Goal: Task Accomplishment & Management: Manage account settings

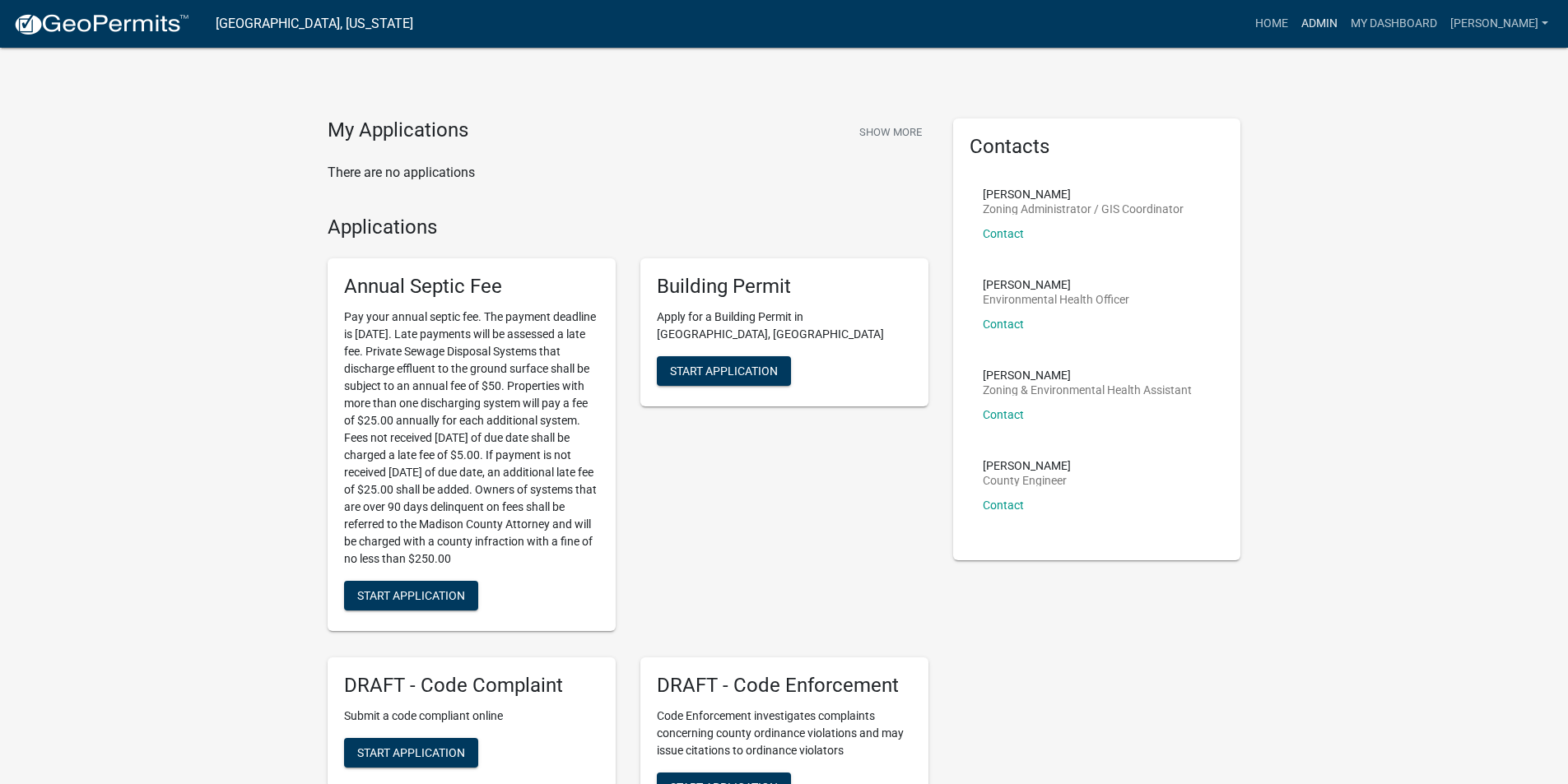
click at [1344, 27] on link "Admin" at bounding box center [1319, 24] width 49 height 32
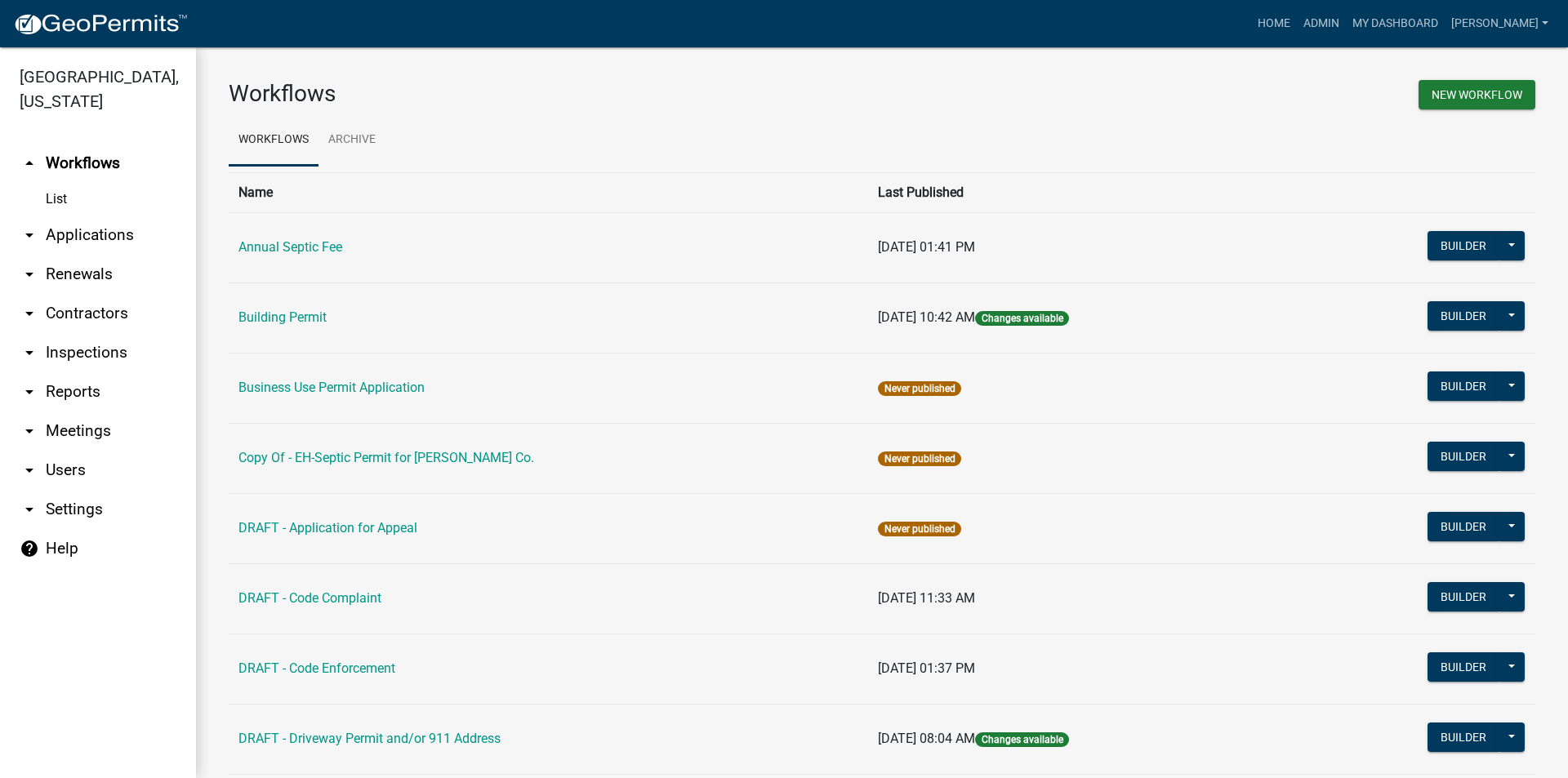
click at [109, 216] on link "arrow_drop_down Applications" at bounding box center [98, 234] width 196 height 39
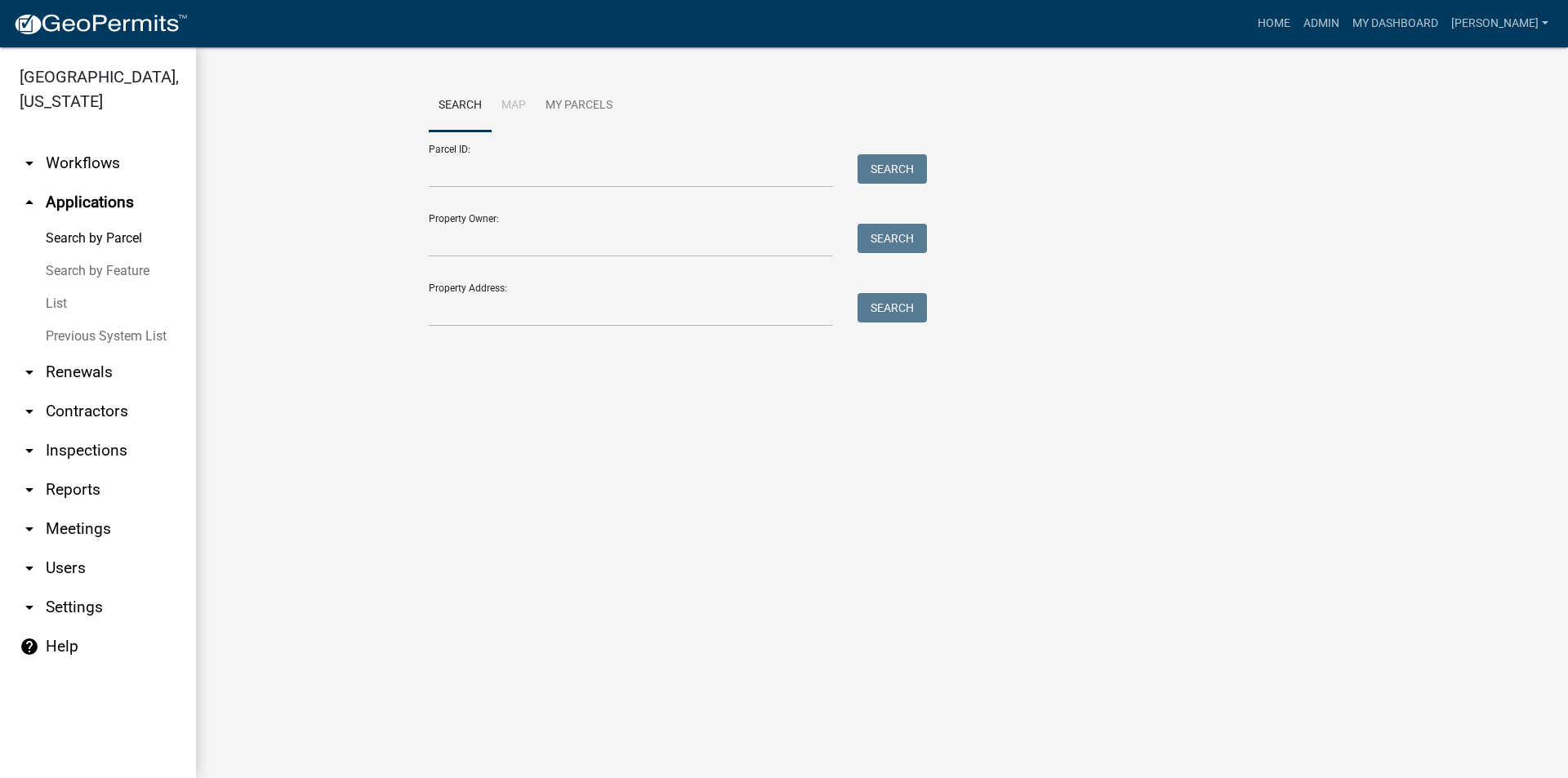
click at [76, 144] on link "arrow_drop_down Workflows" at bounding box center [98, 163] width 196 height 39
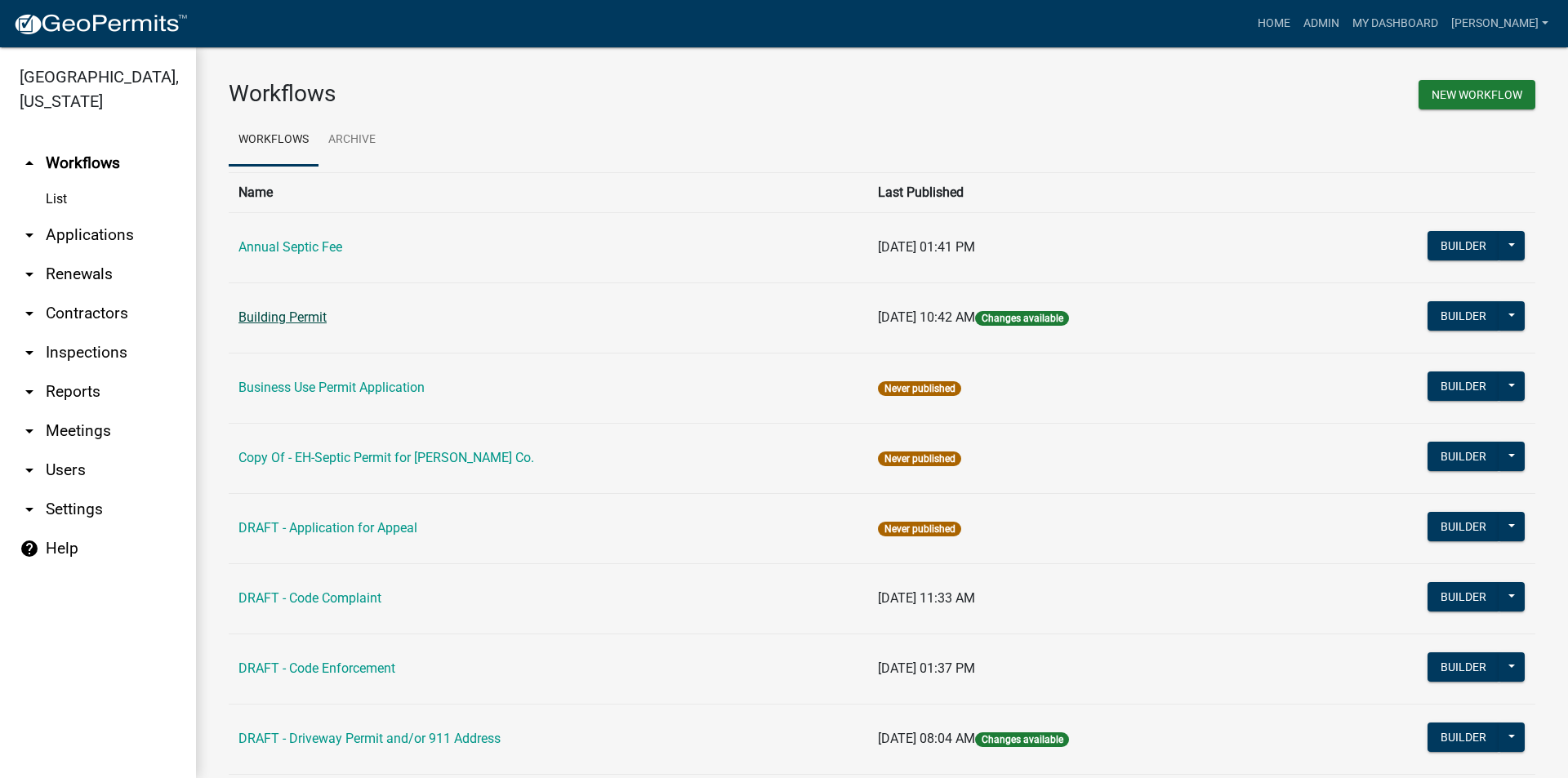
click at [294, 316] on link "Building Permit" at bounding box center [283, 317] width 89 height 16
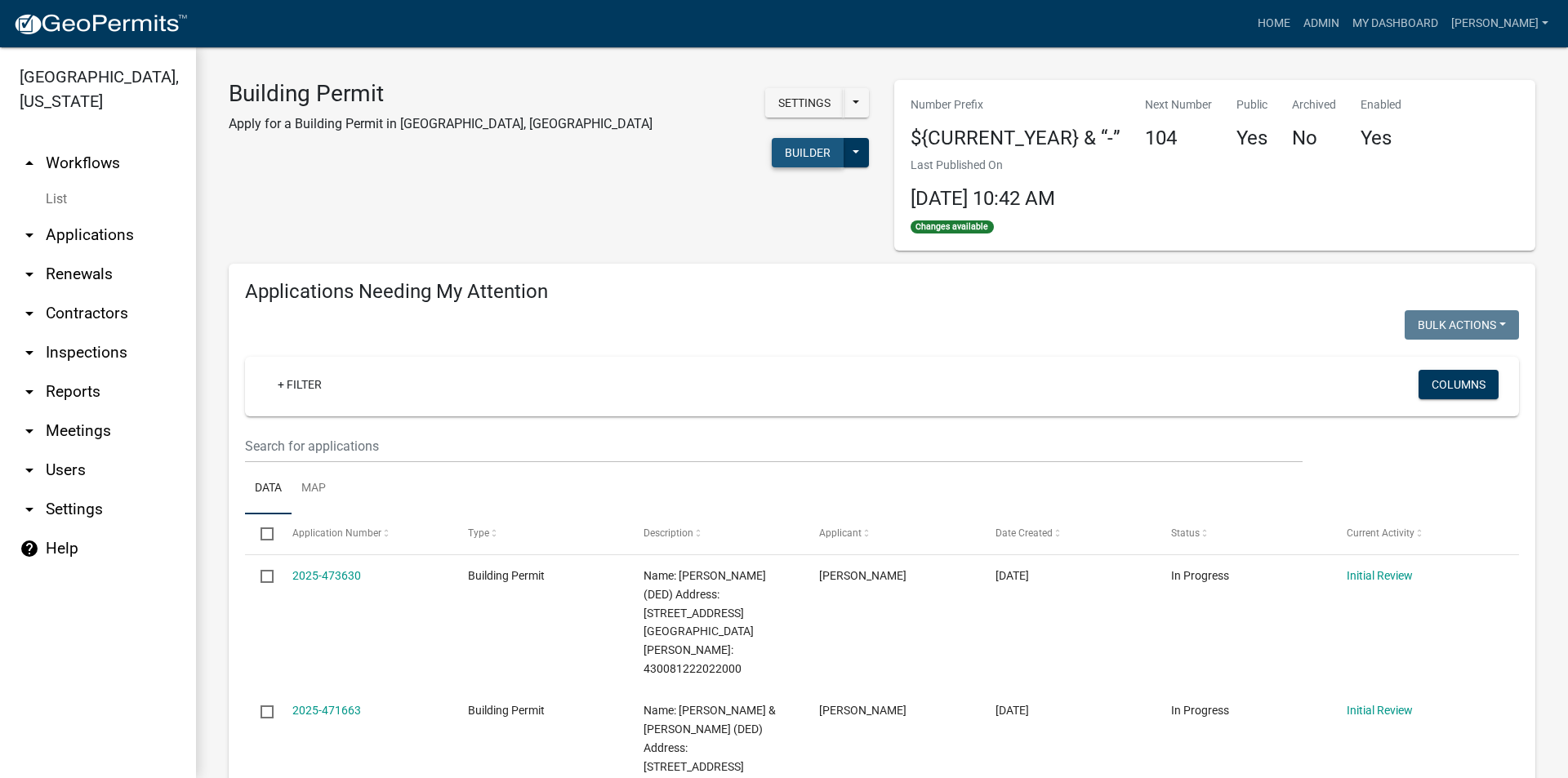
click at [772, 138] on button "Builder" at bounding box center [807, 153] width 72 height 30
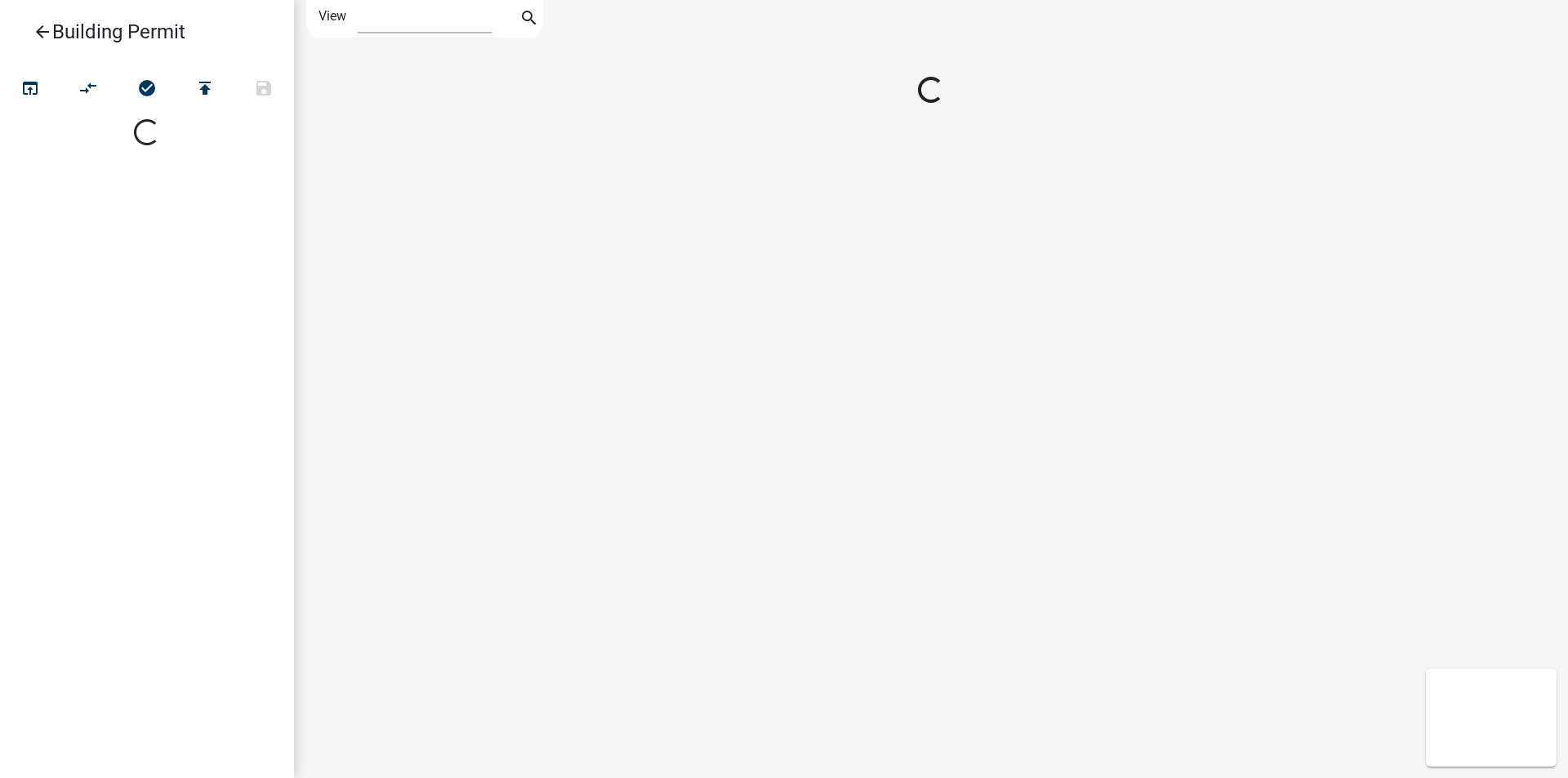
select select "1"
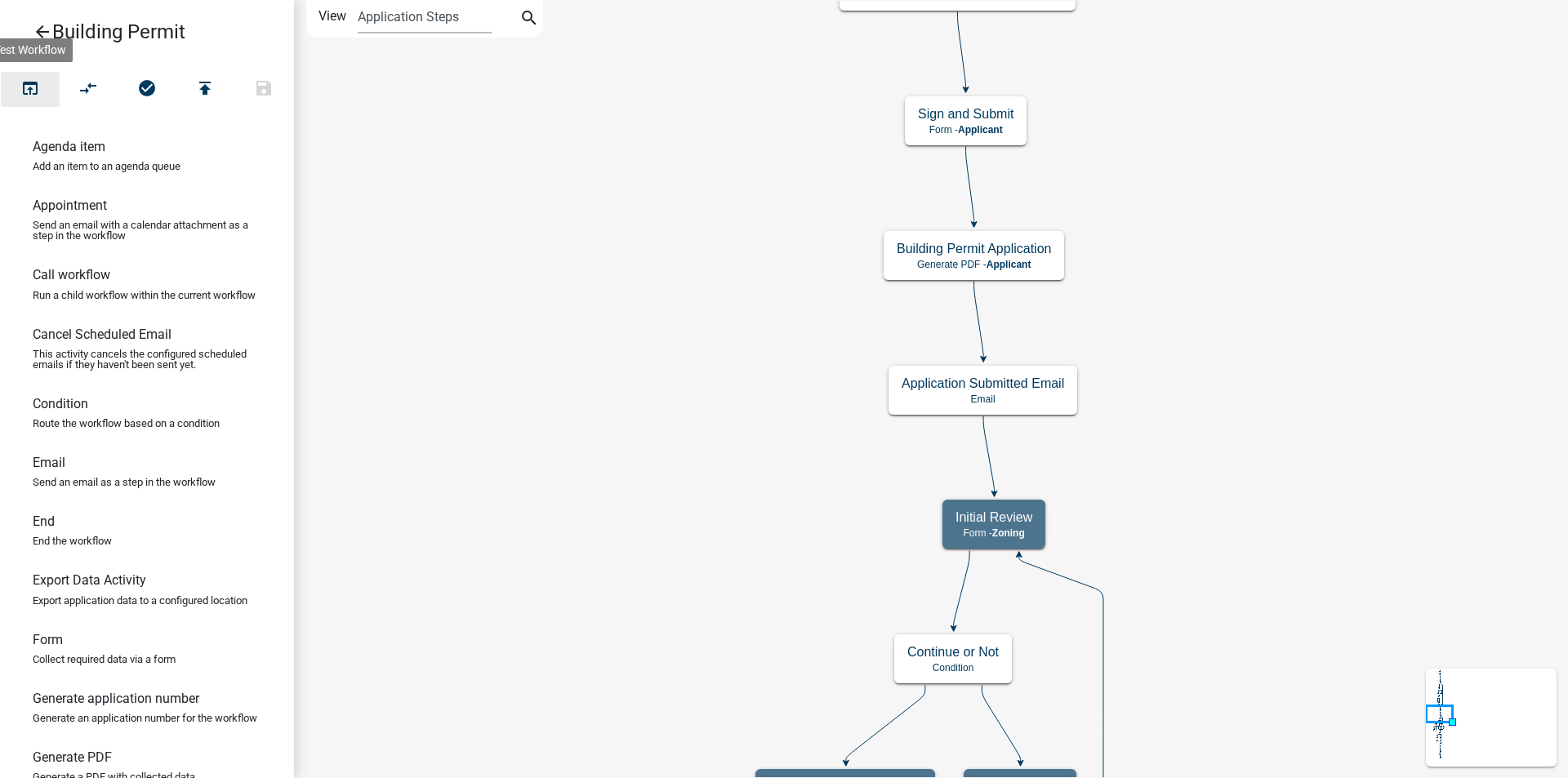
click at [34, 92] on icon "open_in_browser" at bounding box center [30, 89] width 20 height 23
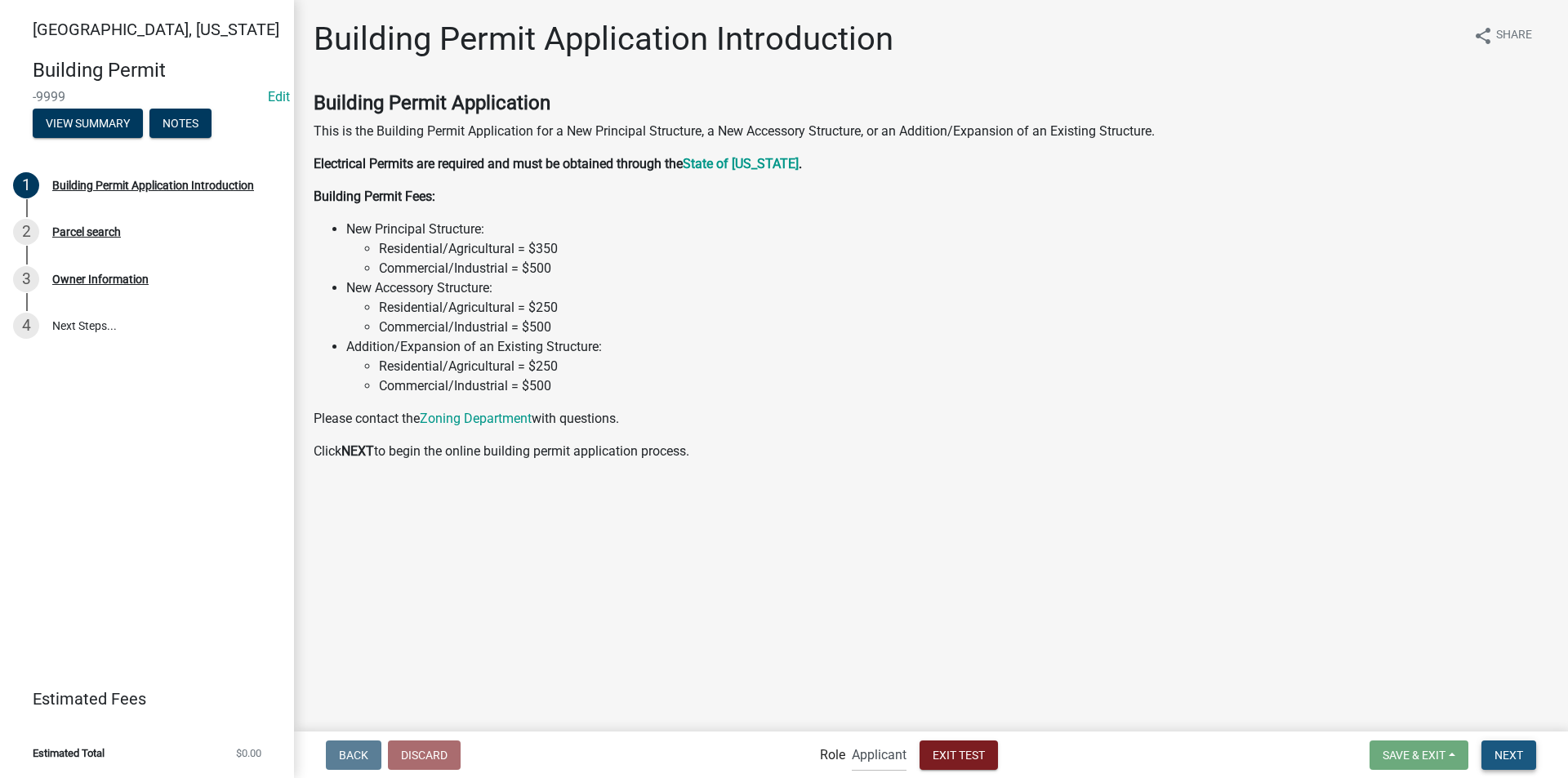
click at [1515, 746] on button "Next" at bounding box center [1508, 755] width 55 height 30
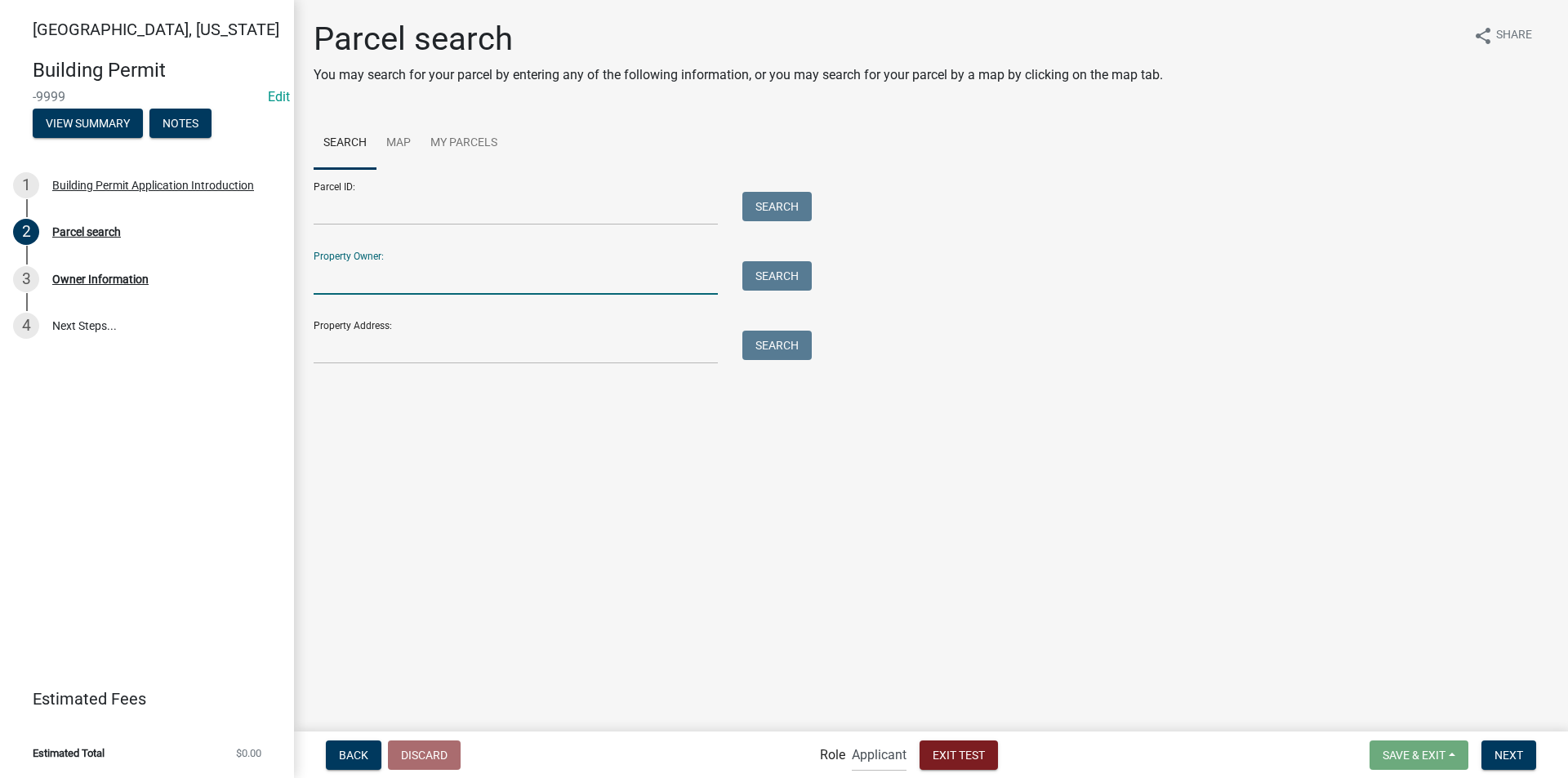
click at [345, 283] on input "Property Owner:" at bounding box center [516, 278] width 405 height 34
type input "2"
type input "Hobart, Ryan"
click at [771, 280] on button "Search" at bounding box center [777, 276] width 69 height 30
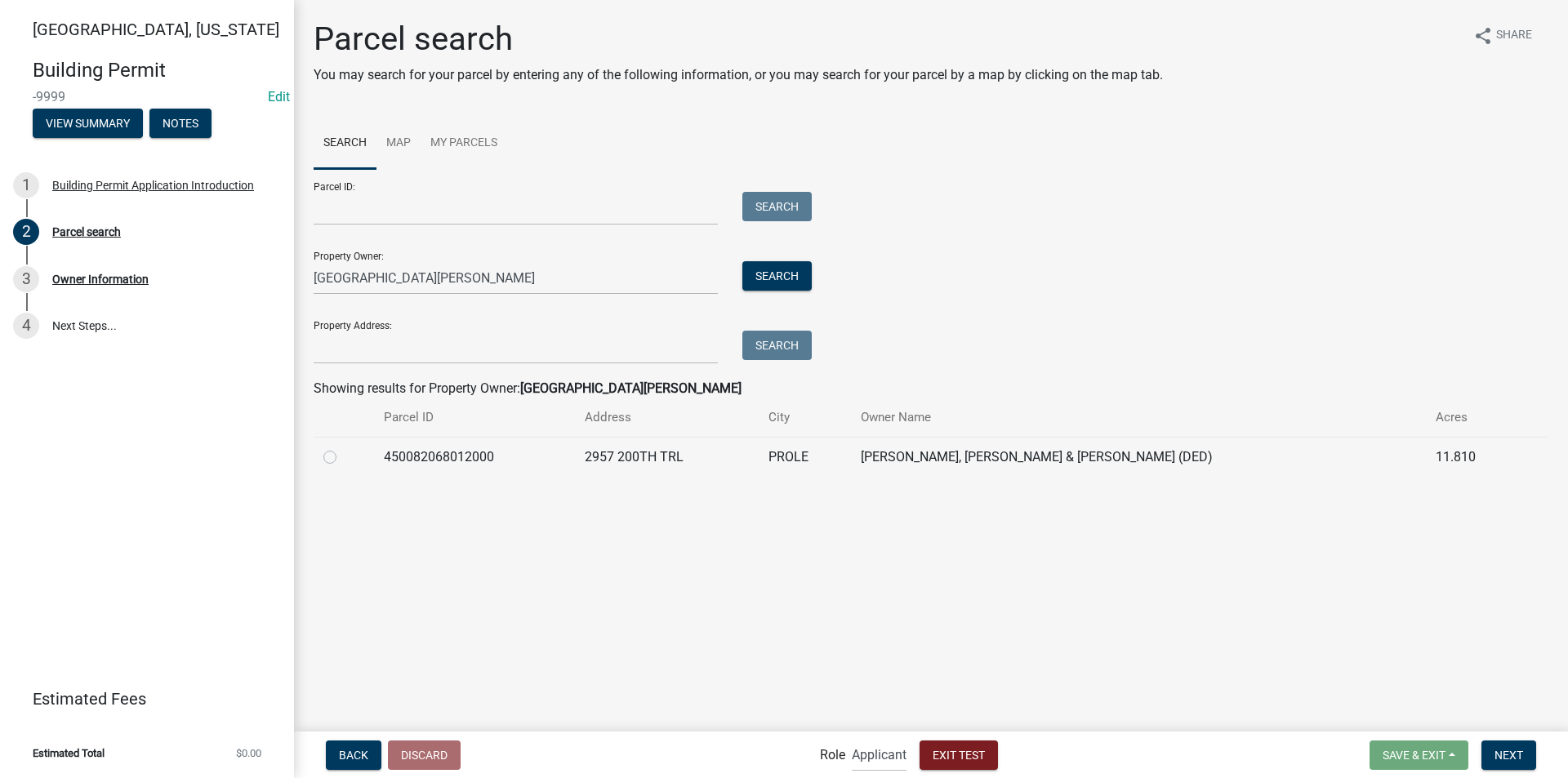
click at [322, 457] on td at bounding box center [344, 457] width 61 height 40
click at [337, 457] on div at bounding box center [343, 457] width 41 height 20
click at [343, 447] on label at bounding box center [343, 447] width 0 height 0
click at [343, 457] on input "radio" at bounding box center [348, 452] width 10 height 10
radio input "true"
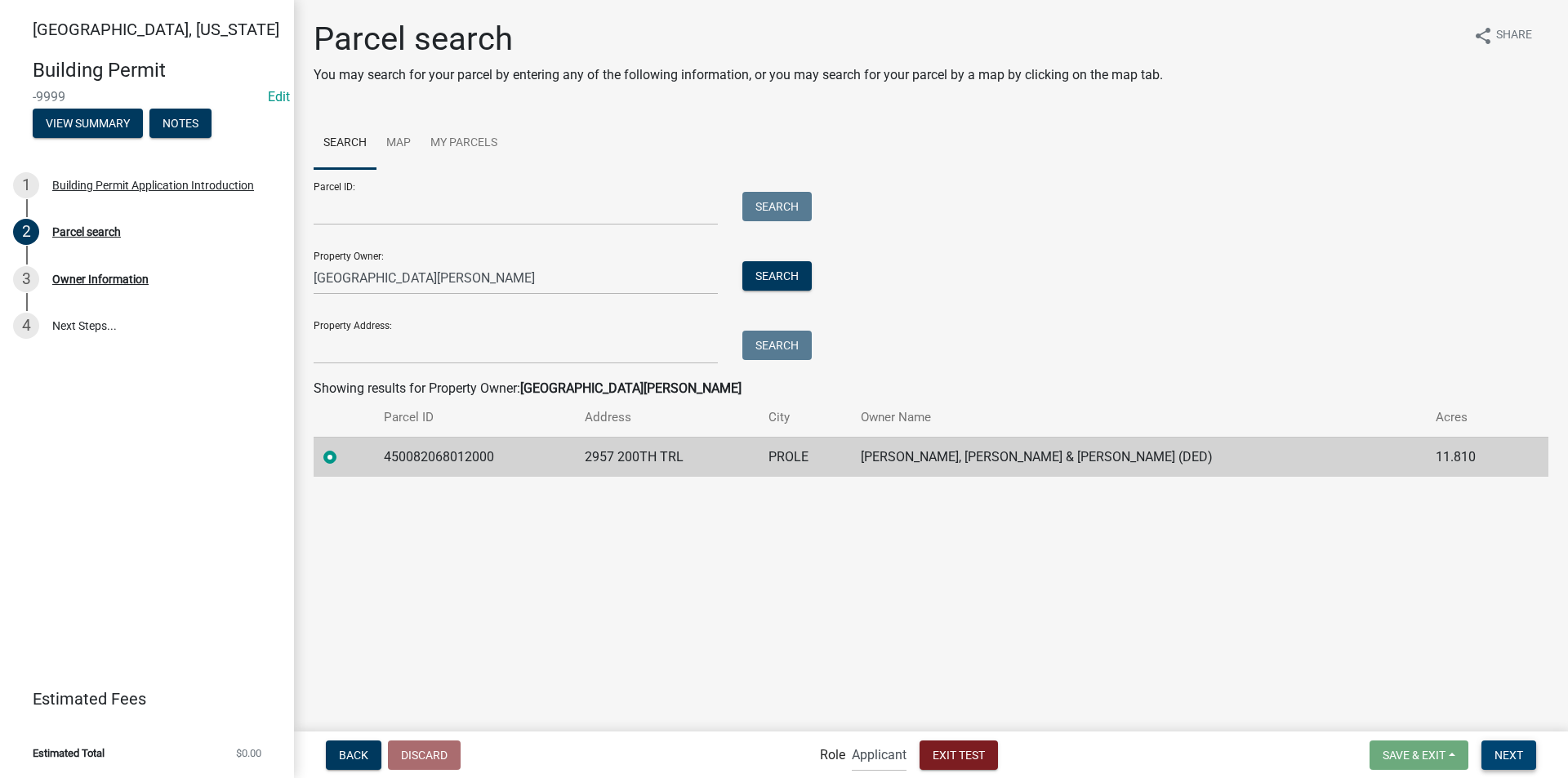
click at [1524, 762] on button "Next" at bounding box center [1508, 755] width 55 height 30
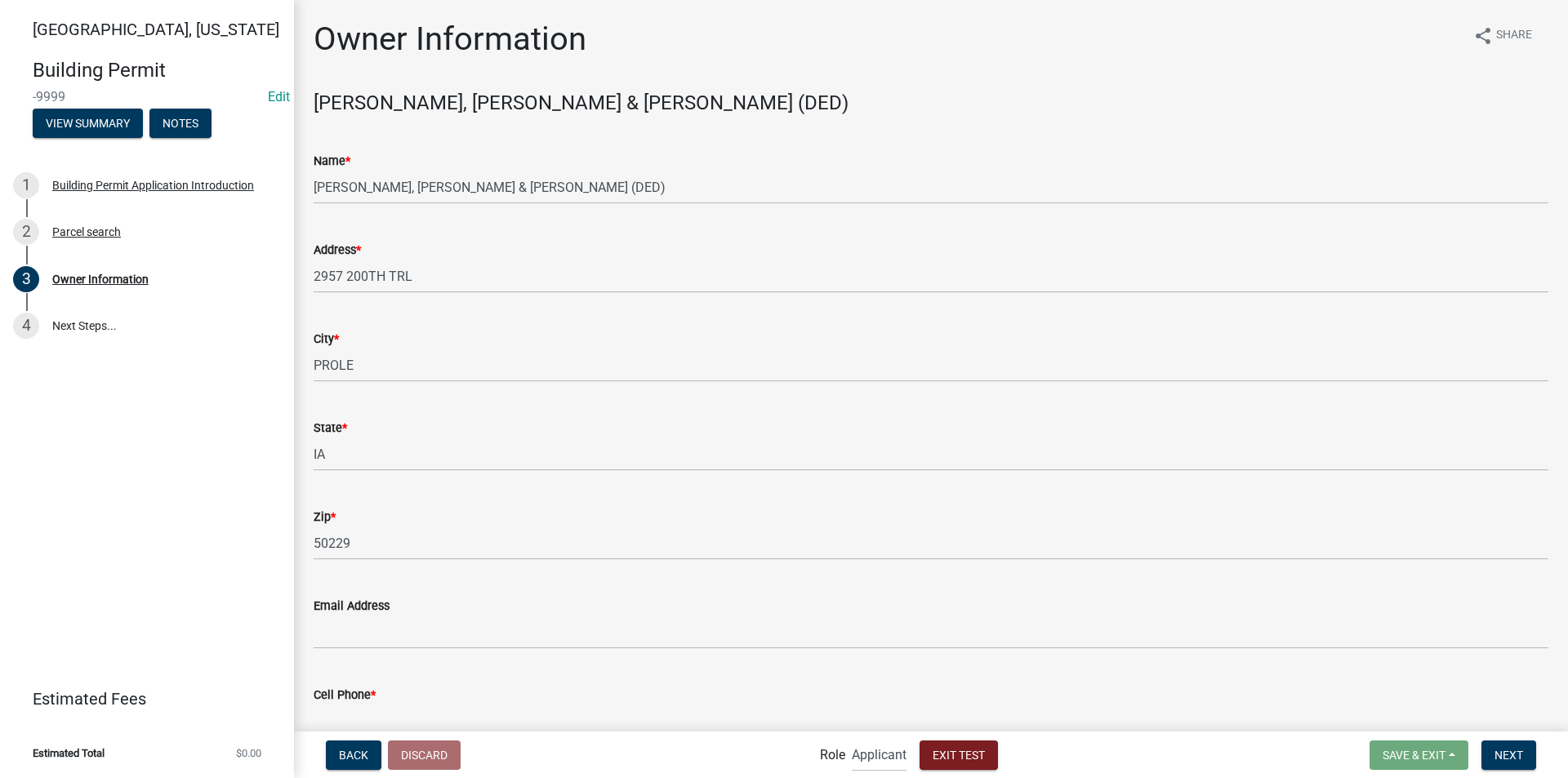
scroll to position [82, 0]
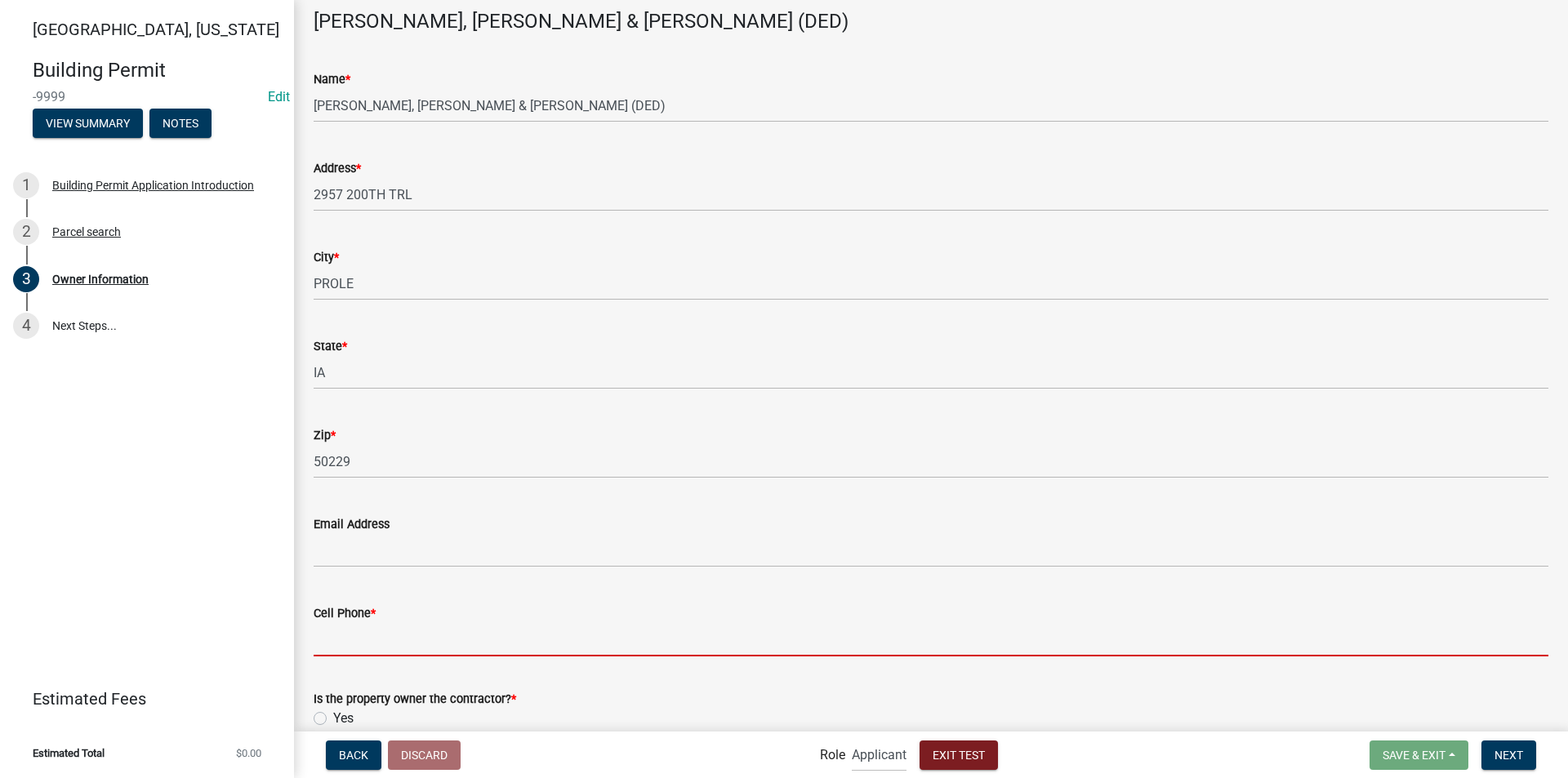
click at [385, 631] on input "Cell Phone *" at bounding box center [931, 640] width 1235 height 34
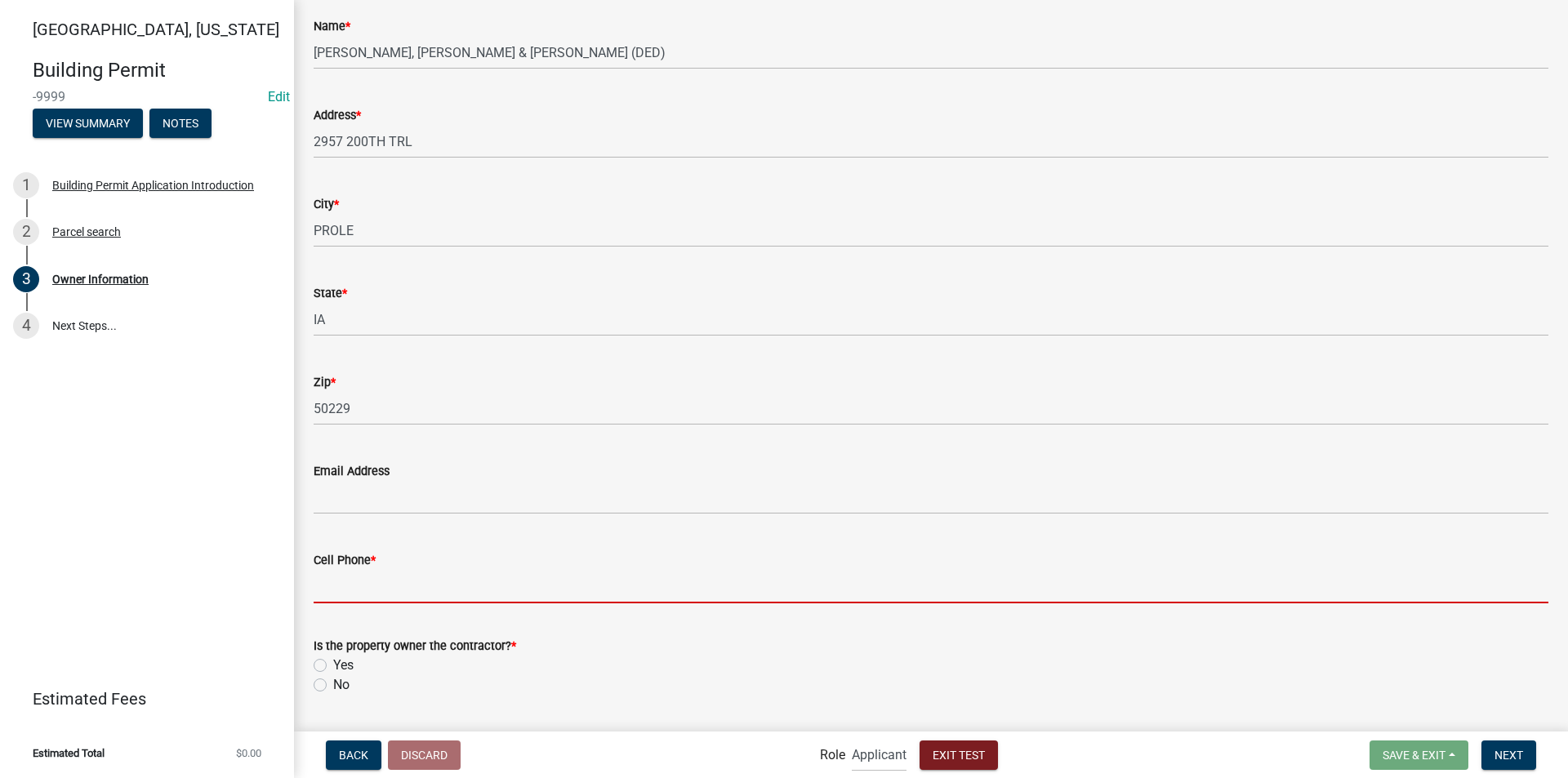
scroll to position [163, 0]
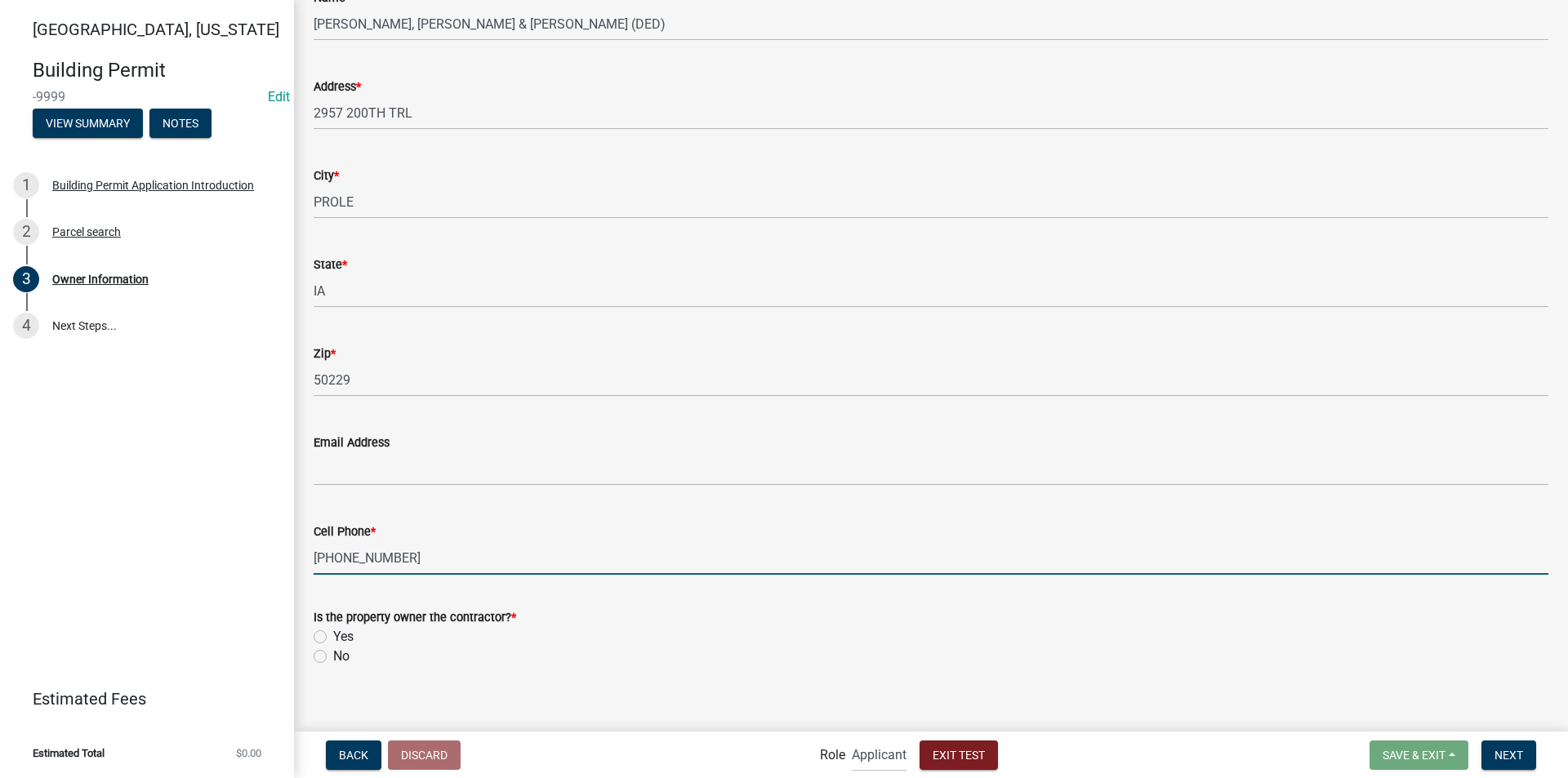
type input "515-720-8592"
click at [333, 637] on label "Yes" at bounding box center [344, 636] width 21 height 20
click at [333, 637] on input "Yes" at bounding box center [339, 632] width 10 height 10
radio input "true"
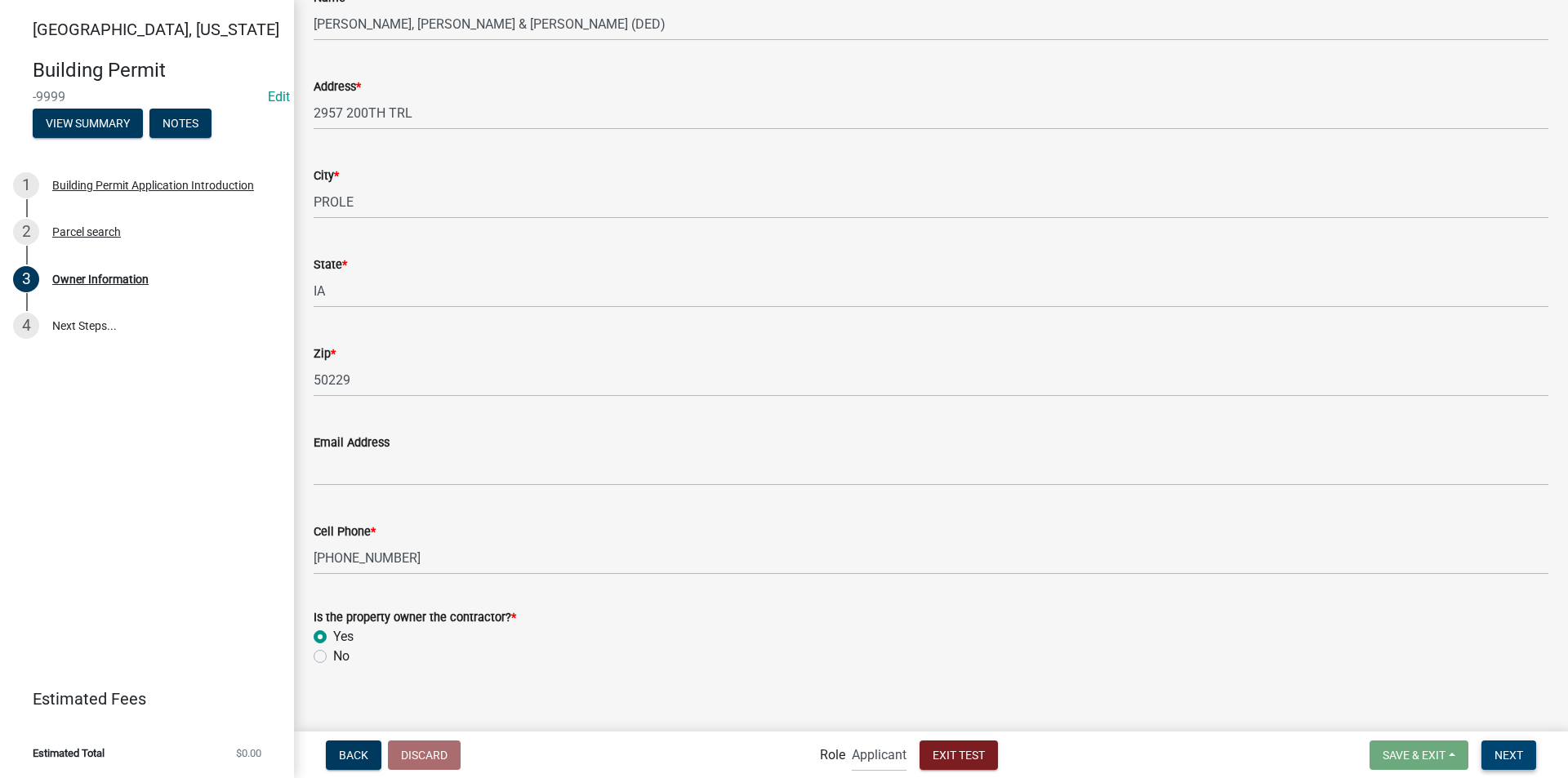
click at [1512, 752] on span "Next" at bounding box center [1508, 754] width 29 height 13
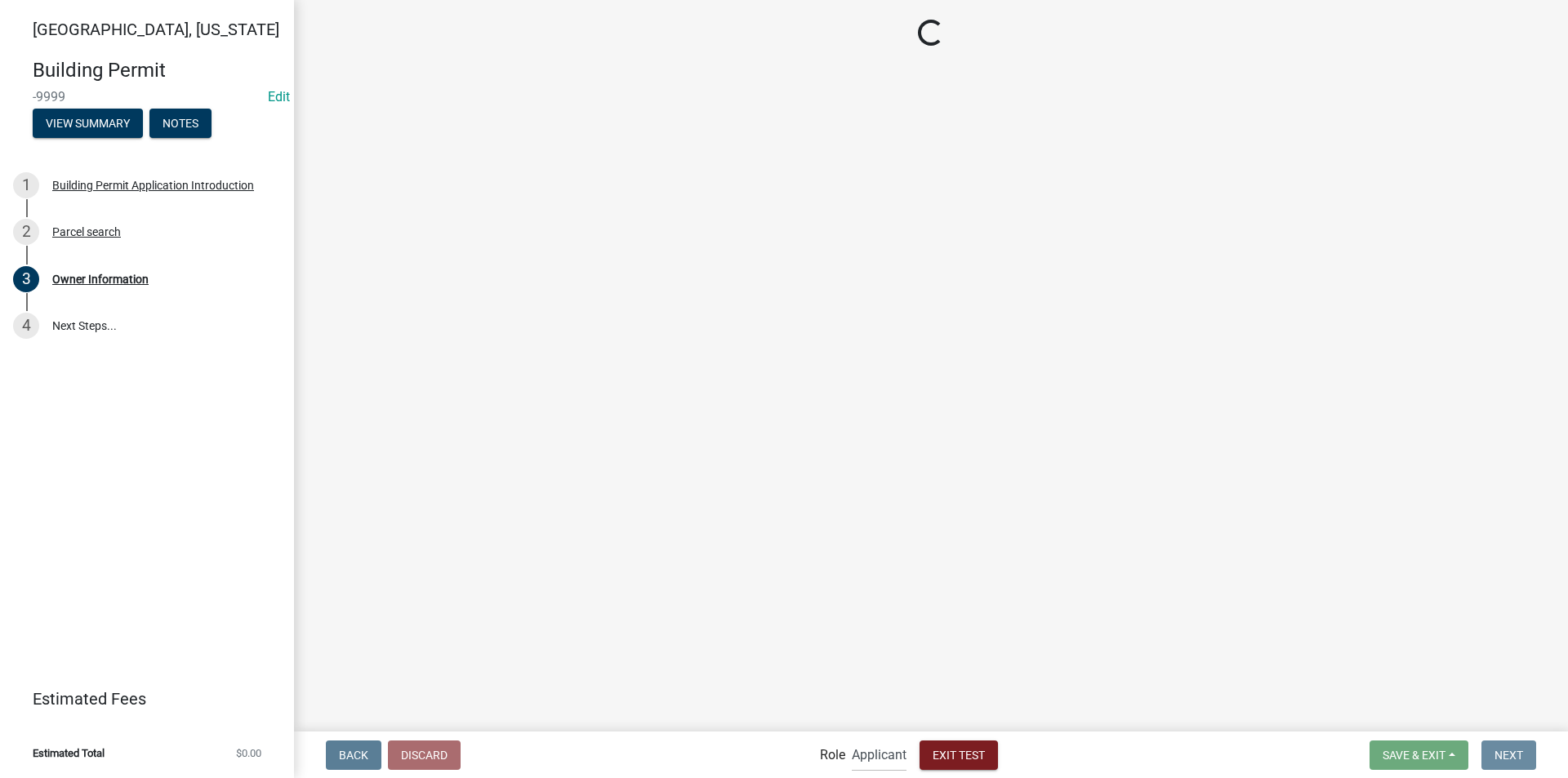
scroll to position [0, 0]
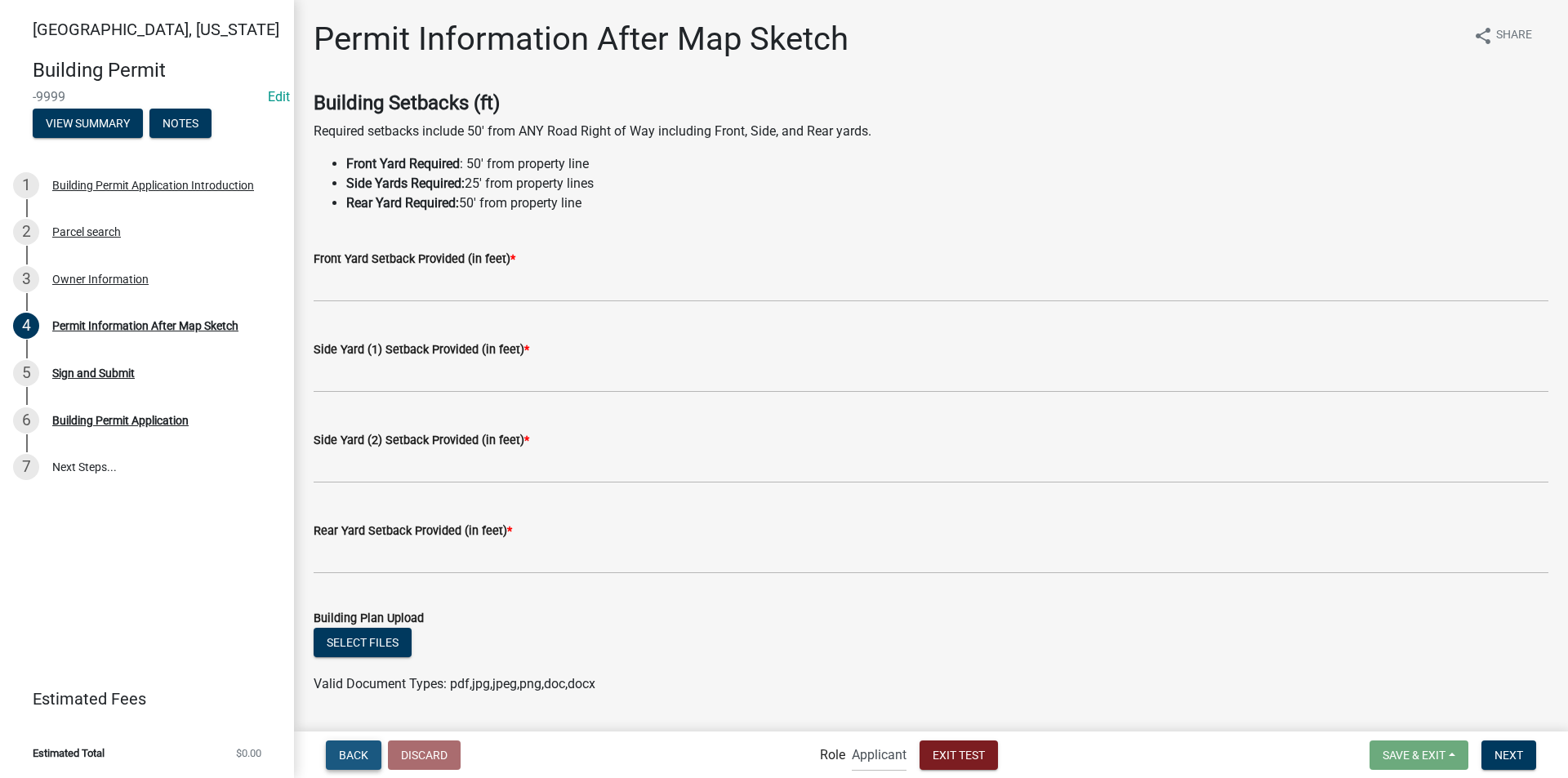
click at [362, 763] on button "Back" at bounding box center [353, 755] width 56 height 30
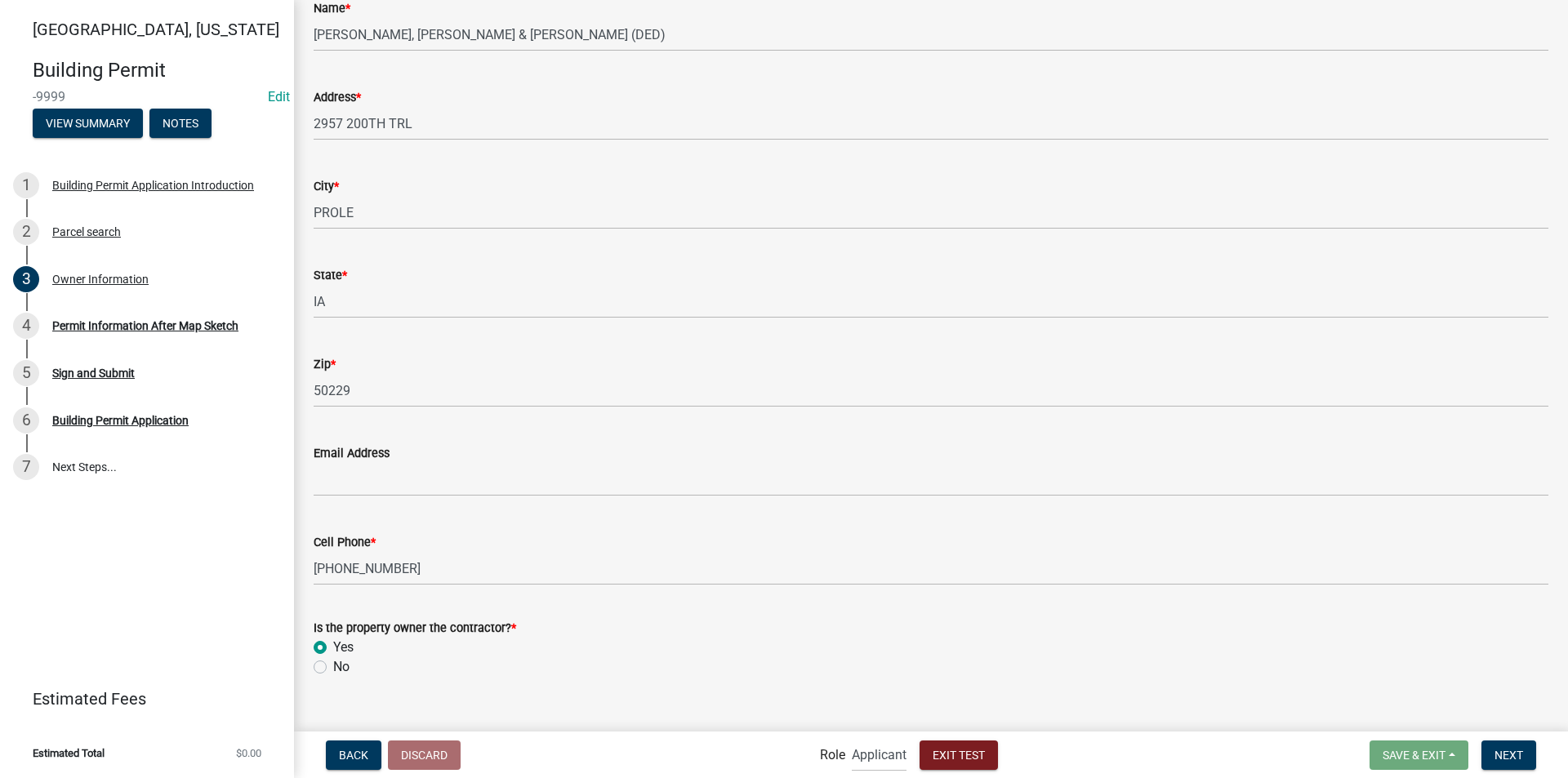
scroll to position [179, 0]
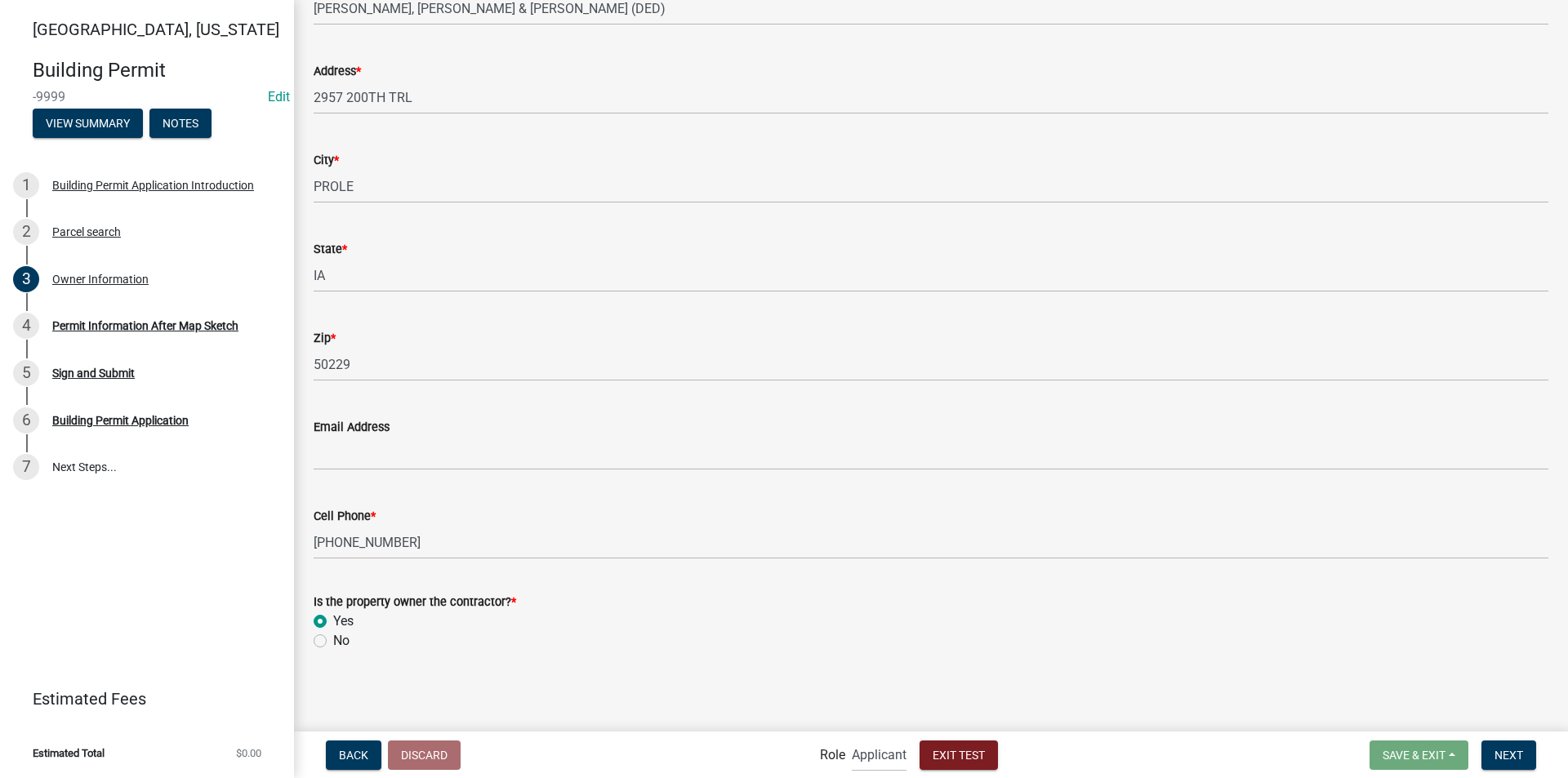
click at [333, 644] on label "No" at bounding box center [341, 641] width 16 height 20
click at [333, 642] on input "No" at bounding box center [339, 636] width 10 height 10
radio input "true"
click at [1514, 759] on span "Next" at bounding box center [1508, 754] width 29 height 13
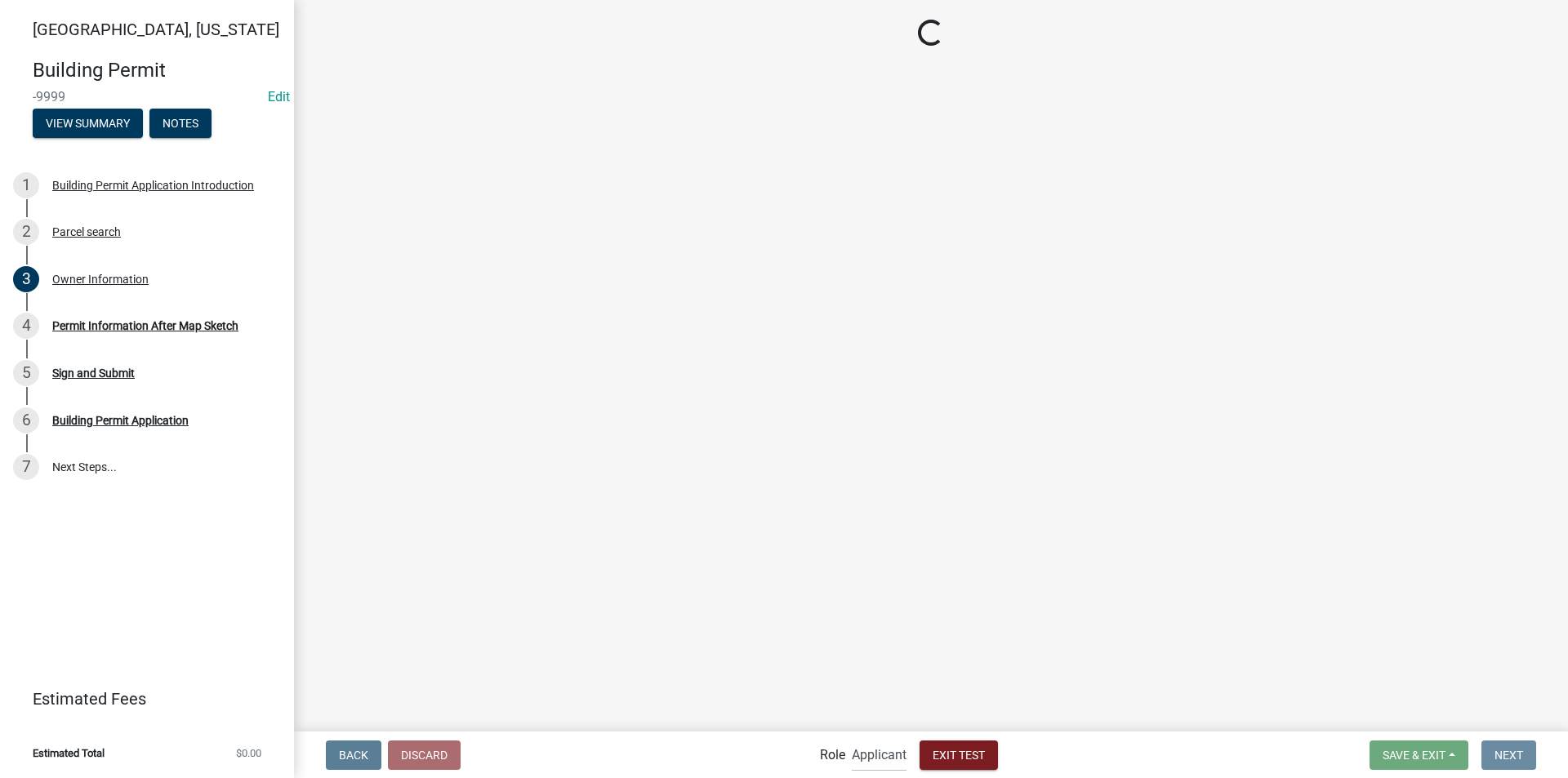
scroll to position [0, 0]
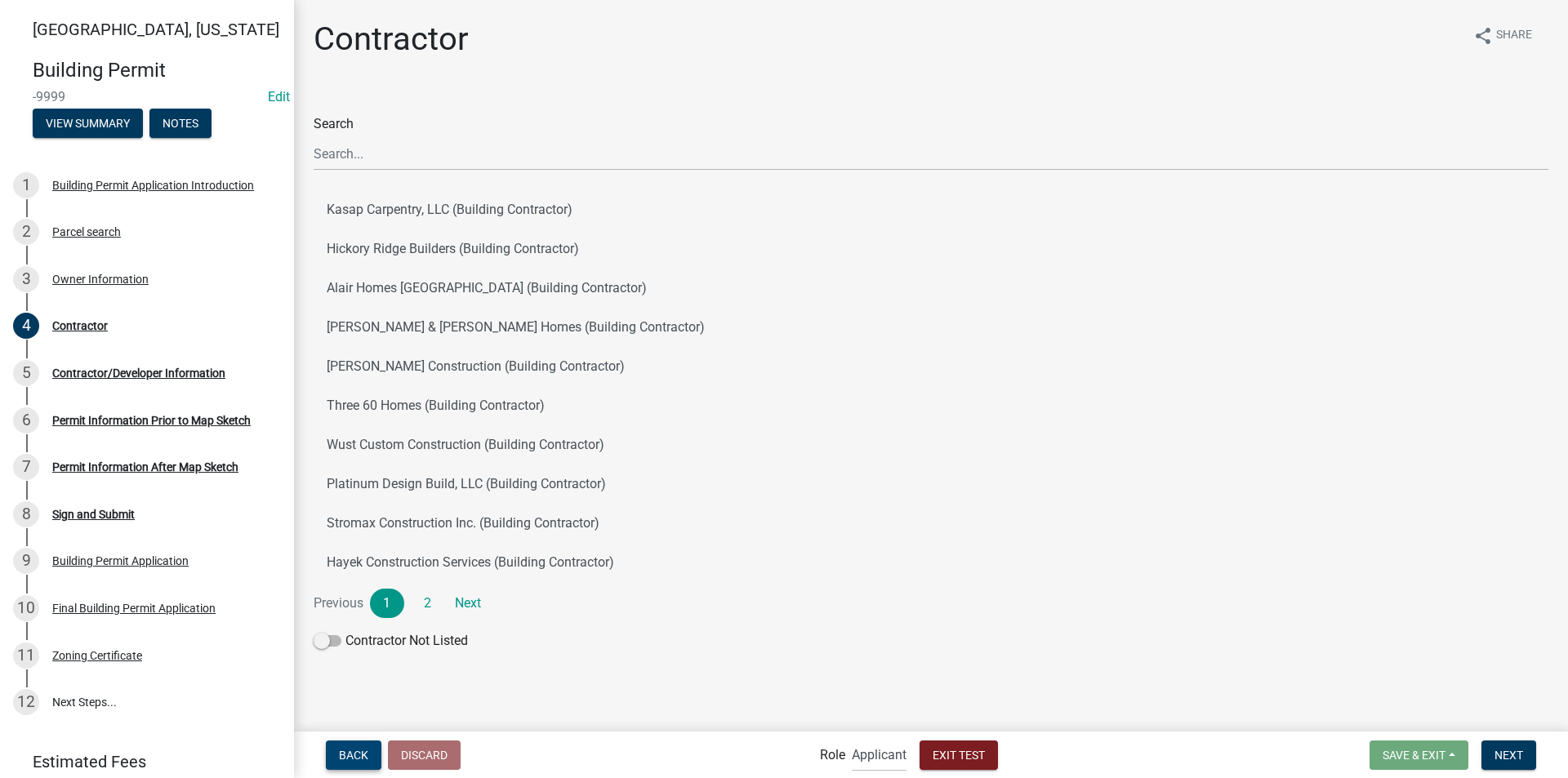
click at [363, 768] on button "Back" at bounding box center [353, 755] width 56 height 30
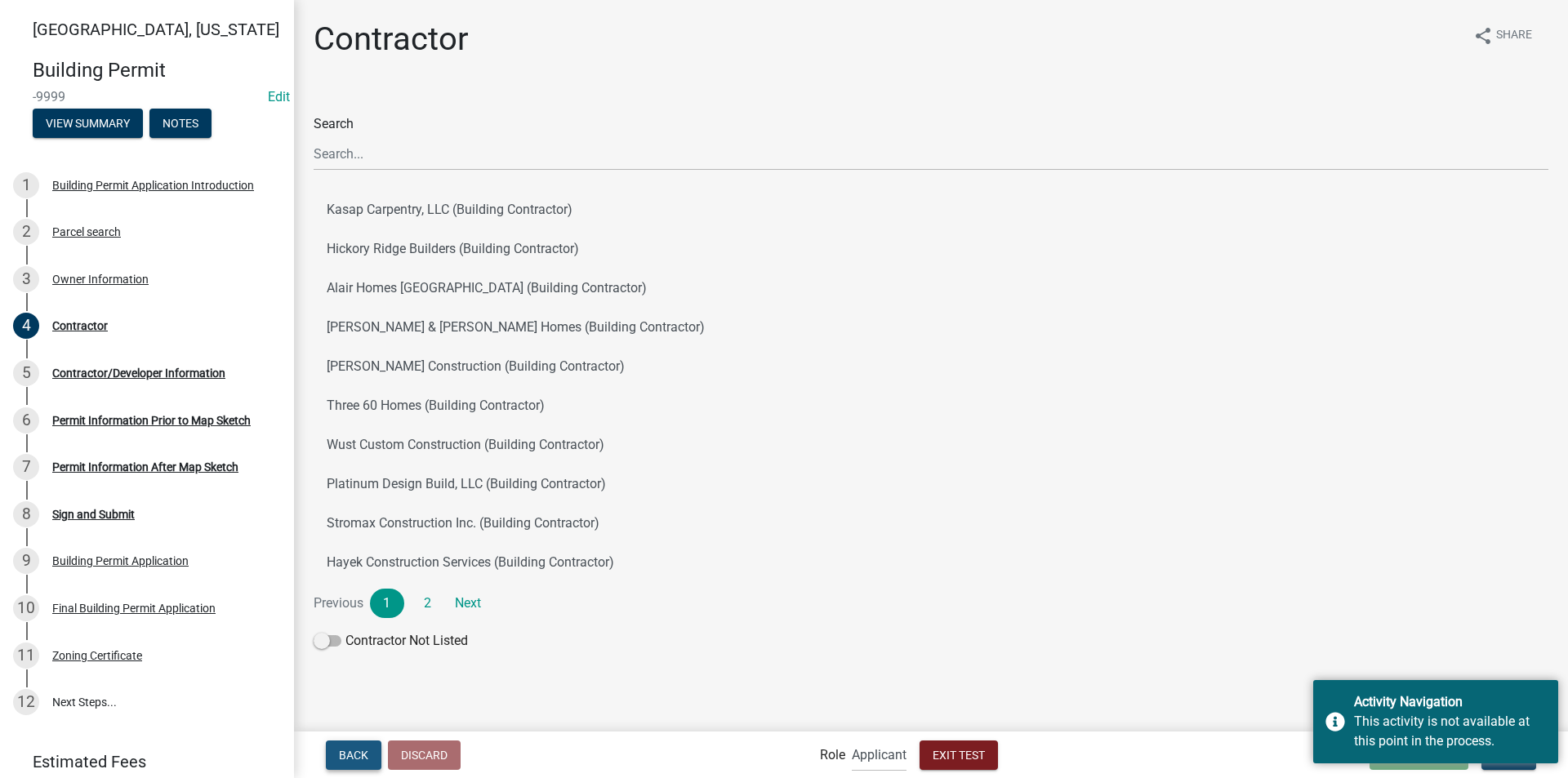
click at [366, 762] on button "Back" at bounding box center [353, 755] width 56 height 30
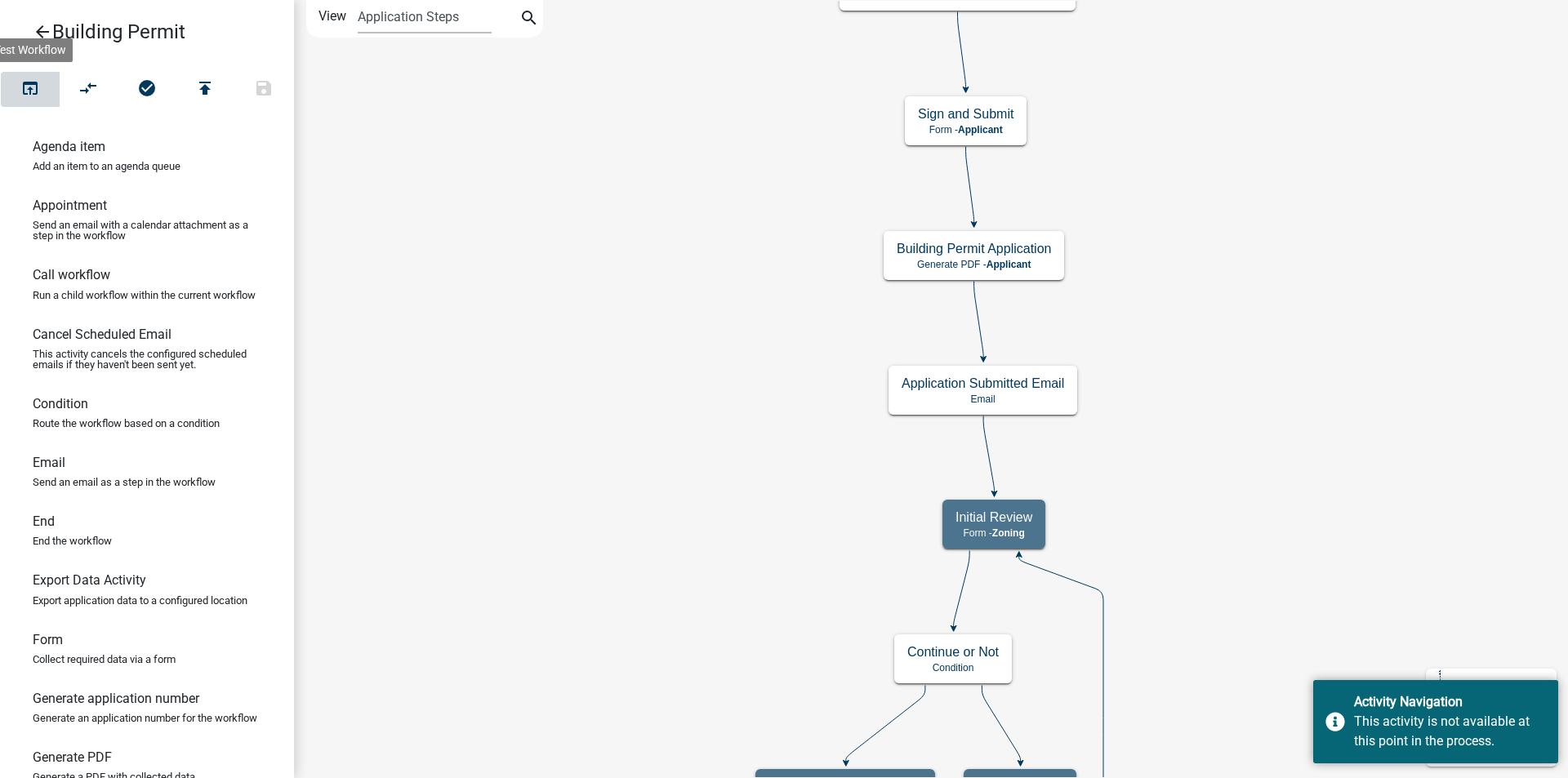
click at [37, 90] on icon "open_in_browser" at bounding box center [30, 89] width 20 height 23
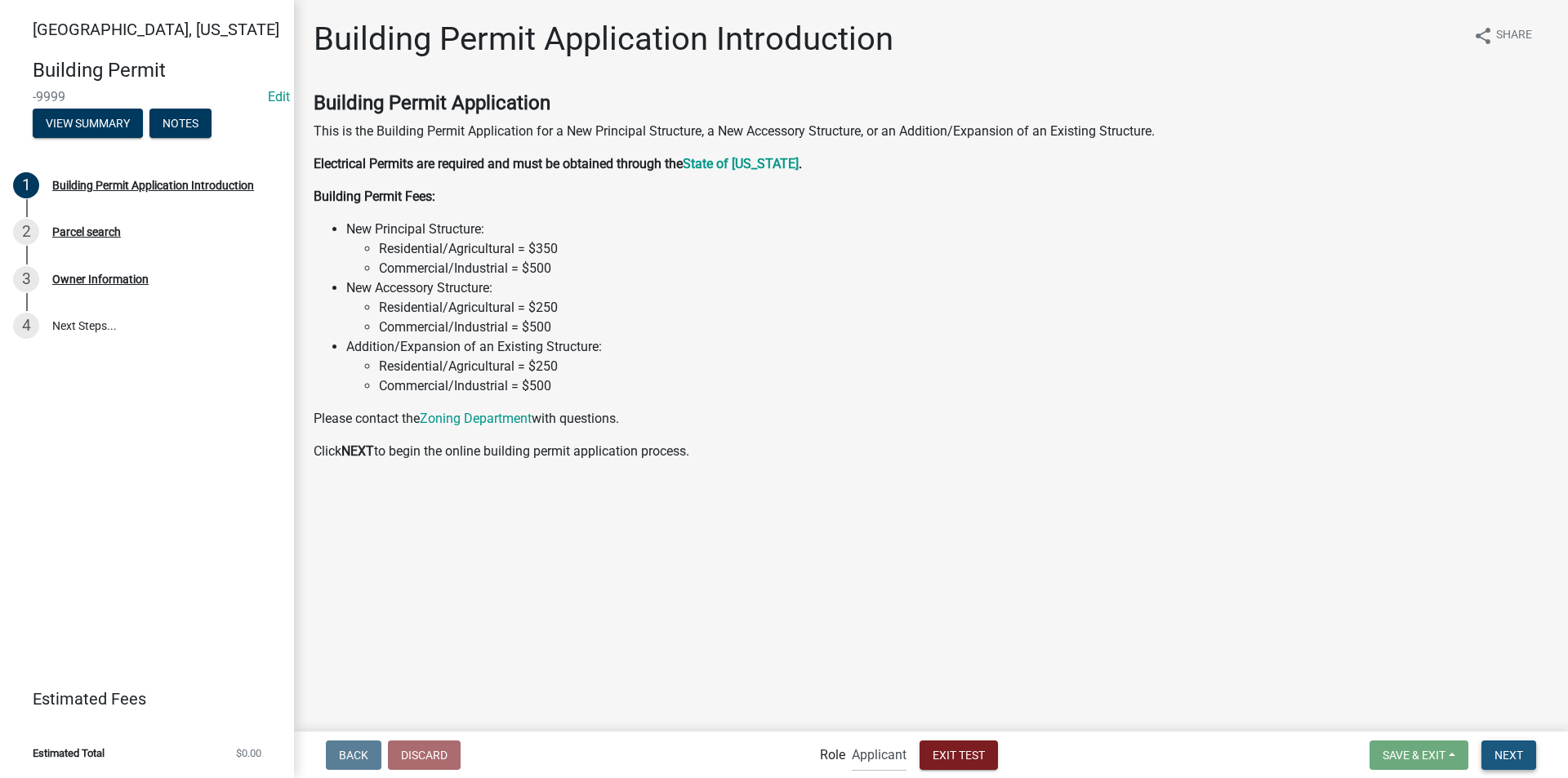
click at [1509, 761] on span "Next" at bounding box center [1508, 754] width 29 height 13
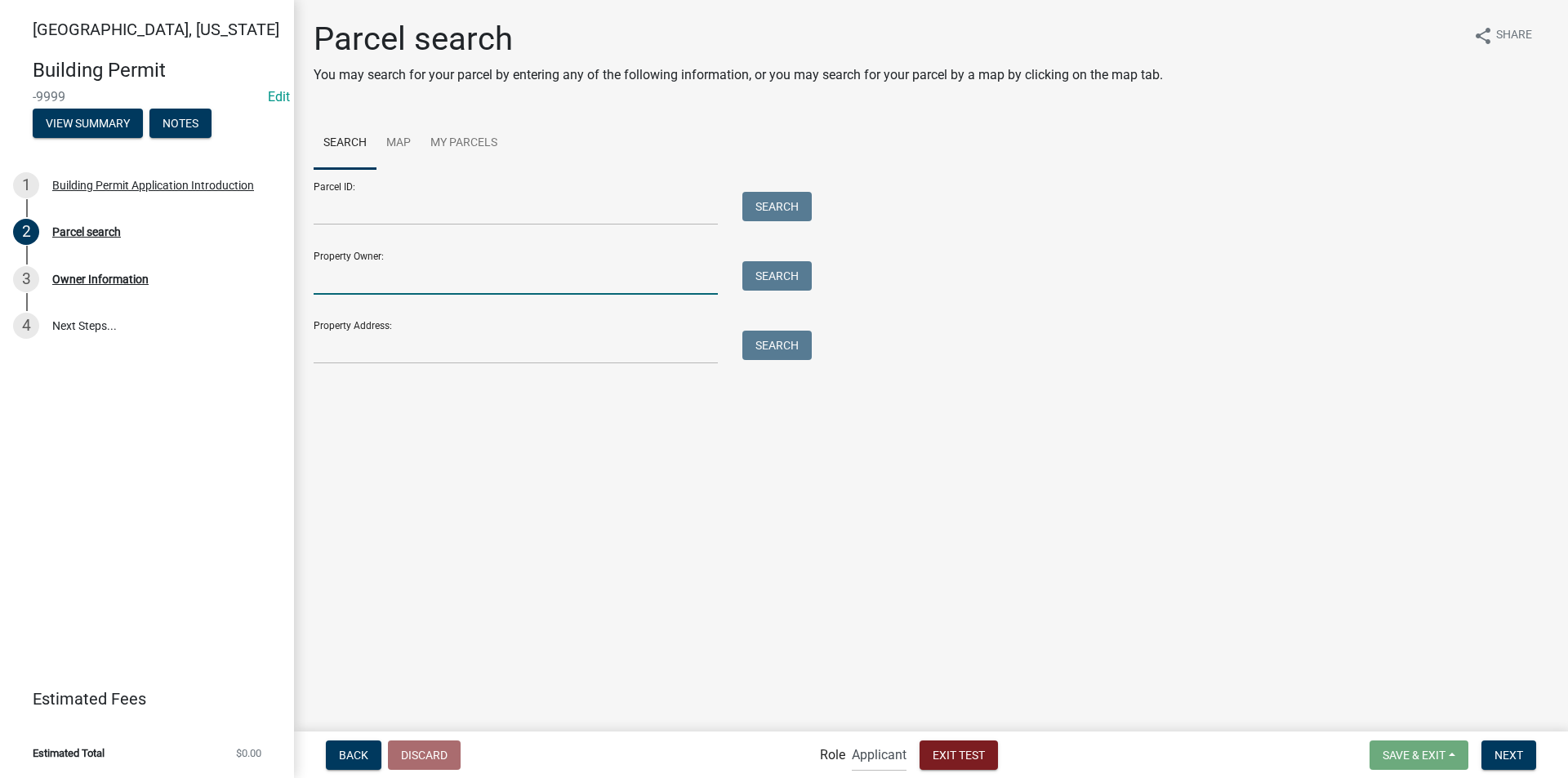
click at [374, 276] on input "Property Owner:" at bounding box center [516, 278] width 405 height 34
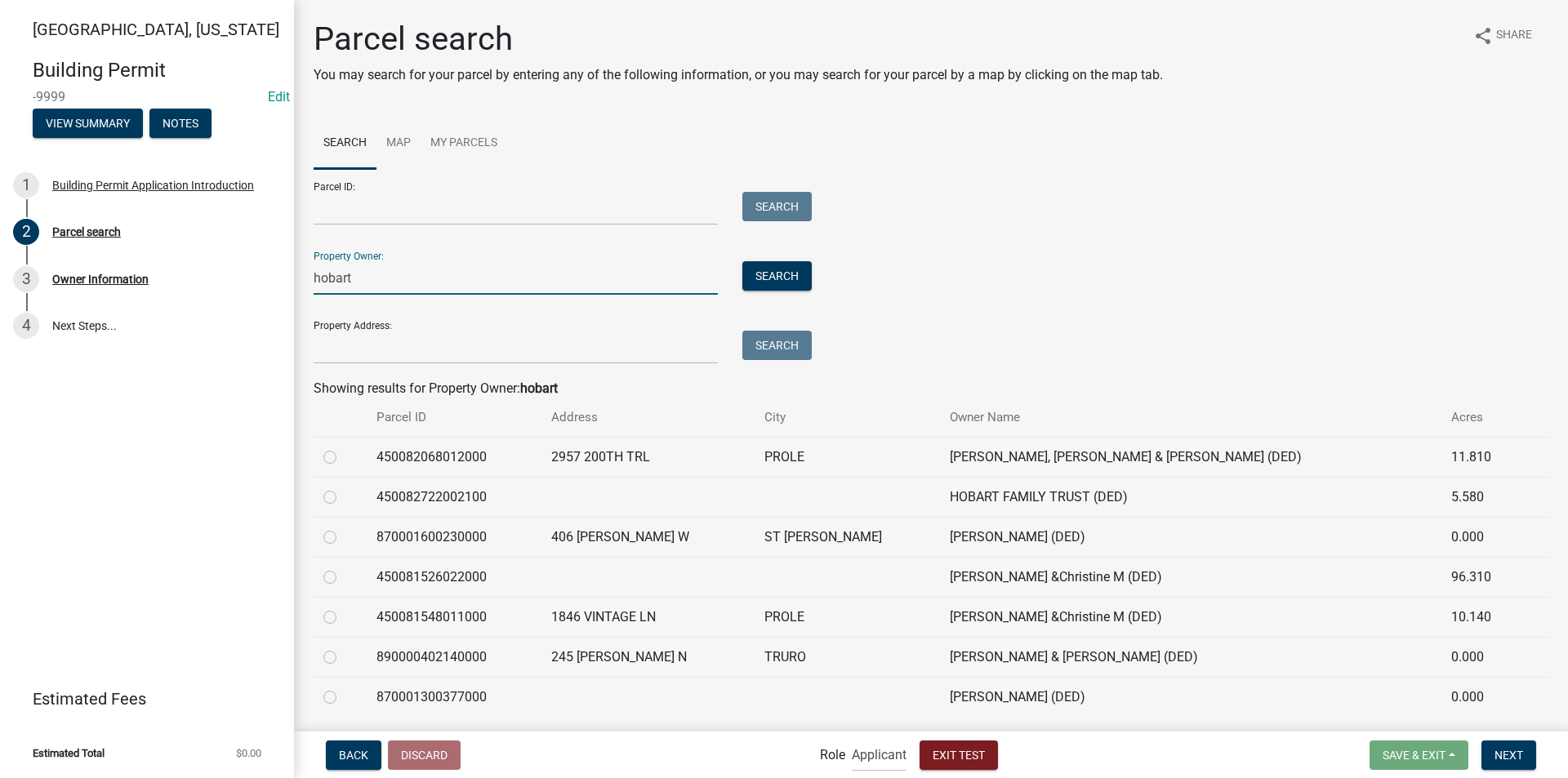
type input "hobart"
click at [343, 447] on label at bounding box center [343, 447] width 0 height 0
click at [343, 458] on input "radio" at bounding box center [348, 452] width 10 height 10
radio input "true"
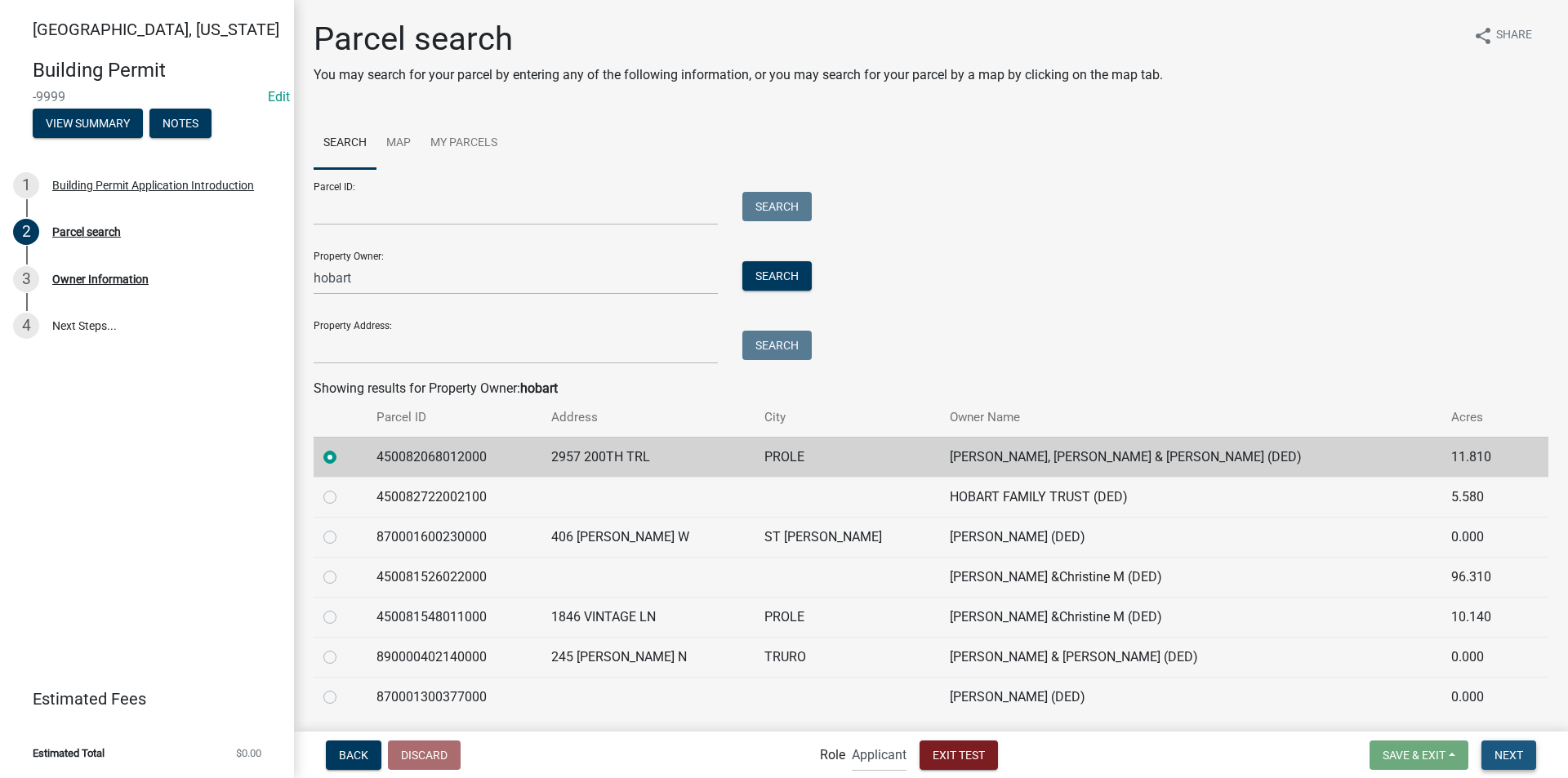
click at [1526, 760] on button "Next" at bounding box center [1508, 755] width 55 height 30
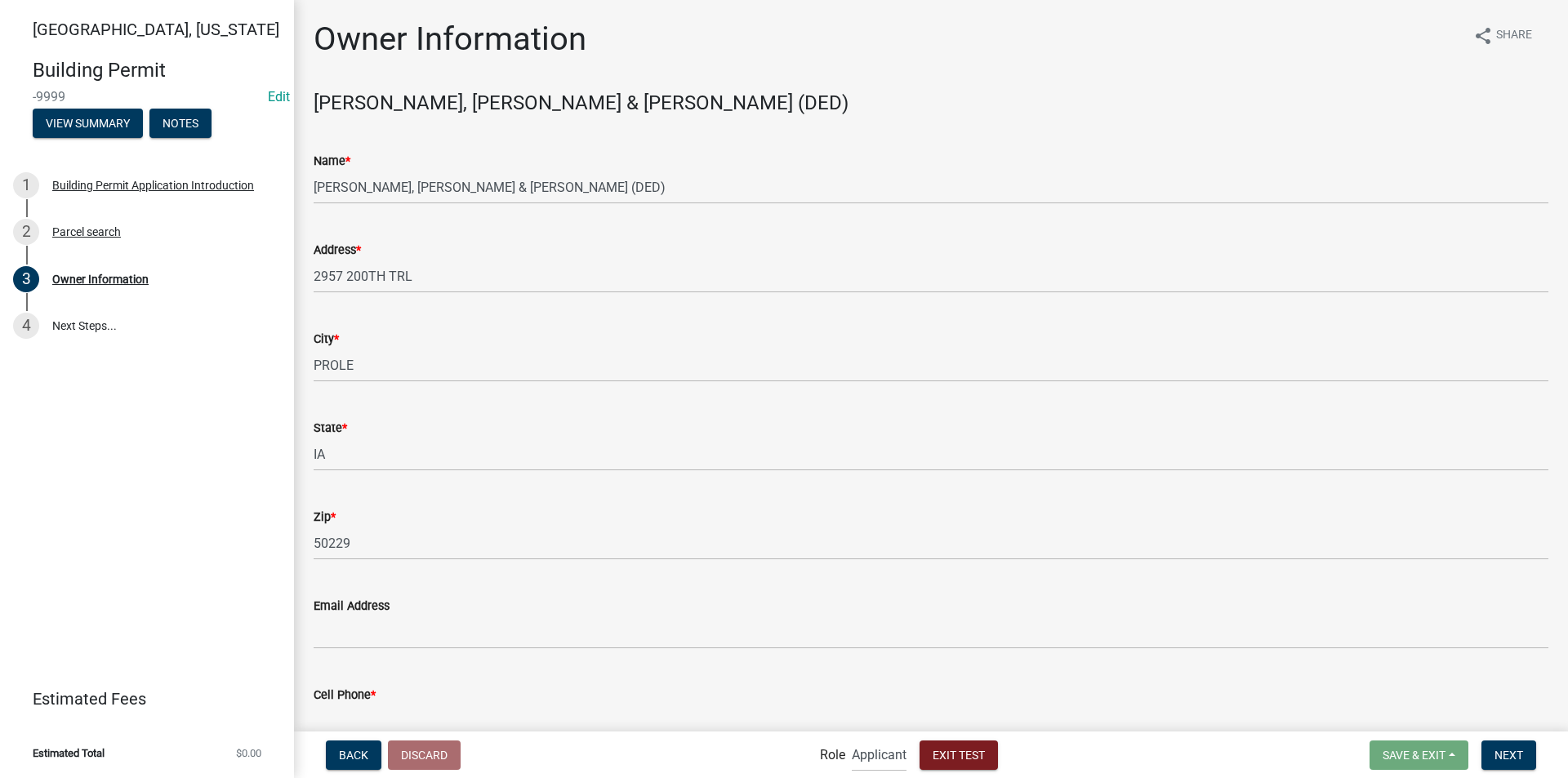
scroll to position [179, 0]
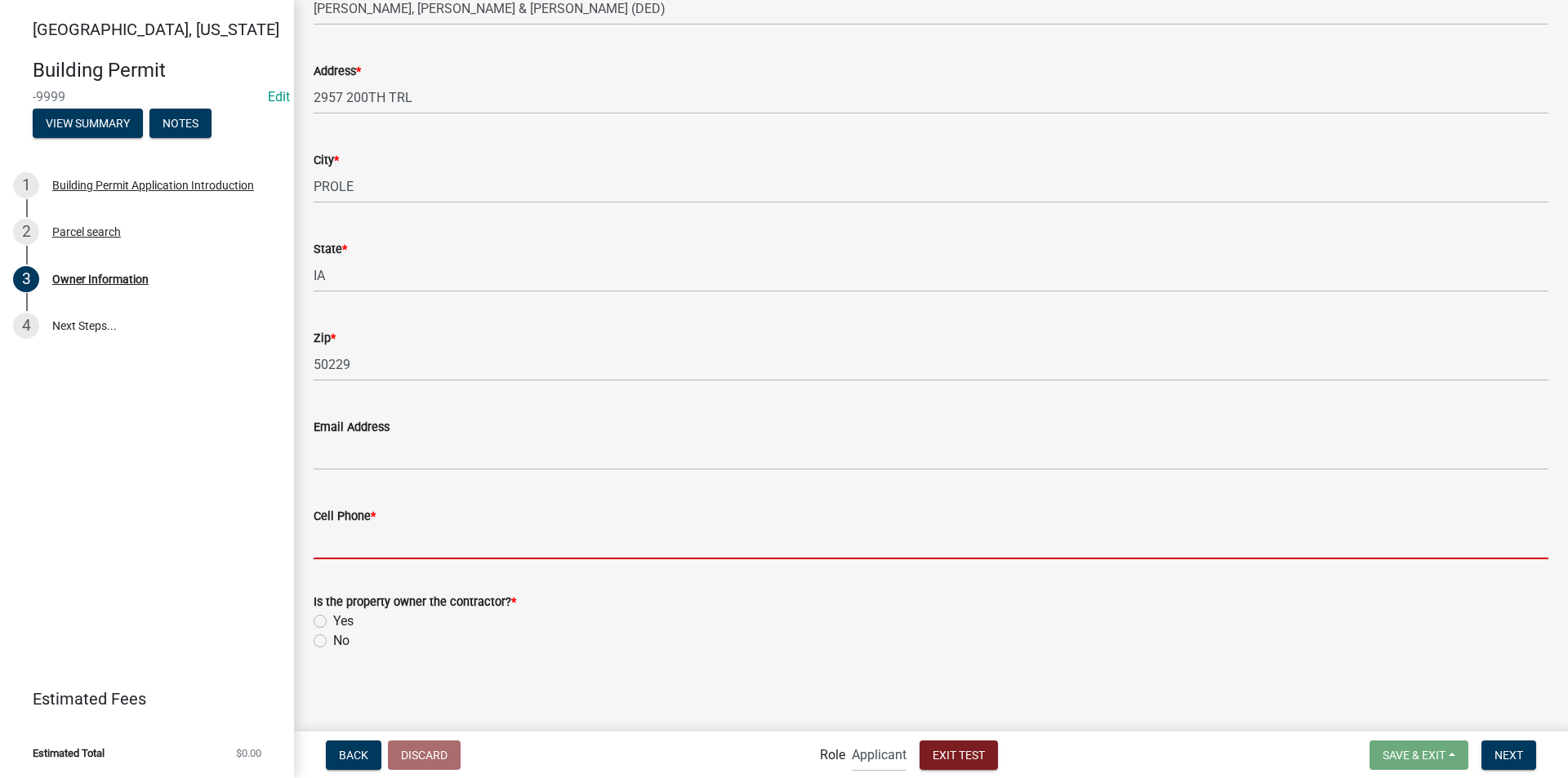
click at [389, 541] on input "Cell Phone *" at bounding box center [931, 543] width 1235 height 34
click at [322, 644] on div "Is the property owner the contractor? * Yes No" at bounding box center [931, 622] width 1235 height 59
click at [430, 541] on input "Cell Phone *" at bounding box center [931, 543] width 1235 height 34
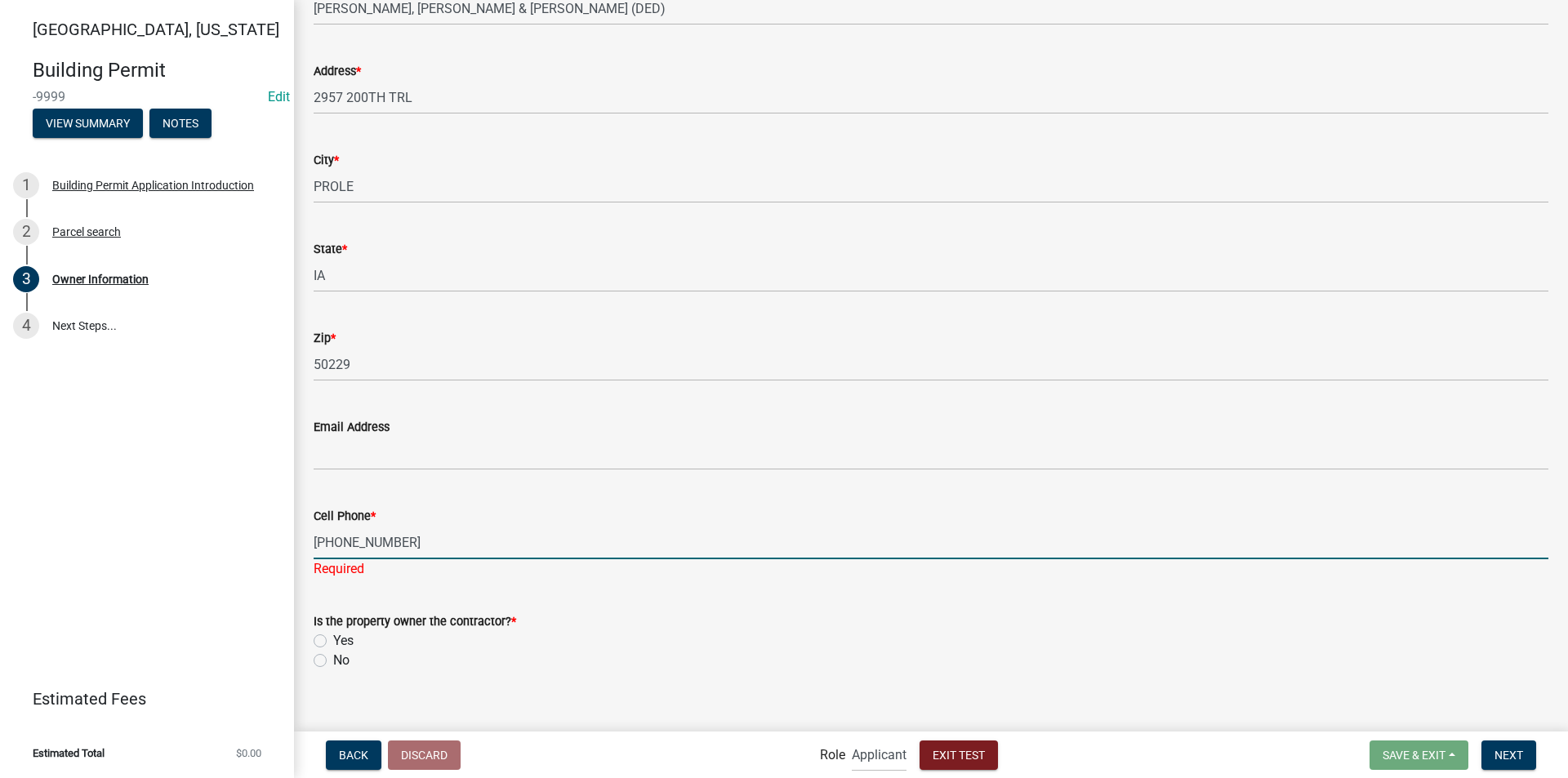
type input "515-555-5555"
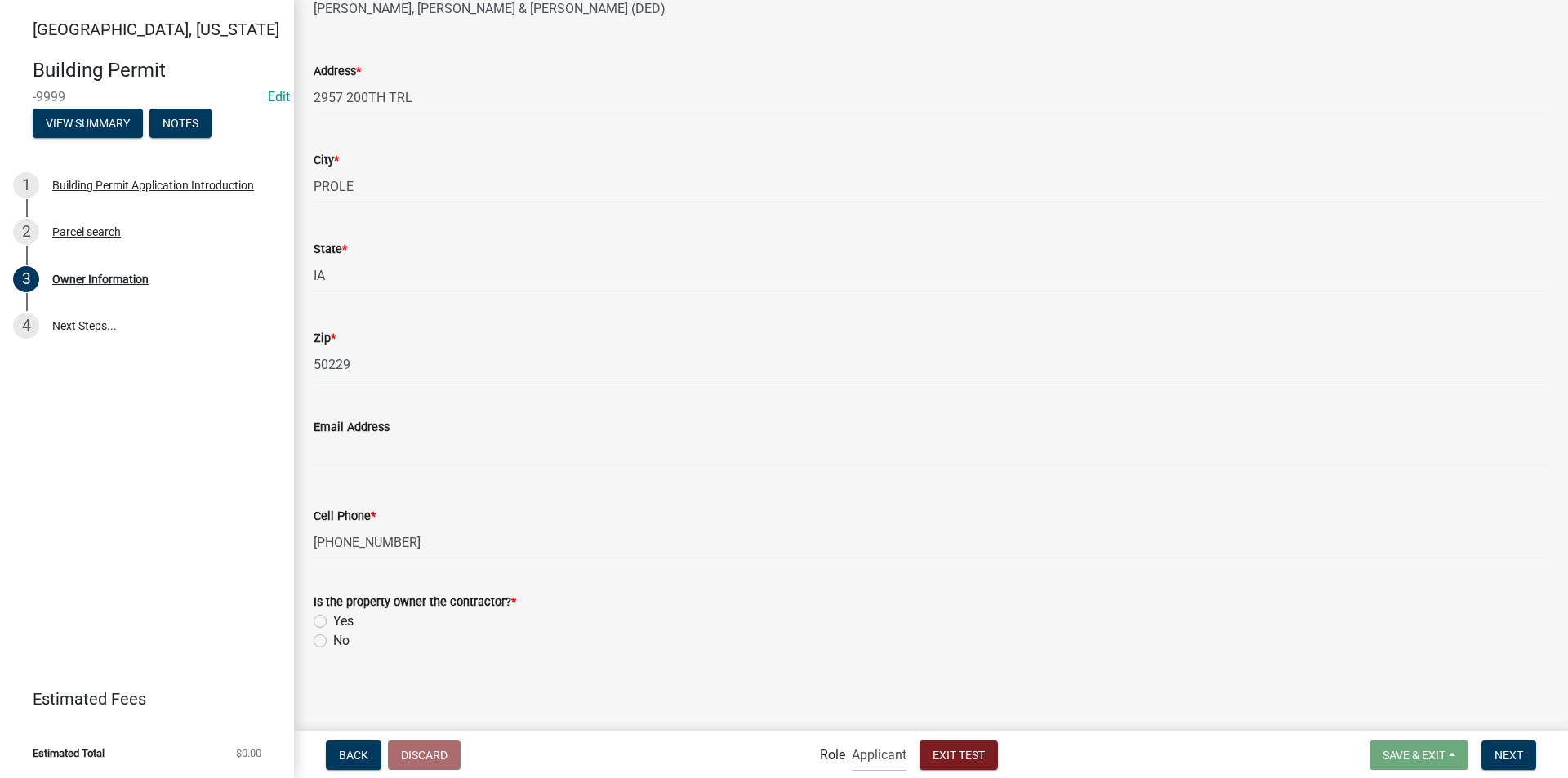
click at [333, 641] on label "No" at bounding box center [341, 641] width 16 height 20
click at [333, 641] on input "No" at bounding box center [339, 636] width 10 height 10
radio input "true"
click at [1518, 761] on span "Next" at bounding box center [1508, 754] width 29 height 13
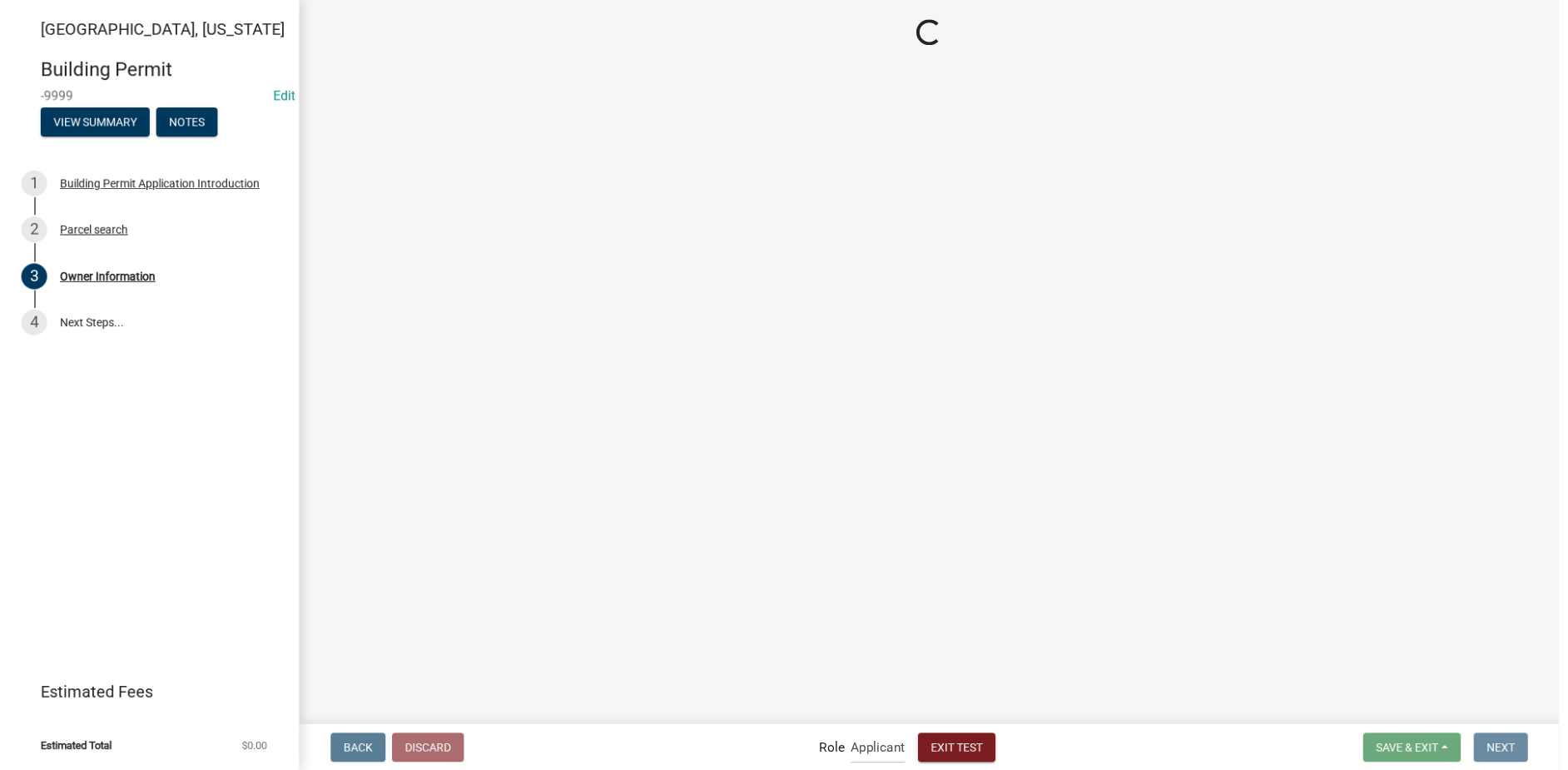
scroll to position [0, 0]
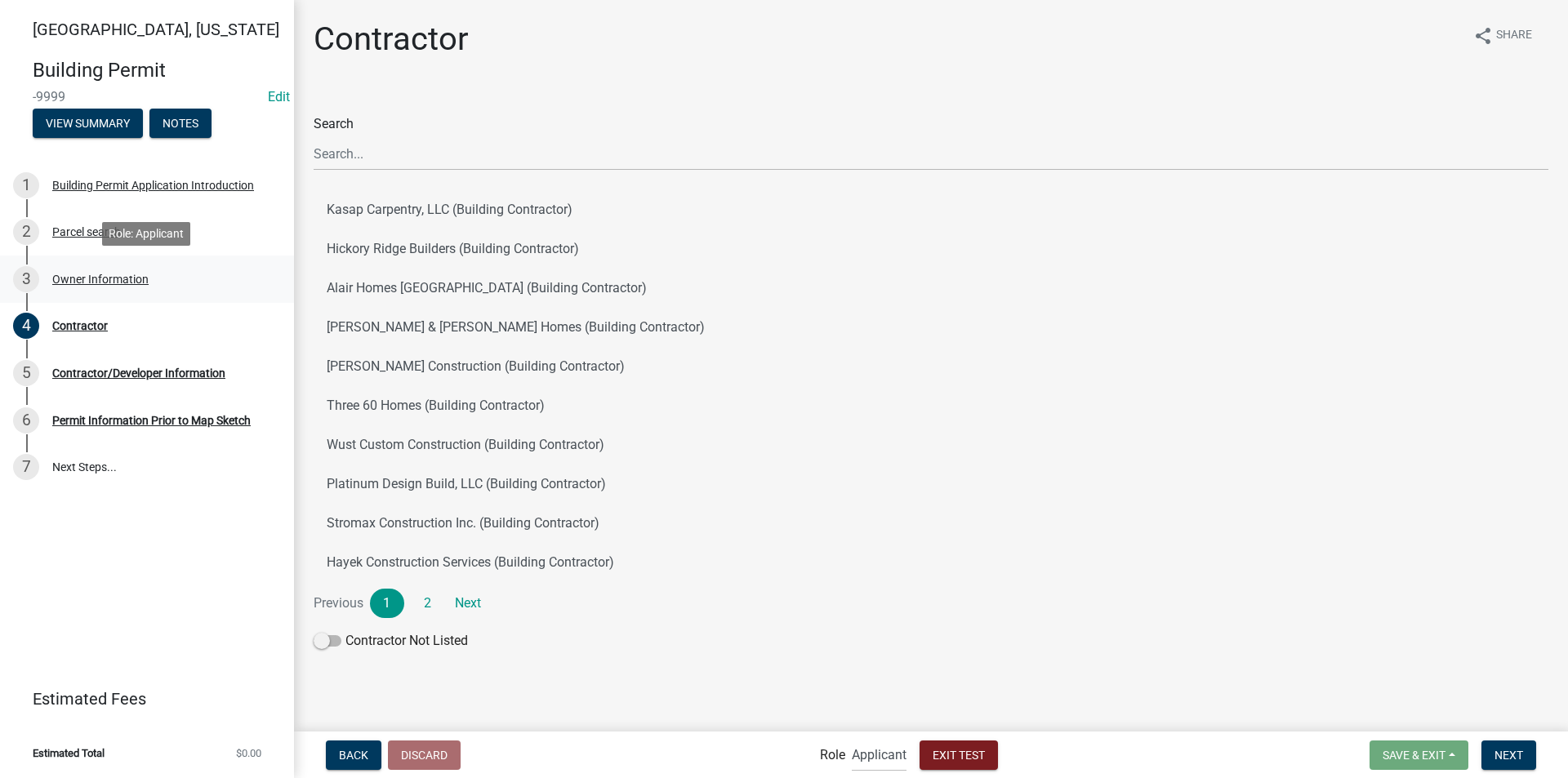
click at [89, 287] on div "3 Owner Information" at bounding box center [140, 280] width 254 height 26
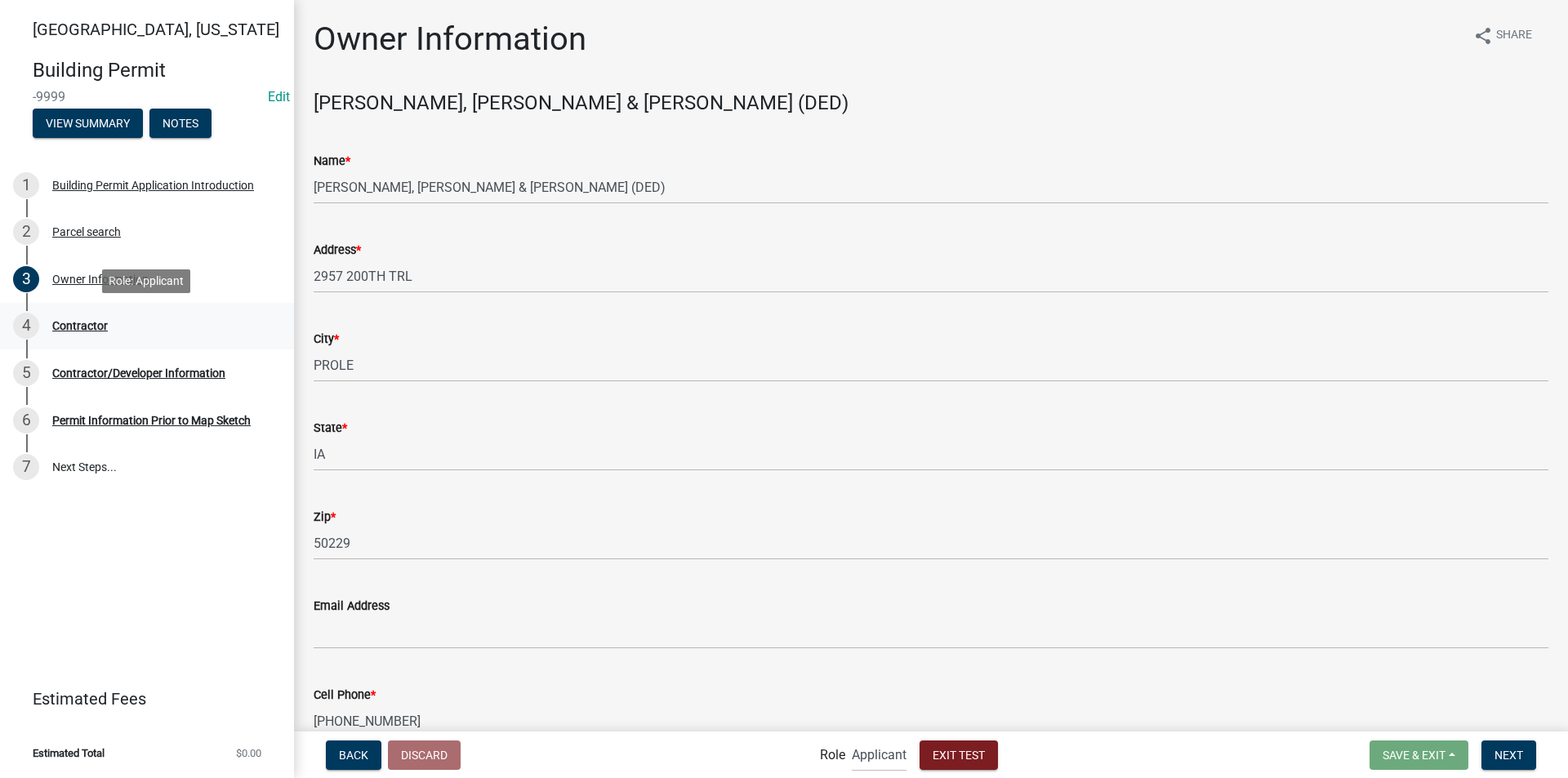
click at [98, 326] on div "Contractor" at bounding box center [80, 326] width 56 height 11
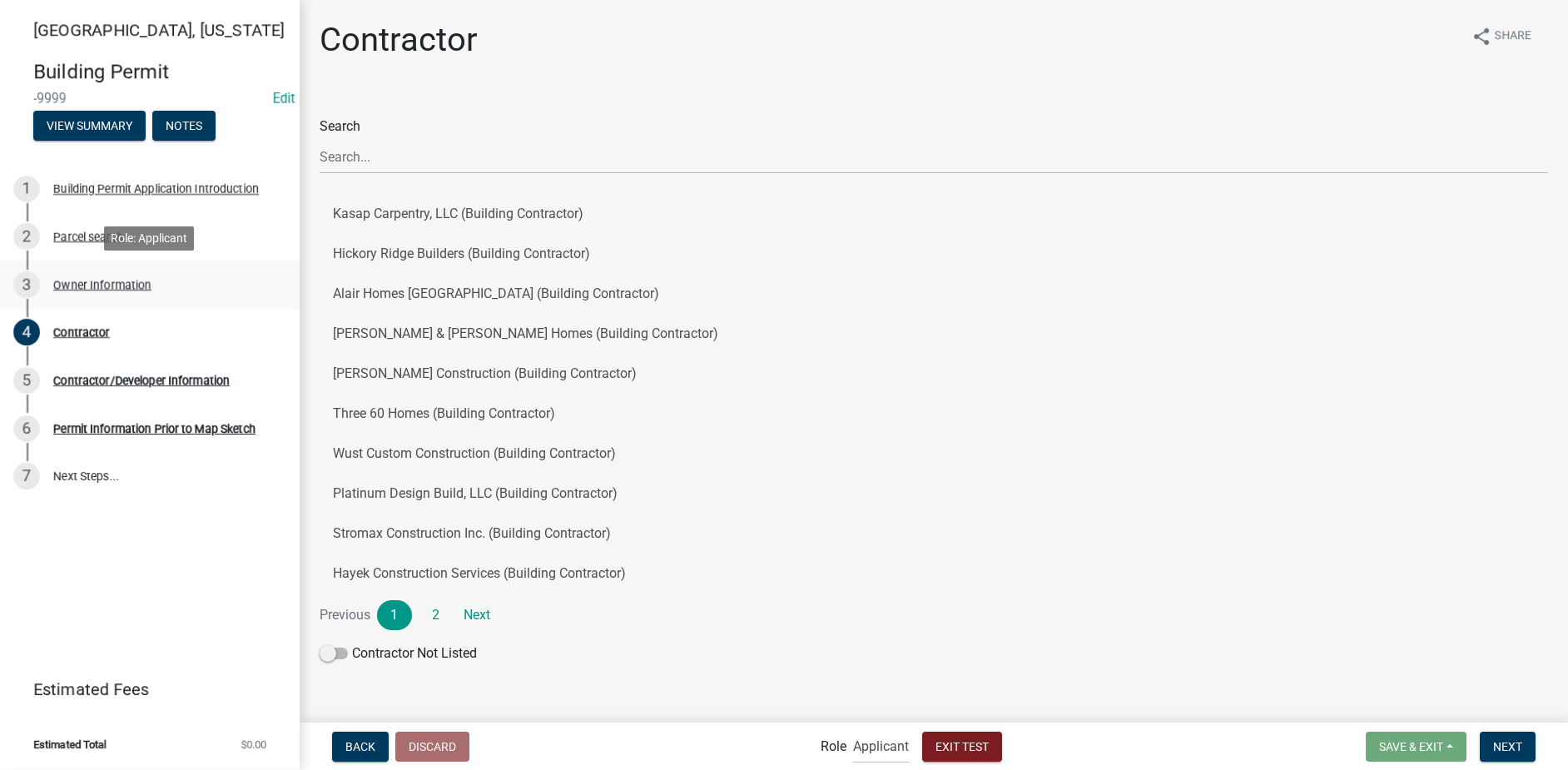
click at [85, 290] on div "Owner Information" at bounding box center [102, 284] width 98 height 12
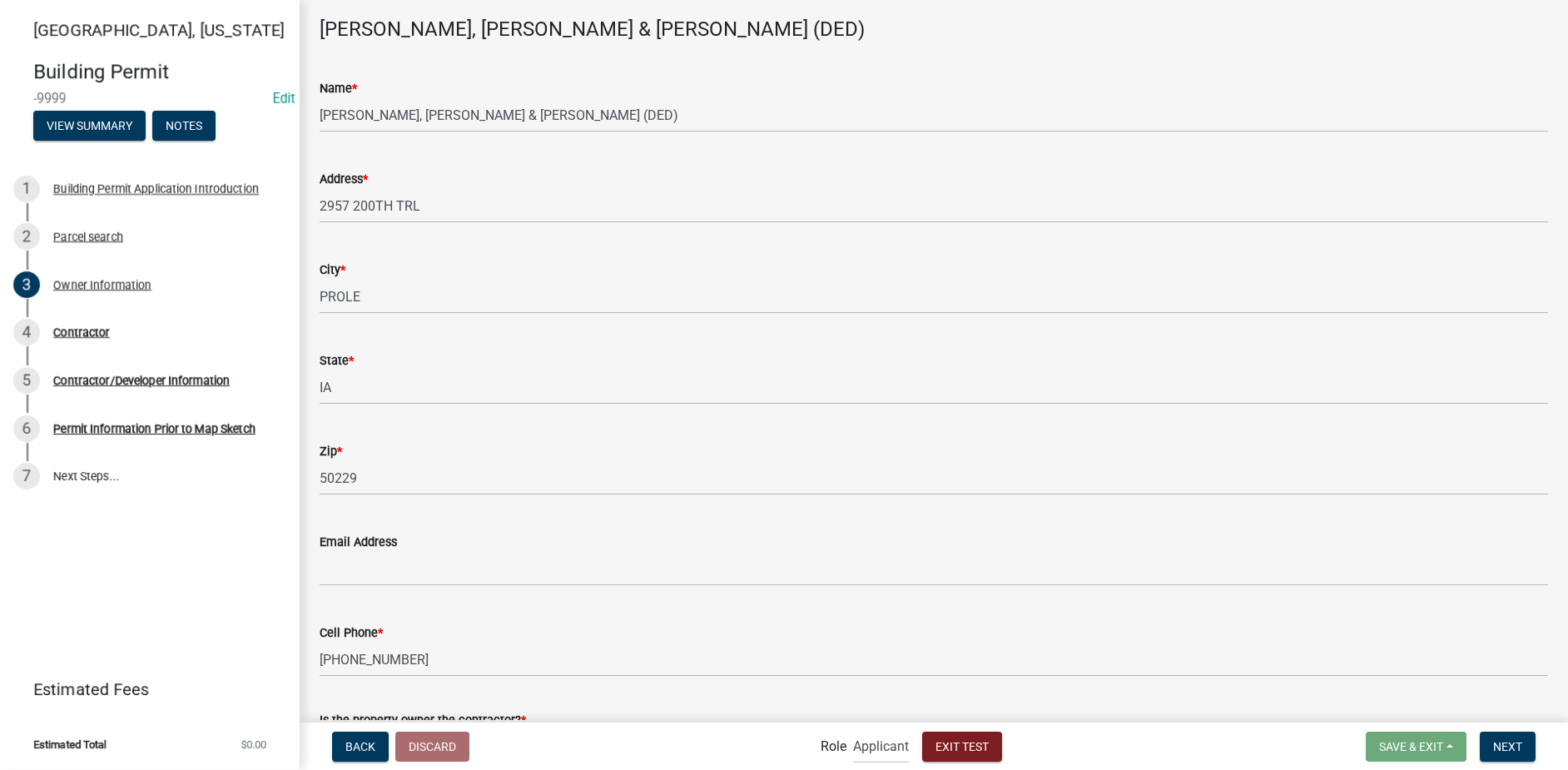
scroll to position [205, 0]
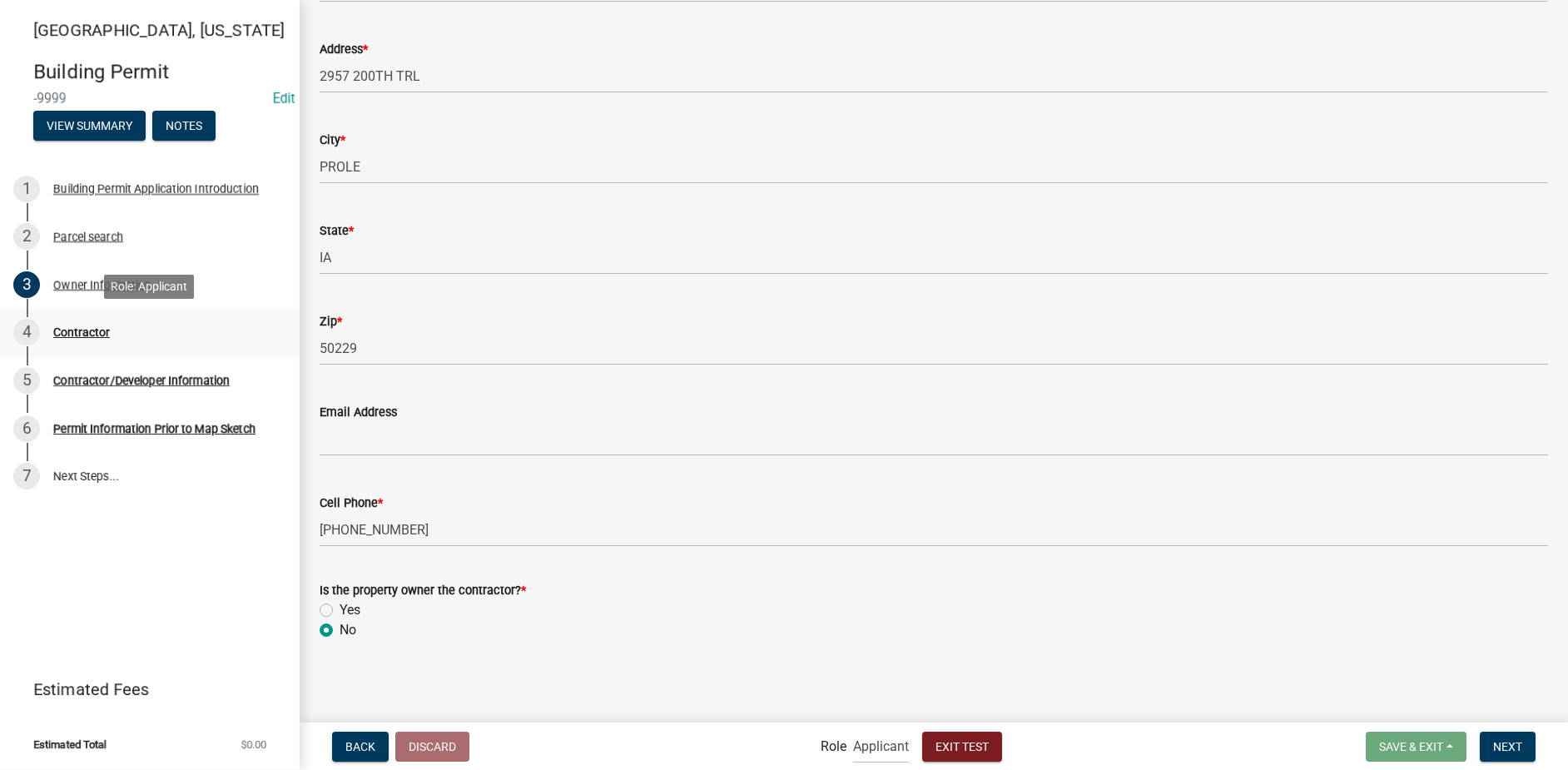
click at [76, 334] on div "Contractor" at bounding box center [81, 332] width 57 height 12
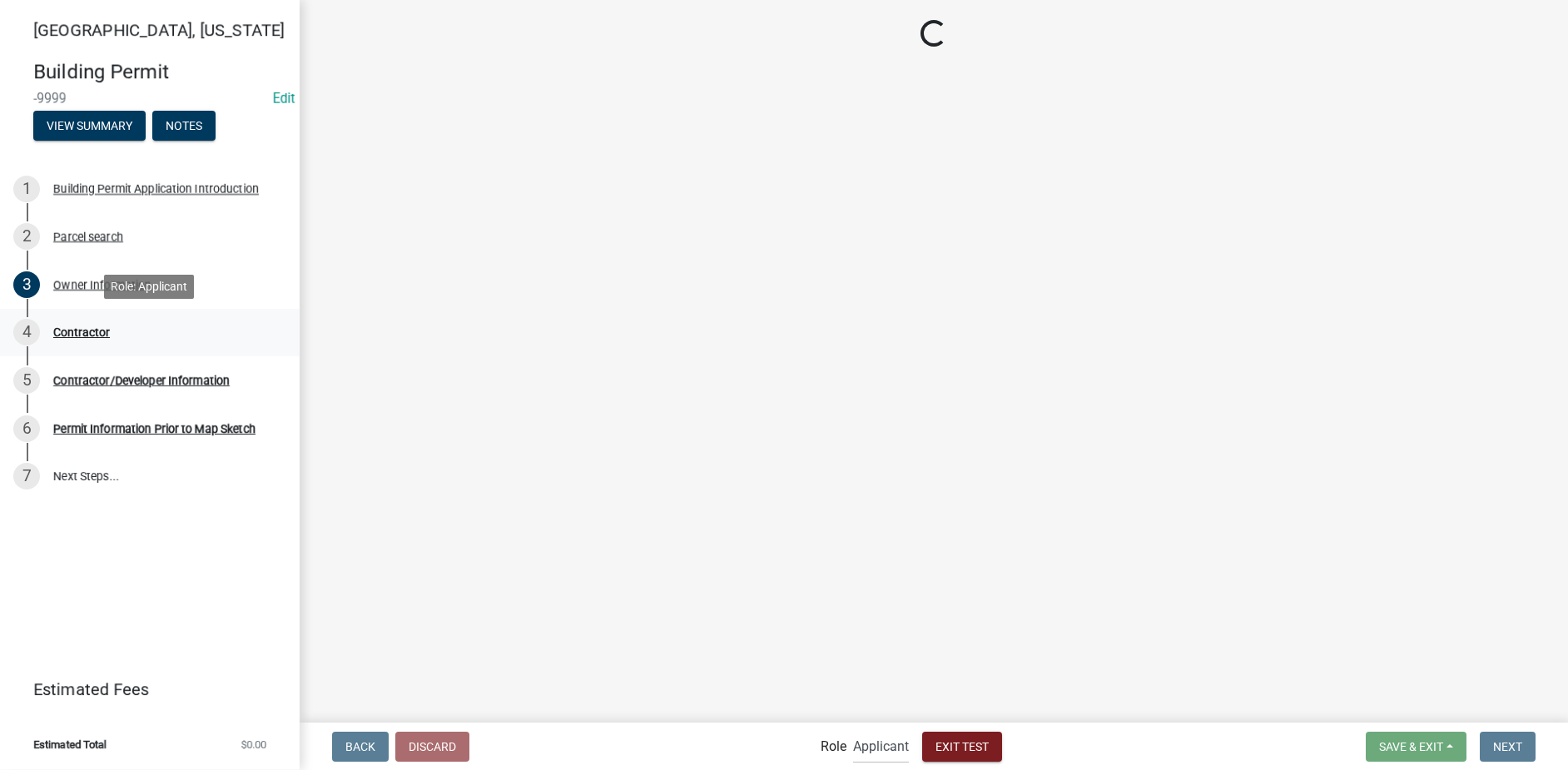
scroll to position [0, 0]
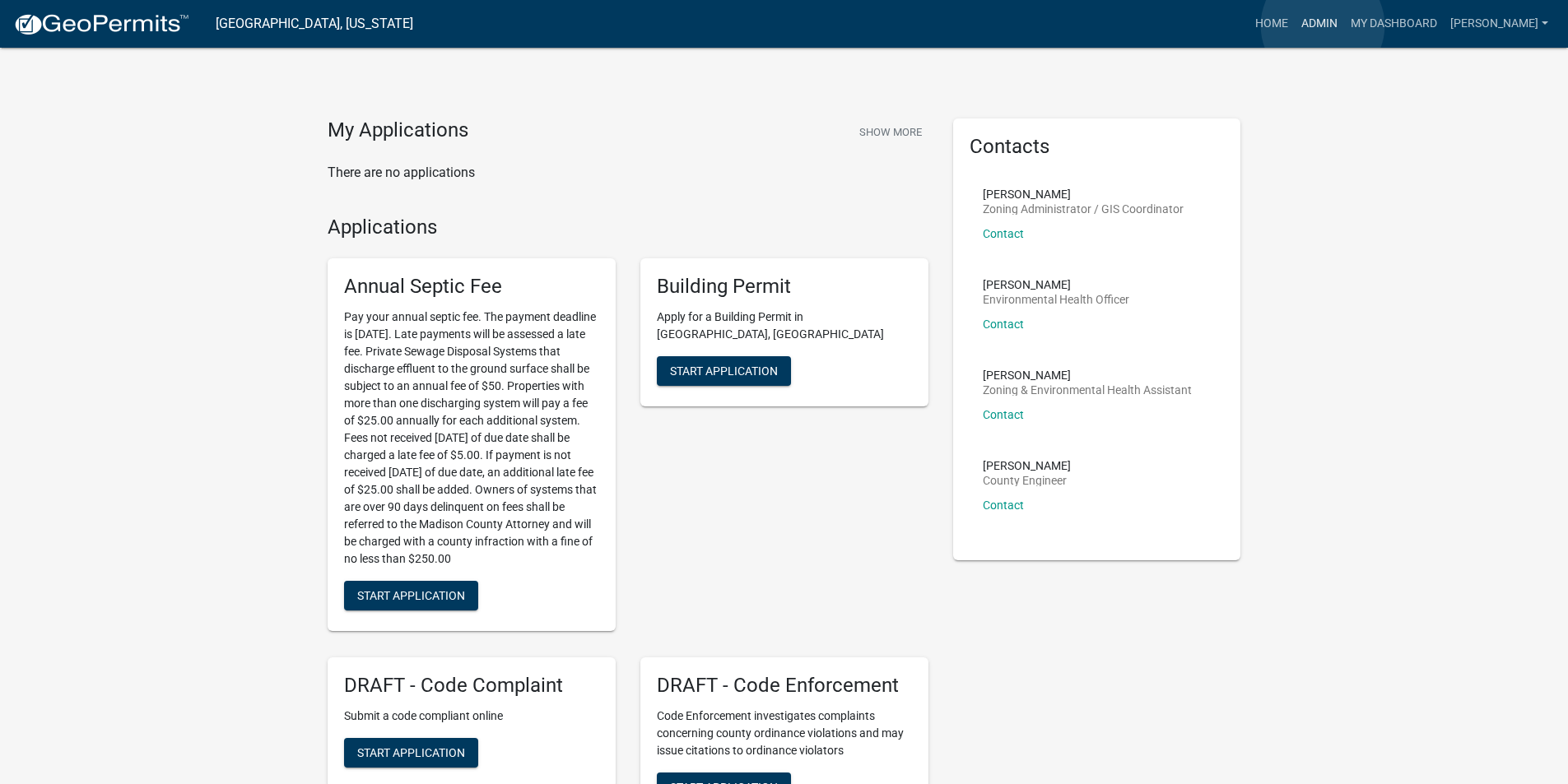
click at [1323, 25] on link "Admin" at bounding box center [1319, 24] width 49 height 32
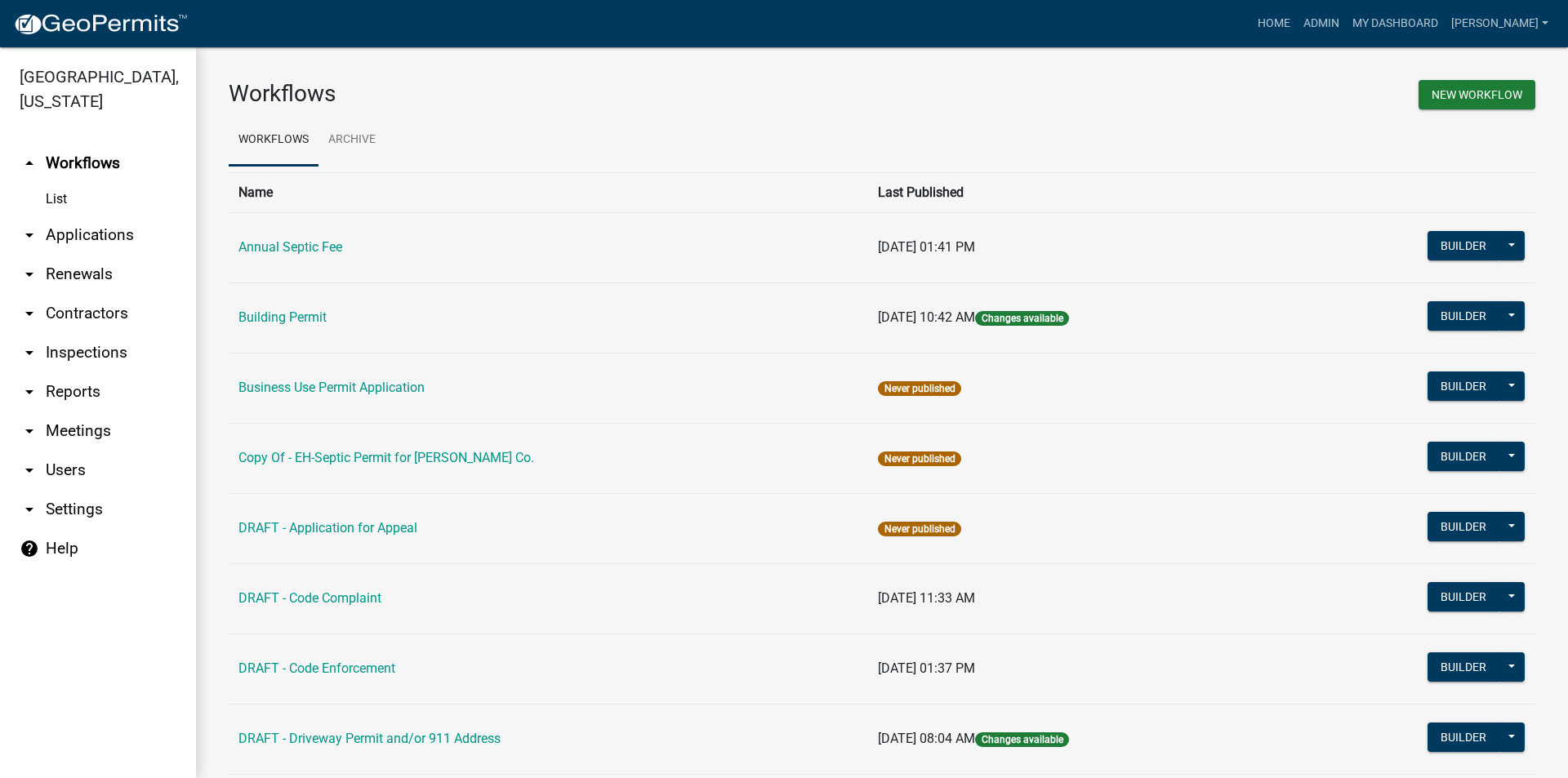
click at [293, 326] on td "Building Permit" at bounding box center [548, 317] width 639 height 70
click at [291, 320] on link "Building Permit" at bounding box center [283, 317] width 89 height 16
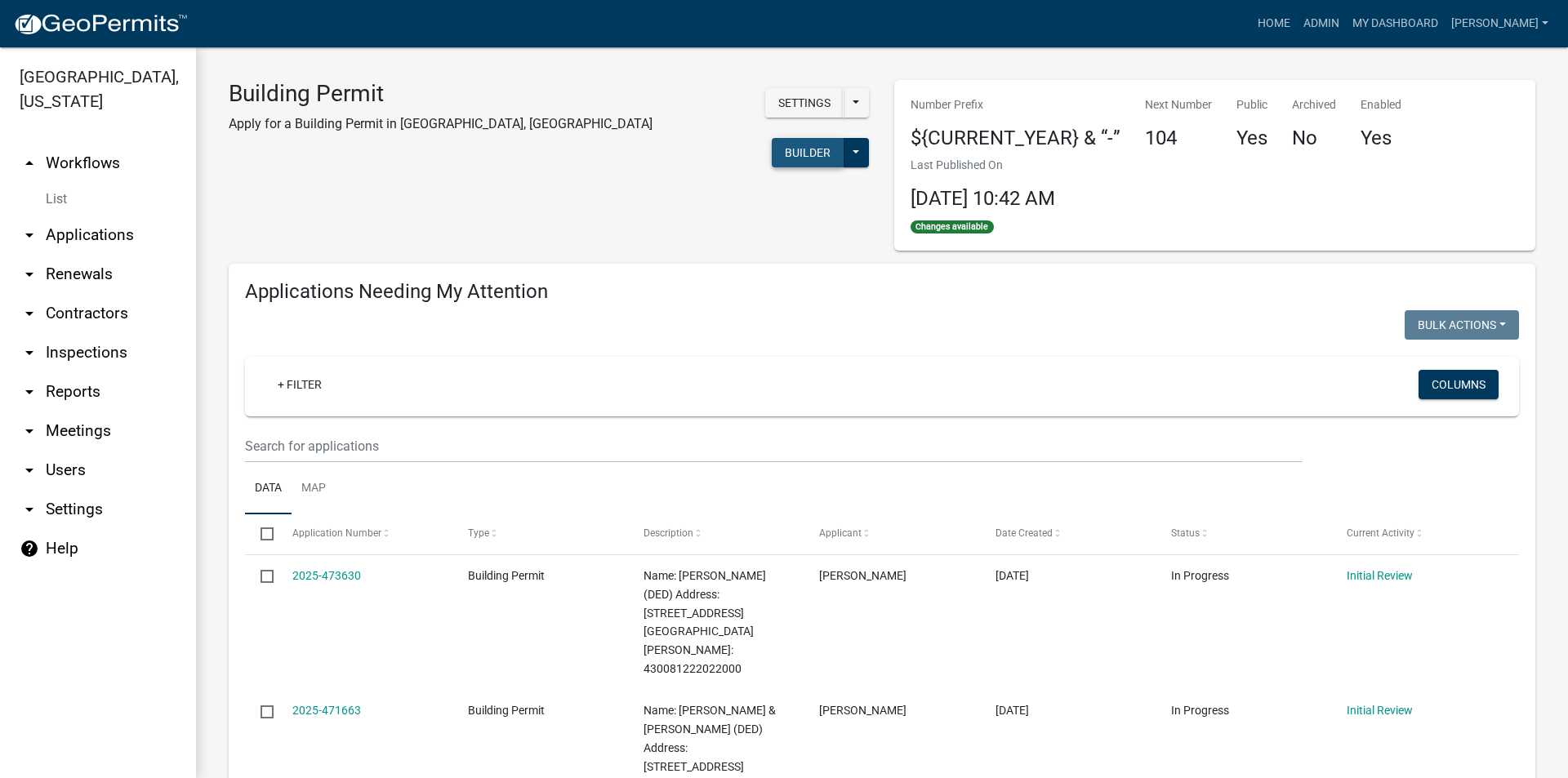
click at [772, 138] on button "Builder" at bounding box center [807, 153] width 72 height 30
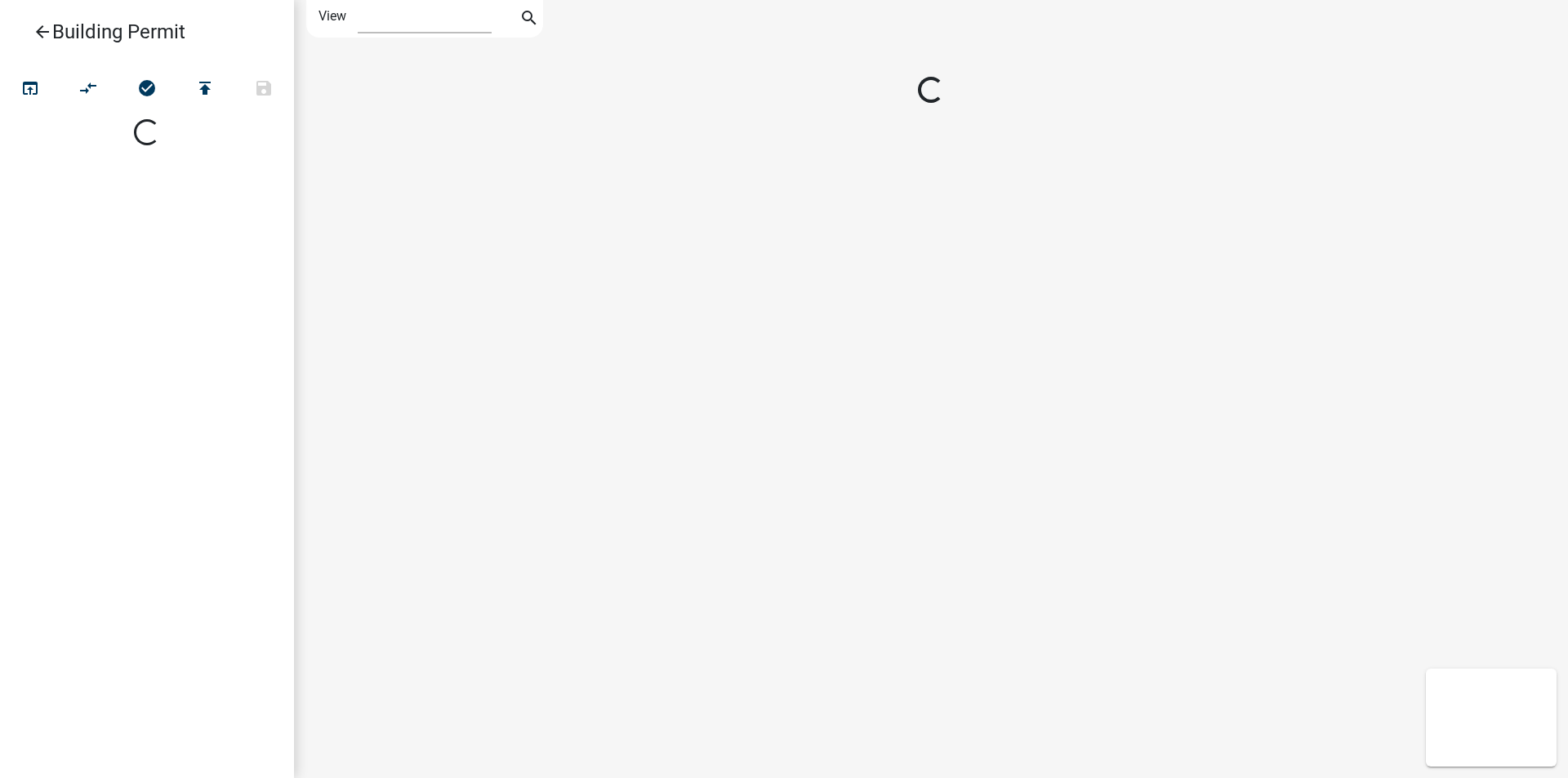
select select "1"
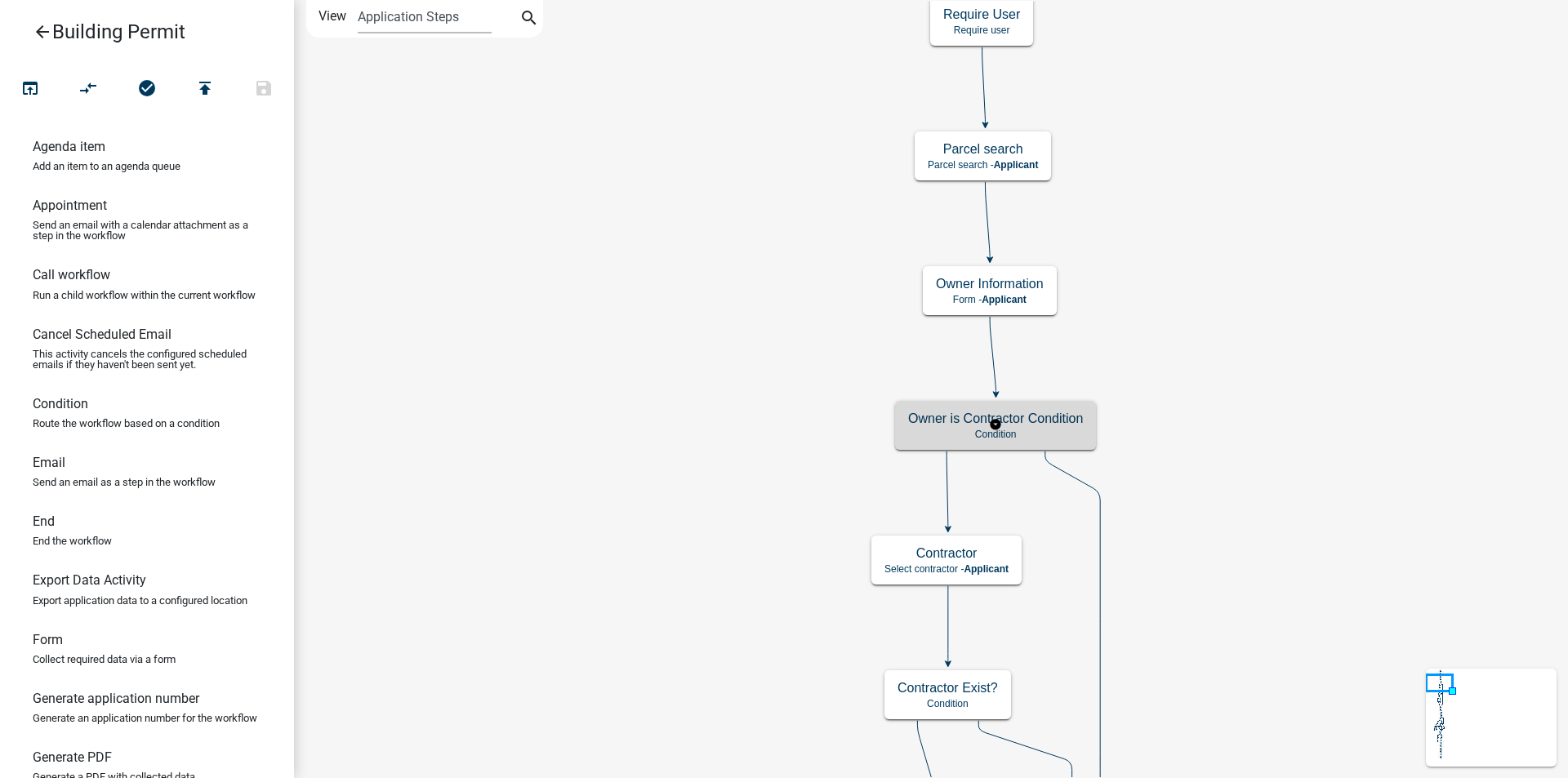
click at [1046, 432] on p "Condition" at bounding box center [995, 434] width 175 height 11
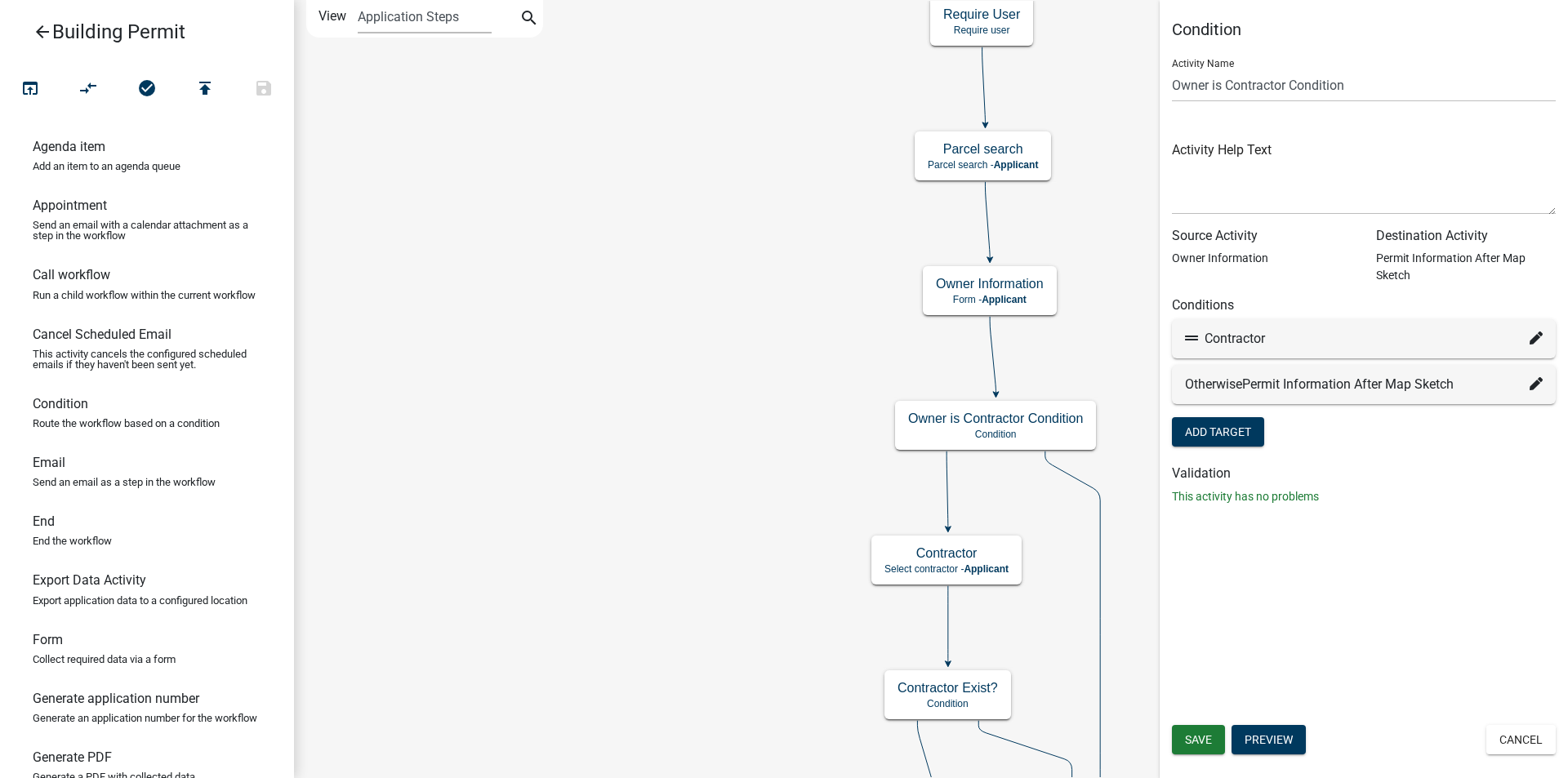
click at [1503, 741] on button "Cancel" at bounding box center [1521, 740] width 69 height 30
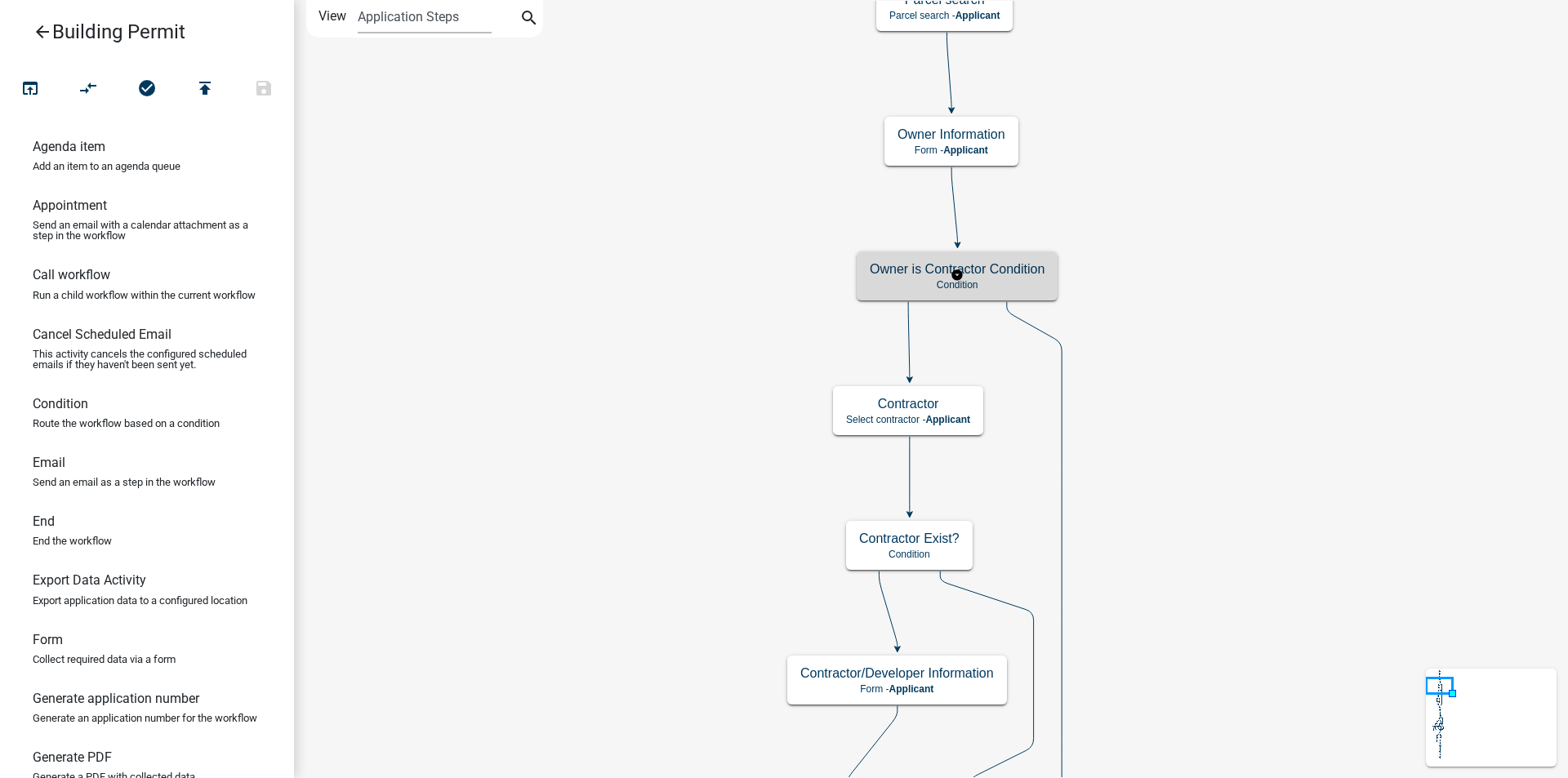
click at [1004, 280] on p "Condition" at bounding box center [957, 285] width 175 height 11
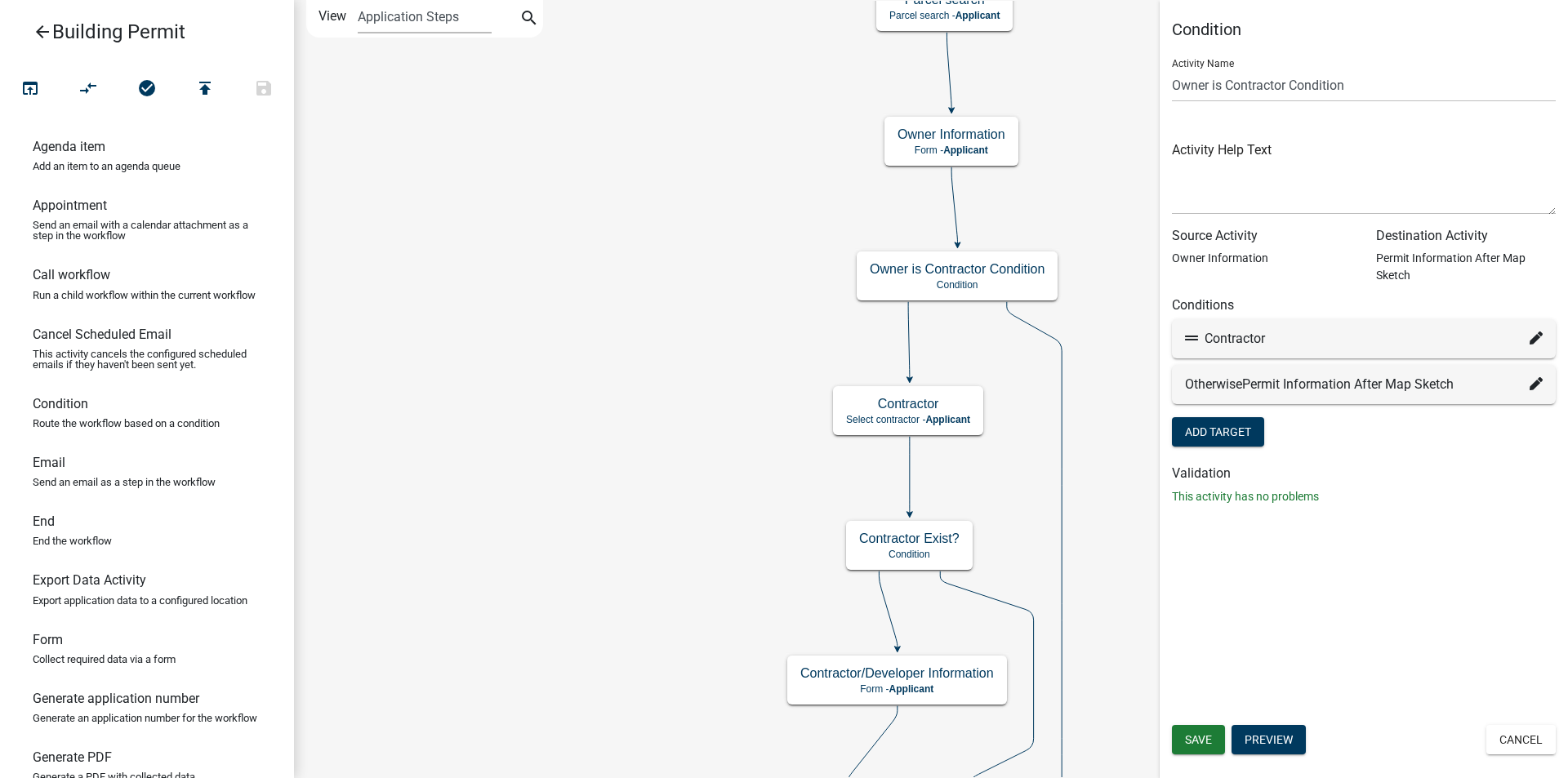
click at [1531, 340] on icon at bounding box center [1535, 338] width 13 height 13
select select "34: 938346b5-2aeb-4fdb-b014-e8650783c98e"
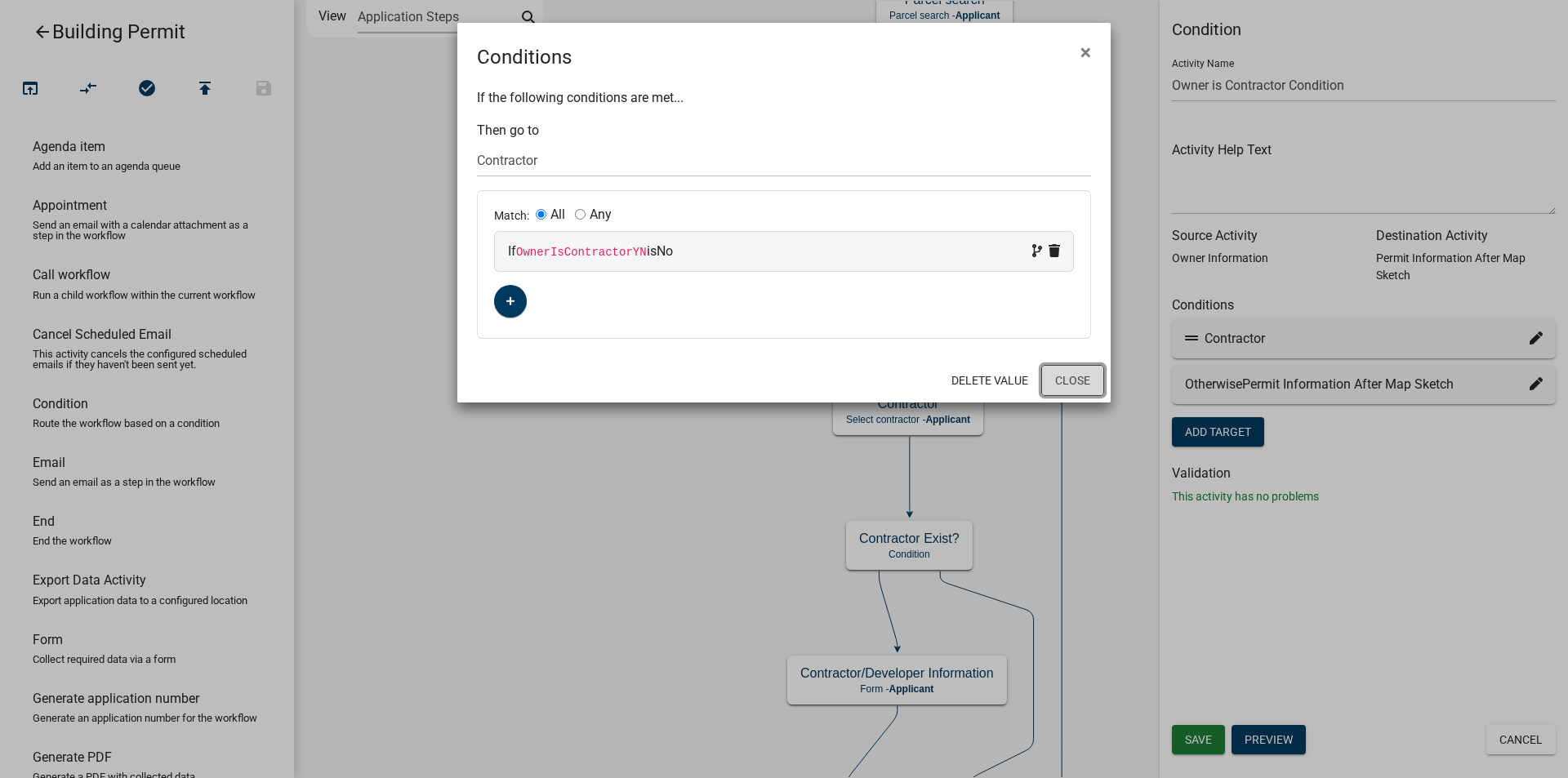
click at [1078, 384] on button "Close" at bounding box center [1072, 380] width 63 height 31
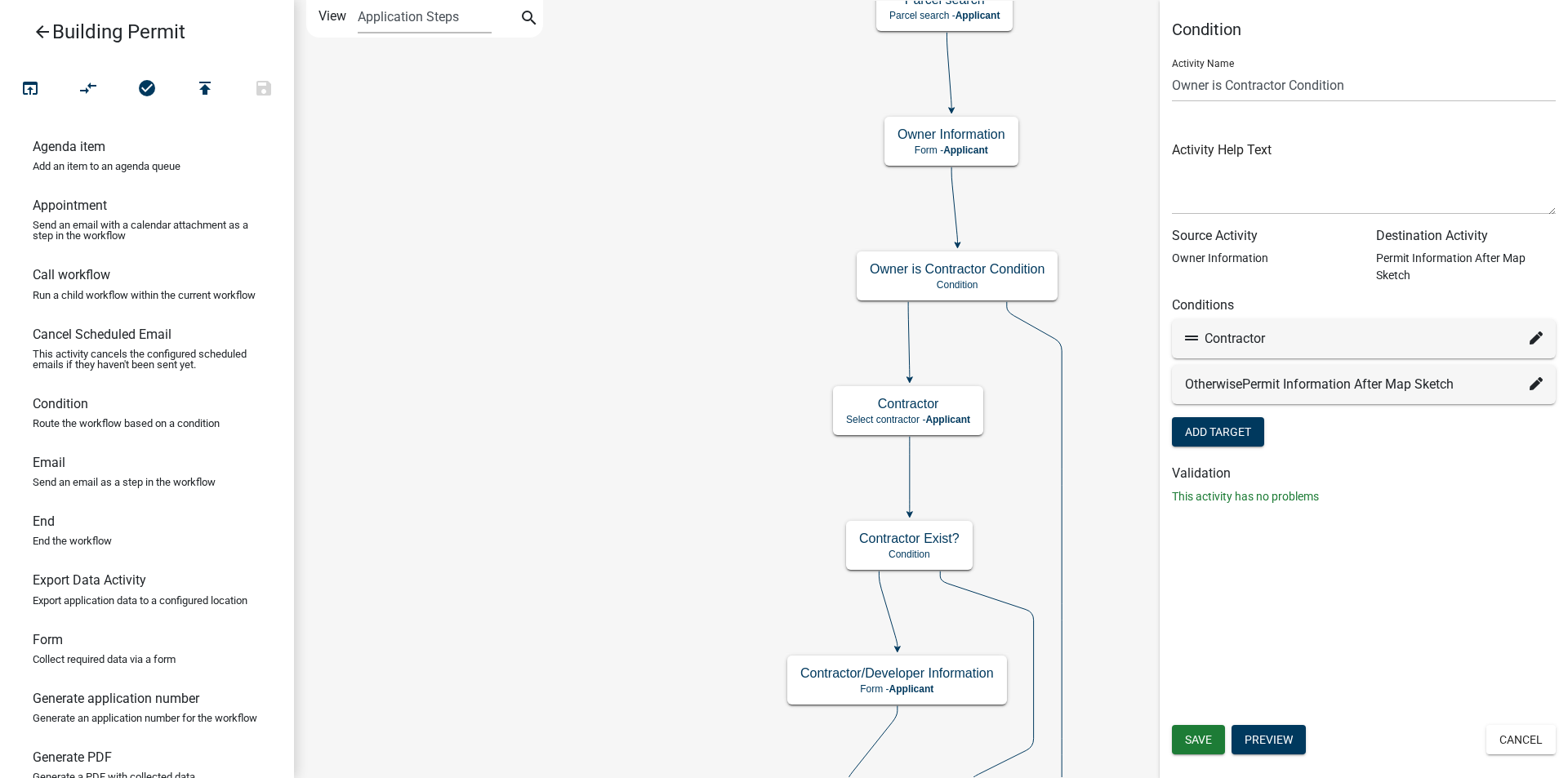
click at [1538, 339] on icon at bounding box center [1535, 338] width 13 height 13
select select "34: 938346b5-2aeb-4fdb-b014-e8650783c98e"
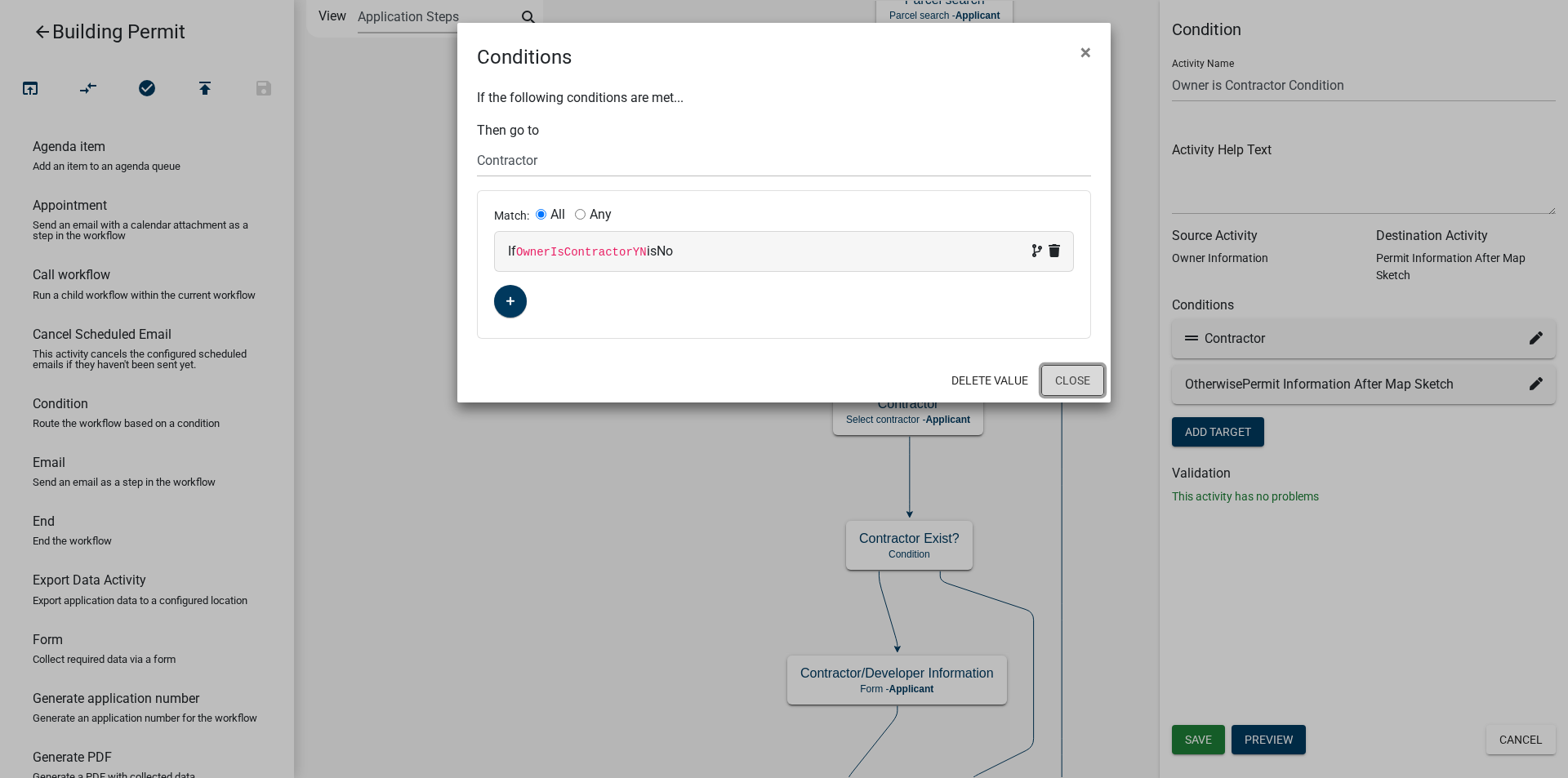
click at [1084, 384] on button "Close" at bounding box center [1072, 380] width 63 height 31
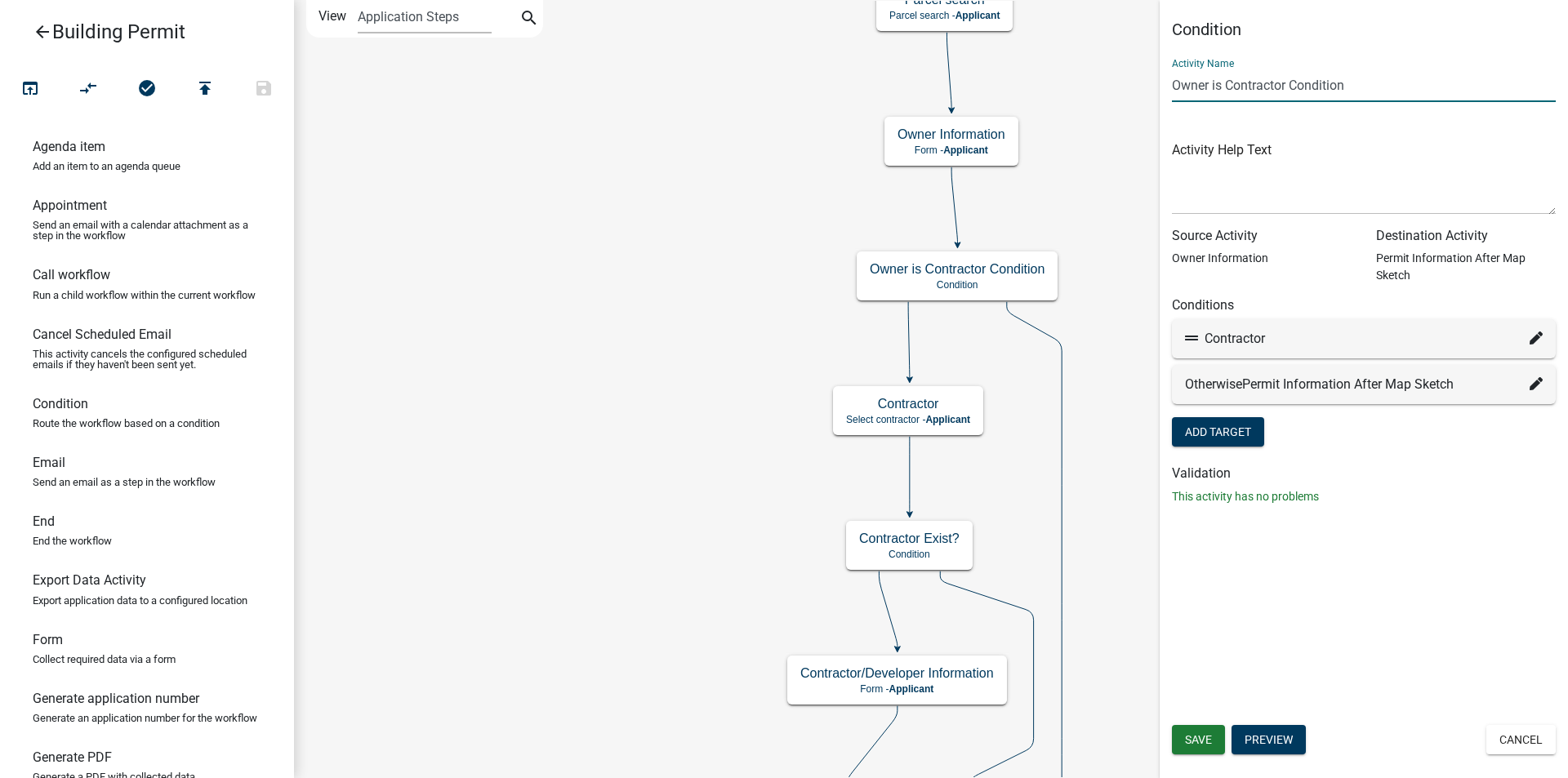
drag, startPoint x: 1365, startPoint y: 84, endPoint x: 1170, endPoint y: 78, distance: 195.1
click at [1170, 78] on div "Condition Activity Name Owner is Contractor Condition Activity Help Text Source…" at bounding box center [1363, 269] width 408 height 499
click at [1536, 339] on icon at bounding box center [1535, 338] width 13 height 13
type input "Who is the General Contractor"
select select "34: 938346b5-2aeb-4fdb-b014-e8650783c98e"
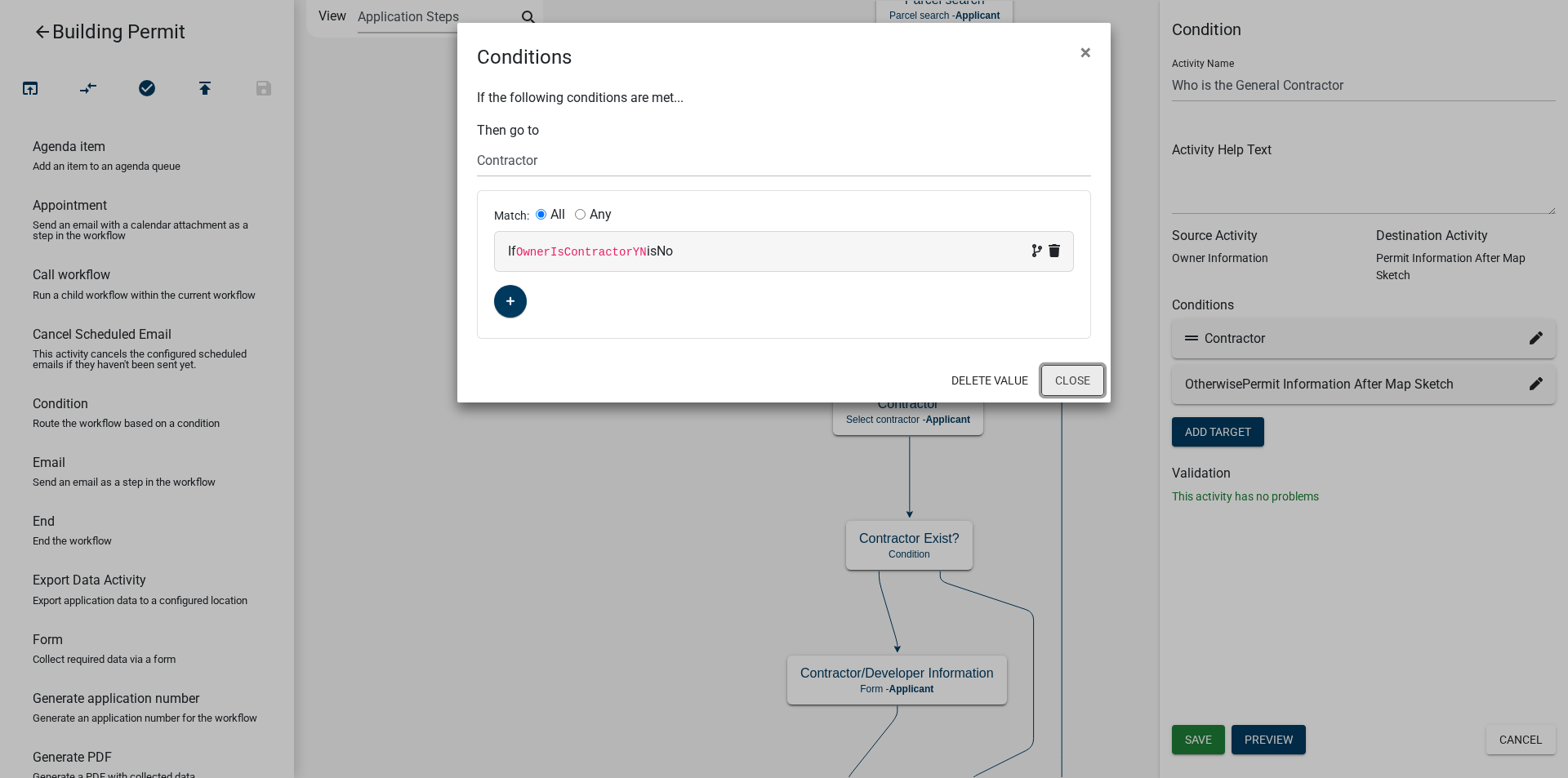
click at [1077, 381] on button "Close" at bounding box center [1072, 380] width 63 height 31
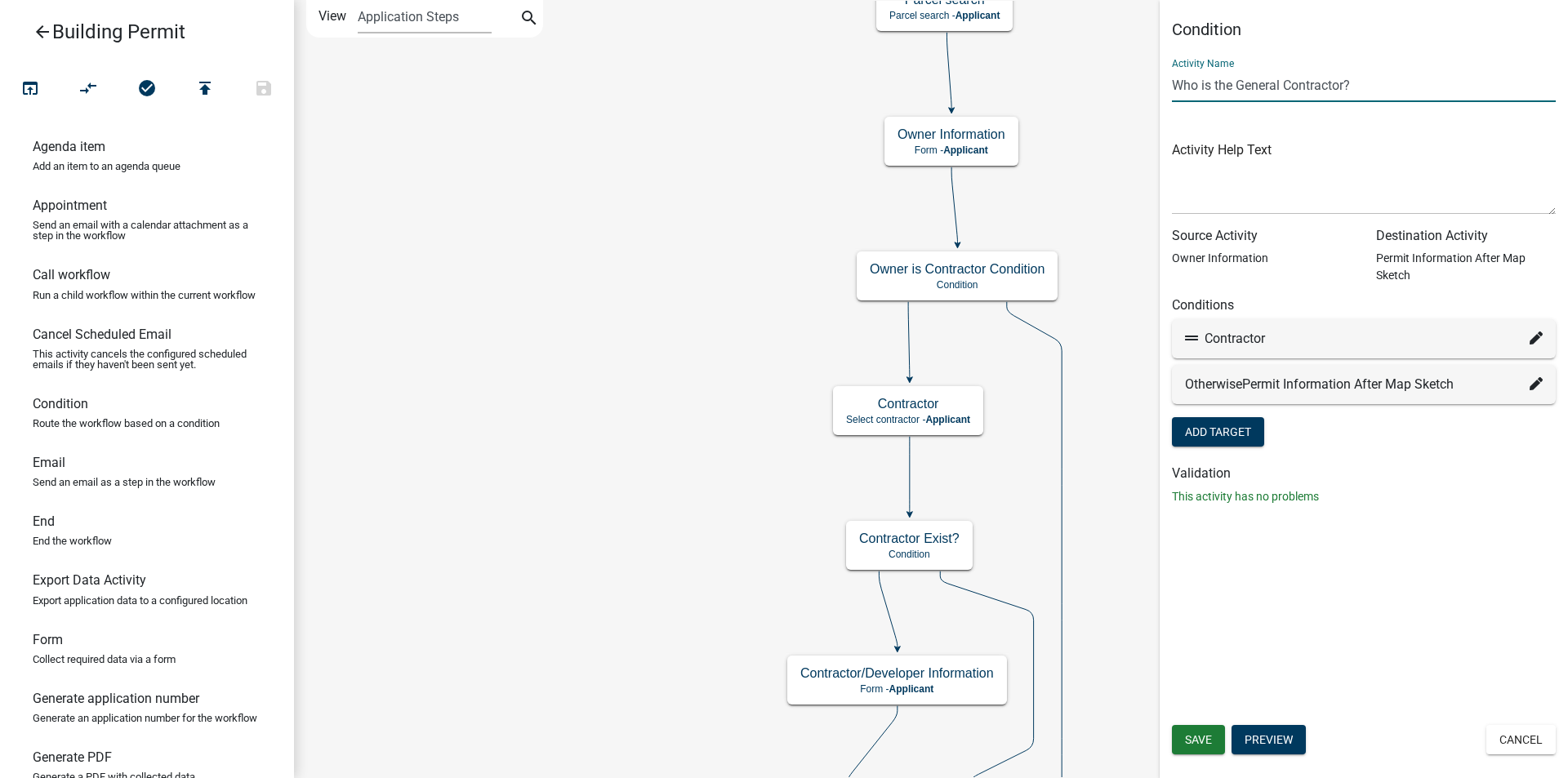
type input "Who is the General Contractor?"
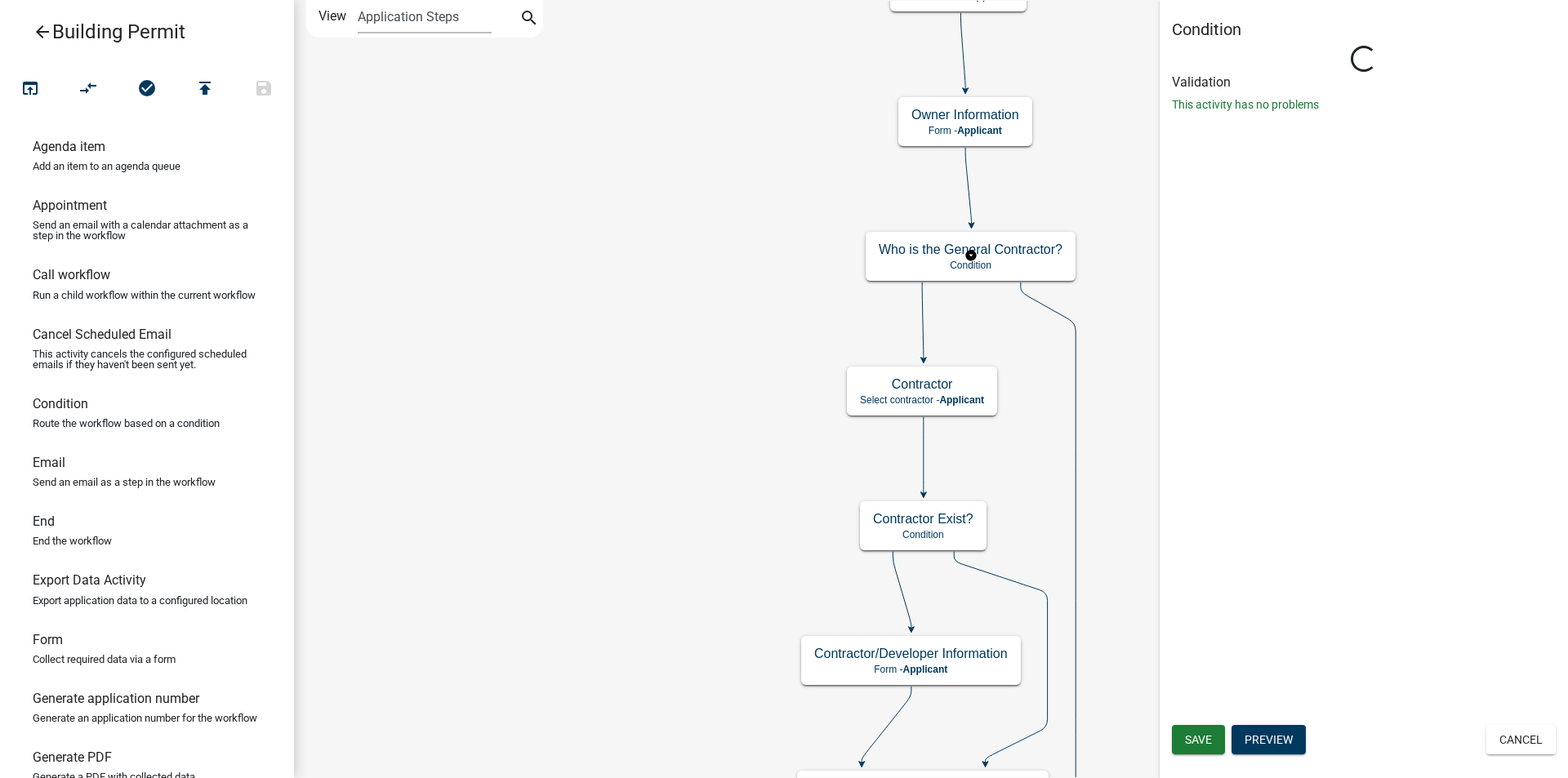
type input "Owner is Contractor Condition"
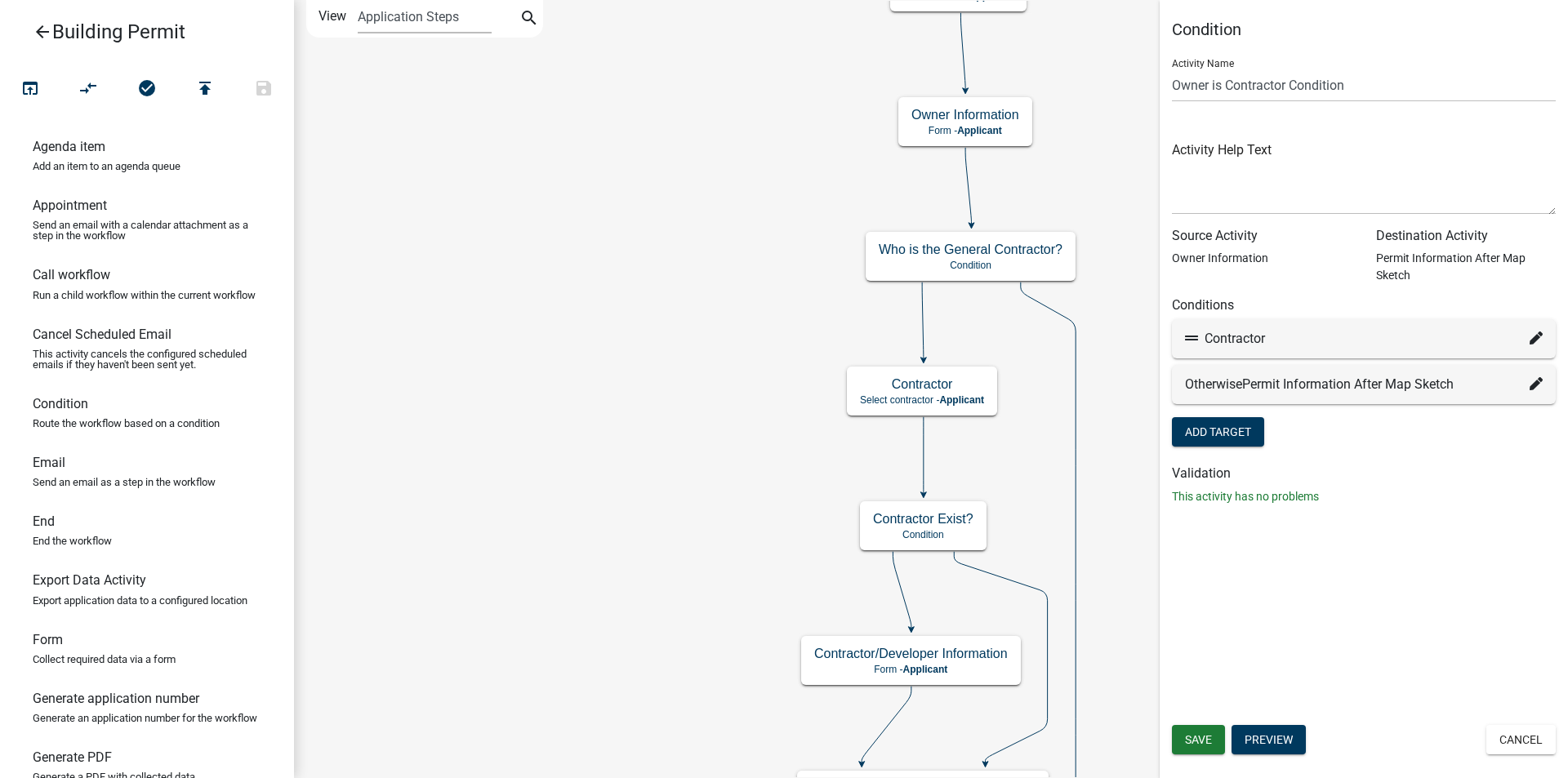
scroll to position [82, 0]
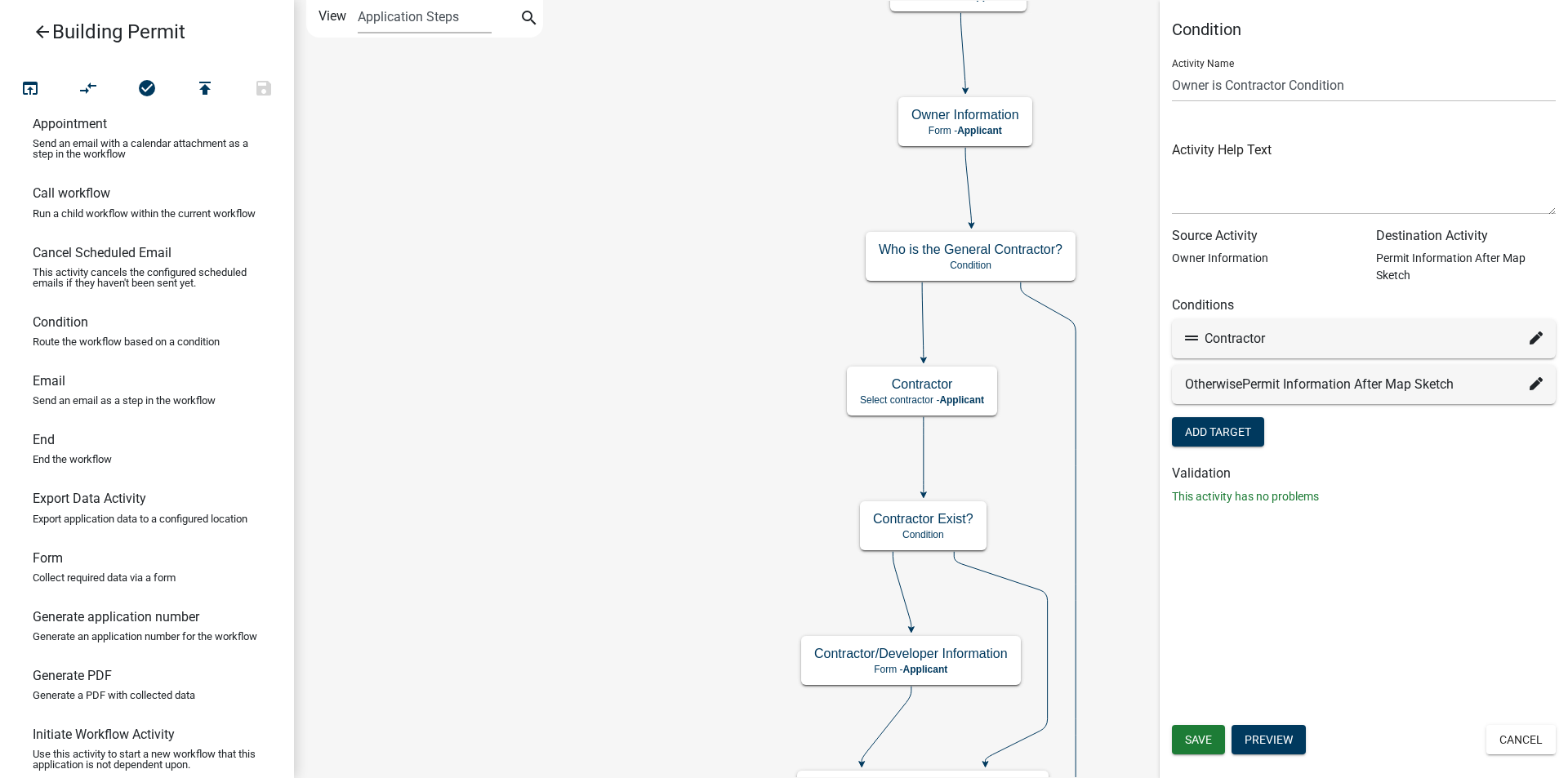
click at [69, 583] on p "Collect required data via a form" at bounding box center [104, 577] width 143 height 10
drag, startPoint x: 60, startPoint y: 606, endPoint x: 781, endPoint y: 155, distance: 850.4
click at [781, 155] on div "arrow_back Building Permit open_in_browser compare_arrows check_circle publish …" at bounding box center [784, 389] width 1568 height 778
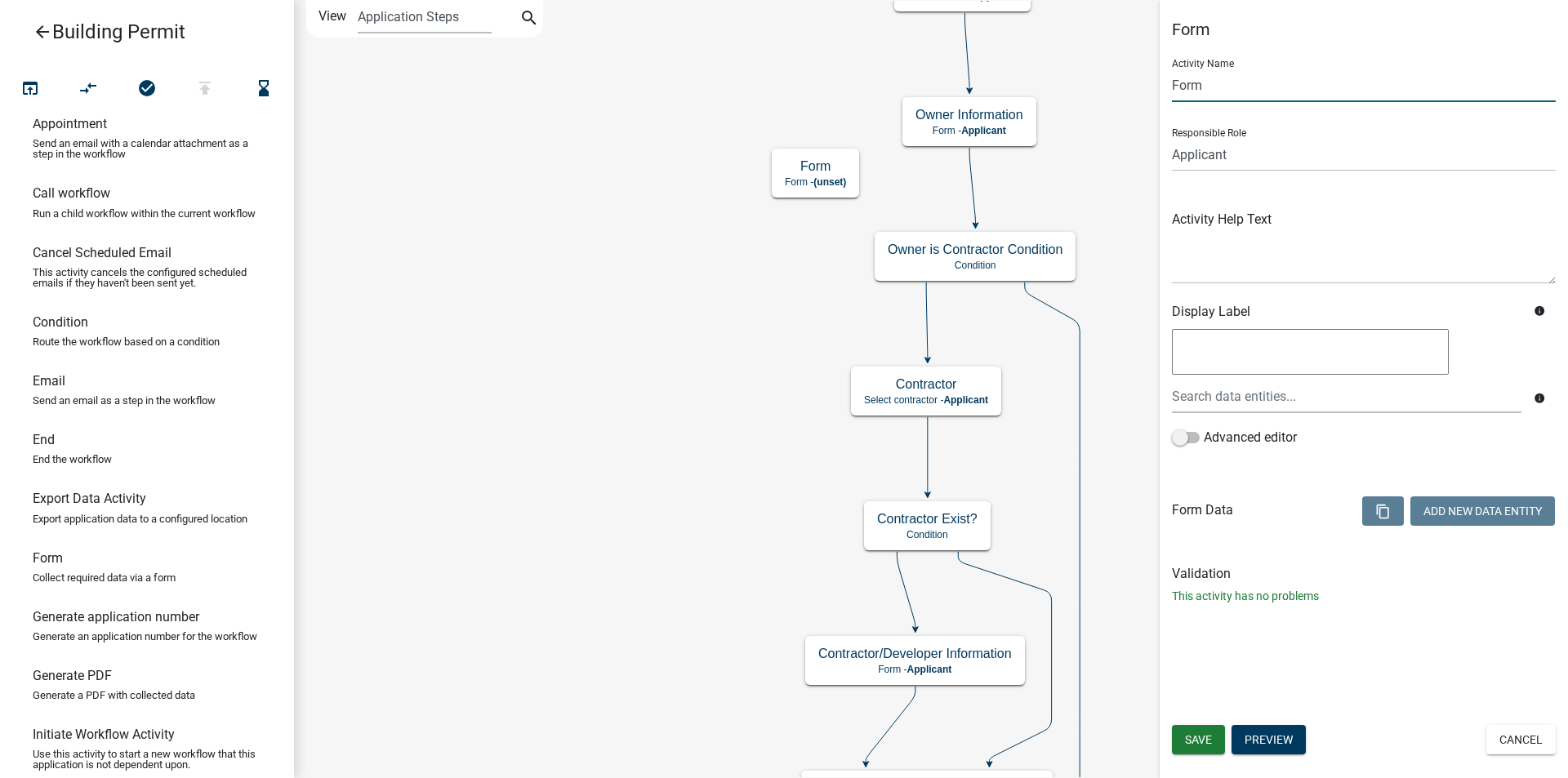
click at [1229, 91] on input "Form" at bounding box center [1363, 85] width 384 height 34
drag, startPoint x: 1199, startPoint y: 90, endPoint x: 1153, endPoint y: 90, distance: 46.0
click at [1153, 90] on main "Start Start - Applicant Building Permit Application Introduction Form - Applica…" at bounding box center [931, 389] width 1274 height 778
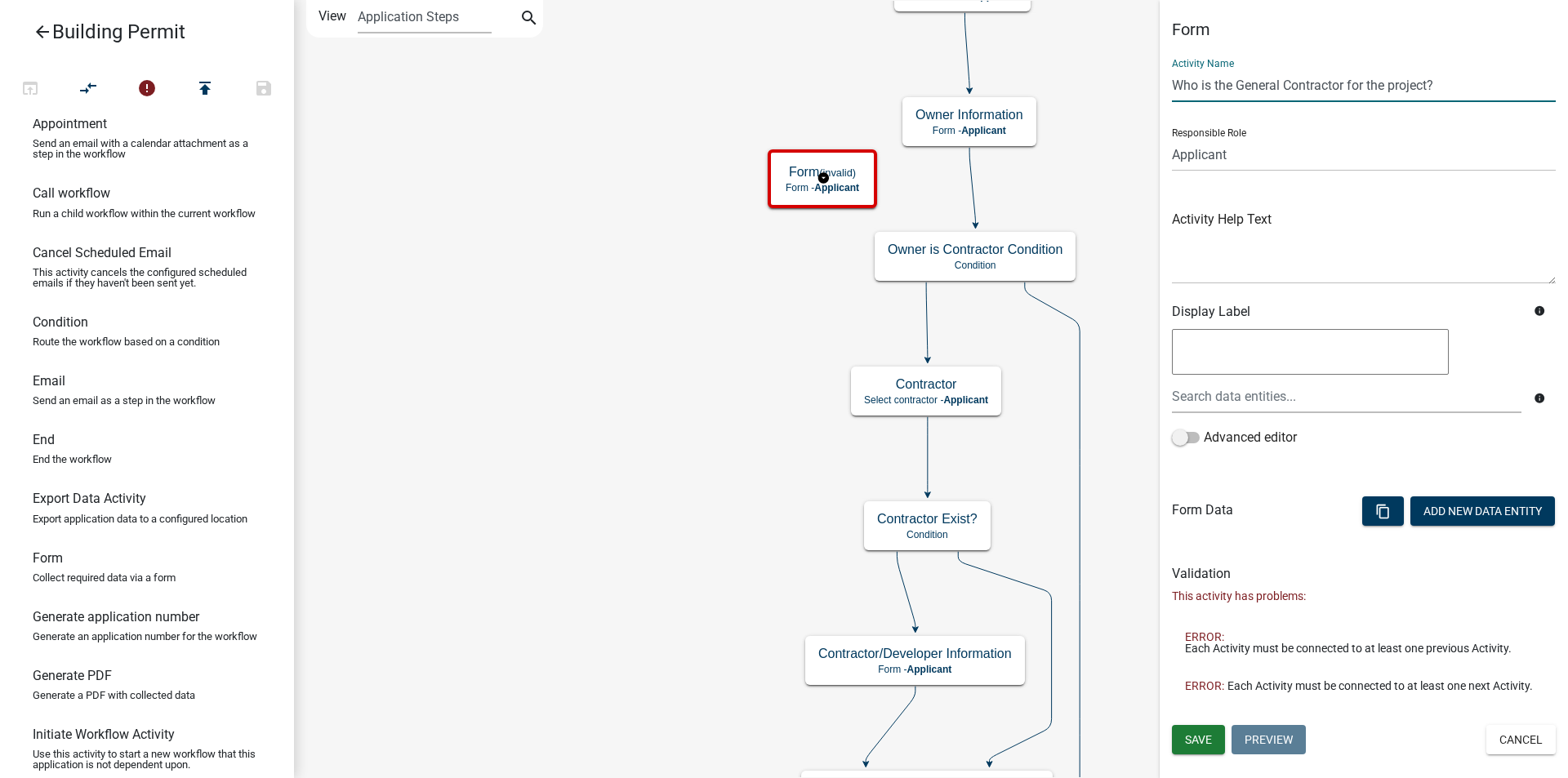
type input "Who is the General Contractor for the project?"
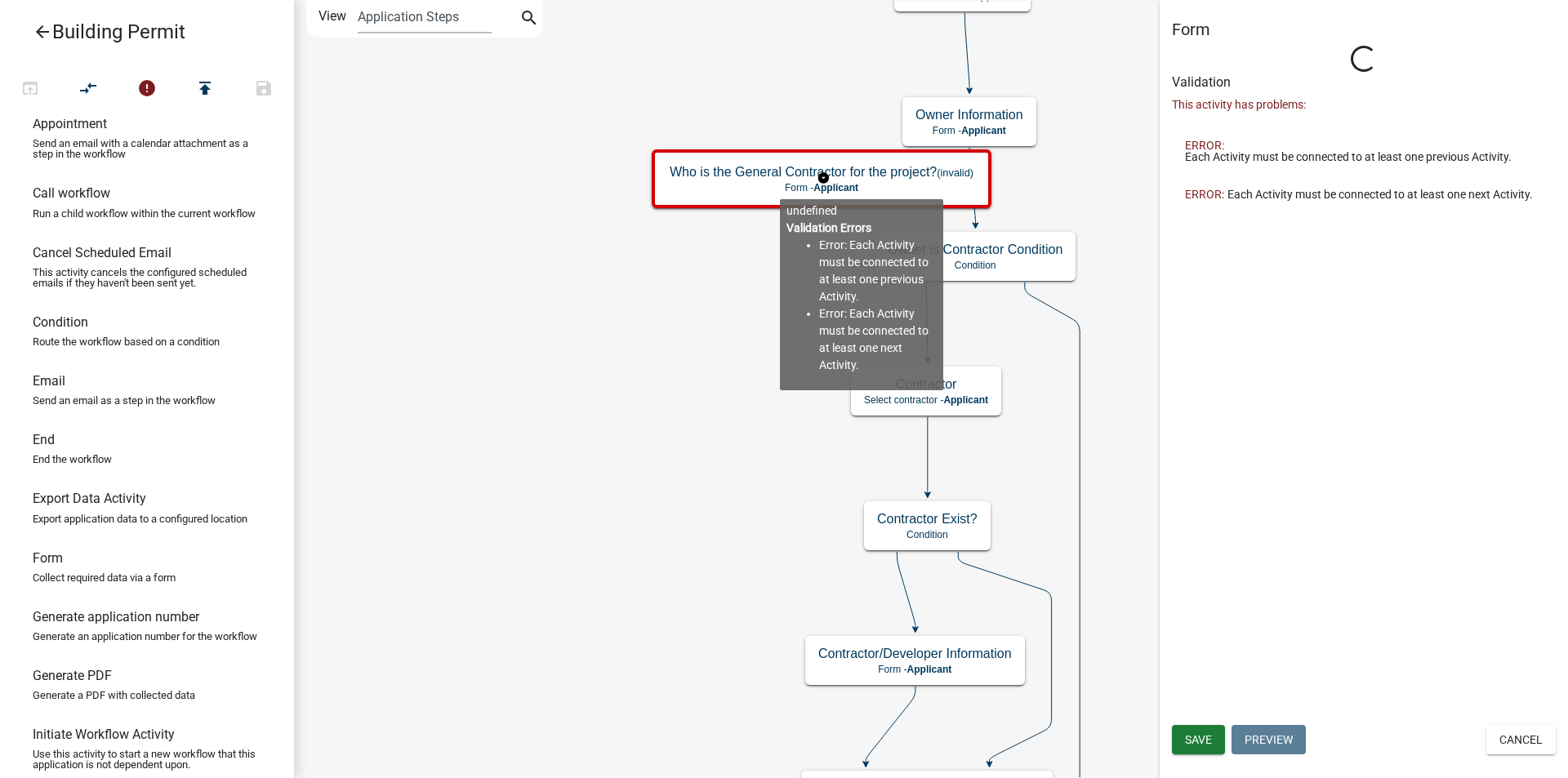
type input "Form"
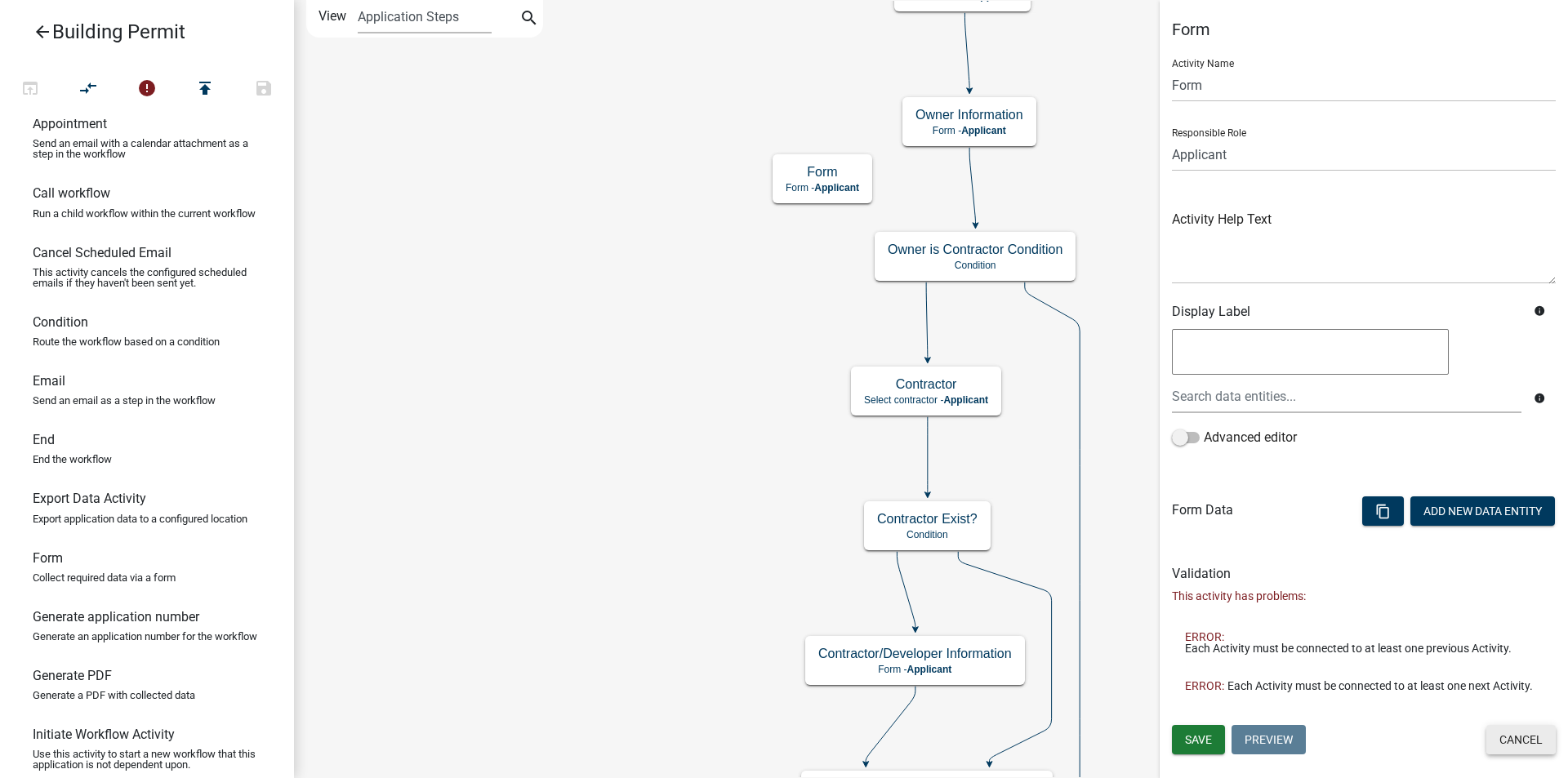
click at [1528, 744] on button "Cancel" at bounding box center [1521, 740] width 69 height 30
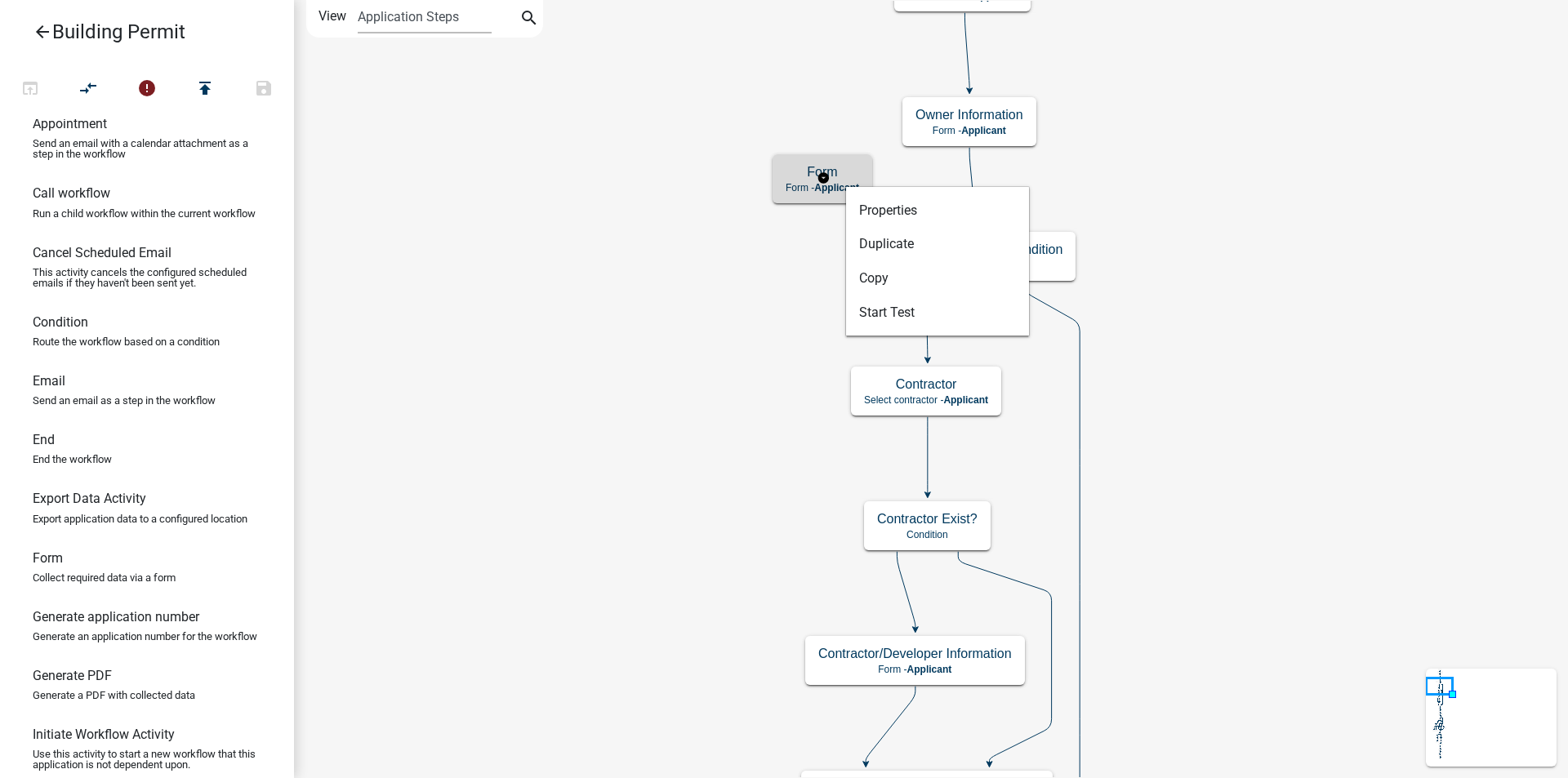
click at [811, 194] on div "Form Form - Applicant" at bounding box center [822, 179] width 100 height 49
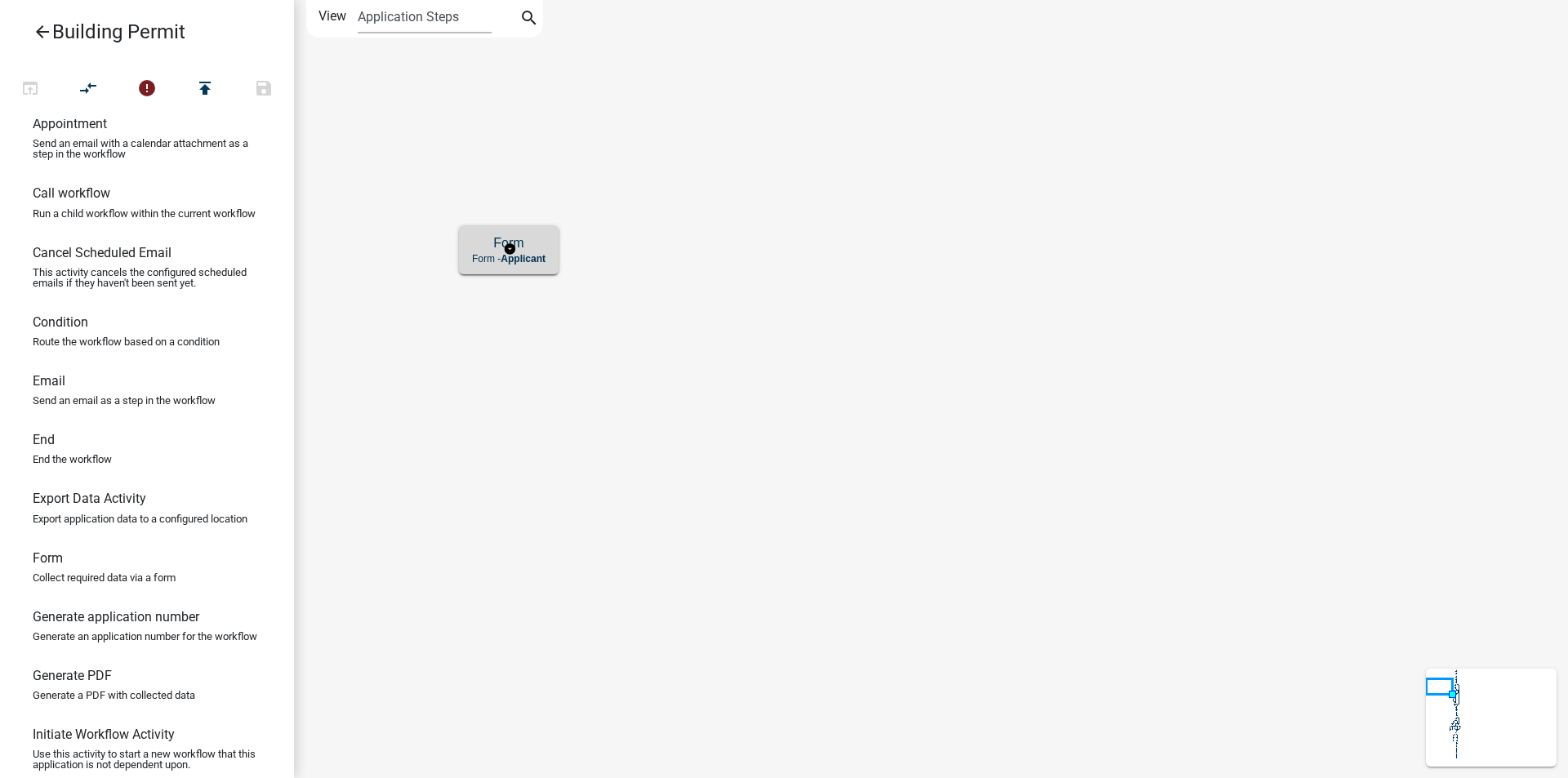
click at [491, 259] on p "Form - Applicant" at bounding box center [509, 259] width 74 height 11
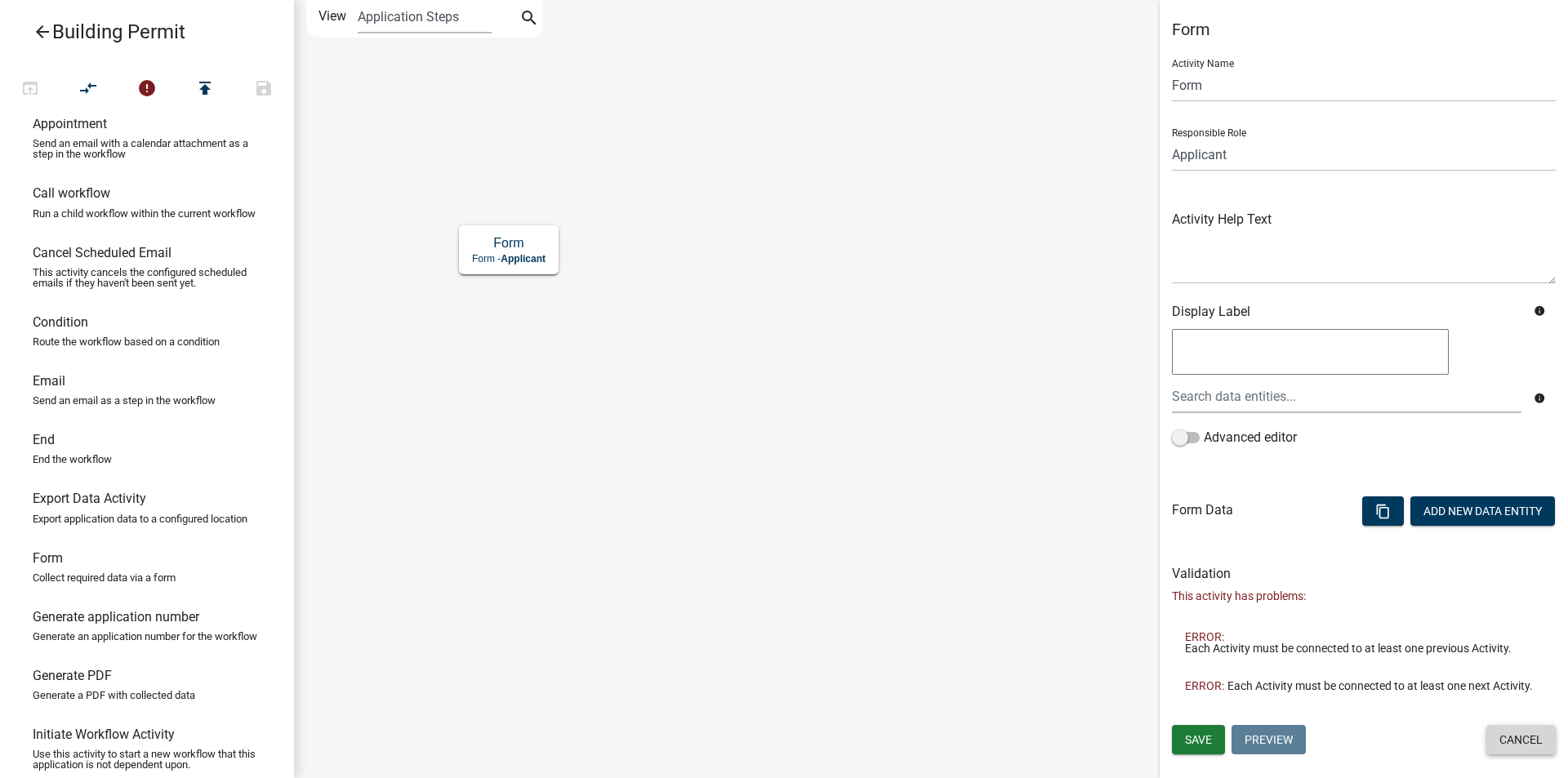
click at [1514, 733] on button "Cancel" at bounding box center [1521, 740] width 69 height 30
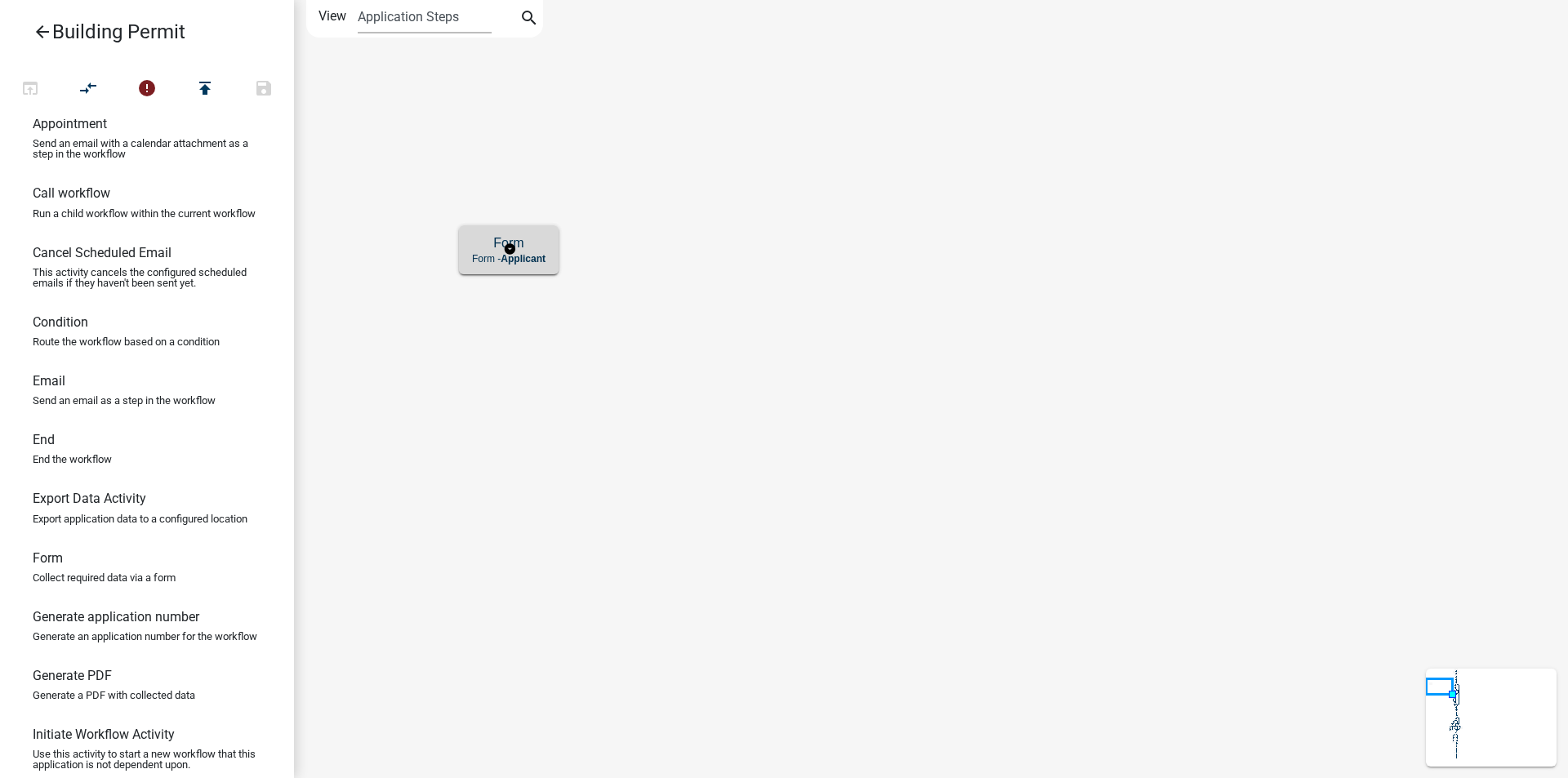
click at [497, 251] on h5 "Form" at bounding box center [509, 243] width 74 height 16
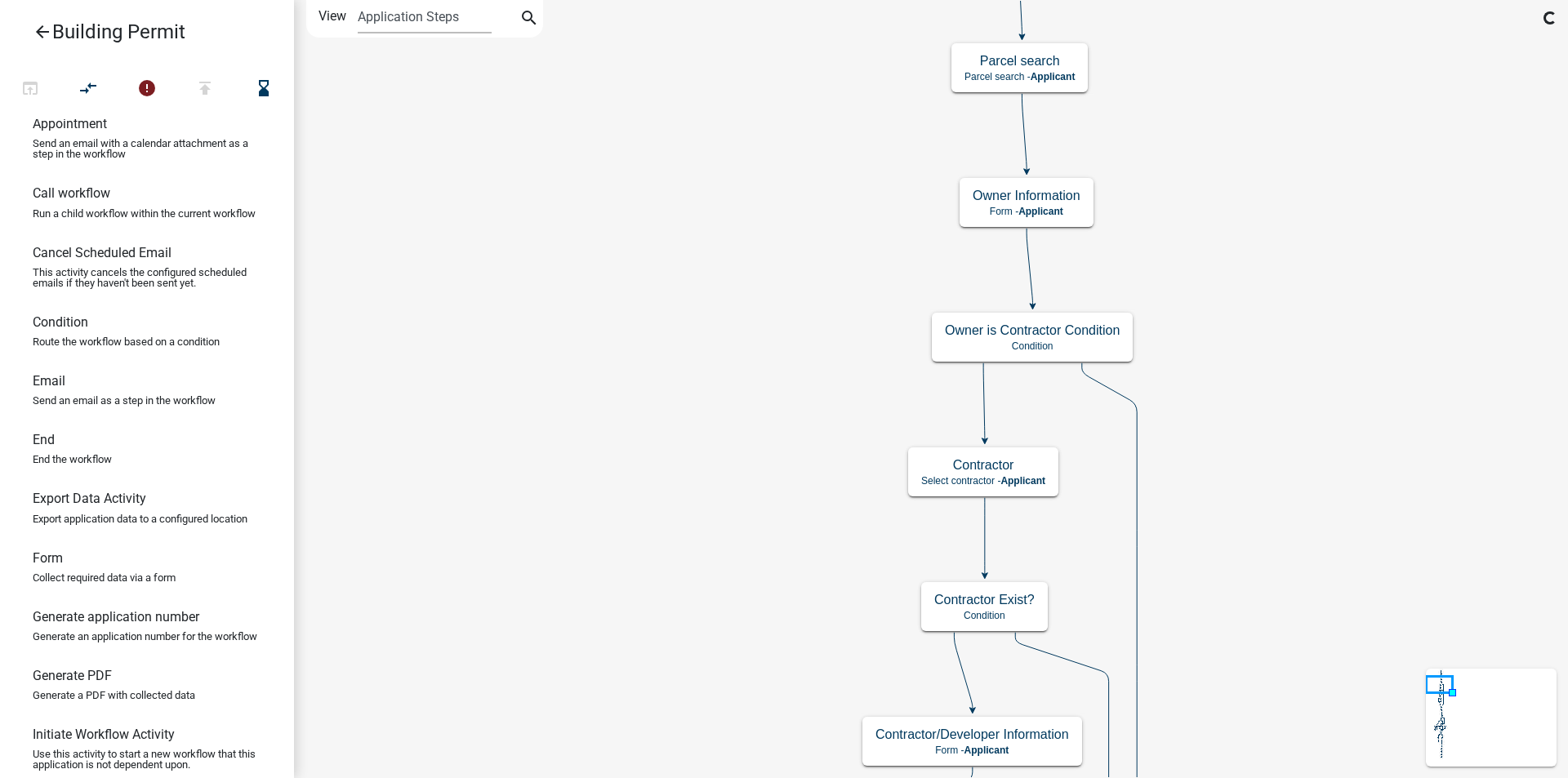
click at [1059, 199] on h5 "Owner Information" at bounding box center [1026, 195] width 108 height 16
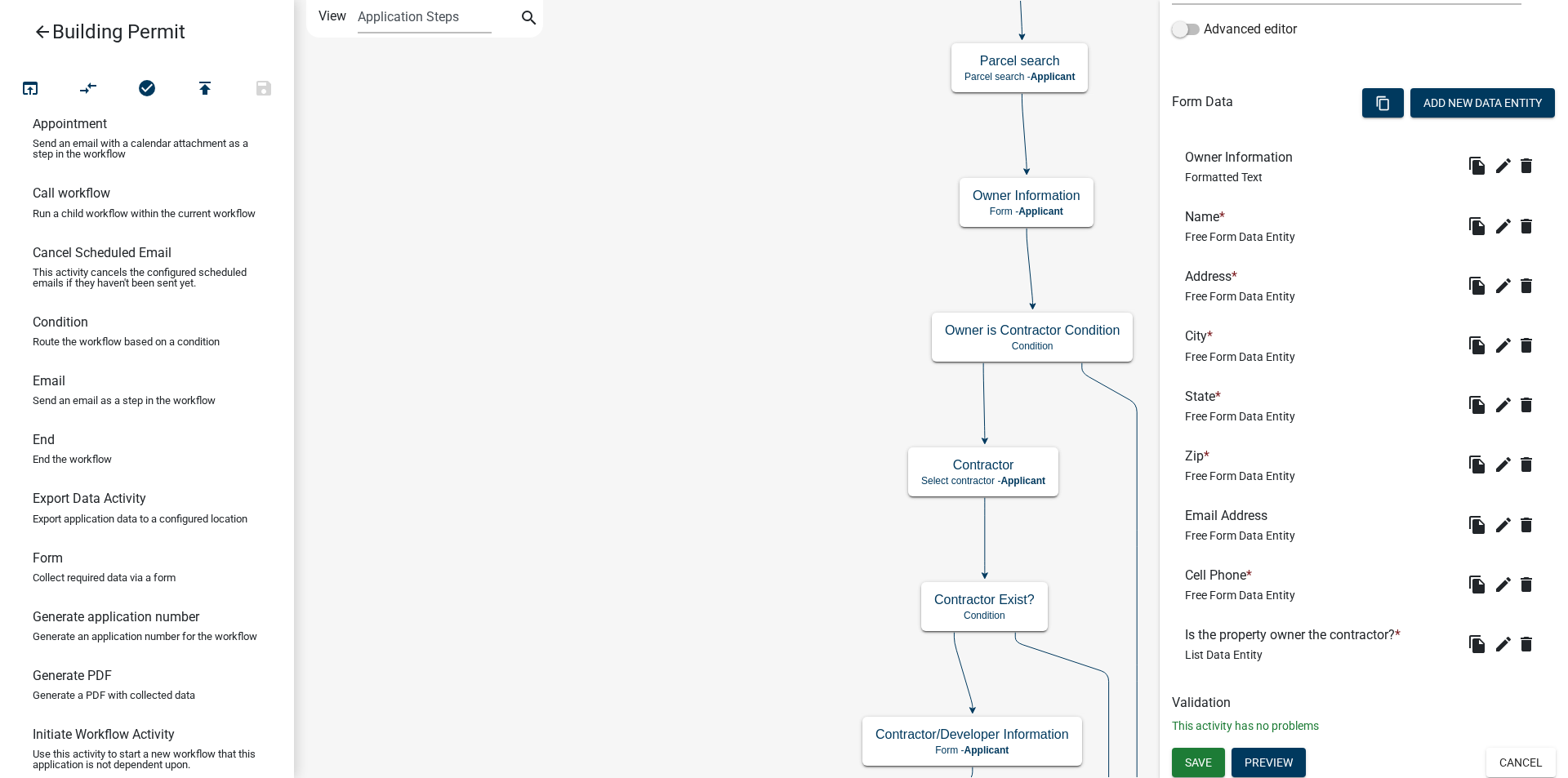
scroll to position [412, 0]
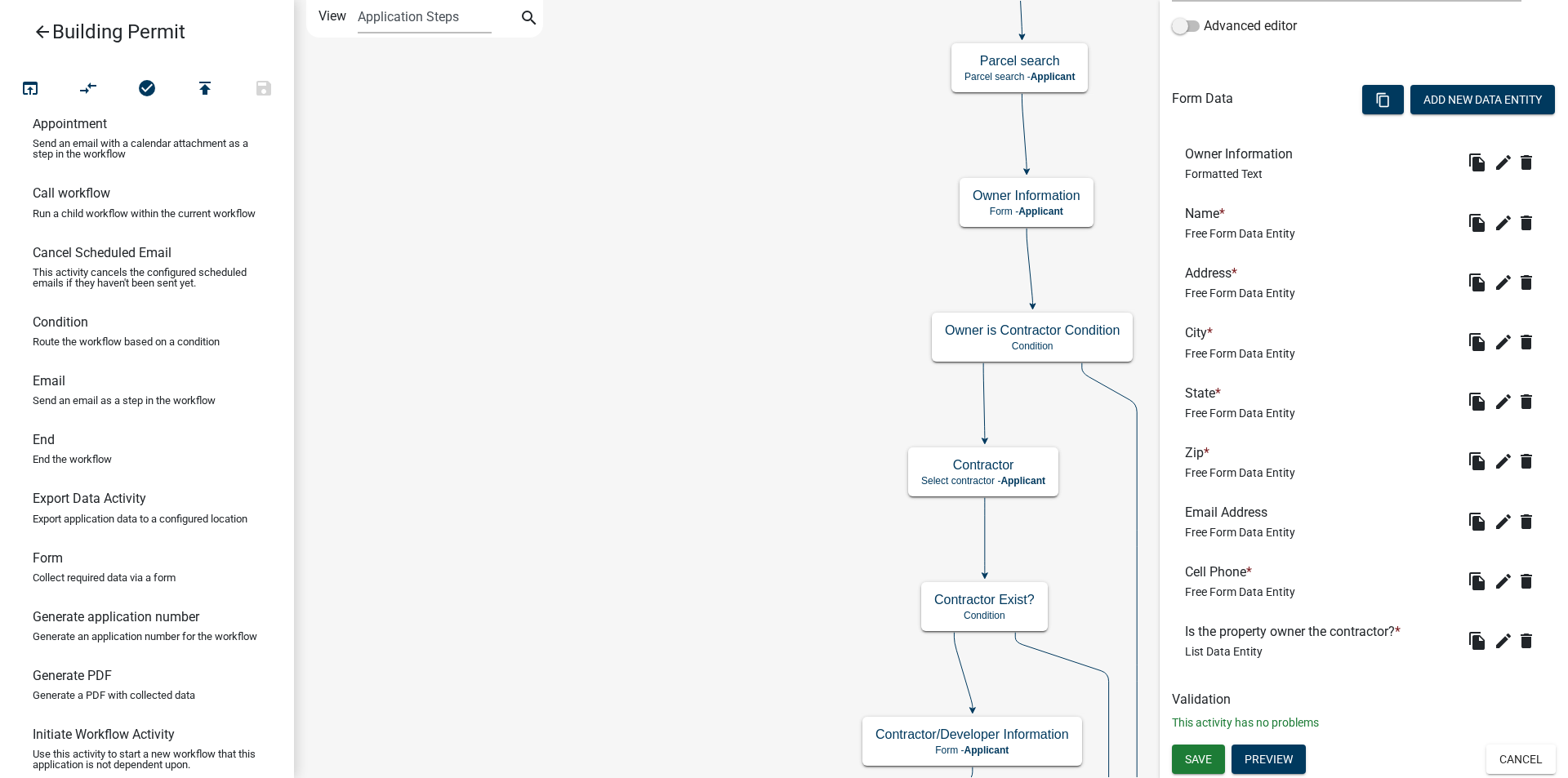
click at [1251, 532] on span "Free Form Data Entity" at bounding box center [1240, 532] width 110 height 13
click at [1498, 525] on icon "edit" at bounding box center [1503, 522] width 20 height 20
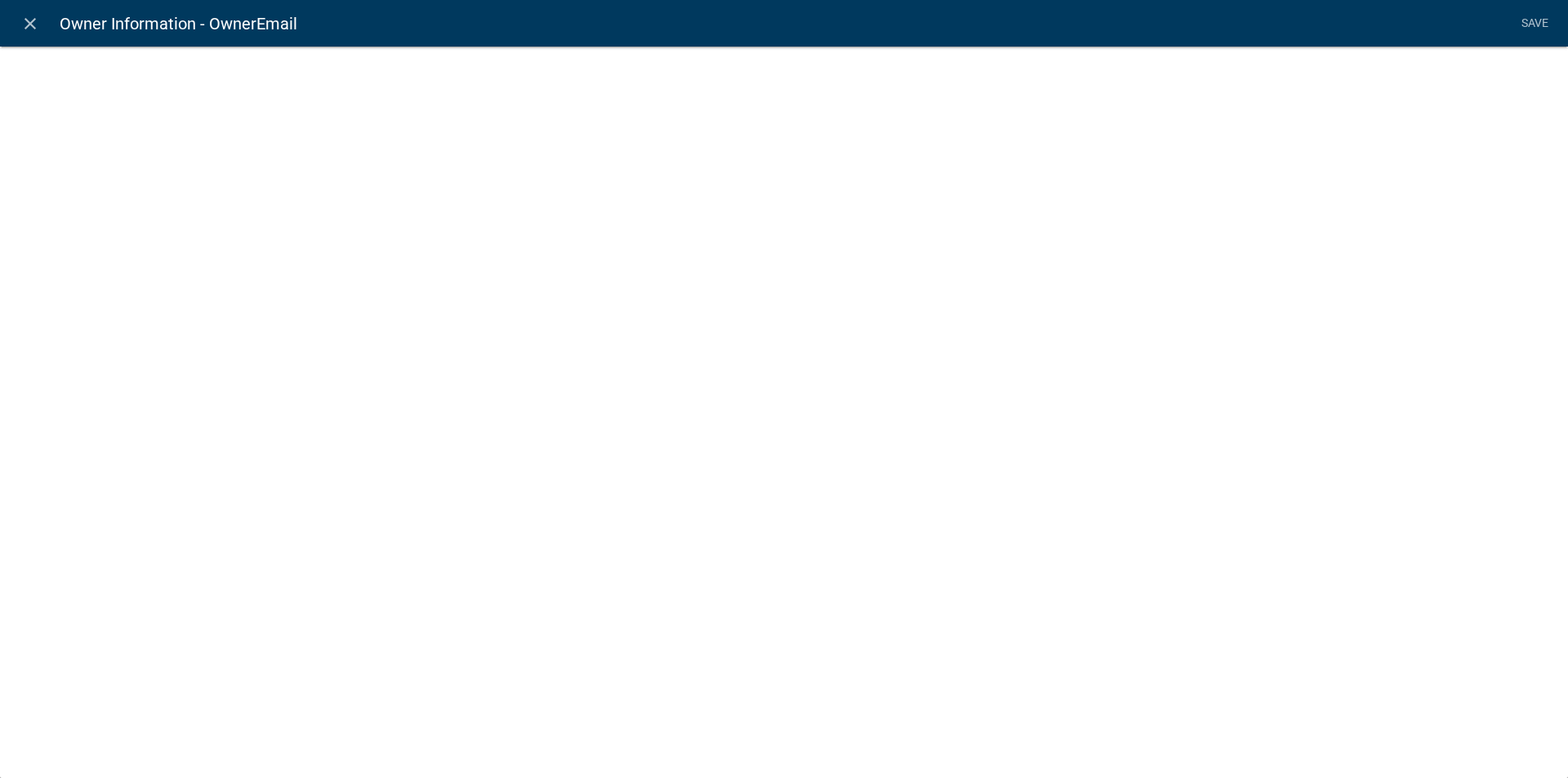
select select "0"
select select
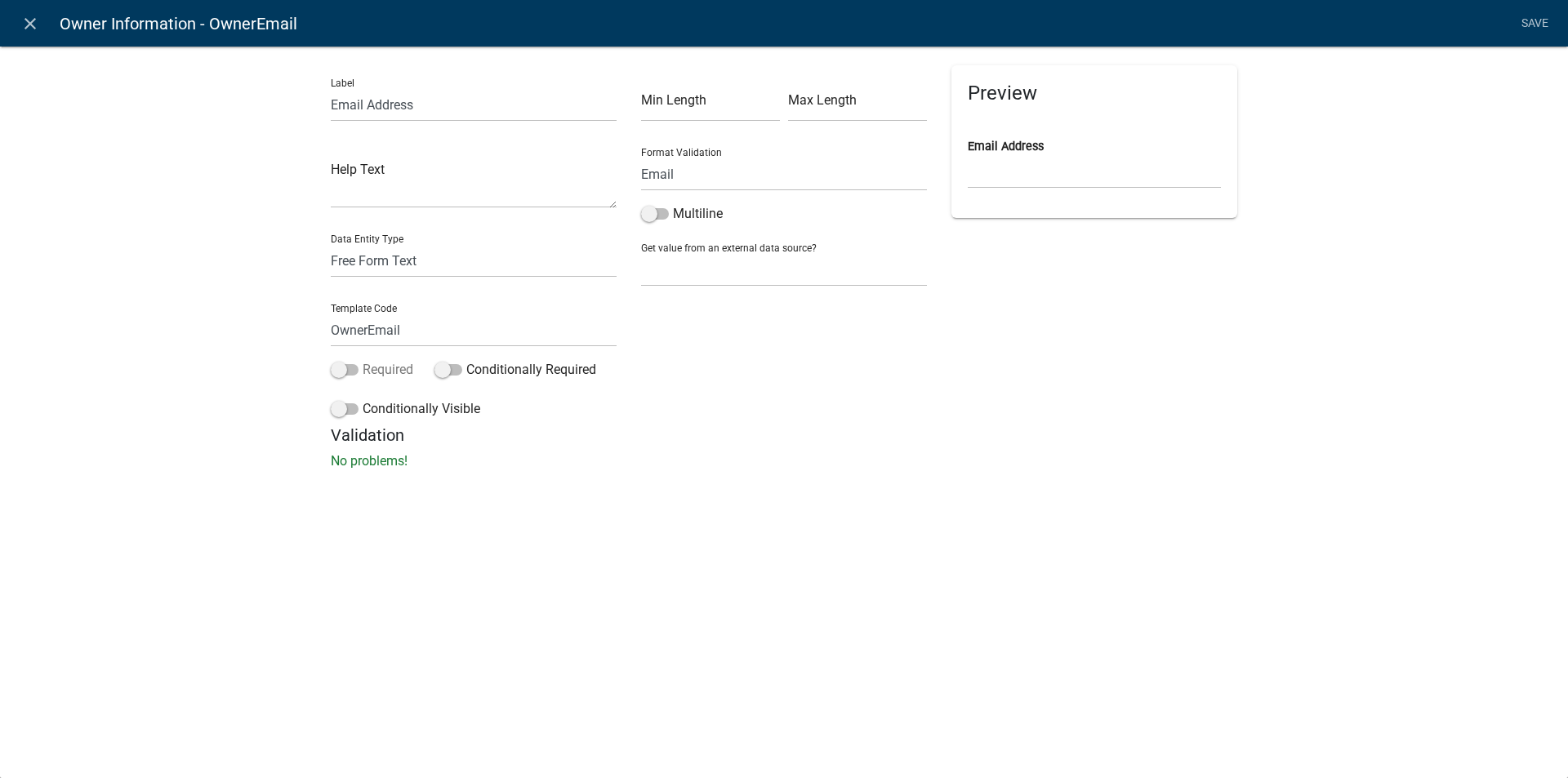
click at [347, 374] on span at bounding box center [345, 369] width 28 height 11
click at [363, 360] on input "Required" at bounding box center [363, 360] width 0 height 0
click at [456, 373] on span at bounding box center [448, 369] width 28 height 11
click at [466, 360] on input "Conditionally Required" at bounding box center [466, 360] width 0 height 0
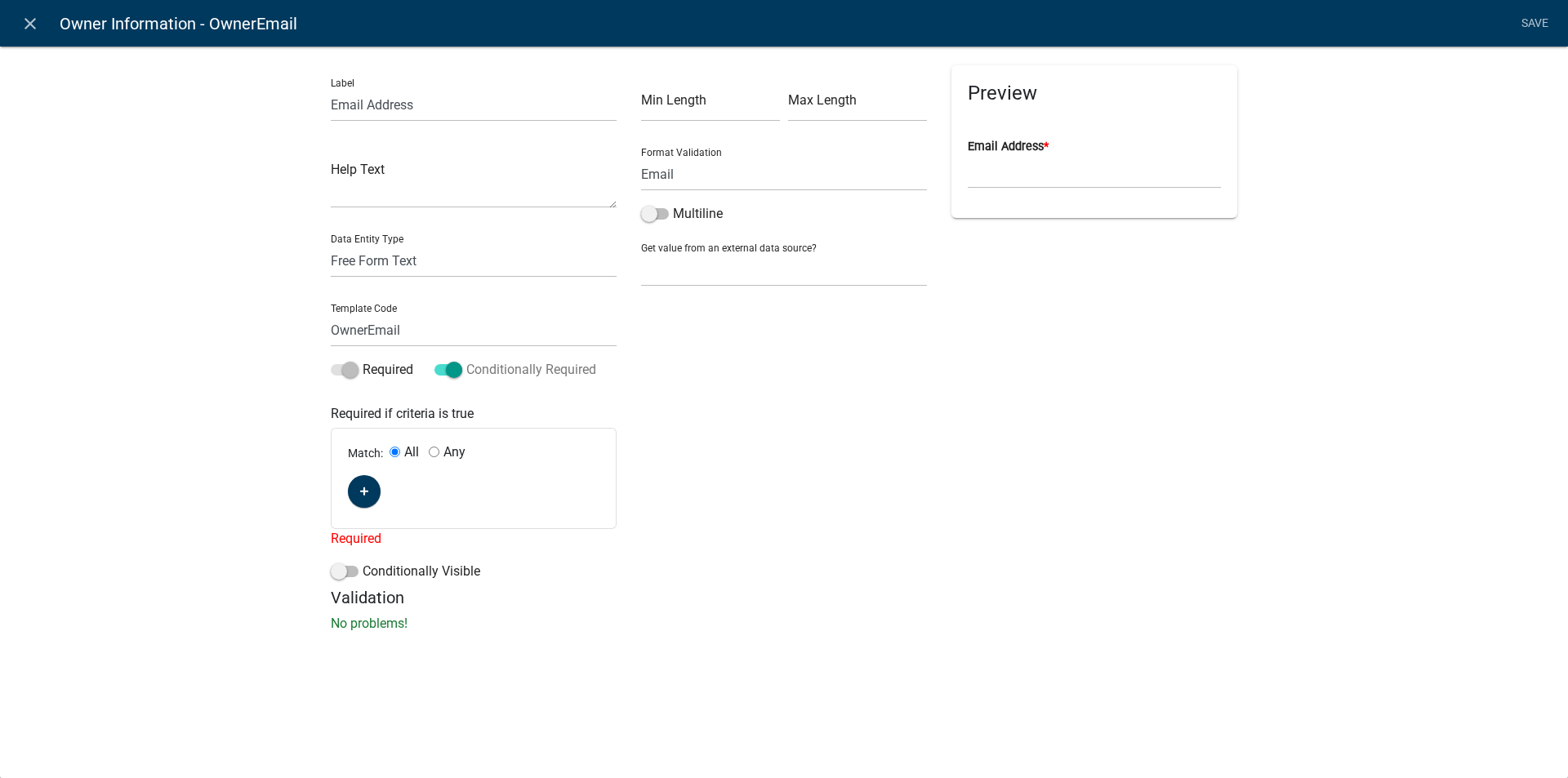
click at [456, 373] on span at bounding box center [448, 369] width 28 height 11
click at [466, 360] on input "Conditionally Required" at bounding box center [466, 360] width 0 height 0
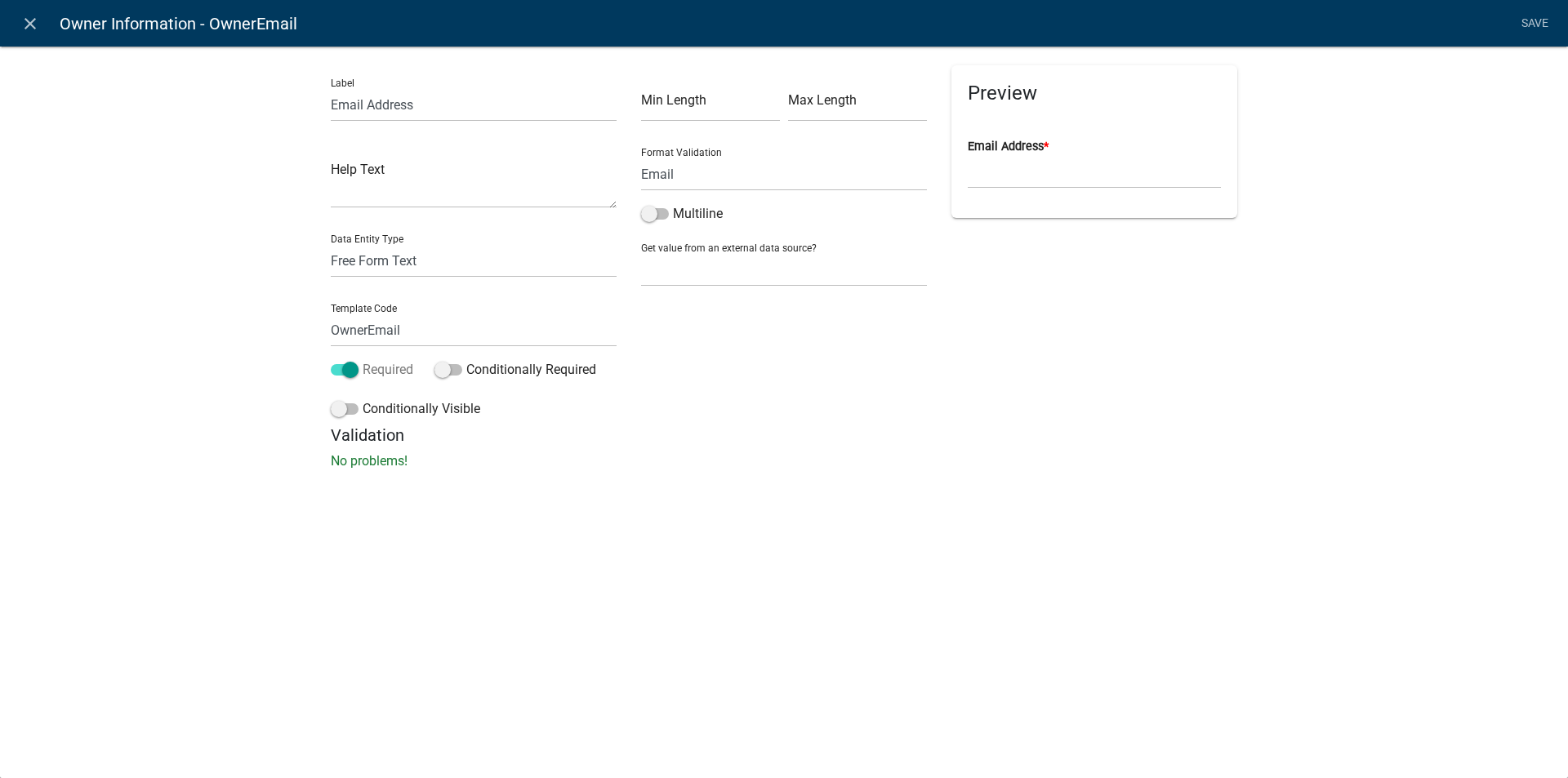
click at [344, 368] on span at bounding box center [345, 369] width 28 height 11
click at [363, 360] on input "Required" at bounding box center [363, 360] width 0 height 0
click at [34, 25] on icon "close" at bounding box center [30, 23] width 20 height 20
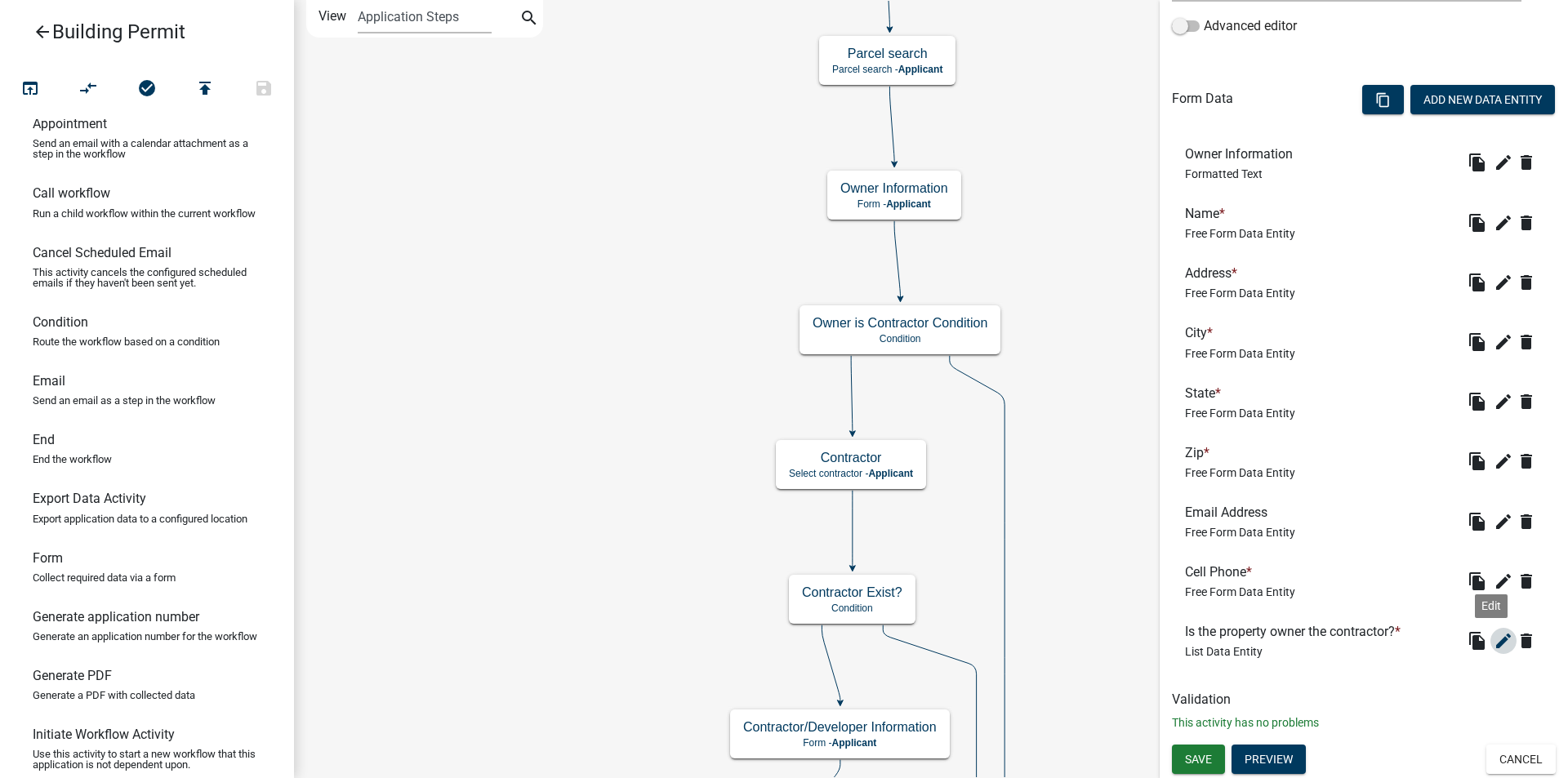
click at [1493, 643] on icon "edit" at bounding box center [1503, 641] width 20 height 20
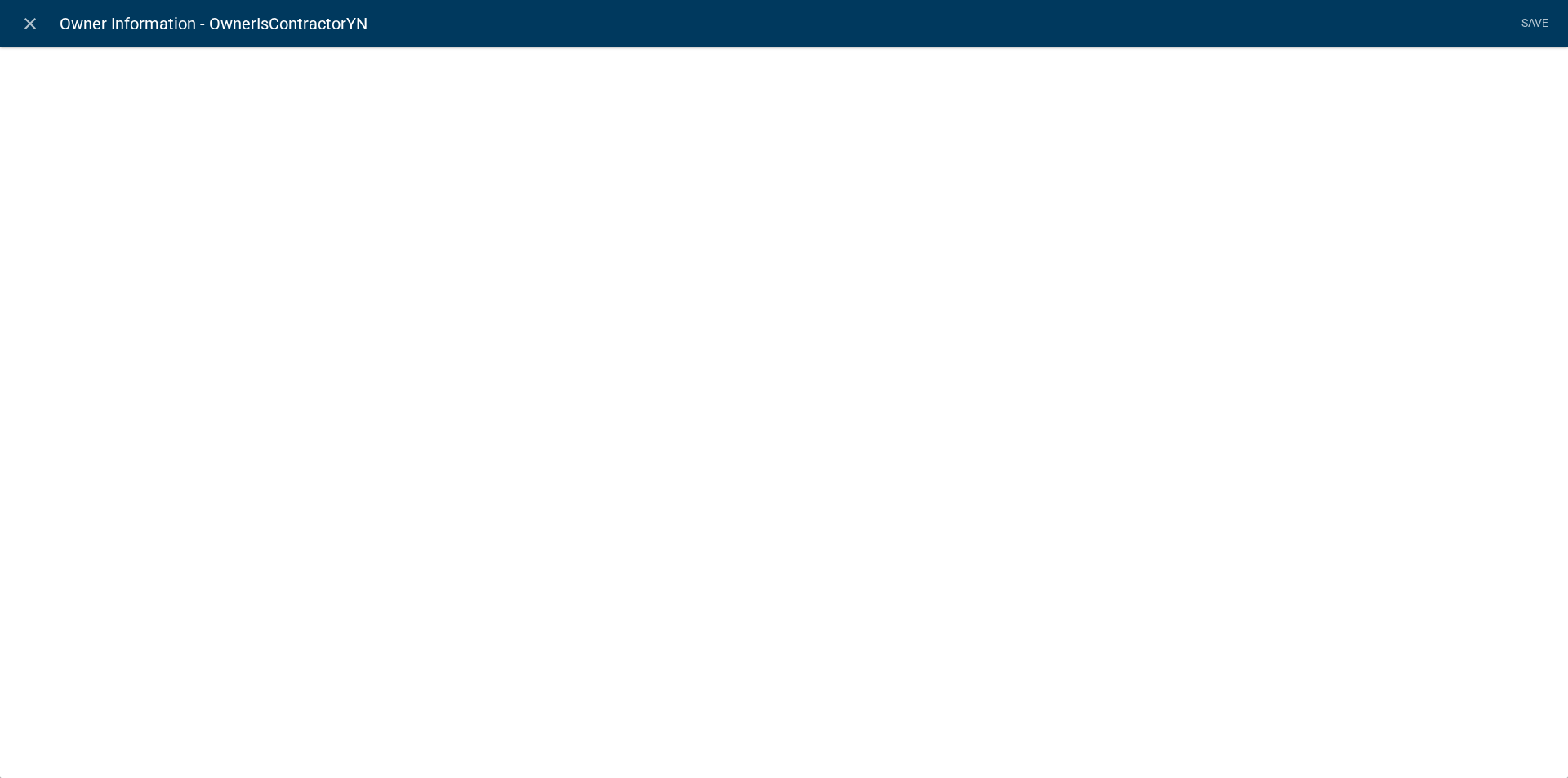
select select "list-data"
select select
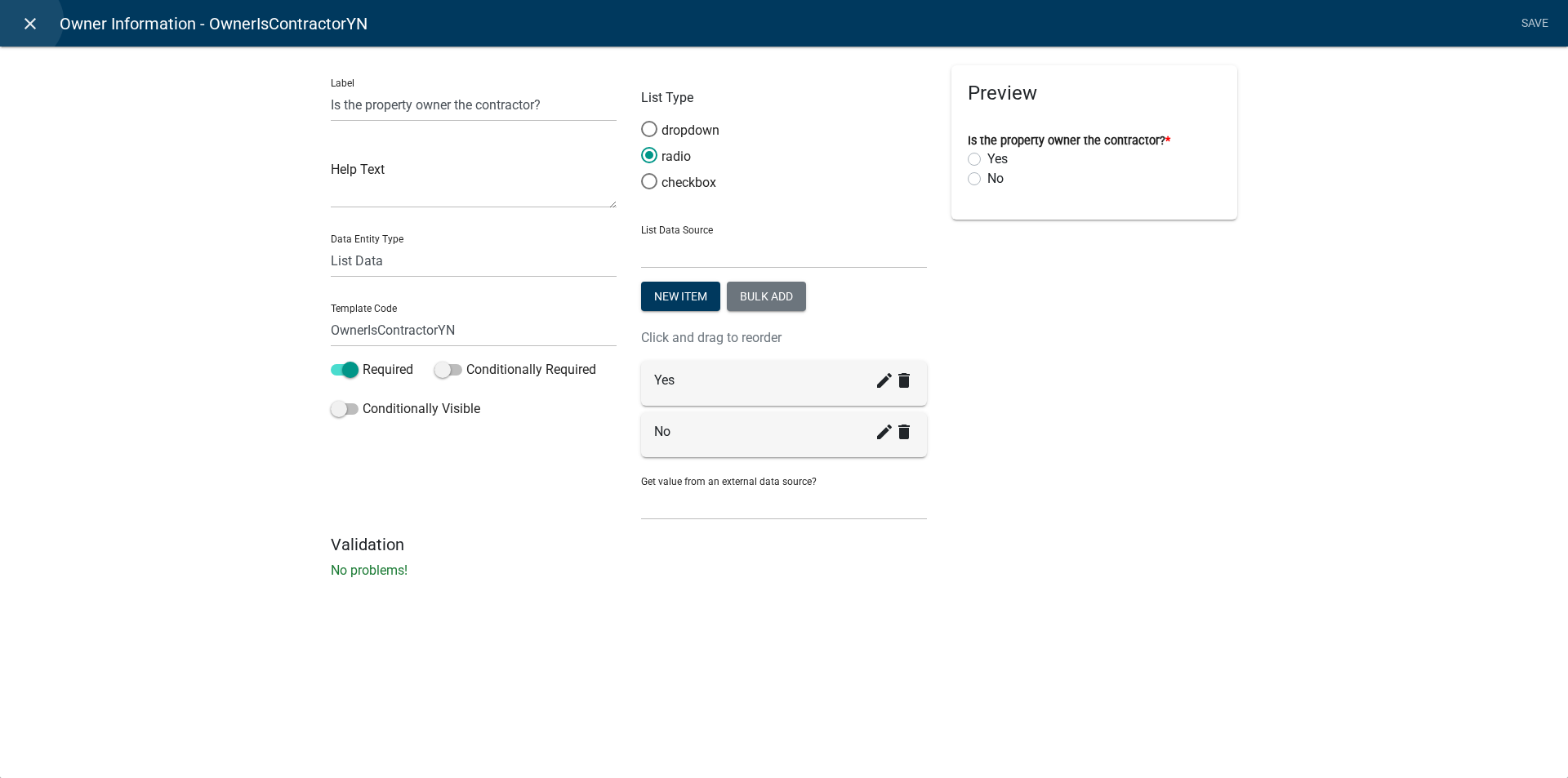
click at [22, 21] on icon "close" at bounding box center [30, 23] width 20 height 20
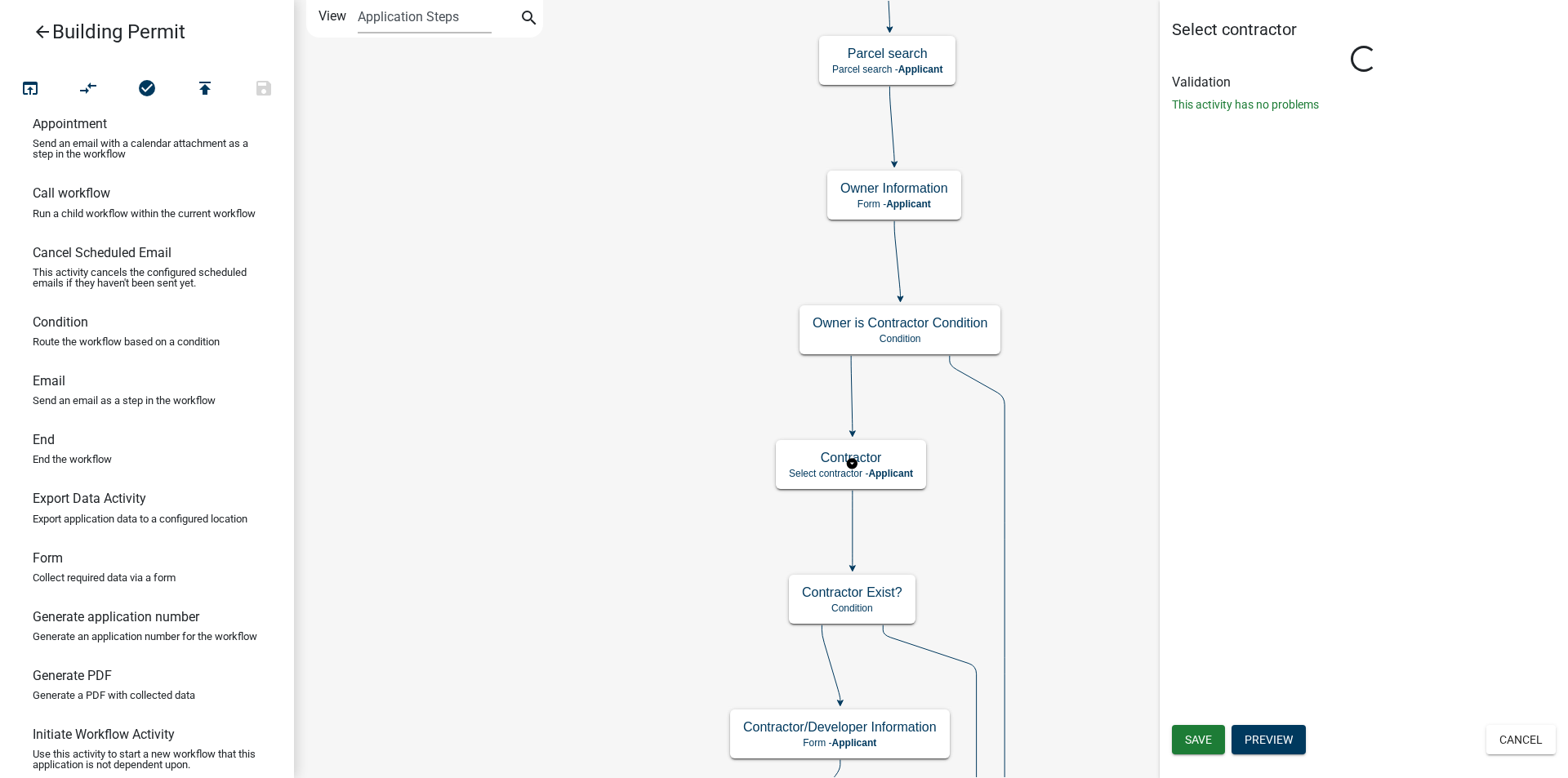
scroll to position [0, 0]
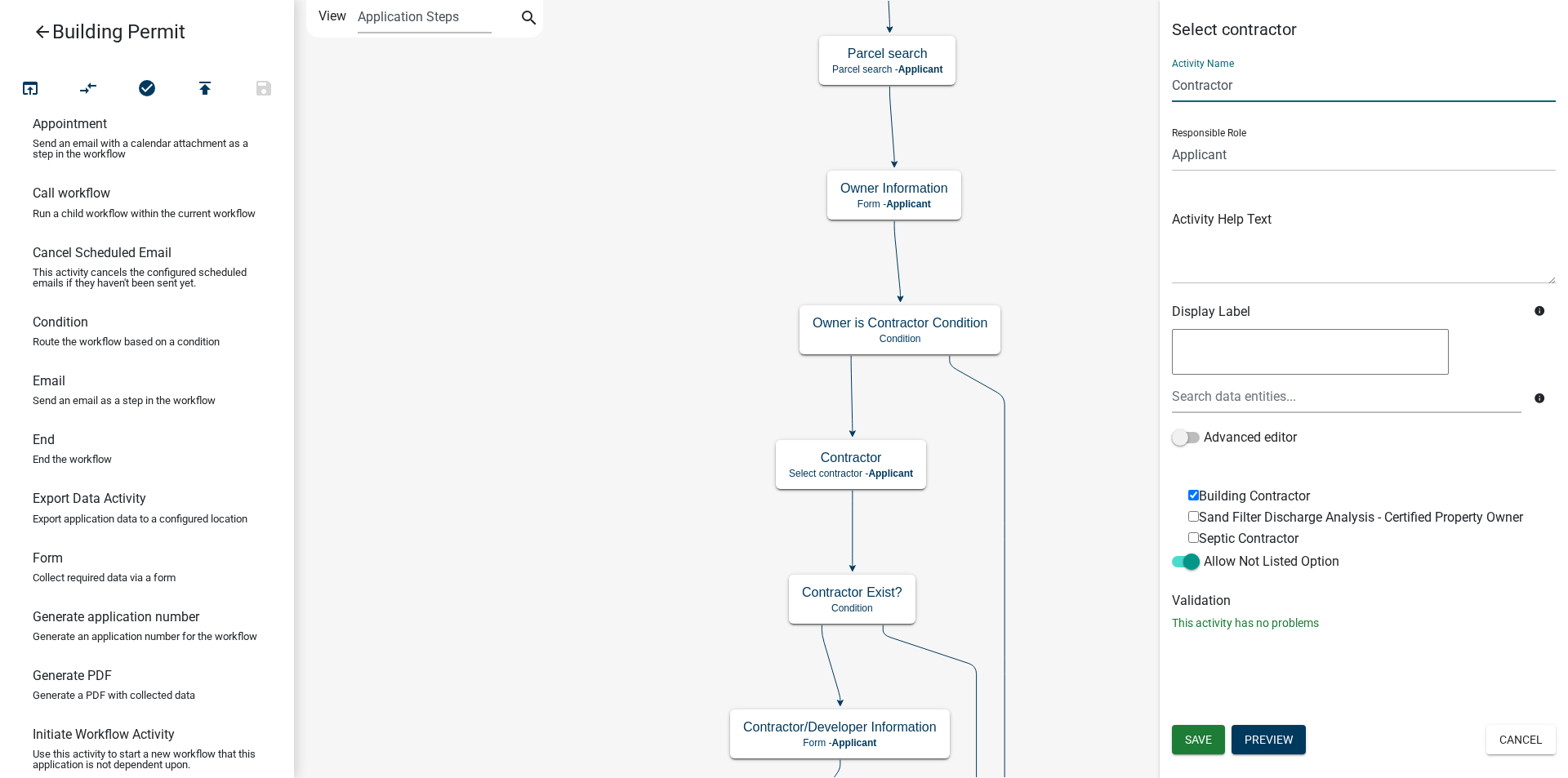
click at [1173, 84] on input "Contractor" at bounding box center [1363, 85] width 384 height 34
type input "General Contractor"
click at [1207, 739] on span "Save" at bounding box center [1198, 739] width 27 height 13
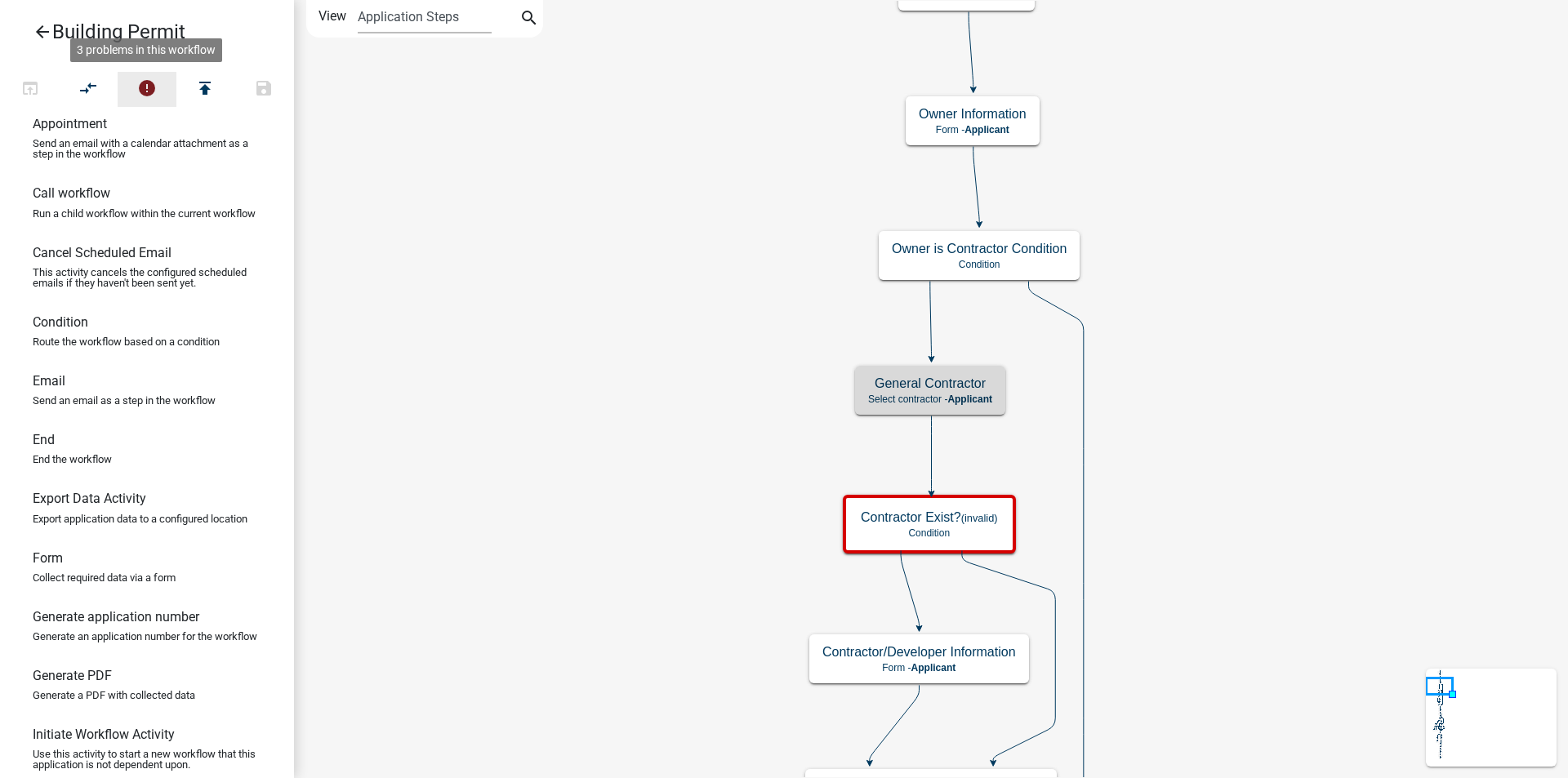
click at [151, 91] on icon "error" at bounding box center [147, 89] width 20 height 23
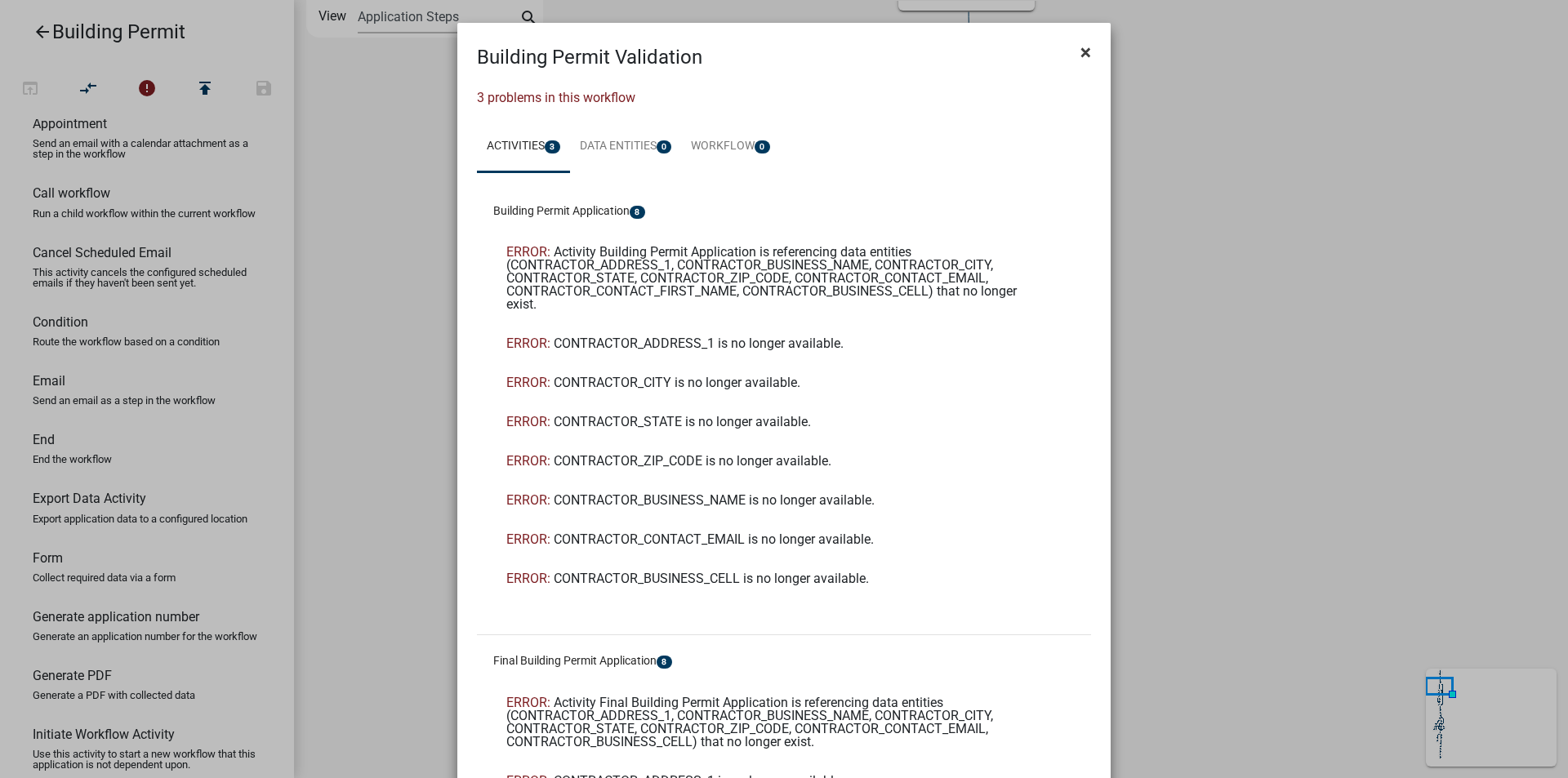
click at [1080, 56] on span "×" at bounding box center [1085, 52] width 10 height 23
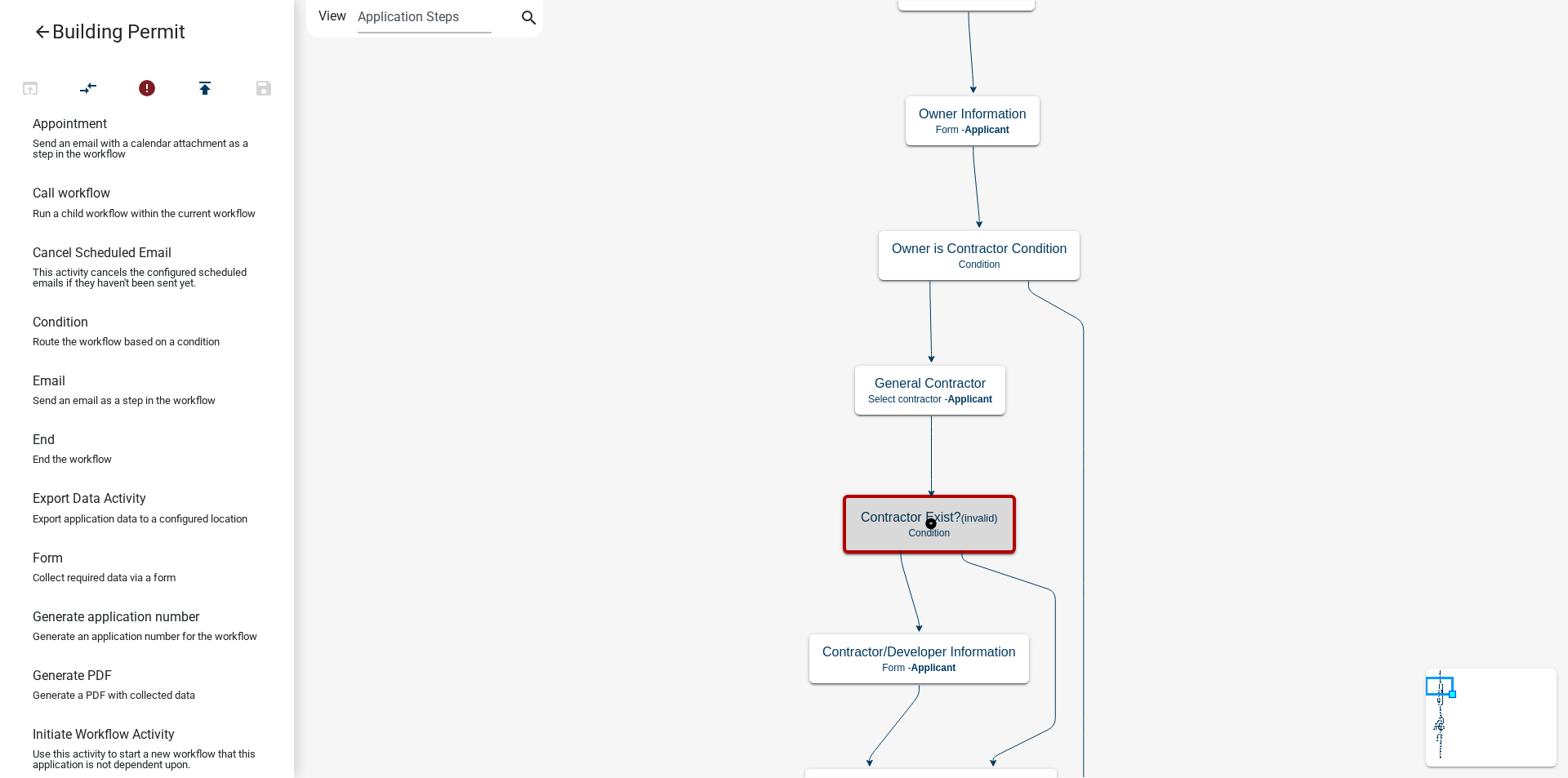
click at [939, 521] on h5 "Contractor Exist? (invalid)" at bounding box center [929, 518] width 137 height 16
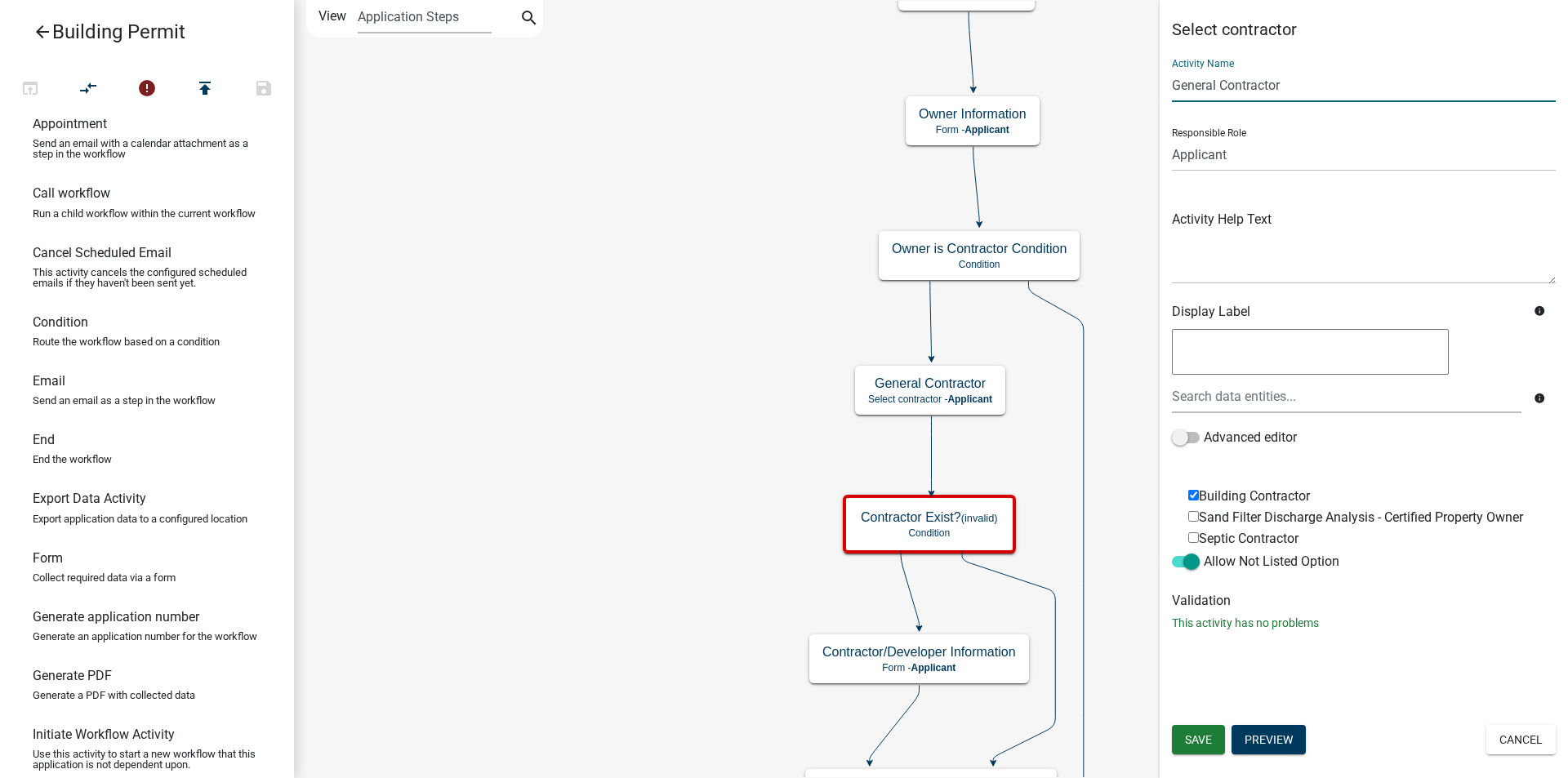
click at [1218, 86] on input "General Contractor" at bounding box center [1363, 85] width 384 height 34
type input "Contractor"
drag, startPoint x: 1218, startPoint y: 82, endPoint x: 1150, endPoint y: 82, distance: 68.0
click at [1150, 82] on main "Start Start - Applicant Building Permit Application Introduction Form - Applica…" at bounding box center [931, 389] width 1274 height 778
type input "Contractor"
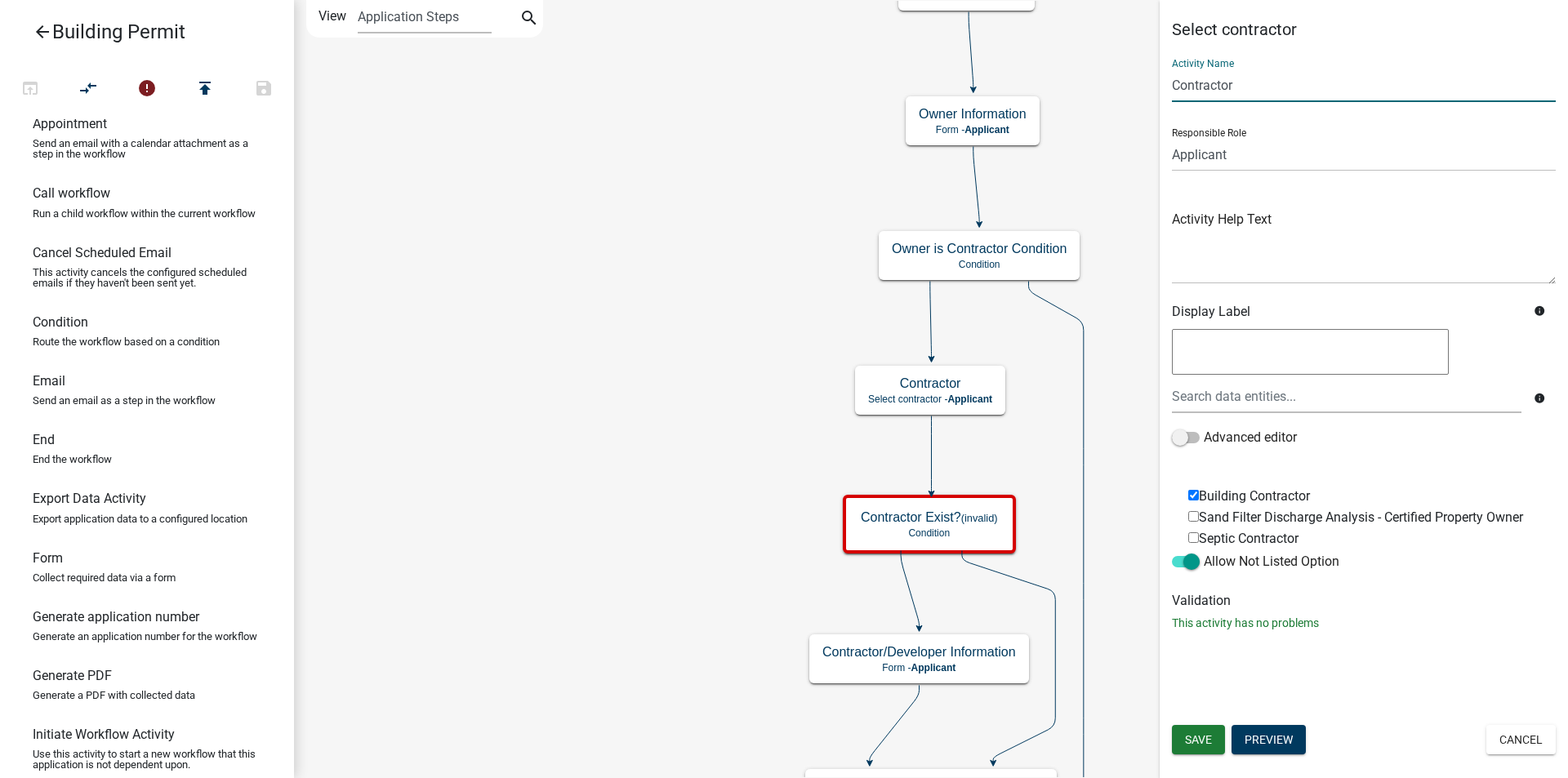
click at [1198, 742] on span "Save" at bounding box center [1198, 739] width 27 height 13
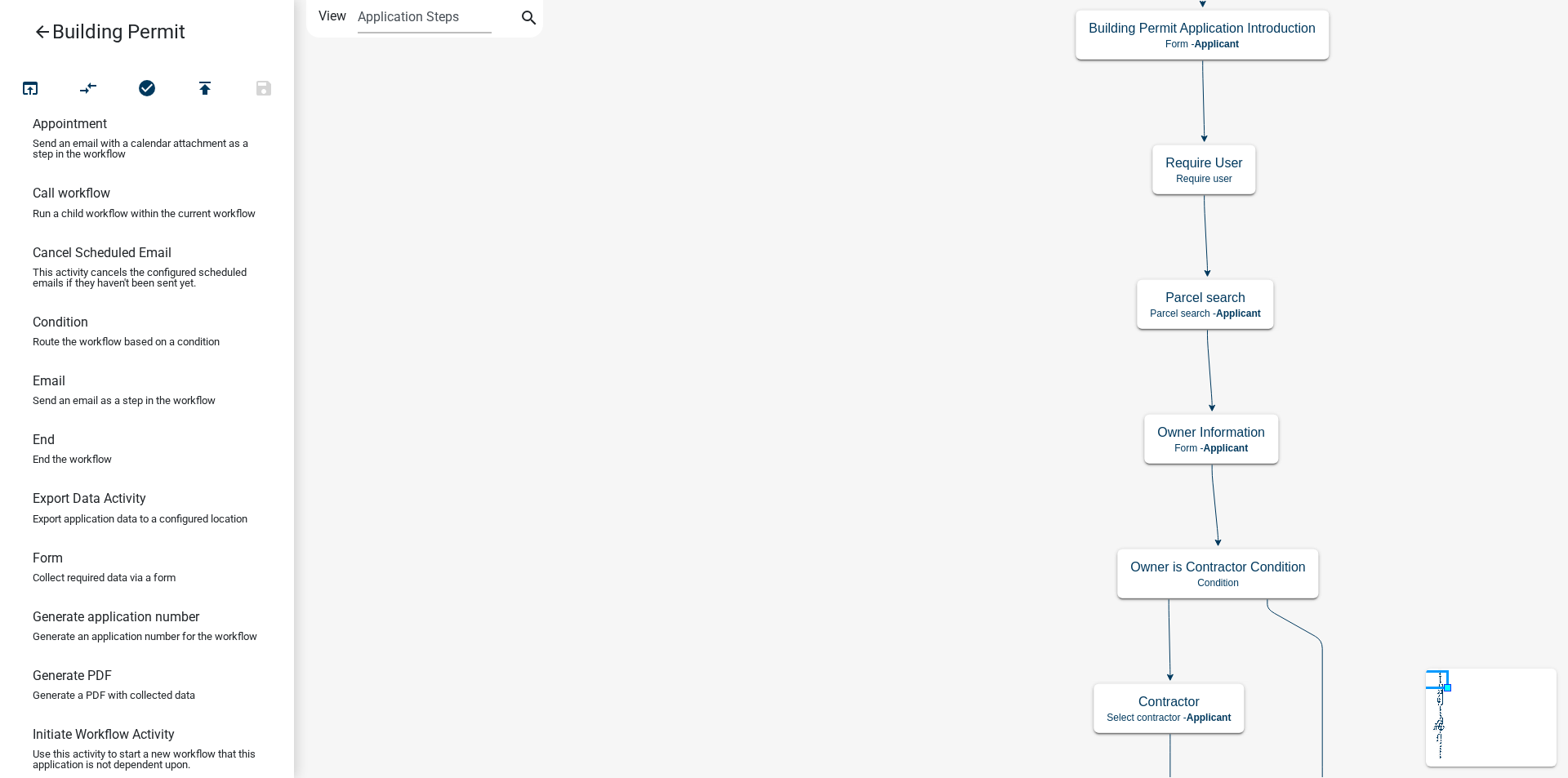
click at [1457, 704] on icon at bounding box center [1491, 717] width 130 height 98
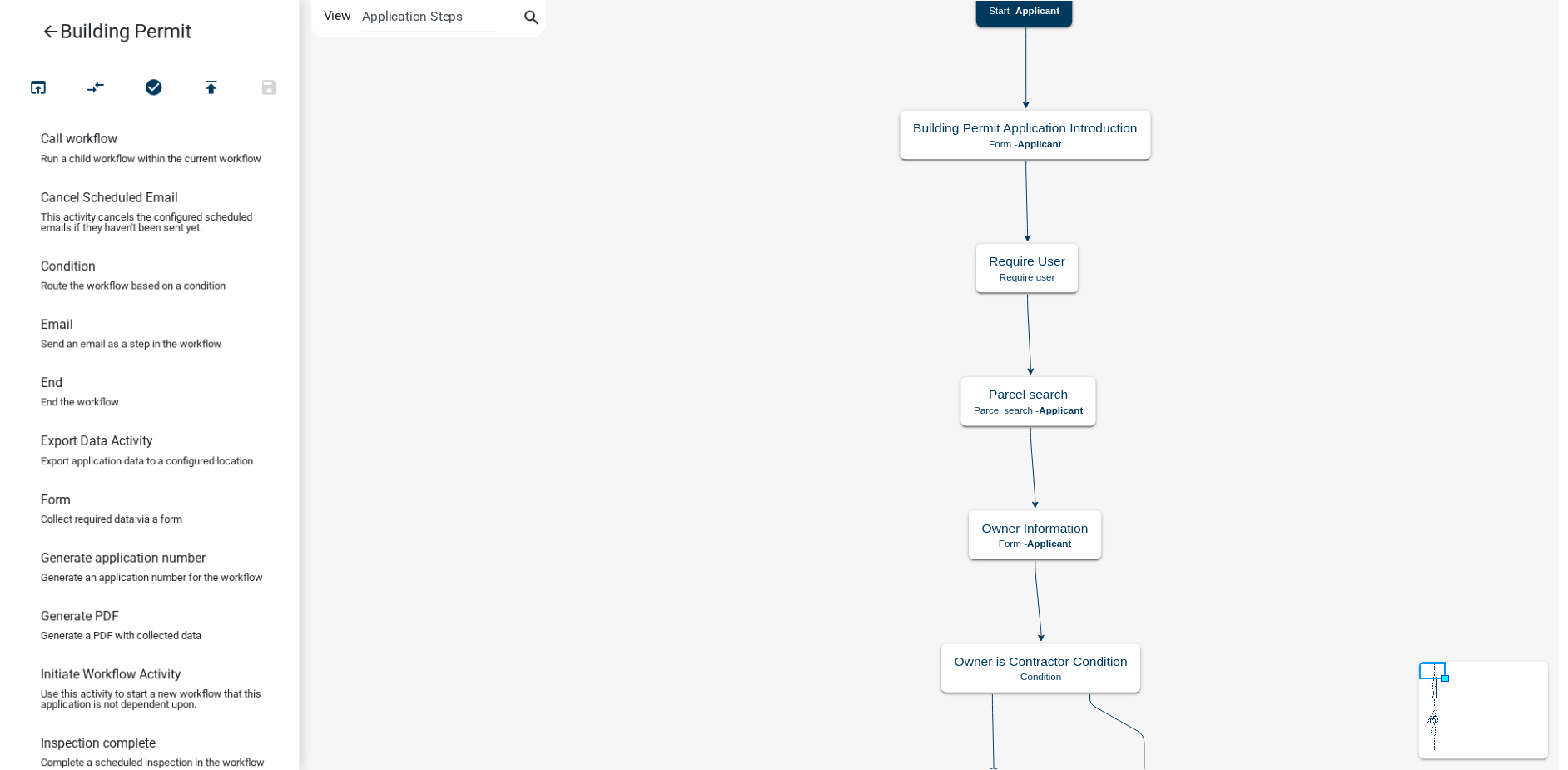
scroll to position [166, 0]
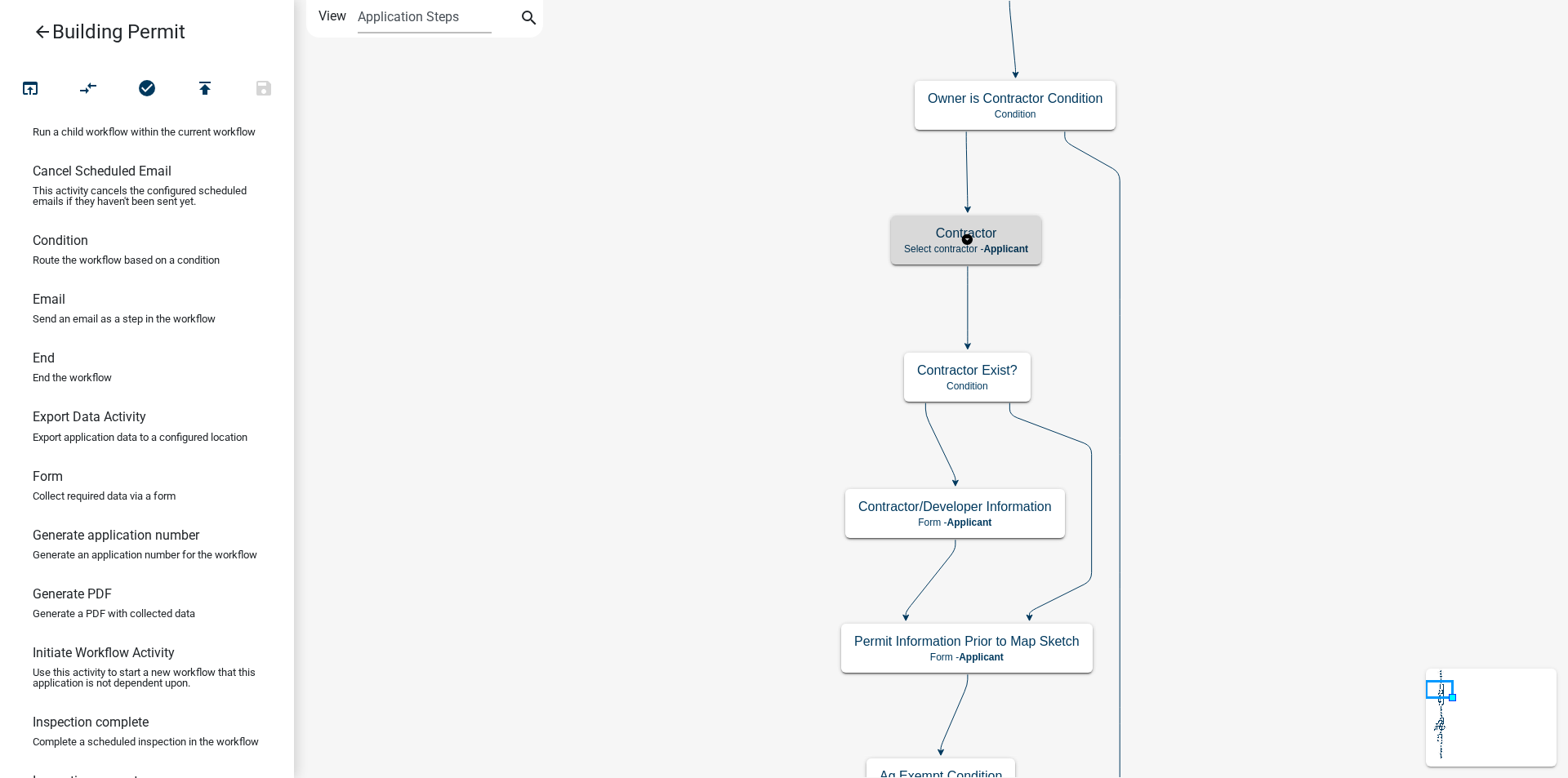
click at [995, 234] on h5 "Contractor" at bounding box center [965, 234] width 124 height 16
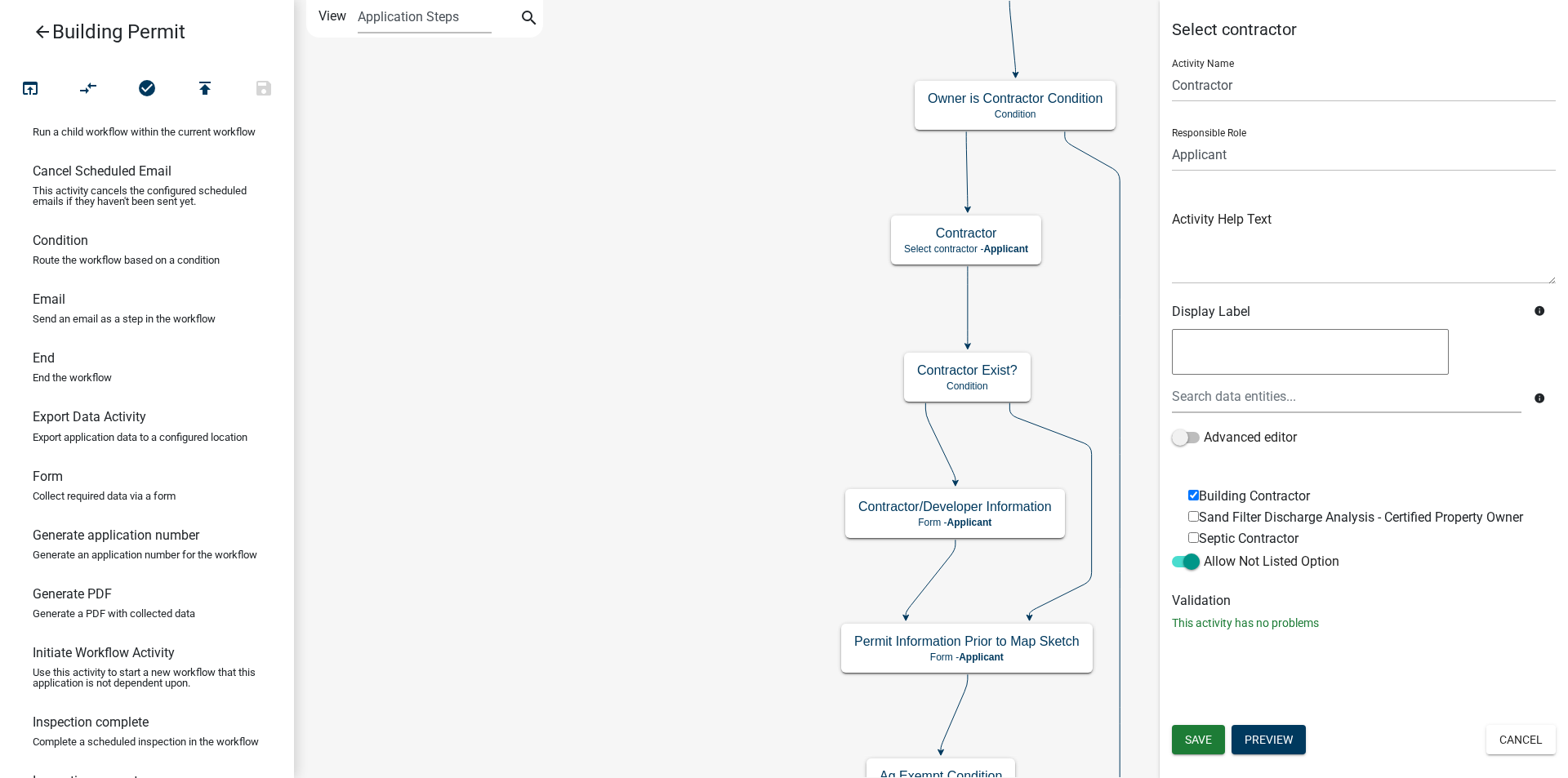
click at [1302, 661] on div "Select contractor Activity Name Contractor Responsible Role Applicant Septic Re…" at bounding box center [1363, 389] width 408 height 778
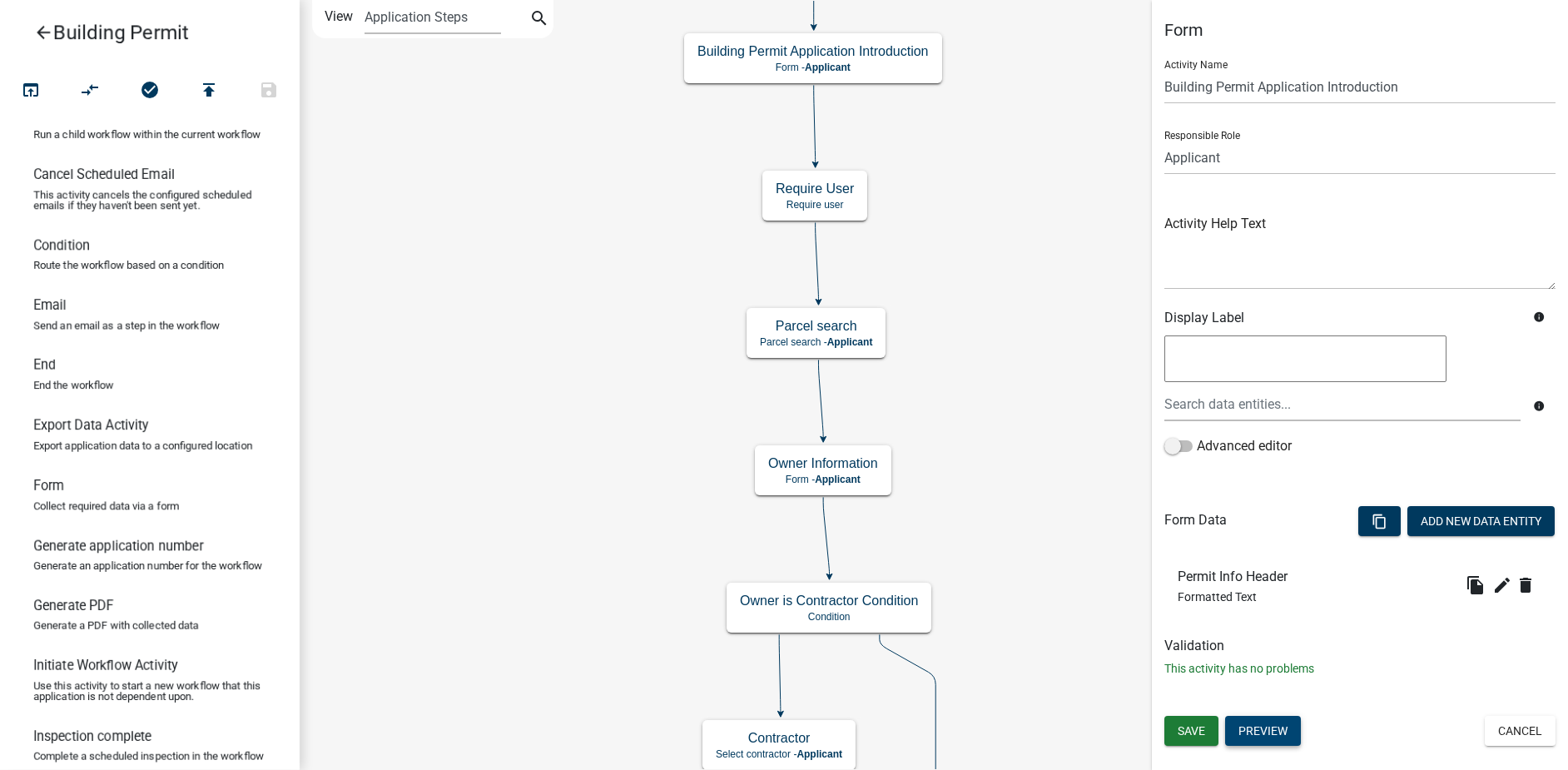
click at [1272, 724] on button "Preview" at bounding box center [1263, 731] width 76 height 30
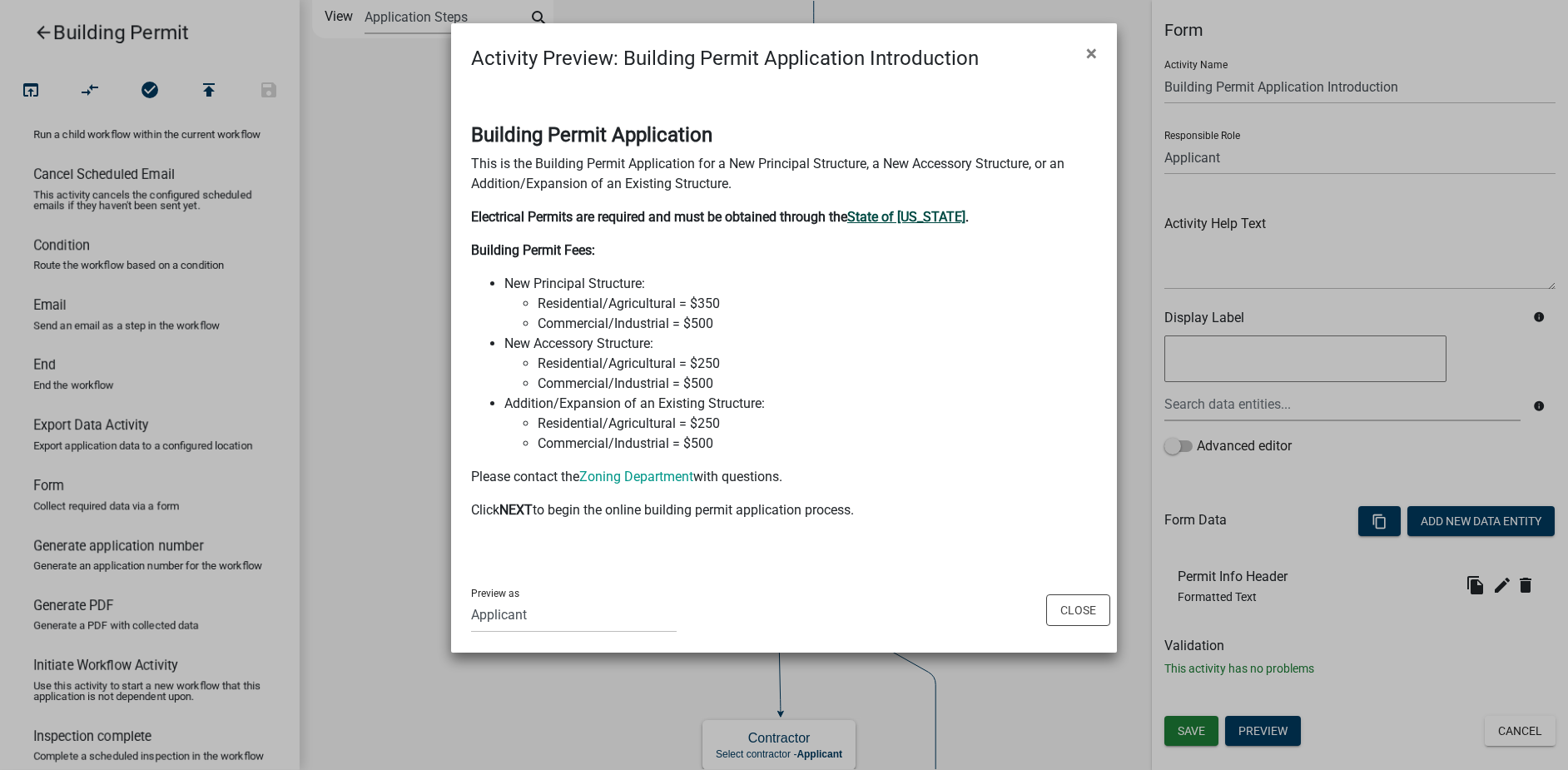
click at [886, 217] on strong "State of Iowa" at bounding box center [906, 217] width 119 height 16
click at [1074, 616] on button "Close" at bounding box center [1078, 610] width 64 height 32
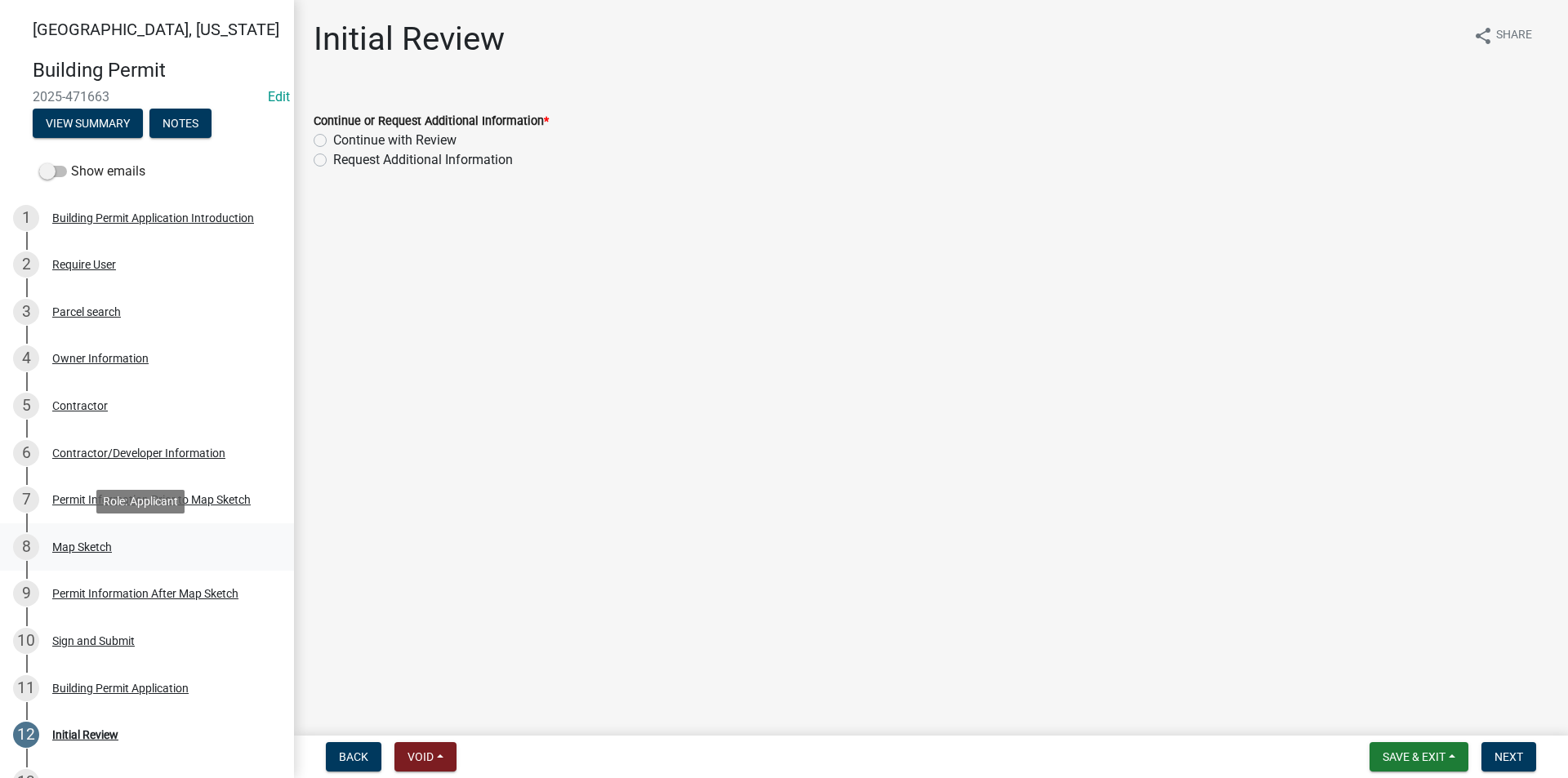
click at [89, 548] on div "Map Sketch" at bounding box center [82, 546] width 60 height 11
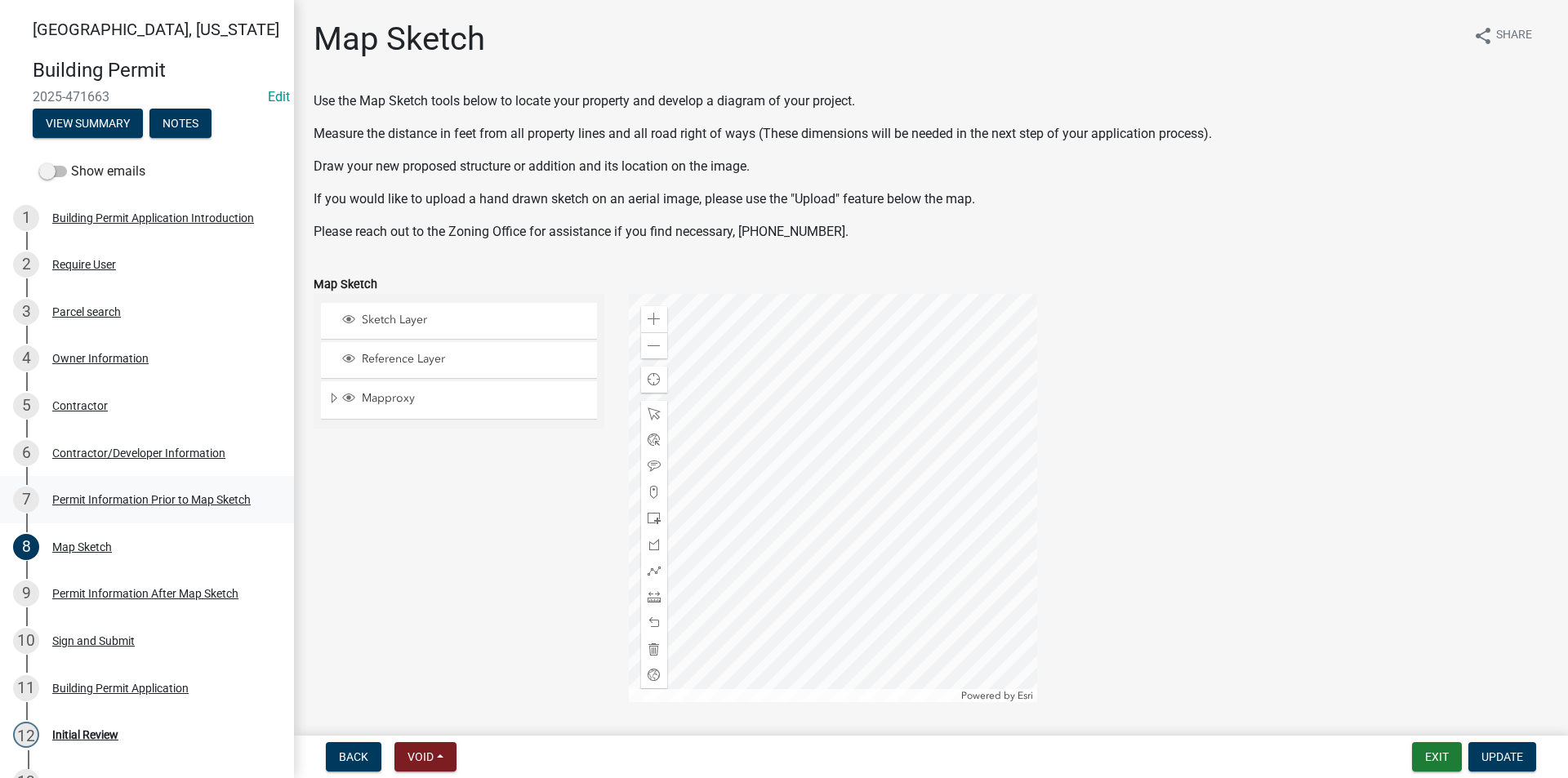
click at [106, 498] on div "Permit Information Prior to Map Sketch" at bounding box center [151, 499] width 199 height 11
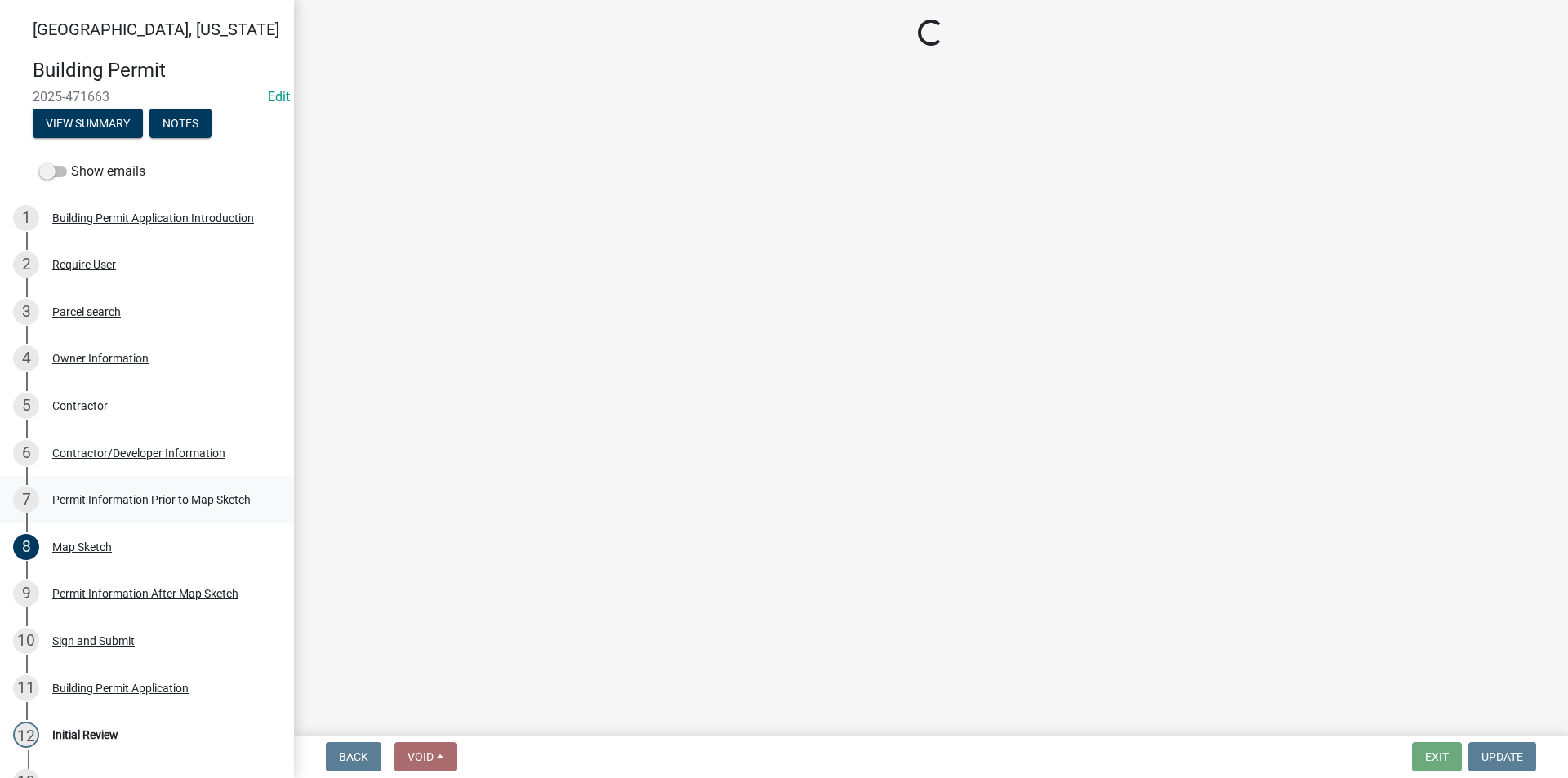
select select "6b2626da-78ea-4ec6-8513-ccc18f4ad425"
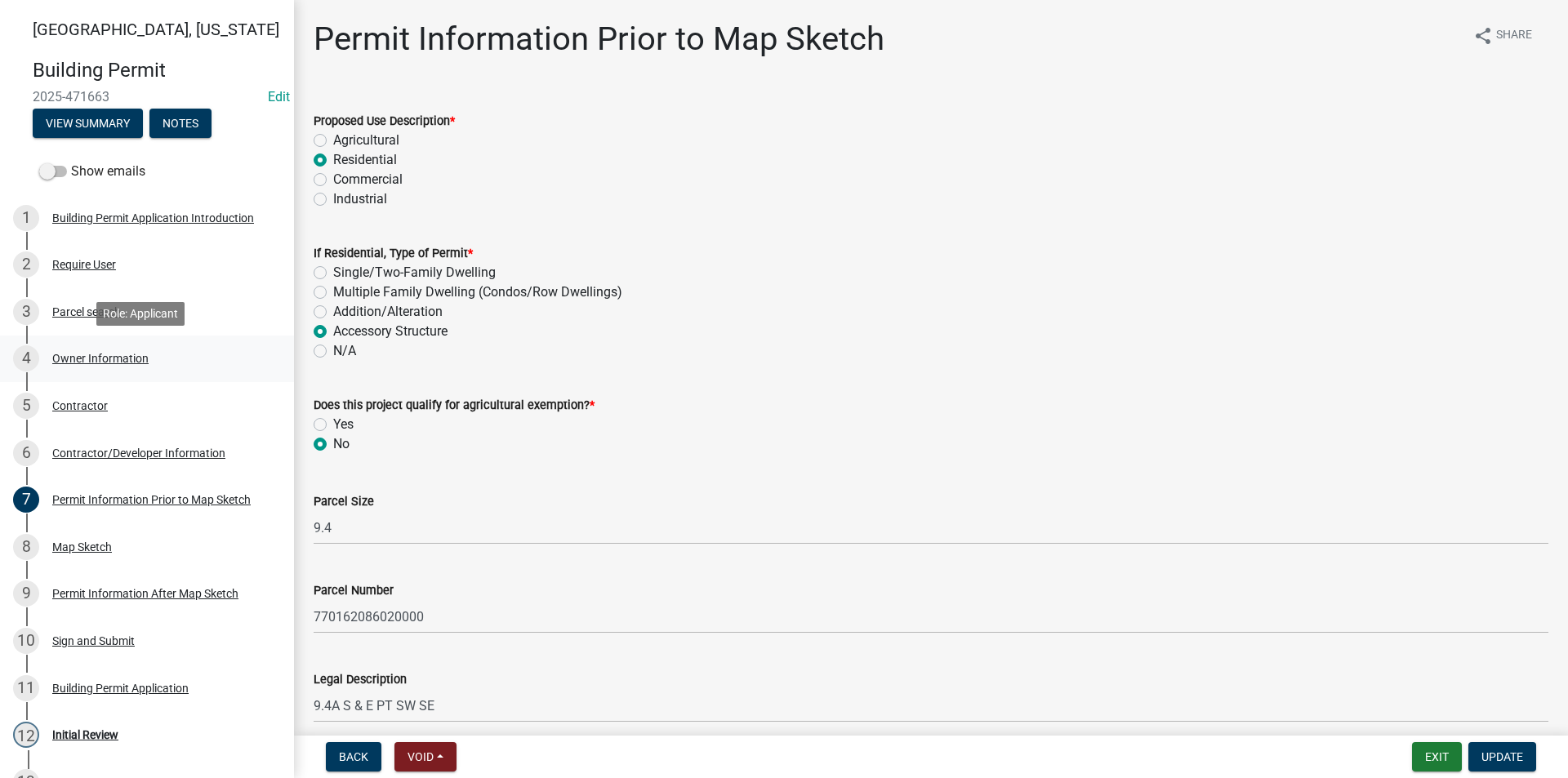
click at [97, 363] on div "Owner Information" at bounding box center [100, 358] width 96 height 11
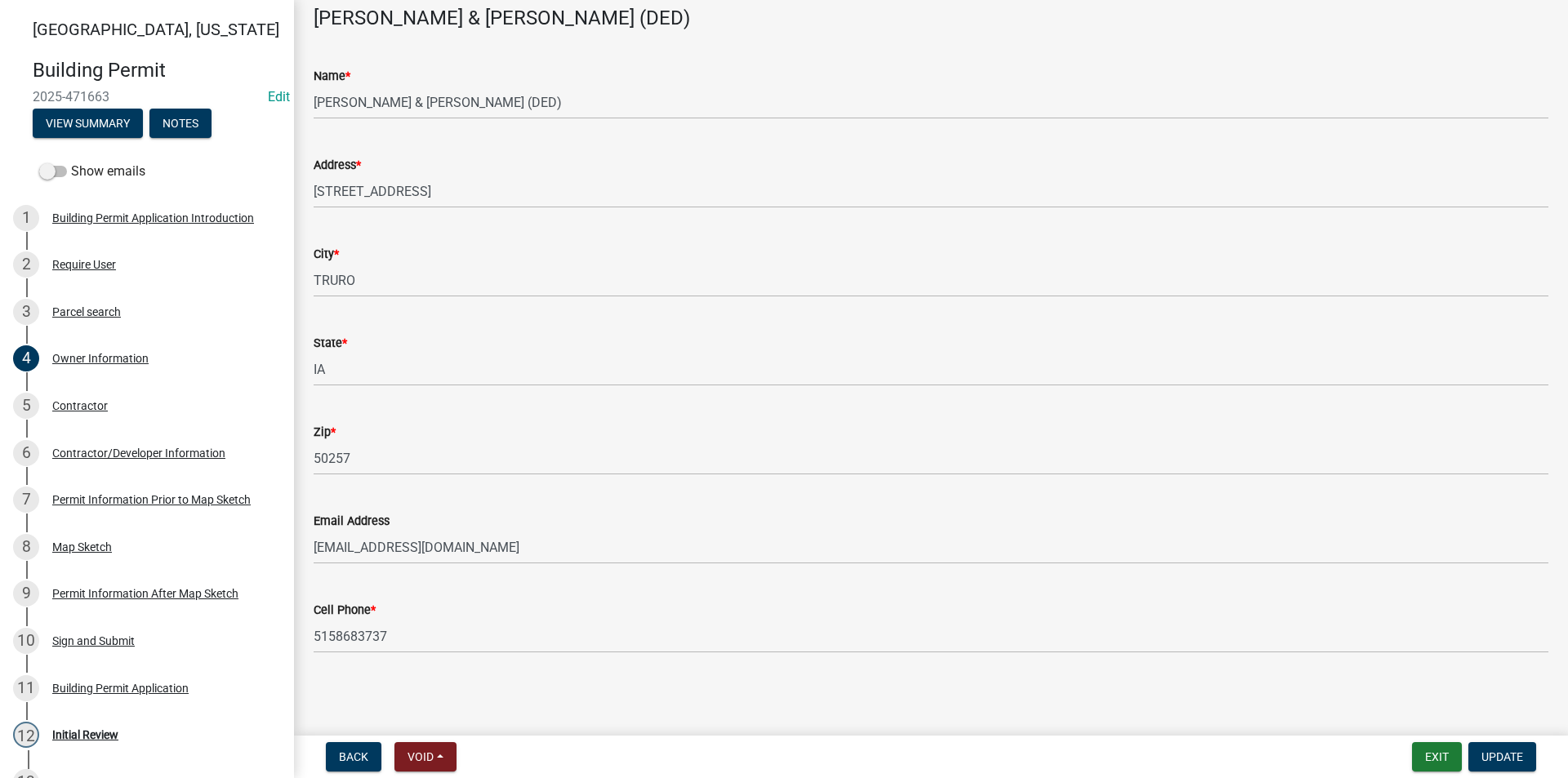
scroll to position [86, 0]
click at [107, 402] on div "5 Contractor" at bounding box center [140, 405] width 254 height 26
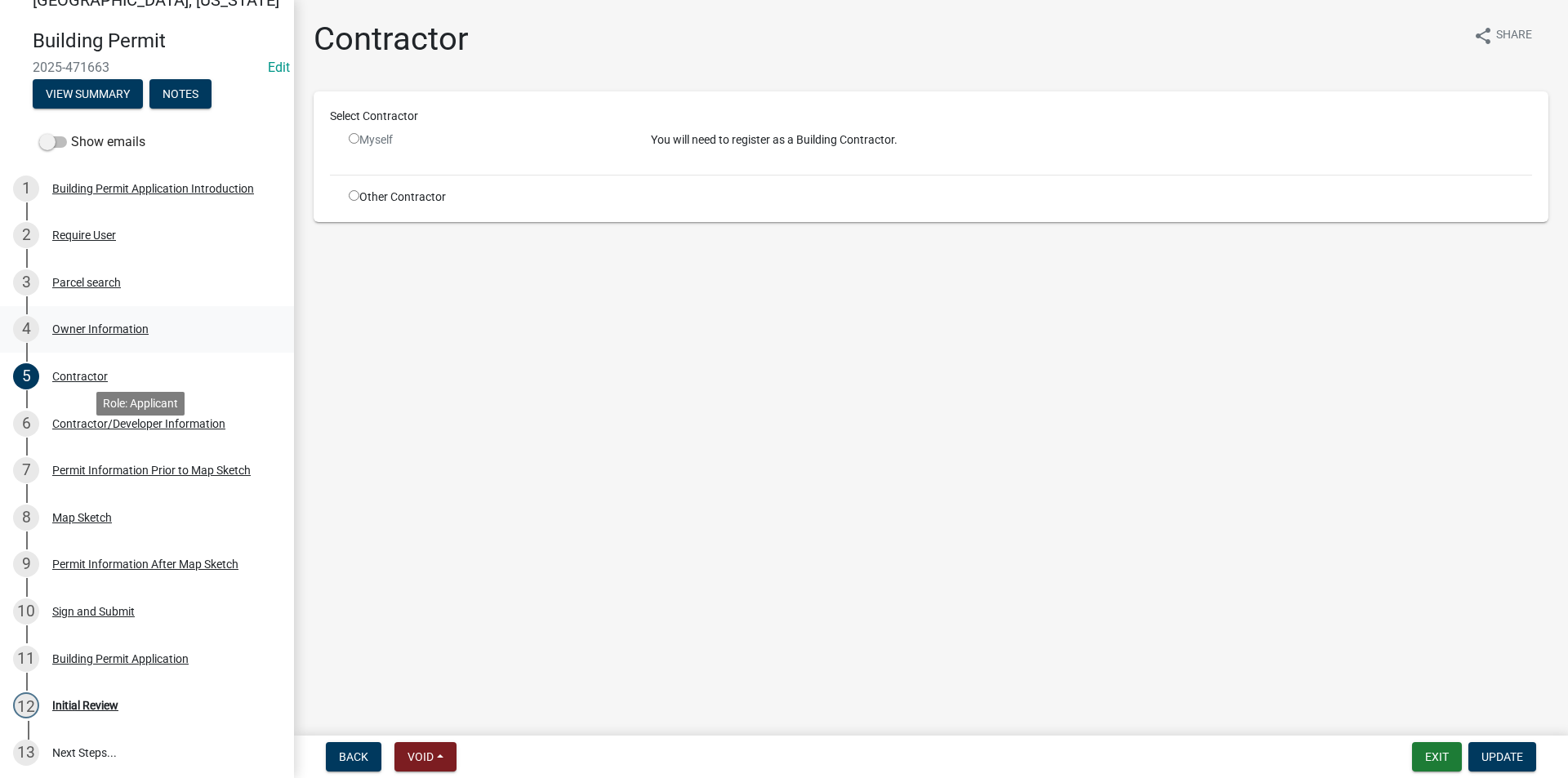
scroll to position [0, 0]
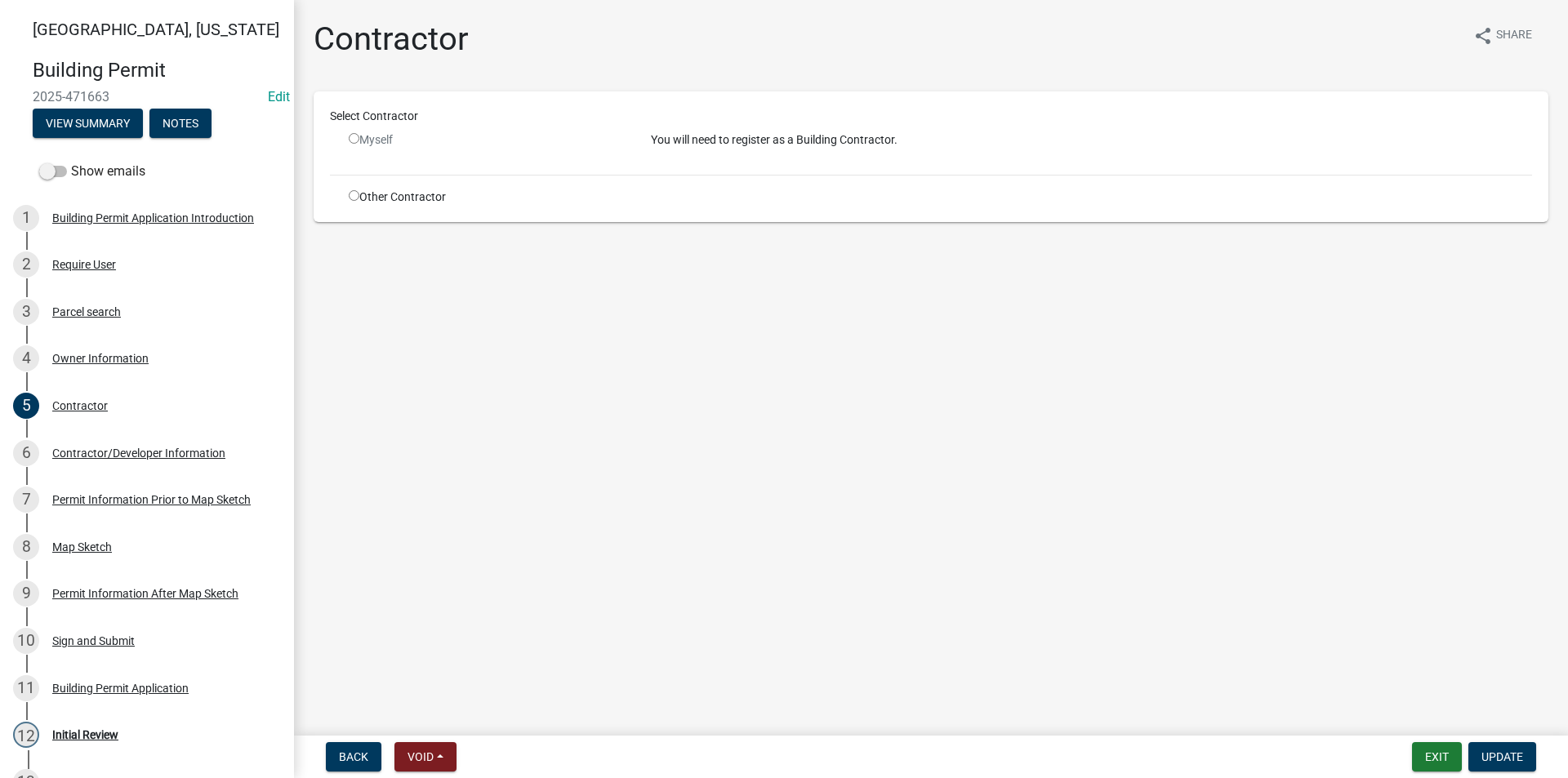
click at [354, 142] on input "radio" at bounding box center [354, 138] width 10 height 10
radio input "false"
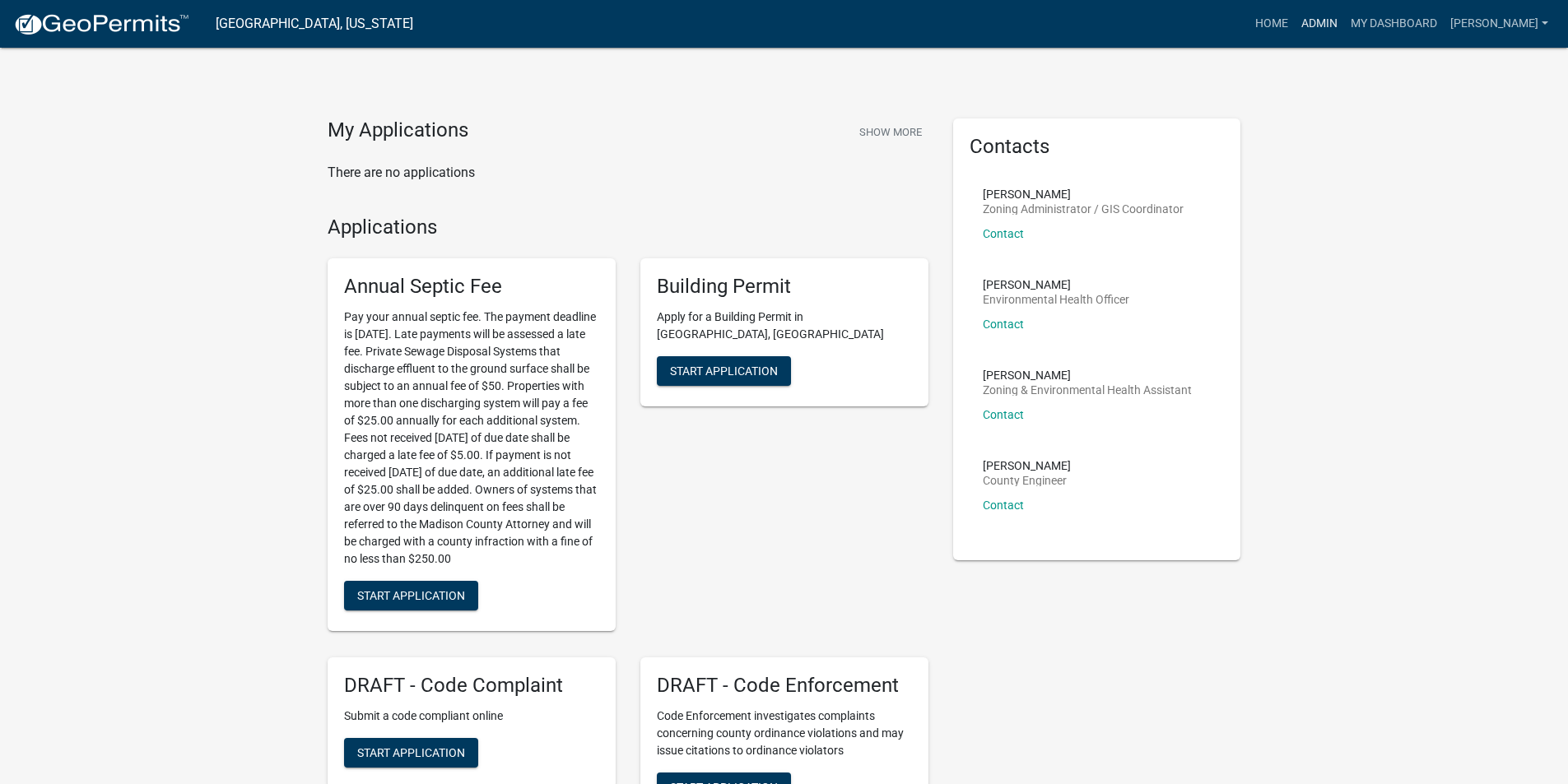
click at [1325, 31] on link "Admin" at bounding box center [1319, 24] width 49 height 32
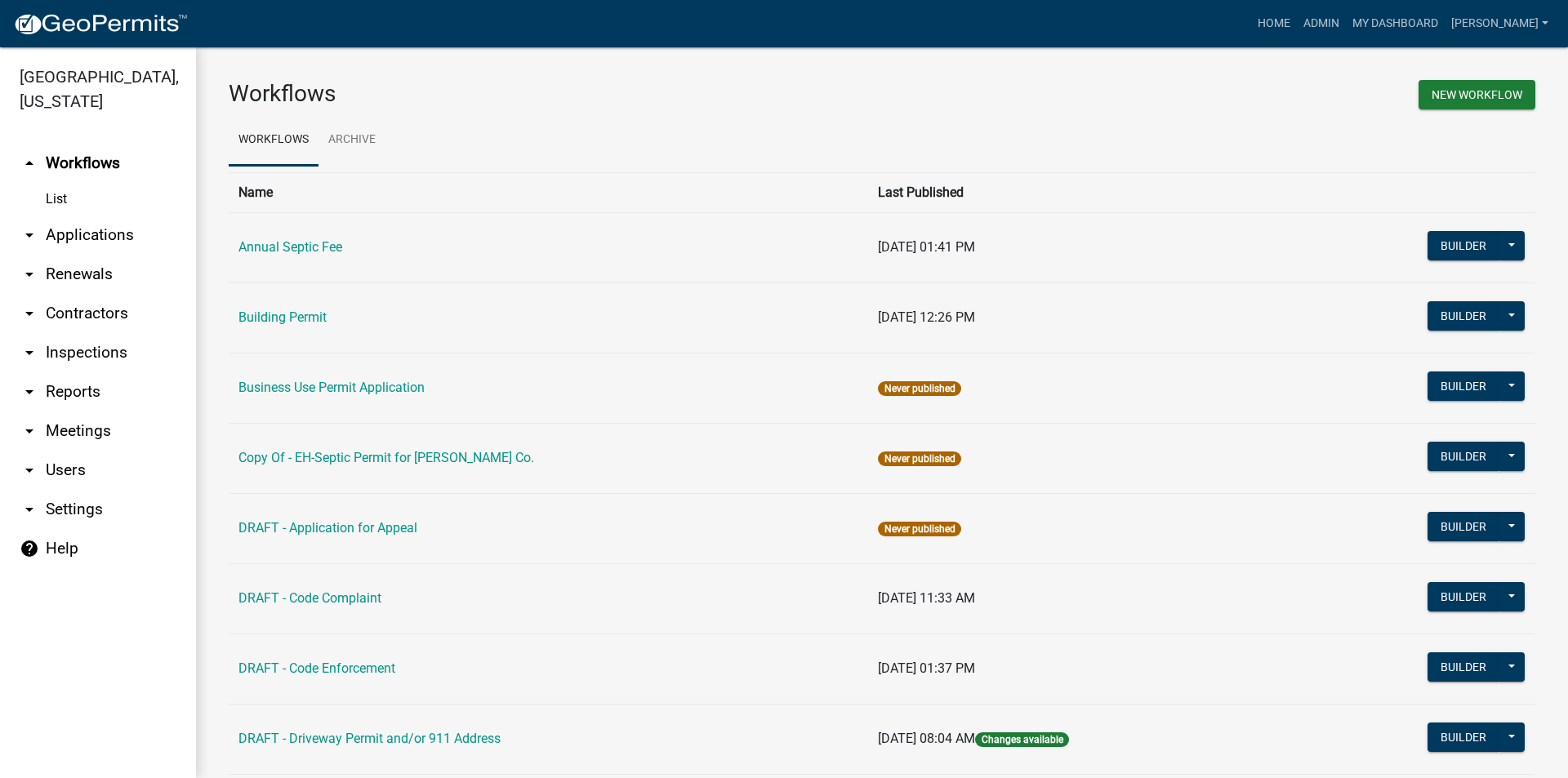
click at [108, 217] on link "arrow_drop_down Applications" at bounding box center [98, 234] width 196 height 39
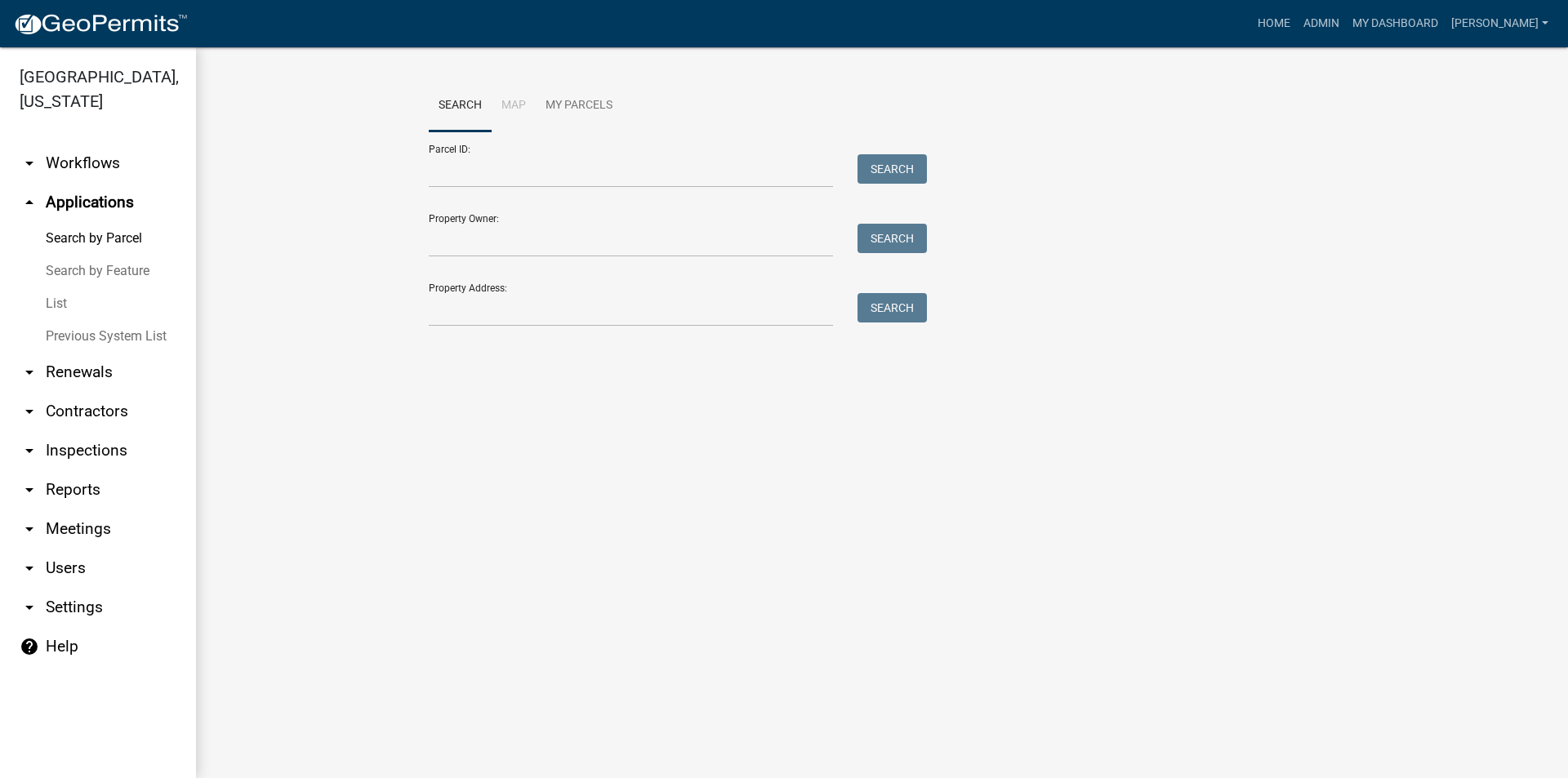
click at [102, 144] on link "arrow_drop_down Workflows" at bounding box center [98, 163] width 196 height 39
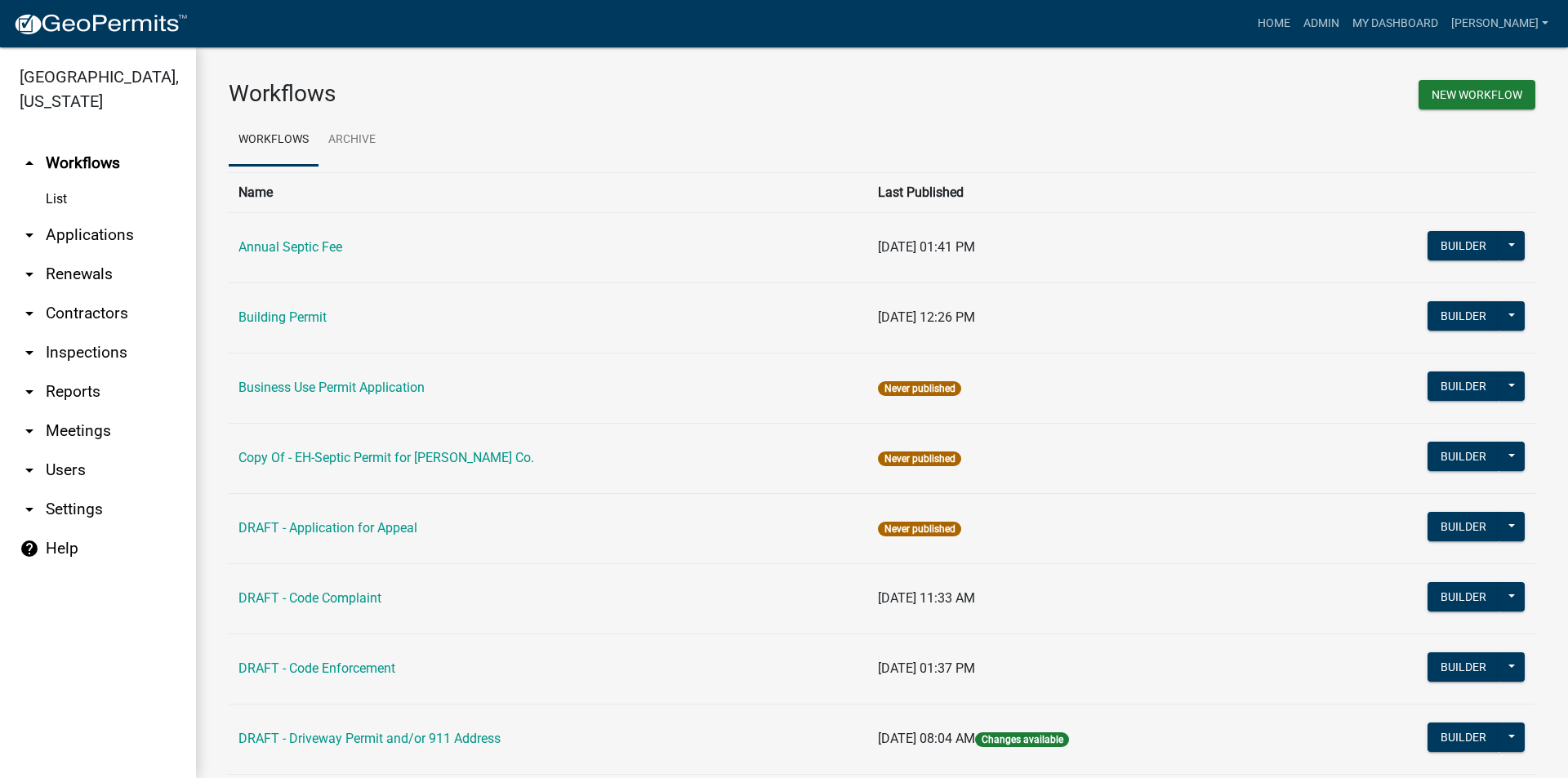
click at [292, 326] on td "Building Permit" at bounding box center [548, 317] width 639 height 70
click at [292, 314] on link "Building Permit" at bounding box center [283, 317] width 89 height 16
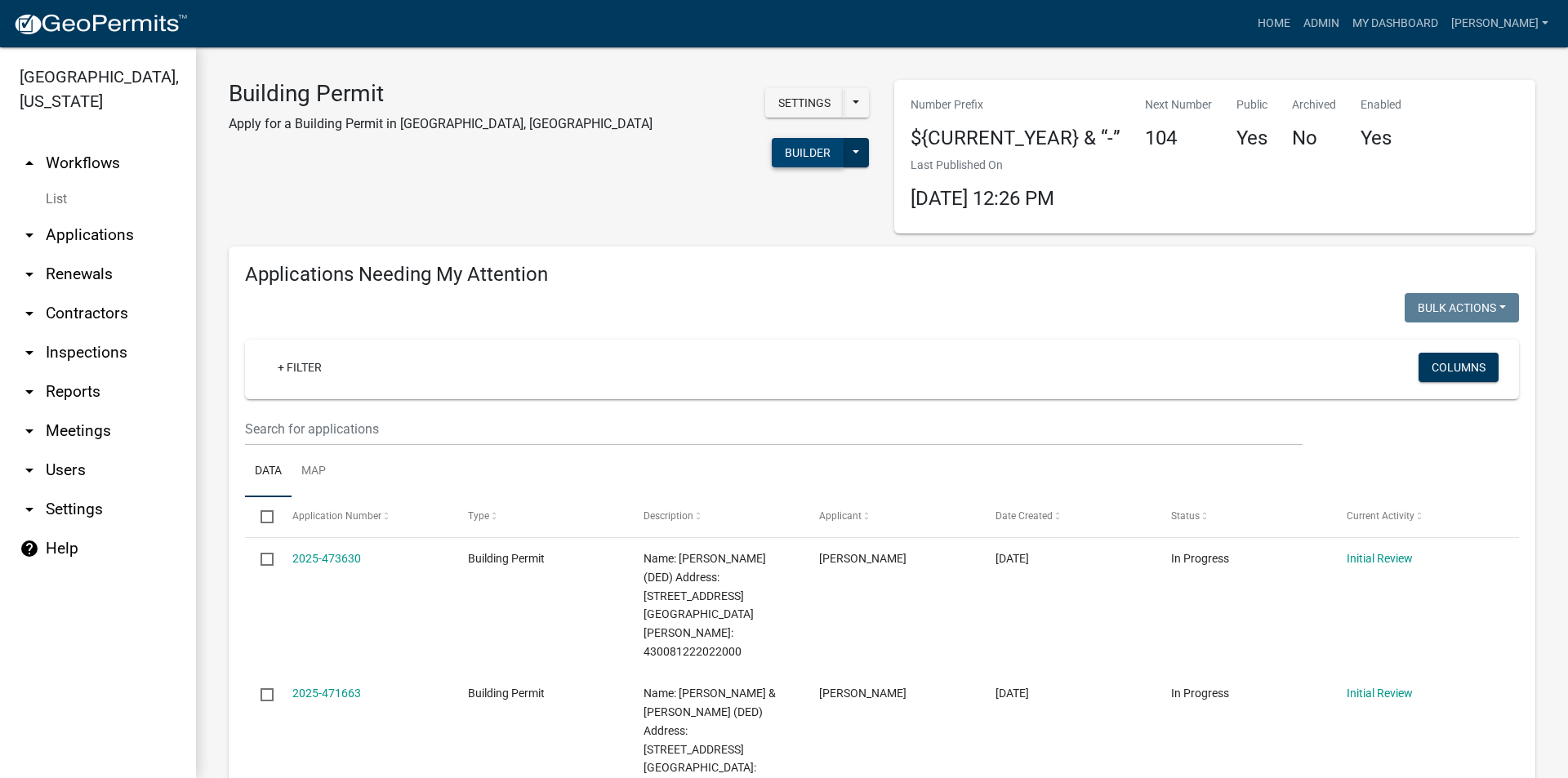
click at [772, 138] on button "Builder" at bounding box center [807, 153] width 72 height 30
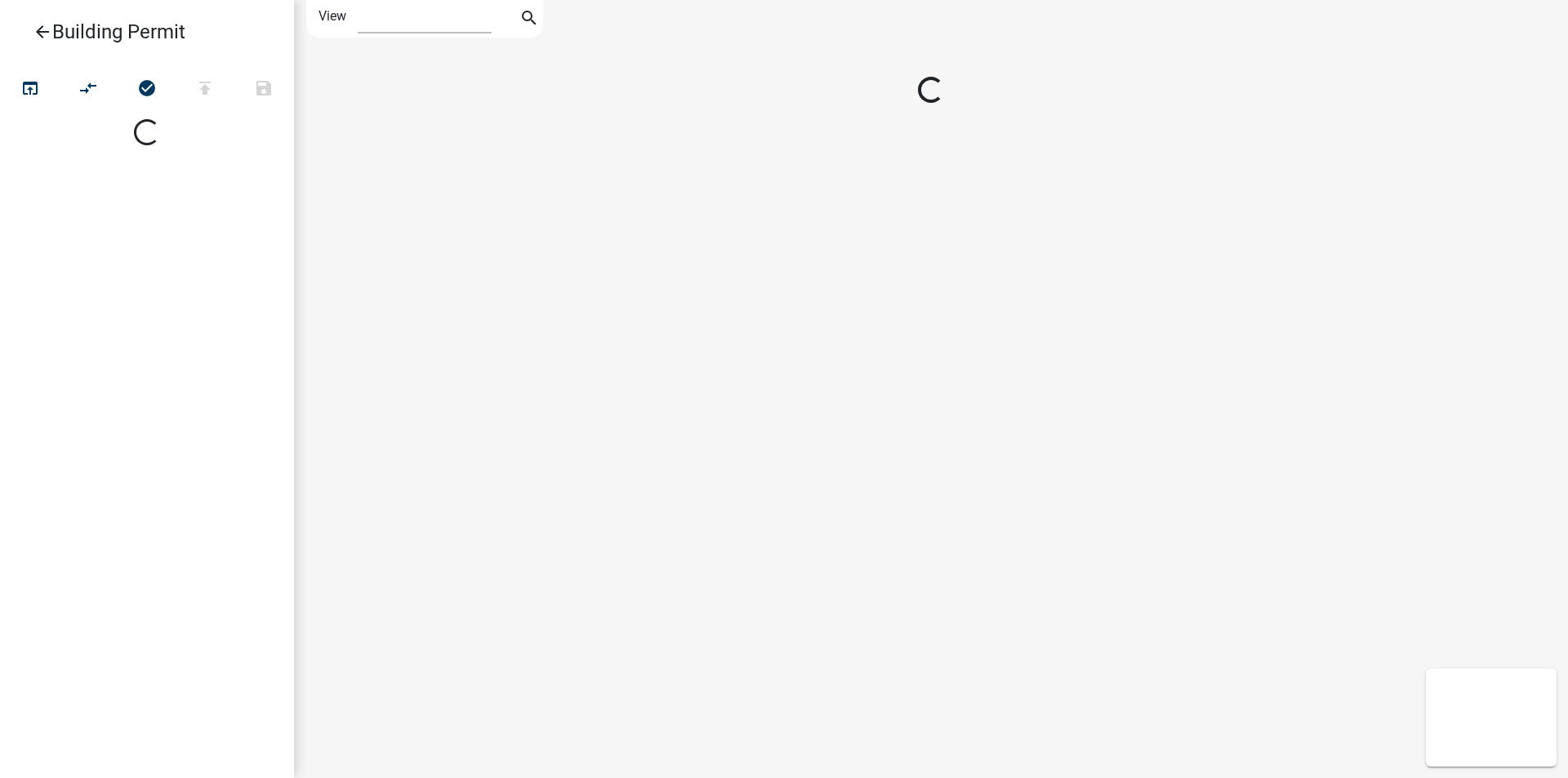
select select "1"
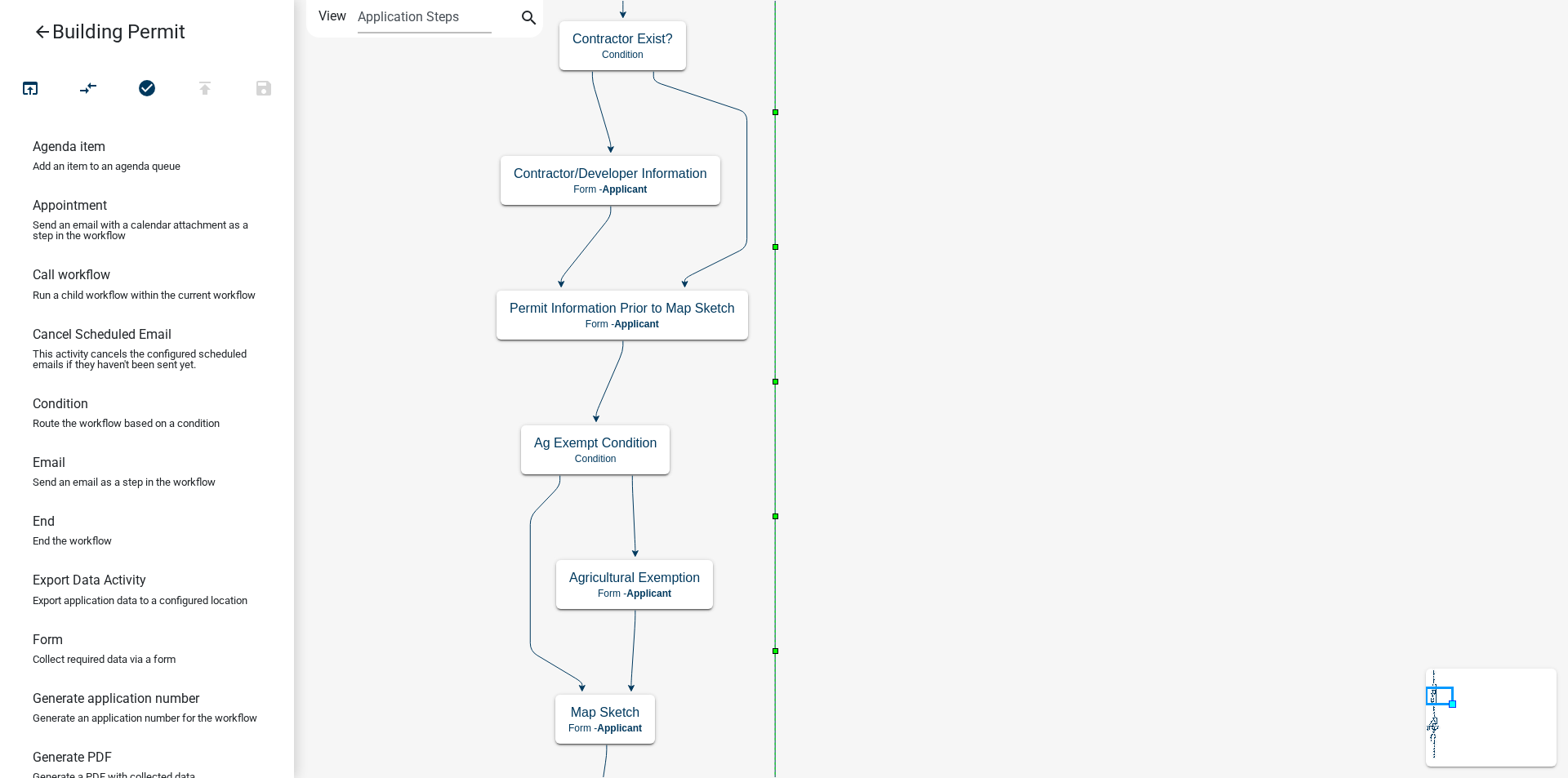
click at [774, 436] on icon at bounding box center [744, 312] width 62 height 1019
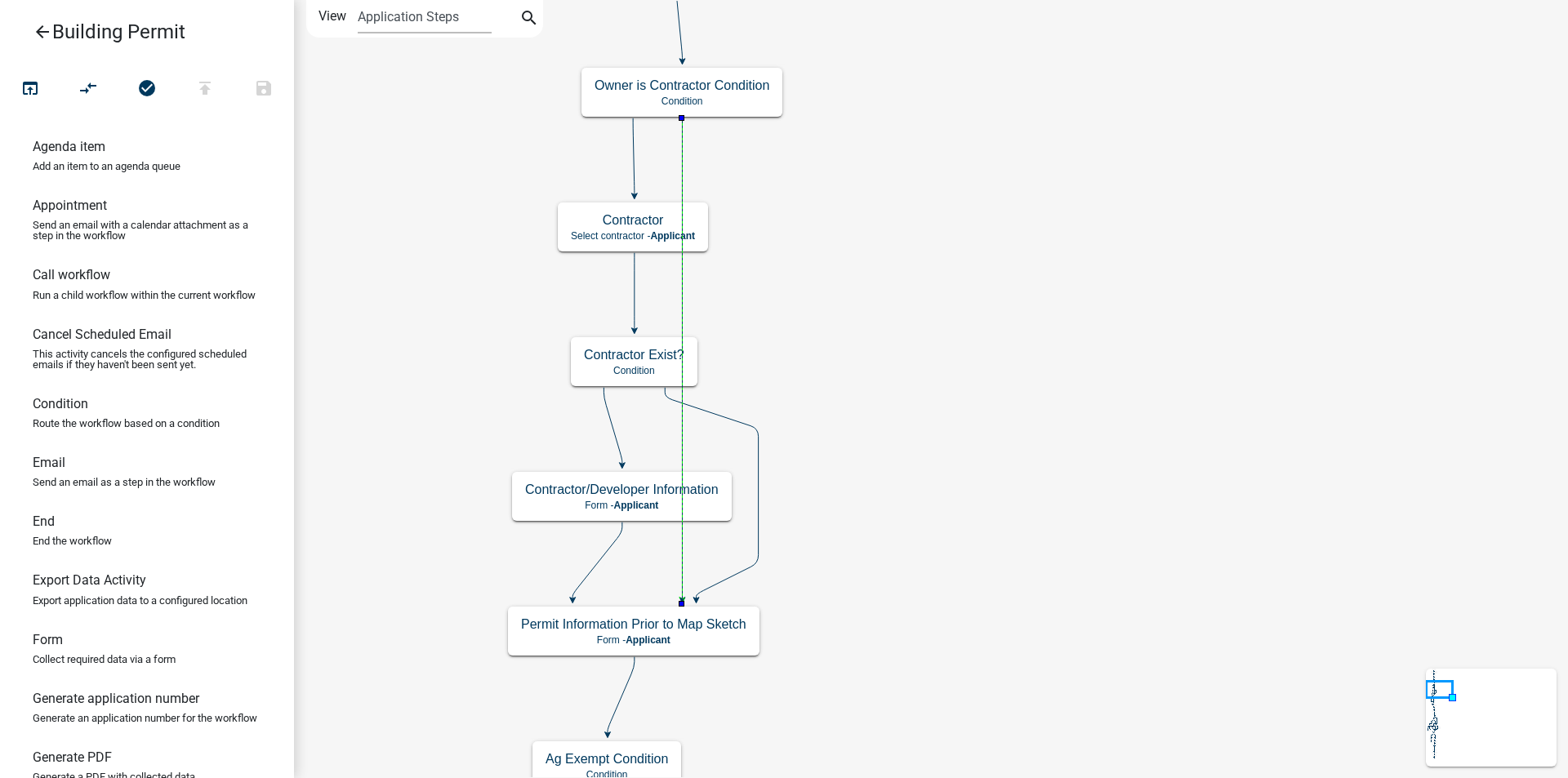
click at [682, 264] on icon at bounding box center [682, 359] width 0 height 481
click at [682, 267] on icon at bounding box center [682, 359] width 0 height 481
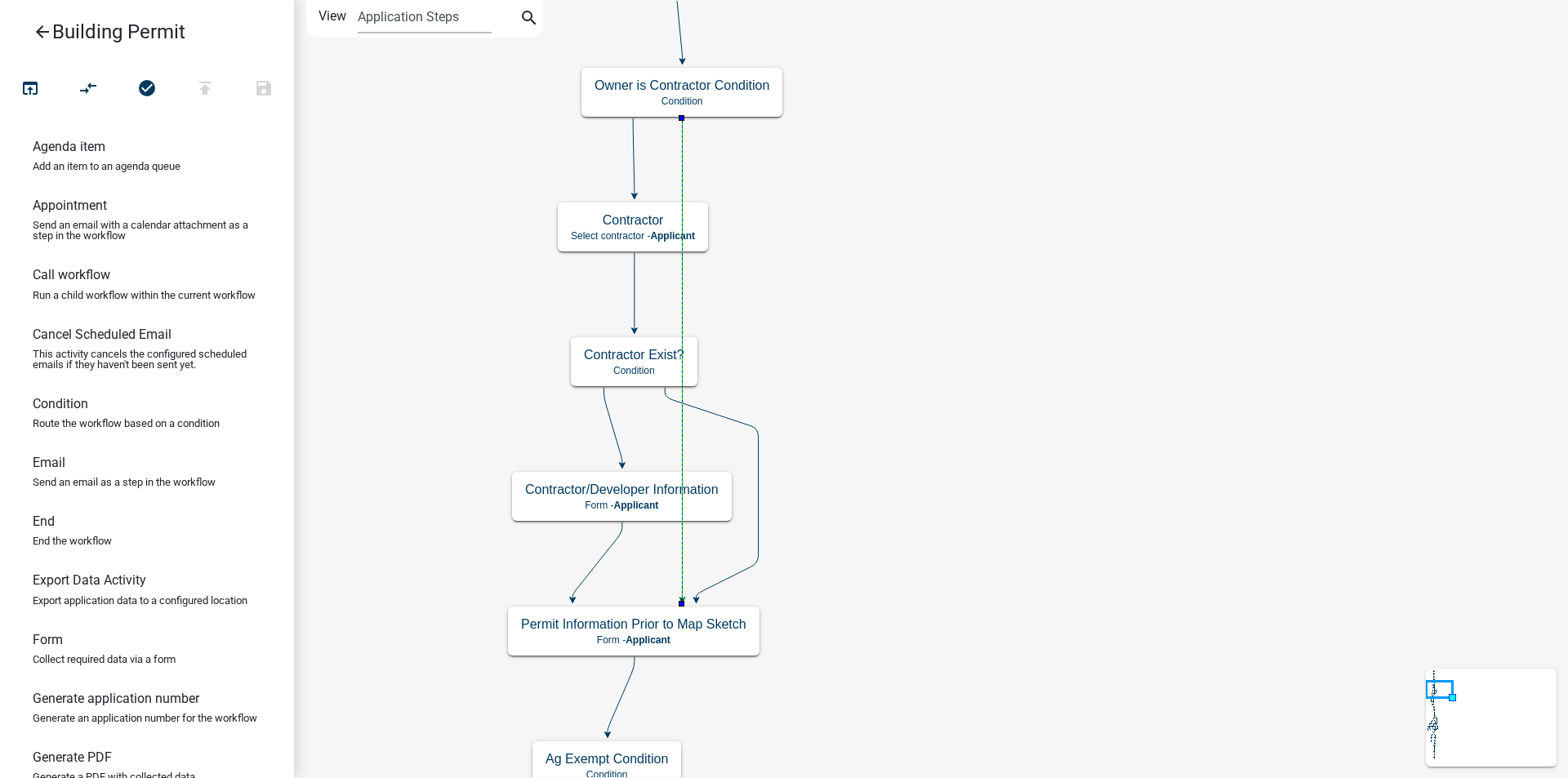
click at [682, 155] on icon at bounding box center [682, 359] width 0 height 481
click at [682, 148] on icon at bounding box center [682, 359] width 0 height 481
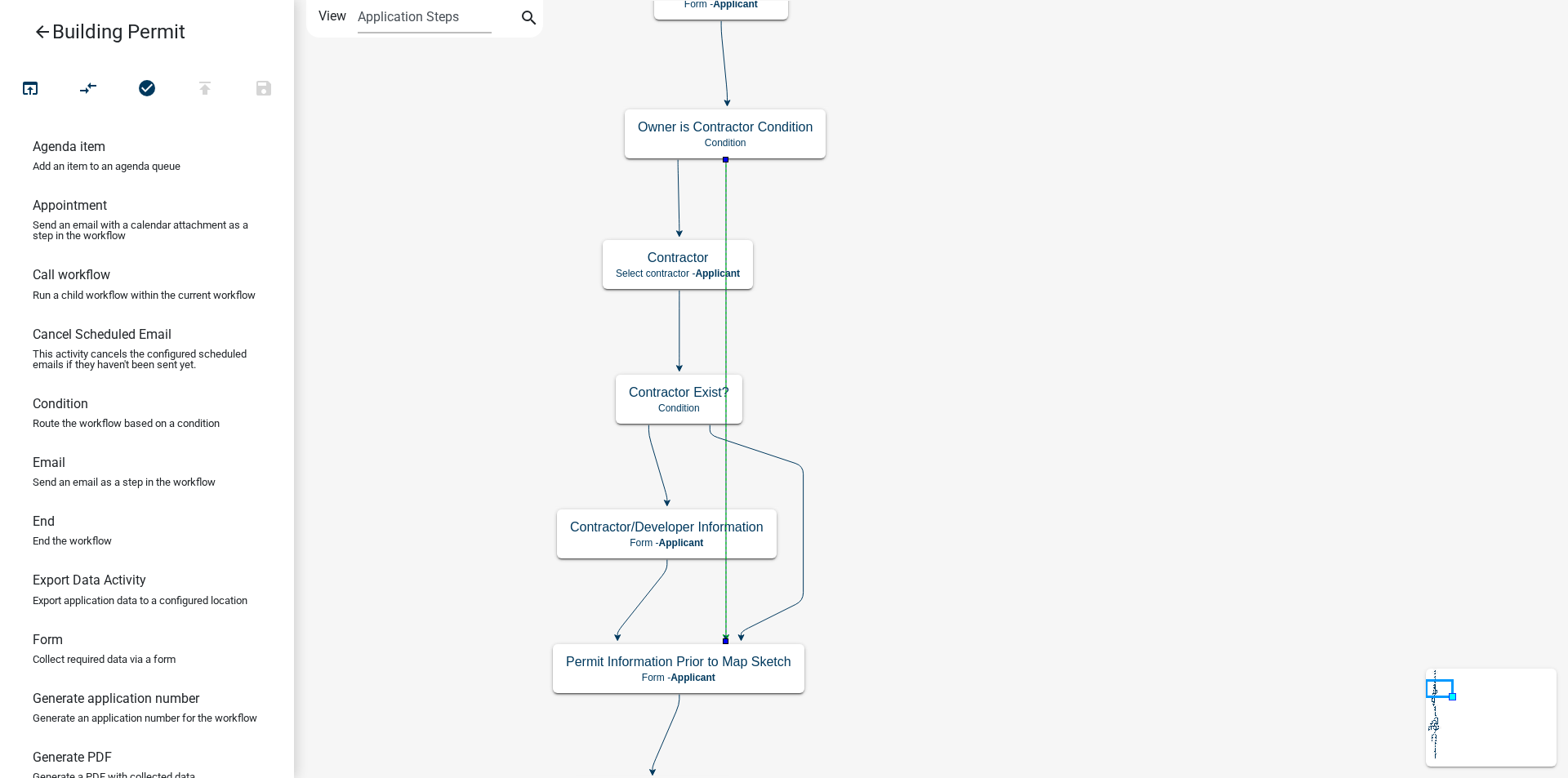
click at [726, 201] on icon at bounding box center [726, 398] width 0 height 477
click at [726, 336] on icon at bounding box center [726, 398] width 0 height 477
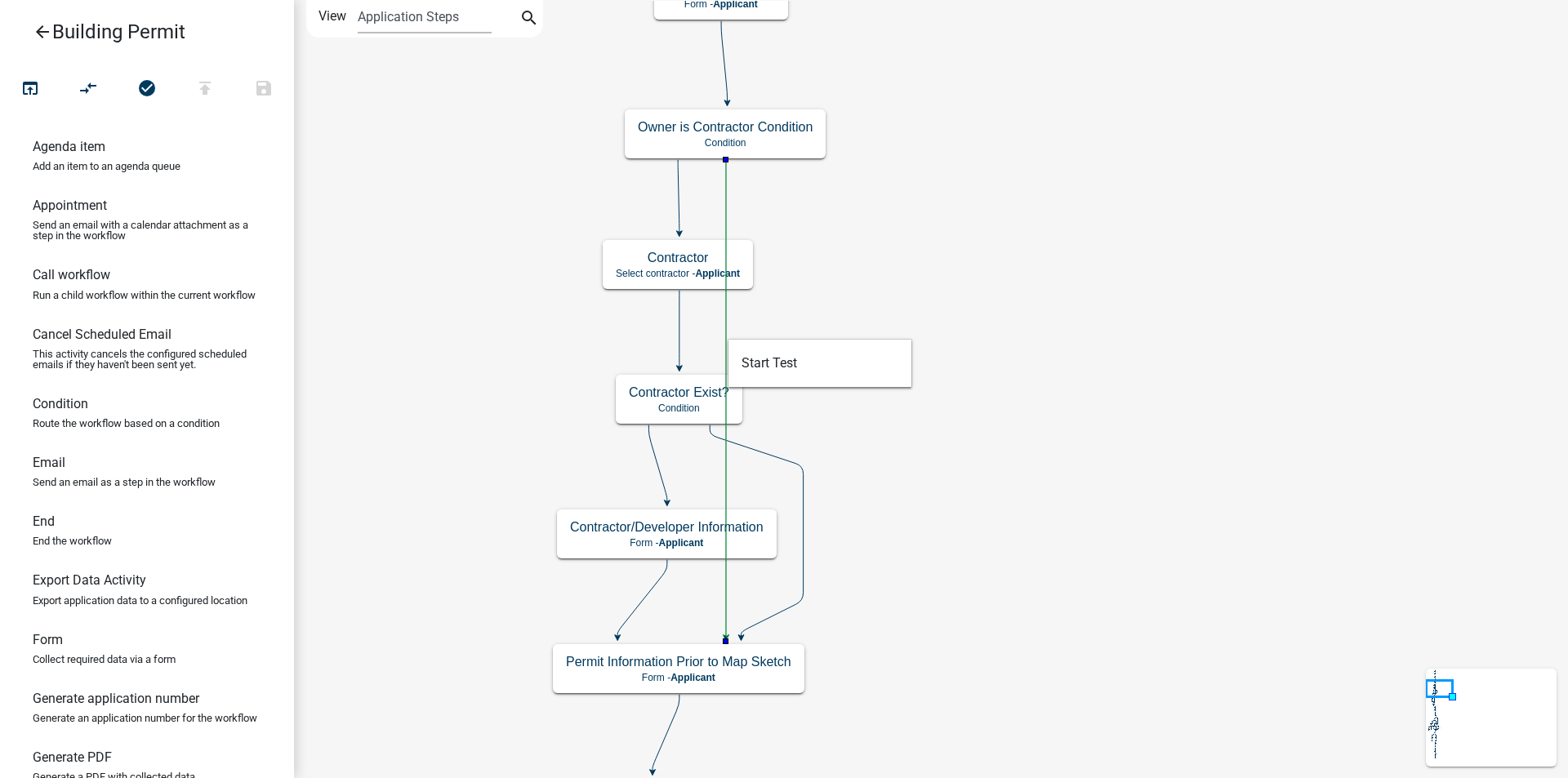
click at [679, 327] on icon at bounding box center [679, 329] width 0 height 76
click at [726, 612] on icon at bounding box center [726, 398] width 0 height 477
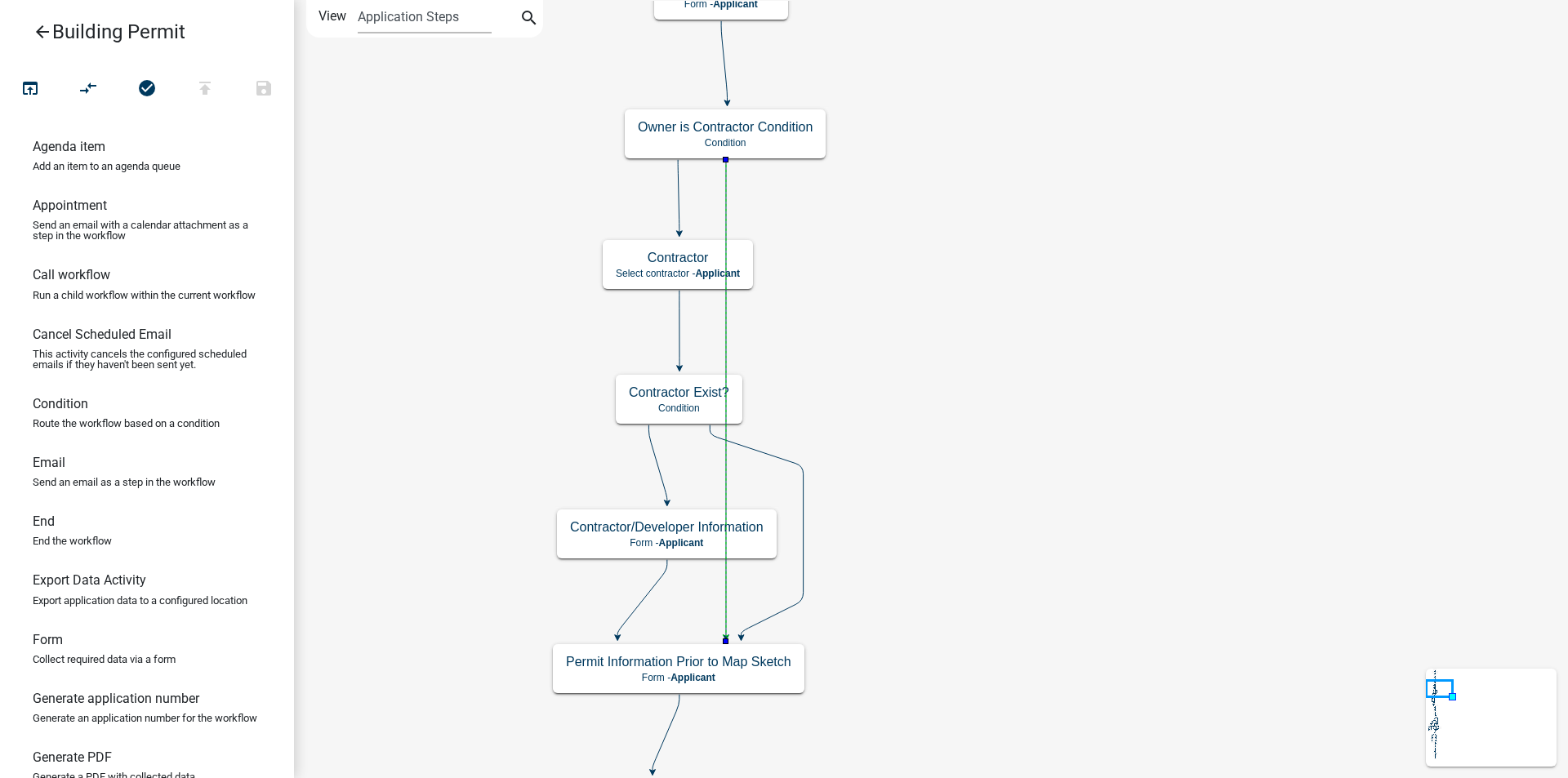
click at [726, 188] on icon at bounding box center [726, 398] width 0 height 477
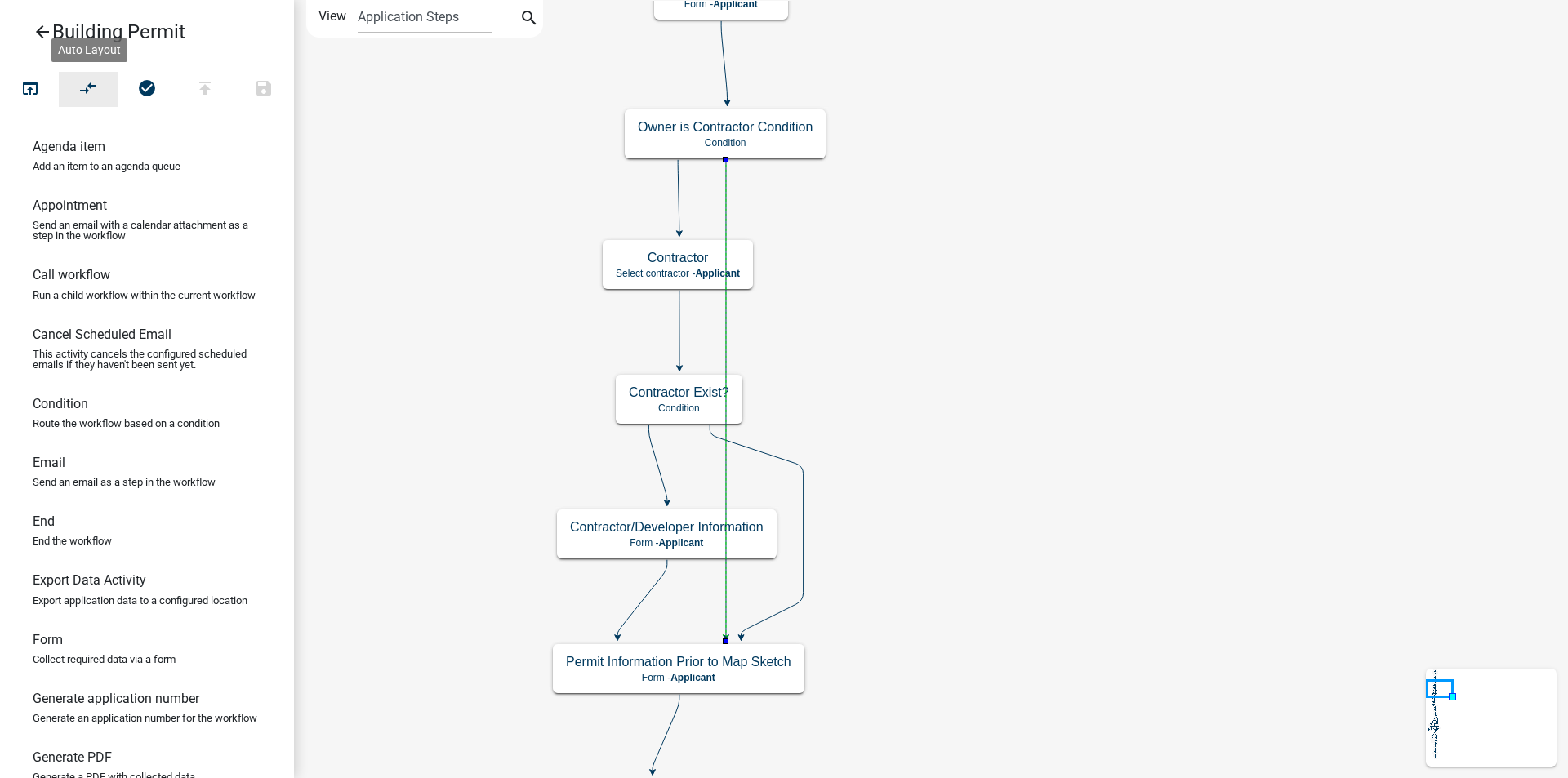
click at [82, 96] on icon "compare_arrows" at bounding box center [89, 89] width 20 height 23
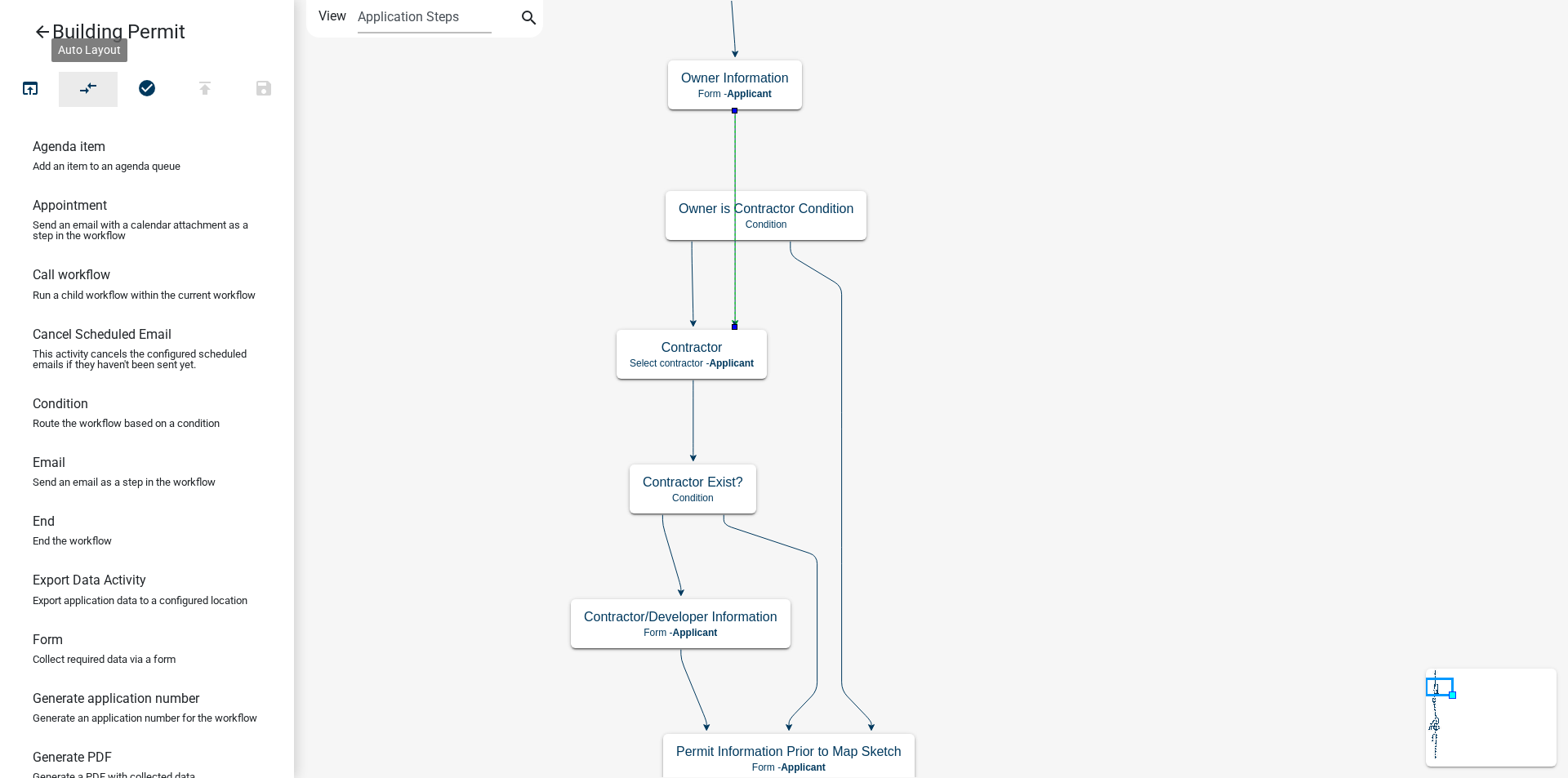
click at [84, 92] on icon "compare_arrows" at bounding box center [89, 89] width 20 height 23
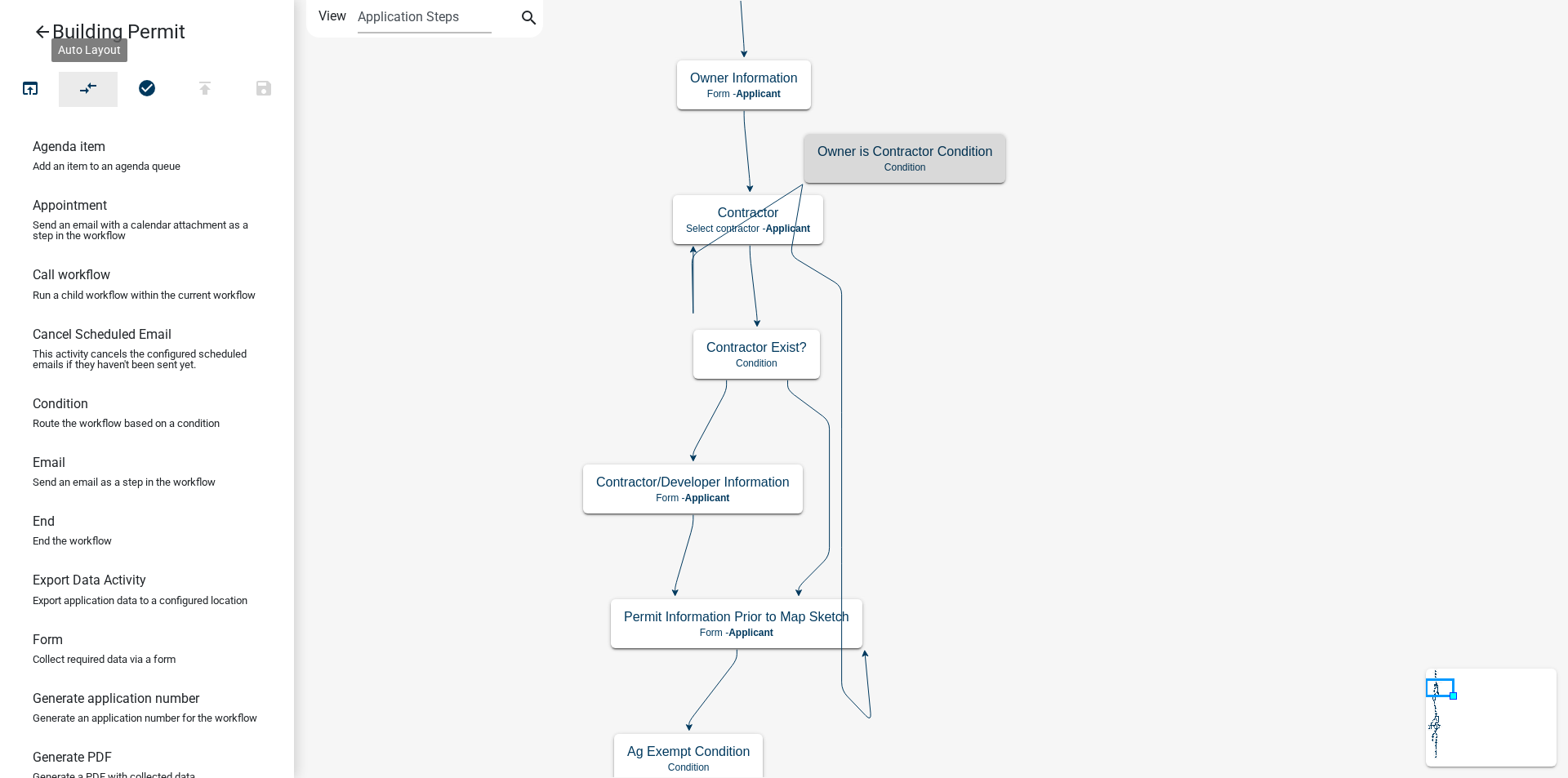
click at [94, 91] on icon "compare_arrows" at bounding box center [89, 89] width 20 height 23
click at [89, 91] on icon "compare_arrows" at bounding box center [89, 89] width 20 height 23
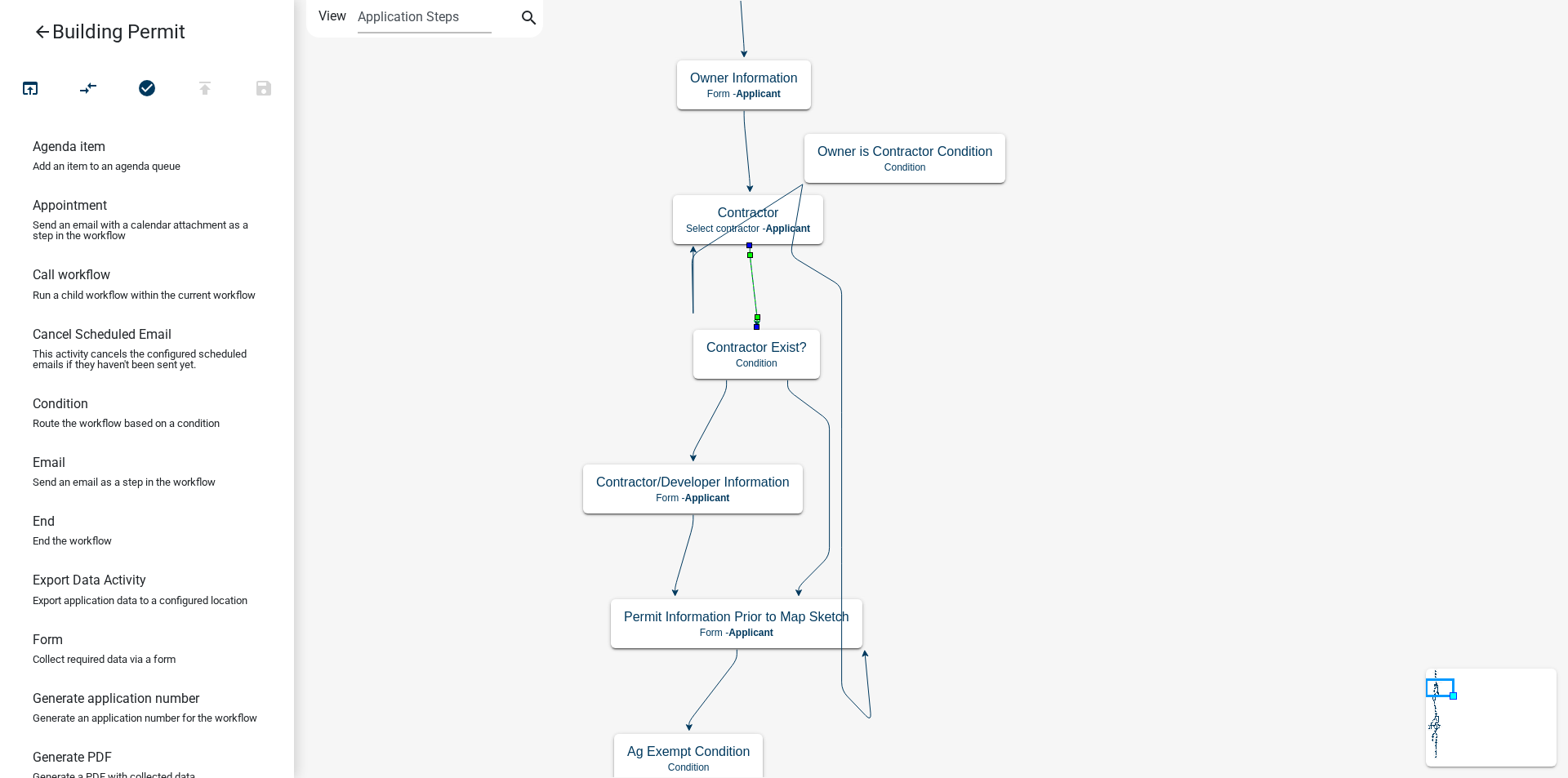
click at [751, 283] on icon at bounding box center [753, 284] width 7 height 76
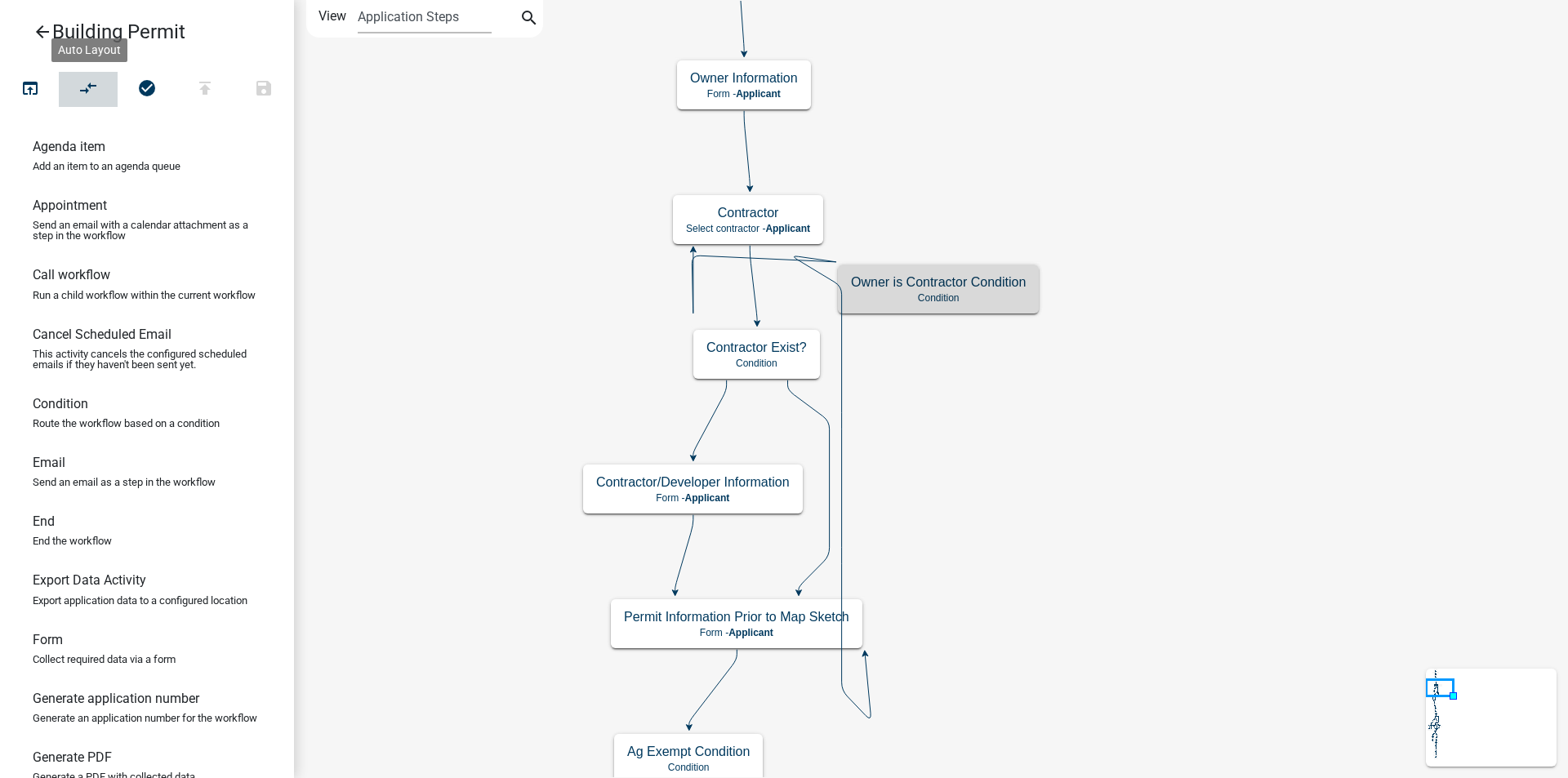
click at [96, 92] on icon "compare_arrows" at bounding box center [89, 89] width 20 height 23
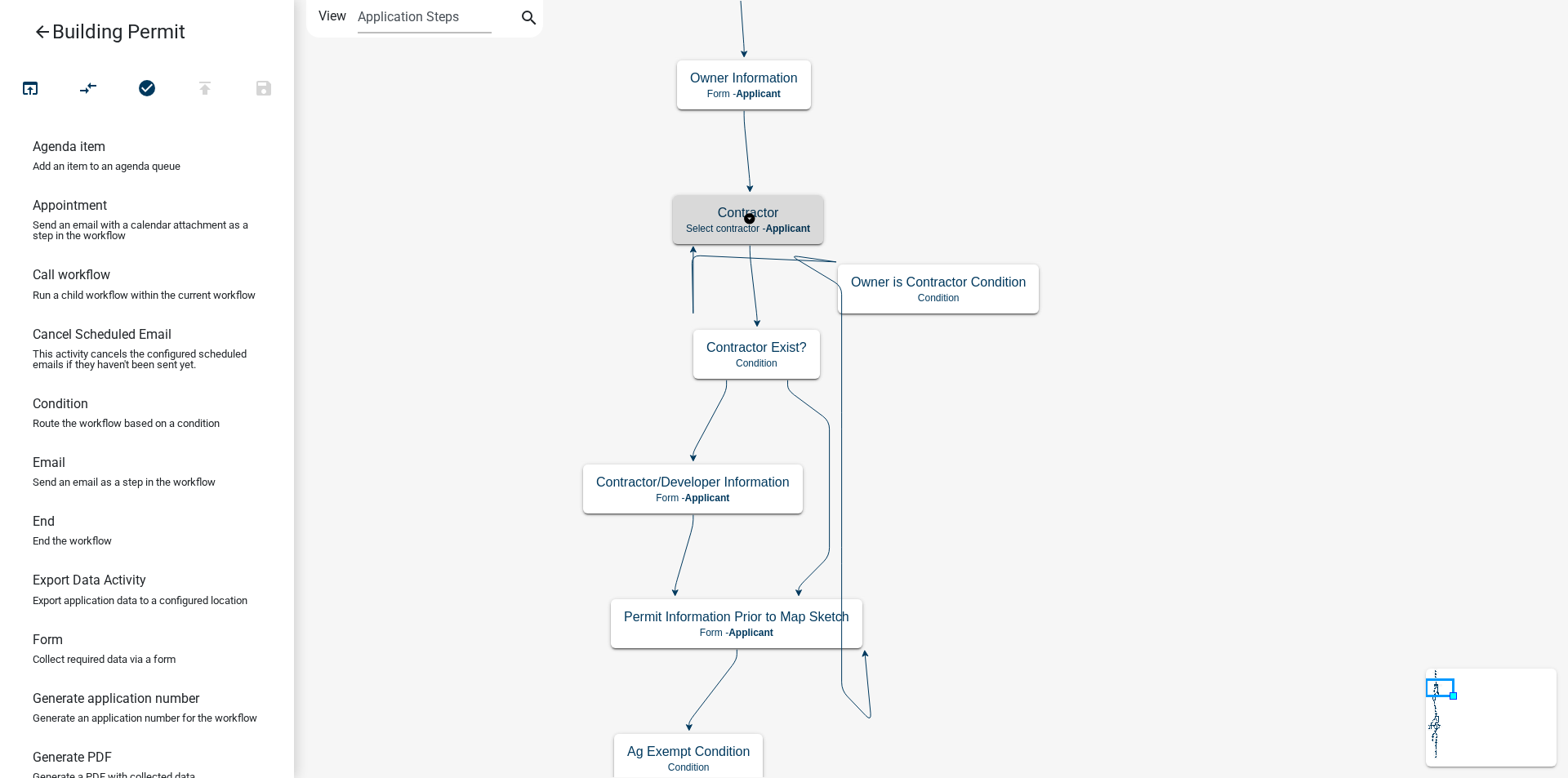
click at [772, 214] on h5 "Contractor" at bounding box center [748, 213] width 124 height 16
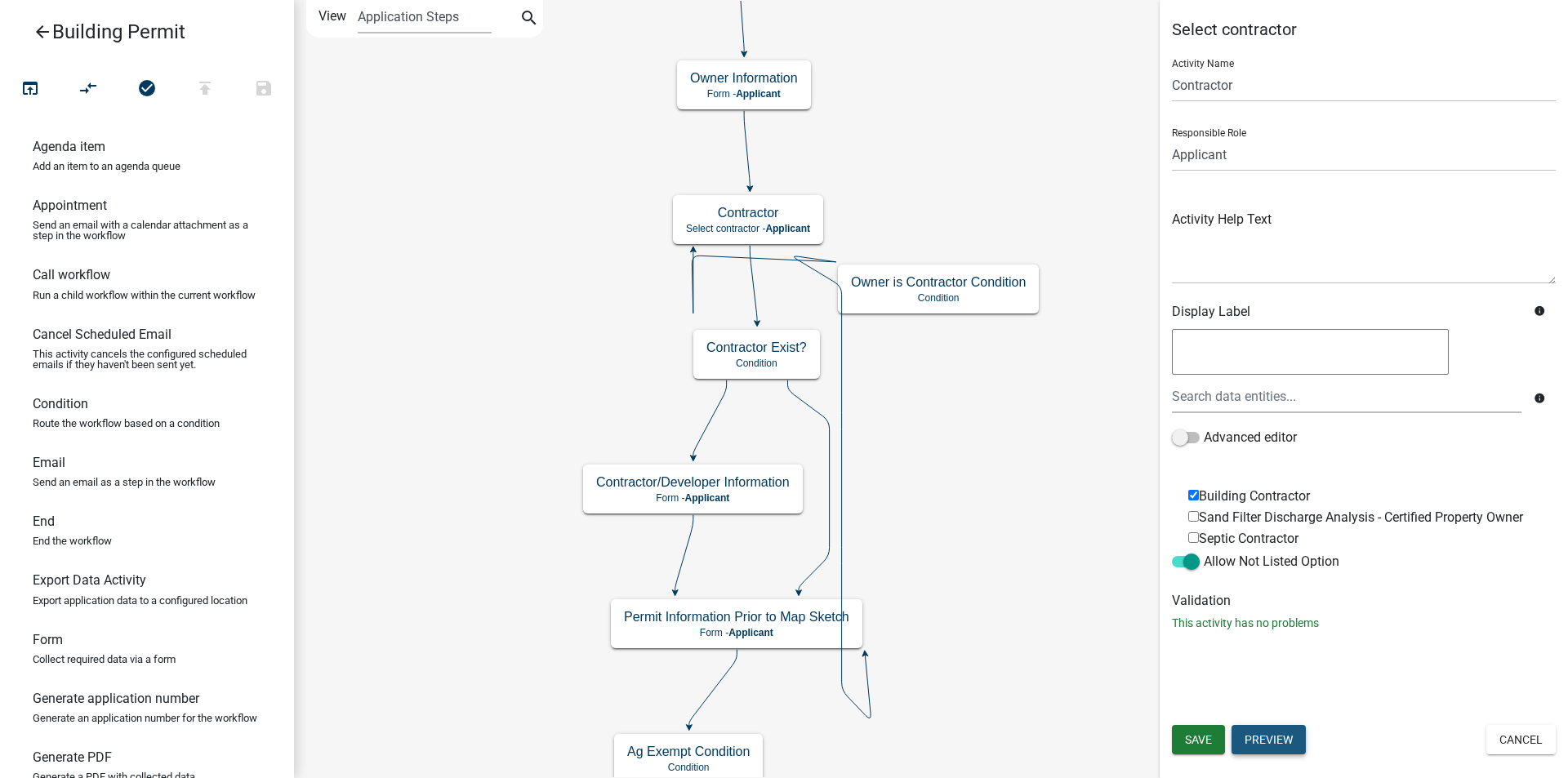
click at [1259, 740] on button "Preview" at bounding box center [1268, 740] width 75 height 30
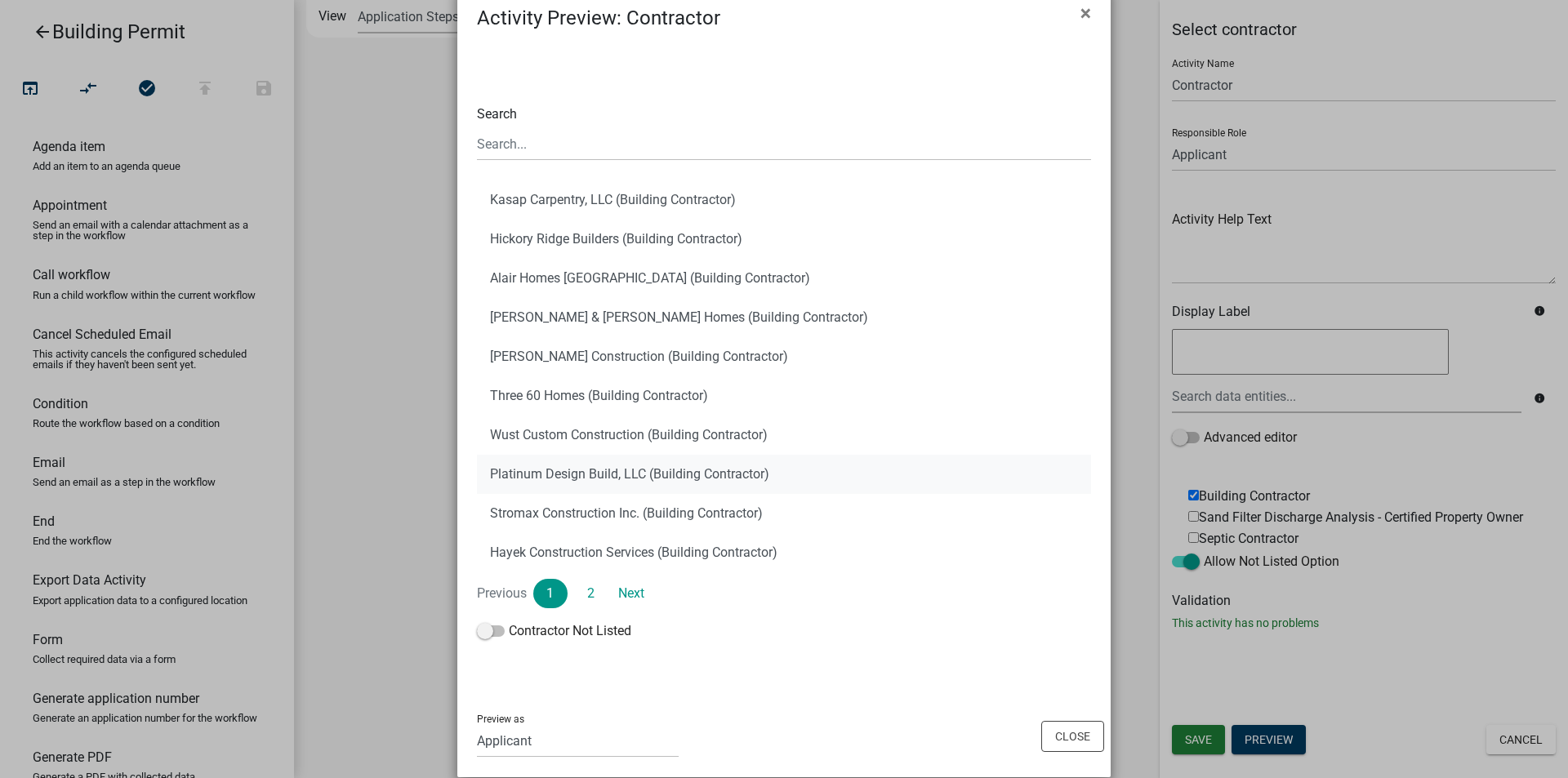
scroll to position [62, 0]
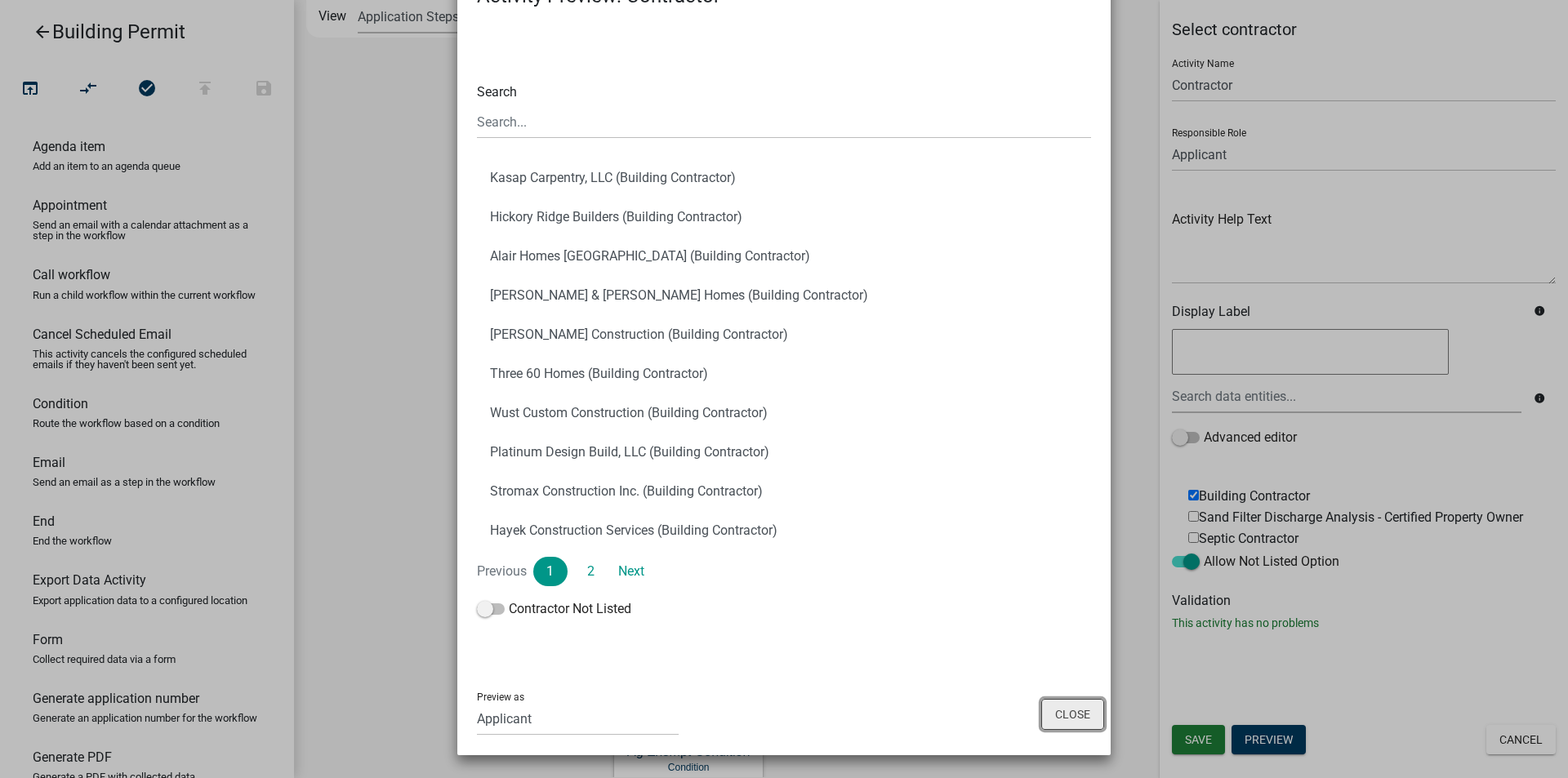
click at [1056, 720] on button "Close" at bounding box center [1072, 715] width 63 height 31
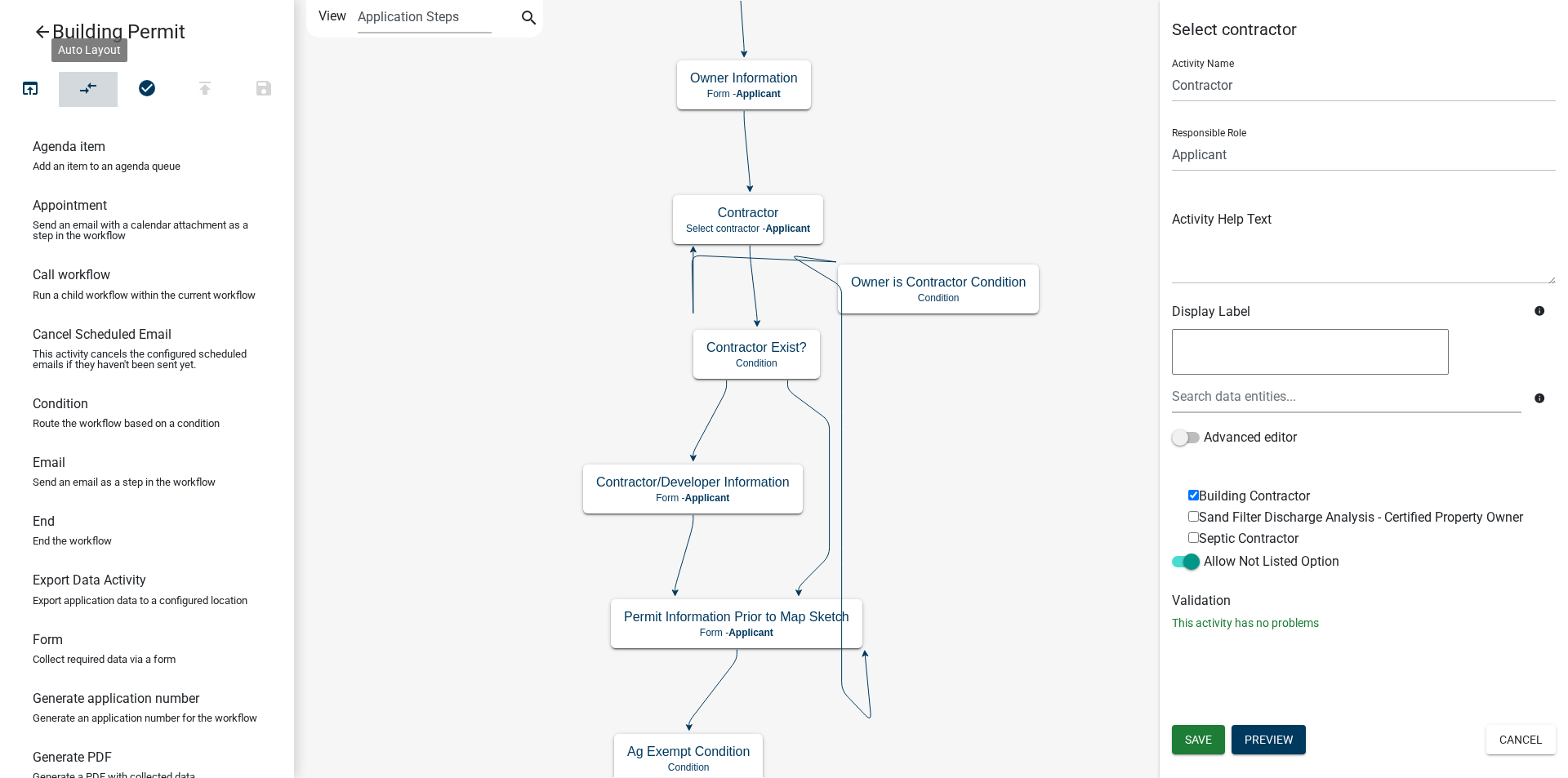
click at [96, 90] on icon "compare_arrows" at bounding box center [89, 89] width 20 height 23
click at [37, 88] on icon "open_in_browser" at bounding box center [30, 89] width 20 height 23
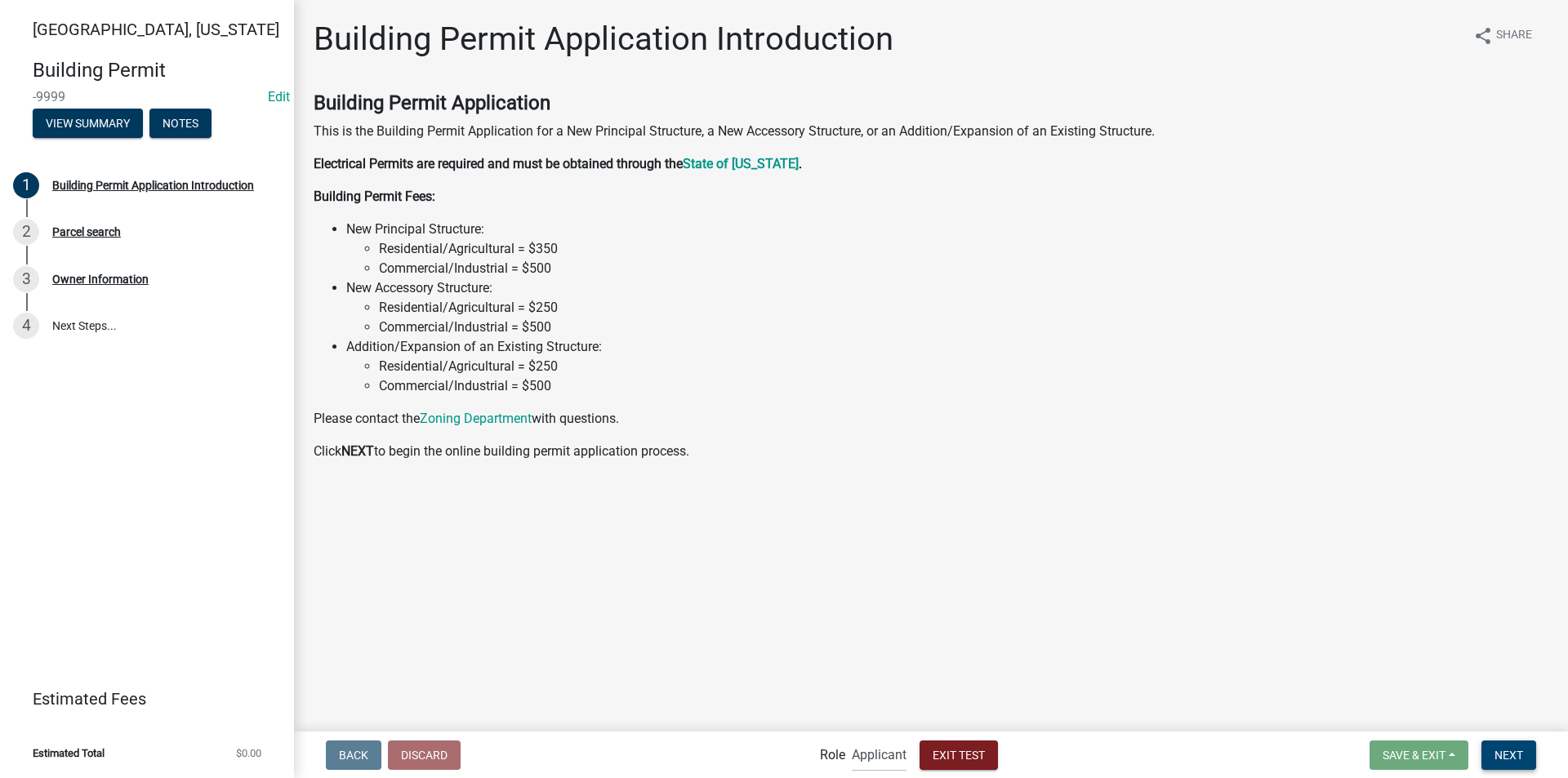
click at [1523, 758] on span "Next" at bounding box center [1508, 754] width 29 height 13
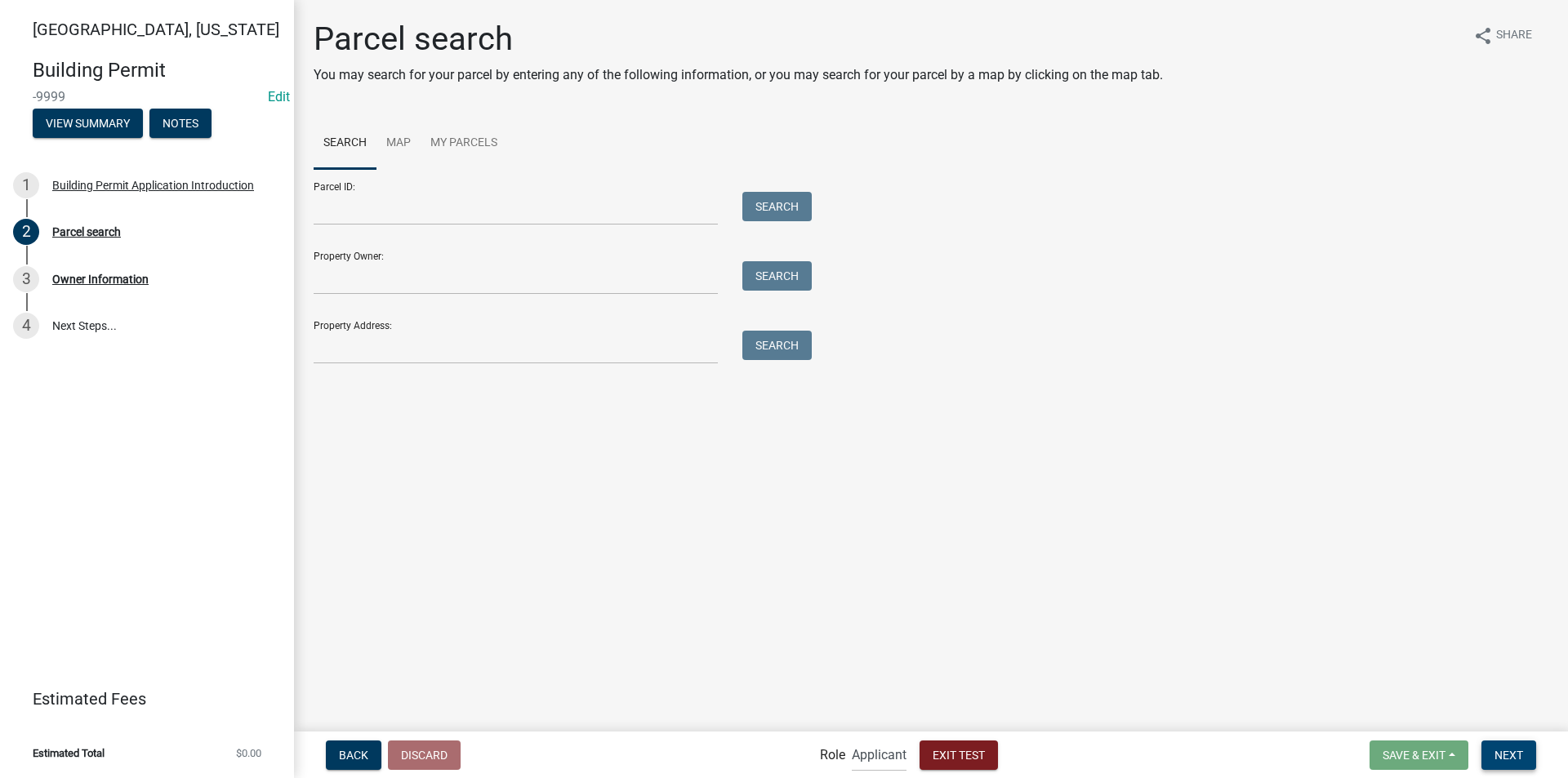
click at [1505, 758] on span "Next" at bounding box center [1508, 754] width 29 height 13
click at [341, 289] on input "Property Owner:" at bounding box center [516, 278] width 405 height 34
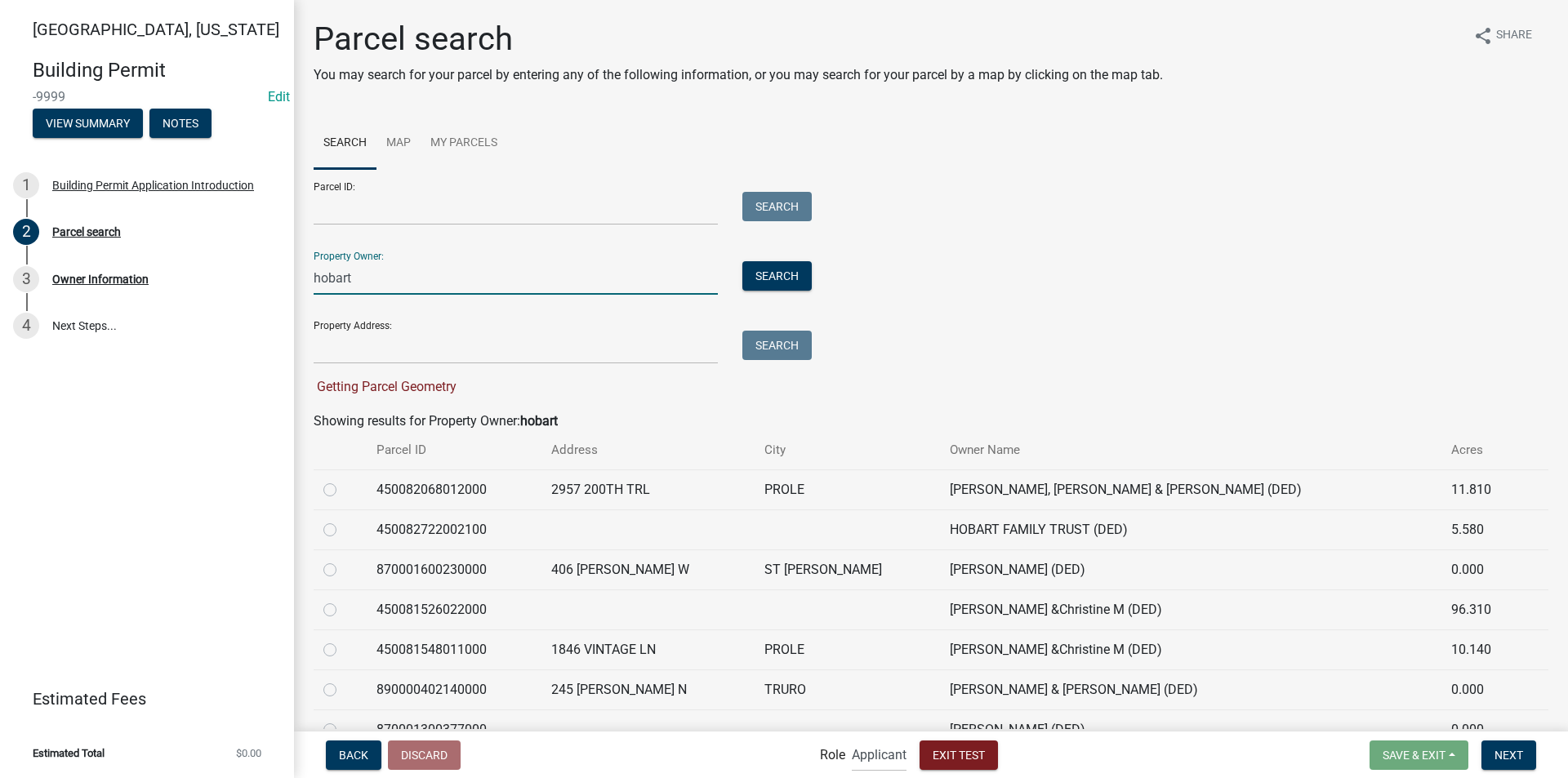
type input "hobart"
click at [339, 486] on div at bounding box center [339, 490] width 34 height 20
click at [338, 486] on div at bounding box center [339, 490] width 34 height 20
click at [343, 480] on label at bounding box center [343, 480] width 0 height 0
click at [343, 490] on input "radio" at bounding box center [348, 485] width 10 height 10
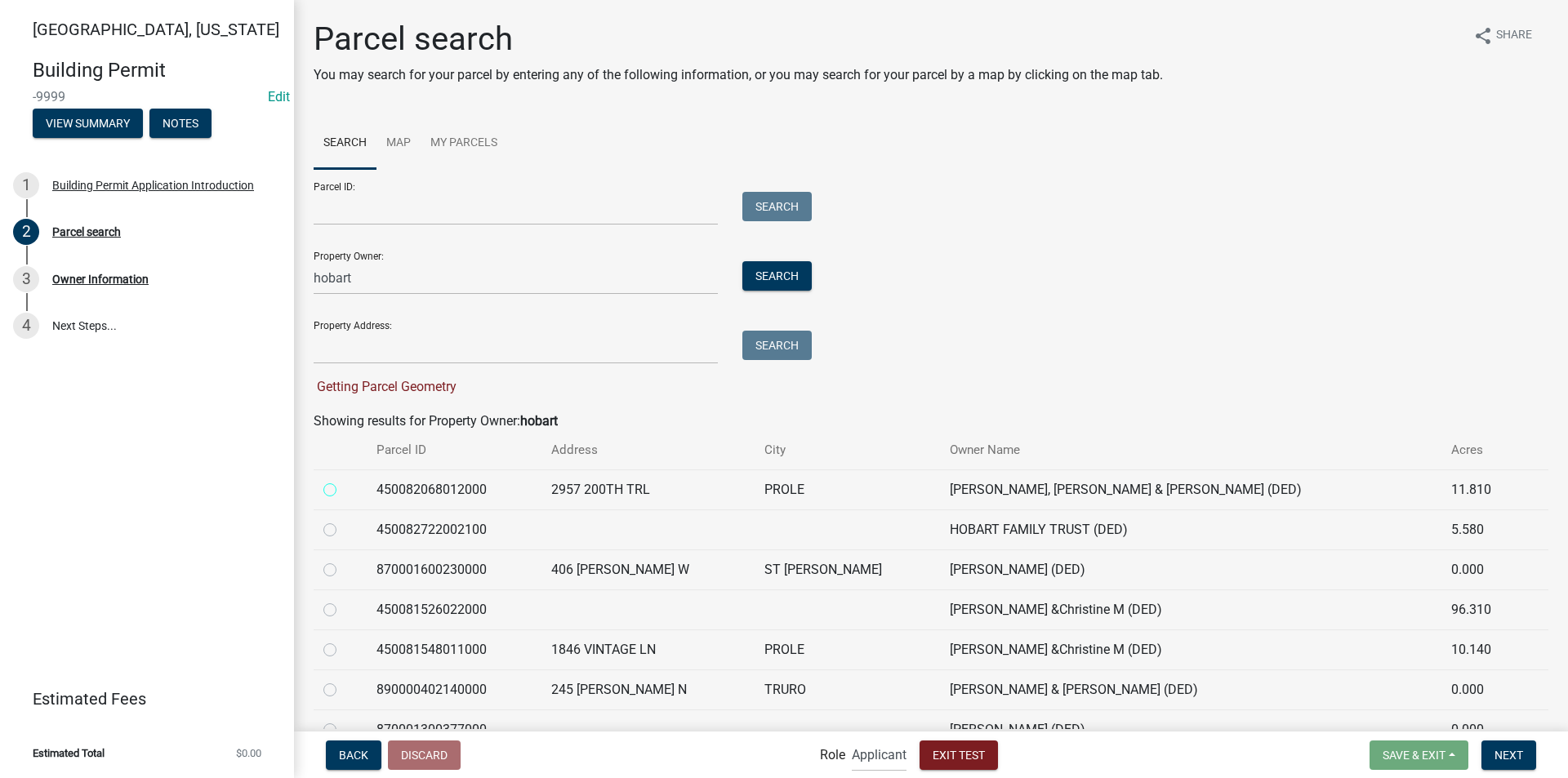
radio input "true"
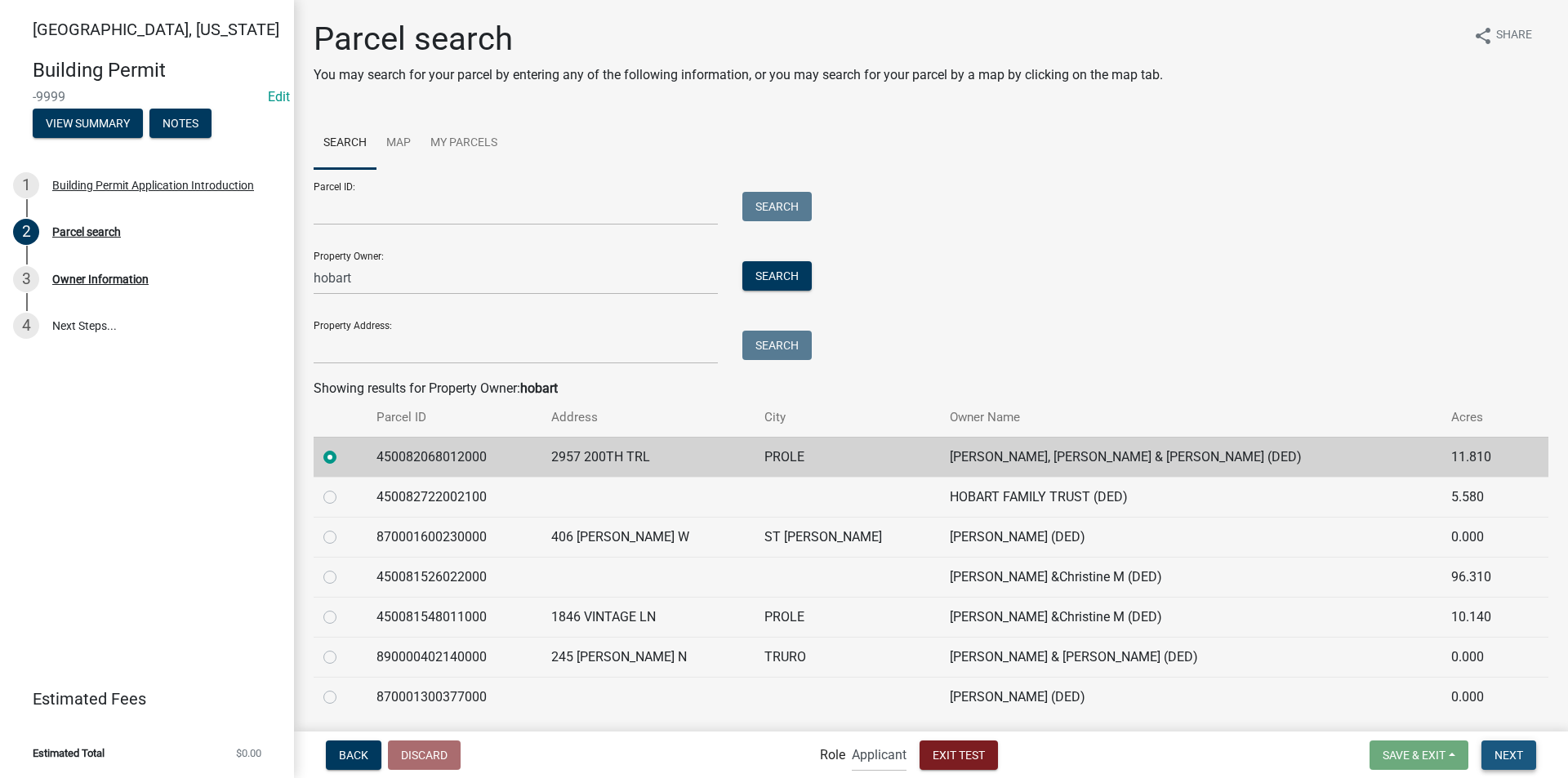
click at [1512, 750] on span "Next" at bounding box center [1508, 754] width 29 height 13
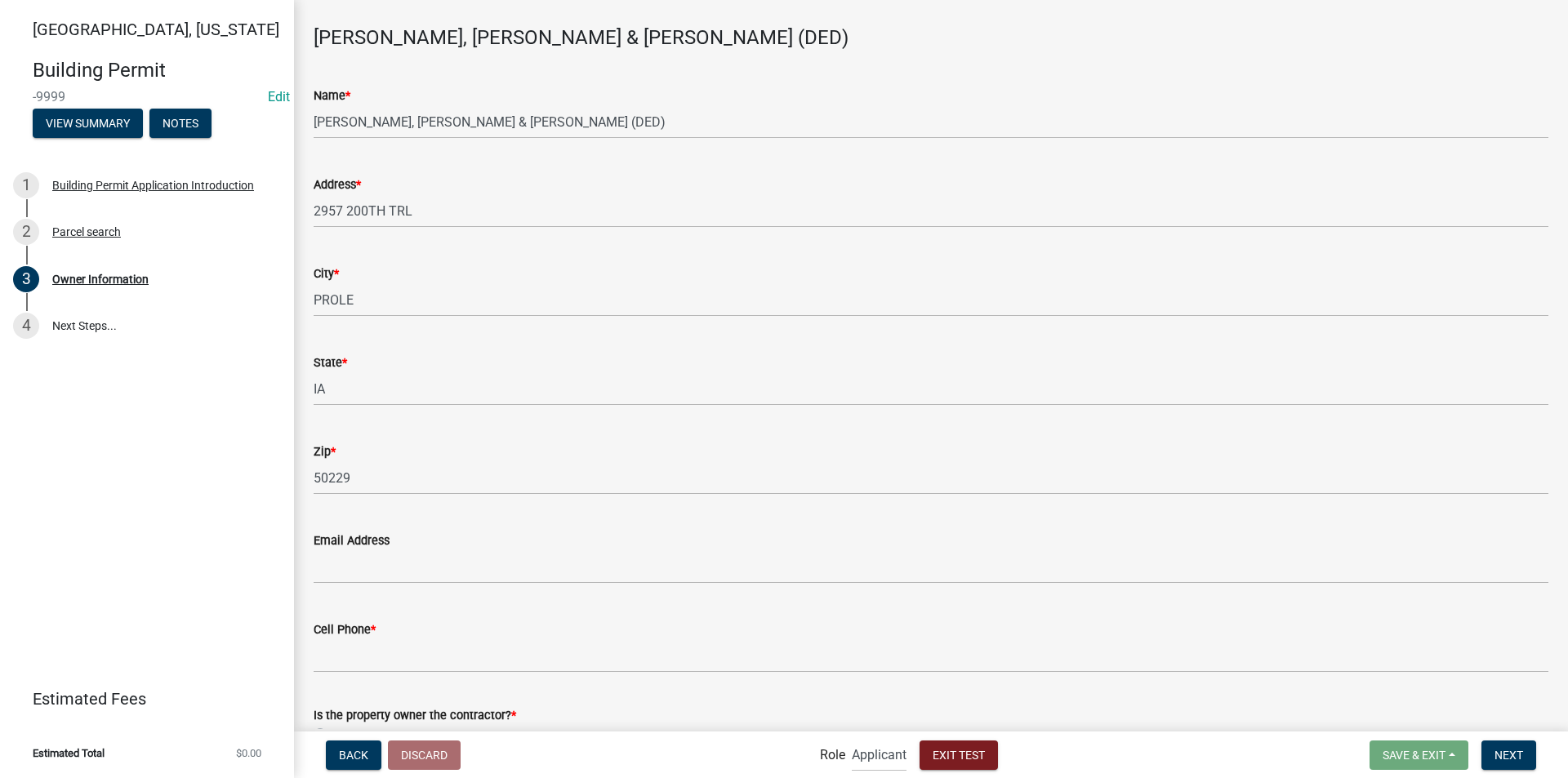
scroll to position [179, 0]
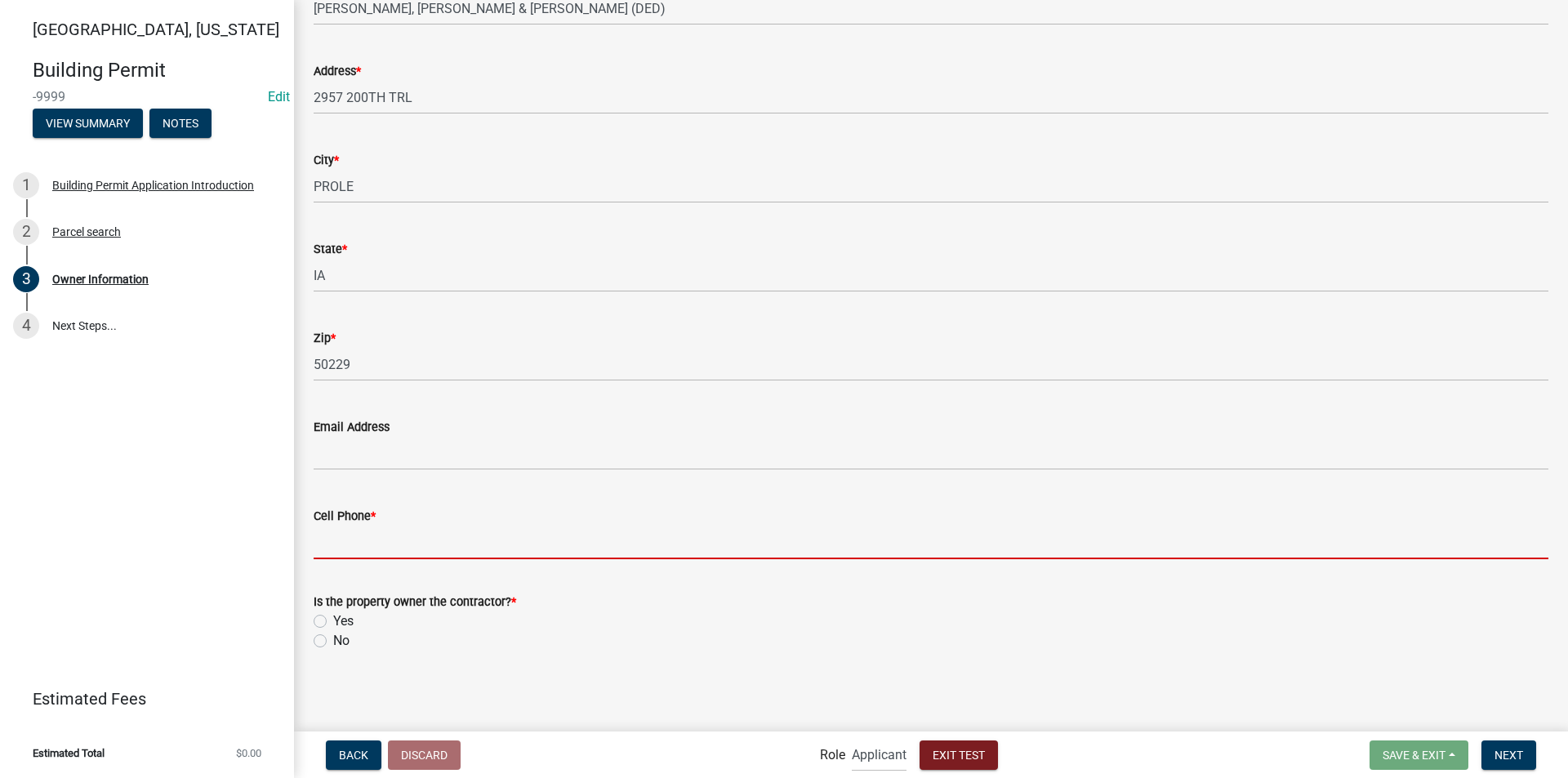
click at [342, 545] on input "Cell Phone *" at bounding box center [931, 543] width 1235 height 34
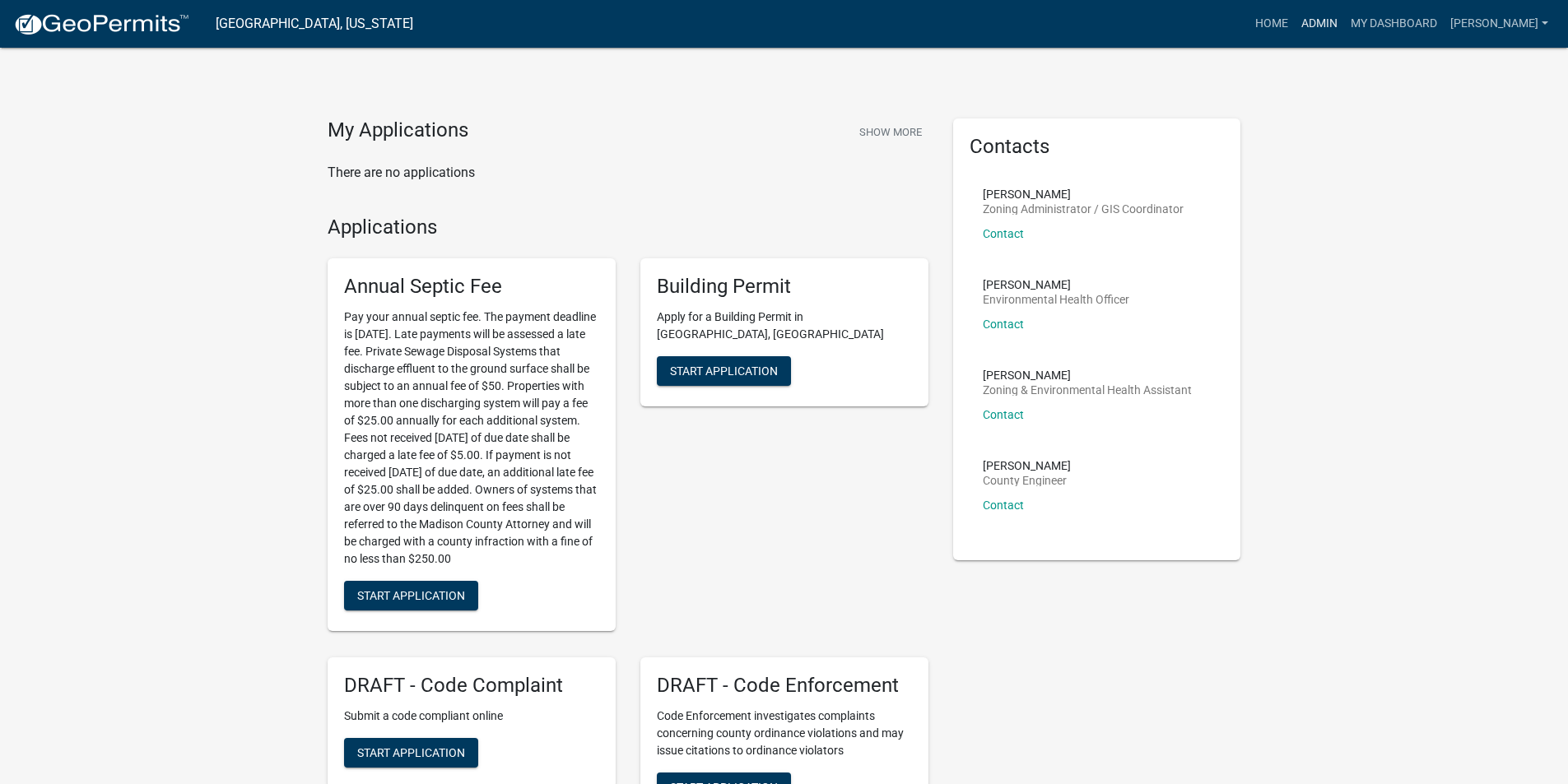
click at [1332, 30] on link "Admin" at bounding box center [1319, 24] width 49 height 32
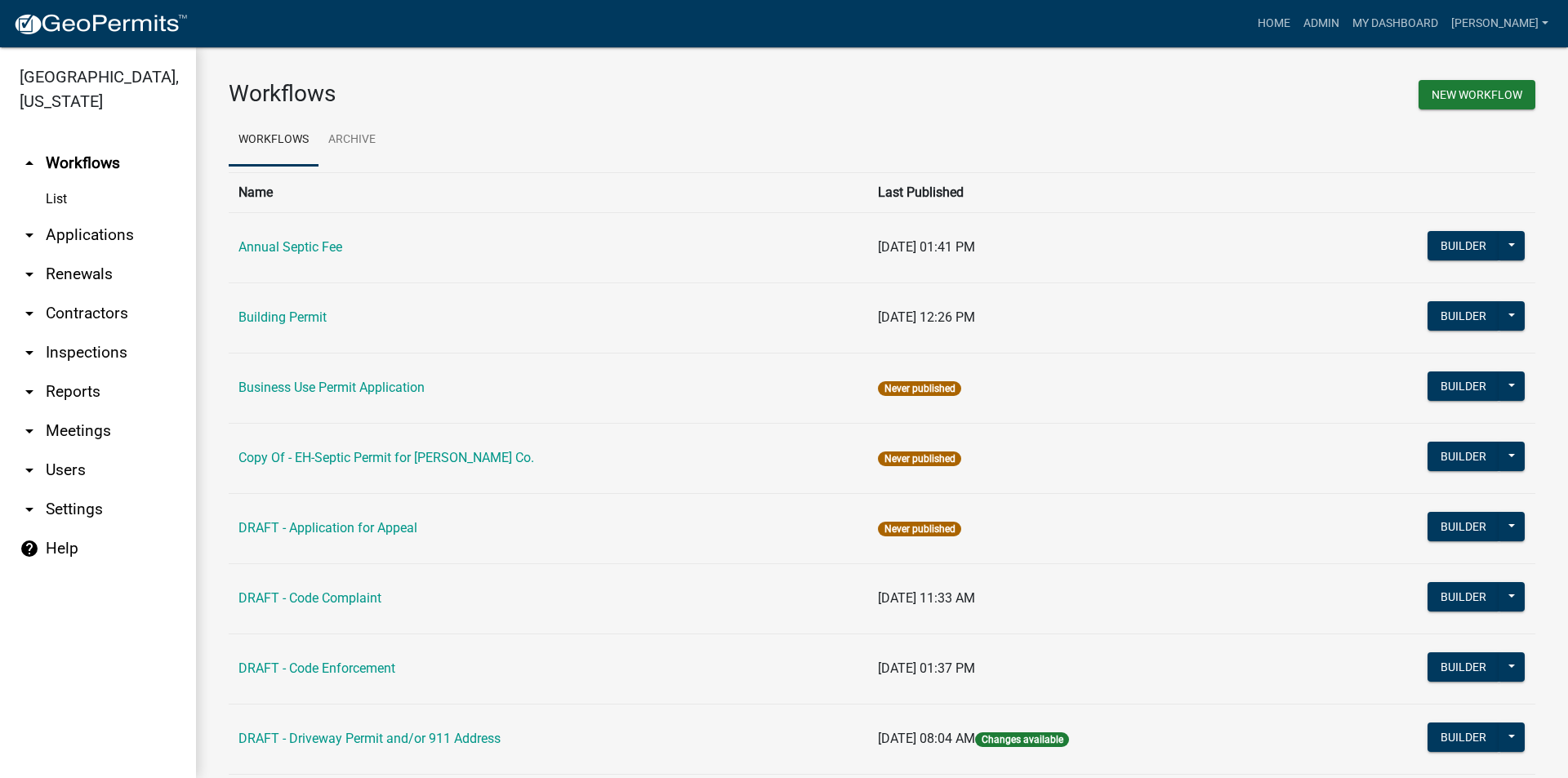
click at [76, 215] on link "arrow_drop_down Applications" at bounding box center [98, 234] width 196 height 39
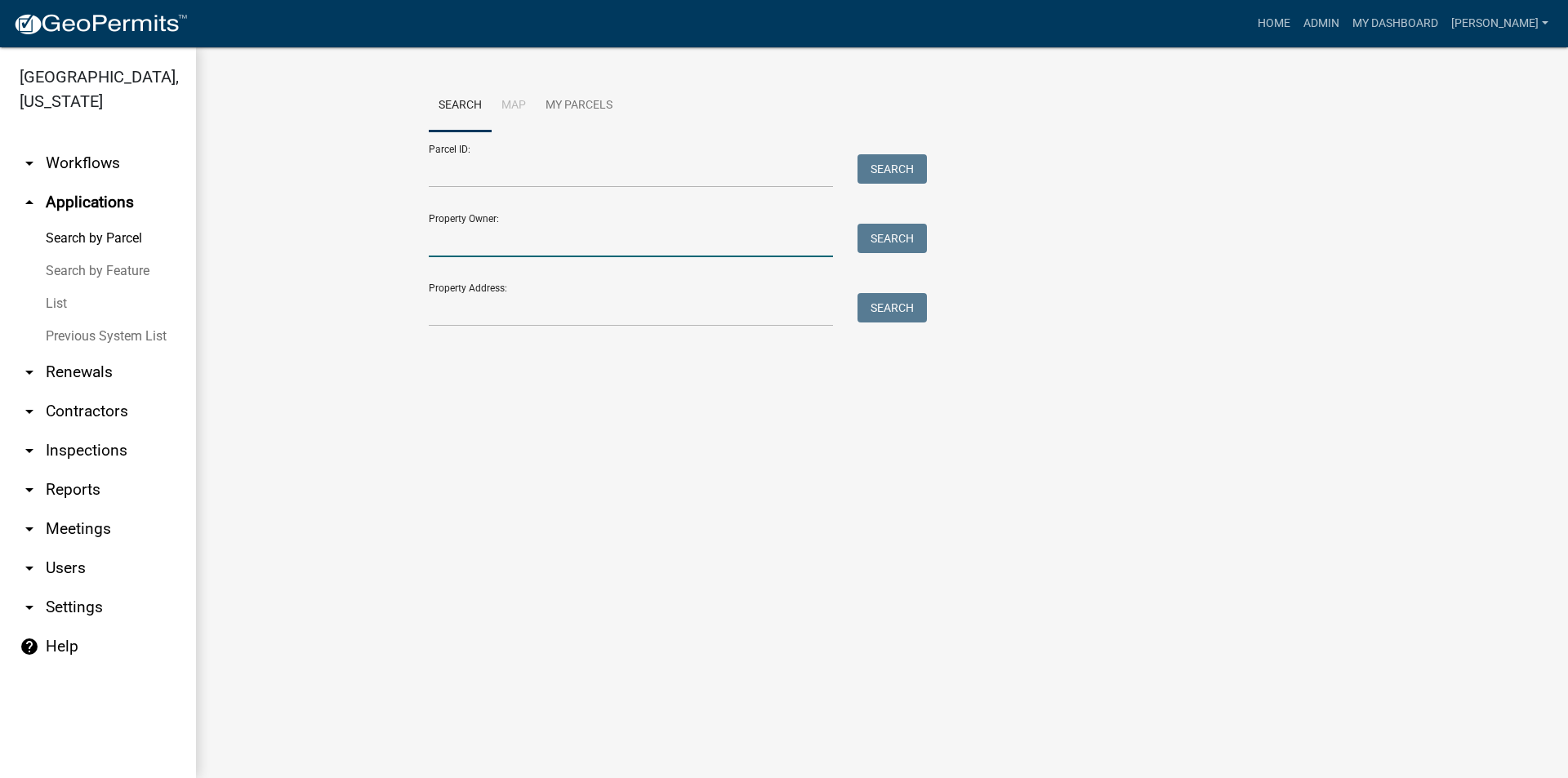
click at [498, 240] on input "Property Owner:" at bounding box center [631, 241] width 405 height 34
click at [1282, 24] on link "Home" at bounding box center [1274, 23] width 46 height 31
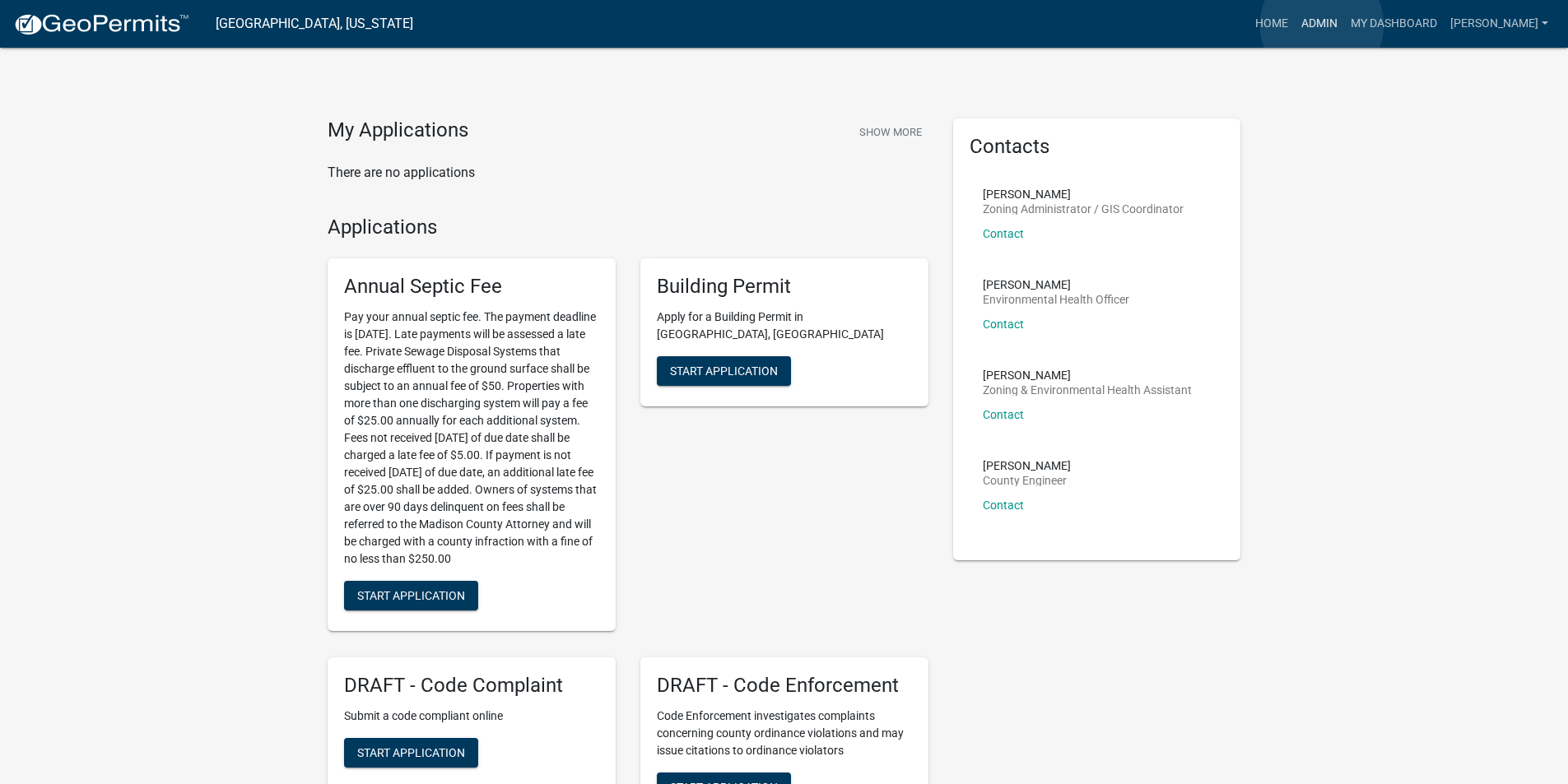
click at [1322, 24] on link "Admin" at bounding box center [1319, 24] width 49 height 32
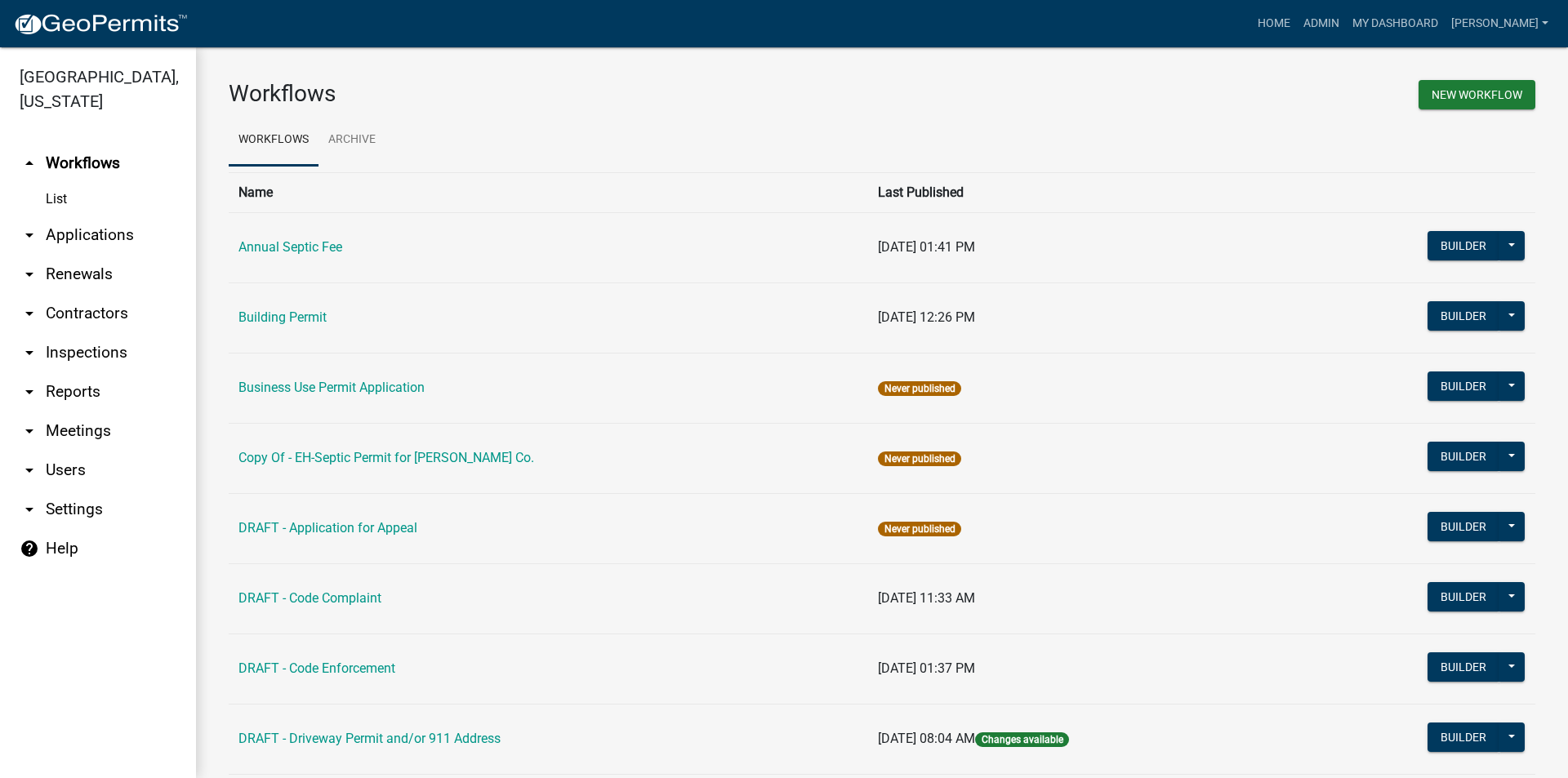
click at [101, 215] on link "arrow_drop_down Applications" at bounding box center [98, 234] width 196 height 39
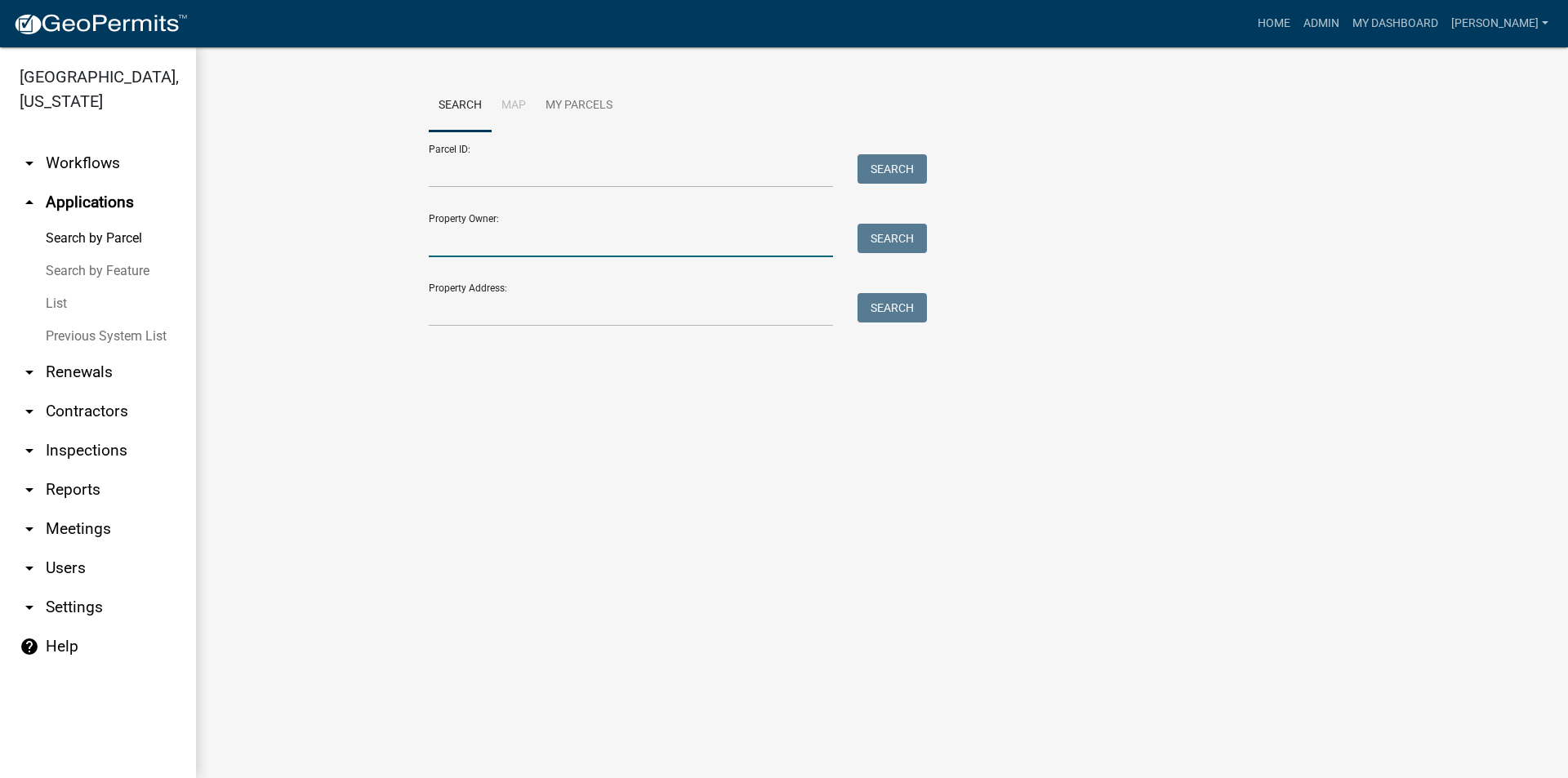
click at [462, 244] on input "Property Owner:" at bounding box center [631, 241] width 405 height 34
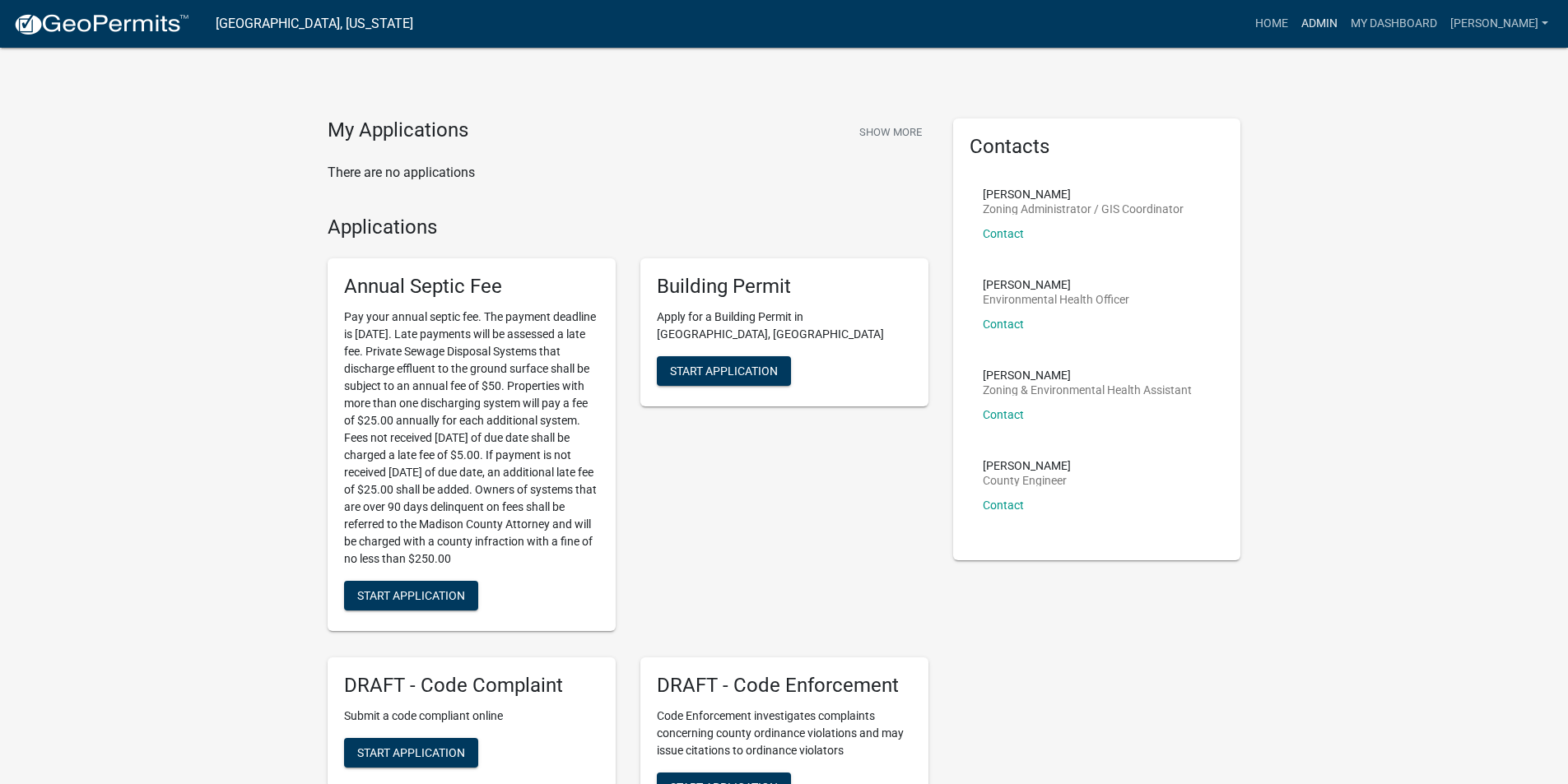
click at [1331, 27] on link "Admin" at bounding box center [1319, 24] width 49 height 32
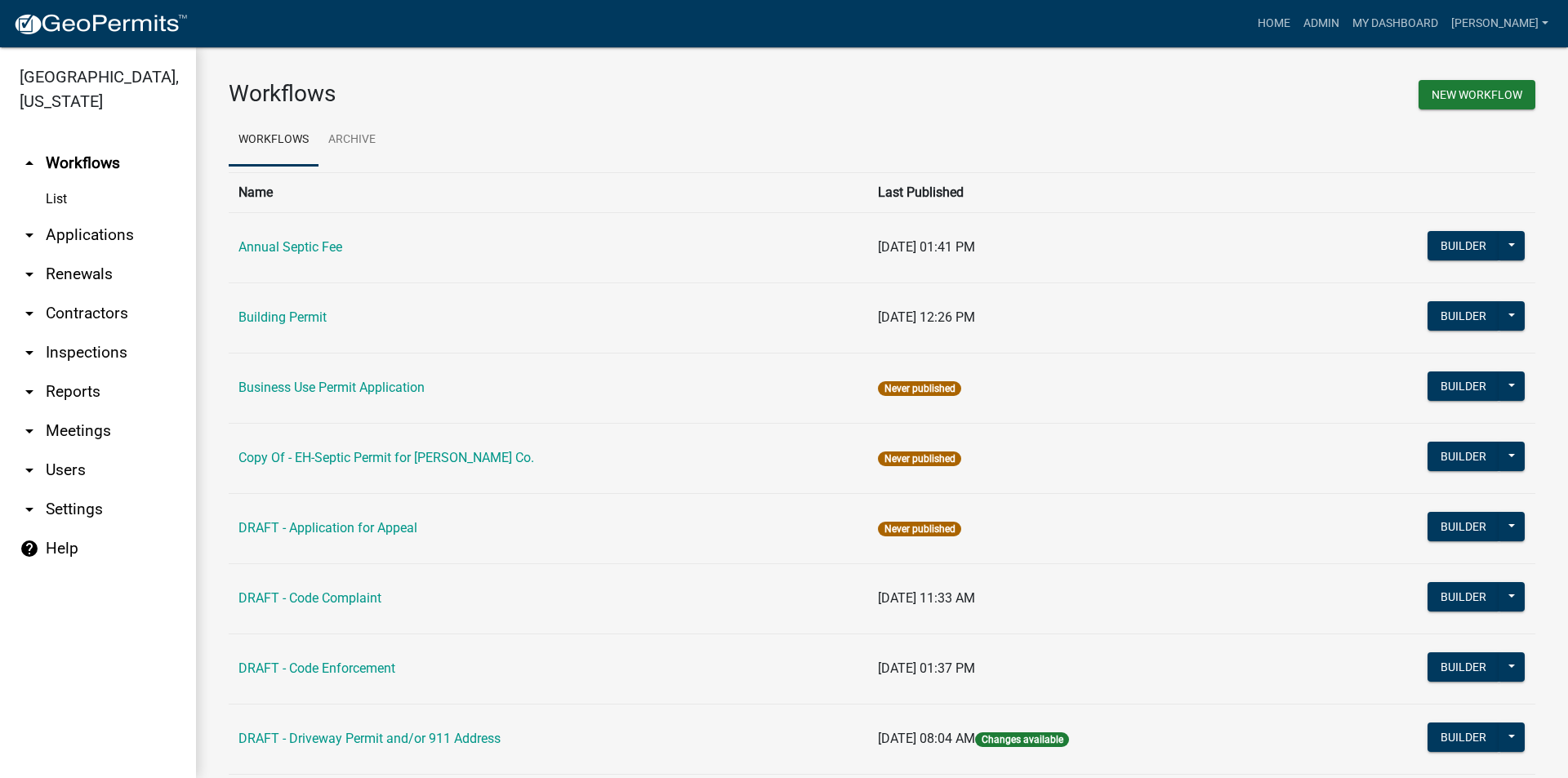
click at [106, 215] on link "arrow_drop_down Applications" at bounding box center [98, 234] width 196 height 39
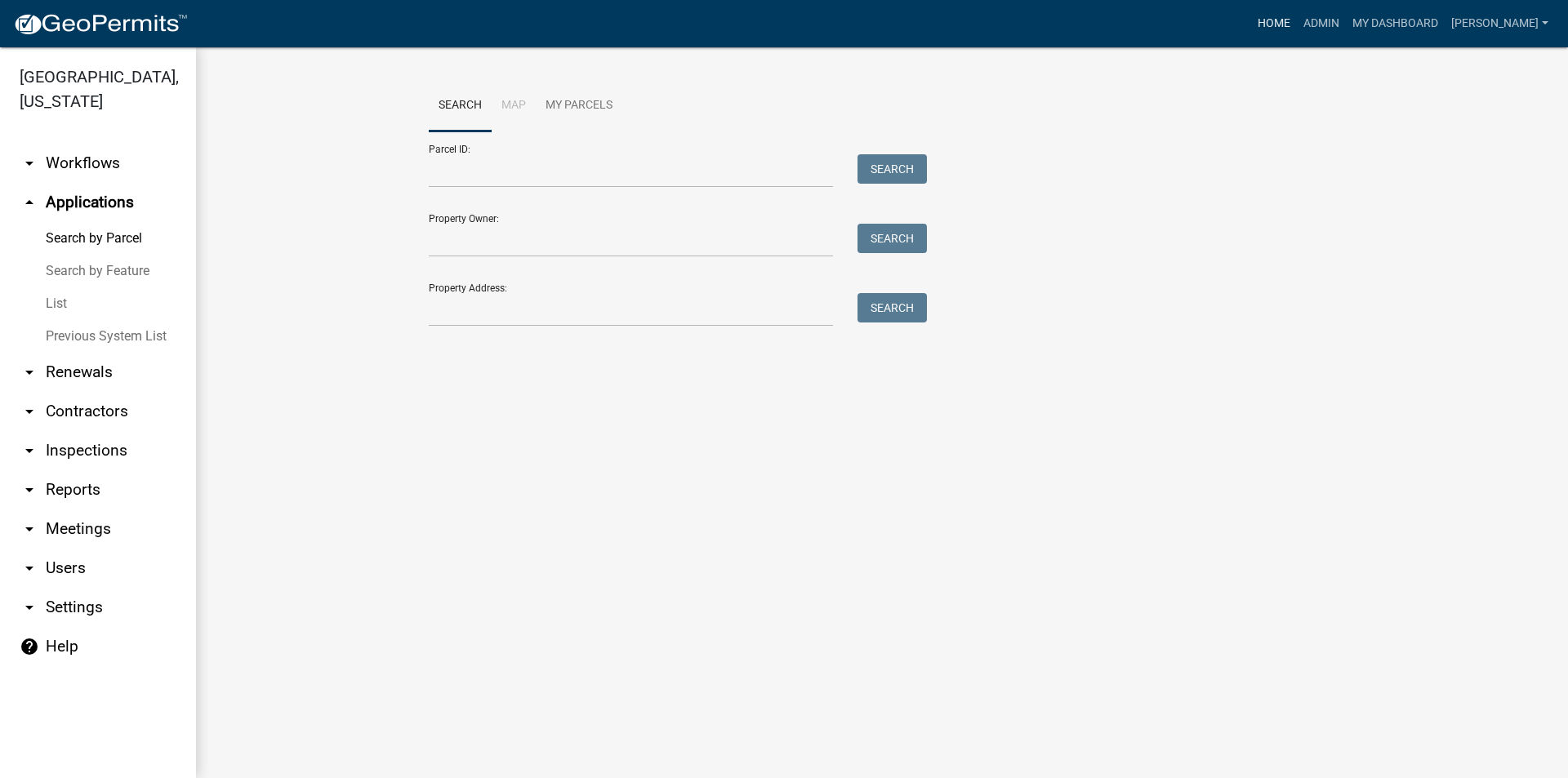
click at [1283, 27] on link "Home" at bounding box center [1274, 23] width 46 height 31
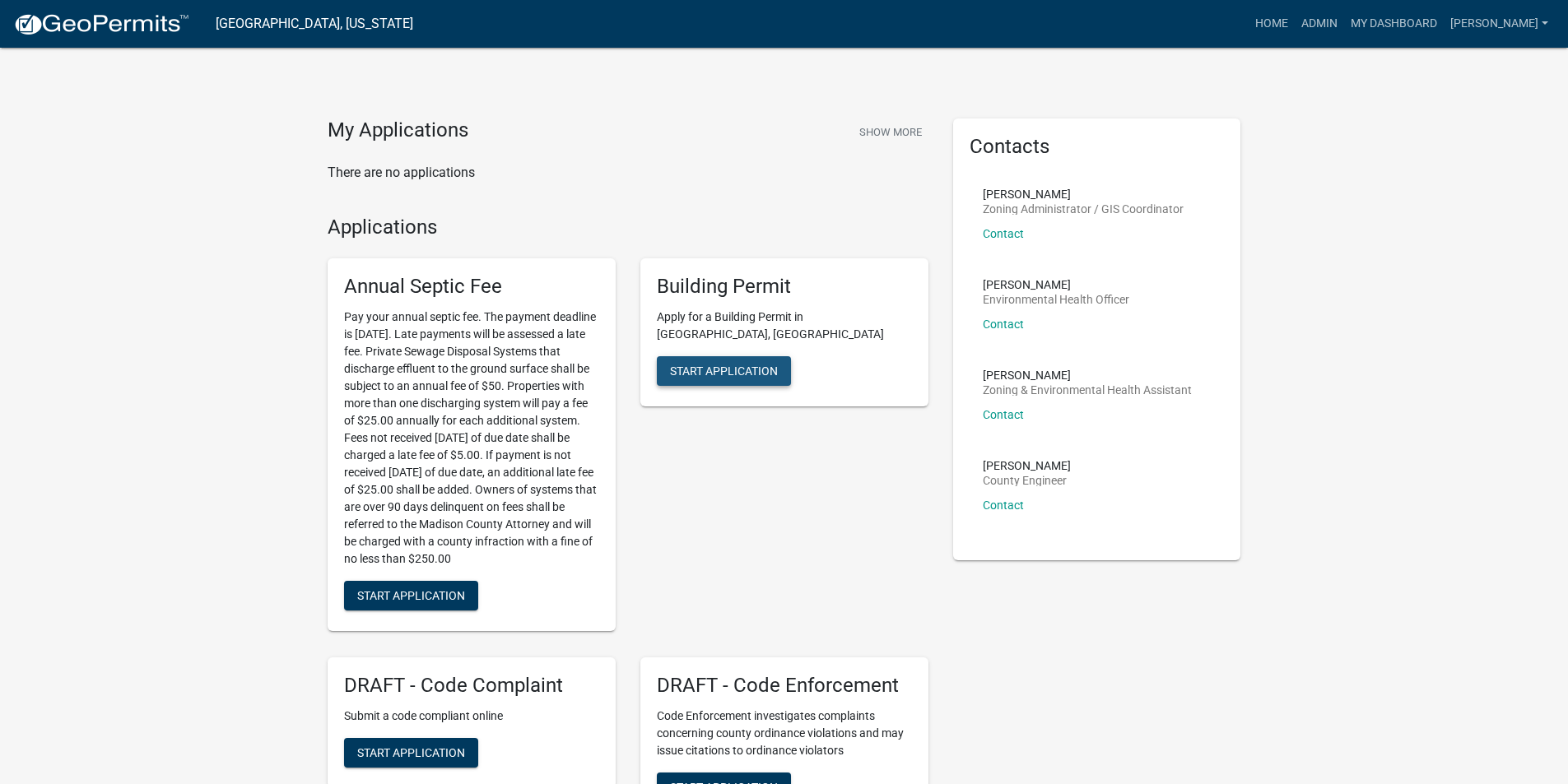
click at [730, 365] on span "Start Application" at bounding box center [723, 371] width 108 height 13
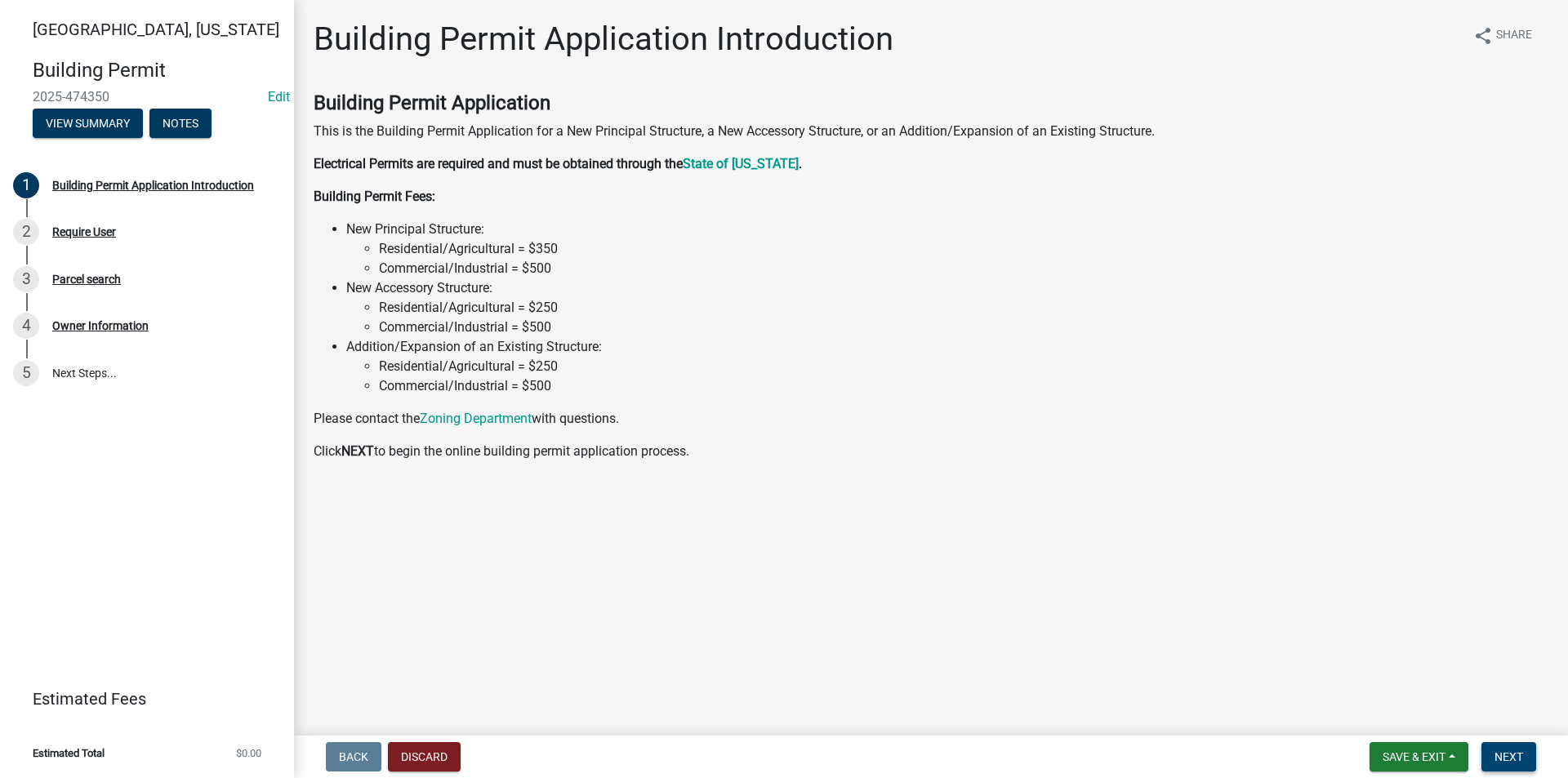
click at [1494, 759] on span "Next" at bounding box center [1508, 756] width 29 height 13
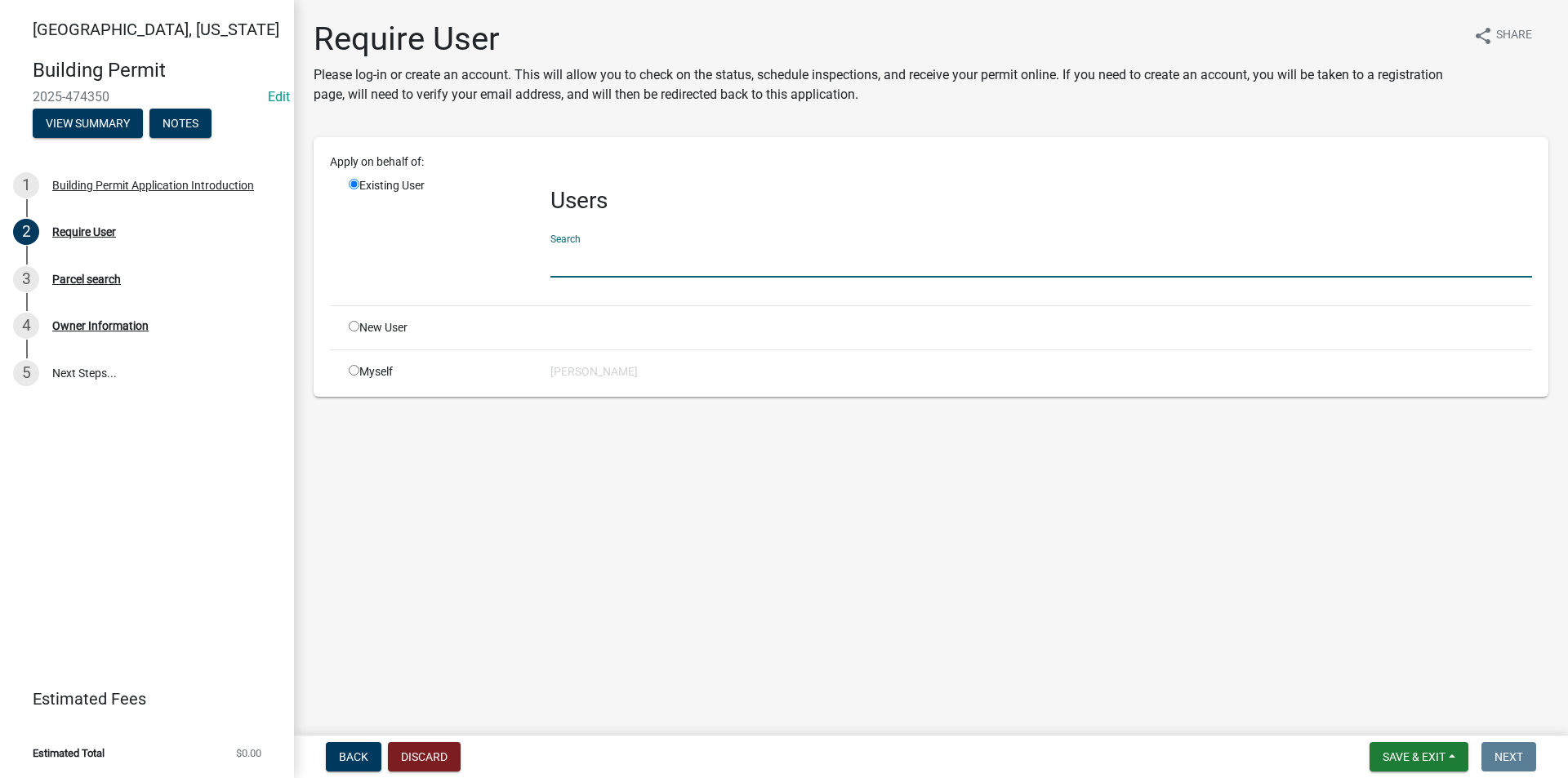
click at [579, 268] on input "text" at bounding box center [1041, 260] width 981 height 34
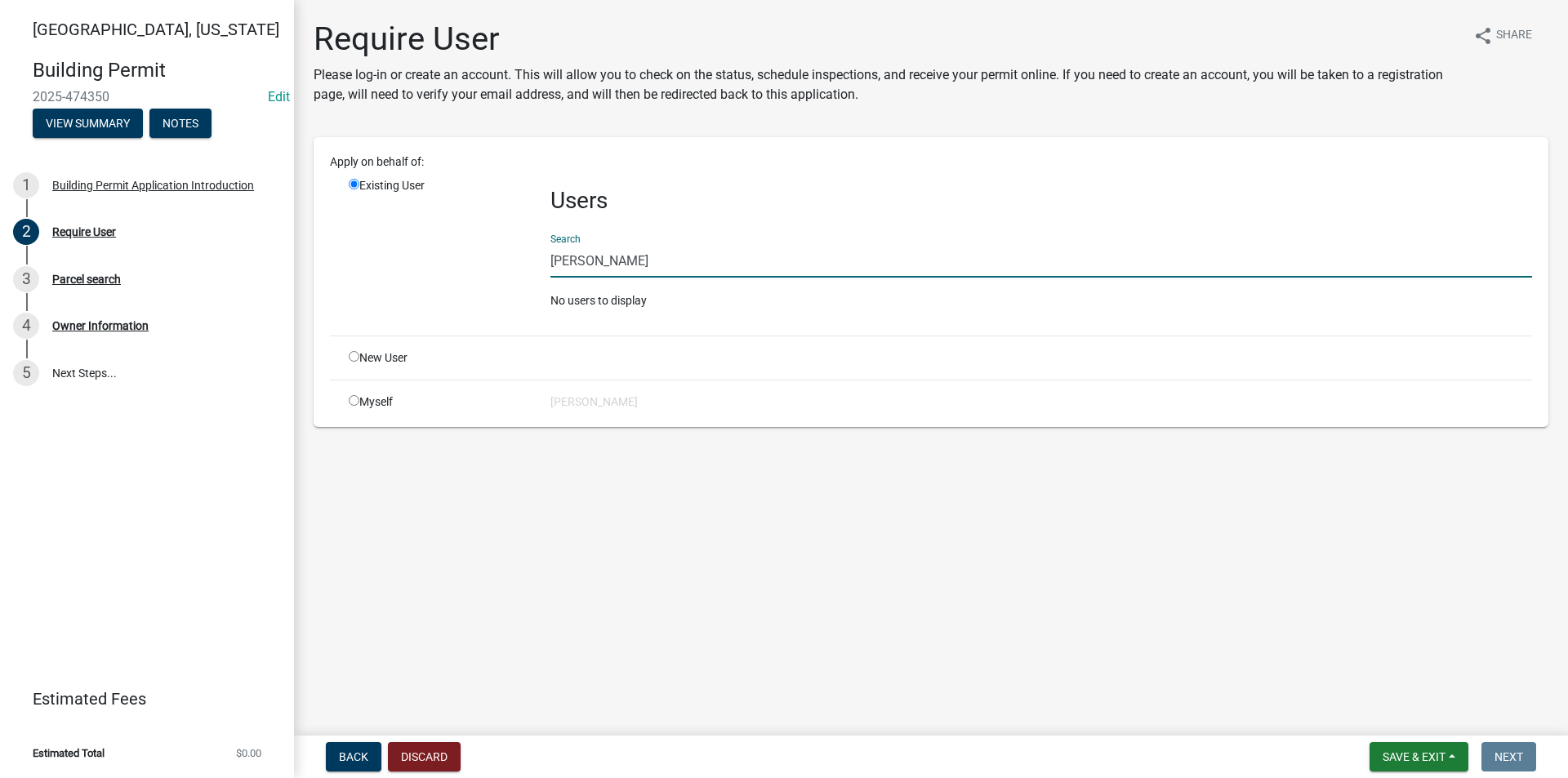
drag, startPoint x: 633, startPoint y: 266, endPoint x: 551, endPoint y: 267, distance: 82.0
click at [551, 267] on input "[PERSON_NAME]" at bounding box center [1041, 260] width 981 height 34
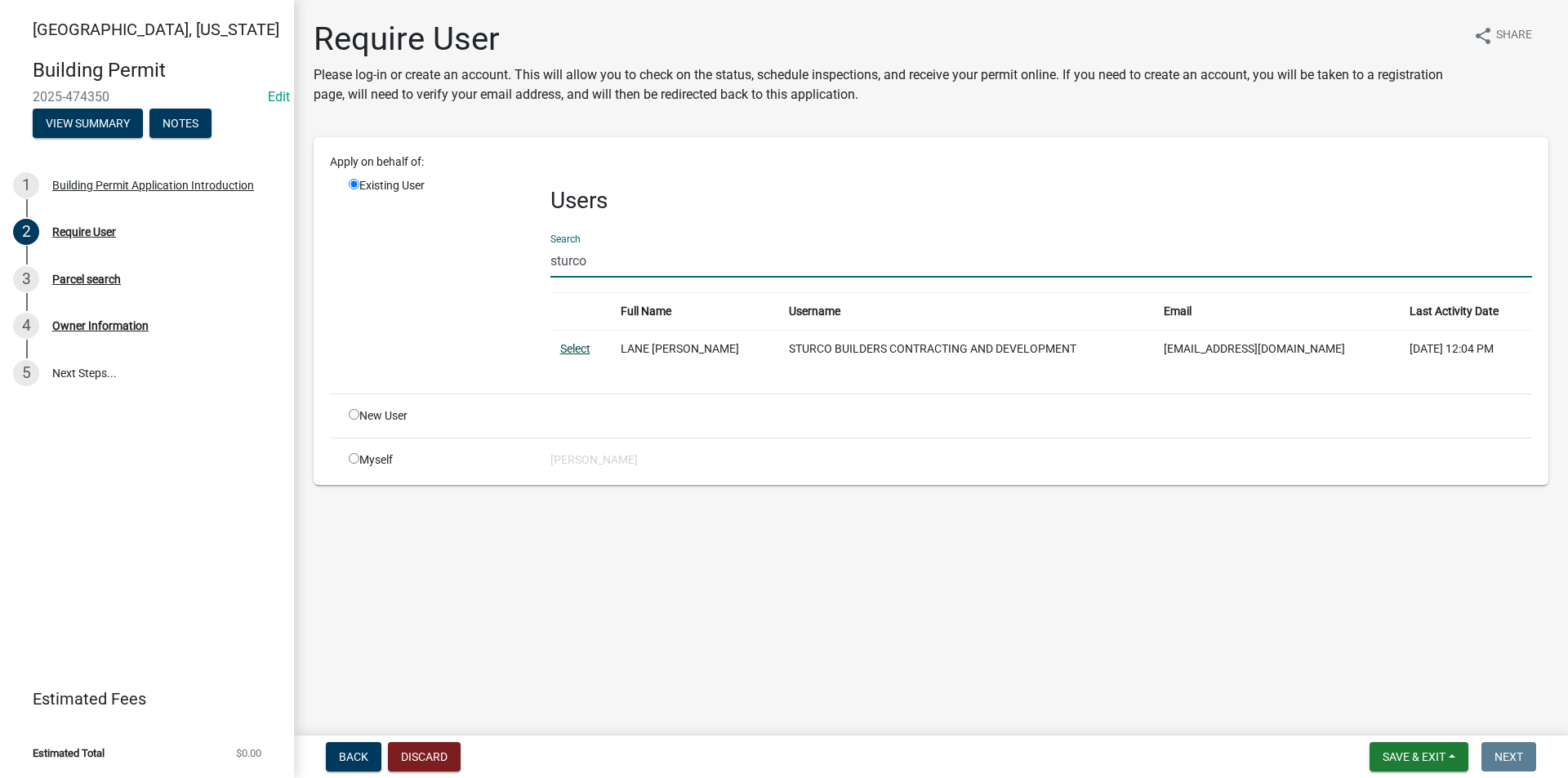
type input "sturco"
click at [578, 351] on link "Select" at bounding box center [575, 348] width 30 height 13
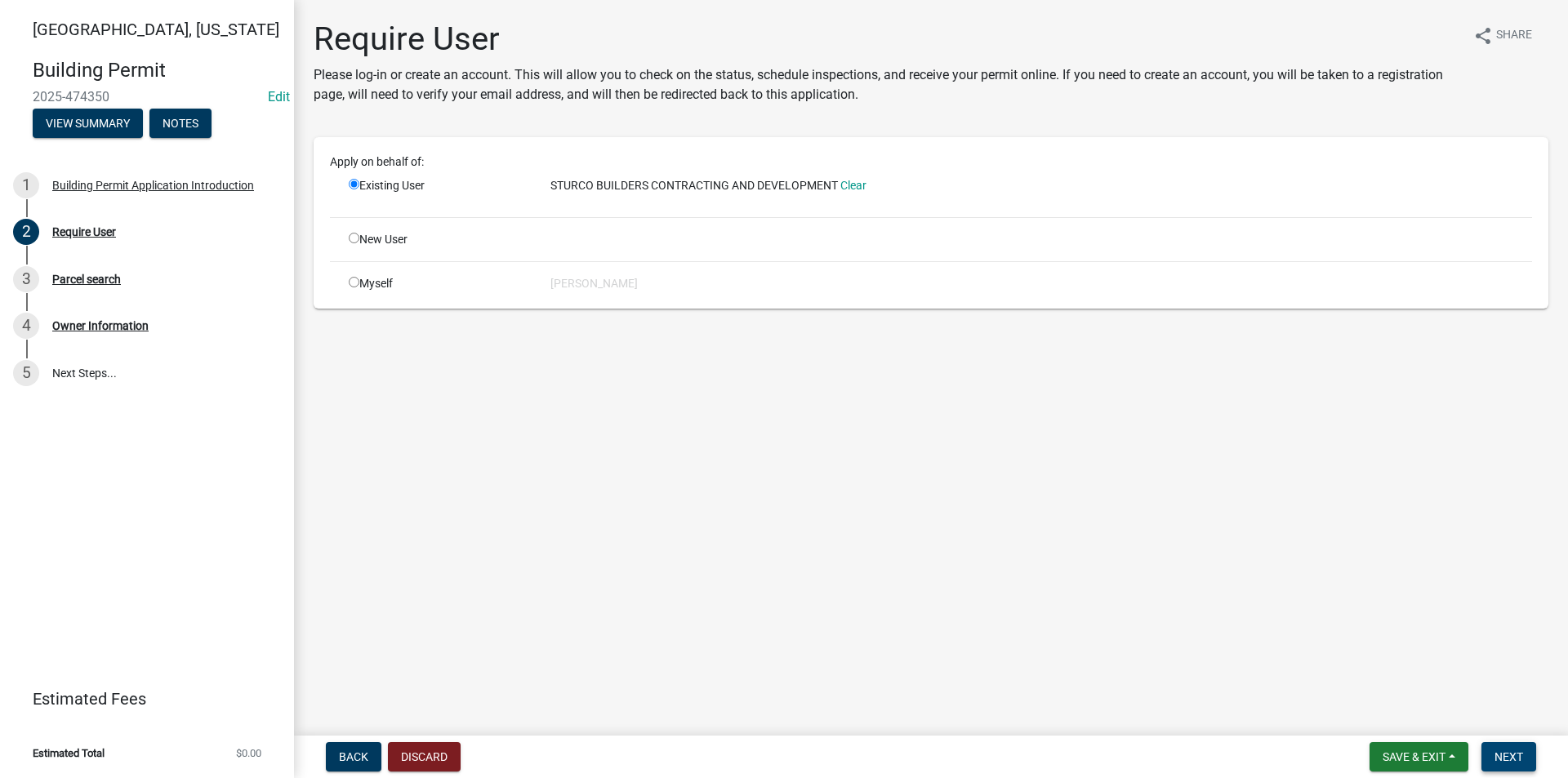
click at [1507, 757] on span "Next" at bounding box center [1508, 756] width 29 height 13
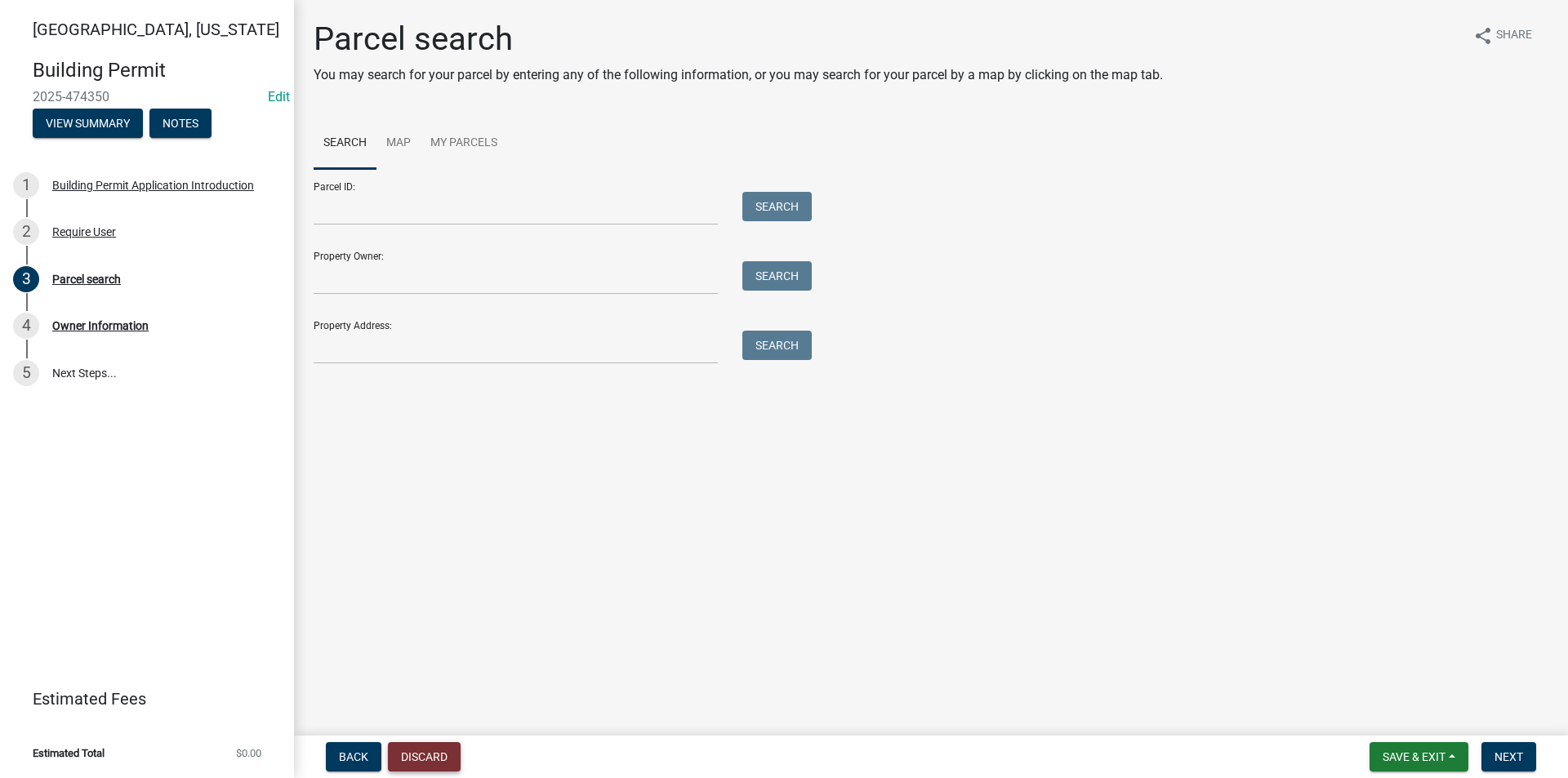
click at [454, 762] on button "Discard" at bounding box center [425, 757] width 73 height 30
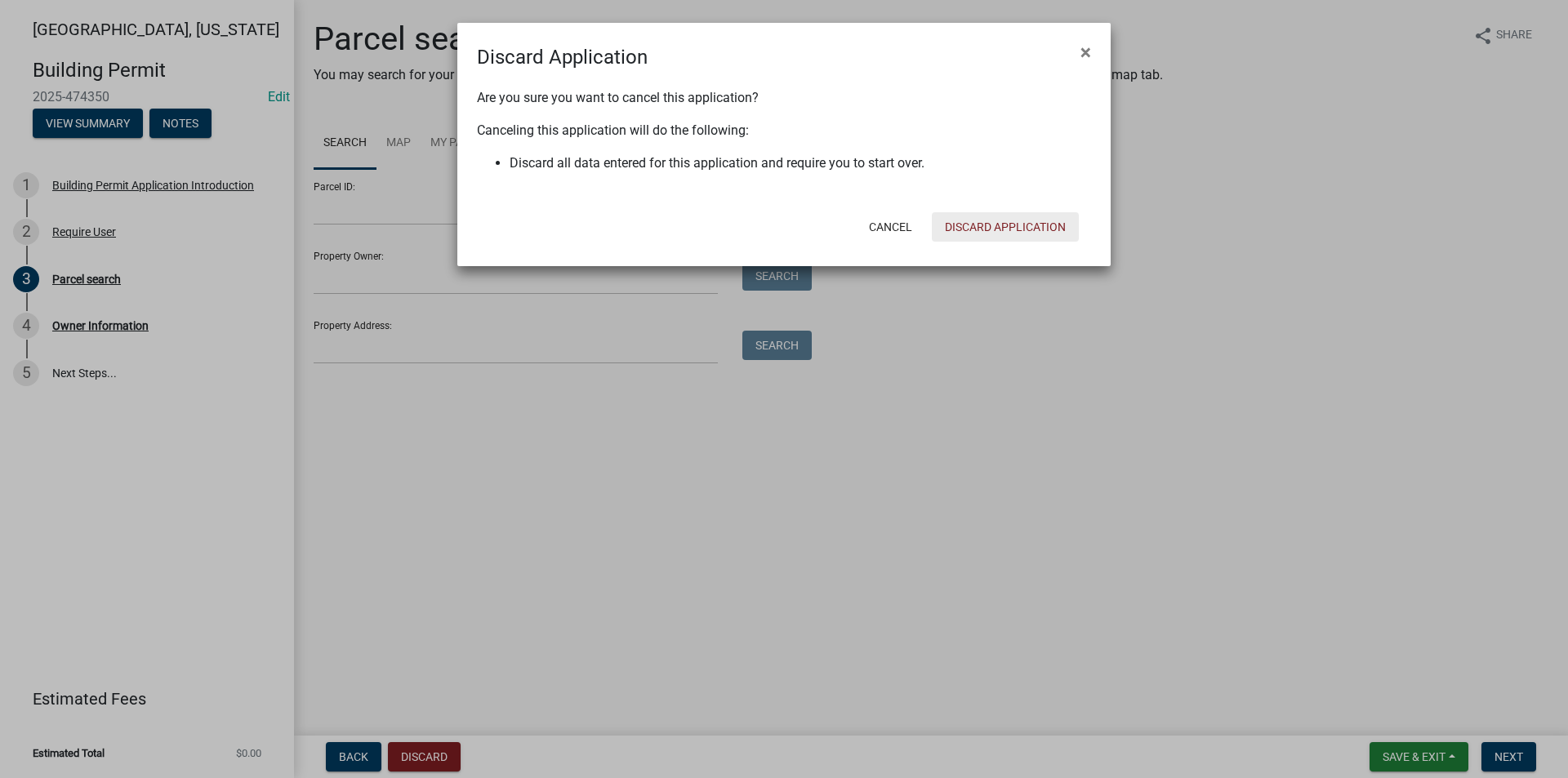
click at [1017, 222] on button "Discard Application" at bounding box center [1005, 227] width 147 height 30
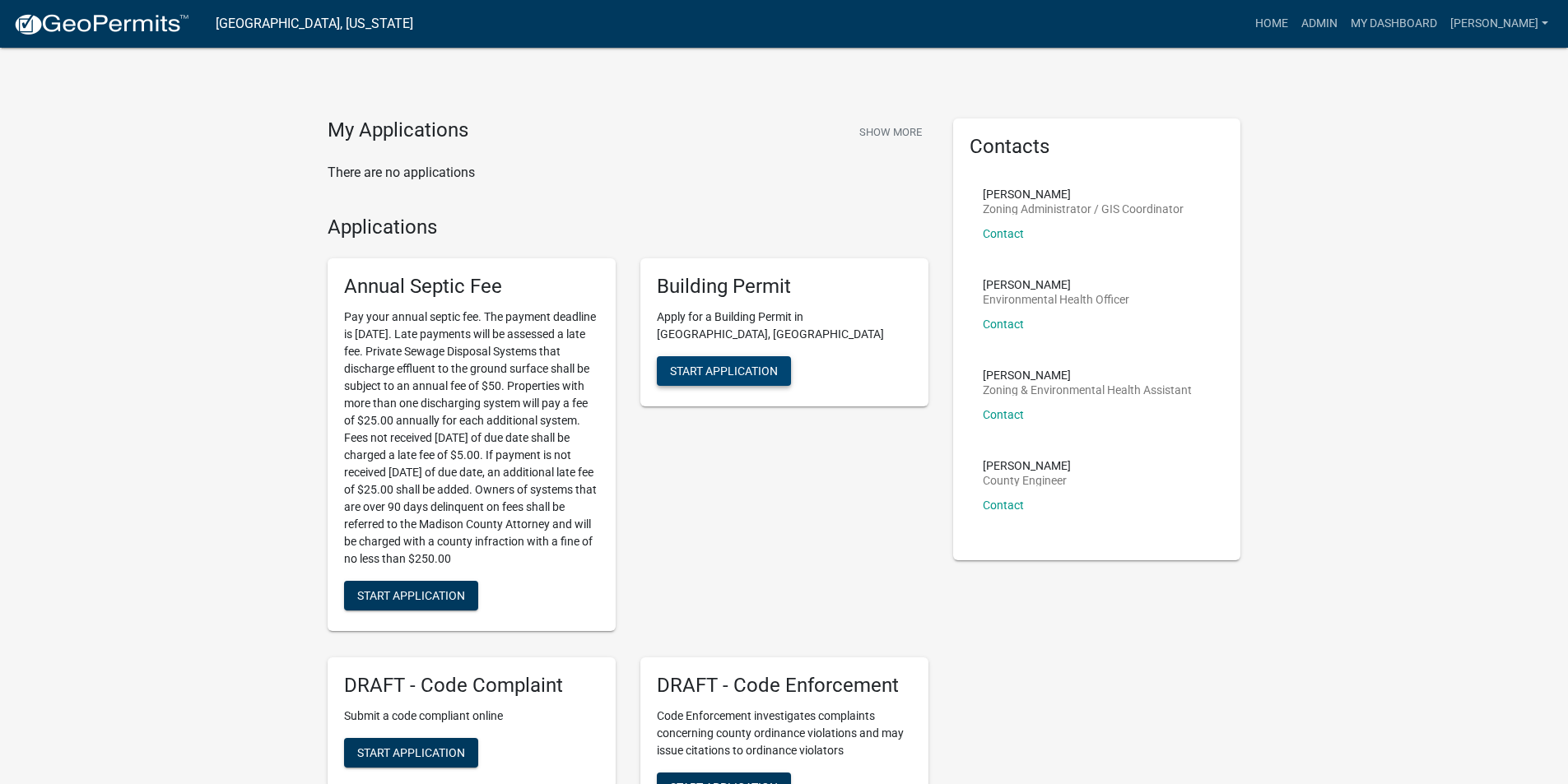
click at [762, 356] on button "Start Application" at bounding box center [723, 371] width 134 height 30
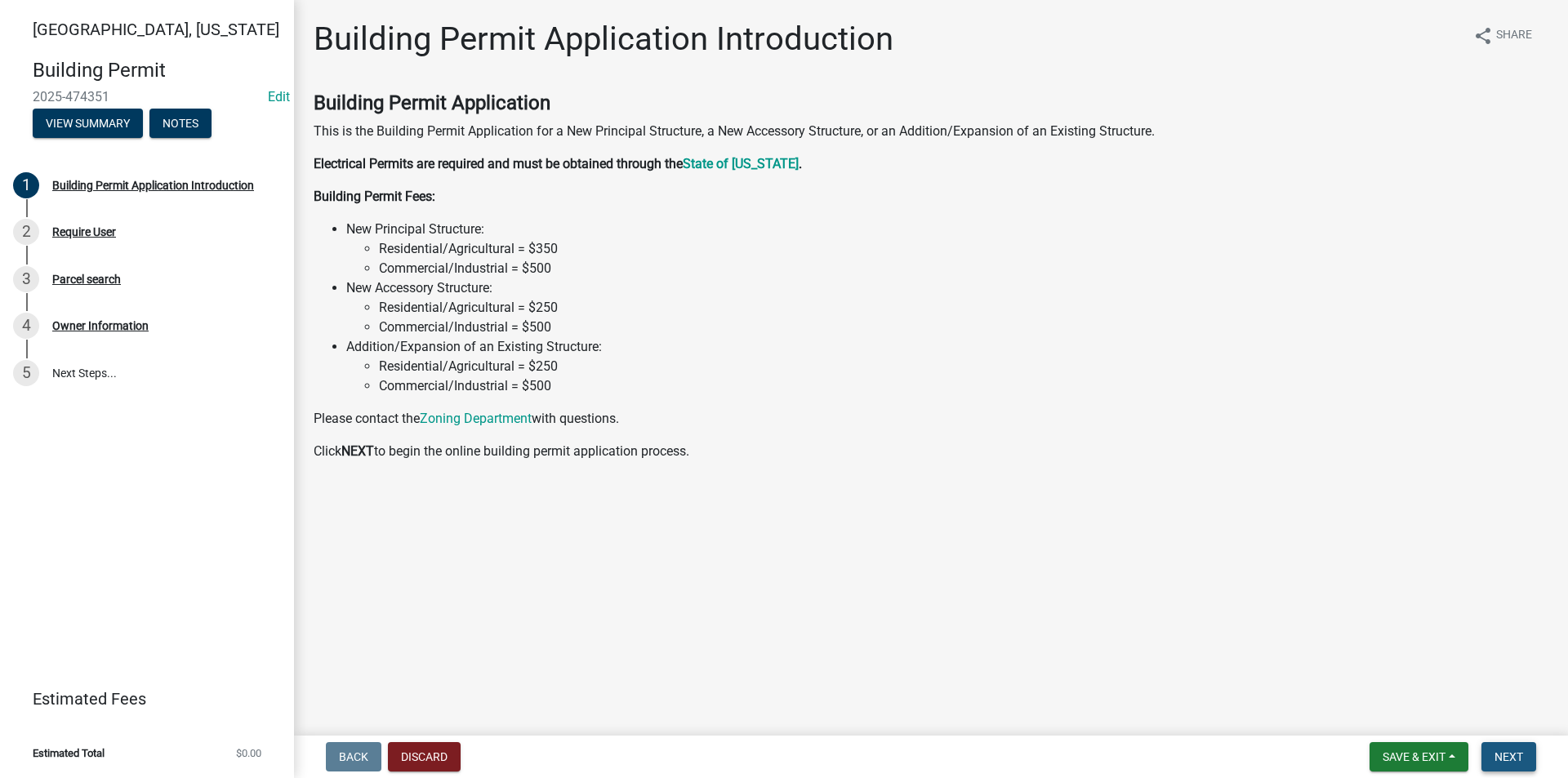
click at [1500, 751] on span "Next" at bounding box center [1508, 756] width 29 height 13
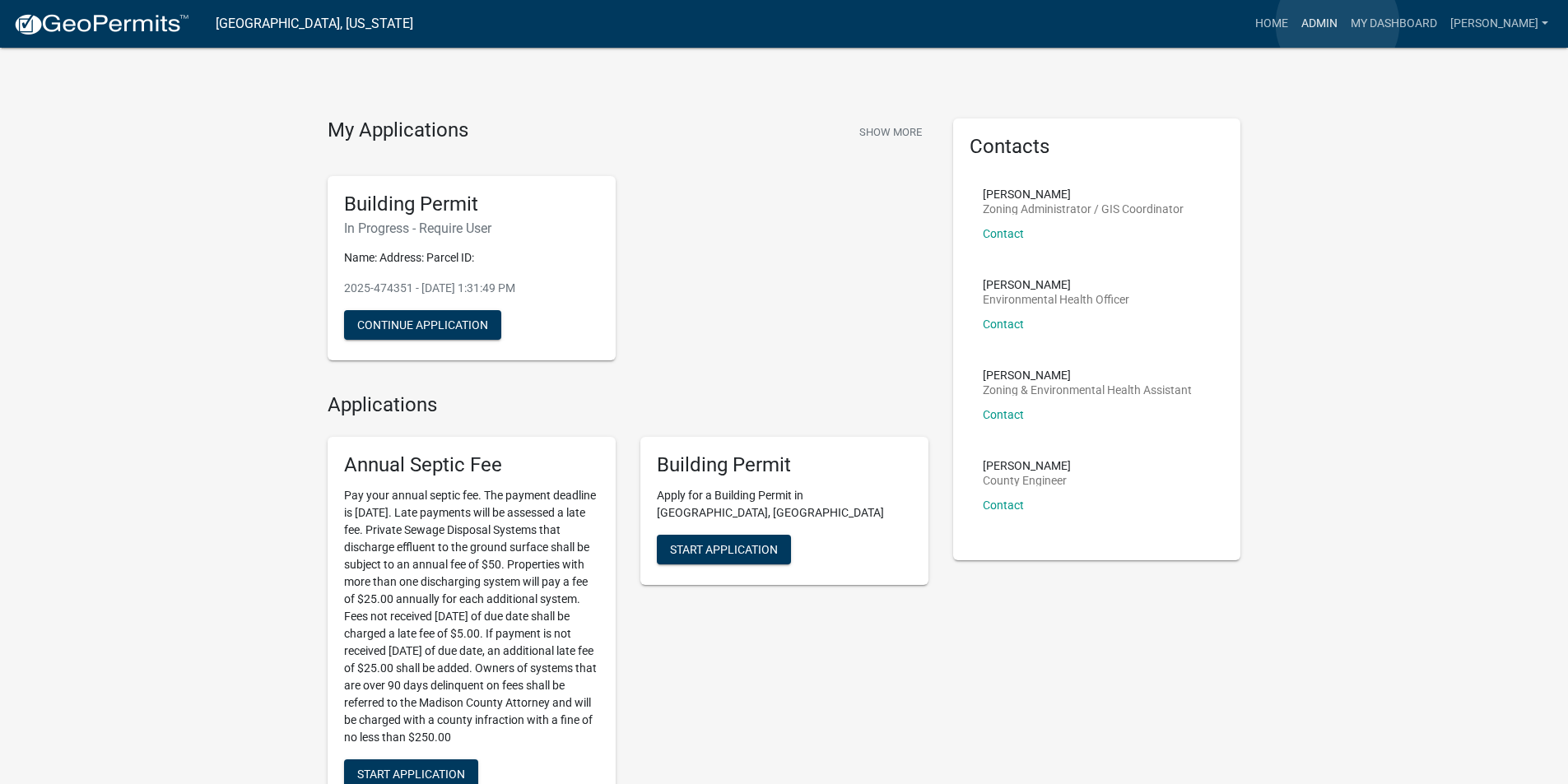
click at [1338, 24] on link "Admin" at bounding box center [1319, 24] width 49 height 32
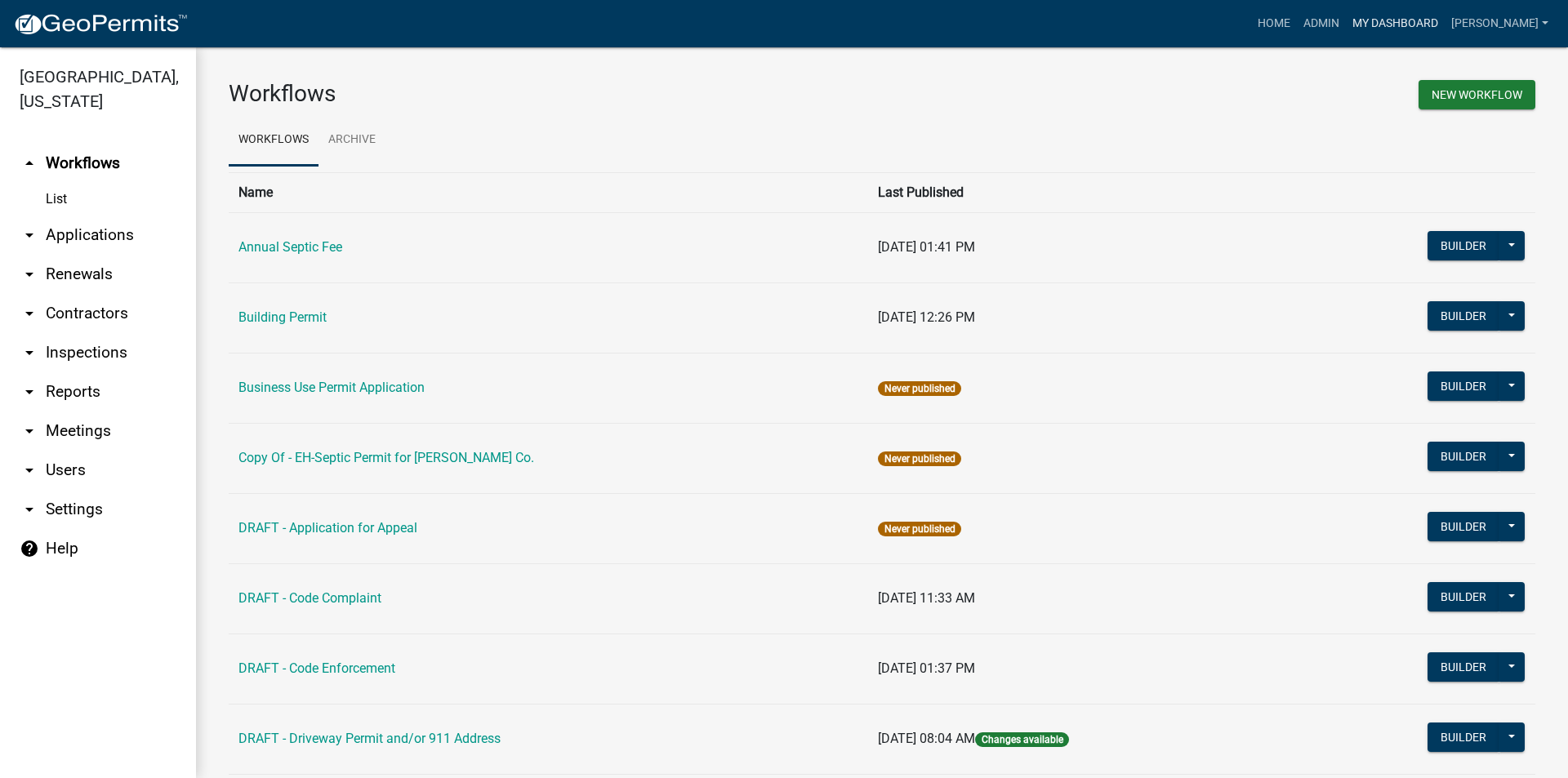
click at [1381, 23] on link "My Dashboard" at bounding box center [1395, 23] width 99 height 31
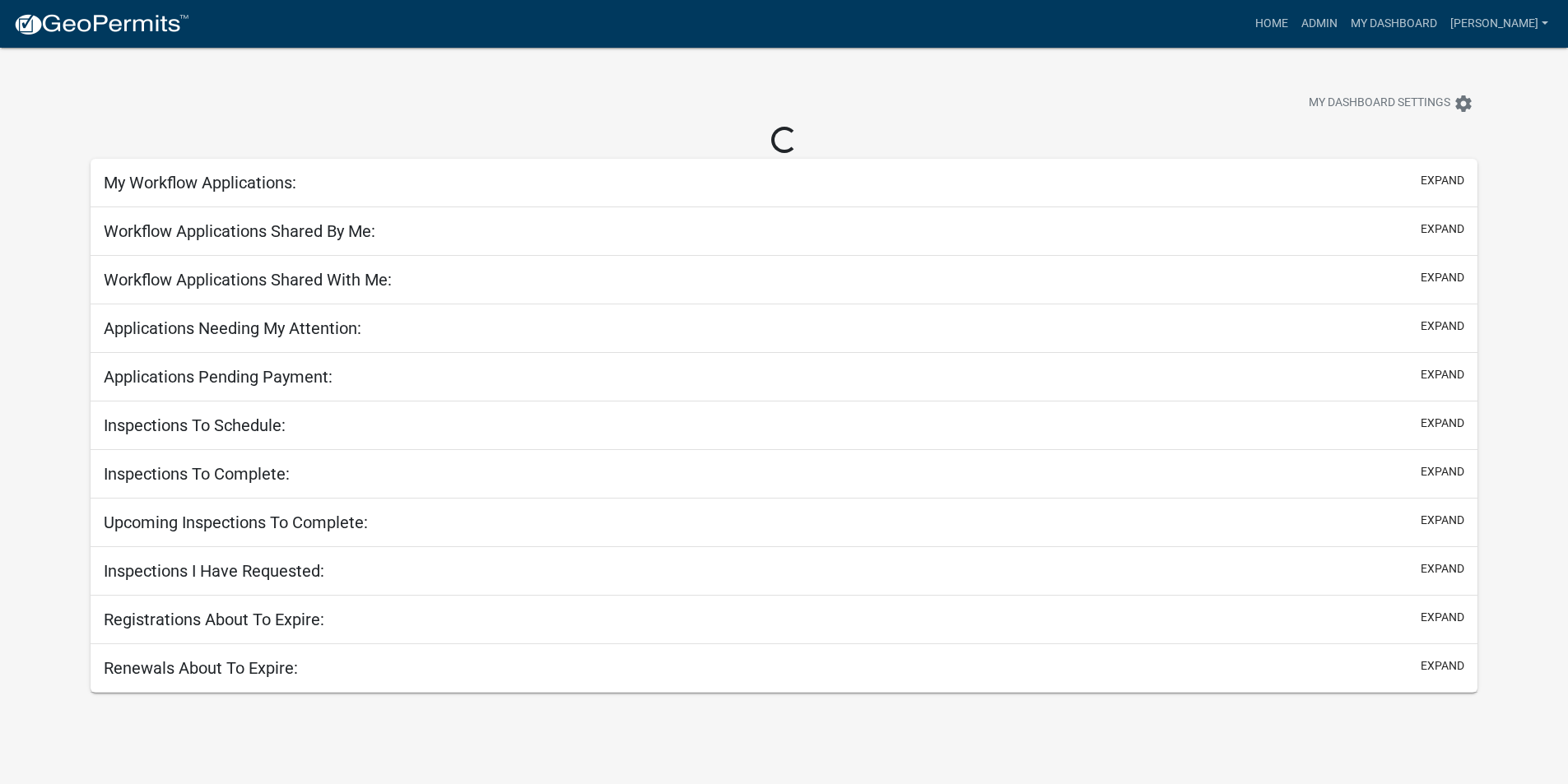
select select "3: 100"
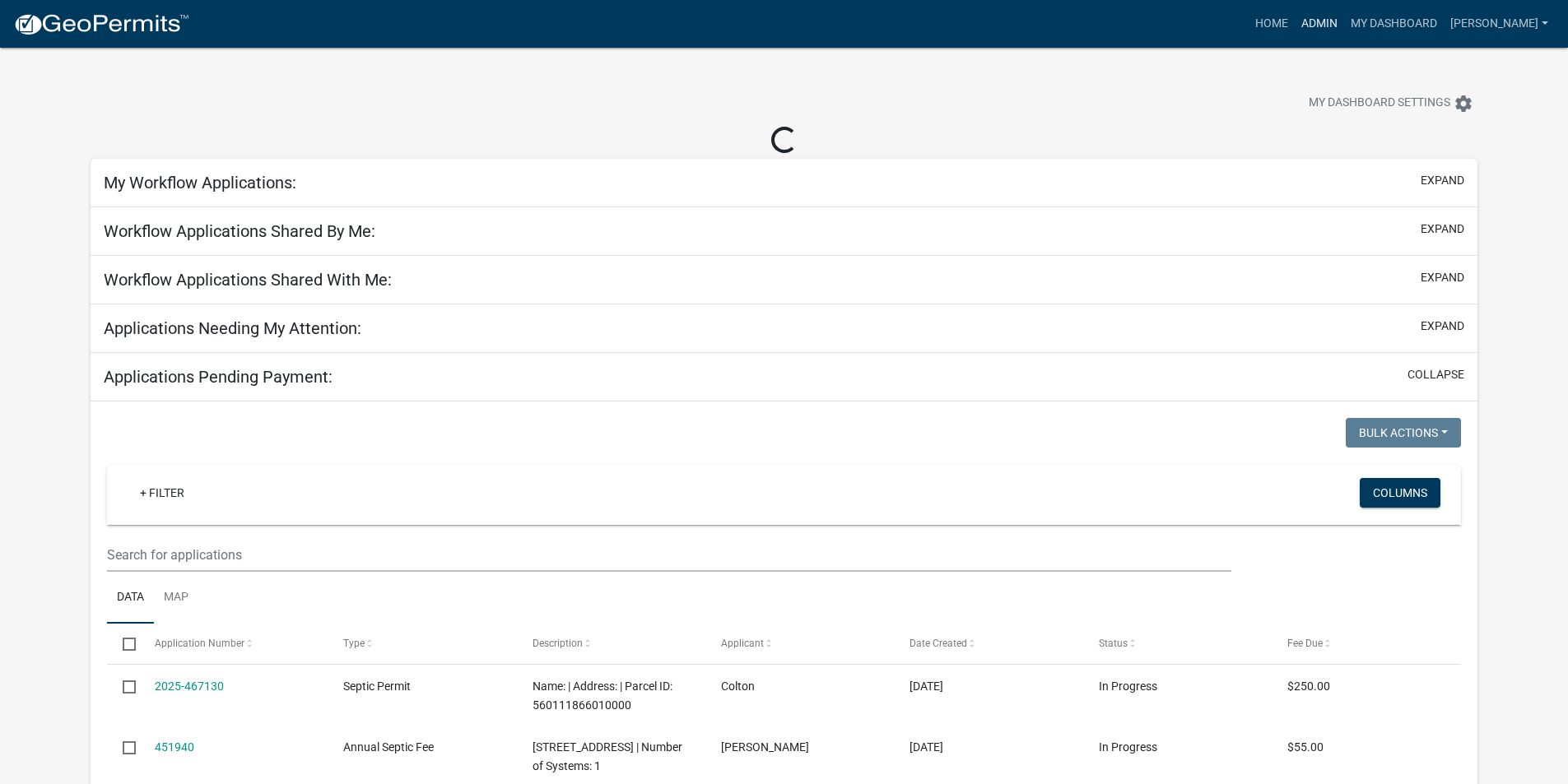
click at [1333, 22] on link "Admin" at bounding box center [1319, 24] width 49 height 32
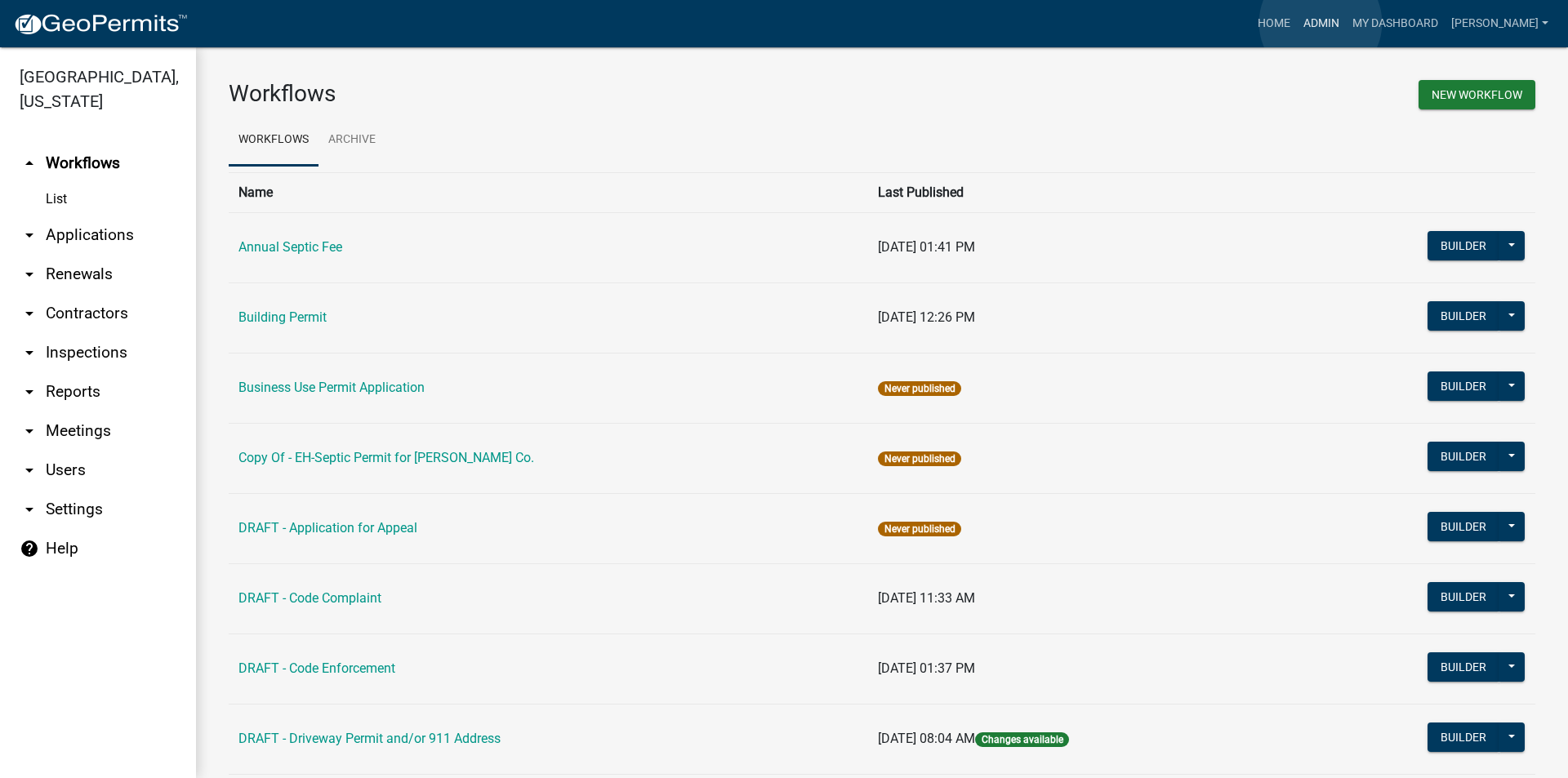
click at [1321, 23] on link "Admin" at bounding box center [1321, 23] width 49 height 31
click at [68, 215] on link "arrow_drop_down Applications" at bounding box center [98, 234] width 196 height 39
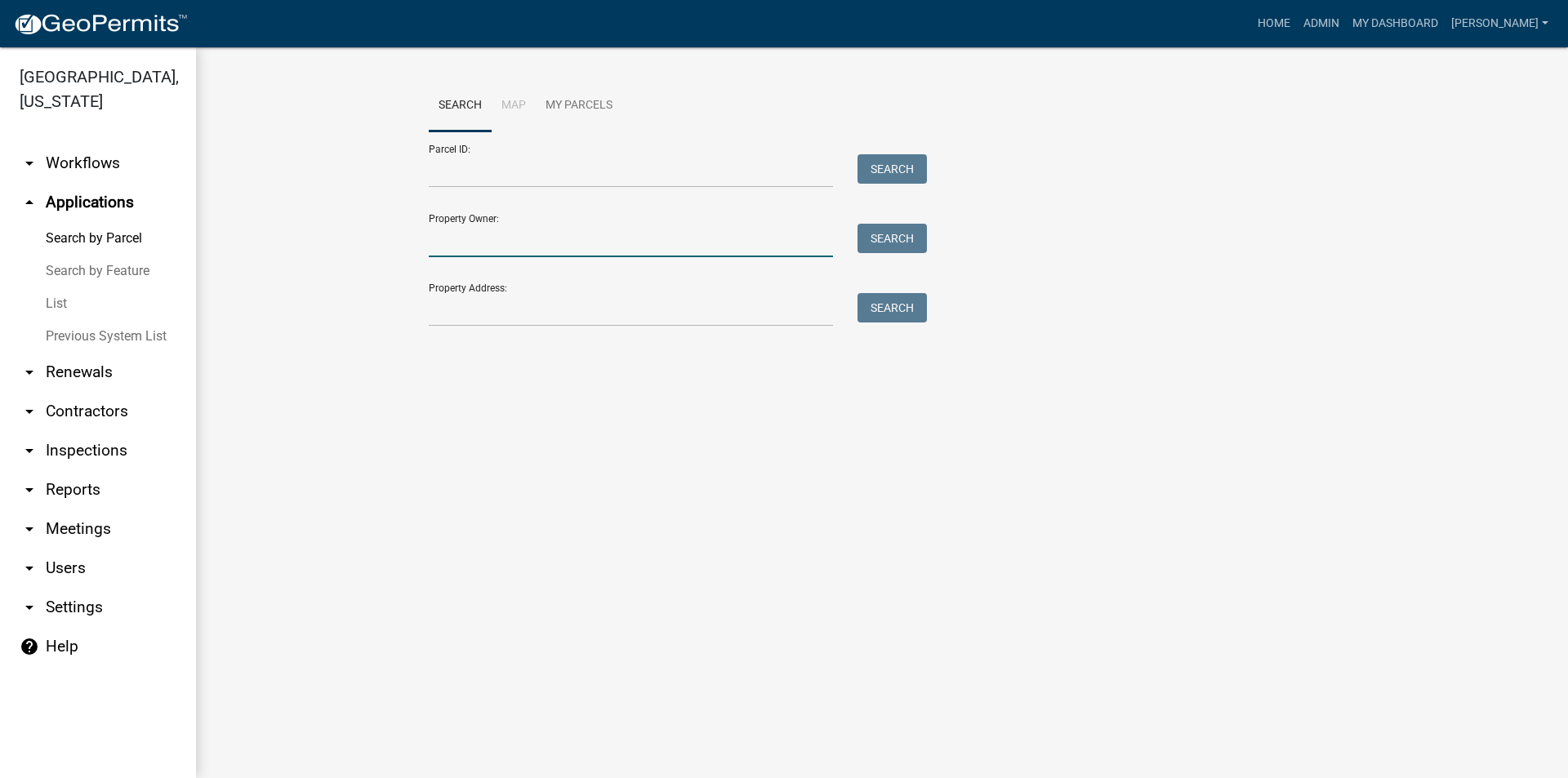
click at [480, 247] on input "Property Owner:" at bounding box center [631, 241] width 405 height 34
click at [1281, 26] on link "Home" at bounding box center [1274, 23] width 46 height 31
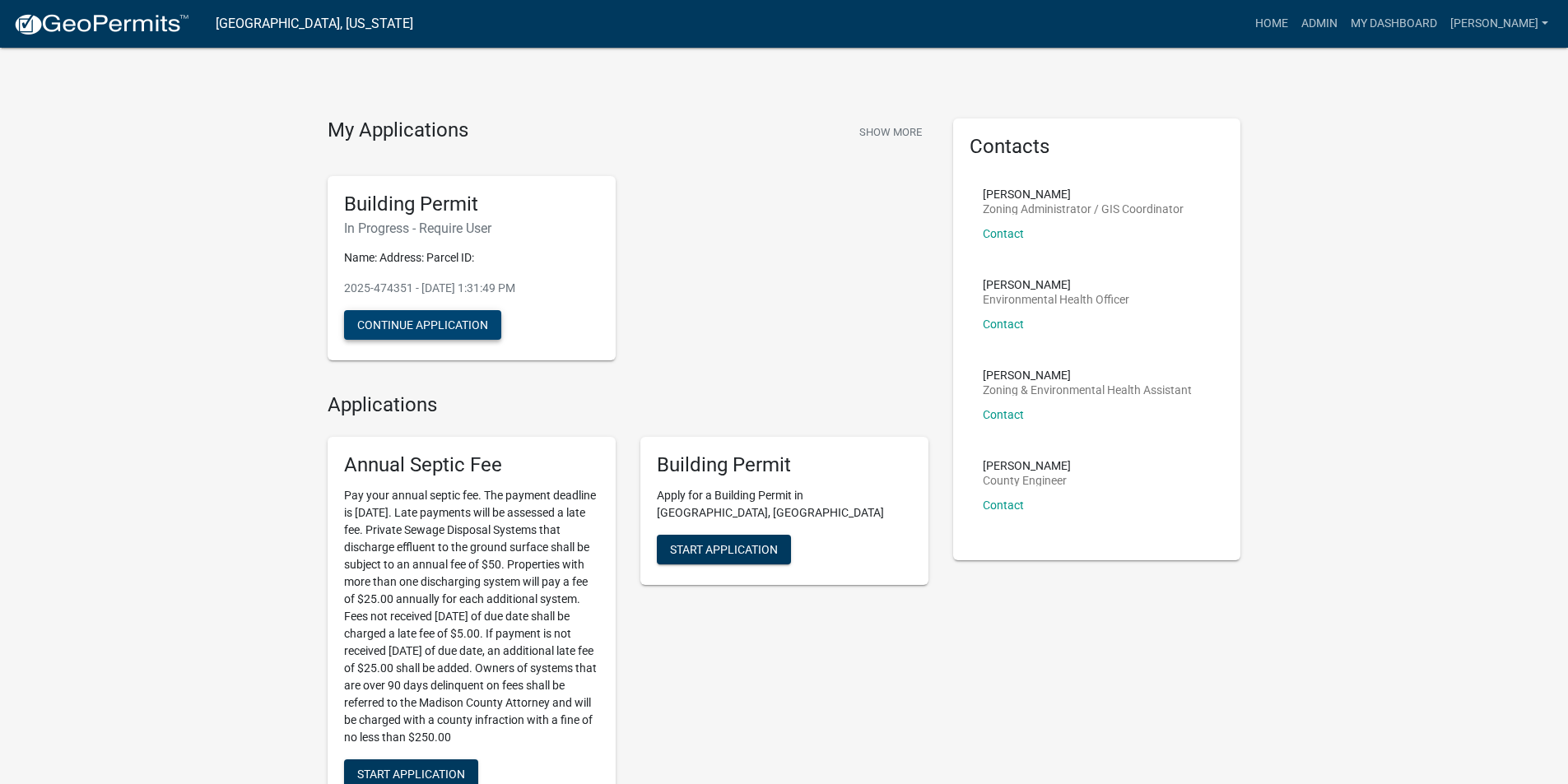
click at [447, 318] on button "Continue Application" at bounding box center [423, 326] width 158 height 30
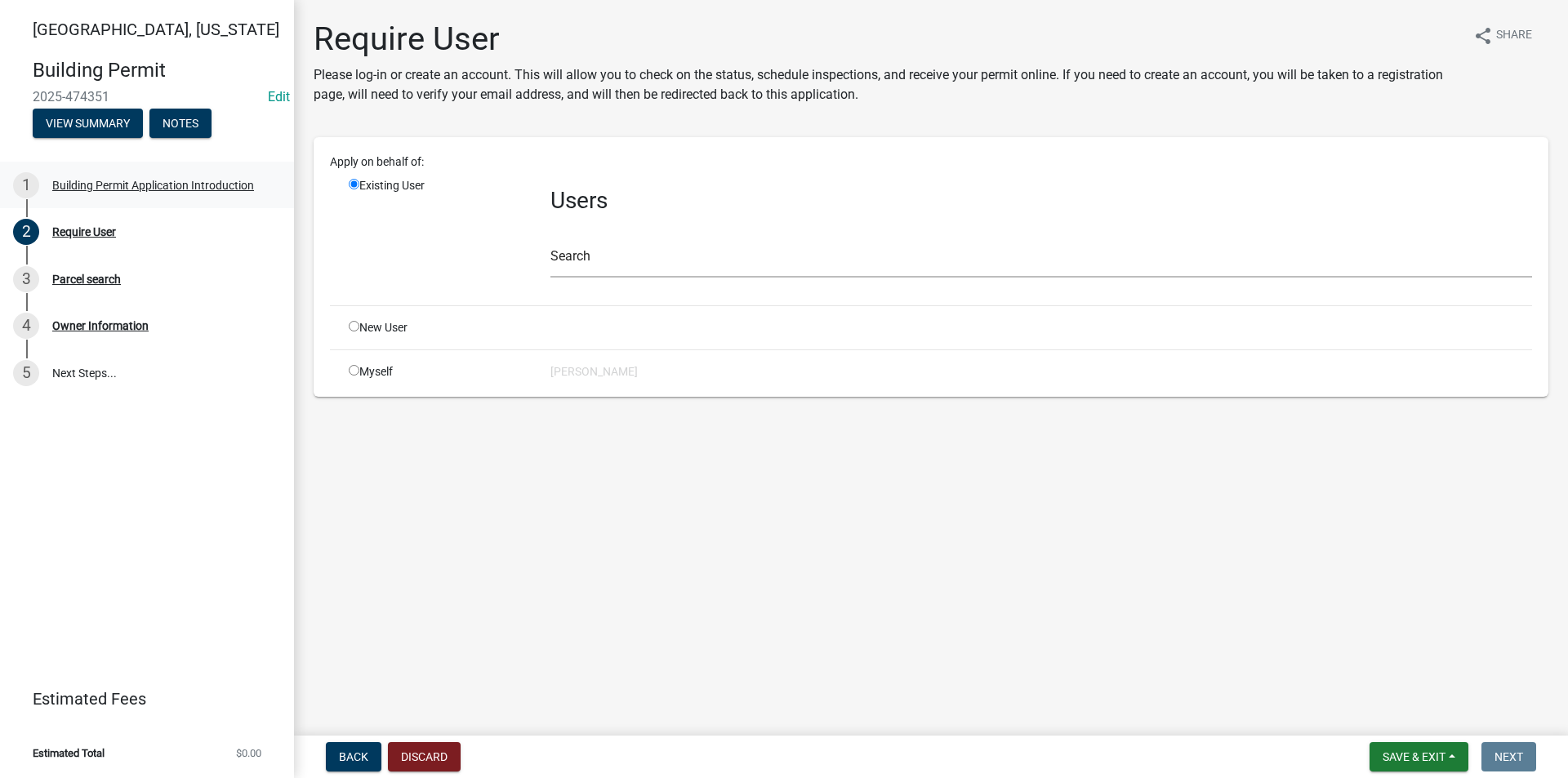
click at [125, 193] on div "1 Building Permit Application Introduction" at bounding box center [140, 185] width 254 height 26
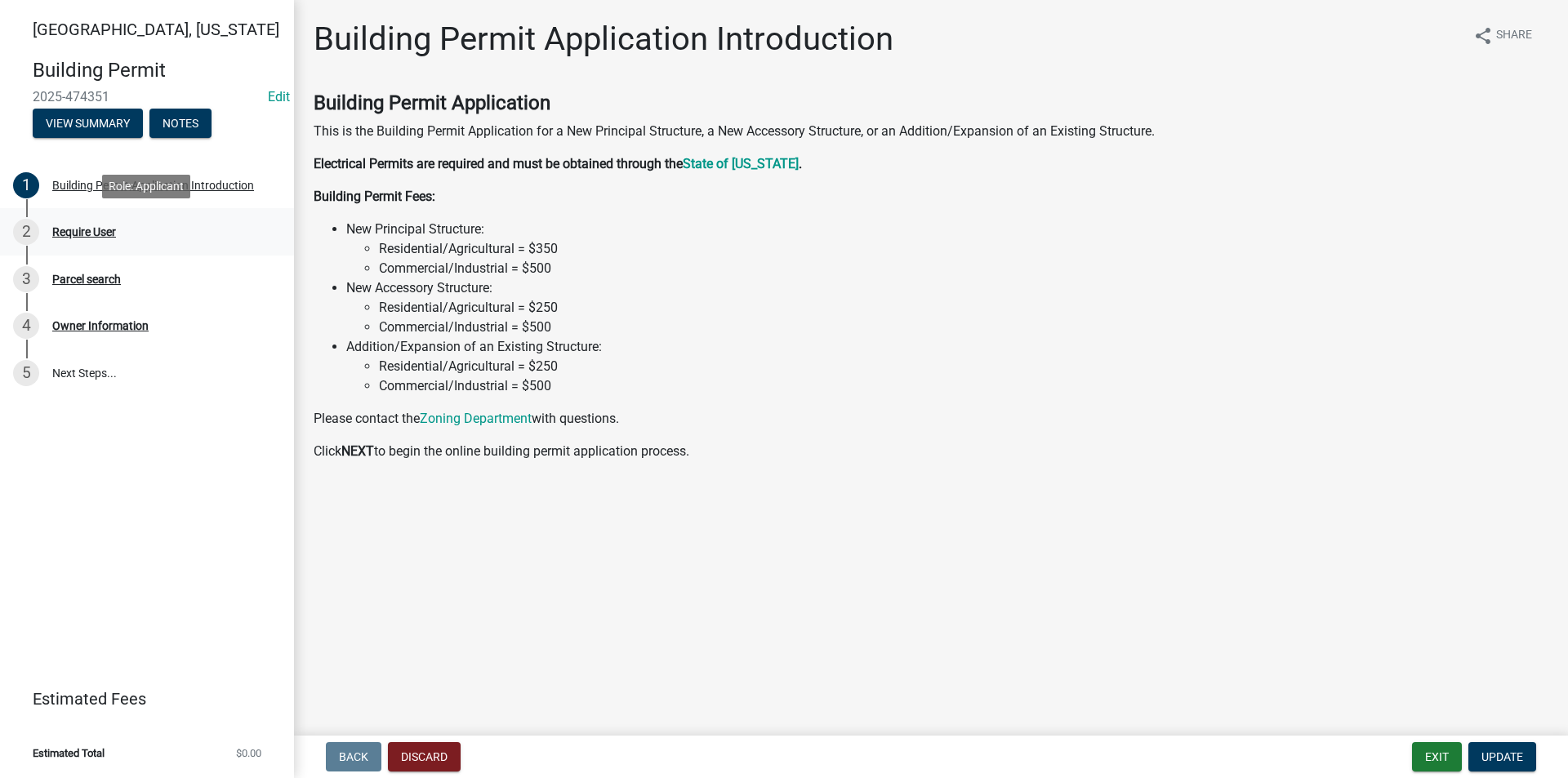
click at [111, 221] on div "2 Require User" at bounding box center [140, 232] width 254 height 26
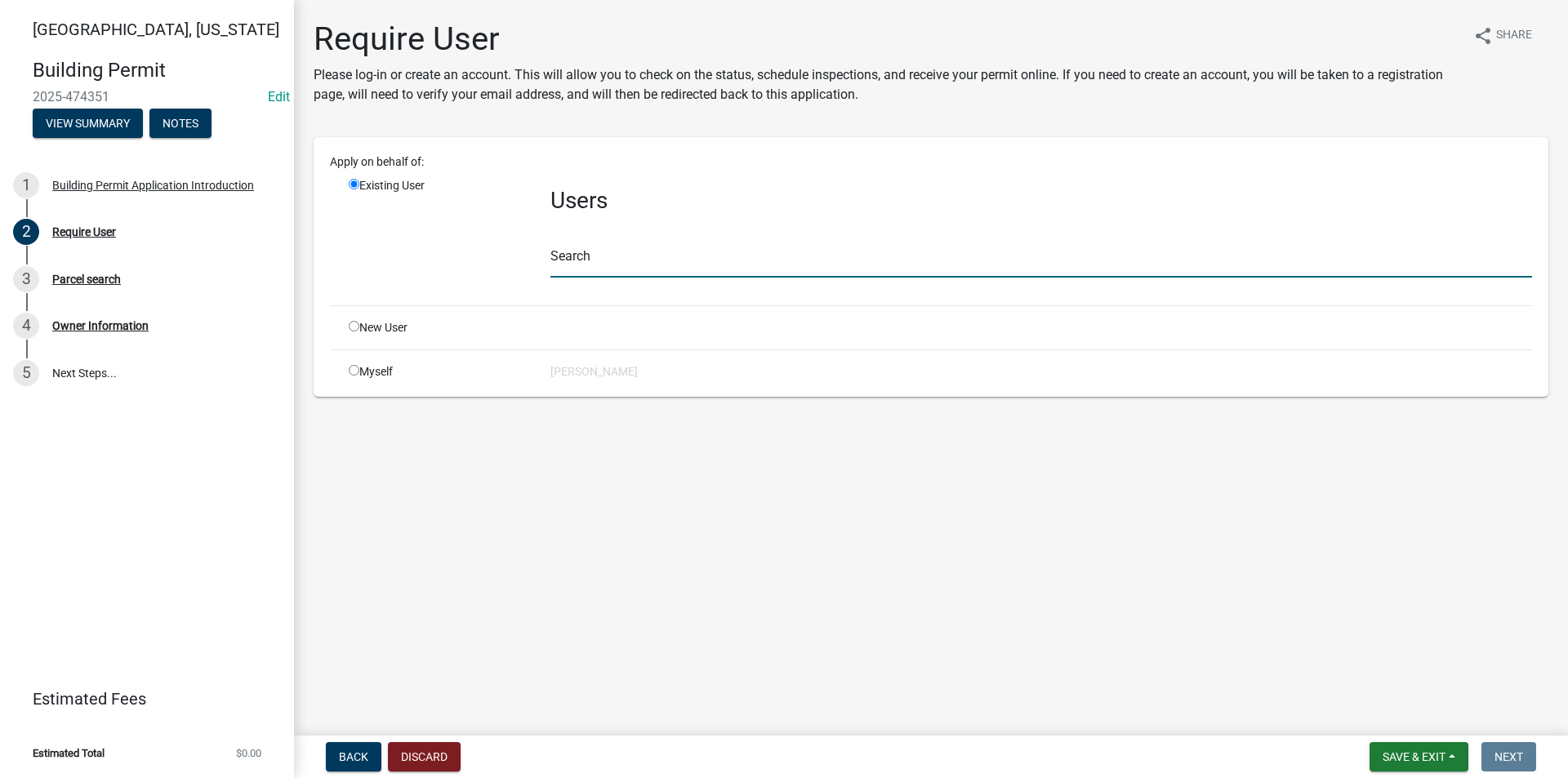
click at [616, 265] on input "text" at bounding box center [1041, 260] width 981 height 34
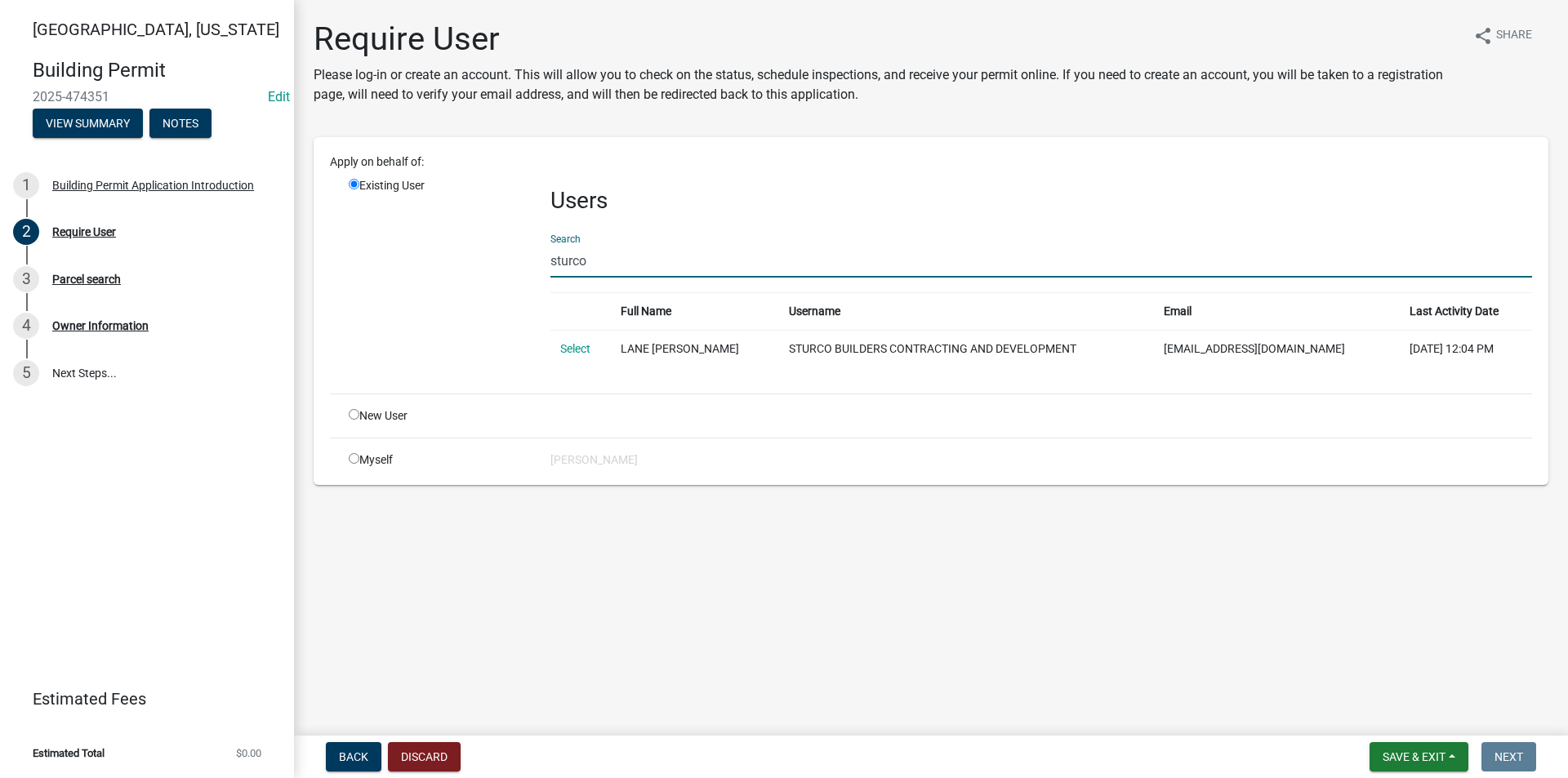
type input "sturco"
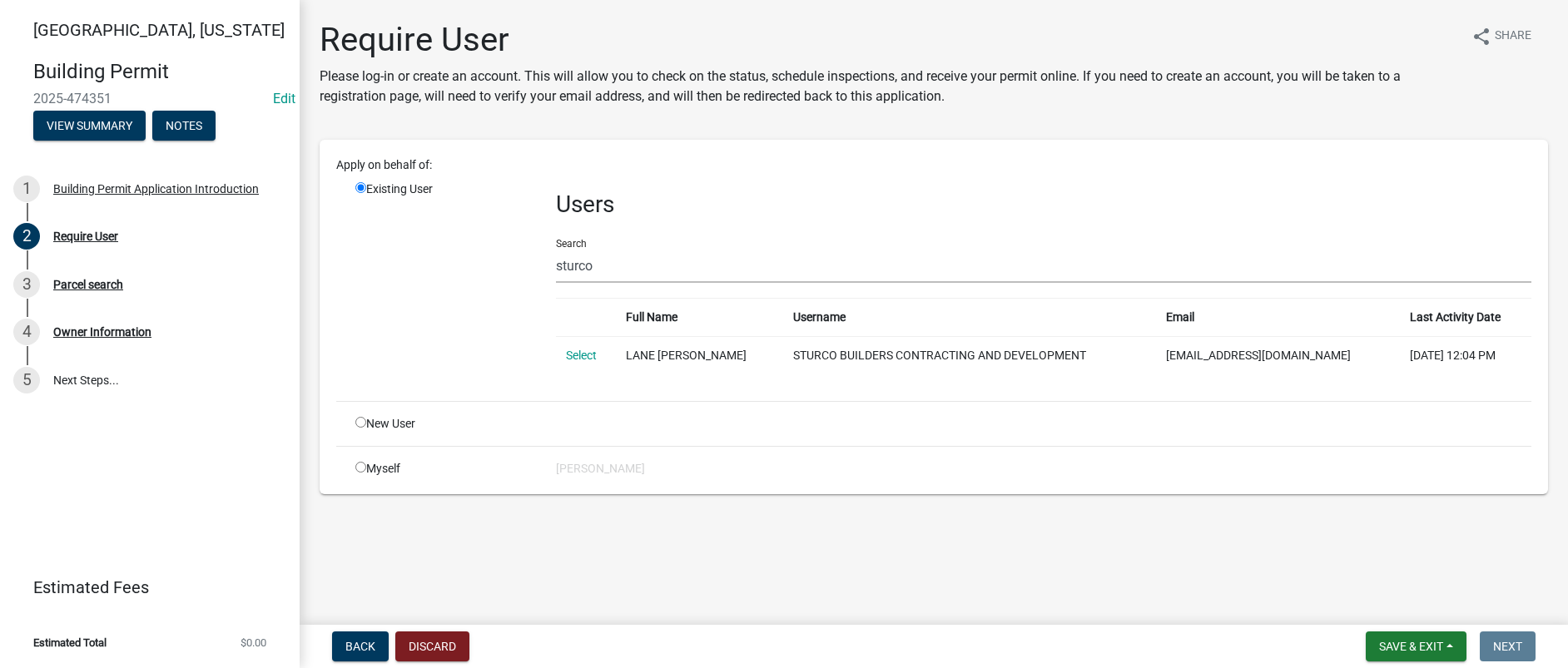
drag, startPoint x: 1558, startPoint y: 210, endPoint x: 1483, endPoint y: 203, distance: 75.3
click at [1483, 203] on div "Require User Please log-in or create an account. This will allow you to check o…" at bounding box center [934, 265] width 1253 height 489
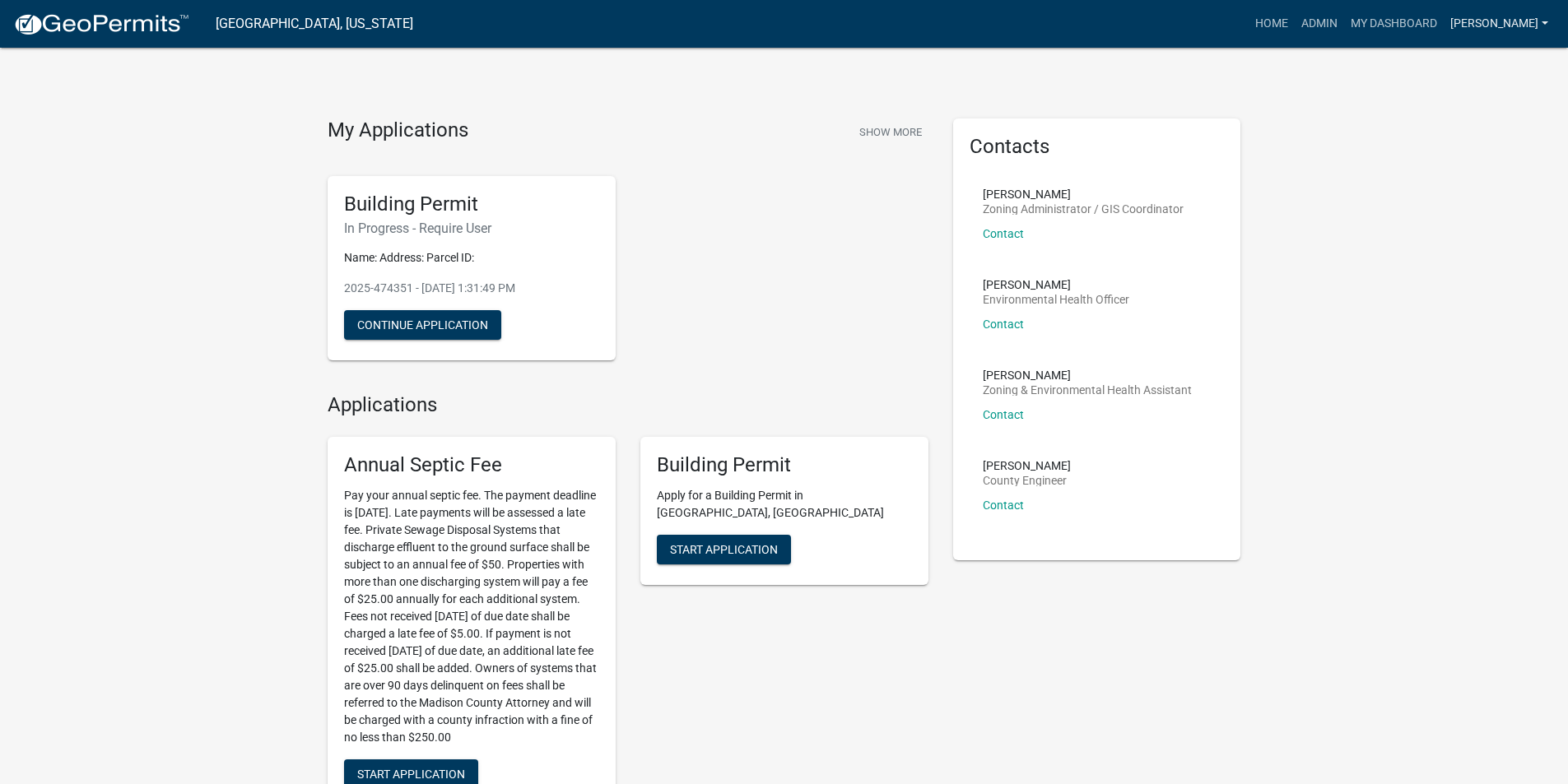
click at [1487, 25] on link "[PERSON_NAME]" at bounding box center [1499, 24] width 111 height 32
click at [1459, 200] on link "Logout" at bounding box center [1485, 200] width 141 height 39
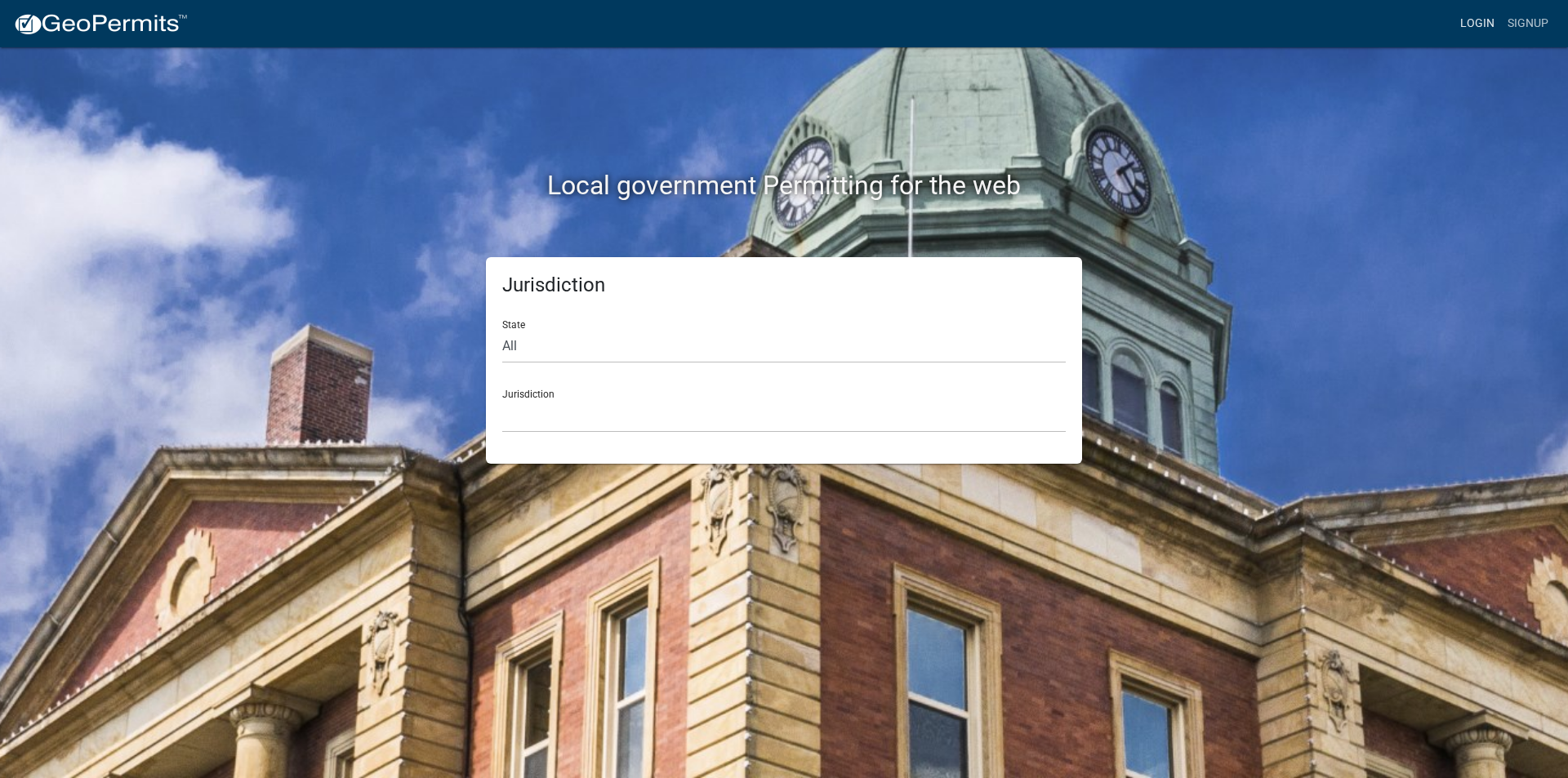
click at [1491, 23] on link "Login" at bounding box center [1477, 23] width 48 height 31
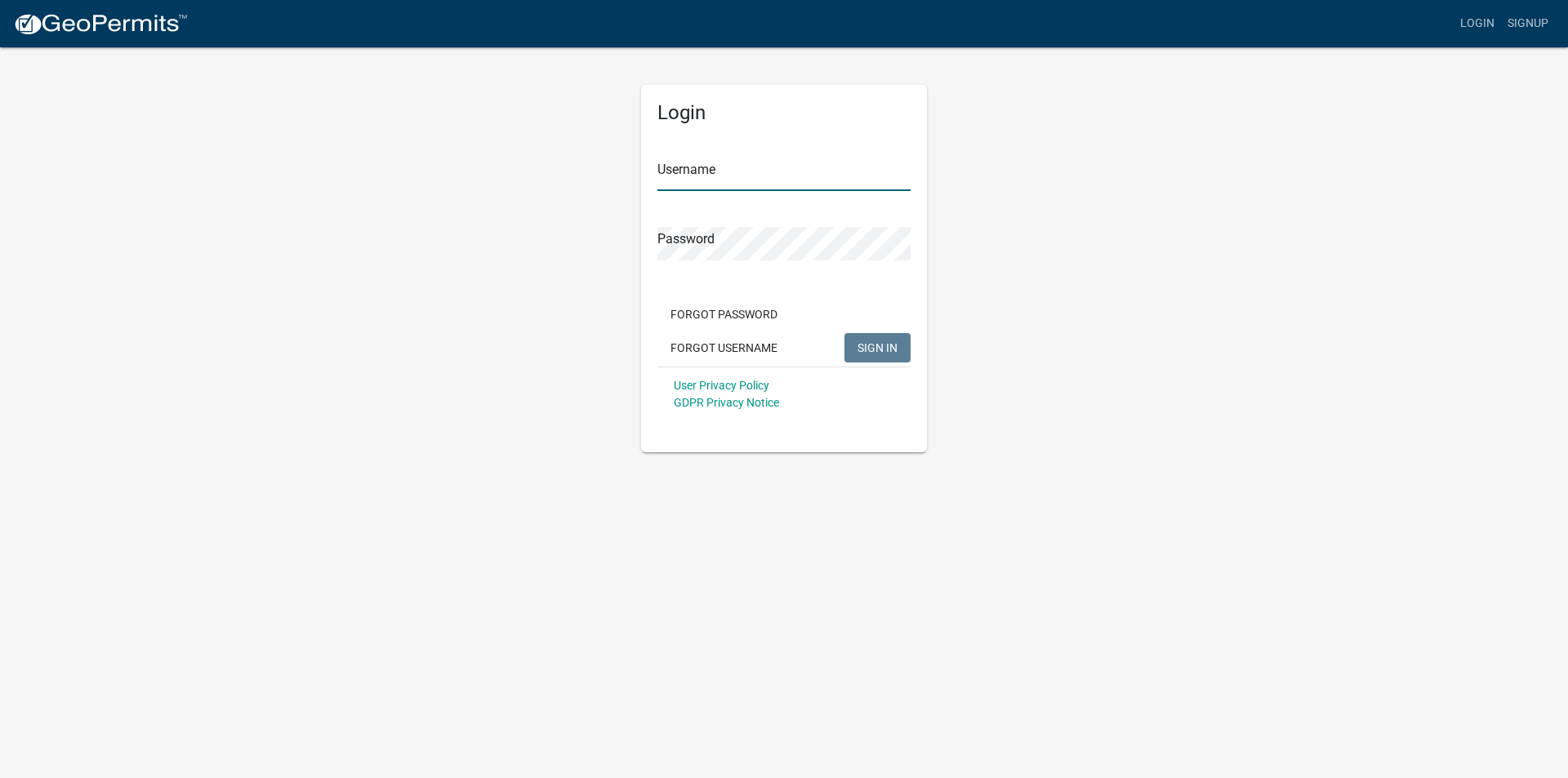
type input "[PERSON_NAME]"
click at [695, 177] on input "[PERSON_NAME]" at bounding box center [784, 174] width 254 height 34
drag, startPoint x: 791, startPoint y: 169, endPoint x: 568, endPoint y: 171, distance: 223.0
click at [569, 171] on div "Login Username Ryan Hobart Password Forgot Password Forgot Username SIGN IN Use…" at bounding box center [784, 249] width 931 height 406
click at [719, 186] on input "[PERSON_NAME]" at bounding box center [784, 174] width 254 height 34
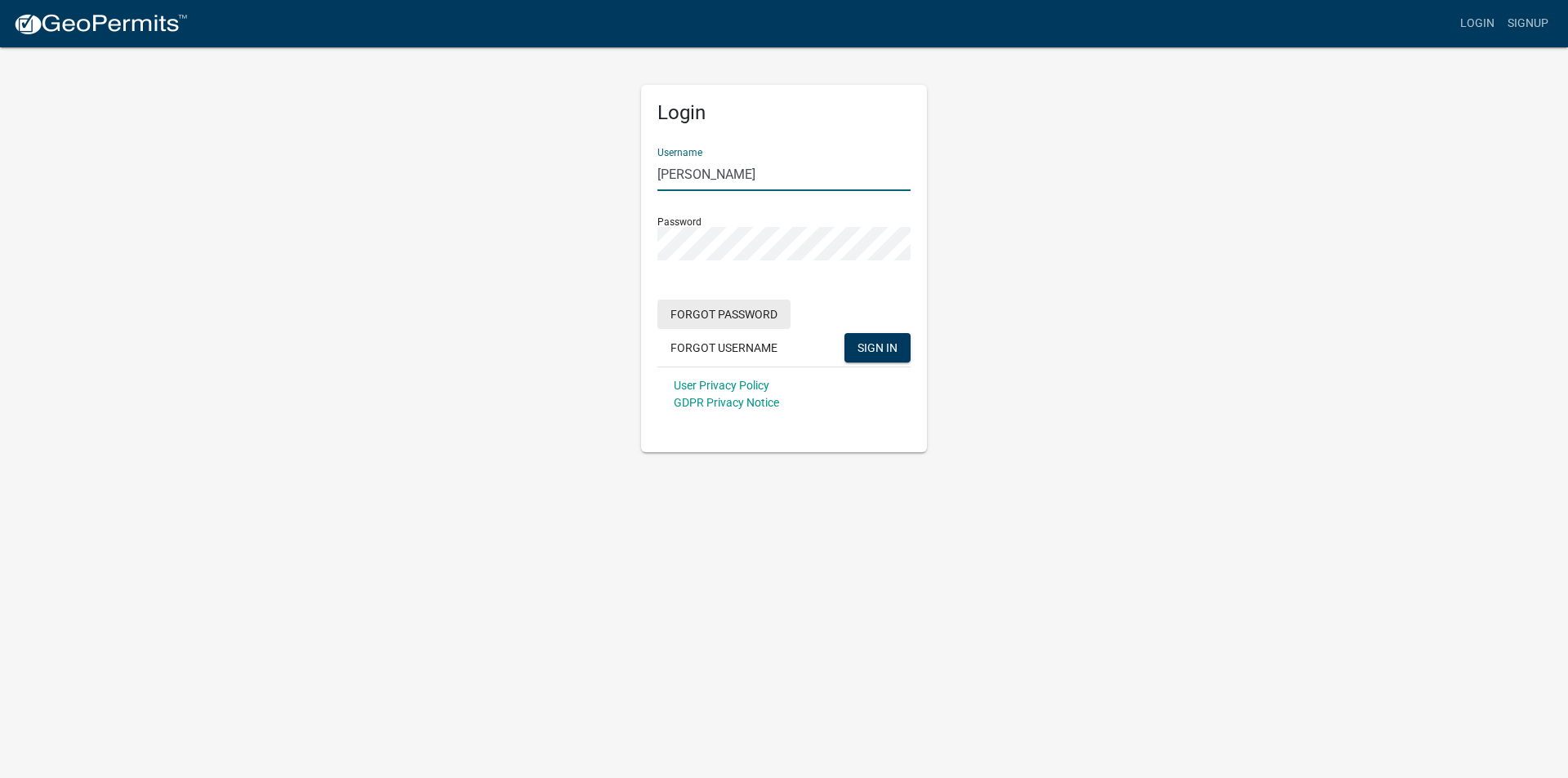
click at [719, 314] on button "Forgot Password" at bounding box center [723, 314] width 133 height 30
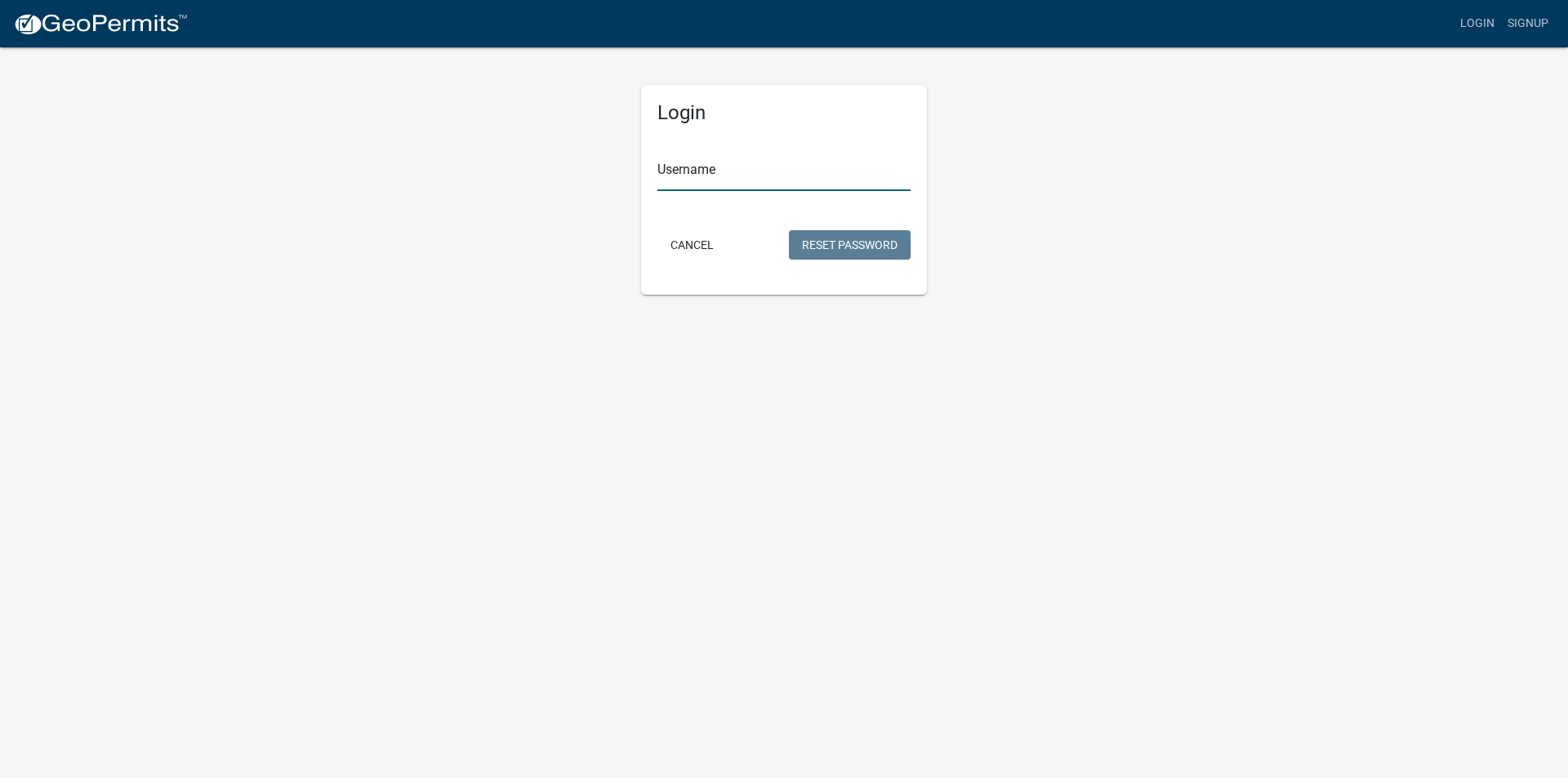
click at [722, 184] on input "Username" at bounding box center [784, 174] width 254 height 34
type input "s"
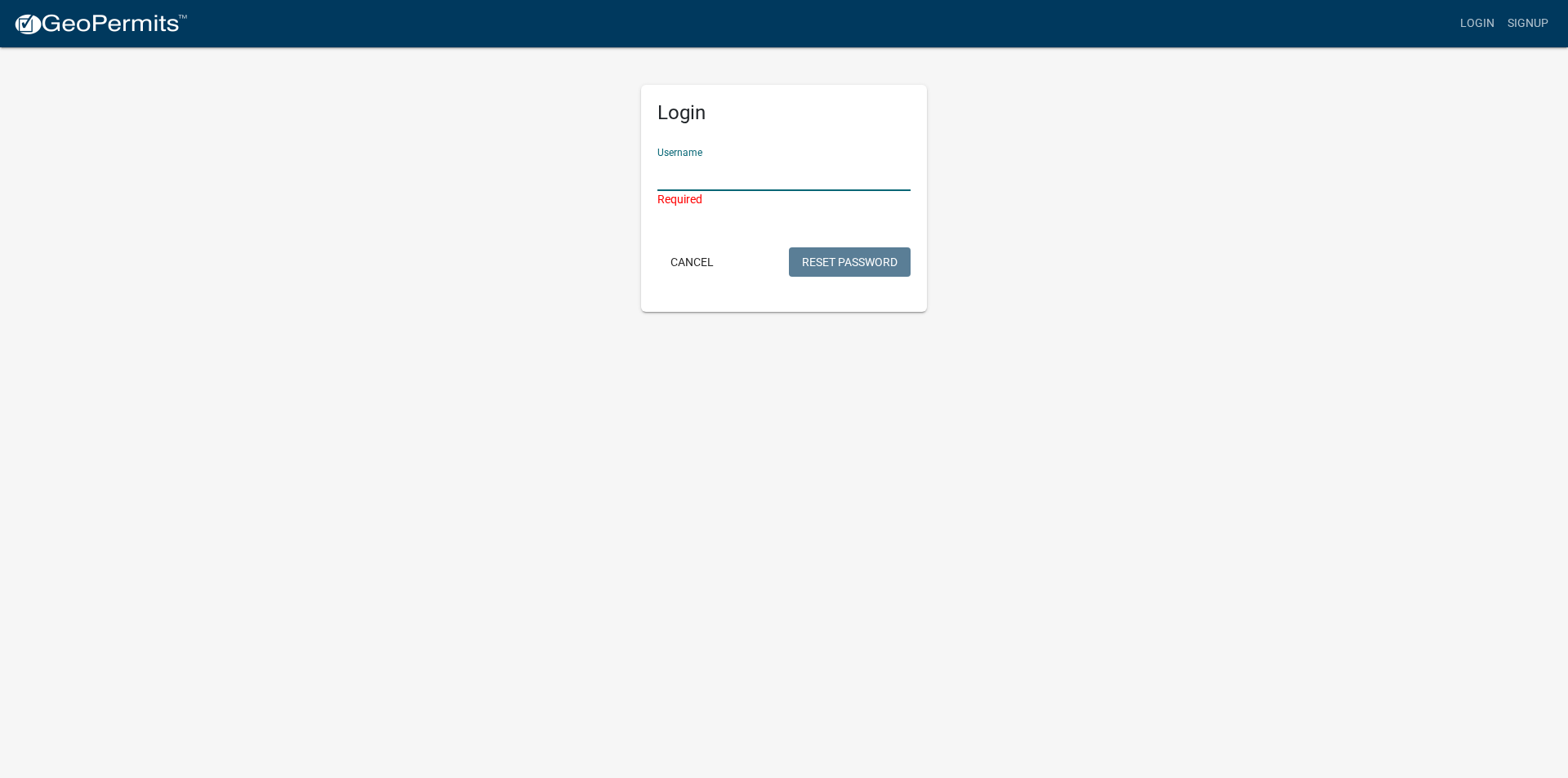
click at [694, 172] on input "Username" at bounding box center [784, 174] width 254 height 34
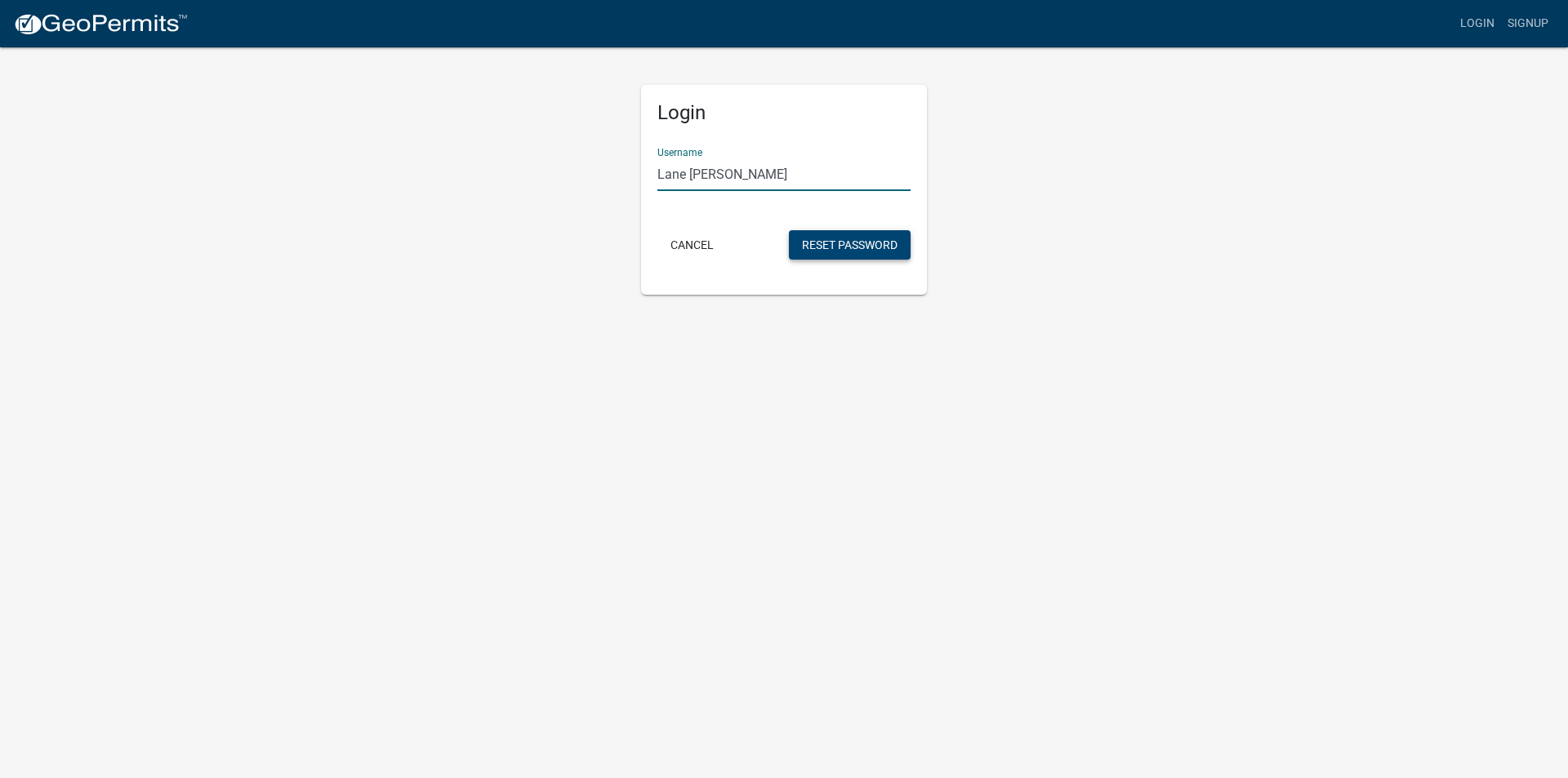
click at [842, 248] on button "Reset Password" at bounding box center [849, 245] width 122 height 30
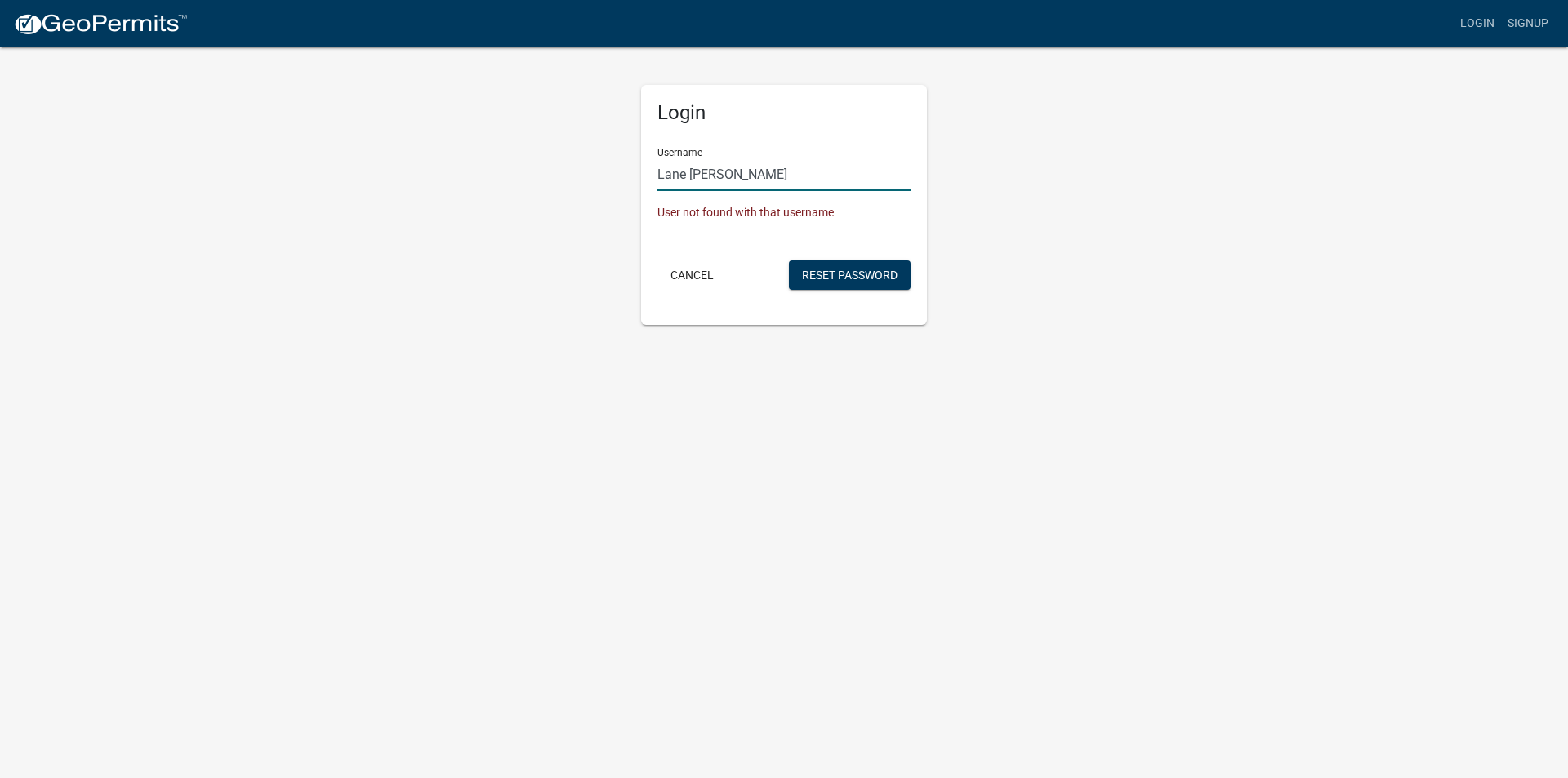
click at [774, 178] on input "Lane William Sturtz" at bounding box center [784, 174] width 254 height 34
drag, startPoint x: 784, startPoint y: 178, endPoint x: 466, endPoint y: 174, distance: 318.0
click at [466, 174] on div "Login Username Lane William Sturtz User not found with that username Cancel Res…" at bounding box center [784, 186] width 931 height 280
type input "L"
type input "S"
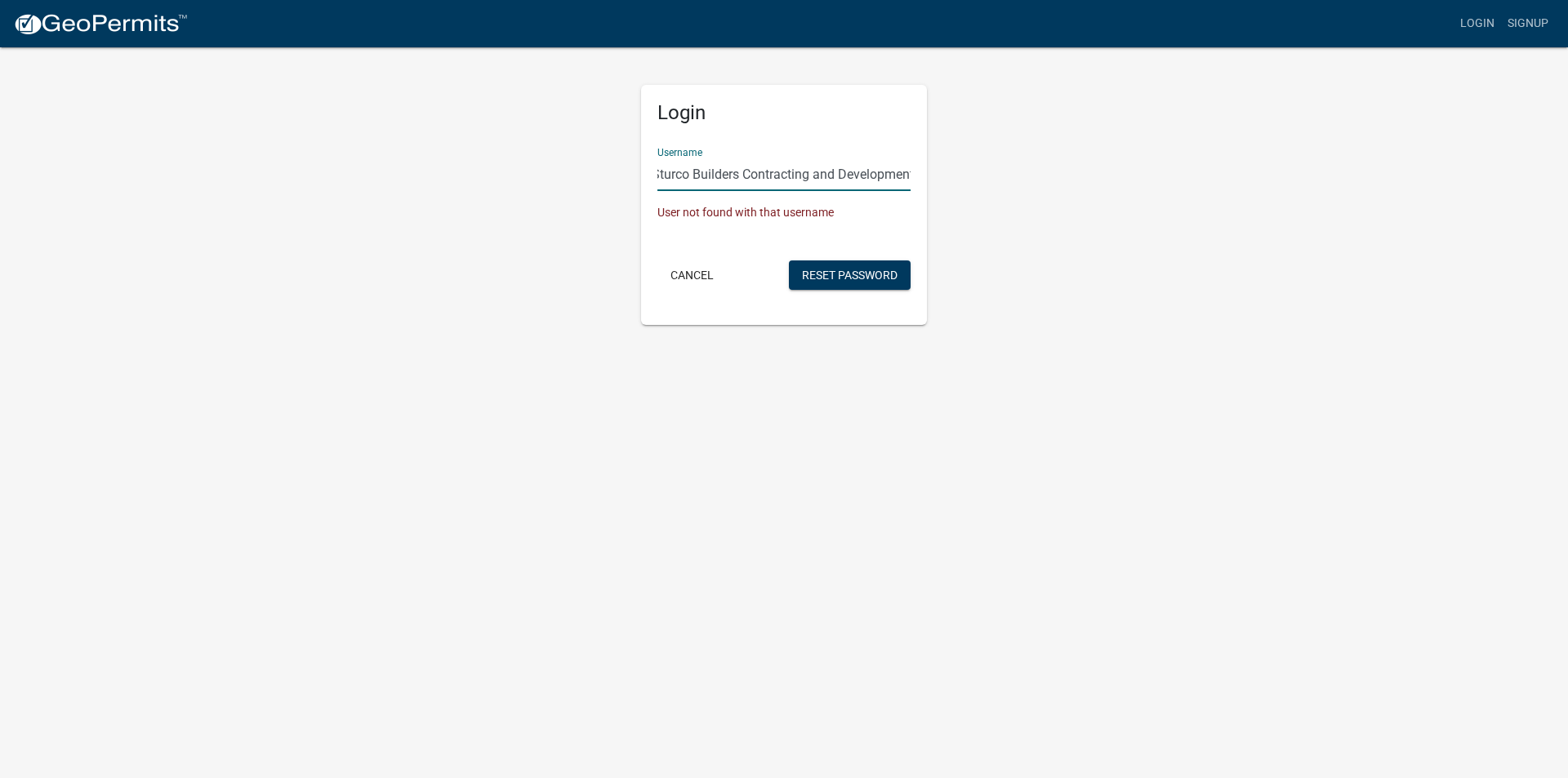
scroll to position [0, 10]
type input "Sturco Builders Contracting and Development"
click at [844, 281] on button "Reset Password" at bounding box center [849, 275] width 122 height 30
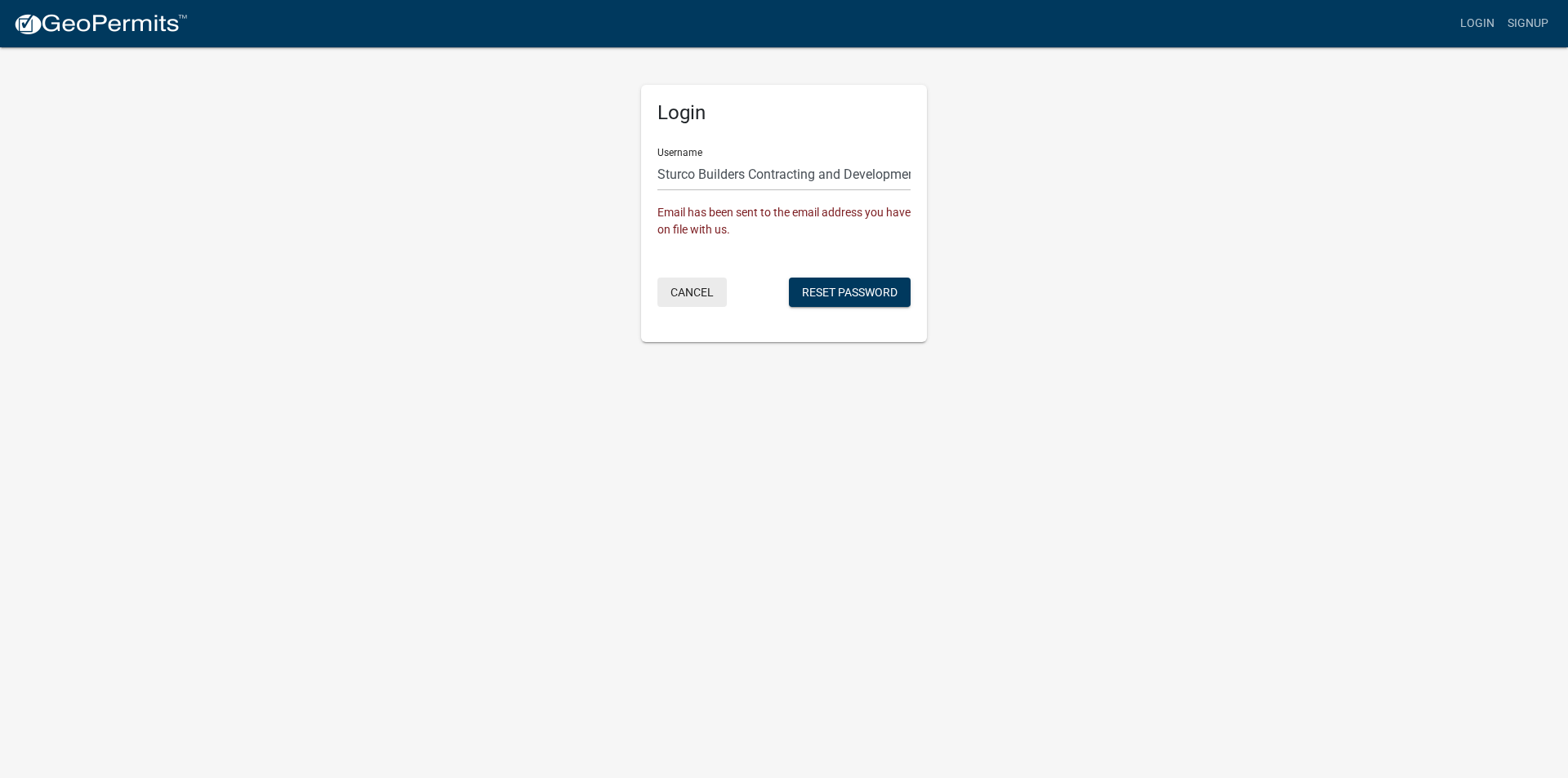
click at [698, 296] on button "Cancel" at bounding box center [692, 293] width 69 height 30
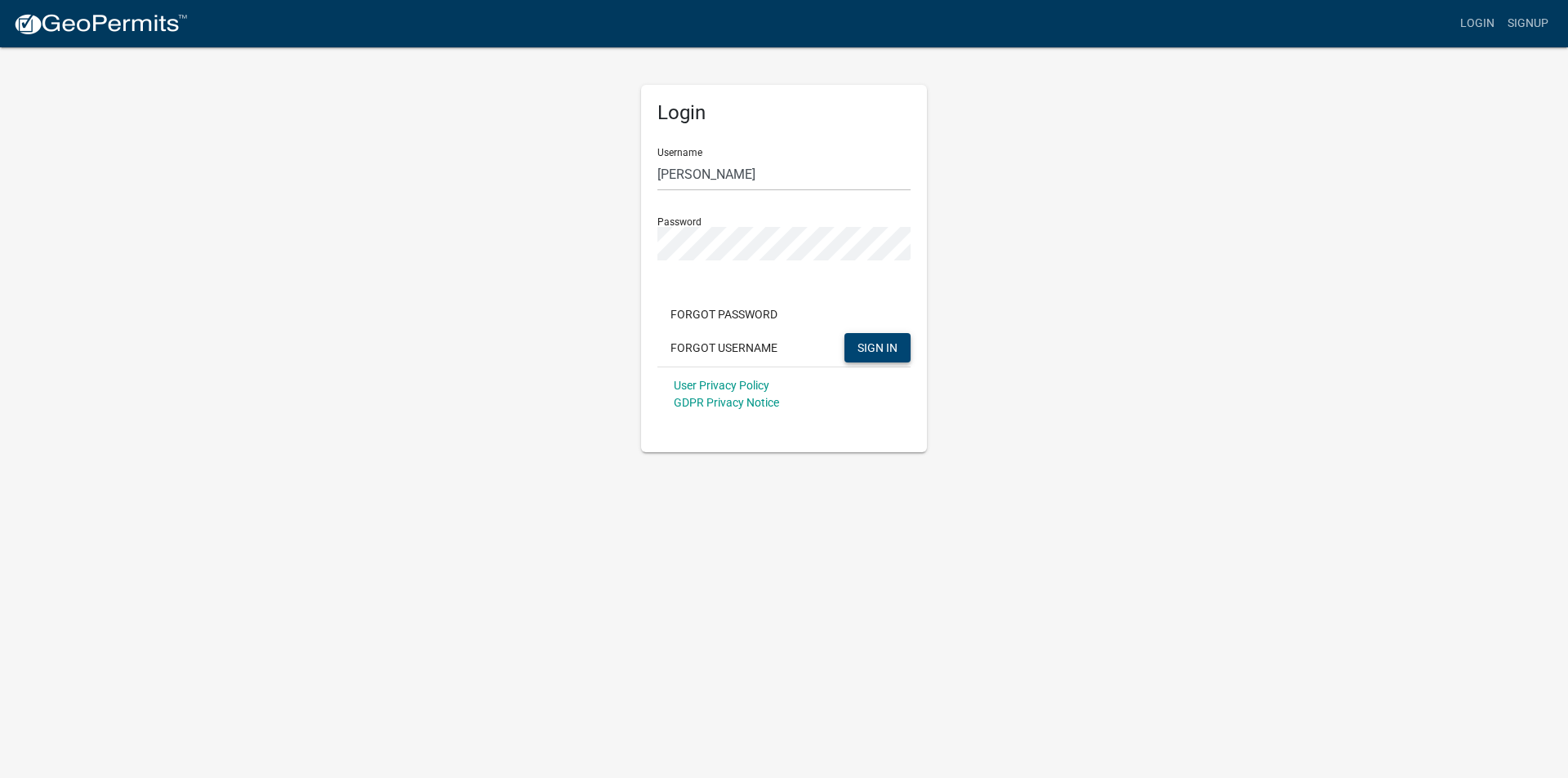
click at [863, 347] on span "SIGN IN" at bounding box center [877, 346] width 40 height 13
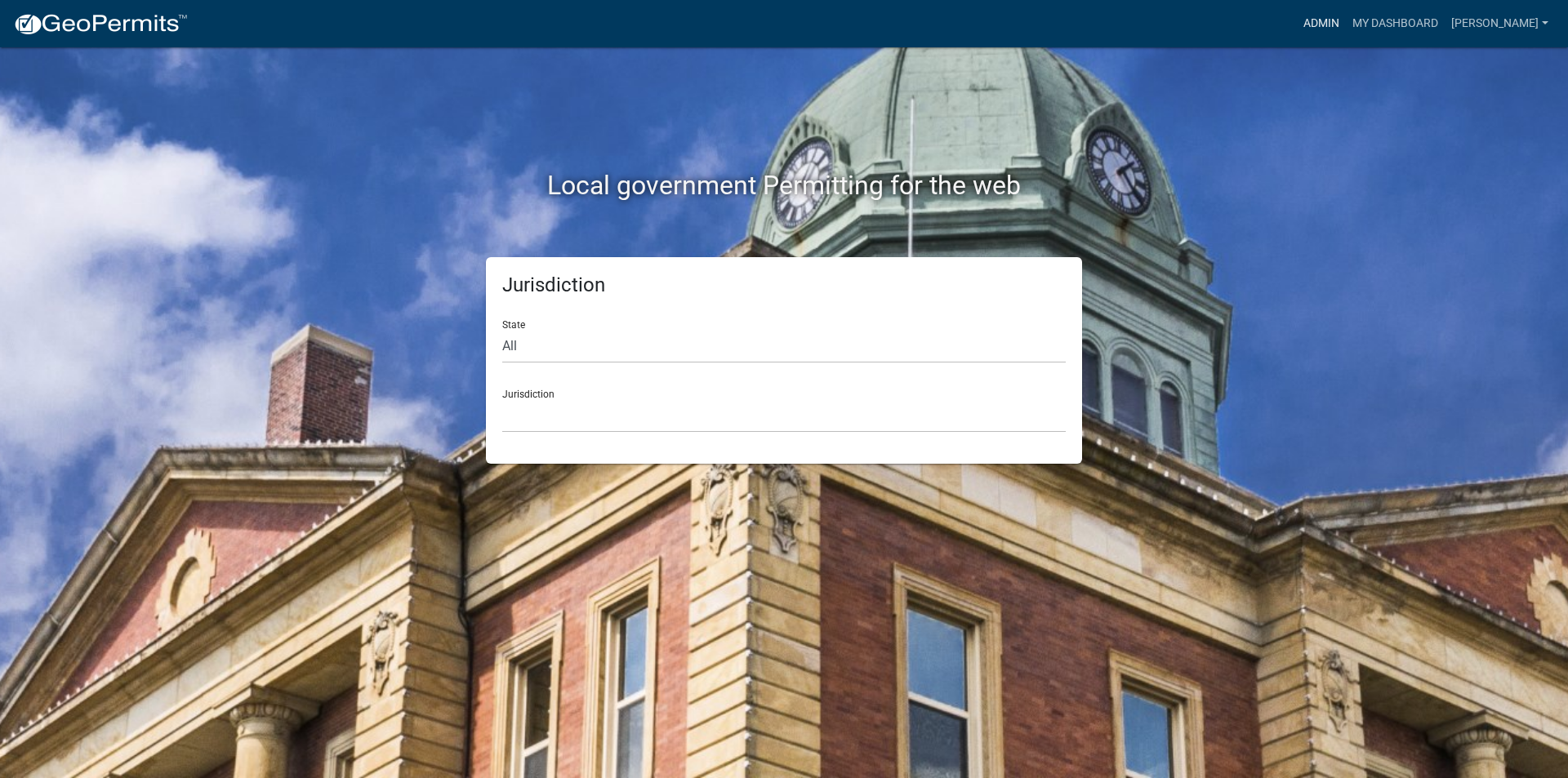
click at [1328, 23] on link "Admin" at bounding box center [1321, 23] width 49 height 31
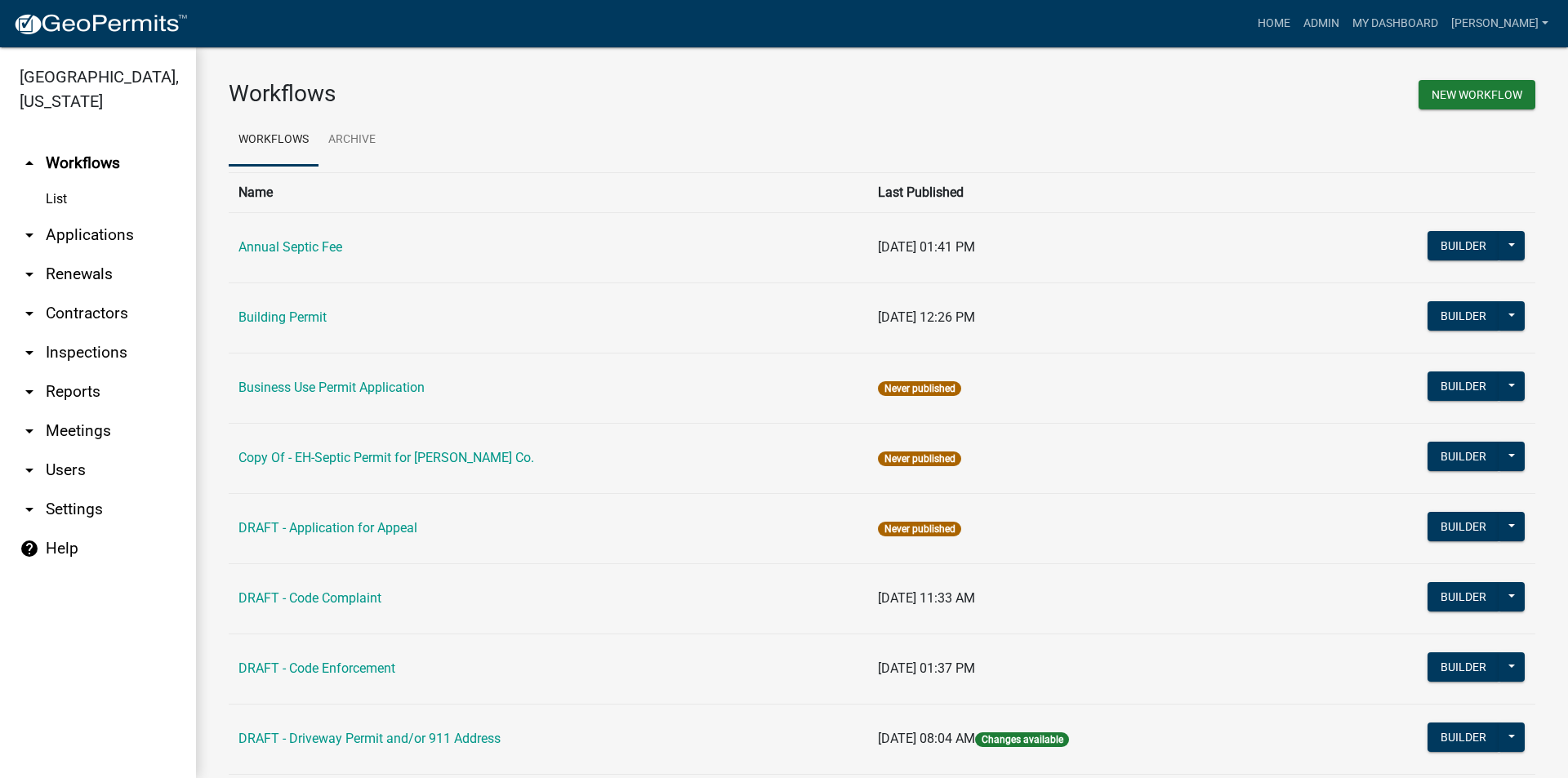
click at [87, 295] on link "arrow_drop_down Contractors" at bounding box center [98, 313] width 196 height 39
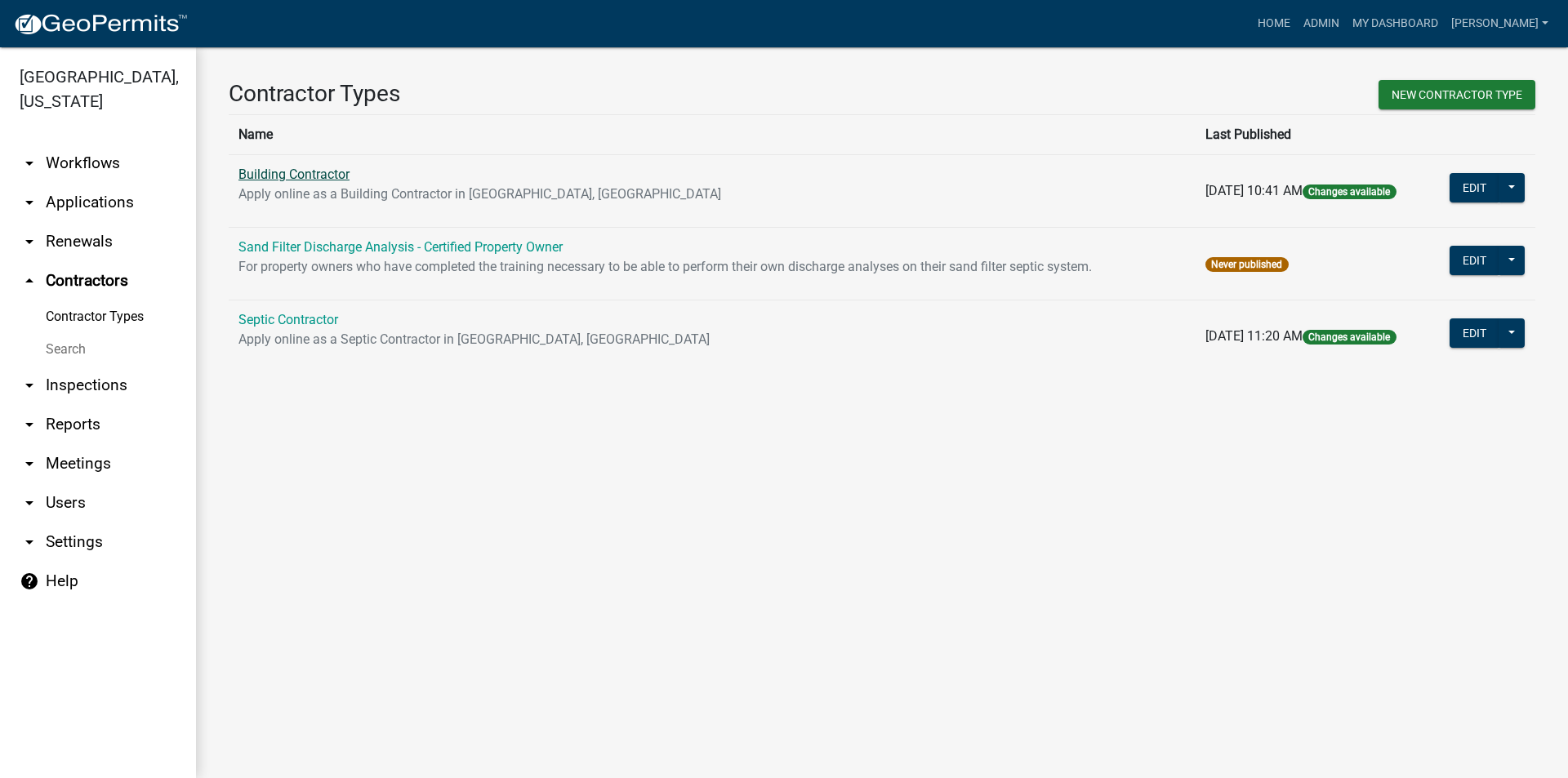
click at [300, 173] on link "Building Contractor" at bounding box center [294, 175] width 111 height 16
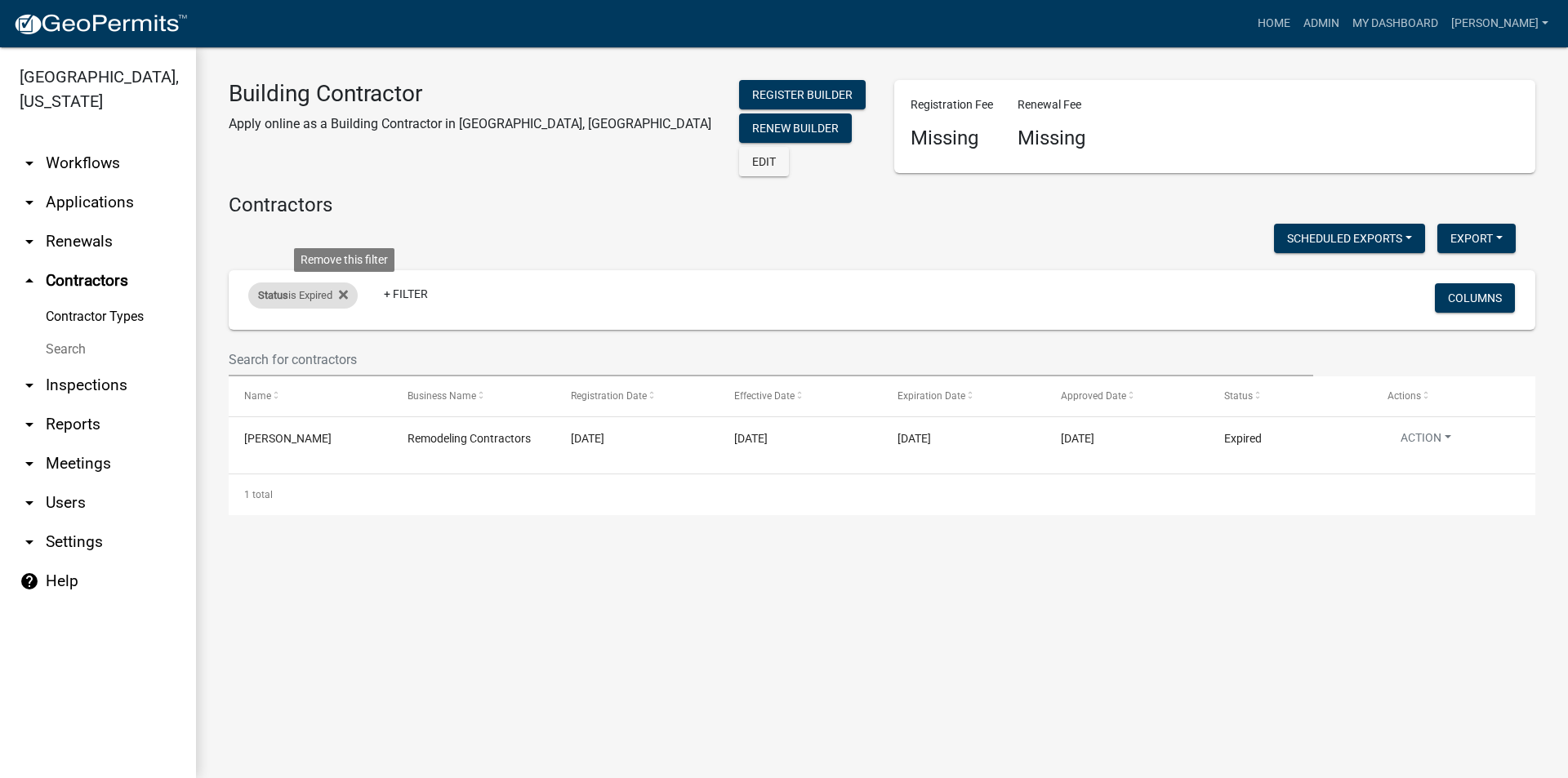
click at [352, 290] on div "Status is Expired Remove this filter" at bounding box center [303, 295] width 109 height 26
select select "3"
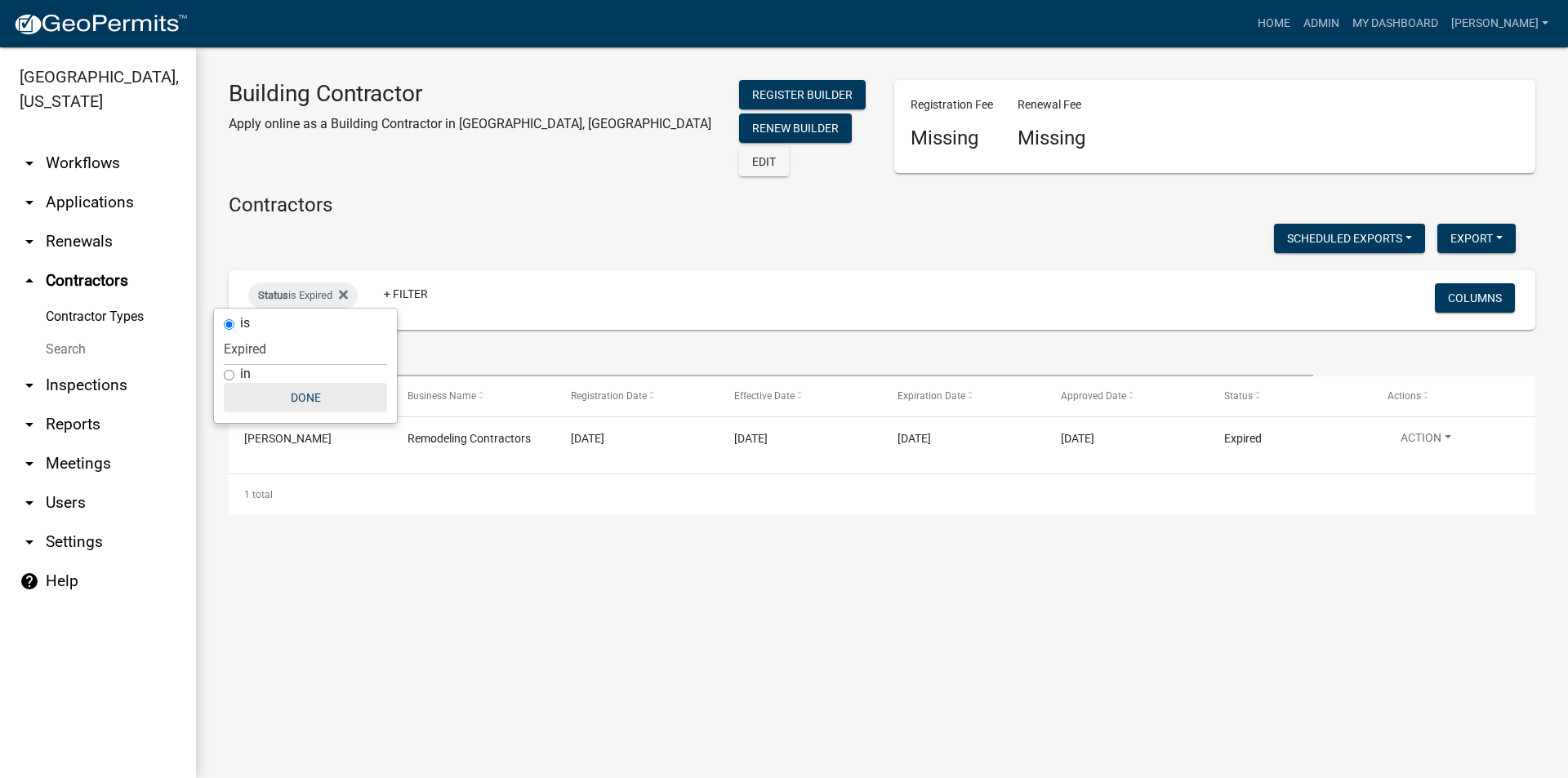
click at [297, 395] on button "Done" at bounding box center [306, 398] width 163 height 30
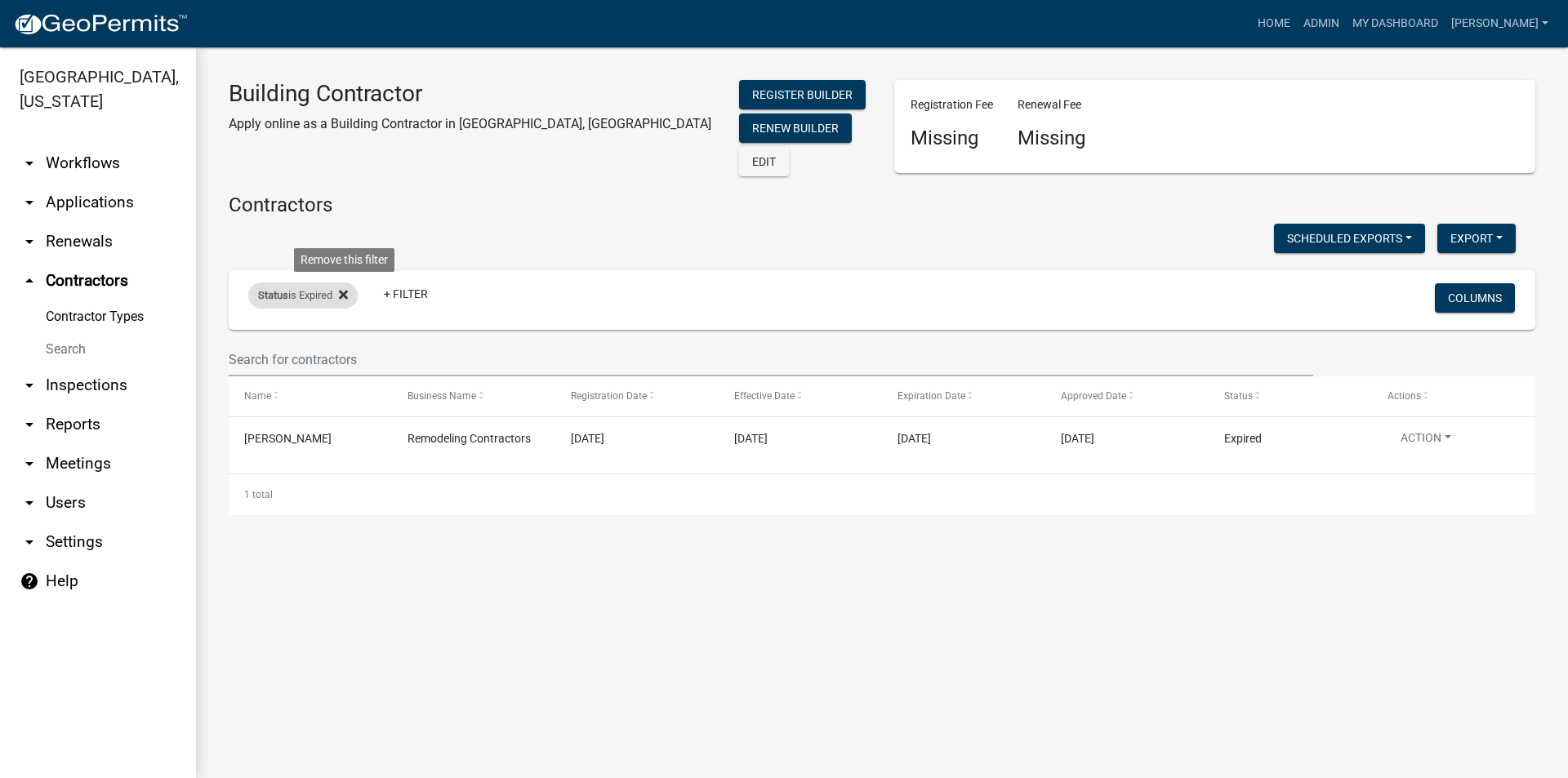
click at [343, 288] on icon at bounding box center [343, 294] width 9 height 13
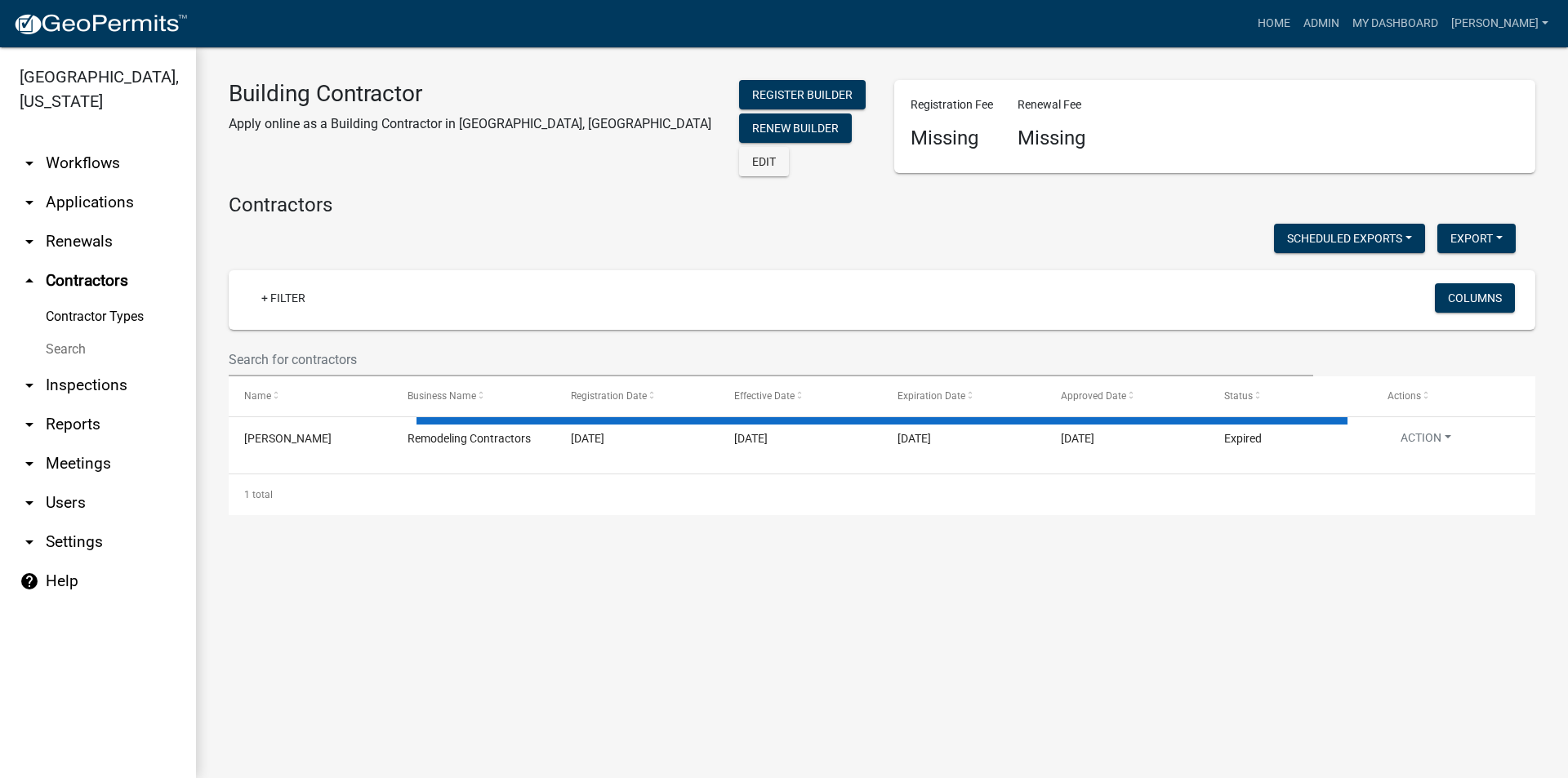
select select "3: 100"
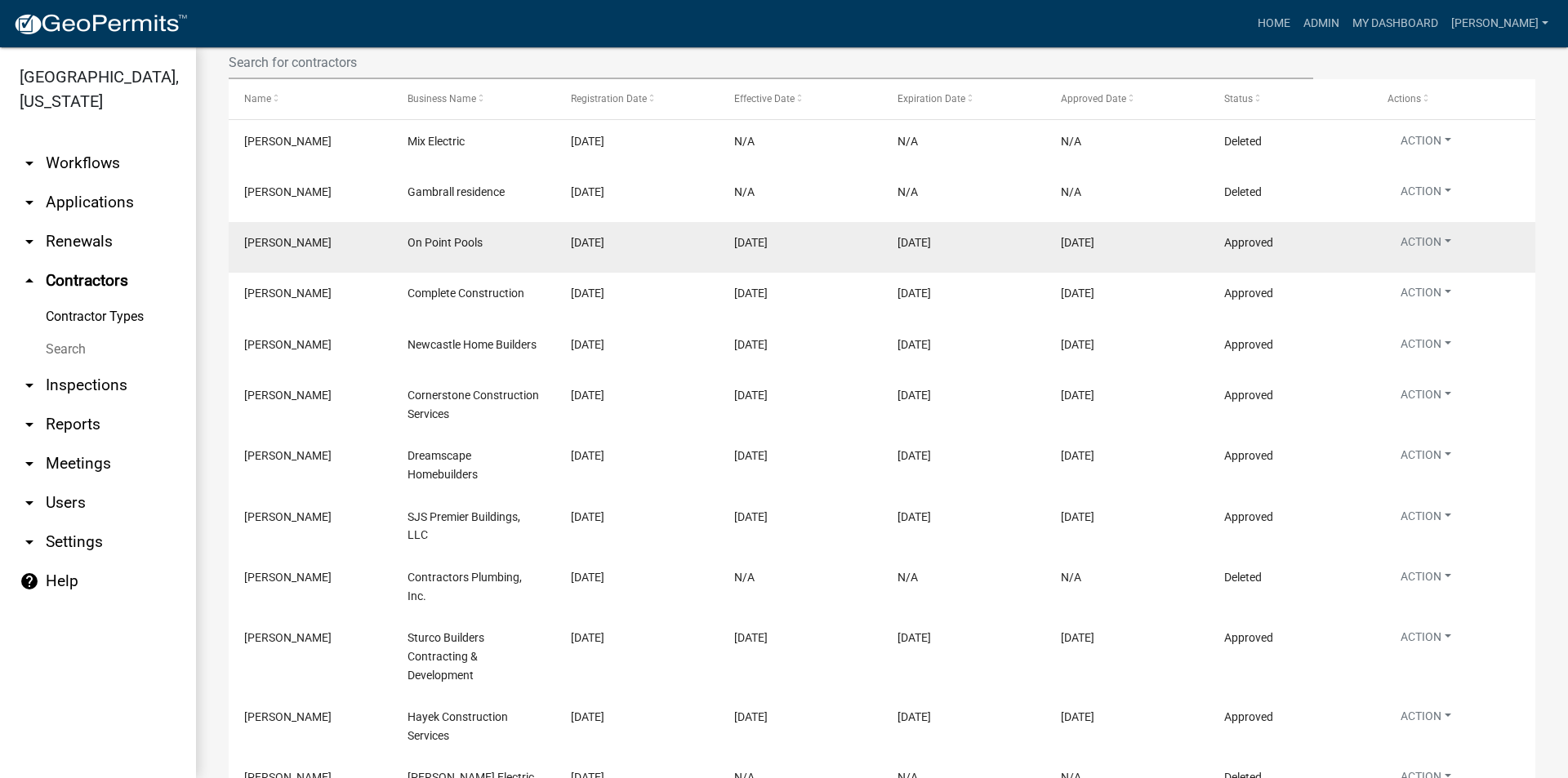
scroll to position [326, 0]
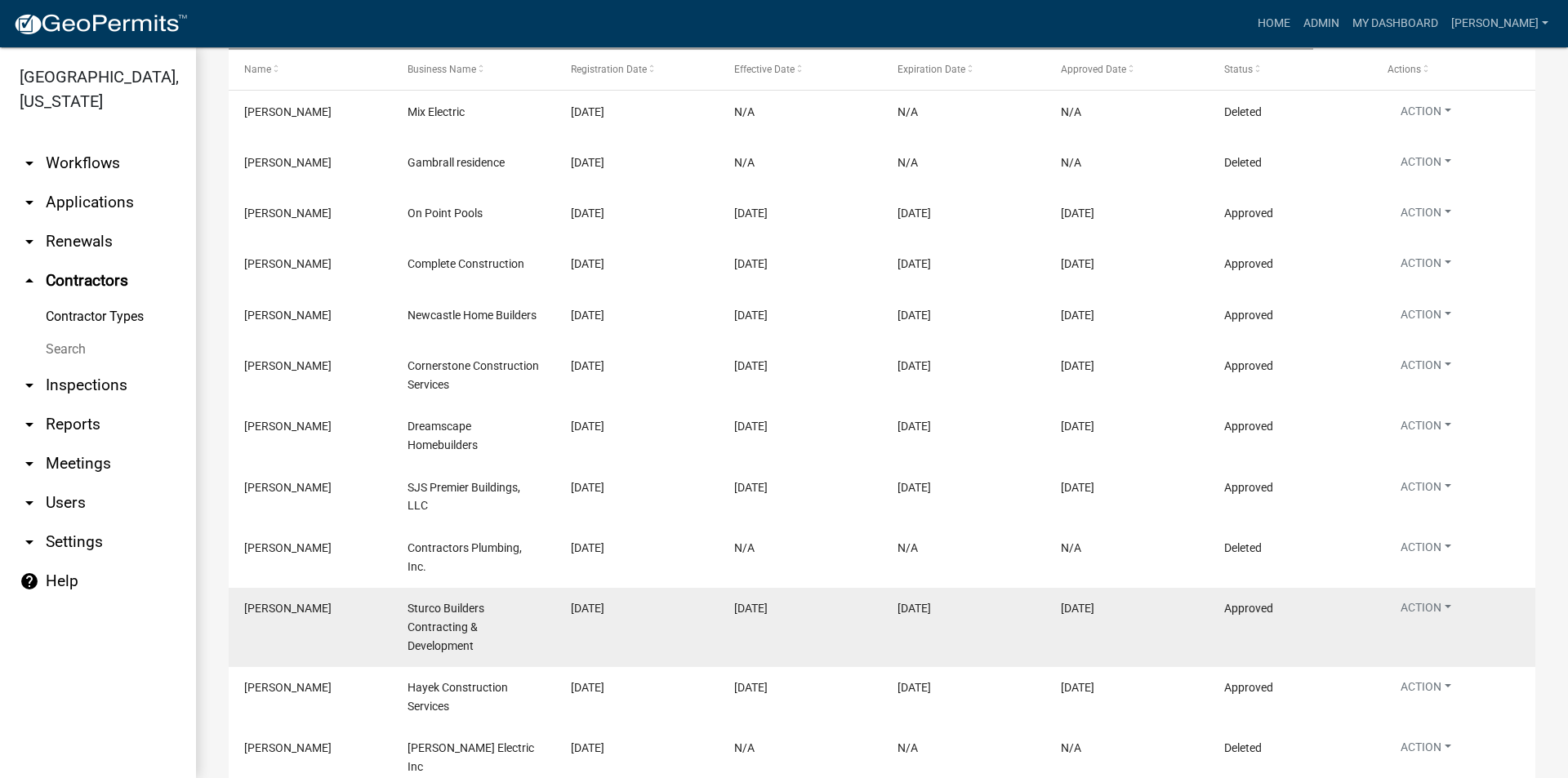
click at [286, 602] on span "[PERSON_NAME]" at bounding box center [287, 608] width 88 height 13
click at [1443, 599] on button "Action" at bounding box center [1426, 610] width 76 height 23
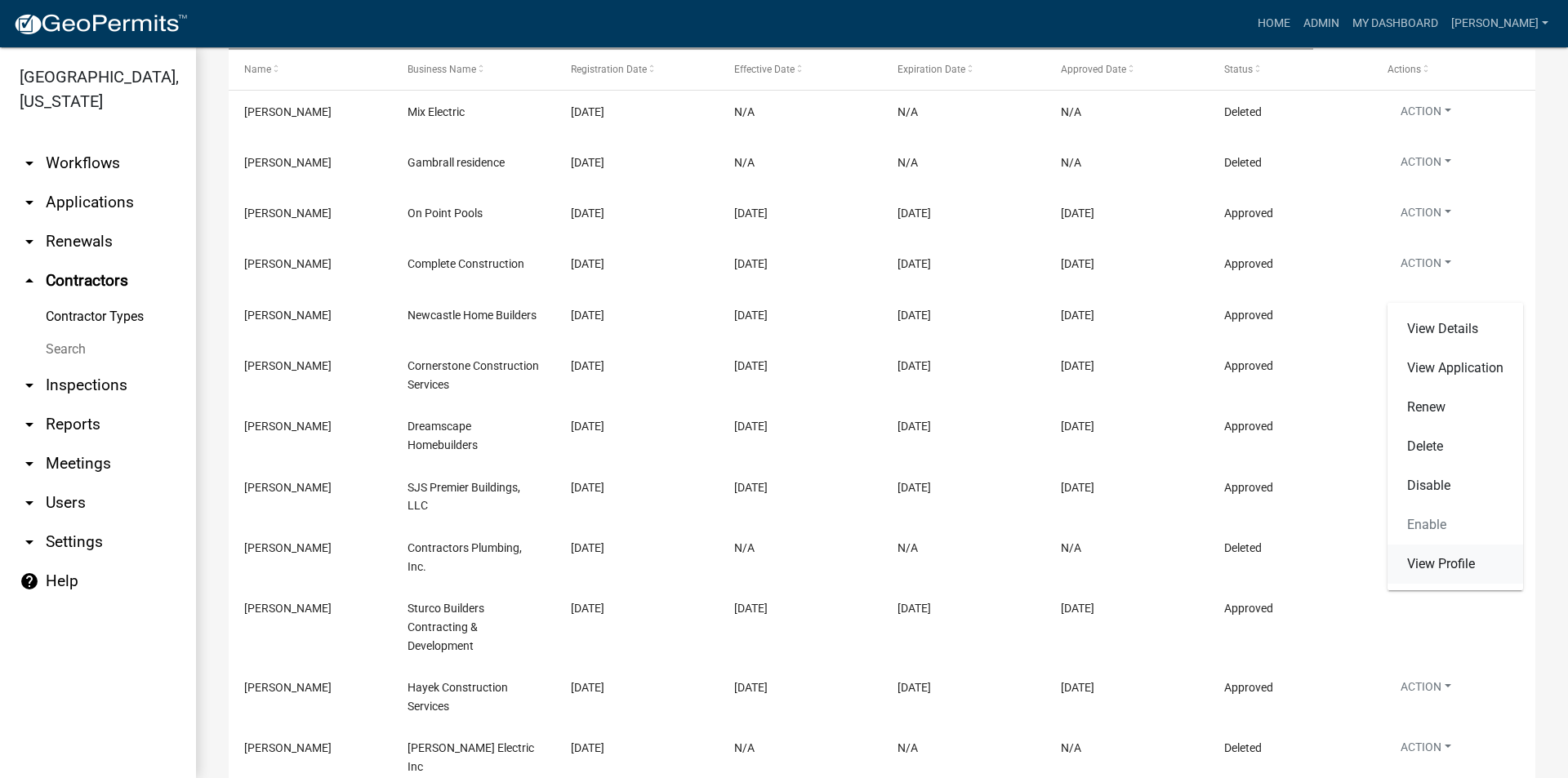
click at [1435, 569] on link "View Profile" at bounding box center [1455, 564] width 135 height 39
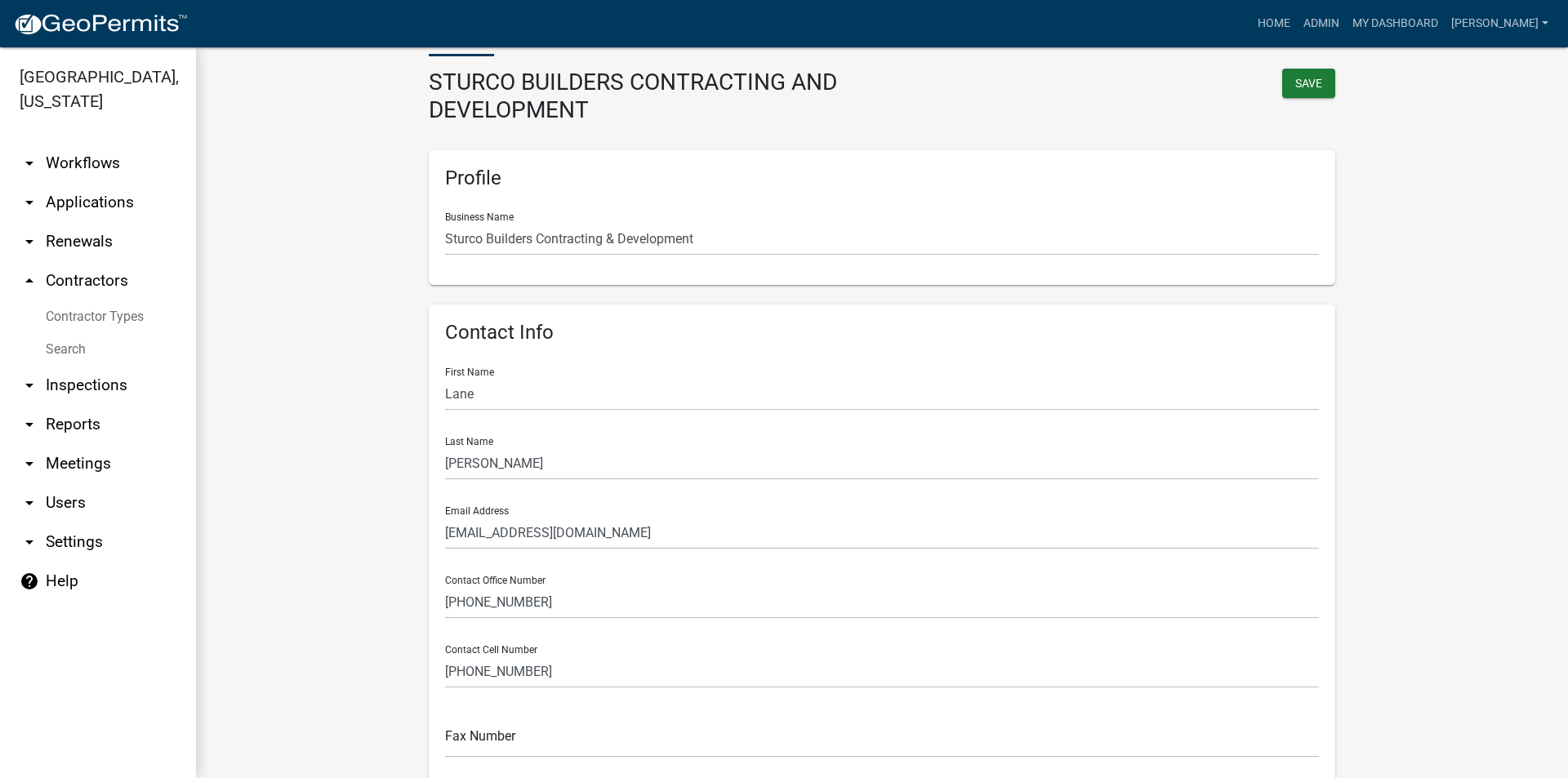
scroll to position [245, 0]
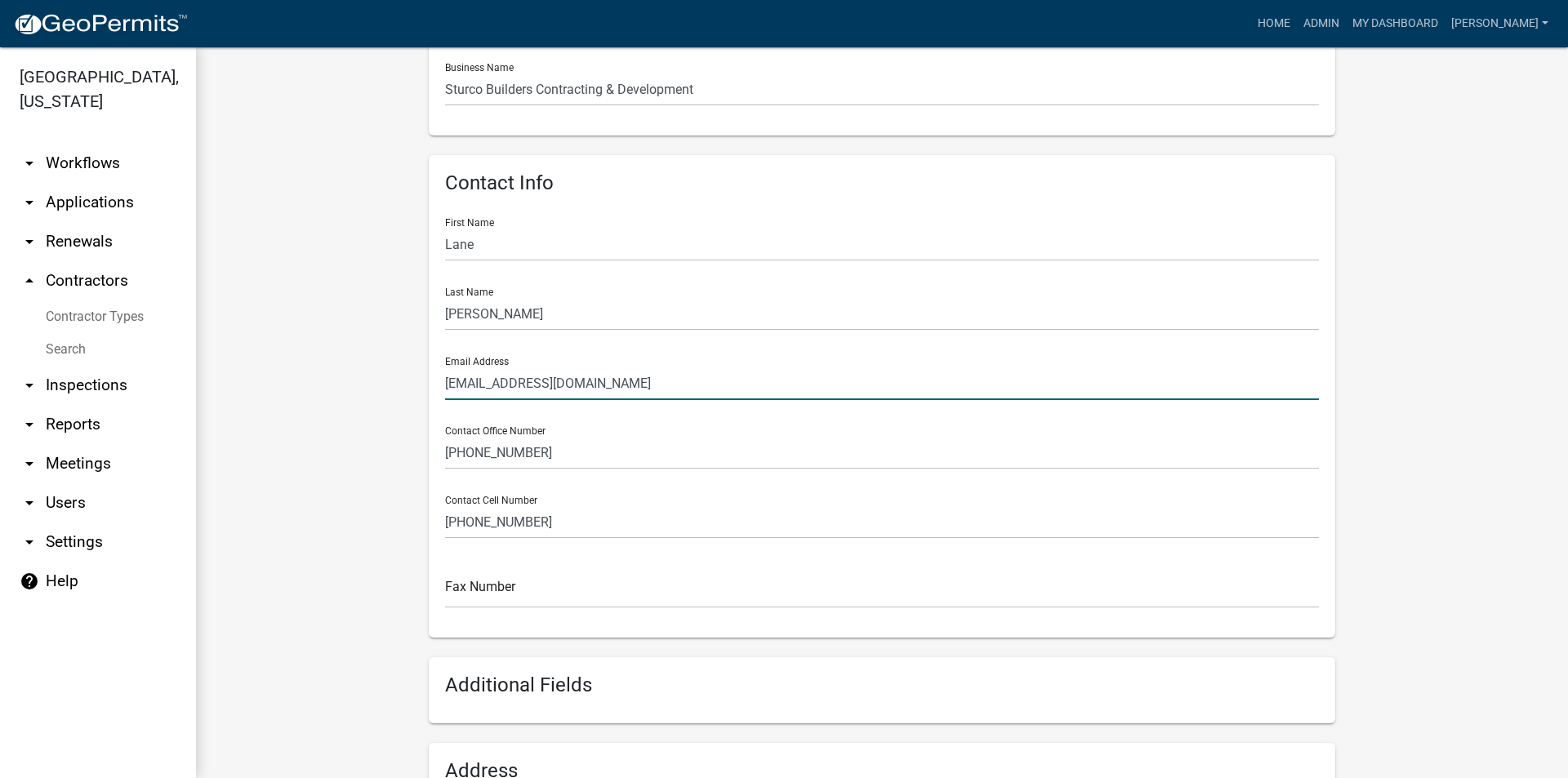
click at [551, 386] on input "sturcobuilders@live.com" at bounding box center [882, 383] width 873 height 34
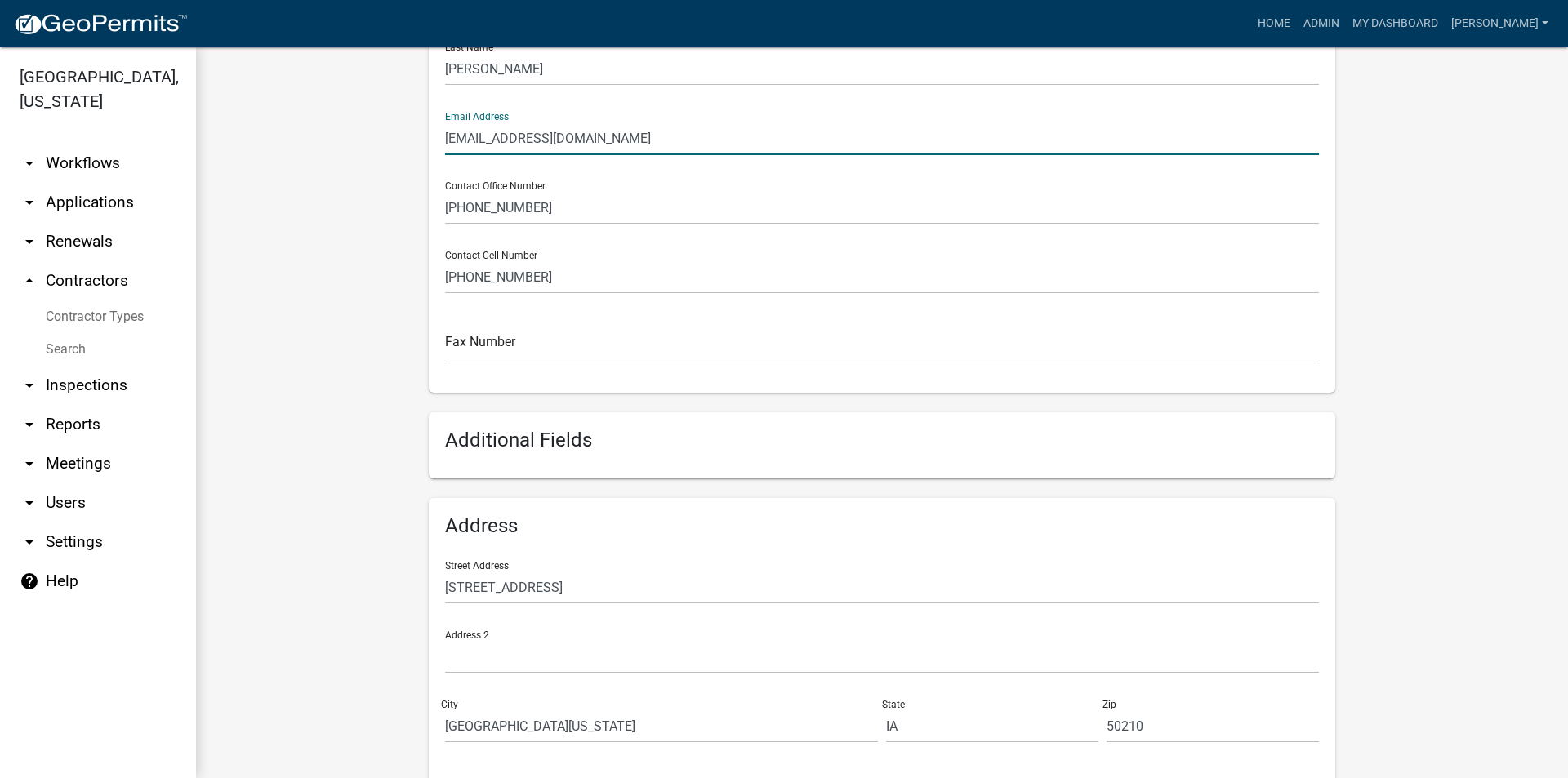
scroll to position [82, 0]
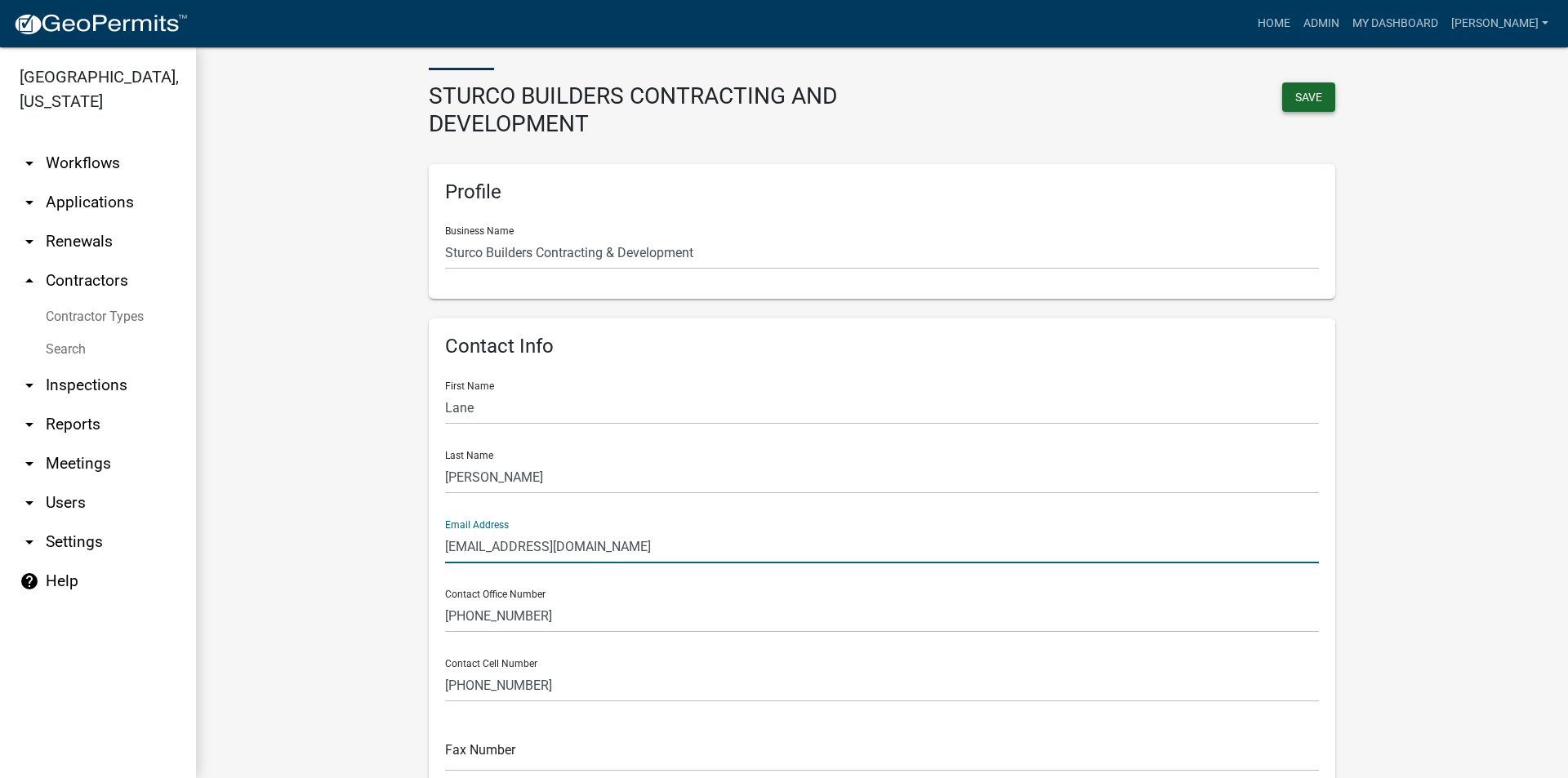
type input "[EMAIL_ADDRESS][DOMAIN_NAME]"
click at [1302, 99] on button "Save" at bounding box center [1308, 97] width 53 height 30
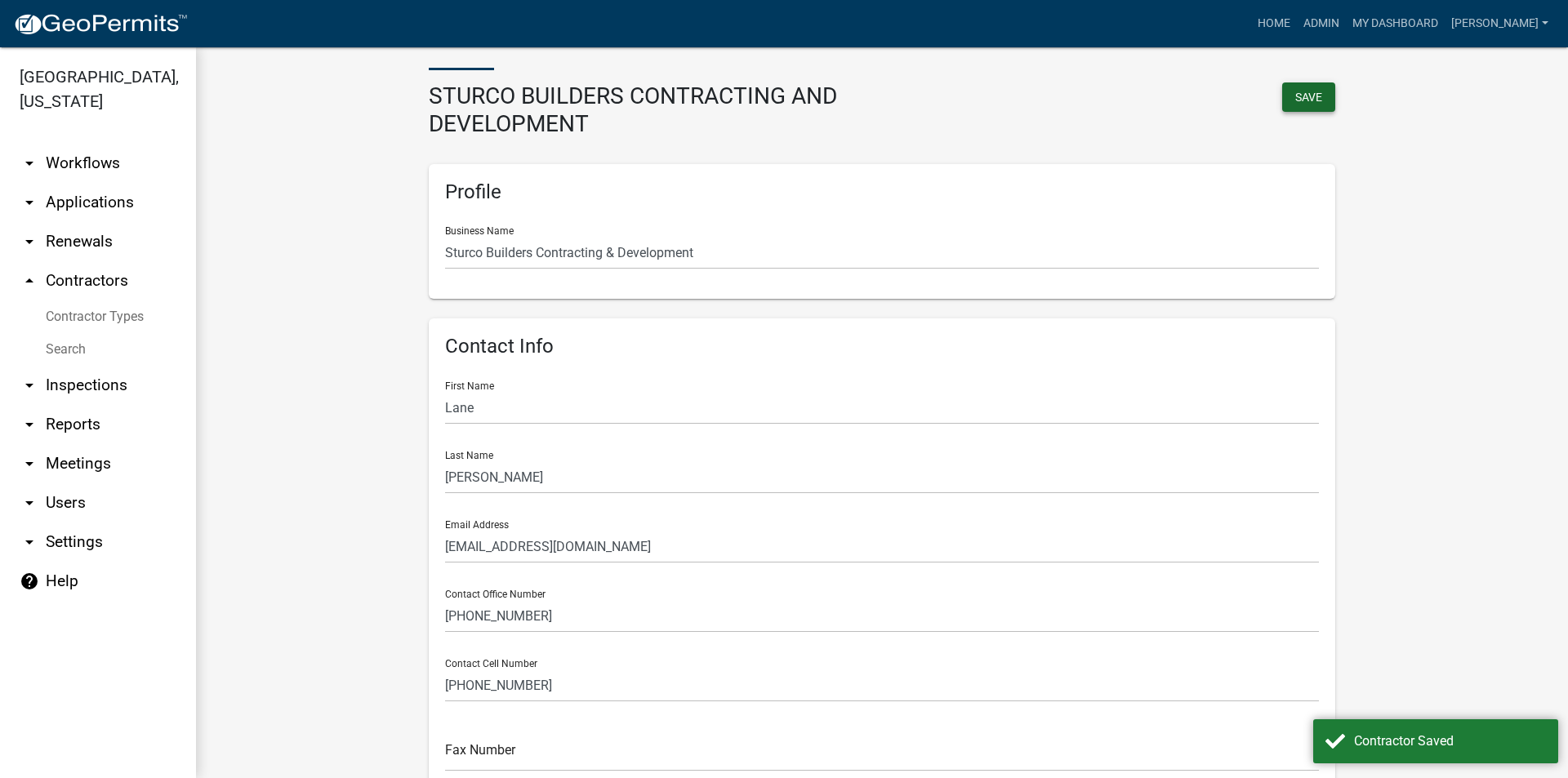
click at [1310, 101] on button "Save" at bounding box center [1308, 97] width 53 height 30
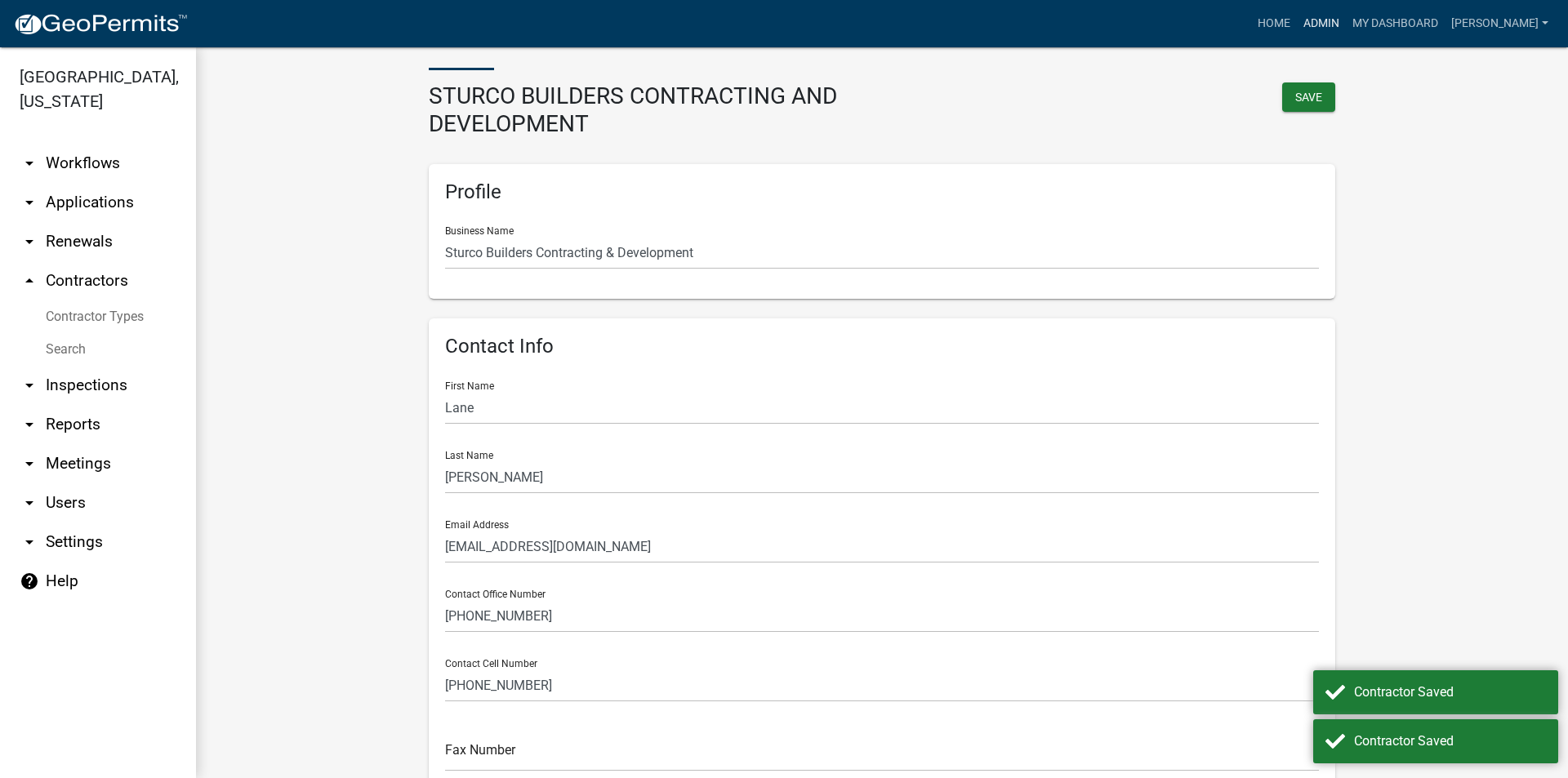
click at [1326, 20] on link "Admin" at bounding box center [1321, 23] width 49 height 31
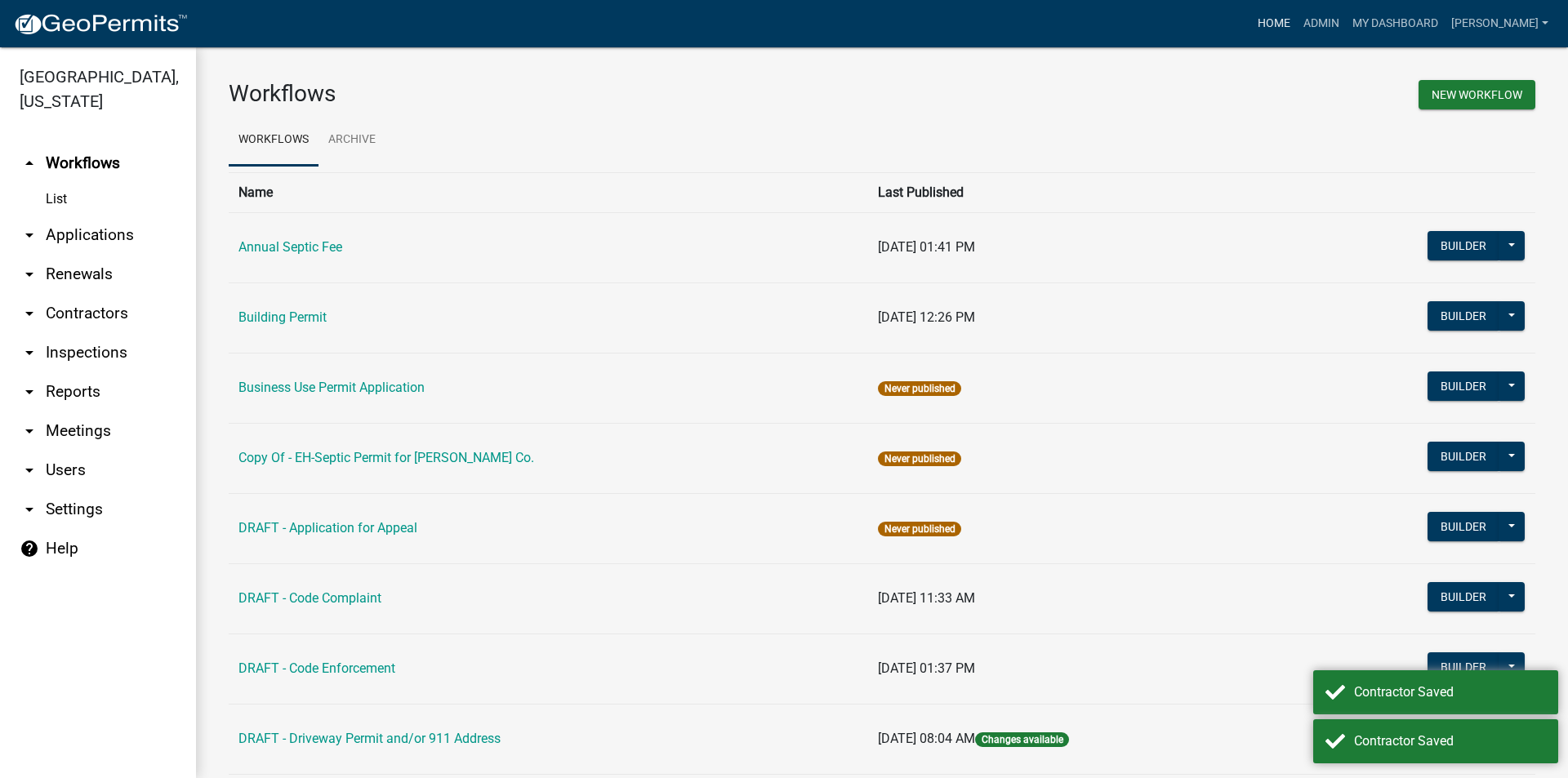
click at [1285, 23] on link "Home" at bounding box center [1274, 23] width 46 height 31
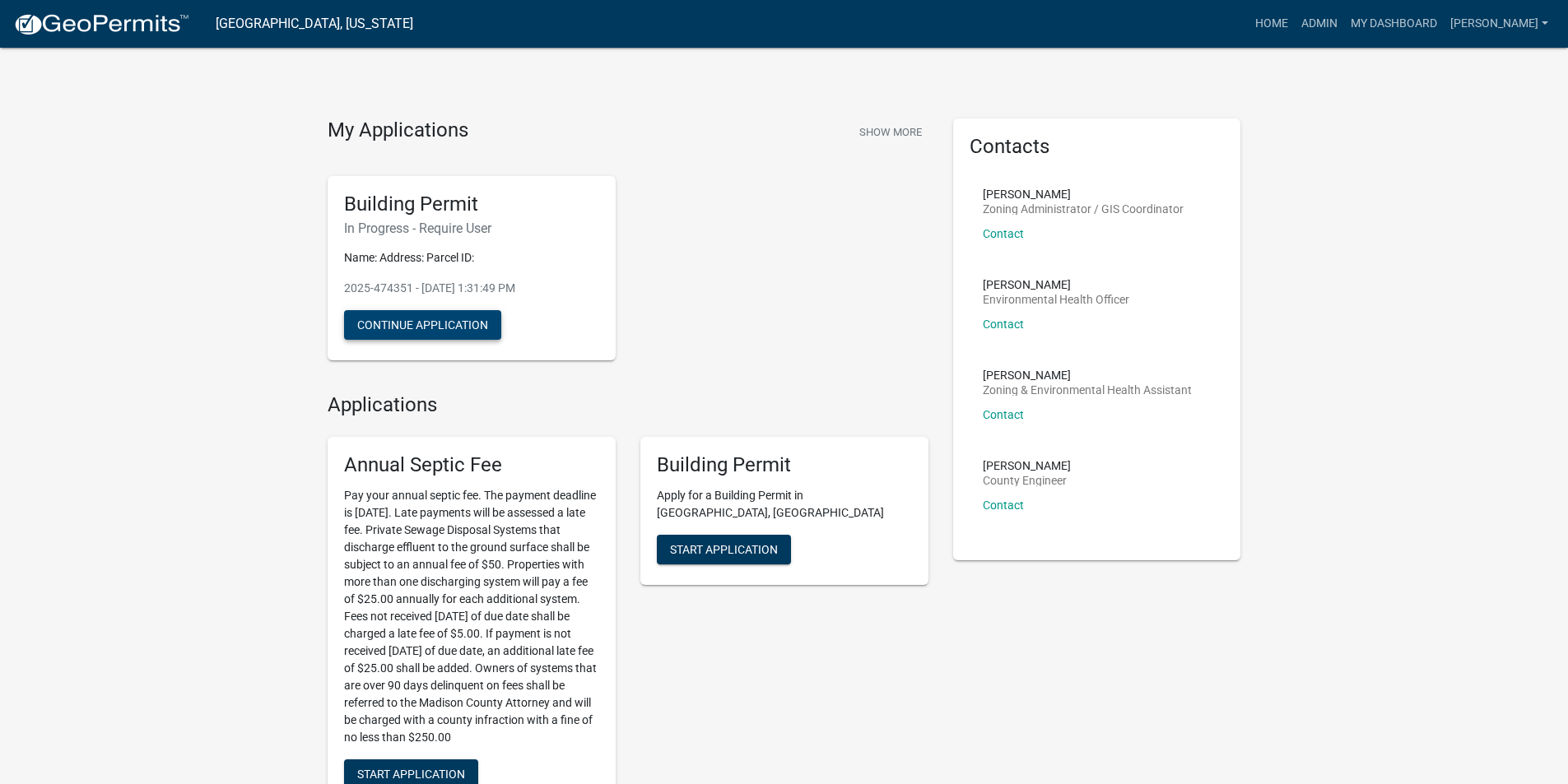
click at [429, 326] on button "Continue Application" at bounding box center [423, 326] width 158 height 30
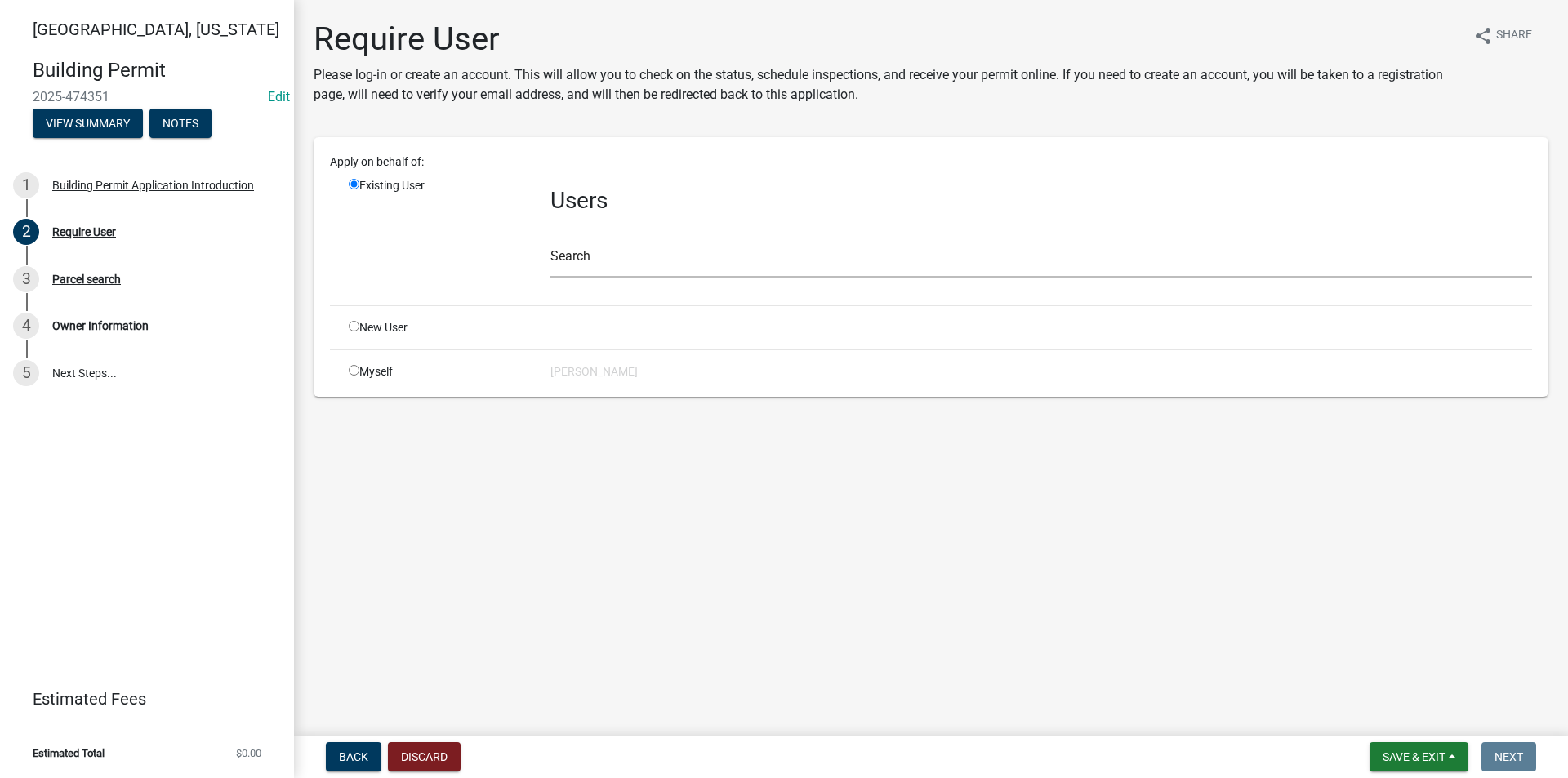
click at [354, 331] on input "radio" at bounding box center [354, 326] width 10 height 10
radio input "true"
radio input "false"
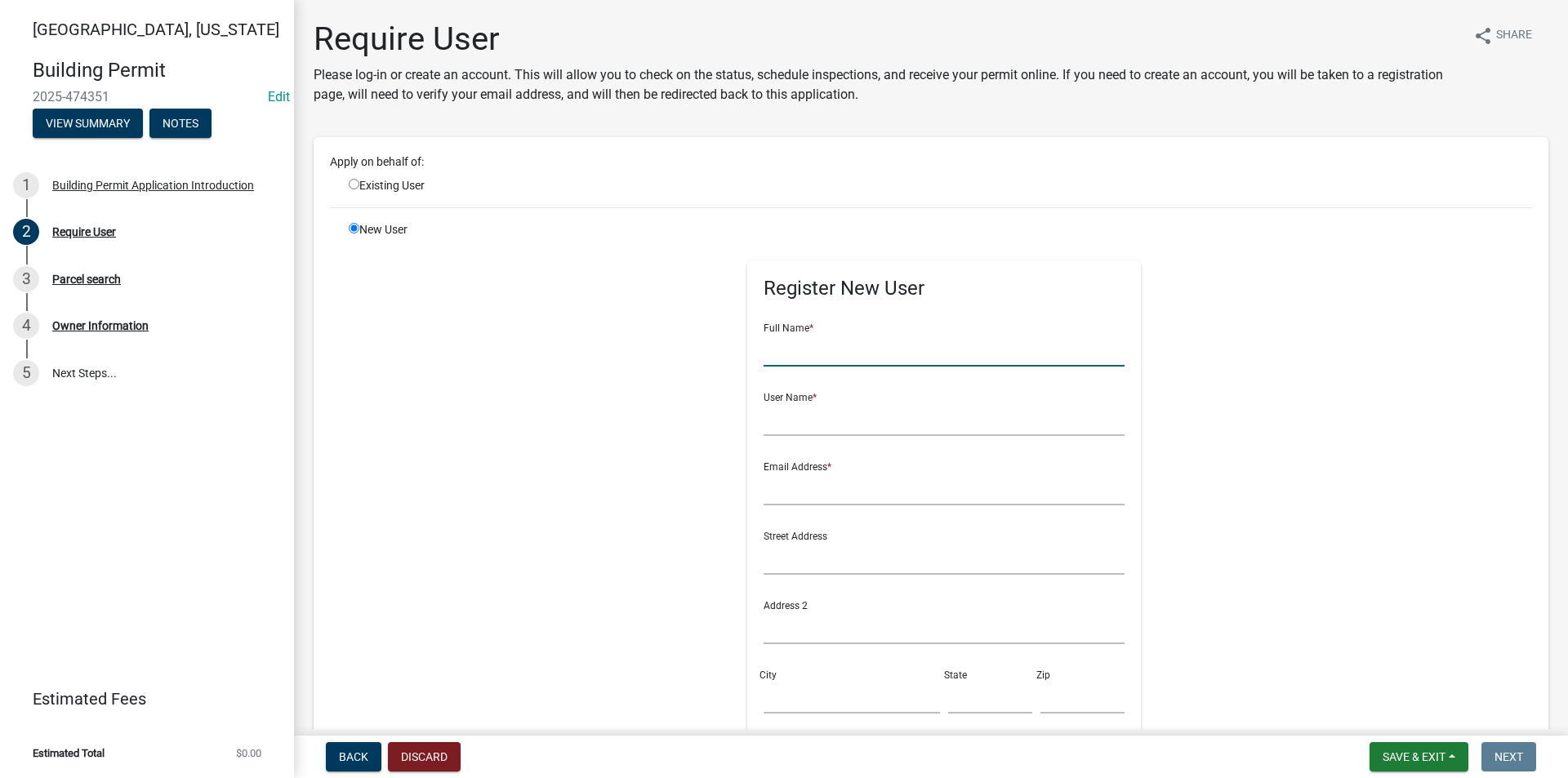
click at [783, 361] on input "text" at bounding box center [944, 350] width 362 height 34
type input "[PERSON_NAME]"
click at [768, 418] on input "text" at bounding box center [944, 419] width 362 height 34
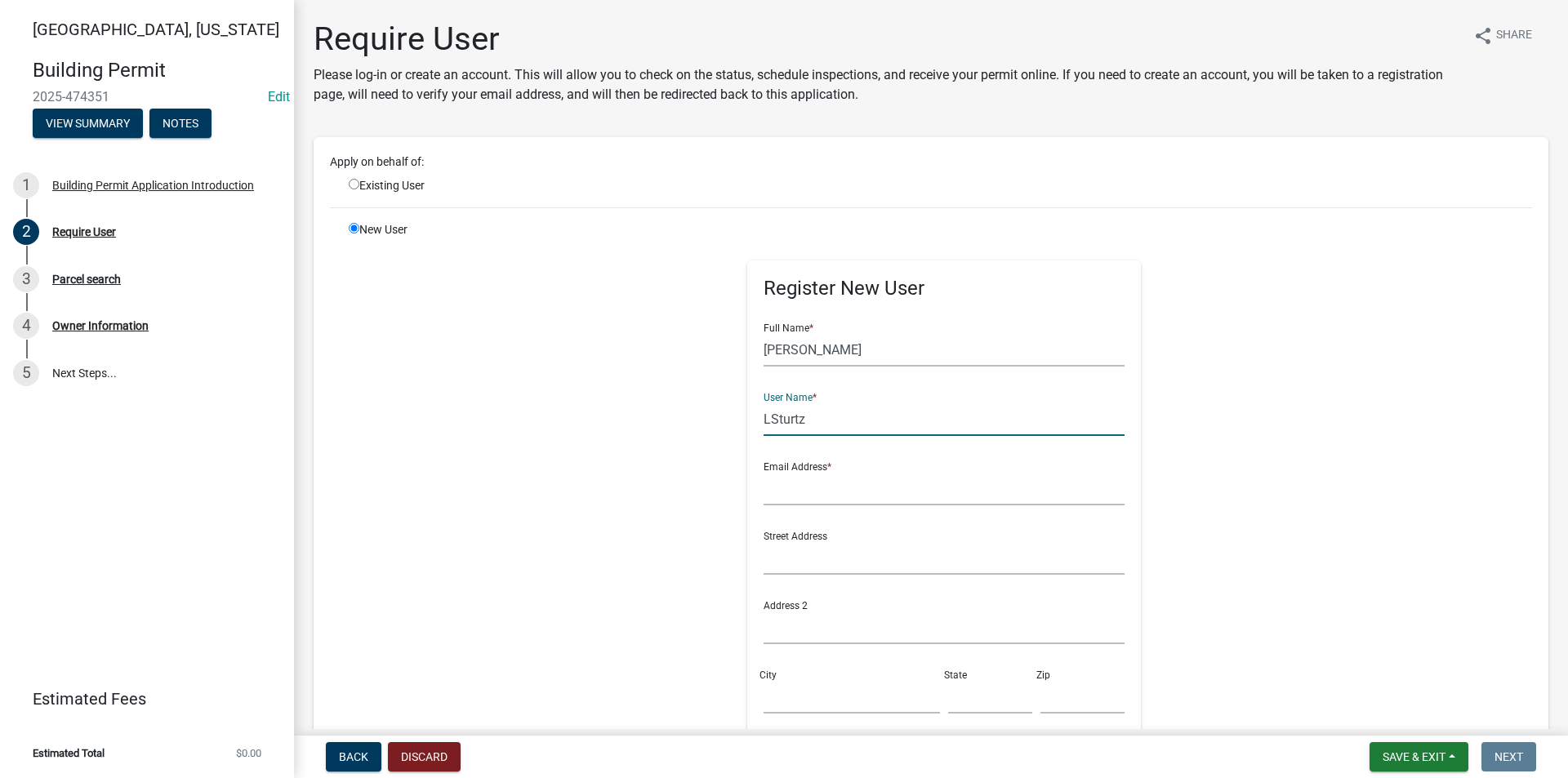
type input "LSturtz"
click at [797, 497] on input "text" at bounding box center [944, 489] width 362 height 34
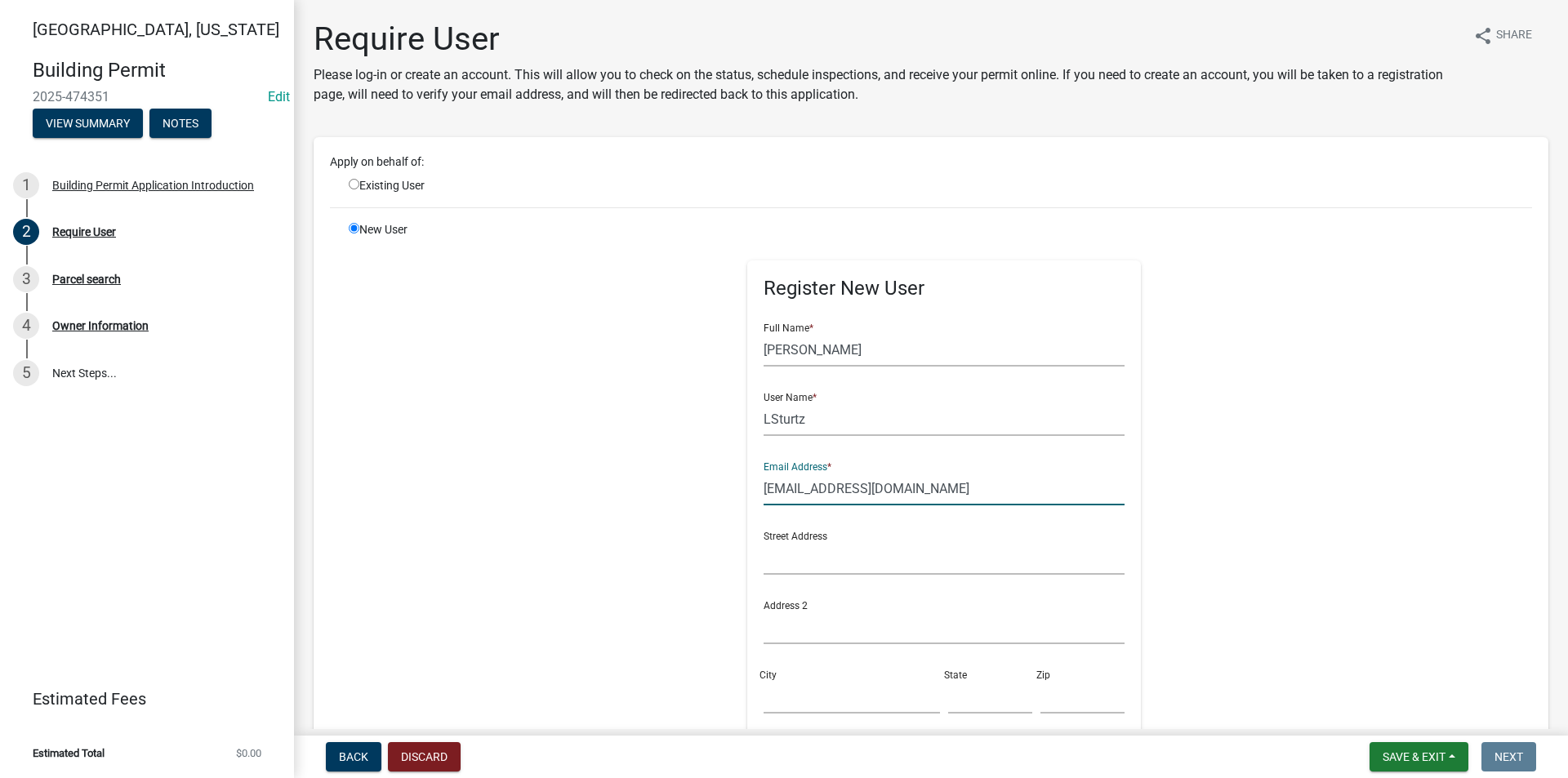
type input "[EMAIL_ADDRESS][DOMAIN_NAME]"
type input "[STREET_ADDRESS]"
type input "New Virginia"
type input "IA"
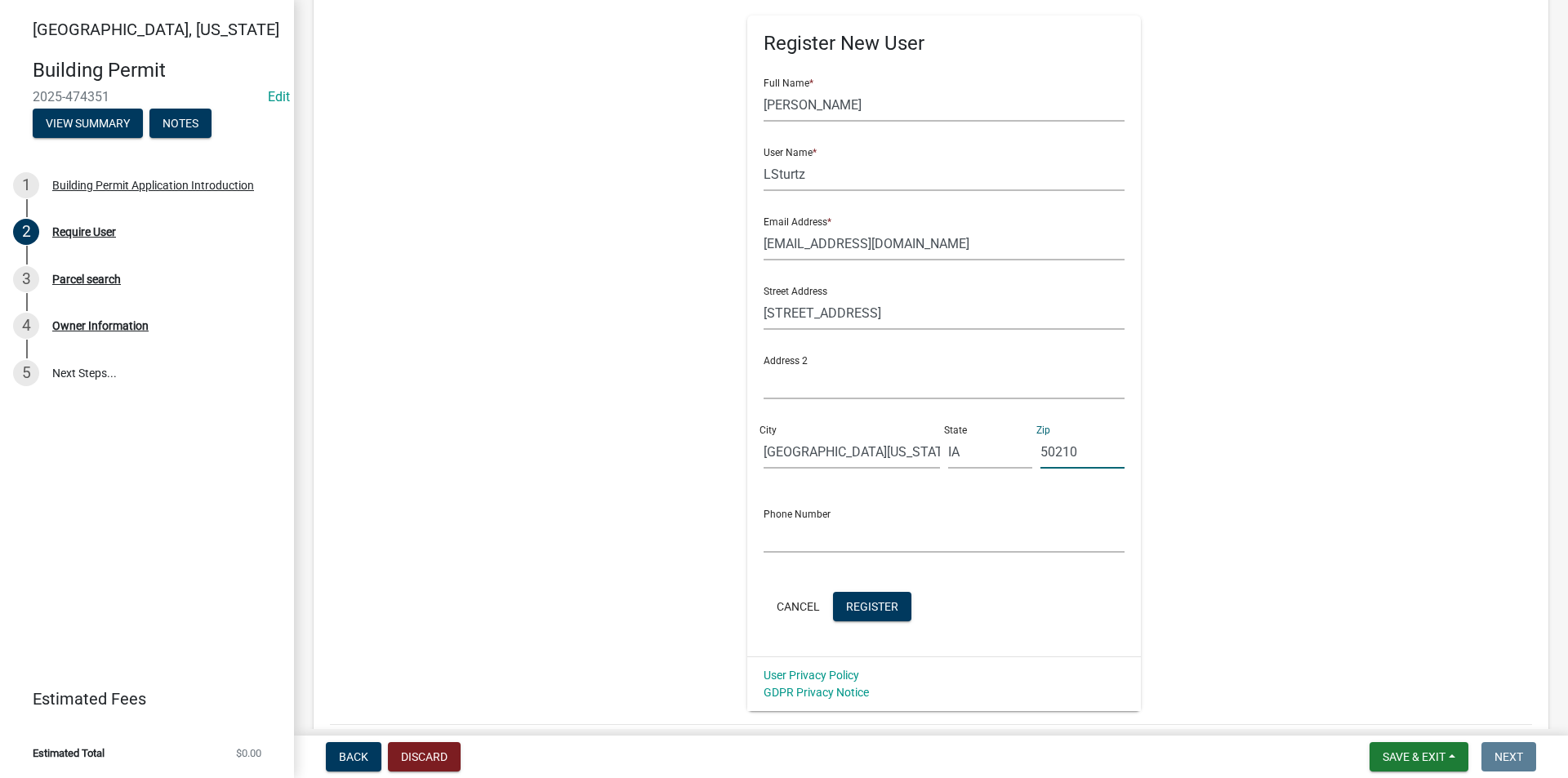
type input "50210"
click at [799, 534] on input "text" at bounding box center [944, 536] width 362 height 34
type input "[PHONE_NUMBER]"
click at [846, 612] on span "Register" at bounding box center [872, 605] width 52 height 13
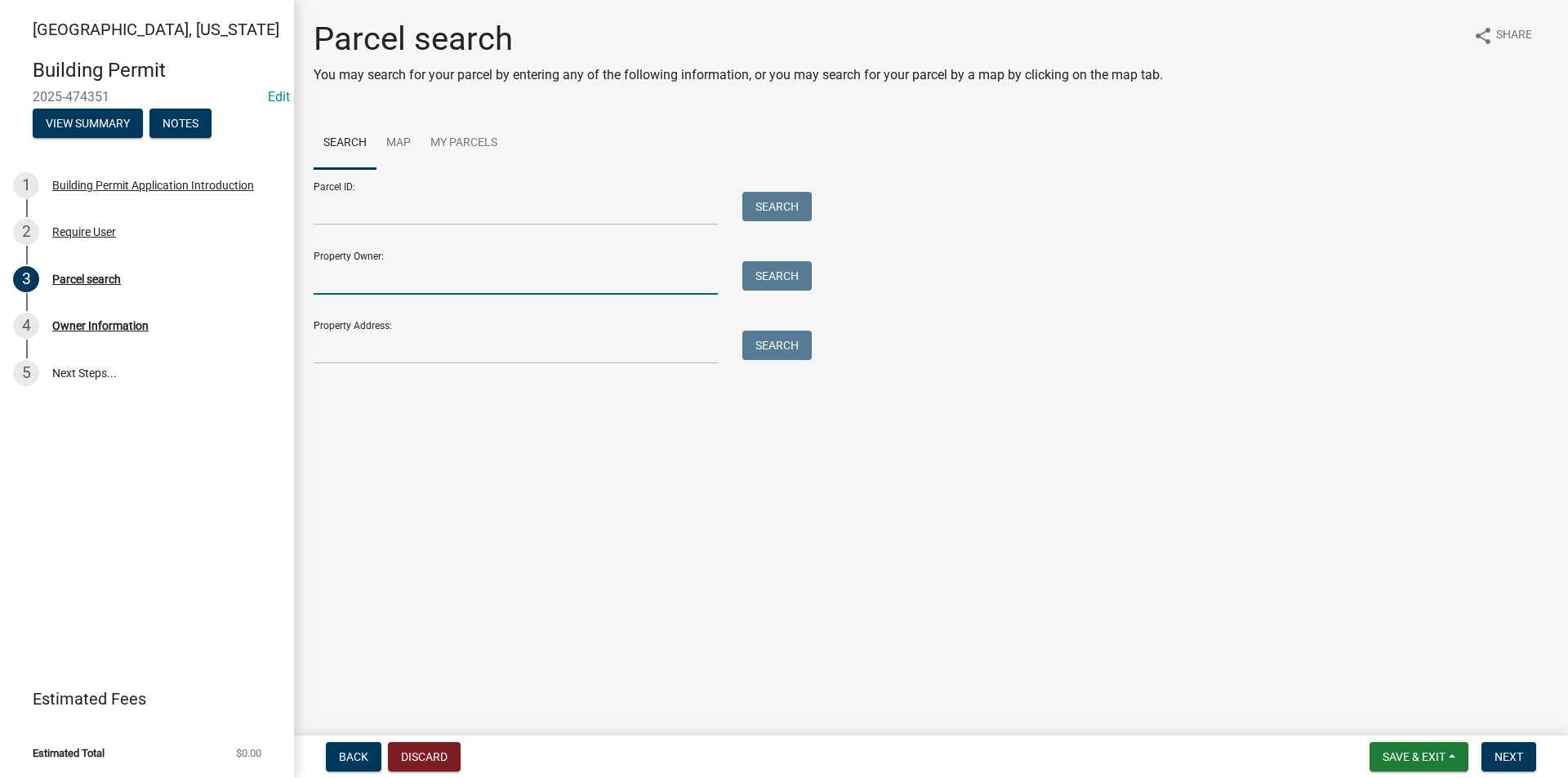
click at [366, 279] on input "Property Owner:" at bounding box center [516, 278] width 405 height 34
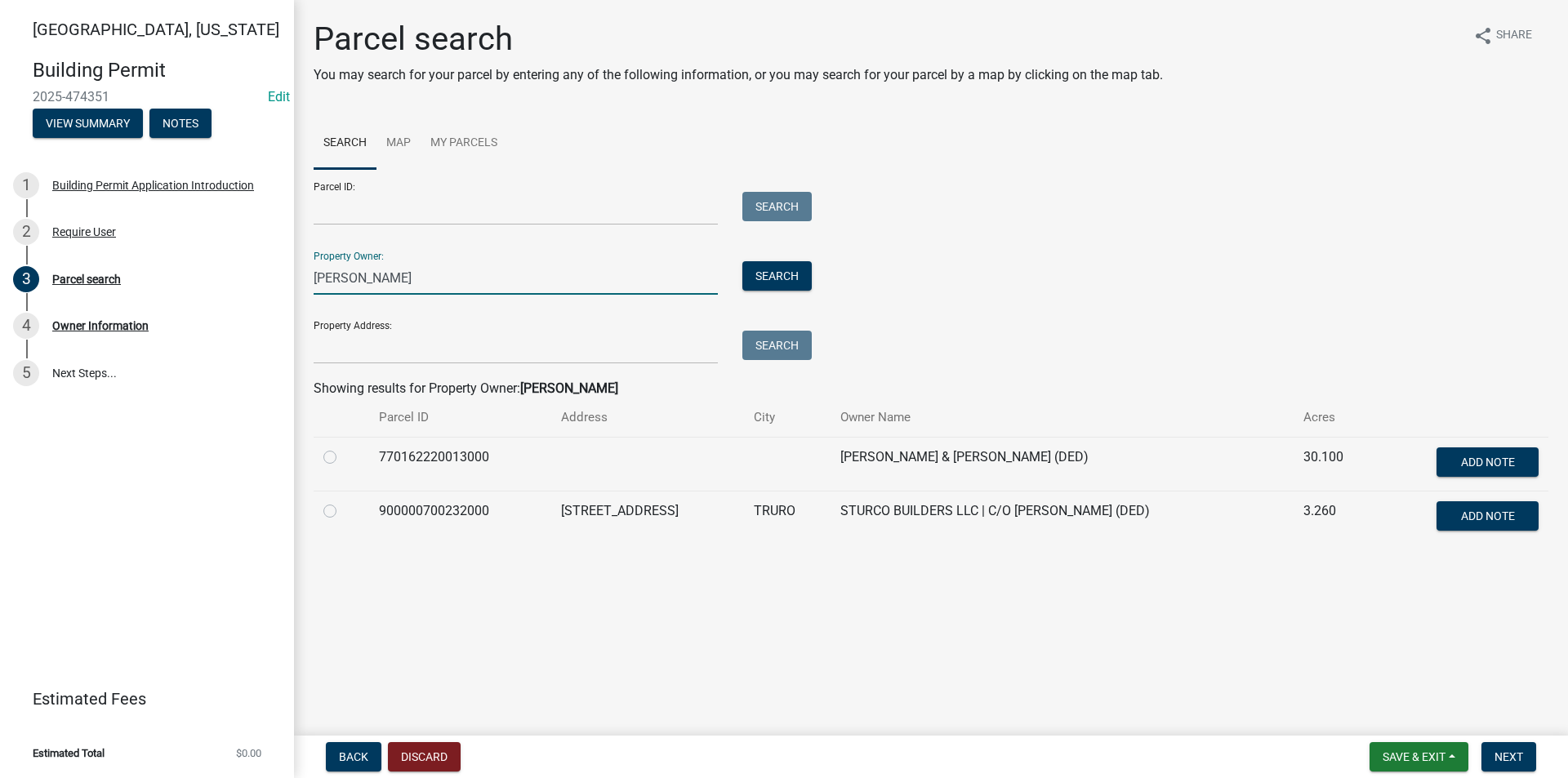
type input "Sturtz, Lane"
click at [343, 447] on label at bounding box center [343, 447] width 0 height 0
click at [343, 458] on input "radio" at bounding box center [348, 452] width 10 height 10
radio input "true"
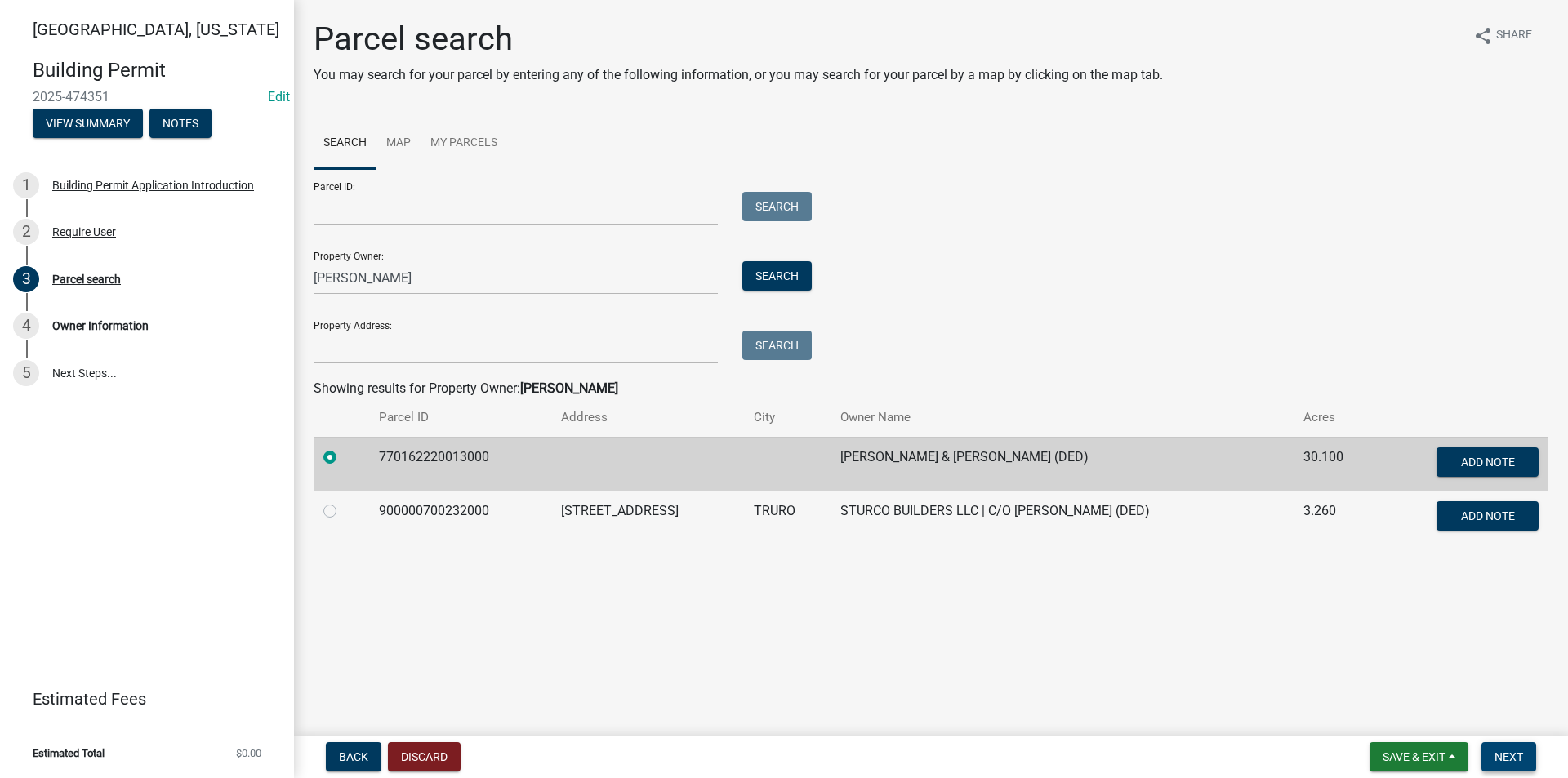
click at [1519, 757] on span "Next" at bounding box center [1508, 756] width 29 height 13
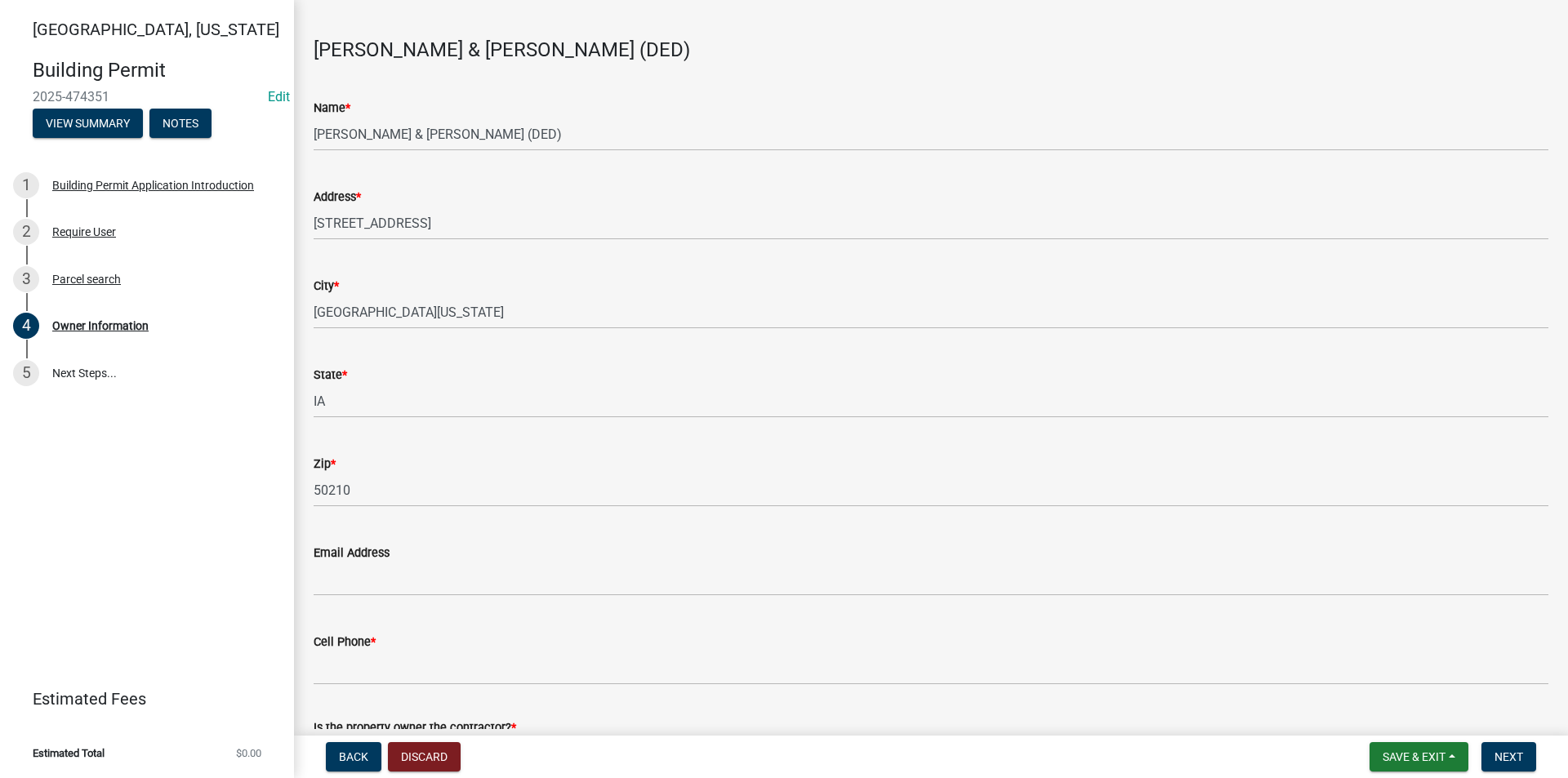
scroll to position [82, 0]
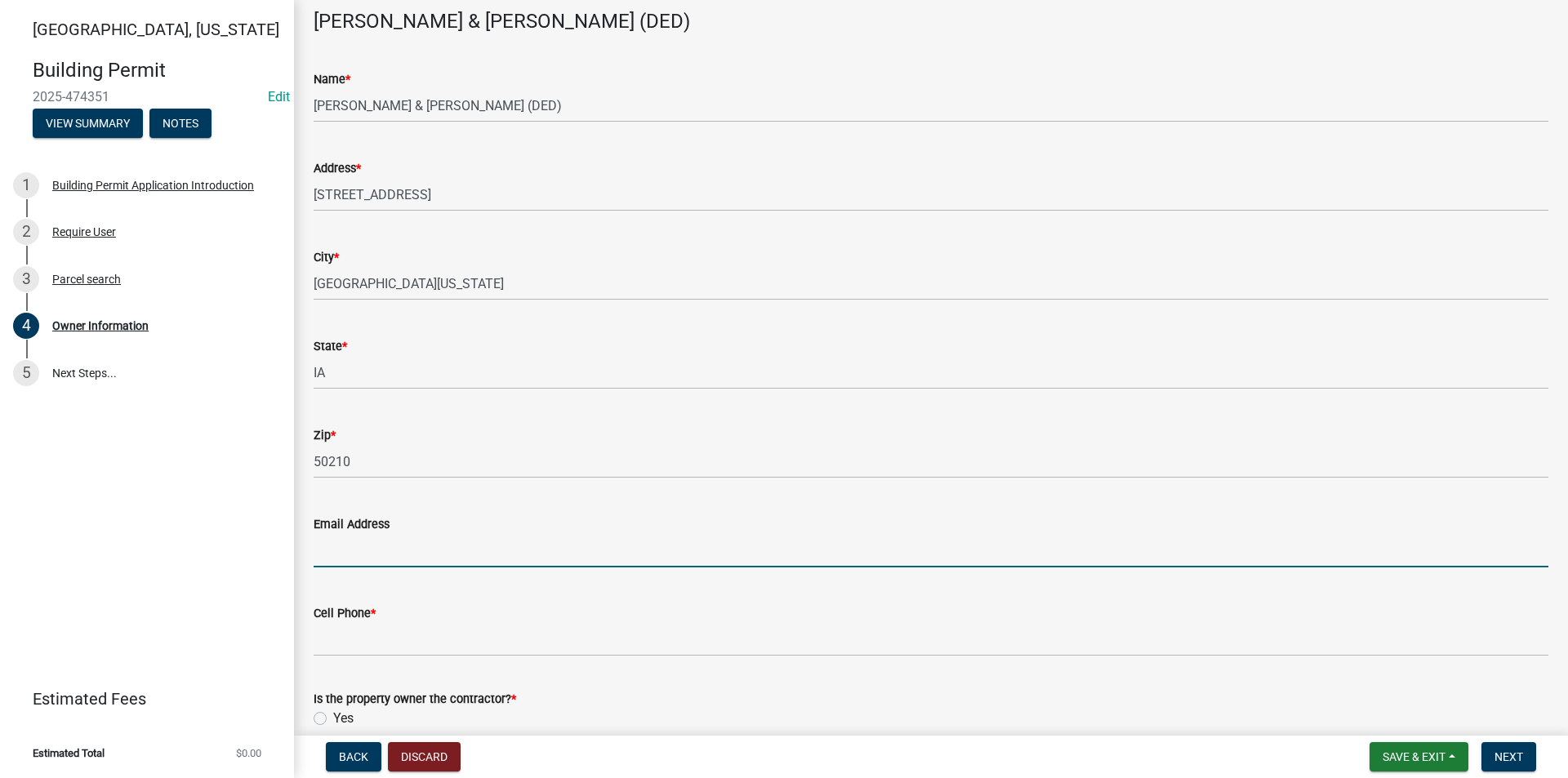
click at [343, 551] on input "Email Address" at bounding box center [931, 551] width 1235 height 34
type input "[EMAIL_ADDRESS][DOMAIN_NAME]"
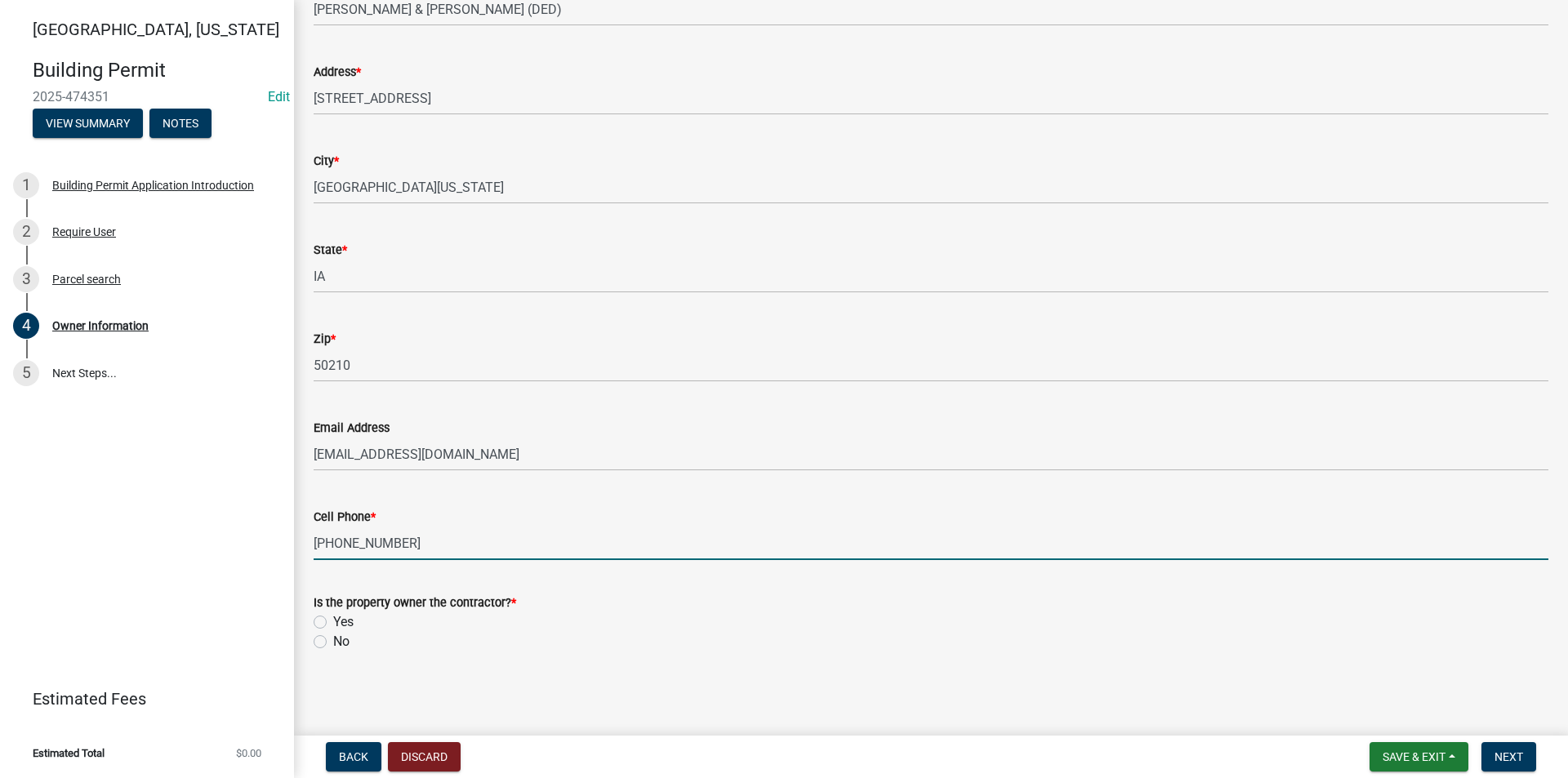
scroll to position [179, 0]
type input "[PHONE_NUMBER]"
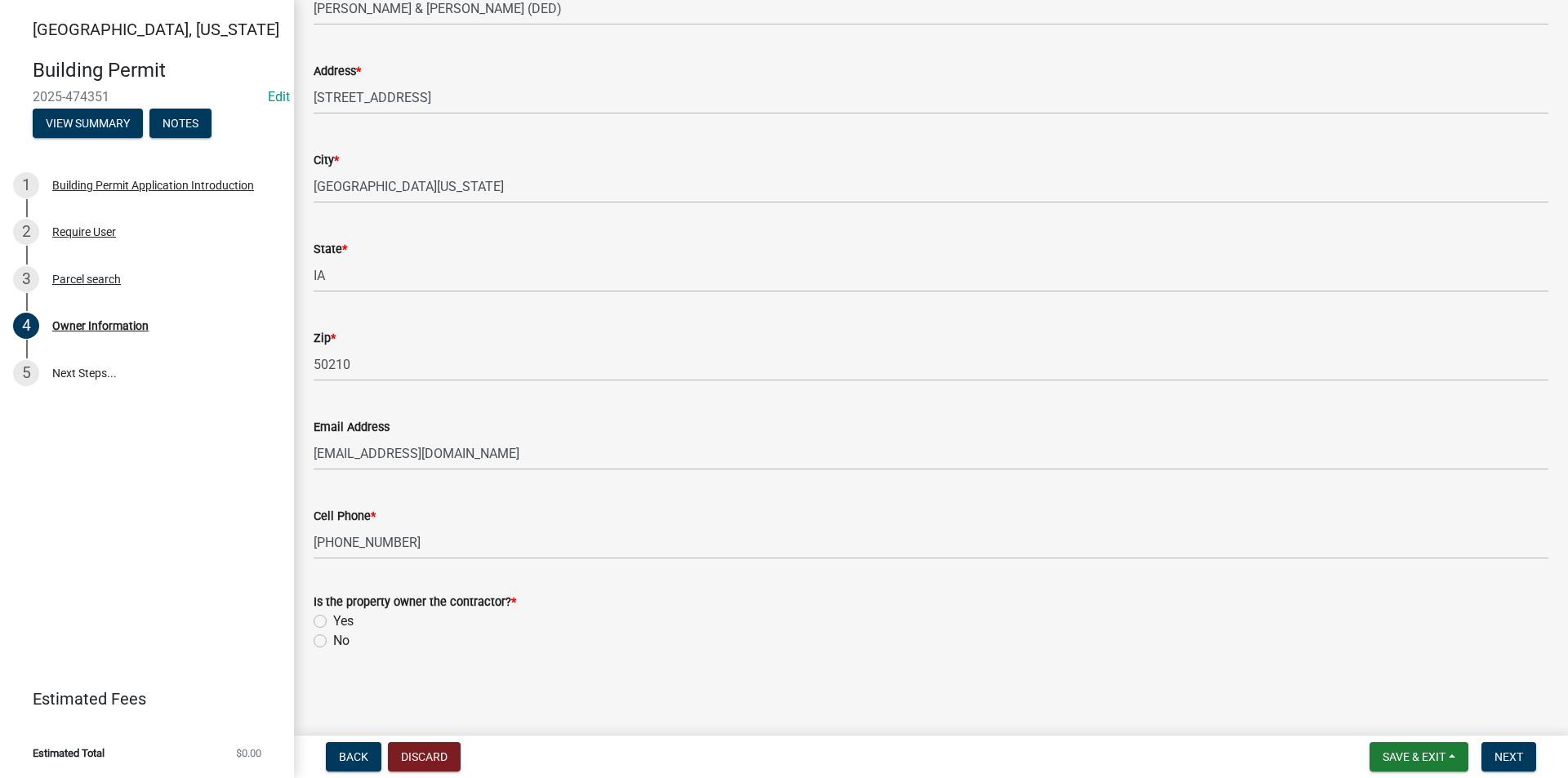
click at [333, 642] on label "No" at bounding box center [341, 641] width 16 height 20
click at [333, 642] on input "No" at bounding box center [339, 636] width 10 height 10
radio input "true"
click at [1513, 761] on span "Next" at bounding box center [1508, 756] width 29 height 13
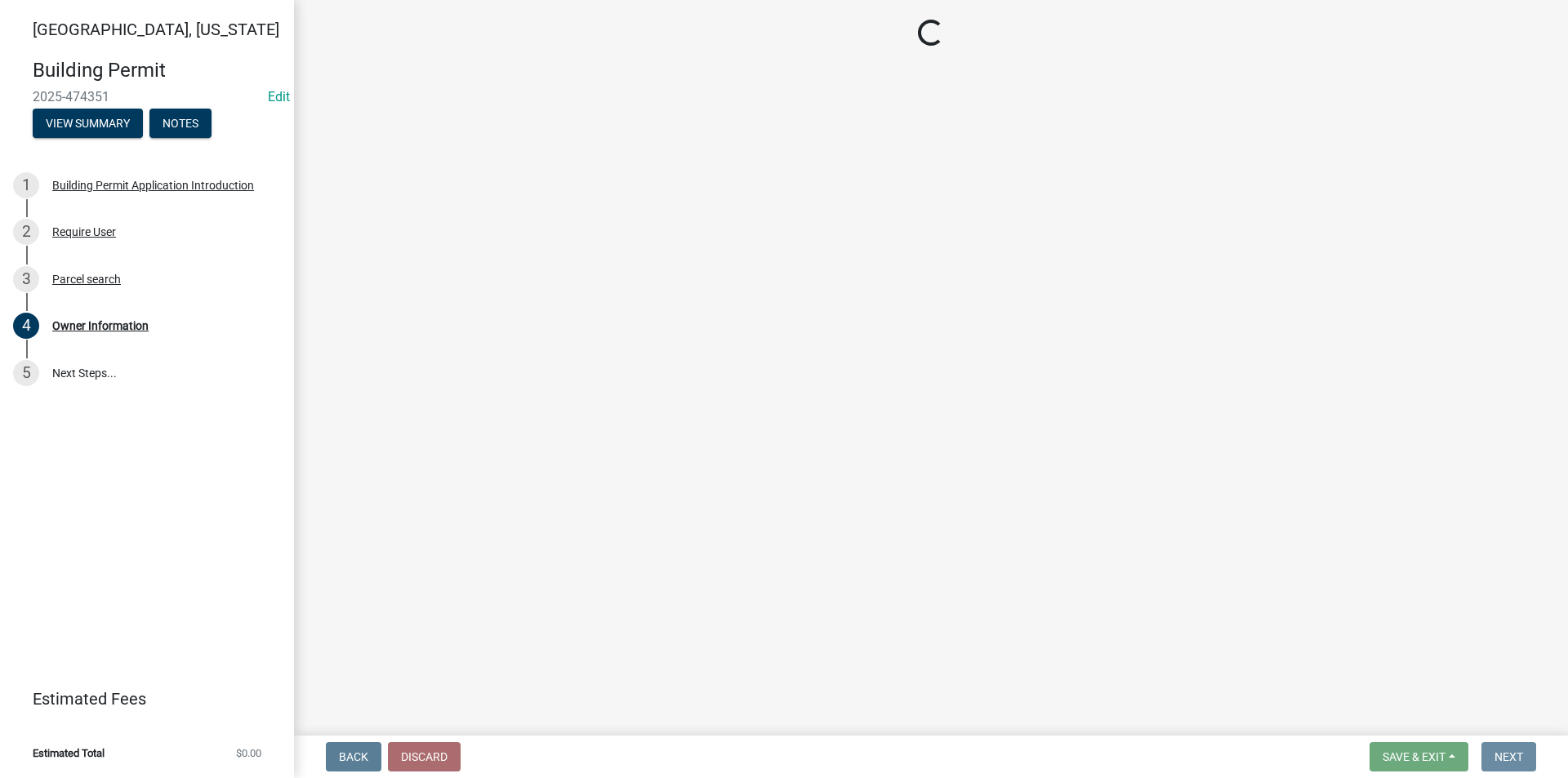
scroll to position [0, 0]
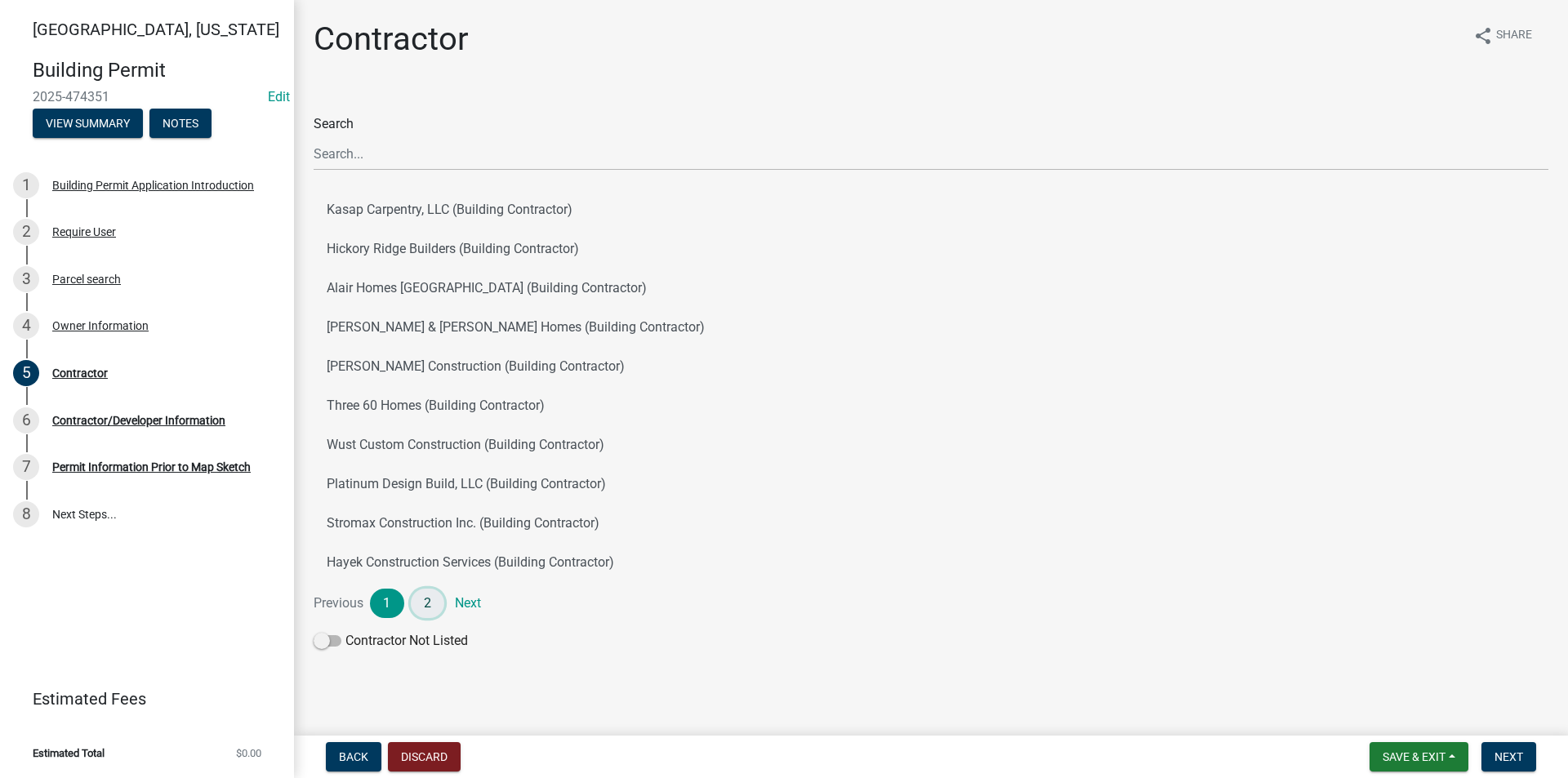
click at [425, 613] on link "2" at bounding box center [427, 603] width 34 height 30
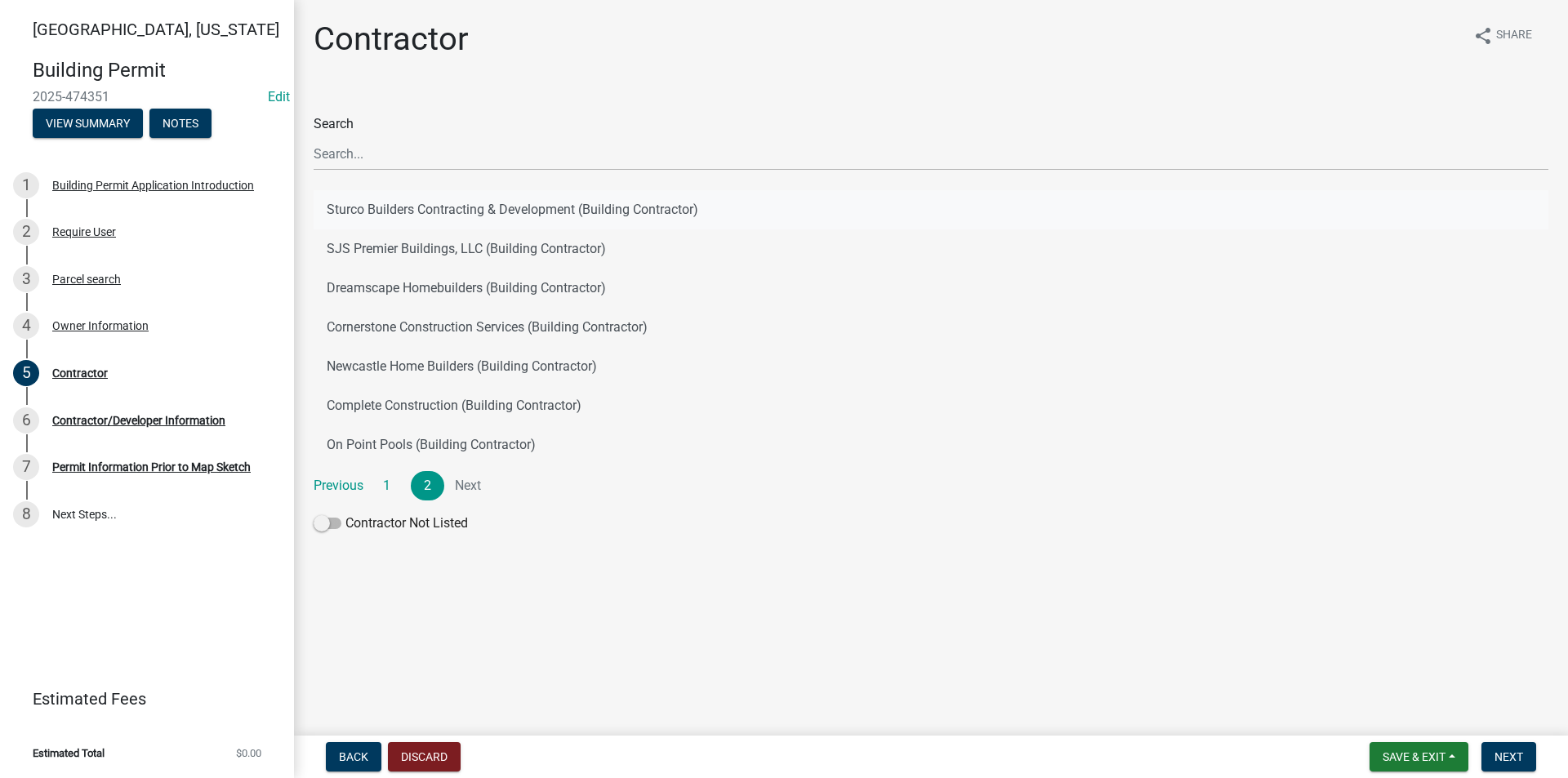
click at [406, 211] on button "Sturco Builders Contracting & Development (Building Contractor)" at bounding box center [931, 209] width 1235 height 39
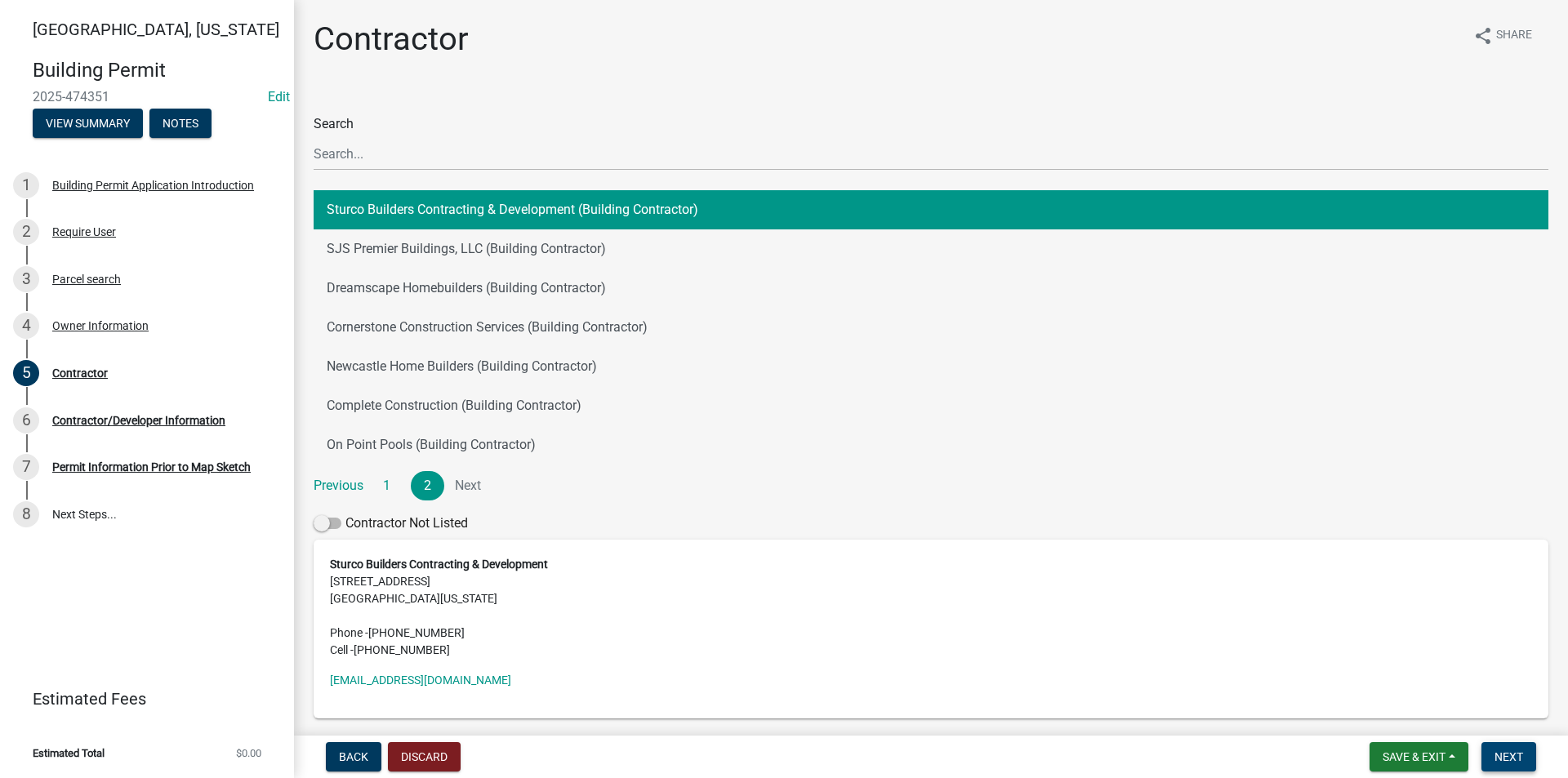
click at [1516, 762] on span "Next" at bounding box center [1508, 756] width 29 height 13
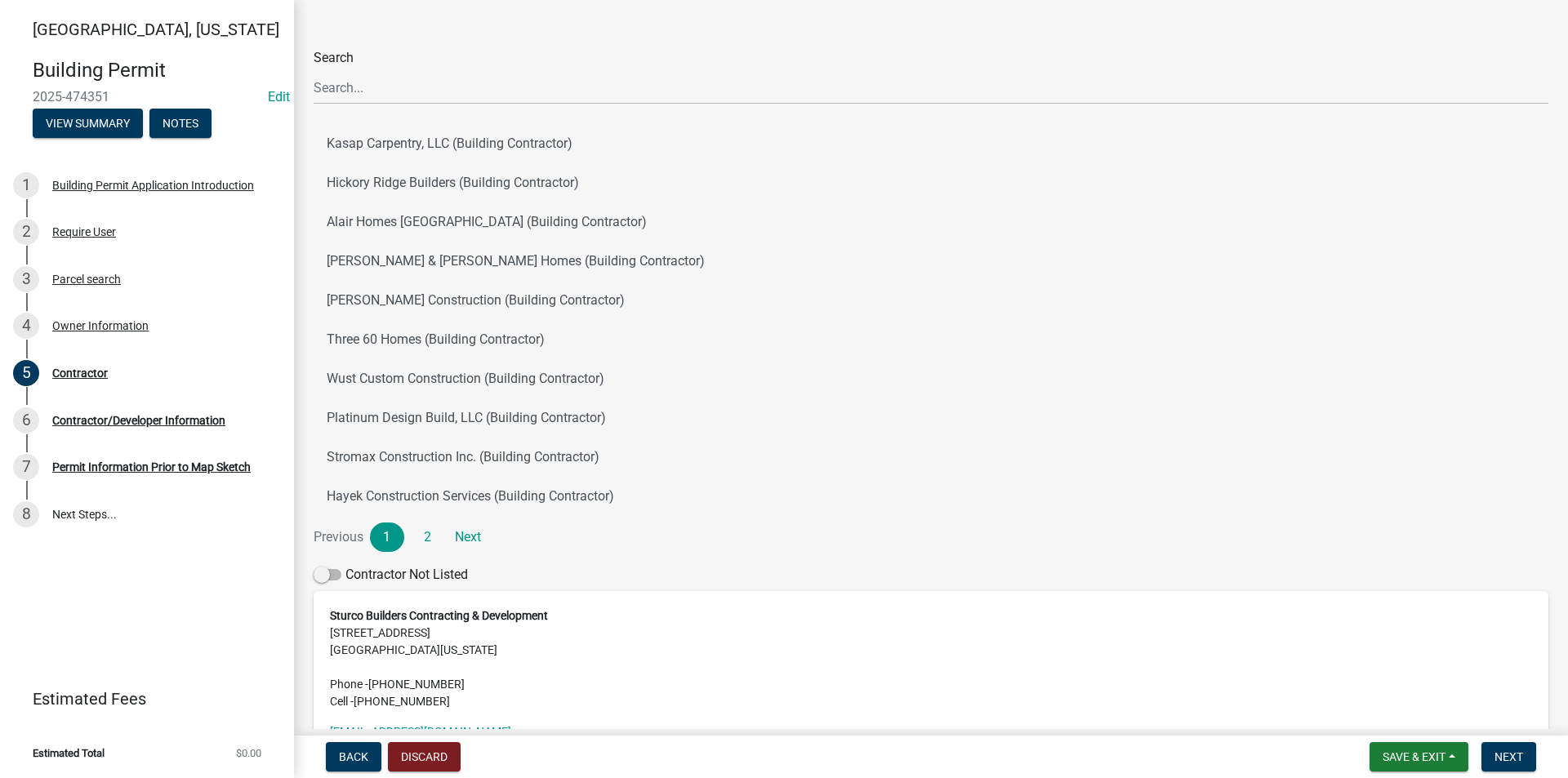
scroll to position [163, 0]
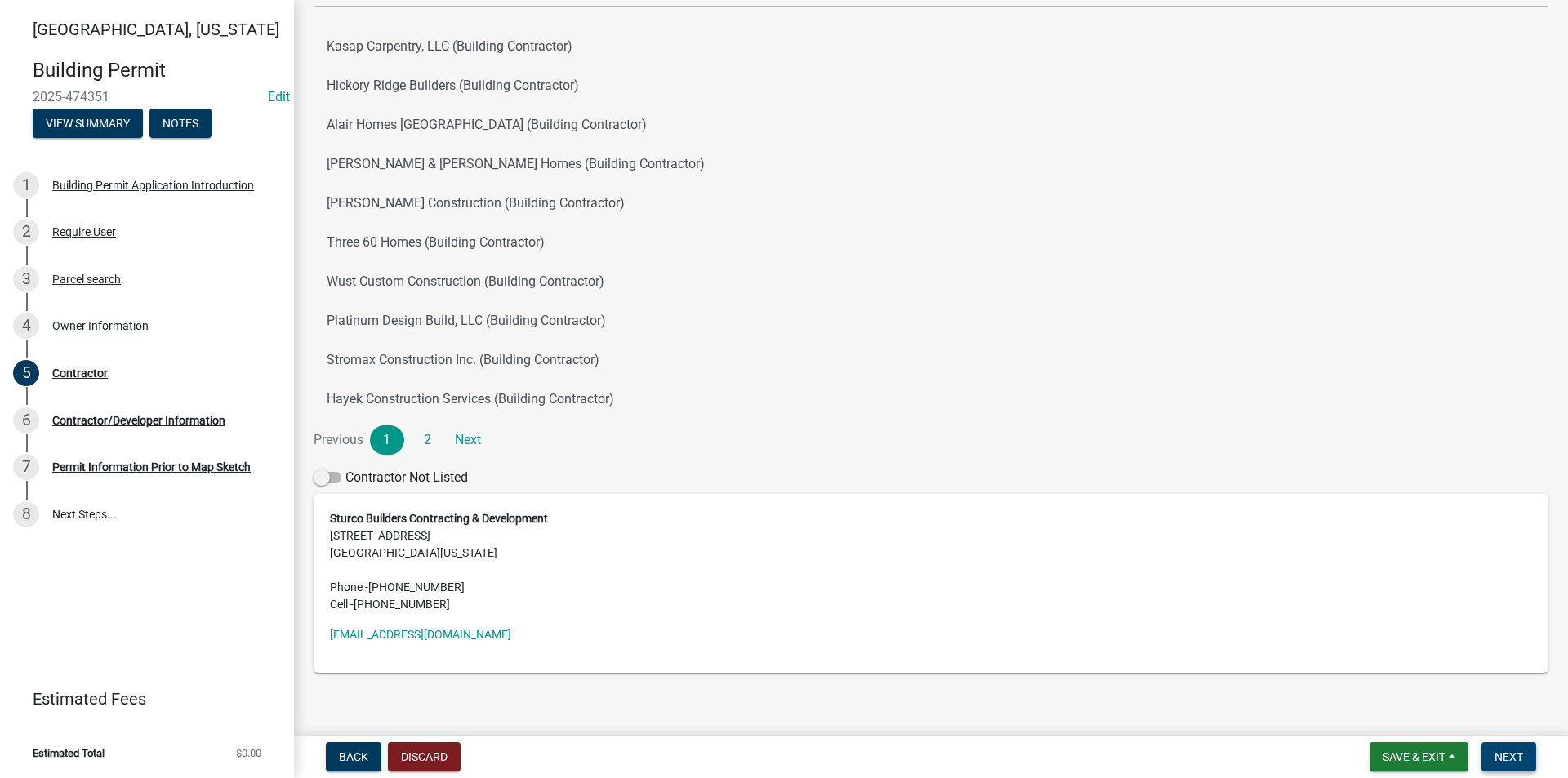
click at [1514, 759] on span "Next" at bounding box center [1508, 756] width 29 height 13
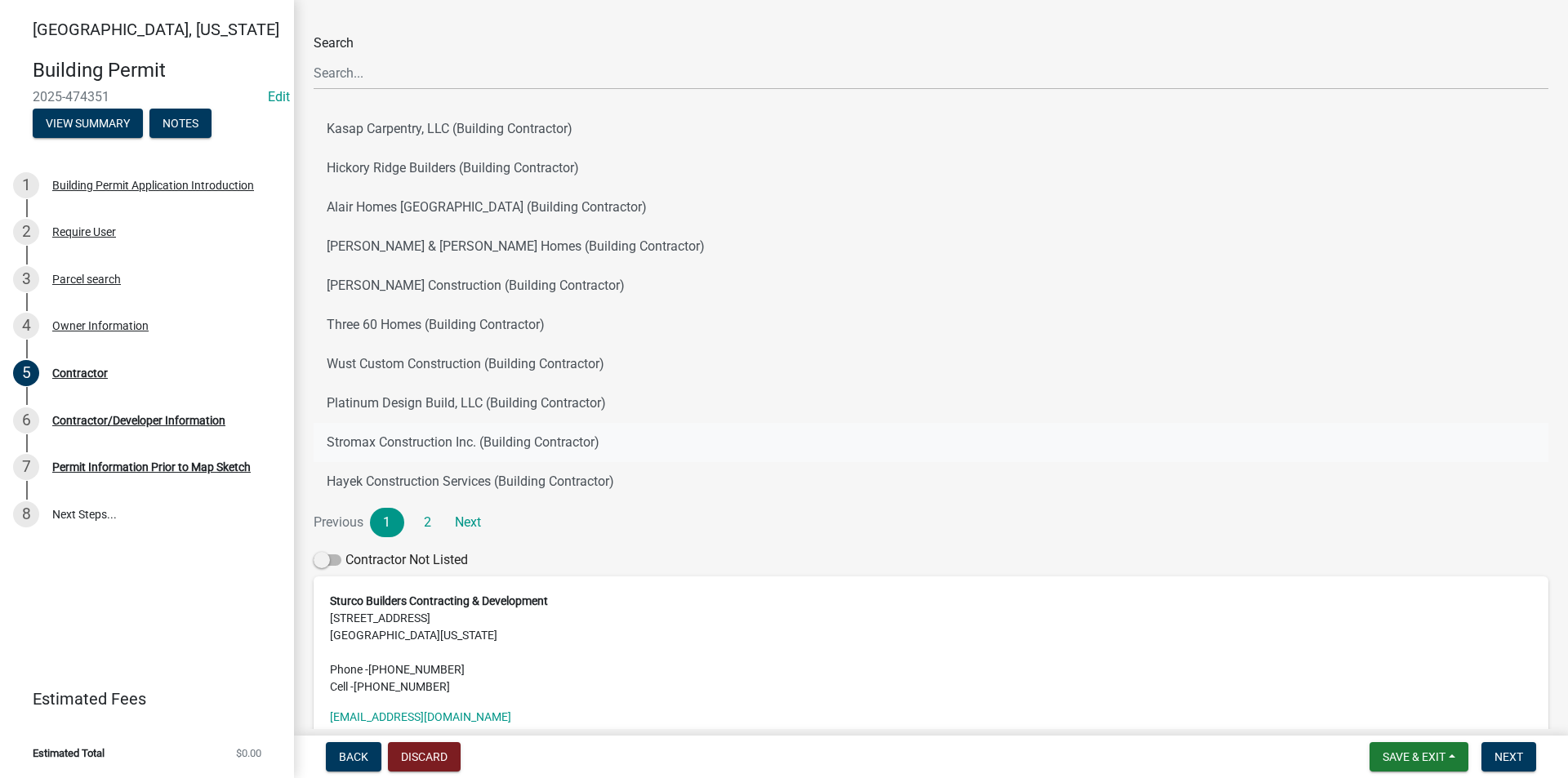
scroll to position [82, 0]
click at [76, 326] on div "Owner Information" at bounding box center [100, 326] width 96 height 11
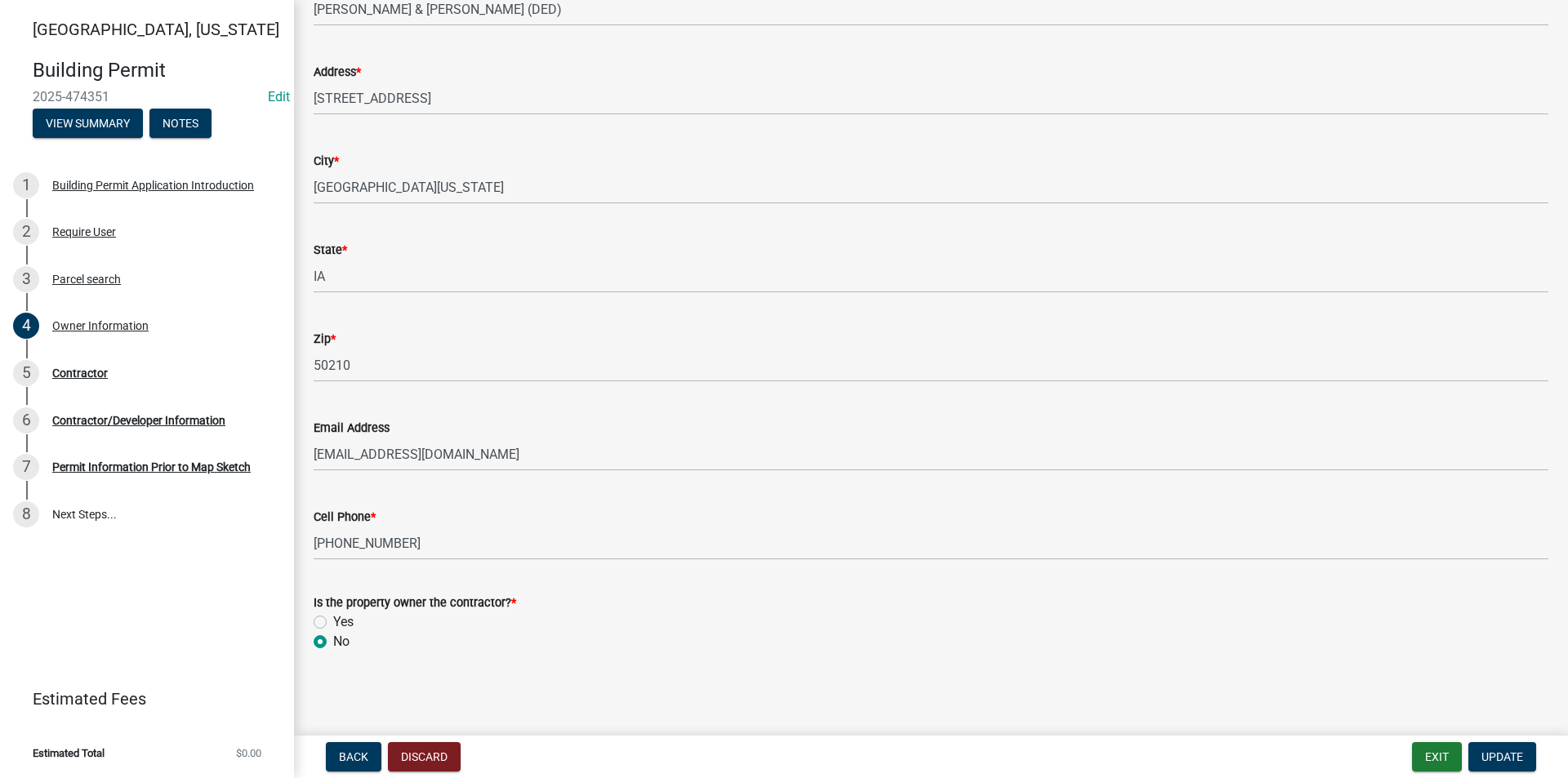
scroll to position [179, 0]
click at [333, 620] on label "Yes" at bounding box center [344, 621] width 21 height 20
click at [333, 620] on input "Yes" at bounding box center [339, 616] width 10 height 10
radio input "true"
click at [1501, 762] on span "Update" at bounding box center [1502, 756] width 42 height 13
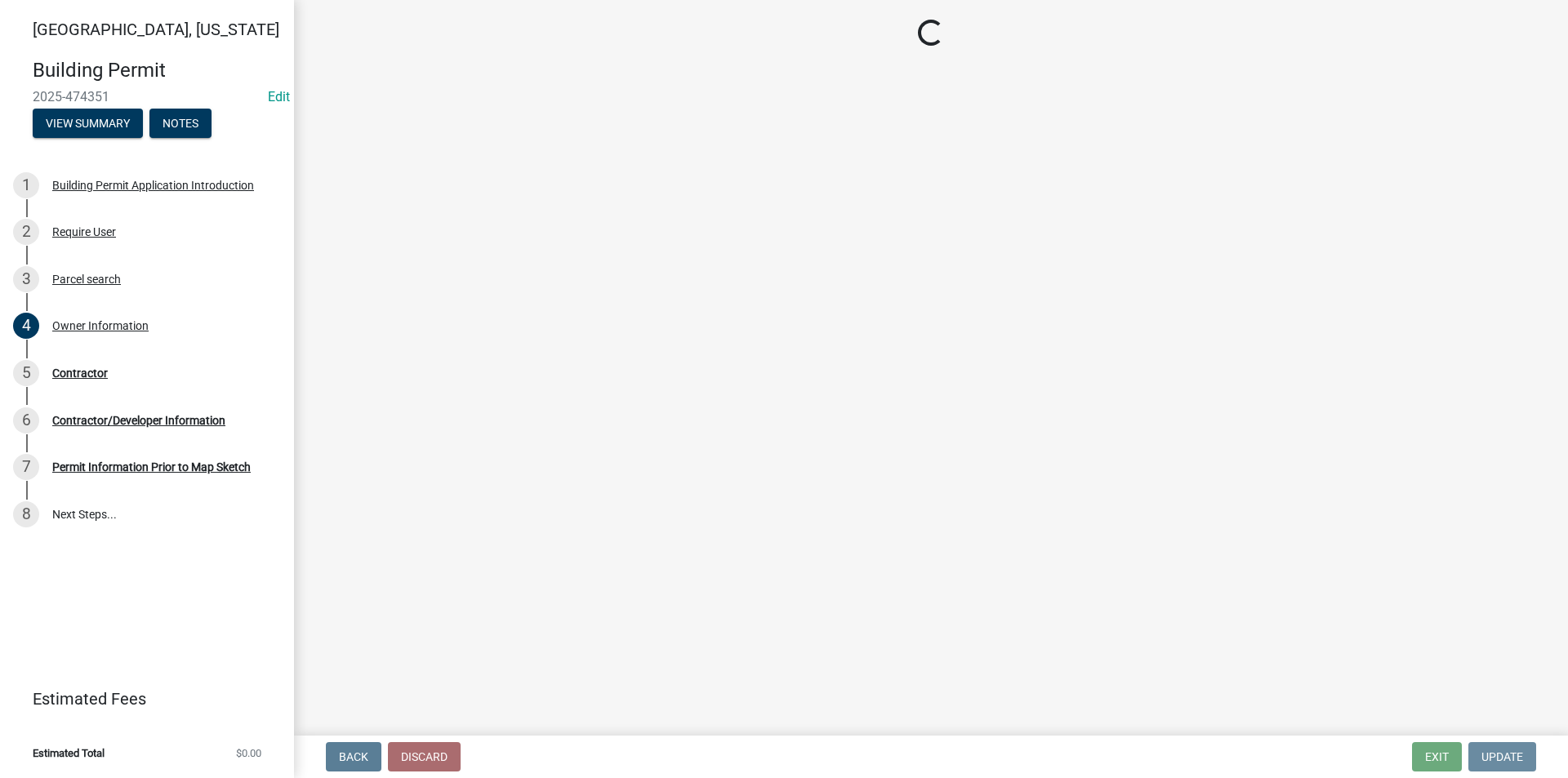
scroll to position [0, 0]
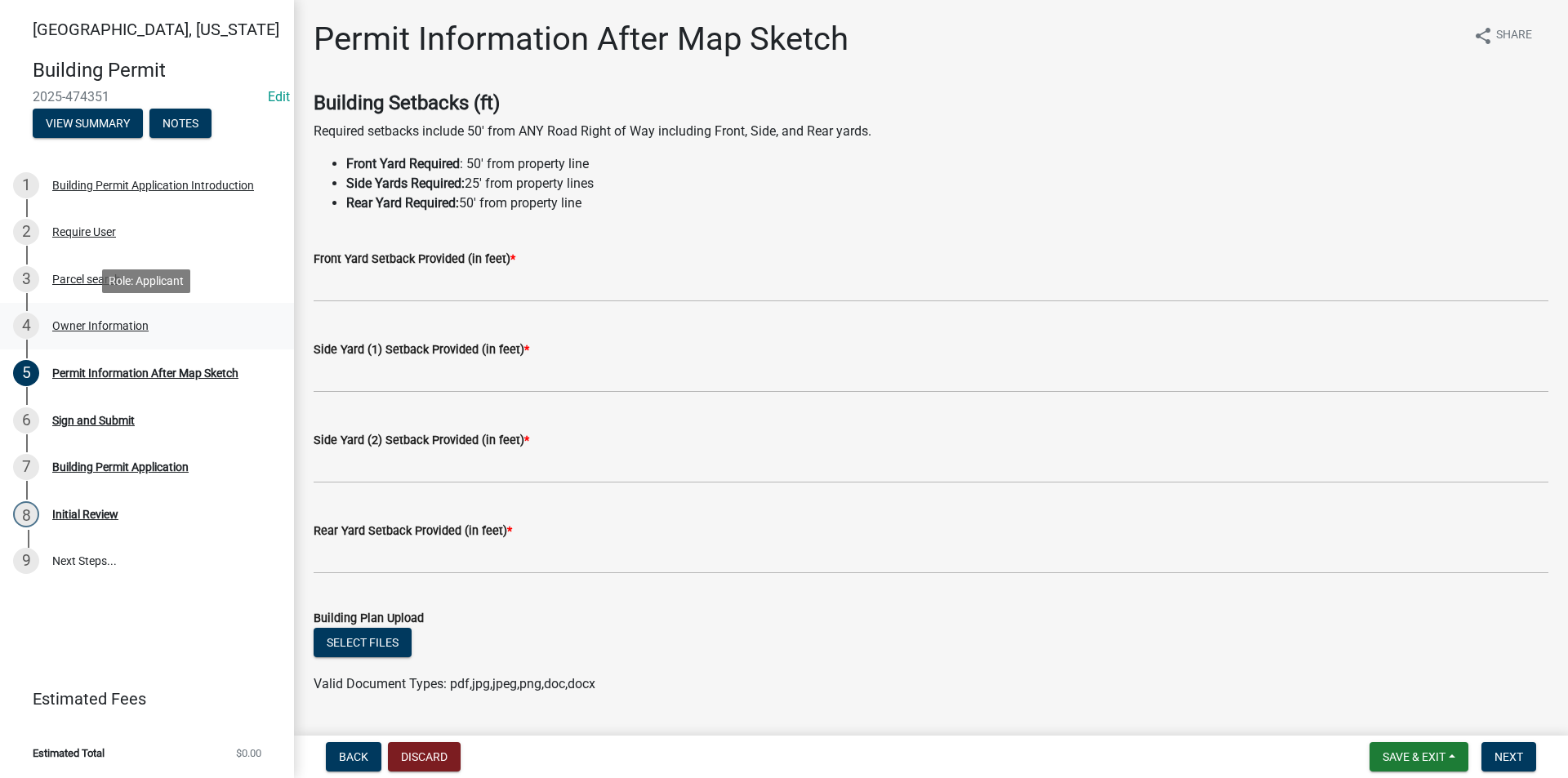
click at [84, 334] on div "4 Owner Information" at bounding box center [140, 326] width 254 height 26
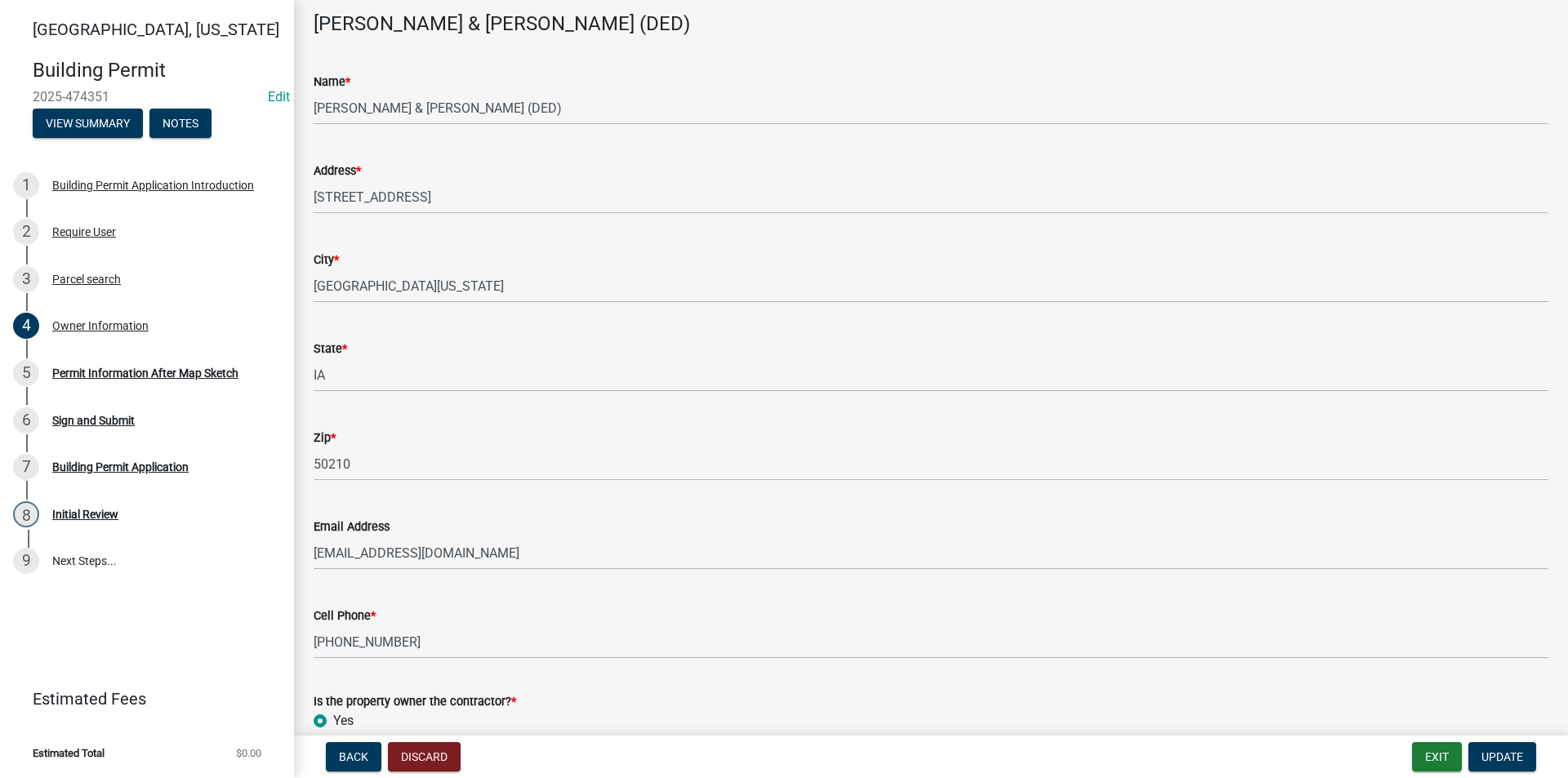
scroll to position [179, 0]
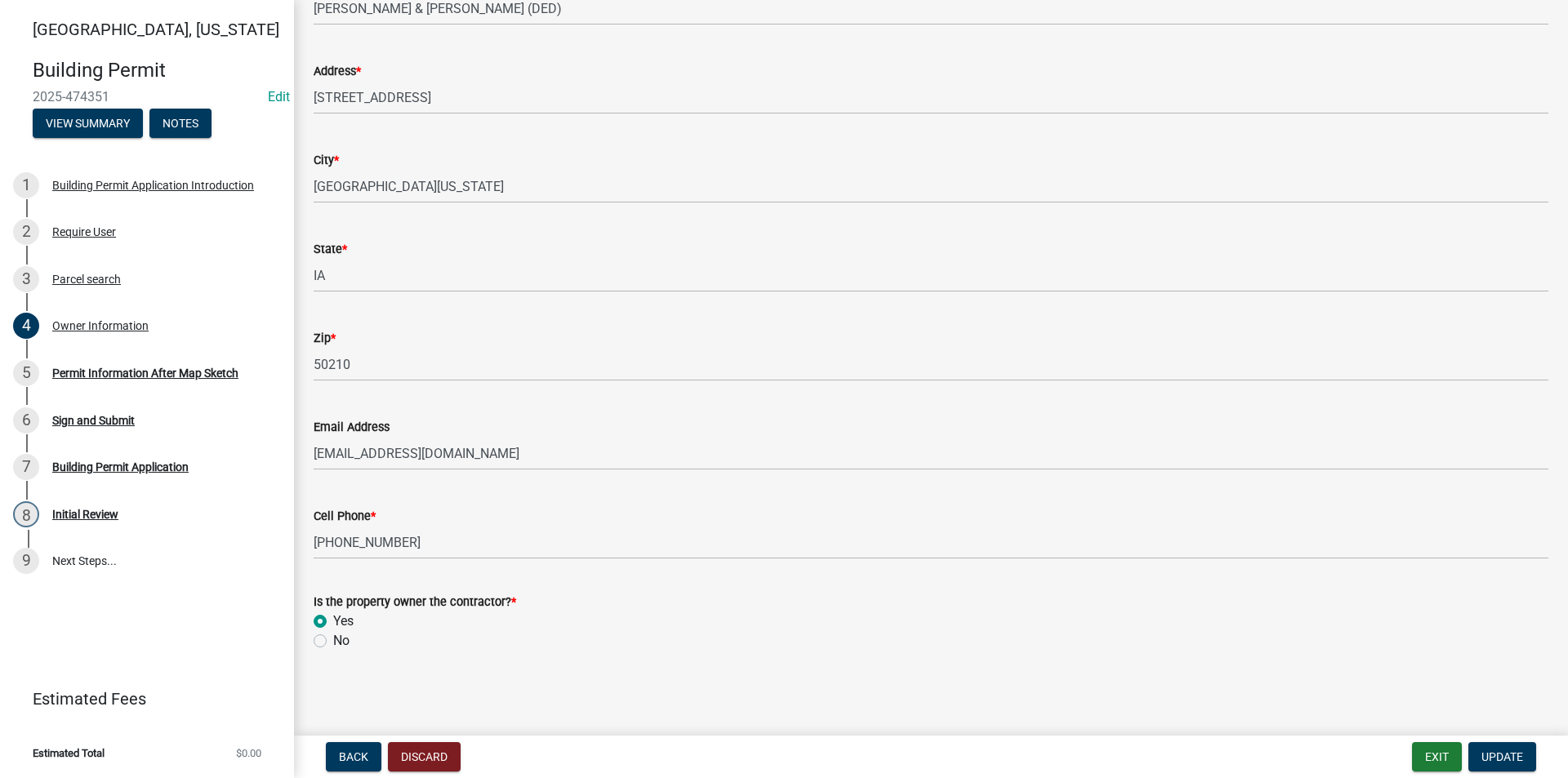
click at [333, 643] on label "No" at bounding box center [341, 641] width 16 height 20
click at [333, 642] on input "No" at bounding box center [339, 636] width 10 height 10
radio input "true"
click at [1500, 754] on span "Update" at bounding box center [1502, 756] width 42 height 13
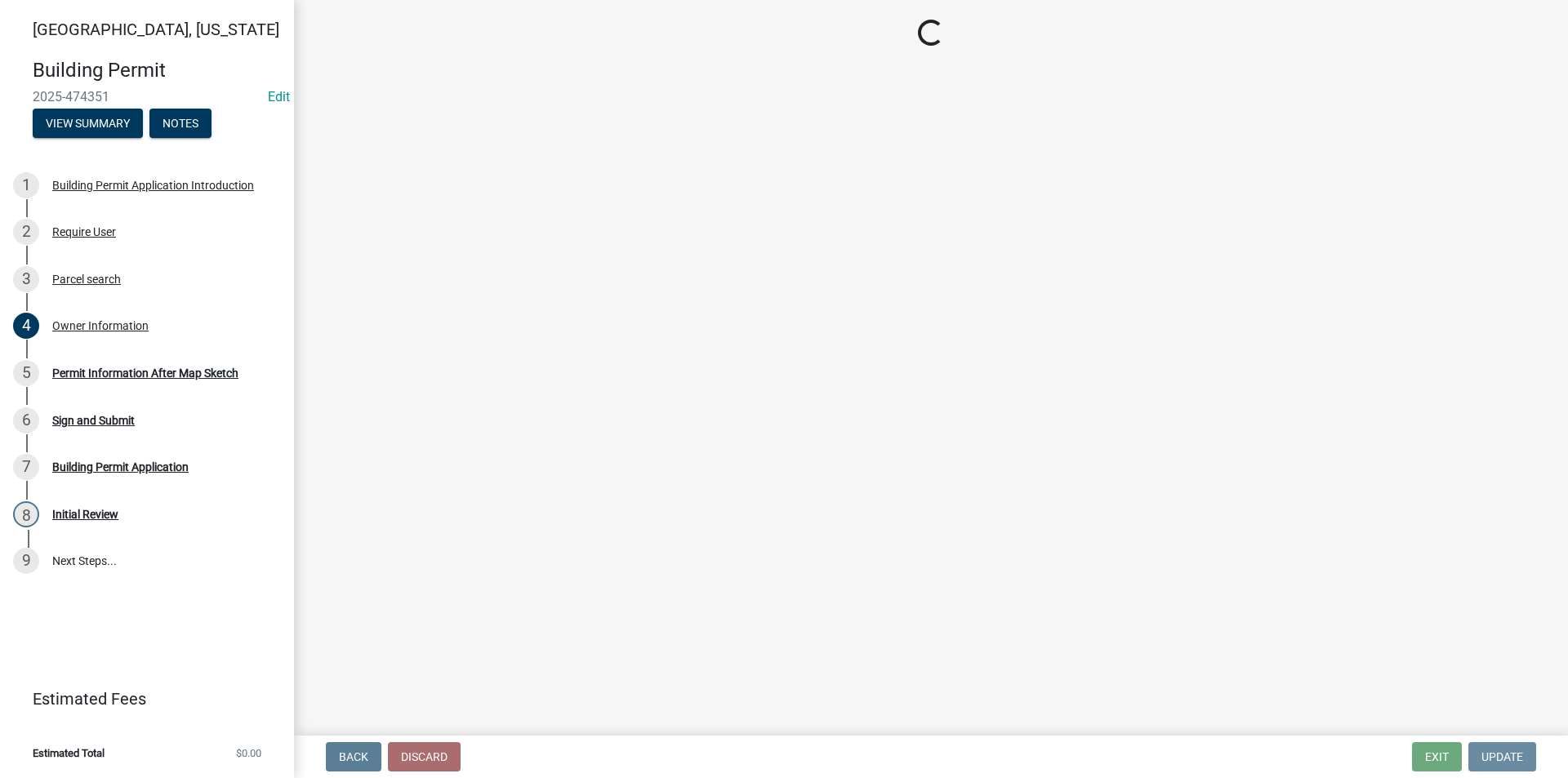
scroll to position [0, 0]
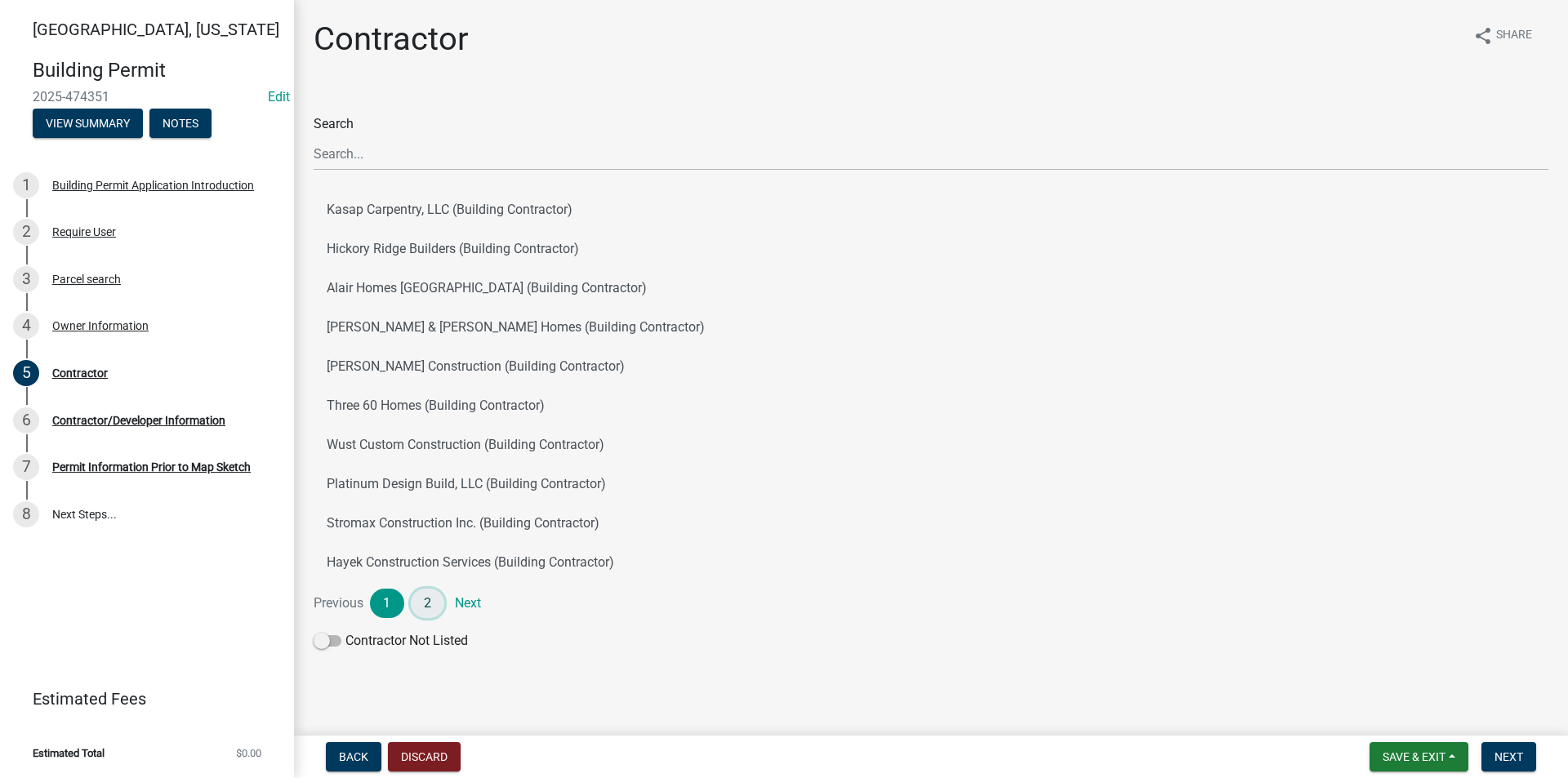
click at [427, 600] on link "2" at bounding box center [427, 603] width 34 height 30
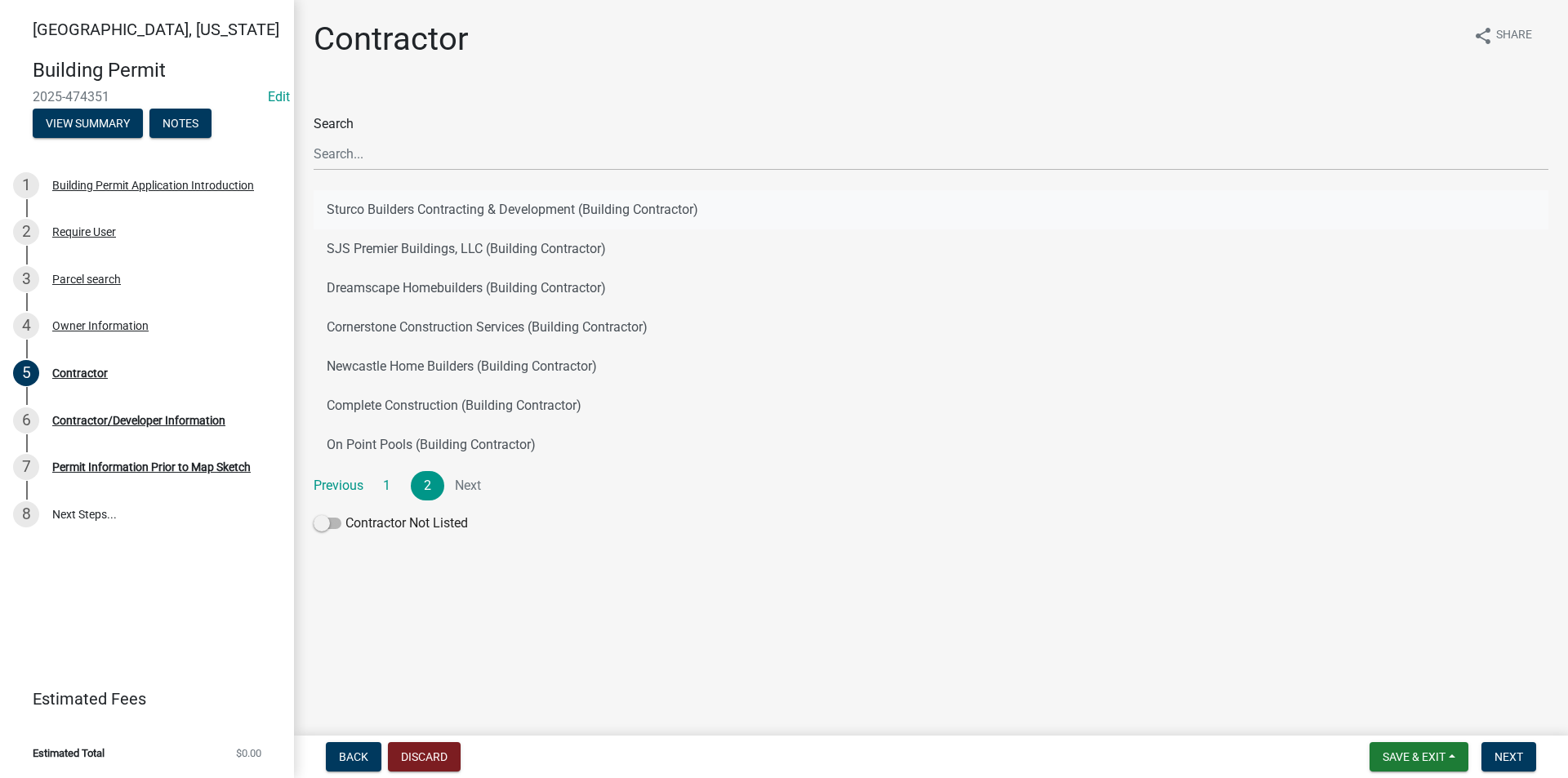
click at [394, 205] on button "Sturco Builders Contracting & Development (Building Contractor)" at bounding box center [931, 209] width 1235 height 39
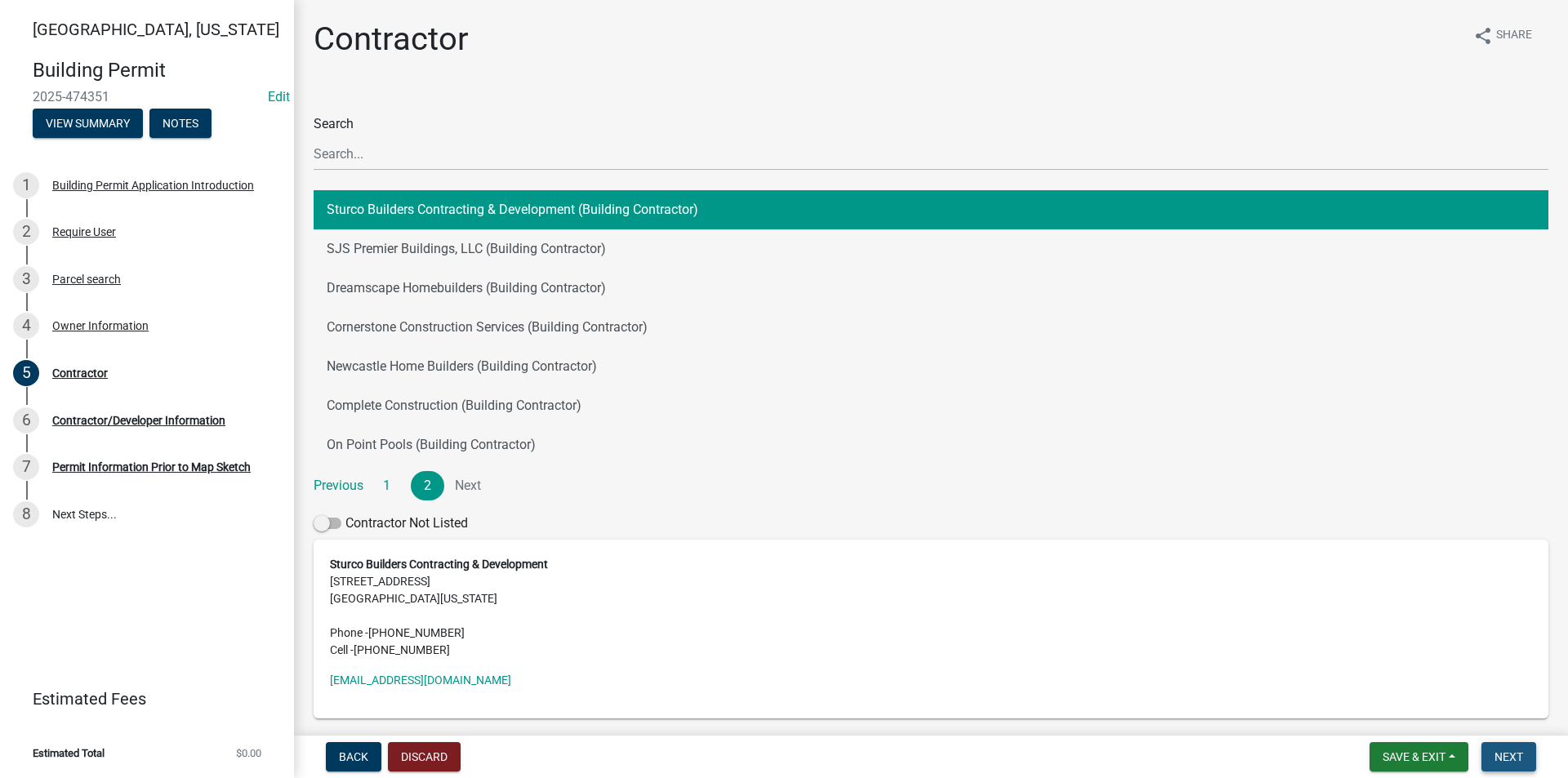
click at [1520, 752] on span "Next" at bounding box center [1508, 756] width 29 height 13
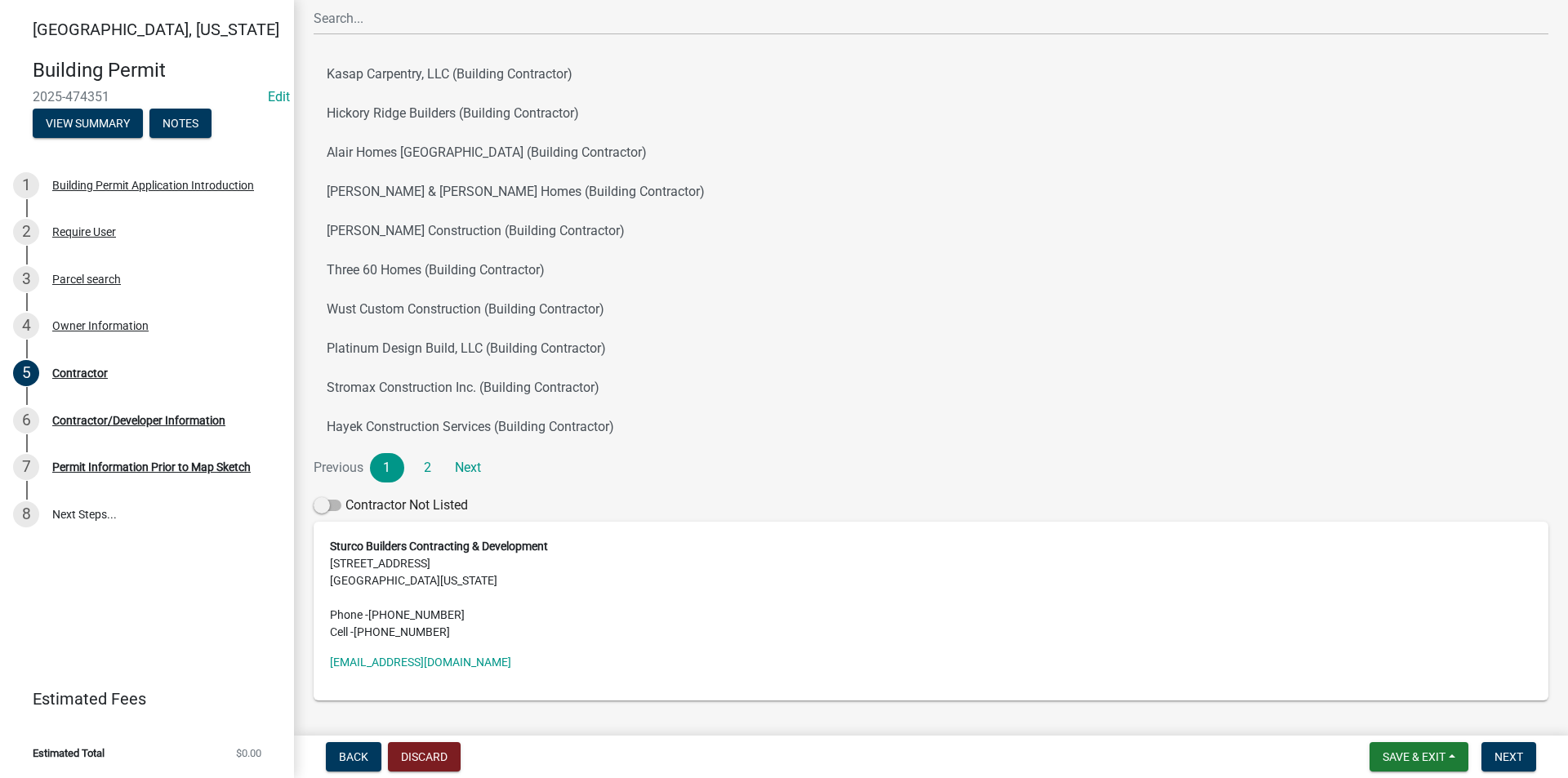
scroll to position [163, 0]
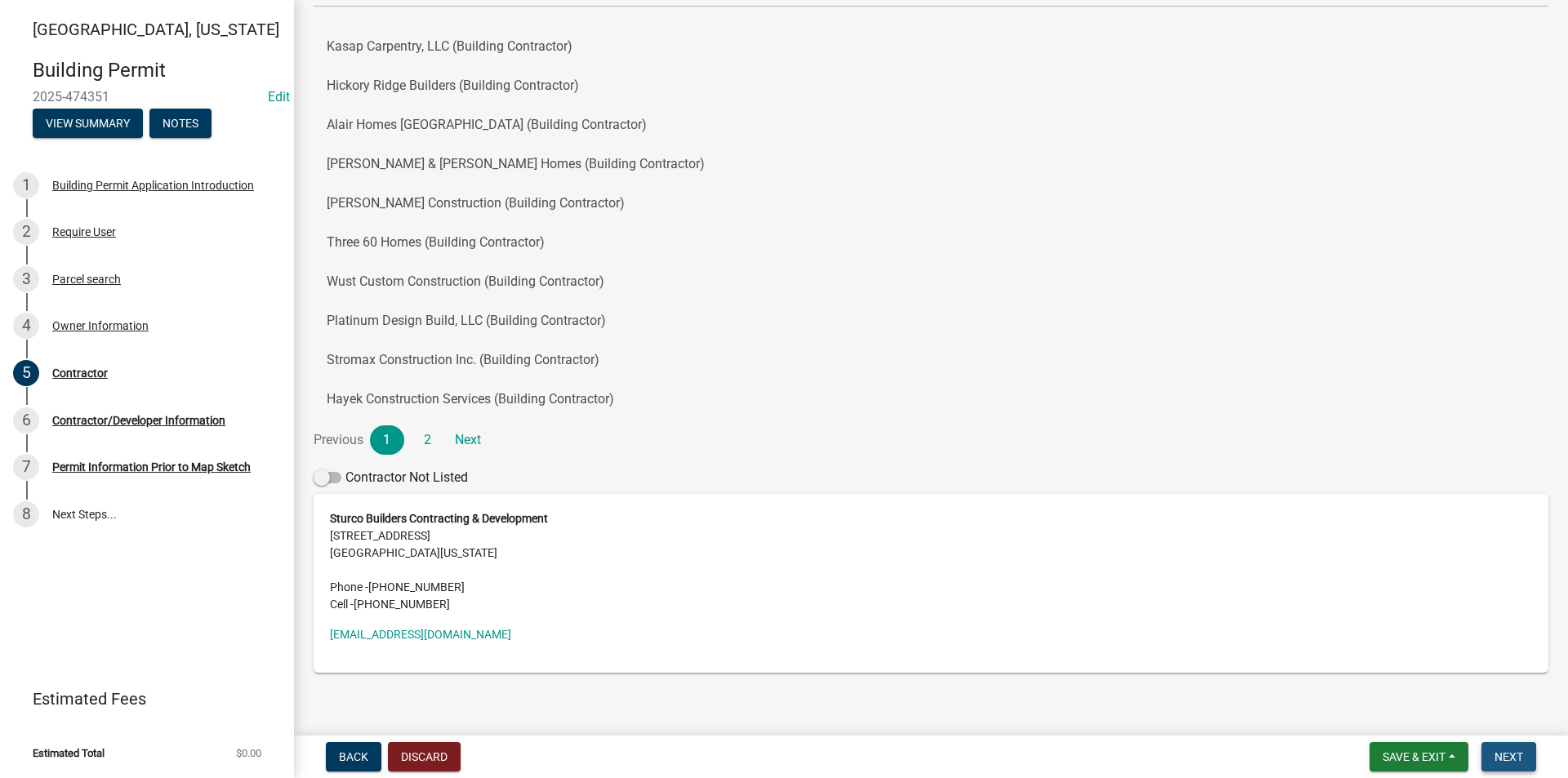
click at [1505, 759] on span "Next" at bounding box center [1508, 756] width 29 height 13
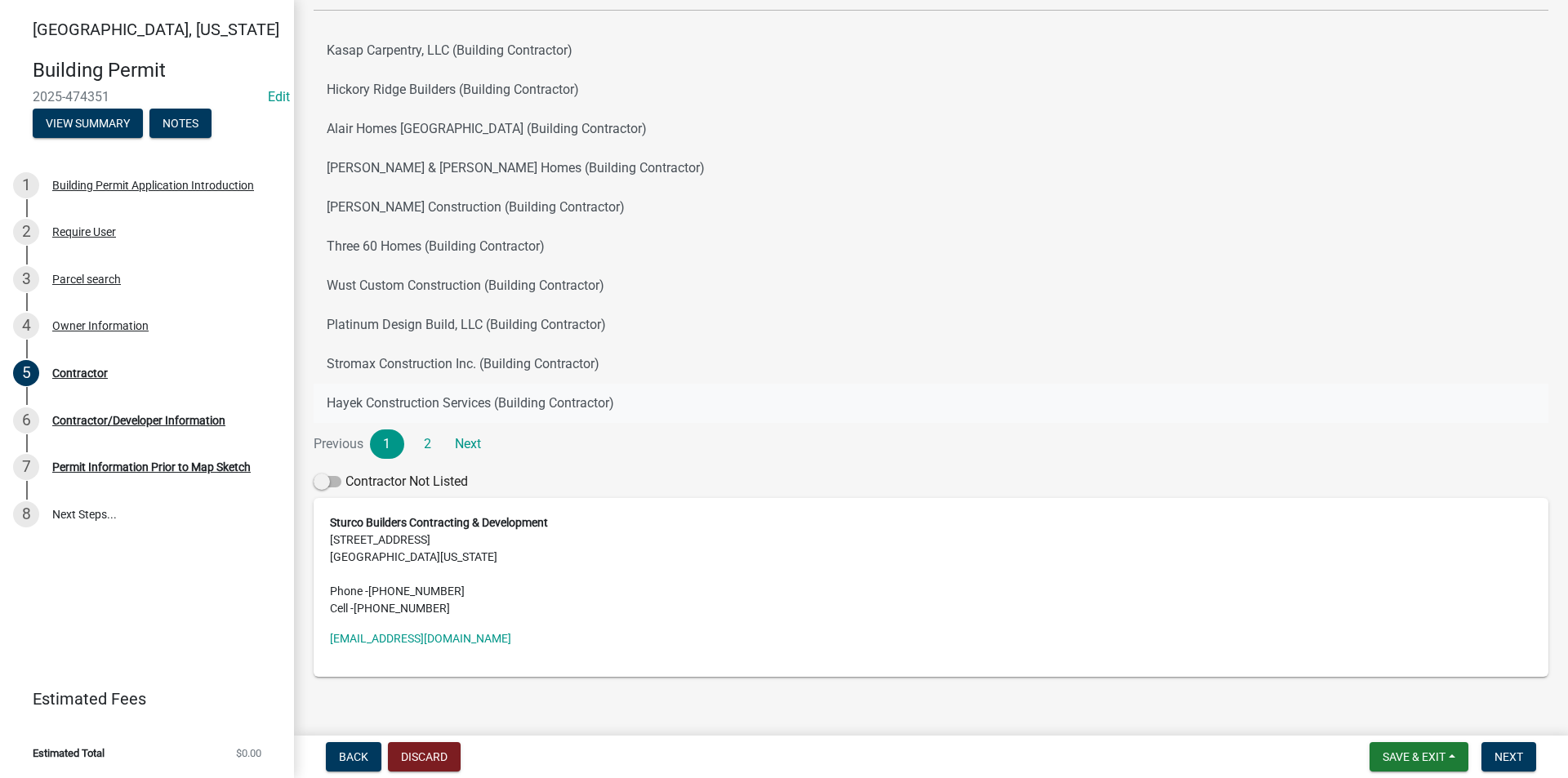
scroll to position [184, 0]
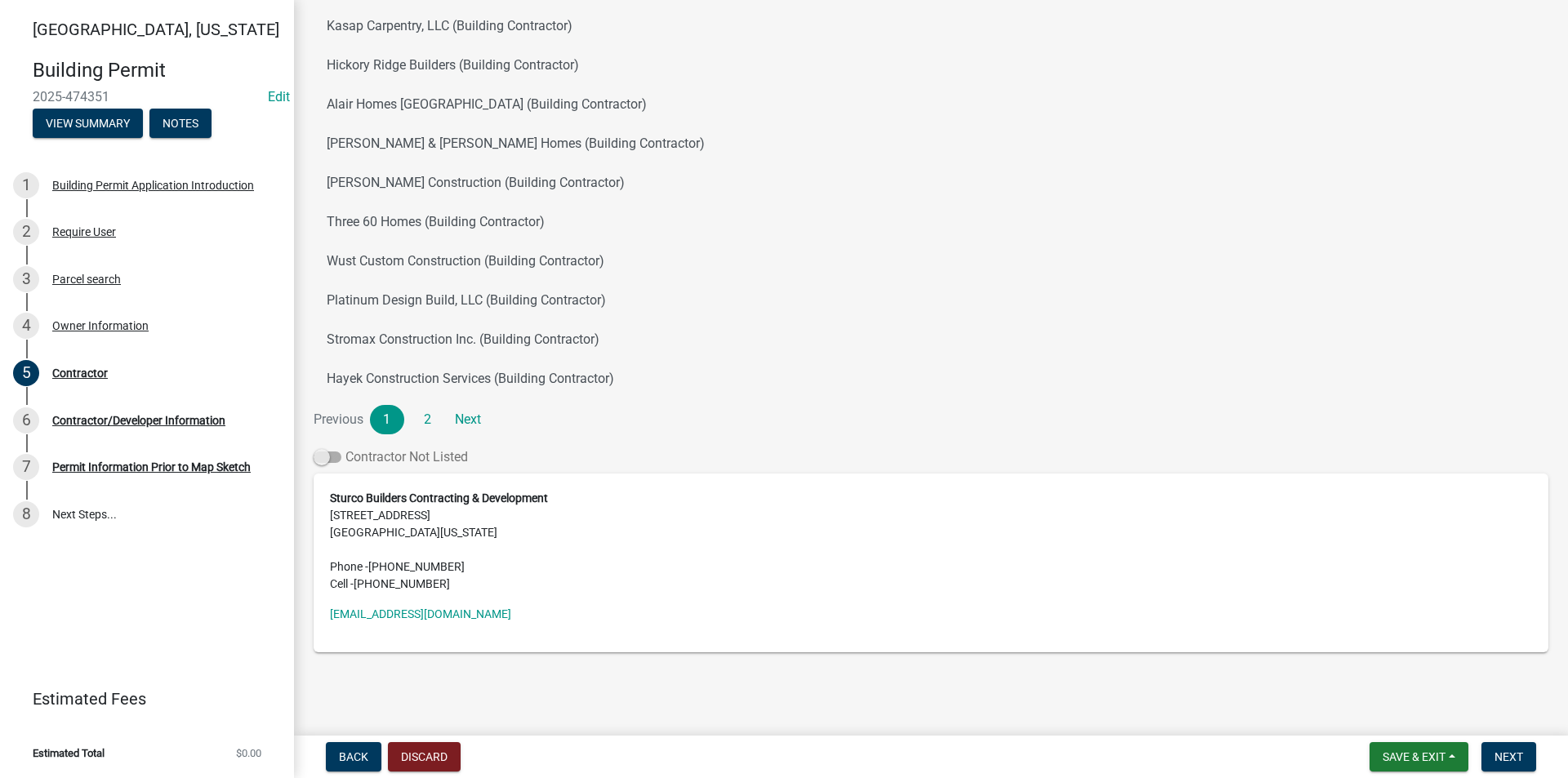
click at [333, 455] on span at bounding box center [327, 457] width 28 height 11
click at [346, 447] on input "Contractor Not Listed" at bounding box center [346, 447] width 0 height 0
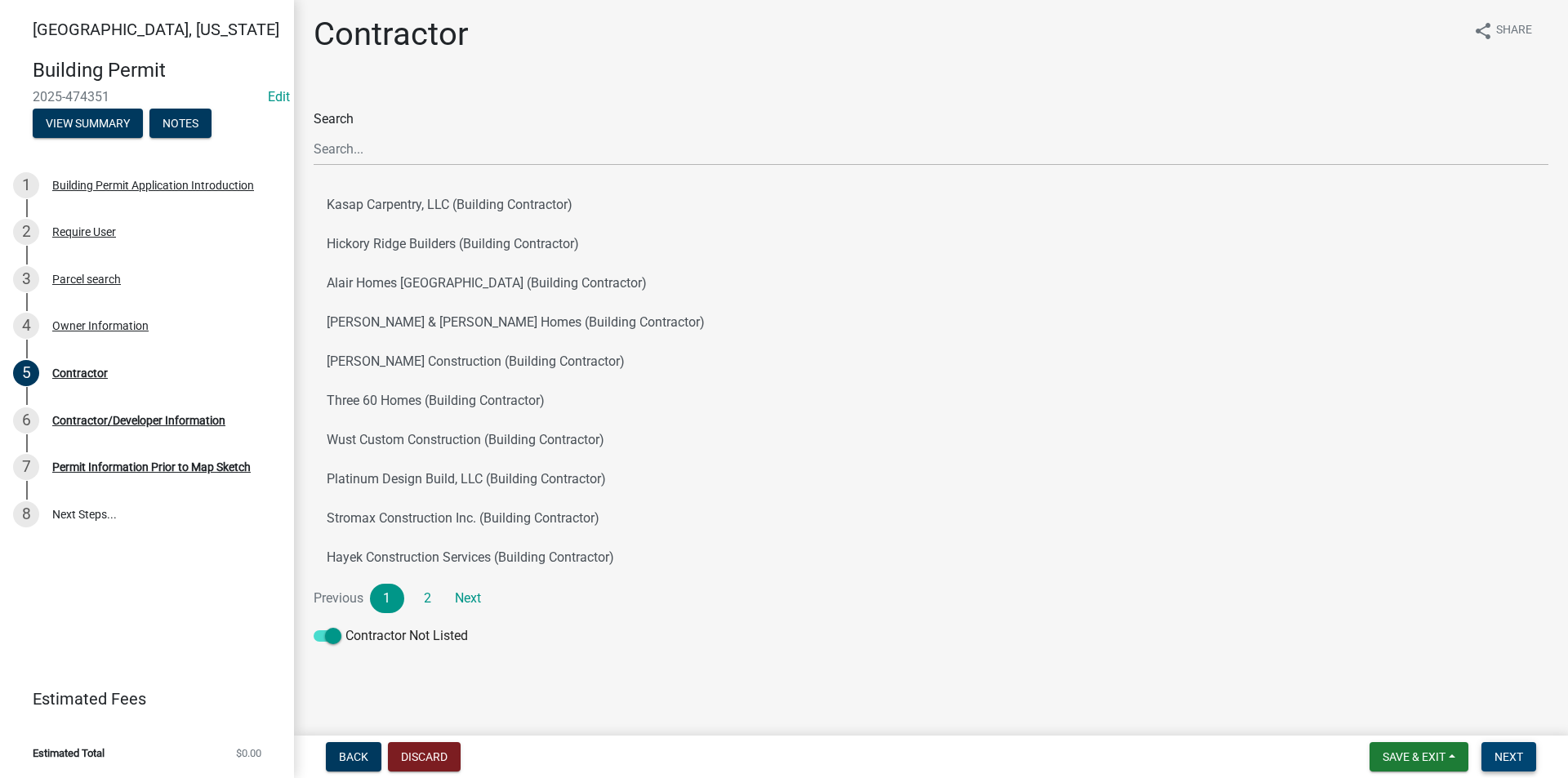
click at [1519, 760] on span "Next" at bounding box center [1508, 756] width 29 height 13
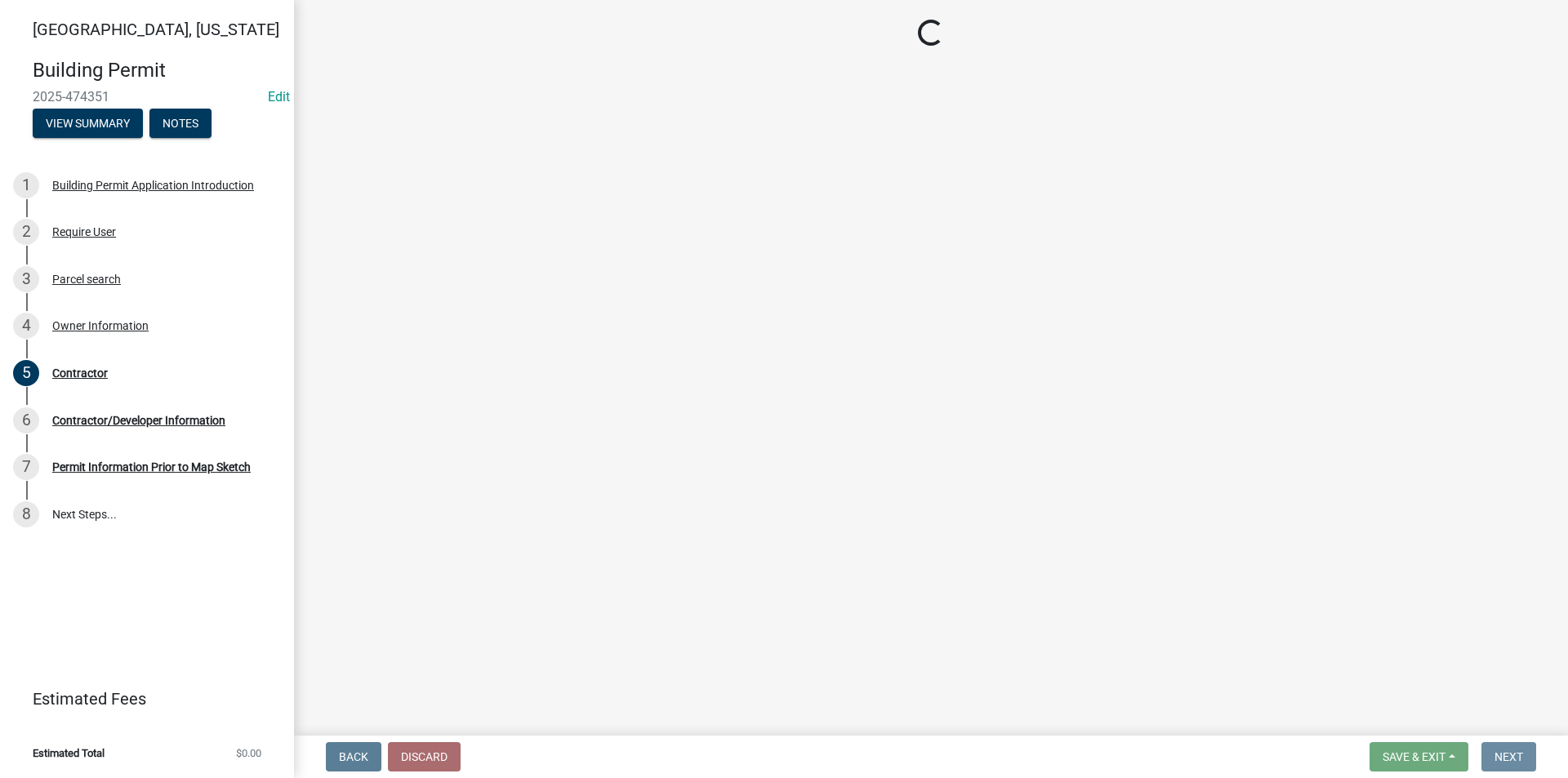
scroll to position [0, 0]
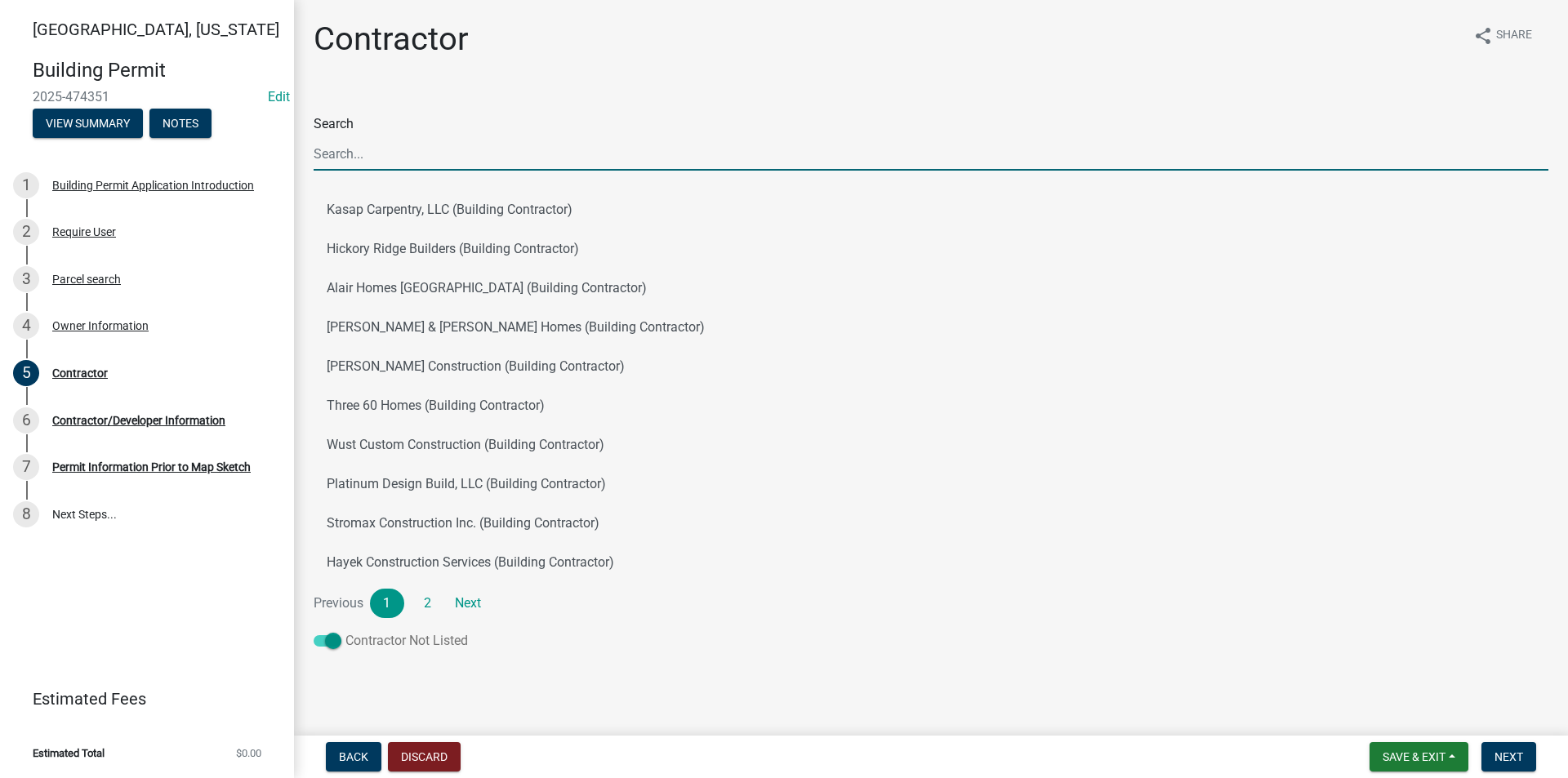
click at [326, 643] on span at bounding box center [327, 641] width 28 height 11
click at [346, 631] on input "Contractor Not Listed" at bounding box center [346, 631] width 0 height 0
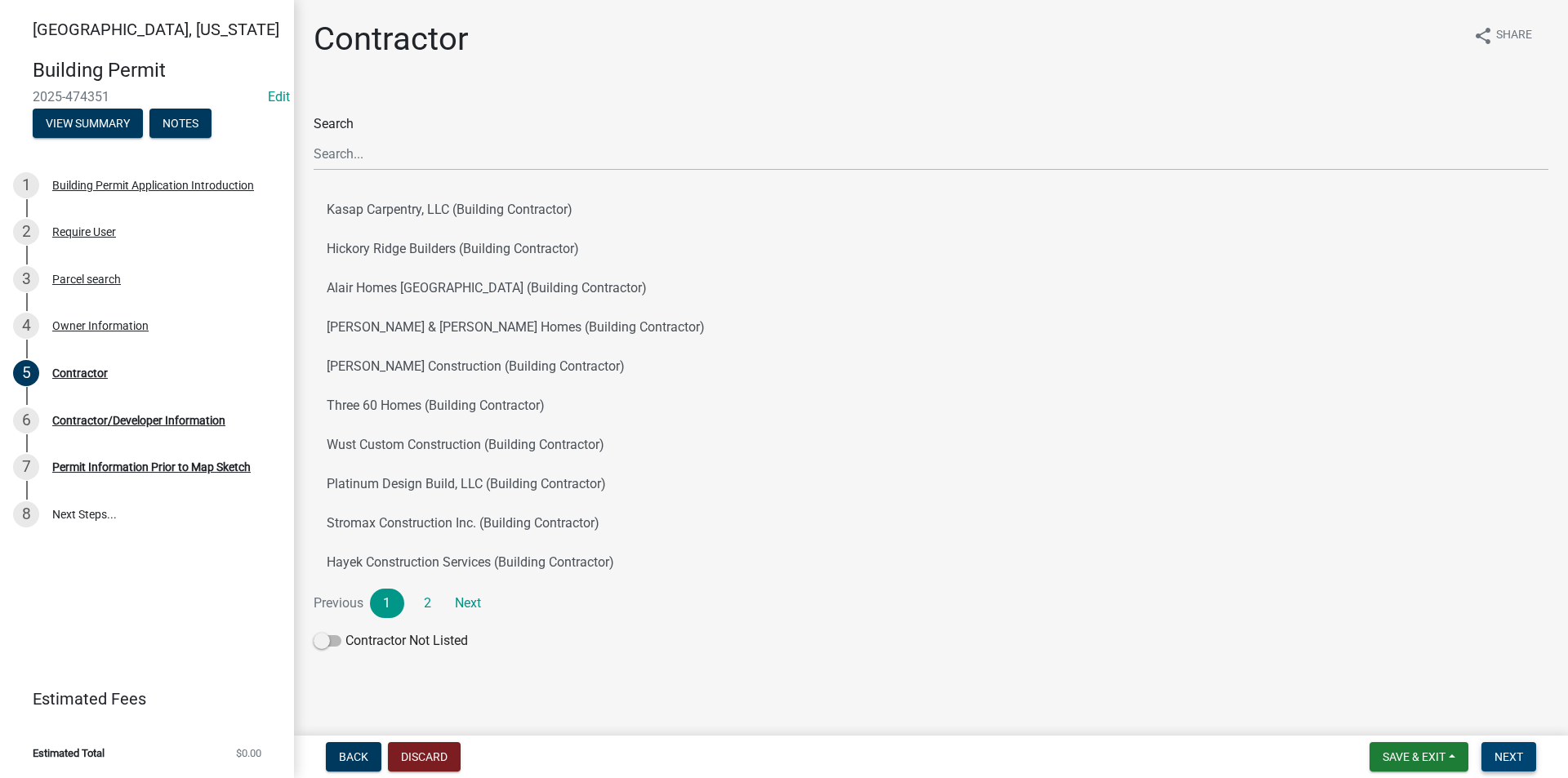
click at [1520, 755] on span "Next" at bounding box center [1508, 756] width 29 height 13
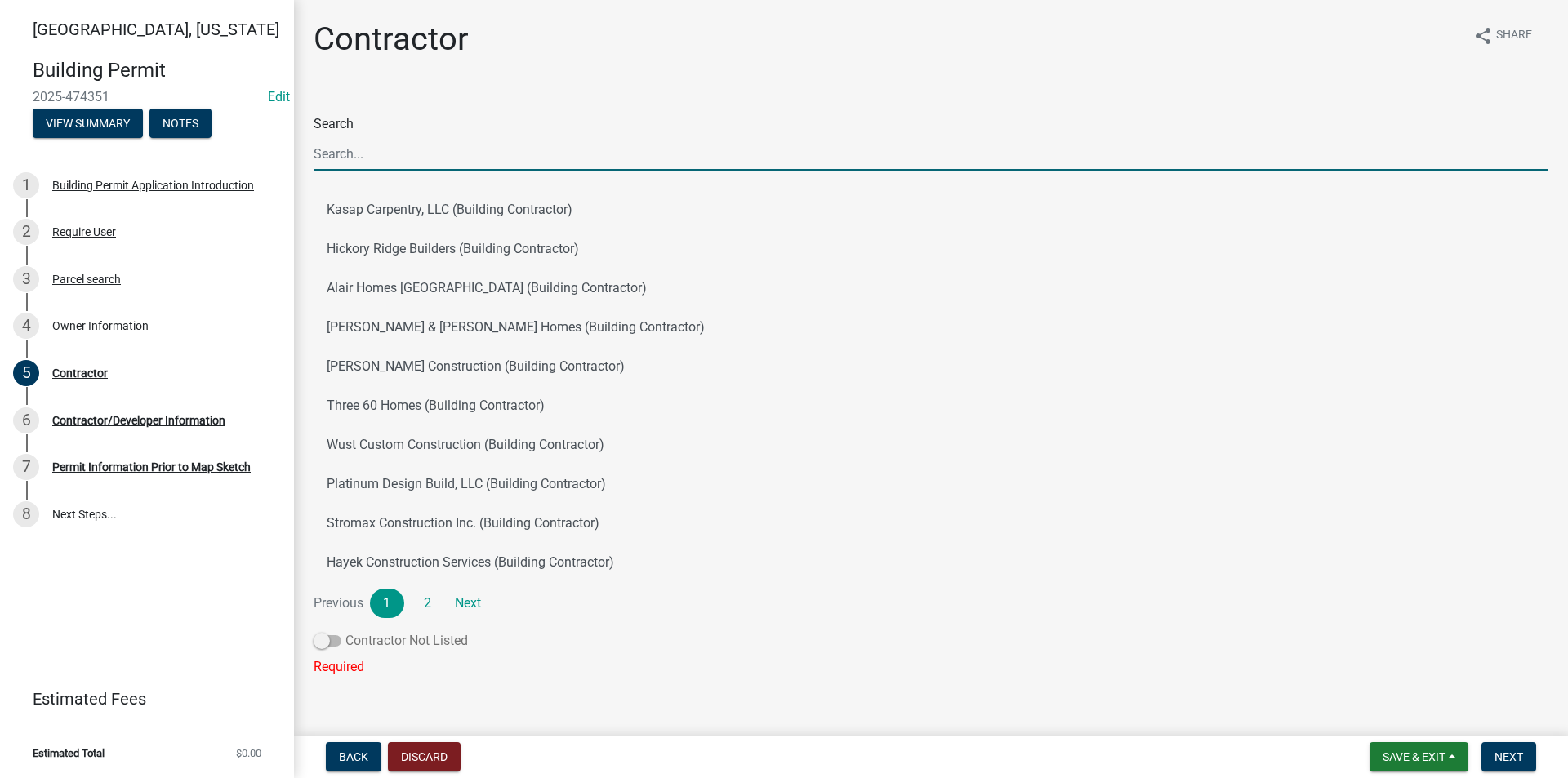
click at [335, 641] on span at bounding box center [327, 641] width 28 height 11
click at [346, 631] on input "Contractor Not Listed" at bounding box center [346, 631] width 0 height 0
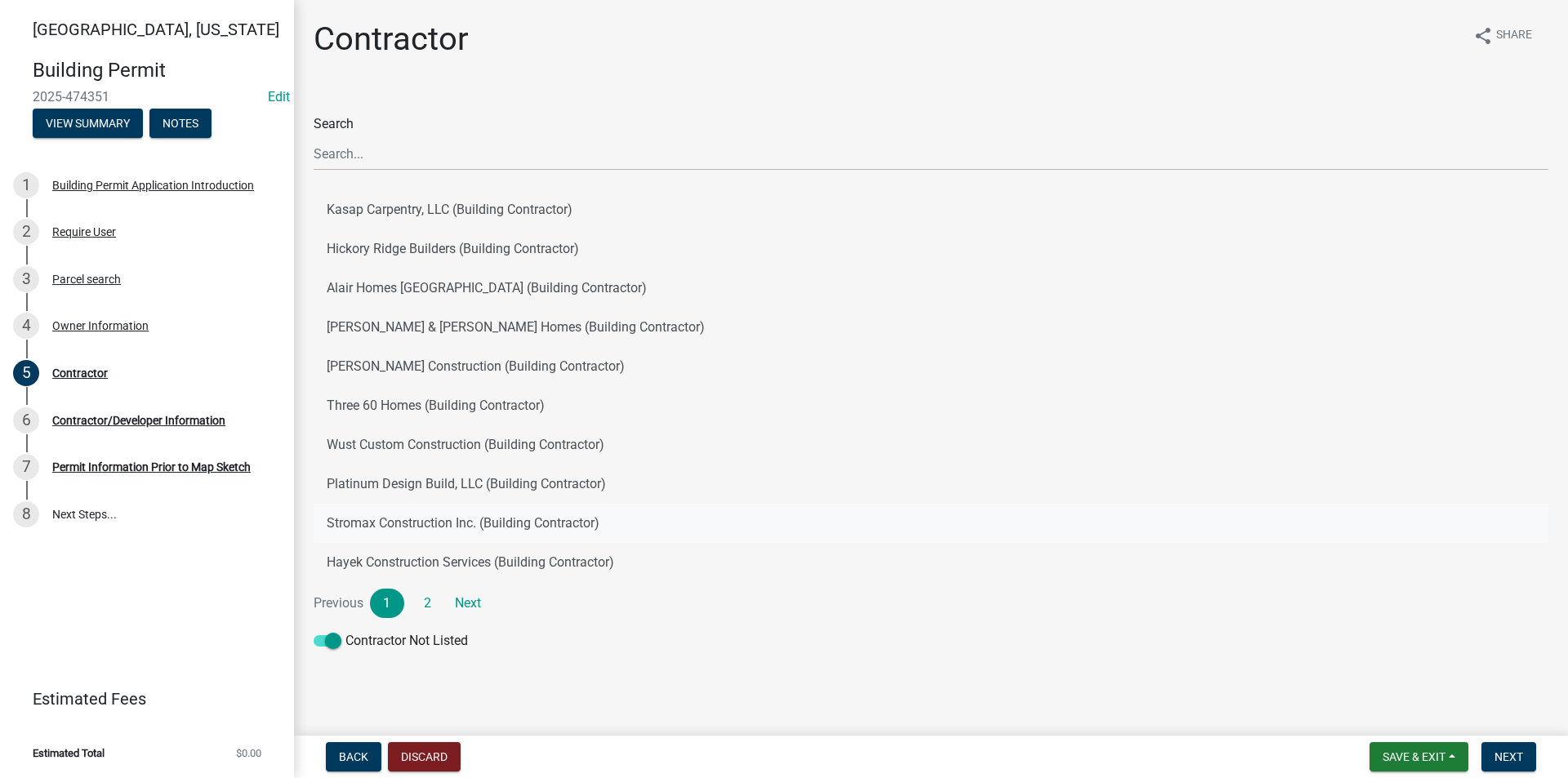
scroll to position [5, 0]
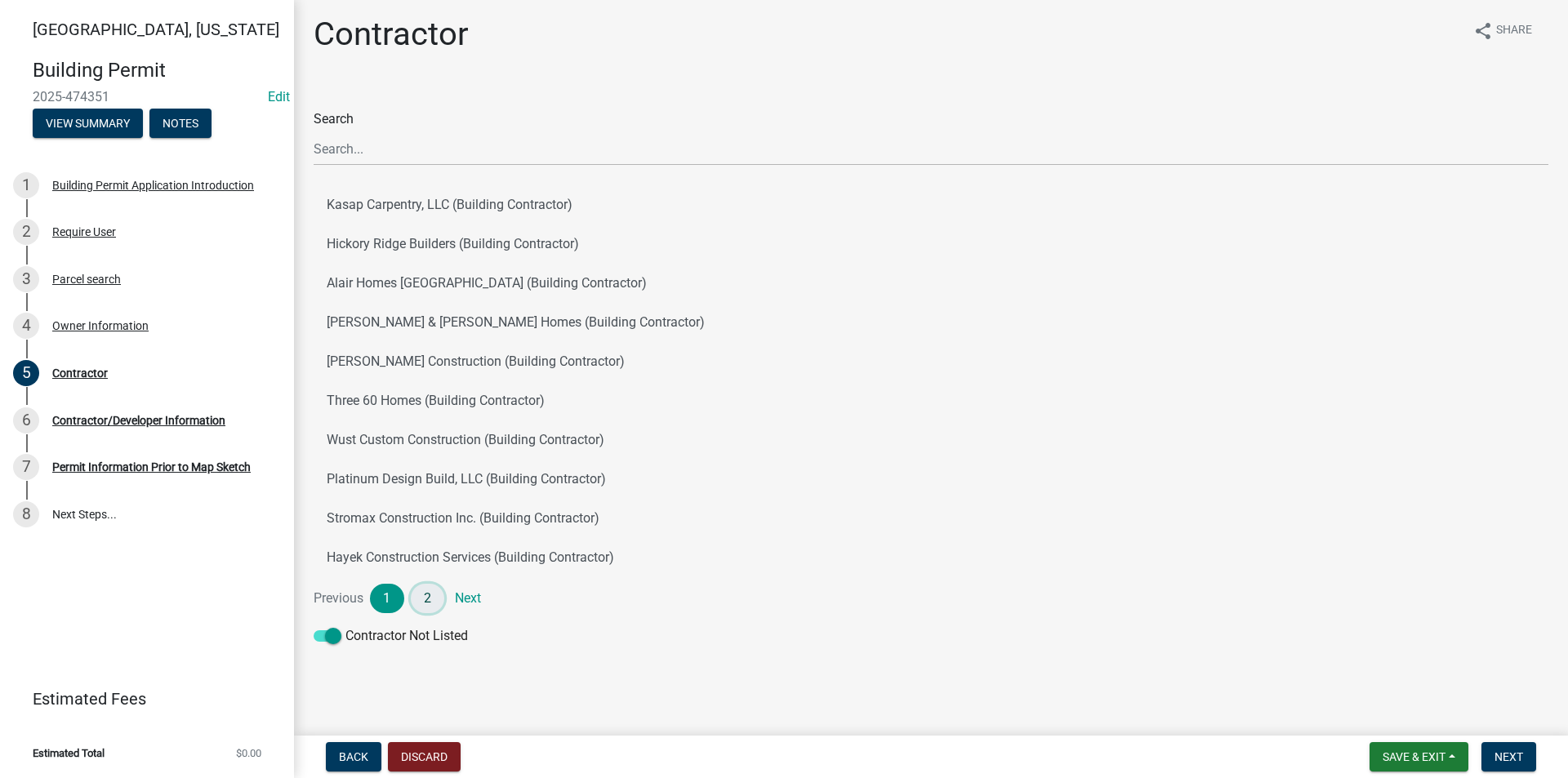
click at [425, 605] on link "2" at bounding box center [427, 598] width 34 height 30
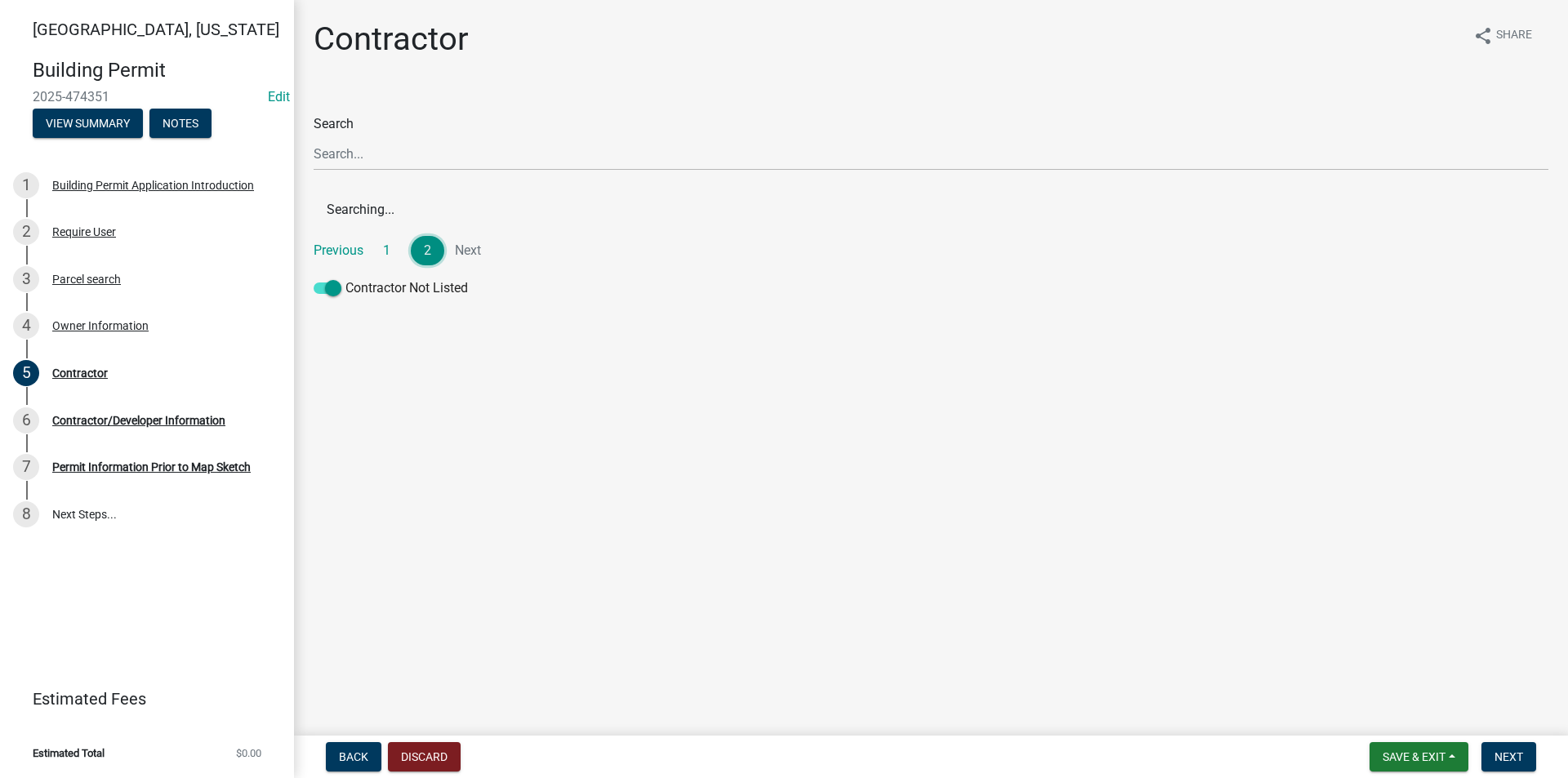
scroll to position [0, 0]
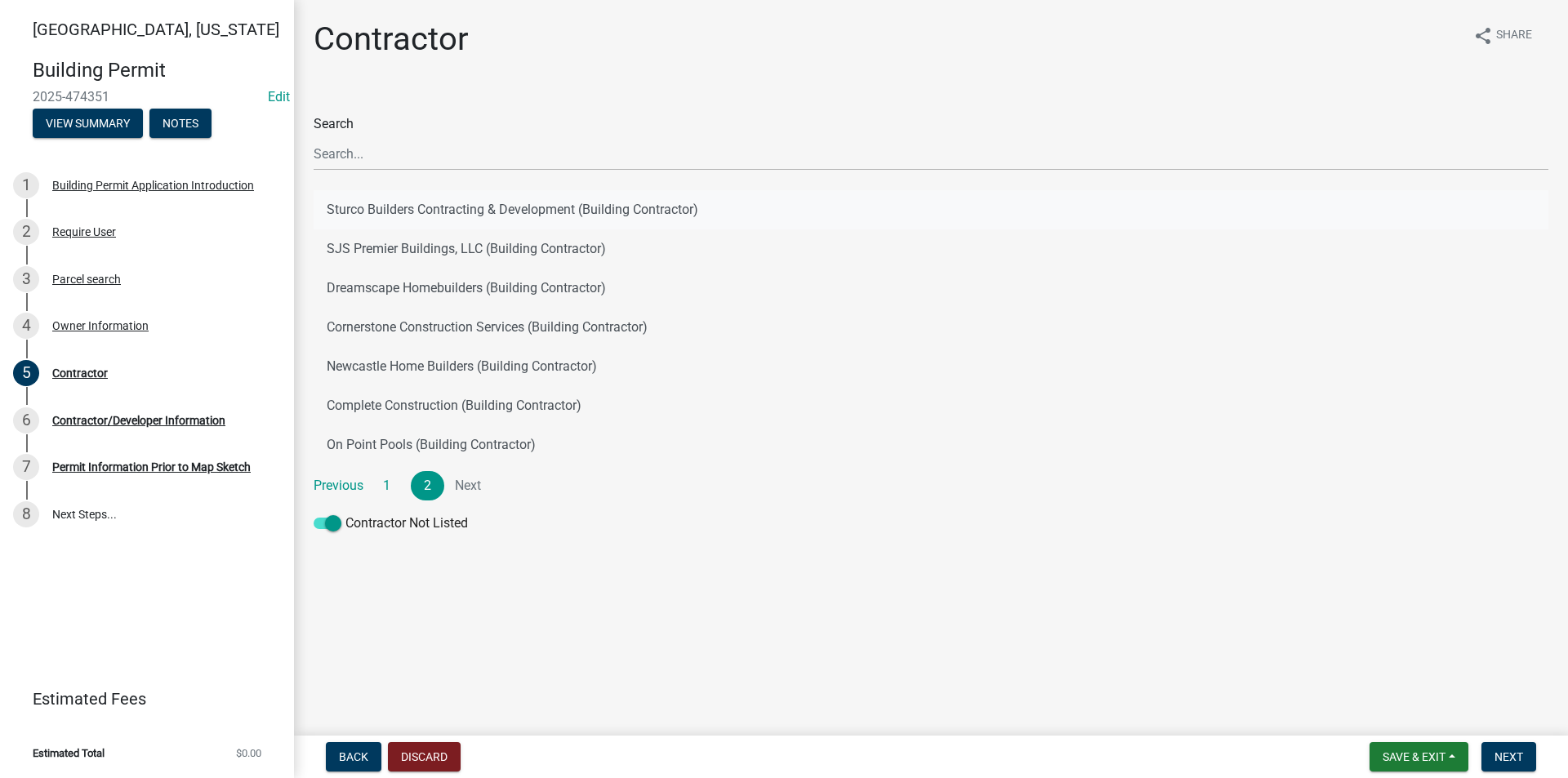
click at [438, 204] on button "Sturco Builders Contracting & Development (Building Contractor)" at bounding box center [931, 209] width 1235 height 39
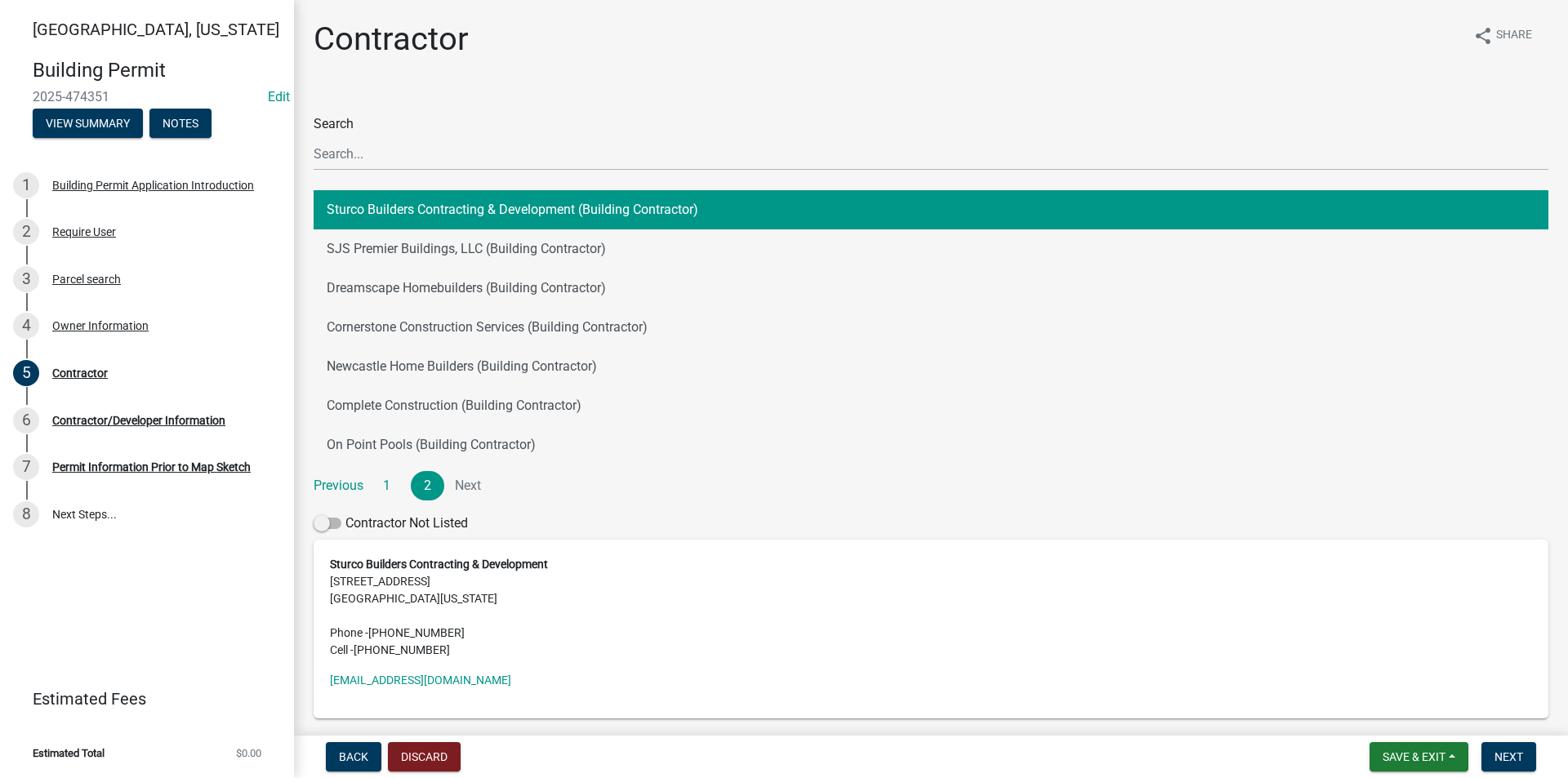
scroll to position [66, 0]
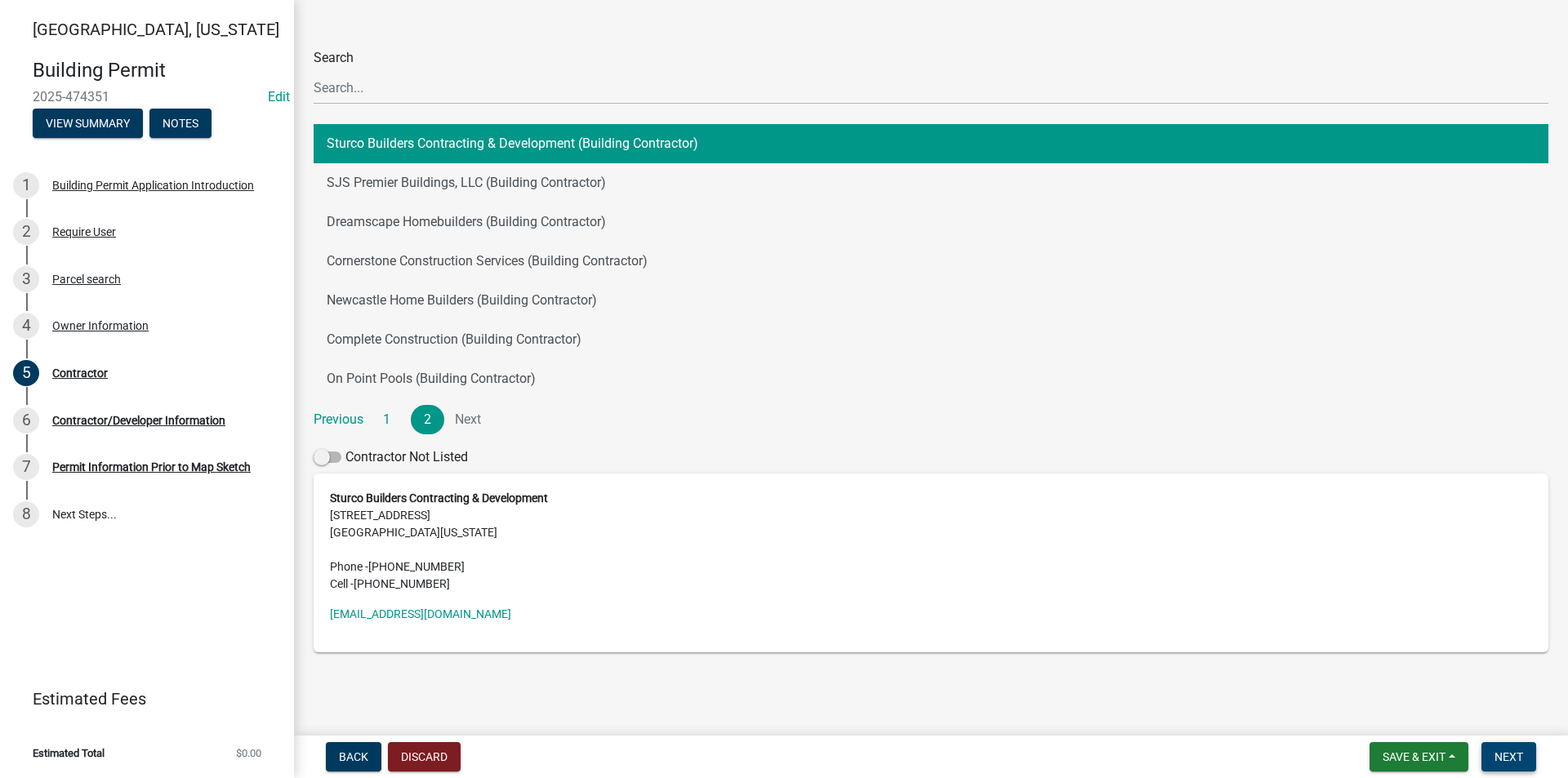
click at [1512, 756] on span "Next" at bounding box center [1508, 756] width 29 height 13
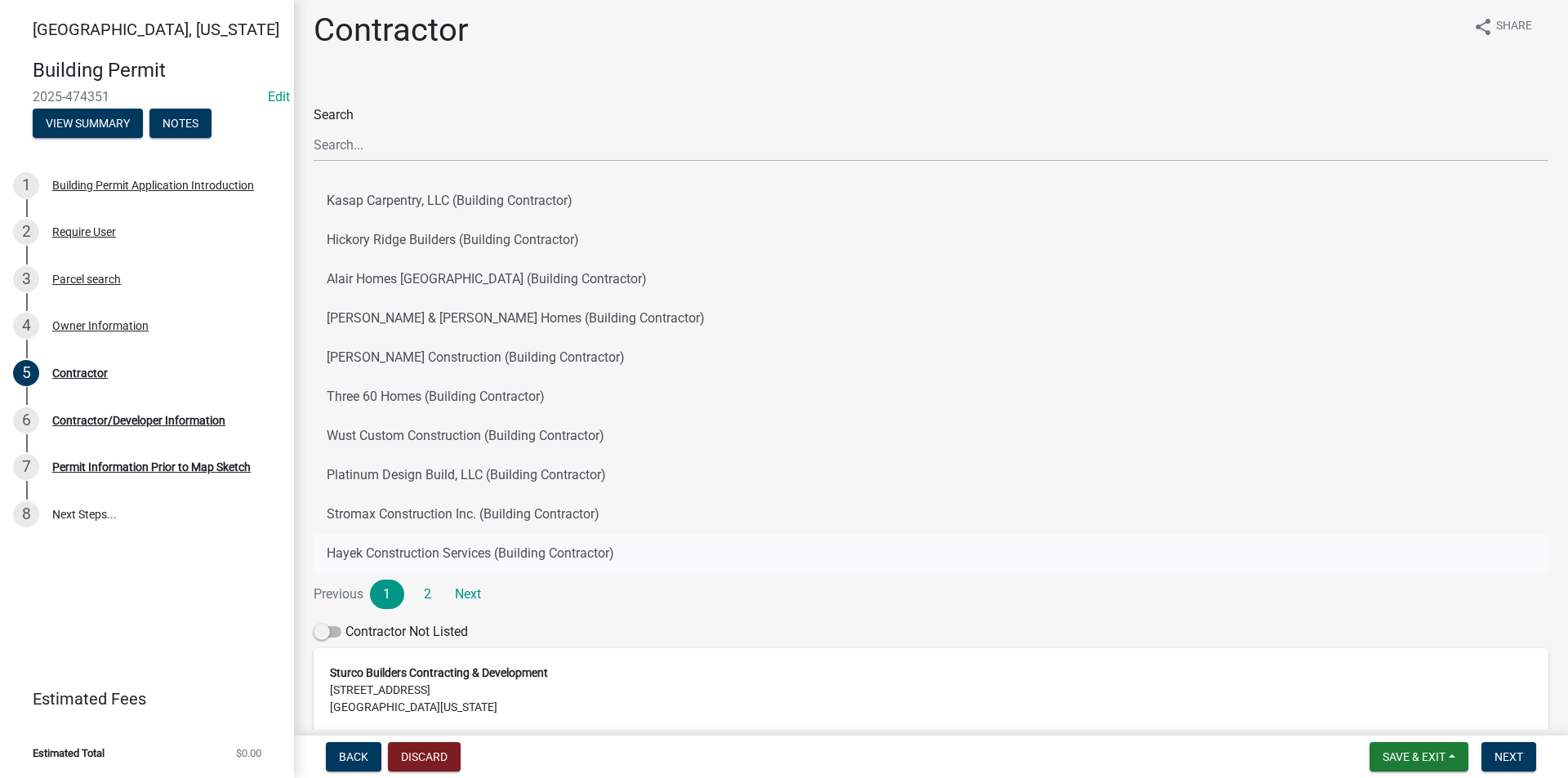
scroll to position [0, 0]
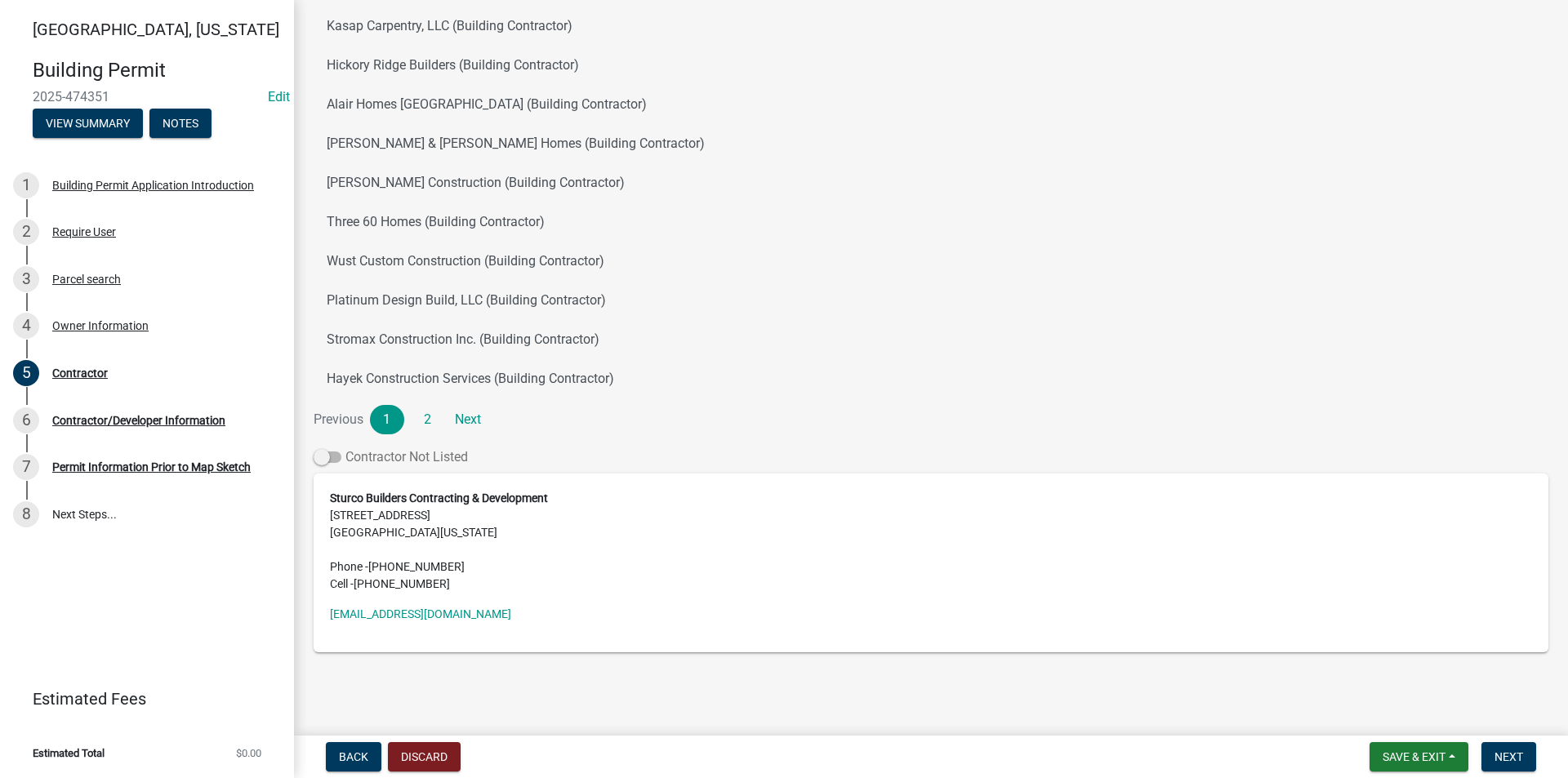
click at [328, 461] on span at bounding box center [327, 457] width 28 height 11
click at [346, 447] on input "Contractor Not Listed" at bounding box center [346, 447] width 0 height 0
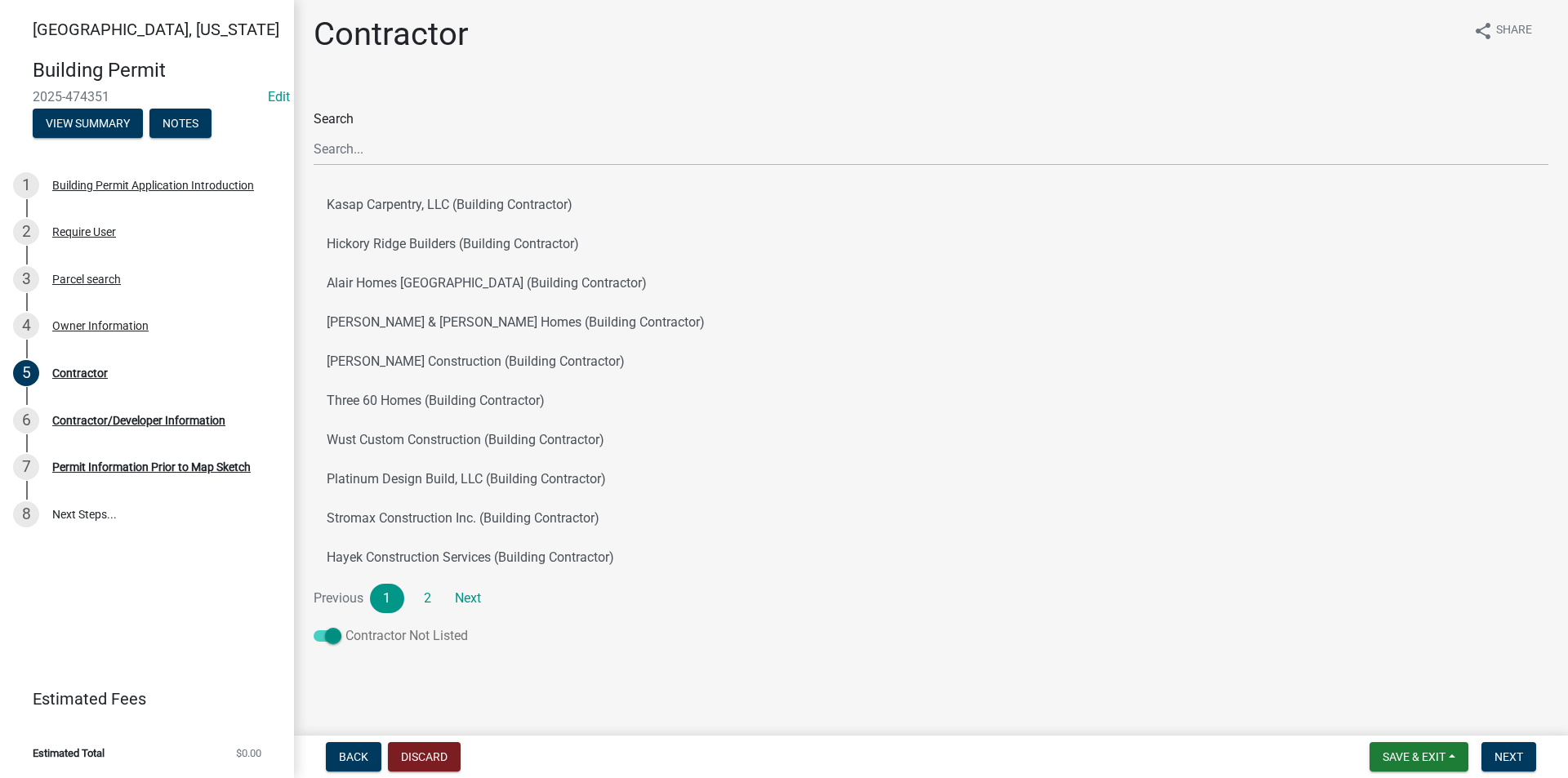
scroll to position [5, 0]
click at [1526, 761] on button "Next" at bounding box center [1508, 757] width 55 height 30
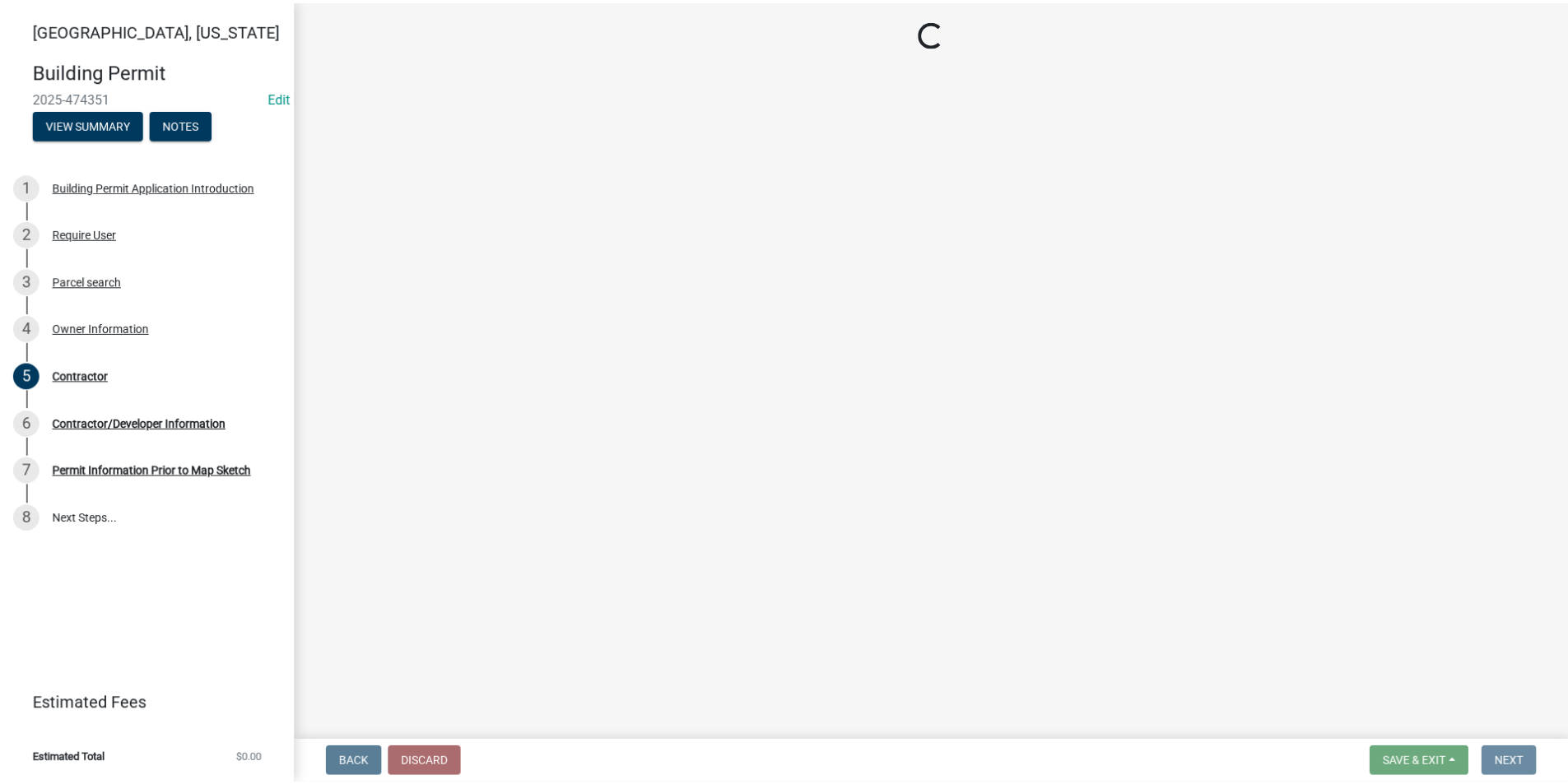
scroll to position [0, 0]
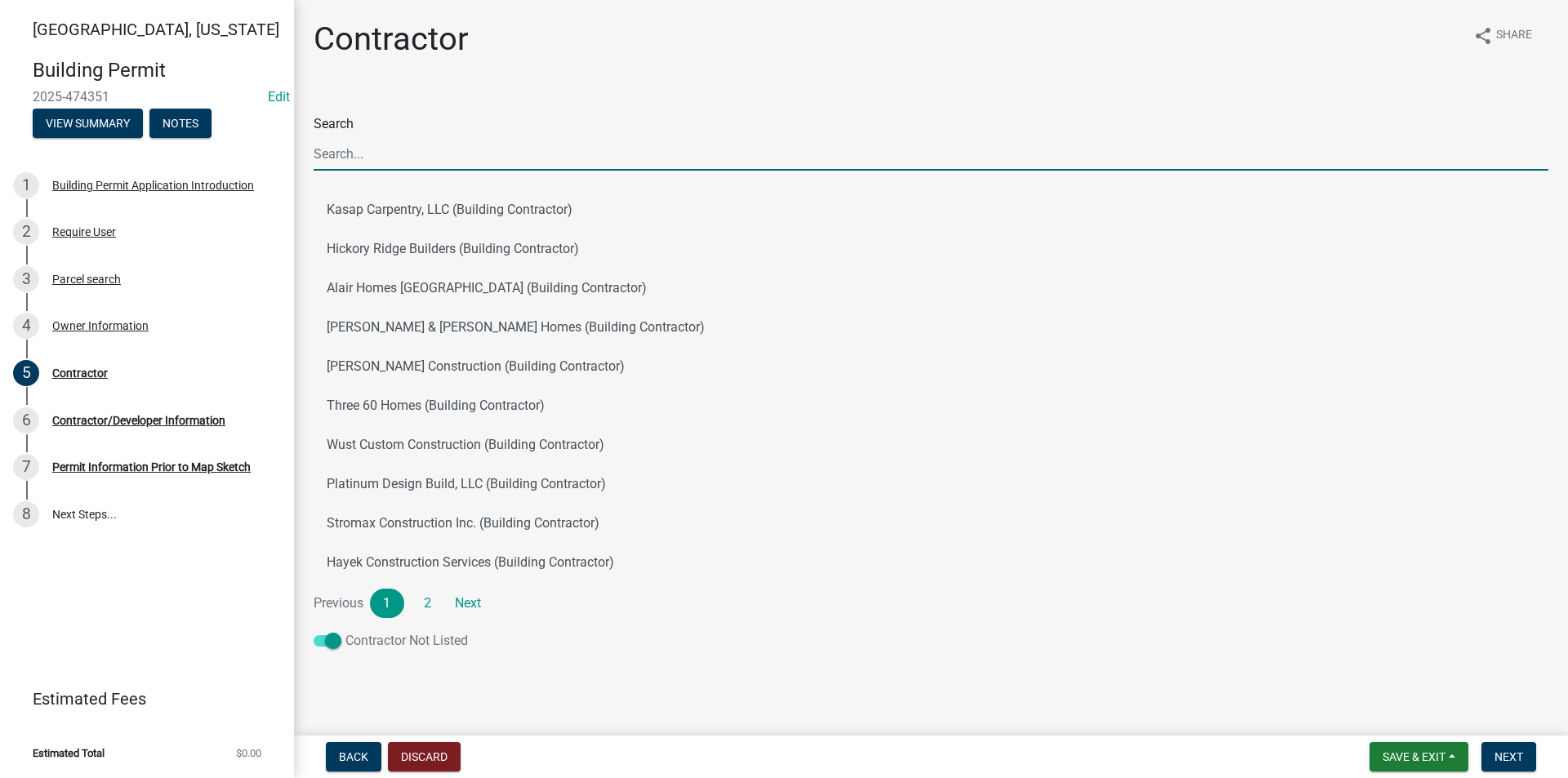
click at [318, 643] on span at bounding box center [327, 641] width 28 height 11
click at [346, 631] on input "Contractor Not Listed" at bounding box center [346, 631] width 0 height 0
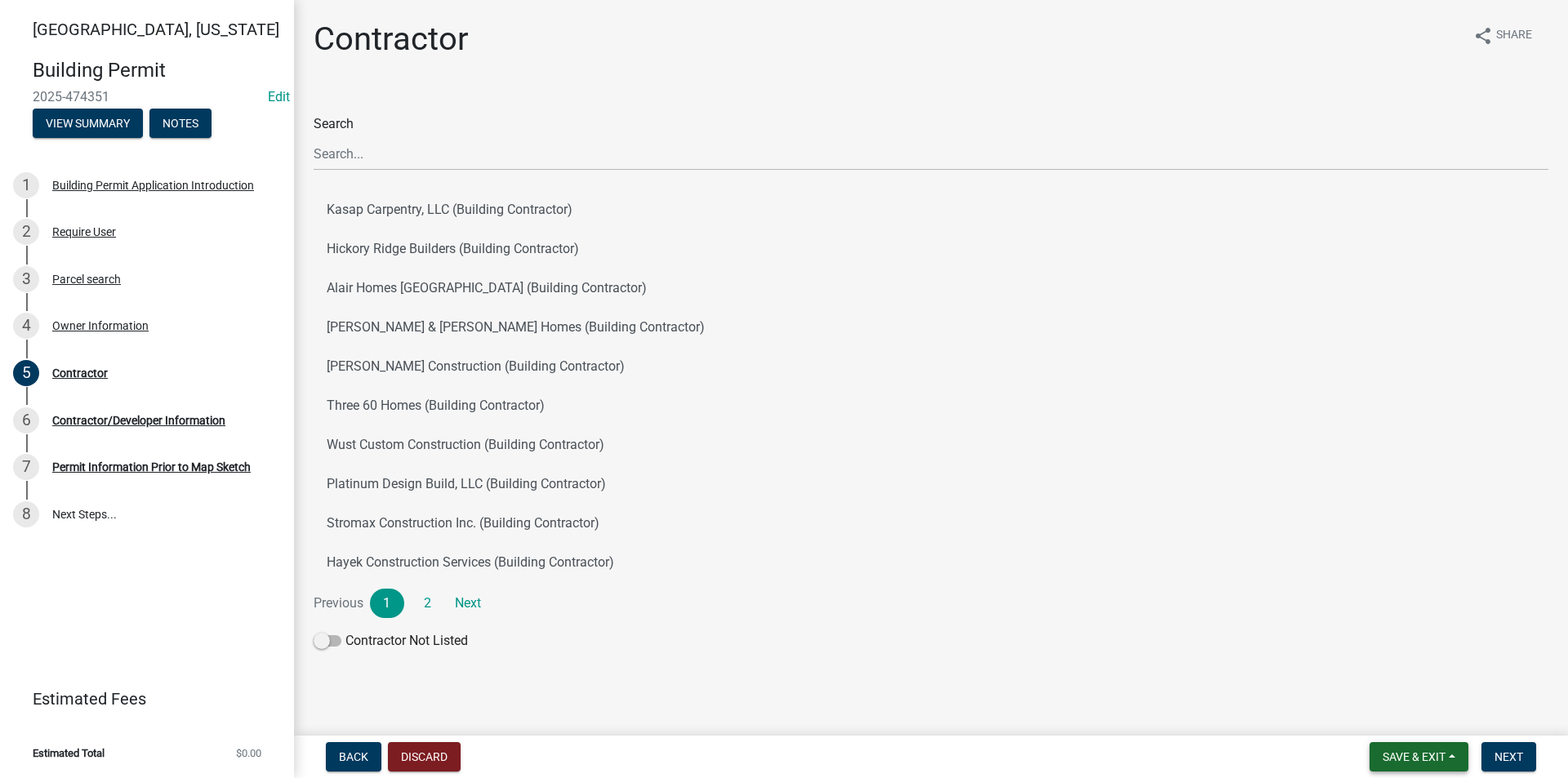
click at [1405, 760] on span "Save & Exit" at bounding box center [1413, 756] width 63 height 13
click at [1380, 719] on button "Save & Exit" at bounding box center [1402, 714] width 130 height 39
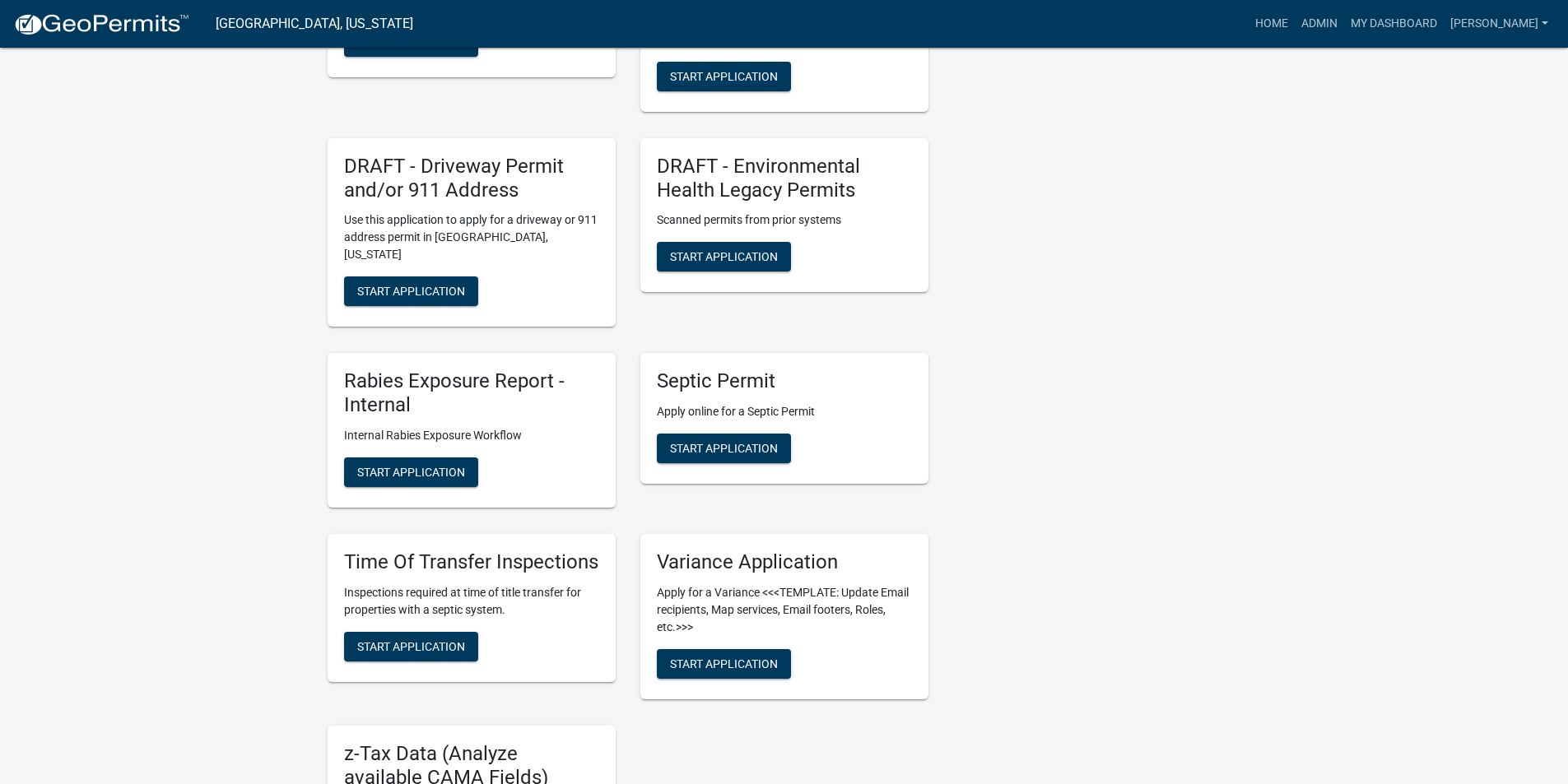
scroll to position [740, 0]
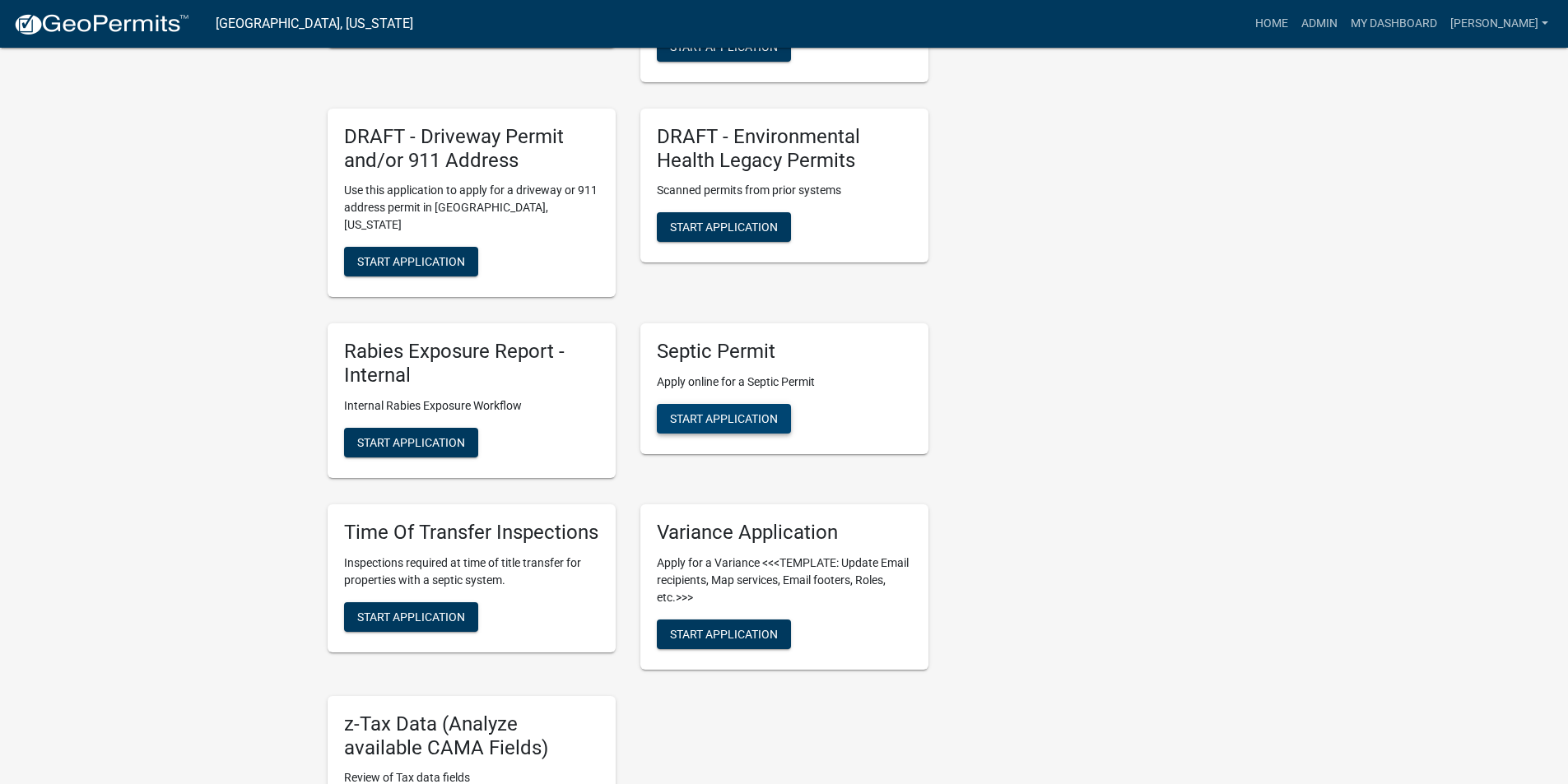
click at [725, 412] on span "Start Application" at bounding box center [723, 418] width 108 height 13
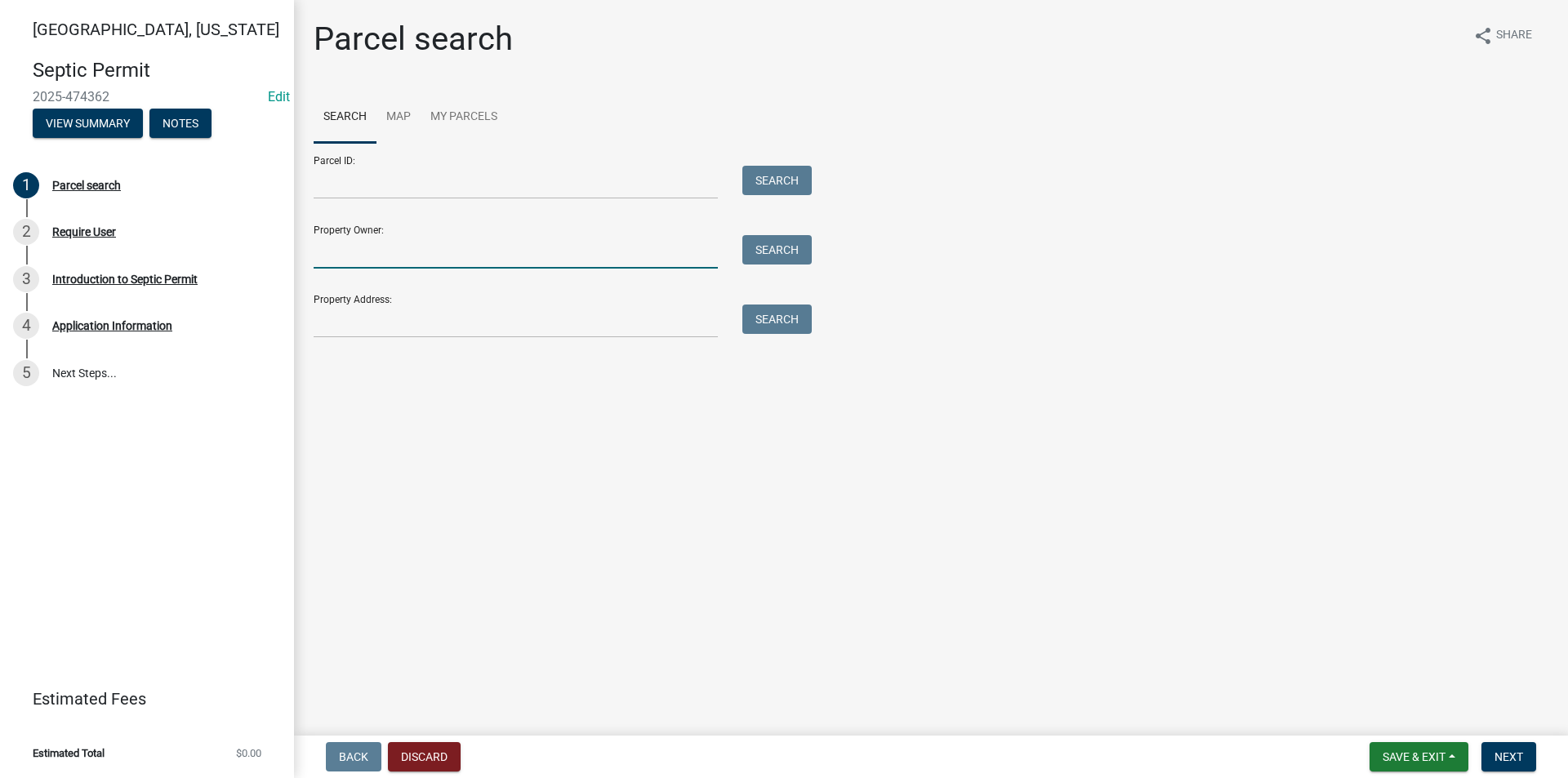
click at [347, 260] on input "Property Owner:" at bounding box center [516, 252] width 405 height 34
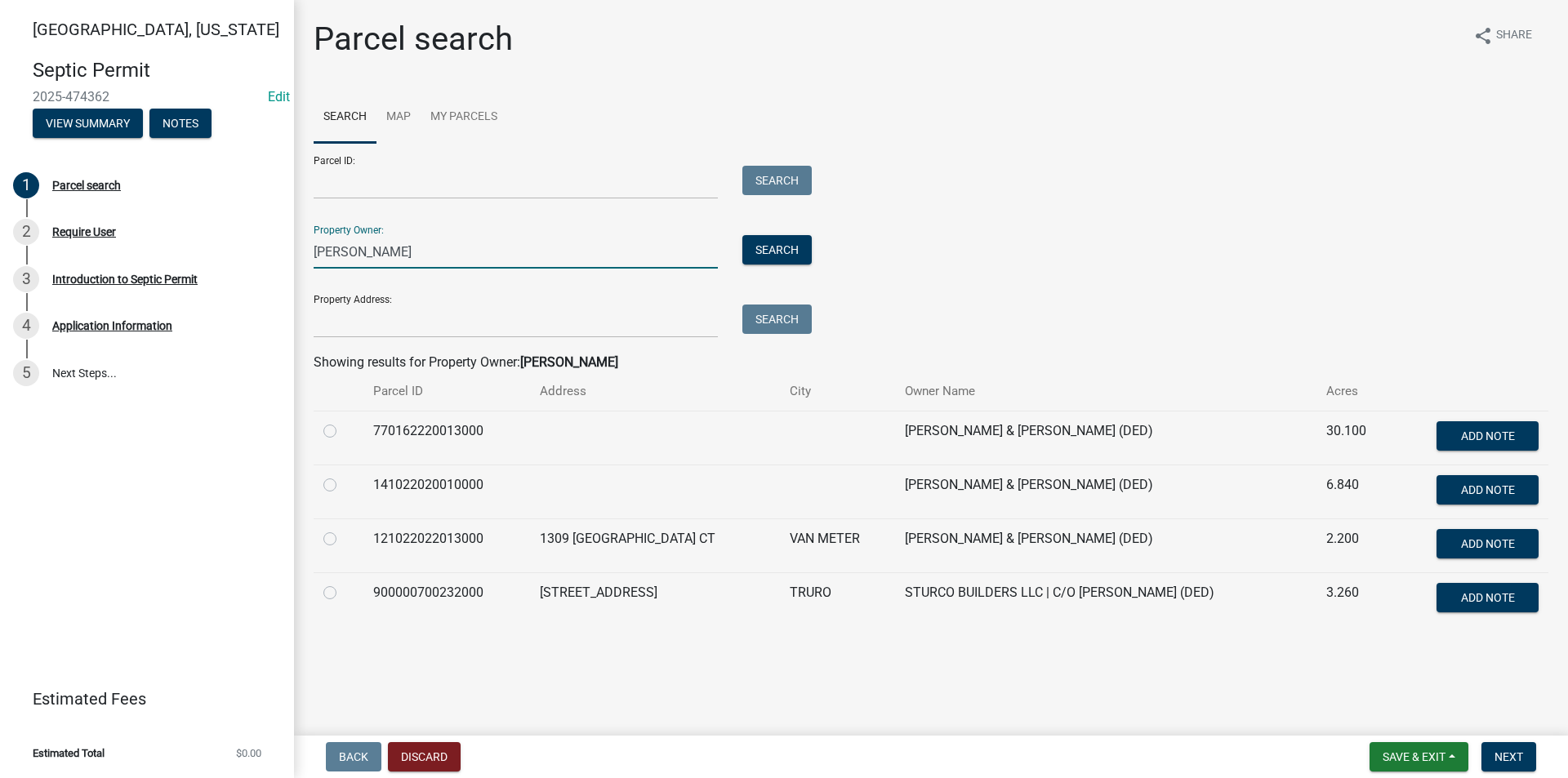
type input "[PERSON_NAME]"
click at [343, 421] on label at bounding box center [343, 421] width 0 height 0
click at [343, 432] on input "radio" at bounding box center [348, 426] width 10 height 10
radio input "true"
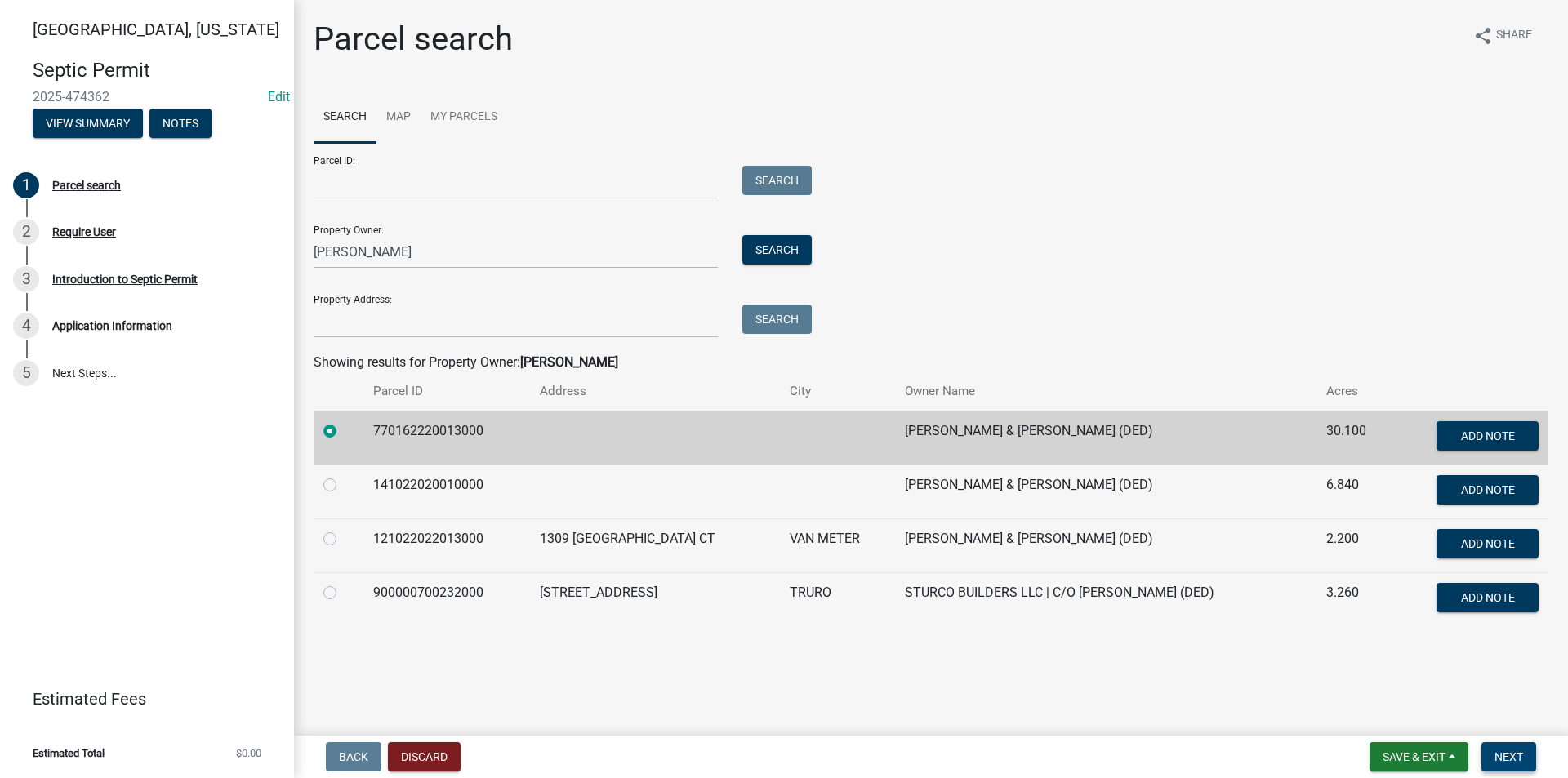
click at [1514, 753] on span "Next" at bounding box center [1508, 756] width 29 height 13
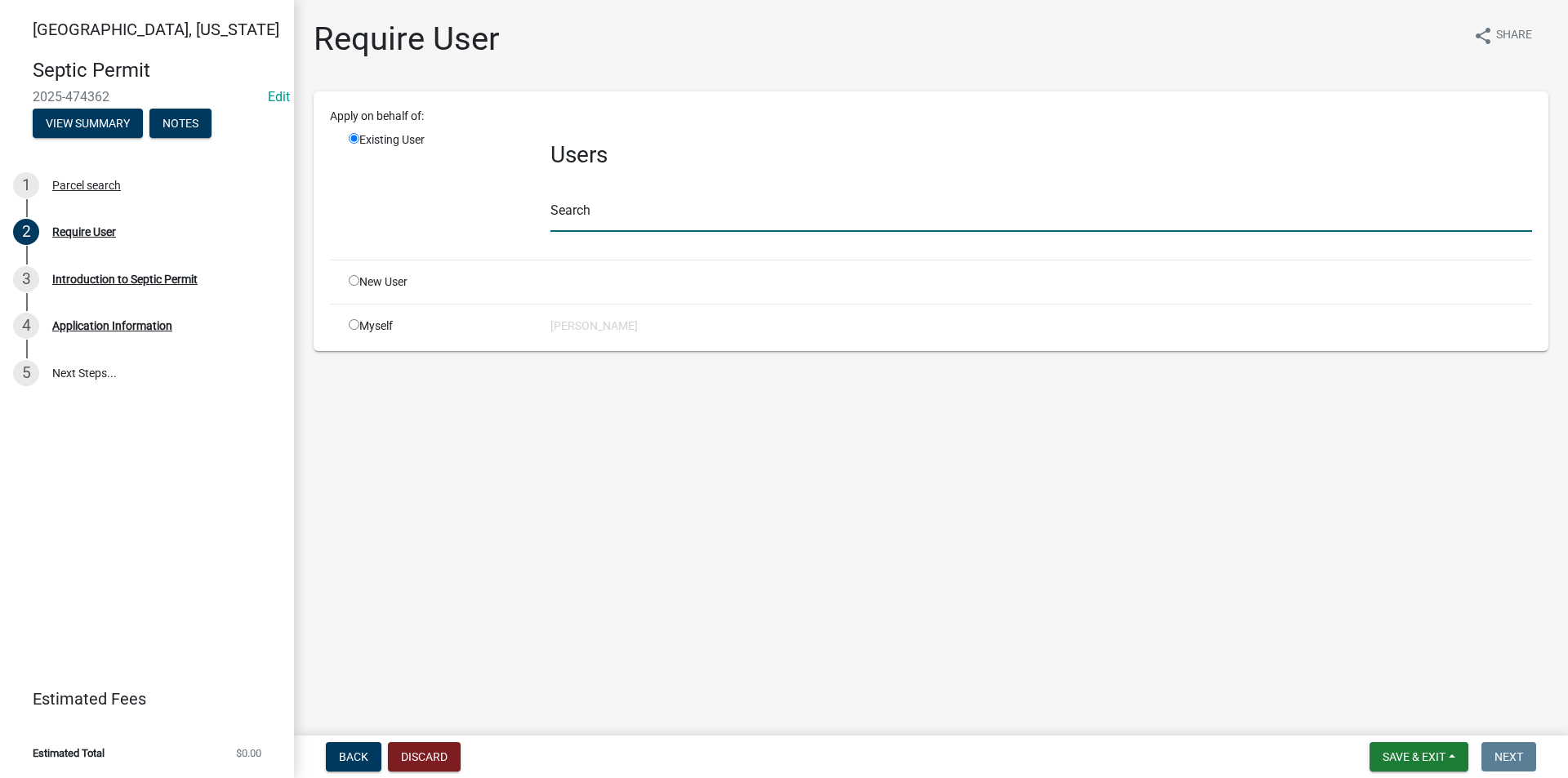
click at [595, 226] on input "text" at bounding box center [1041, 215] width 981 height 34
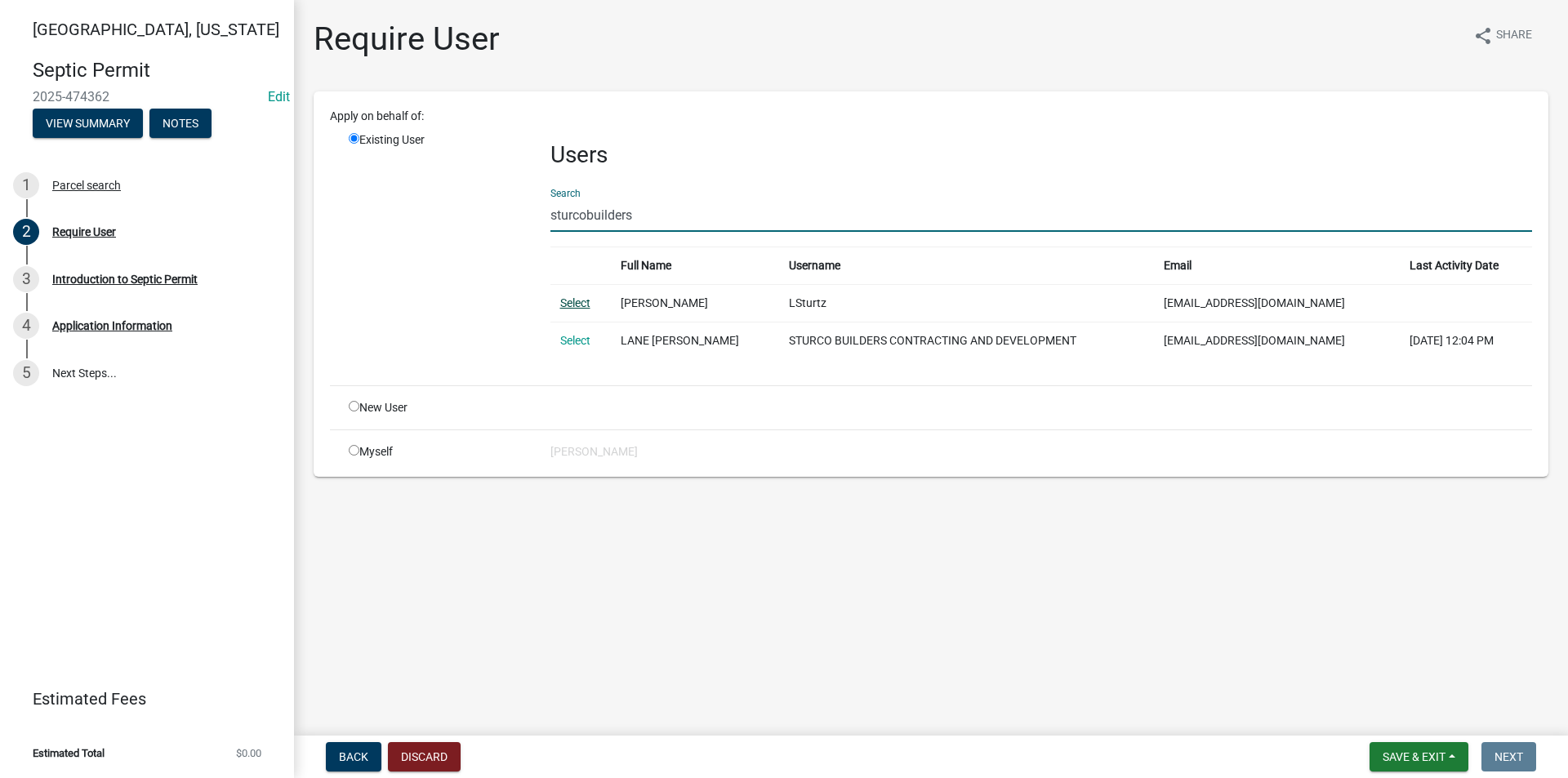
type input "sturcobuilders"
click at [577, 306] on link "Select" at bounding box center [575, 302] width 30 height 13
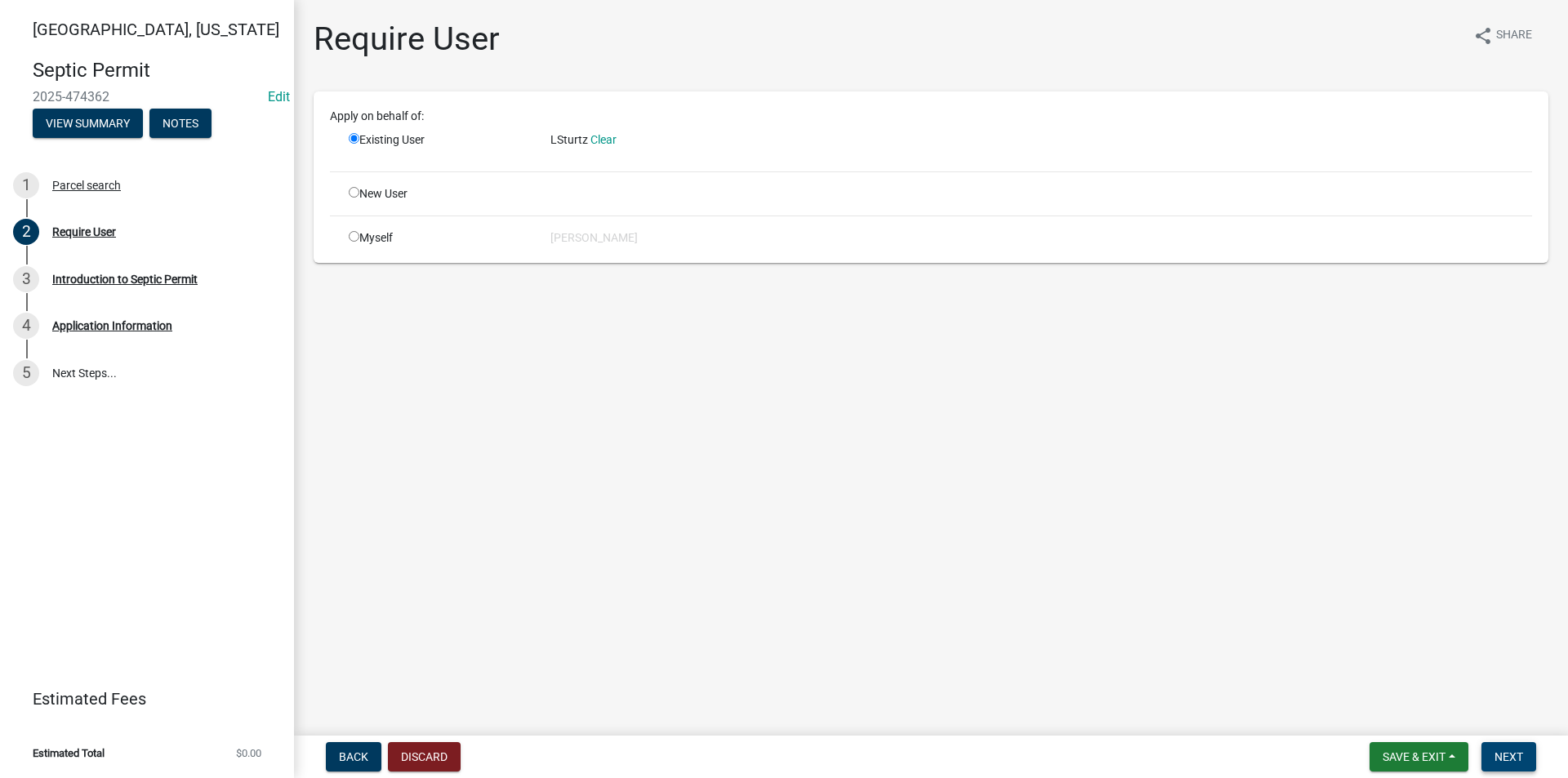
click at [1504, 759] on span "Next" at bounding box center [1508, 756] width 29 height 13
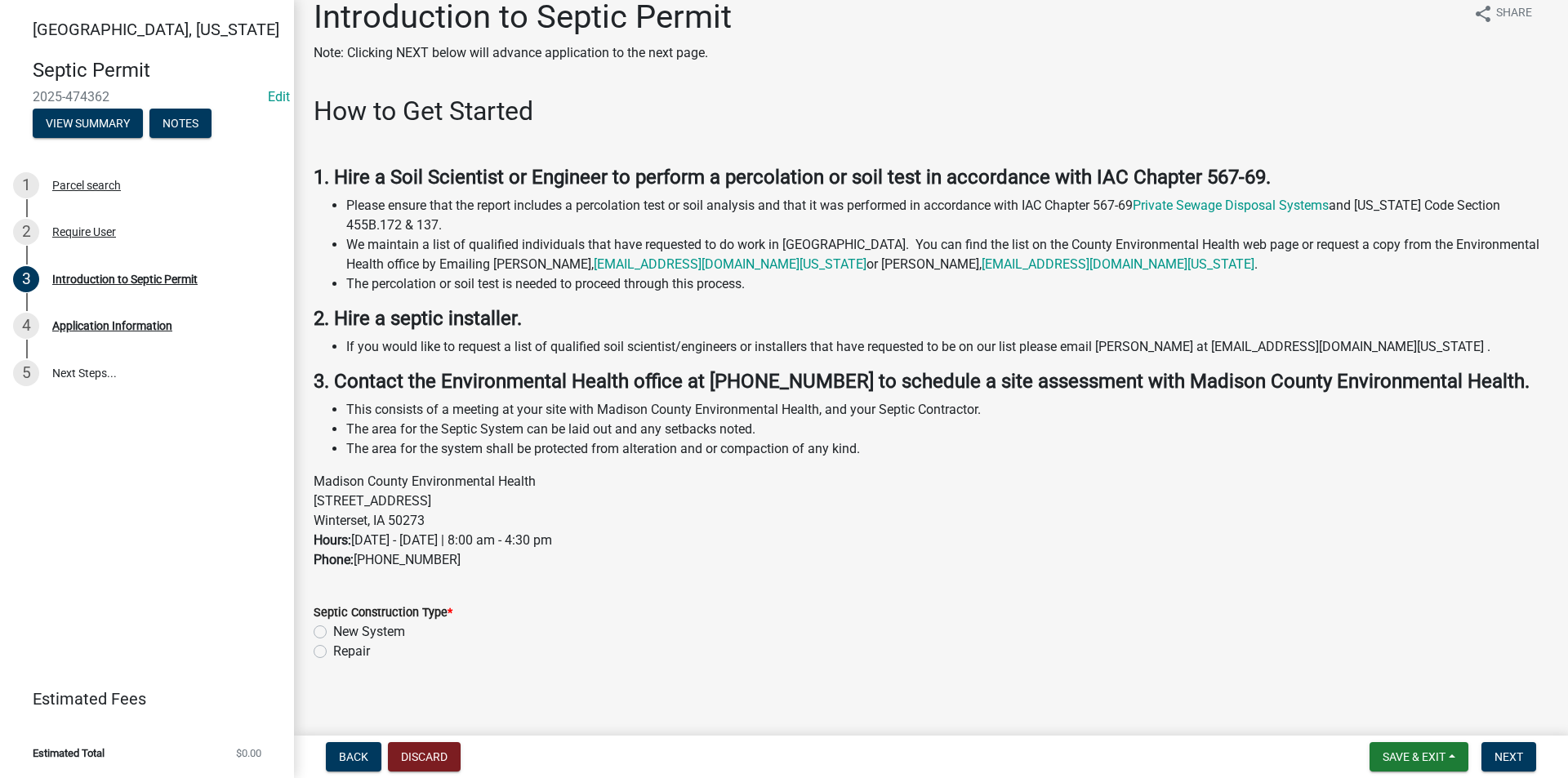
scroll to position [33, 0]
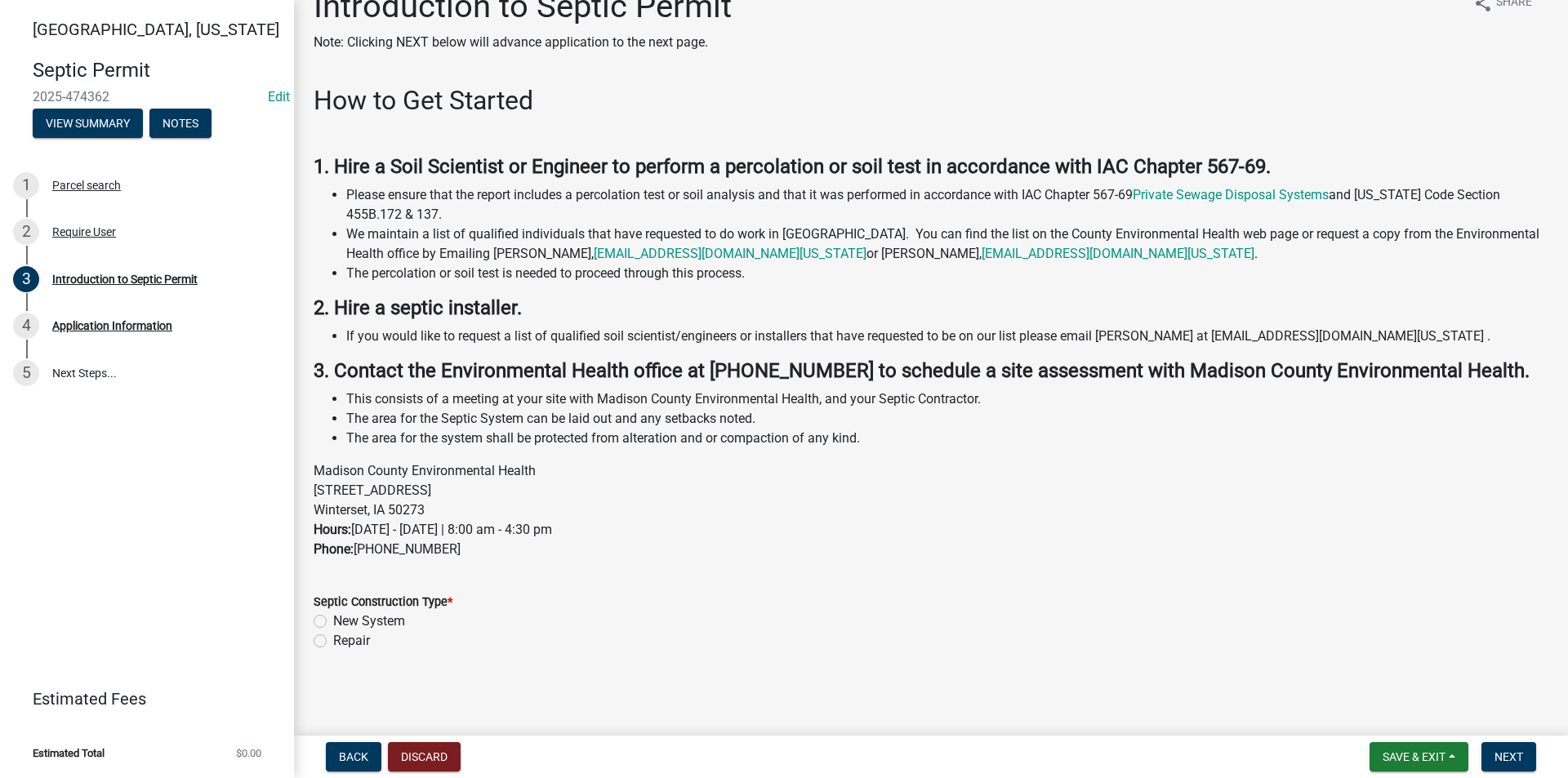
click at [333, 622] on label "New System" at bounding box center [369, 621] width 72 height 20
click at [333, 622] on input "New System" at bounding box center [339, 616] width 10 height 10
radio input "true"
click at [1518, 755] on span "Next" at bounding box center [1508, 756] width 29 height 13
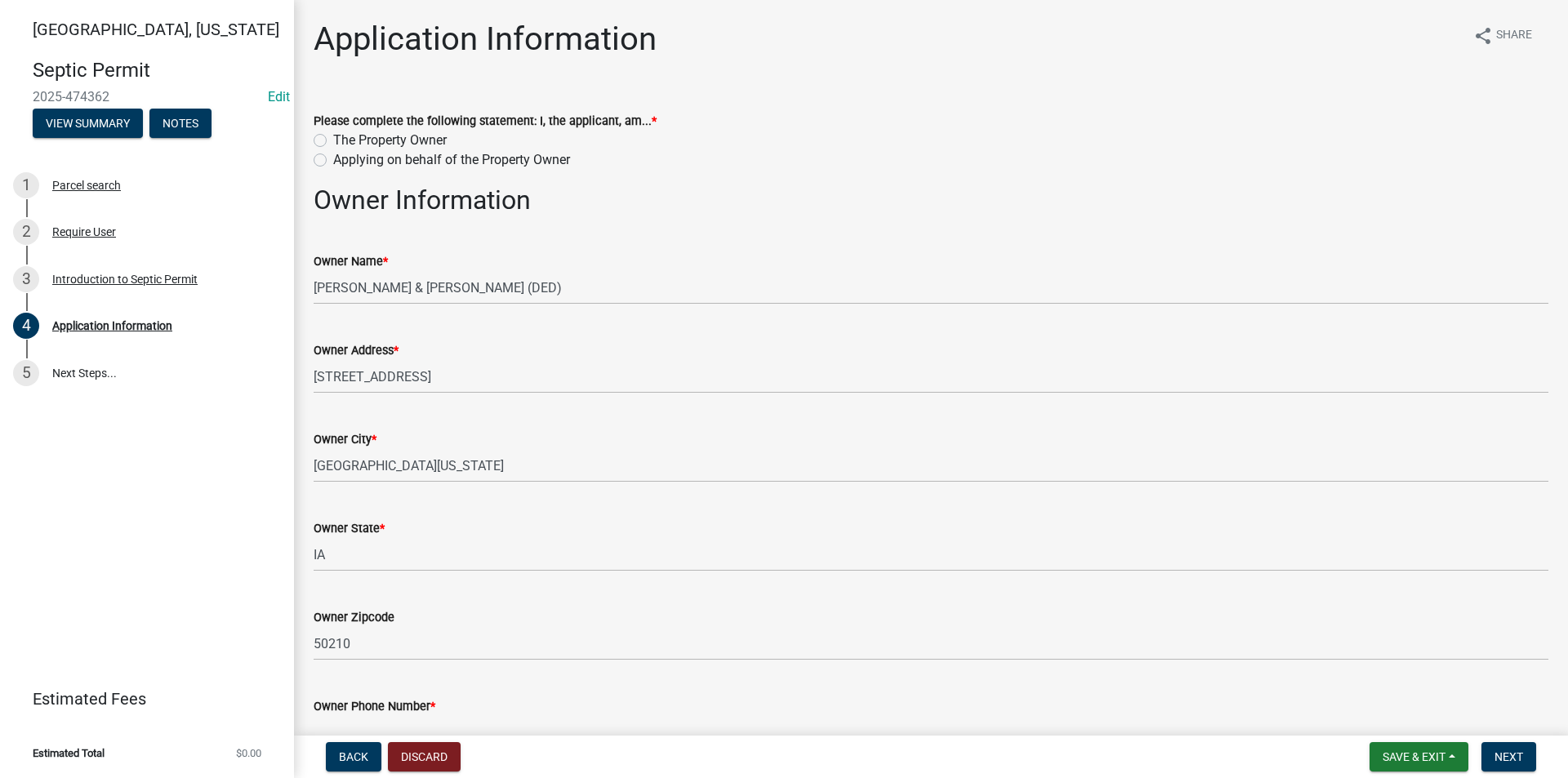
click at [333, 141] on label "The Property Owner" at bounding box center [390, 140] width 114 height 20
click at [333, 141] on input "The Property Owner" at bounding box center [339, 135] width 10 height 10
radio input "true"
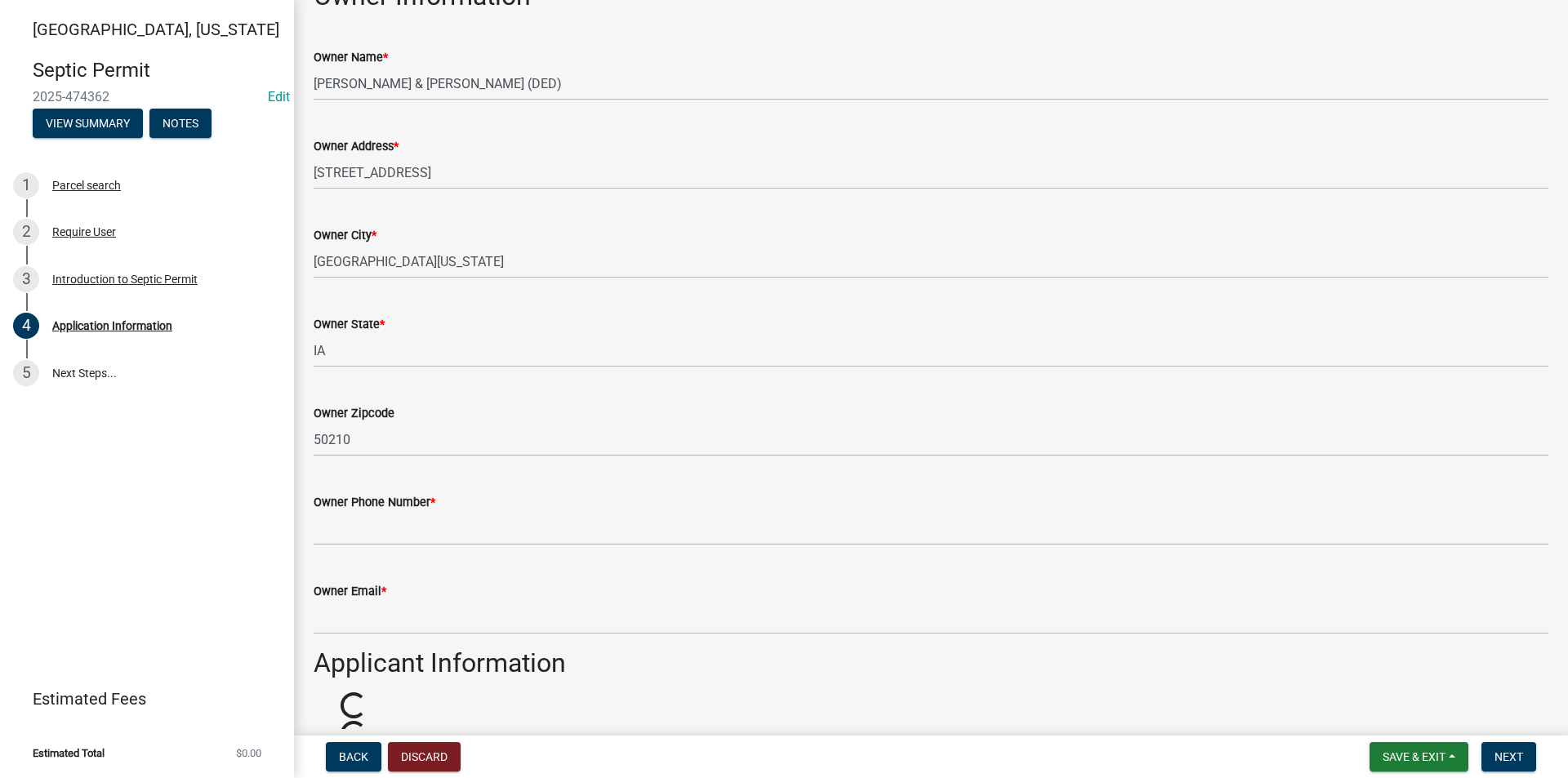
scroll to position [245, 0]
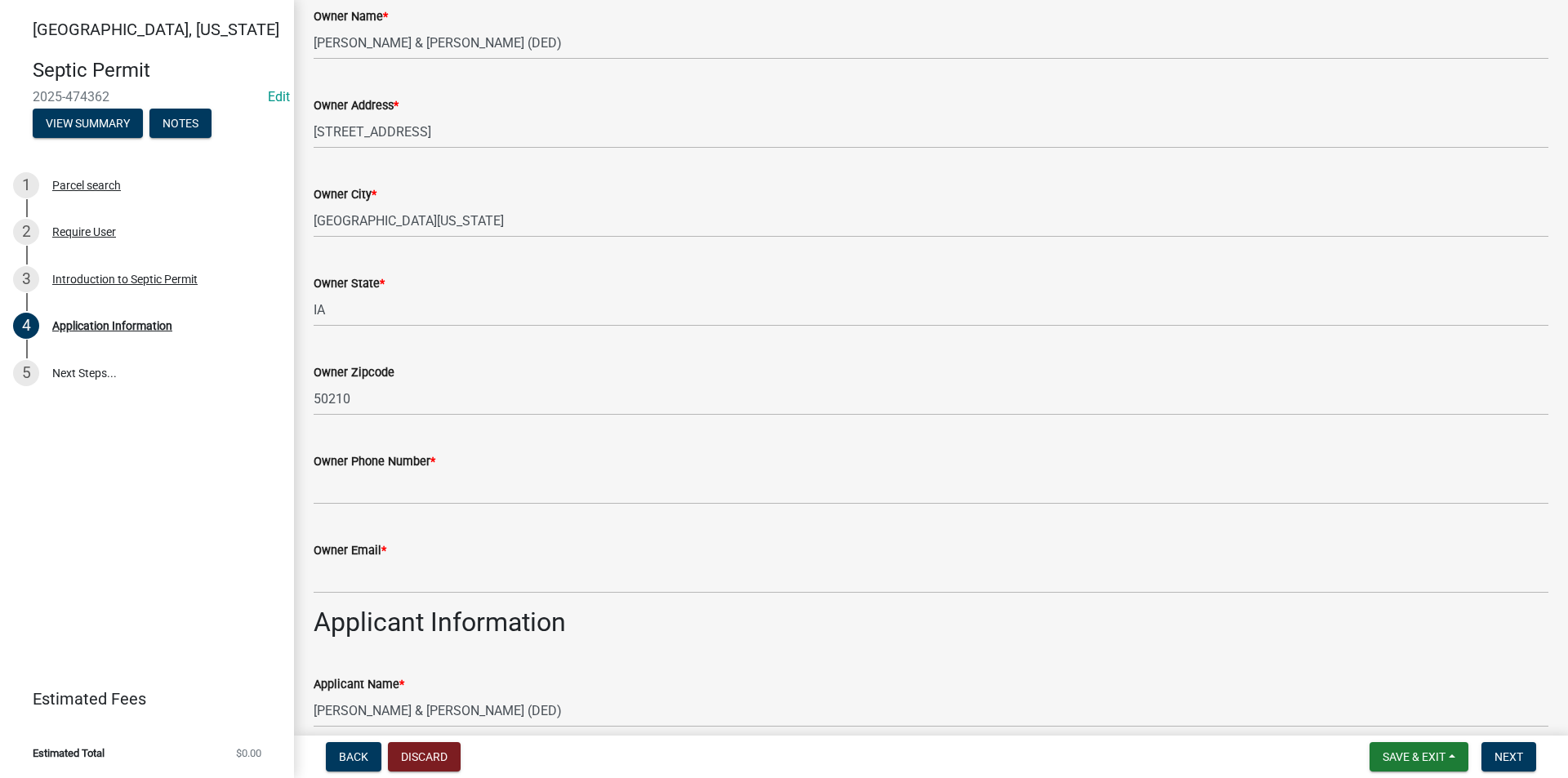
click at [360, 506] on wm-data-entity-input "Owner Phone Number *" at bounding box center [931, 473] width 1235 height 89
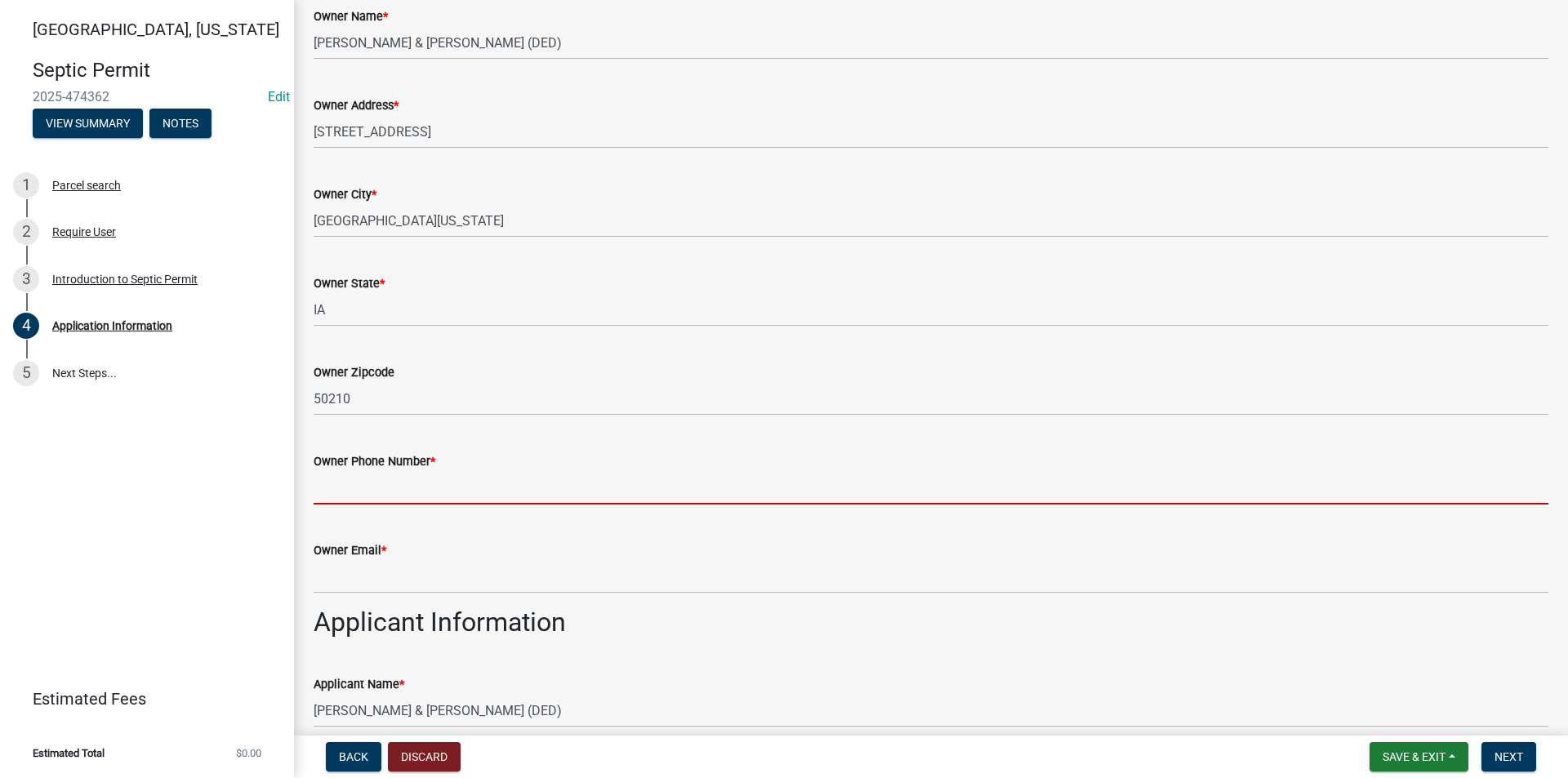
click at [367, 495] on input "Owner Phone Number *" at bounding box center [931, 488] width 1235 height 34
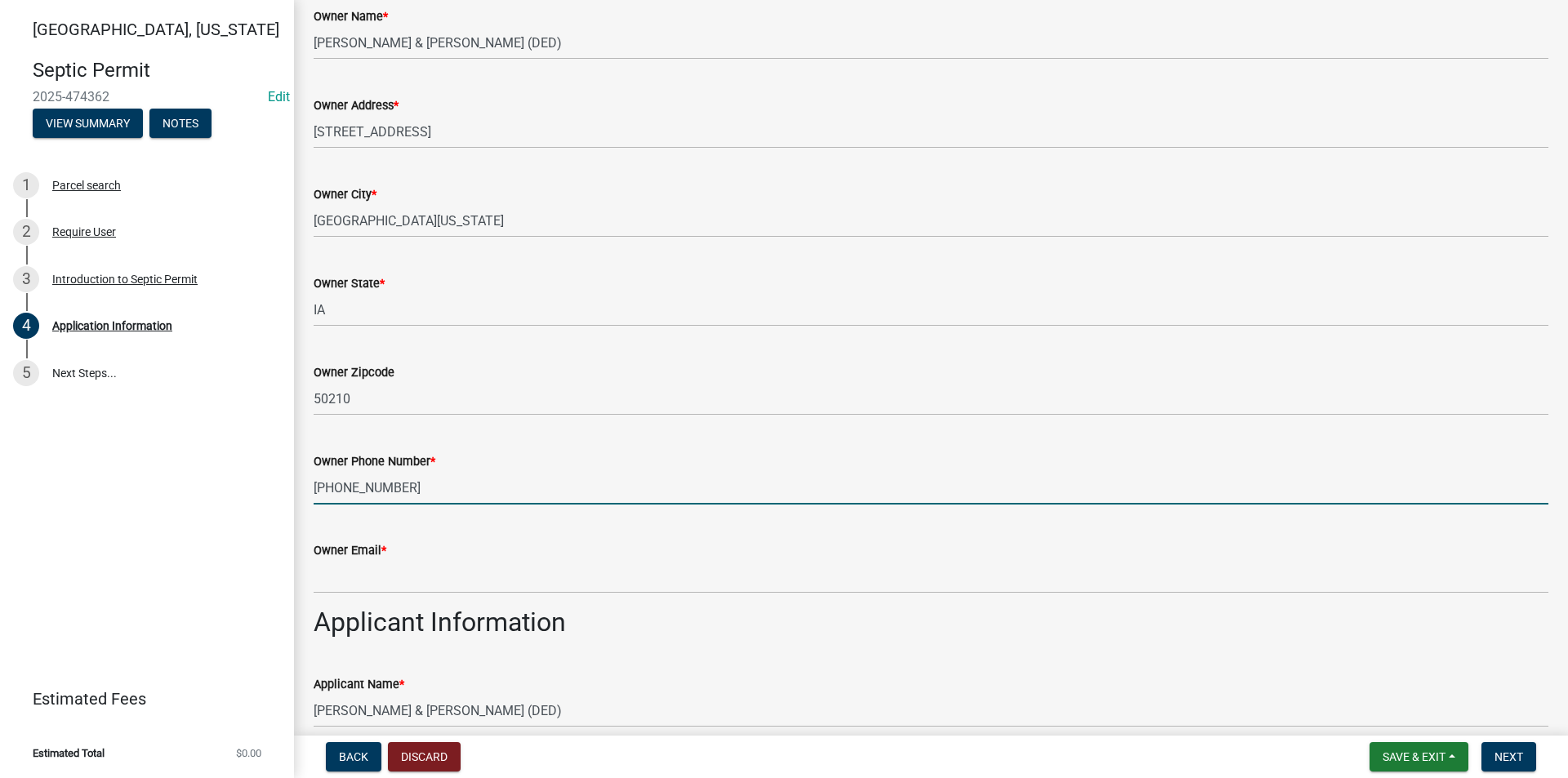
type input "515-991-9764"
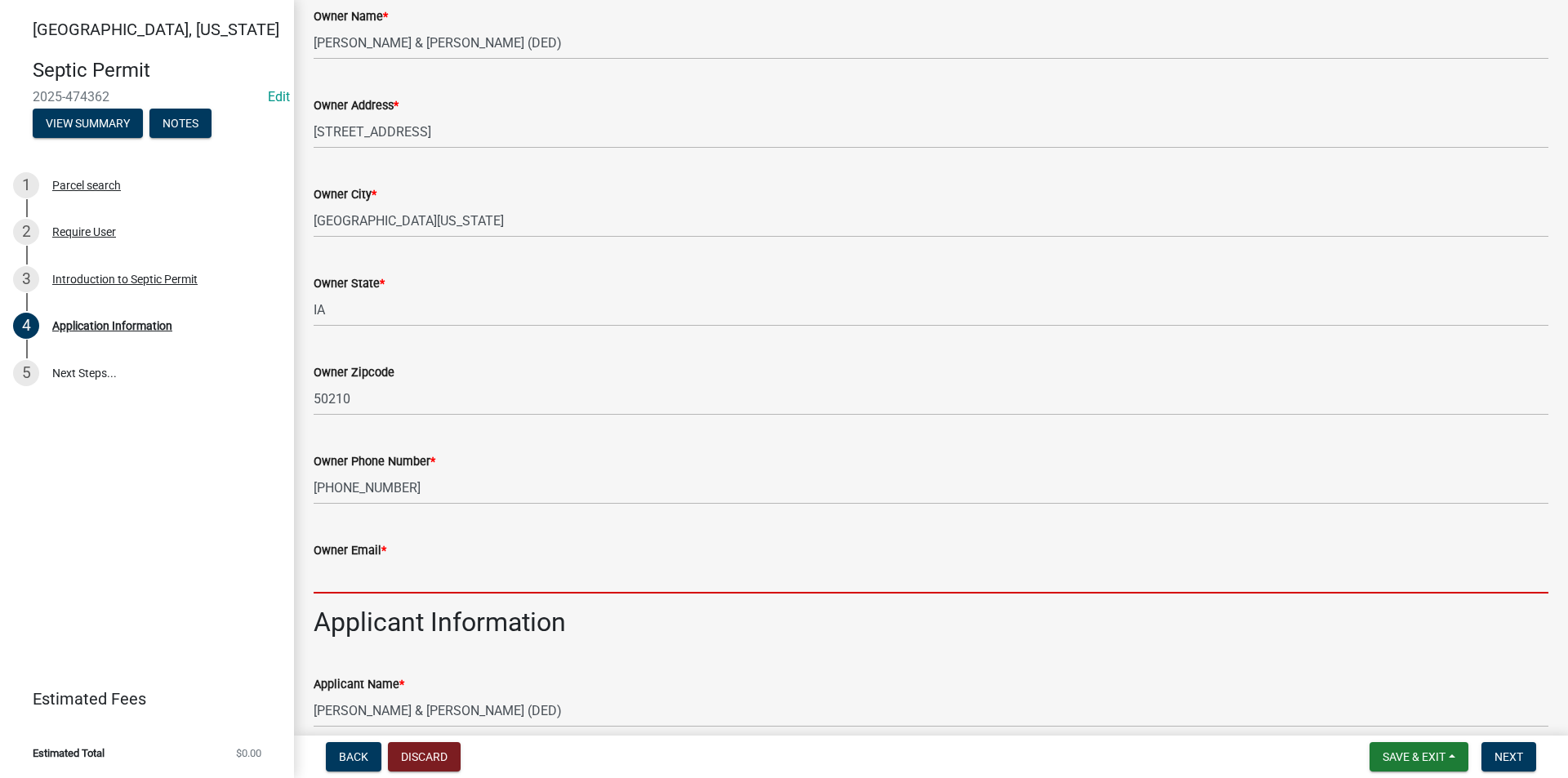
click at [349, 588] on input "Owner Email *" at bounding box center [931, 577] width 1235 height 34
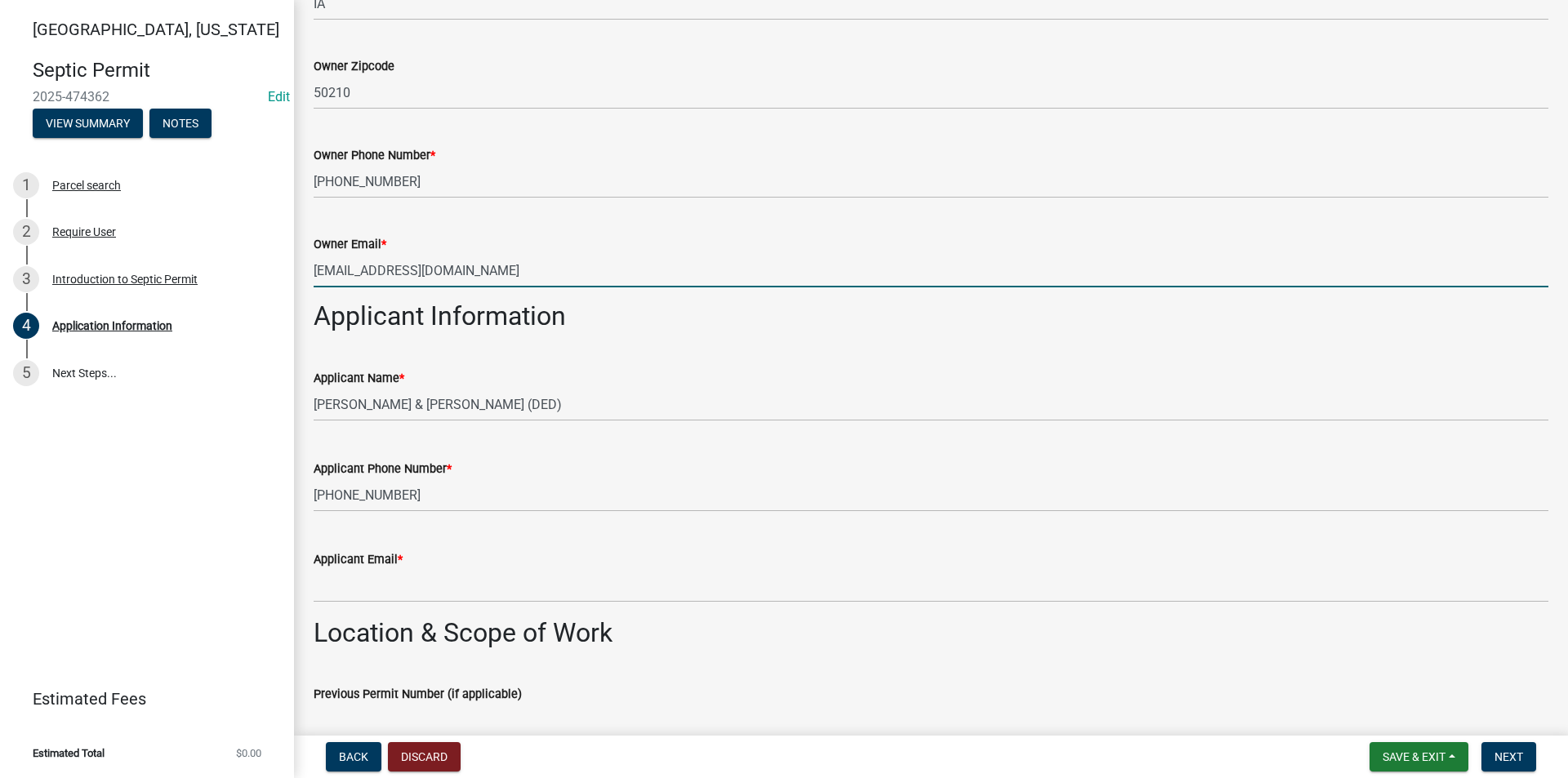
scroll to position [653, 0]
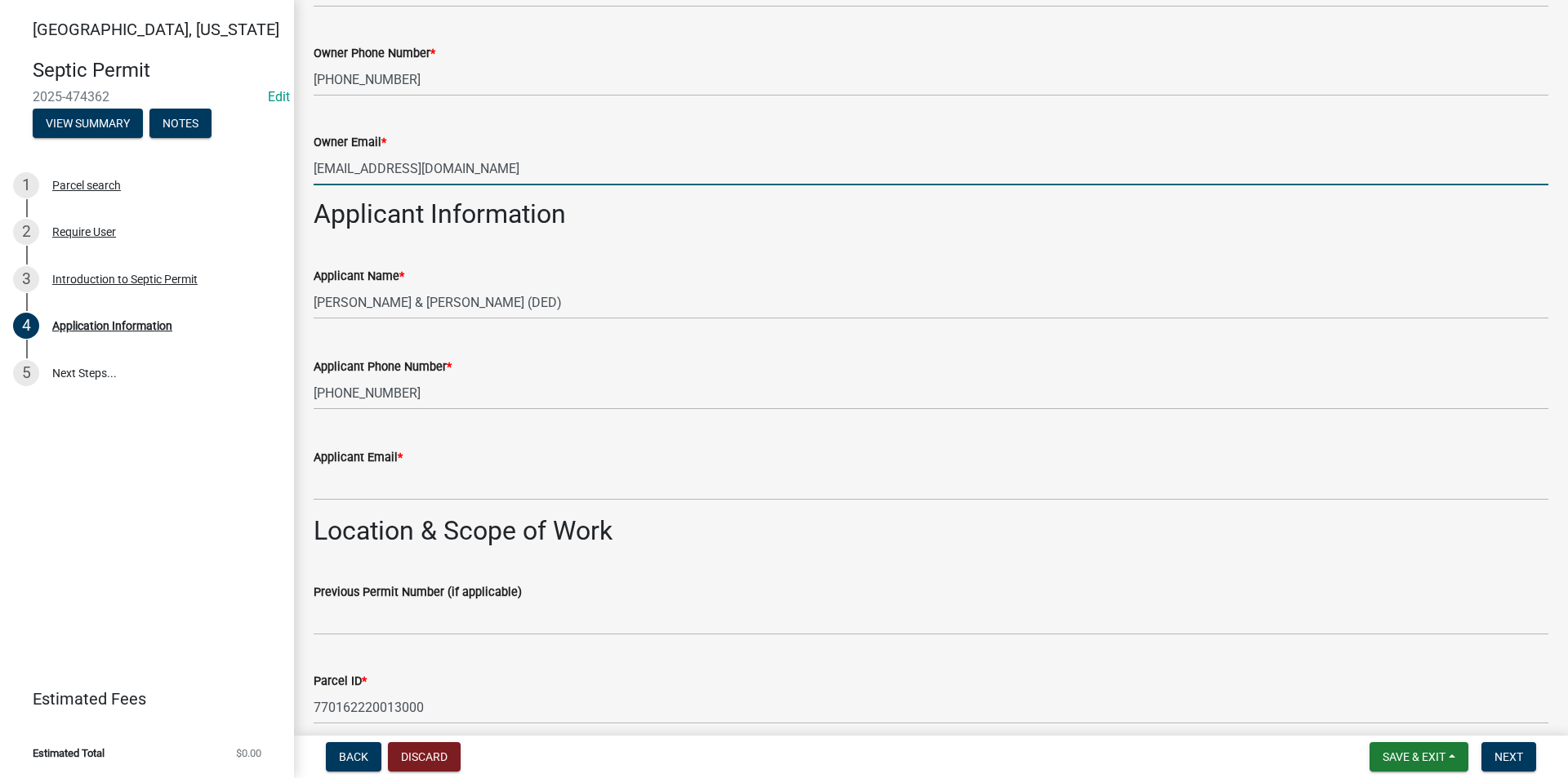
type input "[EMAIL_ADDRESS][DOMAIN_NAME]"
click at [821, 566] on div "Previous Permit Number (if applicable)" at bounding box center [931, 597] width 1235 height 76
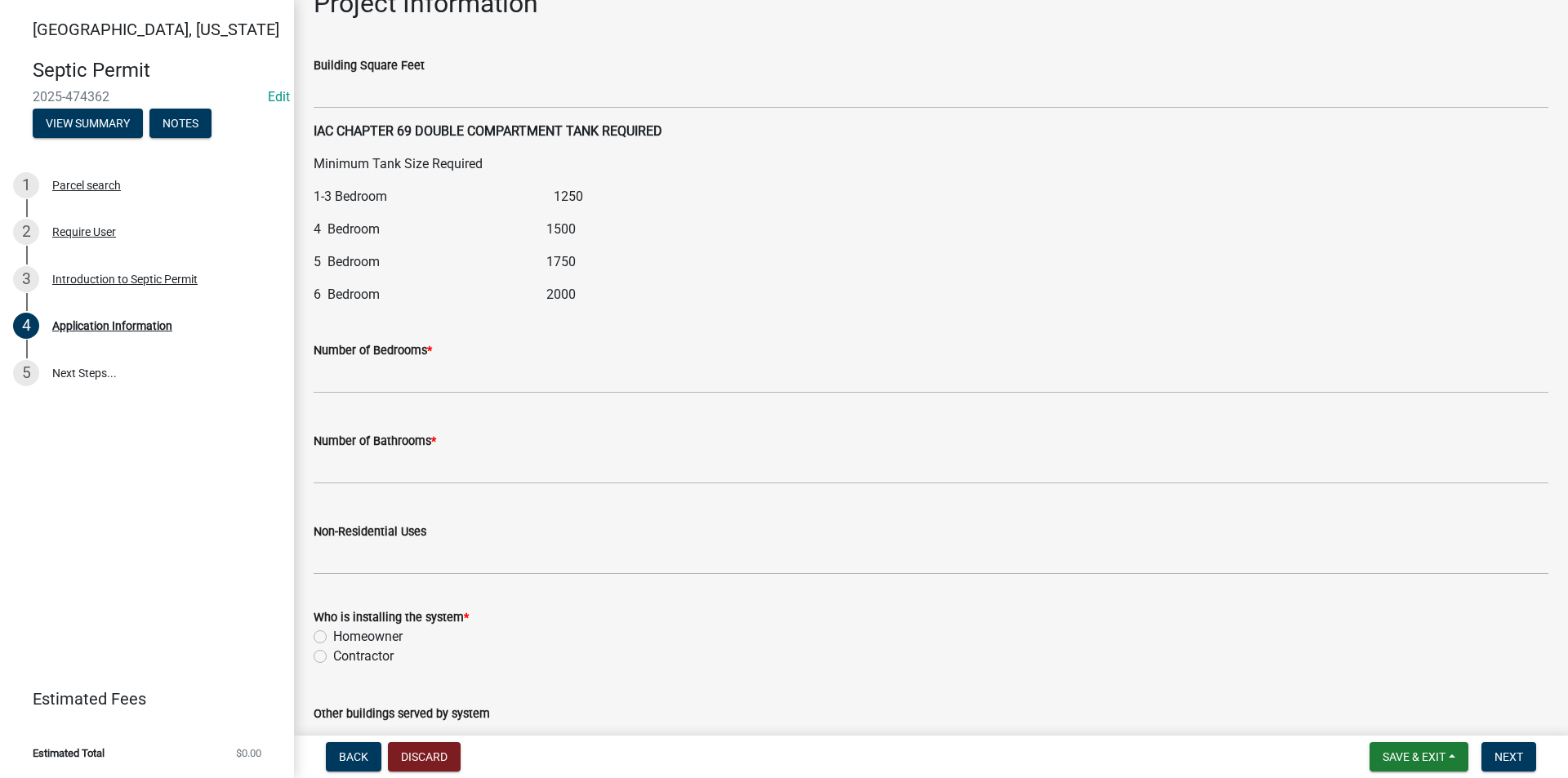
scroll to position [1878, 0]
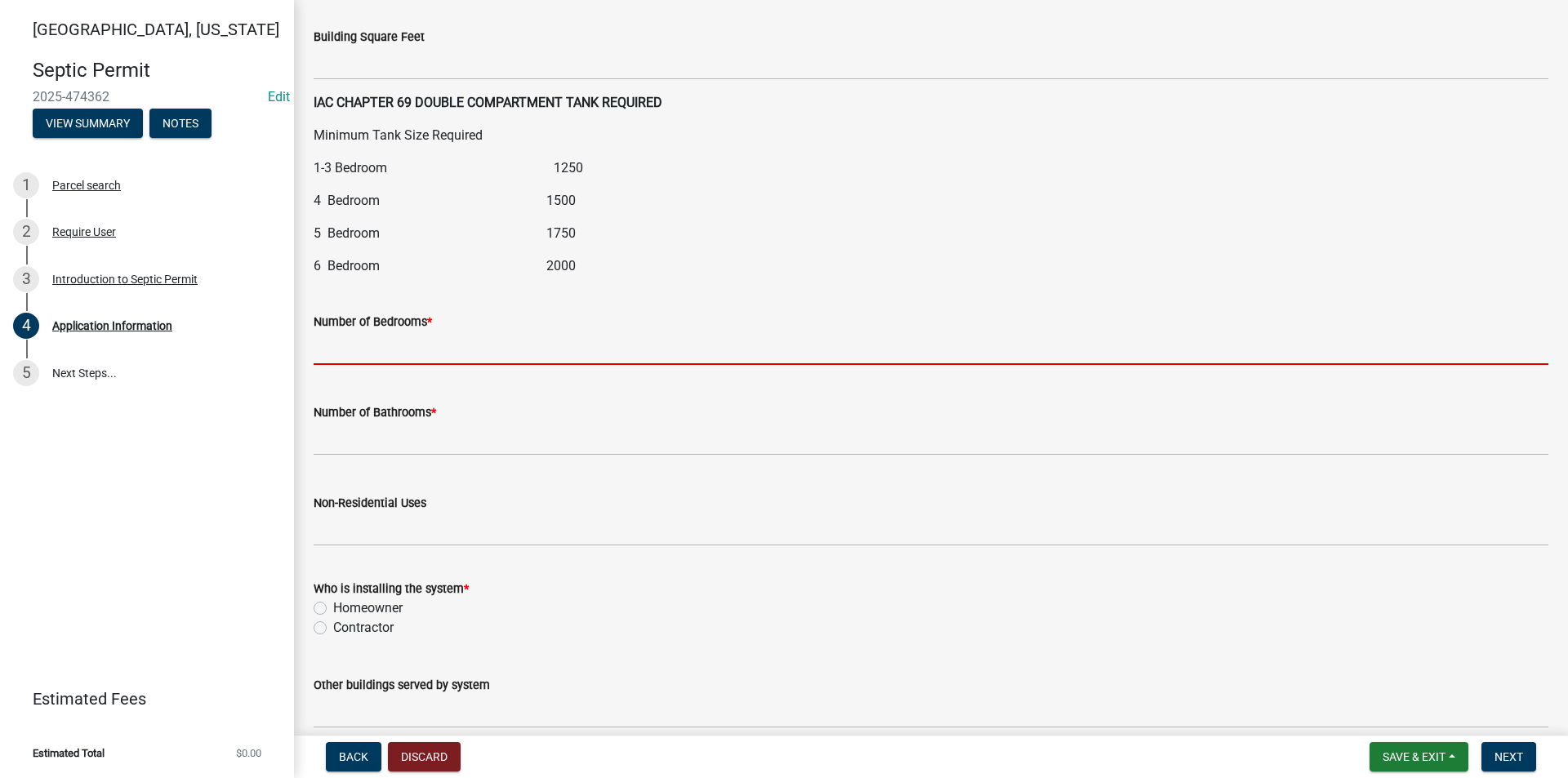
click at [395, 346] on input "text" at bounding box center [931, 348] width 1235 height 34
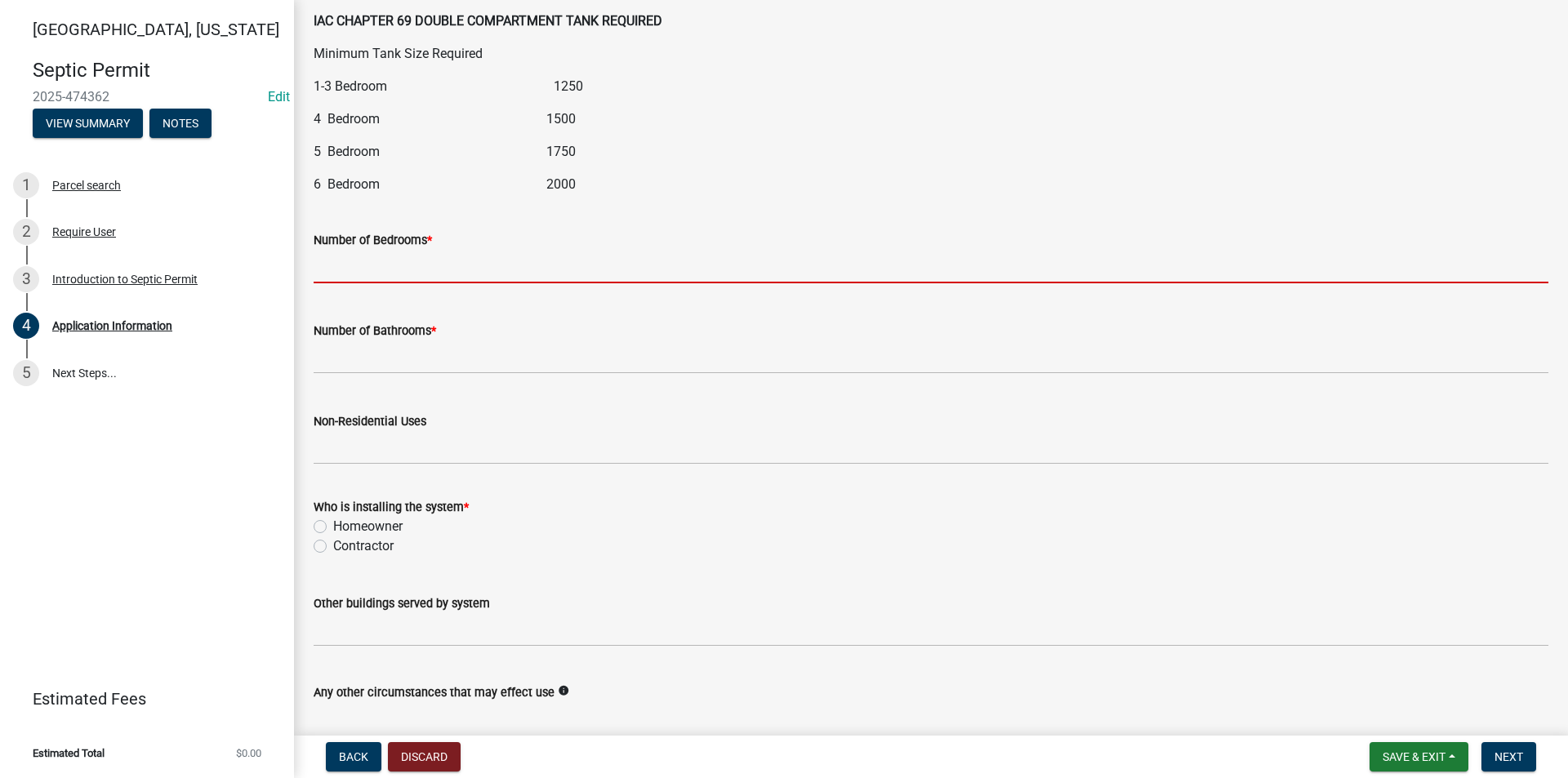
click at [320, 547] on div "Who is installing the system * Homeowner Contractor" at bounding box center [931, 527] width 1235 height 59
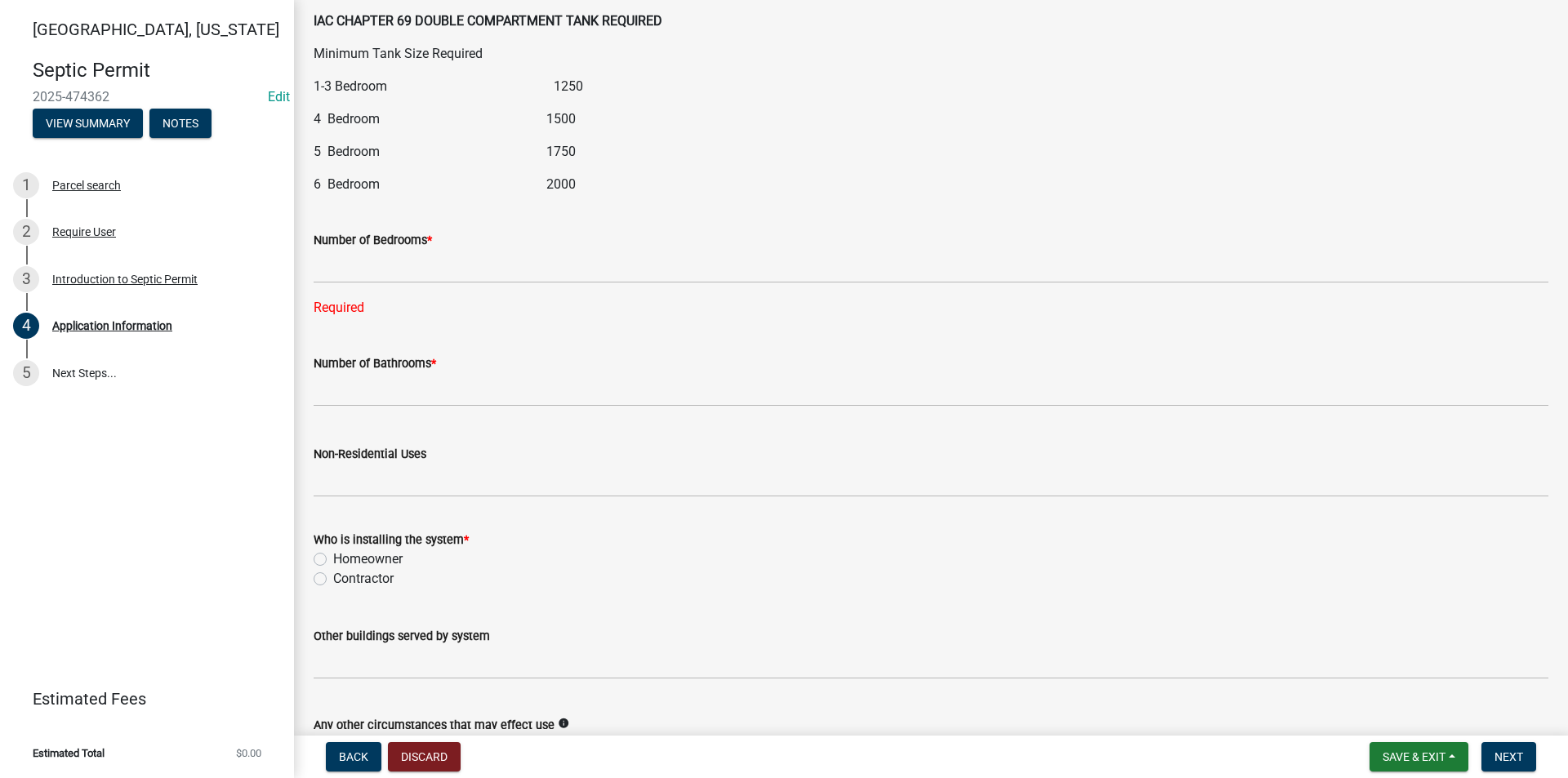
click at [333, 583] on label "Contractor" at bounding box center [364, 578] width 61 height 20
click at [333, 580] on input "Contractor" at bounding box center [339, 574] width 10 height 10
radio input "true"
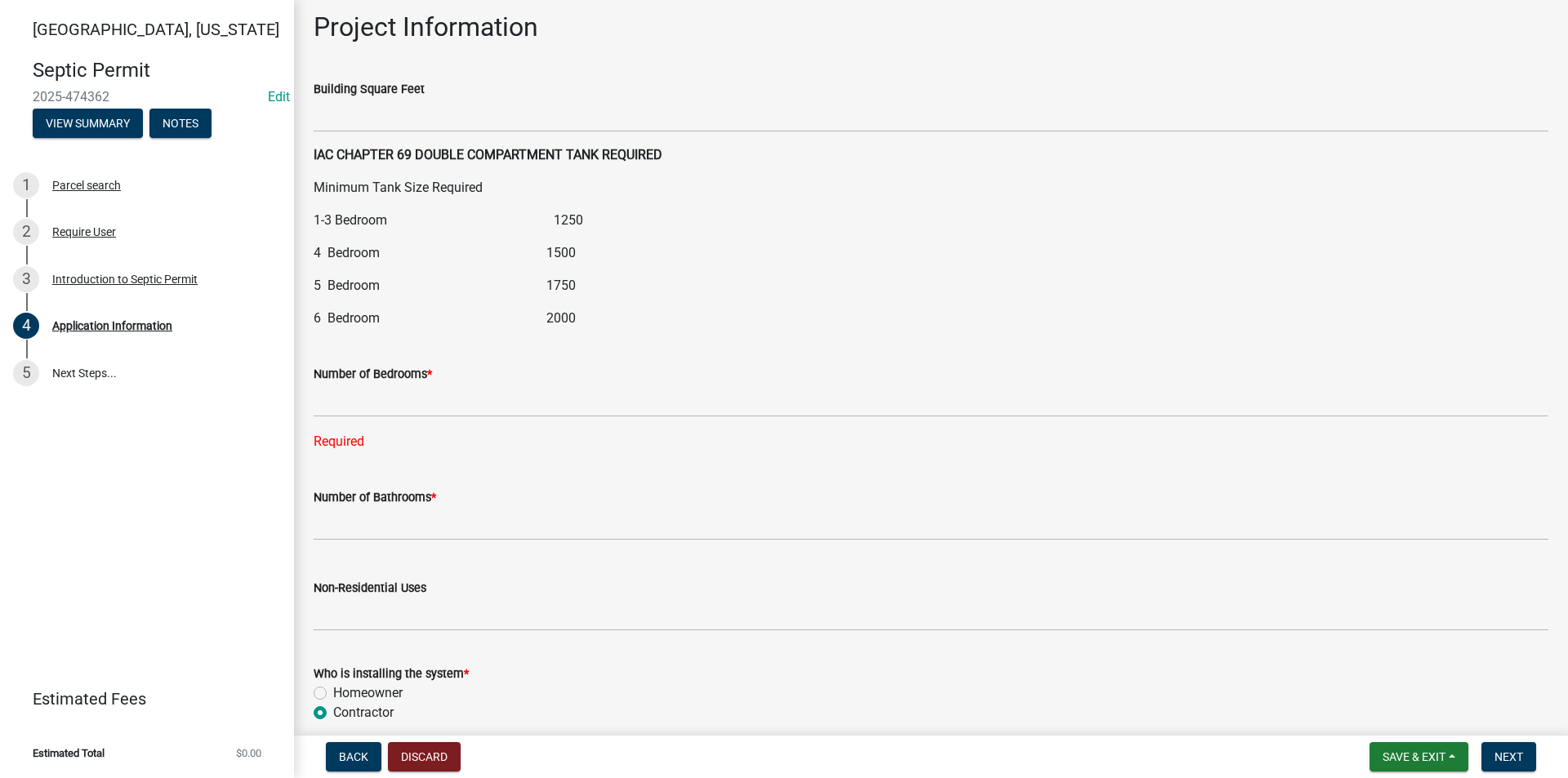
scroll to position [1797, 0]
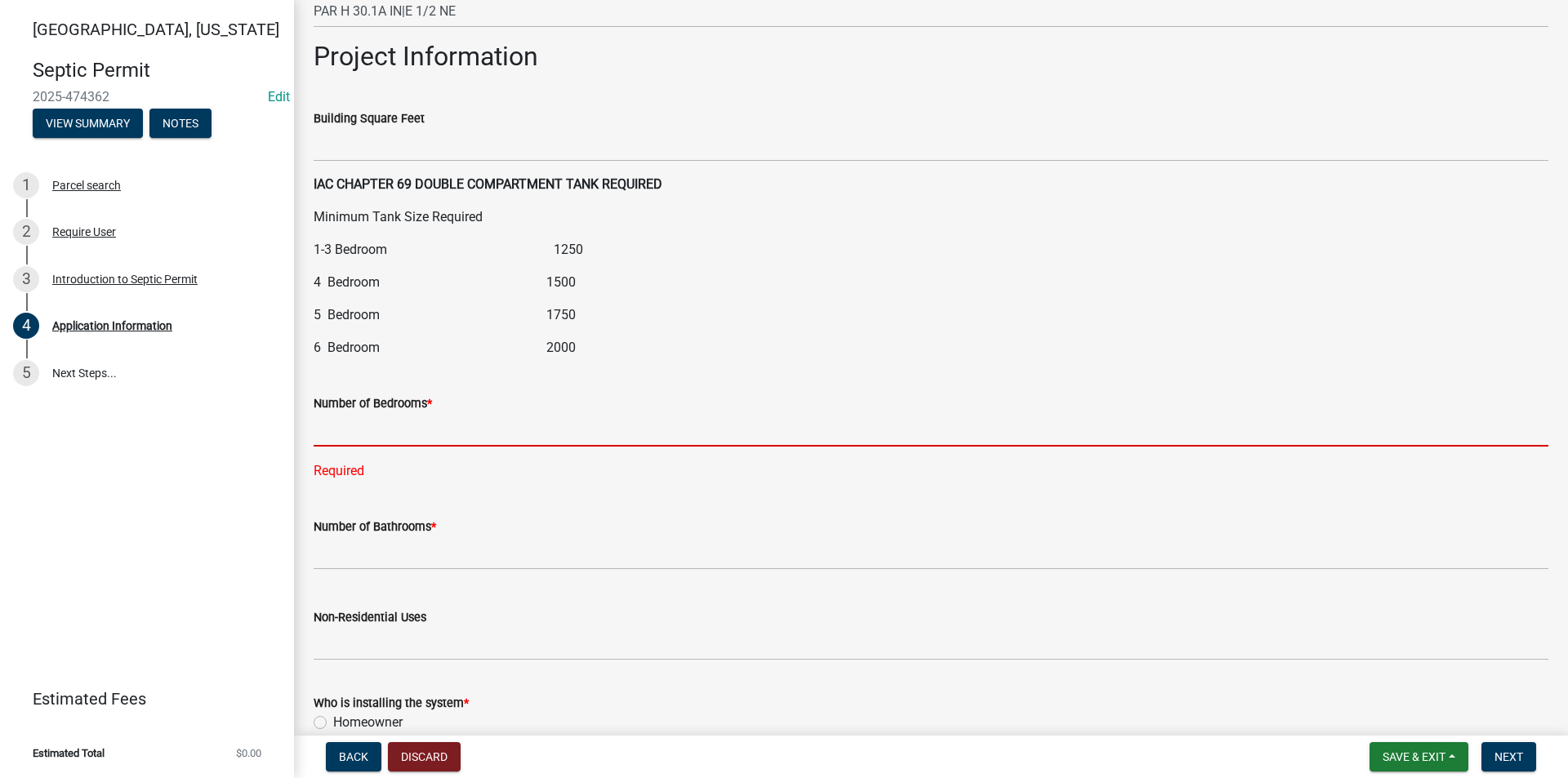
click at [406, 429] on input "text" at bounding box center [931, 430] width 1235 height 34
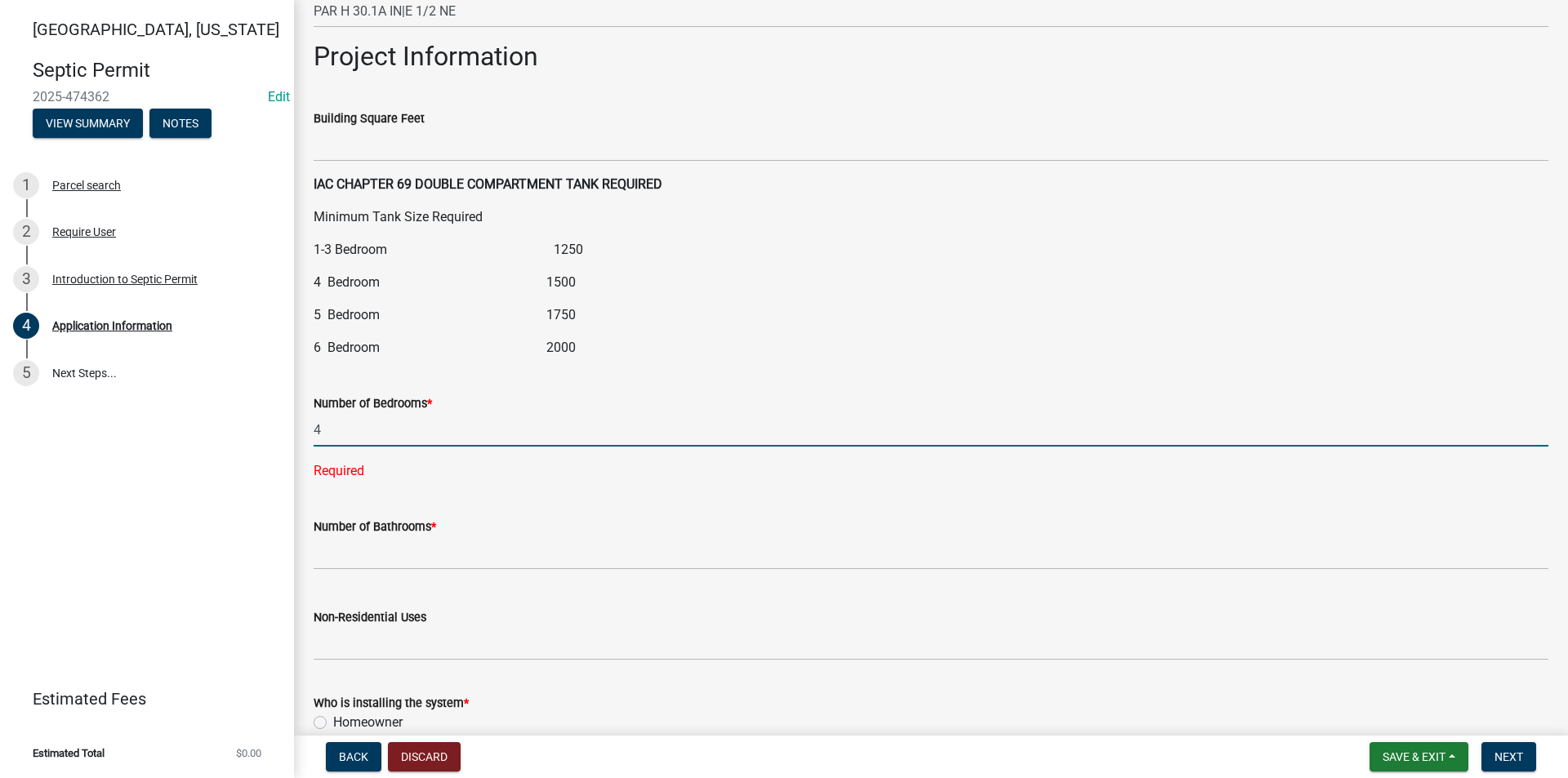
type input "4"
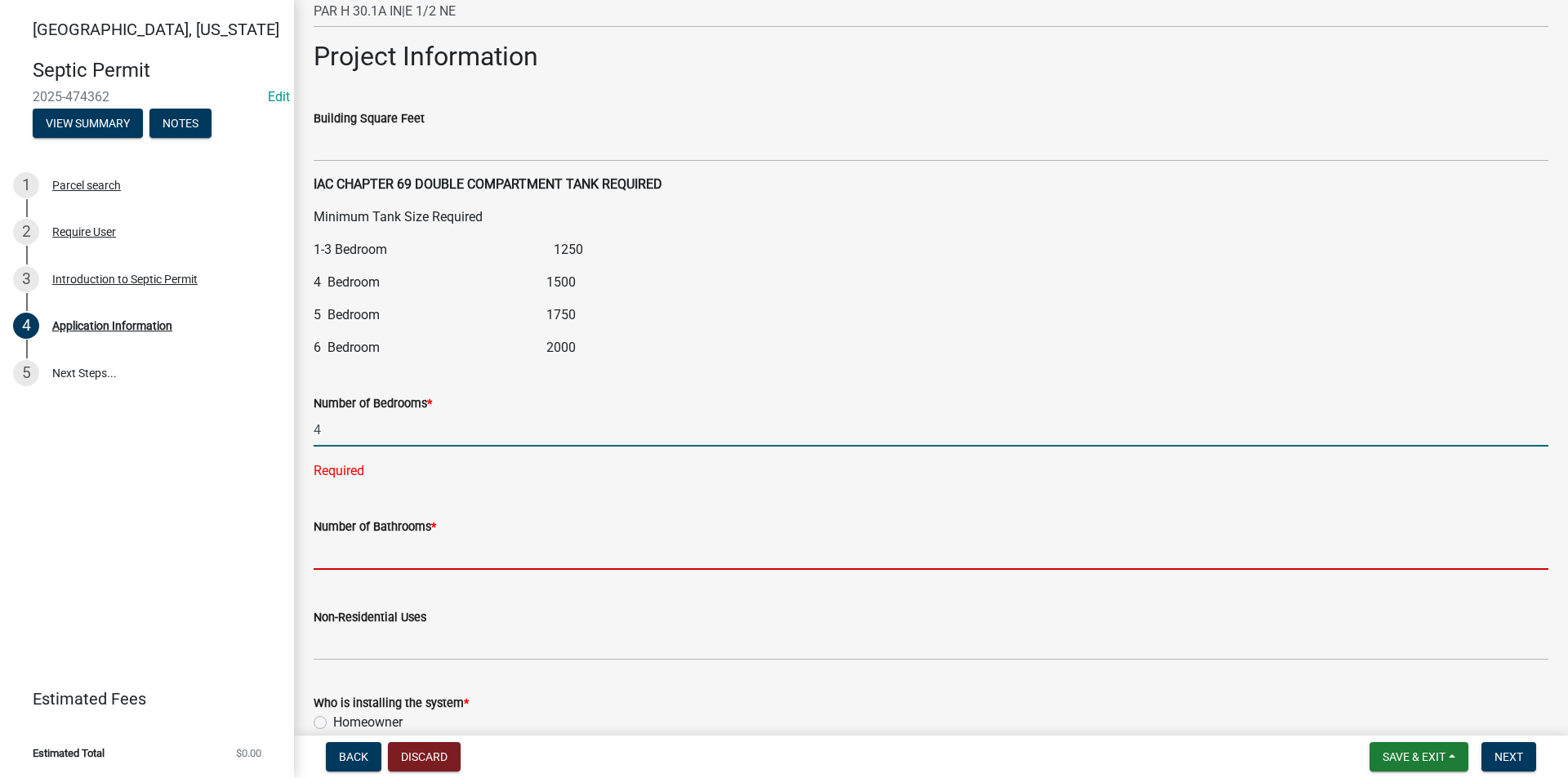
click at [399, 540] on wm-data-entity-input "Number of Bathrooms *" at bounding box center [931, 539] width 1235 height 90
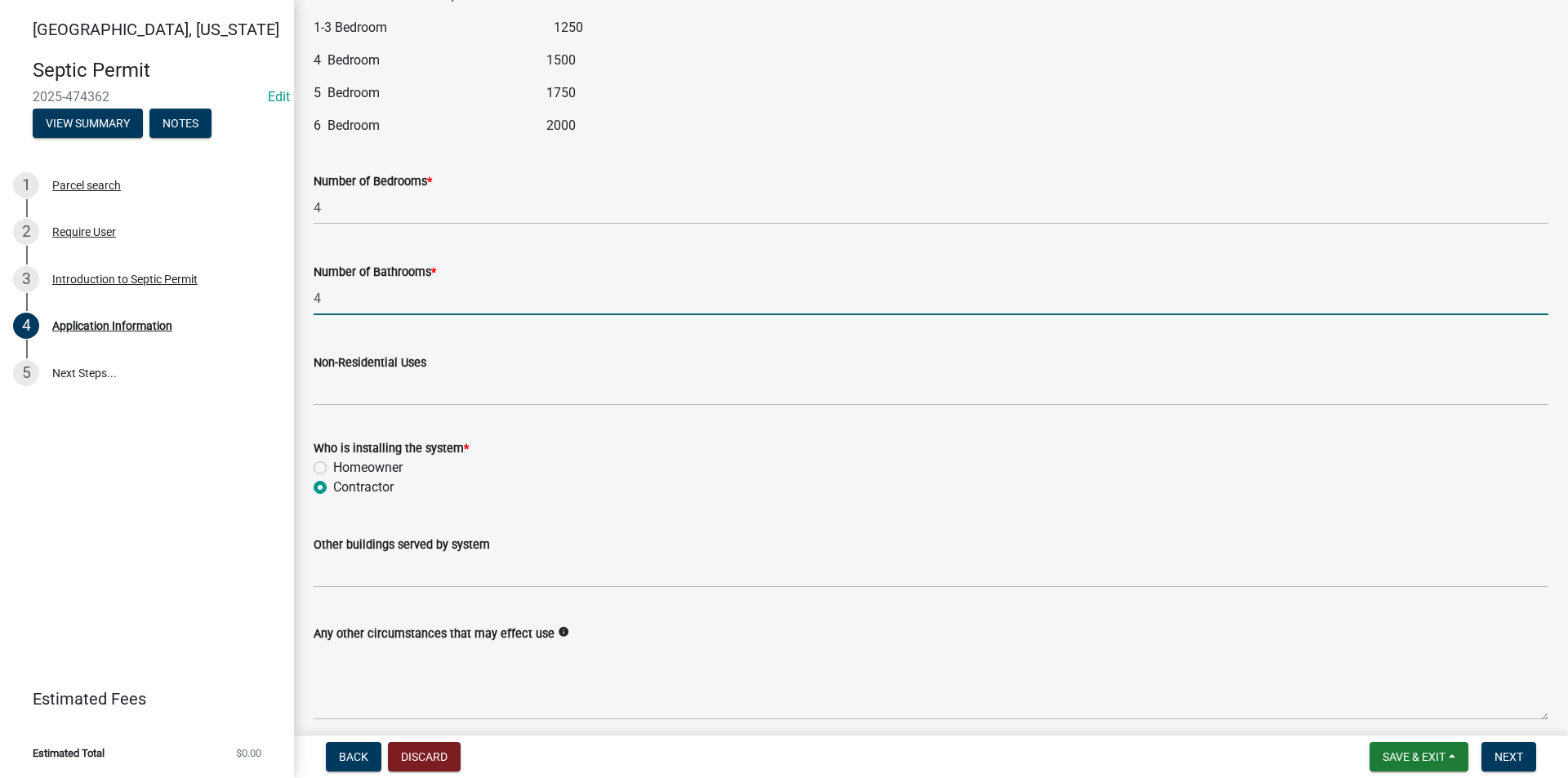
scroll to position [2041, 0]
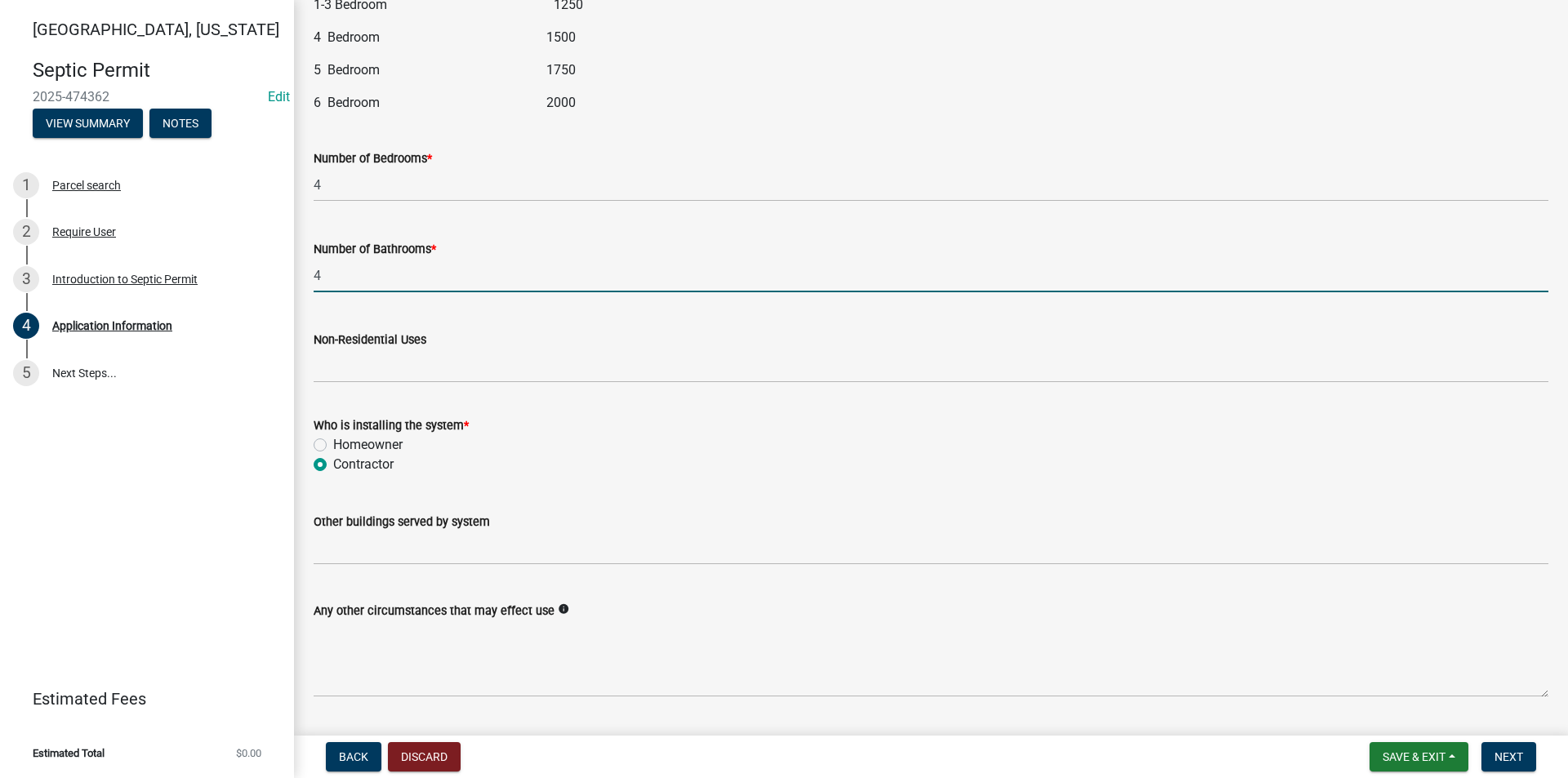
type input "4"
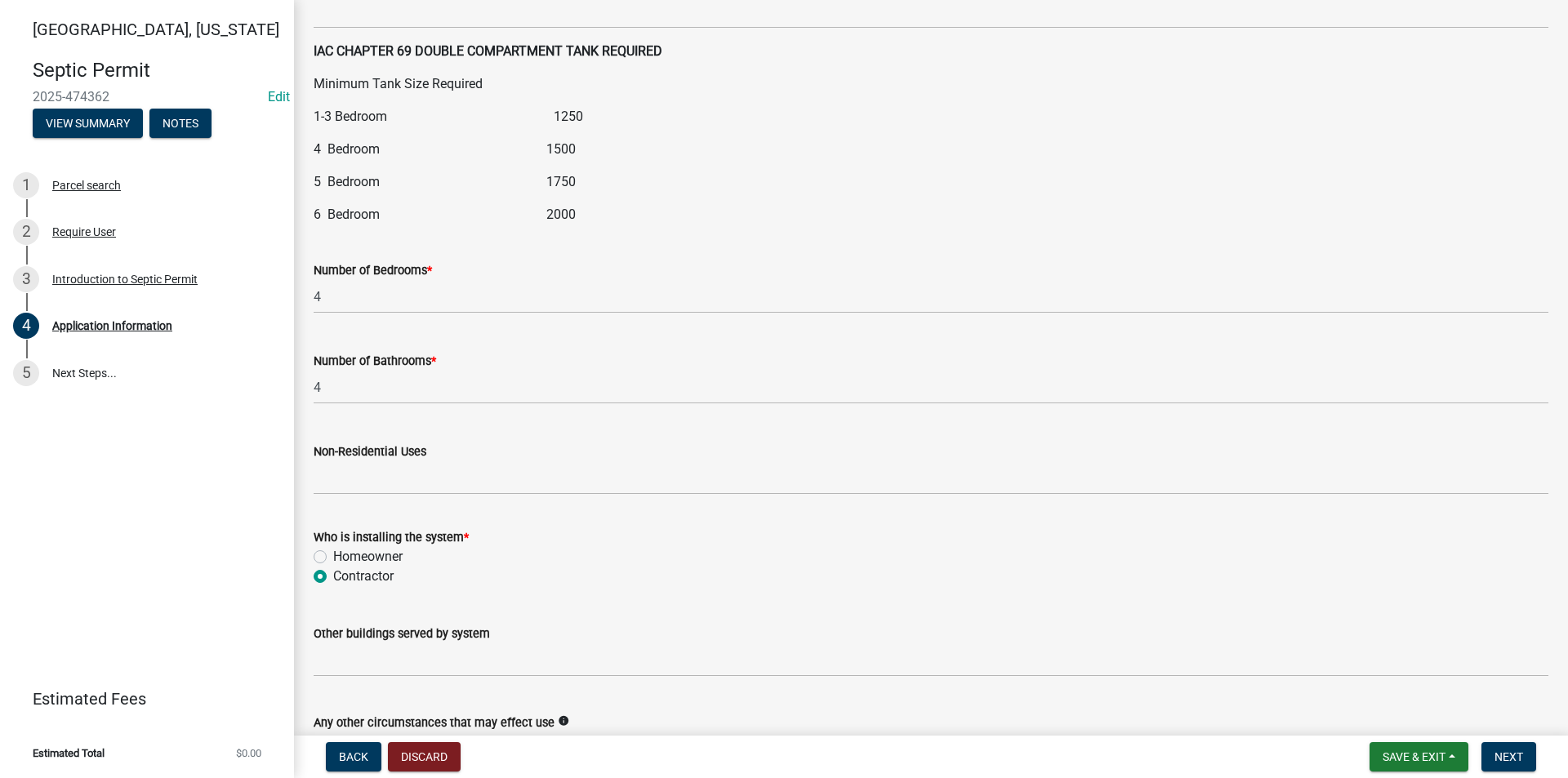
scroll to position [1923, 0]
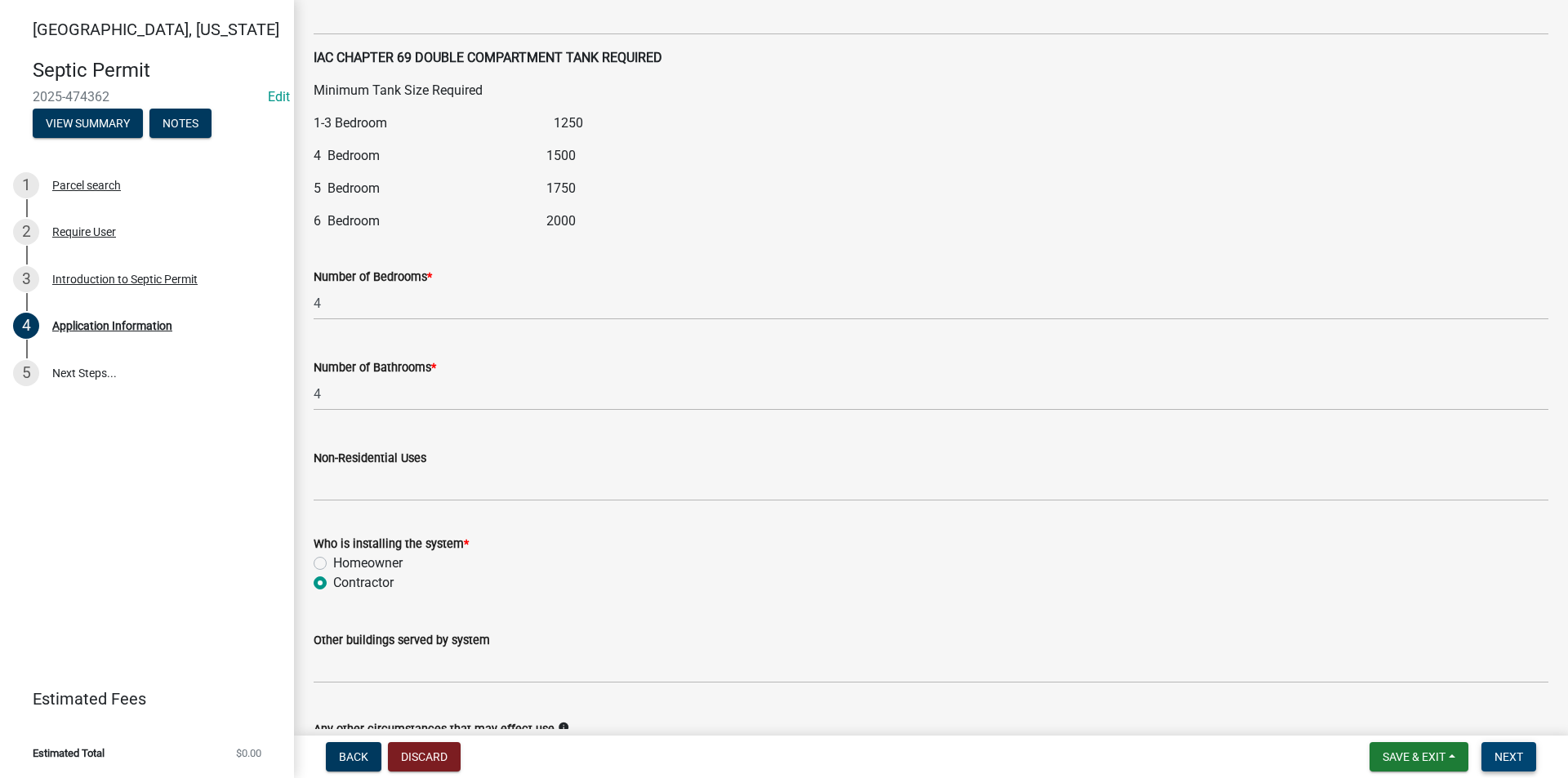
click at [1507, 756] on span "Next" at bounding box center [1508, 756] width 29 height 13
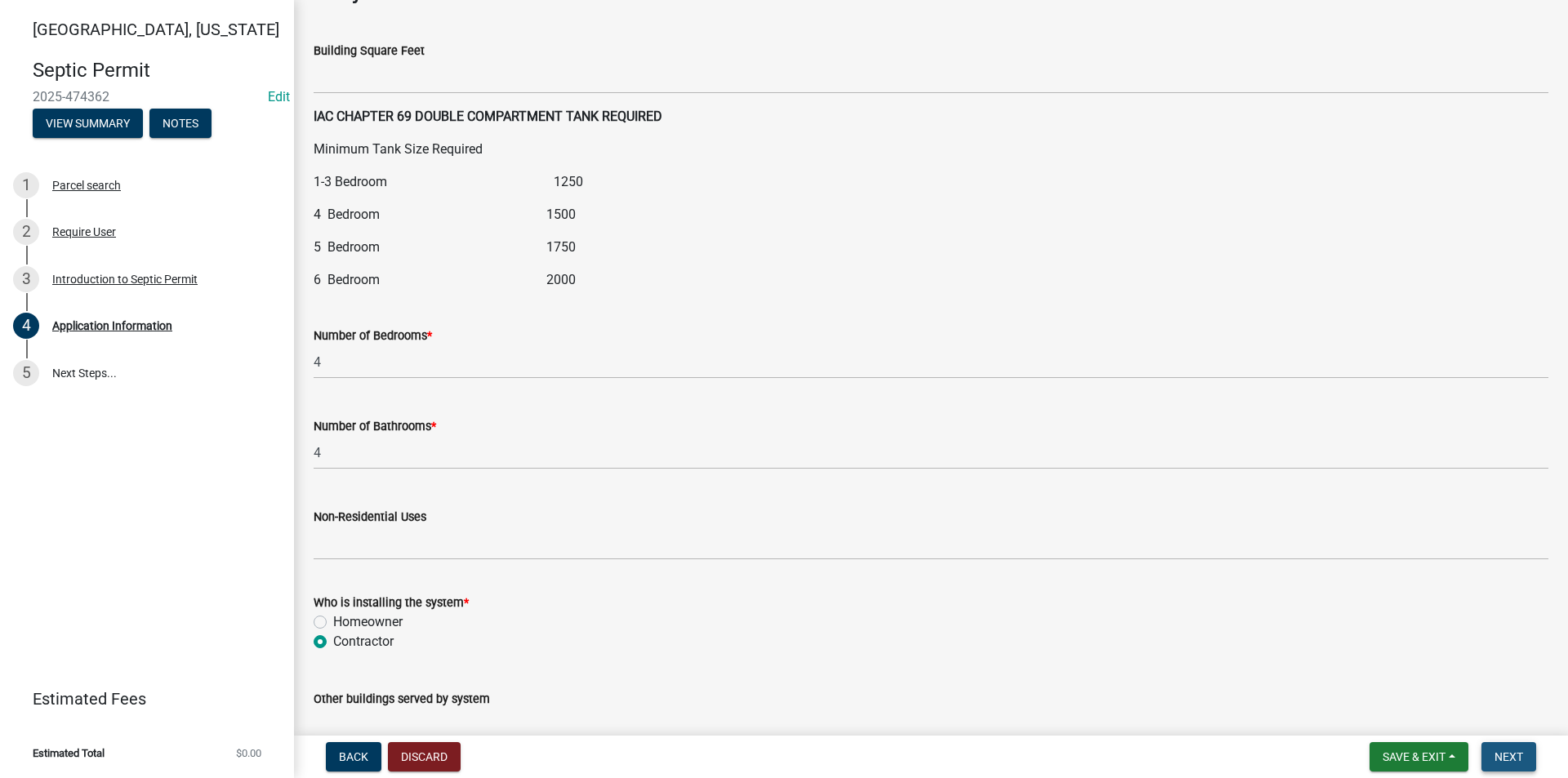
scroll to position [1981, 0]
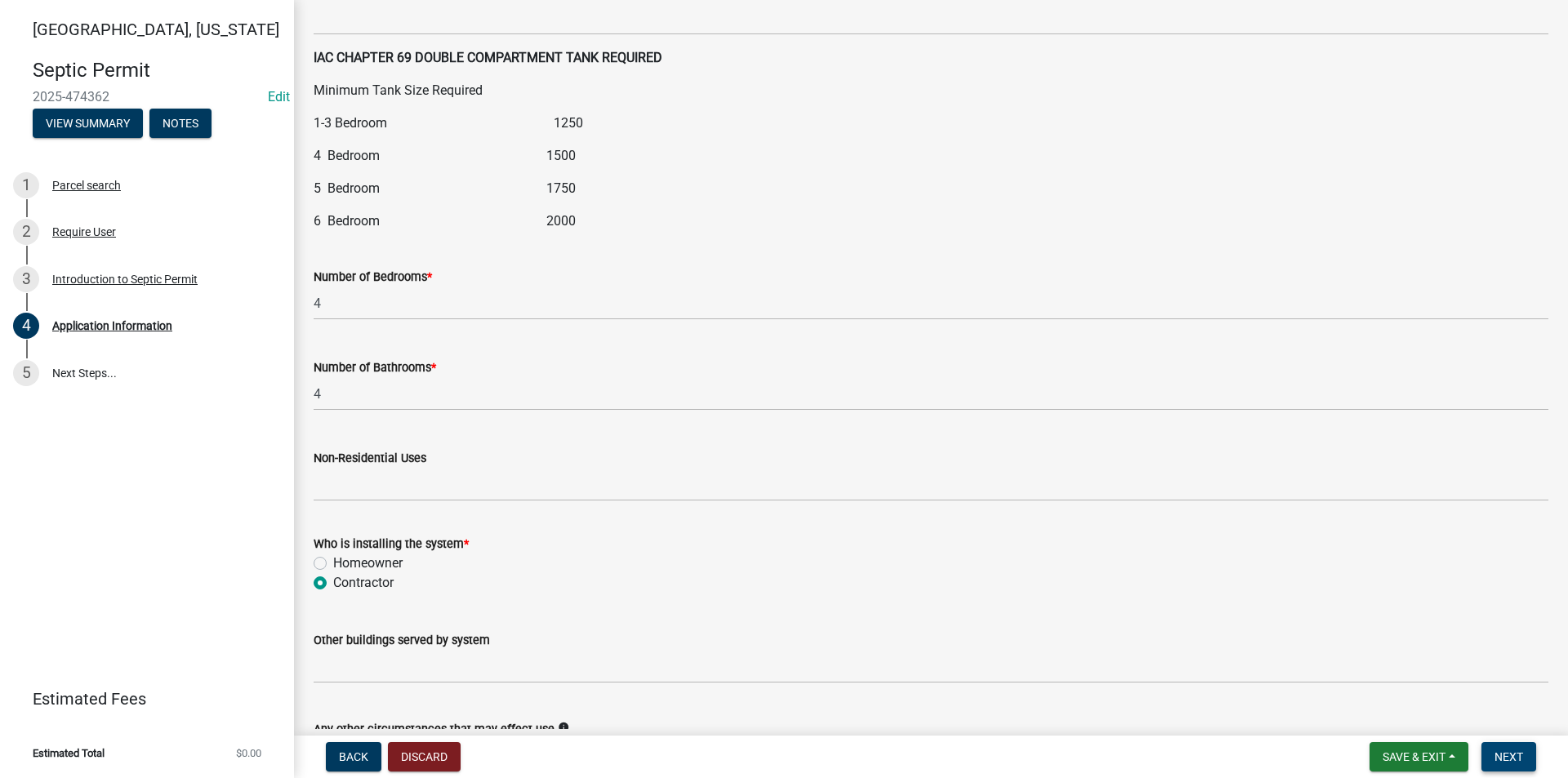
click at [1505, 759] on span "Next" at bounding box center [1508, 756] width 29 height 13
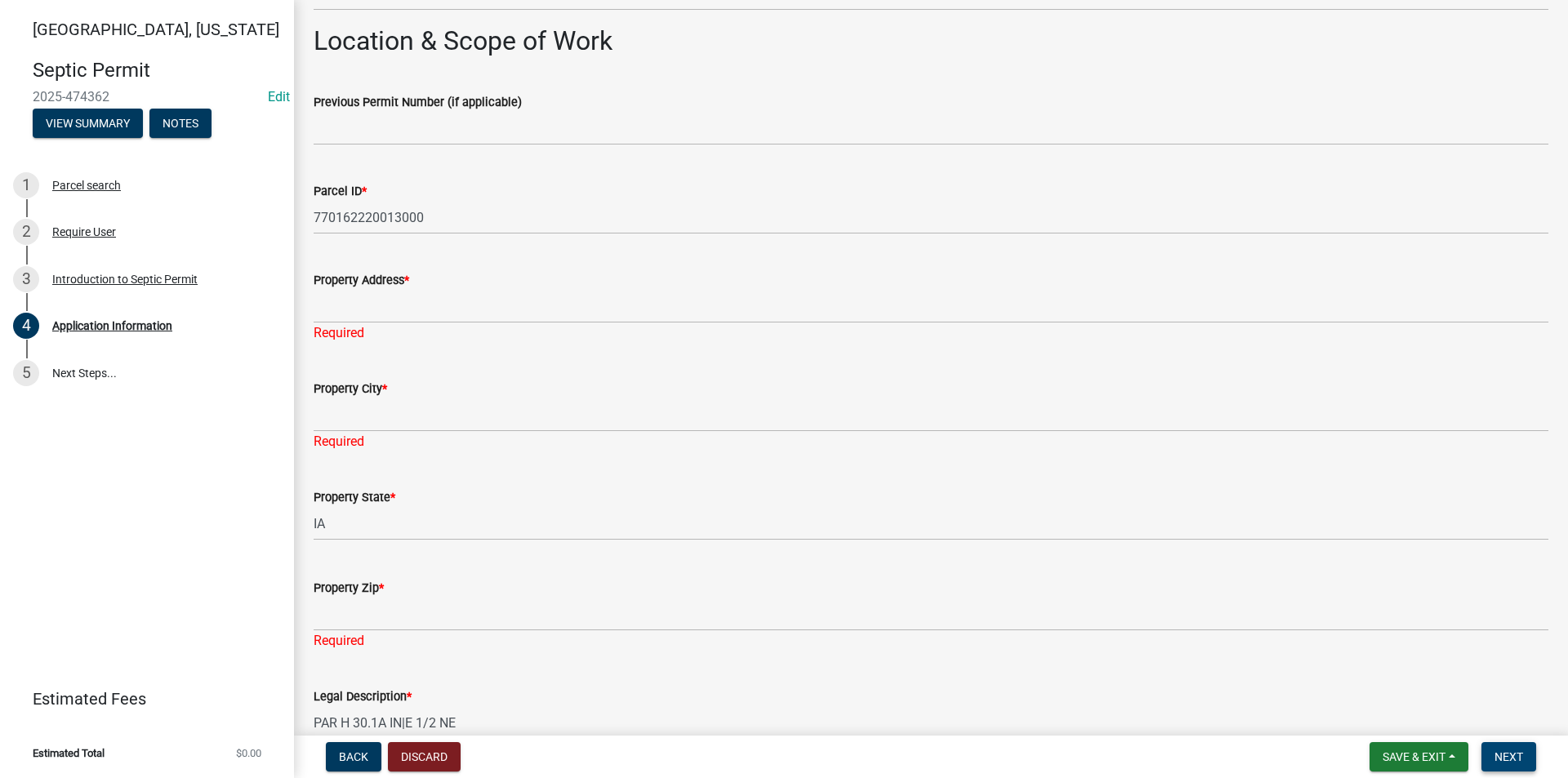
scroll to position [1165, 0]
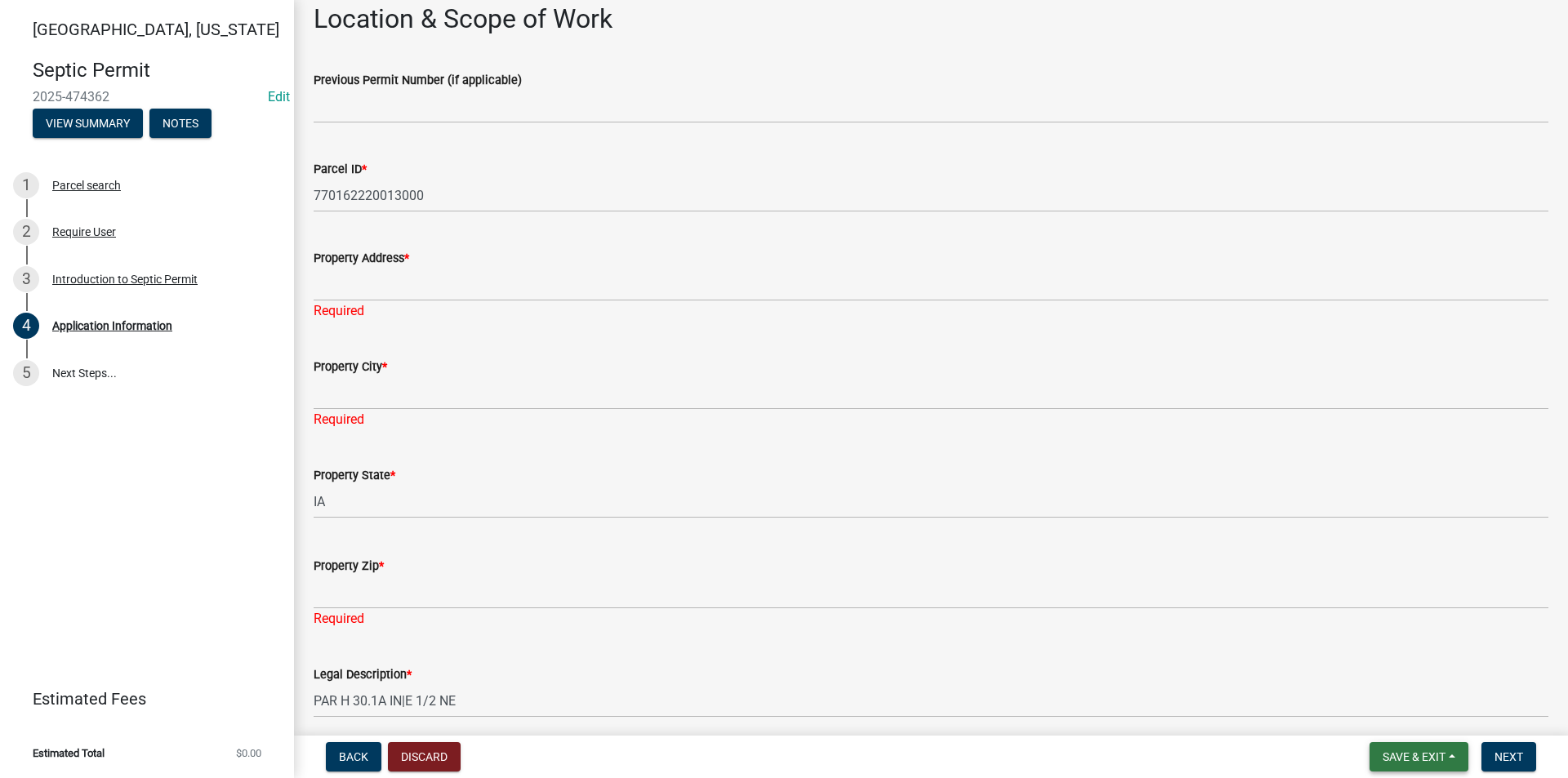
click at [1413, 750] on span "Save & Exit" at bounding box center [1413, 756] width 63 height 13
click at [1385, 682] on button "Save" at bounding box center [1402, 675] width 130 height 39
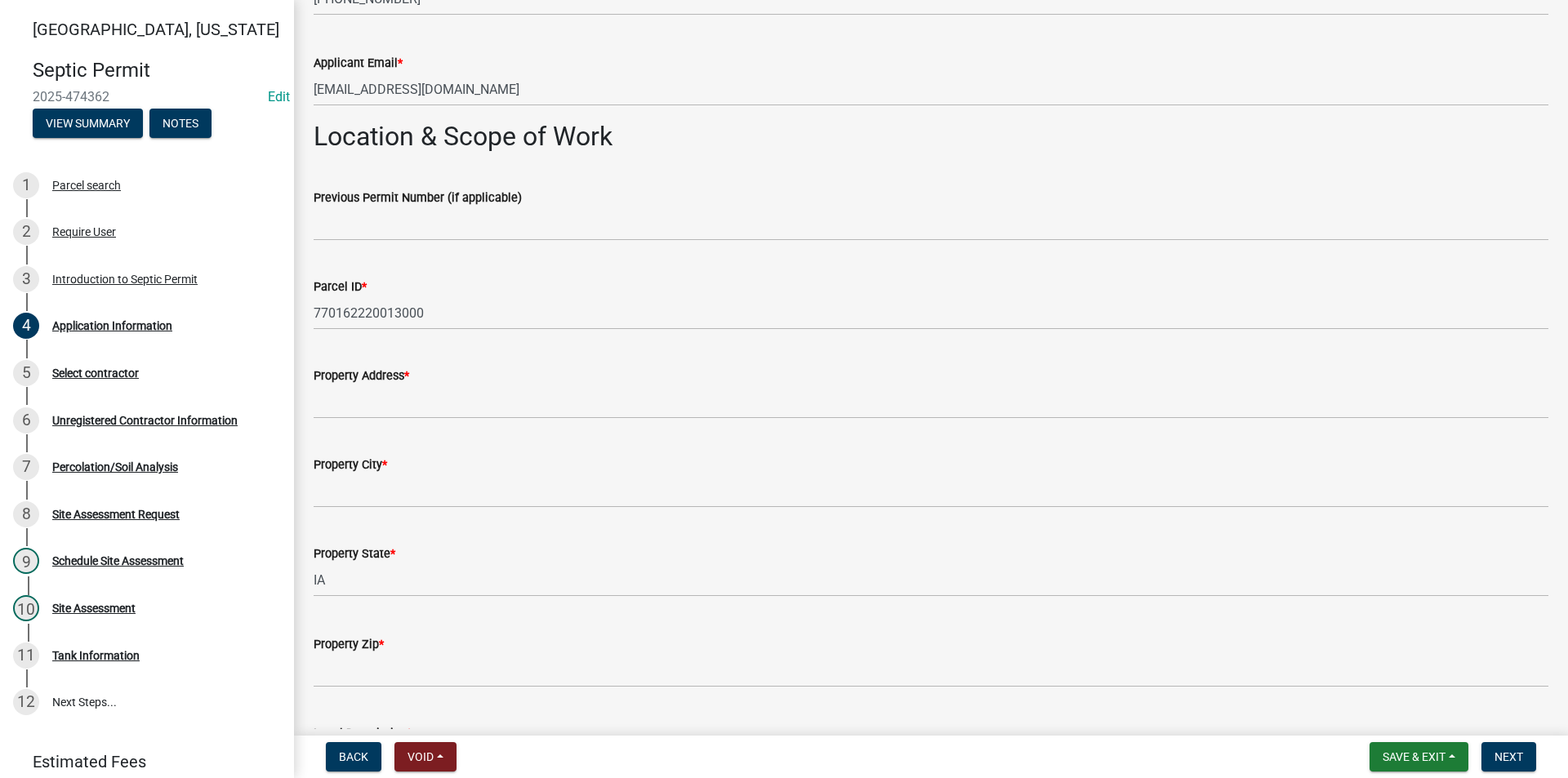
scroll to position [1062, 0]
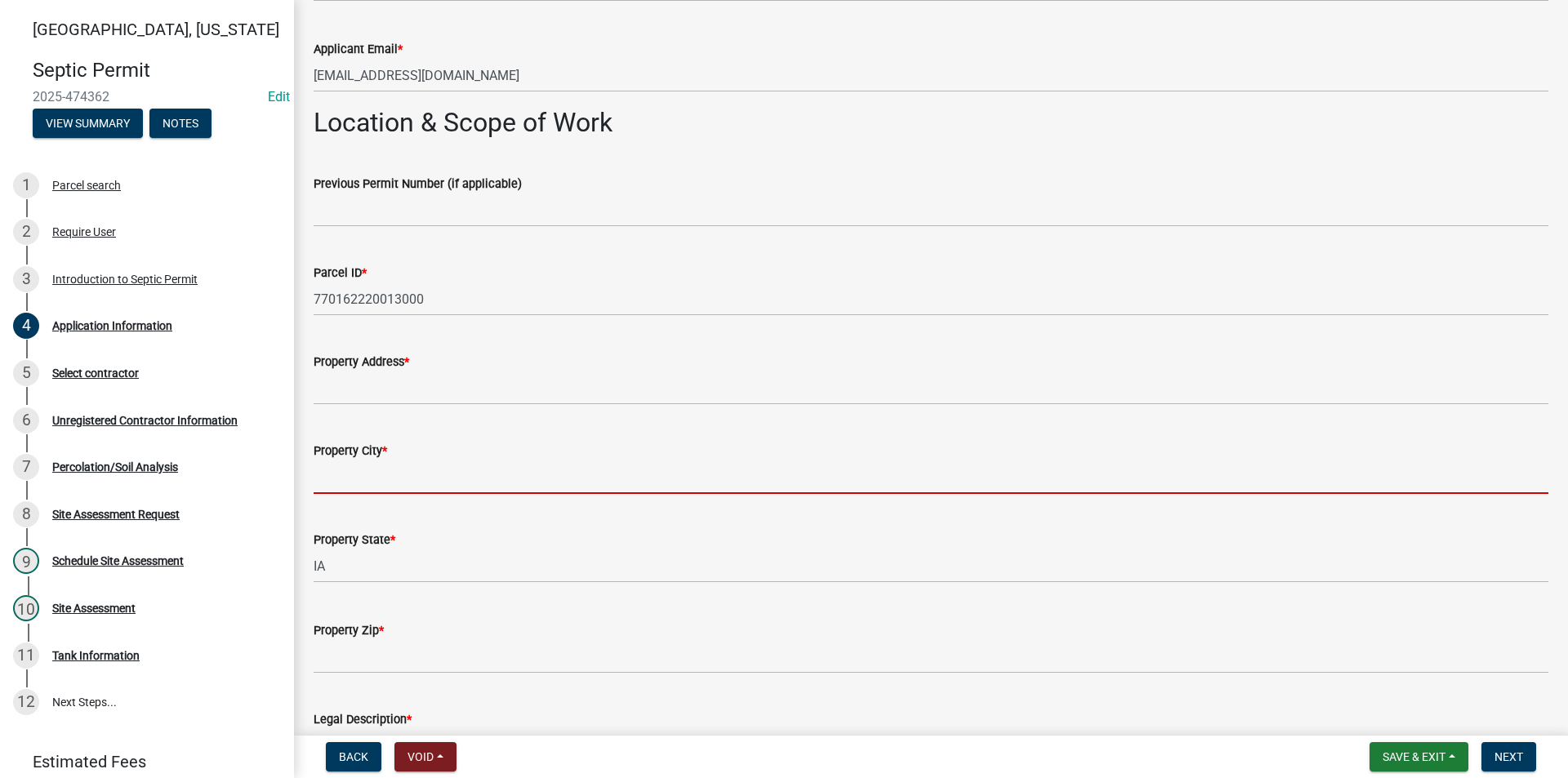
click at [377, 476] on input "Property City *" at bounding box center [931, 477] width 1235 height 34
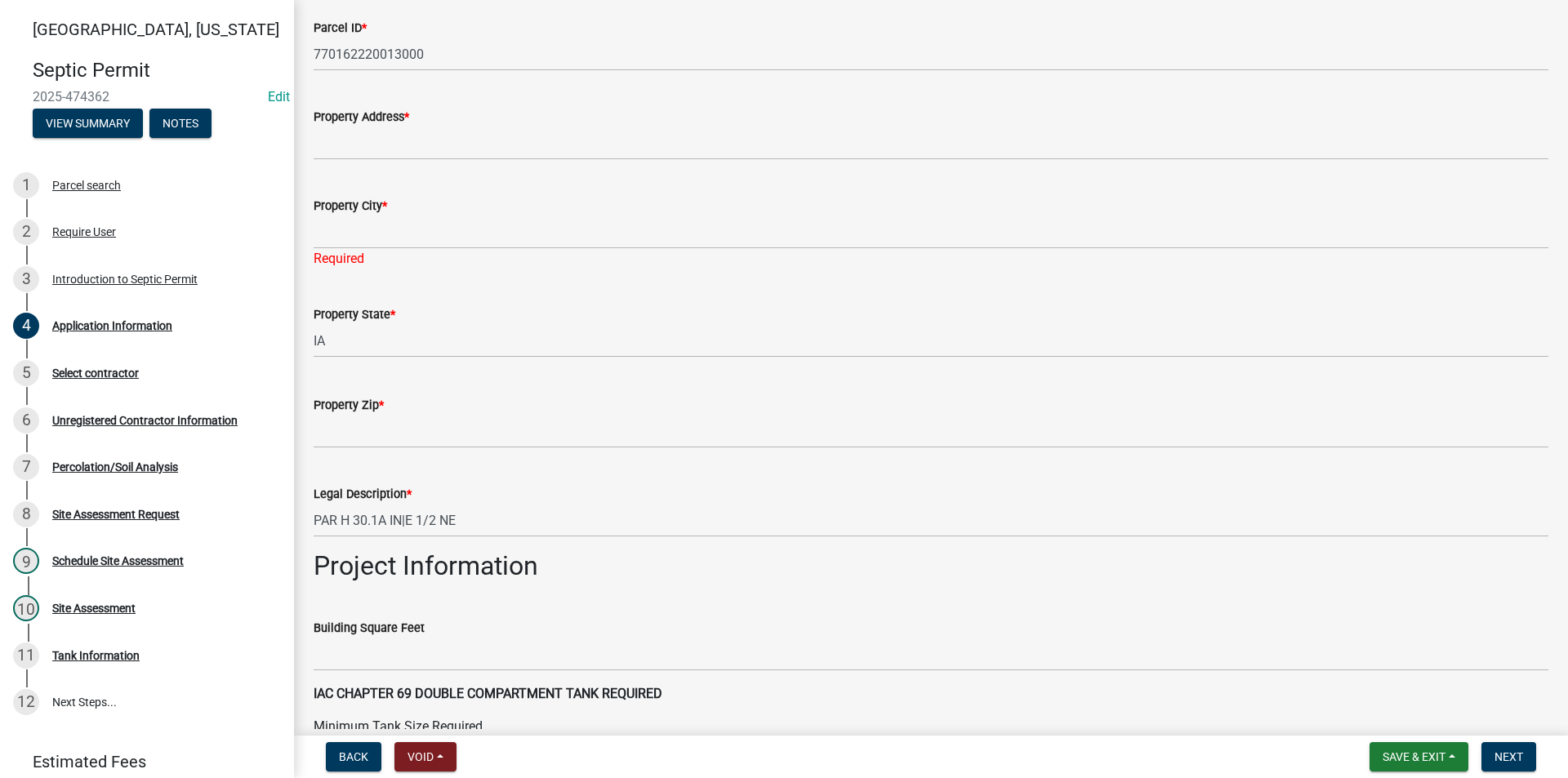
scroll to position [1225, 0]
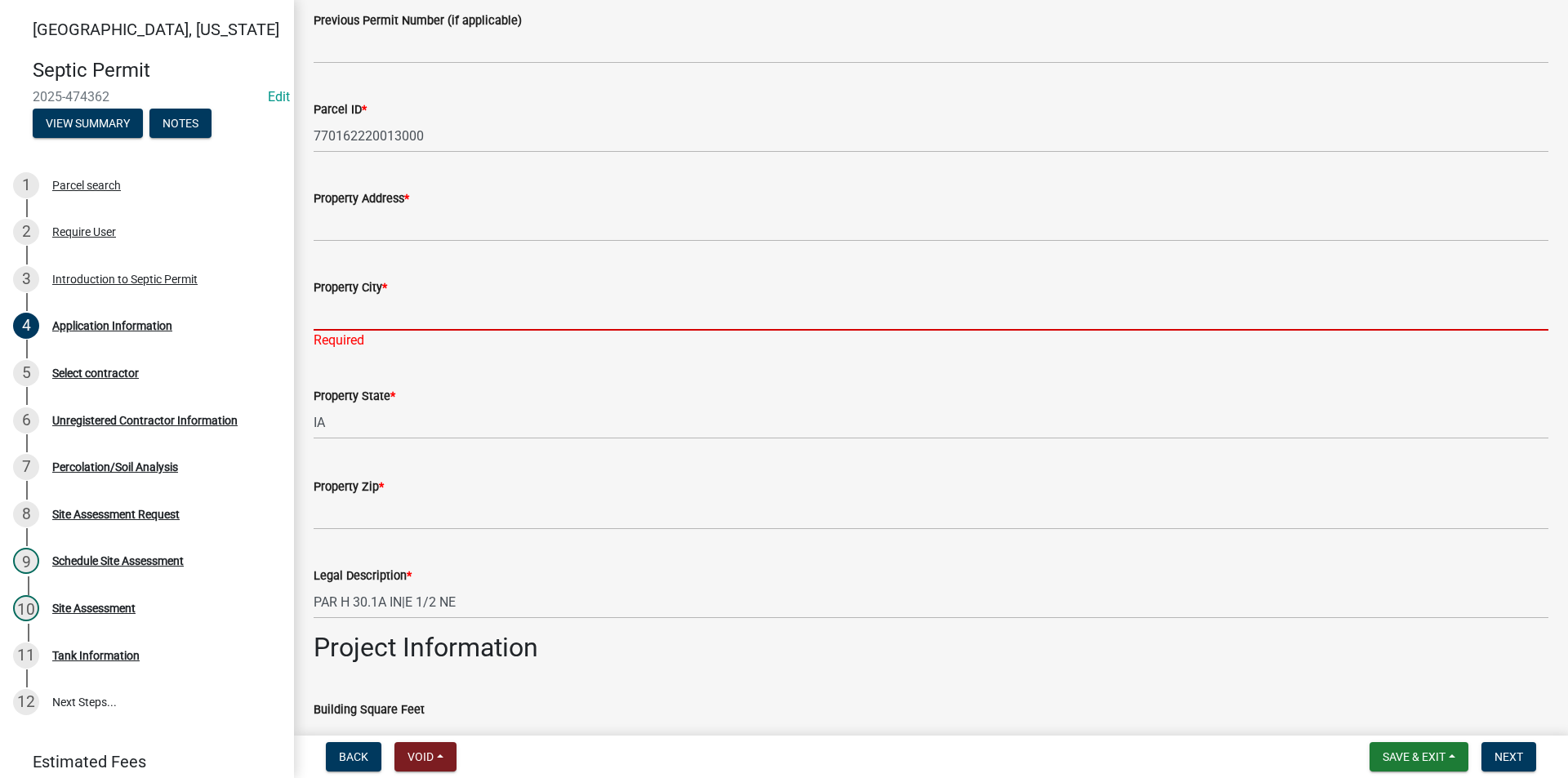
click at [358, 315] on input "Property City *" at bounding box center [931, 313] width 1235 height 34
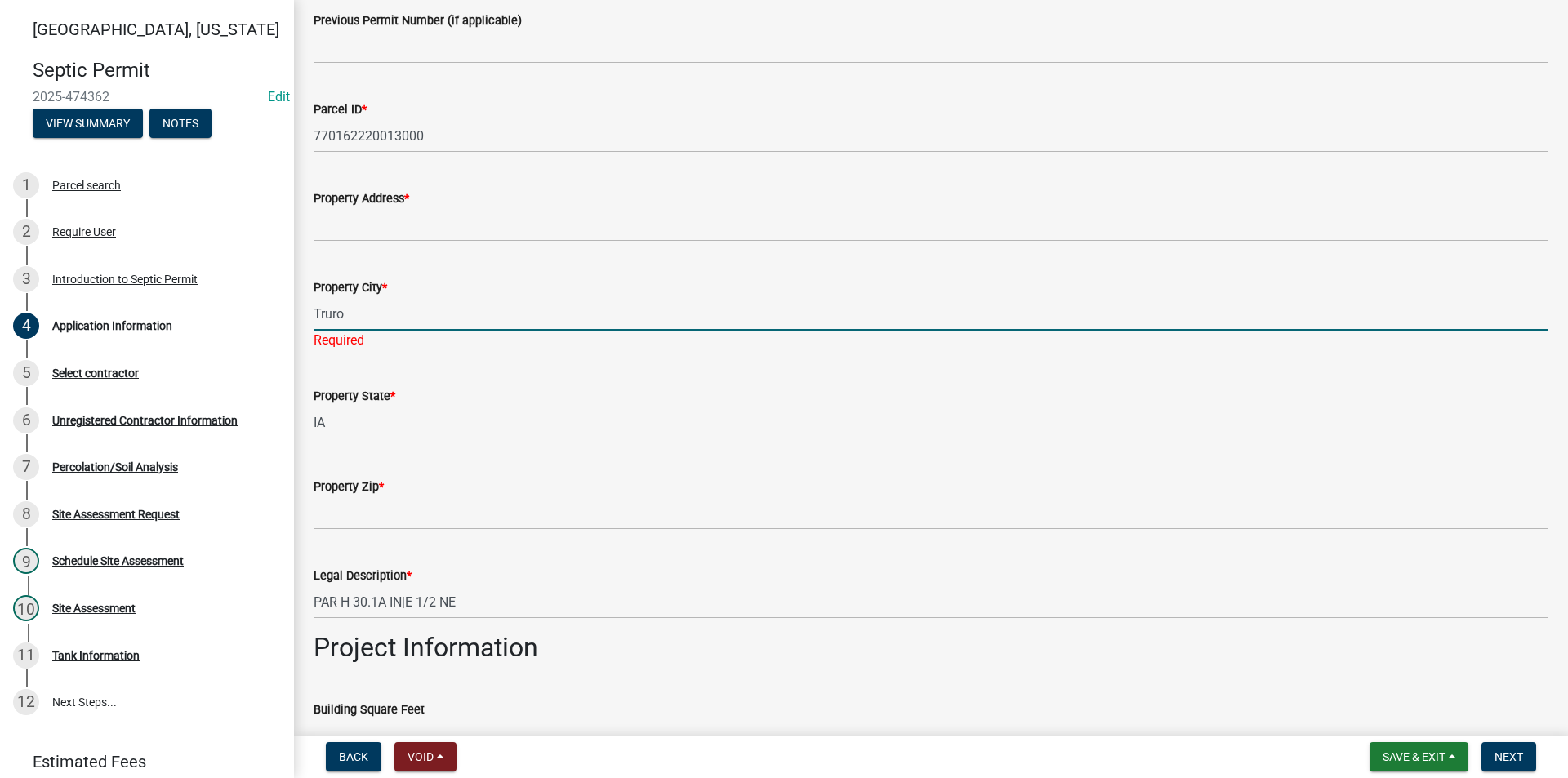
drag, startPoint x: 360, startPoint y: 314, endPoint x: 311, endPoint y: 314, distance: 49.0
click at [311, 314] on div "Property City * Truro Required" at bounding box center [931, 302] width 1259 height 96
type input "Truro"
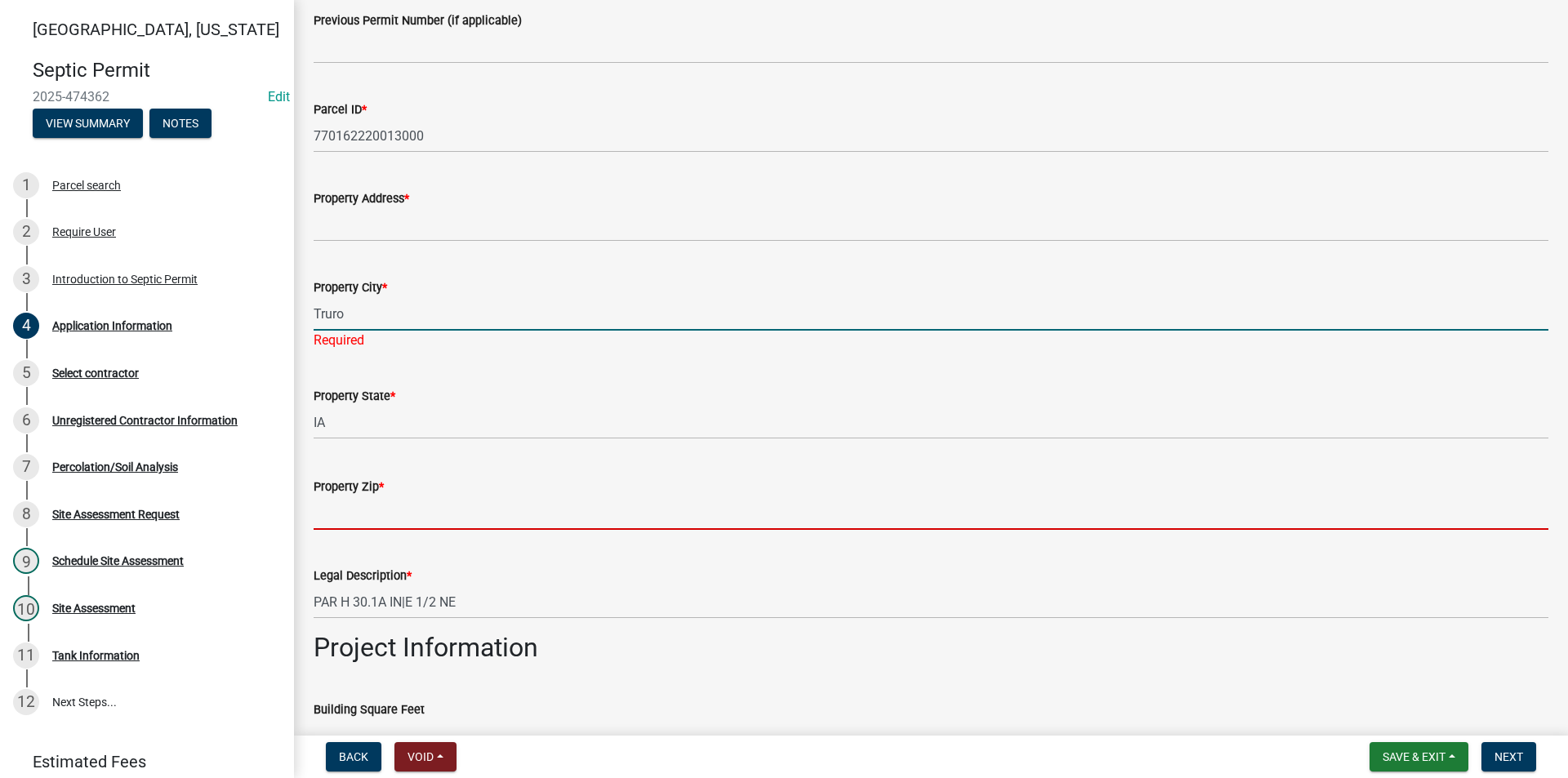
click at [323, 508] on input "Property Zip *" at bounding box center [931, 513] width 1235 height 34
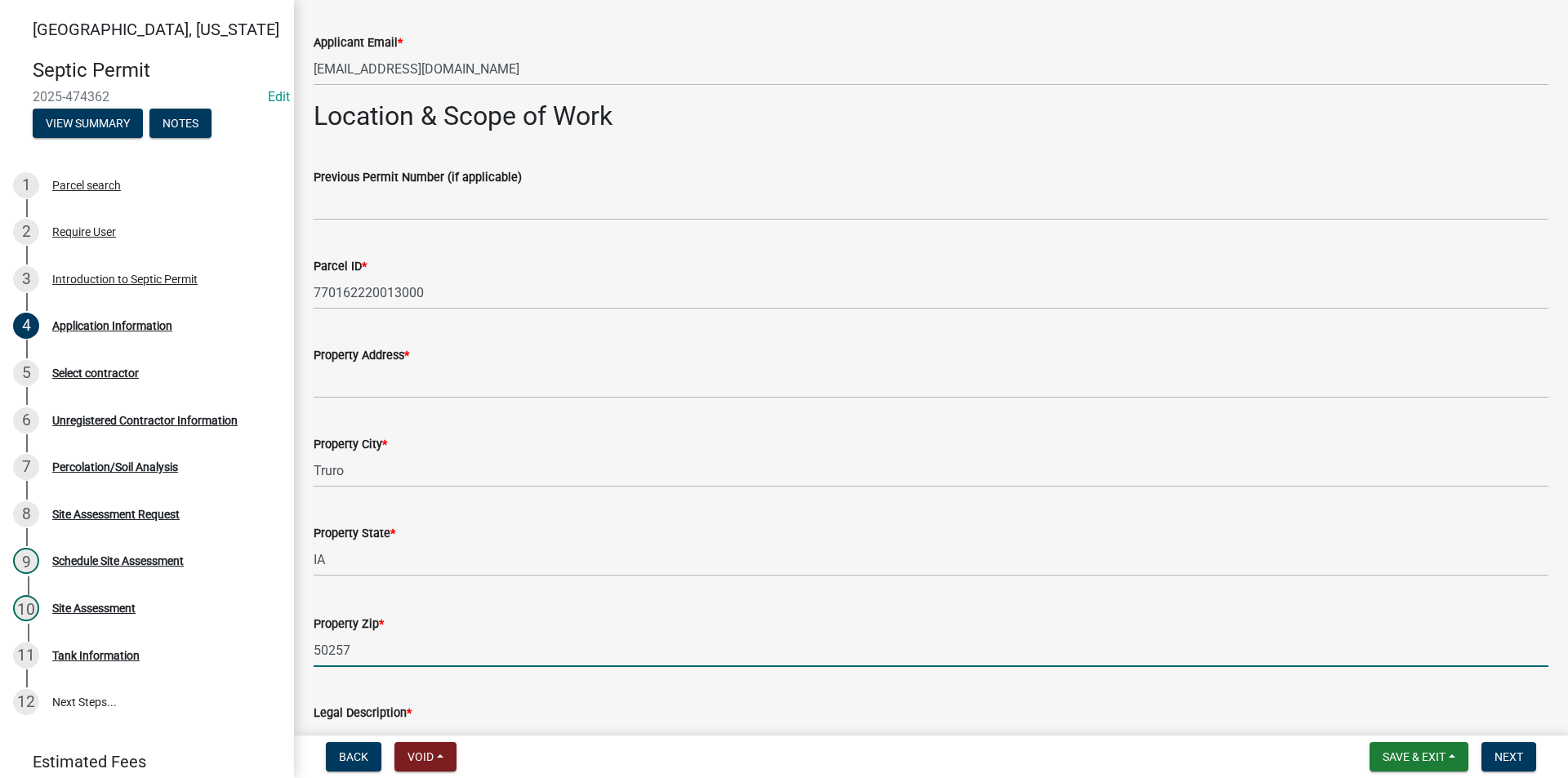
scroll to position [1062, 0]
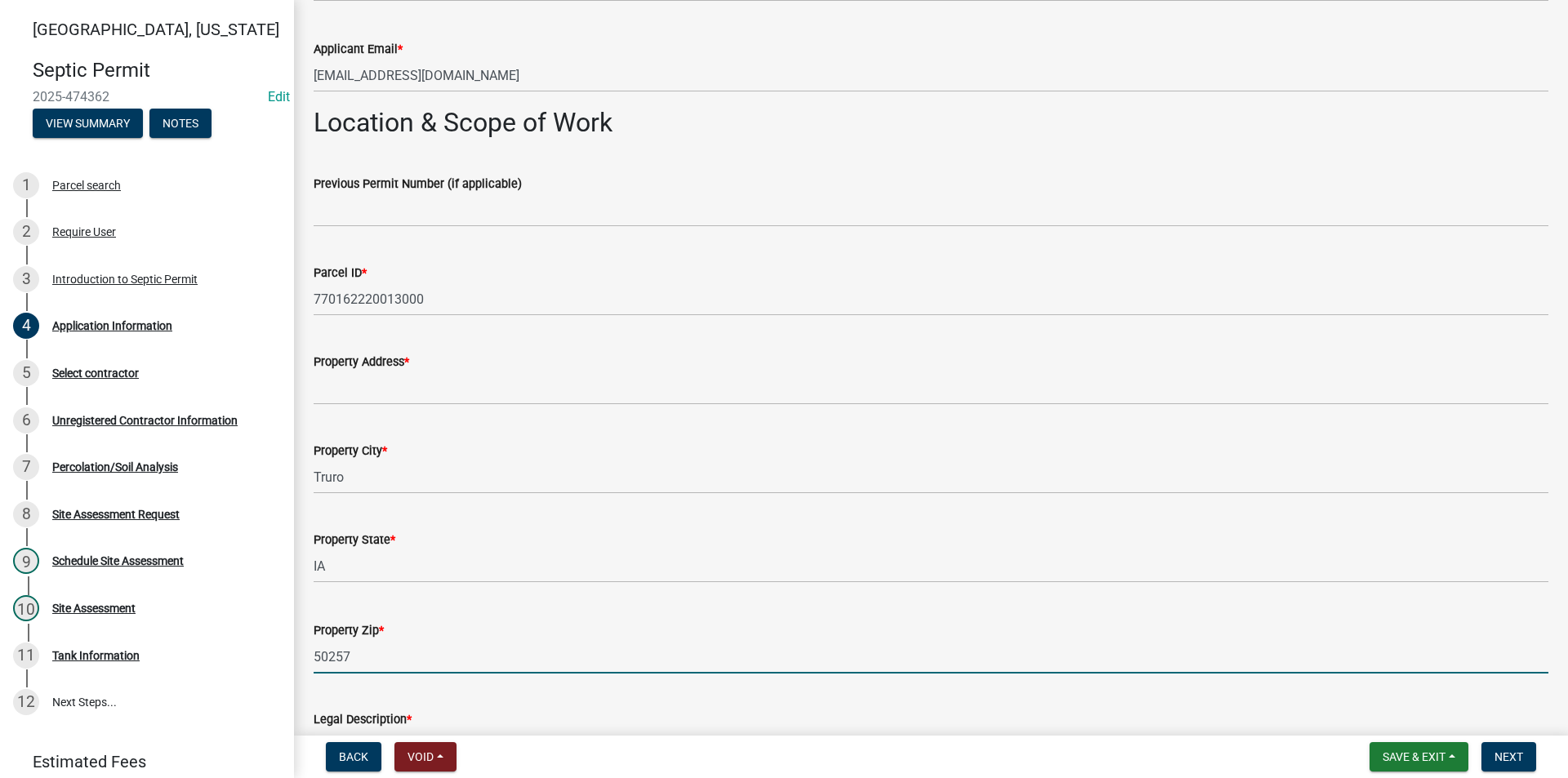
type input "50257"
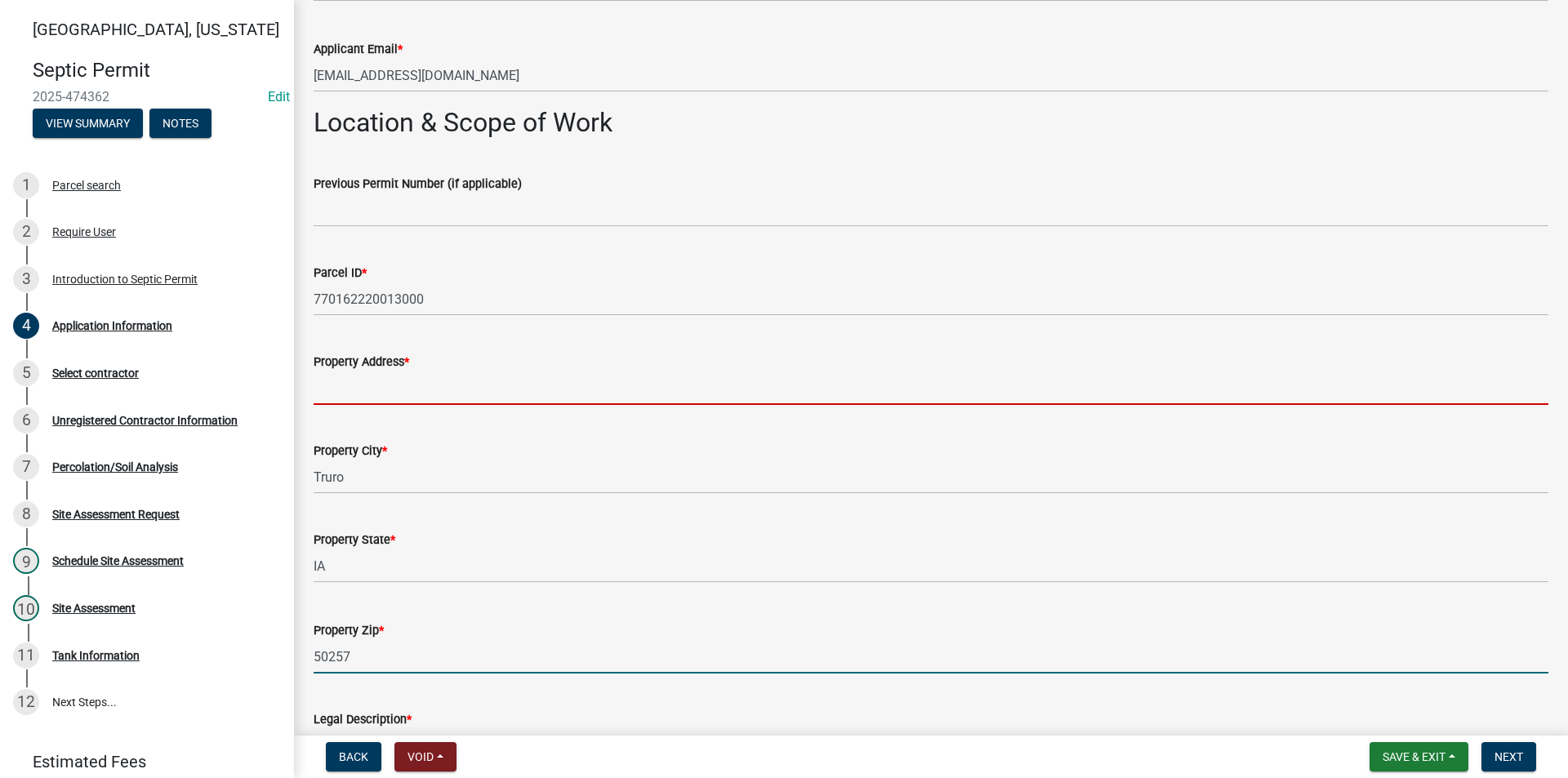
click at [350, 394] on input "Property Address *" at bounding box center [931, 388] width 1235 height 34
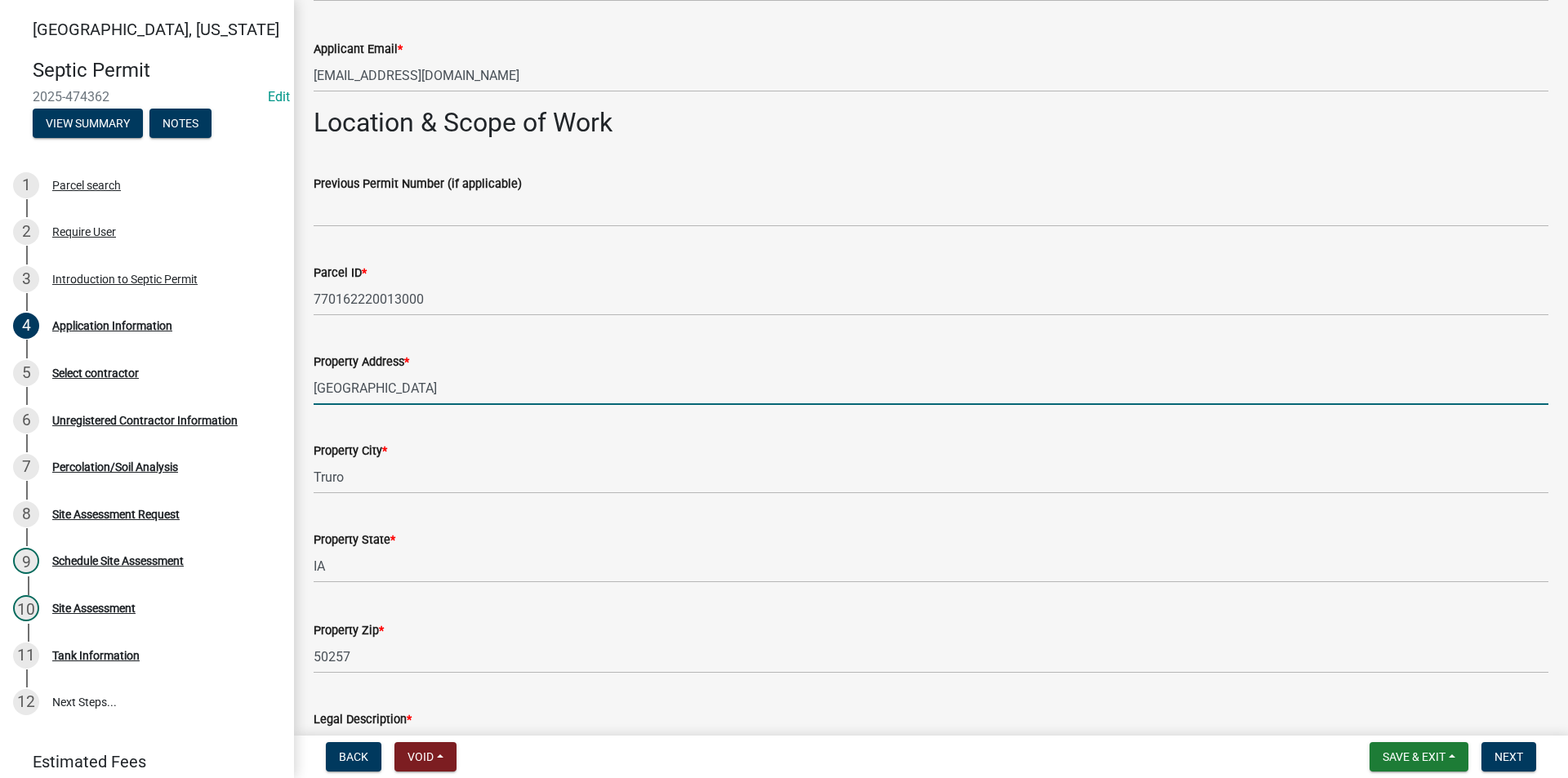
click at [633, 423] on div "Property City * Truro" at bounding box center [931, 455] width 1235 height 76
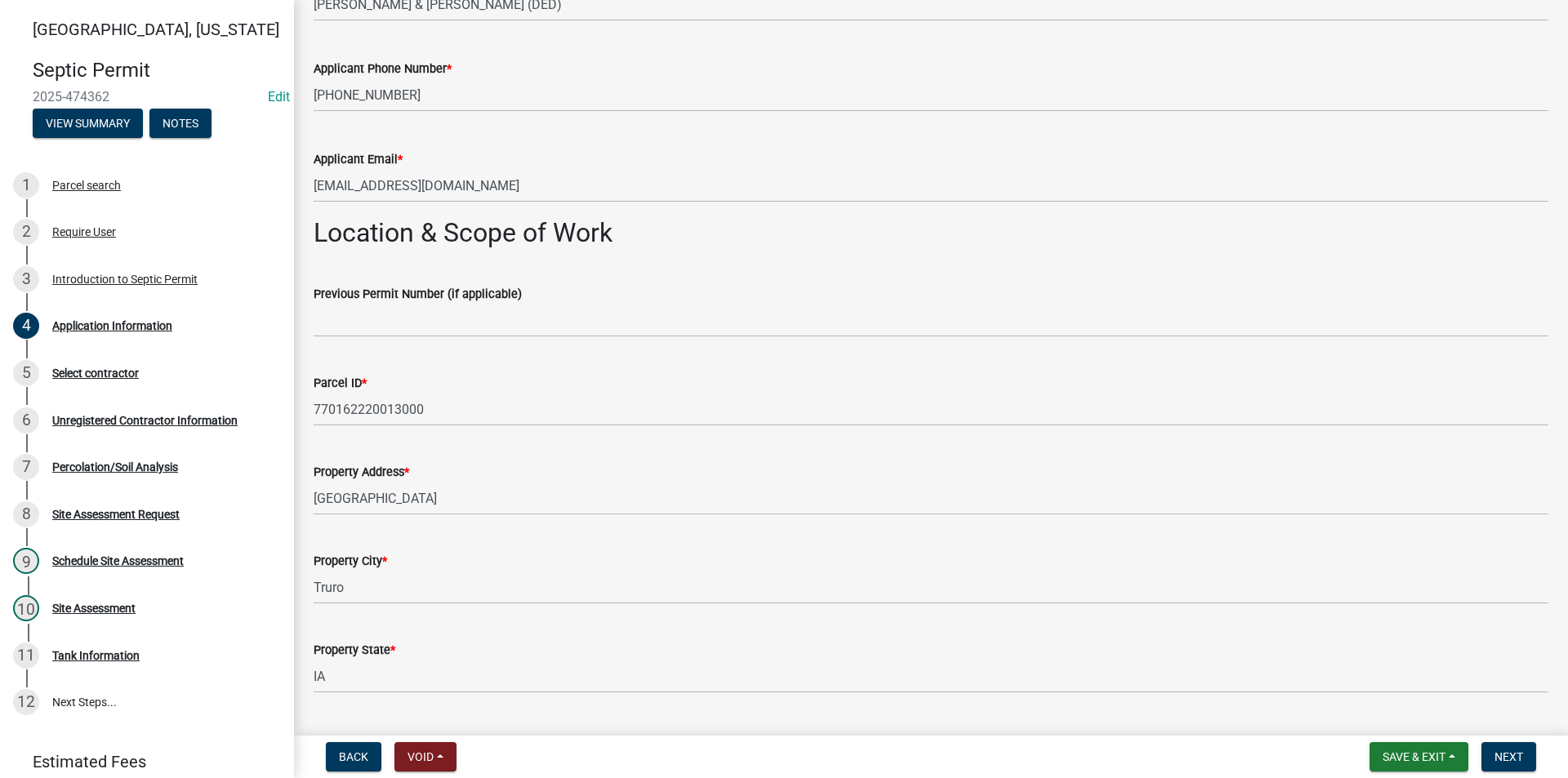
scroll to position [979, 0]
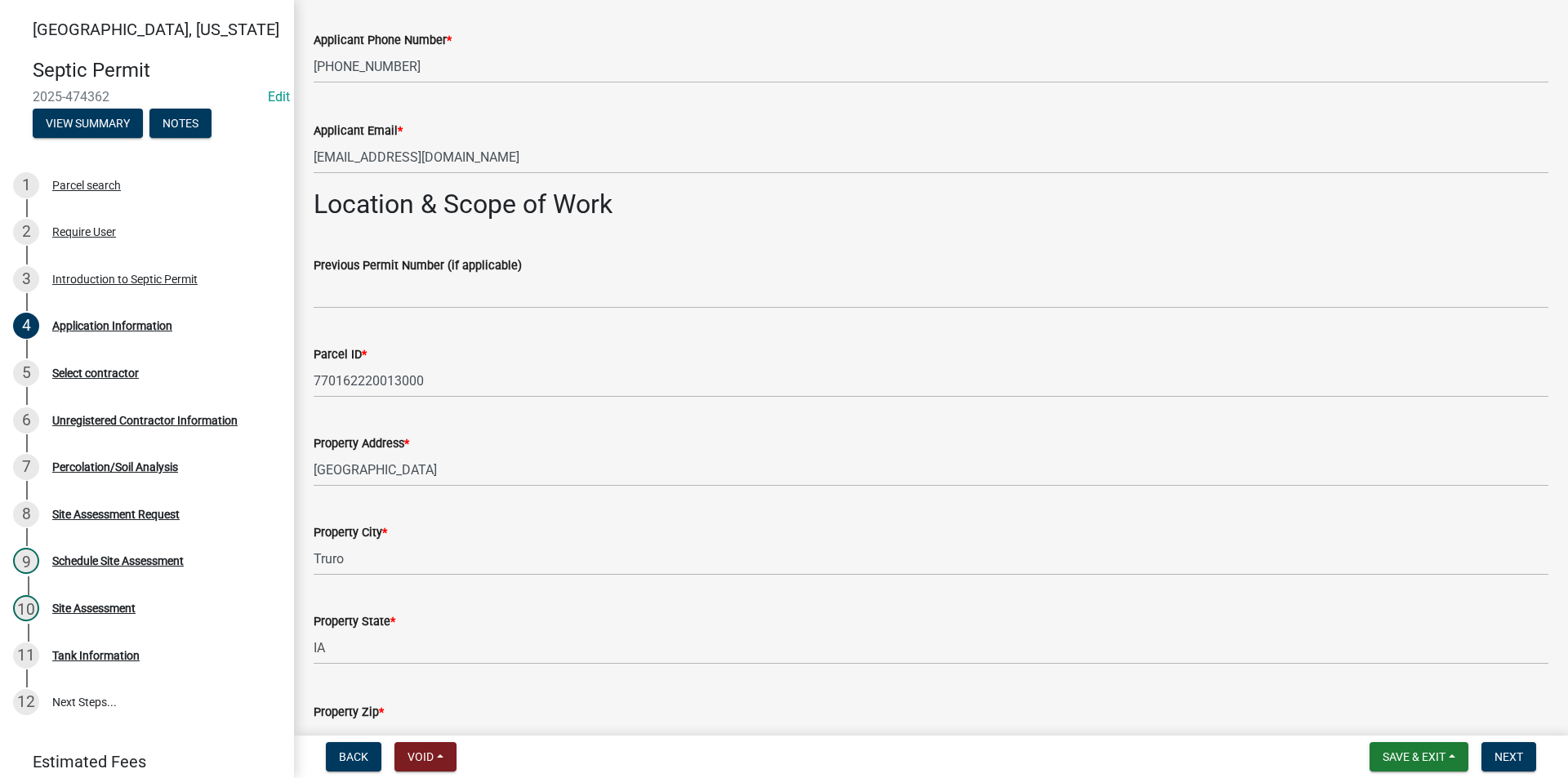
click at [309, 470] on div "Property Address * Wildrose Ave" at bounding box center [931, 448] width 1259 height 76
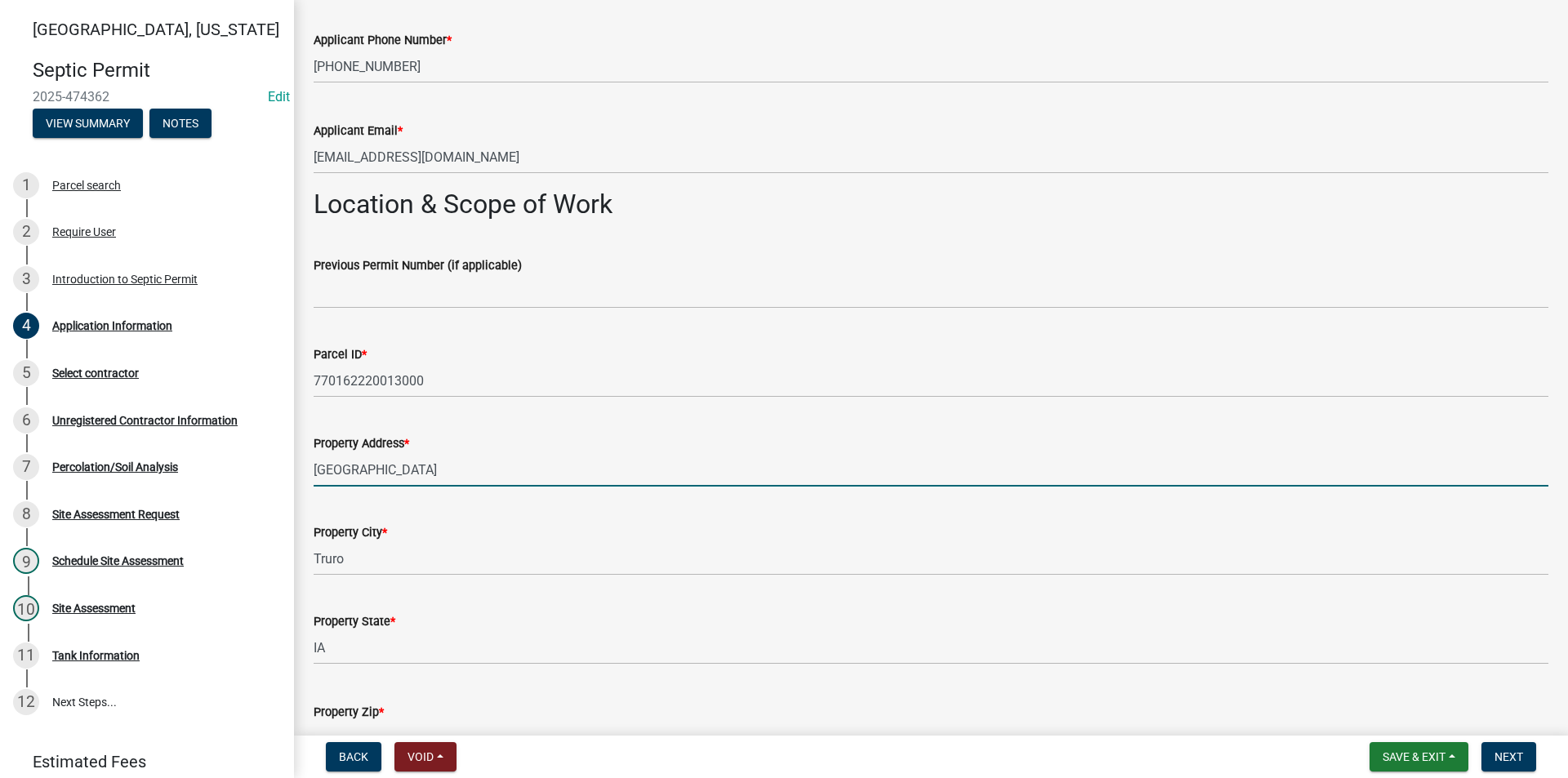
click at [317, 472] on input "Wildrose Ave" at bounding box center [931, 470] width 1235 height 34
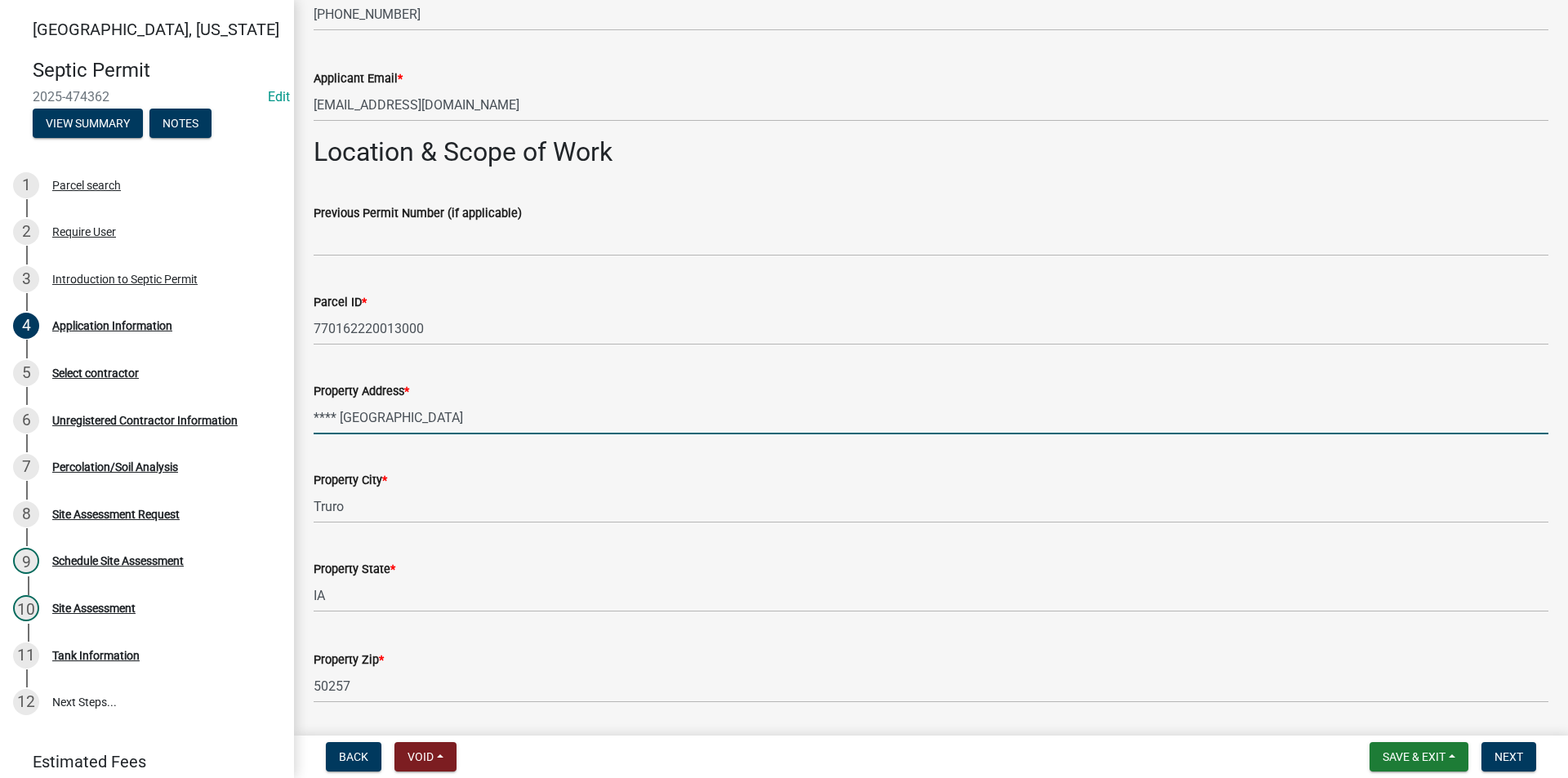
scroll to position [1062, 0]
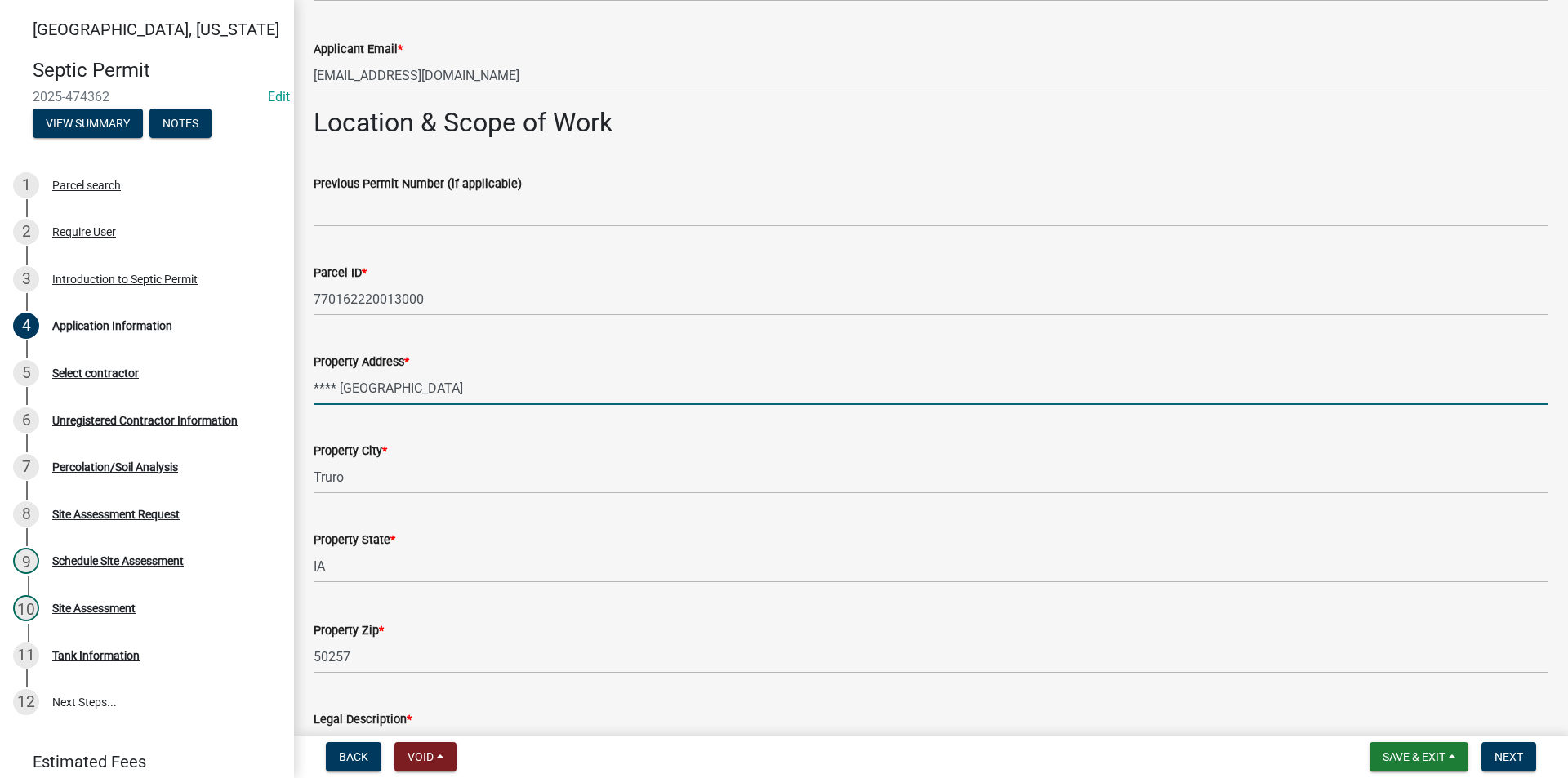
type input "**** Wildrose Ave"
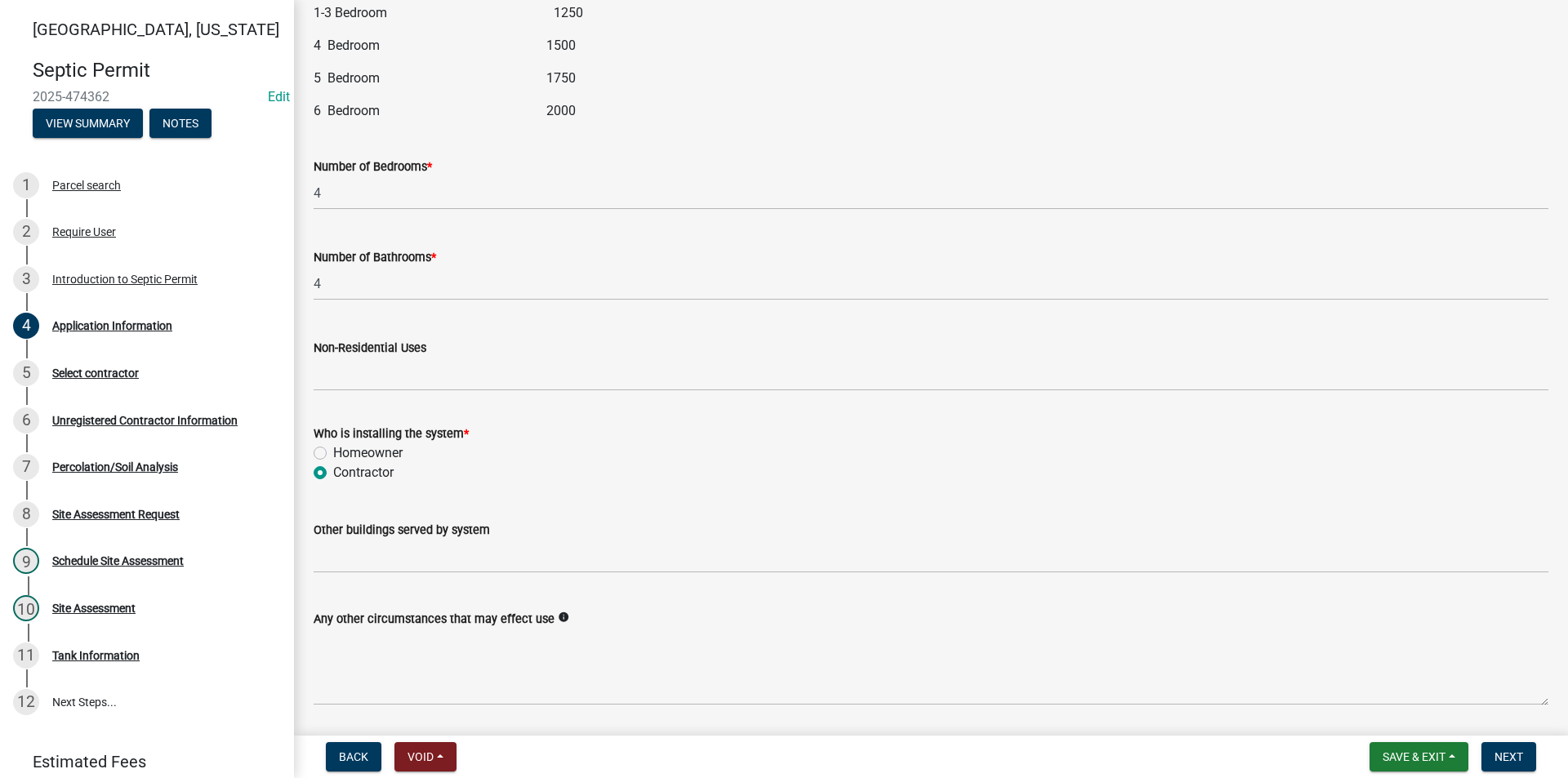
scroll to position [2005, 0]
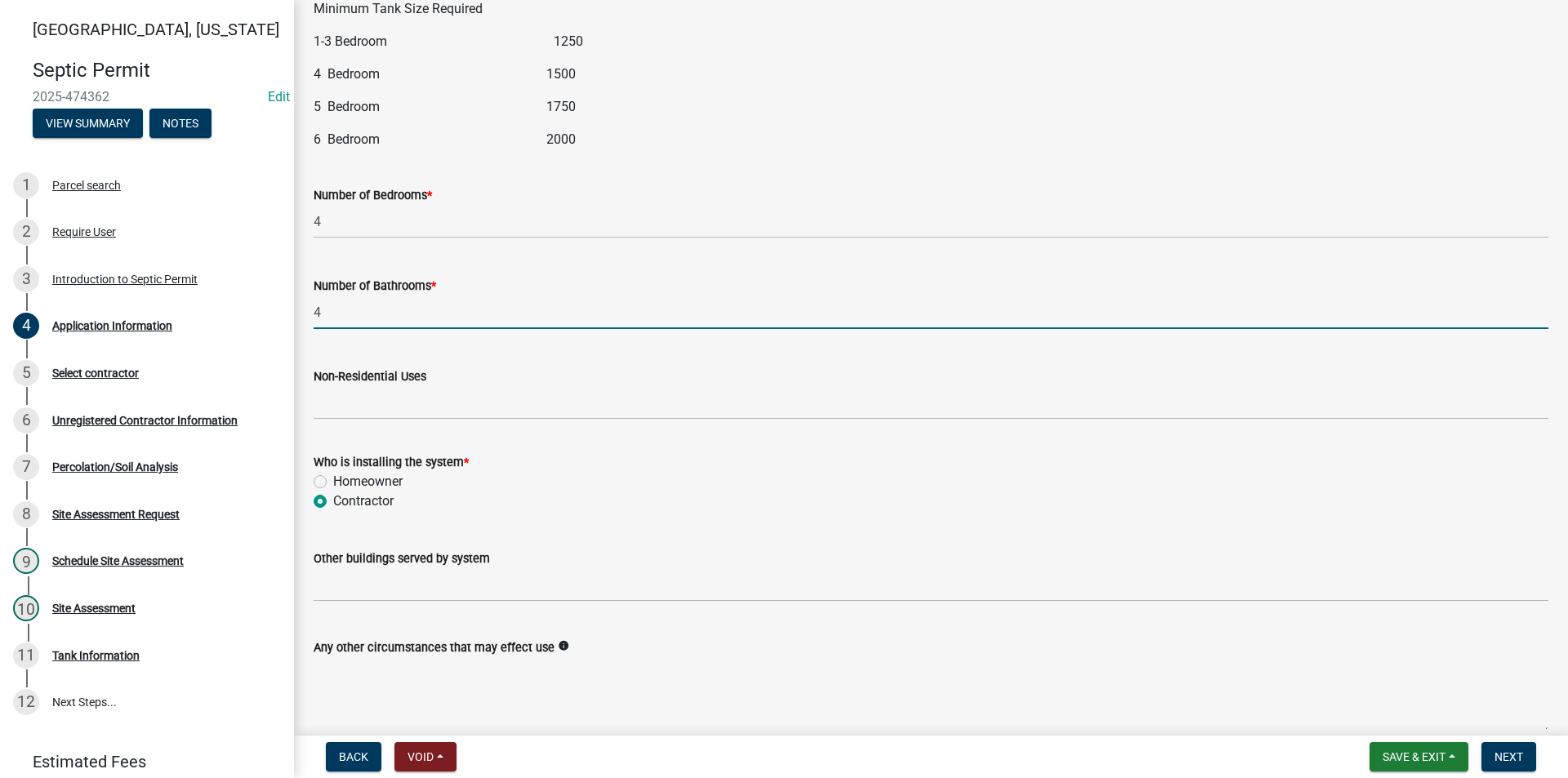
drag, startPoint x: 335, startPoint y: 314, endPoint x: 308, endPoint y: 317, distance: 27.2
click at [308, 317] on div "Number of Bathrooms * 4" at bounding box center [931, 291] width 1259 height 76
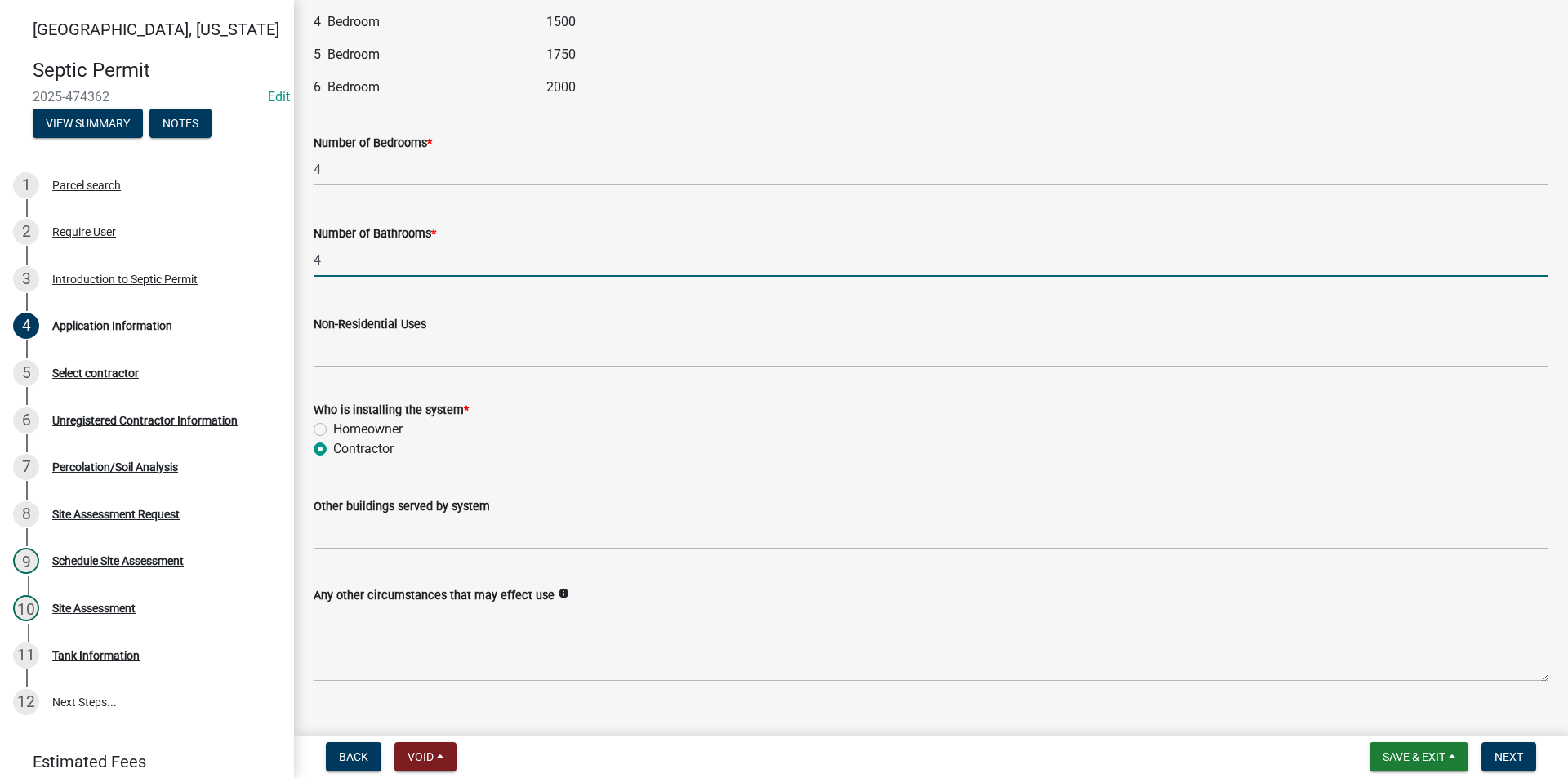
scroll to position [2087, 0]
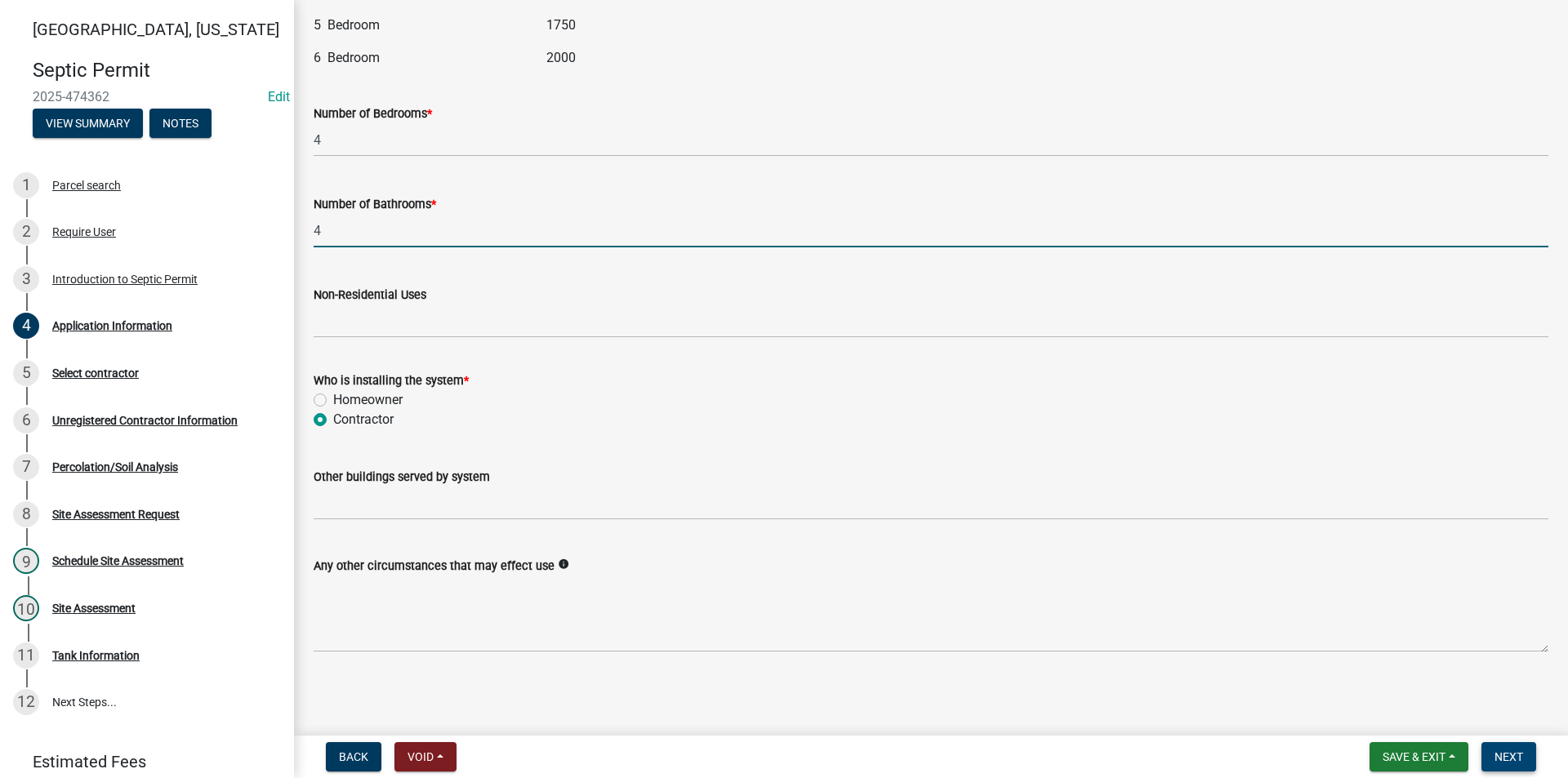
click at [1517, 753] on span "Next" at bounding box center [1508, 756] width 29 height 13
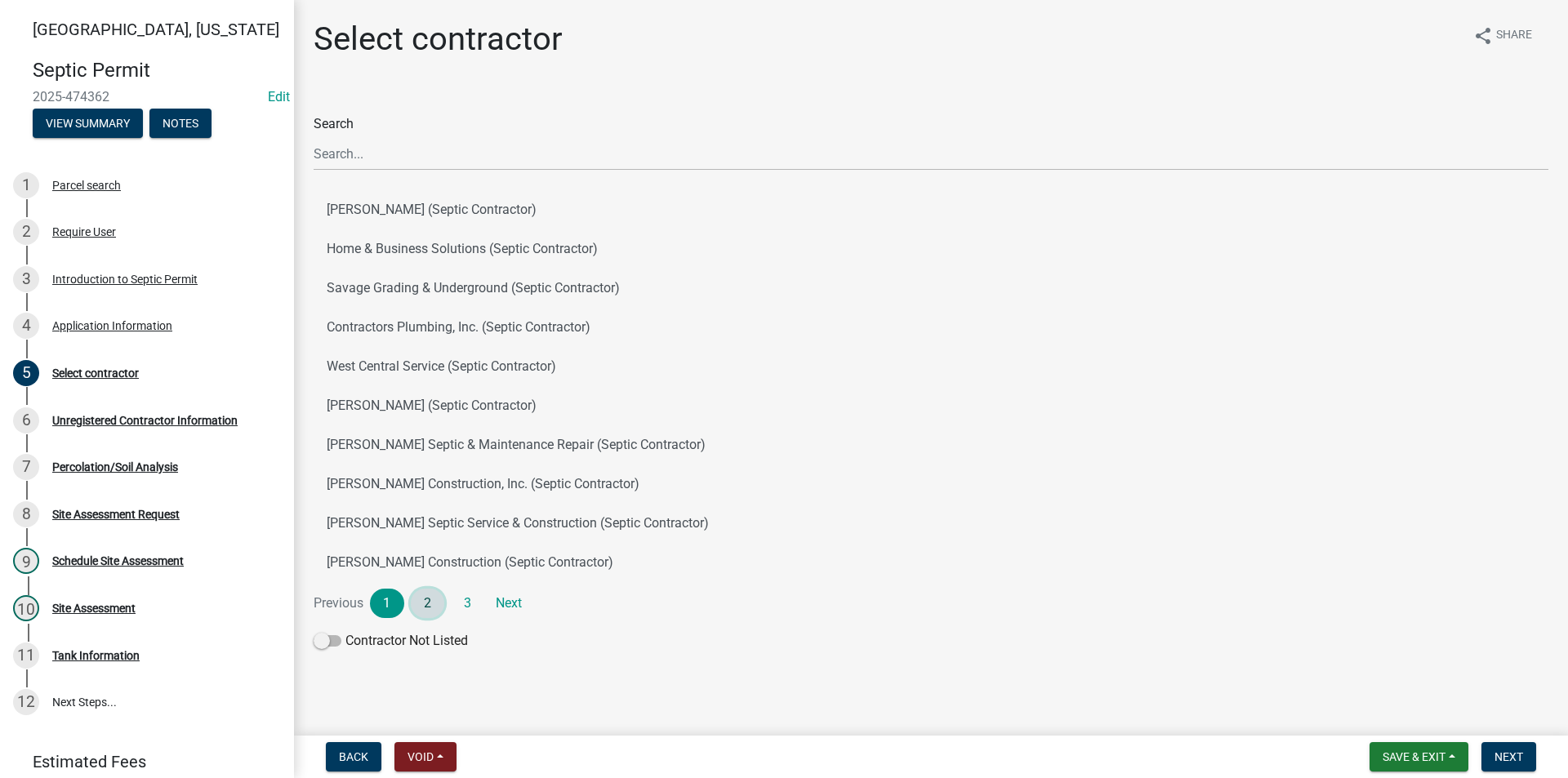
click at [432, 598] on link "2" at bounding box center [427, 603] width 34 height 30
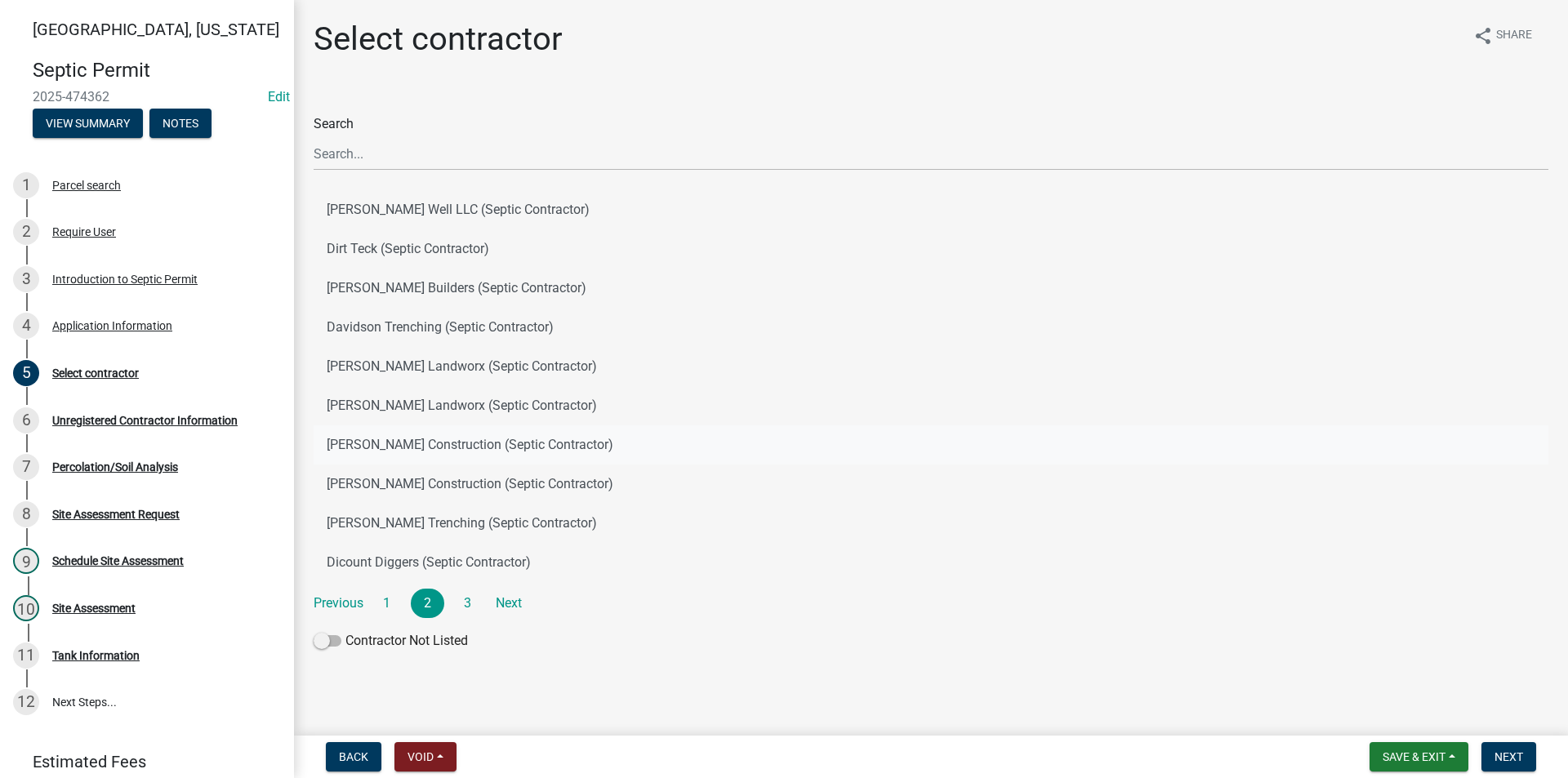
click at [445, 453] on button "Mease Construction (Septic Contractor)" at bounding box center [931, 445] width 1235 height 39
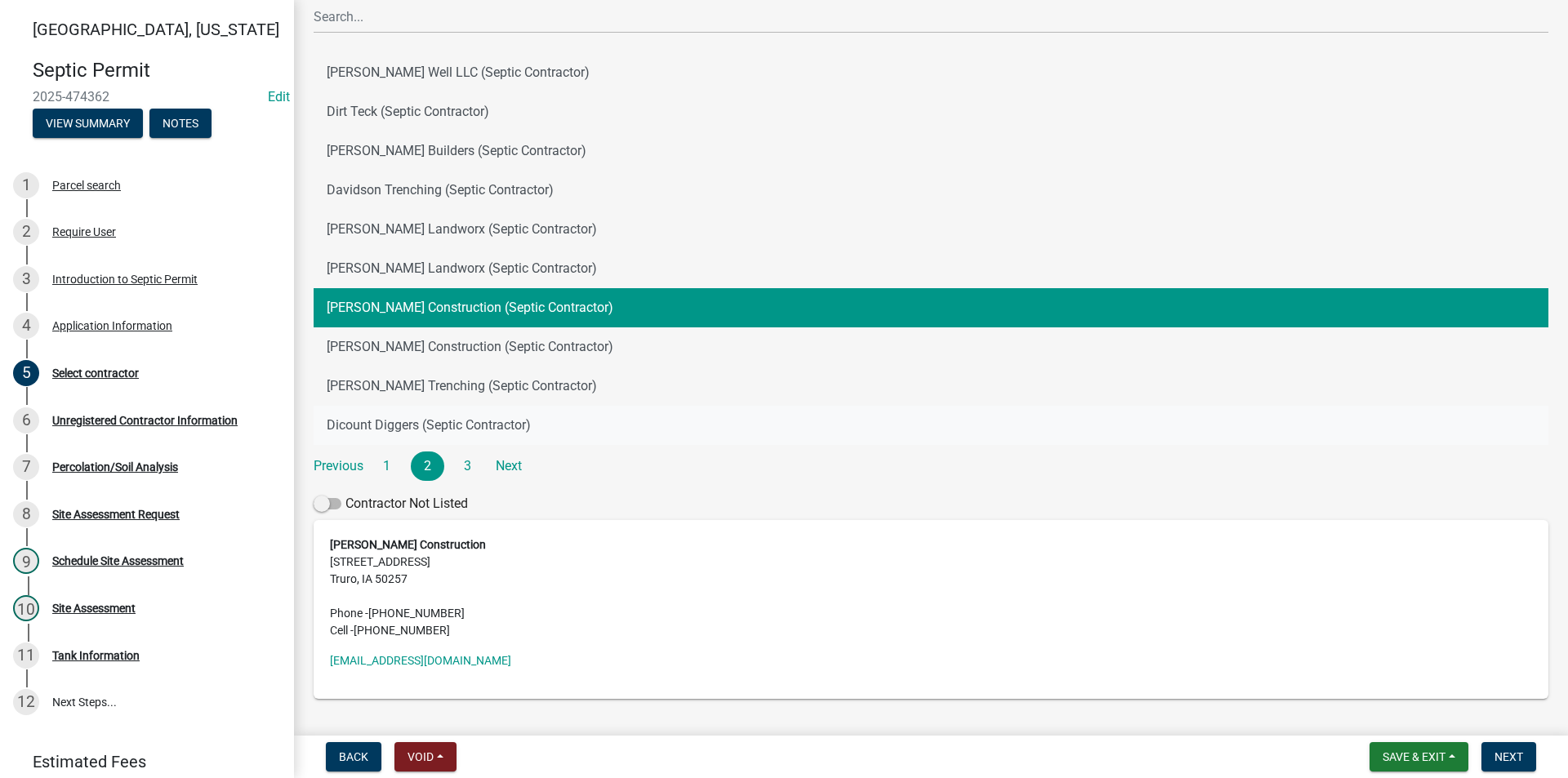
scroll to position [163, 0]
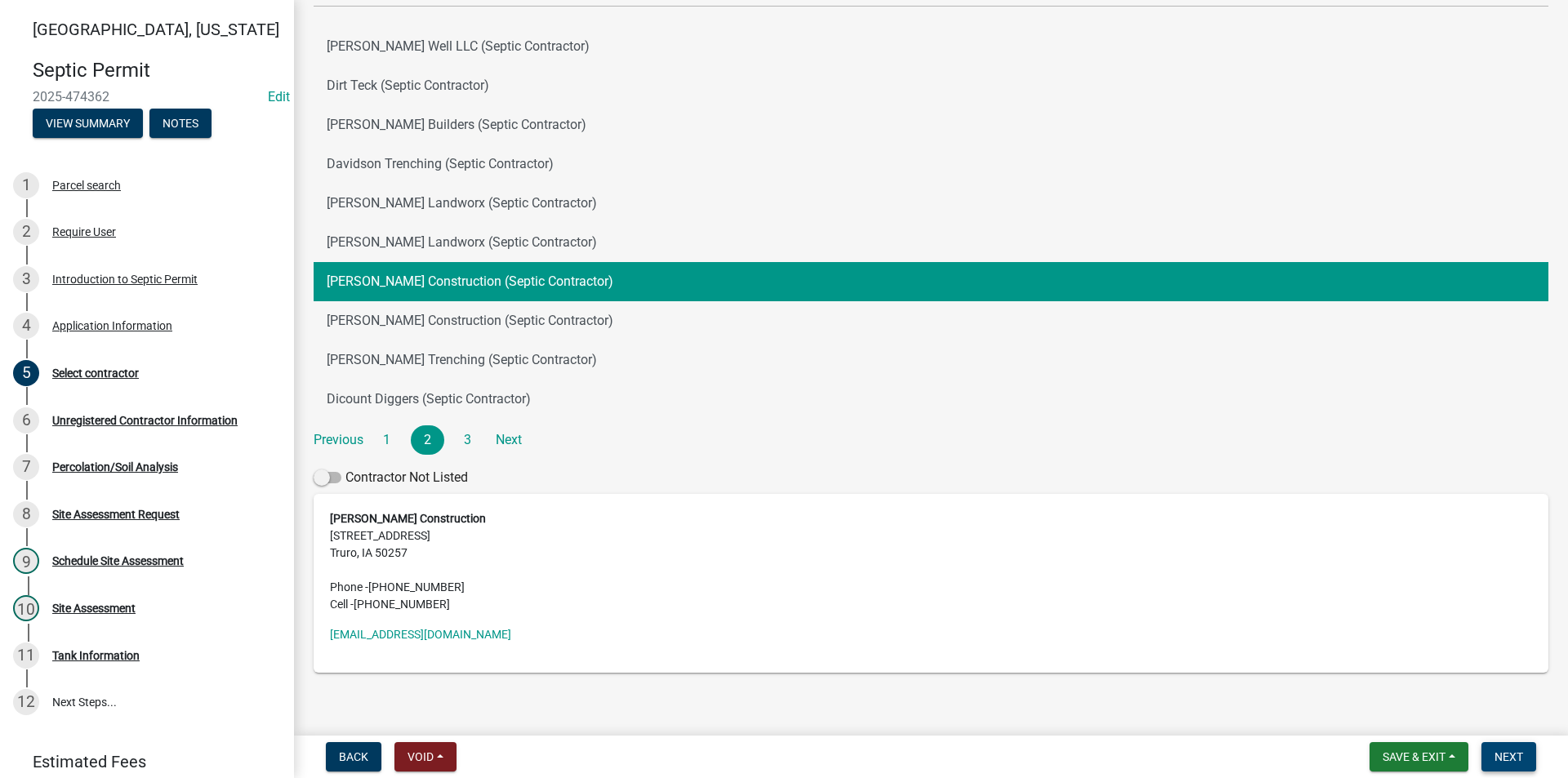
click at [1517, 761] on span "Next" at bounding box center [1508, 756] width 29 height 13
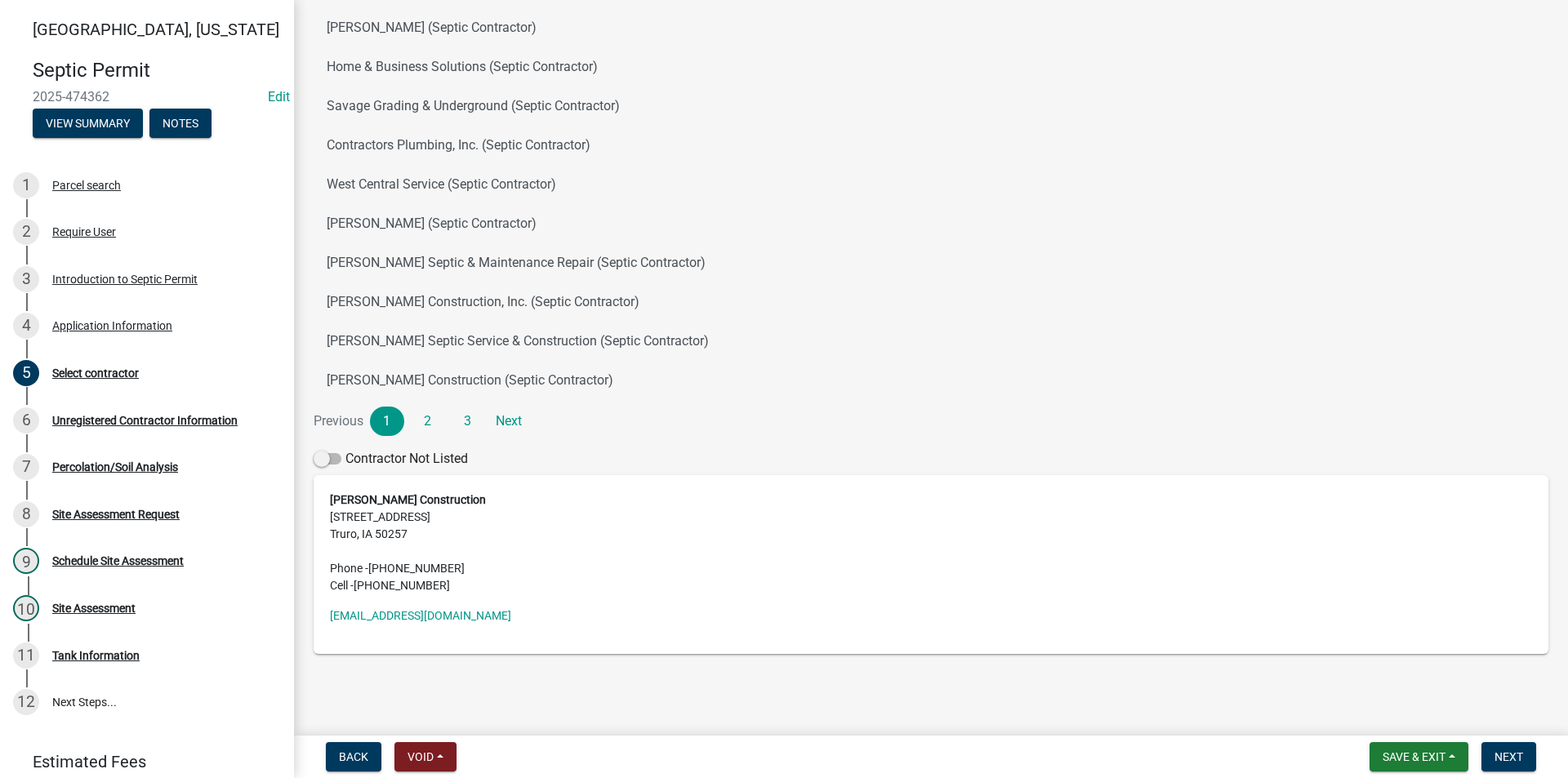
scroll to position [184, 0]
click at [1513, 757] on span "Next" at bounding box center [1508, 756] width 29 height 13
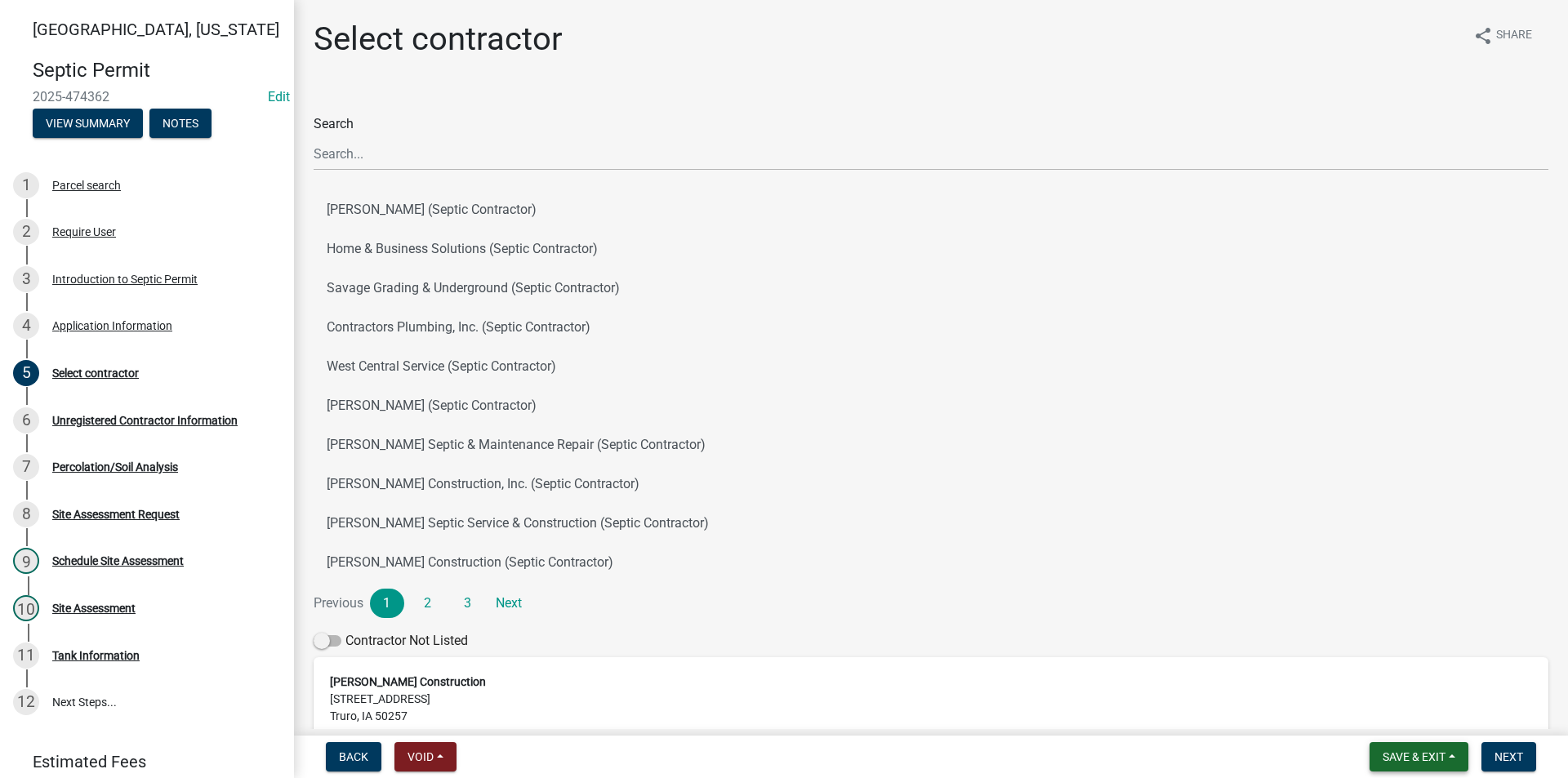
click at [1410, 762] on span "Save & Exit" at bounding box center [1413, 756] width 63 height 13
click at [1377, 685] on button "Save" at bounding box center [1402, 675] width 130 height 39
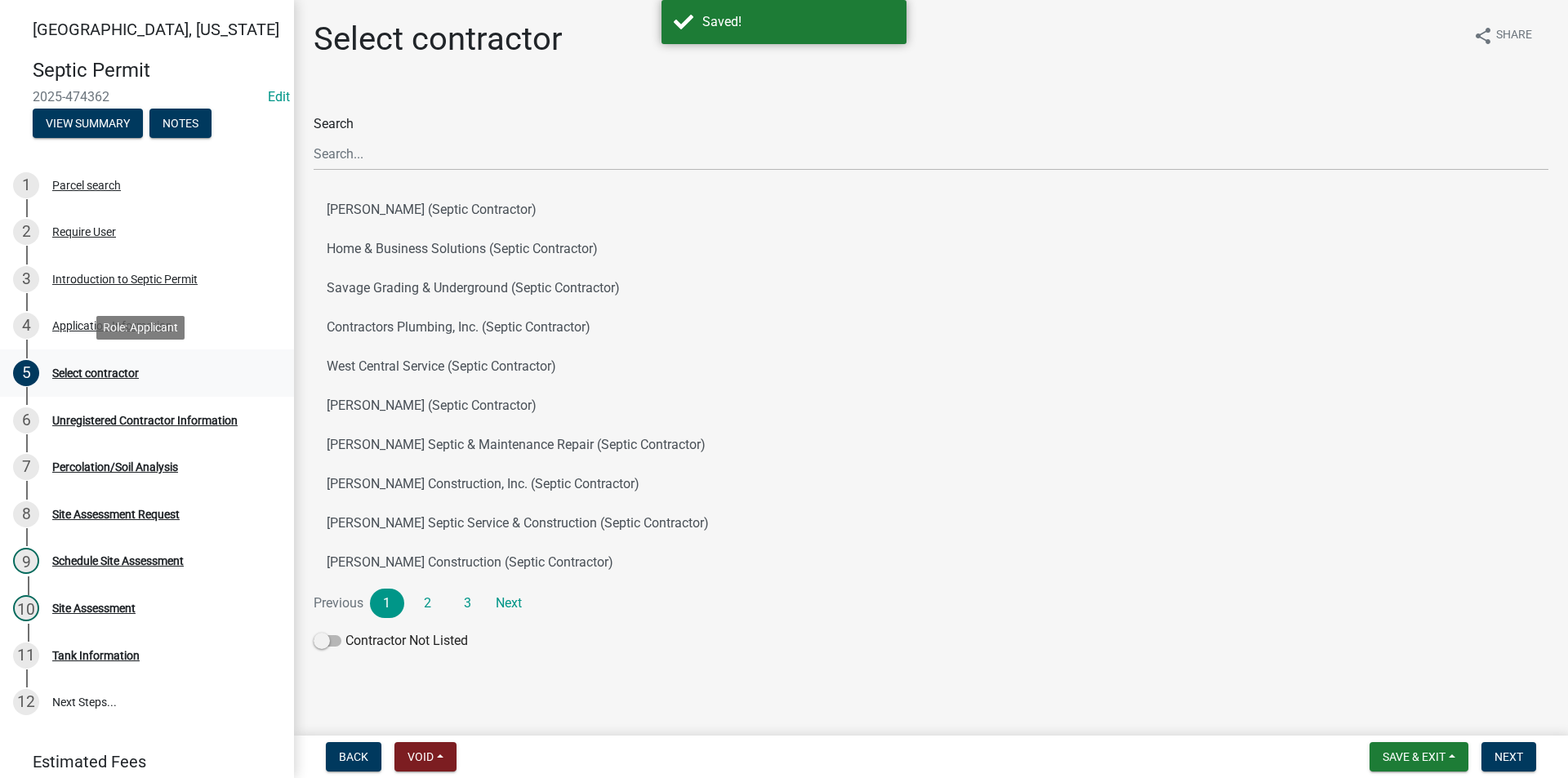
click at [89, 371] on div "Select contractor" at bounding box center [96, 373] width 87 height 11
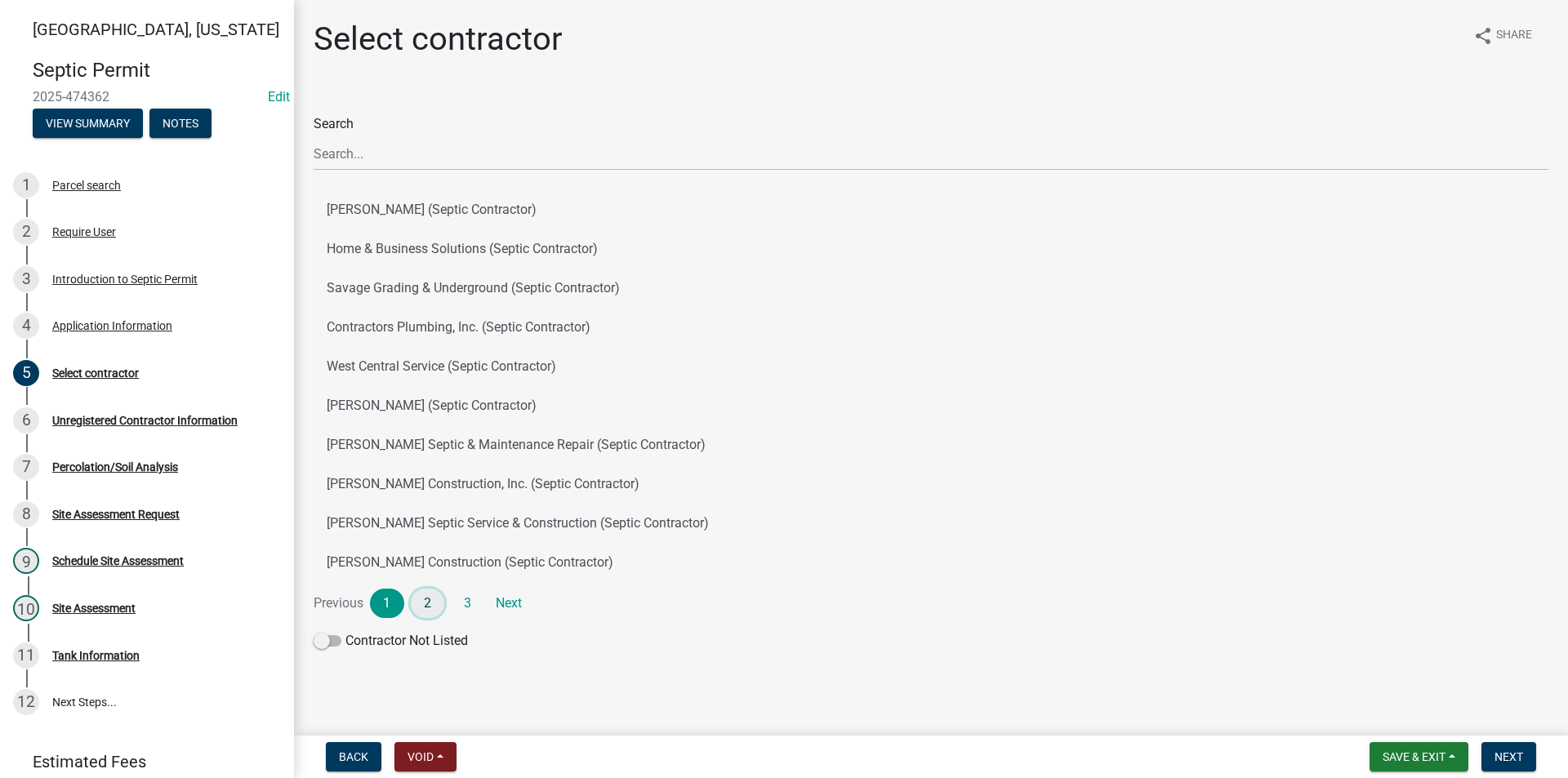
click at [432, 603] on link "2" at bounding box center [427, 603] width 34 height 30
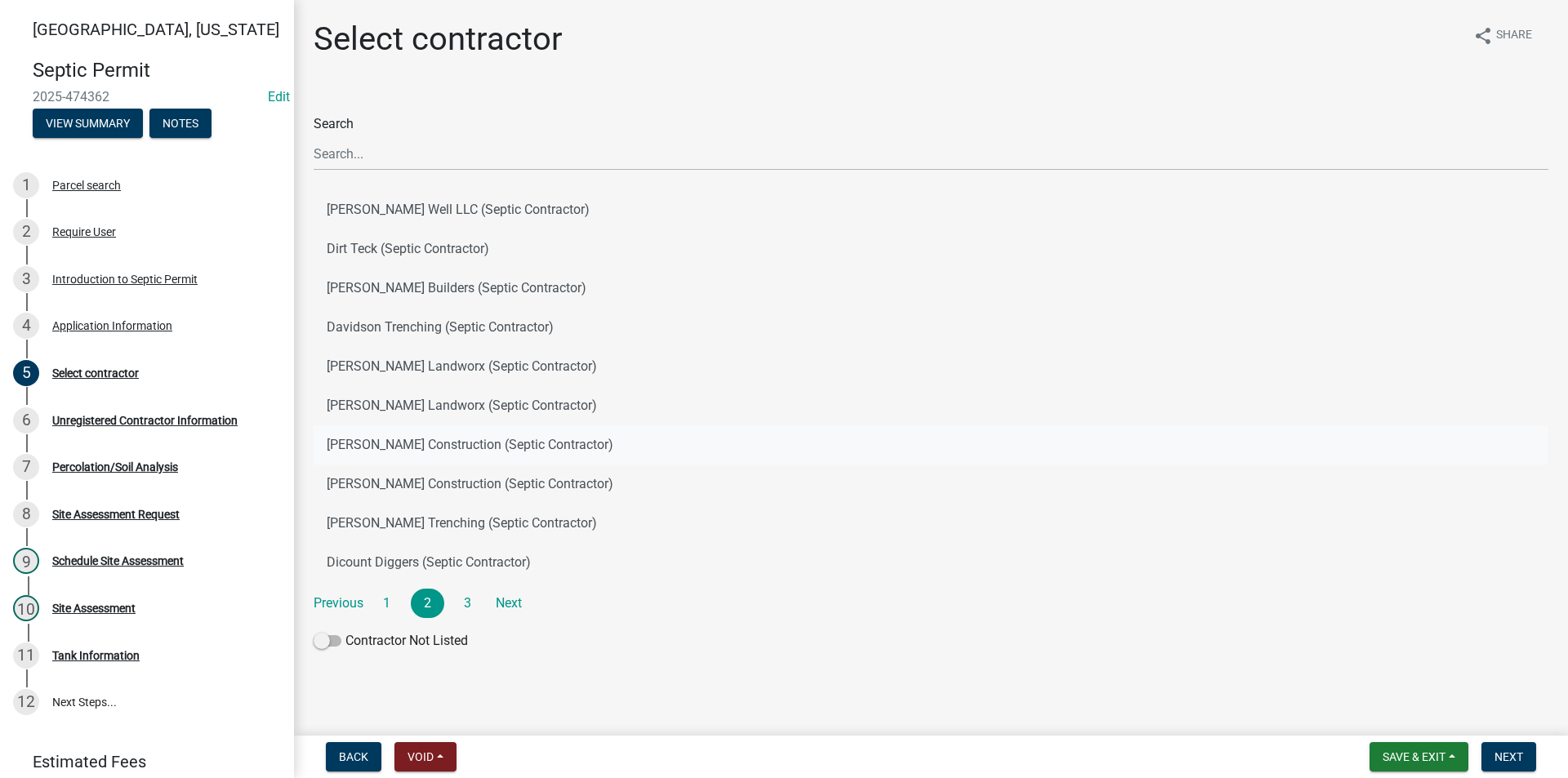
click at [420, 453] on button "Mease Construction (Septic Contractor)" at bounding box center [931, 445] width 1235 height 39
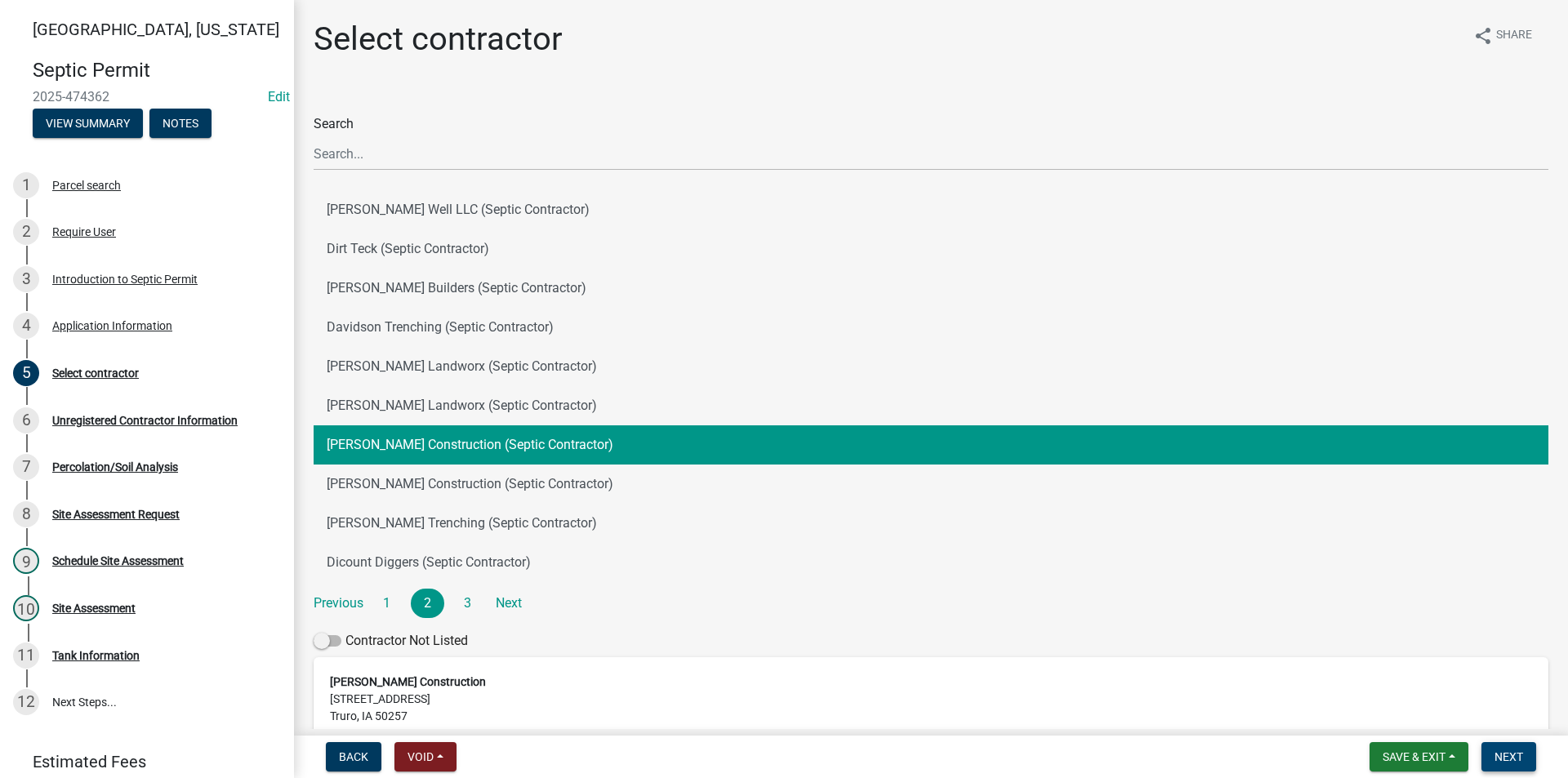
click at [1530, 756] on button "Next" at bounding box center [1508, 757] width 55 height 30
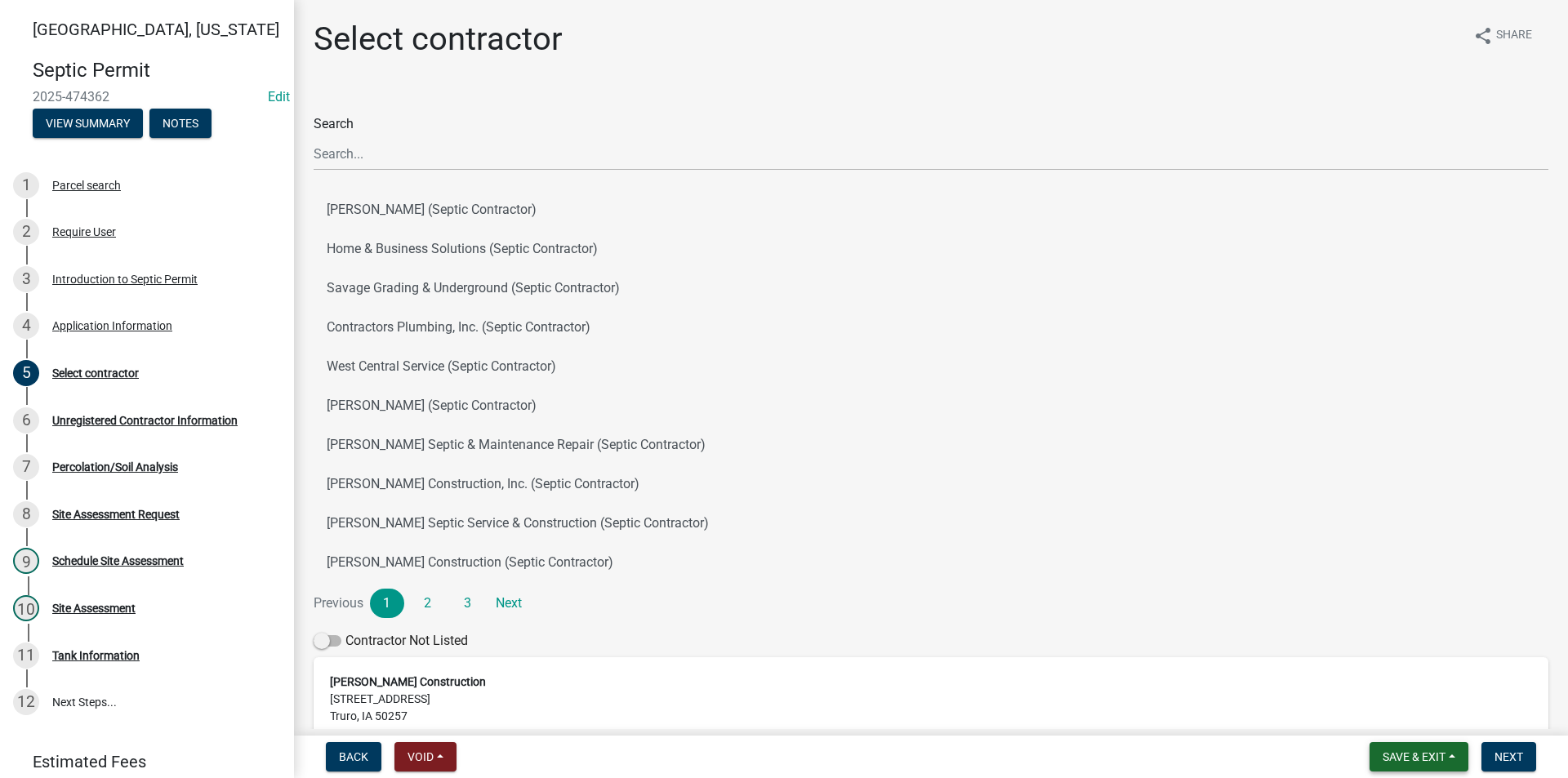
click at [1407, 756] on span "Save & Exit" at bounding box center [1413, 756] width 63 height 13
click at [1370, 680] on button "Save" at bounding box center [1402, 675] width 130 height 39
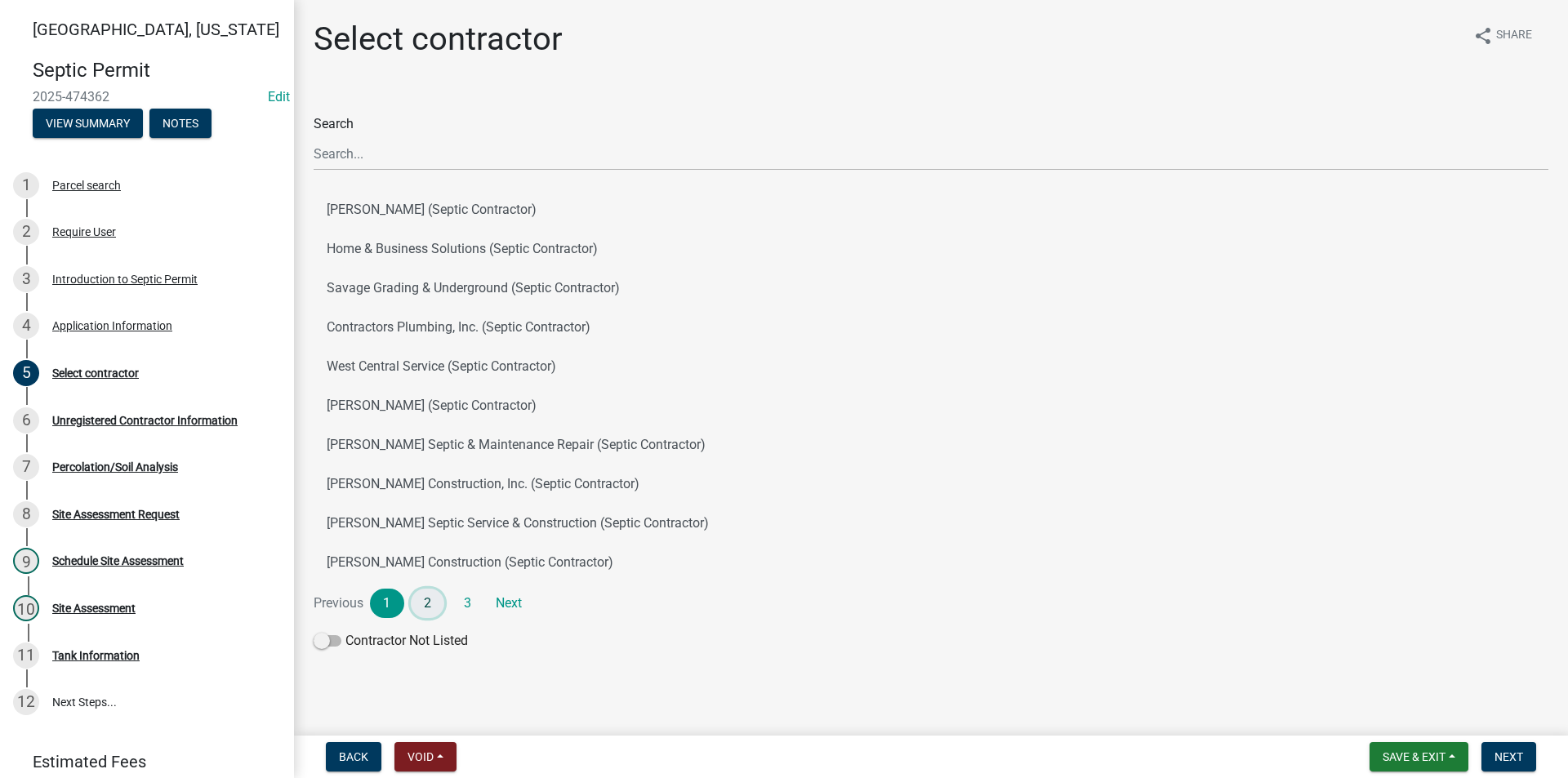
click at [423, 609] on link "2" at bounding box center [427, 603] width 34 height 30
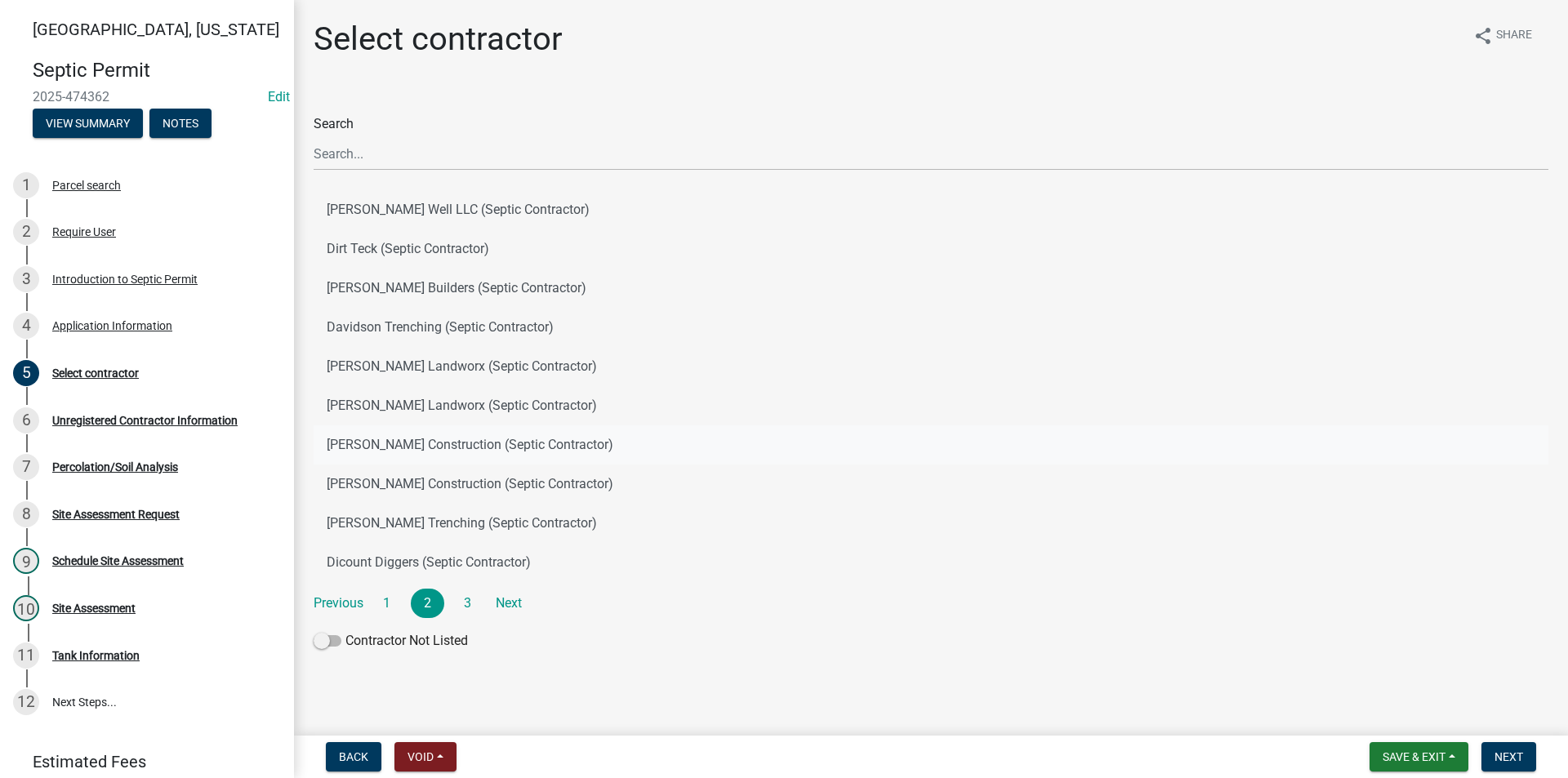
click at [390, 441] on button "Mease Construction (Septic Contractor)" at bounding box center [931, 445] width 1235 height 39
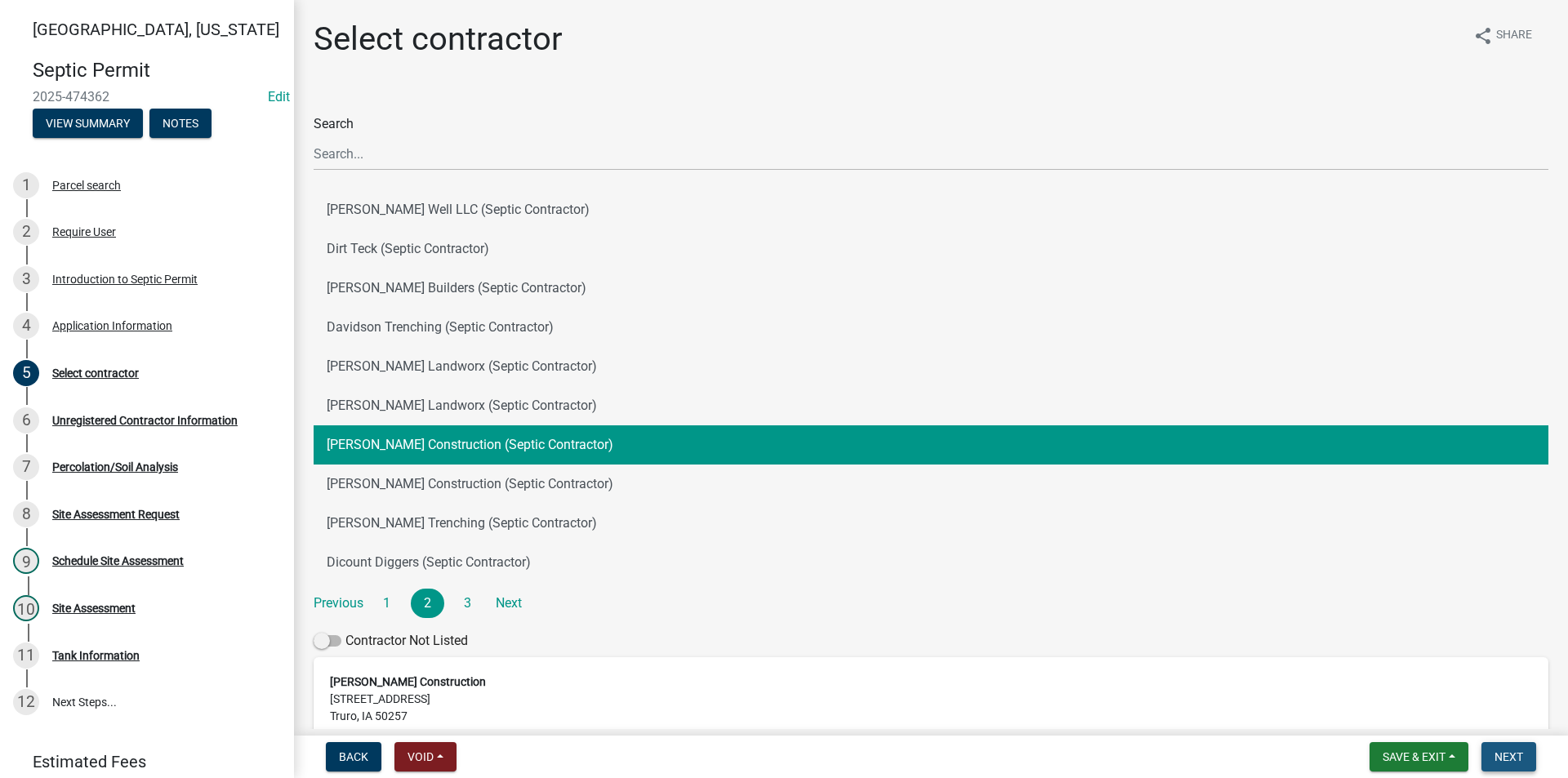
click at [1512, 759] on span "Next" at bounding box center [1508, 756] width 29 height 13
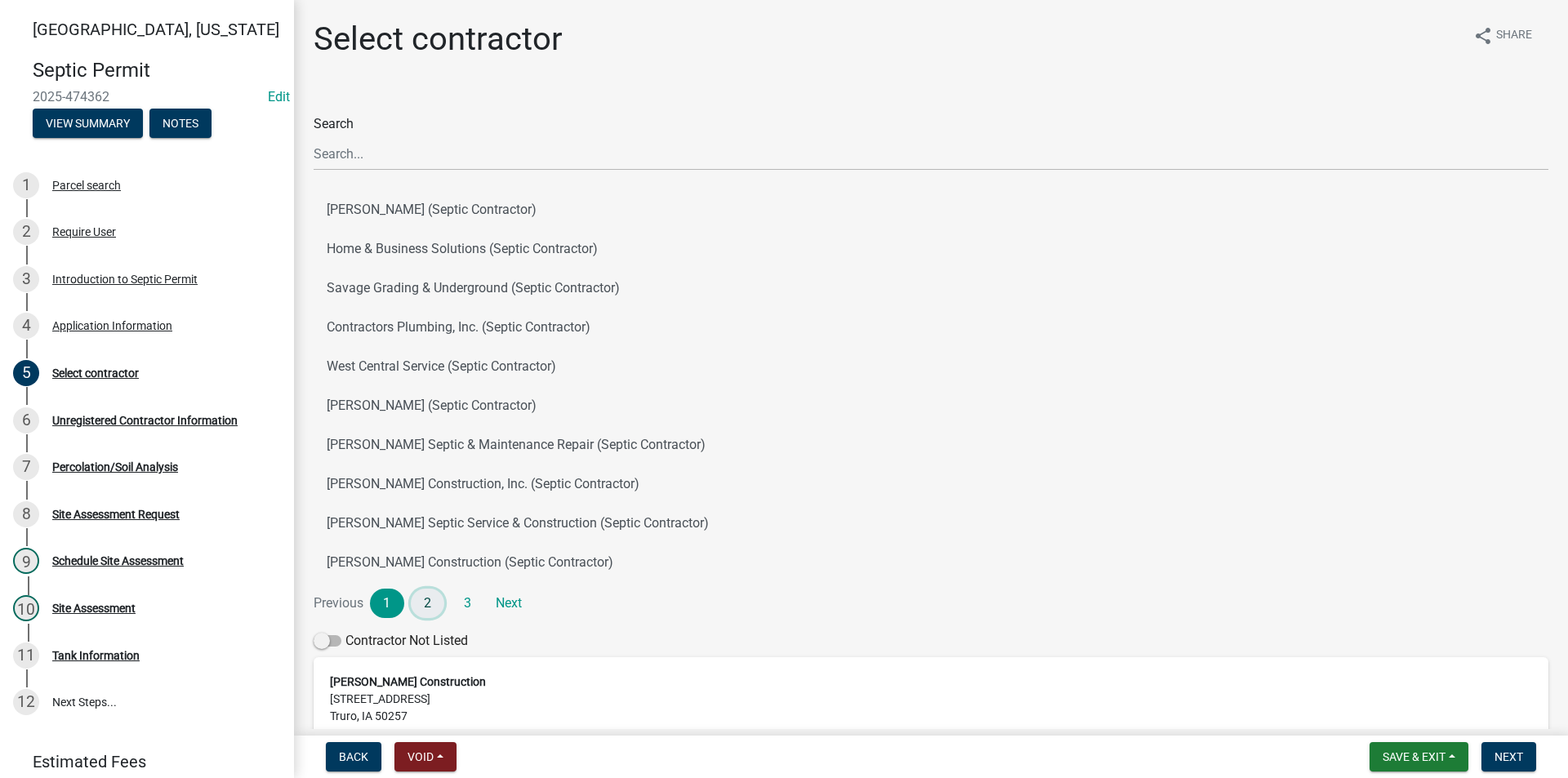
click at [419, 604] on link "2" at bounding box center [427, 603] width 34 height 30
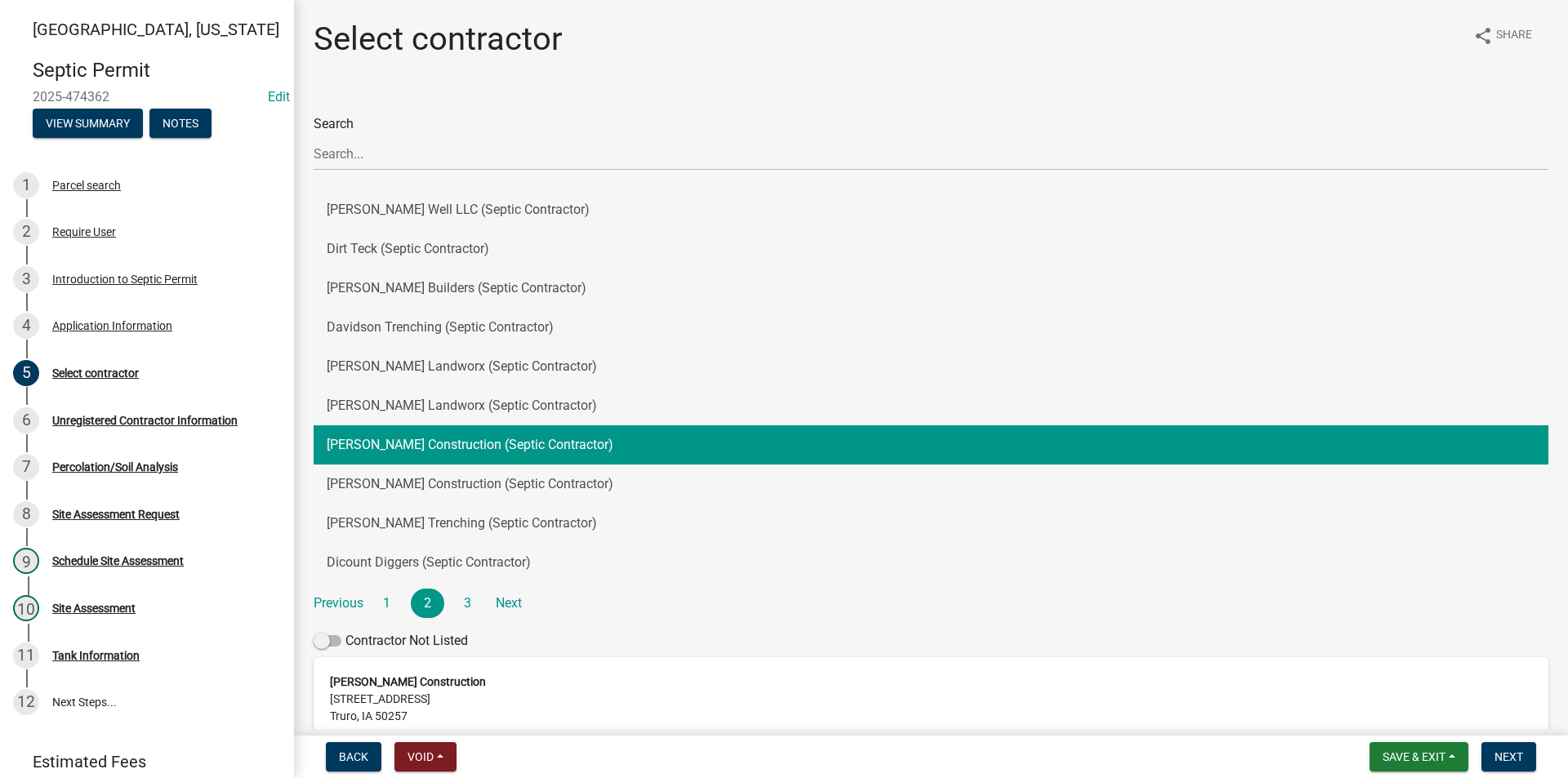
click at [392, 449] on button "Mease Construction (Septic Contractor)" at bounding box center [931, 445] width 1235 height 39
click at [1505, 762] on span "Next" at bounding box center [1508, 756] width 29 height 13
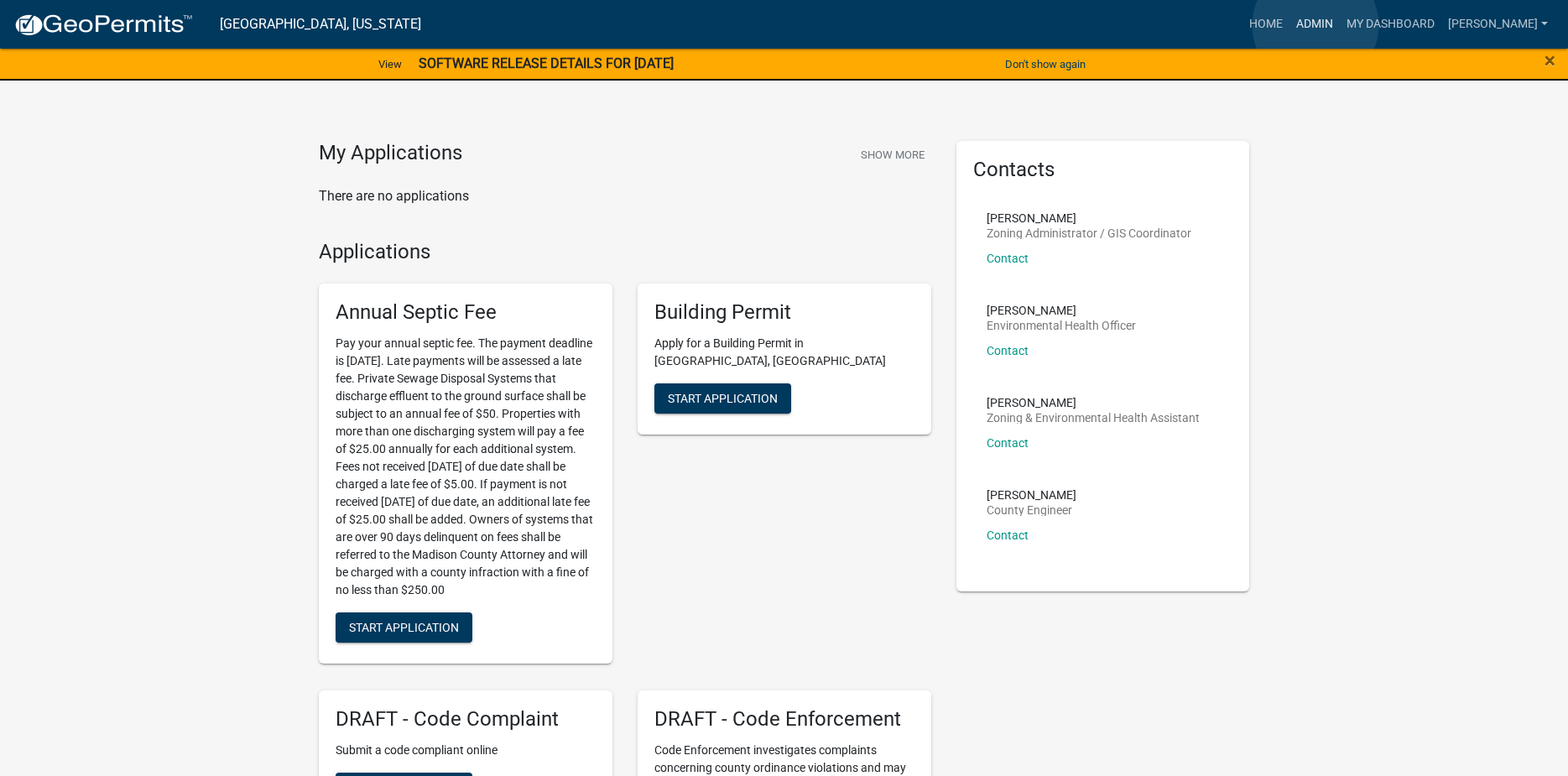
click at [1316, 25] on link "Admin" at bounding box center [1314, 24] width 50 height 32
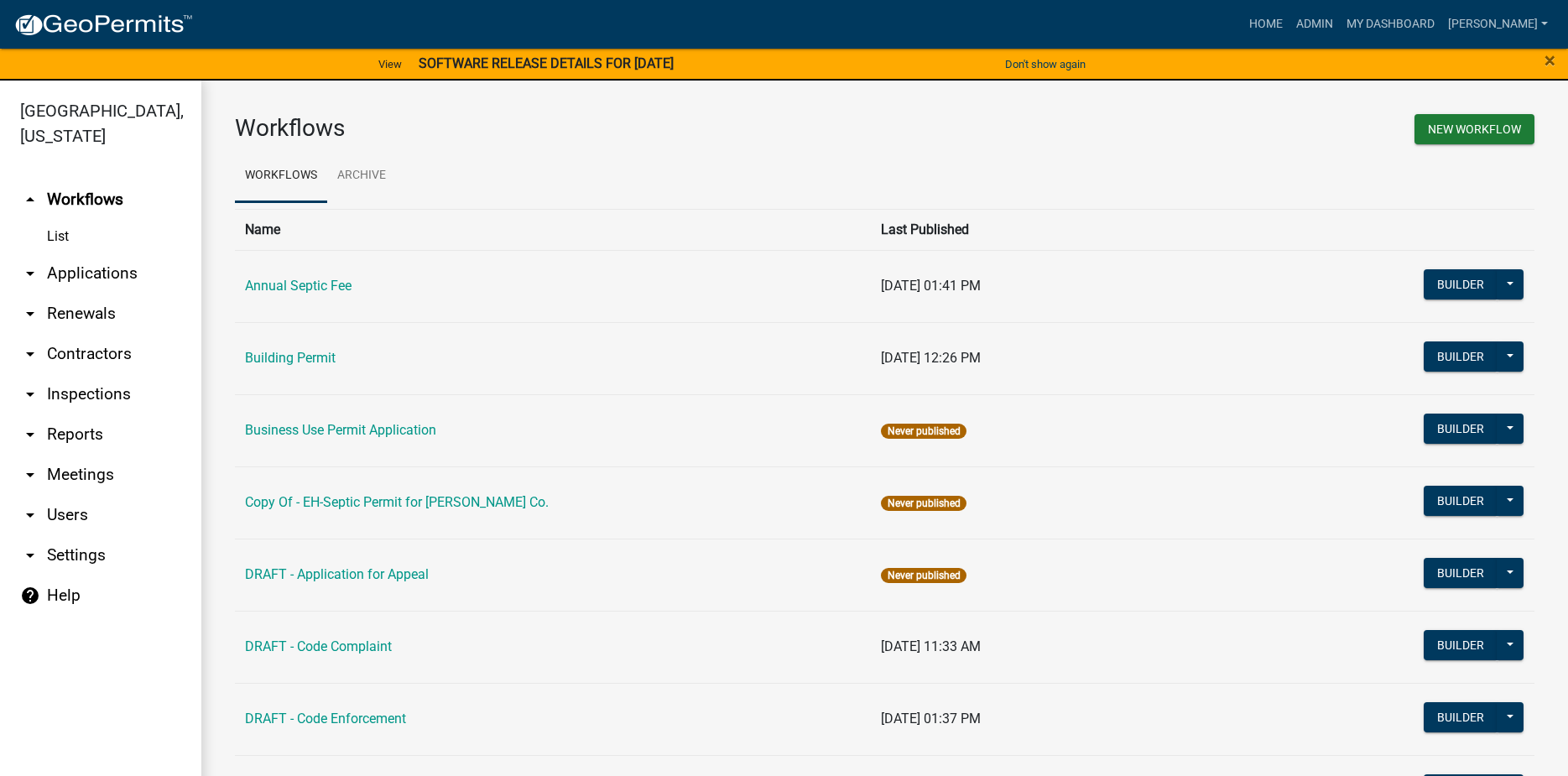
click at [97, 253] on link "arrow_drop_down Applications" at bounding box center [101, 273] width 202 height 40
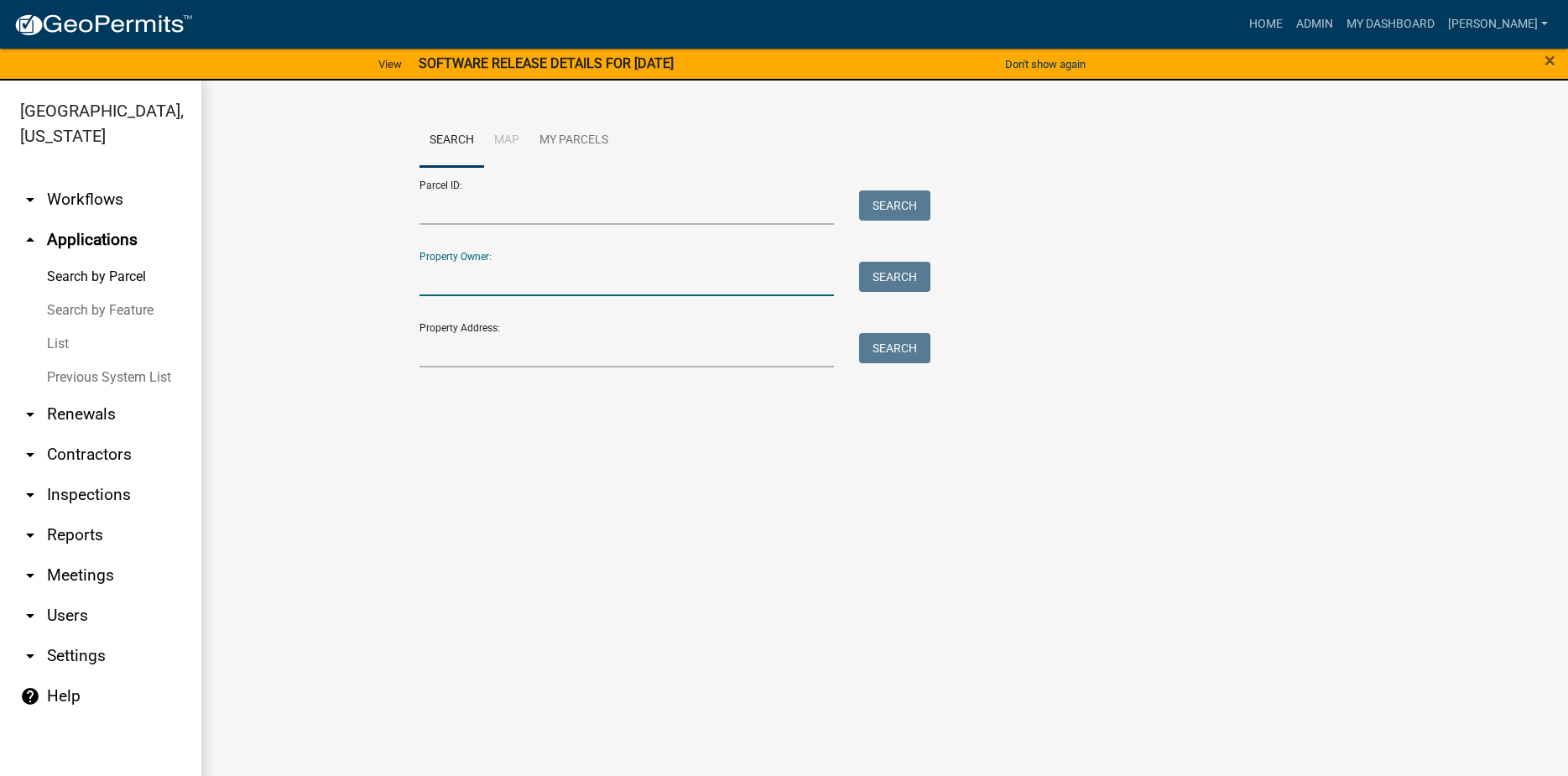
click at [432, 277] on input "Property Owner:" at bounding box center [627, 278] width 416 height 35
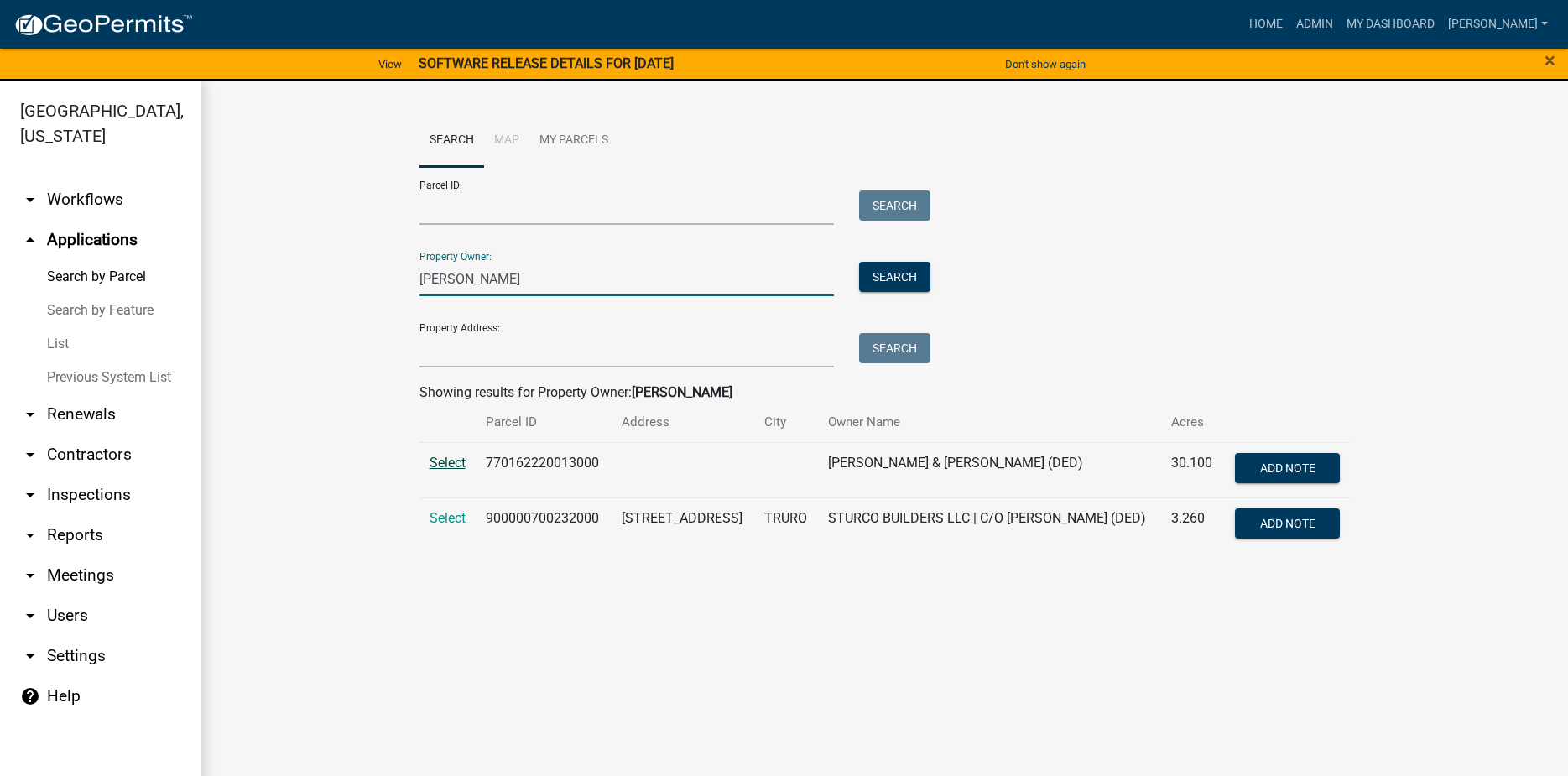
type input "[PERSON_NAME]"
click at [450, 468] on span "Select" at bounding box center [447, 463] width 36 height 16
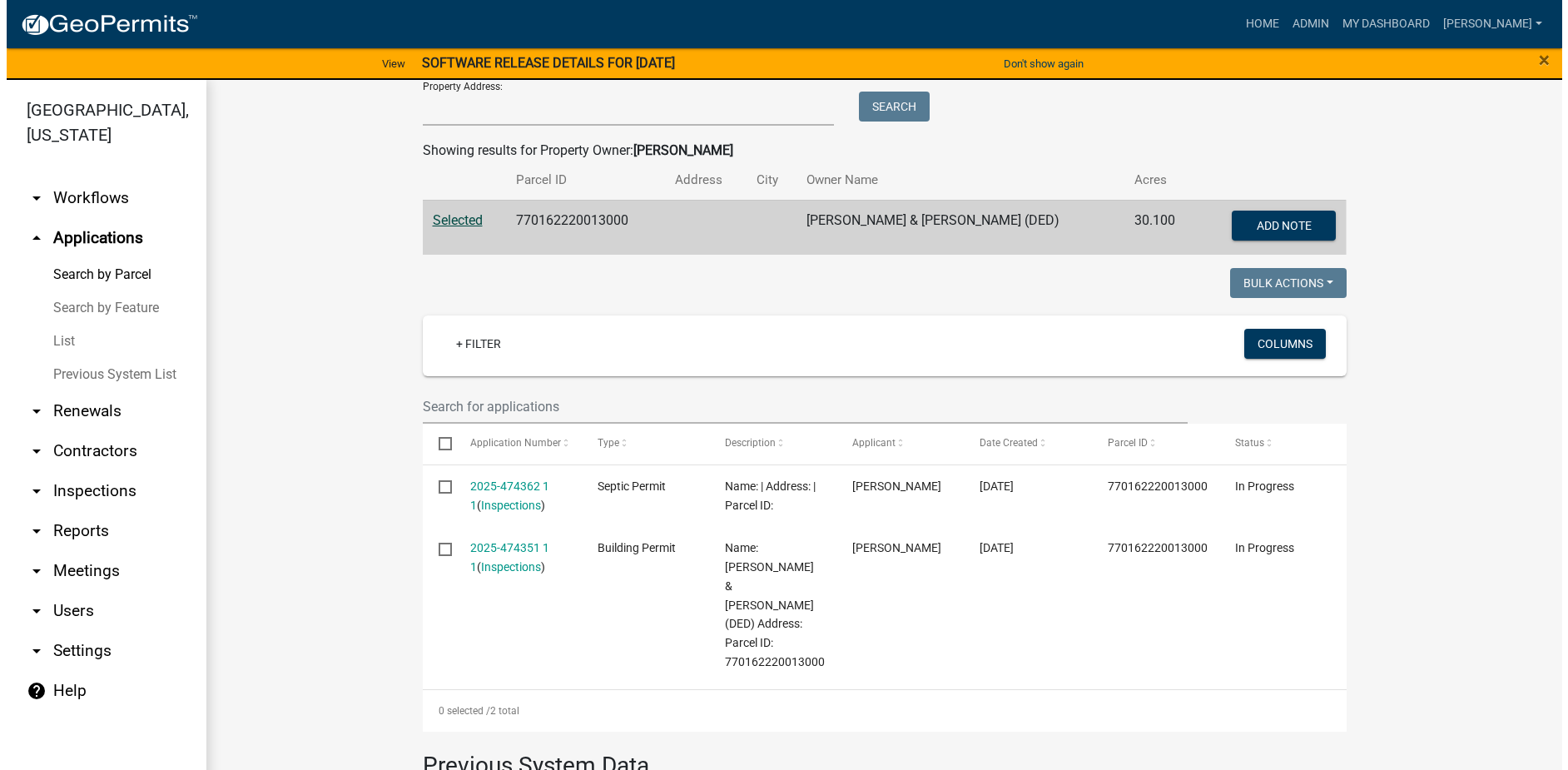
scroll to position [333, 0]
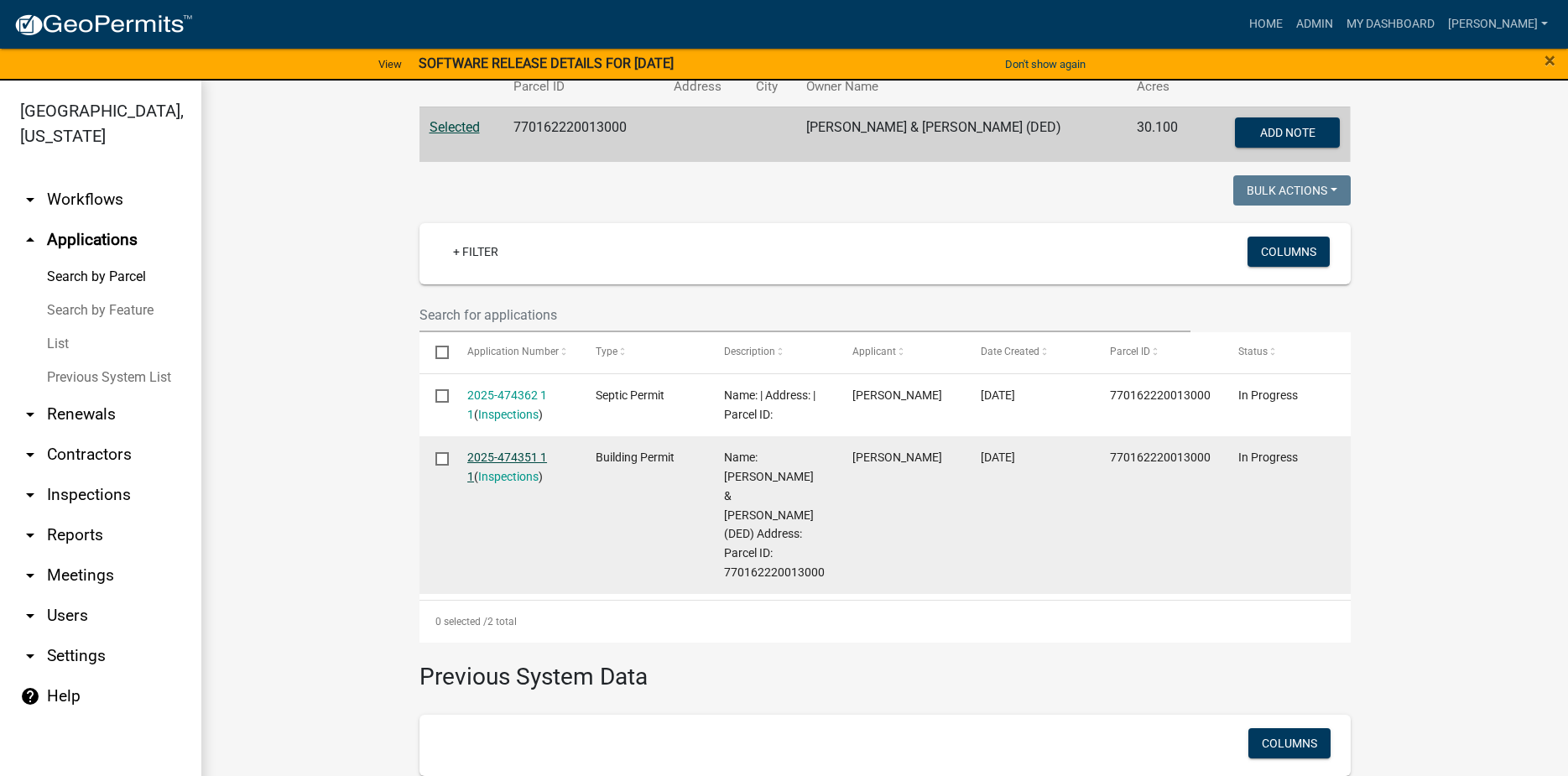
click at [503, 461] on link "2025-474351 1 1" at bounding box center [507, 466] width 79 height 33
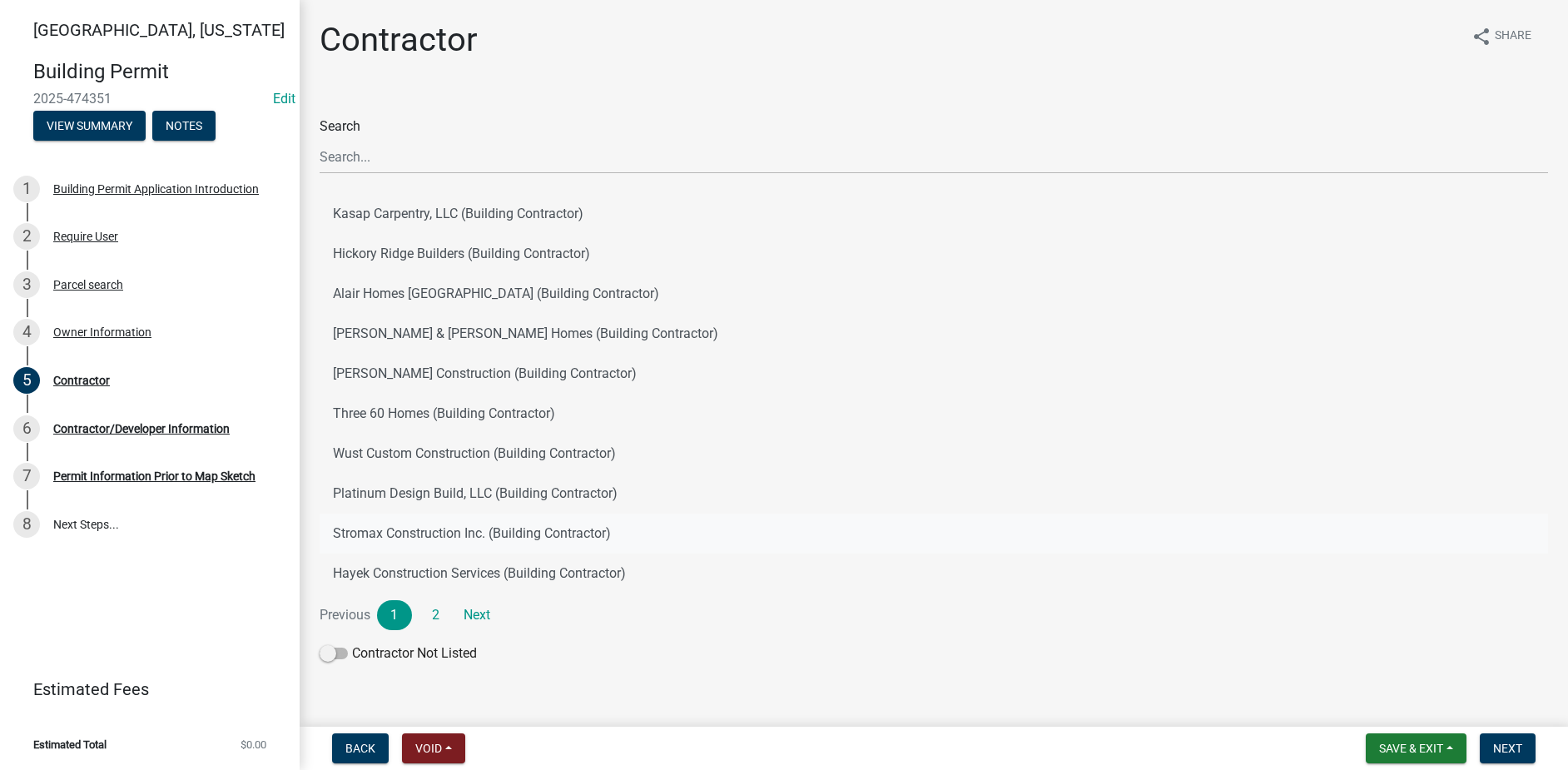
scroll to position [28, 0]
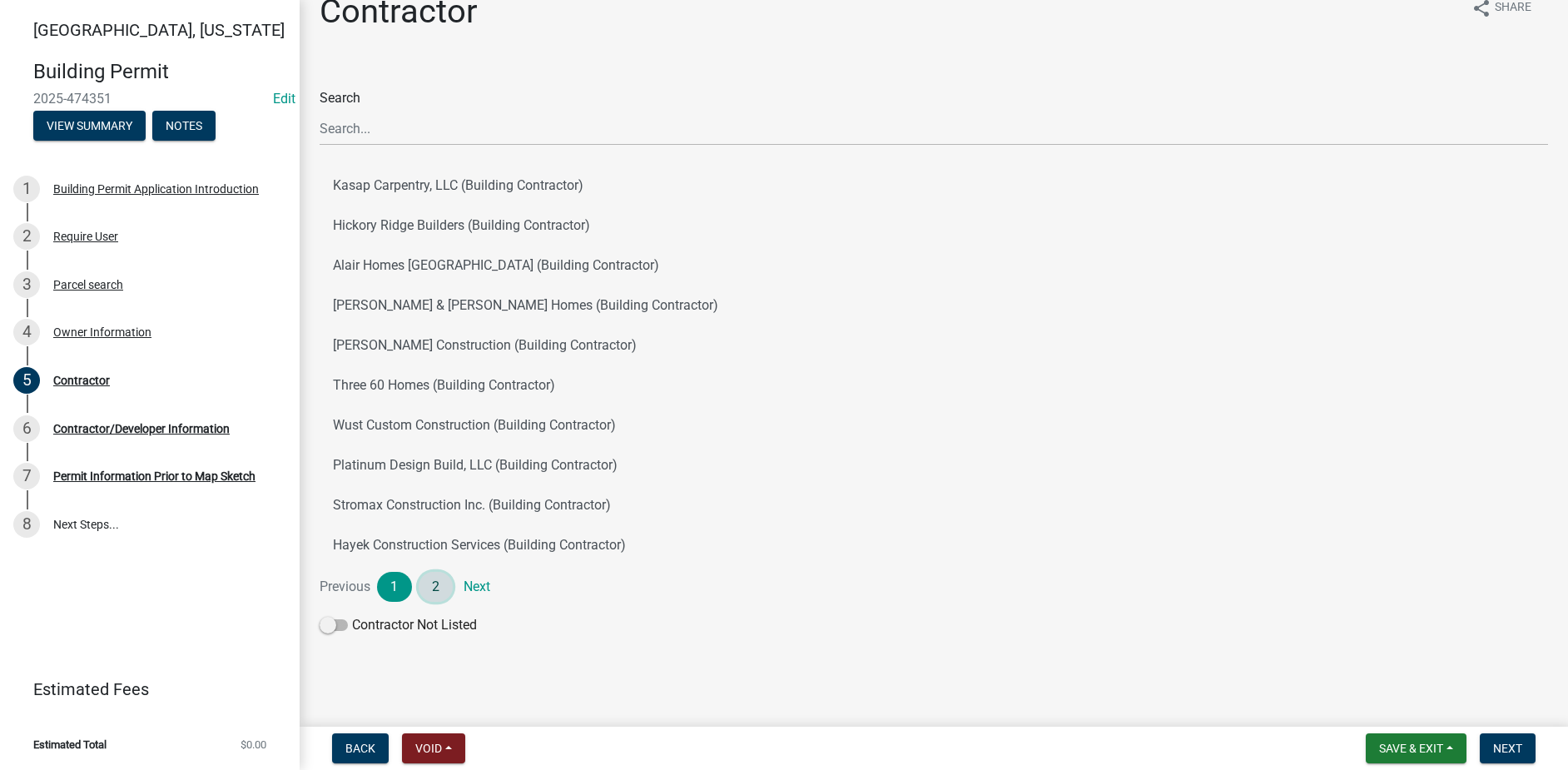
click at [430, 590] on link "2" at bounding box center [435, 587] width 35 height 30
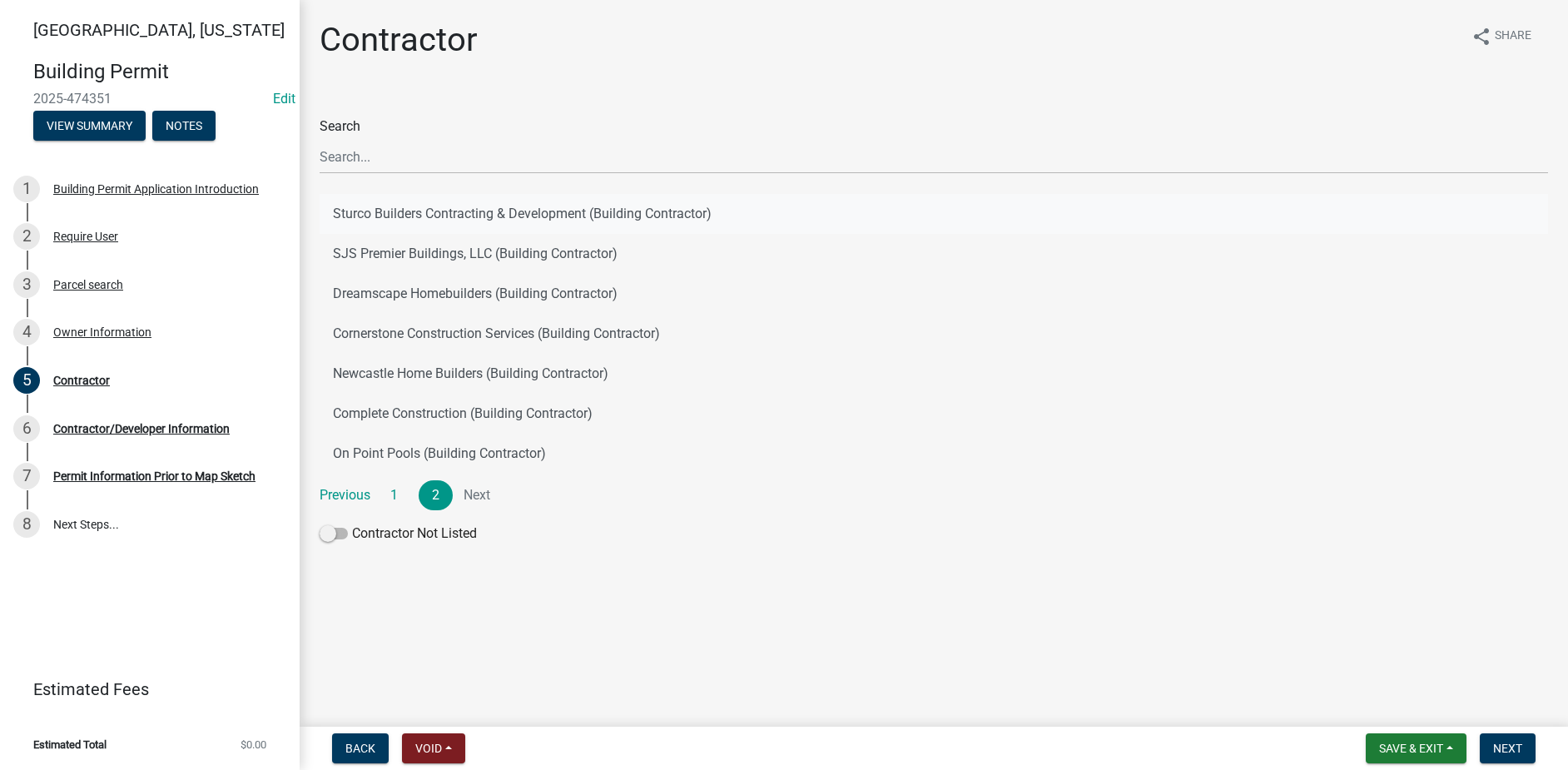
click at [390, 216] on button "Sturco Builders Contracting & Development (Building Contractor)" at bounding box center [934, 213] width 1228 height 40
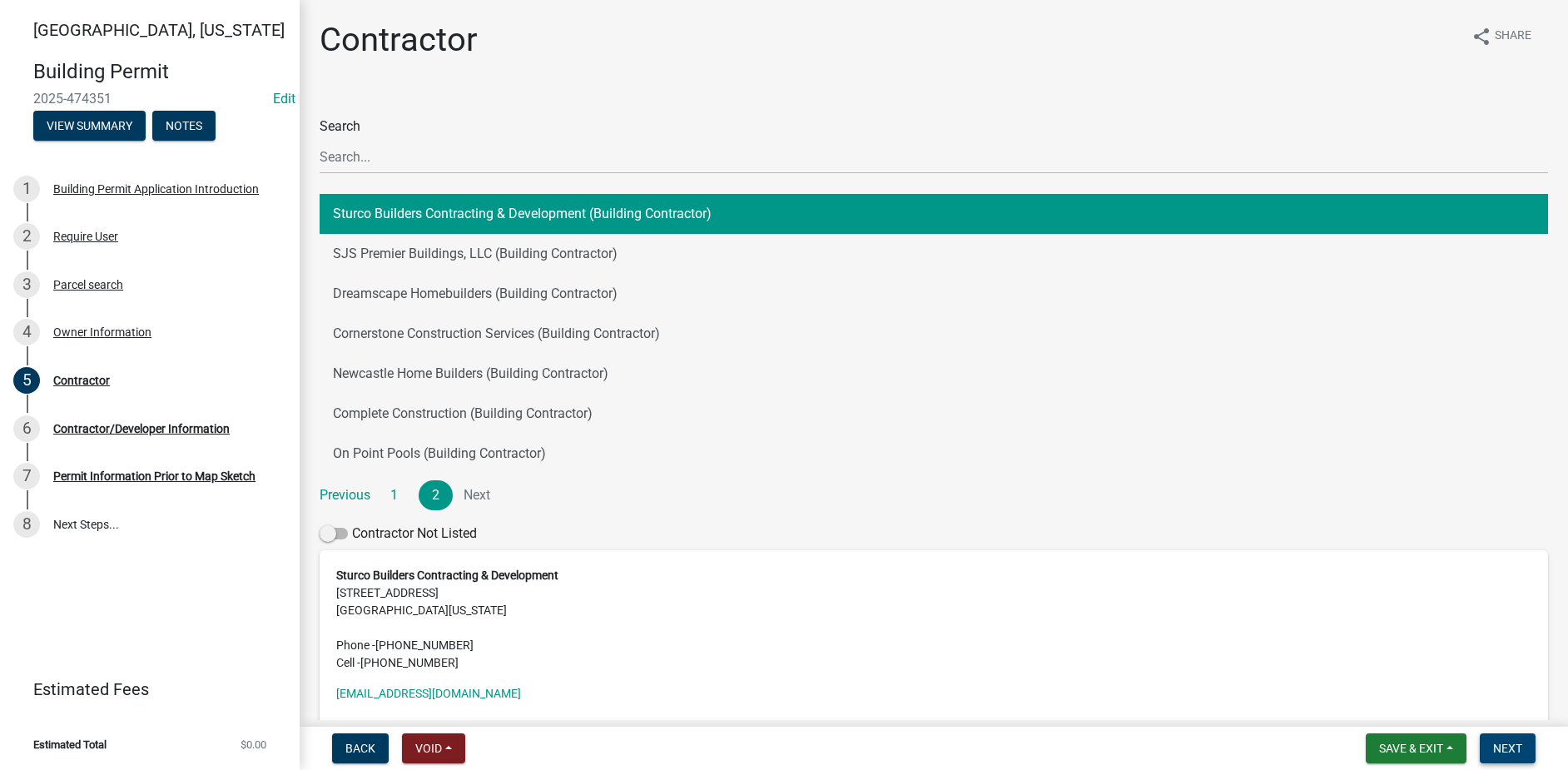
click at [1514, 743] on span "Next" at bounding box center [1507, 748] width 29 height 13
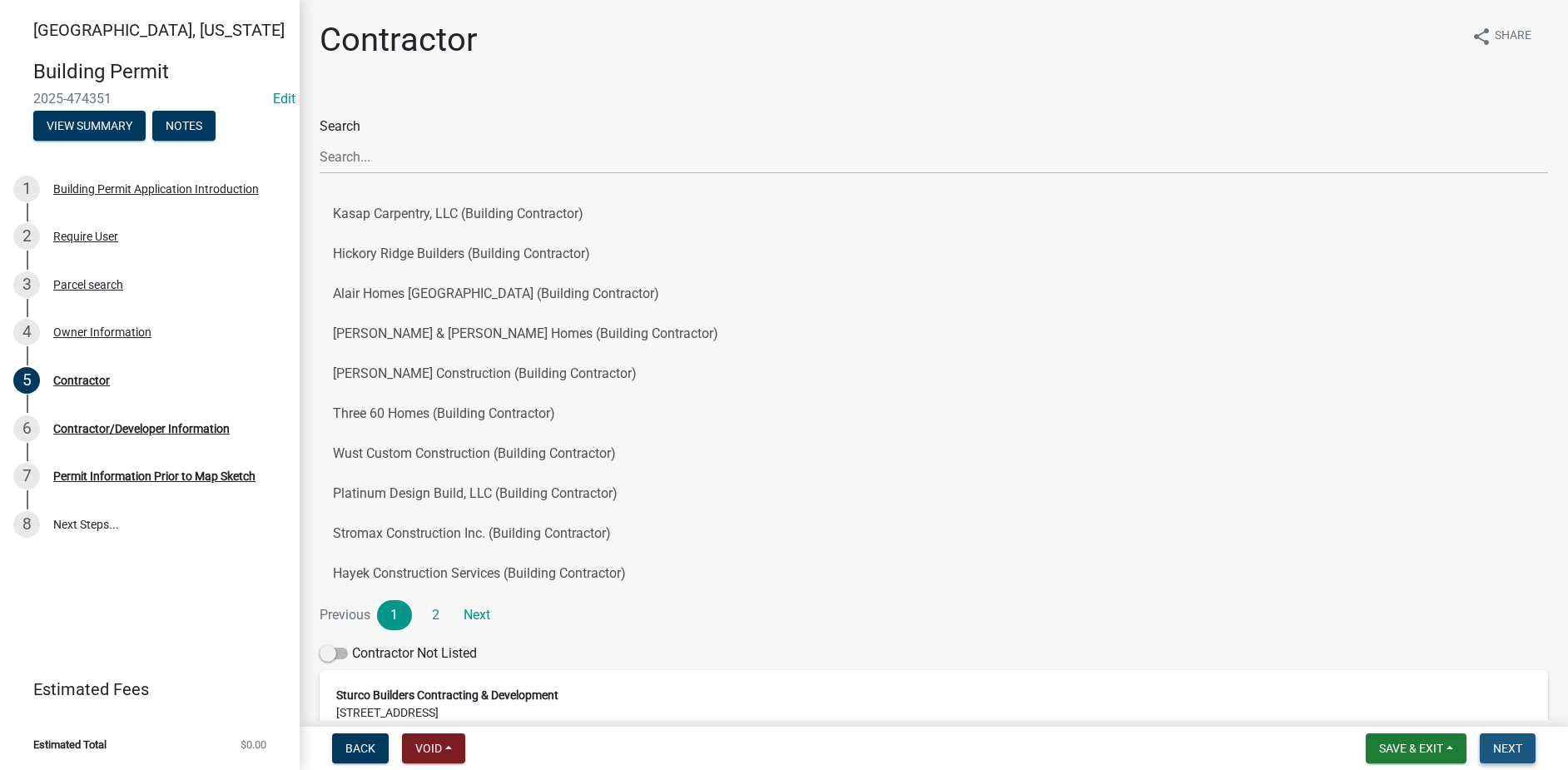
click at [1502, 747] on span "Next" at bounding box center [1507, 748] width 29 height 13
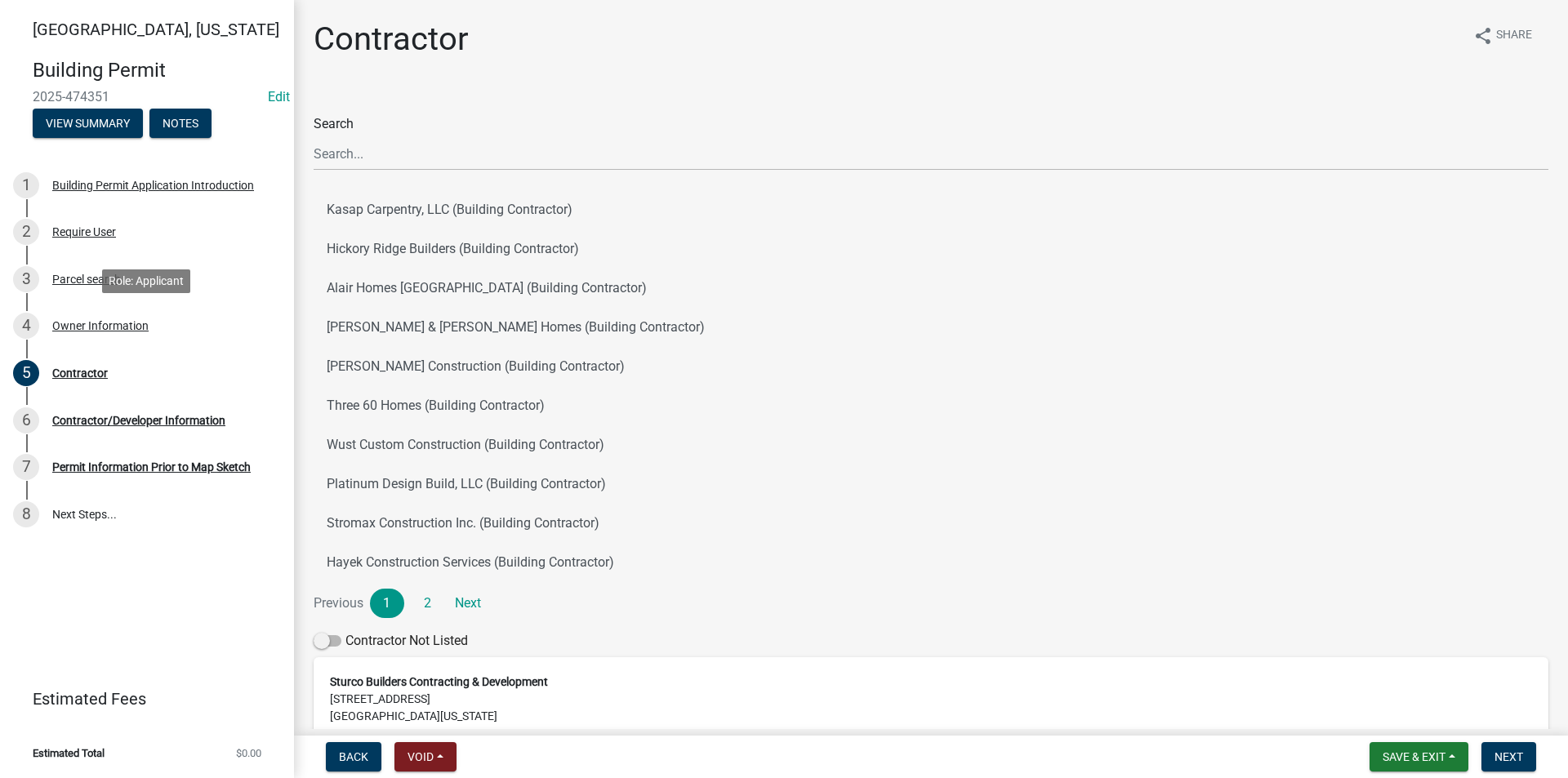
click at [124, 330] on div "Owner Information" at bounding box center [100, 326] width 96 height 11
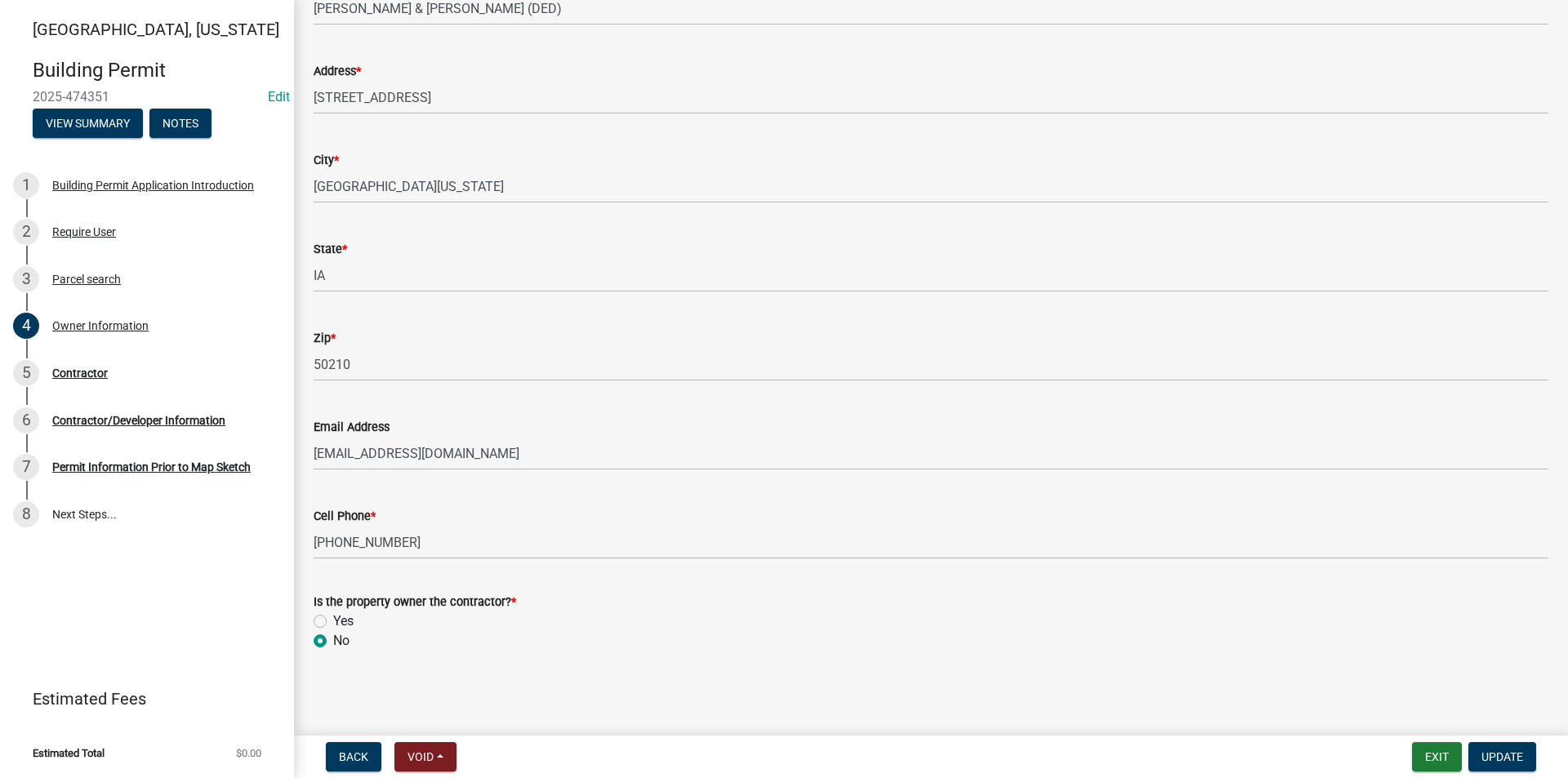
scroll to position [179, 0]
click at [1494, 755] on span "Update" at bounding box center [1502, 756] width 42 height 13
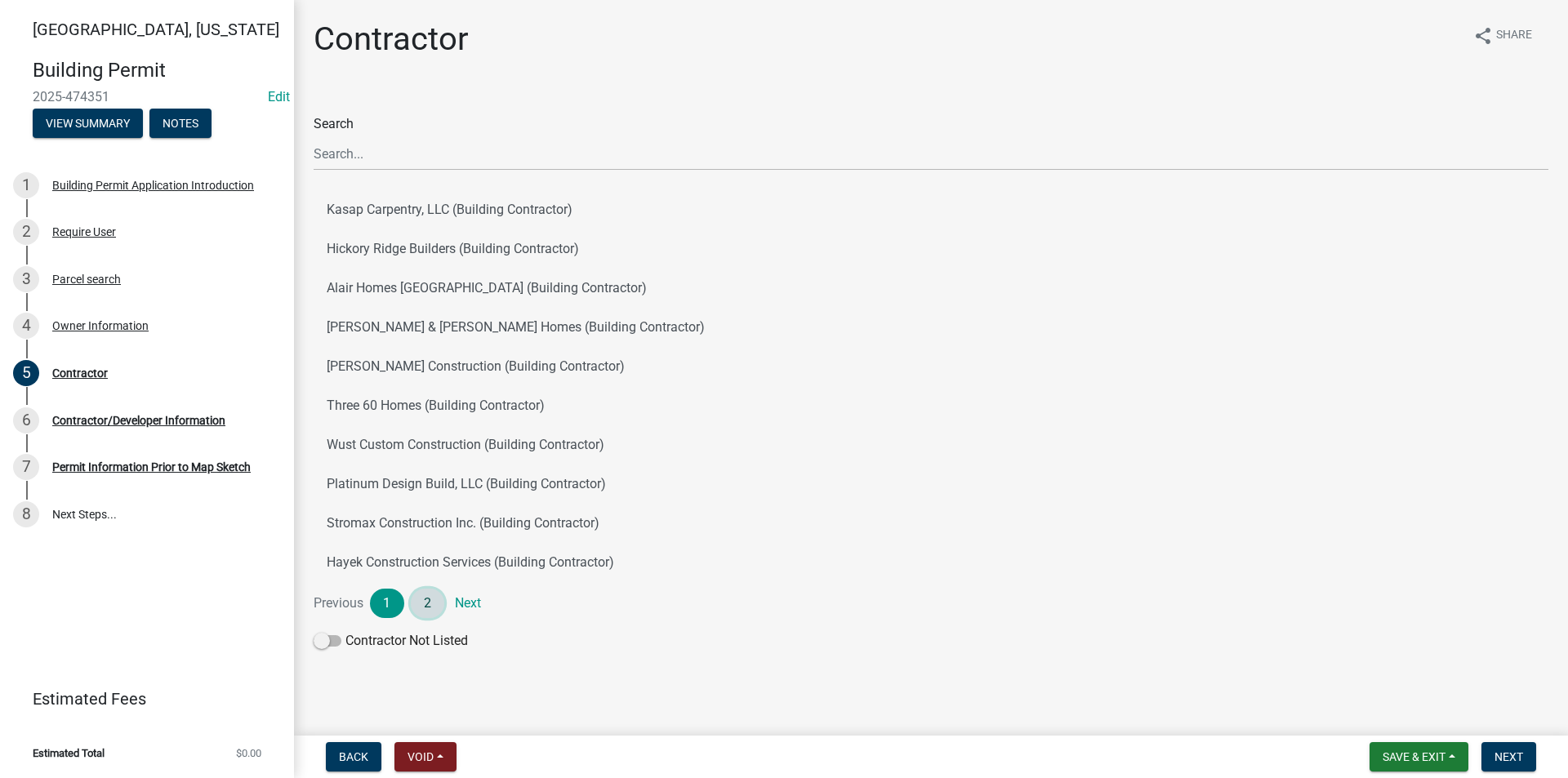
click at [433, 604] on link "2" at bounding box center [427, 603] width 34 height 30
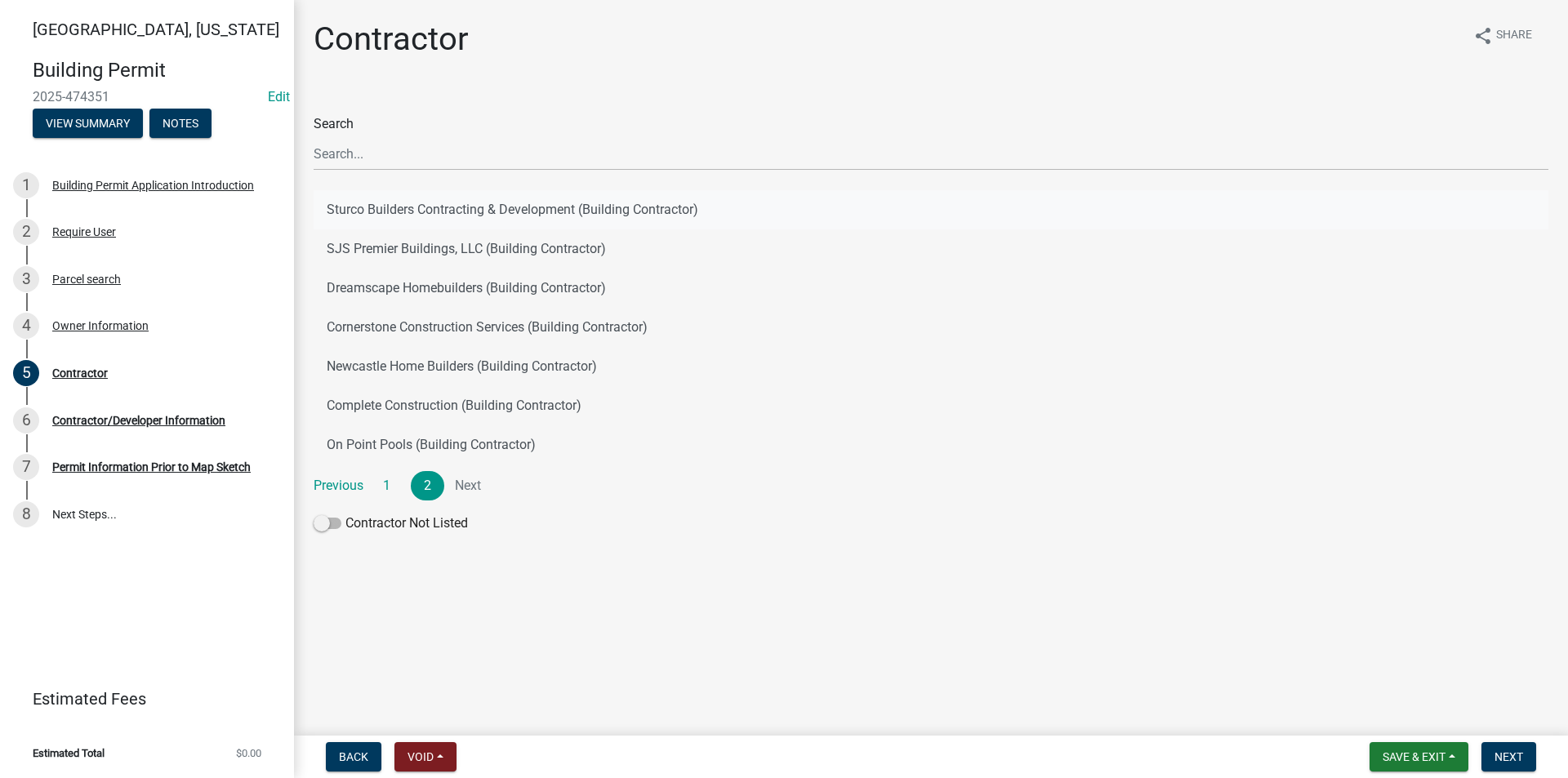
click at [383, 206] on button "Sturco Builders Contracting & Development (Building Contractor)" at bounding box center [931, 209] width 1235 height 39
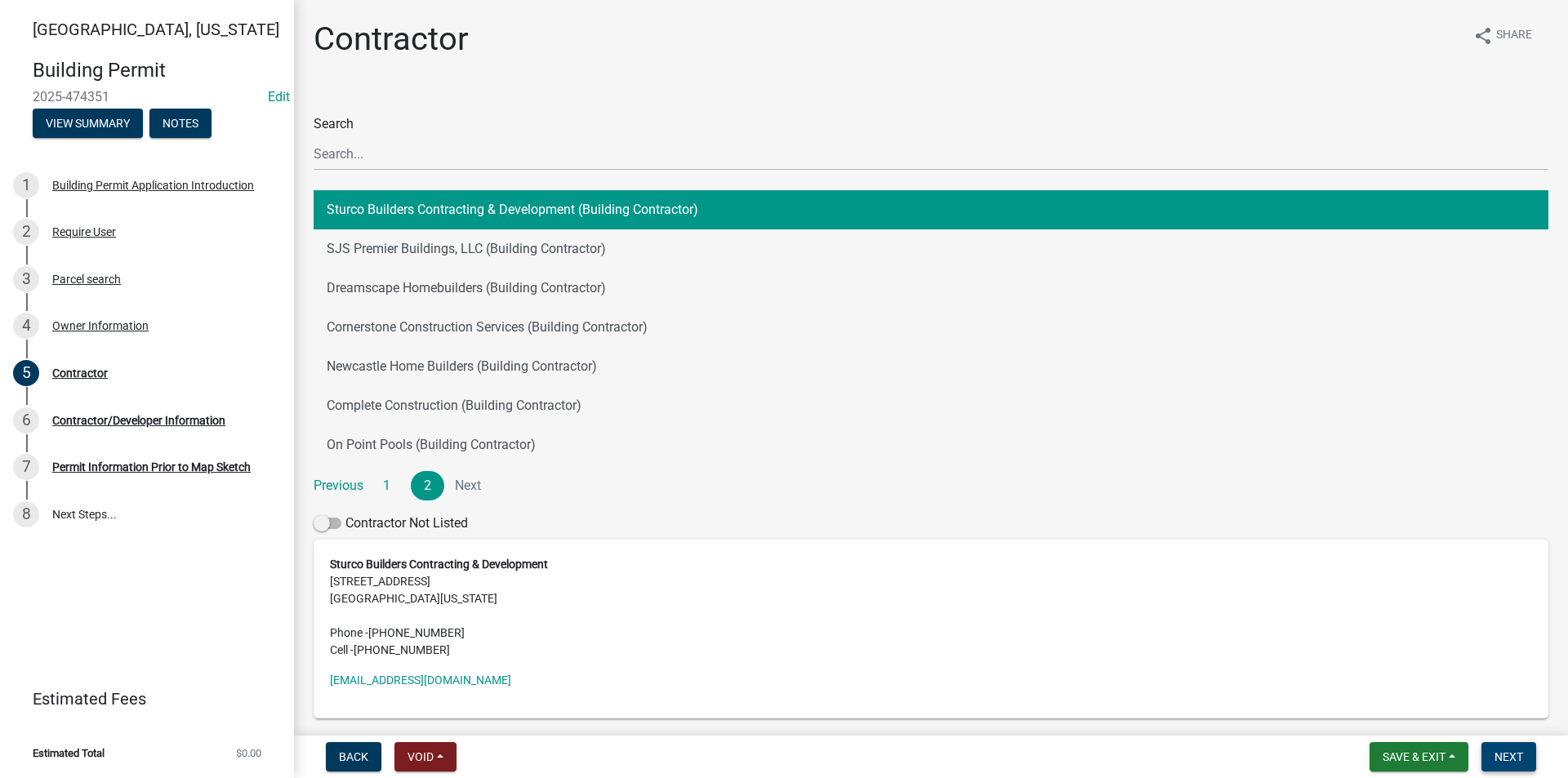
click at [1518, 751] on span "Next" at bounding box center [1508, 756] width 29 height 13
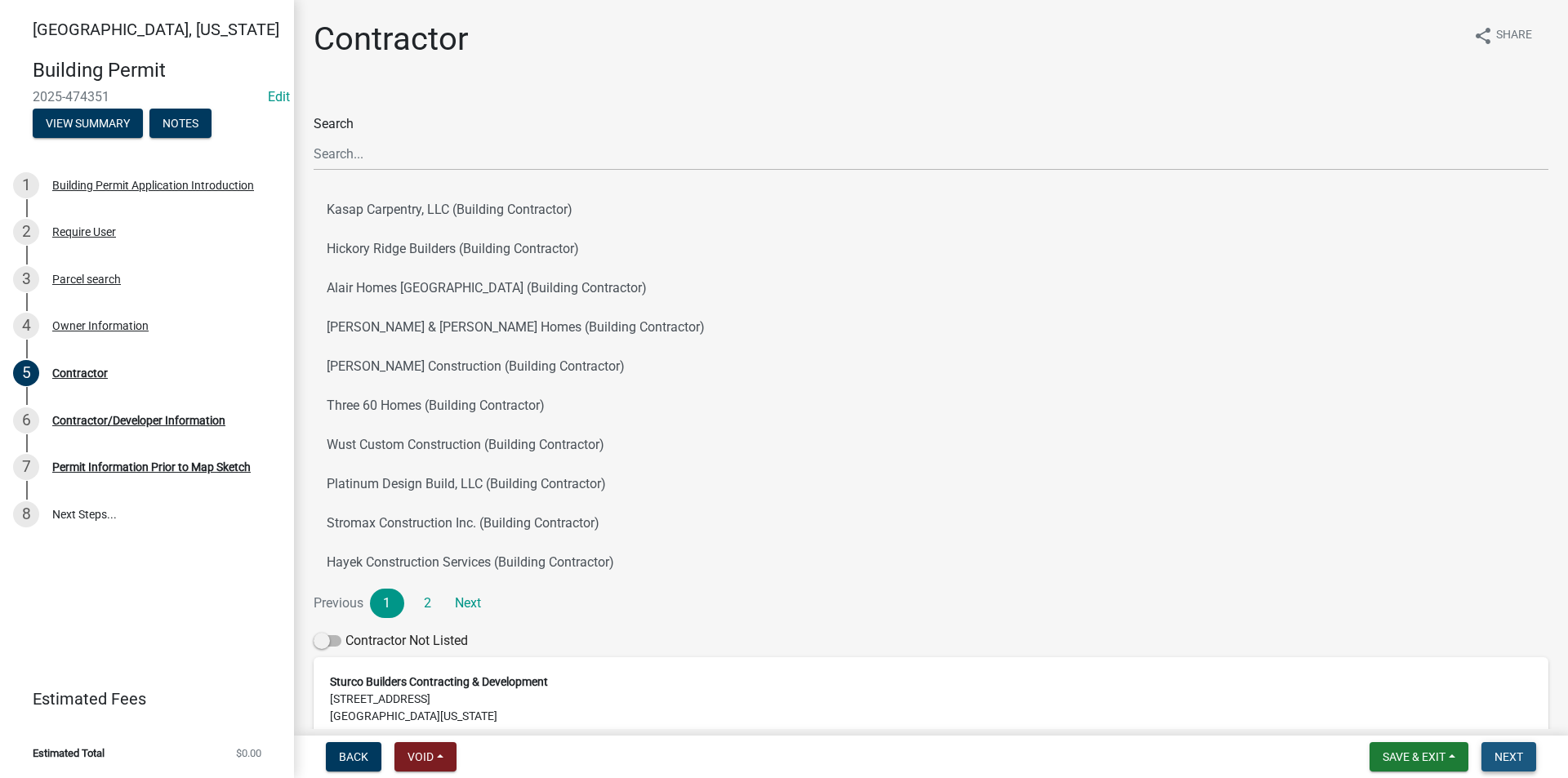
click at [1513, 755] on span "Next" at bounding box center [1508, 756] width 29 height 13
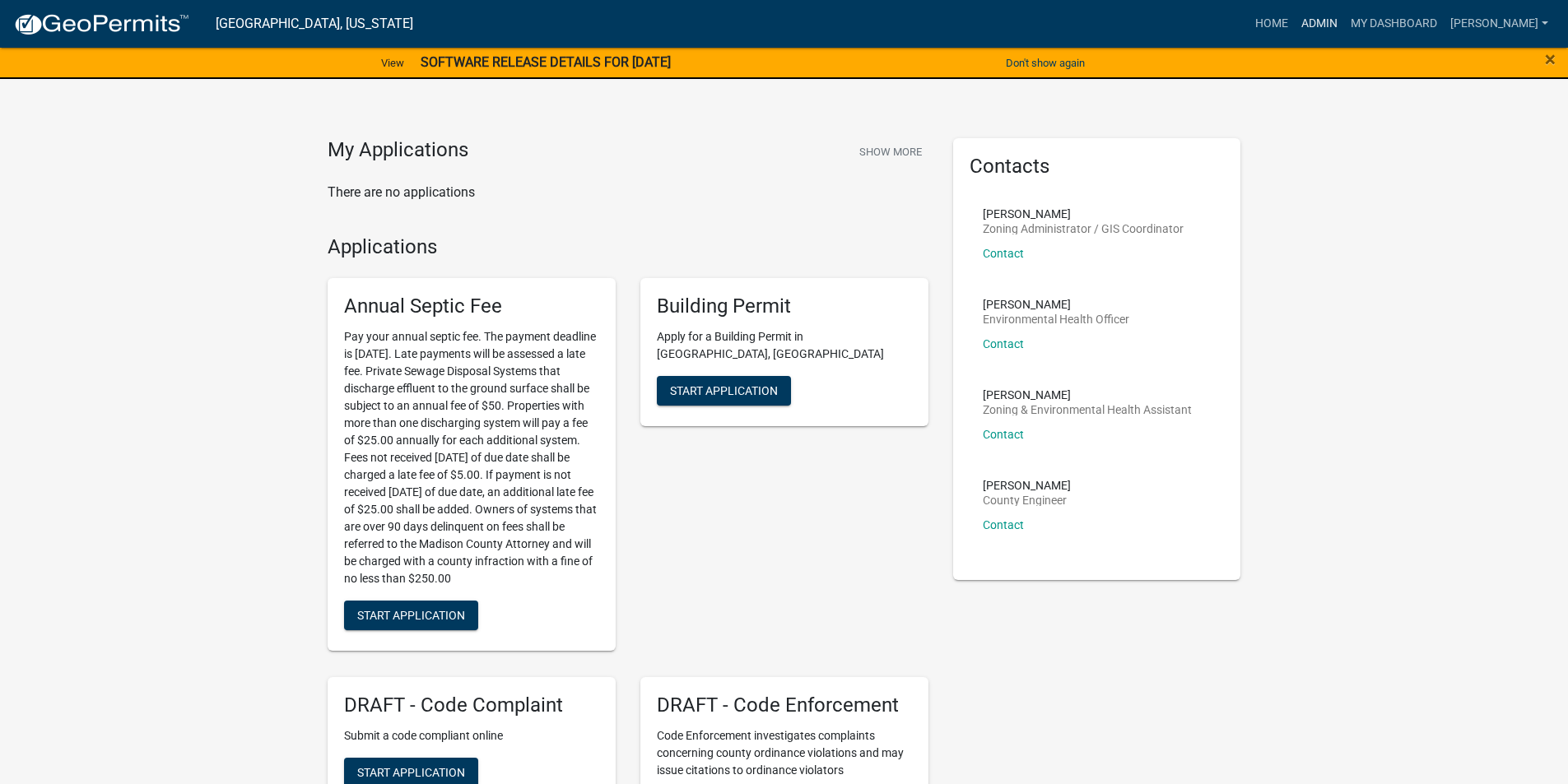
click at [1342, 31] on link "Admin" at bounding box center [1319, 24] width 49 height 32
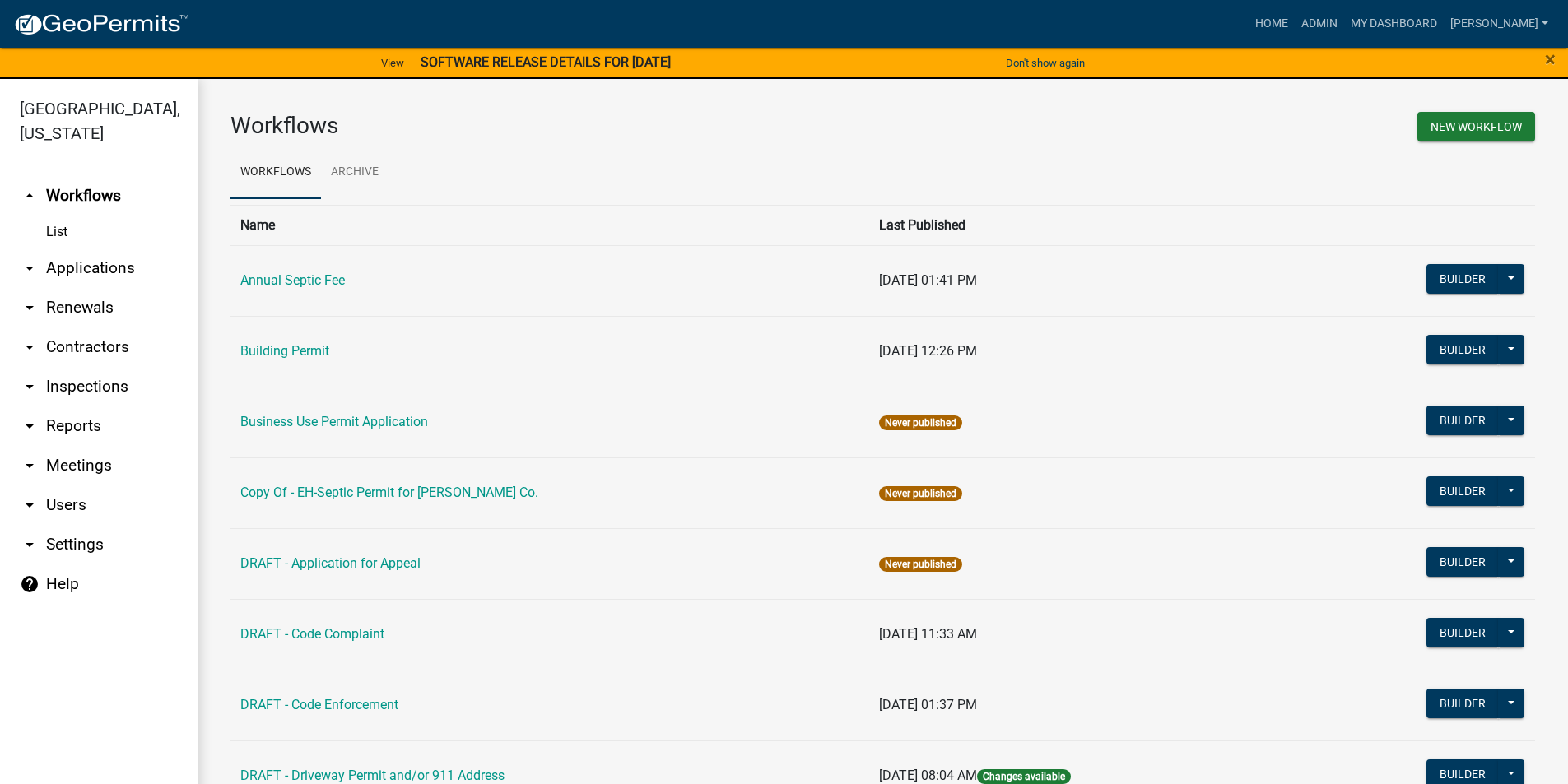
click at [87, 248] on link "arrow_drop_down Applications" at bounding box center [99, 268] width 198 height 39
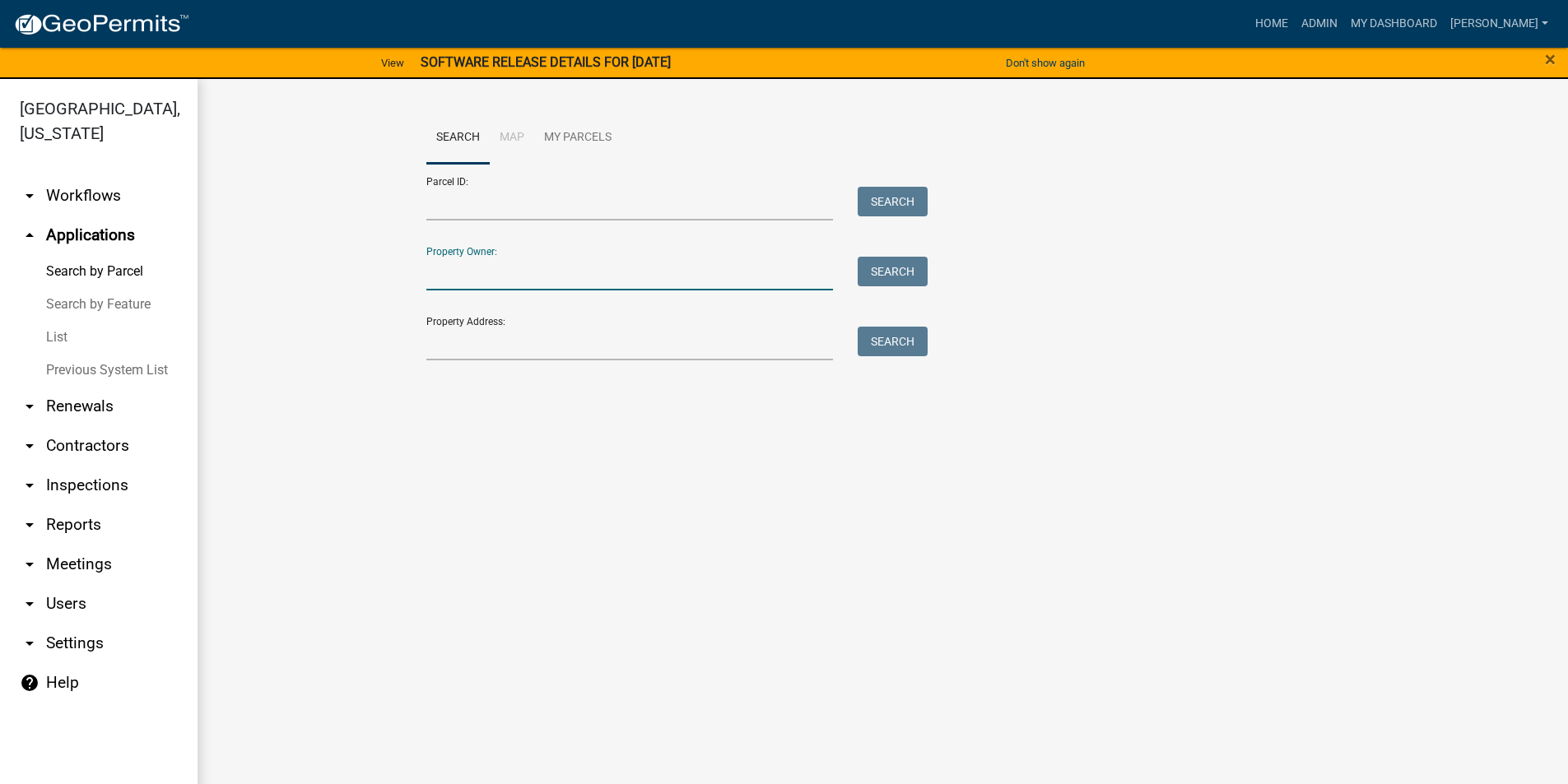
click at [490, 279] on input "Property Owner:" at bounding box center [630, 273] width 408 height 34
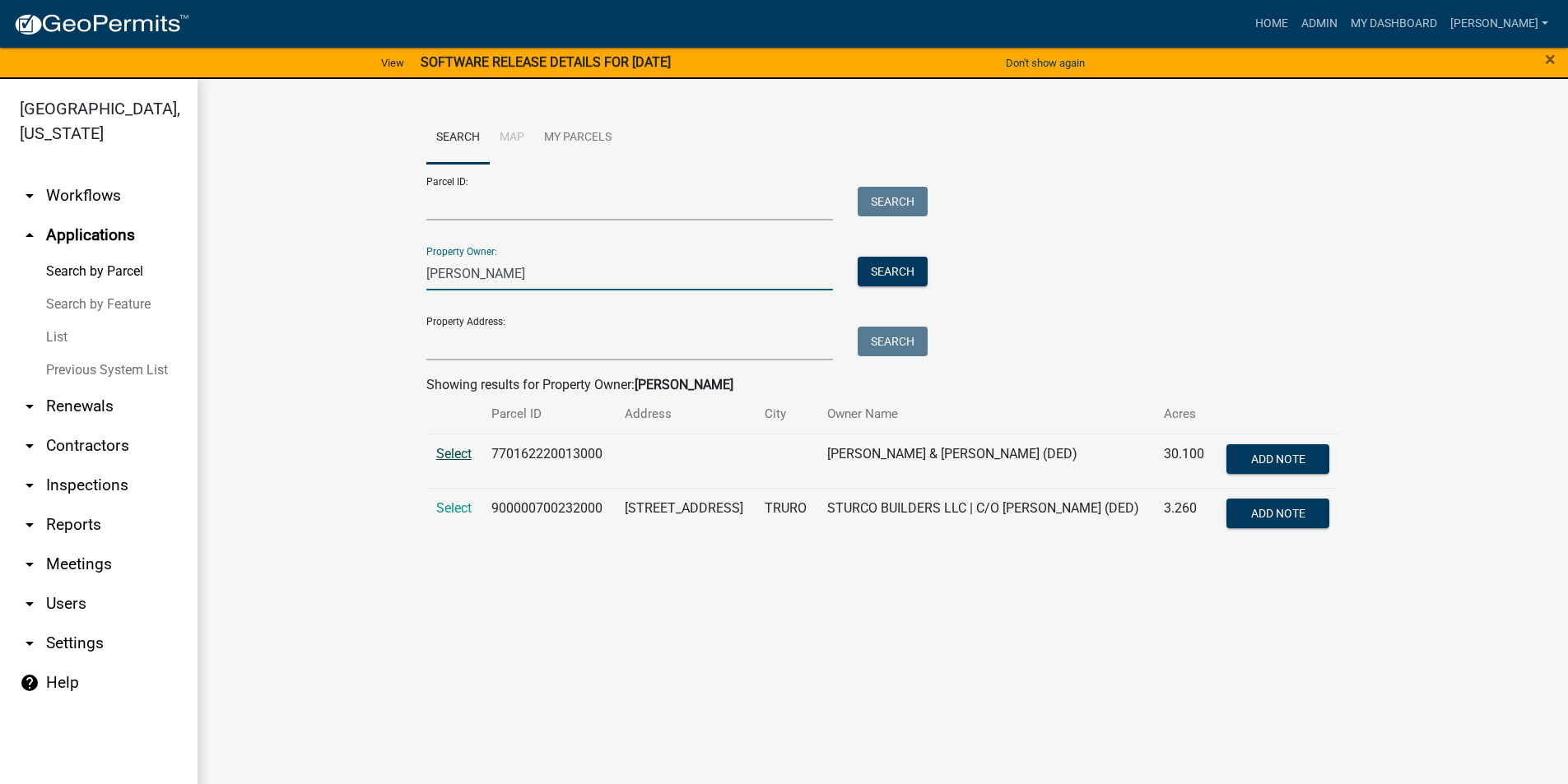
type input "[PERSON_NAME]"
click at [444, 450] on span "Select" at bounding box center [454, 454] width 35 height 16
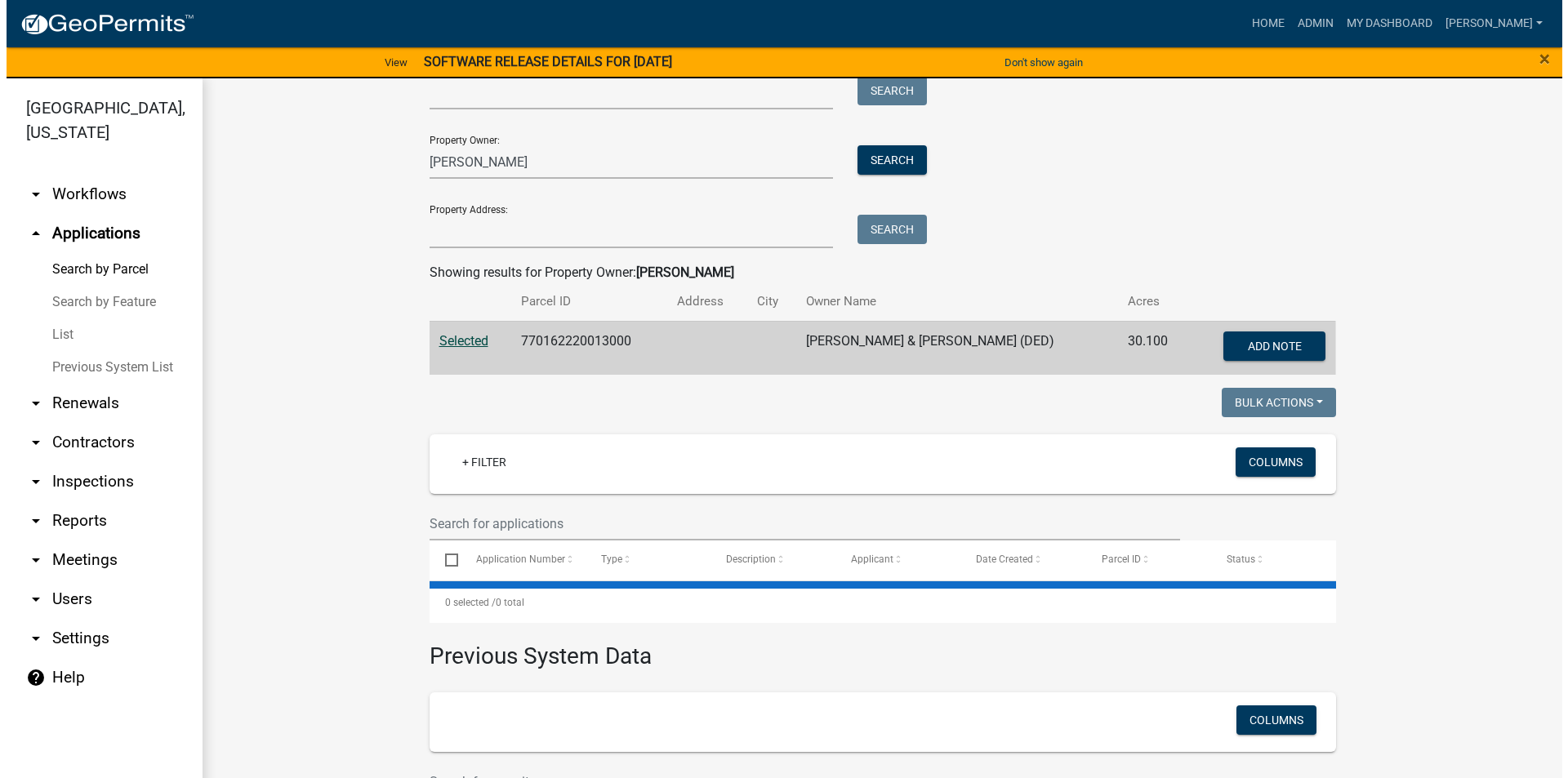
scroll to position [226, 0]
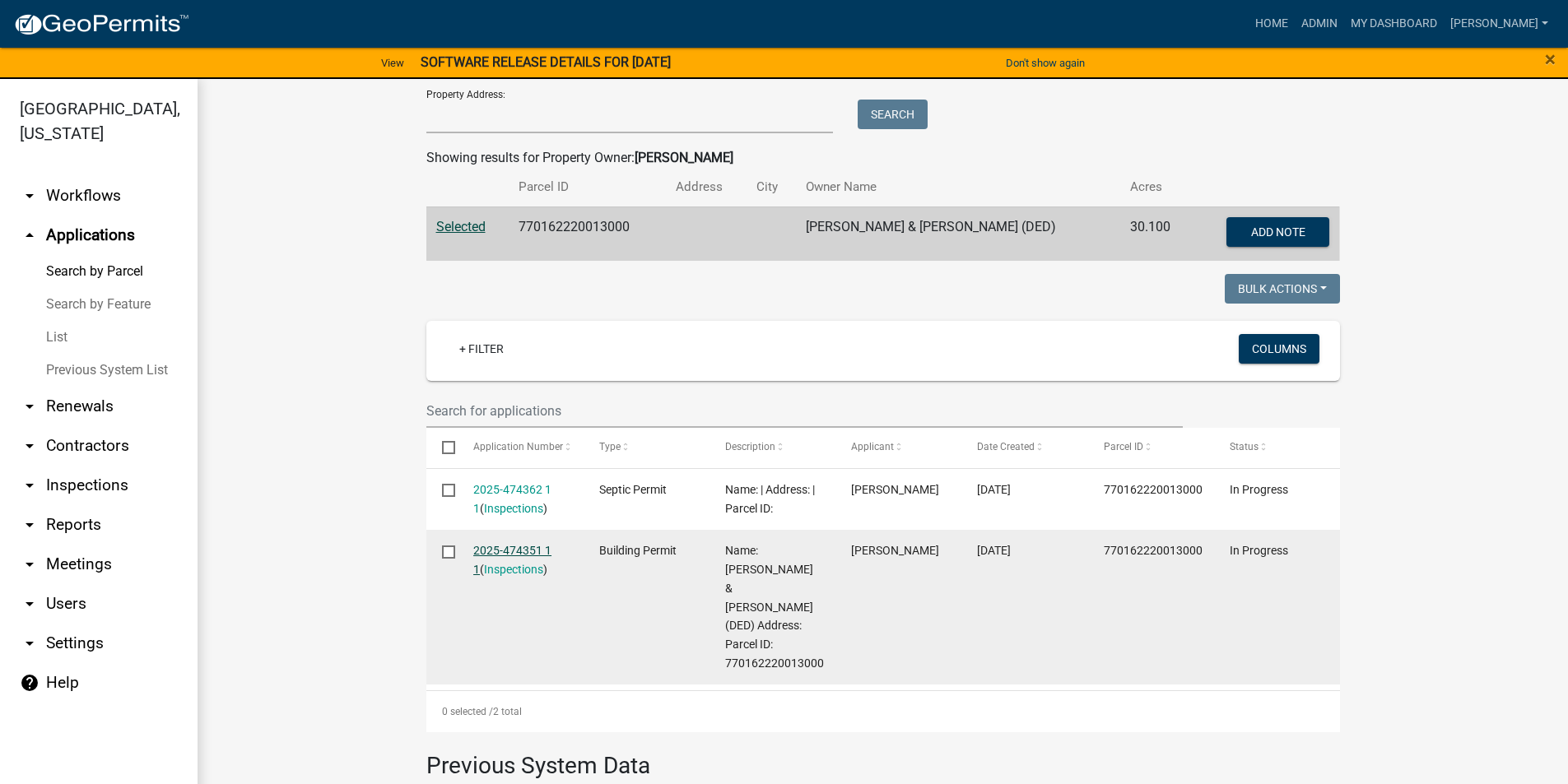
click at [532, 552] on link "2025-474351 1 1" at bounding box center [512, 560] width 78 height 32
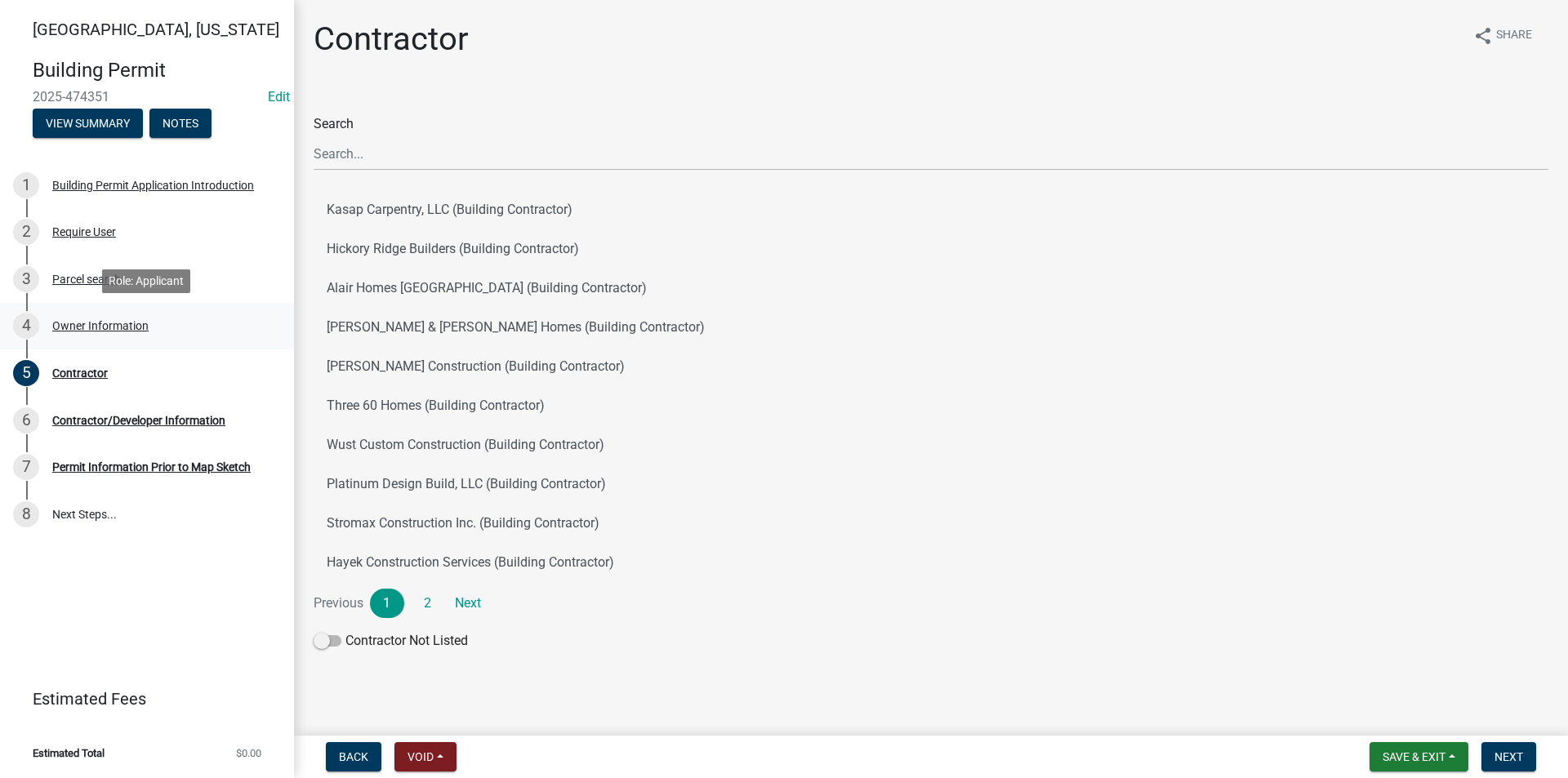
click at [89, 329] on div "Owner Information" at bounding box center [100, 326] width 96 height 11
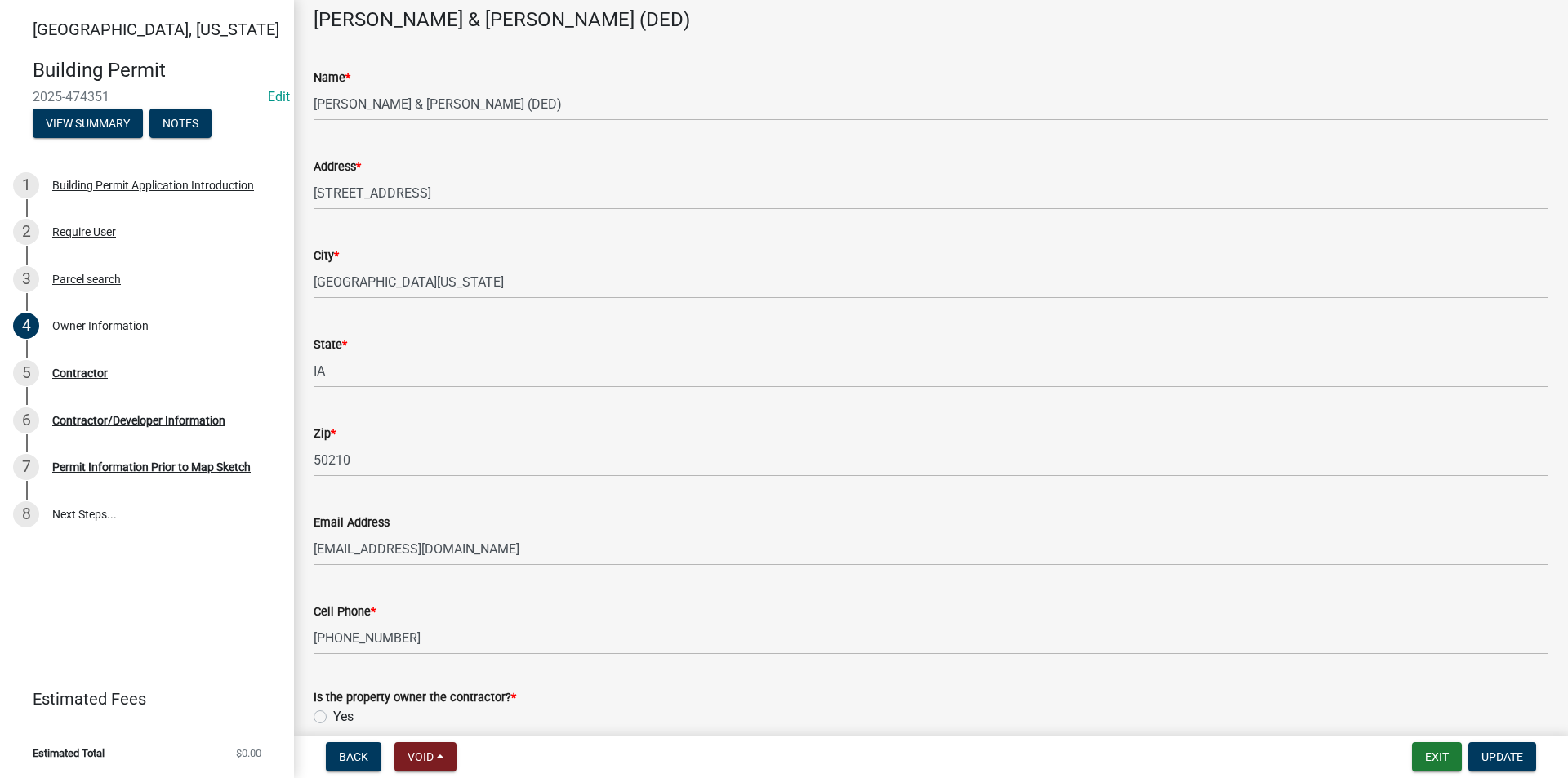
scroll to position [179, 0]
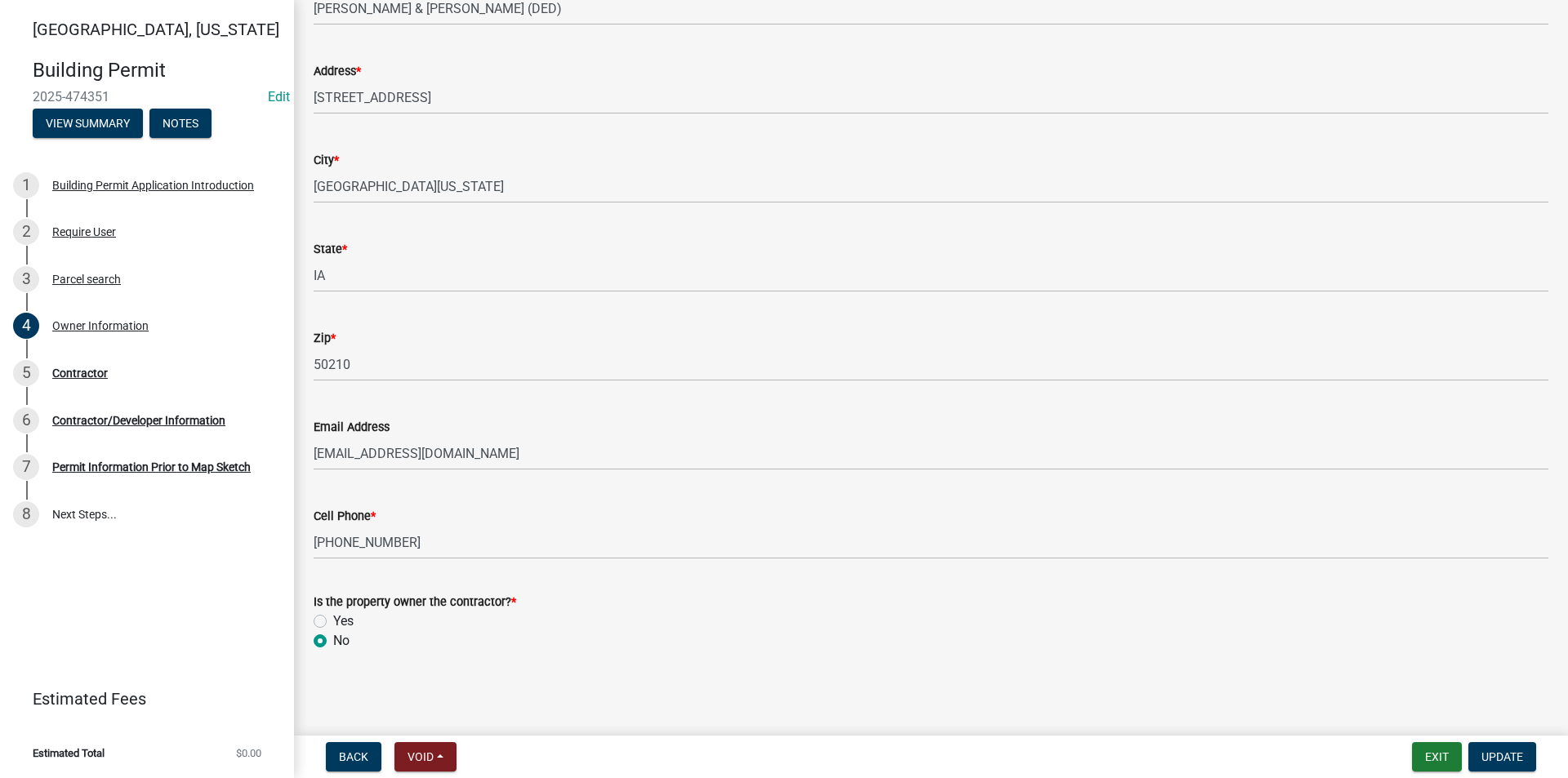
click at [333, 619] on label "Yes" at bounding box center [344, 621] width 21 height 20
click at [333, 619] on input "Yes" at bounding box center [339, 616] width 10 height 10
radio input "true"
click at [1494, 757] on span "Update" at bounding box center [1502, 756] width 42 height 13
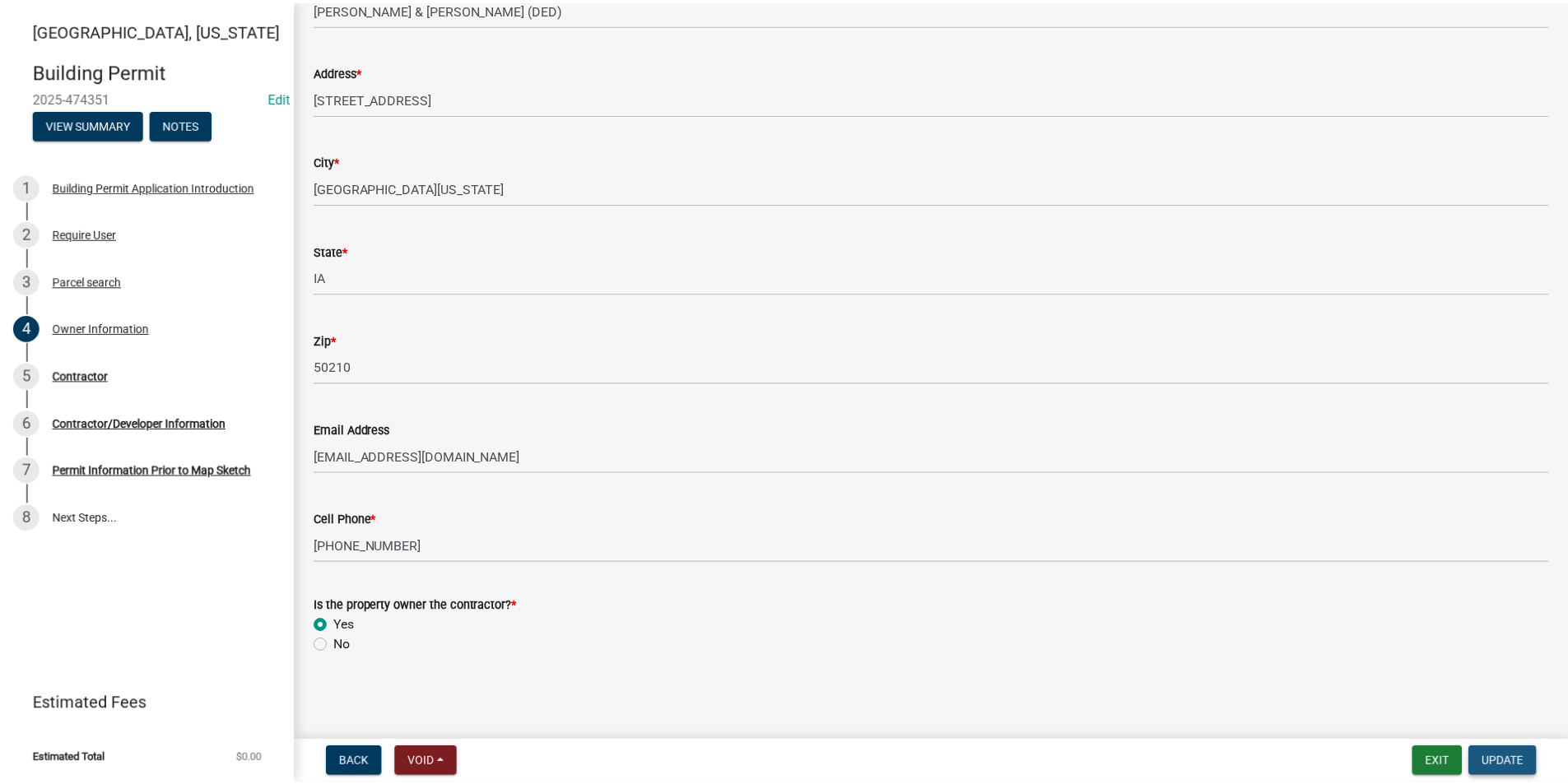
scroll to position [0, 0]
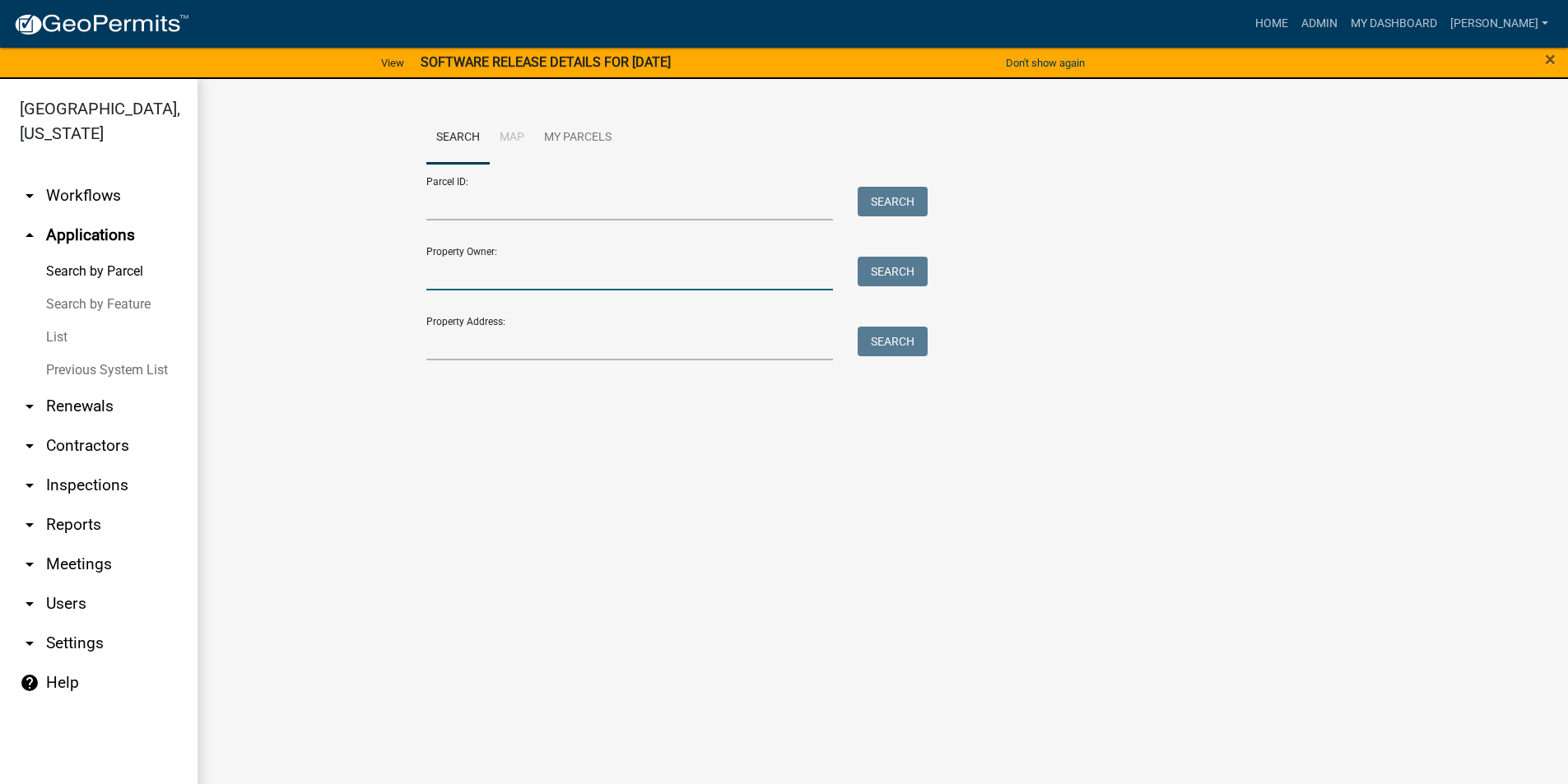
click at [476, 275] on input "Property Owner:" at bounding box center [630, 273] width 408 height 34
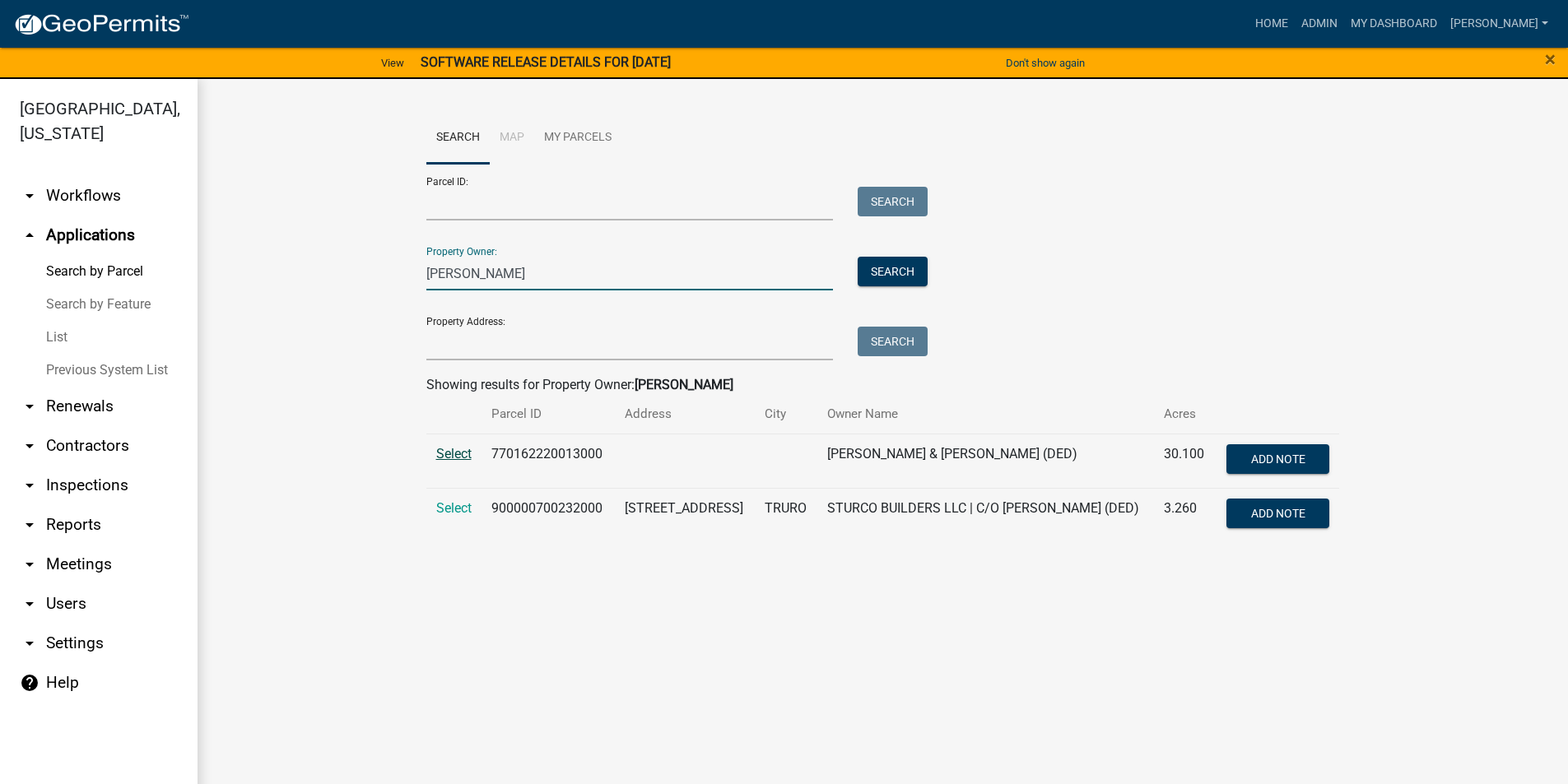
type input "[PERSON_NAME]"
click at [455, 458] on span "Select" at bounding box center [454, 454] width 35 height 16
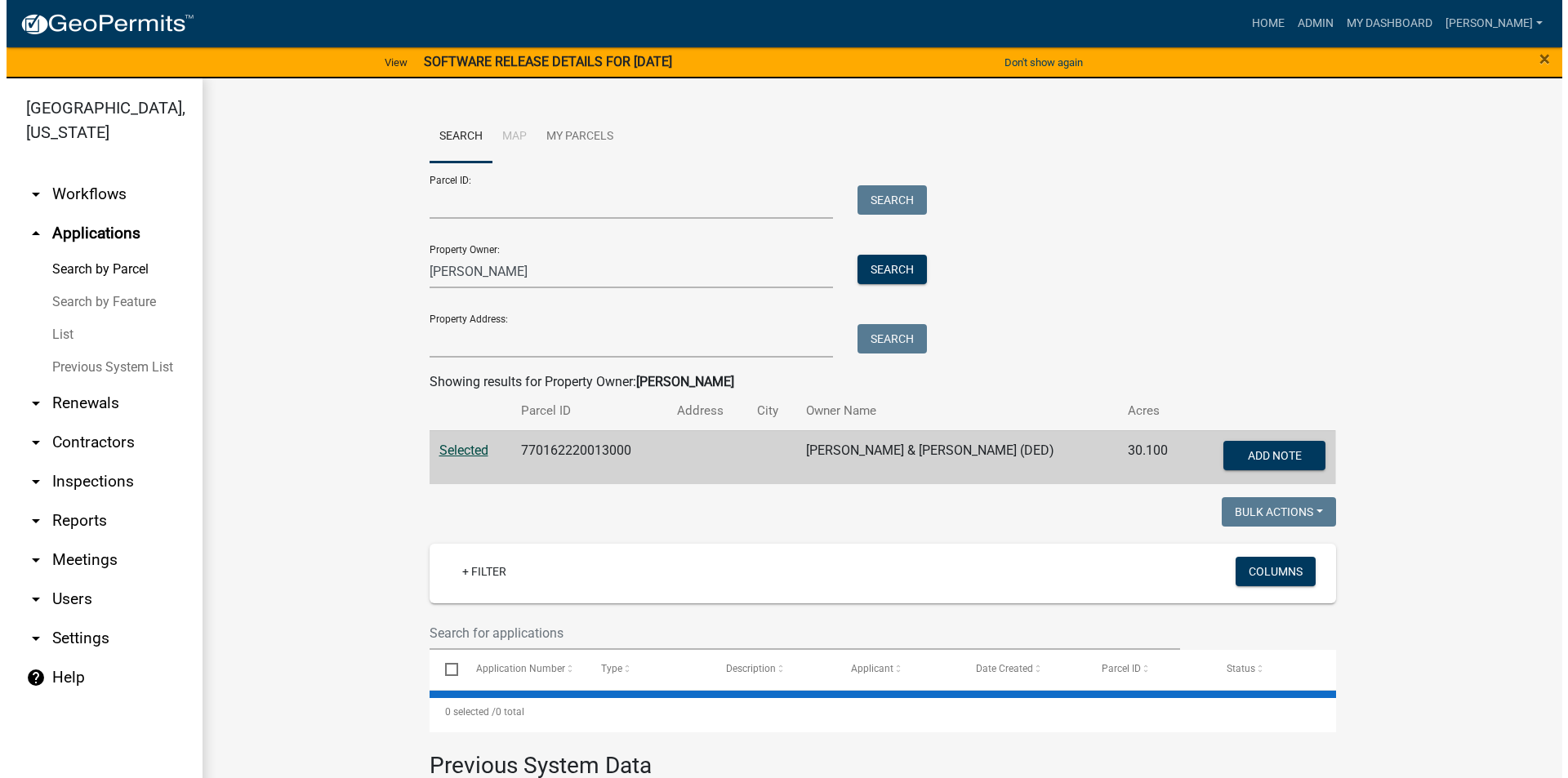
scroll to position [226, 0]
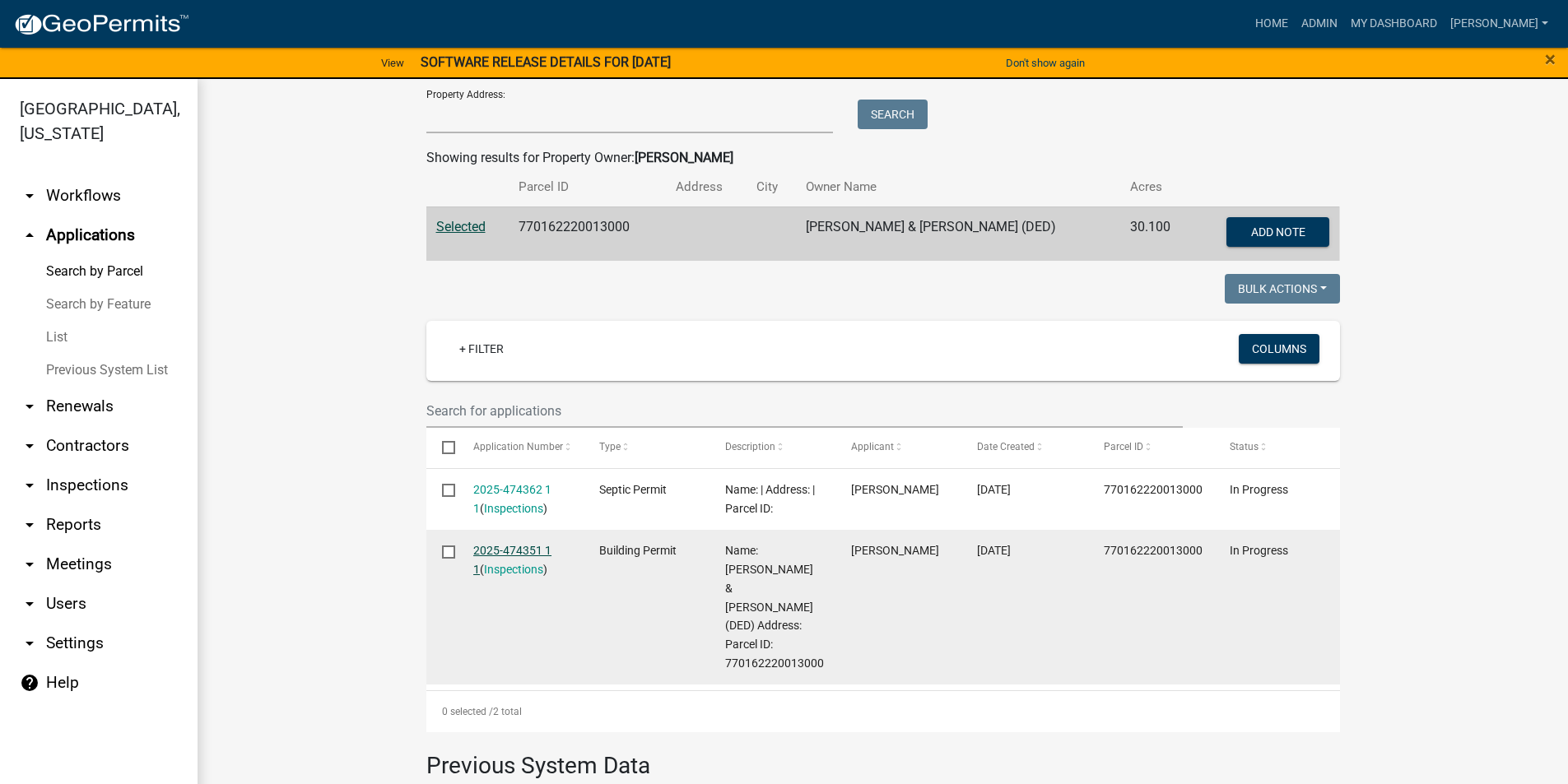
click at [508, 549] on link "2025-474351 1 1" at bounding box center [512, 560] width 78 height 32
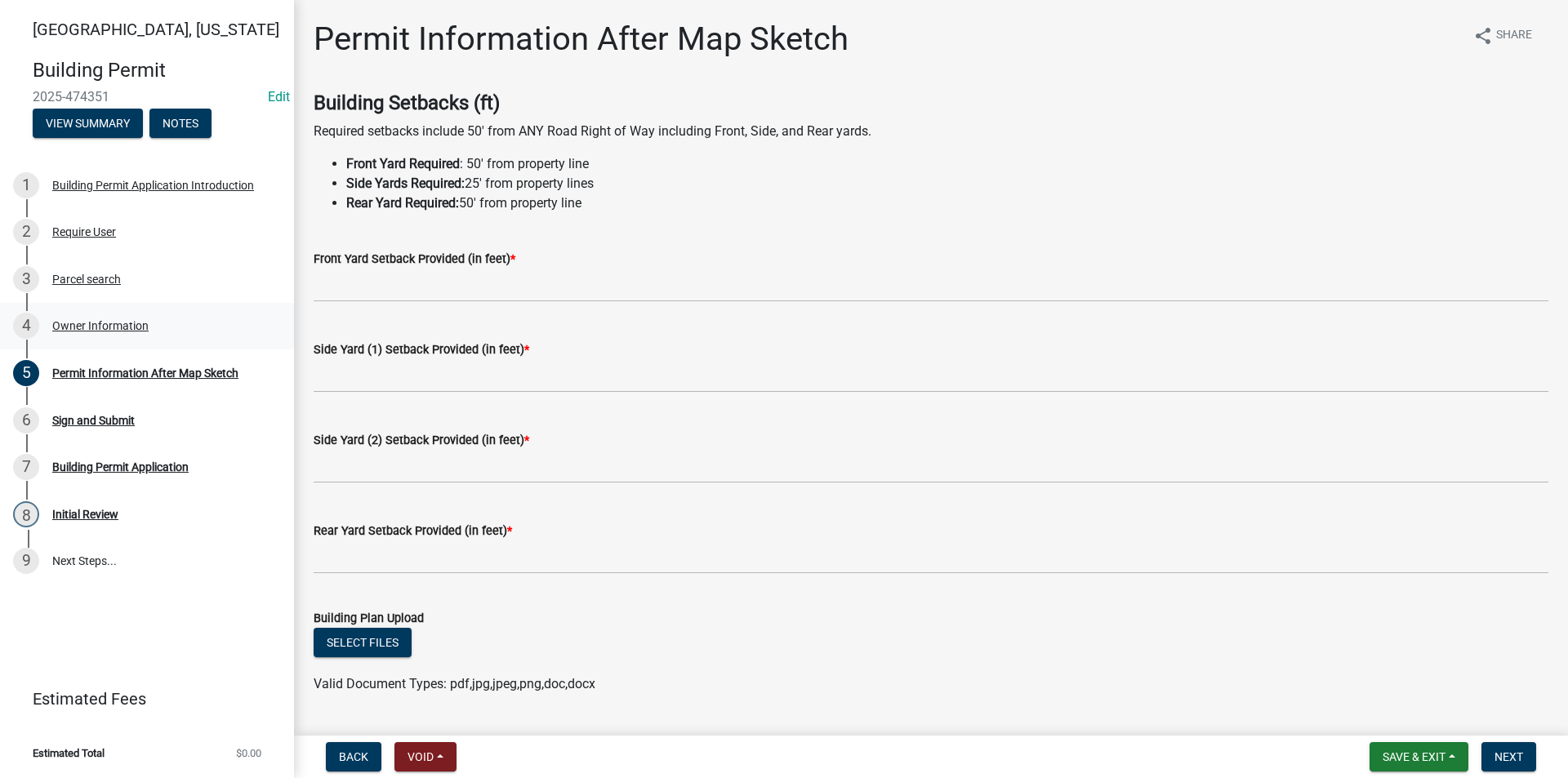
click at [93, 330] on div "Owner Information" at bounding box center [100, 326] width 96 height 11
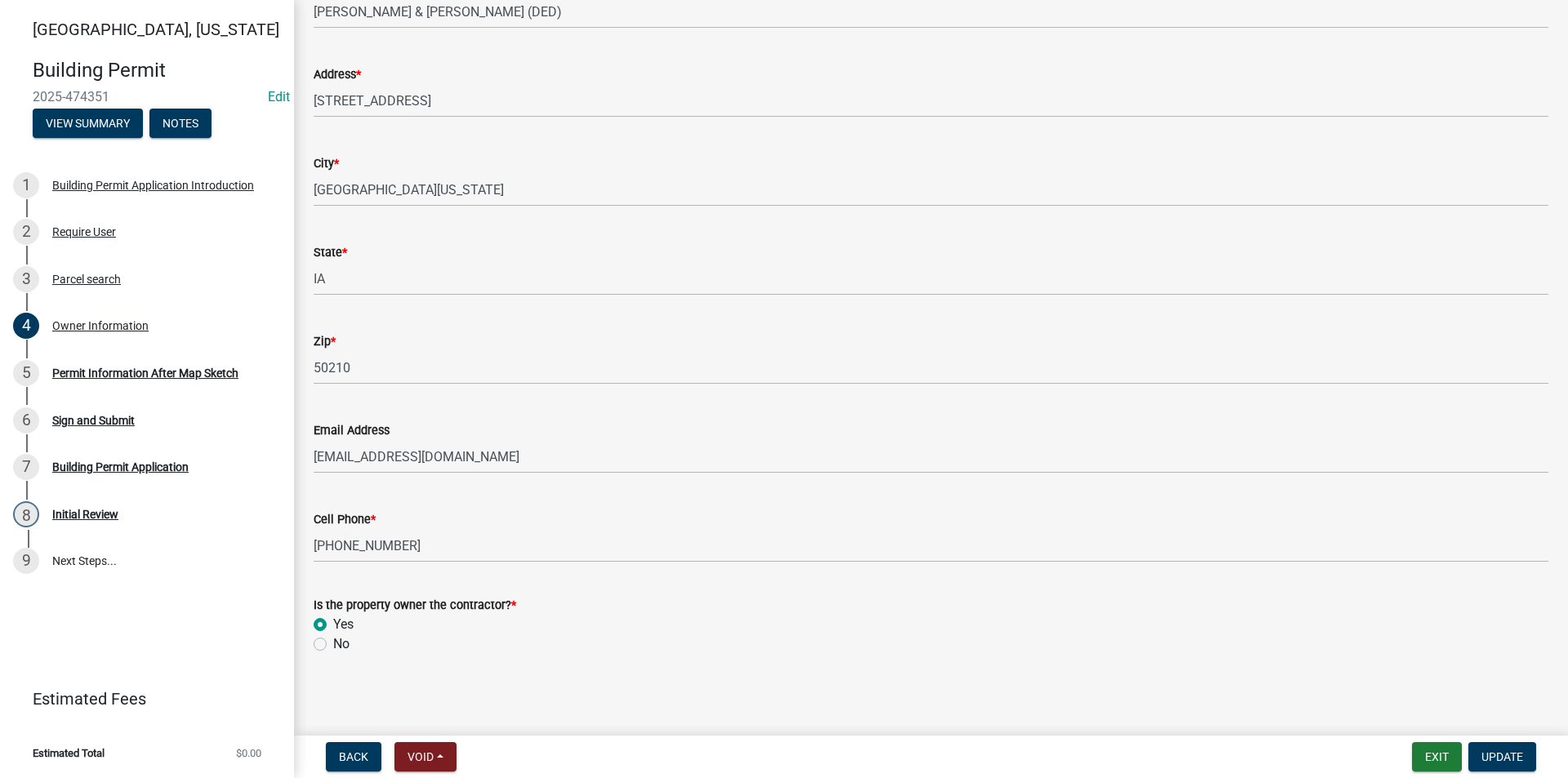
scroll to position [179, 0]
click at [333, 640] on label "No" at bounding box center [341, 641] width 16 height 20
click at [333, 640] on input "No" at bounding box center [339, 636] width 10 height 10
radio input "true"
click at [1514, 752] on span "Update" at bounding box center [1502, 756] width 42 height 13
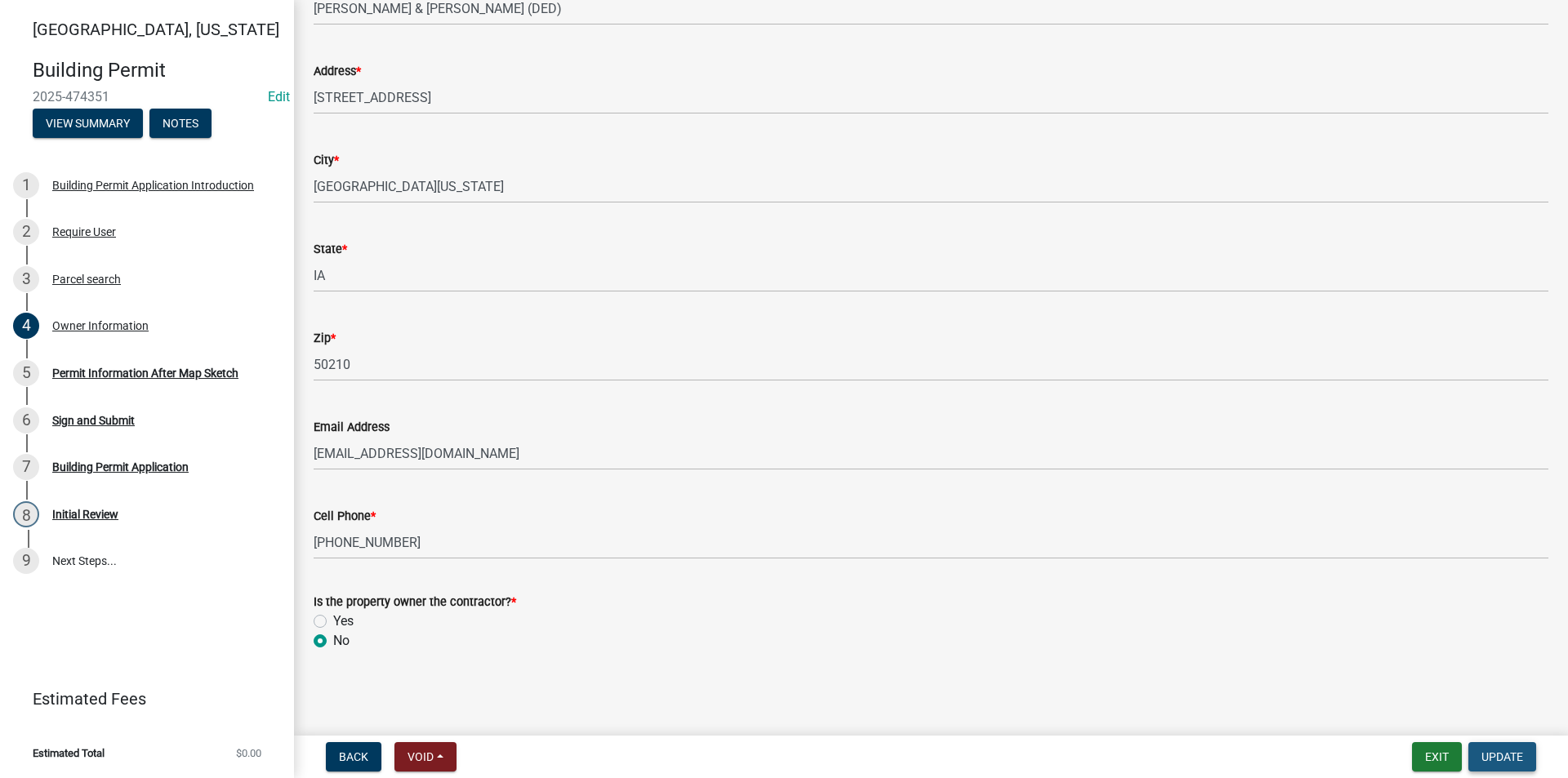
scroll to position [0, 0]
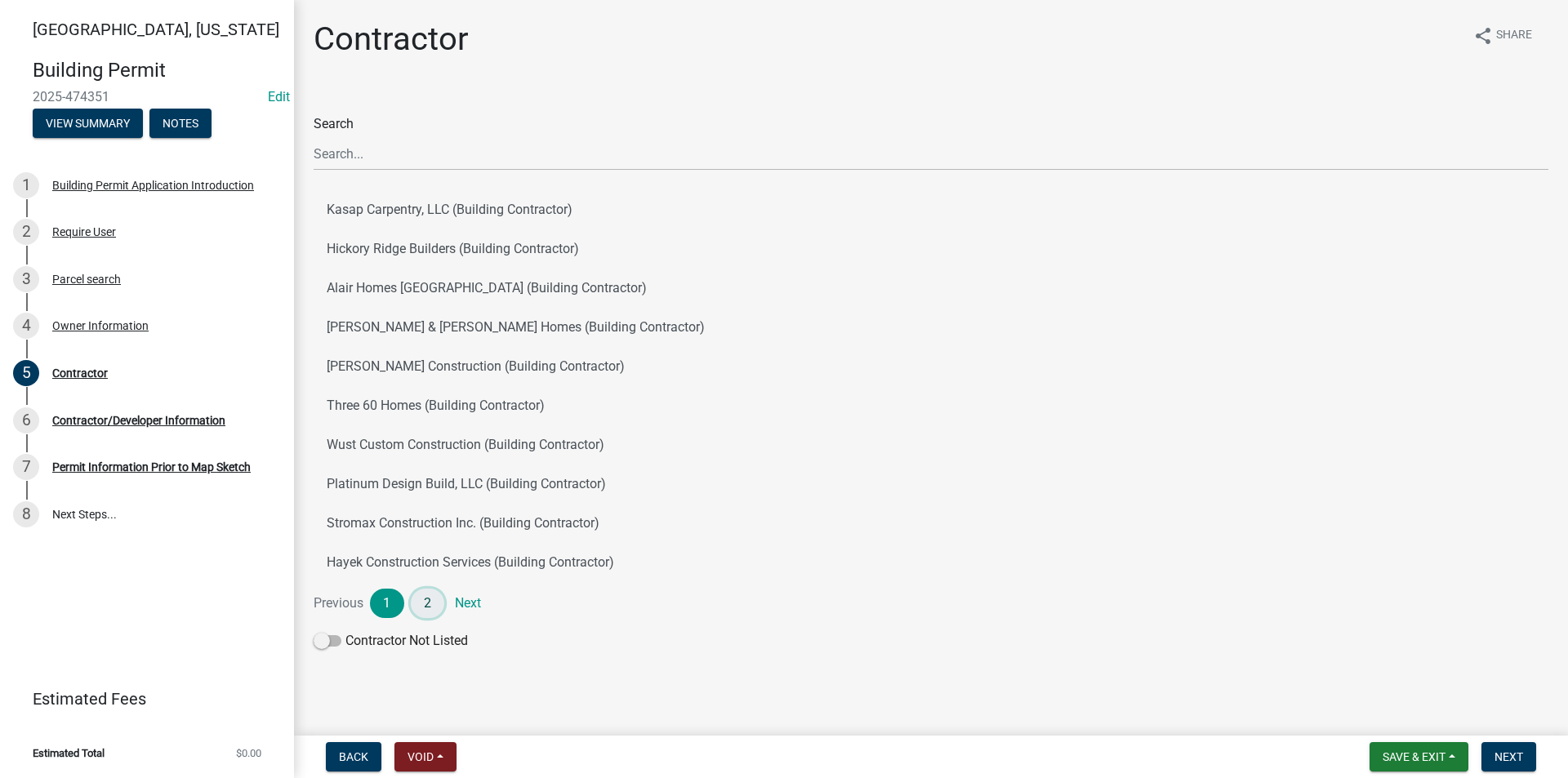
click at [424, 597] on link "2" at bounding box center [427, 603] width 34 height 30
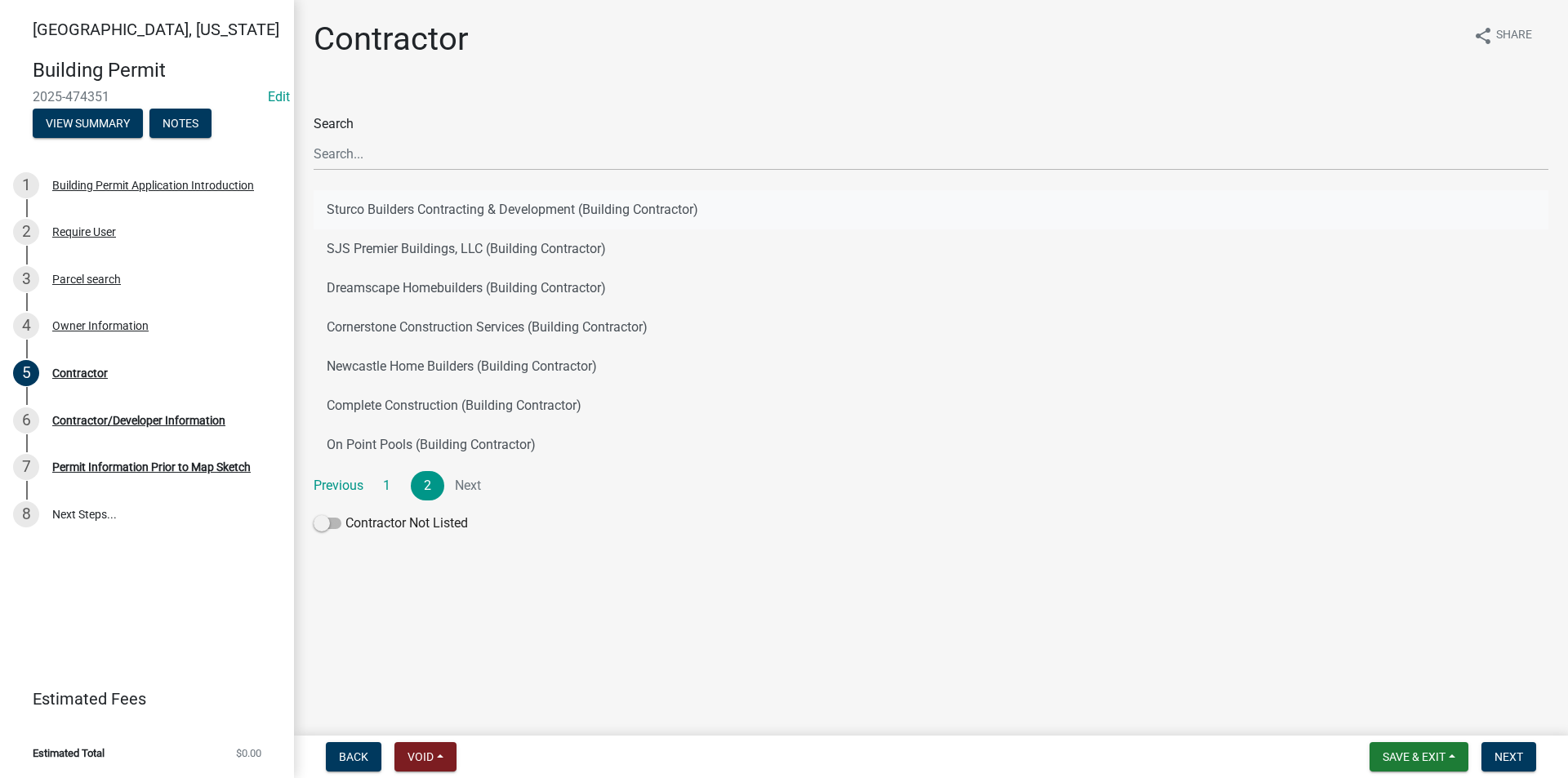
click at [395, 209] on button "Sturco Builders Contracting & Development (Building Contractor)" at bounding box center [931, 209] width 1235 height 39
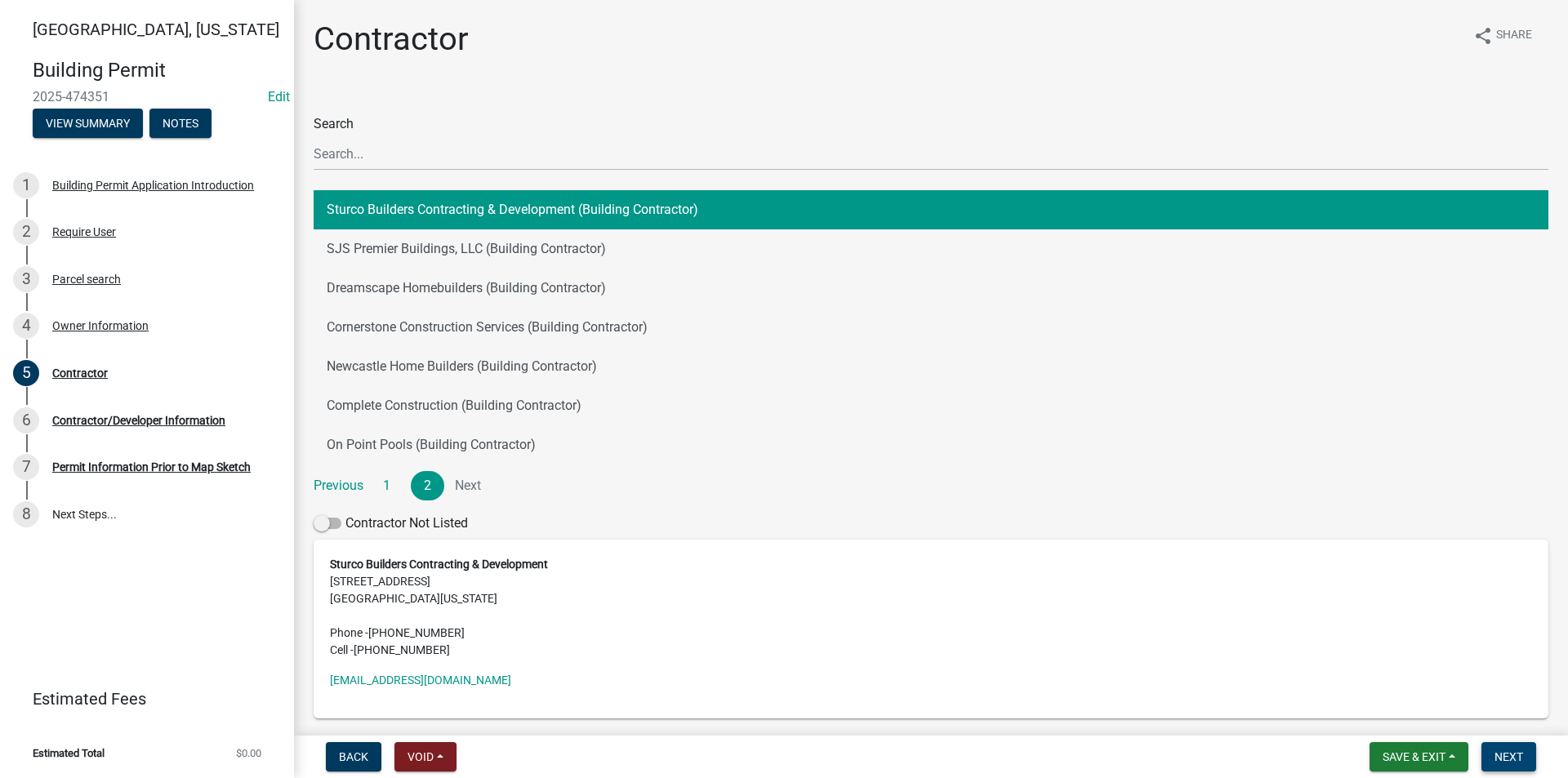
click at [1521, 747] on button "Next" at bounding box center [1508, 757] width 55 height 30
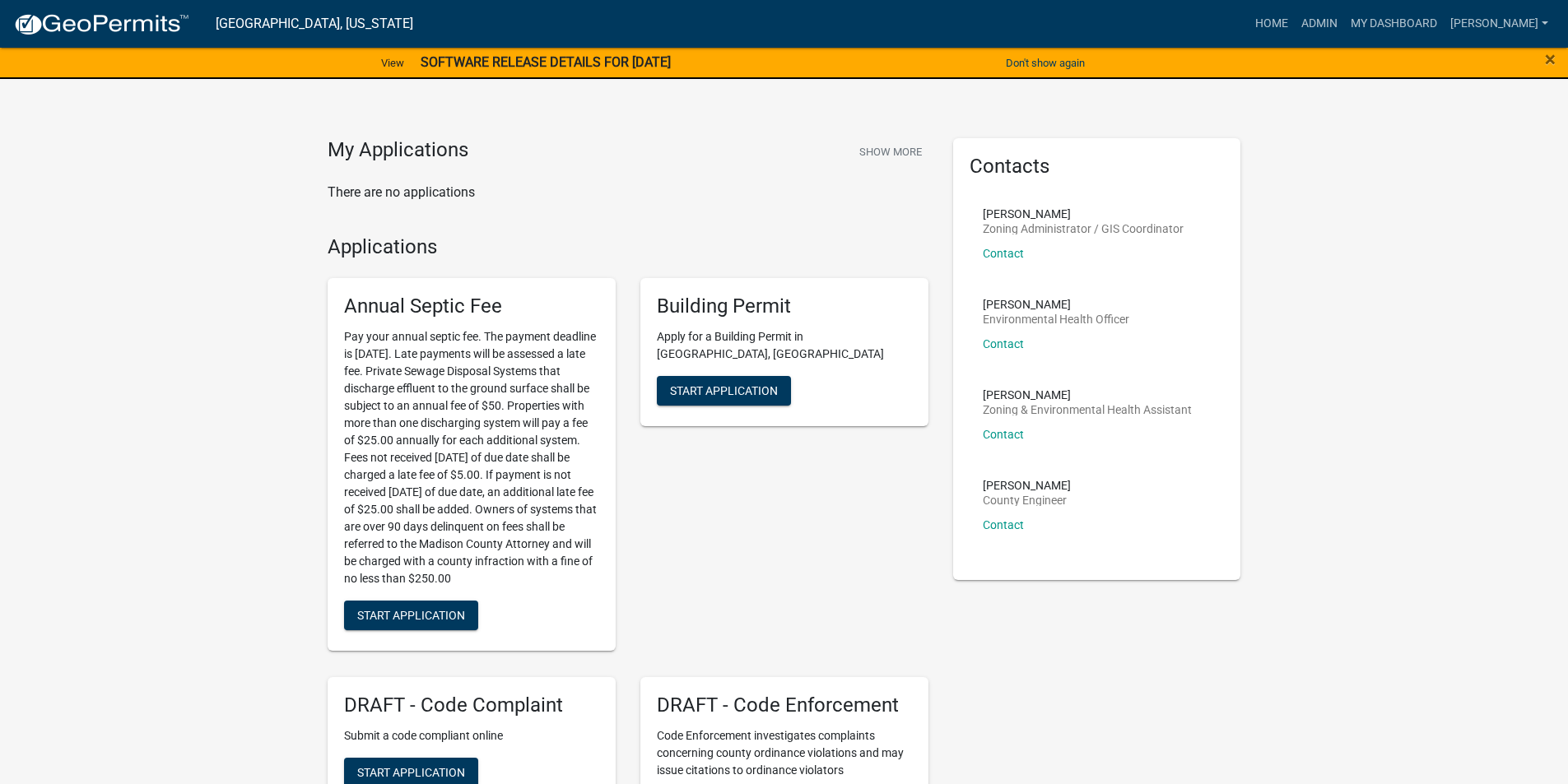
click at [553, 54] on strong "SOFTWARE RELEASE DETAILS FOR [DATE]" at bounding box center [546, 62] width 250 height 16
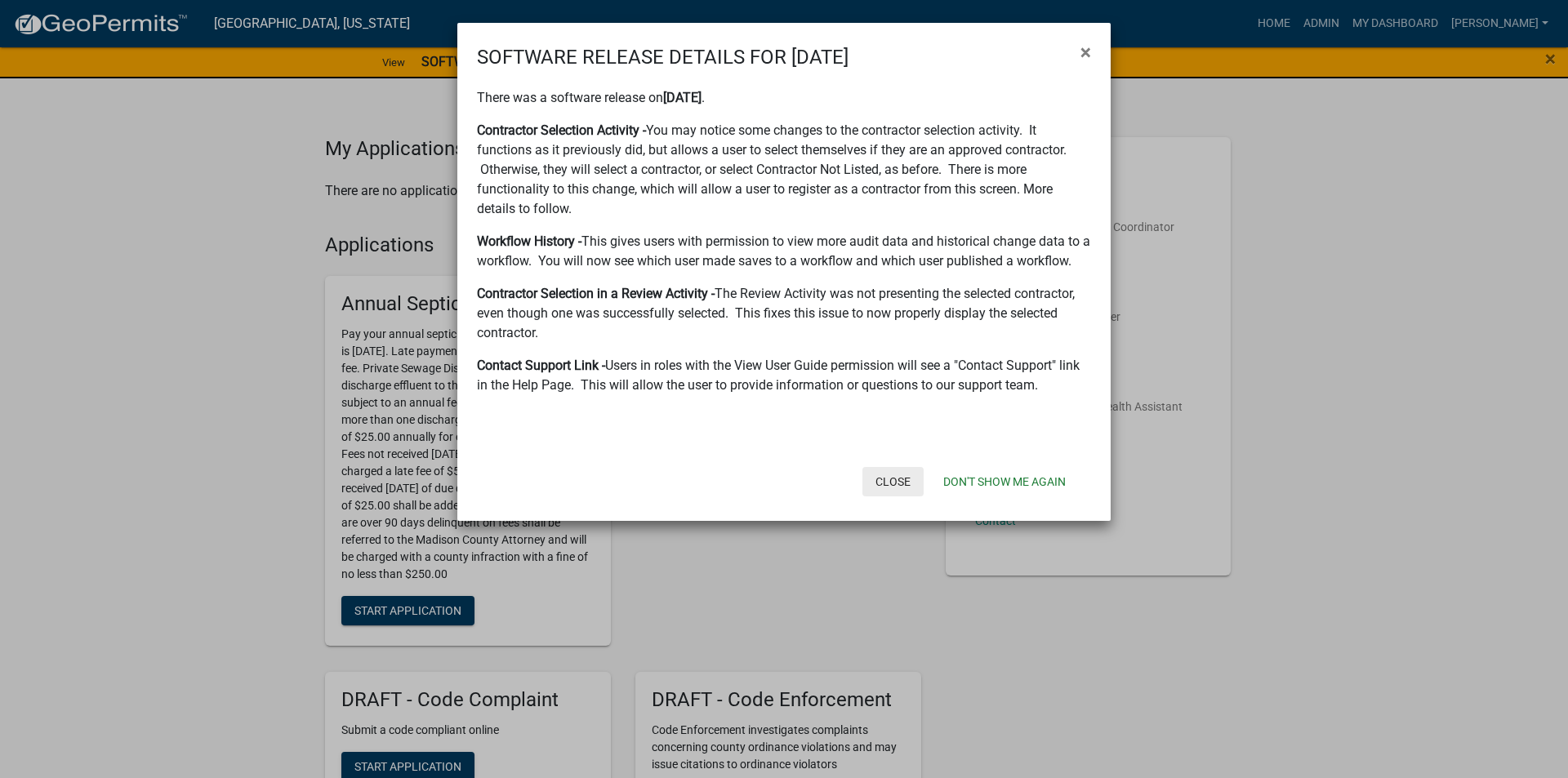
click at [879, 475] on button "Close" at bounding box center [893, 482] width 62 height 30
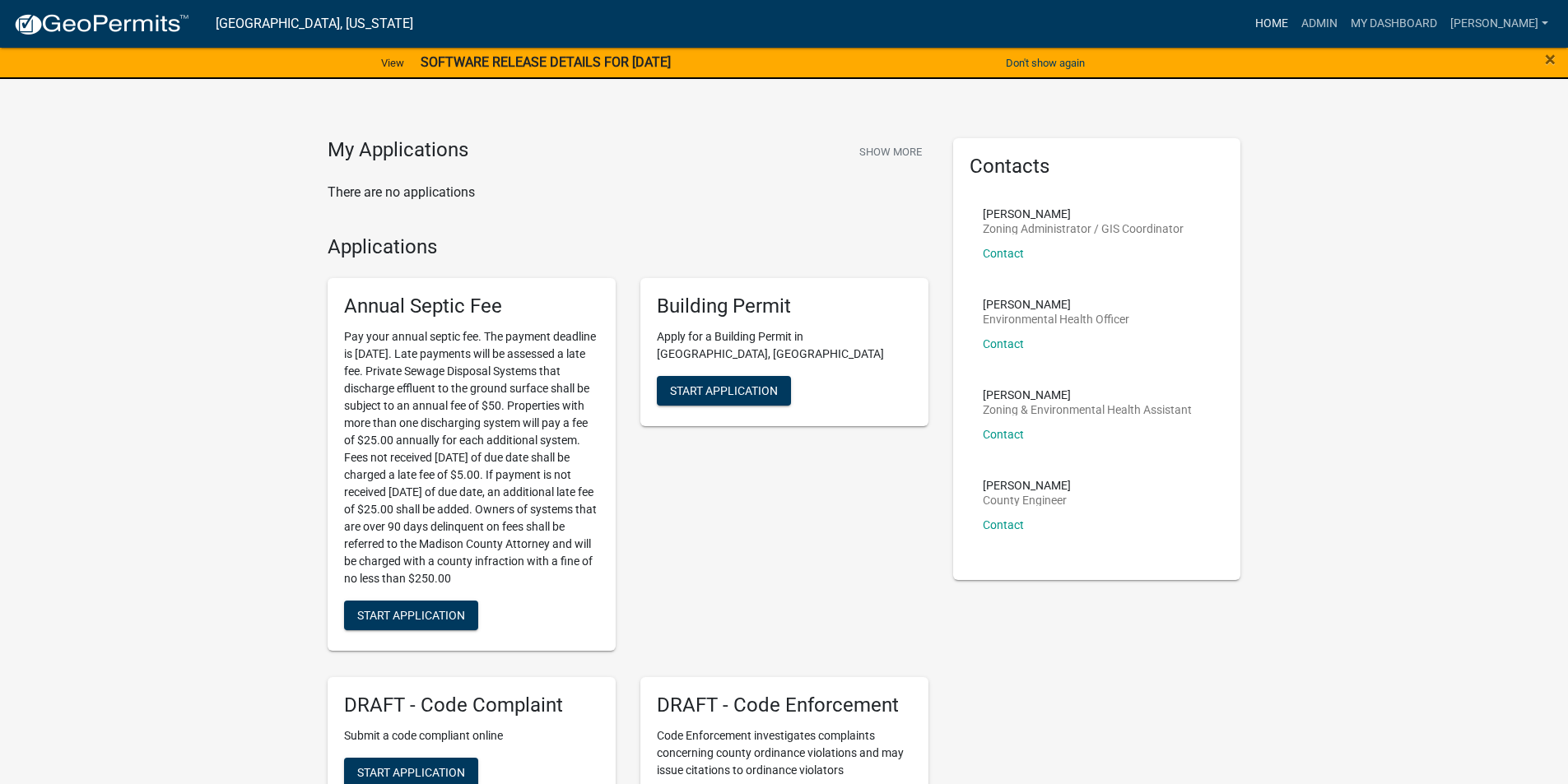
click at [1286, 19] on link "Home" at bounding box center [1272, 24] width 46 height 32
click at [1320, 34] on link "Admin" at bounding box center [1319, 24] width 49 height 32
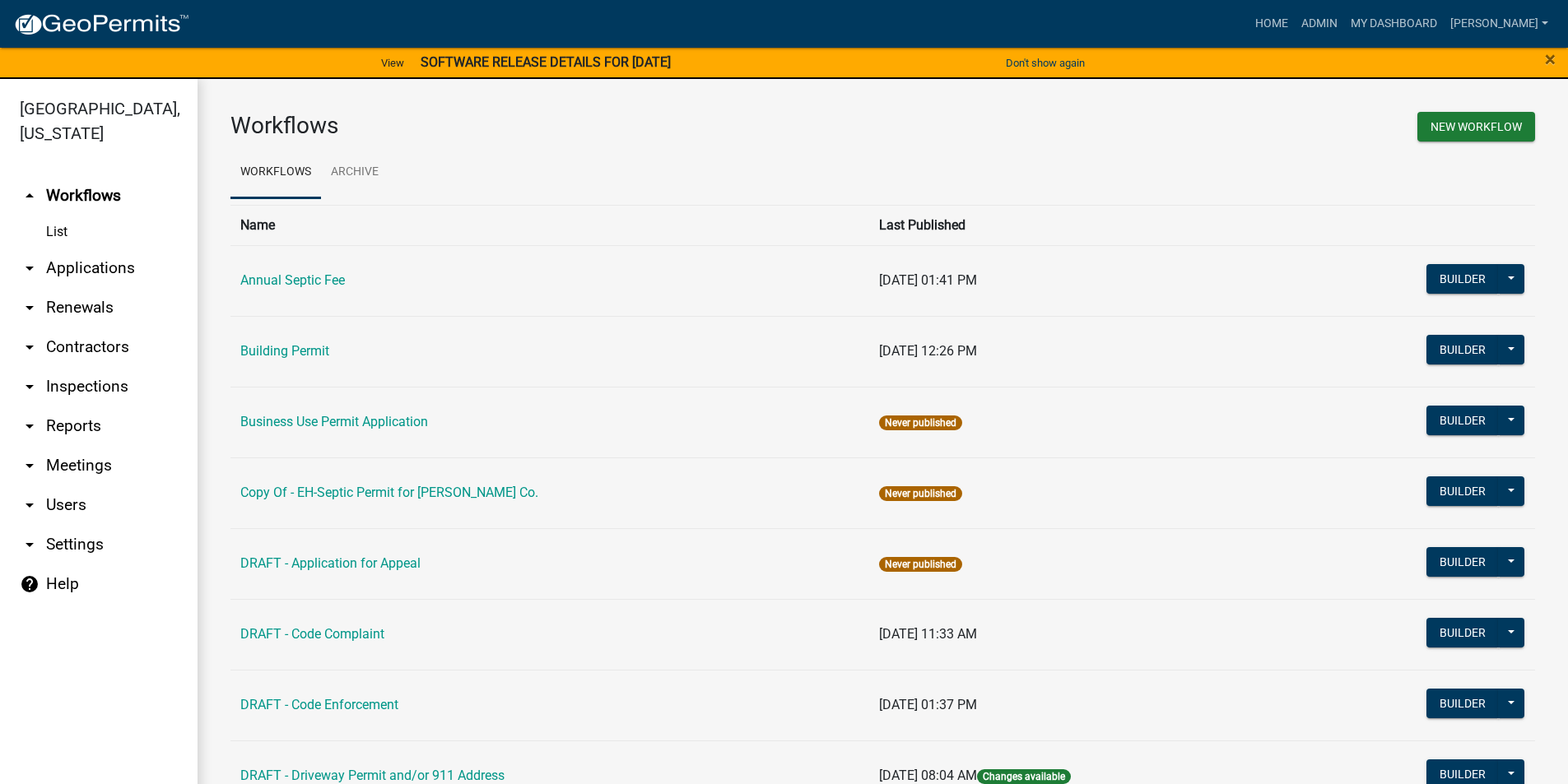
click at [103, 215] on link "List" at bounding box center [99, 232] width 198 height 33
click at [95, 248] on link "arrow_drop_down Applications" at bounding box center [99, 268] width 198 height 39
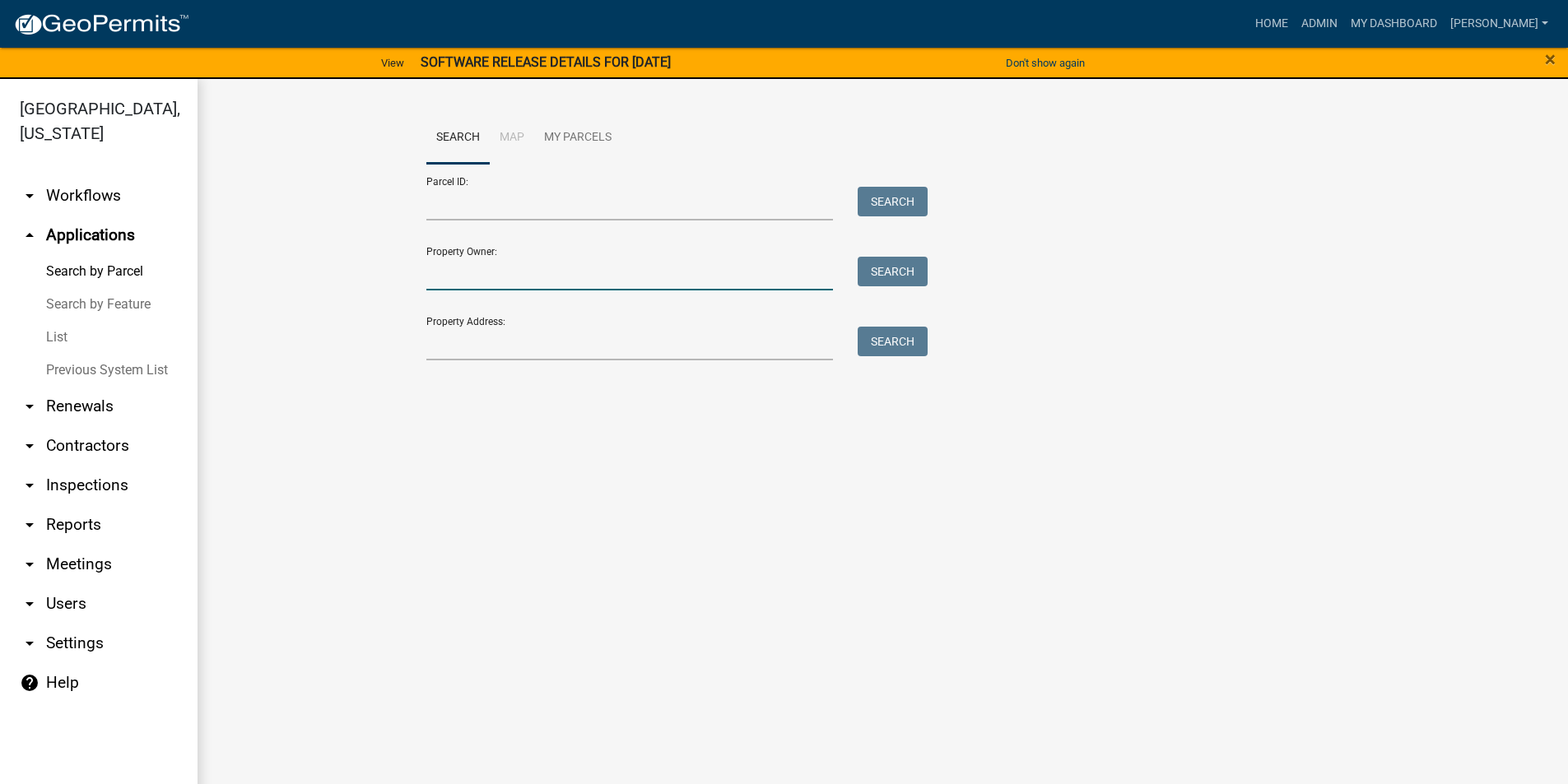
click at [469, 280] on input "Property Owner:" at bounding box center [630, 273] width 408 height 34
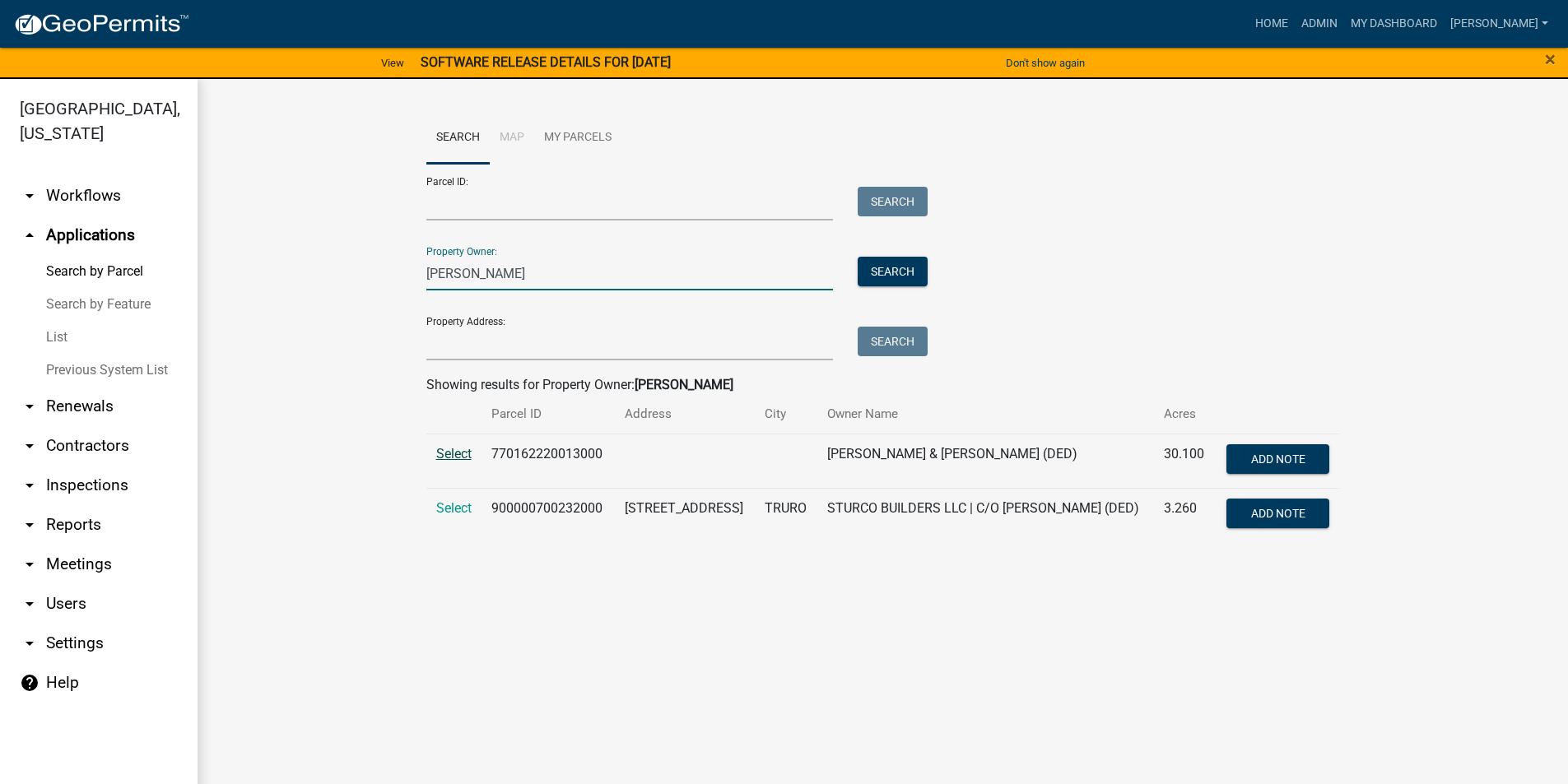
type input "[PERSON_NAME]"
click at [460, 454] on span "Select" at bounding box center [454, 454] width 35 height 16
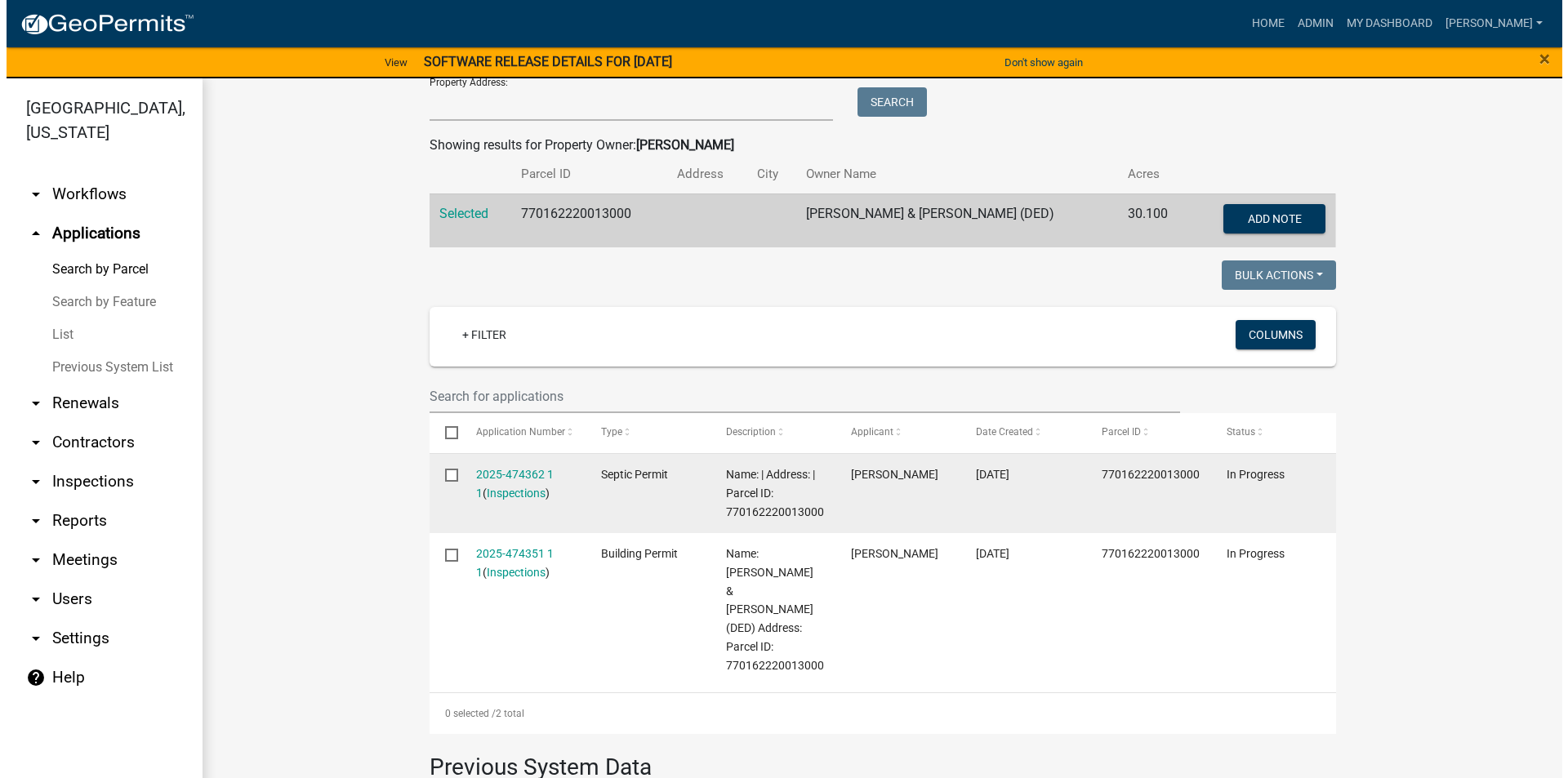
scroll to position [245, 0]
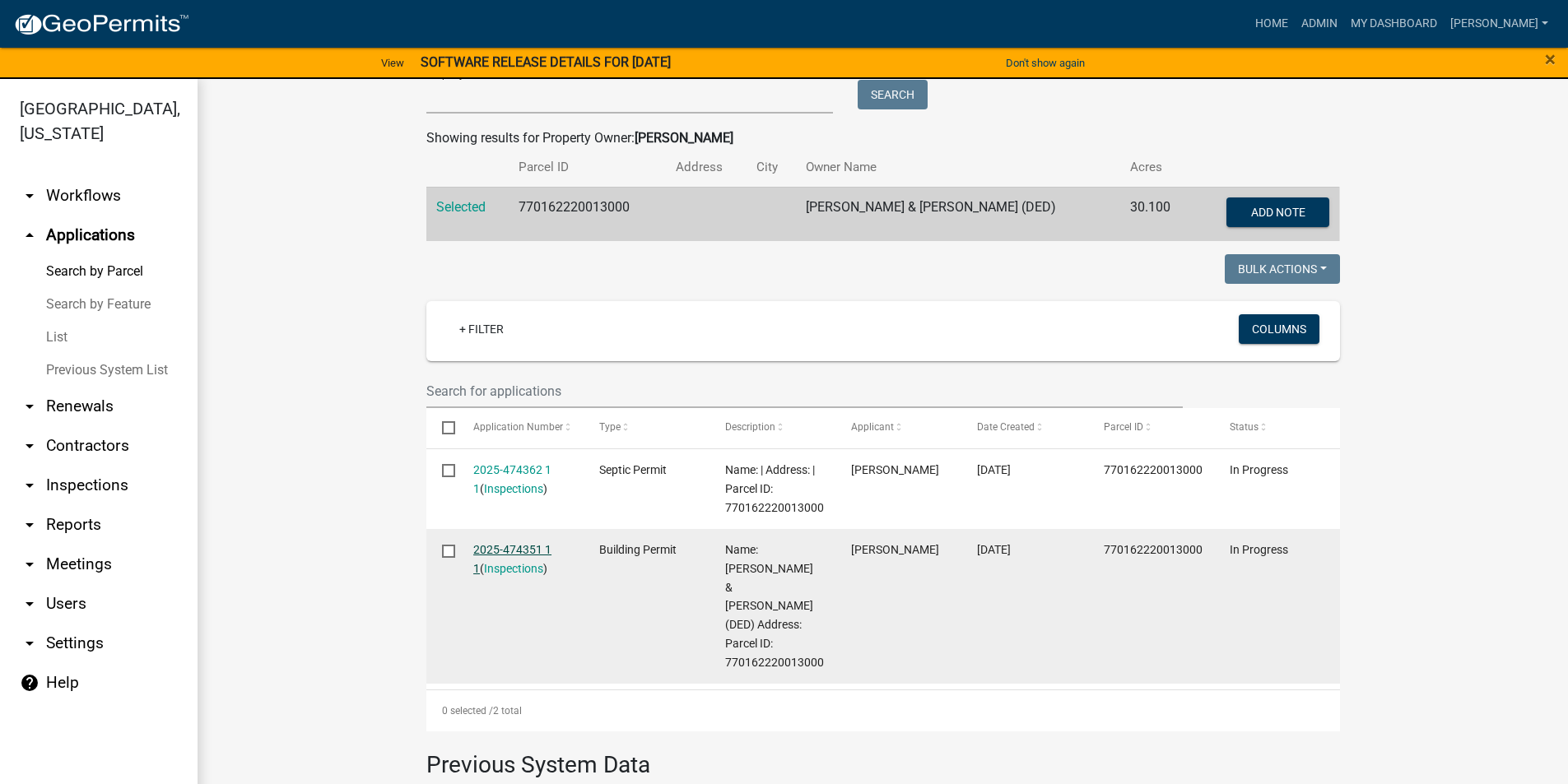
click at [518, 543] on link "2025-474351 1 1" at bounding box center [512, 559] width 78 height 32
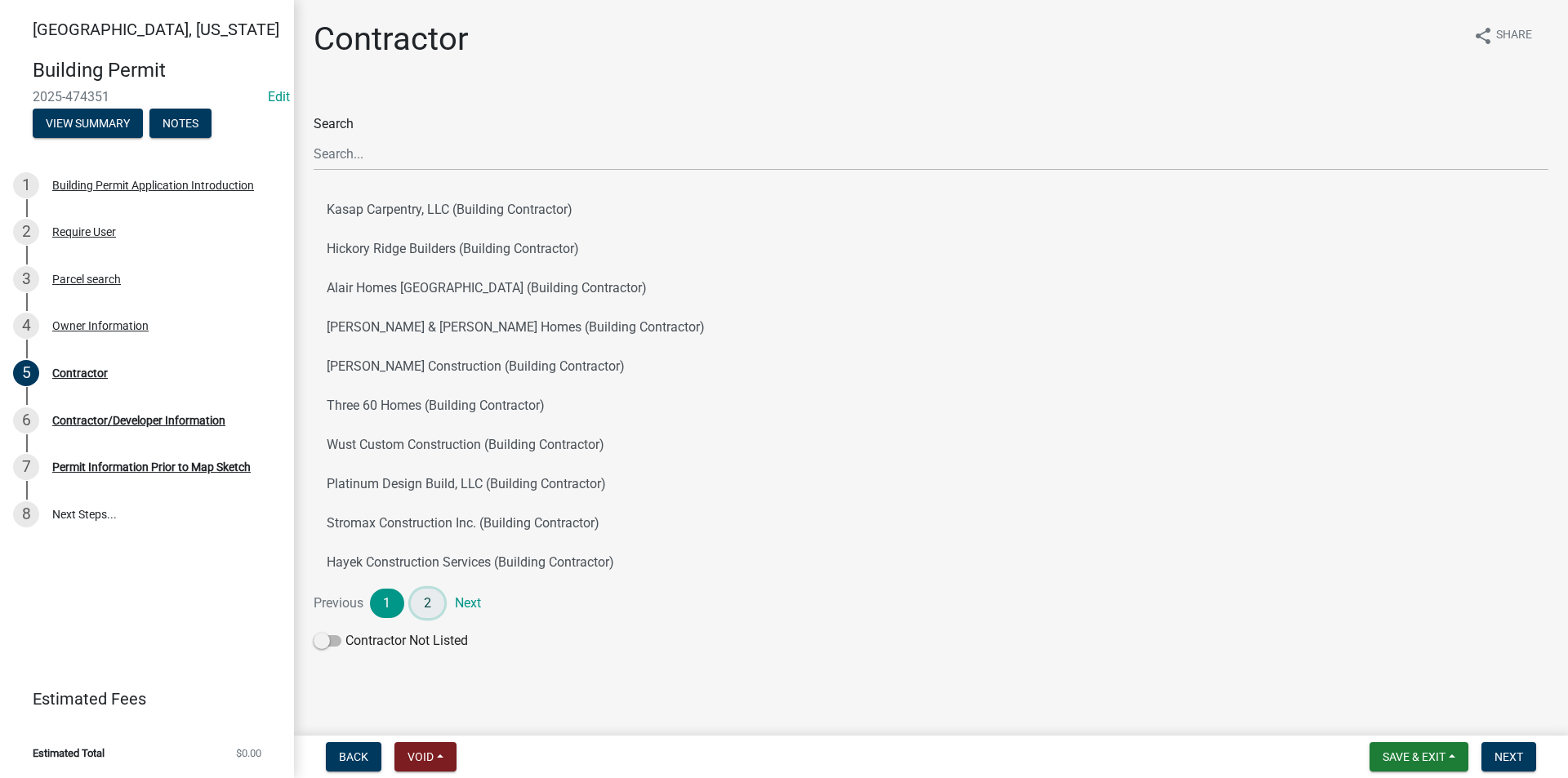
click at [431, 596] on link "2" at bounding box center [427, 603] width 34 height 30
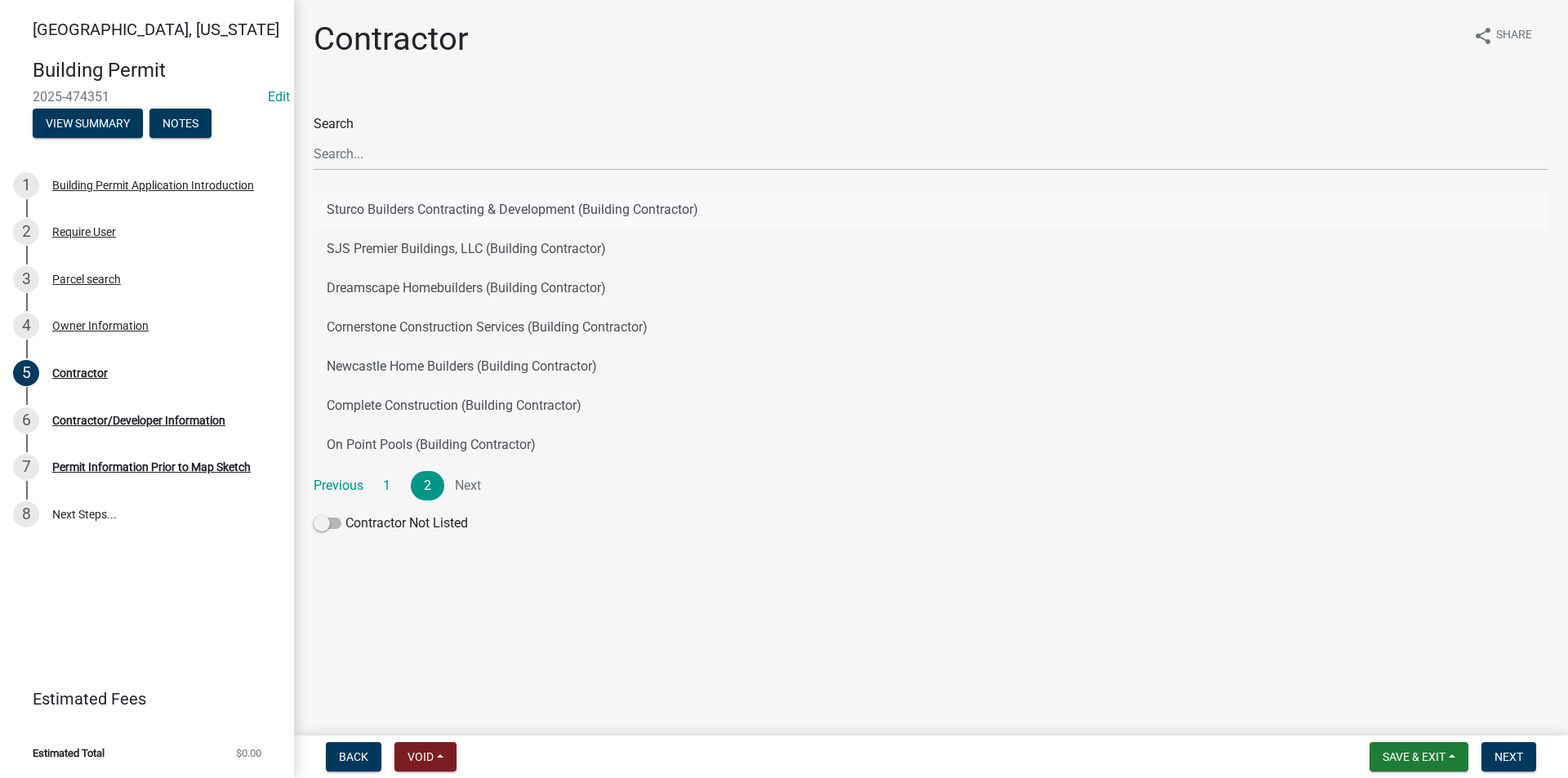
click at [409, 207] on button "Sturco Builders Contracting & Development (Building Contractor)" at bounding box center [931, 209] width 1235 height 39
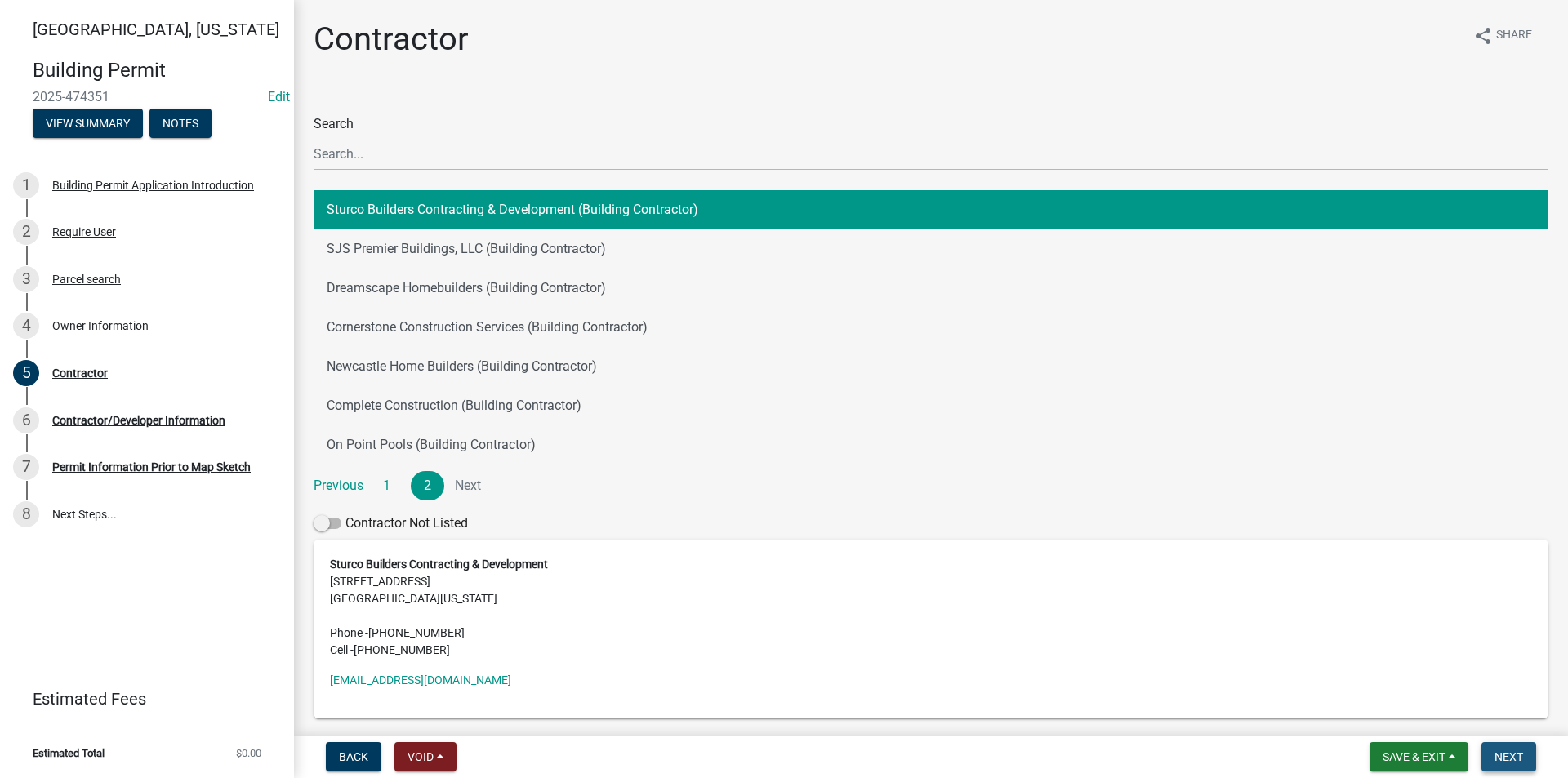
click at [1519, 755] on span "Next" at bounding box center [1508, 756] width 29 height 13
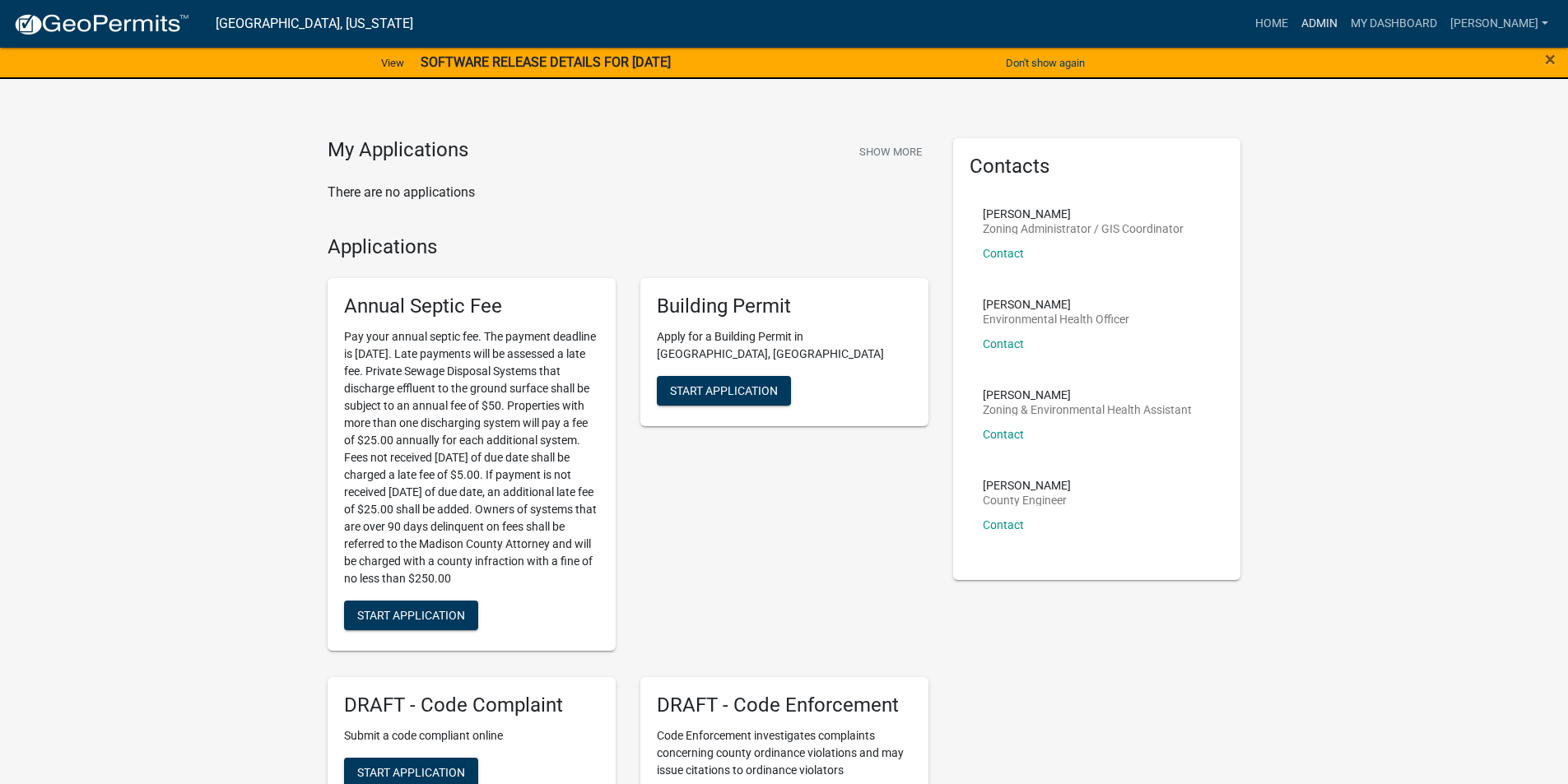
click at [1311, 28] on link "Admin" at bounding box center [1319, 24] width 49 height 32
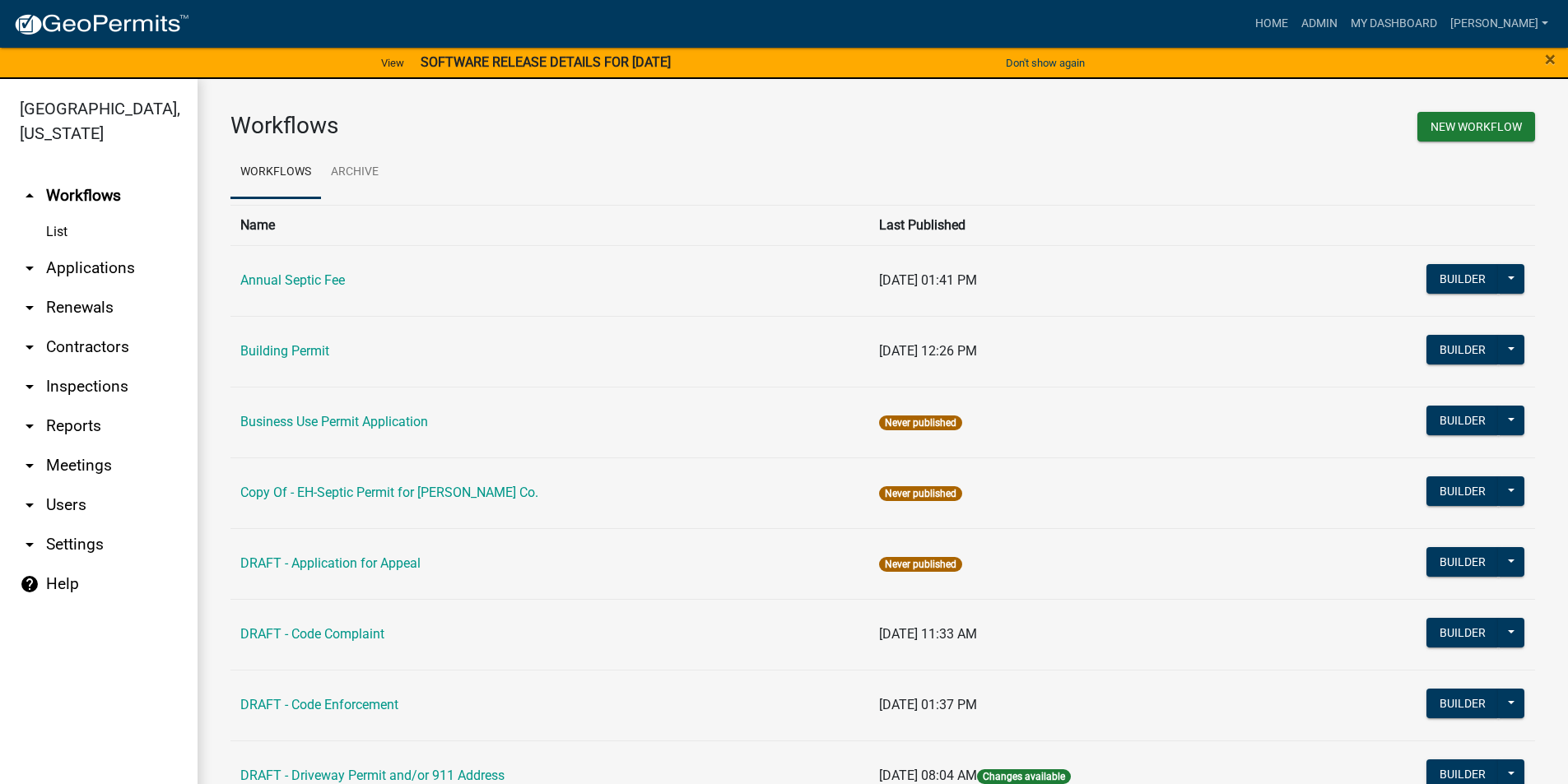
click at [84, 248] on link "arrow_drop_down Applications" at bounding box center [99, 268] width 198 height 39
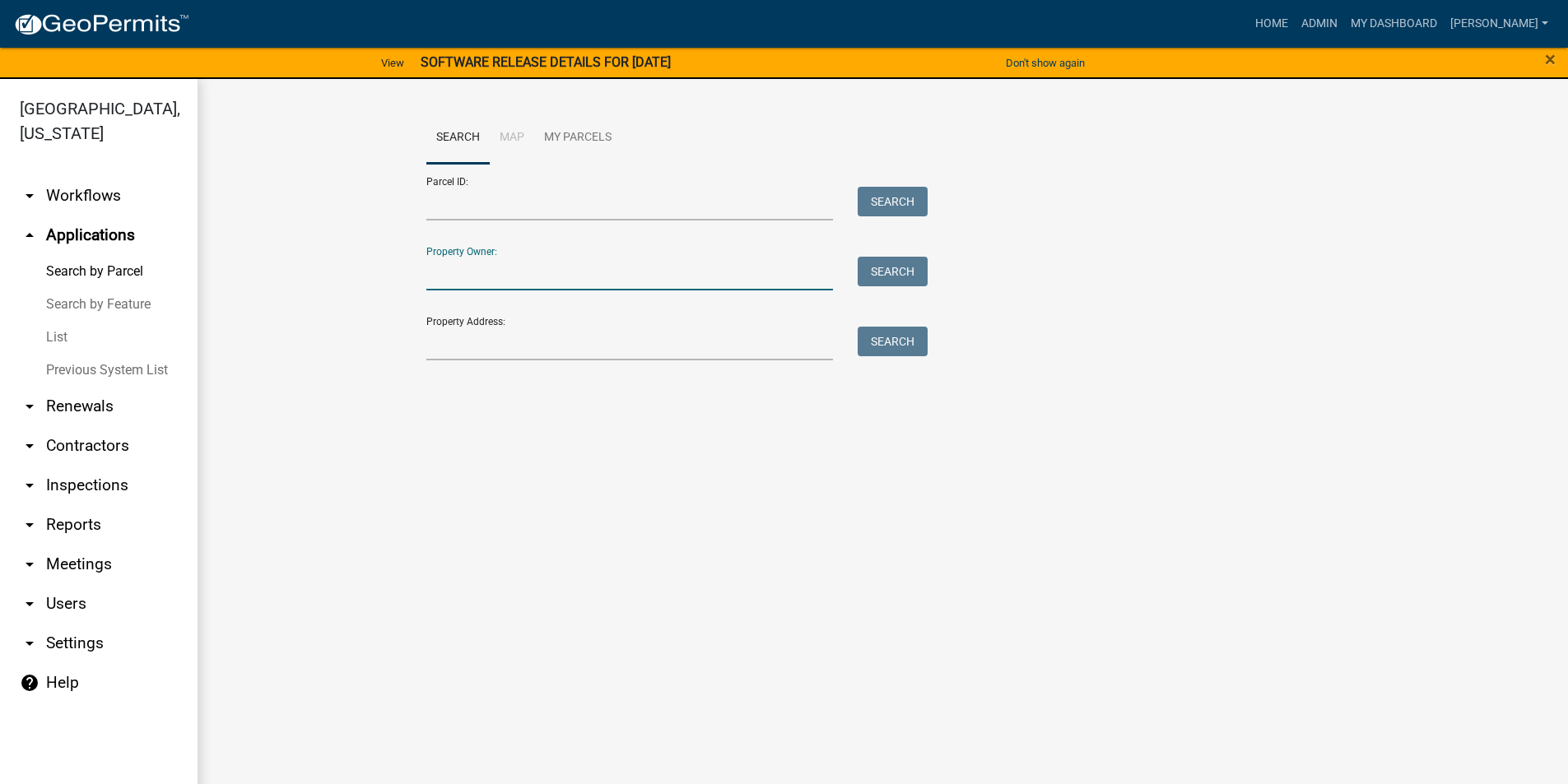
click at [432, 283] on input "Property Owner:" at bounding box center [630, 273] width 408 height 34
type input "[PERSON_NAME]"
click at [918, 276] on button "Search" at bounding box center [893, 271] width 70 height 30
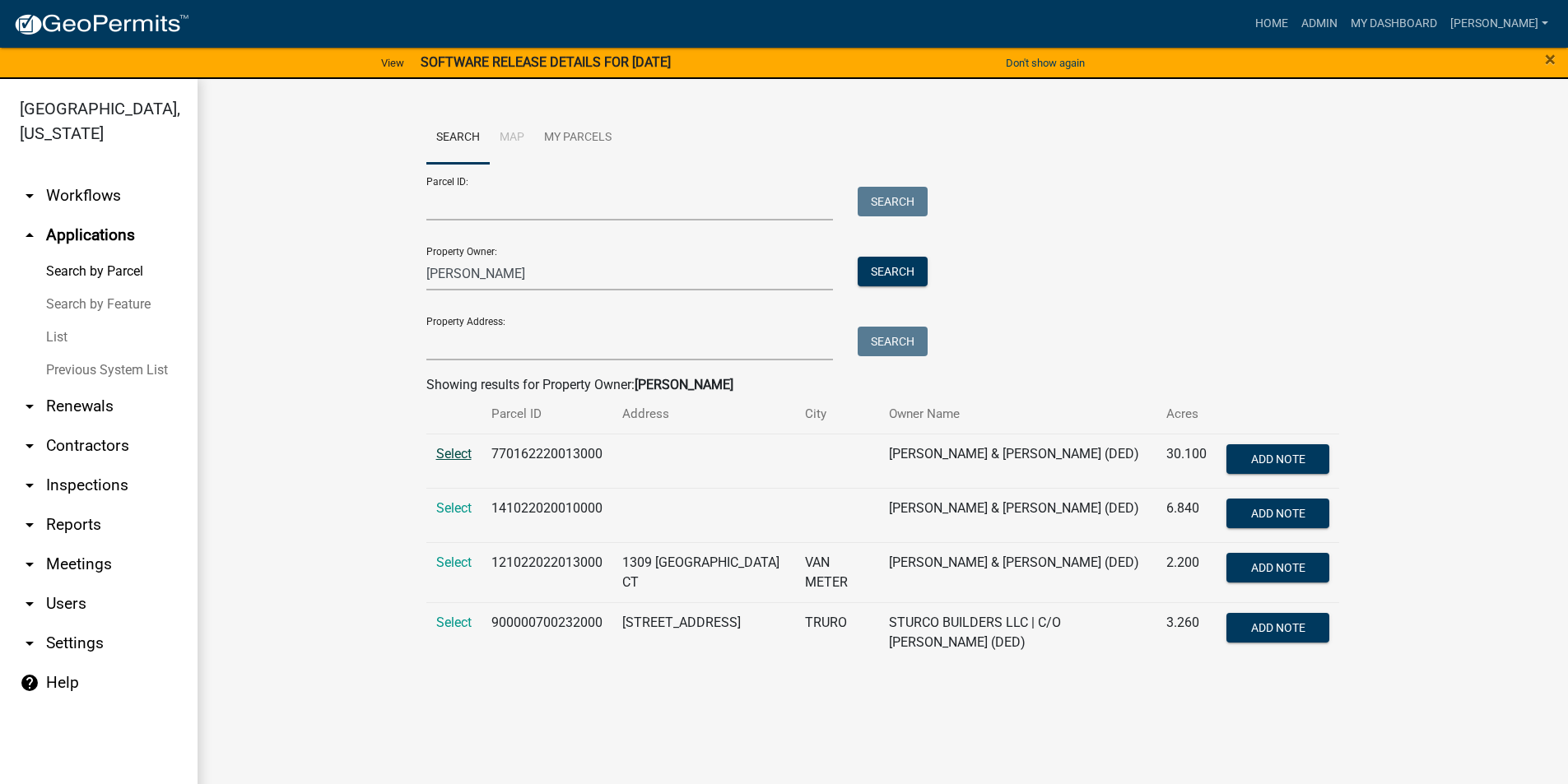
click at [453, 458] on span "Select" at bounding box center [454, 454] width 35 height 16
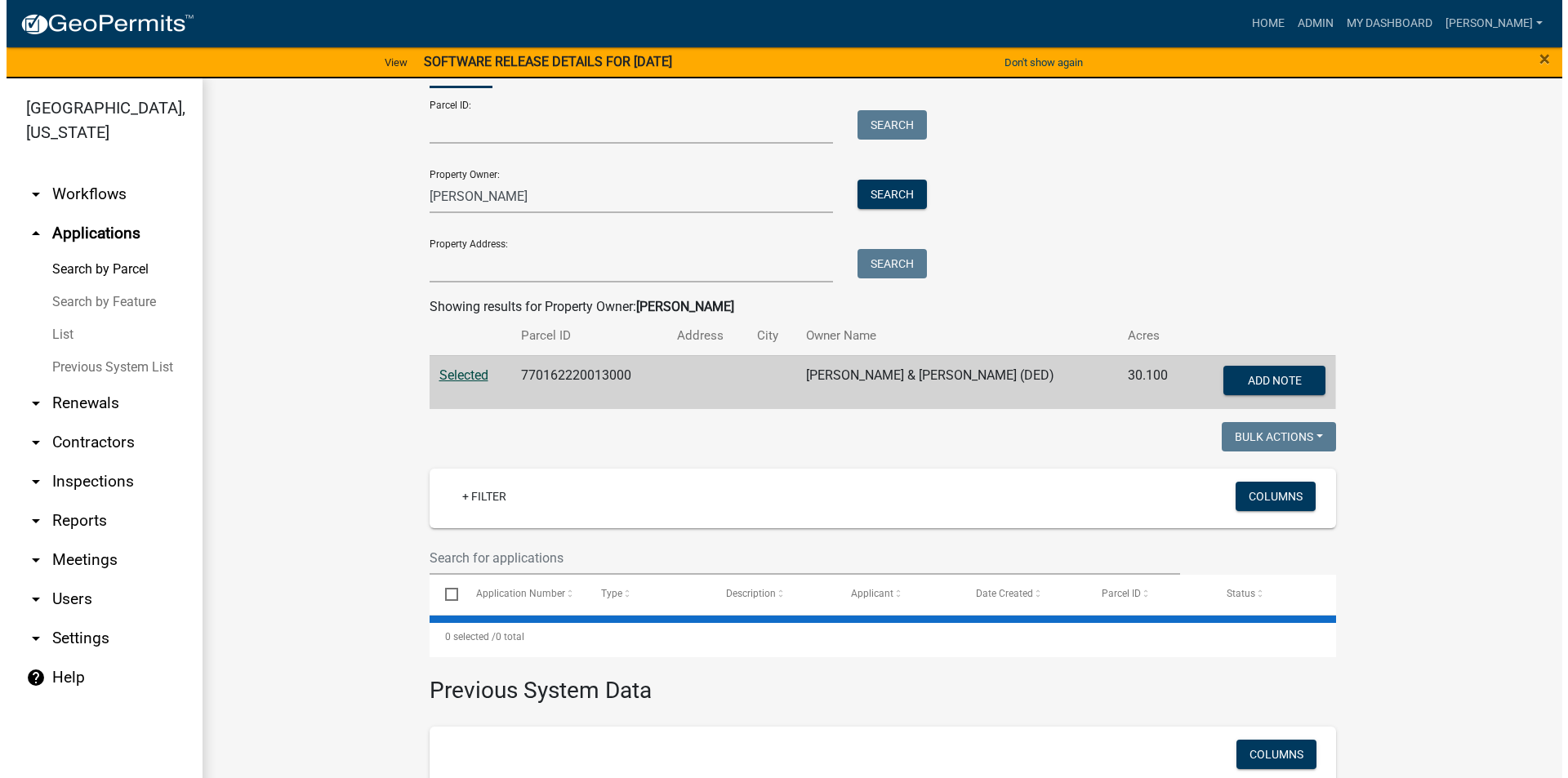
scroll to position [267, 0]
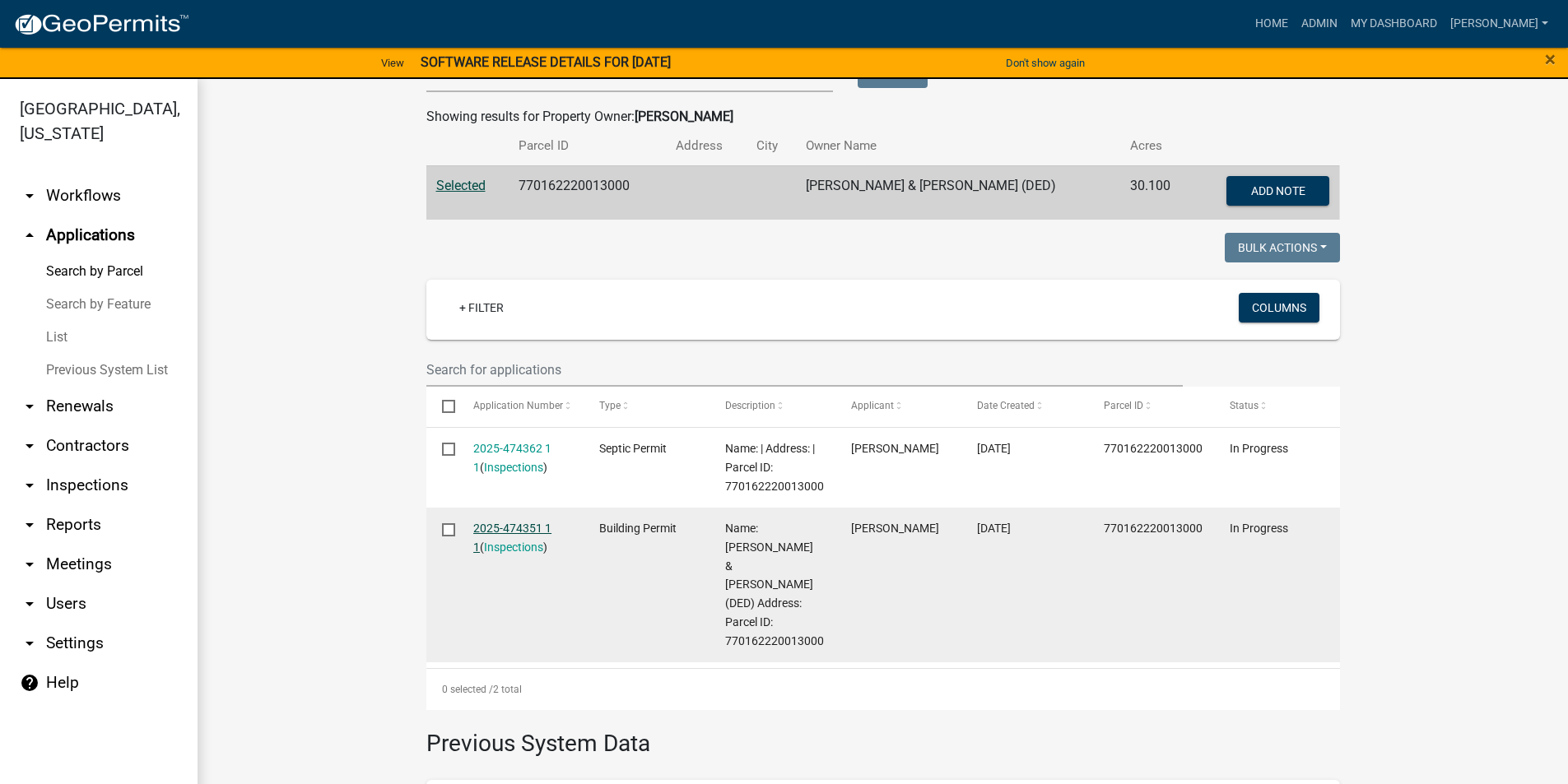
click at [515, 523] on link "2025-474351 1 1" at bounding box center [512, 537] width 78 height 32
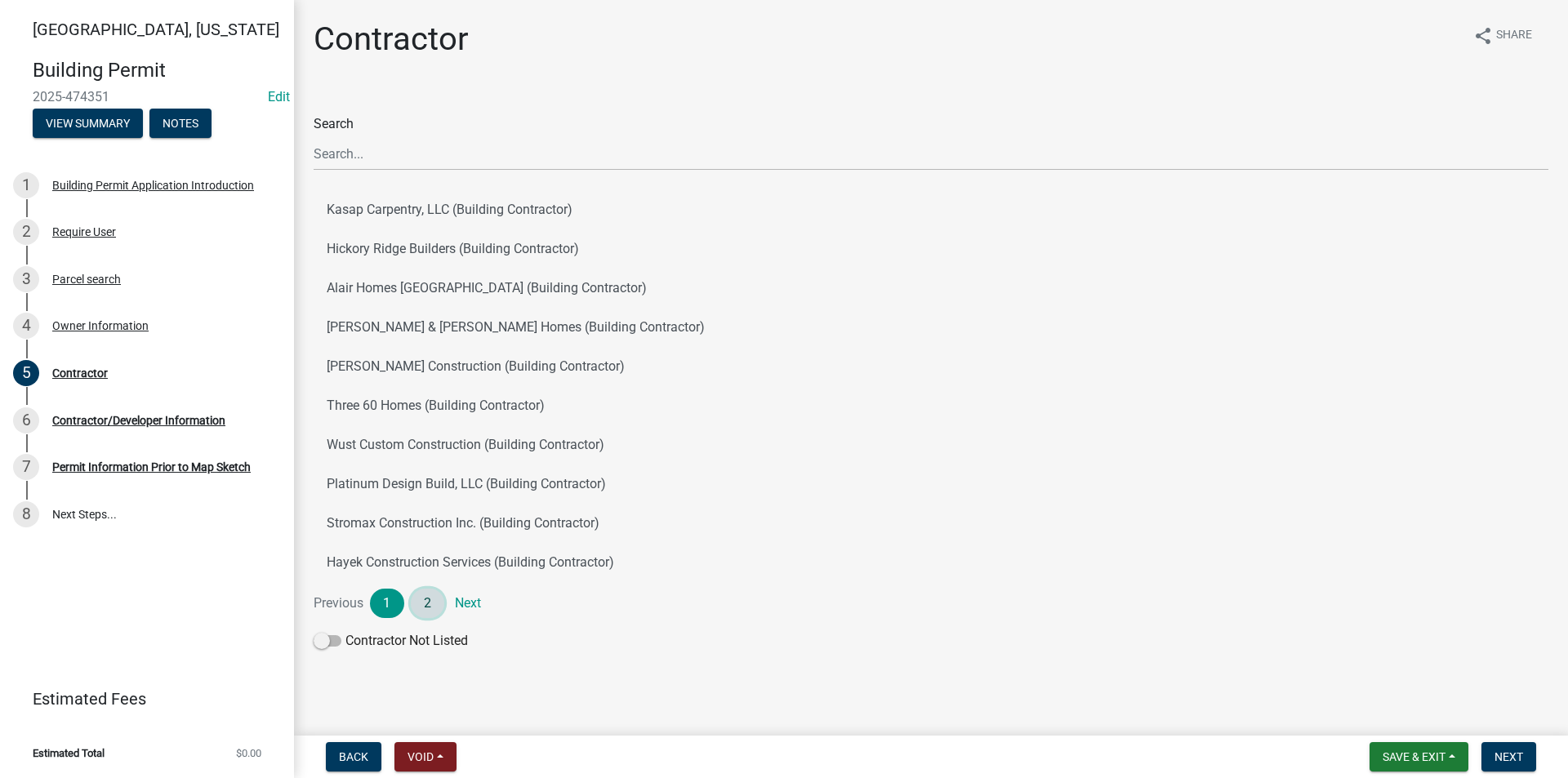
click at [426, 597] on link "2" at bounding box center [427, 603] width 34 height 30
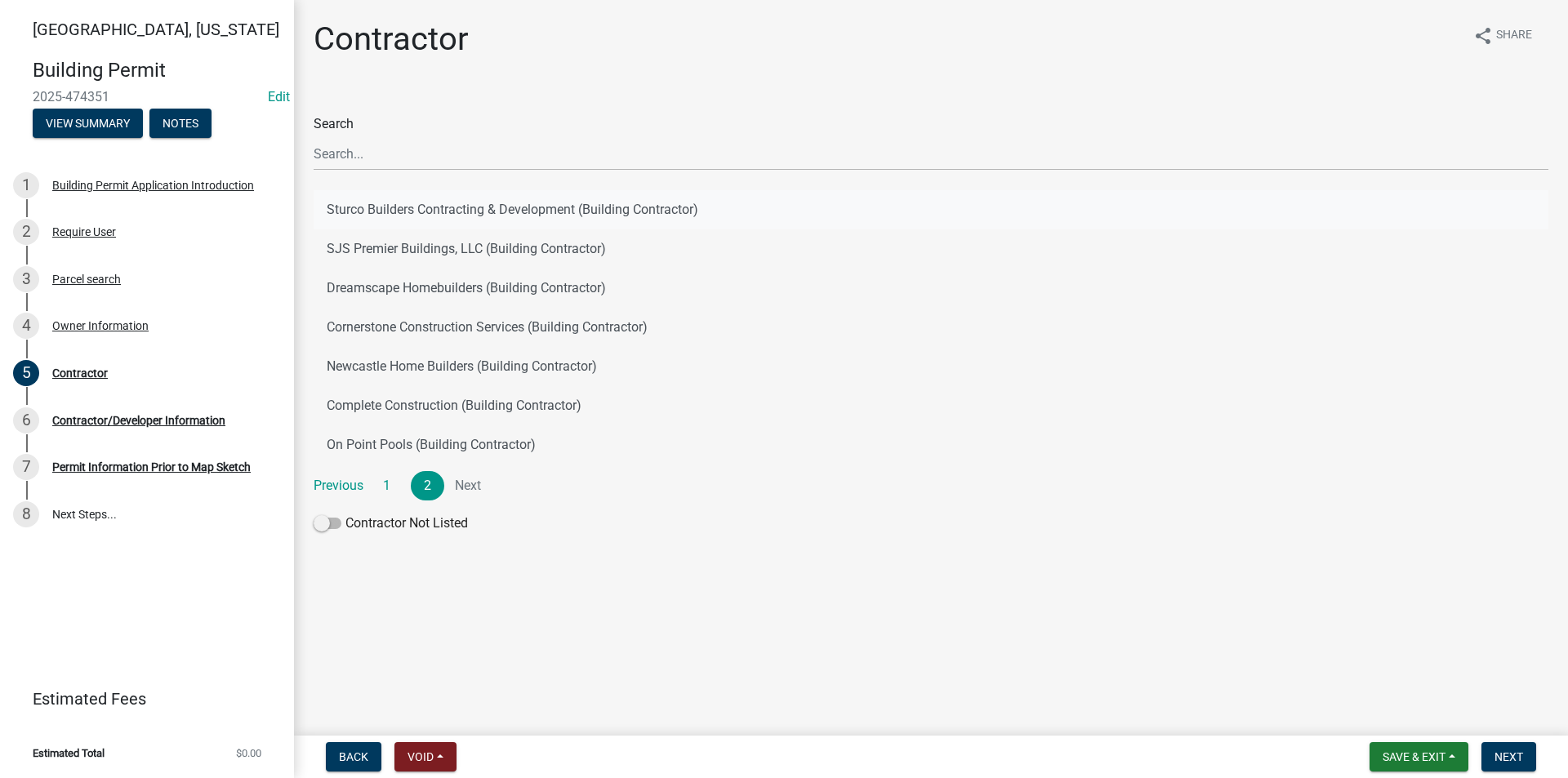
click at [391, 208] on button "Sturco Builders Contracting & Development (Building Contractor)" at bounding box center [931, 209] width 1235 height 39
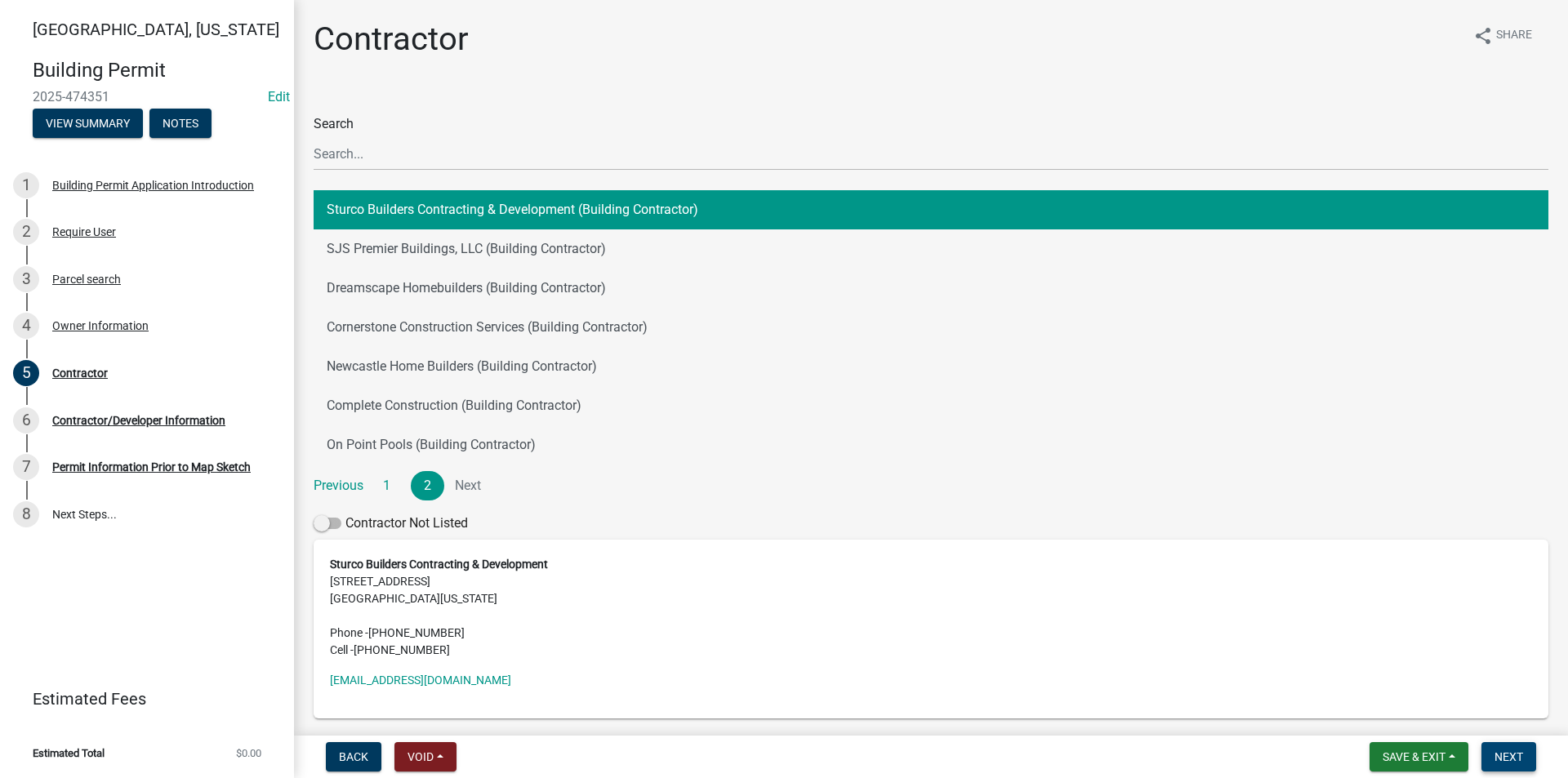
drag, startPoint x: 1479, startPoint y: 758, endPoint x: 1500, endPoint y: 755, distance: 21.2
click at [1479, 758] on form "Save & Exit Save Save & Exit Next" at bounding box center [1453, 757] width 180 height 30
click at [1500, 755] on span "Next" at bounding box center [1508, 756] width 29 height 13
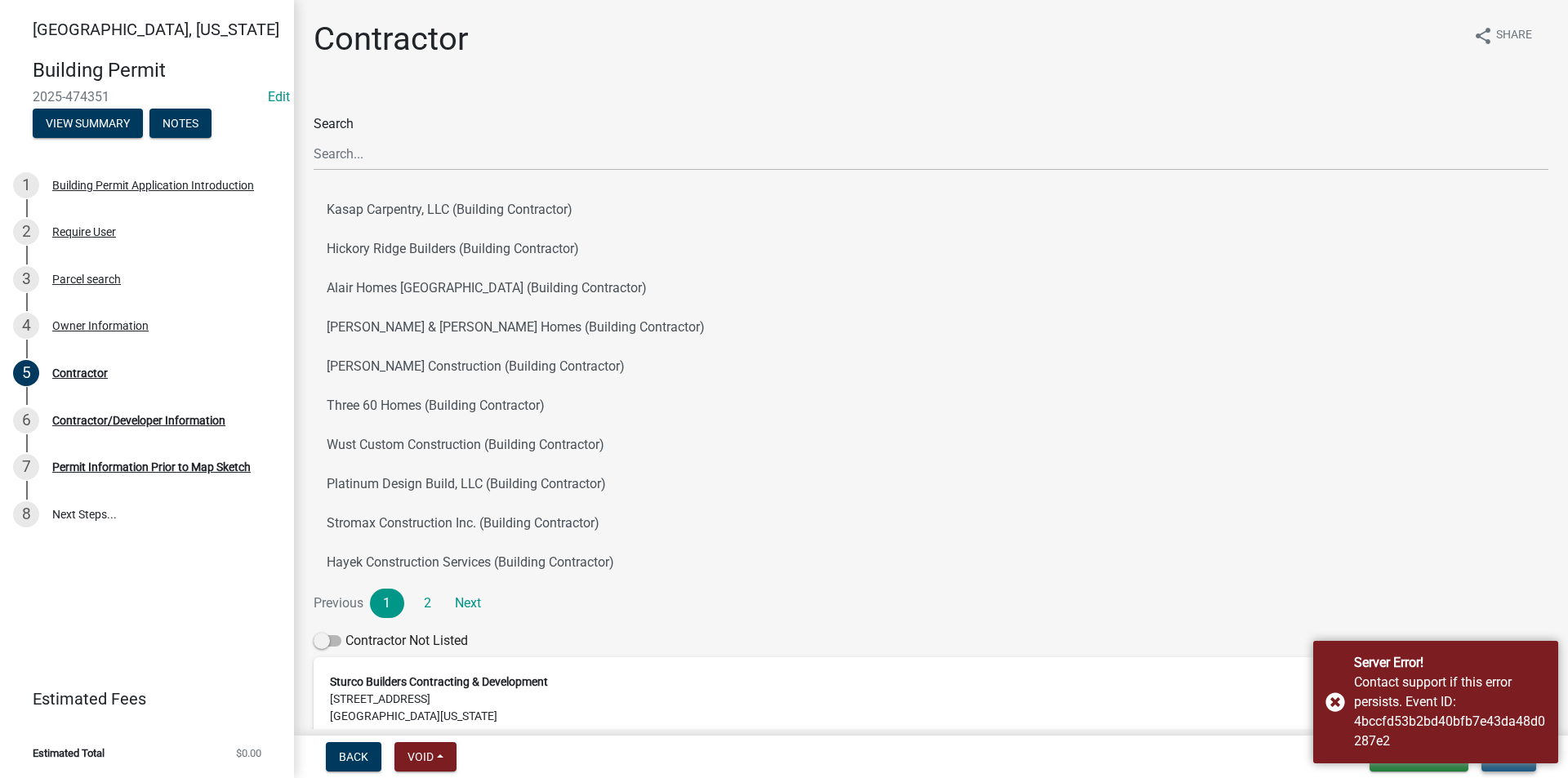
click at [1508, 768] on button "Next" at bounding box center [1508, 757] width 55 height 30
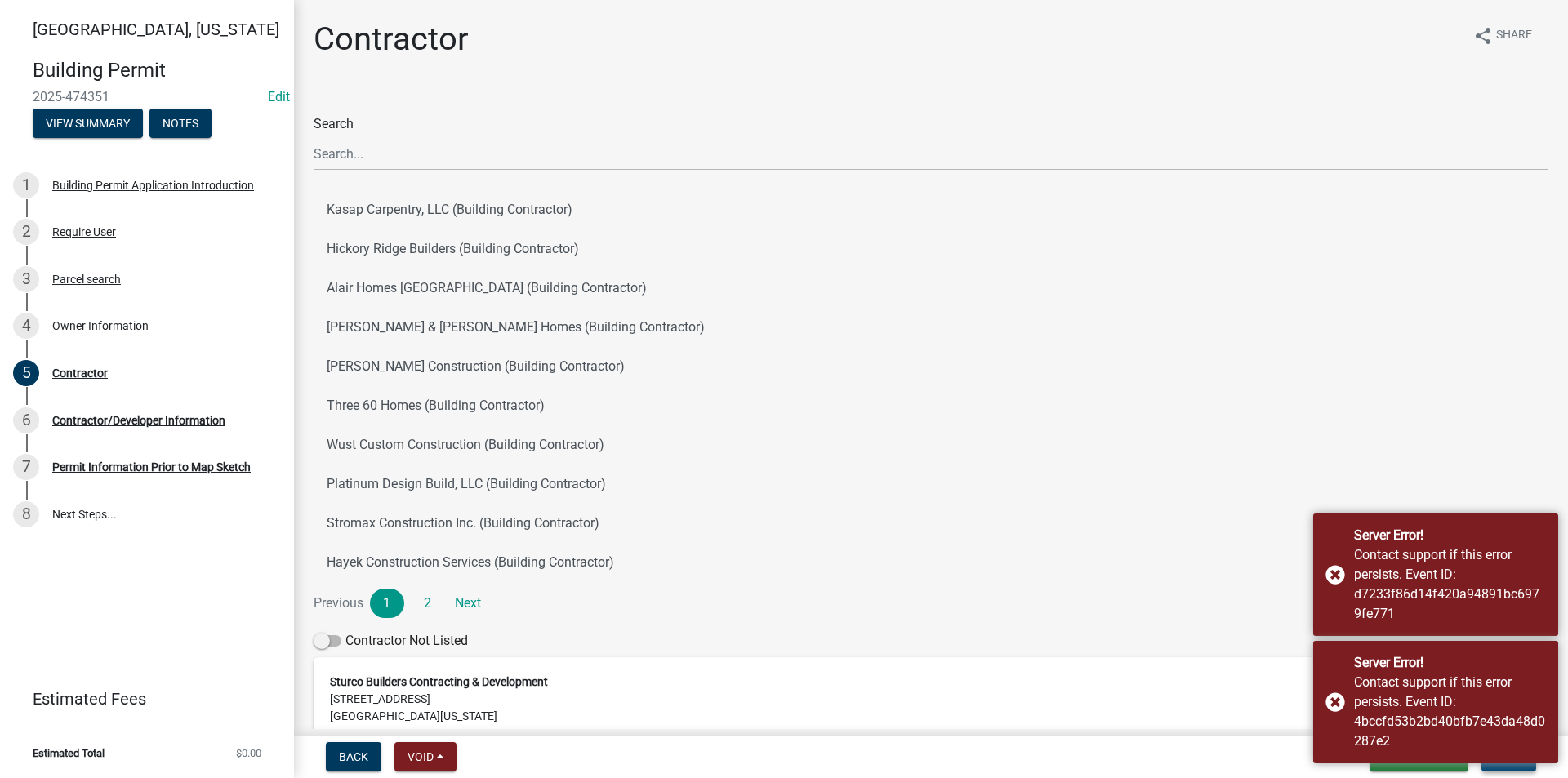
click at [1508, 768] on button "Next" at bounding box center [1508, 757] width 55 height 30
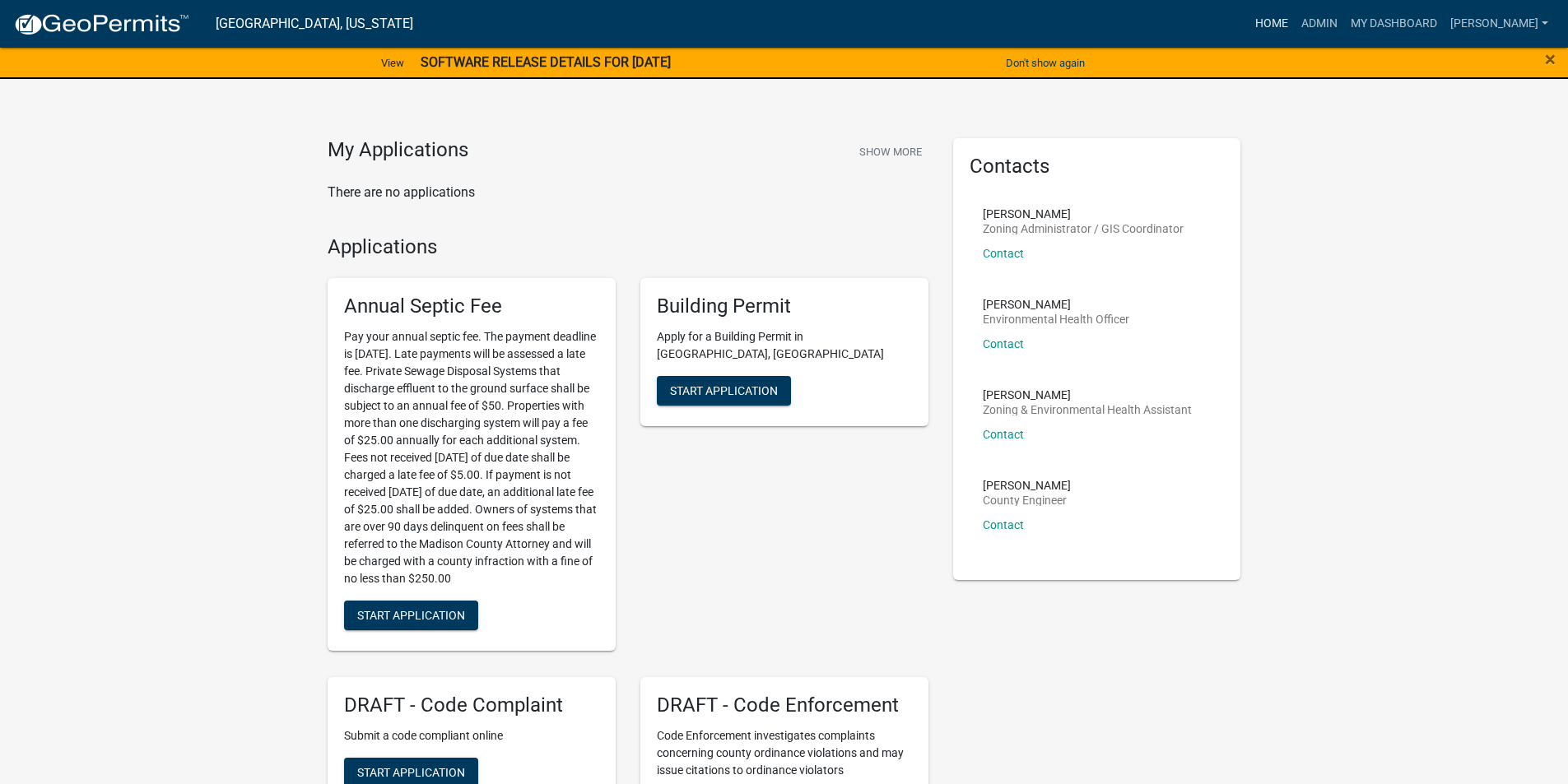
click at [1274, 26] on link "Home" at bounding box center [1272, 24] width 46 height 32
click at [1330, 26] on link "Admin" at bounding box center [1319, 24] width 49 height 32
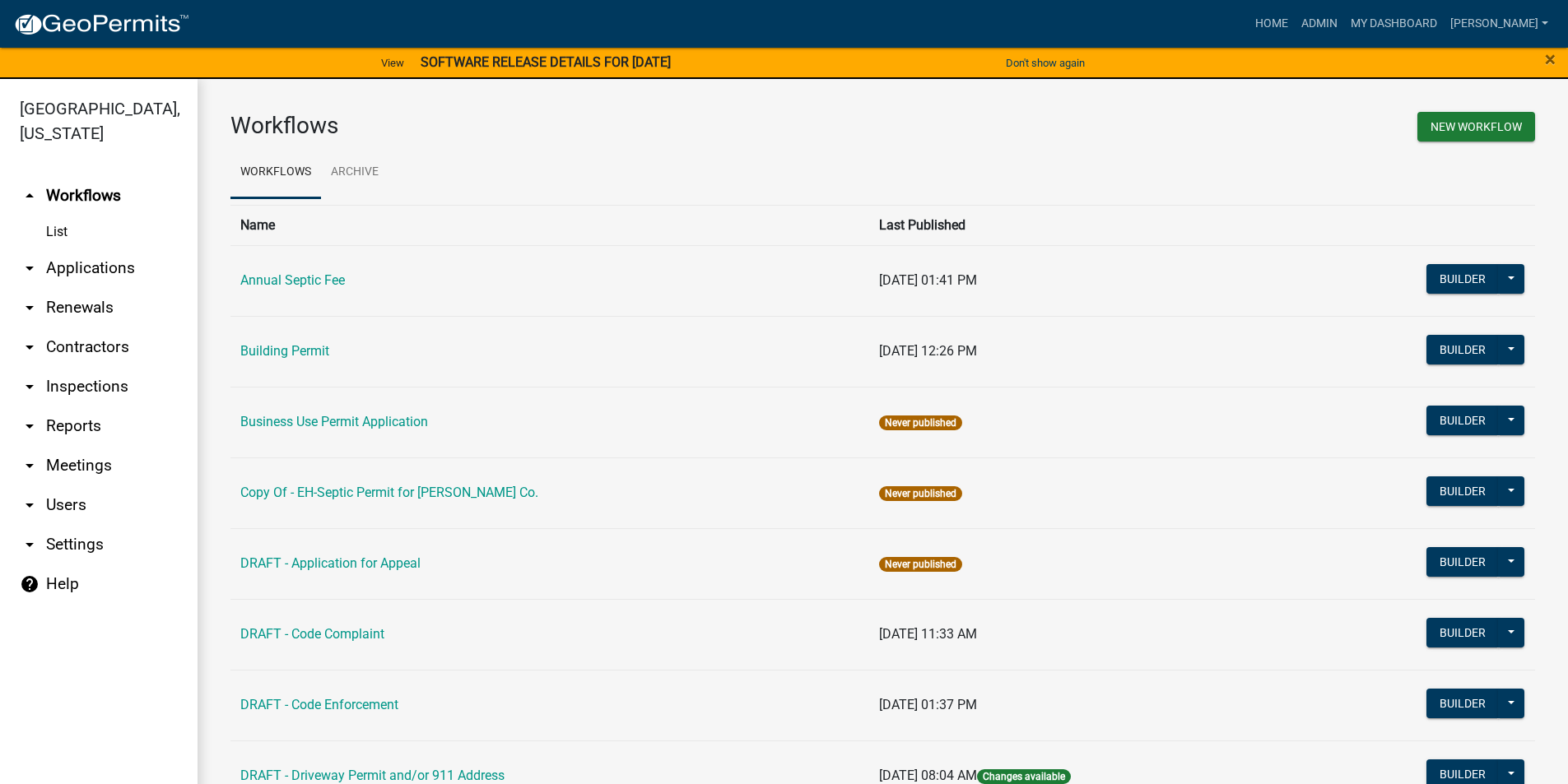
click at [81, 249] on link "arrow_drop_down Applications" at bounding box center [99, 268] width 198 height 39
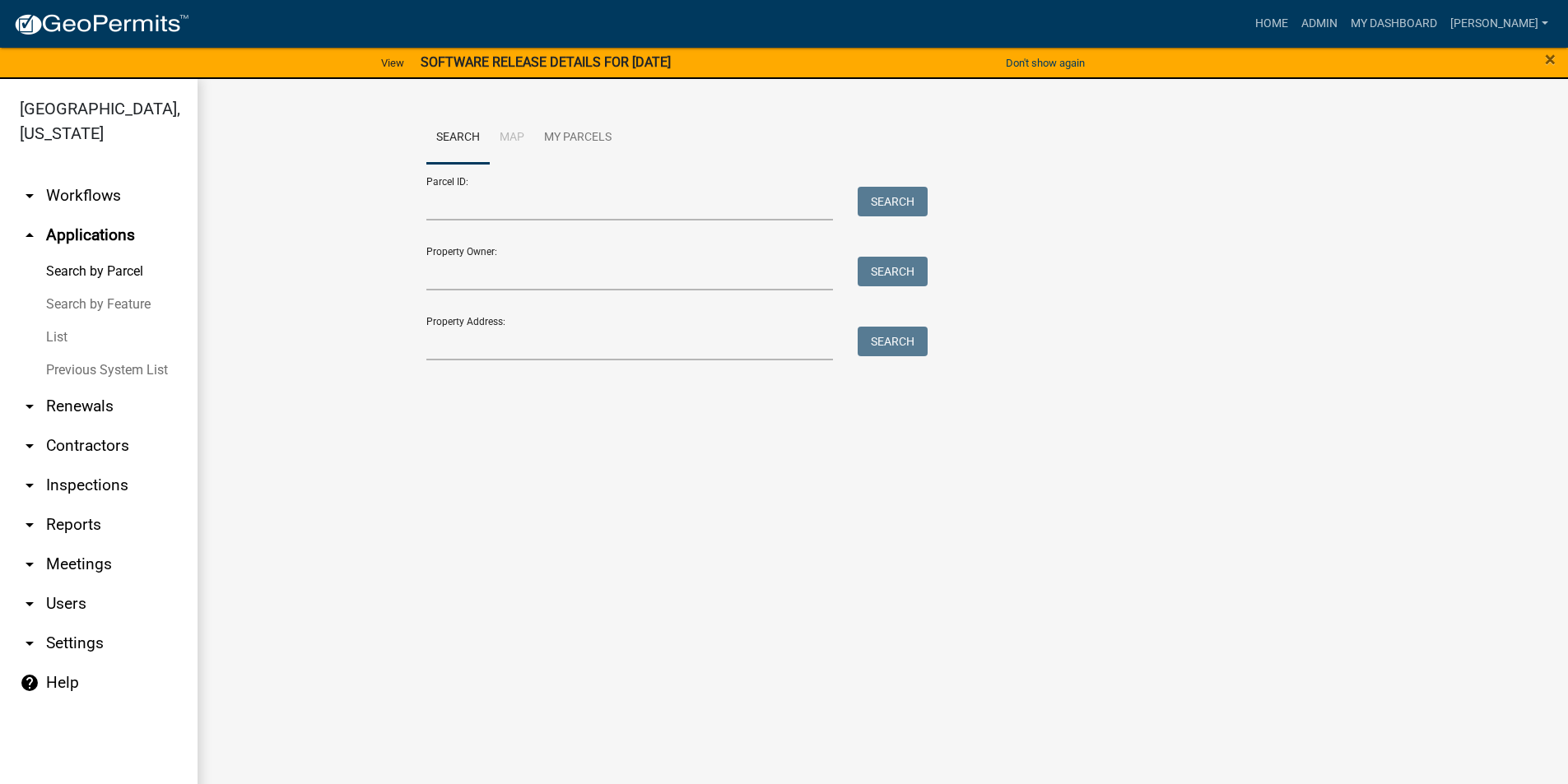
click at [70, 321] on link "List" at bounding box center [99, 338] width 198 height 33
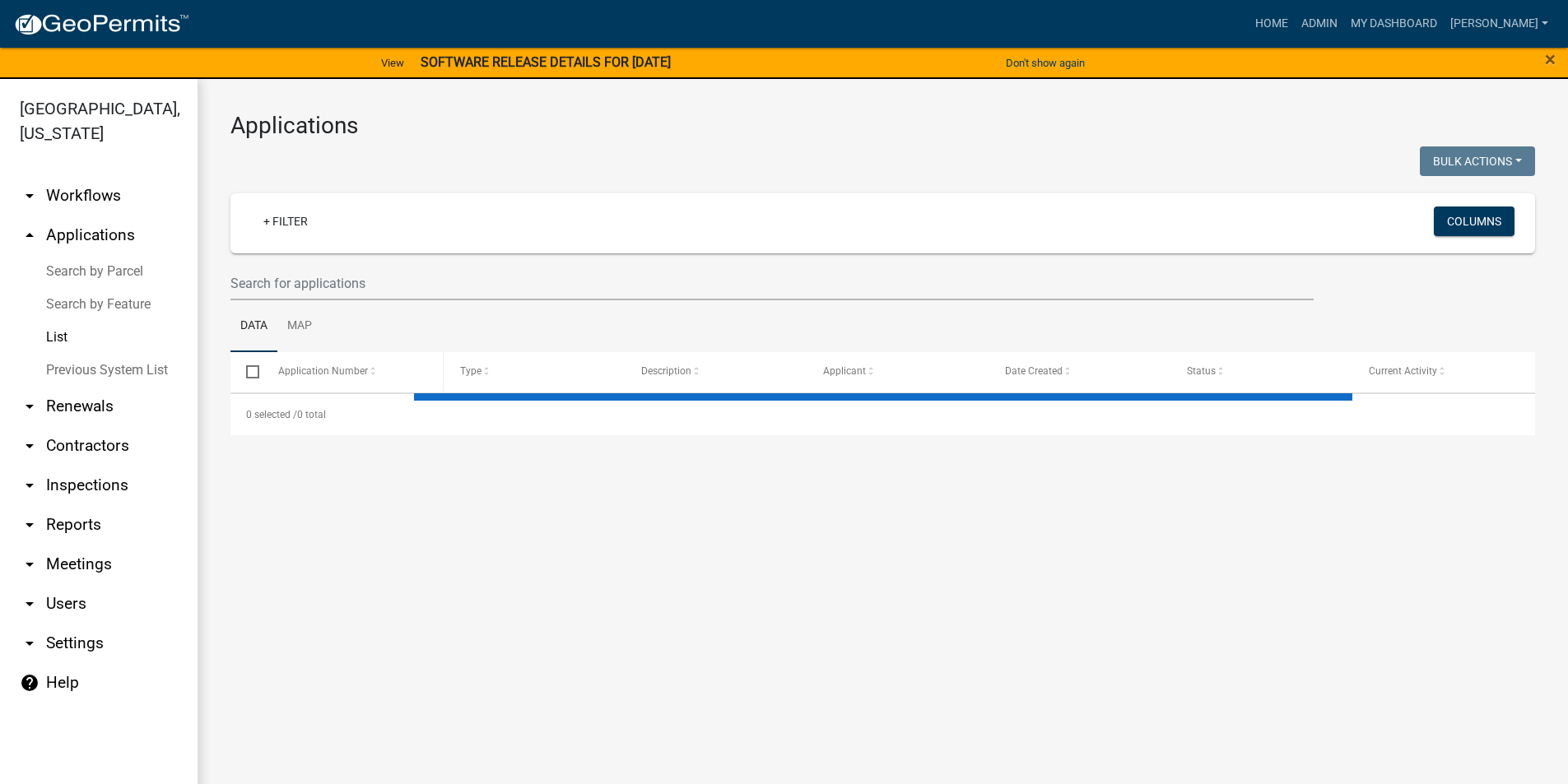
select select "3: 100"
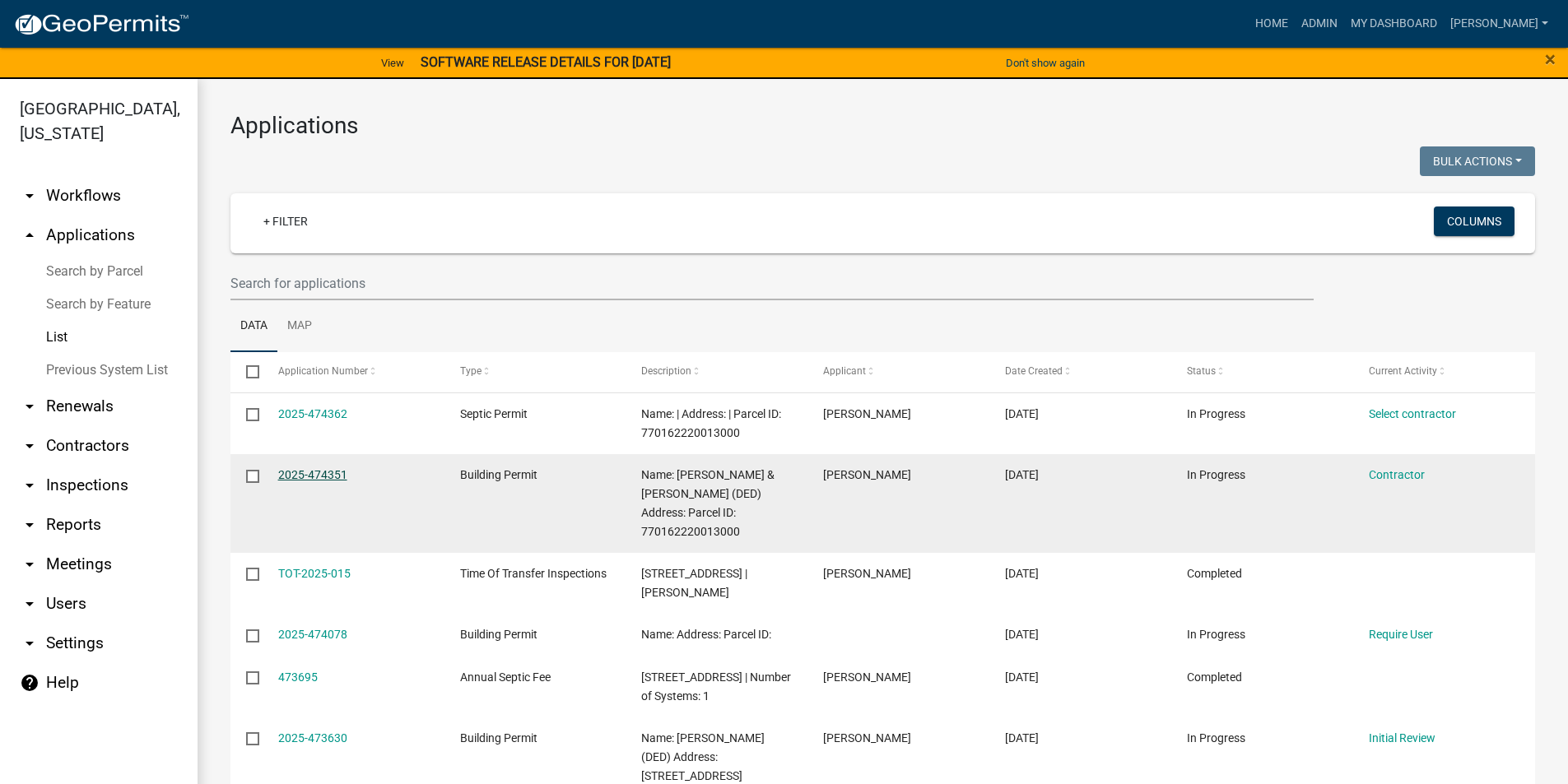
click at [328, 474] on link "2025-474351" at bounding box center [313, 474] width 69 height 13
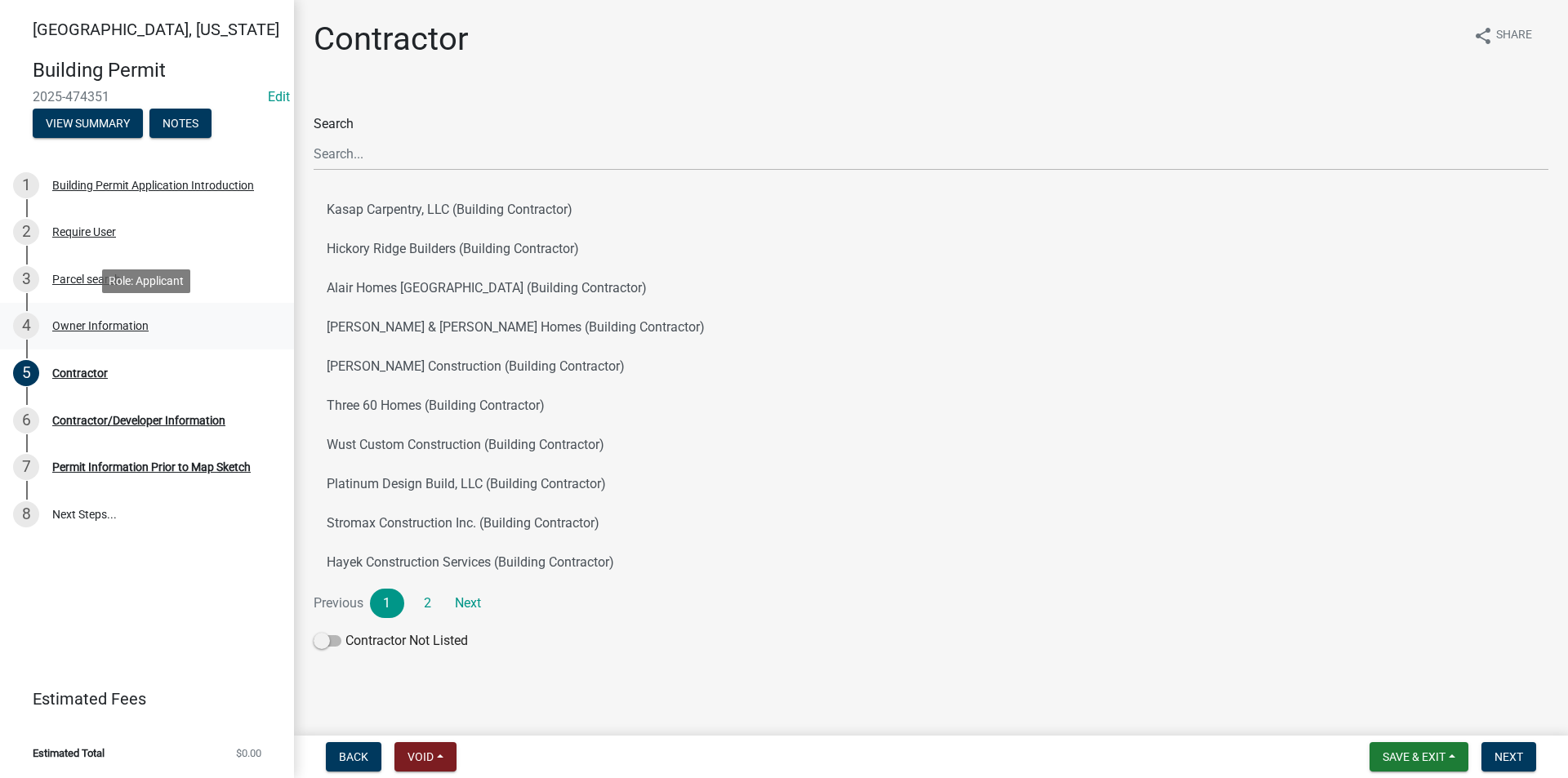
click at [96, 333] on div "4 Owner Information" at bounding box center [140, 326] width 254 height 26
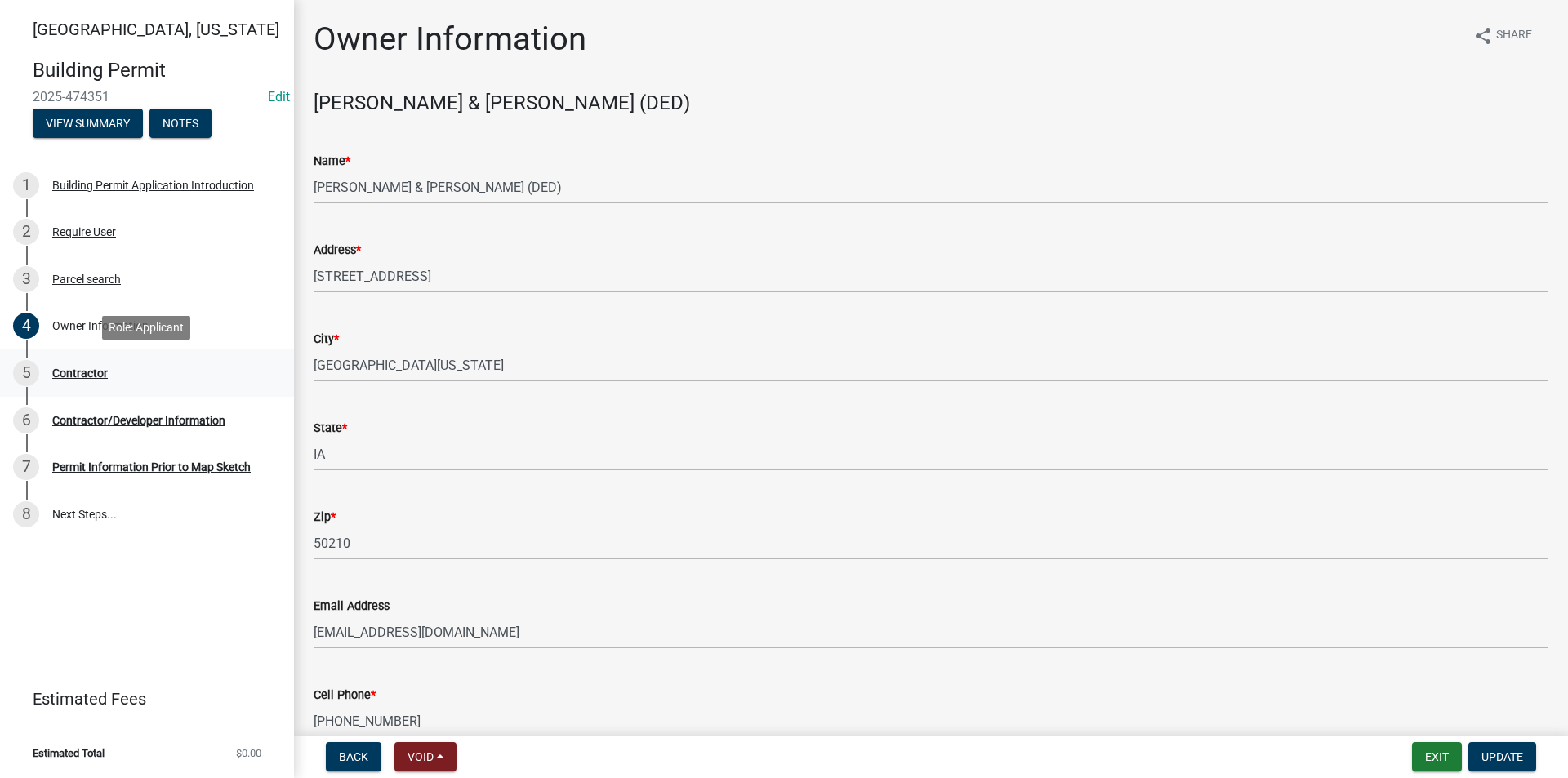
click at [95, 368] on div "Contractor" at bounding box center [80, 373] width 56 height 11
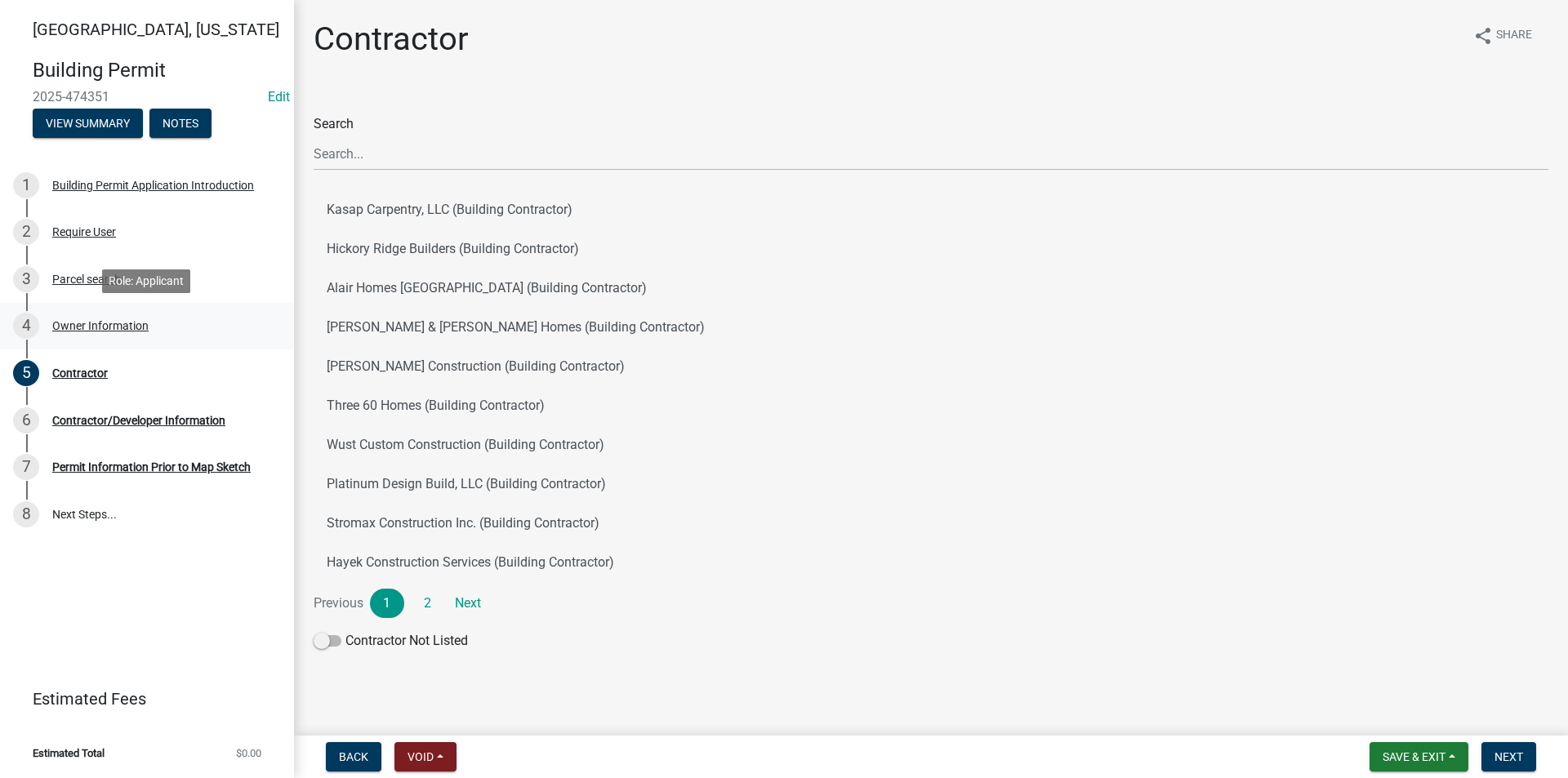
click at [82, 323] on div "Owner Information" at bounding box center [100, 326] width 96 height 11
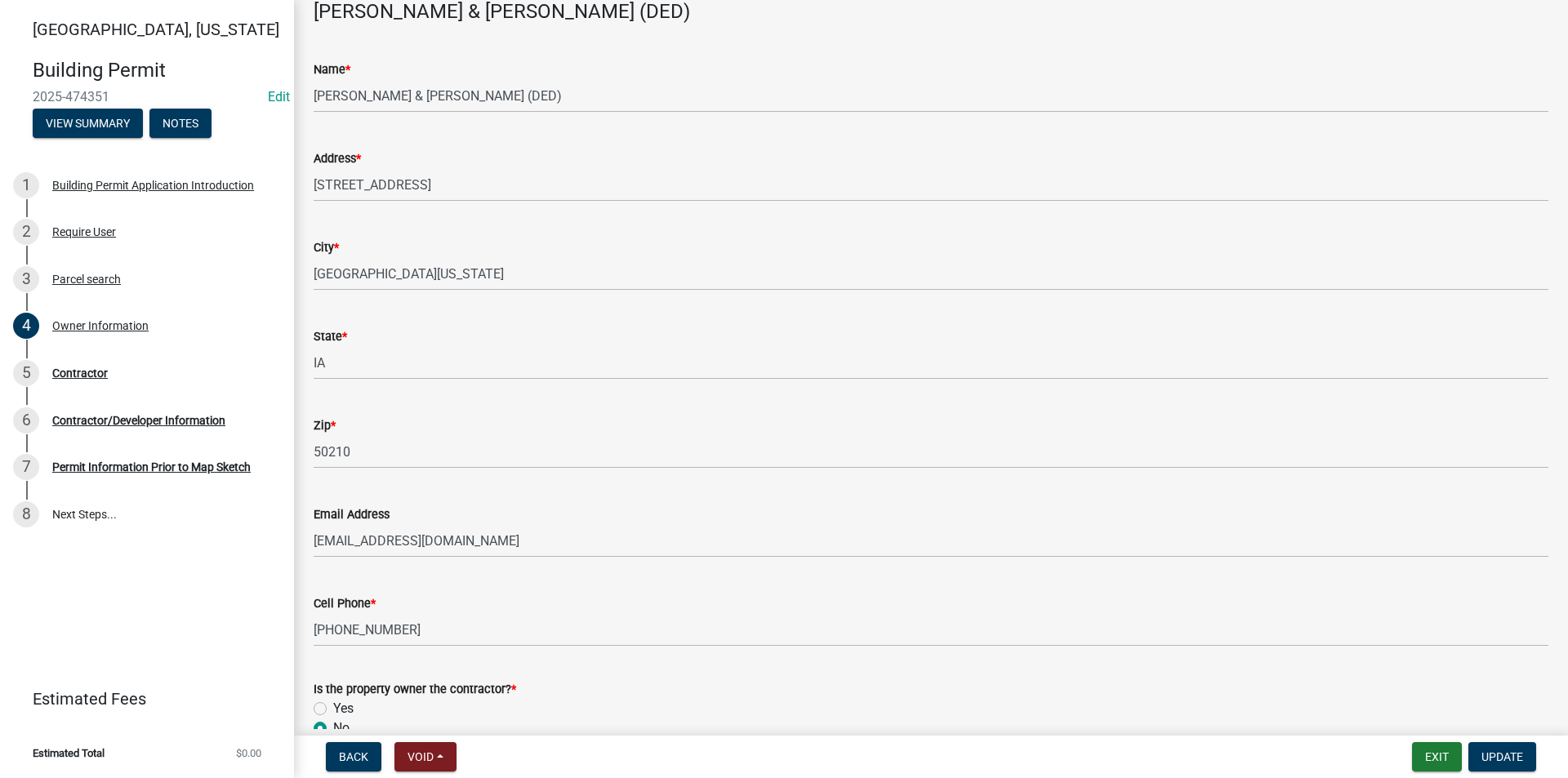
scroll to position [163, 0]
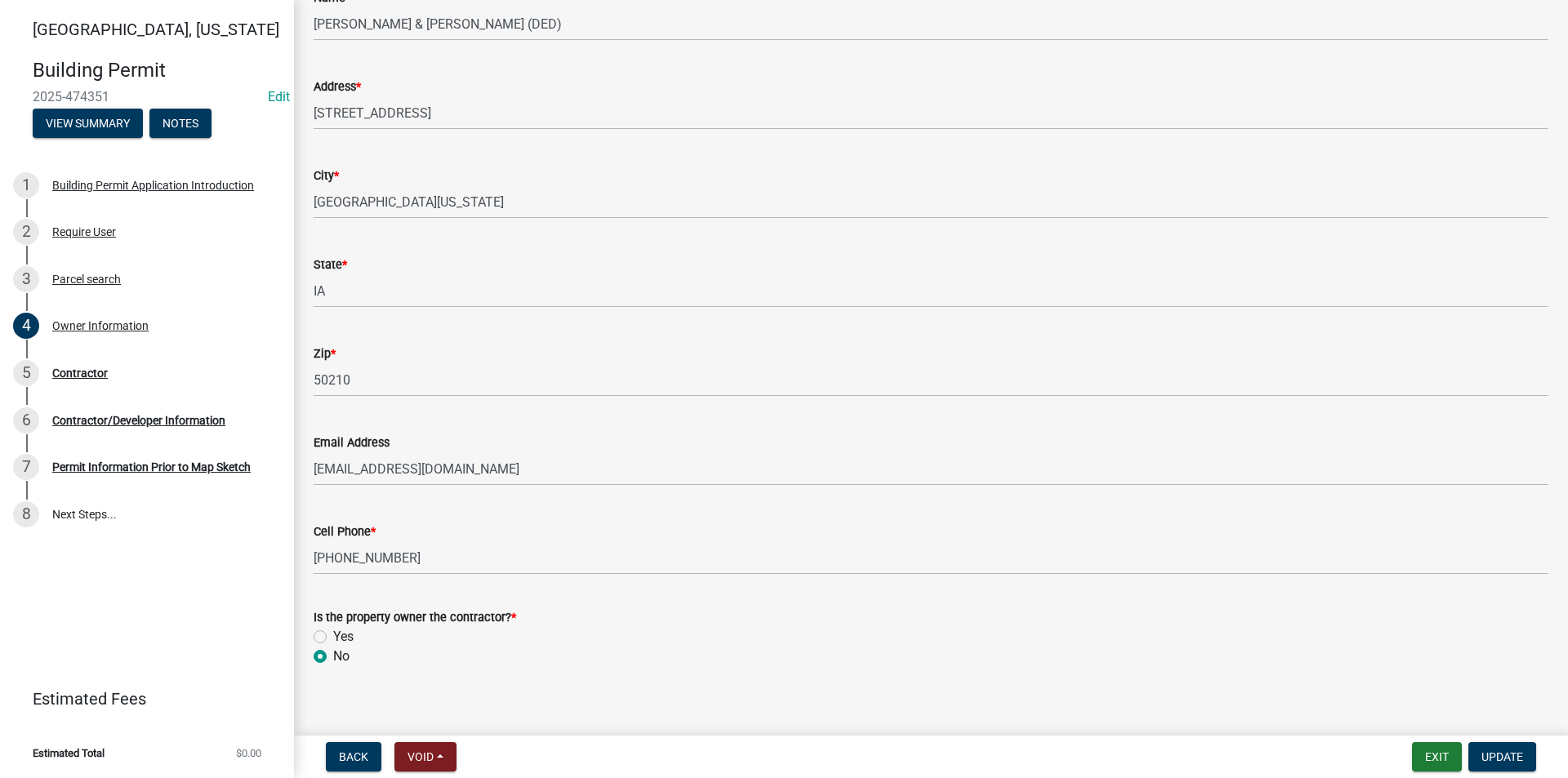
click at [333, 638] on label "Yes" at bounding box center [344, 636] width 21 height 20
click at [333, 637] on input "Yes" at bounding box center [339, 632] width 10 height 10
radio input "true"
click at [1325, 764] on div "Back Void Withdraw Lock Expire Void Exit Update" at bounding box center [931, 757] width 1248 height 30
click at [1493, 755] on span "Update" at bounding box center [1502, 756] width 42 height 13
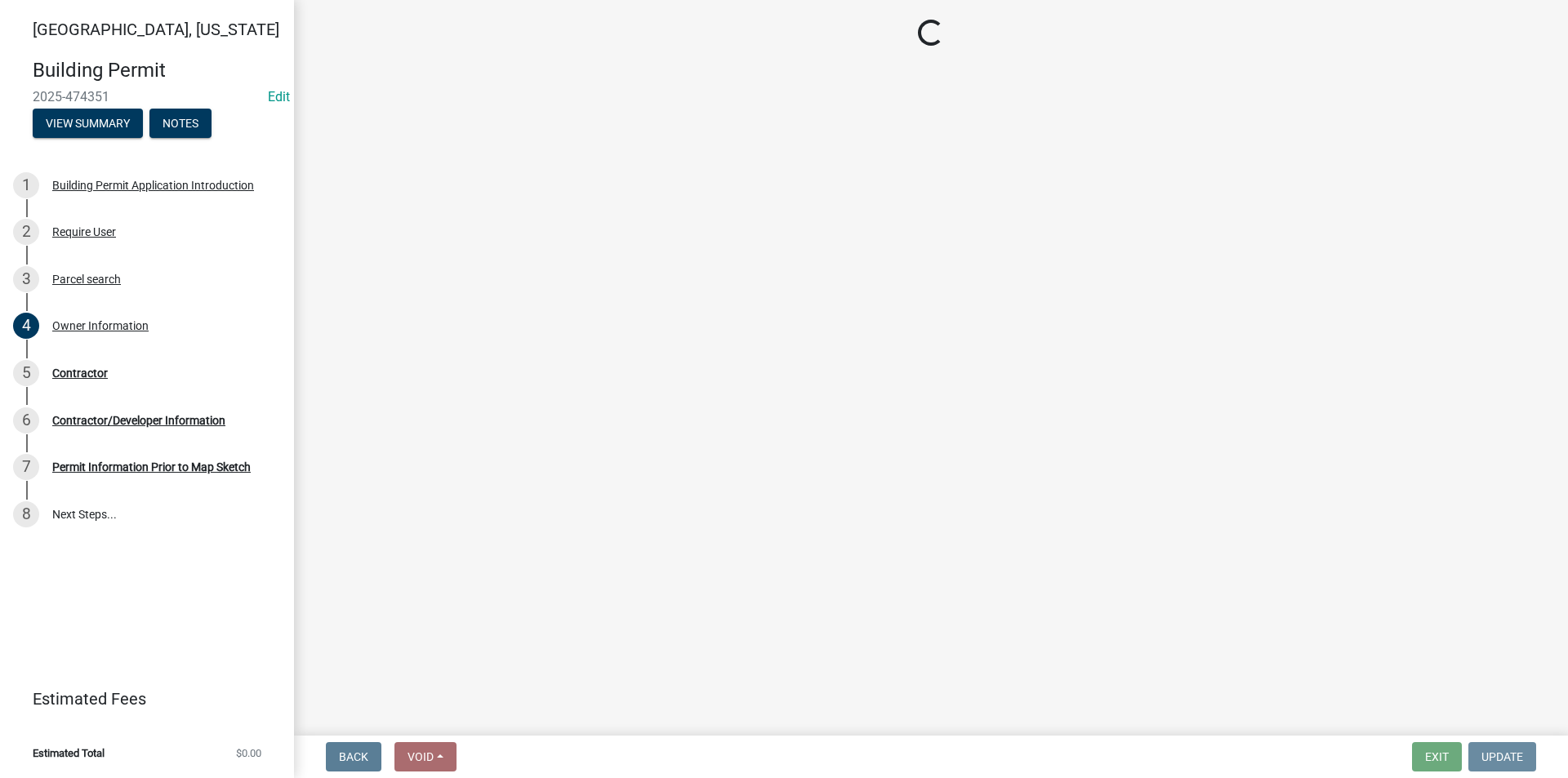
scroll to position [0, 0]
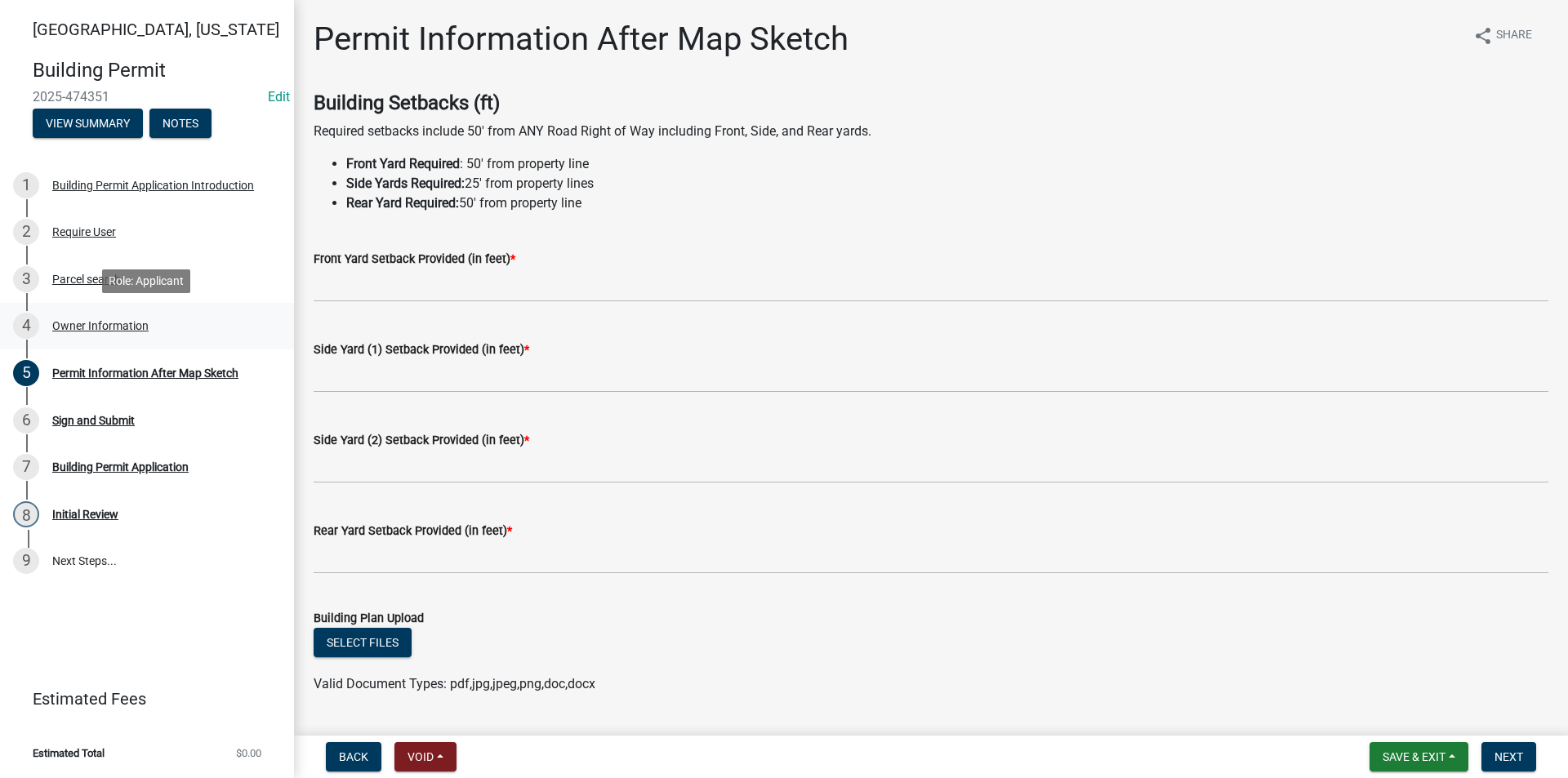
click at [85, 328] on div "Owner Information" at bounding box center [100, 326] width 96 height 11
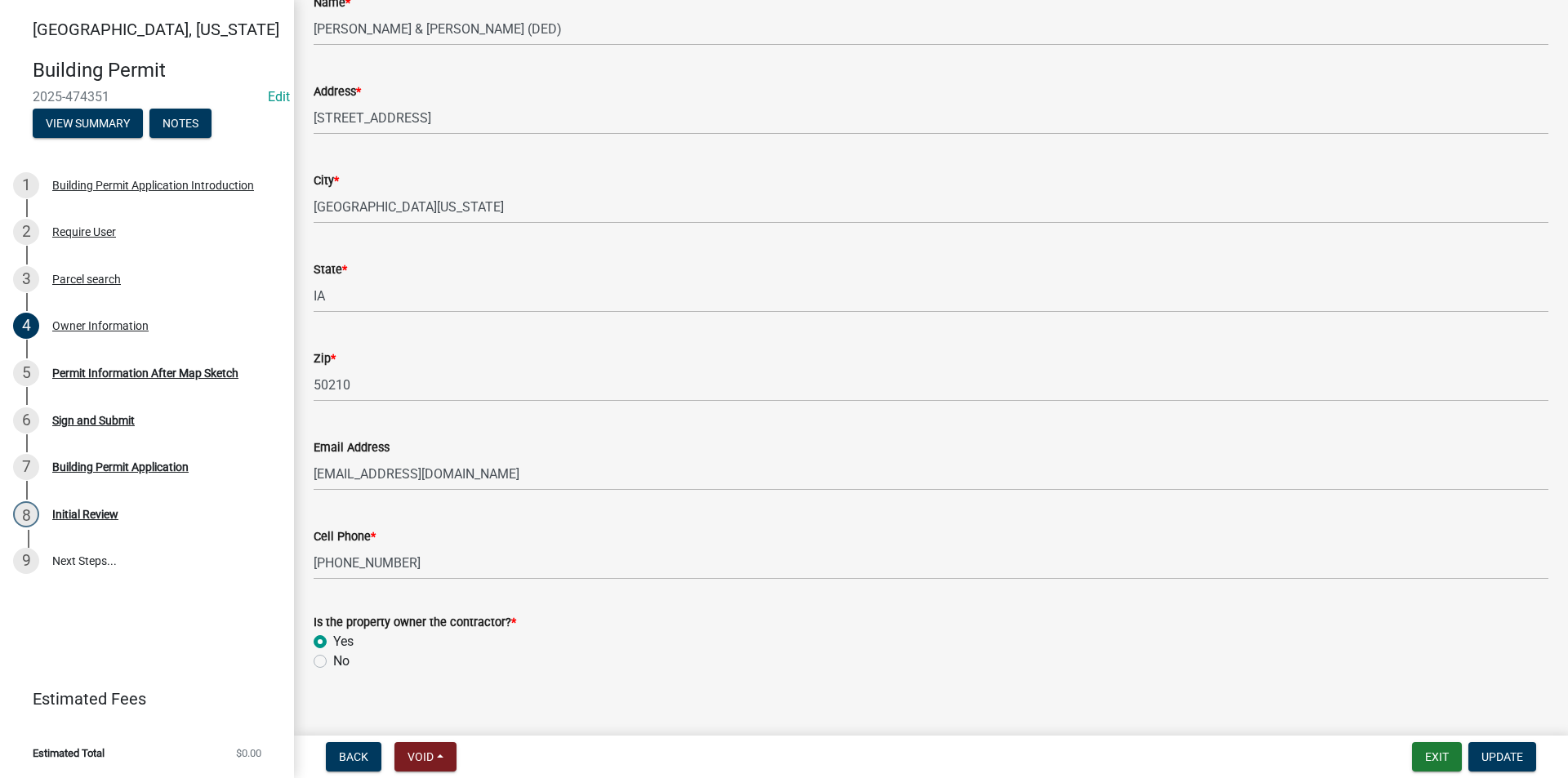
scroll to position [179, 0]
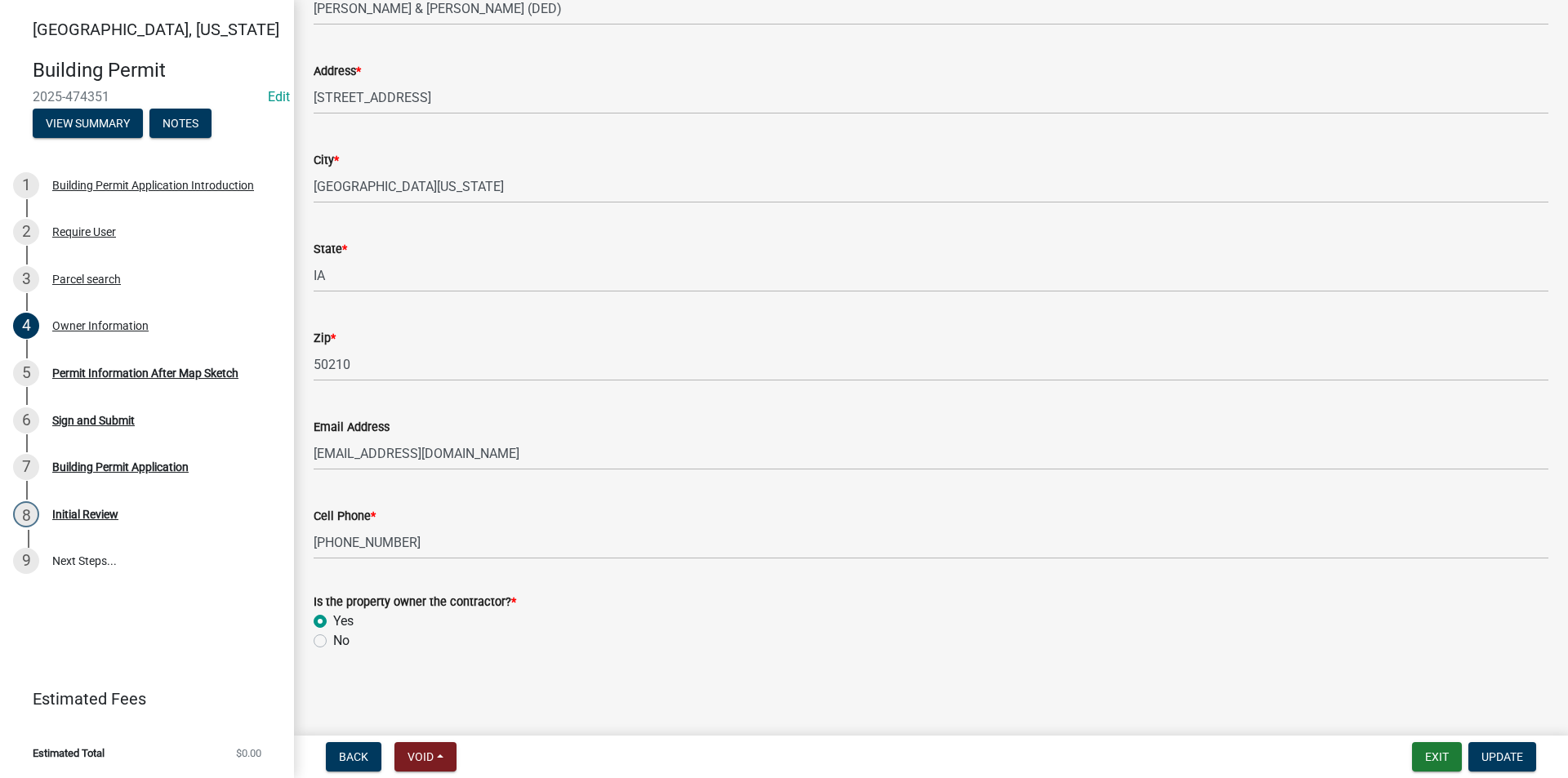
click at [333, 640] on label "No" at bounding box center [341, 641] width 16 height 20
click at [333, 640] on input "No" at bounding box center [339, 636] width 10 height 10
radio input "true"
click at [1499, 756] on span "Update" at bounding box center [1502, 756] width 42 height 13
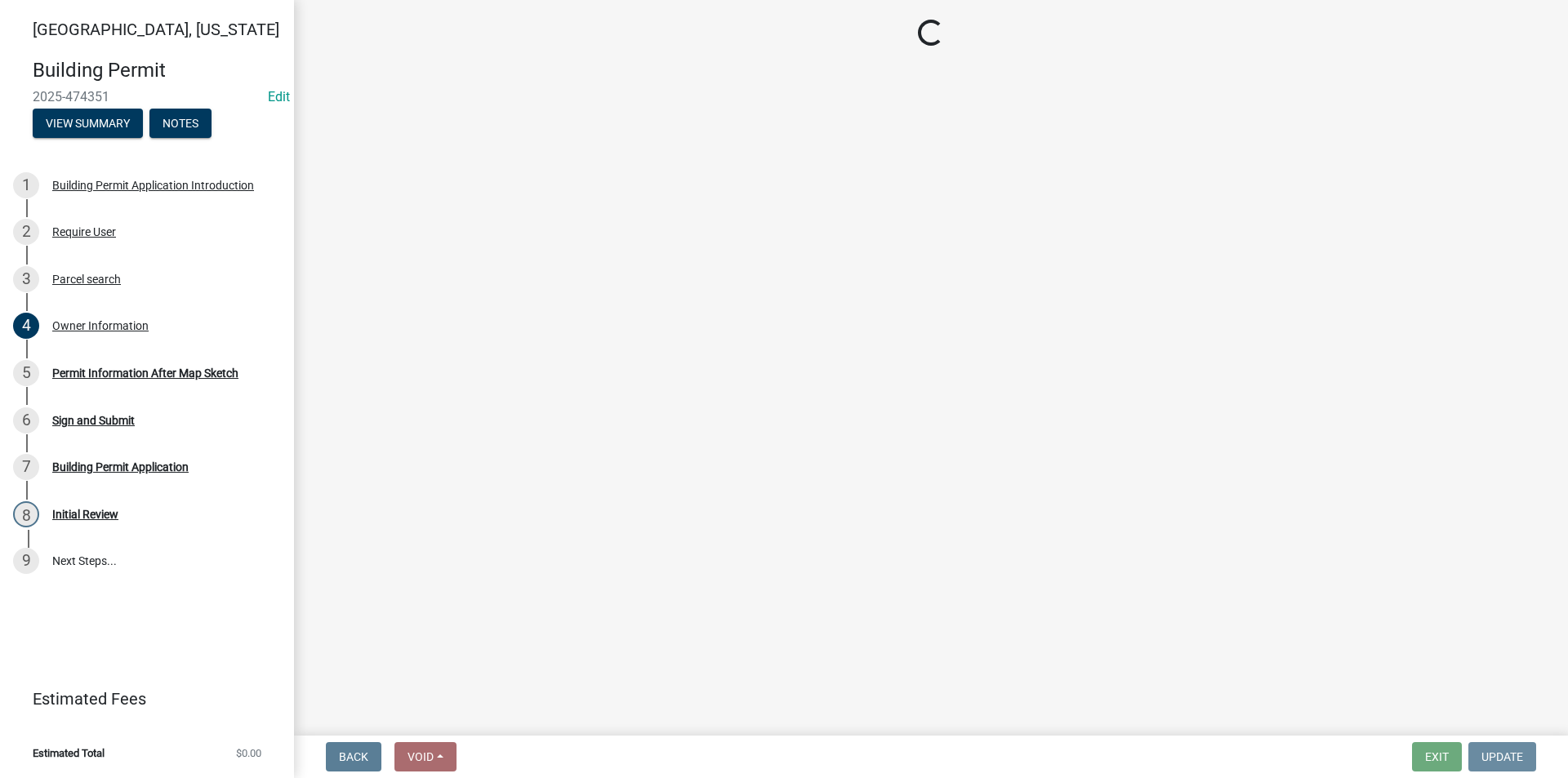
scroll to position [0, 0]
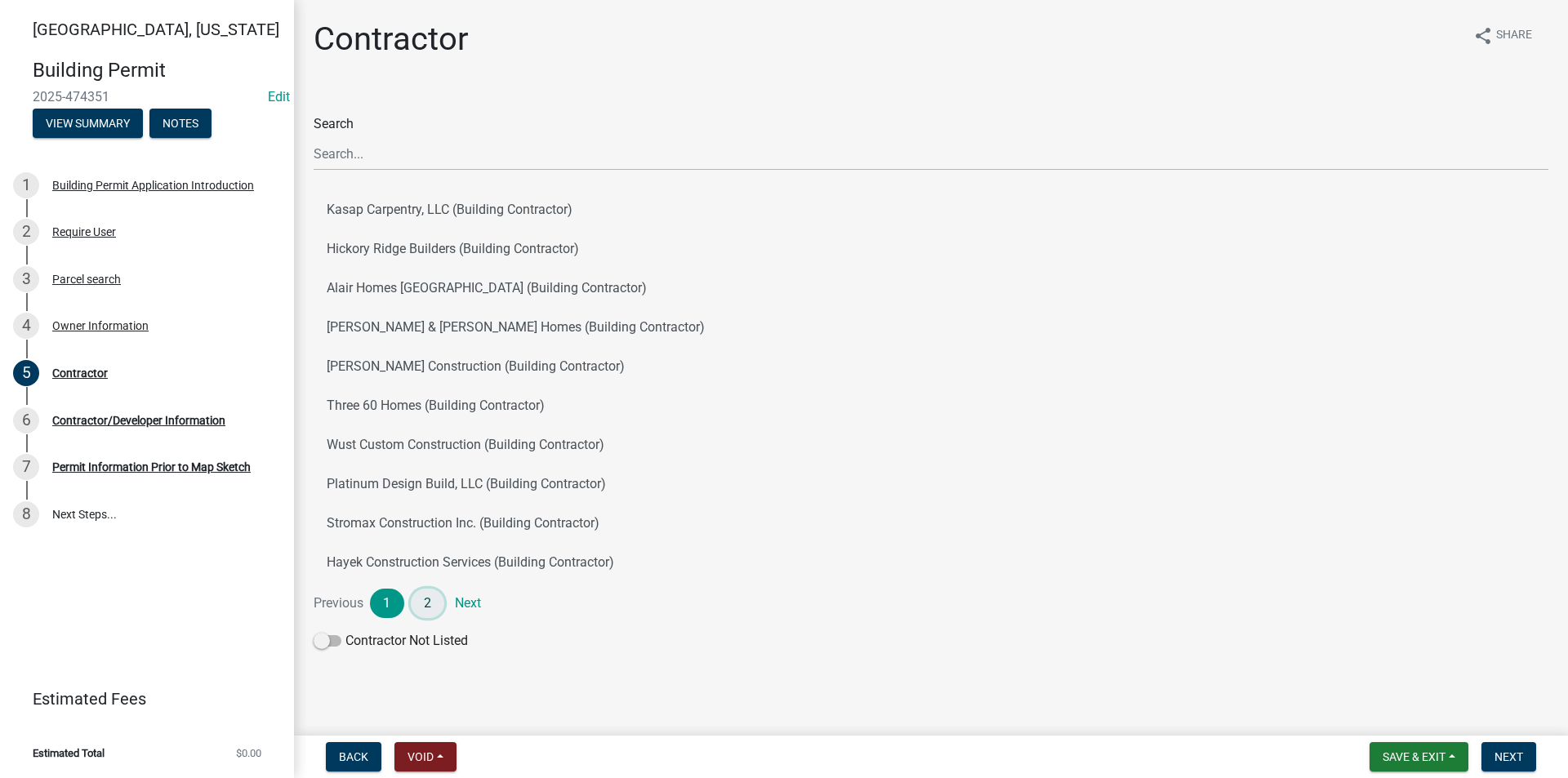
click at [428, 608] on link "2" at bounding box center [427, 603] width 34 height 30
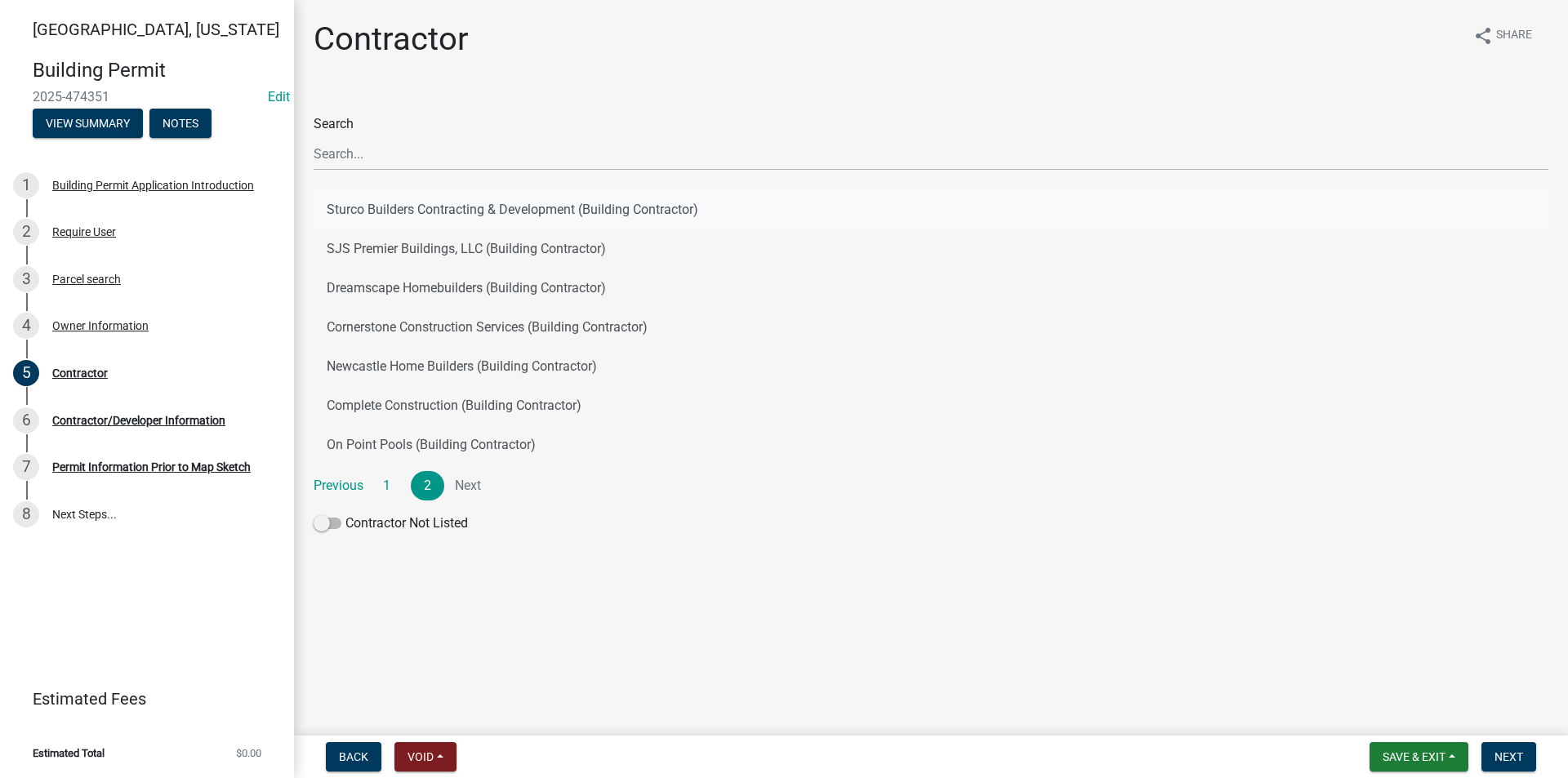
click at [448, 213] on button "Sturco Builders Contracting & Development (Building Contractor)" at bounding box center [931, 209] width 1235 height 39
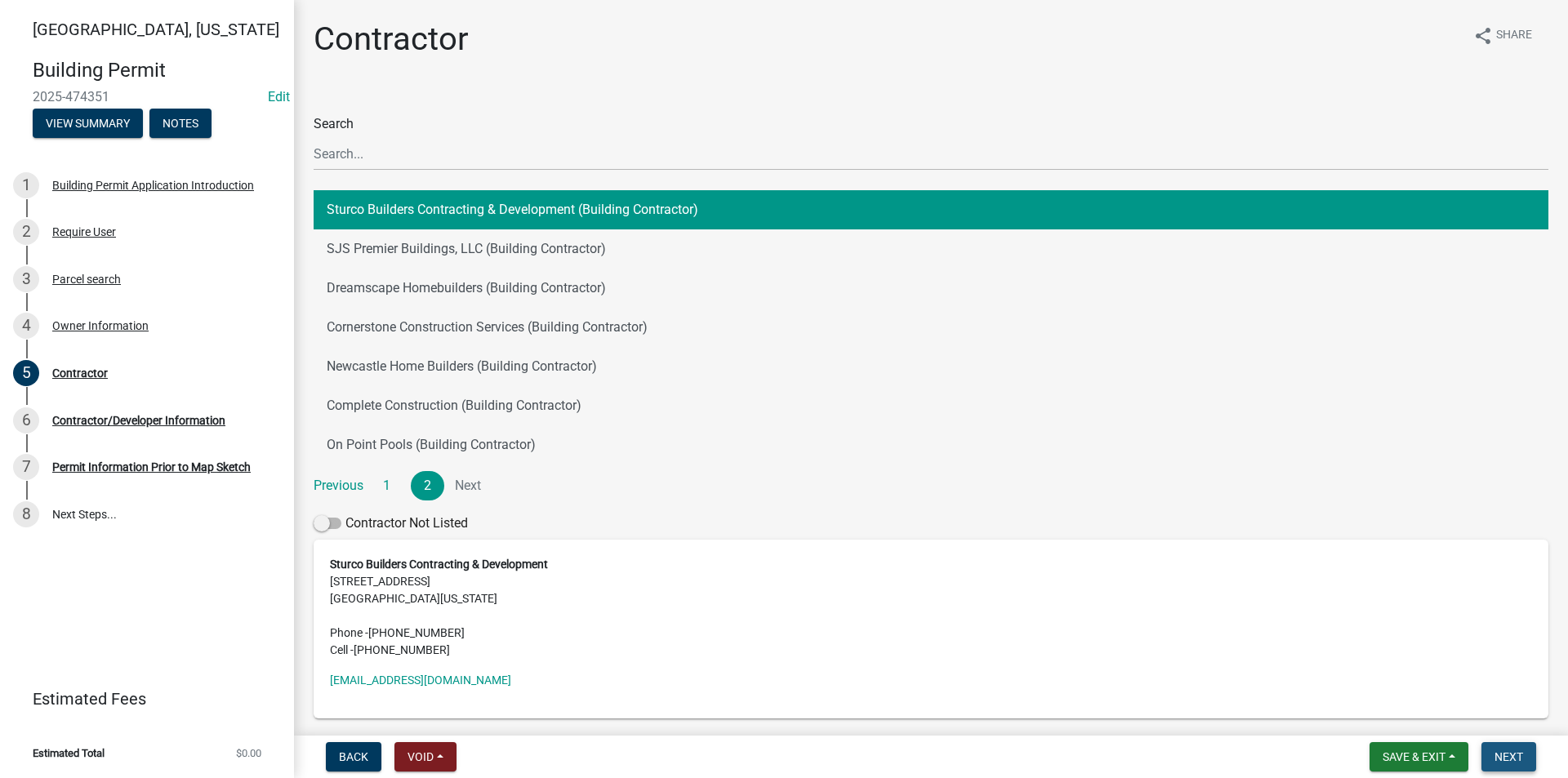
click at [1515, 761] on span "Next" at bounding box center [1508, 756] width 29 height 13
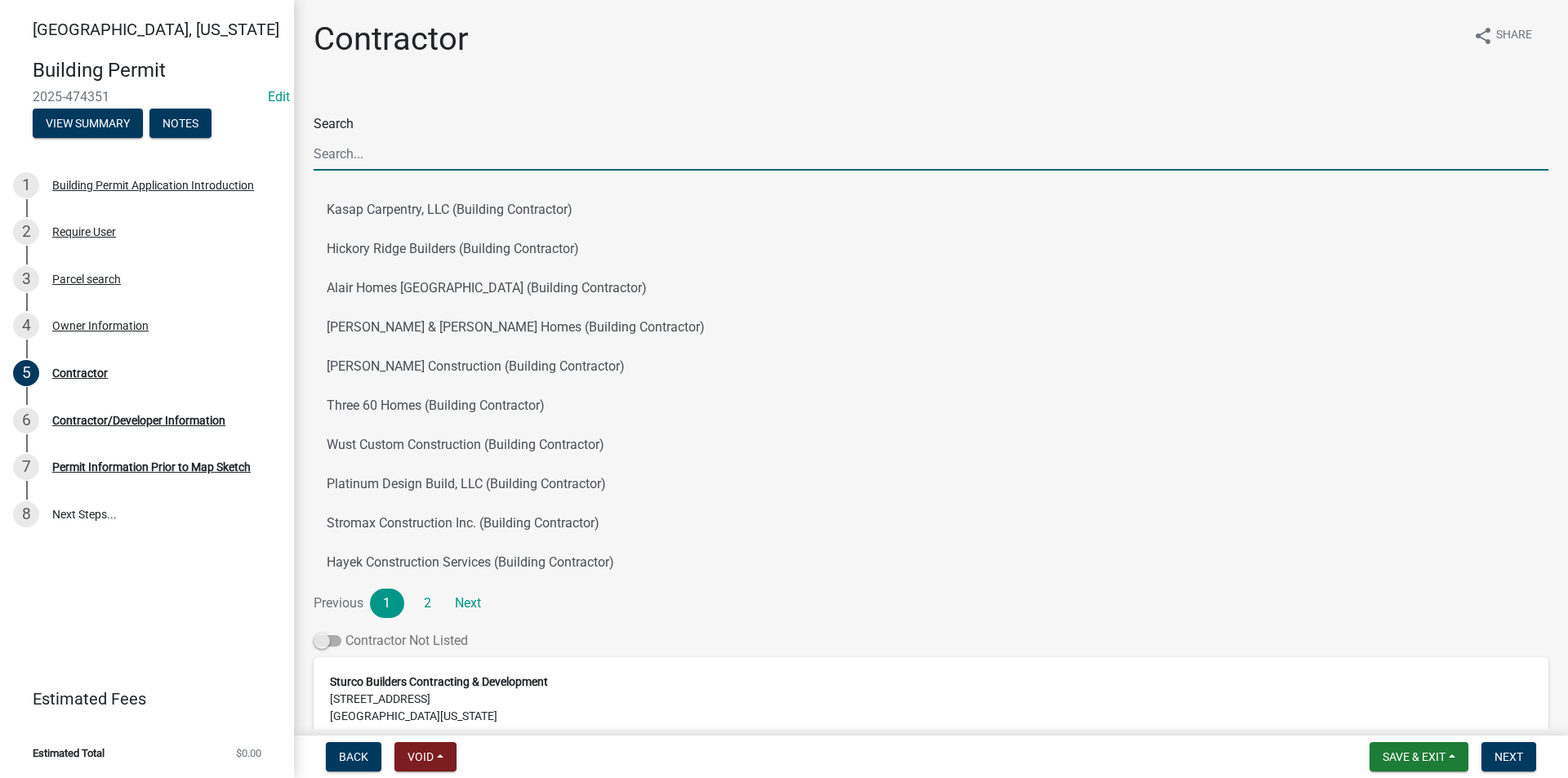
click at [329, 640] on span at bounding box center [327, 641] width 28 height 11
click at [346, 631] on input "Contractor Not Listed" at bounding box center [346, 631] width 0 height 0
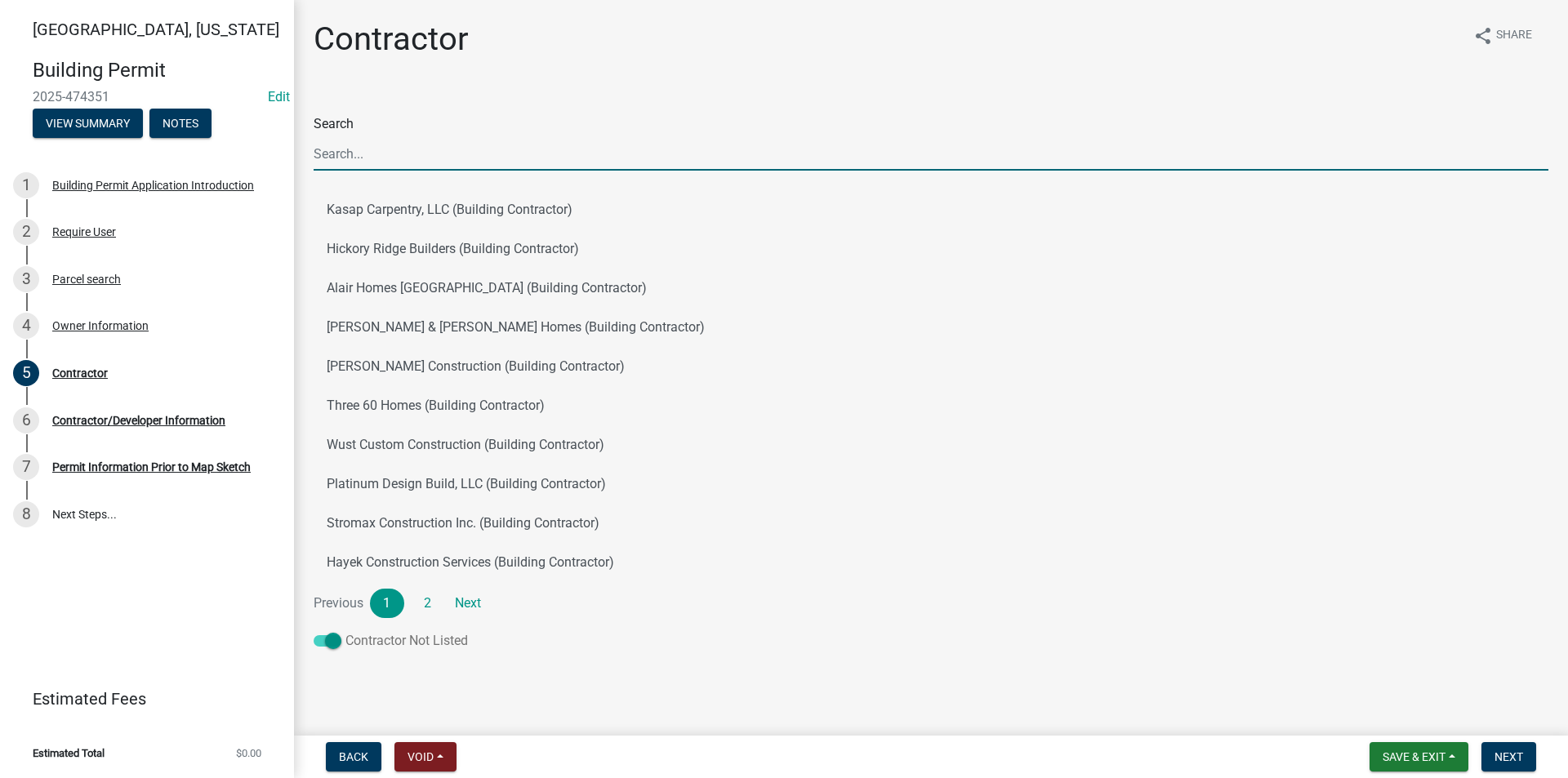
click at [329, 636] on span at bounding box center [327, 641] width 28 height 11
click at [346, 631] on input "Contractor Not Listed" at bounding box center [346, 631] width 0 height 0
click at [332, 643] on span at bounding box center [327, 641] width 28 height 11
click at [346, 631] on input "Contractor Not Listed" at bounding box center [346, 631] width 0 height 0
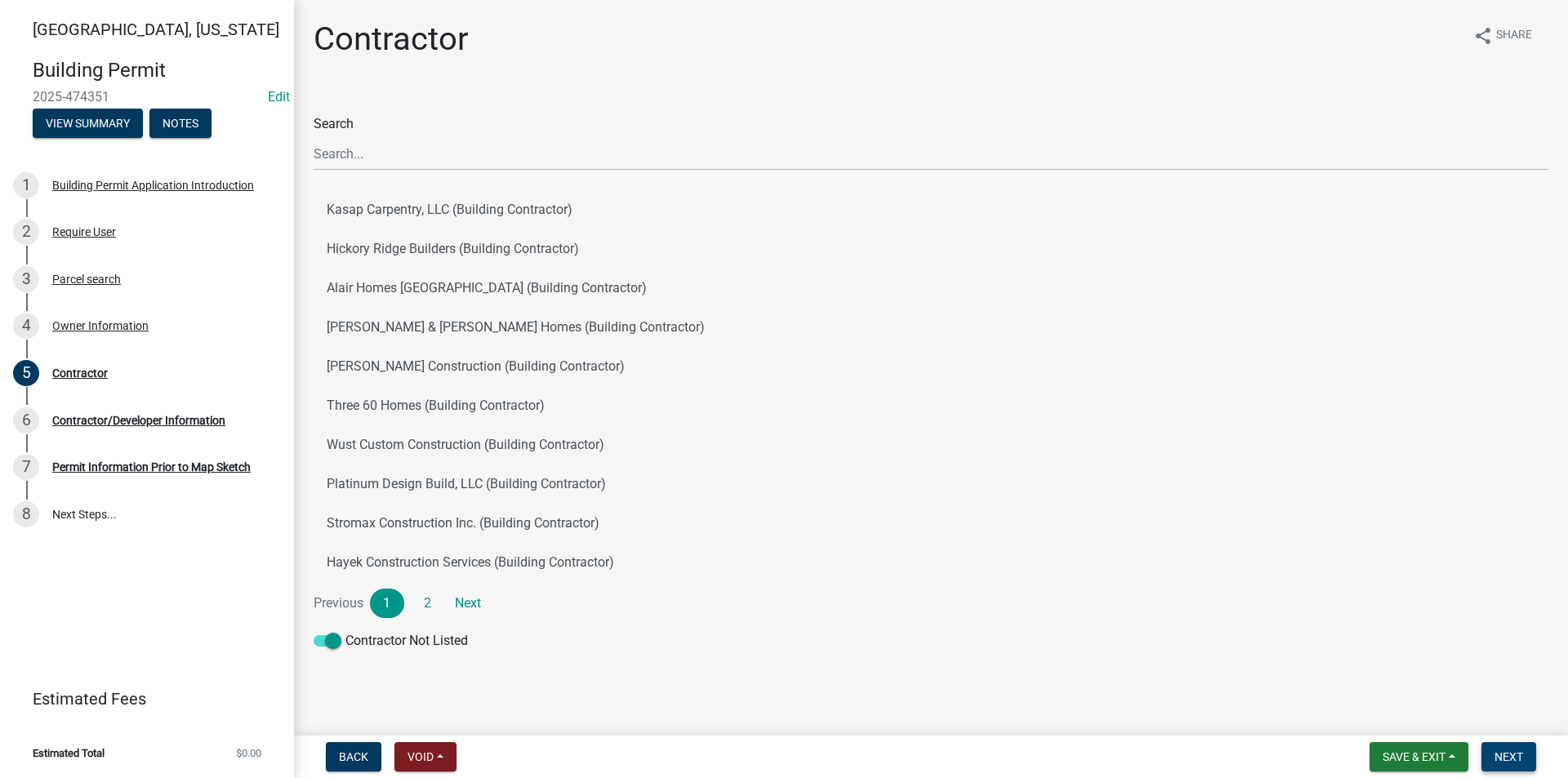
click at [1502, 755] on span "Next" at bounding box center [1508, 756] width 29 height 13
click at [1527, 755] on button "Next" at bounding box center [1508, 757] width 55 height 30
click at [330, 649] on label "Contractor Not Listed" at bounding box center [391, 641] width 155 height 20
click at [346, 631] on input "Contractor Not Listed" at bounding box center [346, 631] width 0 height 0
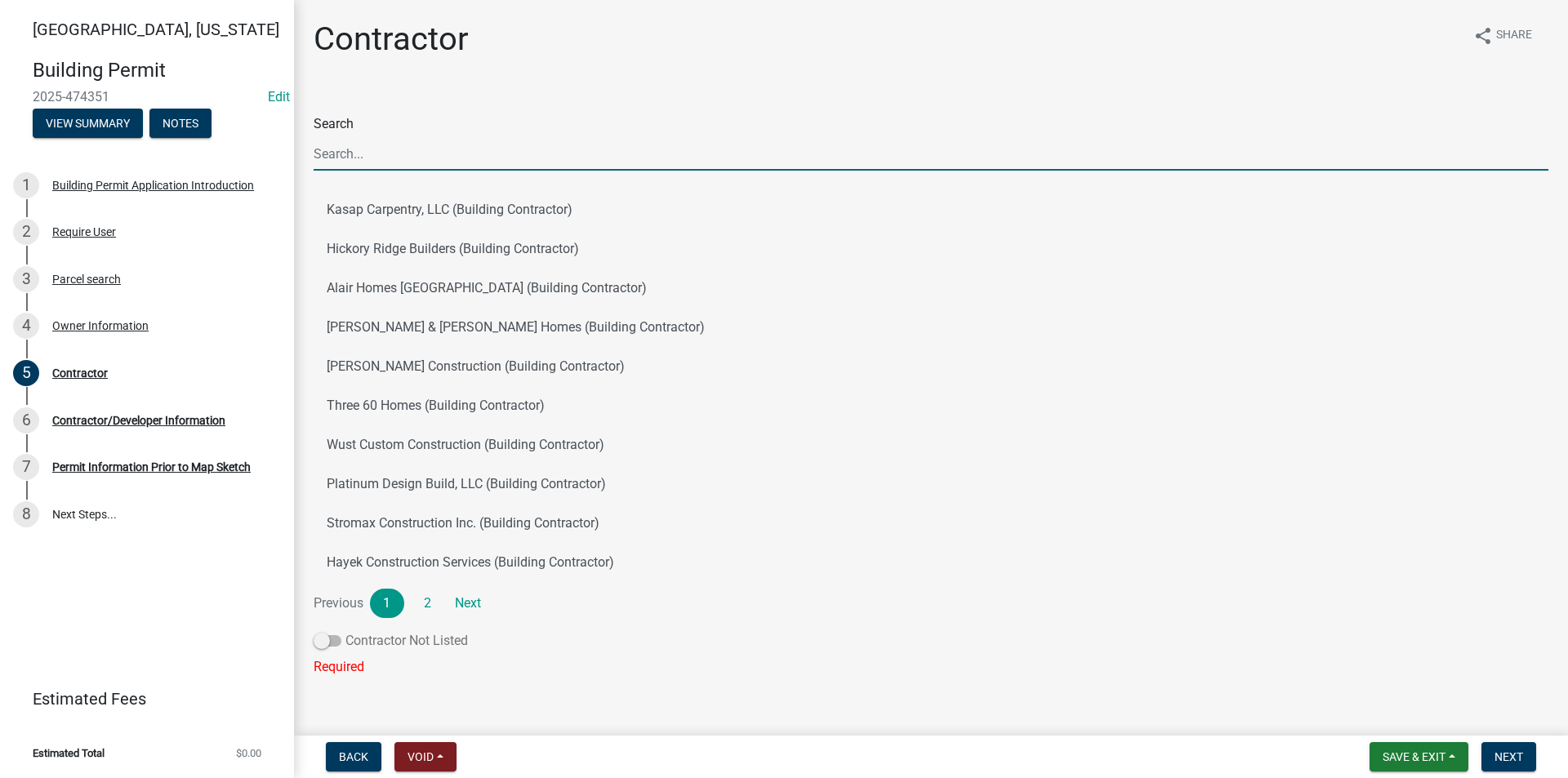
click at [326, 646] on span at bounding box center [327, 641] width 28 height 11
click at [346, 631] on input "Contractor Not Listed" at bounding box center [346, 631] width 0 height 0
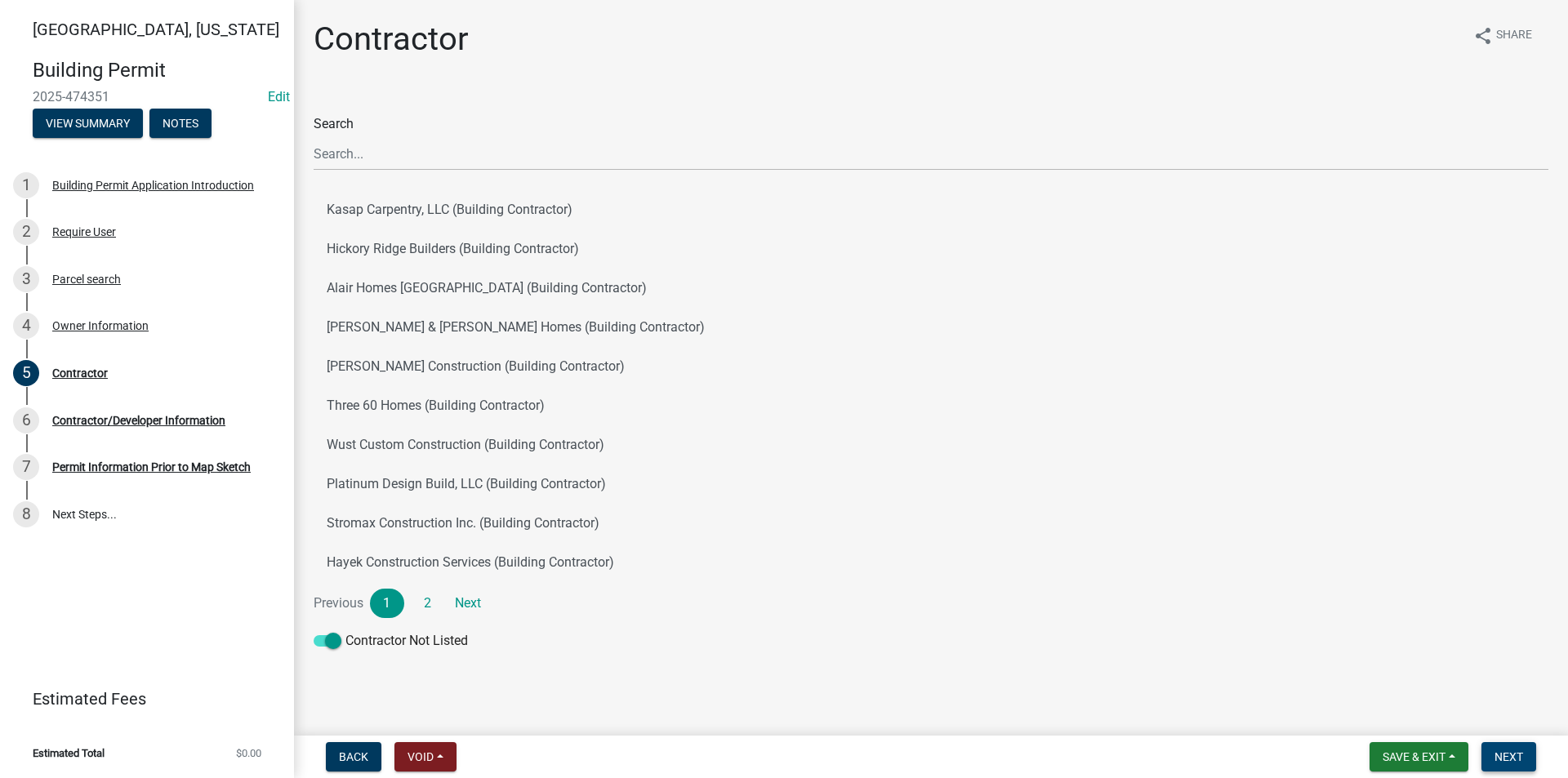
click at [1505, 761] on span "Next" at bounding box center [1508, 756] width 29 height 13
click at [348, 748] on button "Back" at bounding box center [353, 757] width 56 height 30
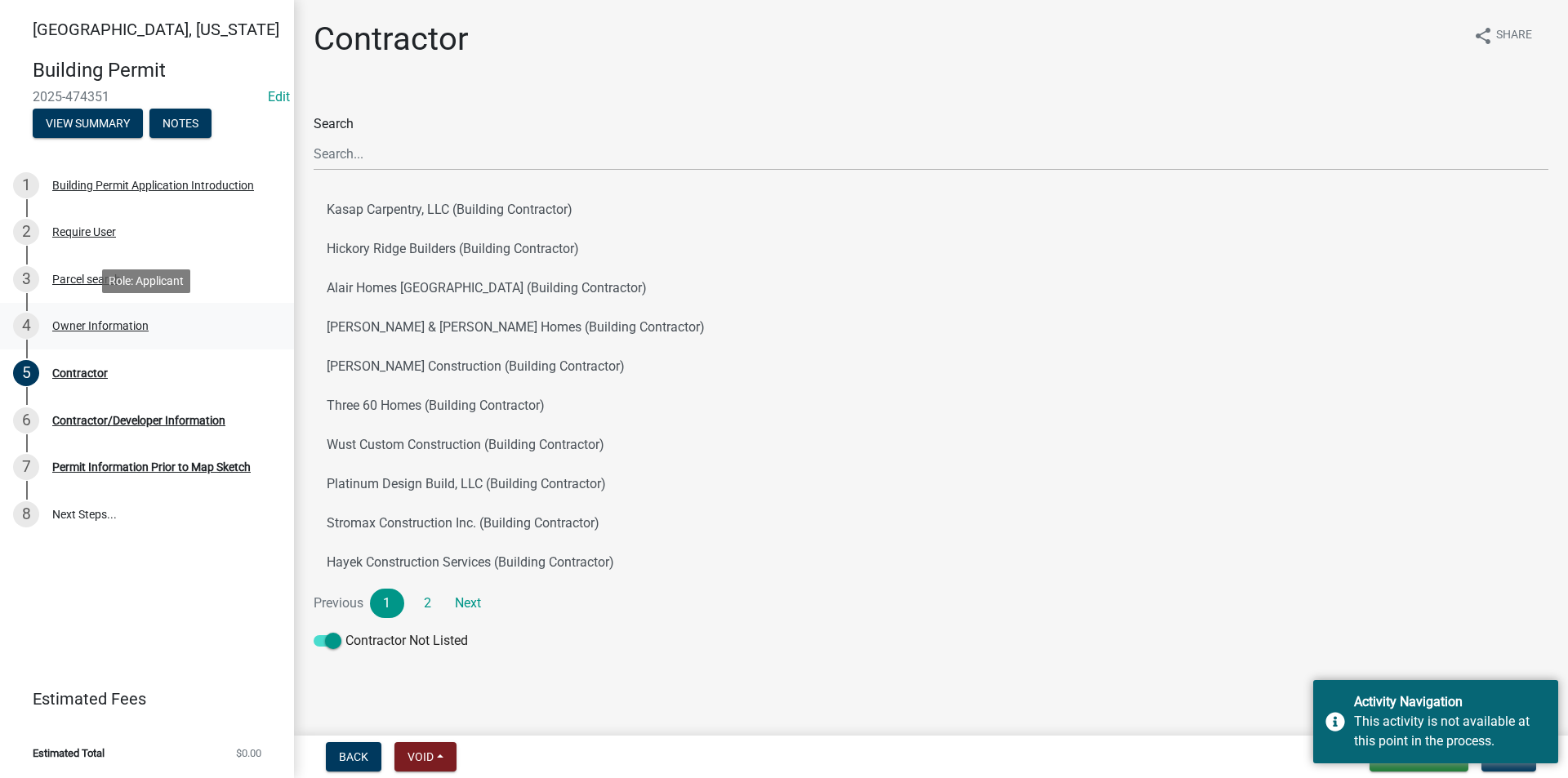
click at [97, 315] on div "4 Owner Information" at bounding box center [140, 326] width 254 height 26
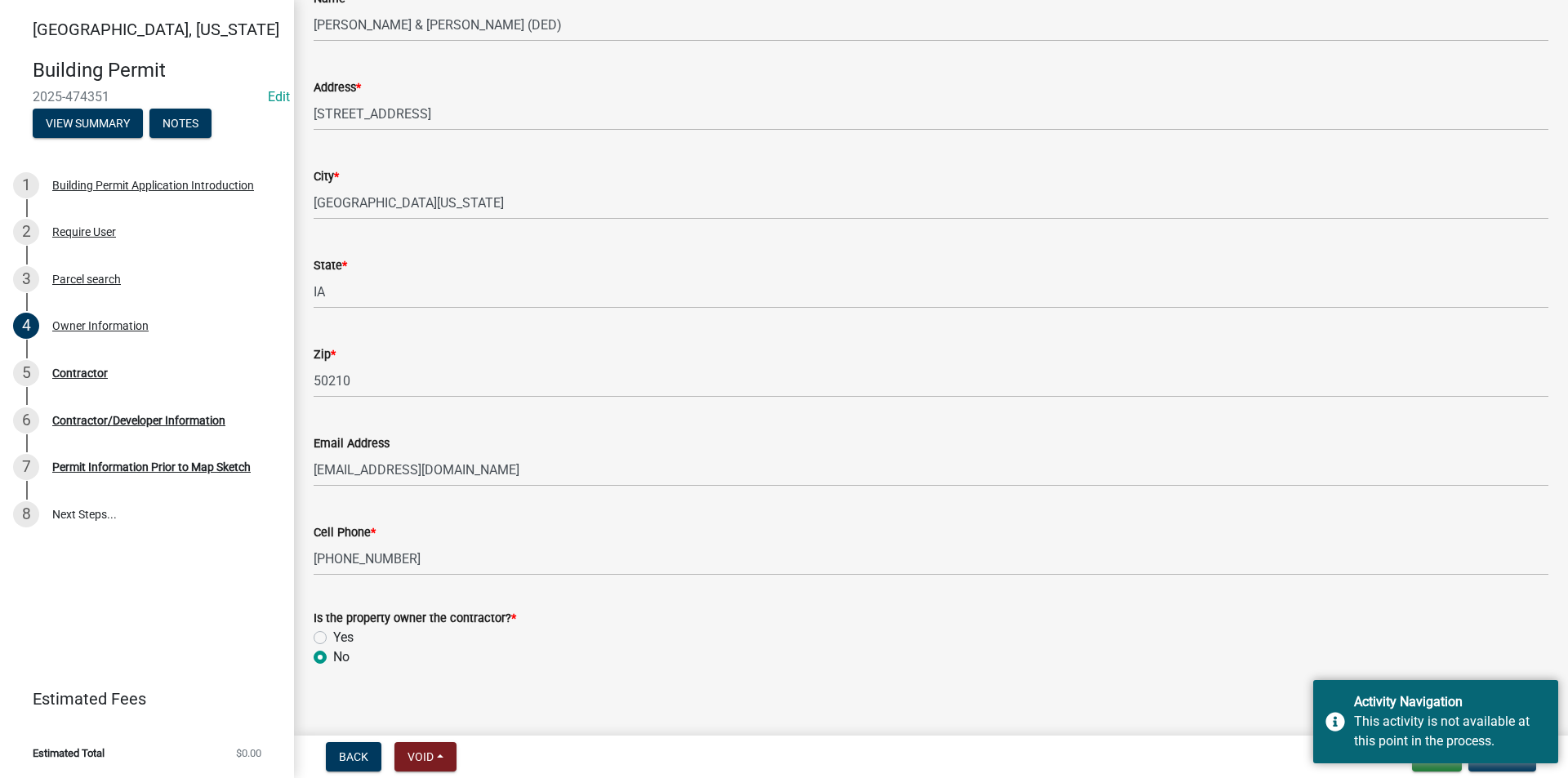
scroll to position [179, 0]
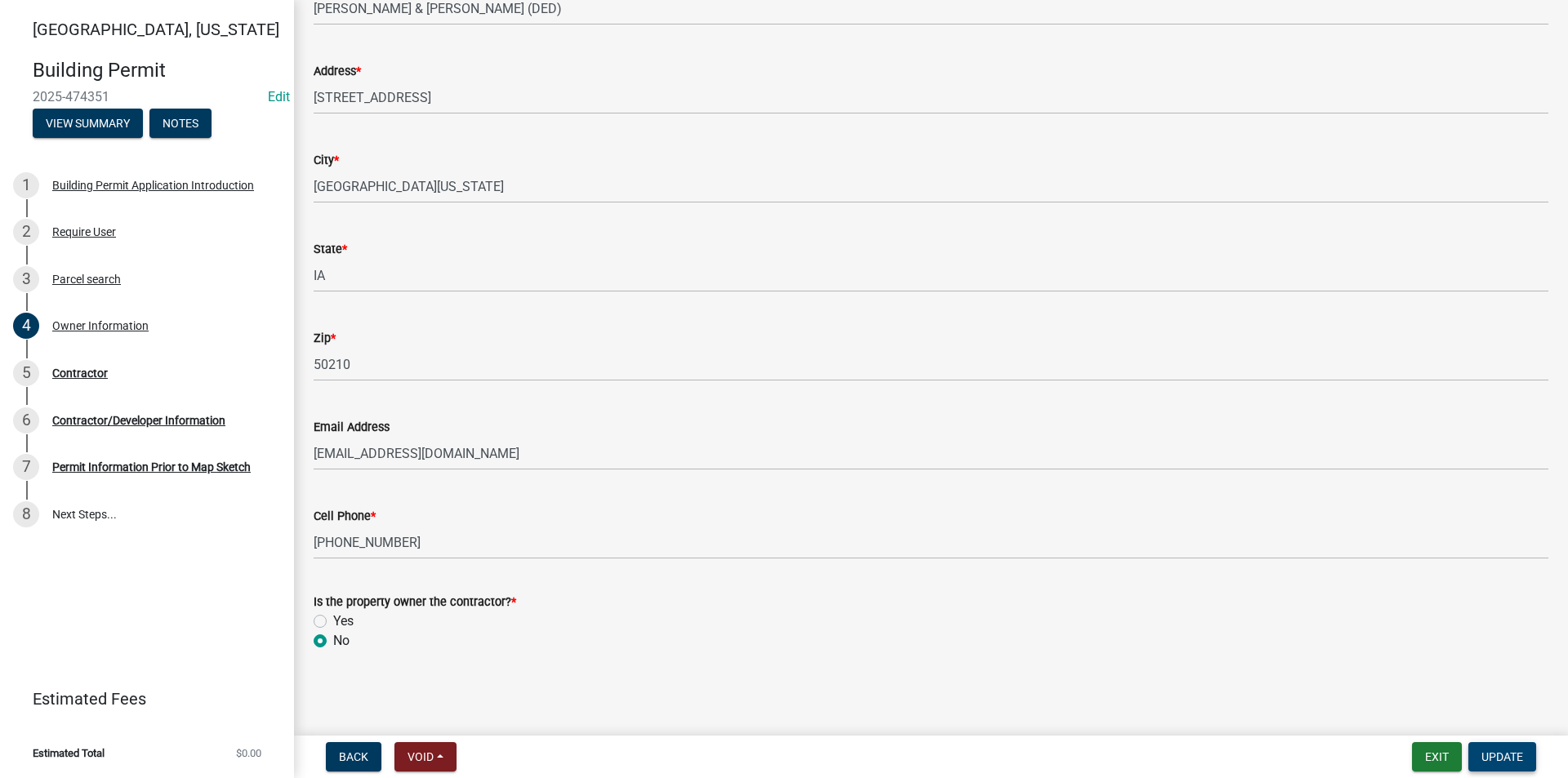
click at [1479, 755] on button "Update" at bounding box center [1502, 757] width 68 height 30
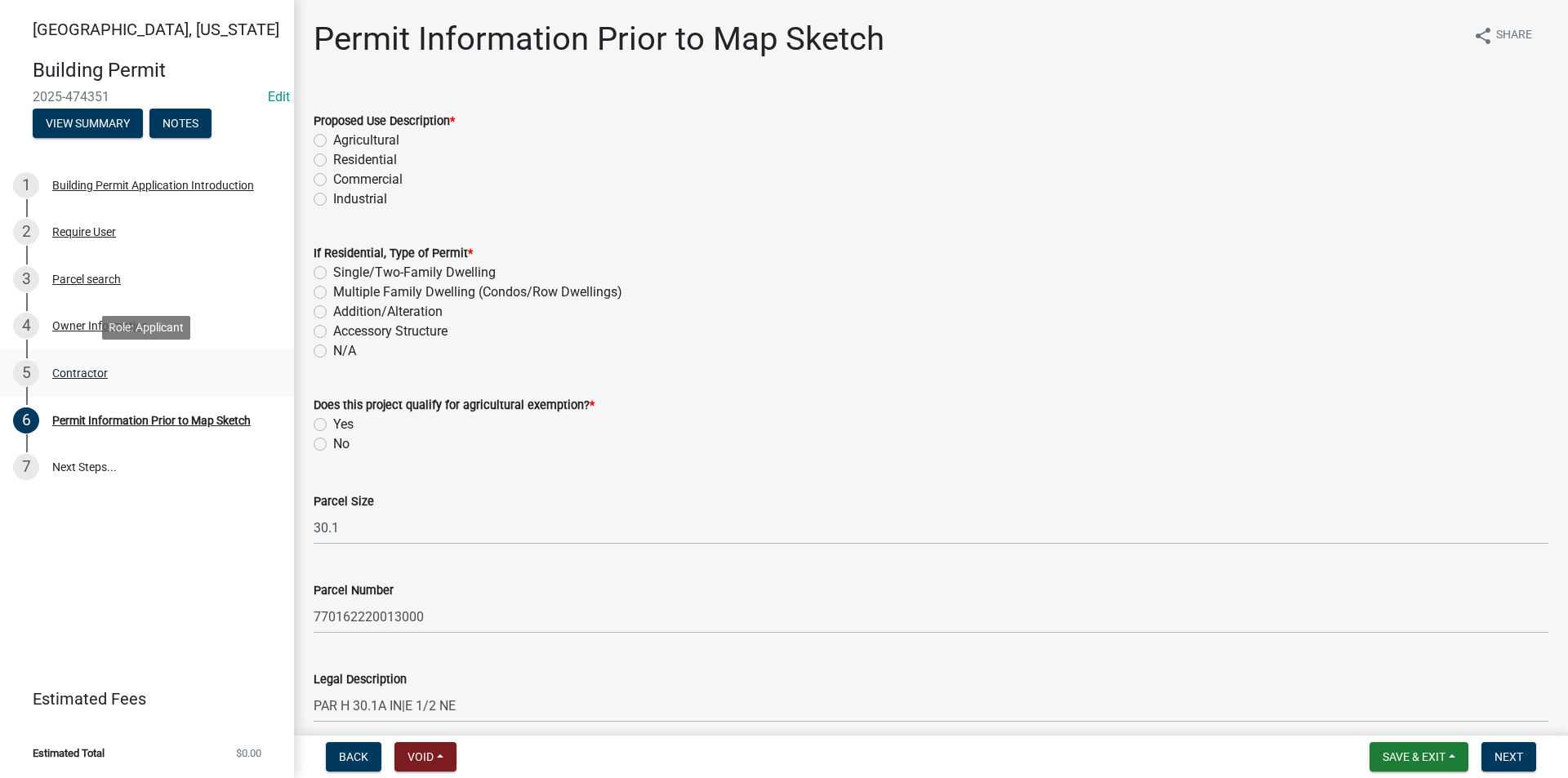
click at [76, 378] on div "Contractor" at bounding box center [80, 373] width 56 height 11
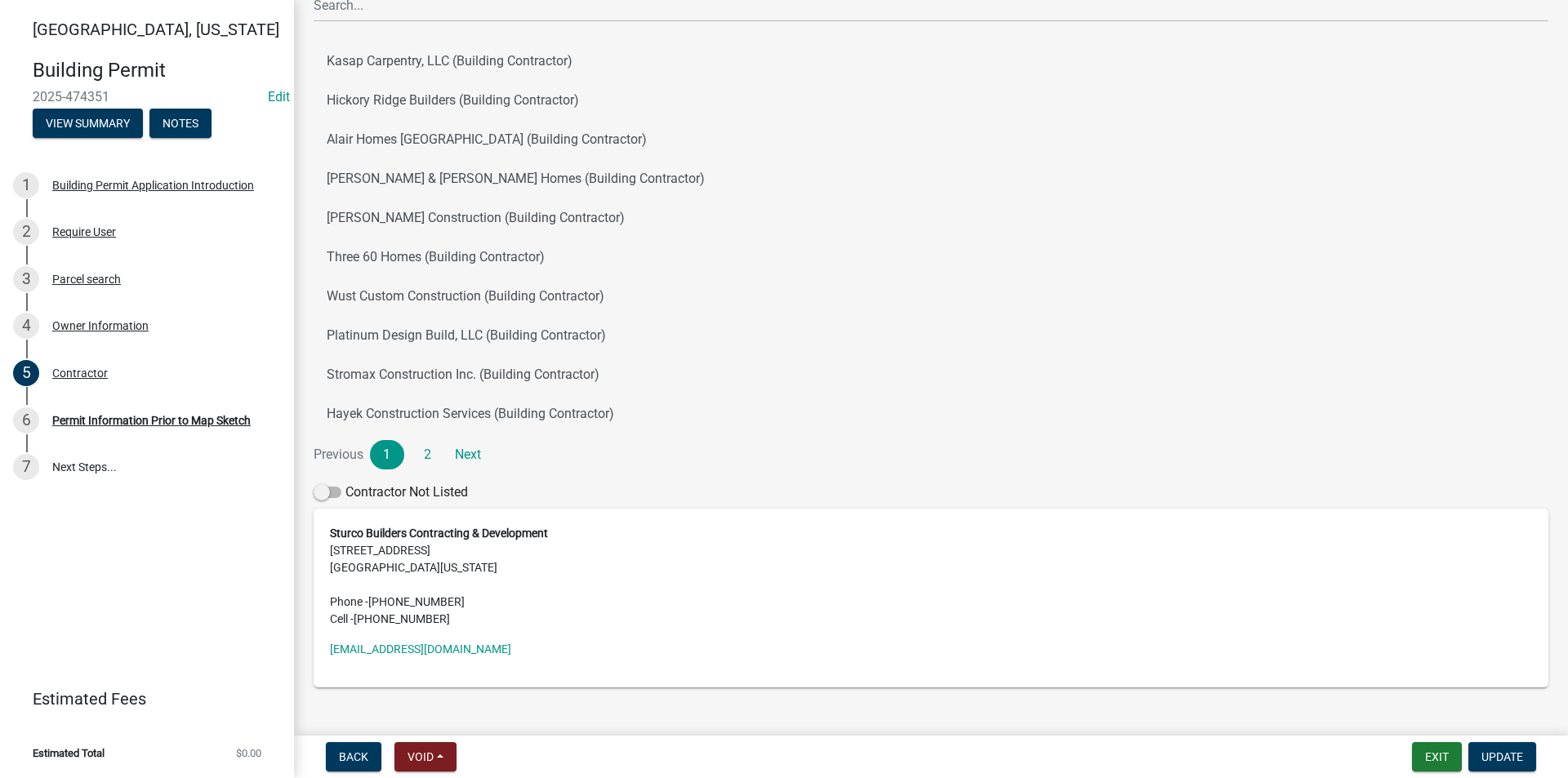
scroll to position [163, 0]
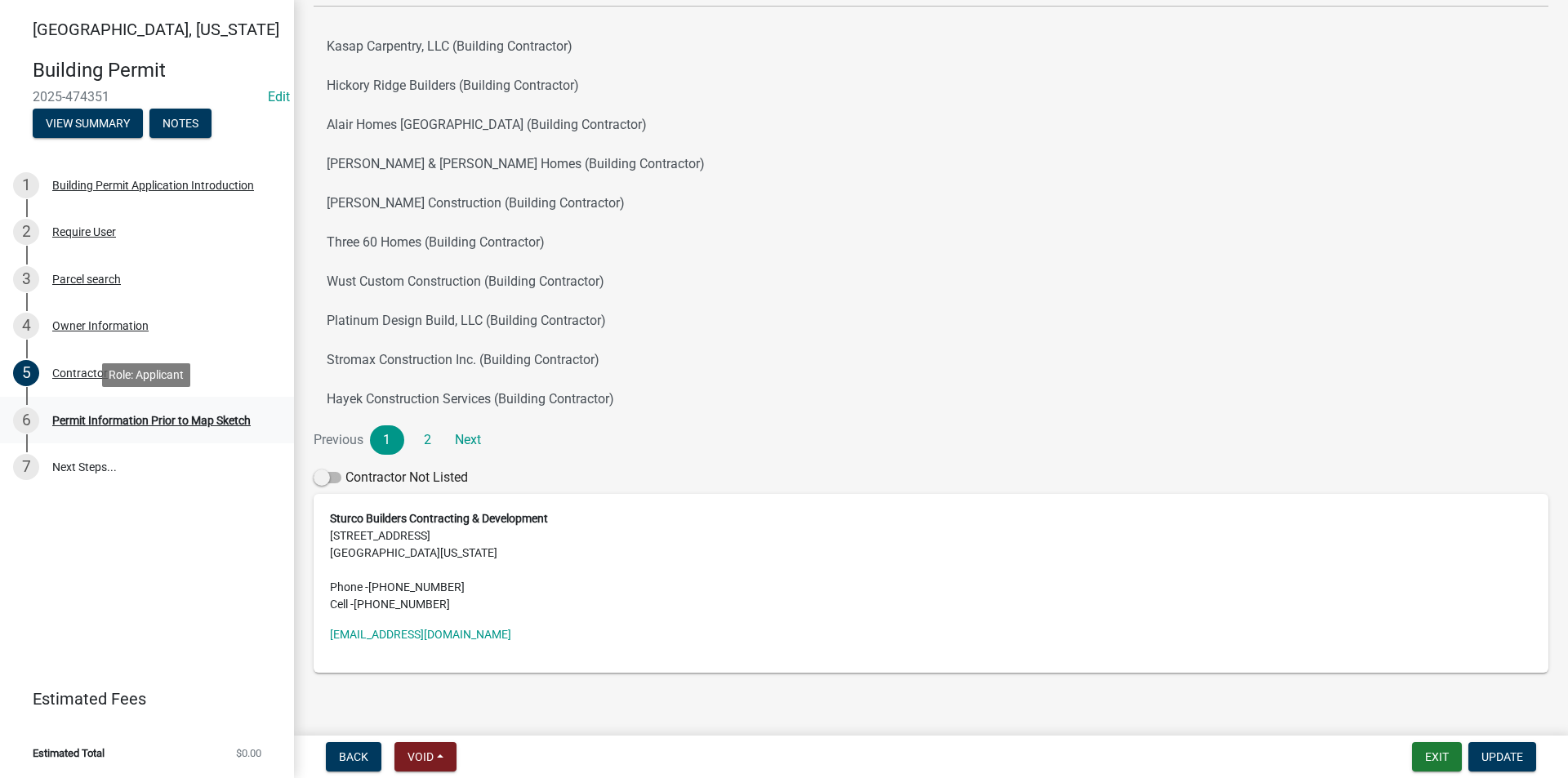
click at [132, 422] on div "Permit Information Prior to Map Sketch" at bounding box center [151, 420] width 199 height 11
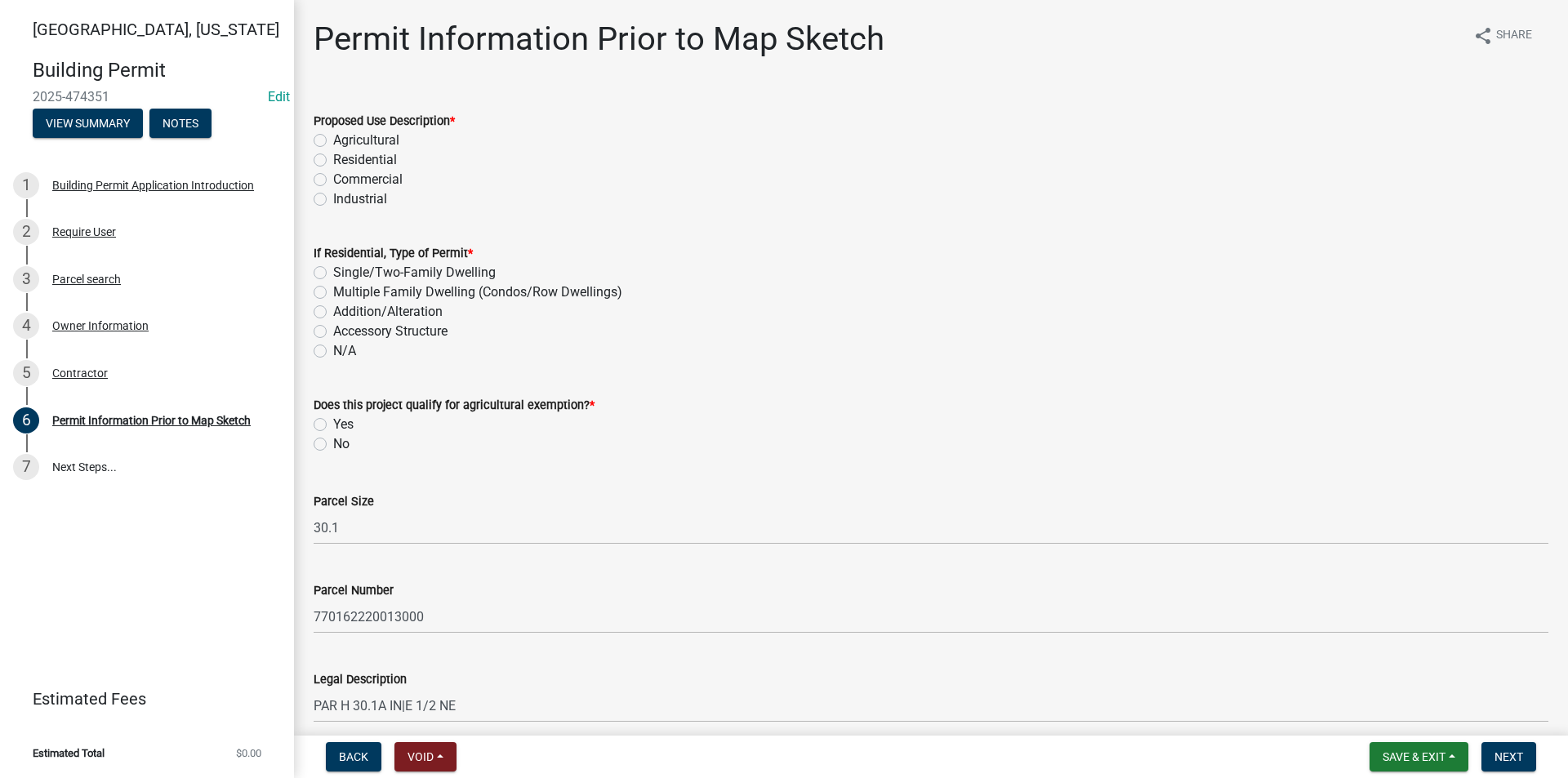
click at [333, 156] on label "Residential" at bounding box center [365, 160] width 63 height 20
click at [333, 156] on input "Residential" at bounding box center [339, 155] width 10 height 10
radio input "true"
click at [333, 277] on label "Single/Two-Family Dwelling" at bounding box center [414, 273] width 162 height 20
click at [333, 274] on input "Single/Two-Family Dwelling" at bounding box center [339, 268] width 10 height 10
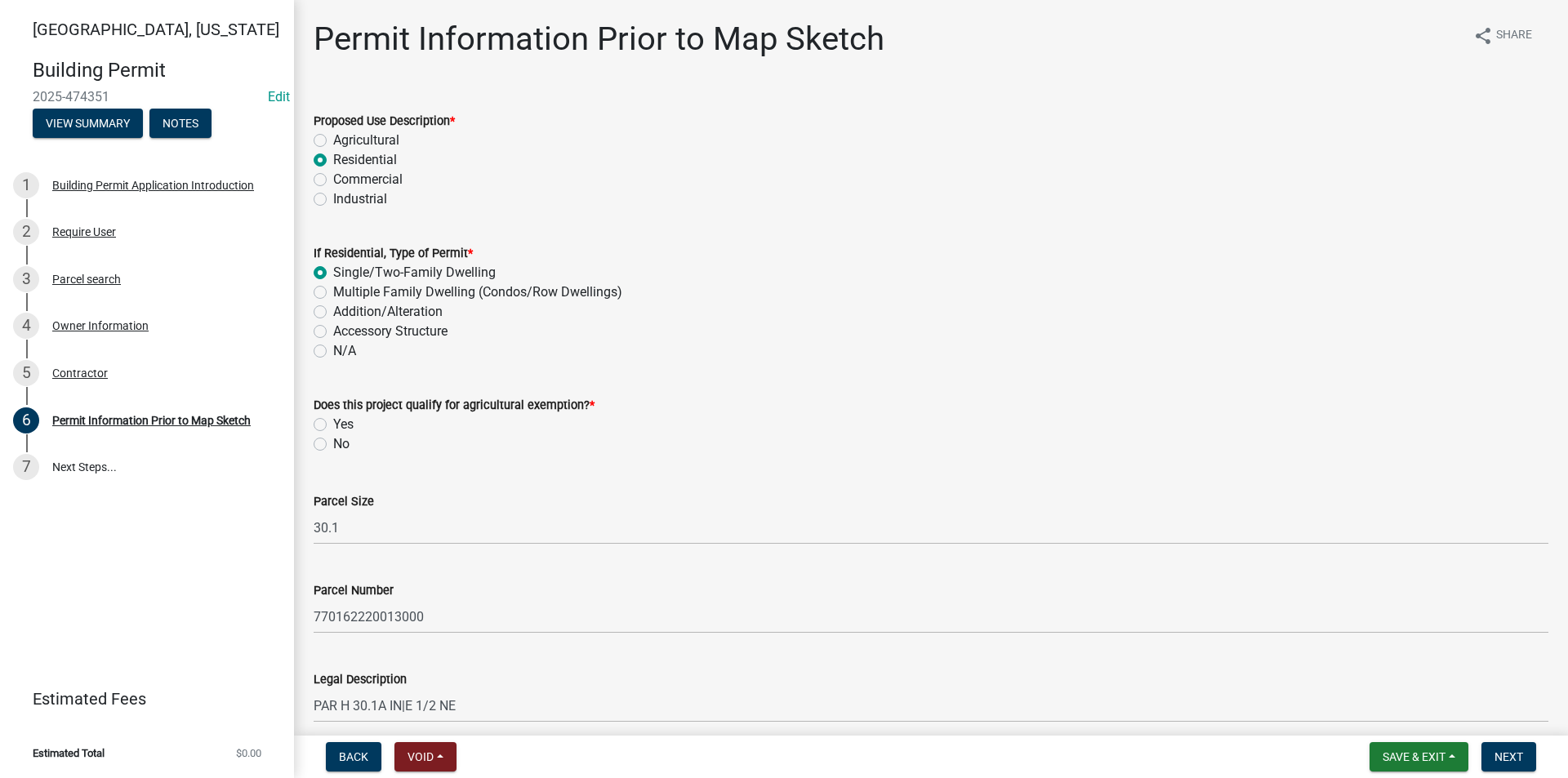
radio input "true"
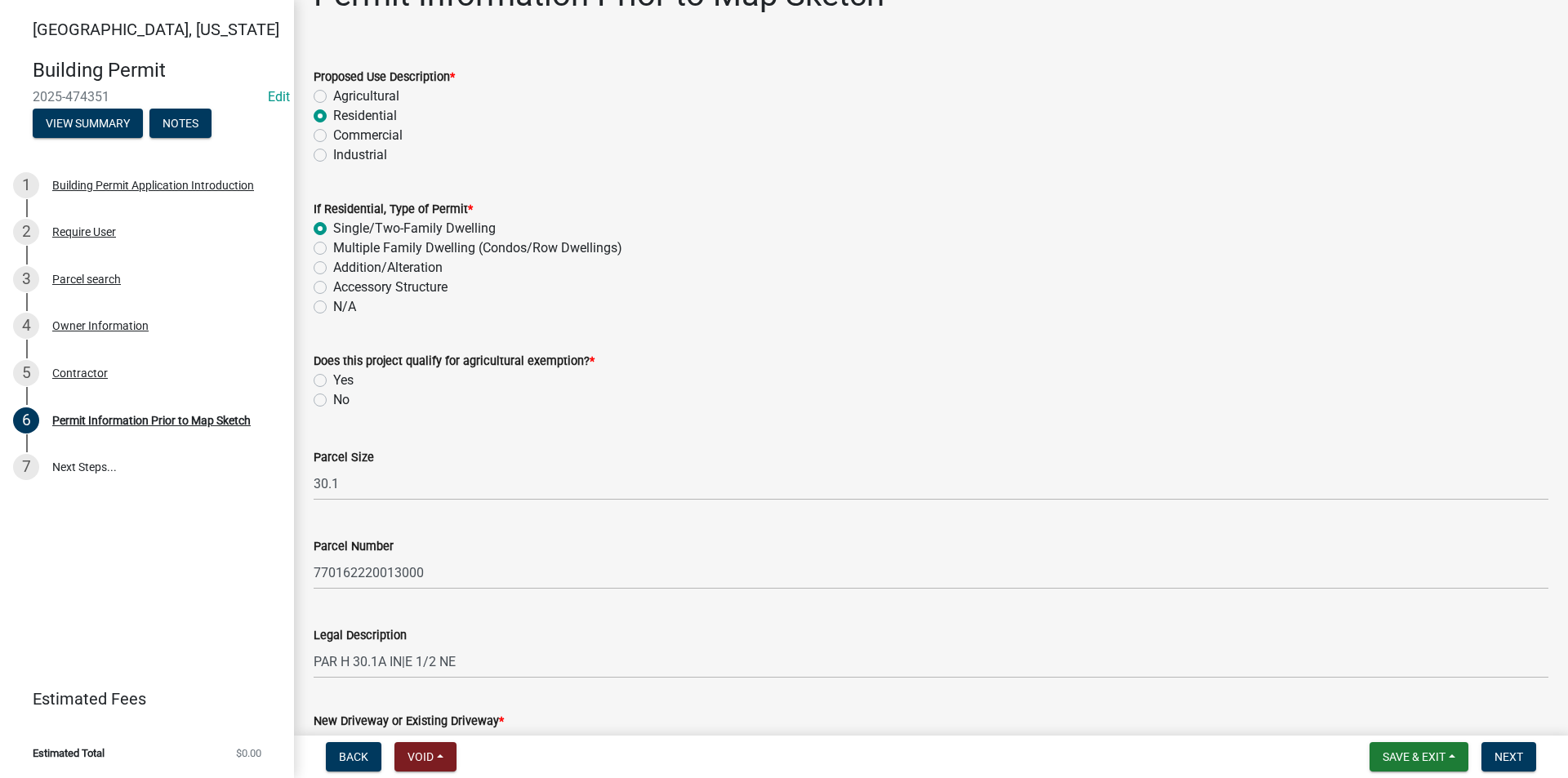
scroll to position [82, 0]
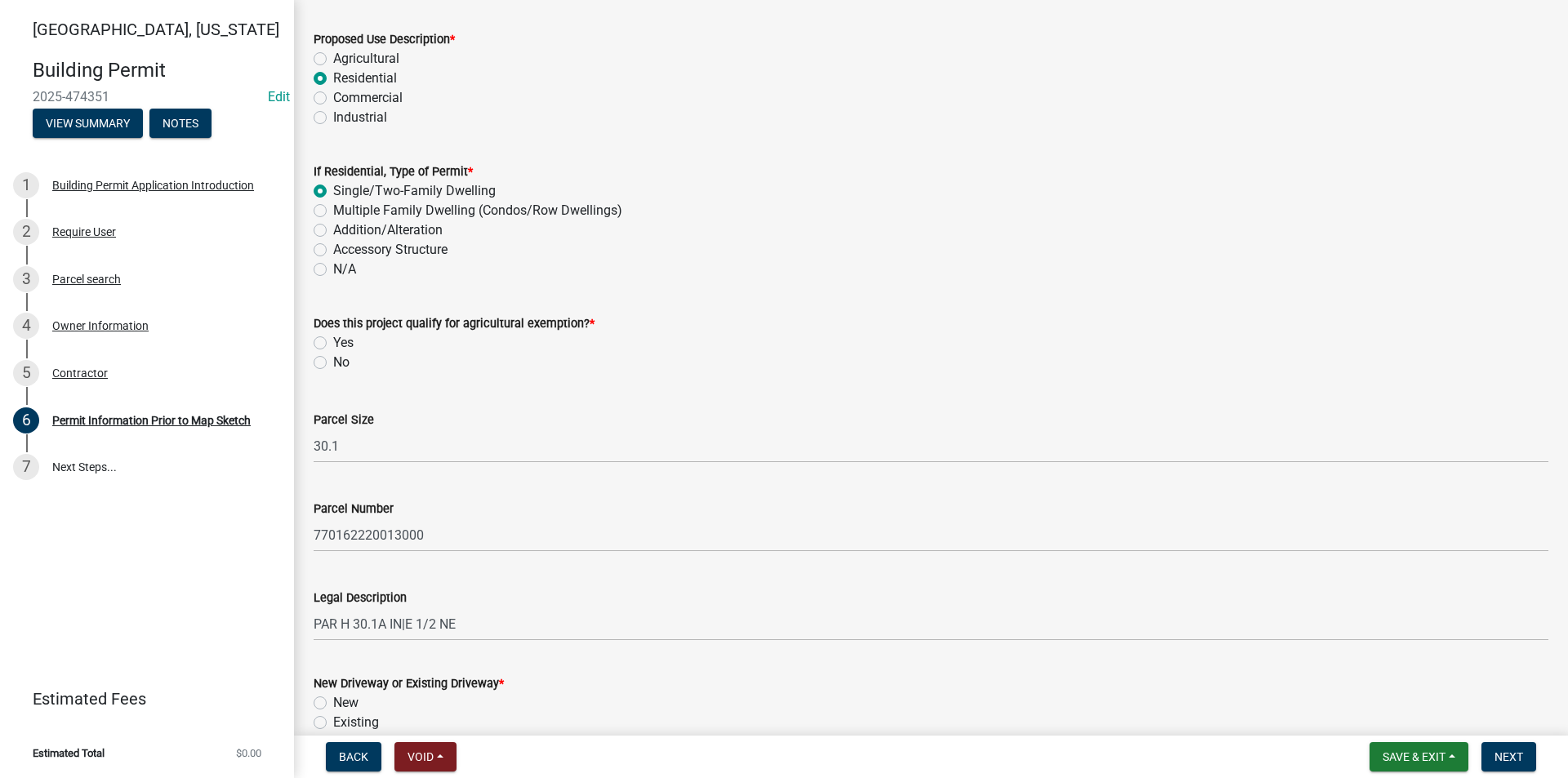
click at [333, 362] on label "No" at bounding box center [341, 362] width 16 height 20
click at [333, 362] on input "No" at bounding box center [339, 358] width 10 height 10
radio input "true"
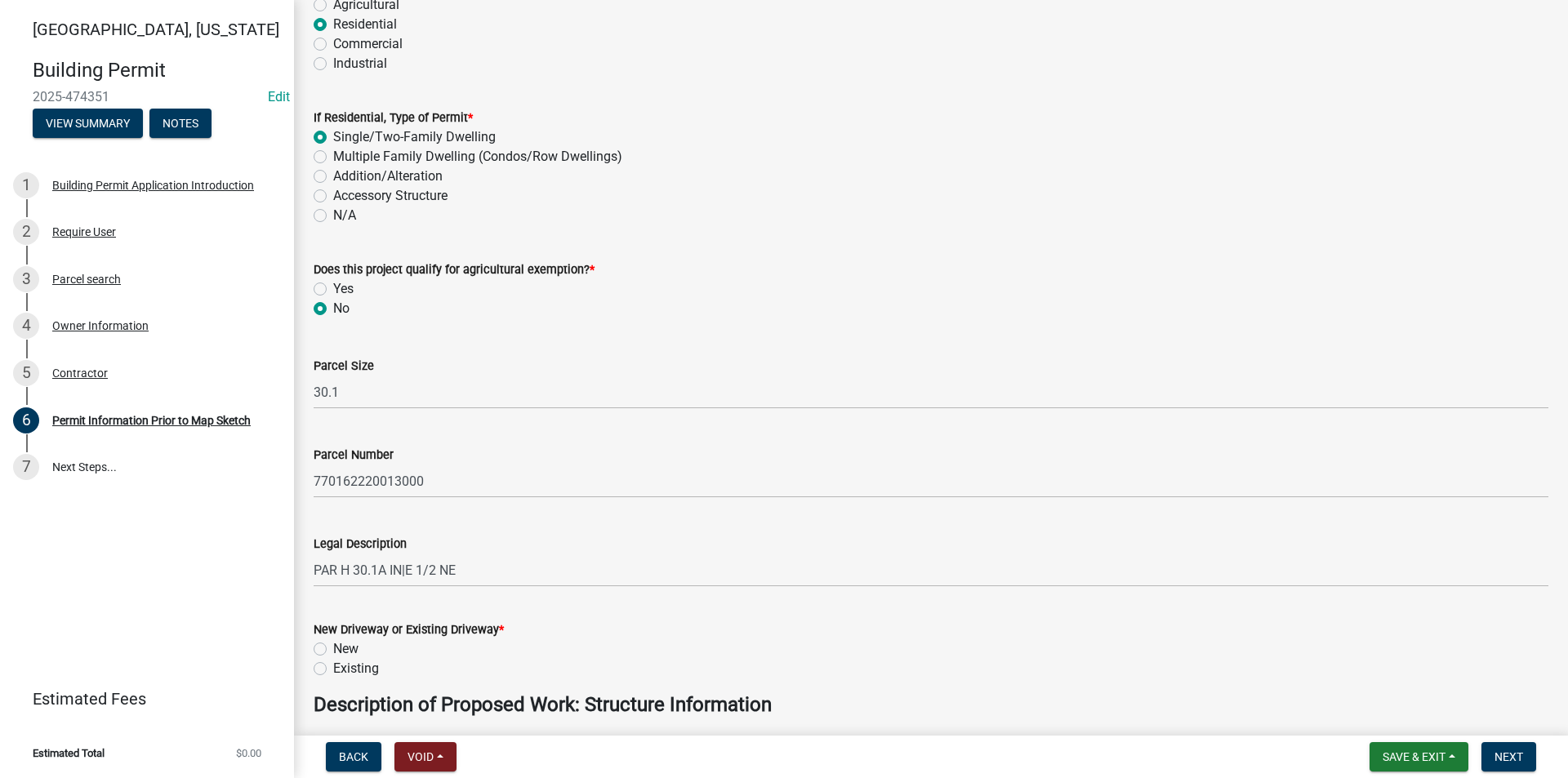
scroll to position [408, 0]
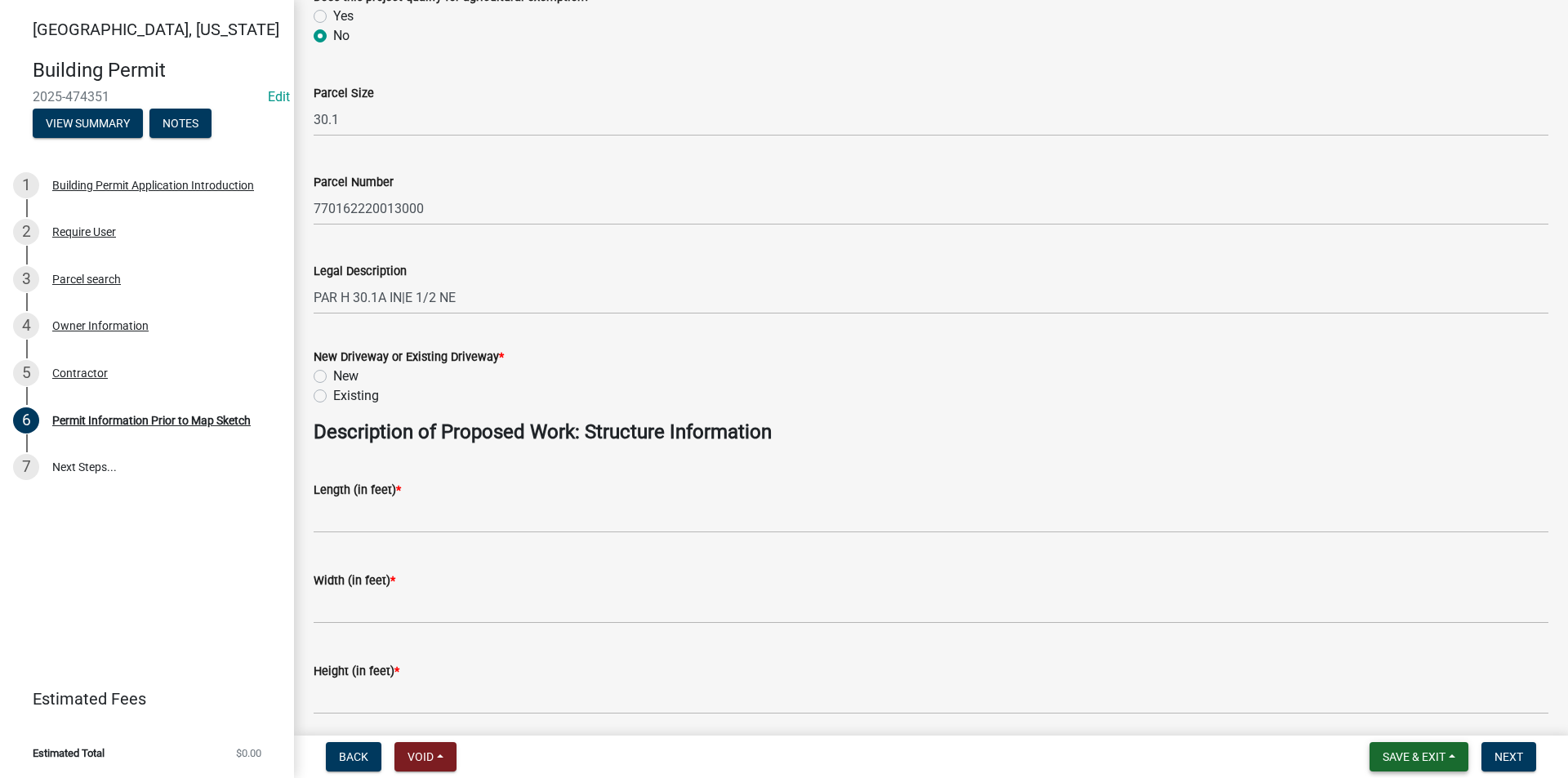
click at [1398, 754] on span "Save & Exit" at bounding box center [1413, 756] width 63 height 13
click at [1385, 680] on button "Save" at bounding box center [1402, 675] width 130 height 39
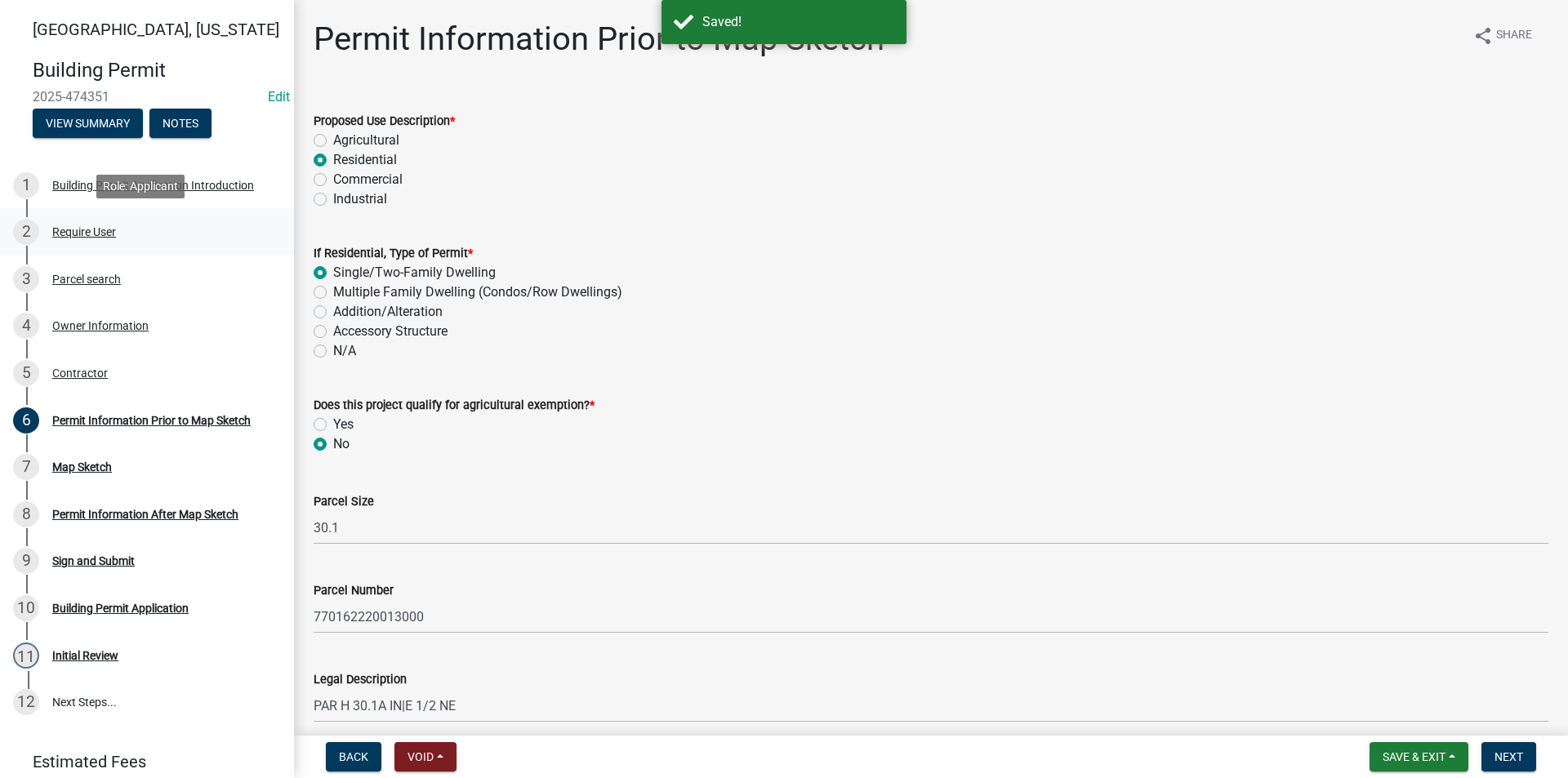
click at [95, 237] on div "Require User" at bounding box center [83, 231] width 63 height 11
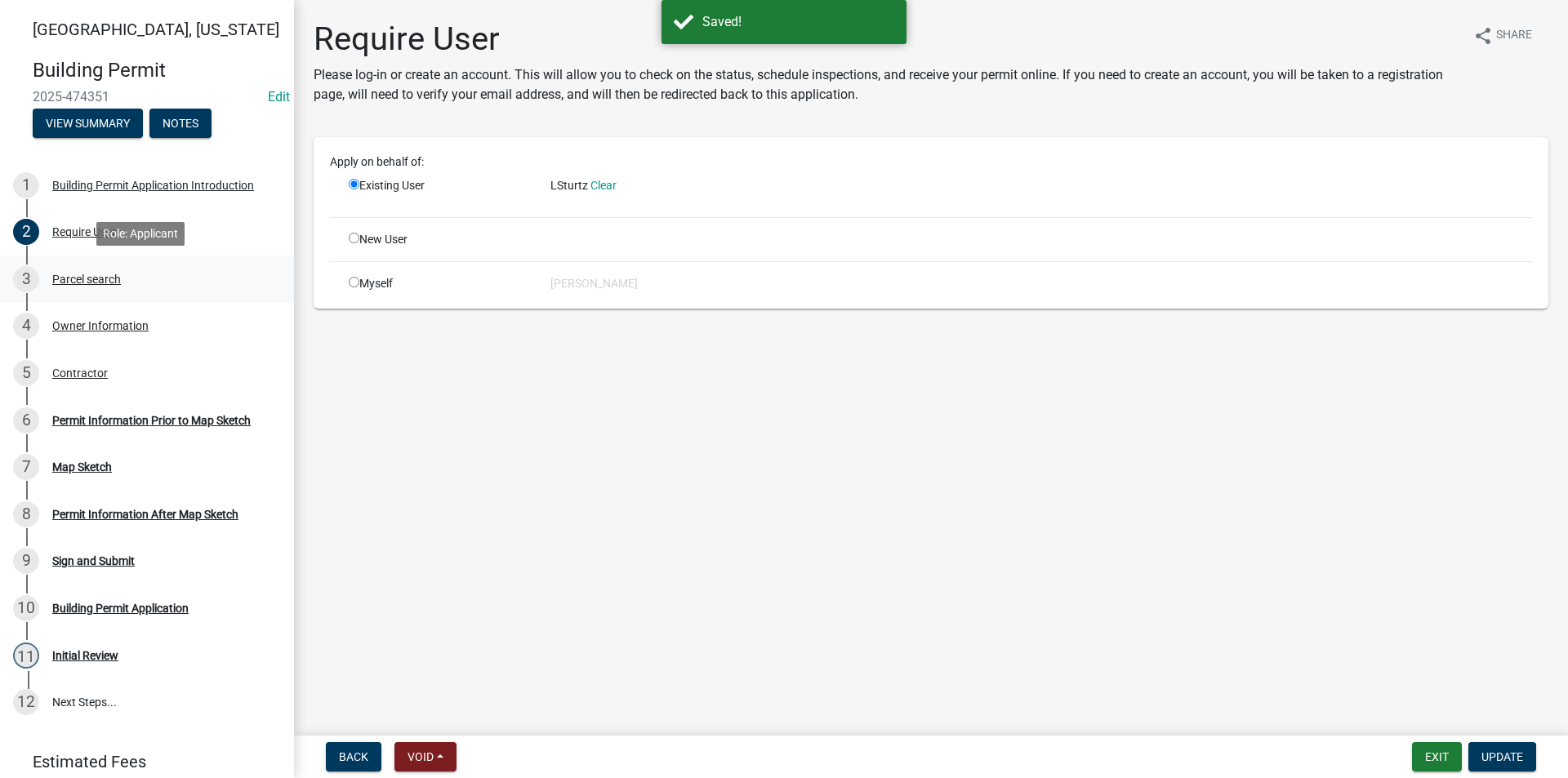
click at [94, 277] on div "Parcel search" at bounding box center [86, 279] width 69 height 11
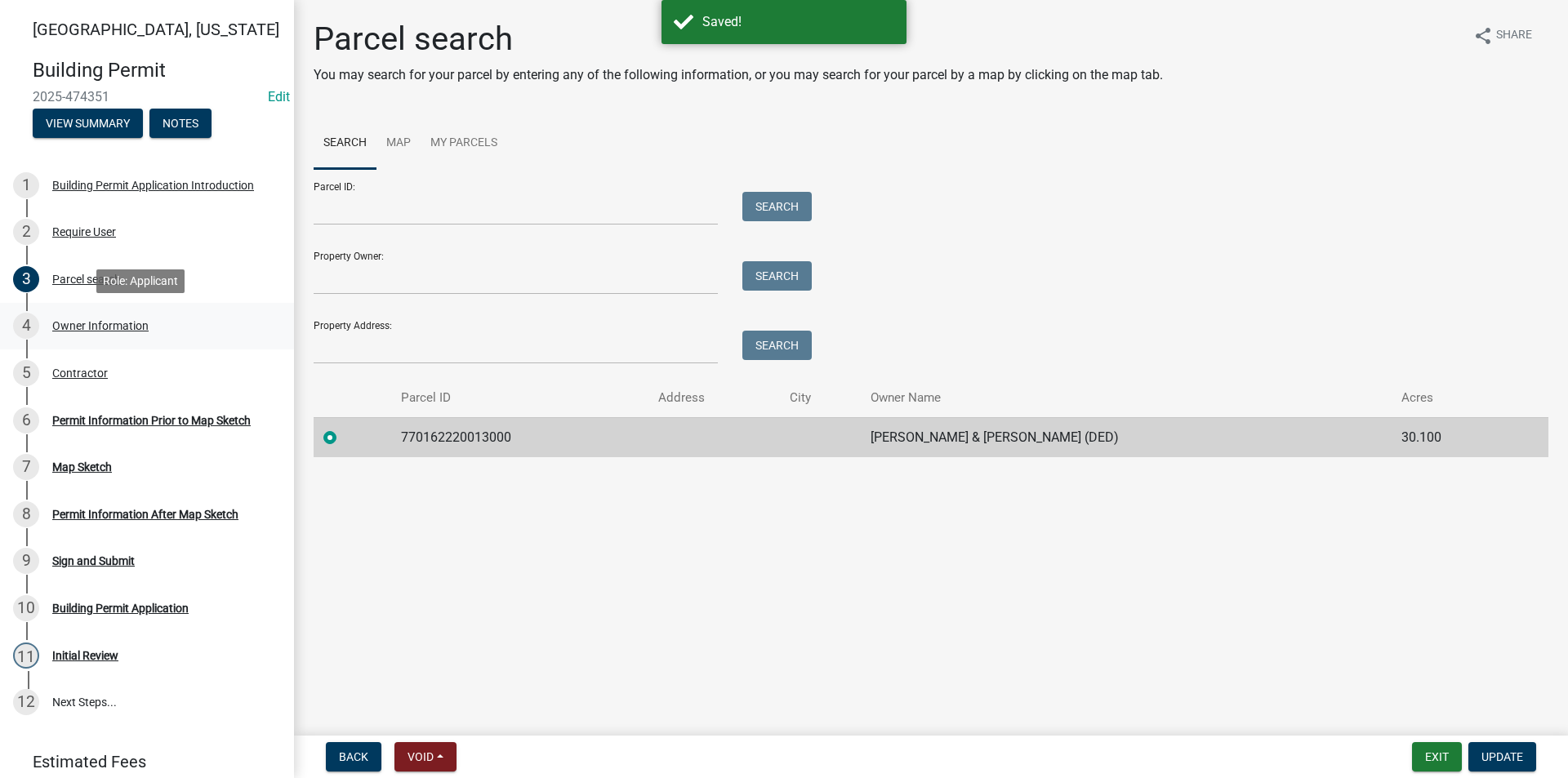
click at [105, 320] on div "Owner Information" at bounding box center [100, 326] width 96 height 11
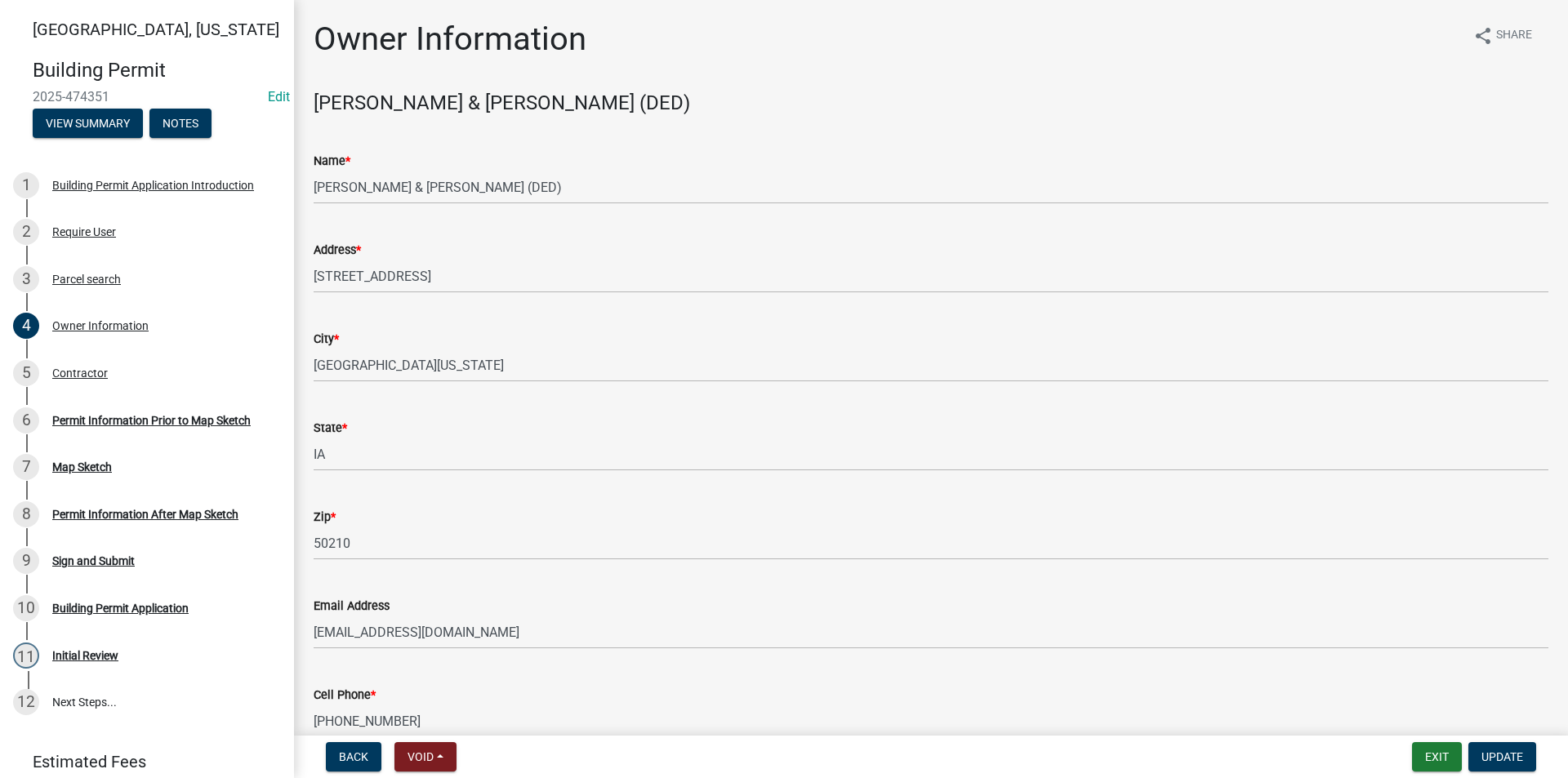
scroll to position [179, 0]
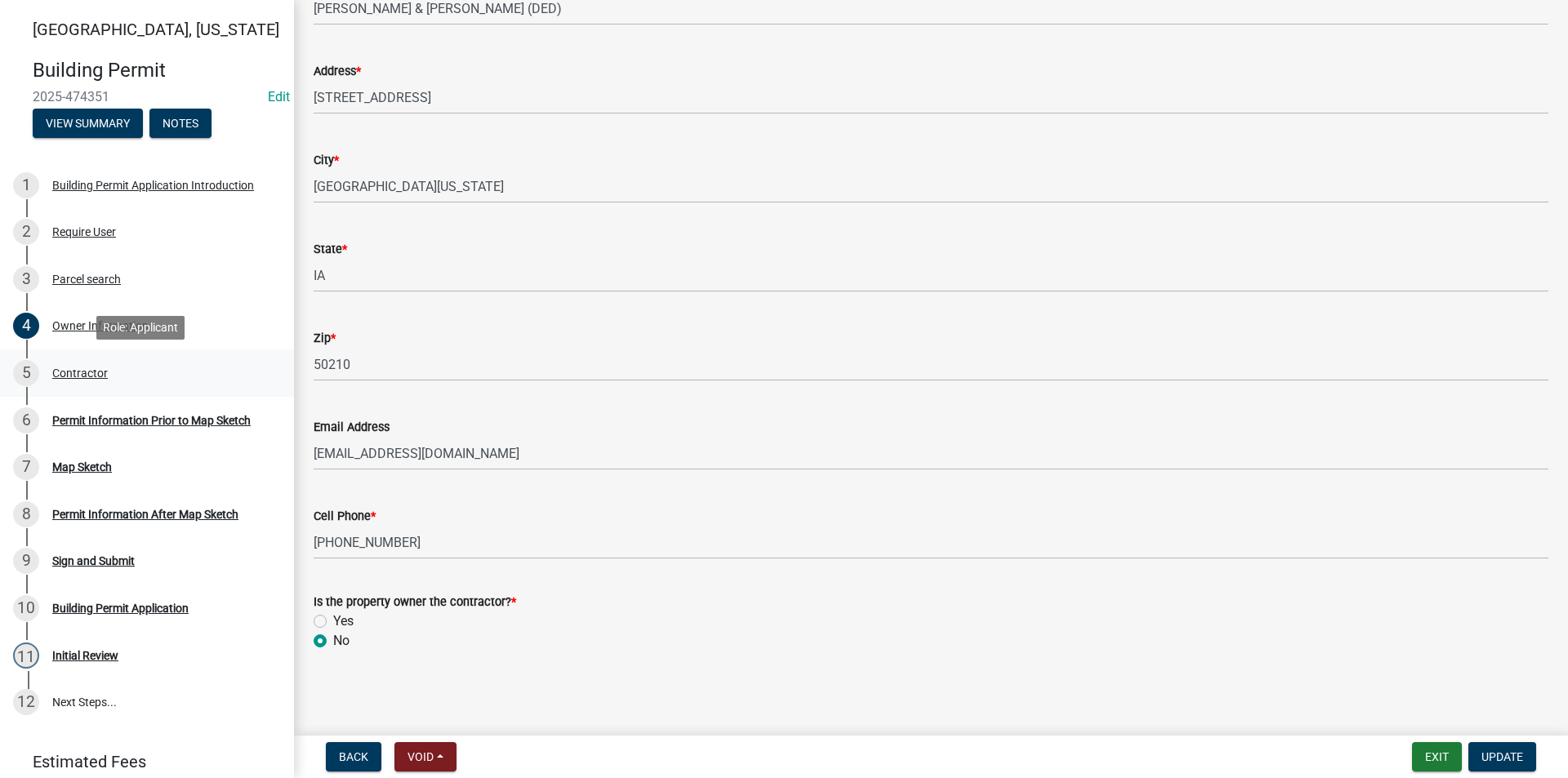
click at [79, 365] on div "5 Contractor" at bounding box center [140, 373] width 254 height 26
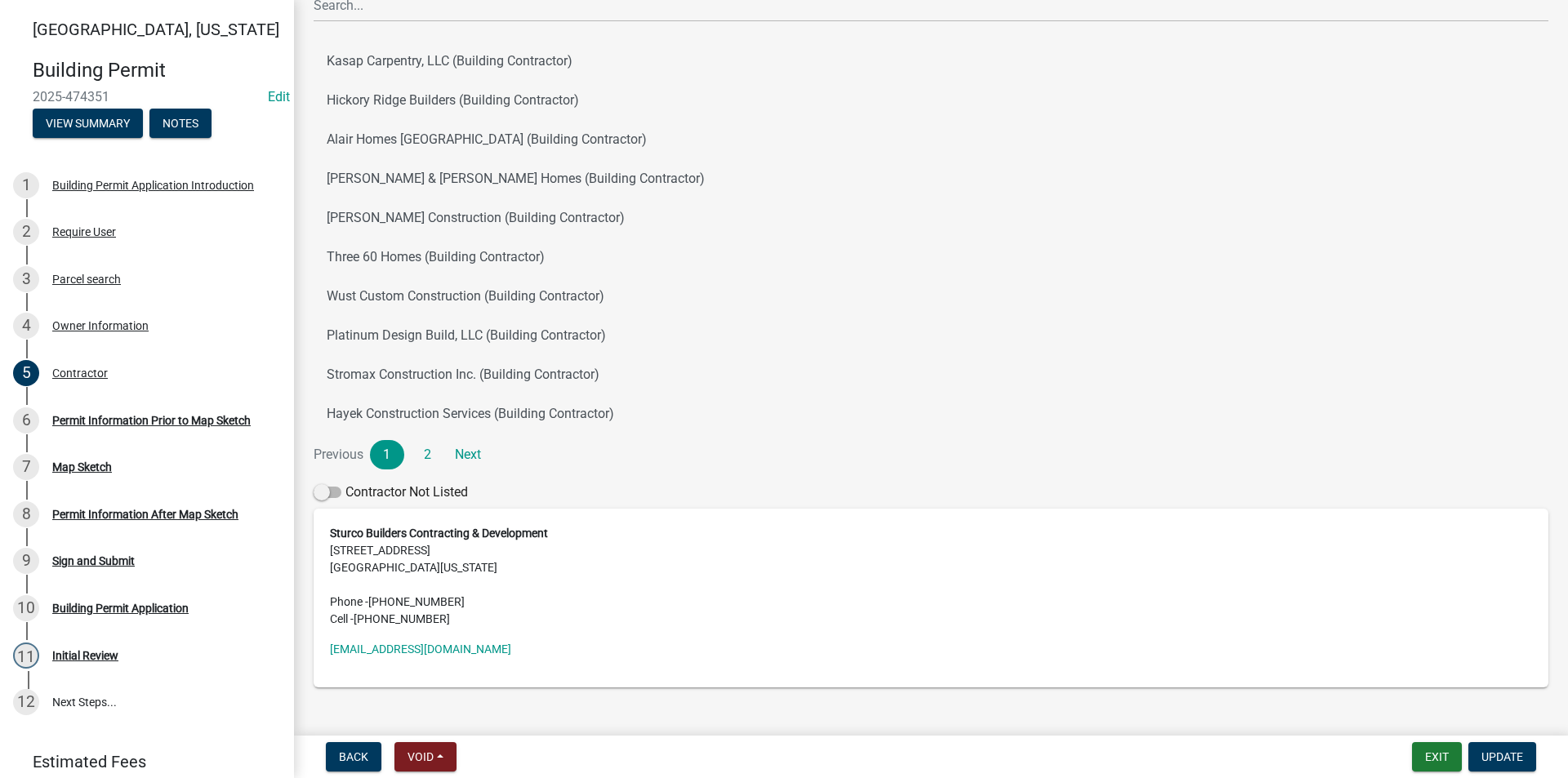
scroll to position [163, 0]
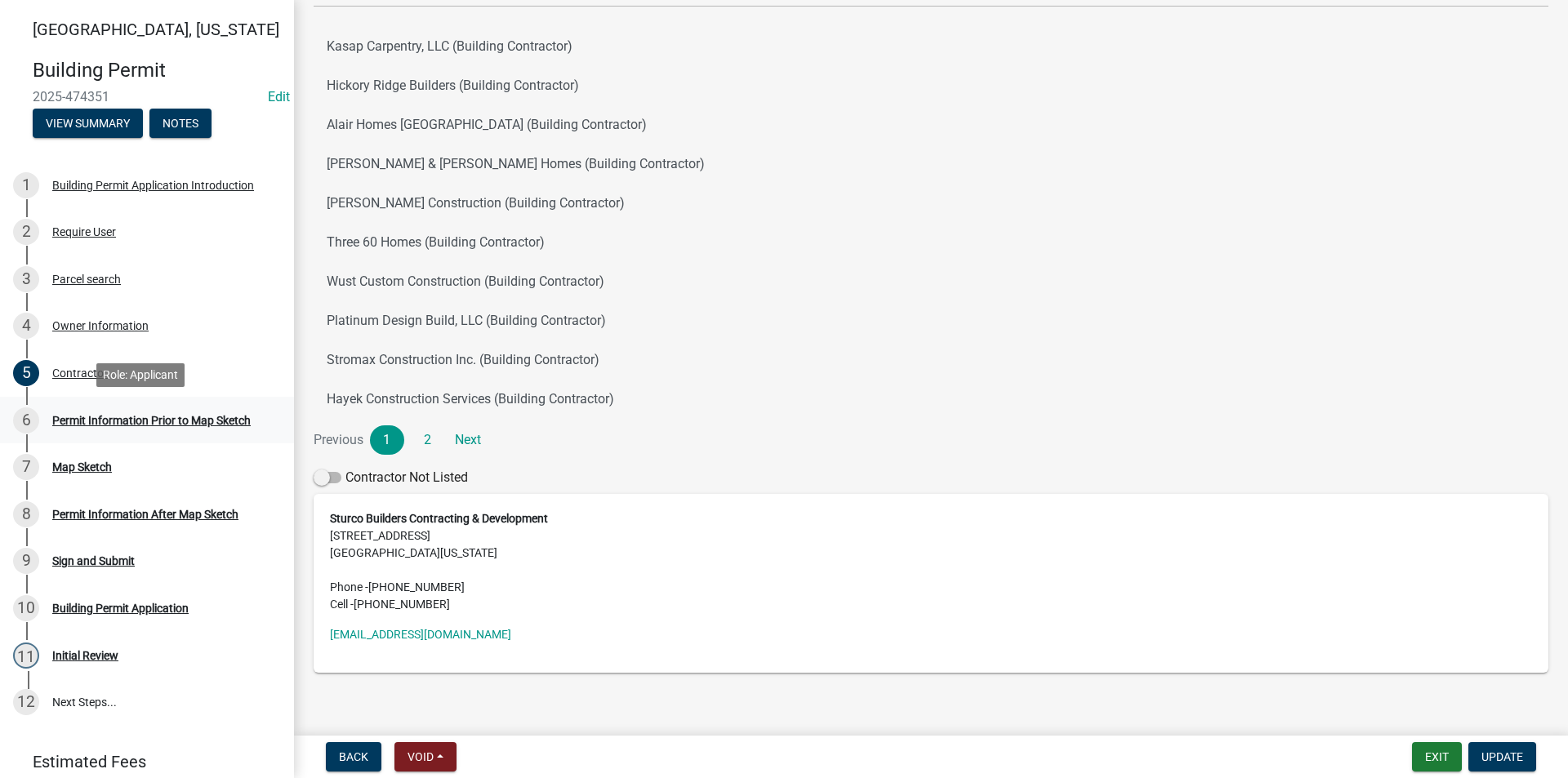
click at [96, 417] on div "Permit Information Prior to Map Sketch" at bounding box center [151, 420] width 199 height 11
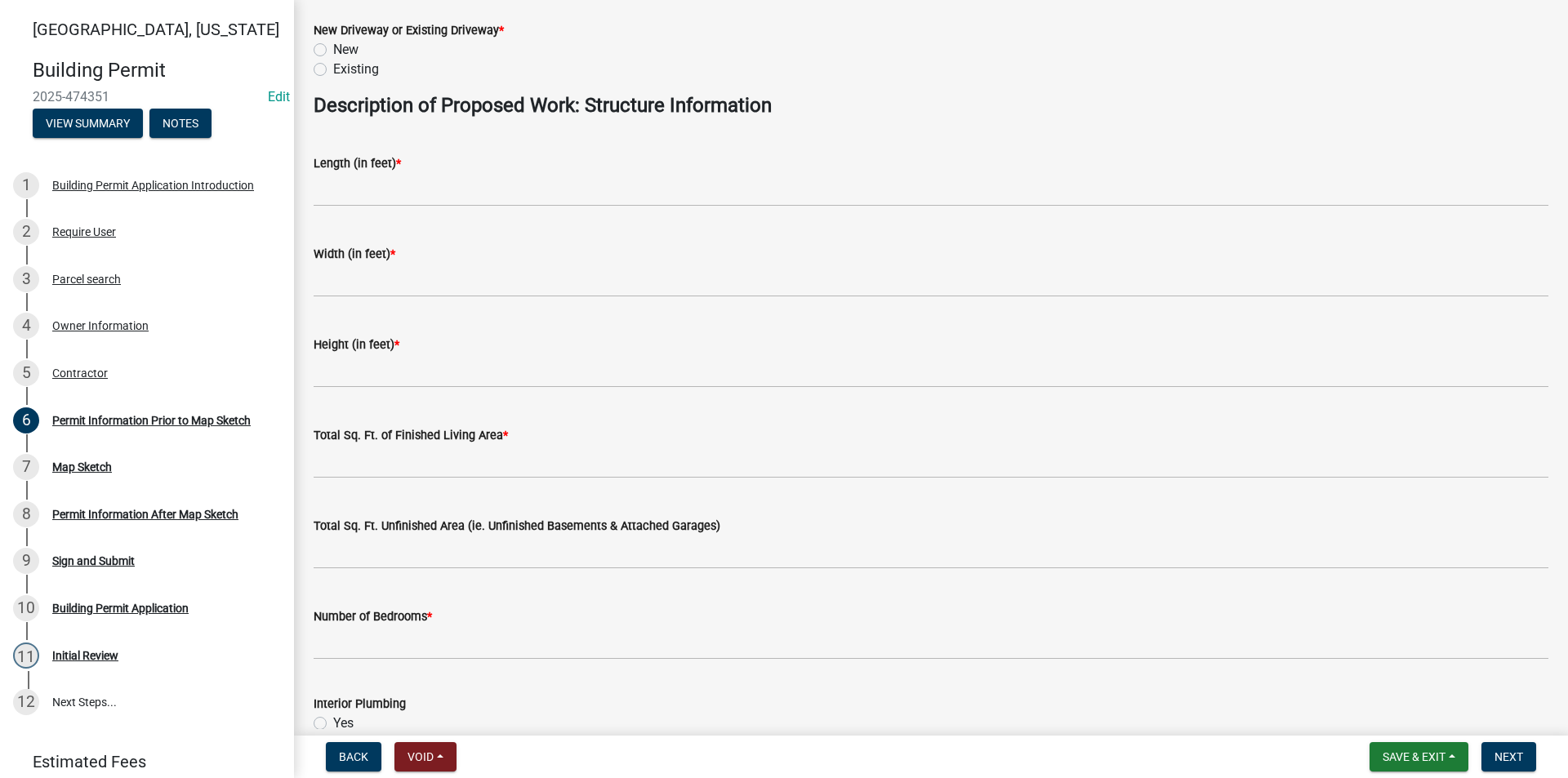
scroll to position [979, 0]
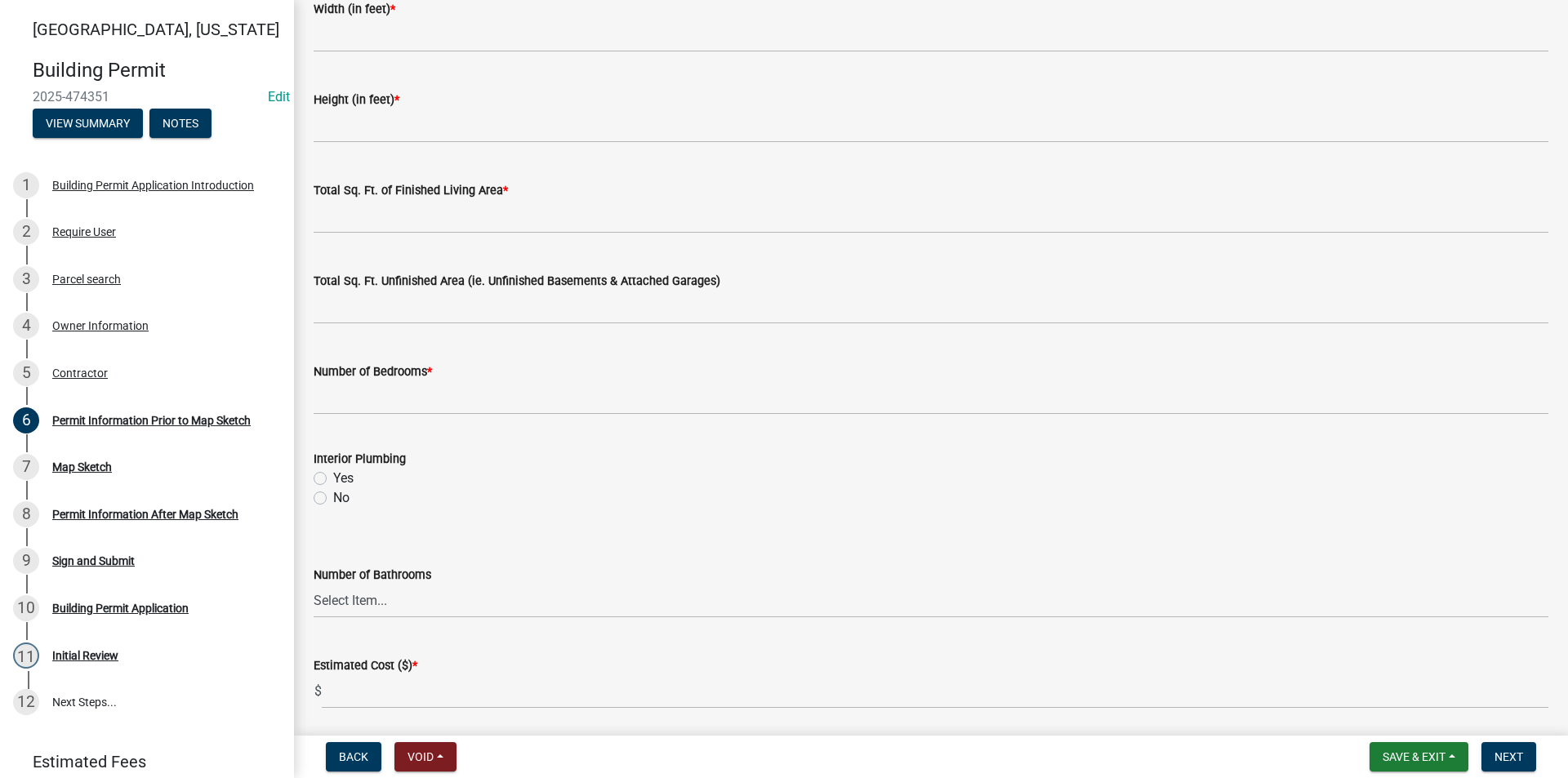
click at [333, 478] on label "Yes" at bounding box center [344, 478] width 21 height 20
click at [333, 478] on input "Yes" at bounding box center [339, 474] width 10 height 10
radio input "true"
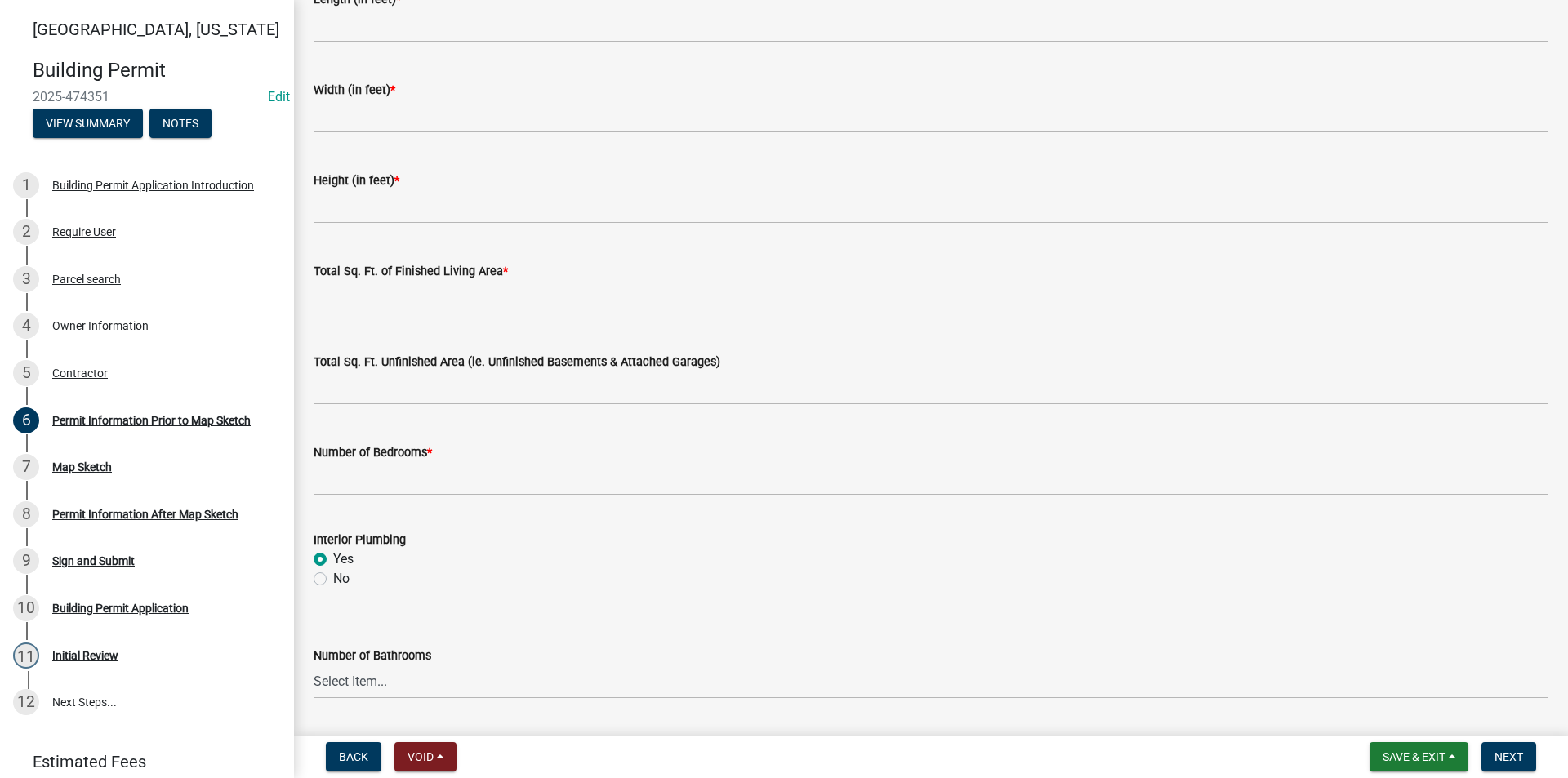
scroll to position [874, 0]
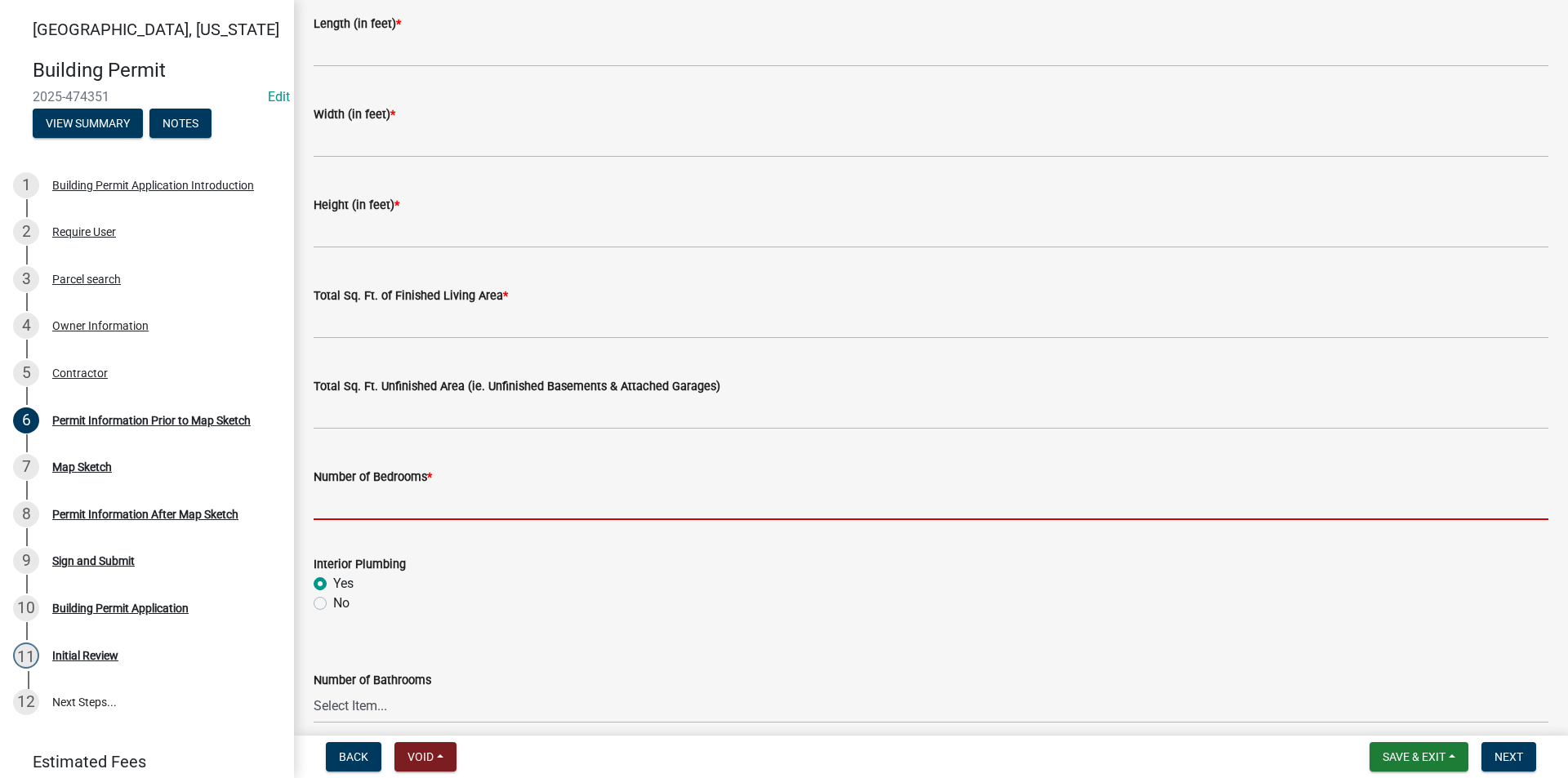
click at [392, 504] on input "text" at bounding box center [931, 503] width 1235 height 34
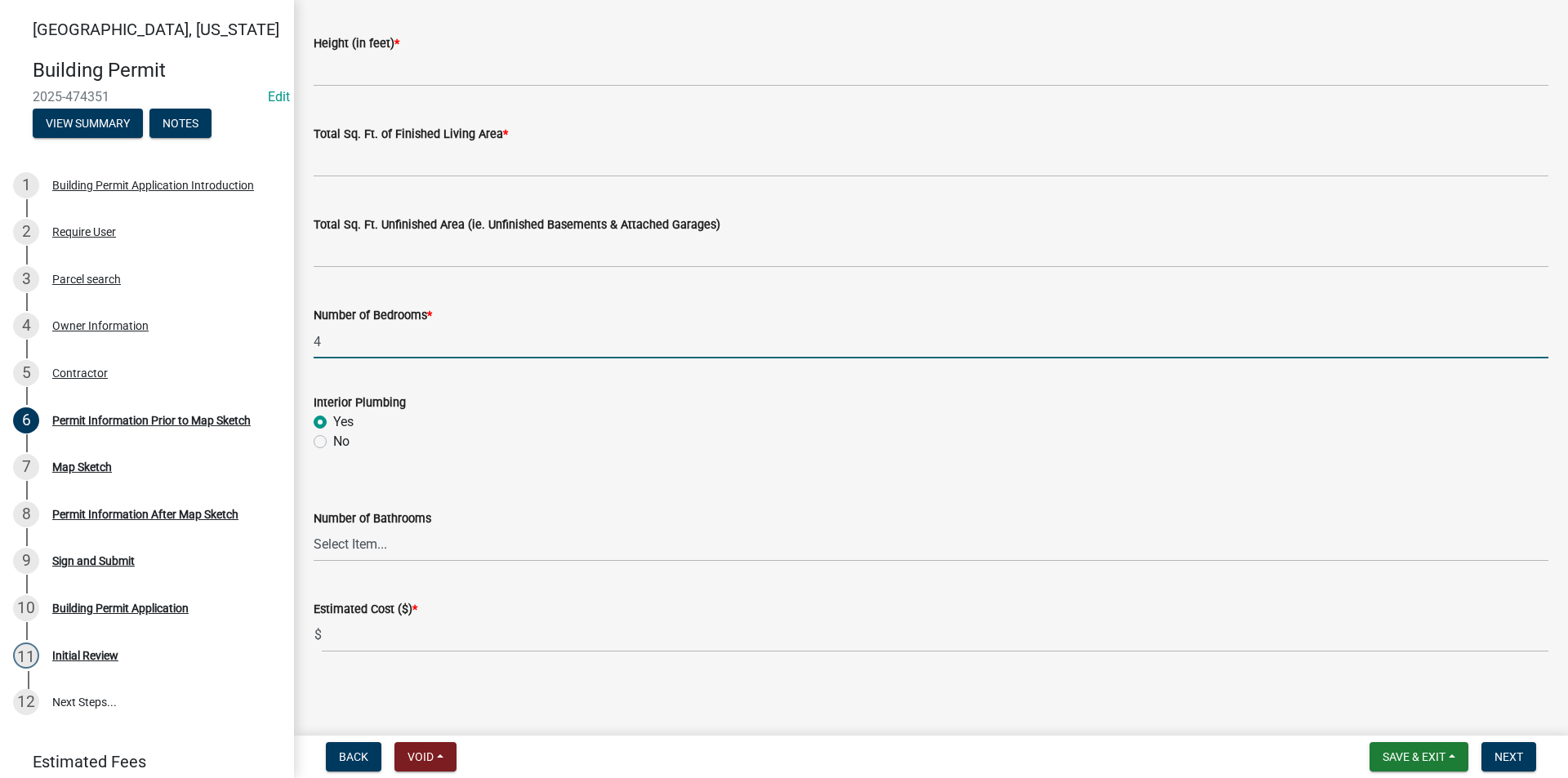
scroll to position [1038, 0]
type input "4"
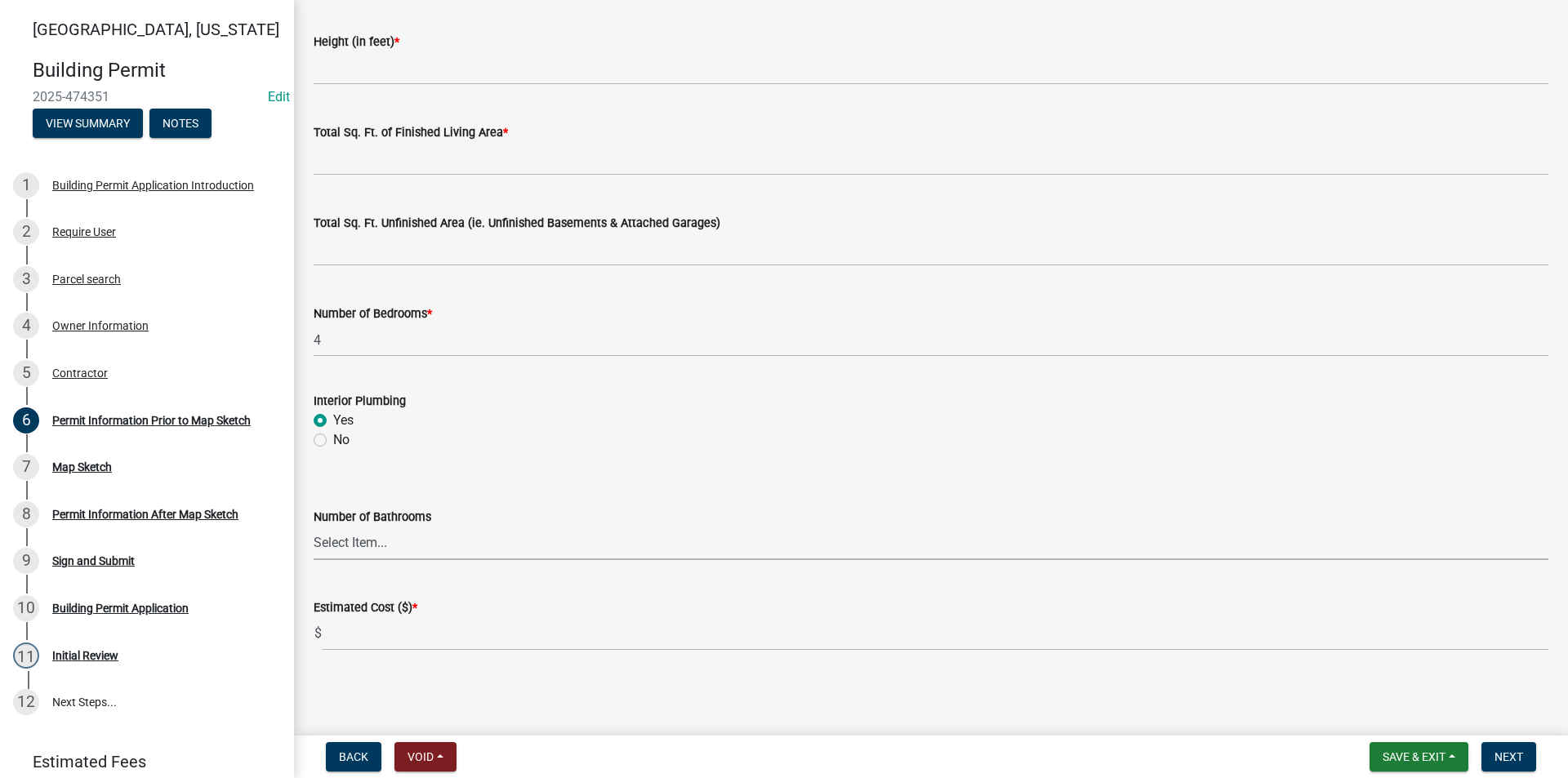
click at [409, 553] on select "Select Item... 0 1 2 3 4 5 6" at bounding box center [931, 544] width 1235 height 34
click at [313, 527] on select "Select Item... 0 1 2 3 4 5 6" at bounding box center [931, 544] width 1235 height 34
select select "a49c4d85-9322-4418-a7e6-1e9842da0762"
click at [1393, 768] on button "Save & Exit" at bounding box center [1419, 757] width 99 height 30
click at [1391, 712] on button "Save & Exit" at bounding box center [1402, 714] width 130 height 39
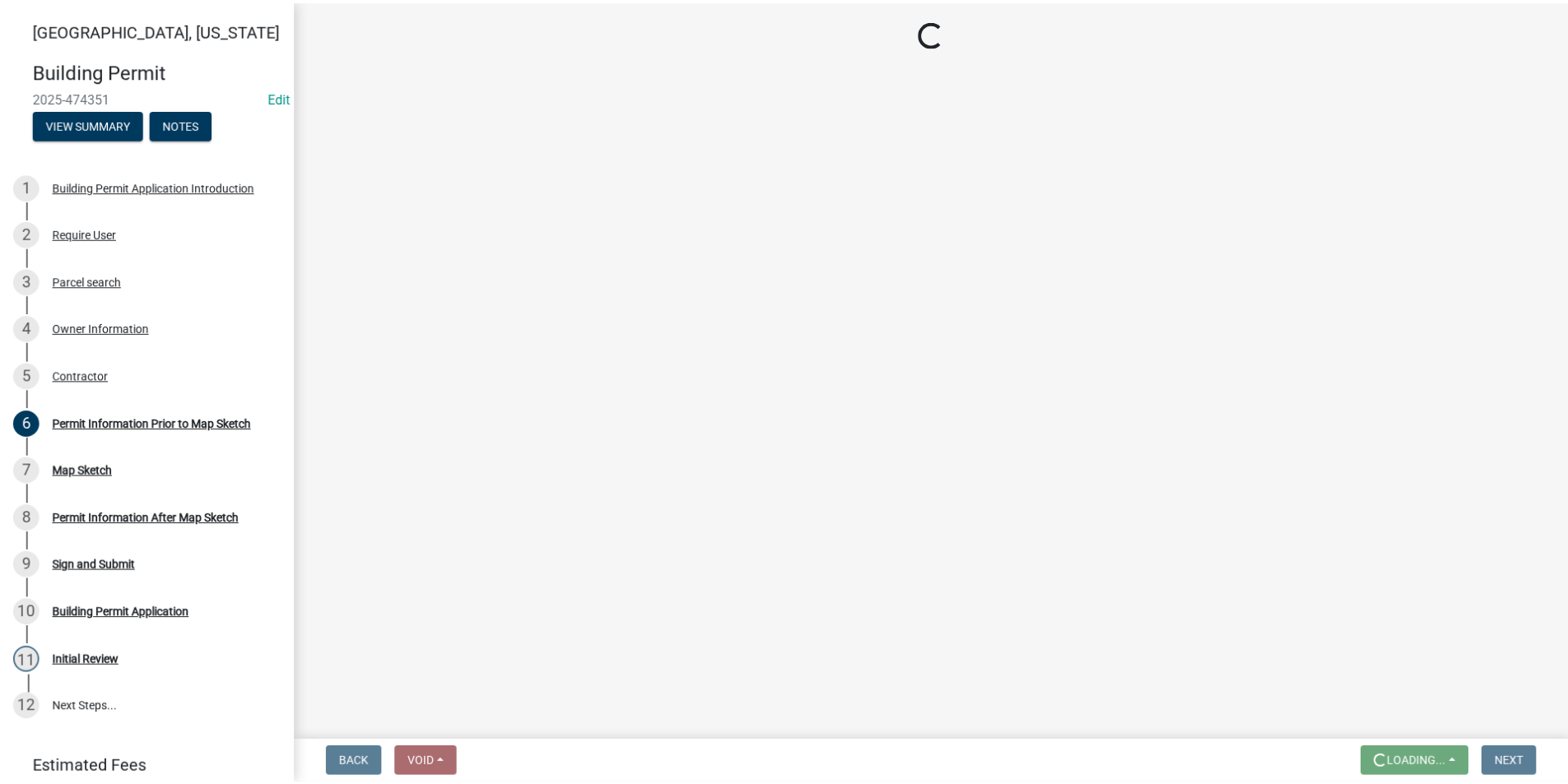
scroll to position [0, 0]
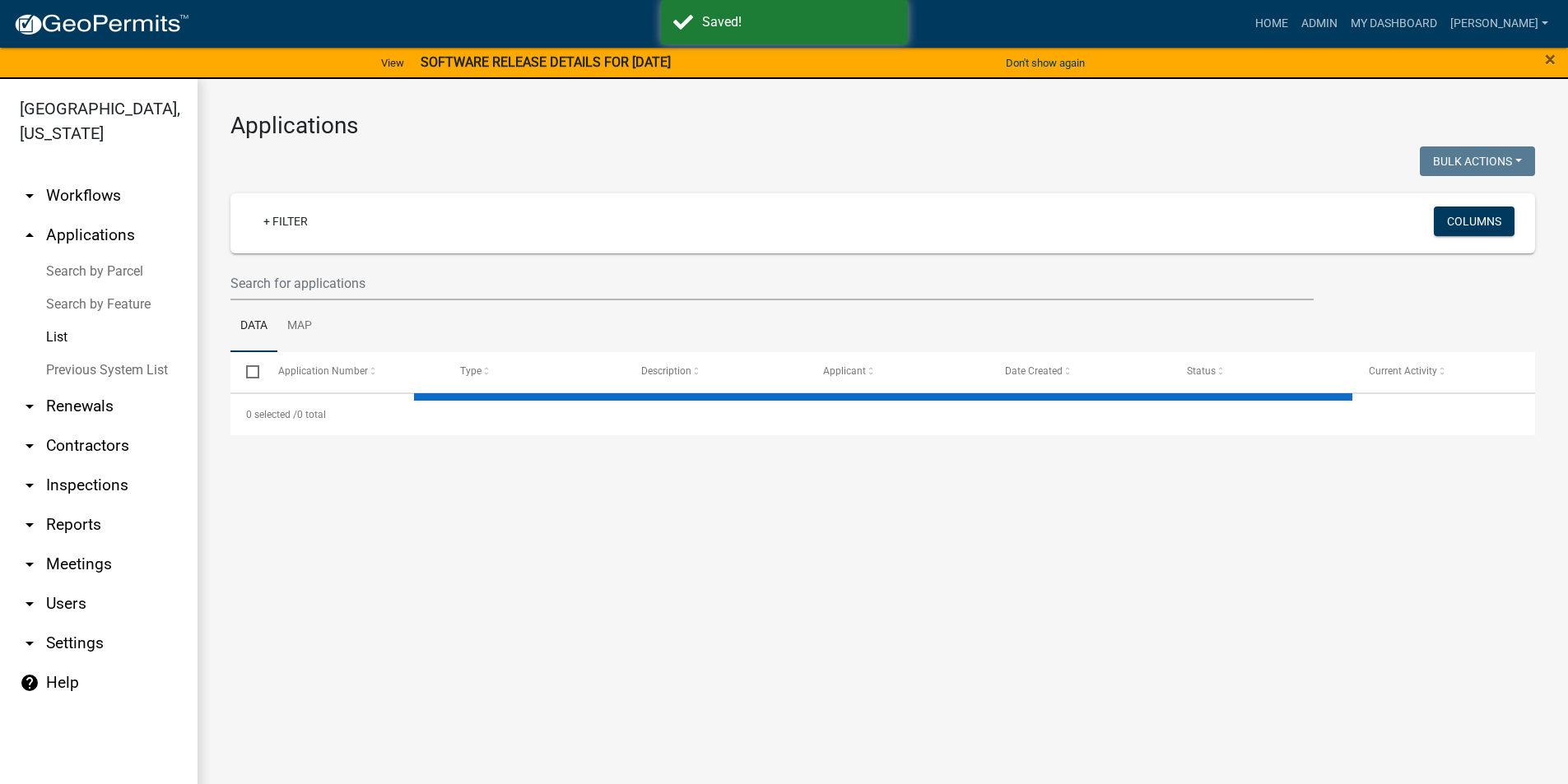
select select "3: 100"
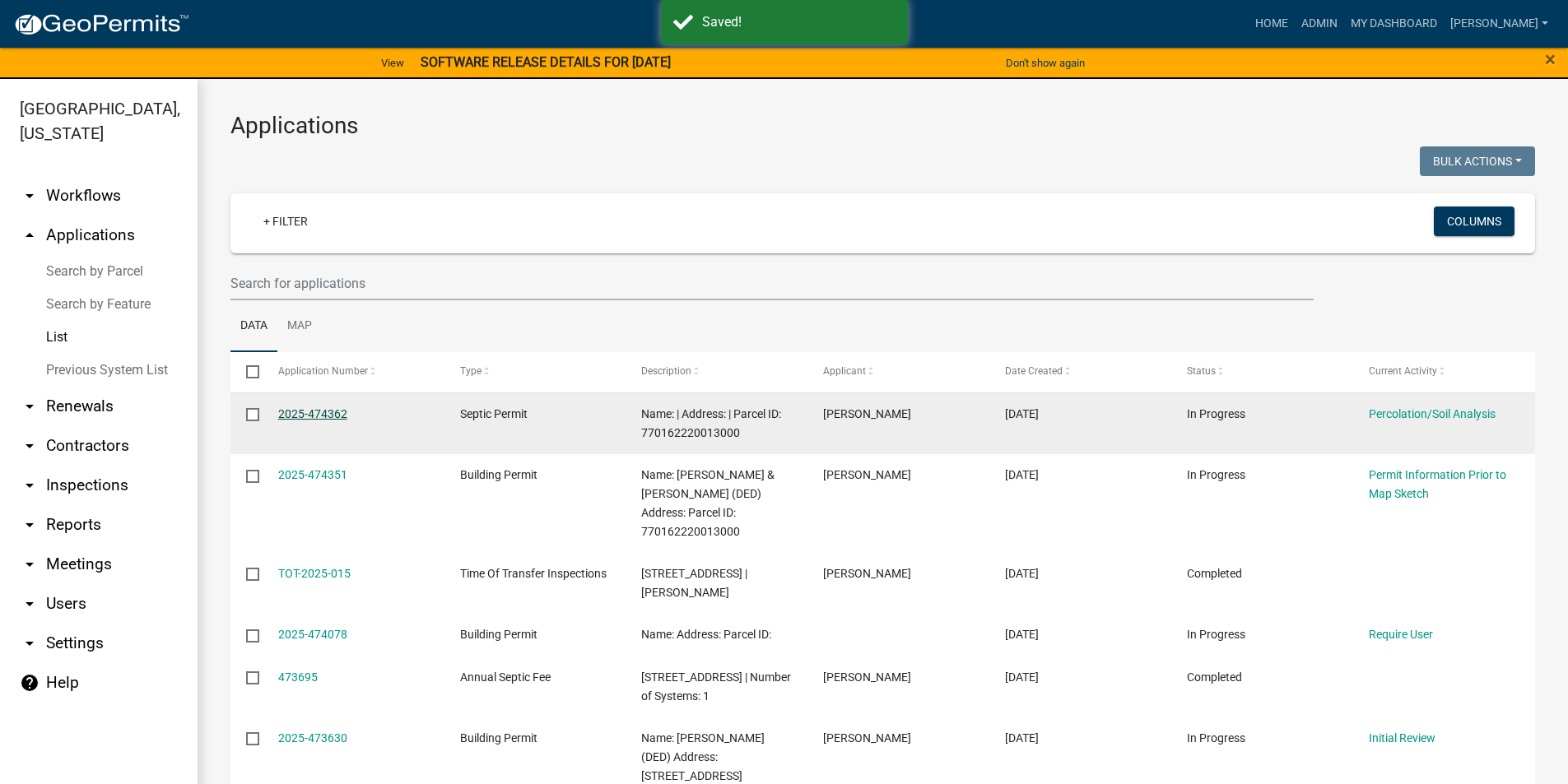
click at [313, 414] on link "2025-474362" at bounding box center [313, 414] width 69 height 13
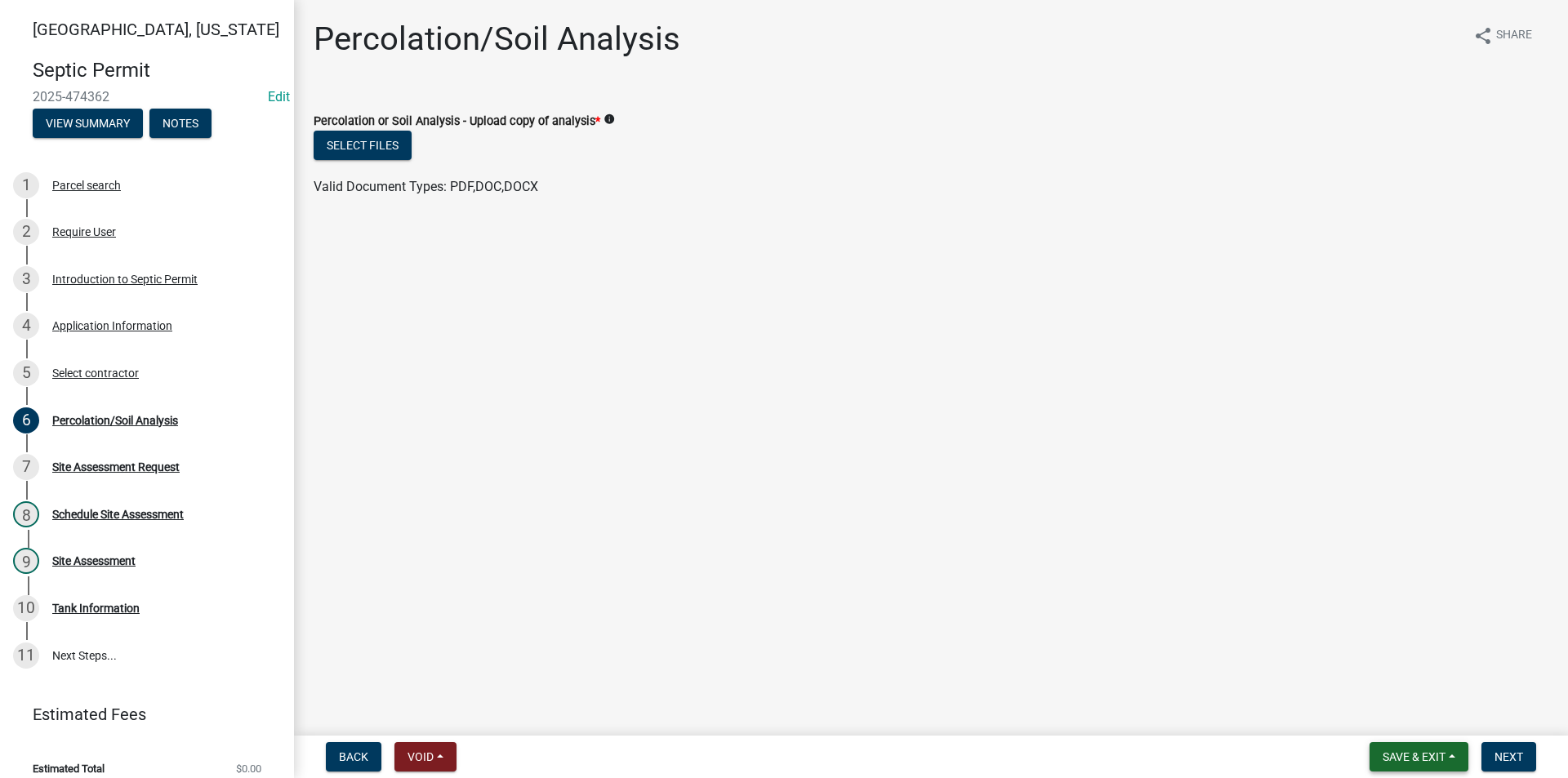
click at [1393, 765] on button "Save & Exit" at bounding box center [1419, 757] width 99 height 30
click at [1376, 714] on button "Save & Exit" at bounding box center [1402, 714] width 130 height 39
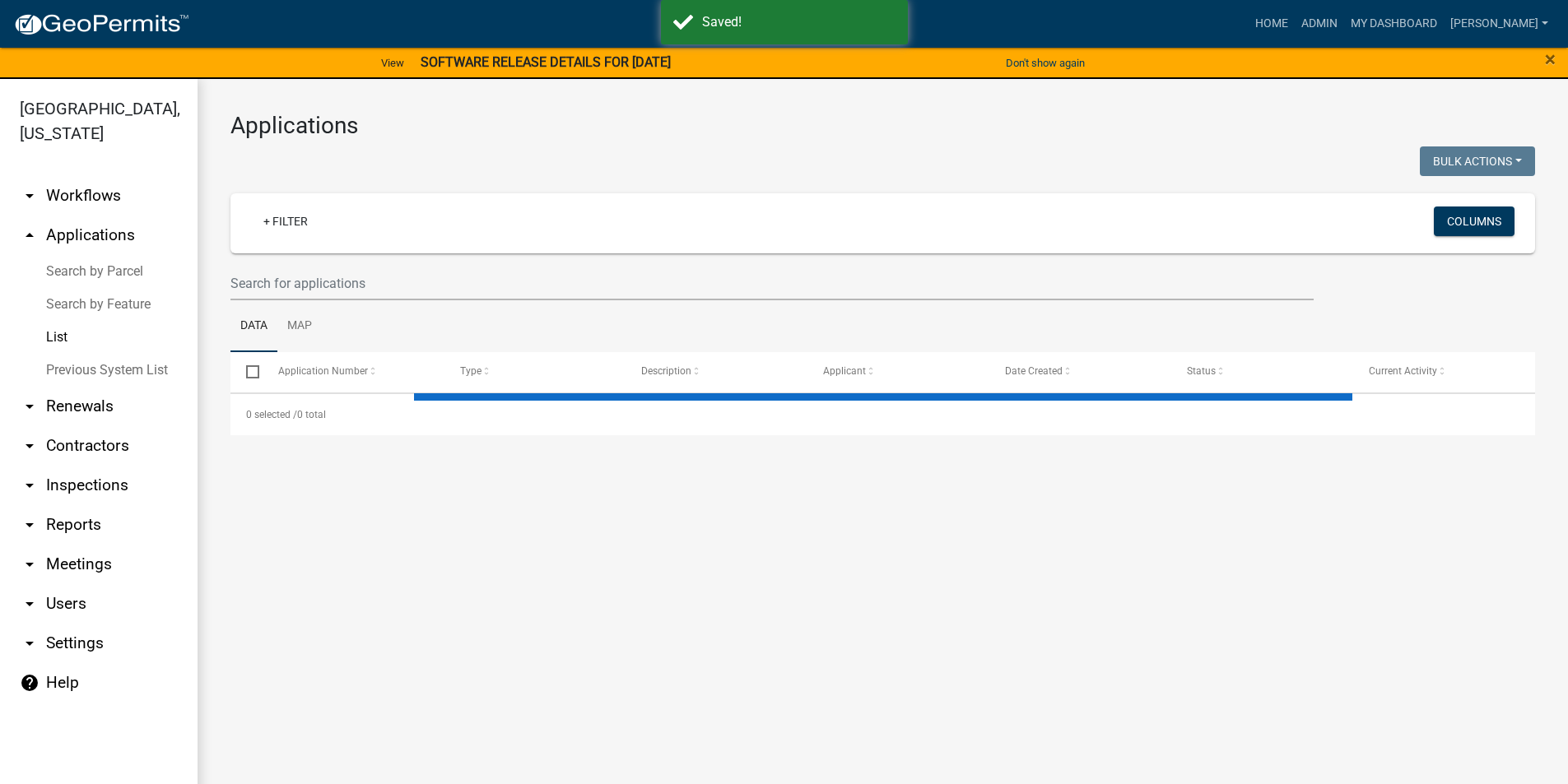
select select "3: 100"
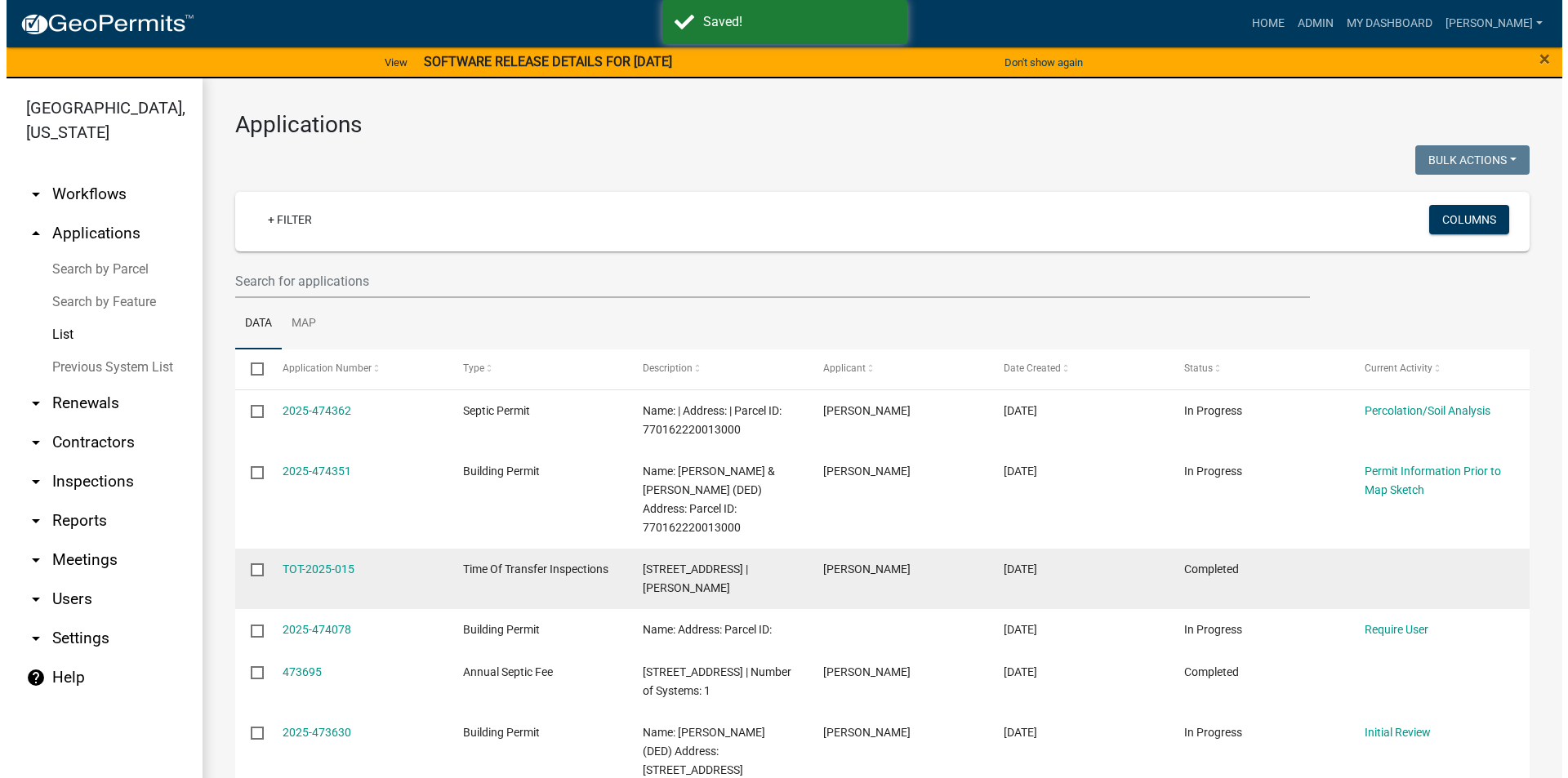
scroll to position [82, 0]
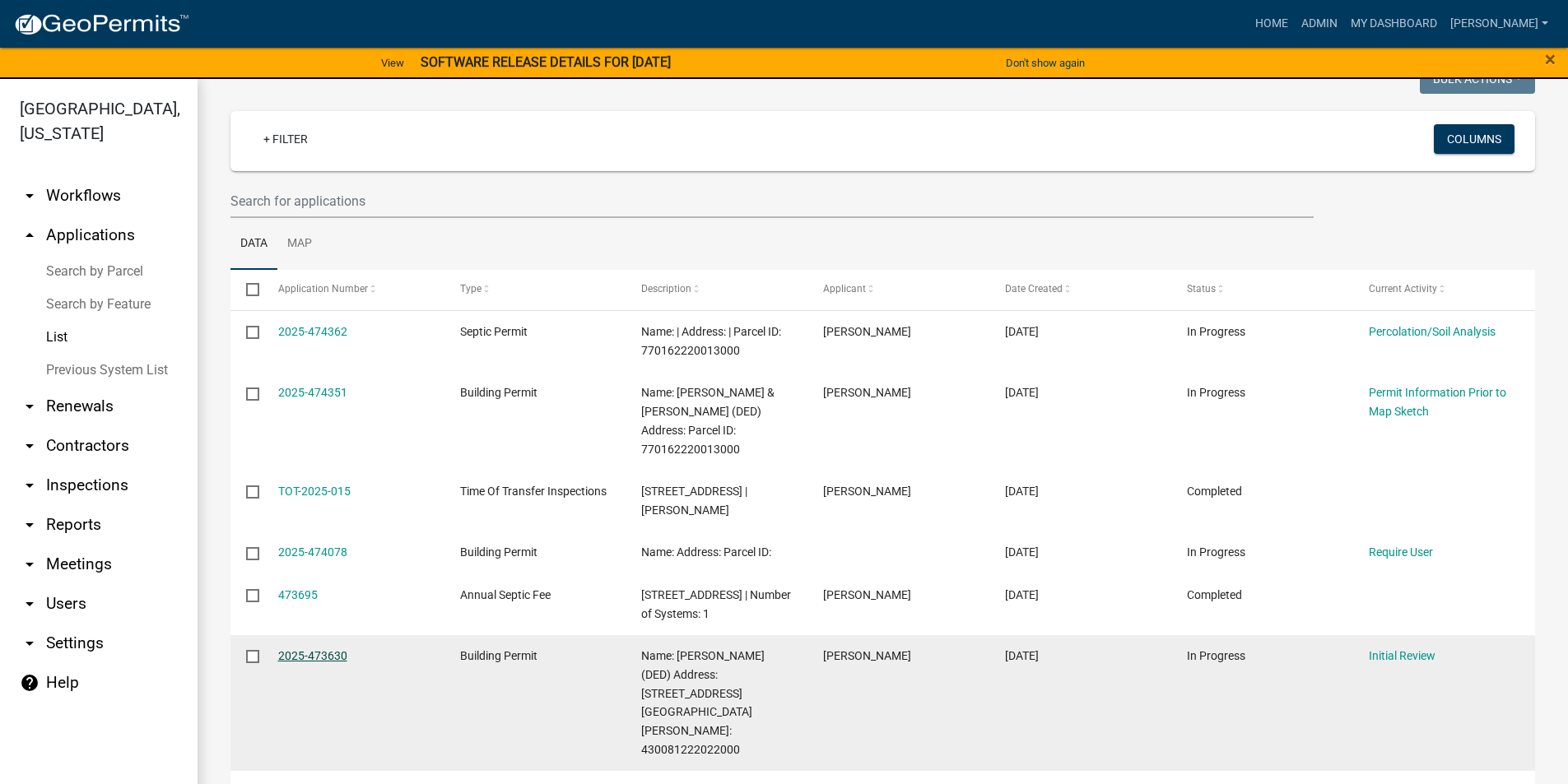
click at [318, 649] on link "2025-473630" at bounding box center [313, 655] width 69 height 13
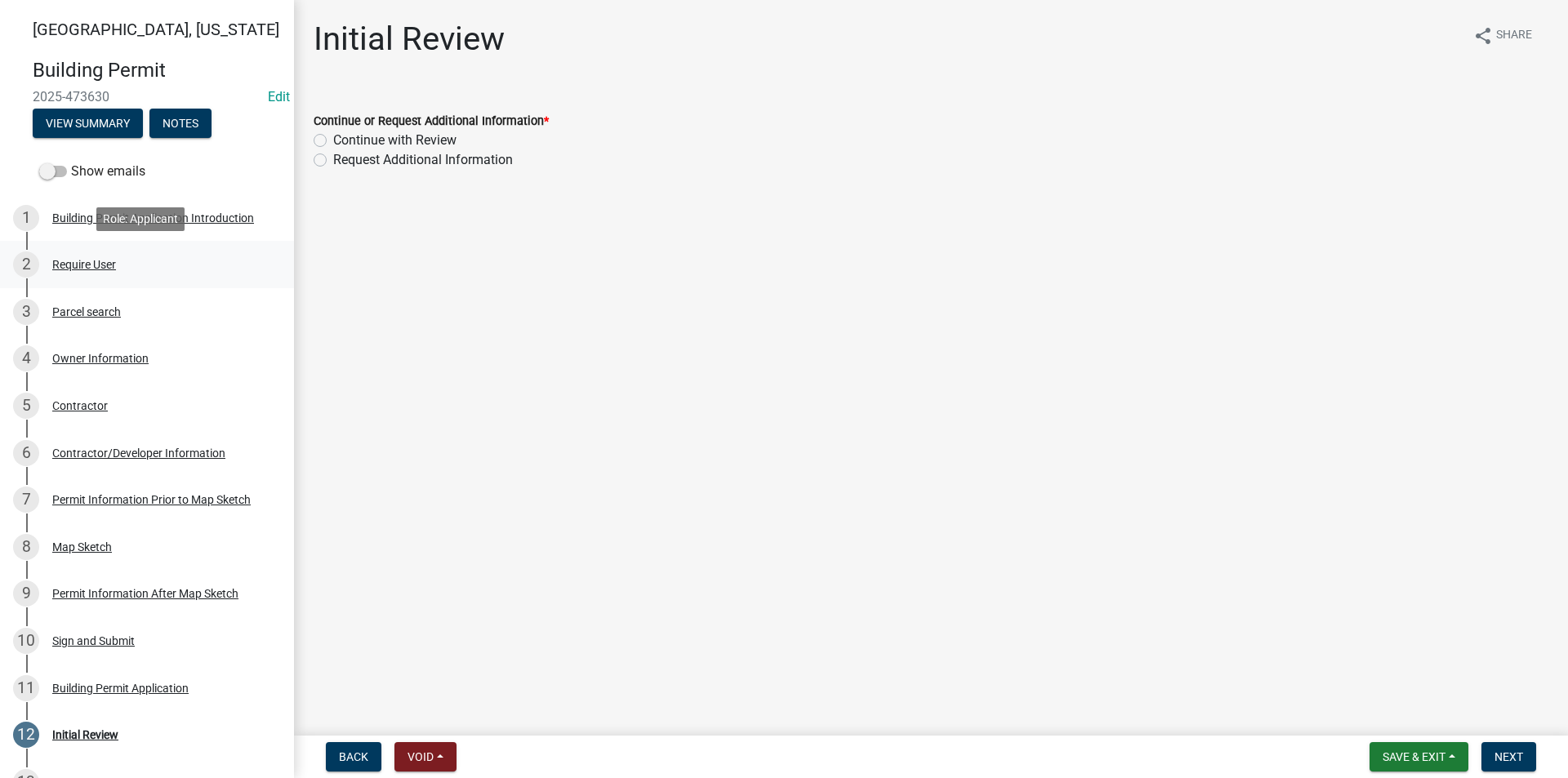
click at [90, 276] on div "2 Require User" at bounding box center [140, 265] width 254 height 26
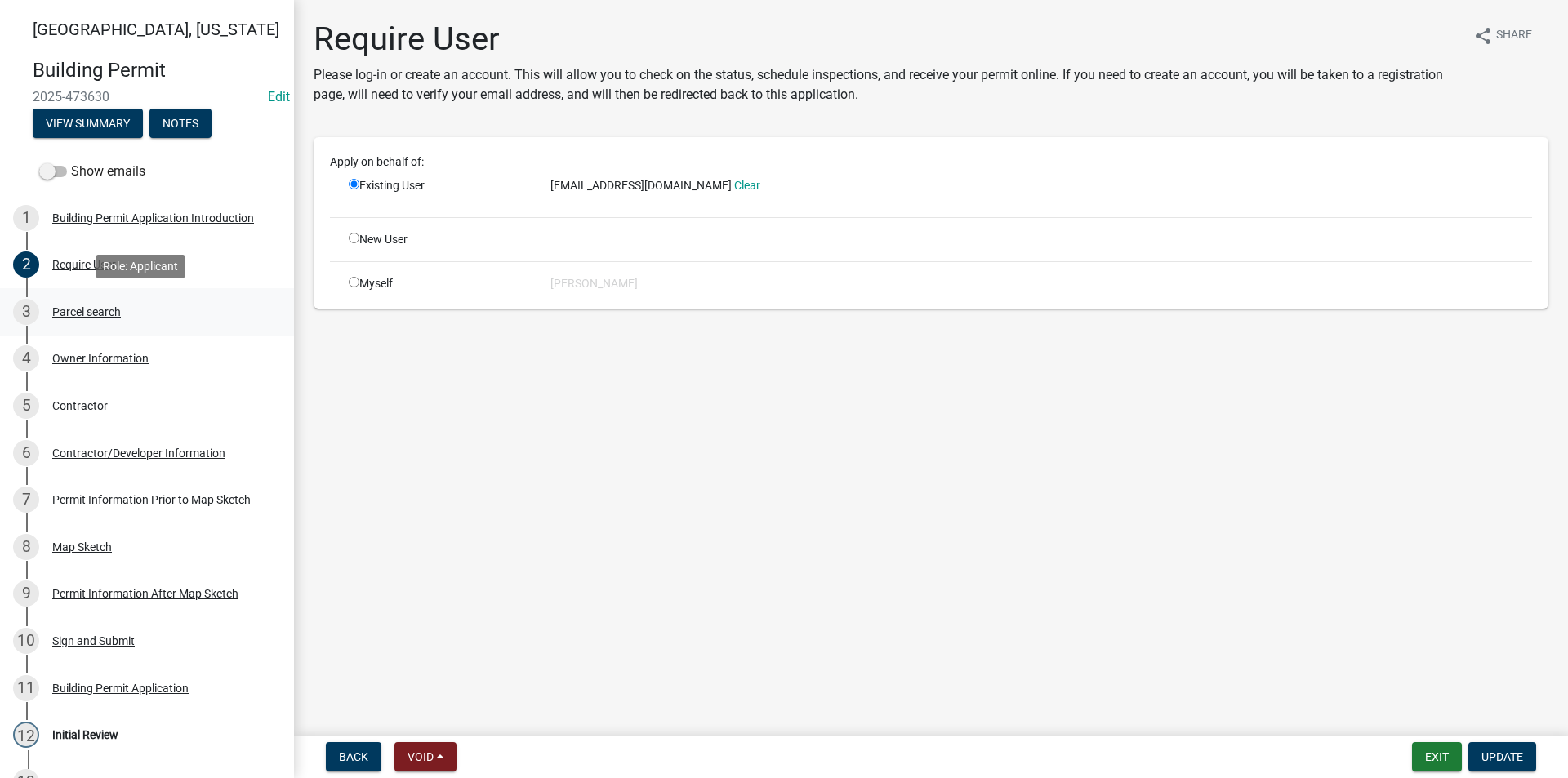
click at [90, 304] on div "3 Parcel search" at bounding box center [140, 312] width 254 height 26
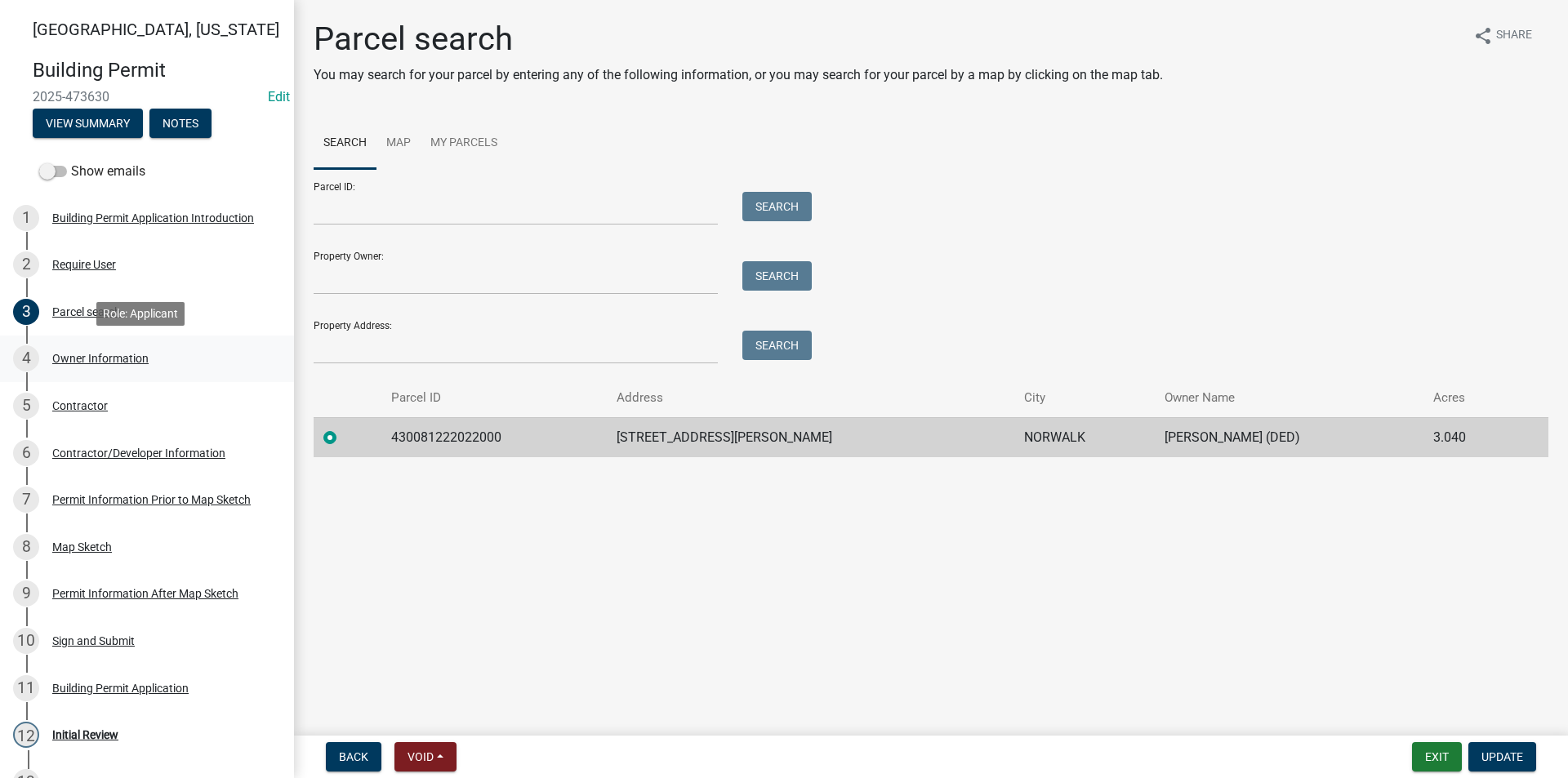
click at [106, 343] on link "4 Owner Information" at bounding box center [147, 359] width 294 height 48
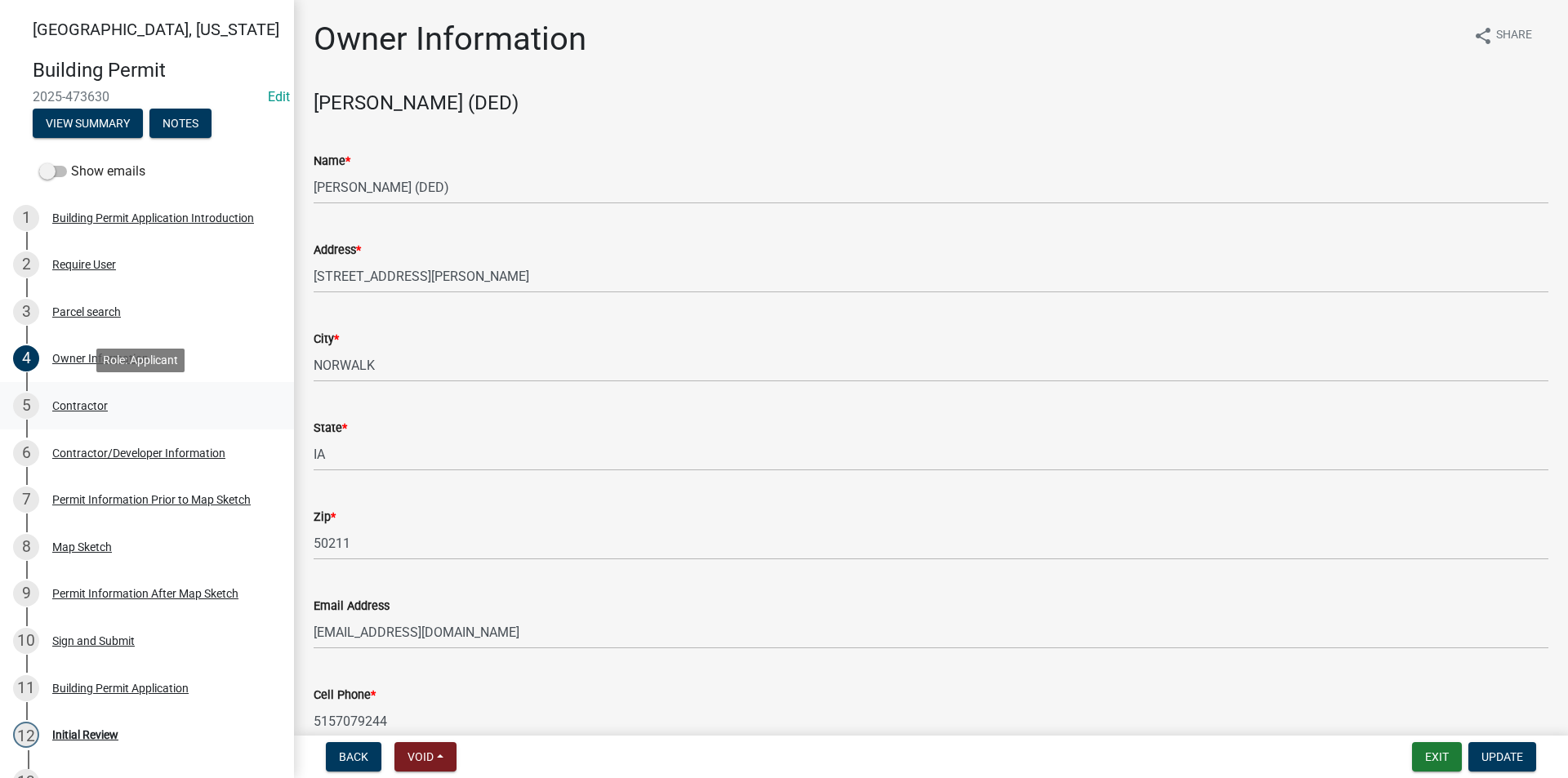
click at [111, 400] on div "5 Contractor" at bounding box center [140, 405] width 254 height 26
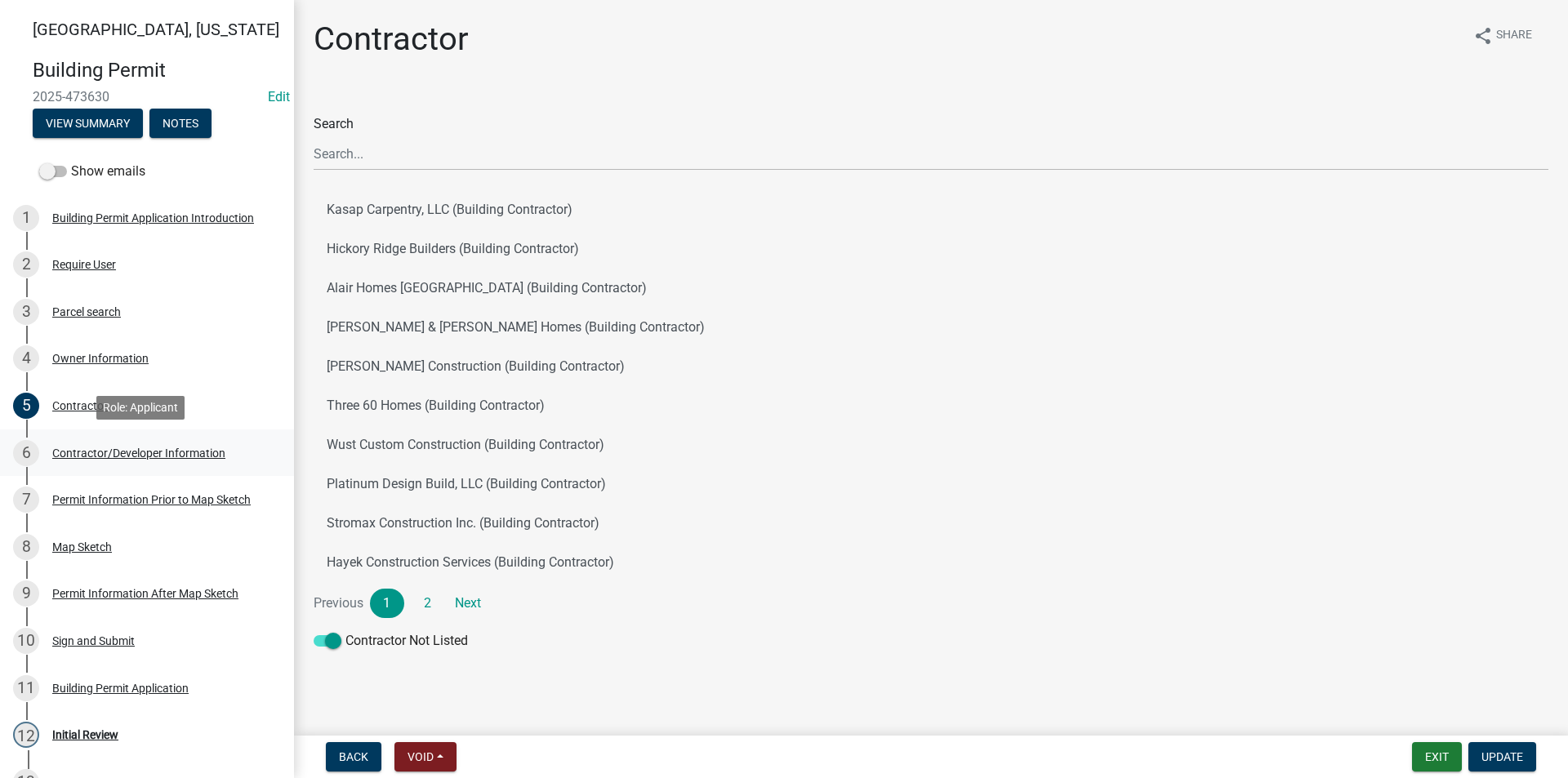
click at [110, 445] on div "6 Contractor/Developer Information" at bounding box center [140, 453] width 254 height 26
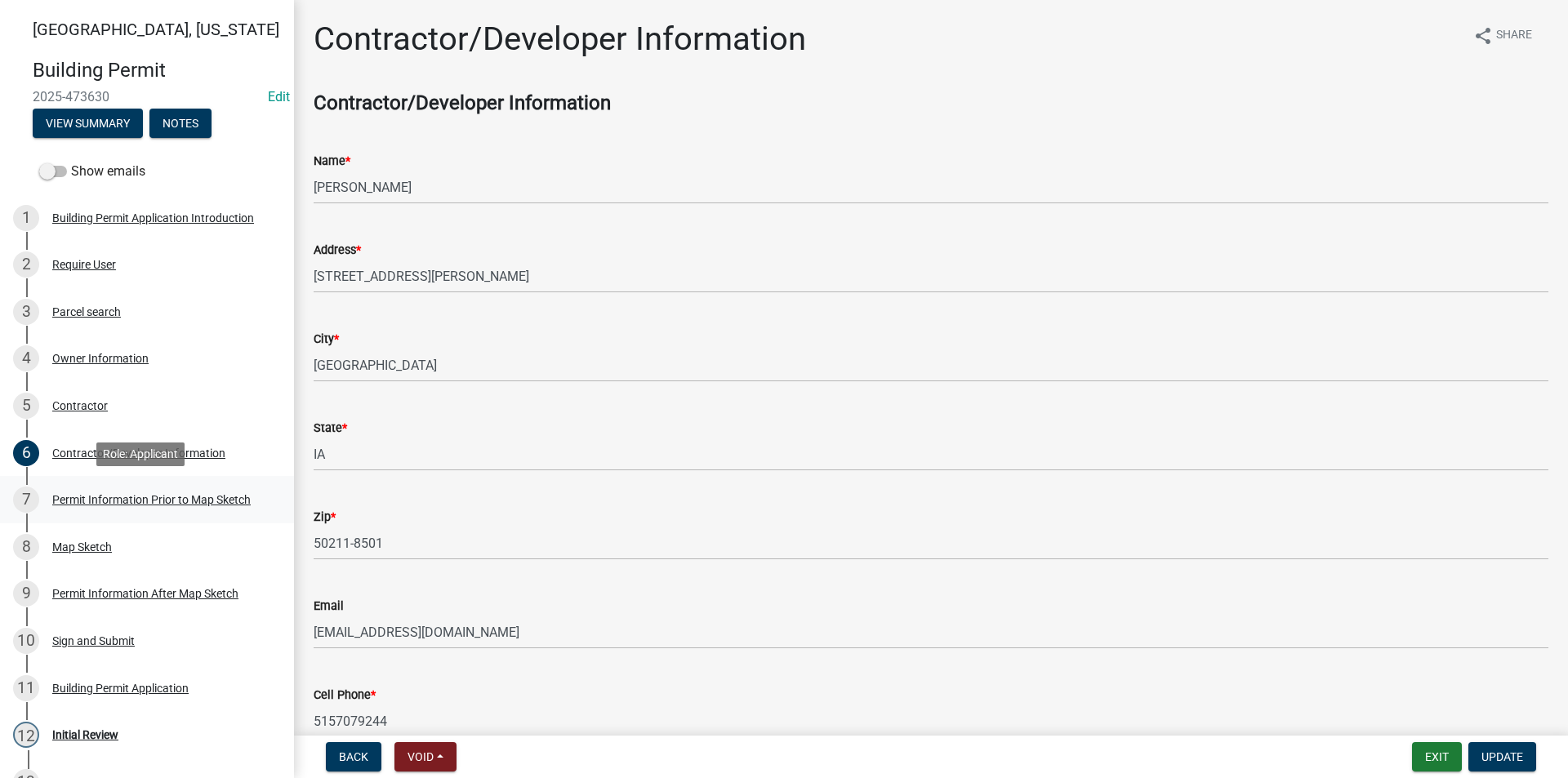
click at [145, 494] on div "Permit Information Prior to Map Sketch" at bounding box center [151, 499] width 199 height 11
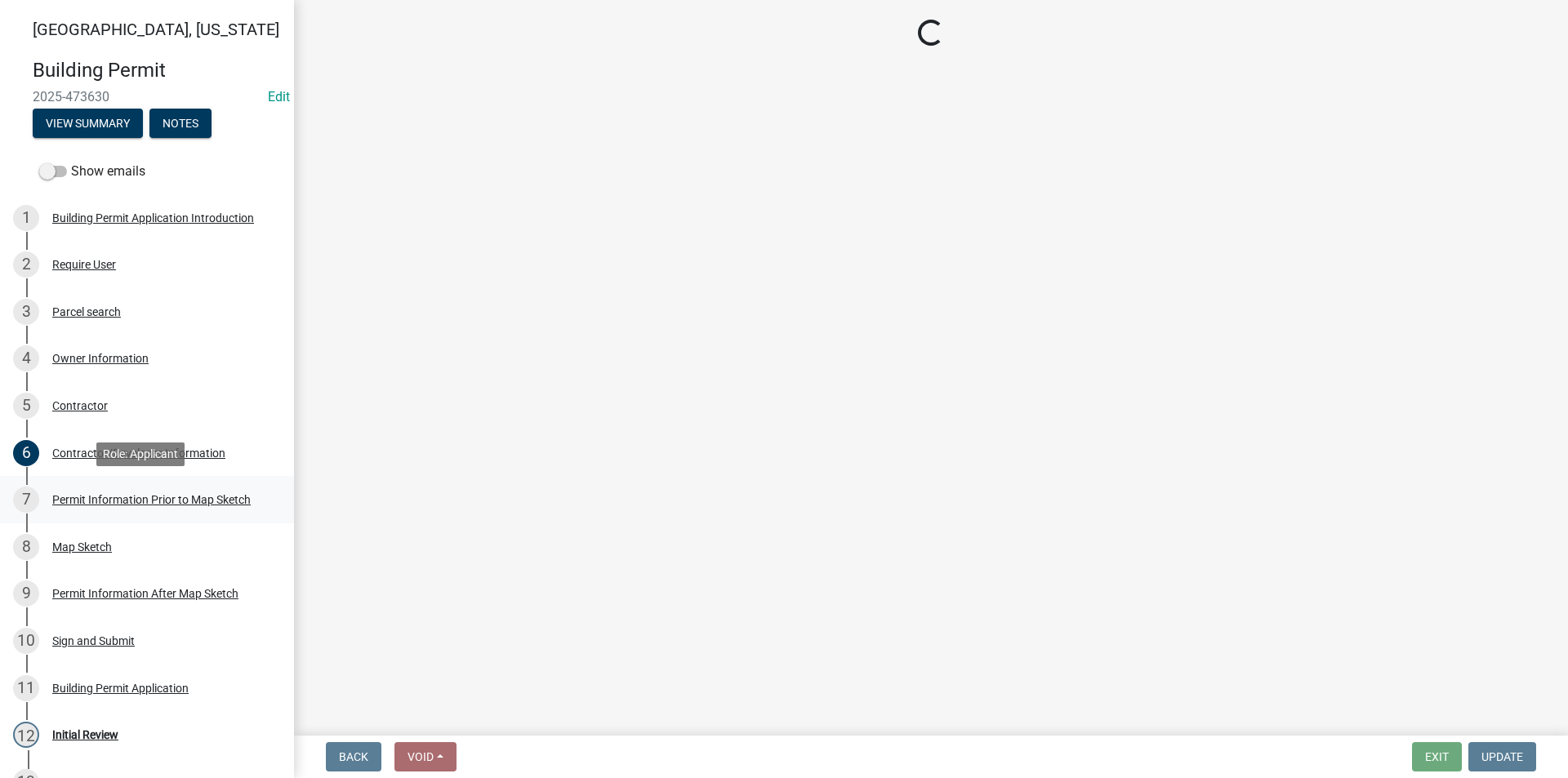
select select "8696842b-1f2d-45b9-8814-ba6b9543b151"
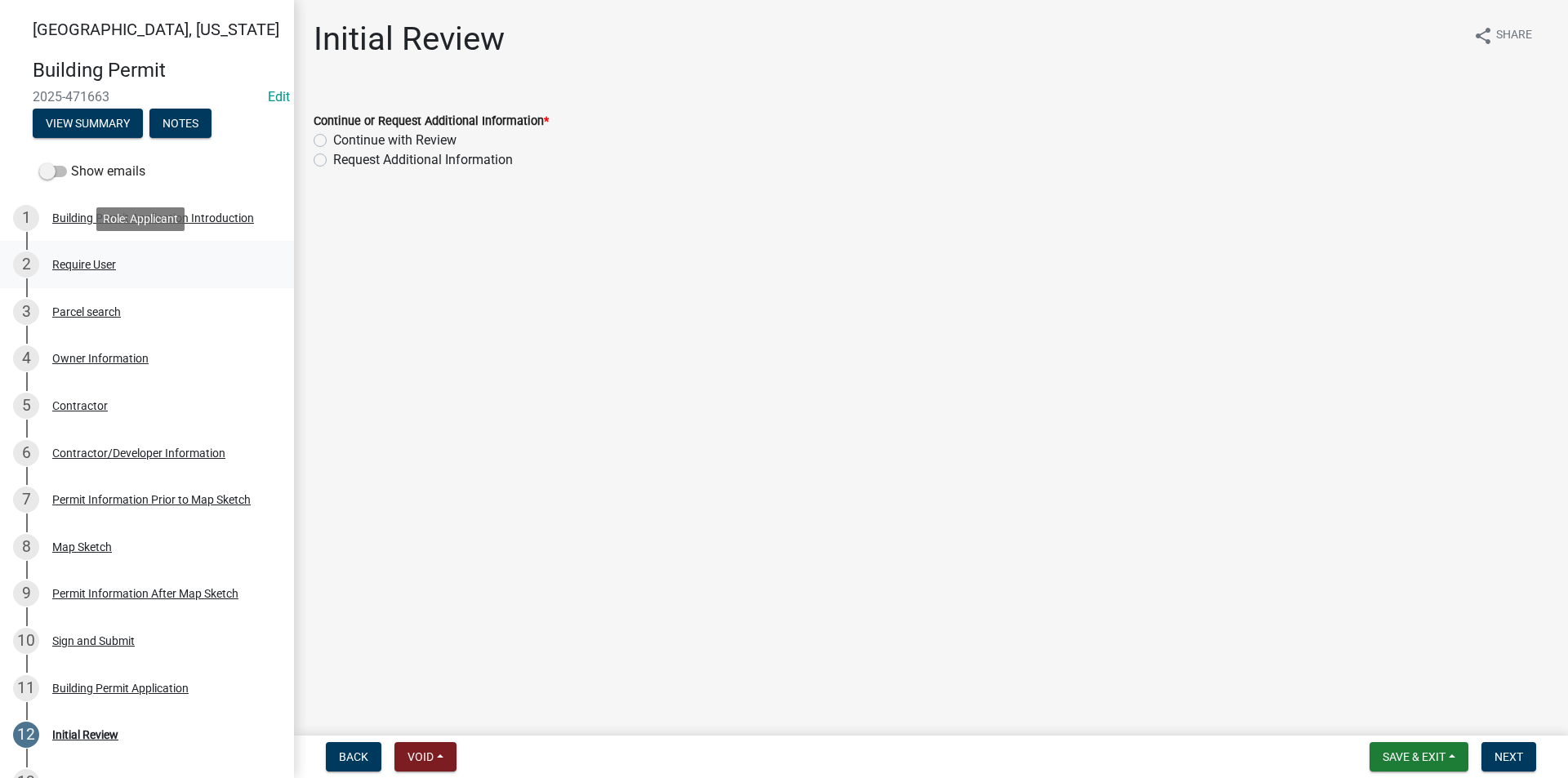
click at [93, 270] on div "Require User" at bounding box center [83, 264] width 63 height 11
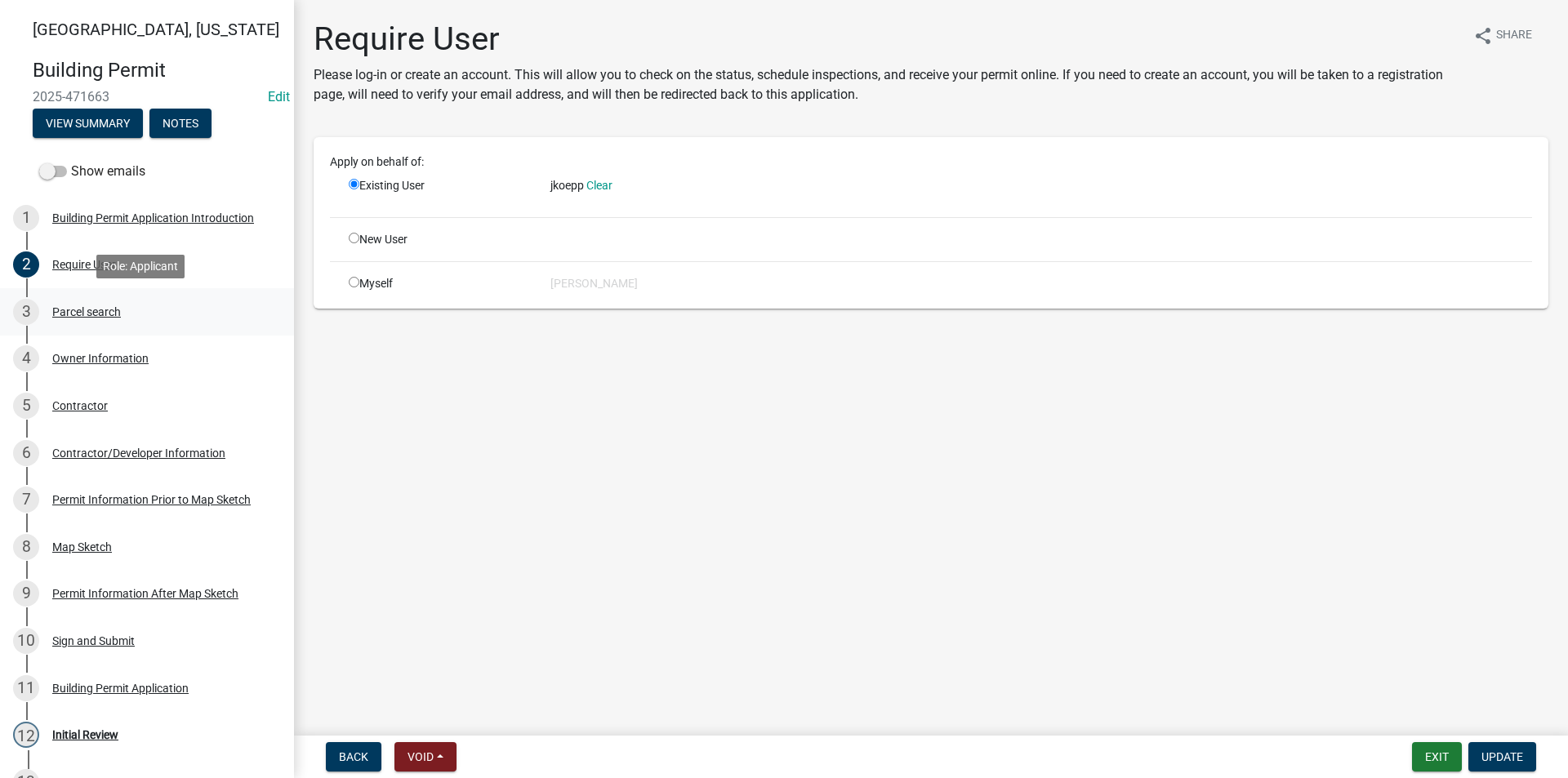
click at [108, 319] on div "3 Parcel search" at bounding box center [140, 312] width 254 height 26
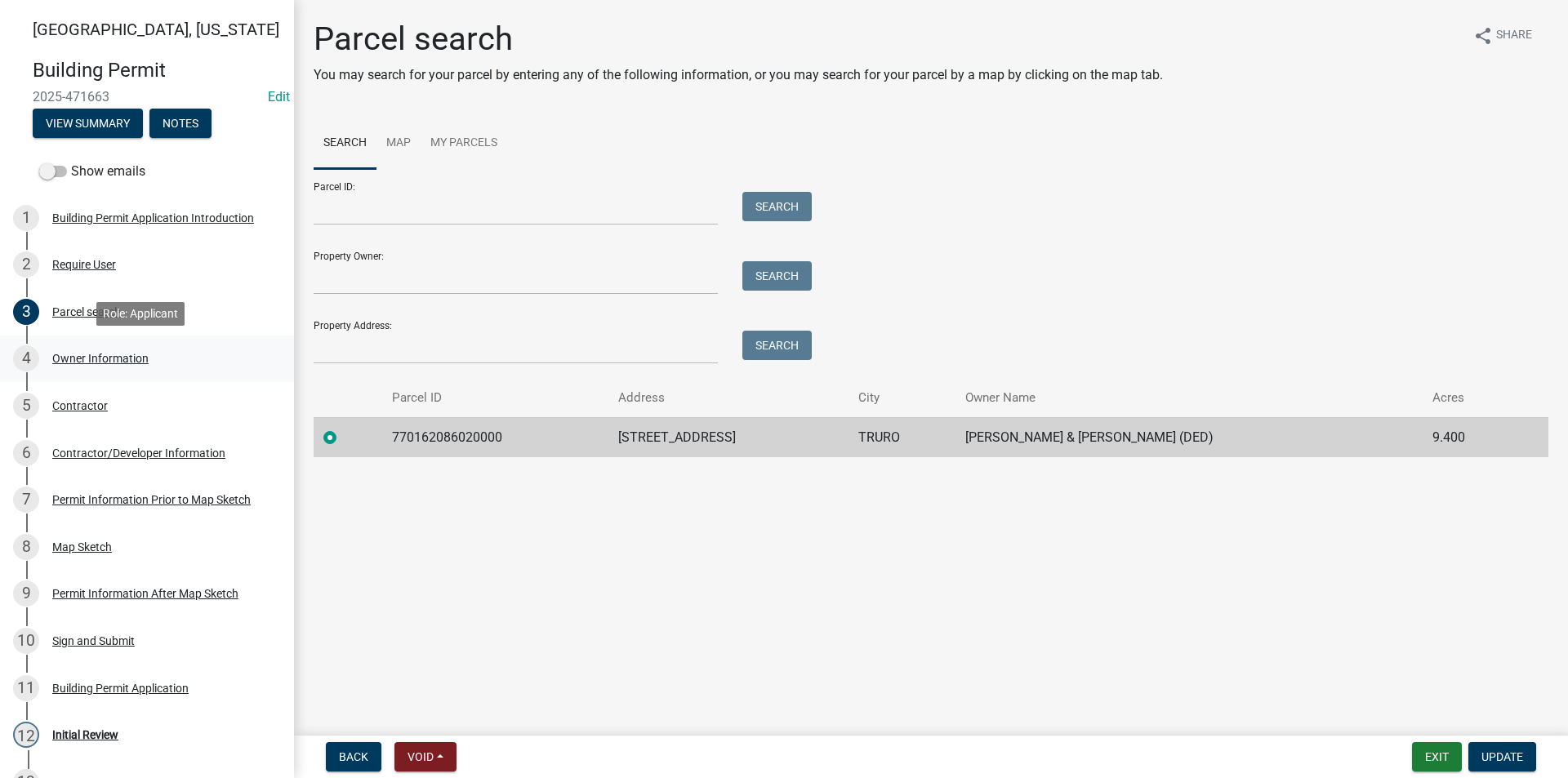
click at [124, 357] on div "Owner Information" at bounding box center [100, 358] width 96 height 11
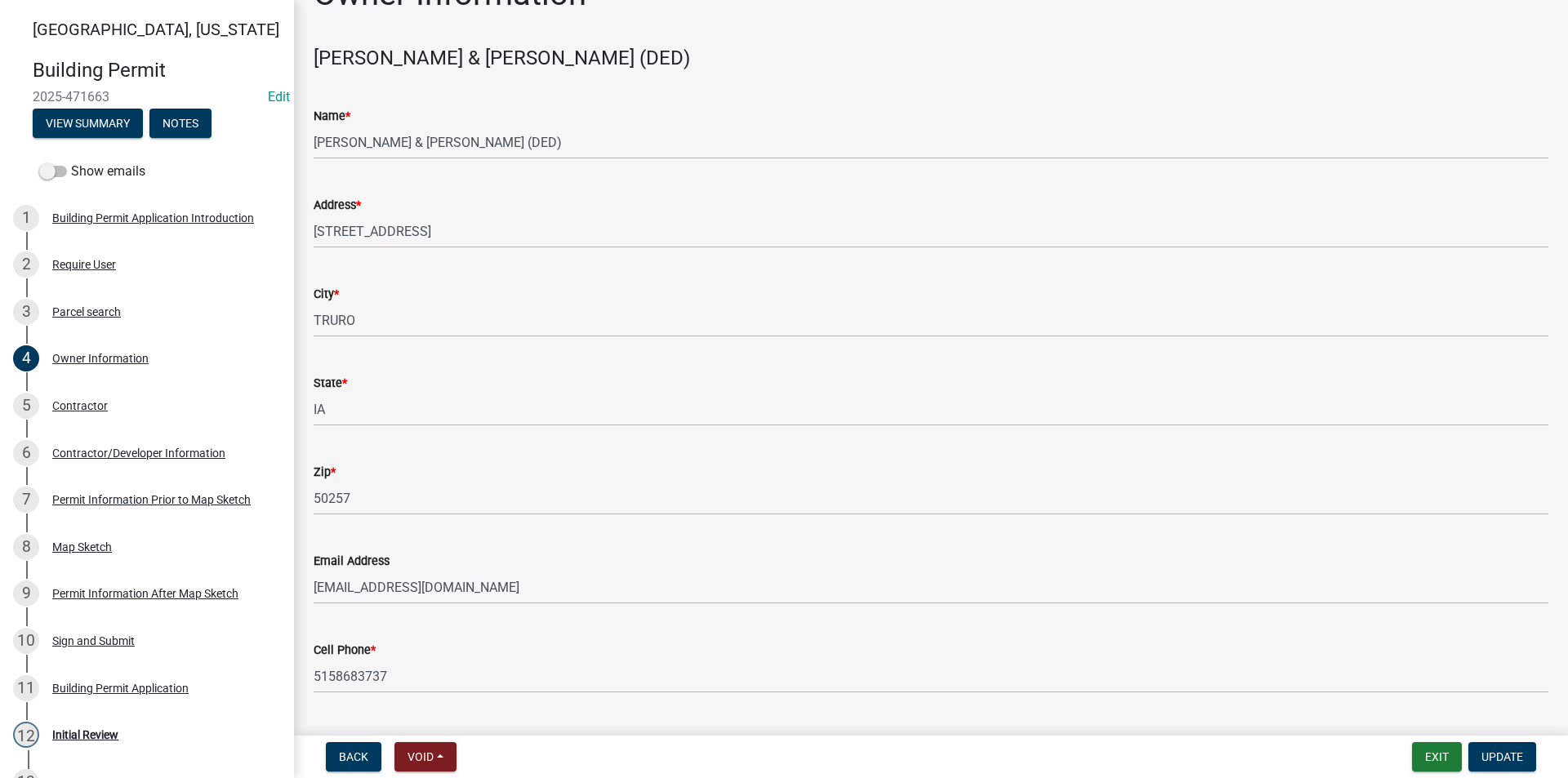
scroll to position [86, 0]
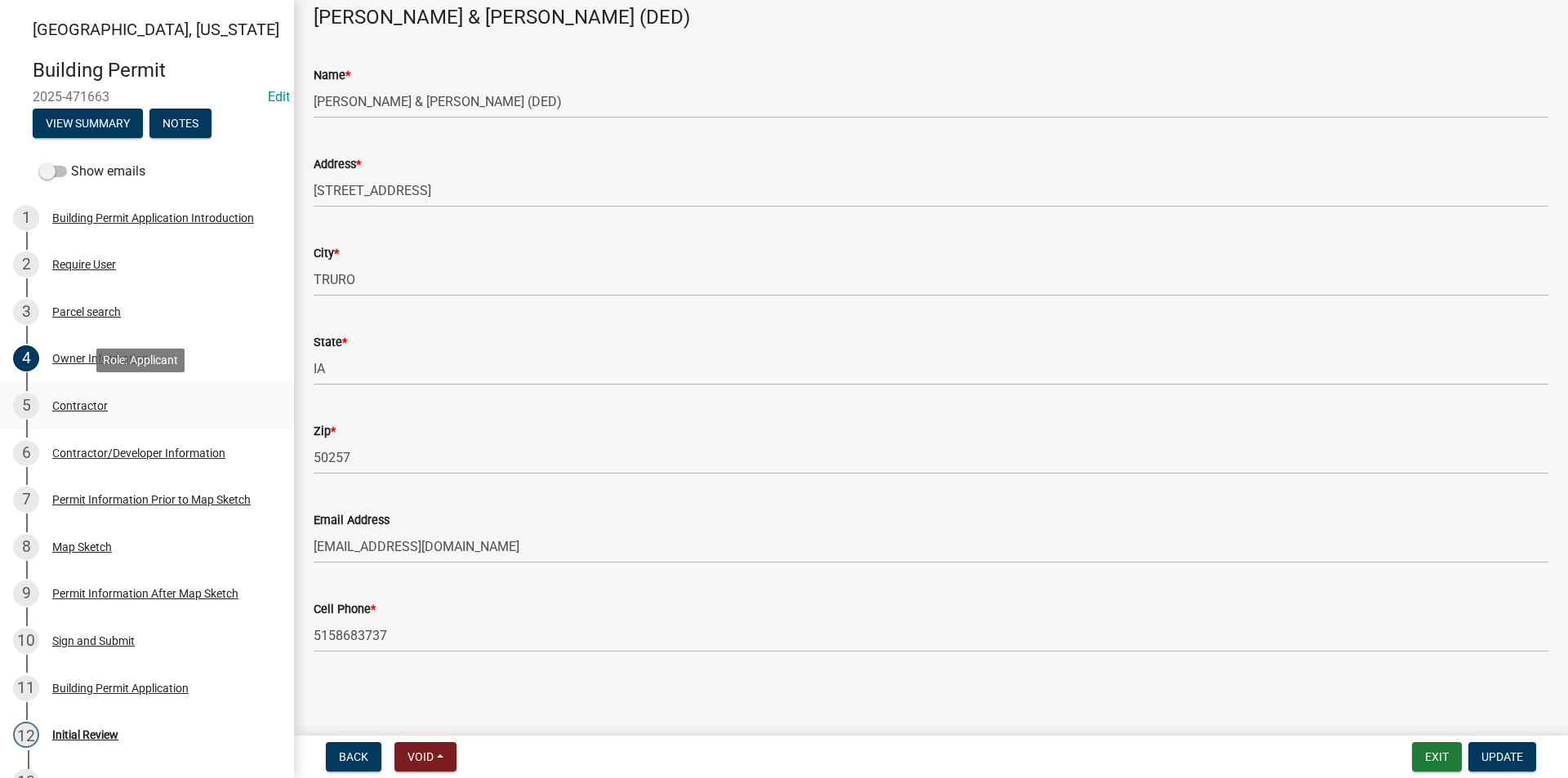
click at [67, 412] on div "5 Contractor" at bounding box center [140, 405] width 254 height 26
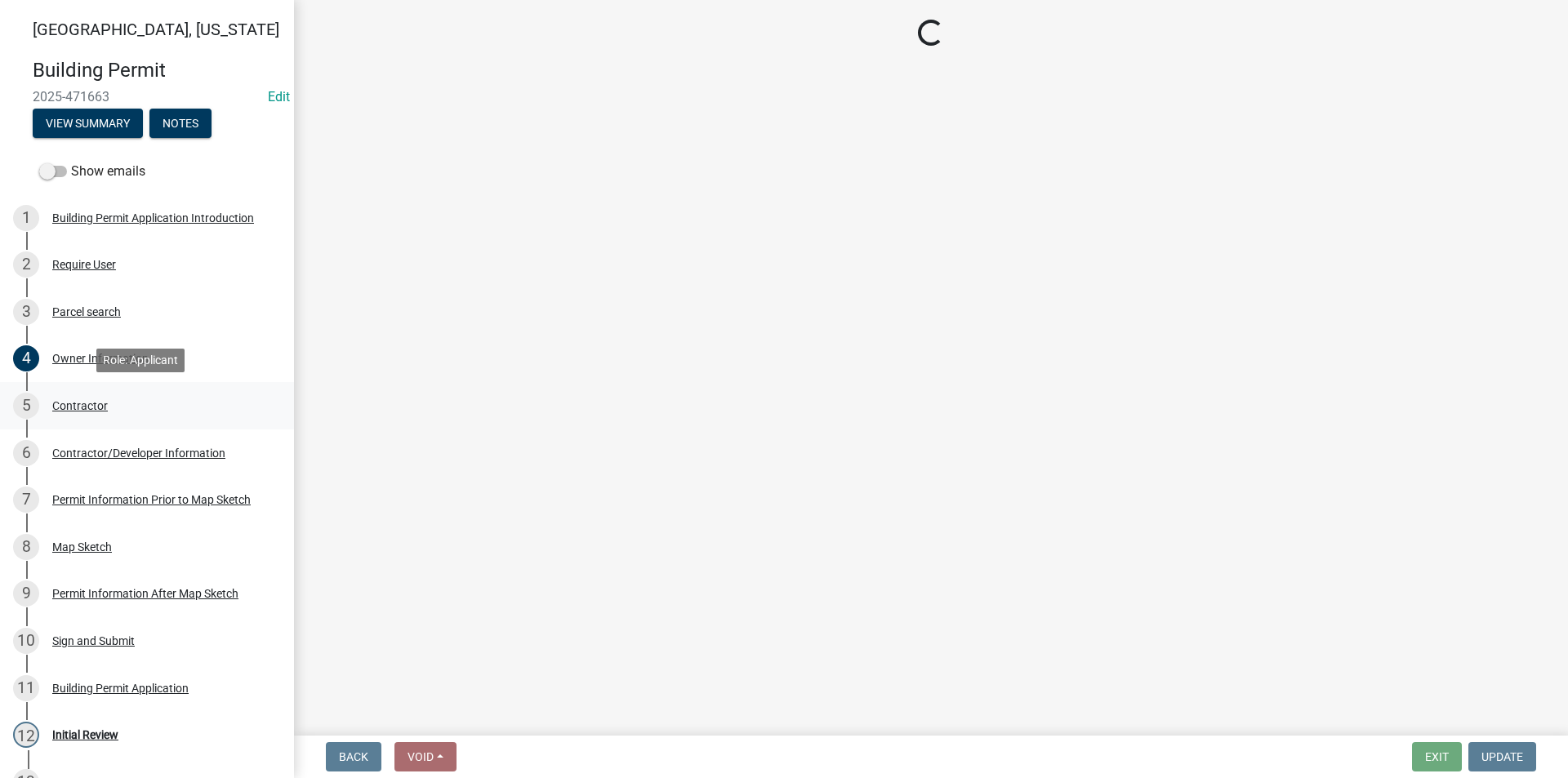
scroll to position [0, 0]
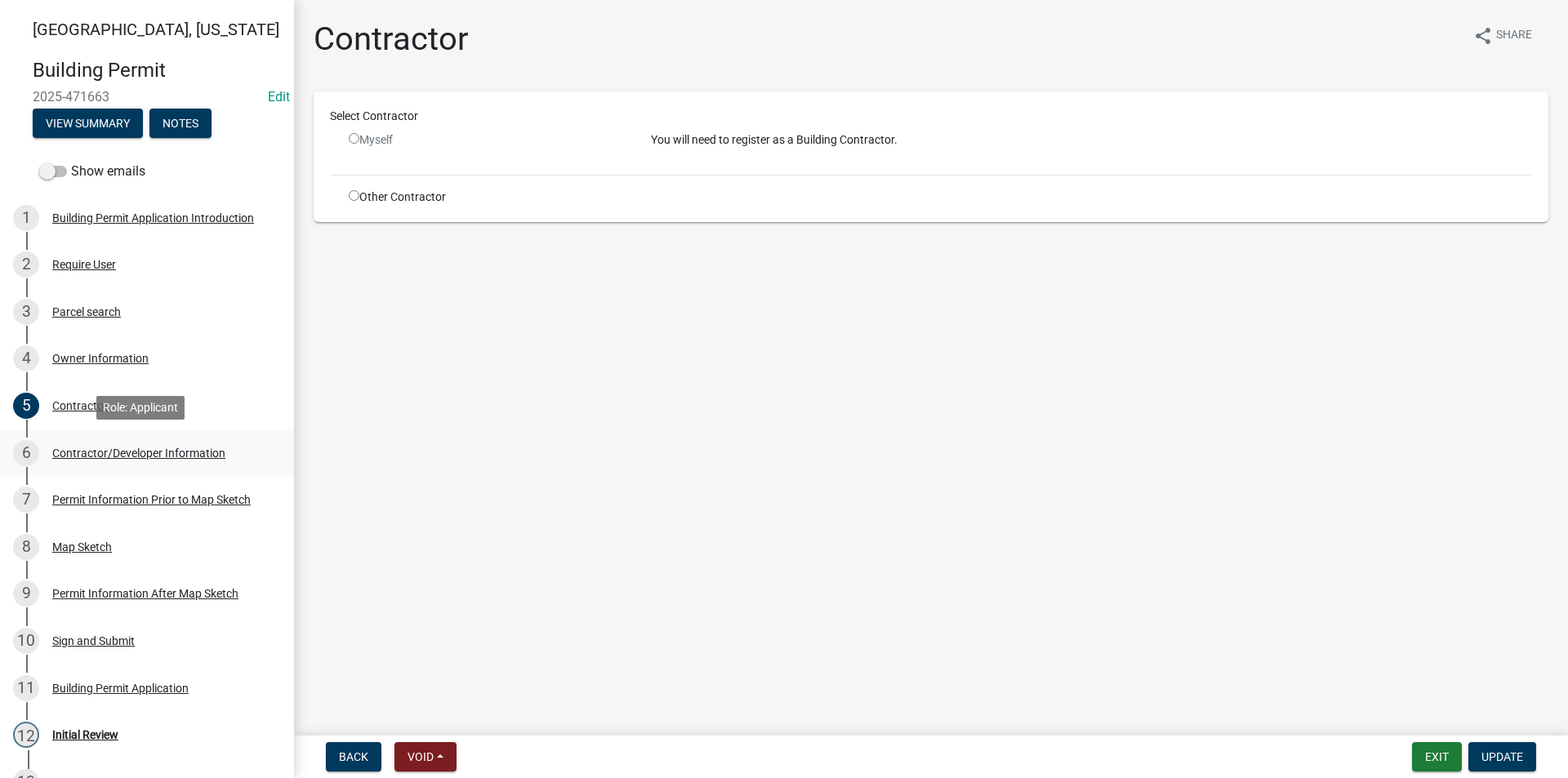
click at [167, 445] on div "6 Contractor/Developer Information" at bounding box center [140, 453] width 254 height 26
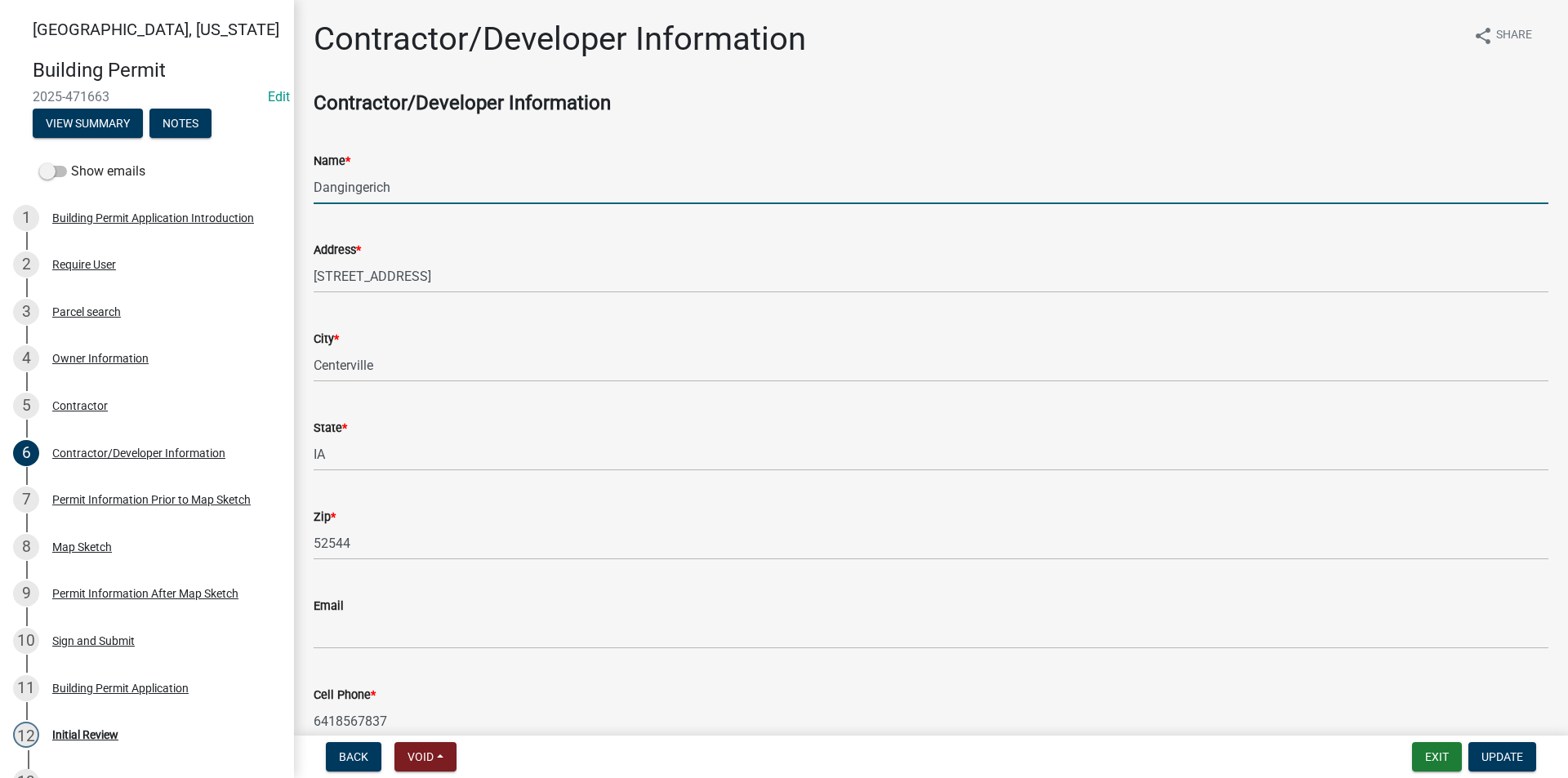
click at [339, 190] on input "Dangingerich" at bounding box center [931, 188] width 1235 height 34
click at [347, 190] on input "[PERSON_NAME]" at bounding box center [931, 188] width 1235 height 34
drag, startPoint x: 334, startPoint y: 193, endPoint x: 306, endPoint y: 193, distance: 28.0
click at [306, 193] on div "Name * [PERSON_NAME]" at bounding box center [931, 166] width 1259 height 76
click at [415, 197] on input "[PERSON_NAME]" at bounding box center [931, 188] width 1235 height 34
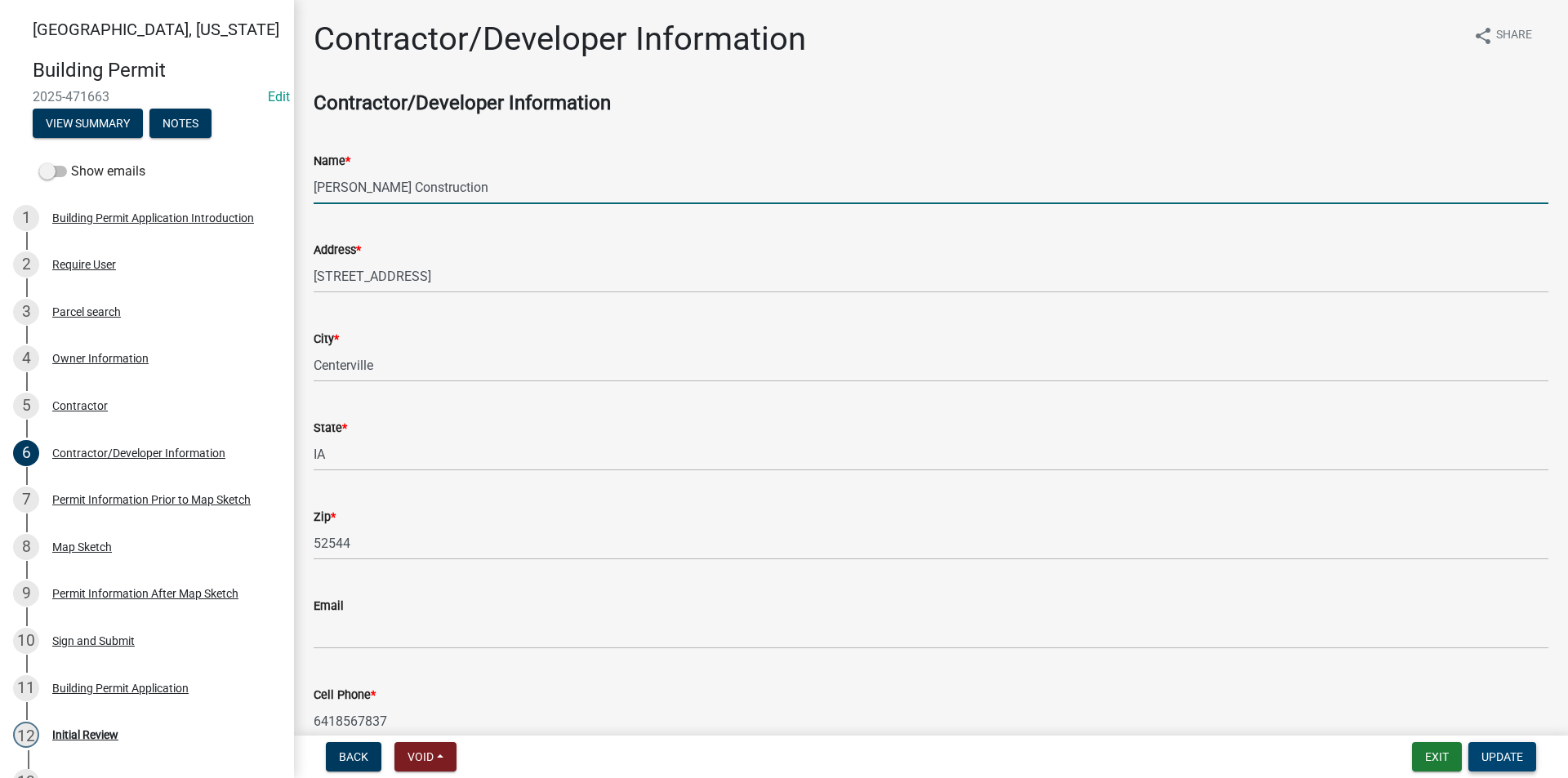
type input "[PERSON_NAME] Construction"
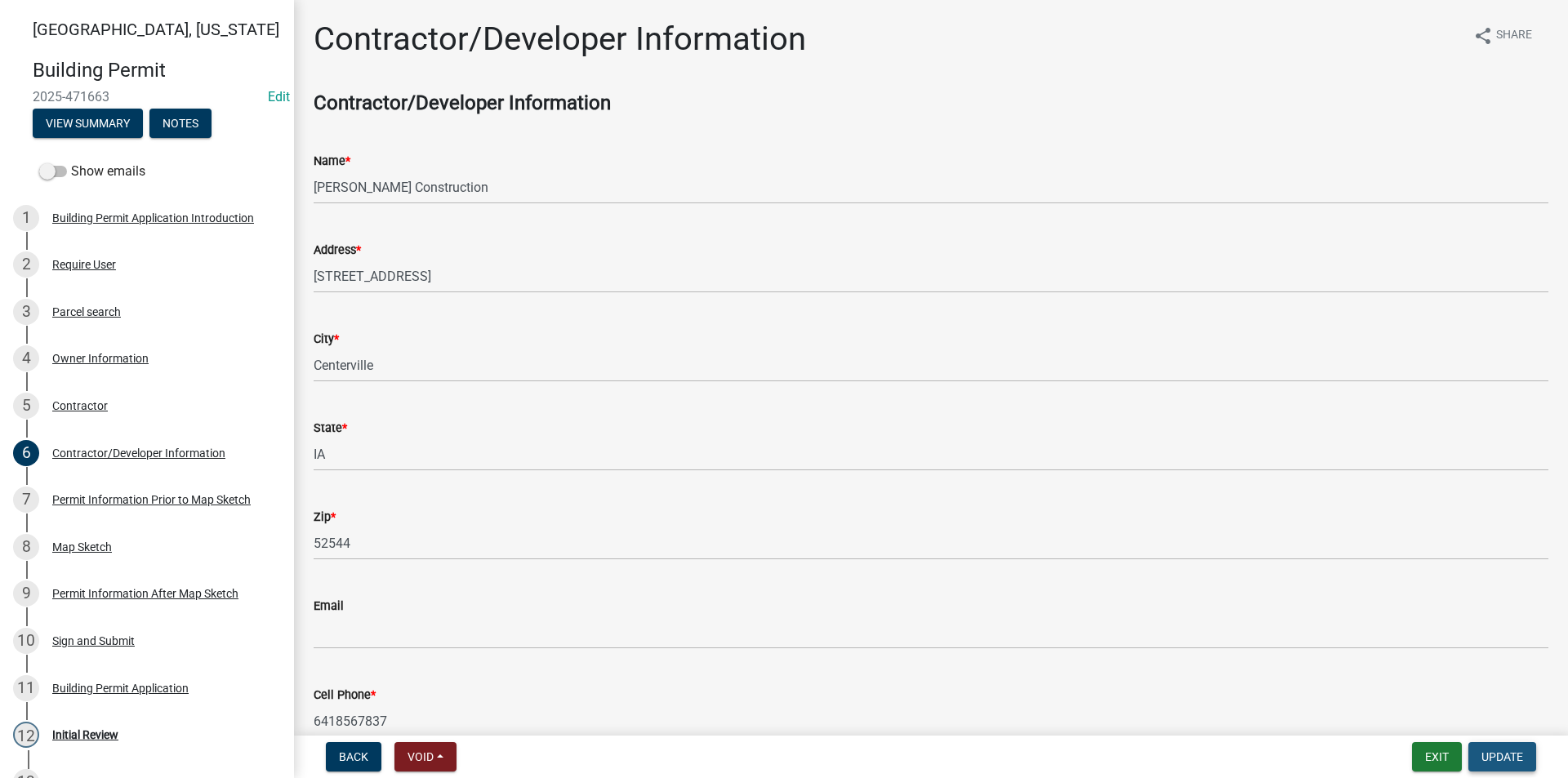
click at [1505, 758] on span "Update" at bounding box center [1502, 756] width 42 height 13
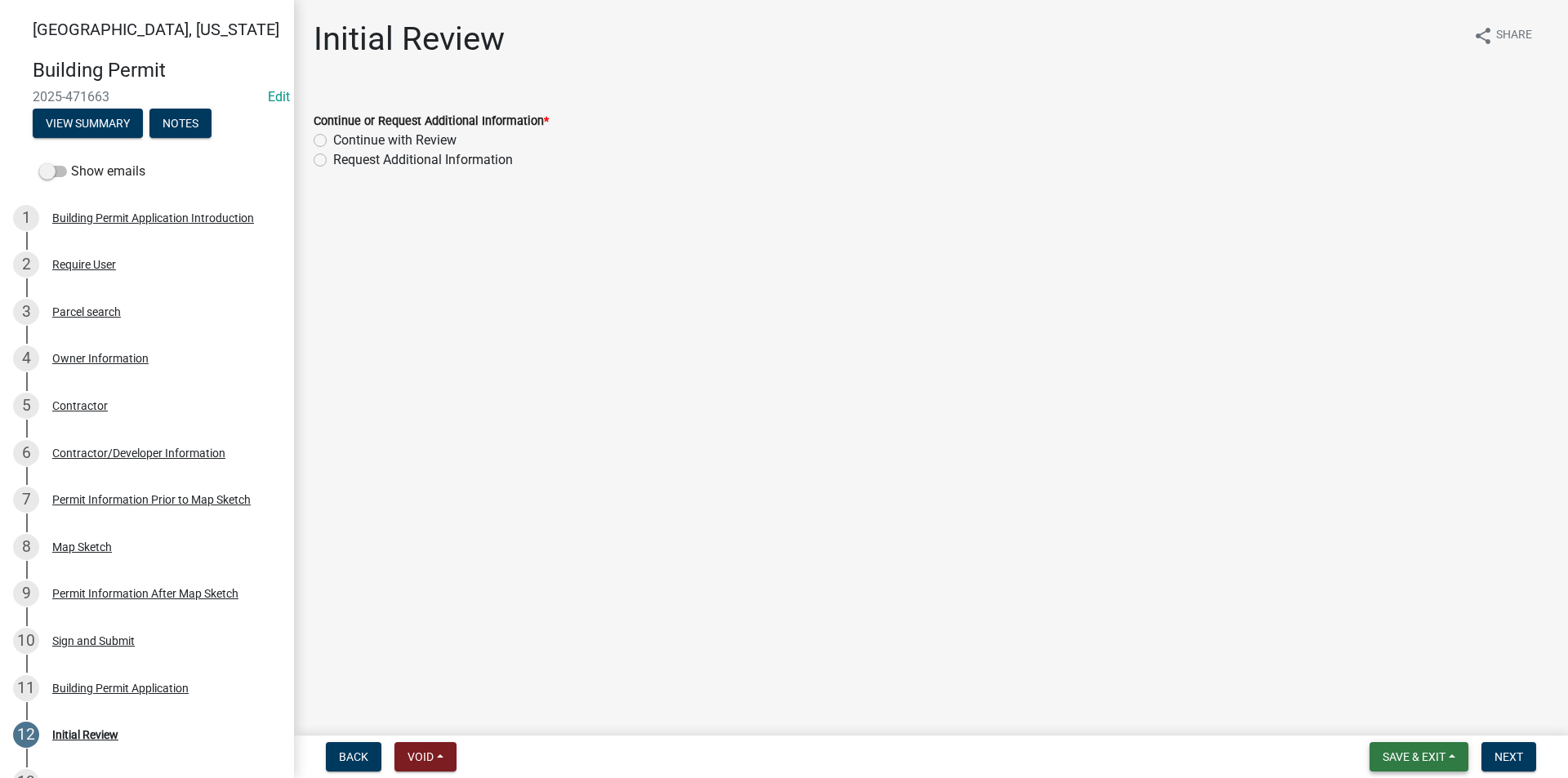
click at [1392, 755] on span "Save & Exit" at bounding box center [1413, 756] width 63 height 13
click at [1367, 680] on button "Save" at bounding box center [1402, 675] width 130 height 39
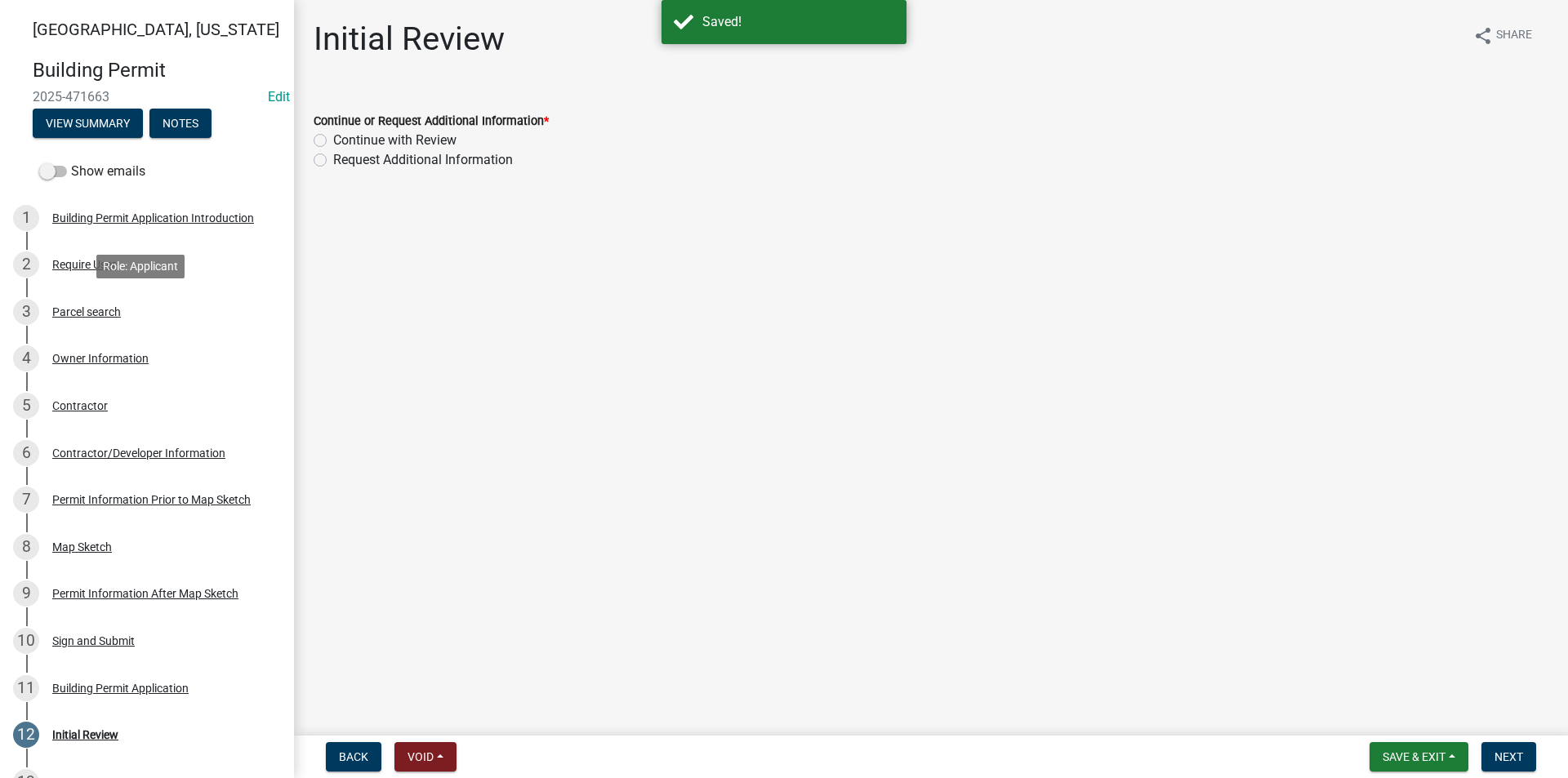
click at [77, 314] on div "Parcel search" at bounding box center [86, 312] width 69 height 11
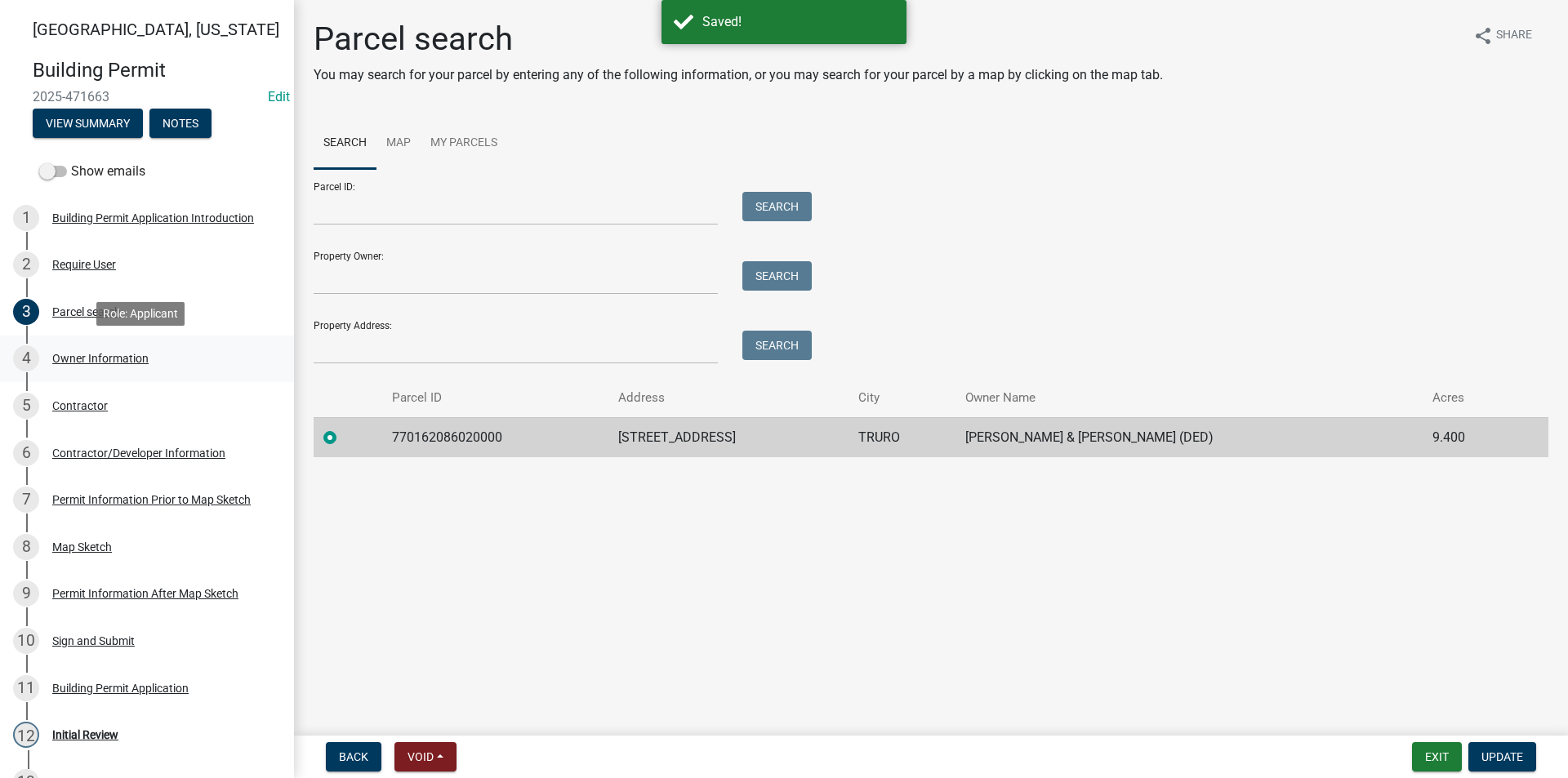
click at [88, 353] on div "Owner Information" at bounding box center [100, 358] width 96 height 11
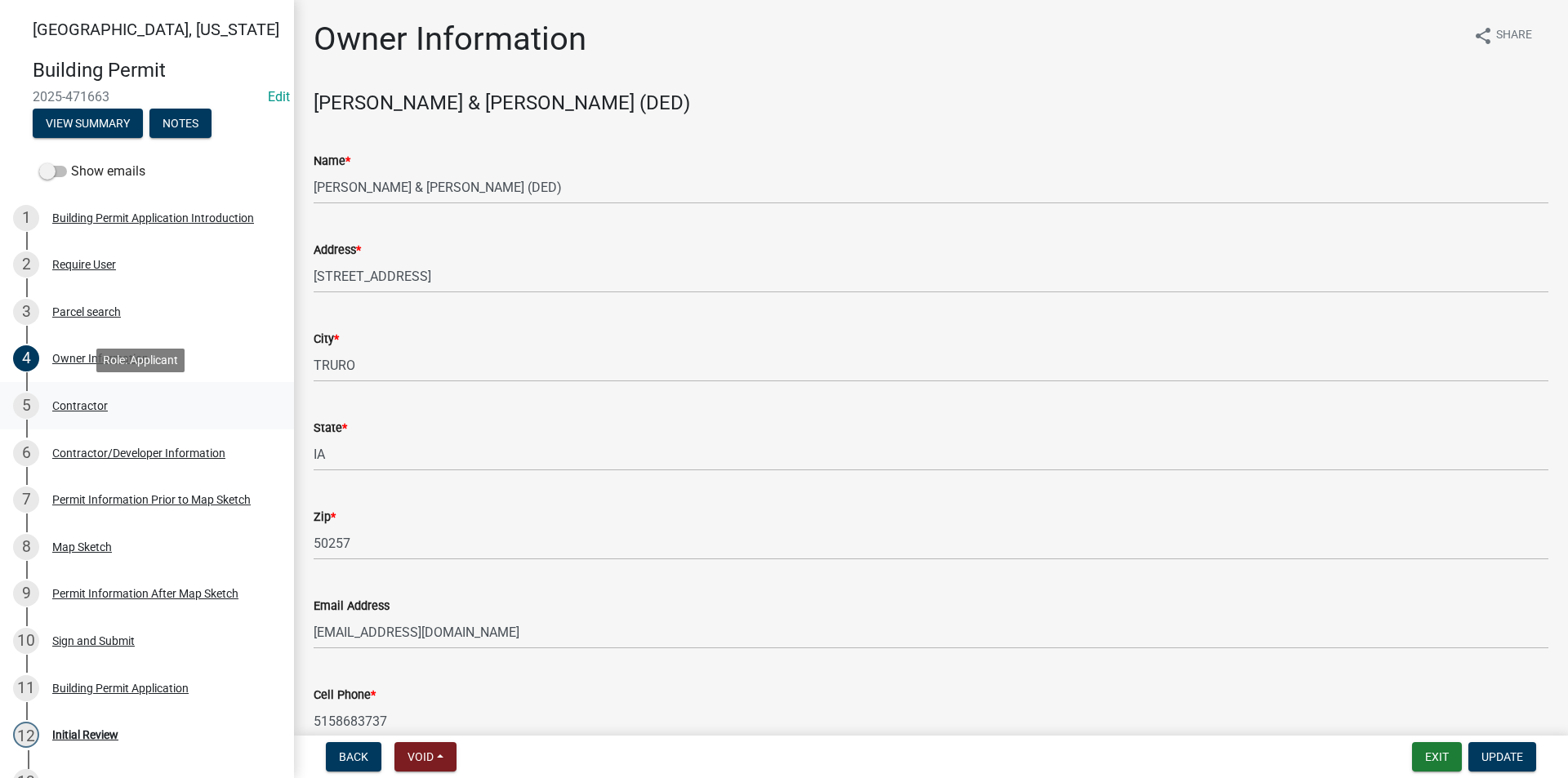
click at [95, 398] on div "5 Contractor" at bounding box center [140, 405] width 254 height 26
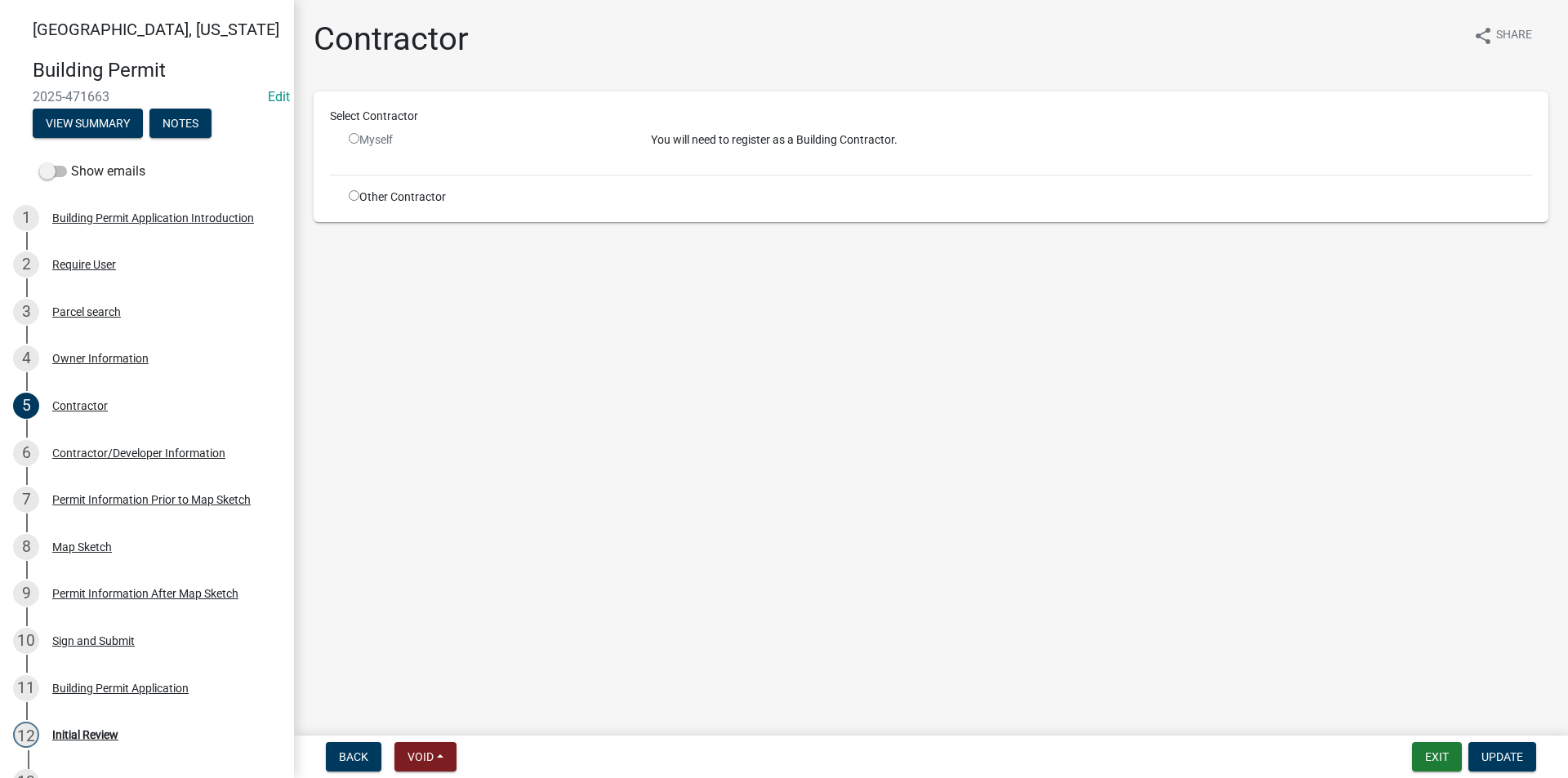
click at [356, 197] on input "radio" at bounding box center [354, 195] width 10 height 10
radio input "true"
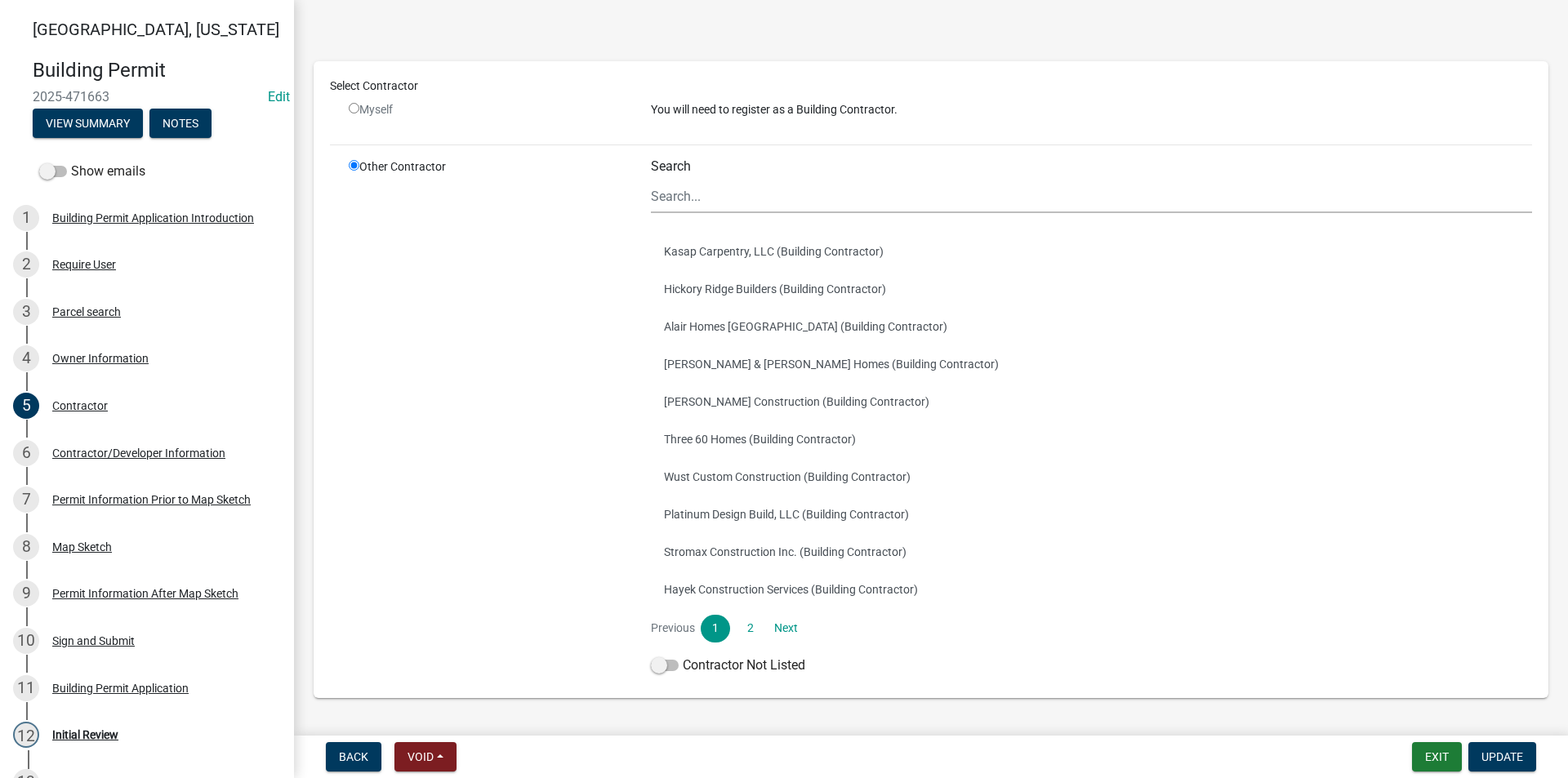
scroll to position [99, 0]
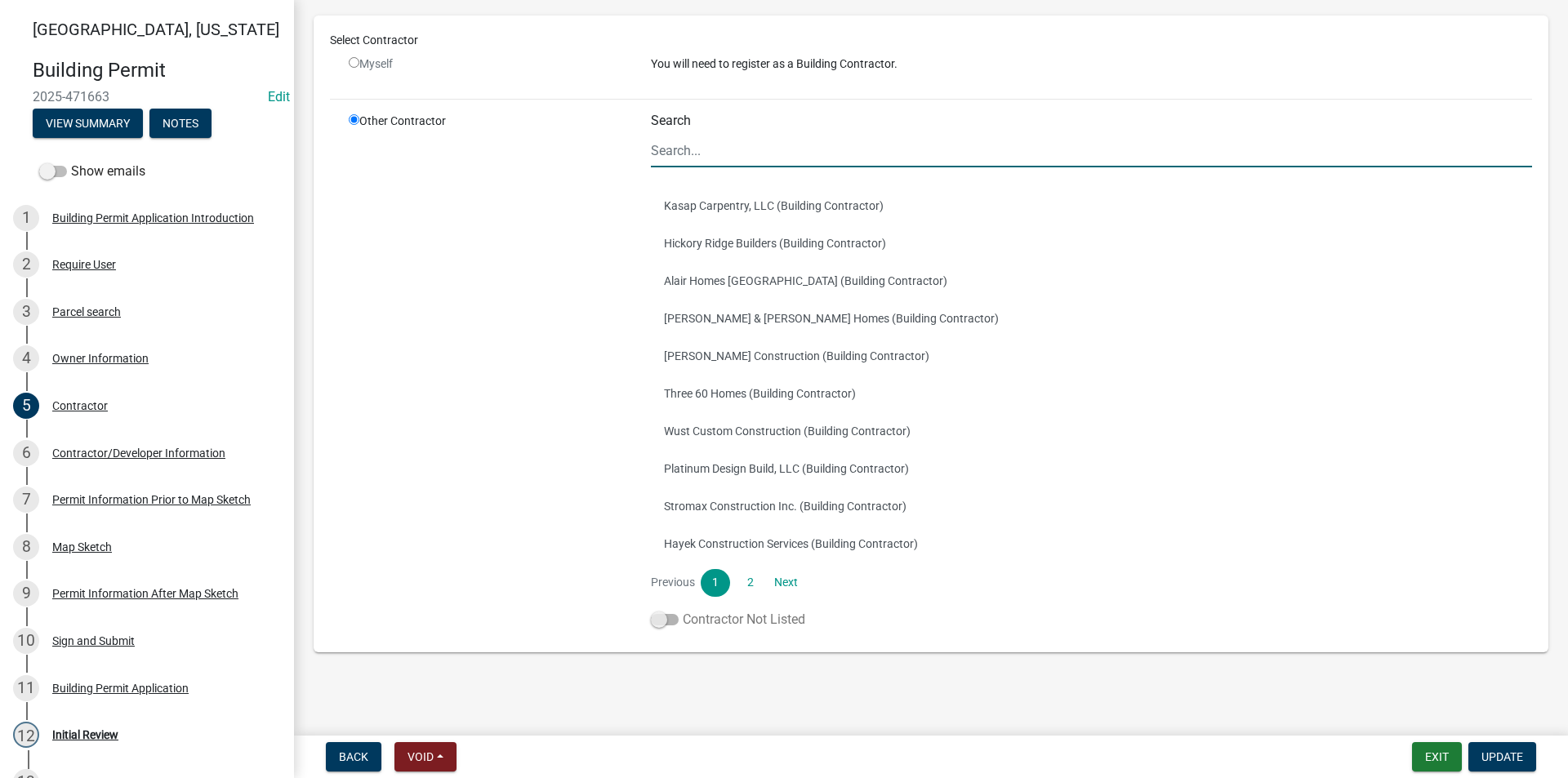
click at [665, 623] on span at bounding box center [665, 619] width 28 height 11
click at [682, 610] on input "Contractor Not Listed" at bounding box center [682, 610] width 0 height 0
click at [1514, 765] on button "Update" at bounding box center [1502, 757] width 68 height 30
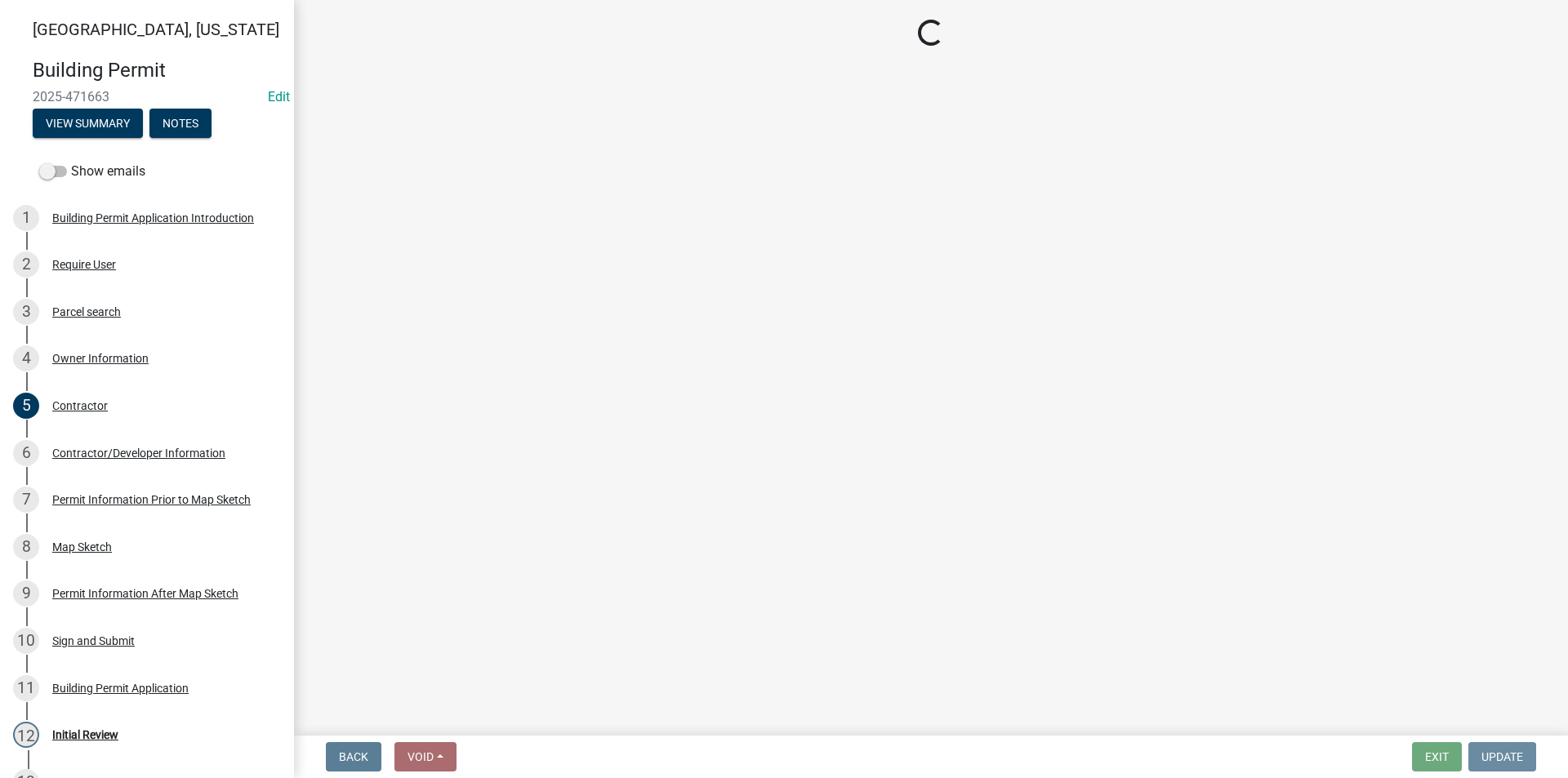
scroll to position [0, 0]
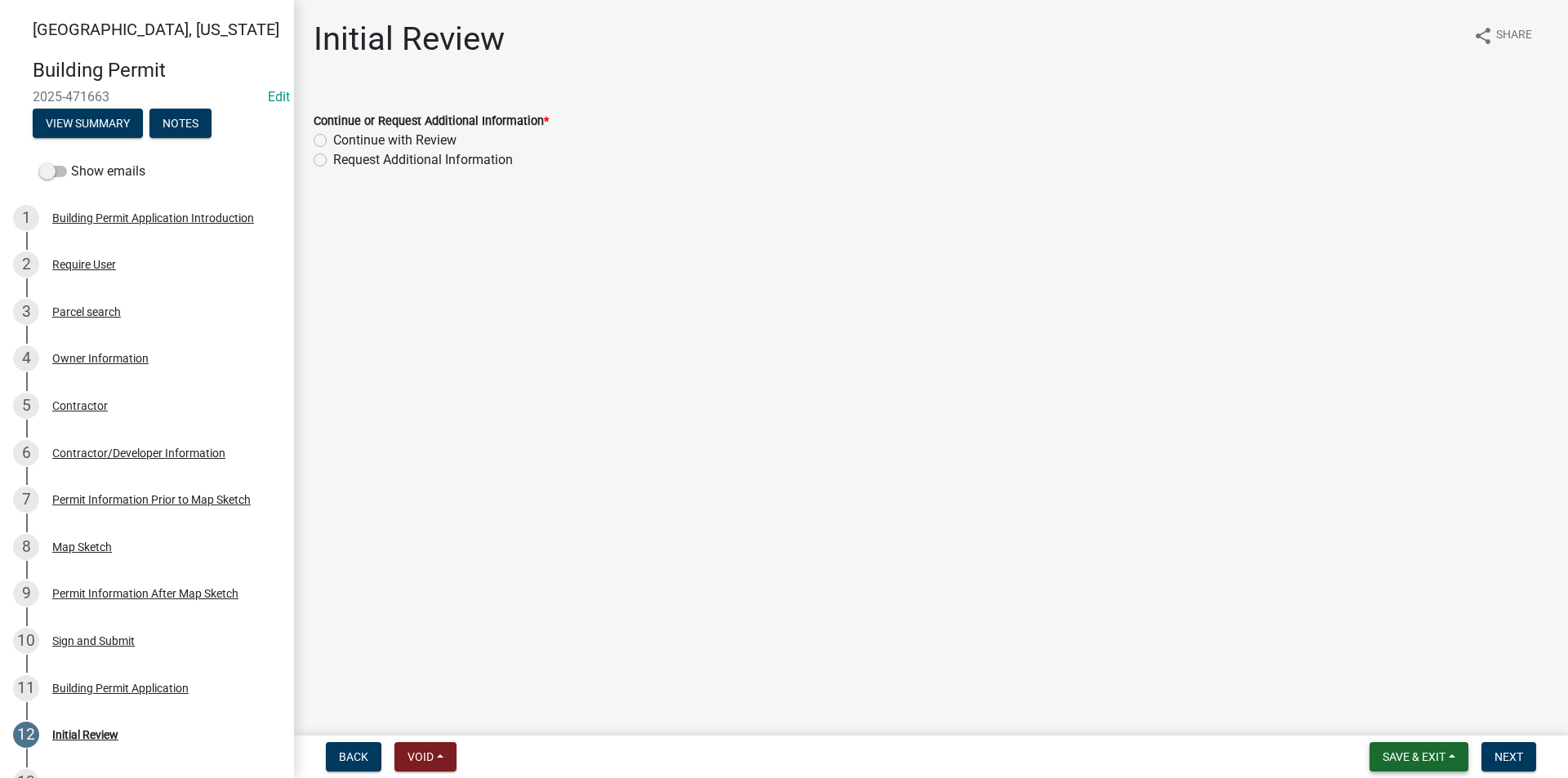
click at [1413, 756] on span "Save & Exit" at bounding box center [1413, 756] width 63 height 13
click at [1385, 678] on button "Save" at bounding box center [1402, 675] width 130 height 39
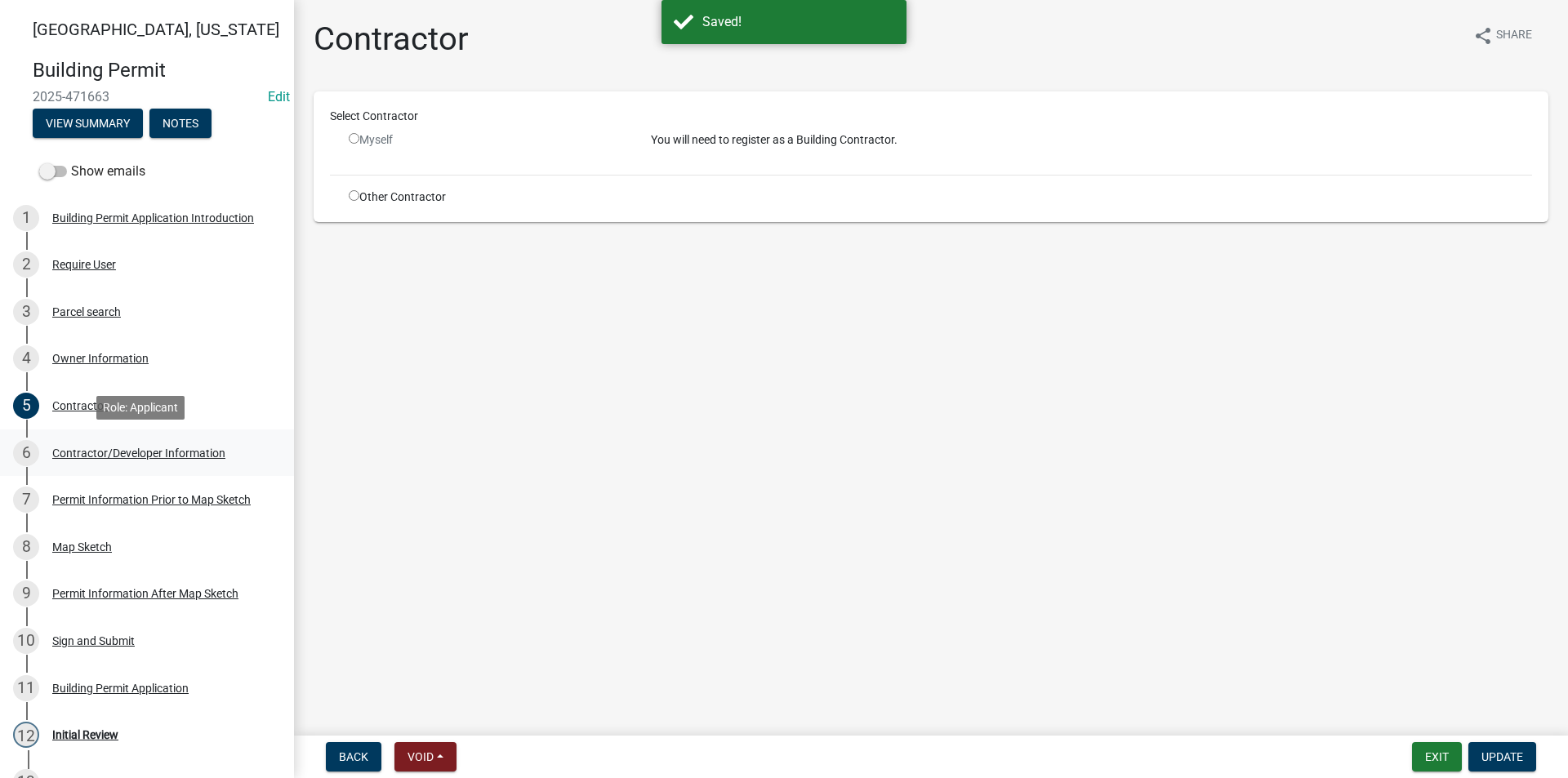
click at [98, 444] on div "6 Contractor/Developer Information" at bounding box center [140, 453] width 254 height 26
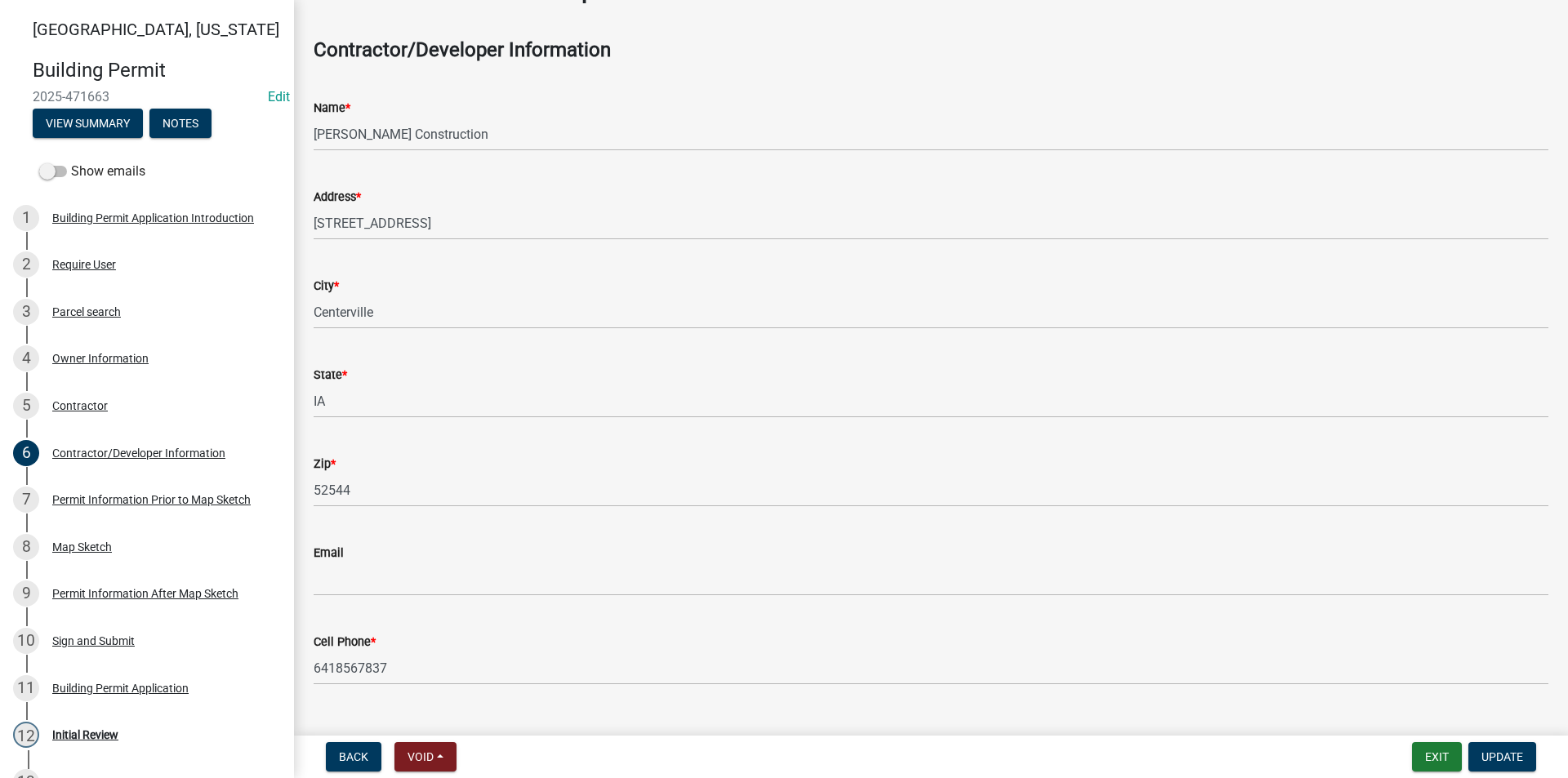
scroll to position [82, 0]
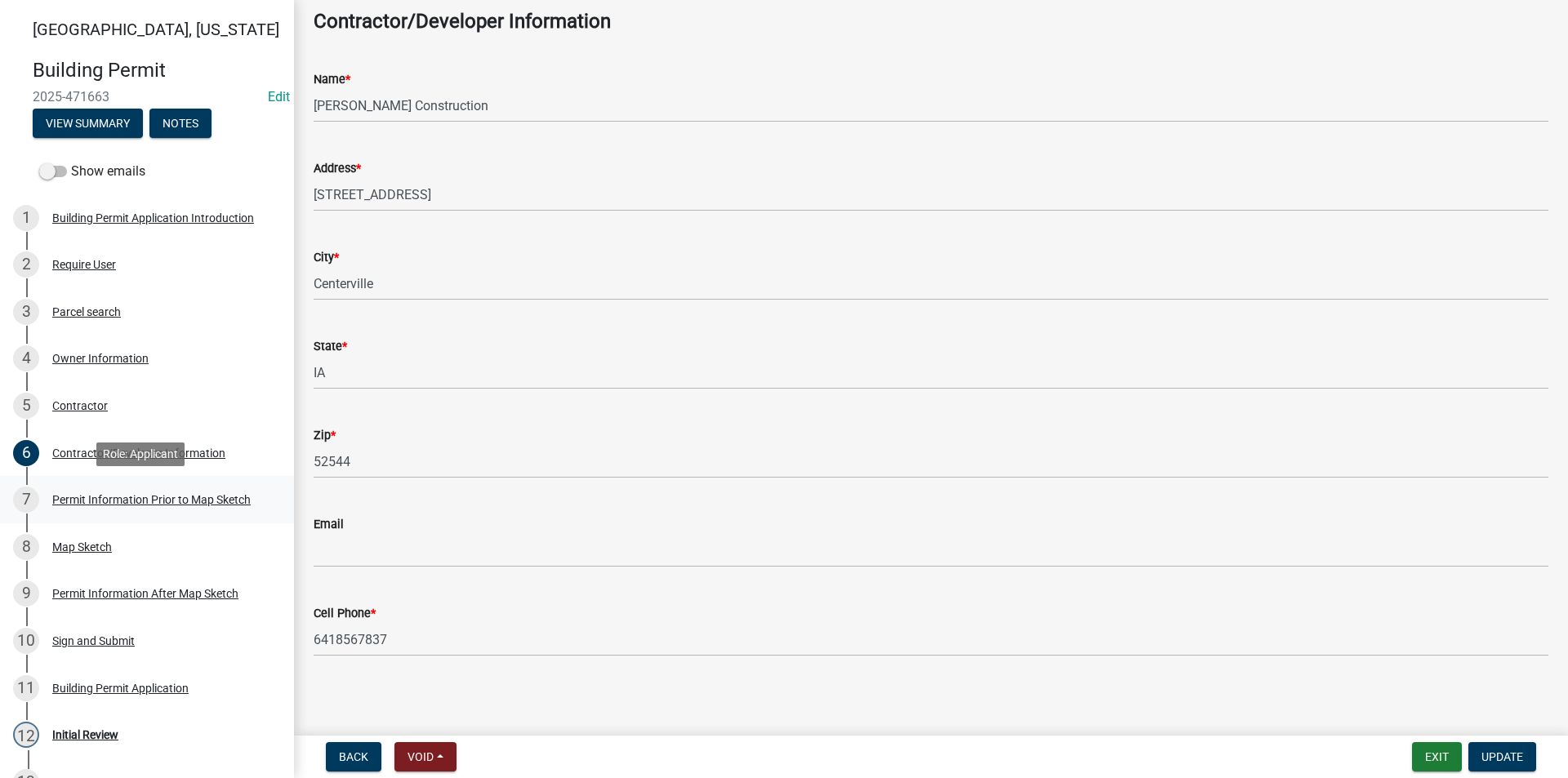
click at [141, 515] on link "7 Permit Information Prior to Map Sketch" at bounding box center [147, 499] width 294 height 48
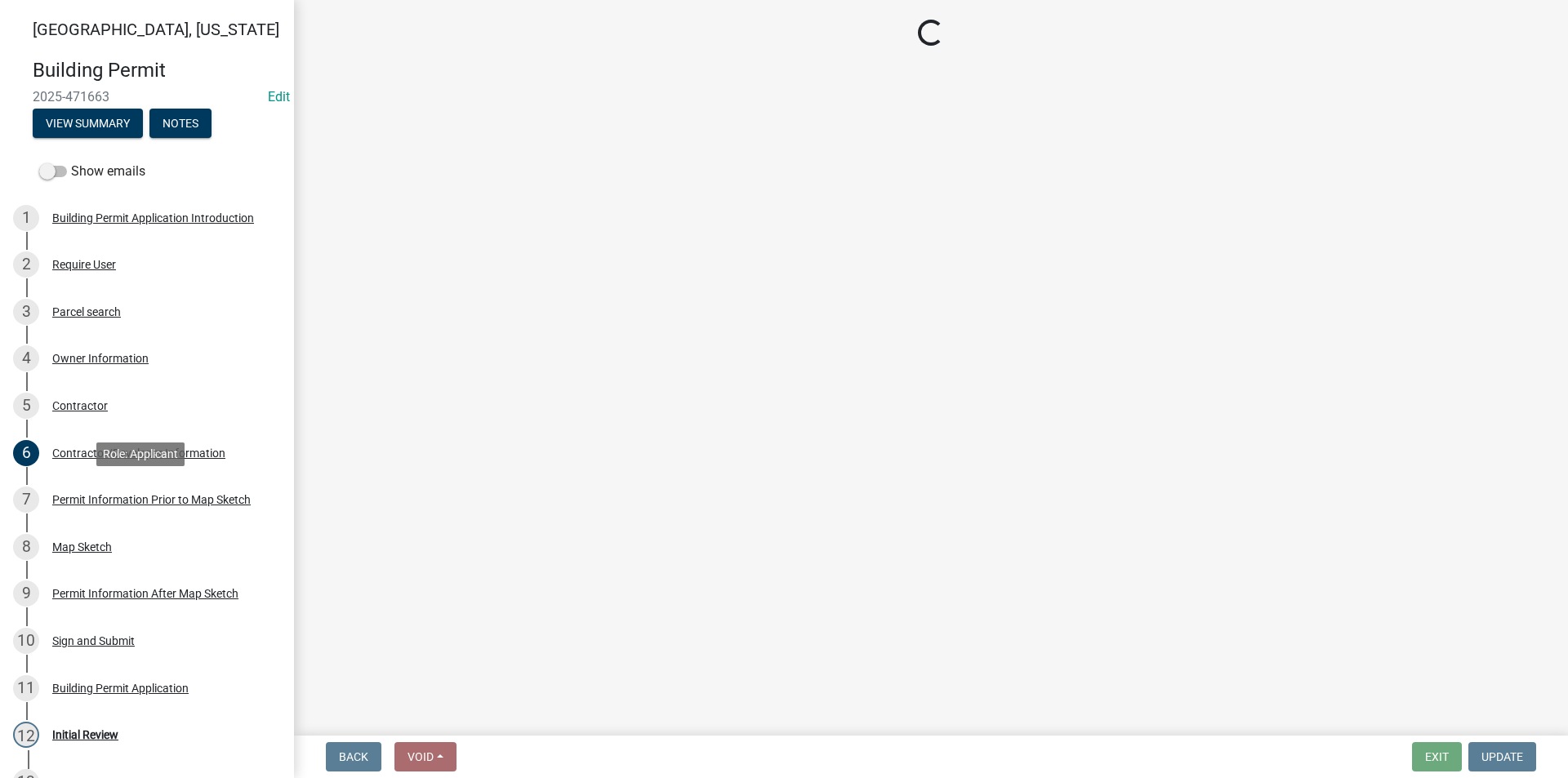
select select "6b2626da-78ea-4ec6-8513-ccc18f4ad425"
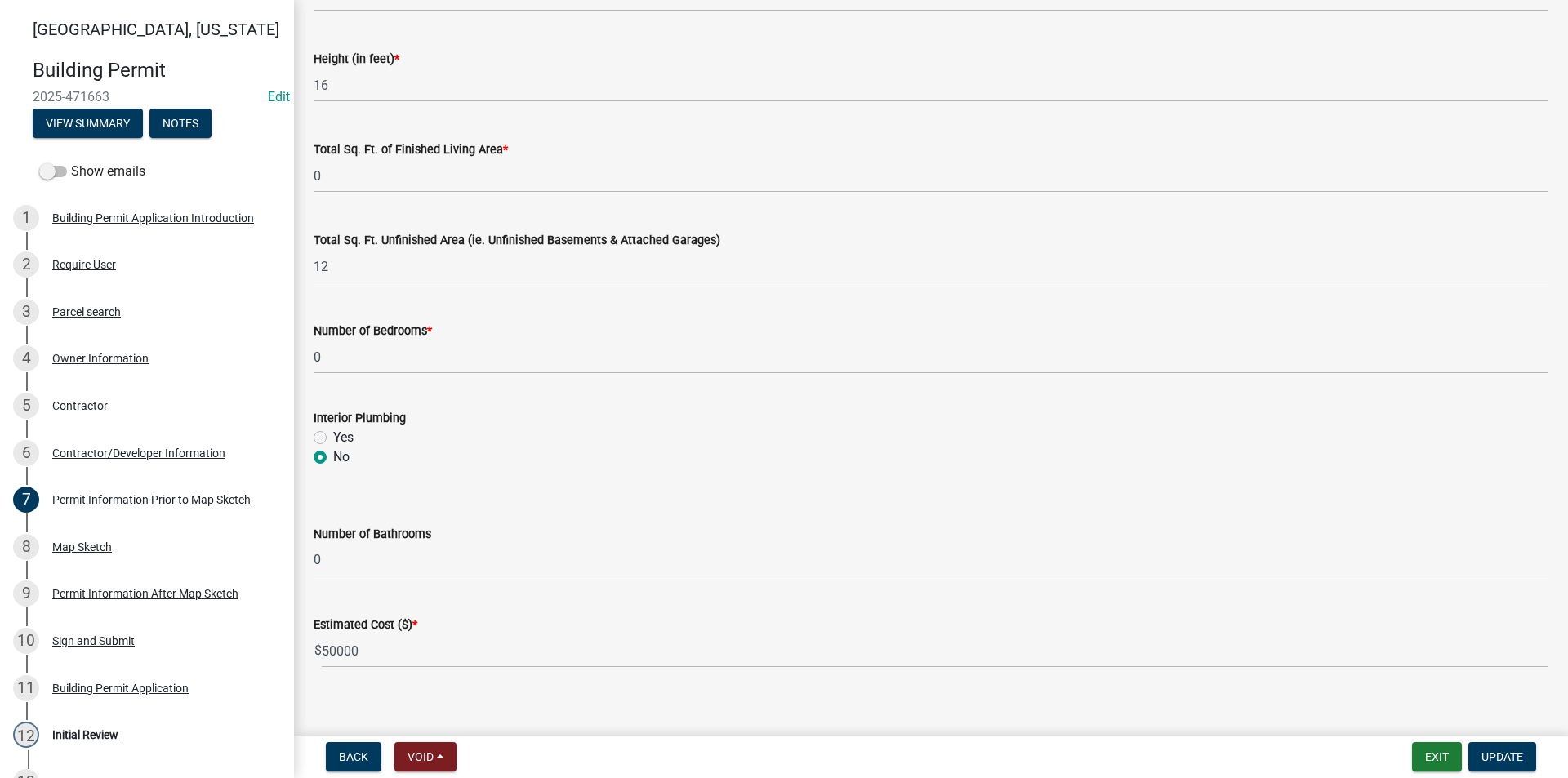
scroll to position [1038, 0]
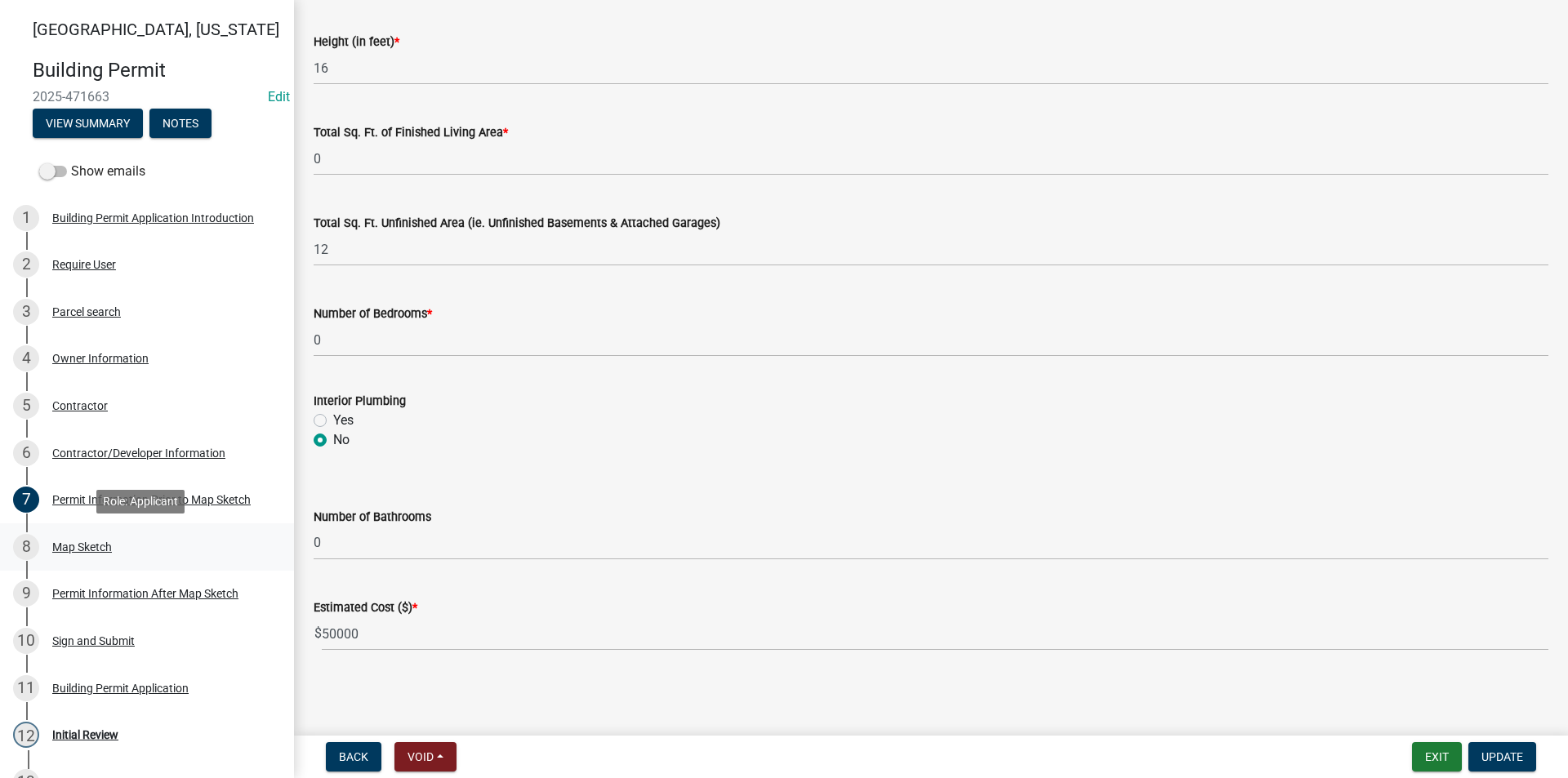
click at [101, 549] on div "Map Sketch" at bounding box center [82, 546] width 60 height 11
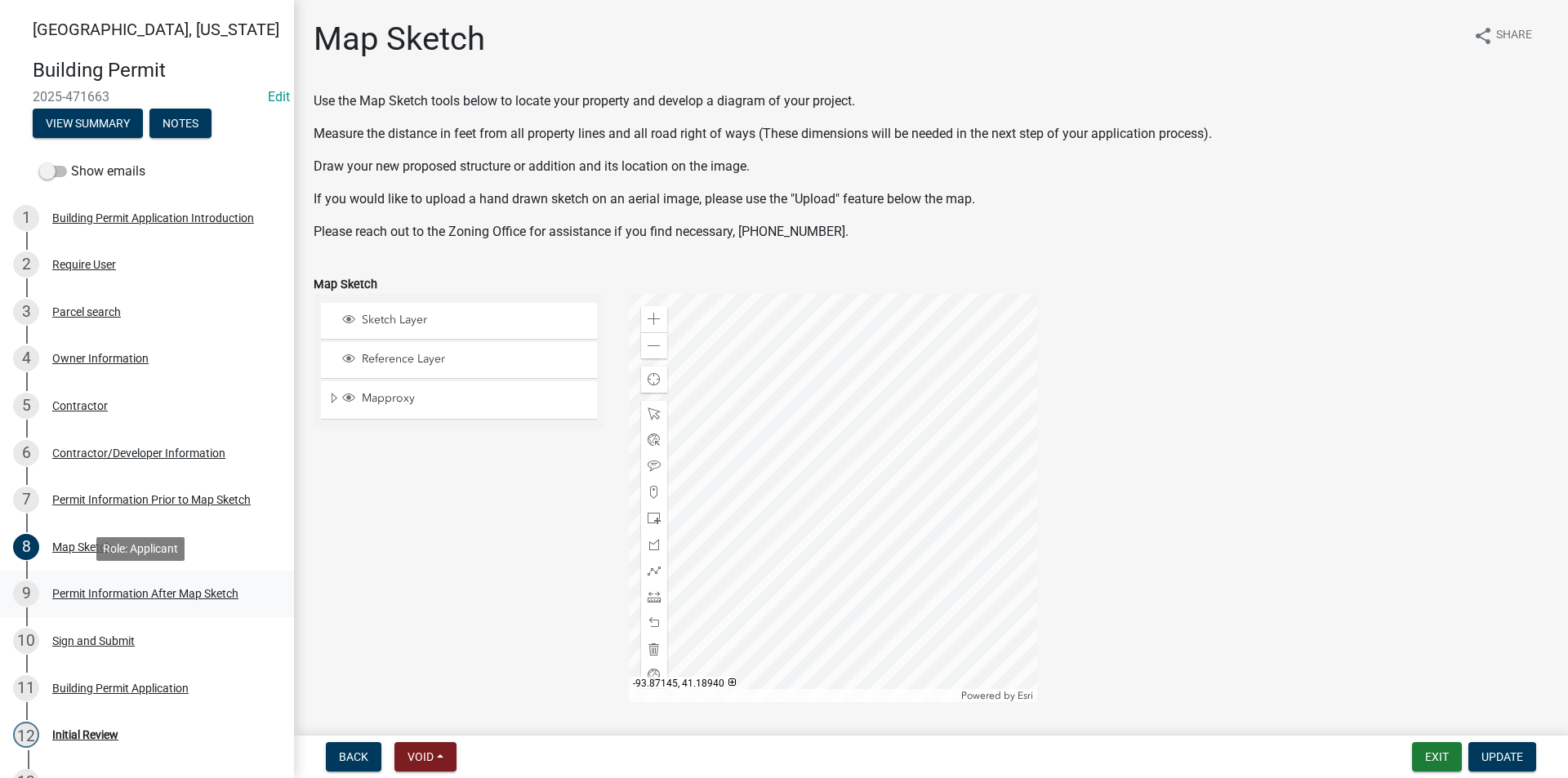
click at [67, 604] on div "9 Permit Information After Map Sketch" at bounding box center [140, 594] width 254 height 26
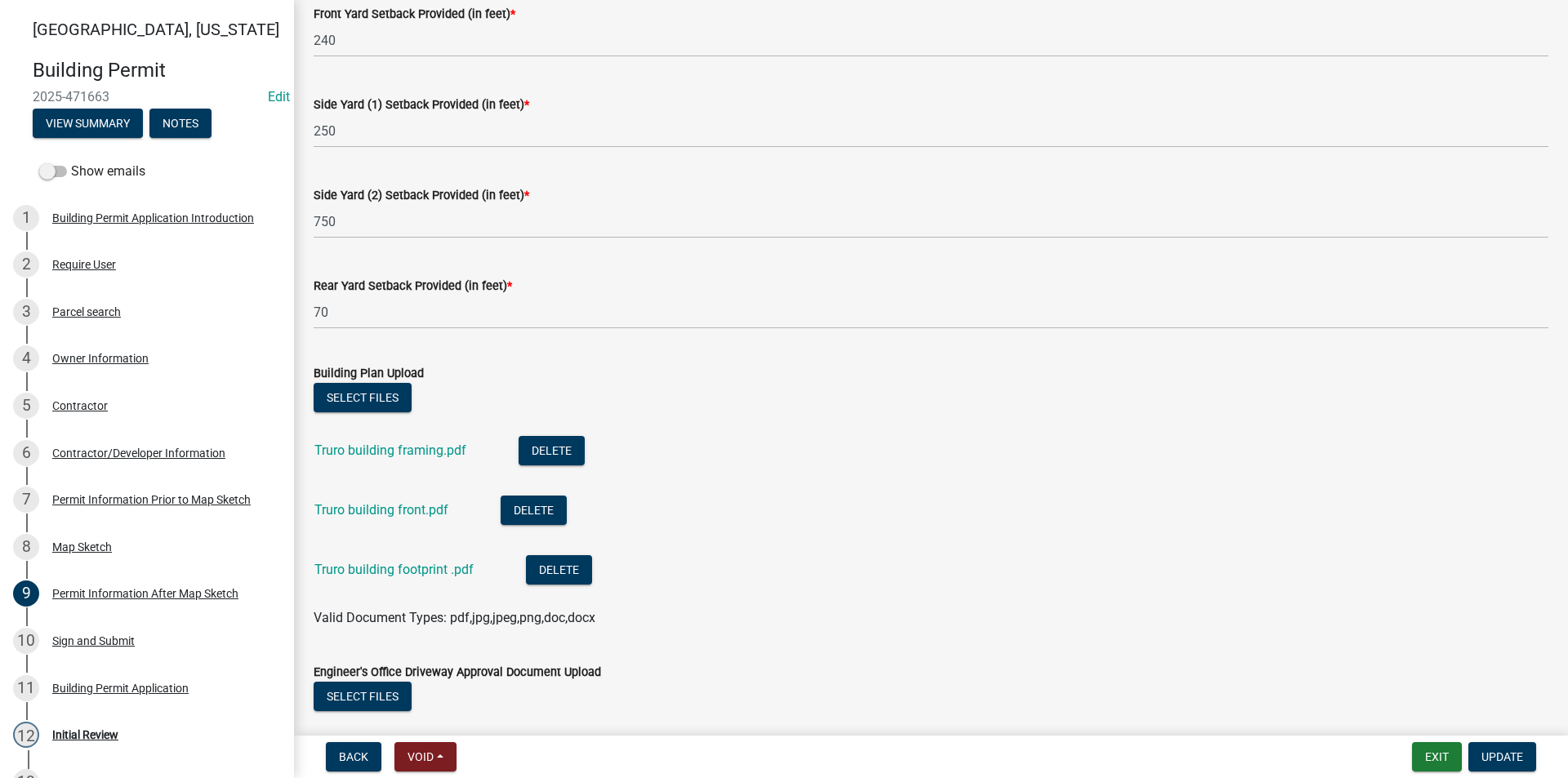
scroll to position [408, 0]
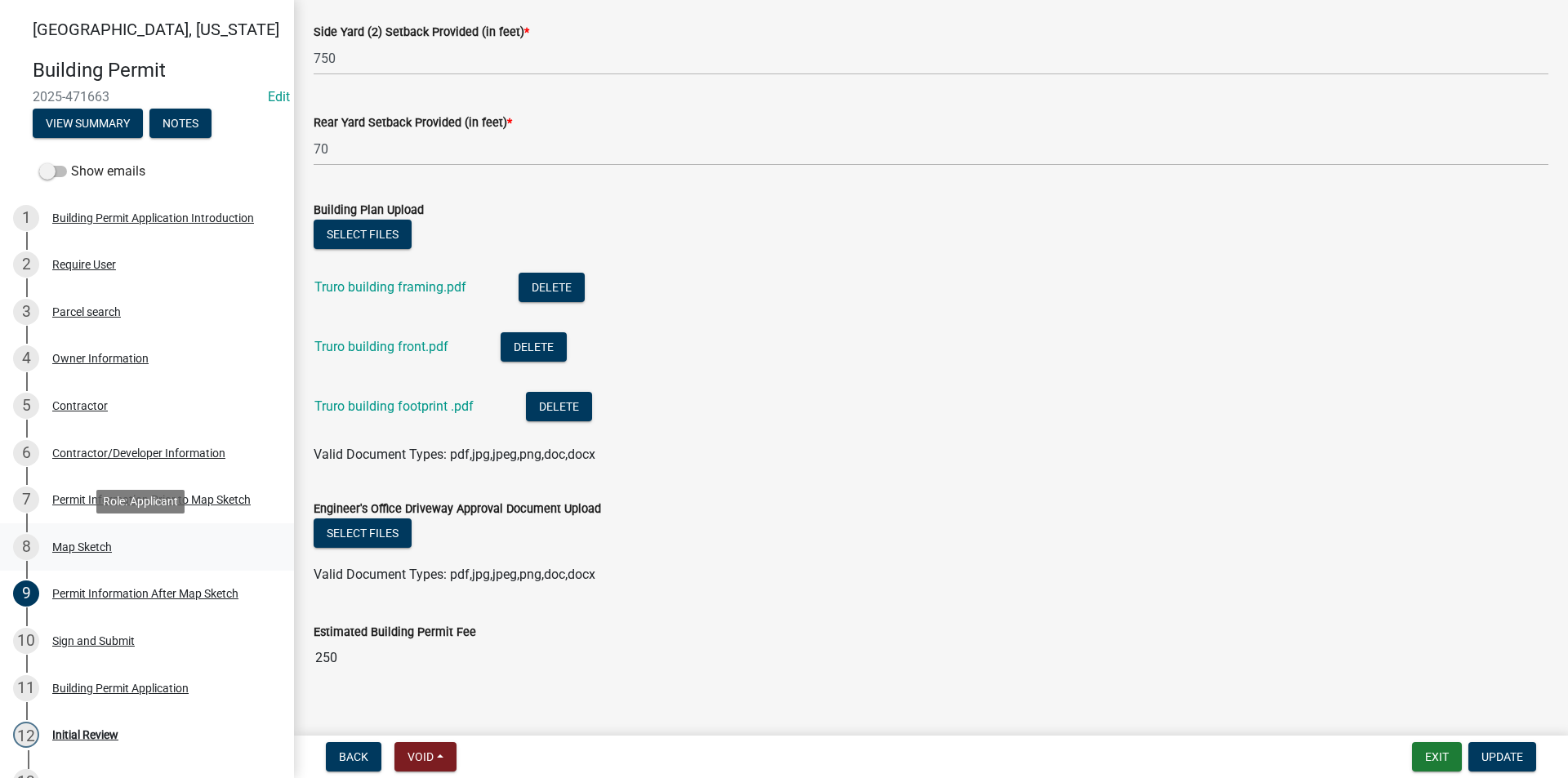
click at [67, 543] on div "Map Sketch" at bounding box center [82, 546] width 60 height 11
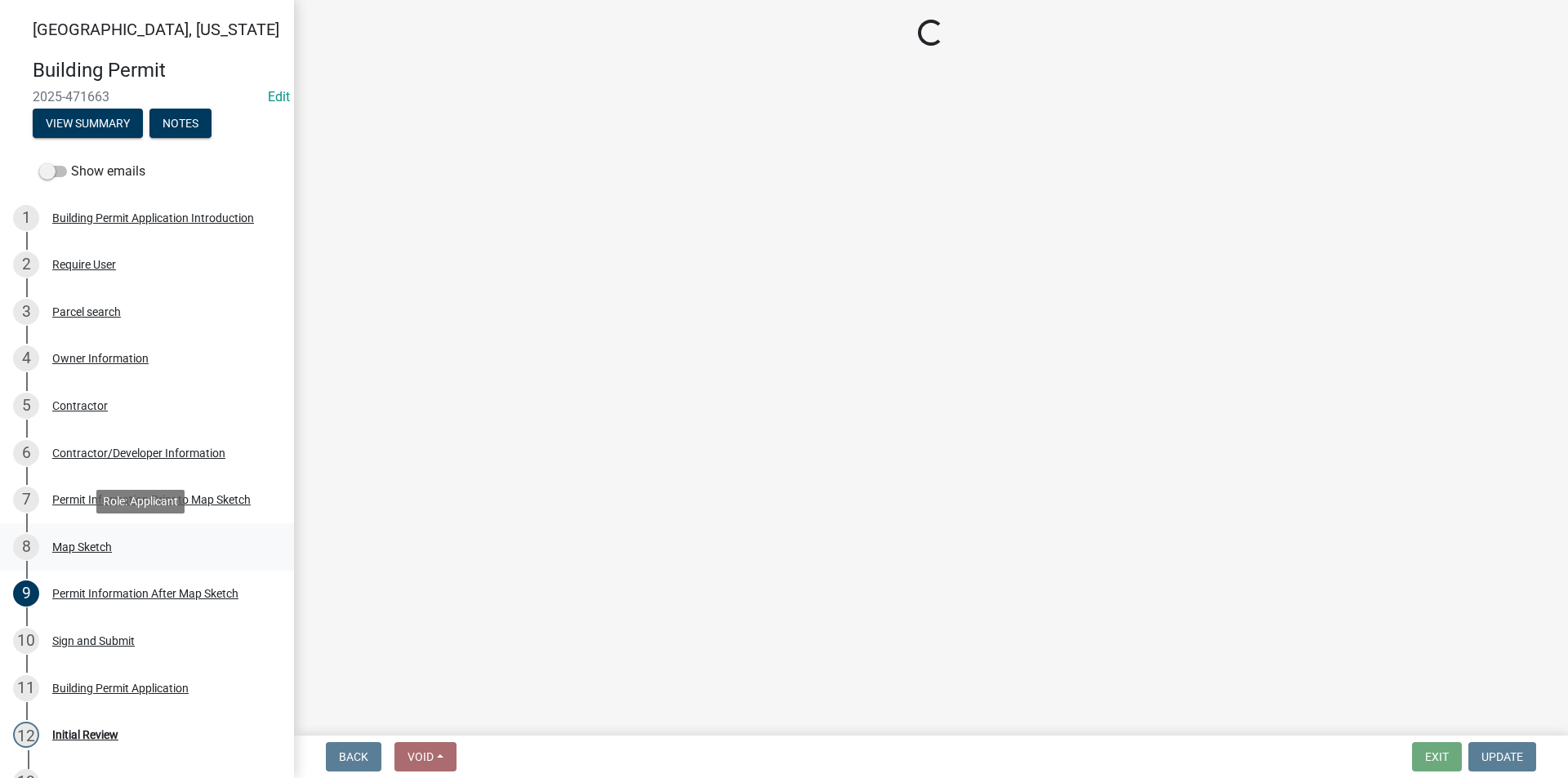
scroll to position [0, 0]
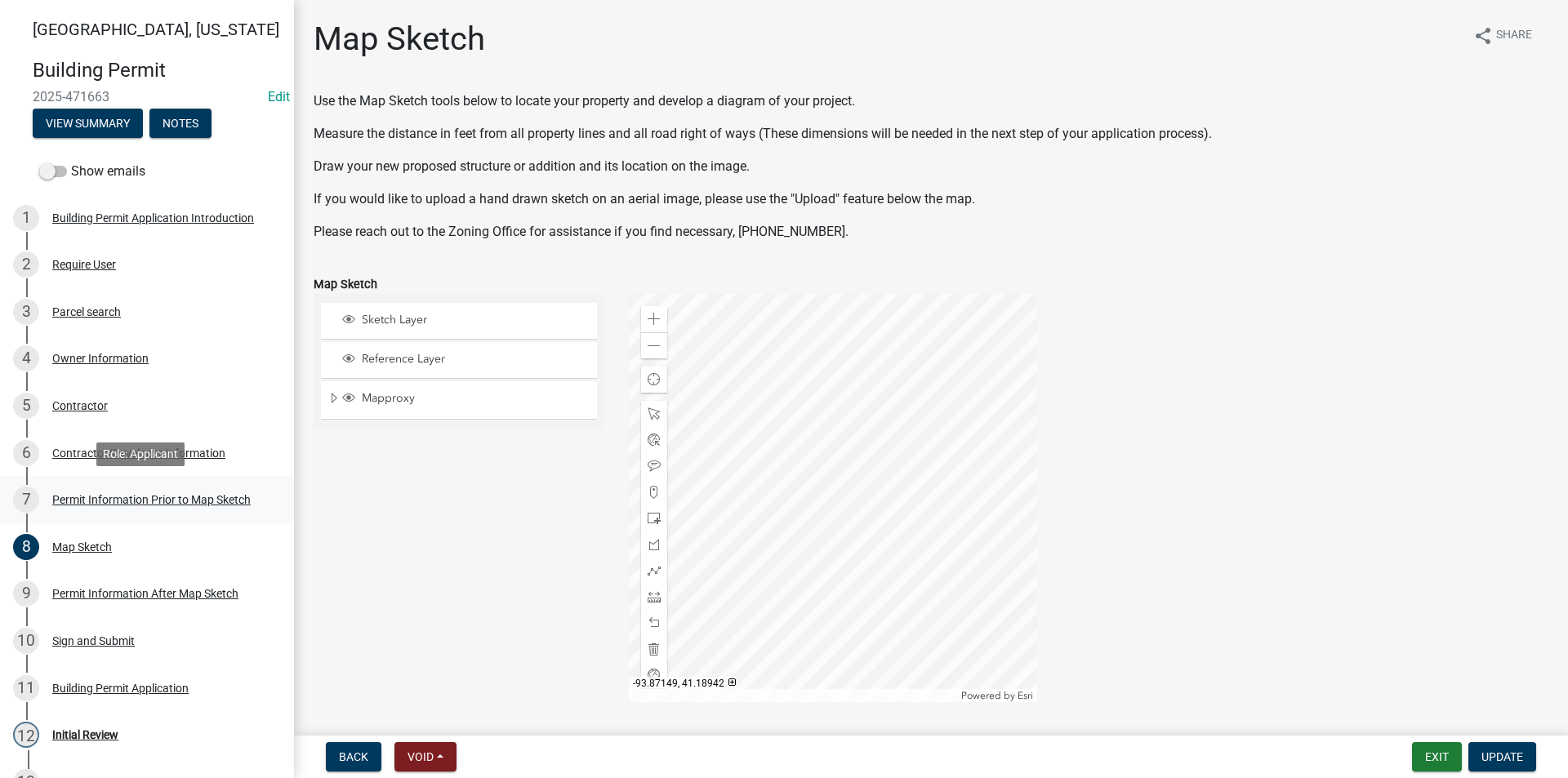
click at [91, 488] on div "7 Permit Information Prior to Map Sketch" at bounding box center [140, 499] width 254 height 26
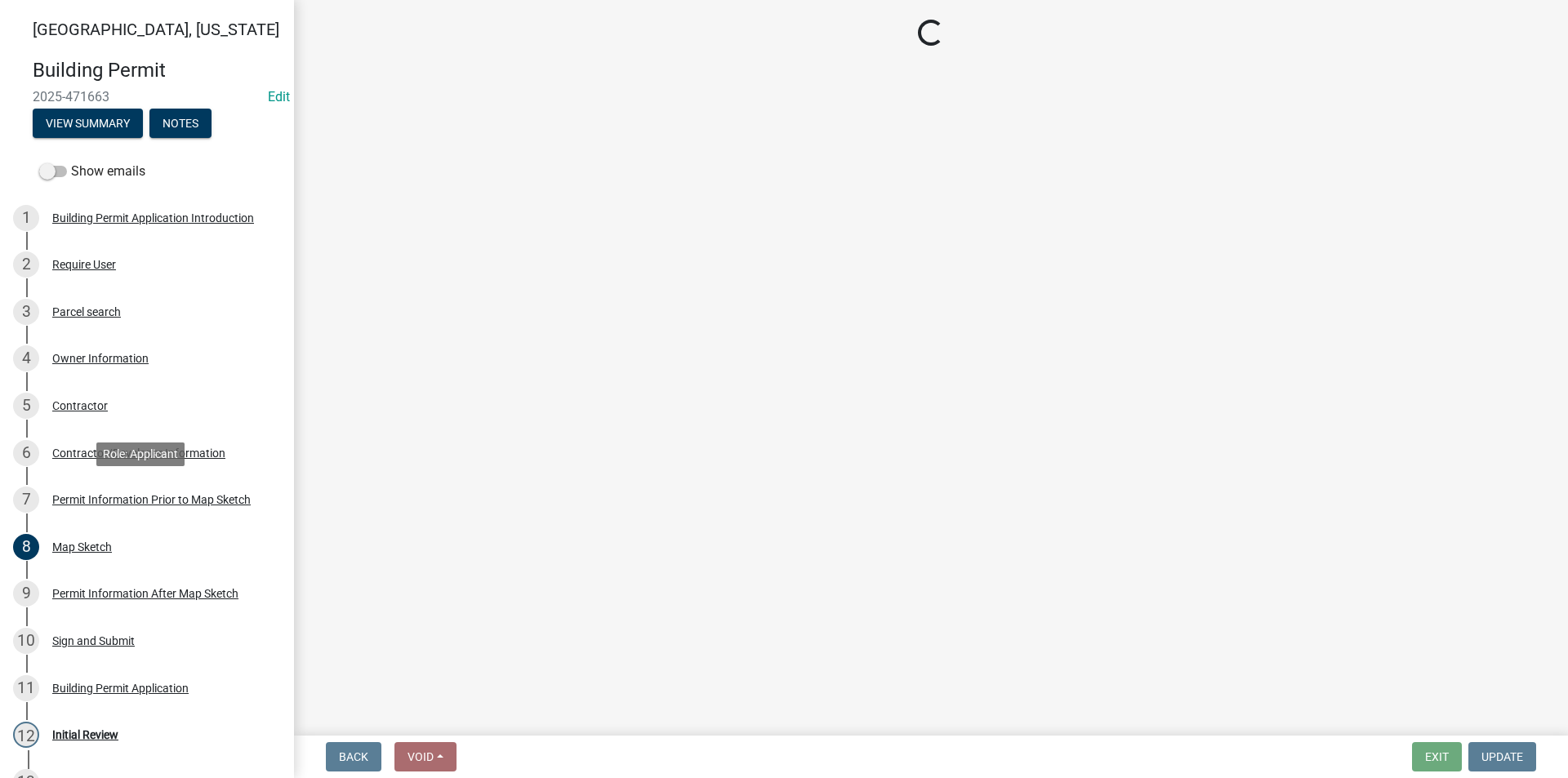
select select "6b2626da-78ea-4ec6-8513-ccc18f4ad425"
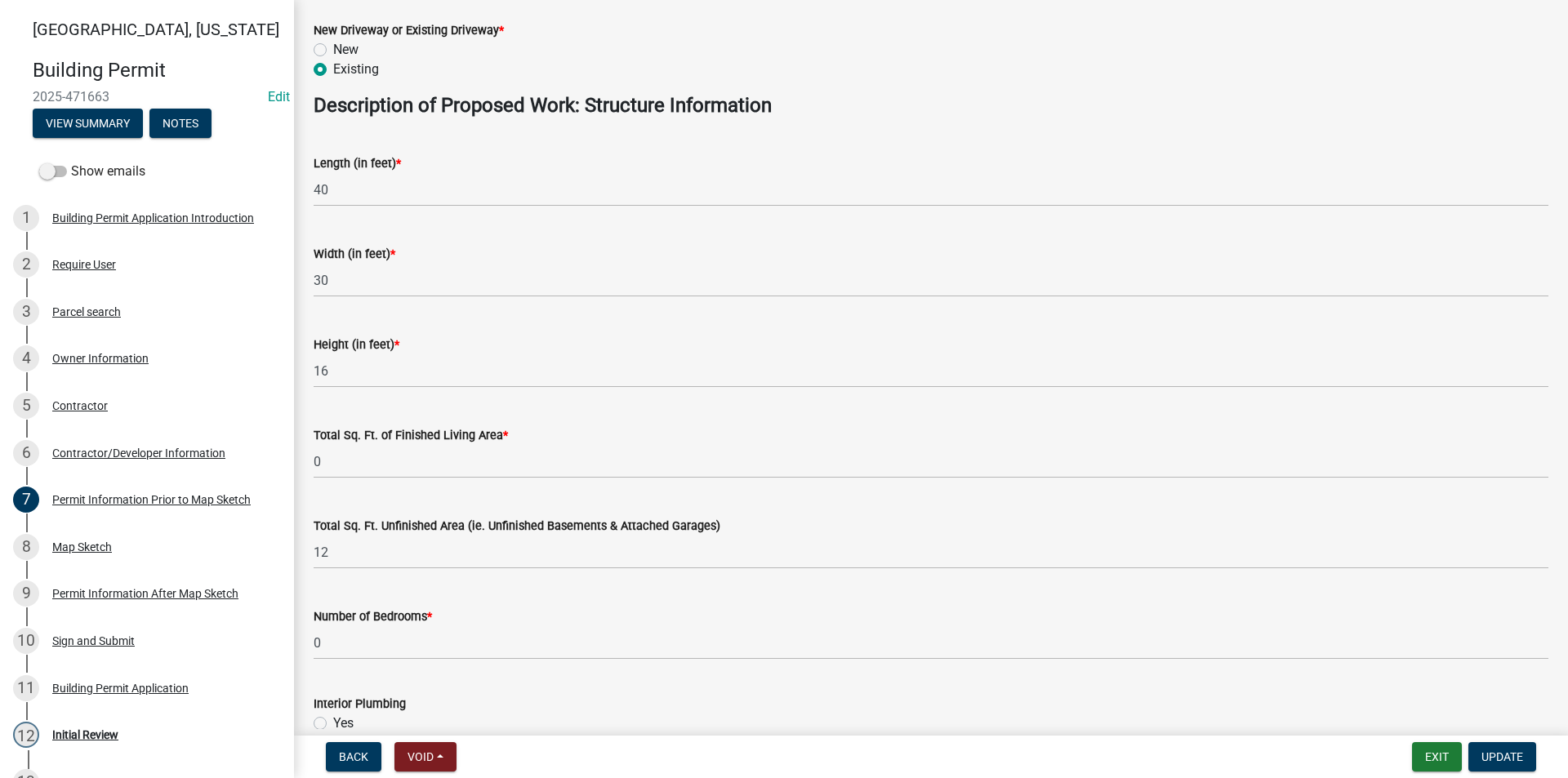
scroll to position [898, 0]
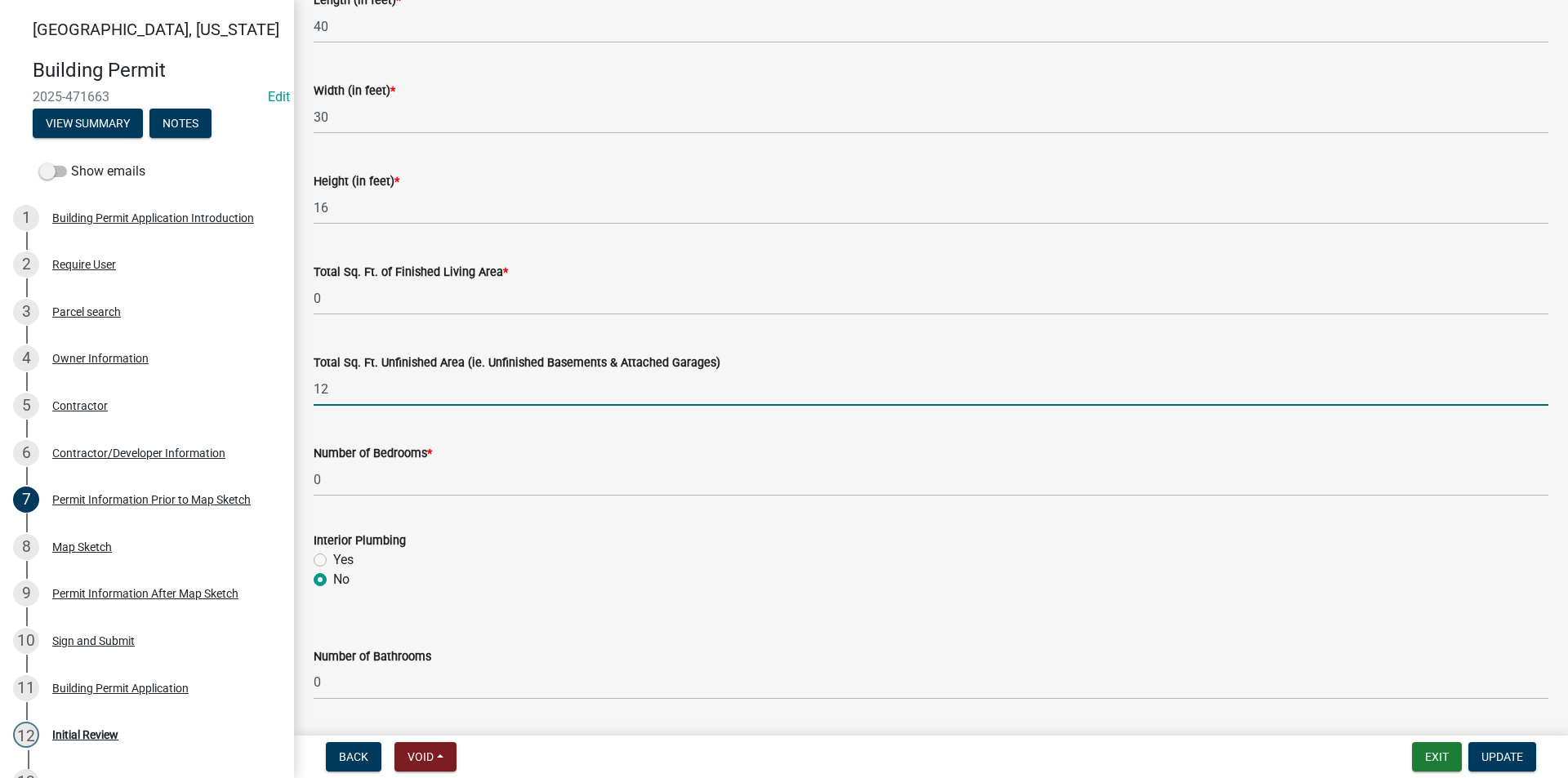
click at [361, 387] on input "12" at bounding box center [931, 389] width 1235 height 34
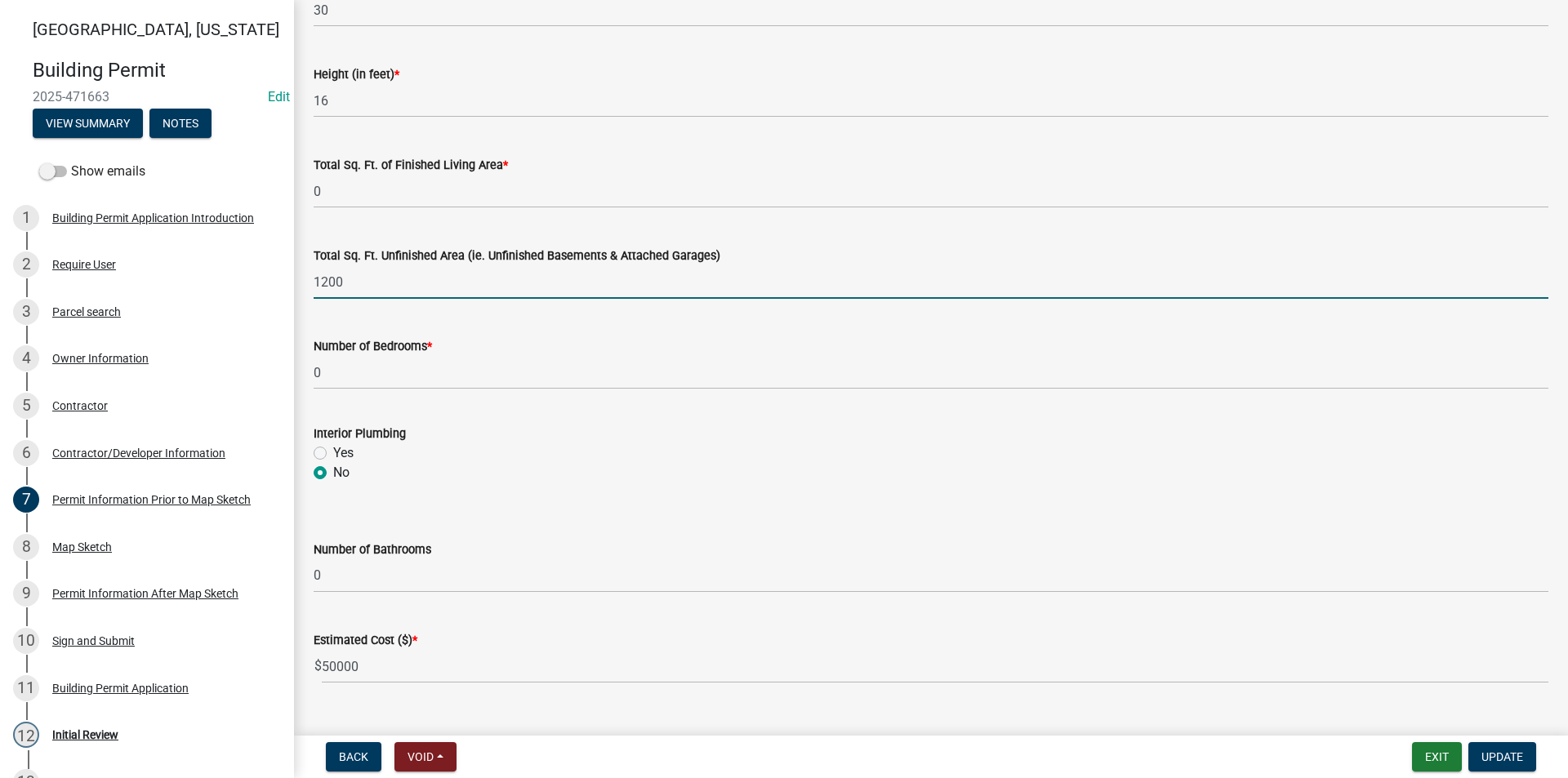
scroll to position [1038, 0]
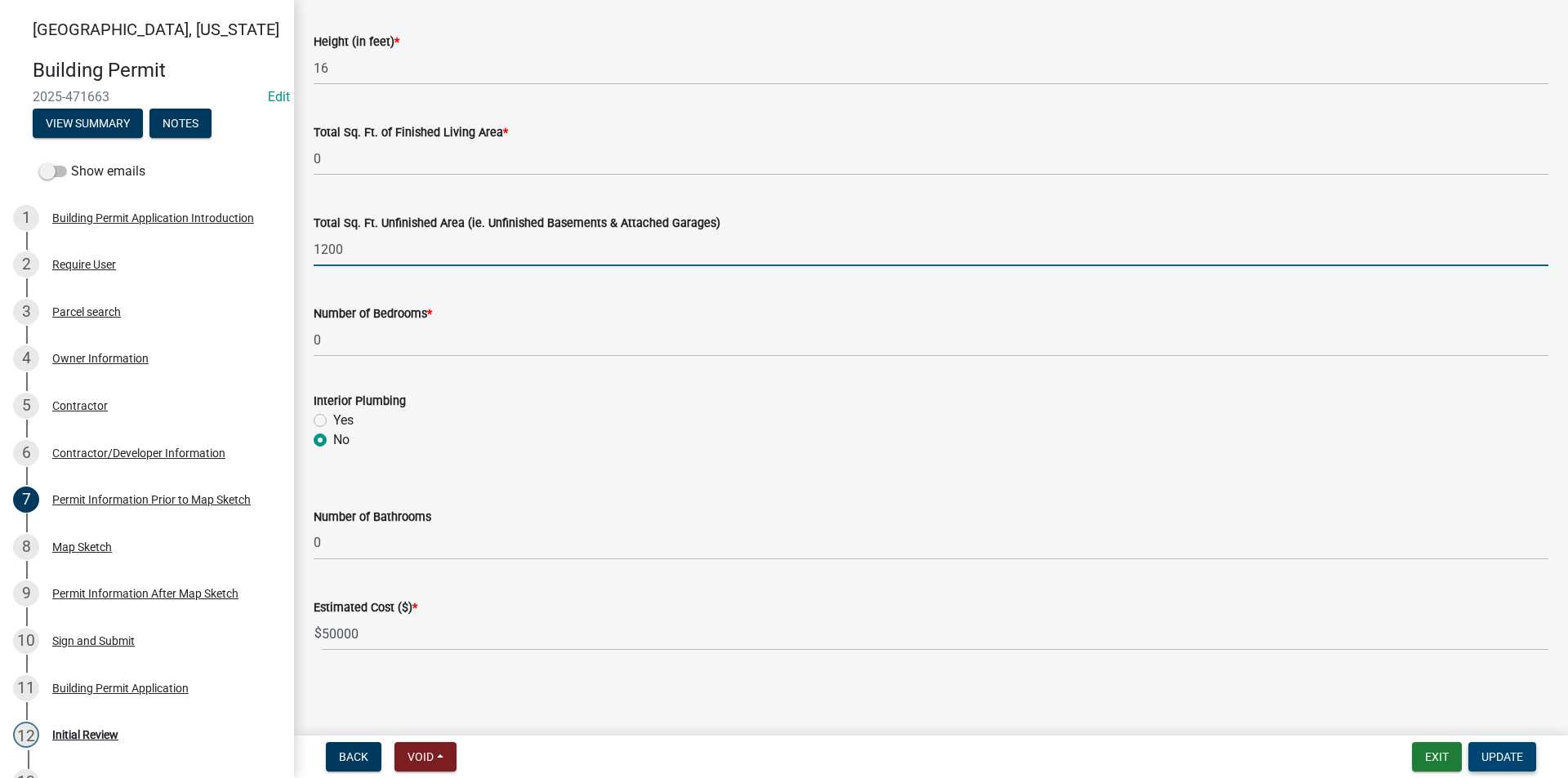
type input "1200"
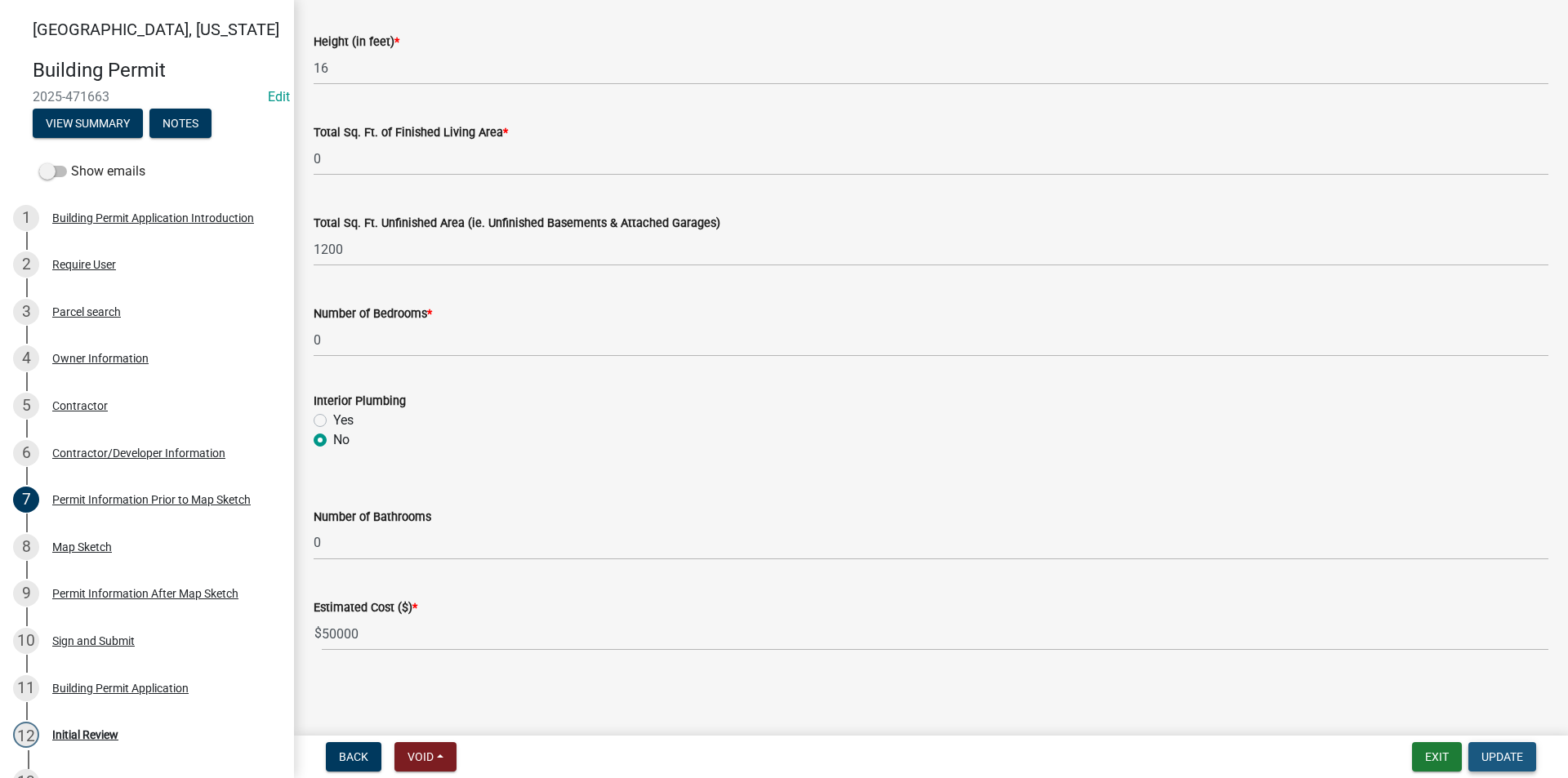
click at [1512, 762] on span "Update" at bounding box center [1502, 756] width 42 height 13
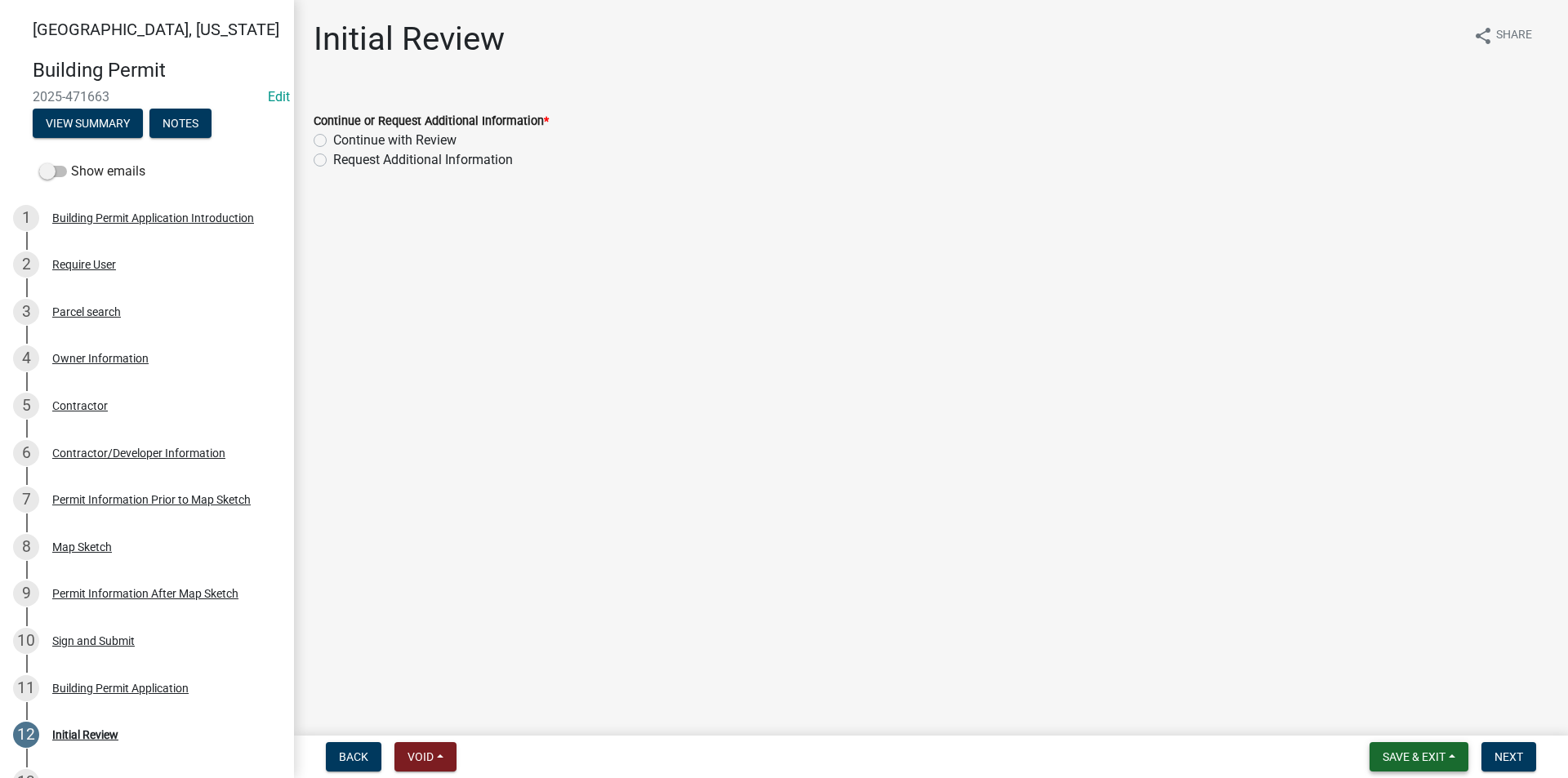
click at [1417, 750] on span "Save & Exit" at bounding box center [1413, 756] width 63 height 13
click at [1369, 676] on button "Save" at bounding box center [1402, 675] width 130 height 39
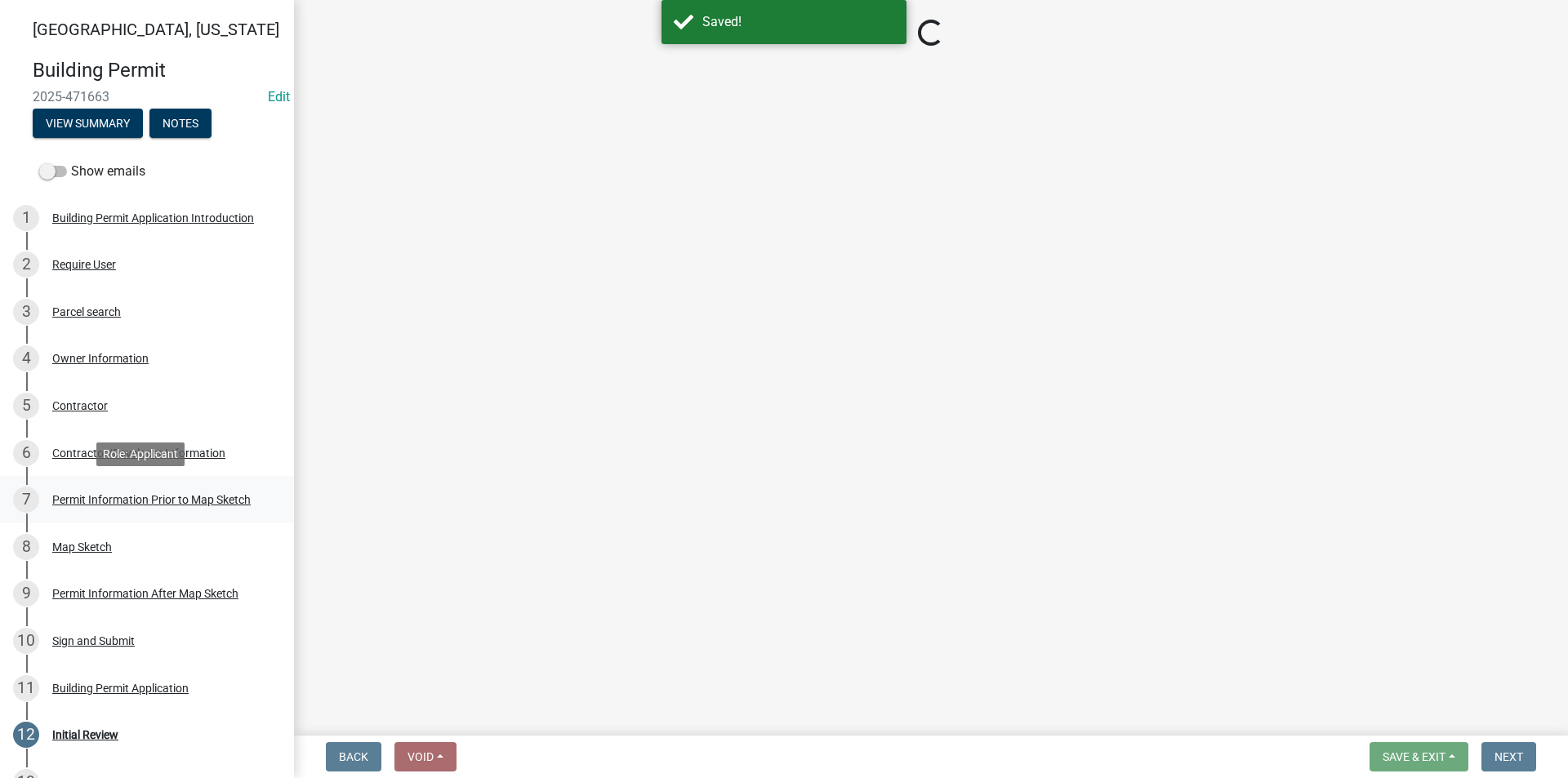
click at [88, 498] on div "Permit Information Prior to Map Sketch" at bounding box center [151, 499] width 199 height 11
select select "6b2626da-78ea-4ec6-8513-ccc18f4ad425"
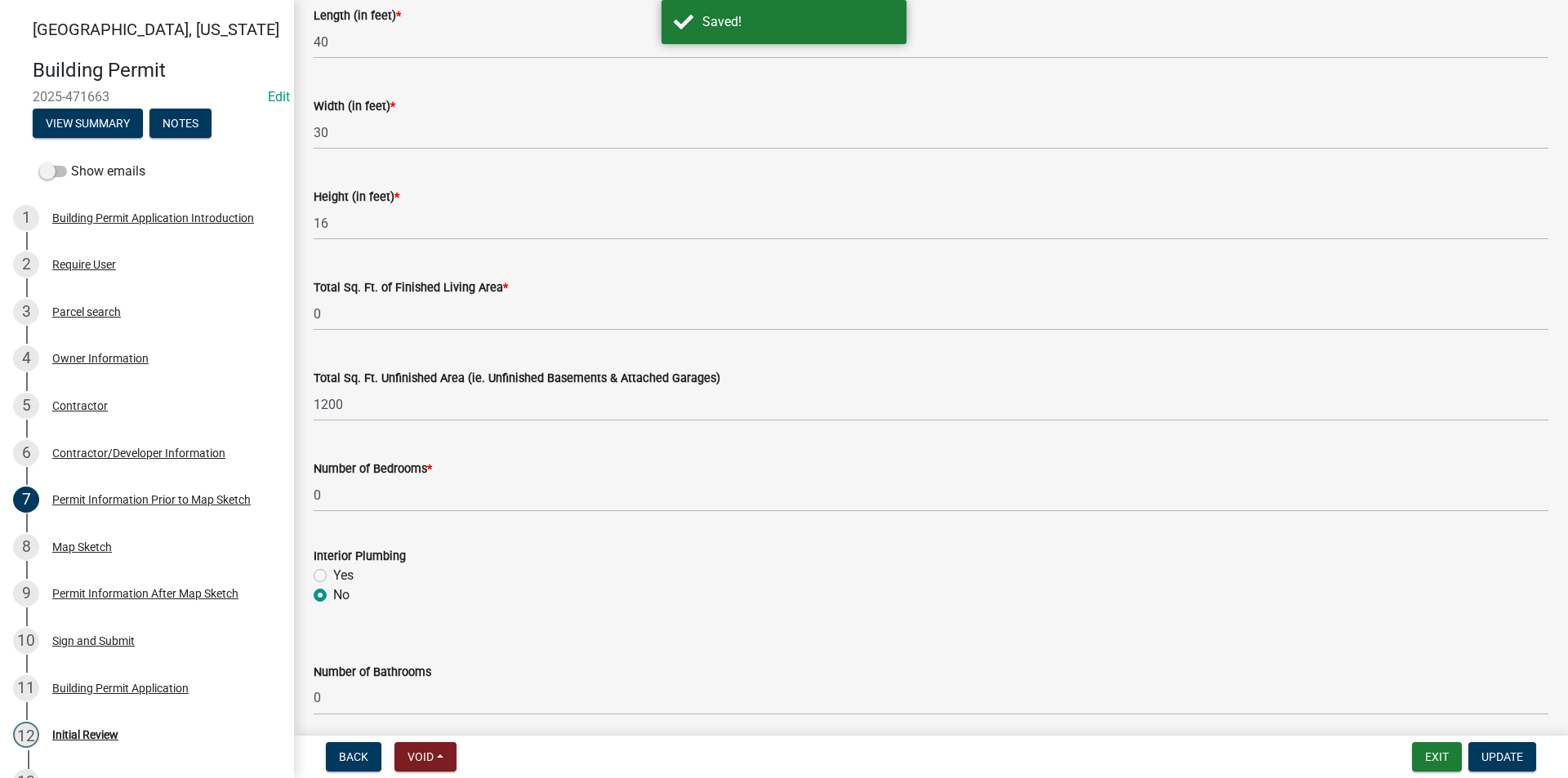
scroll to position [979, 0]
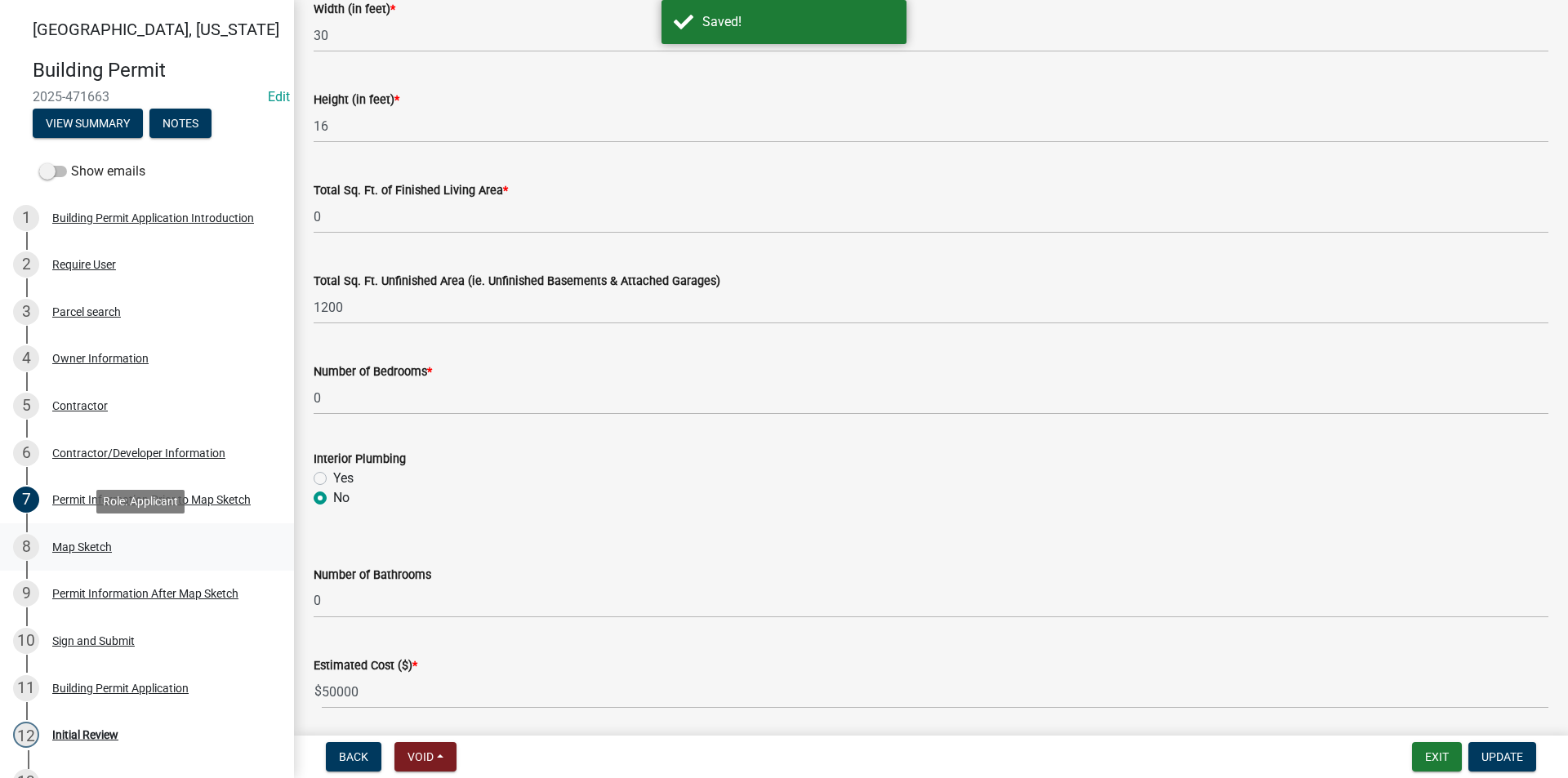
click at [132, 537] on div "8 Map Sketch" at bounding box center [140, 547] width 254 height 26
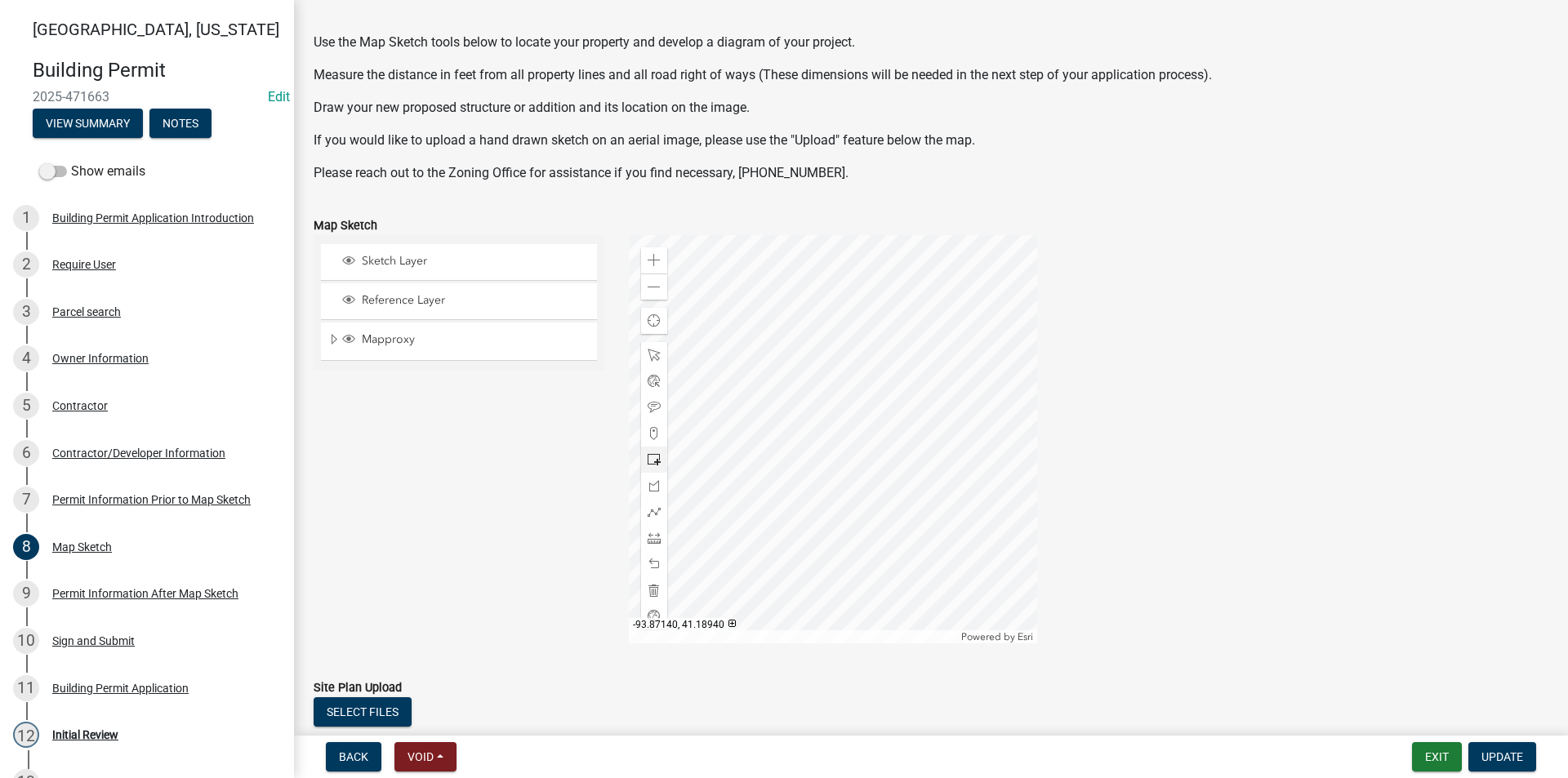
scroll to position [82, 0]
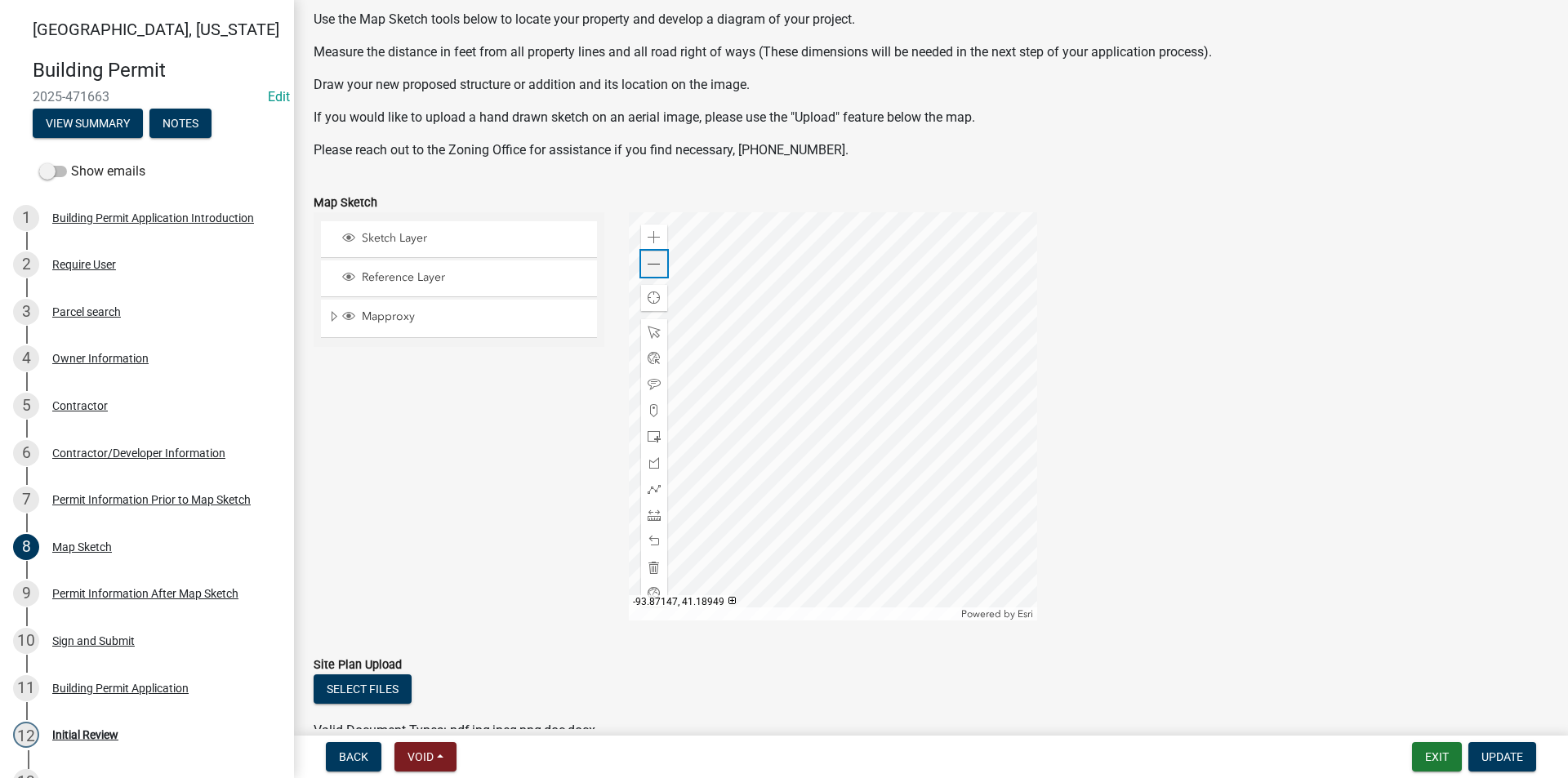
click at [655, 264] on span at bounding box center [654, 264] width 13 height 13
click at [102, 597] on div "Permit Information After Map Sketch" at bounding box center [145, 593] width 186 height 11
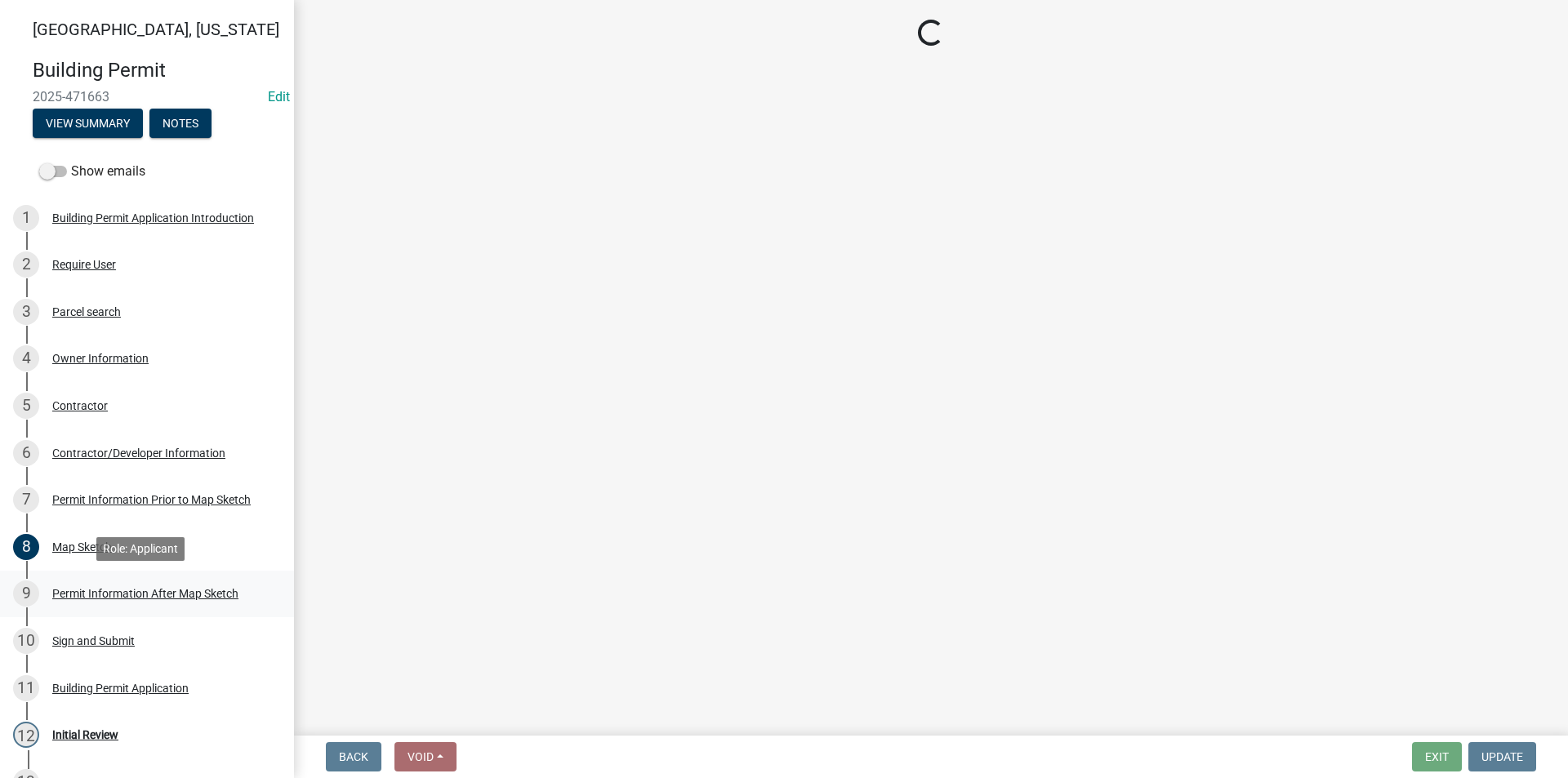
scroll to position [0, 0]
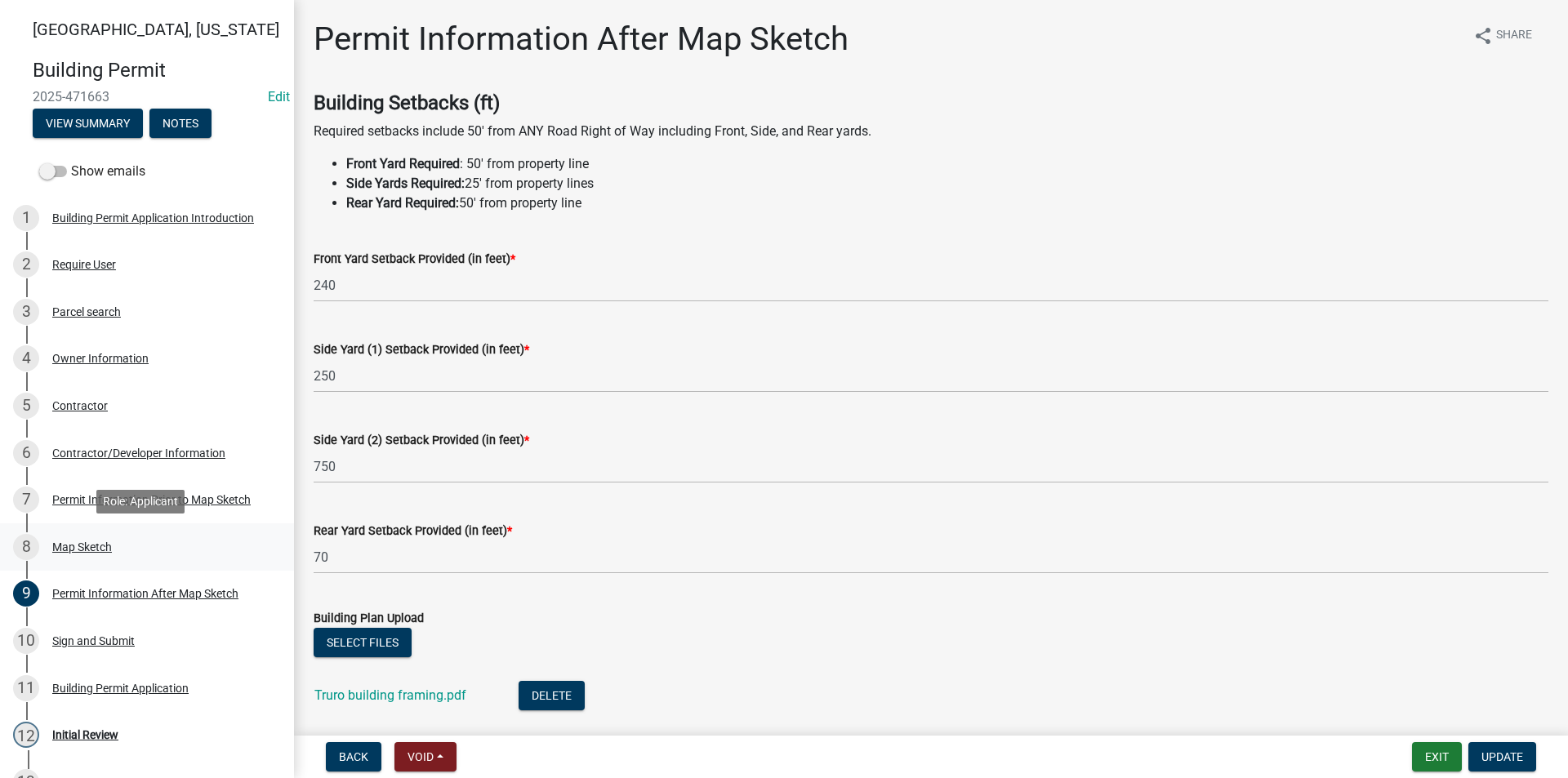
click at [96, 541] on div "Map Sketch" at bounding box center [82, 546] width 60 height 11
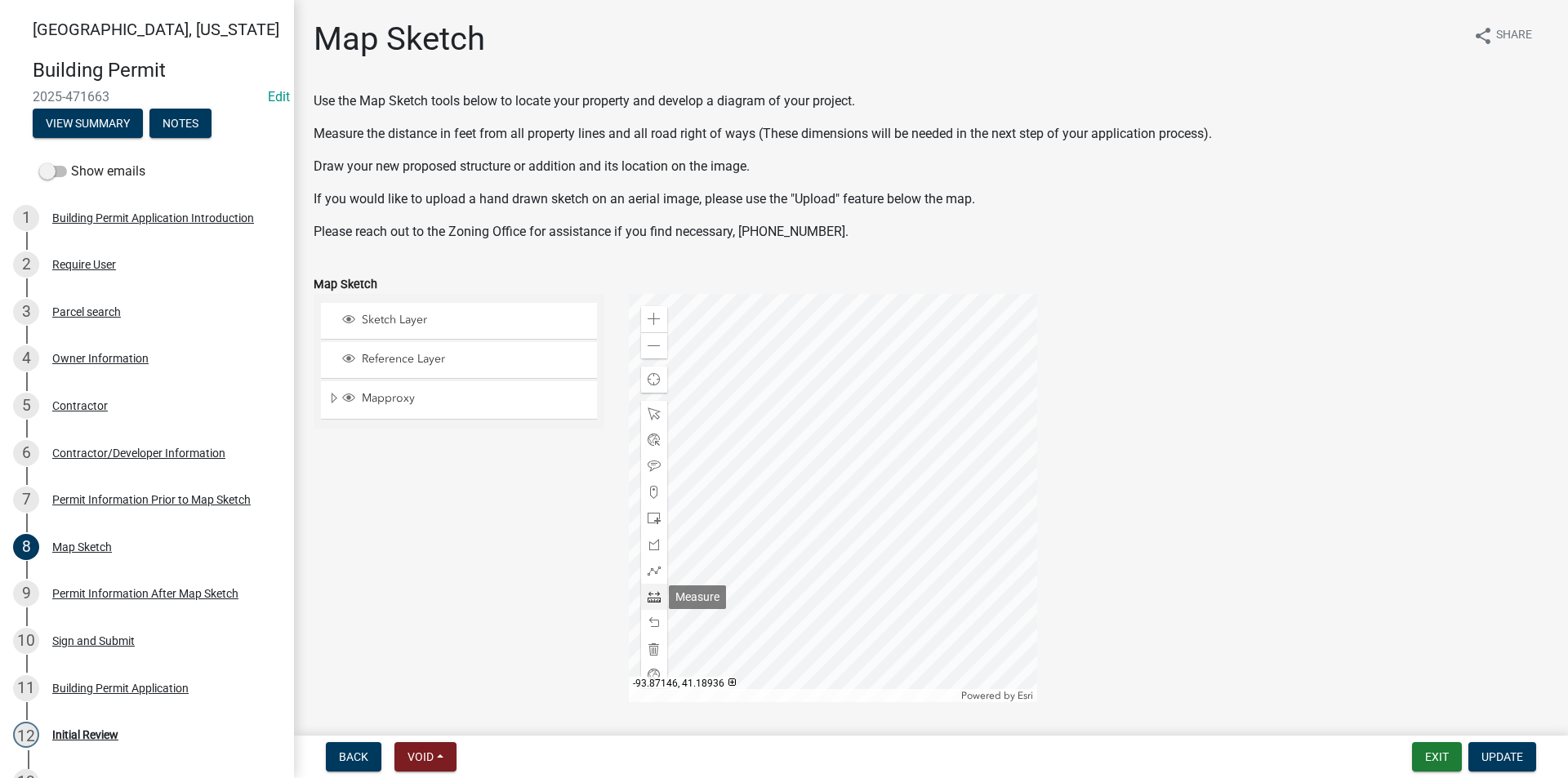
click at [648, 597] on span at bounding box center [654, 597] width 13 height 13
click at [728, 573] on div at bounding box center [833, 498] width 408 height 408
click at [932, 573] on div at bounding box center [833, 498] width 408 height 408
click at [931, 420] on div at bounding box center [833, 498] width 408 height 408
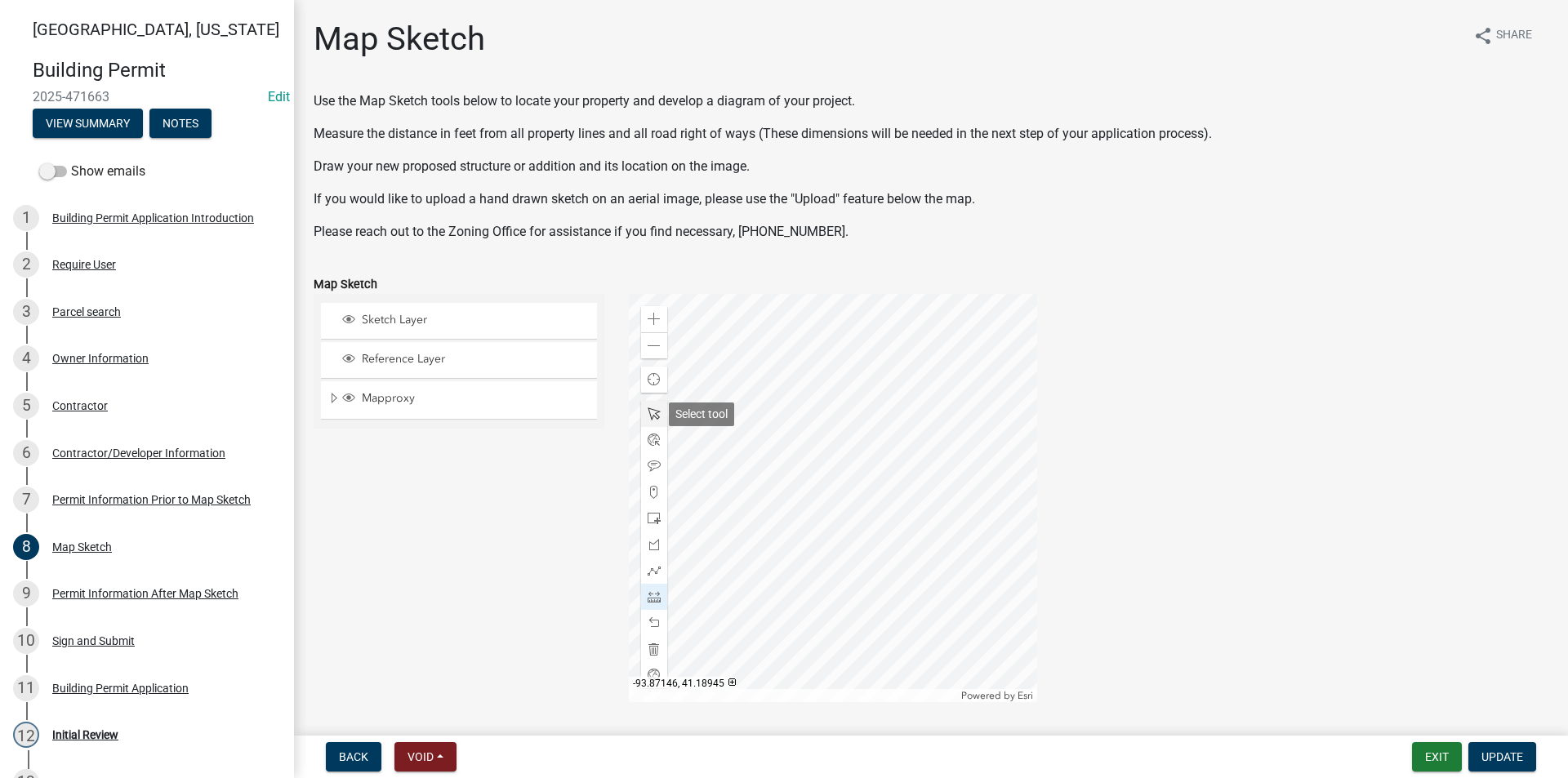
click at [655, 417] on span at bounding box center [654, 413] width 13 height 13
click at [775, 463] on div at bounding box center [833, 498] width 408 height 408
click at [830, 394] on div at bounding box center [833, 498] width 408 height 408
click at [829, 422] on div at bounding box center [833, 498] width 408 height 408
click at [985, 362] on div at bounding box center [833, 498] width 408 height 408
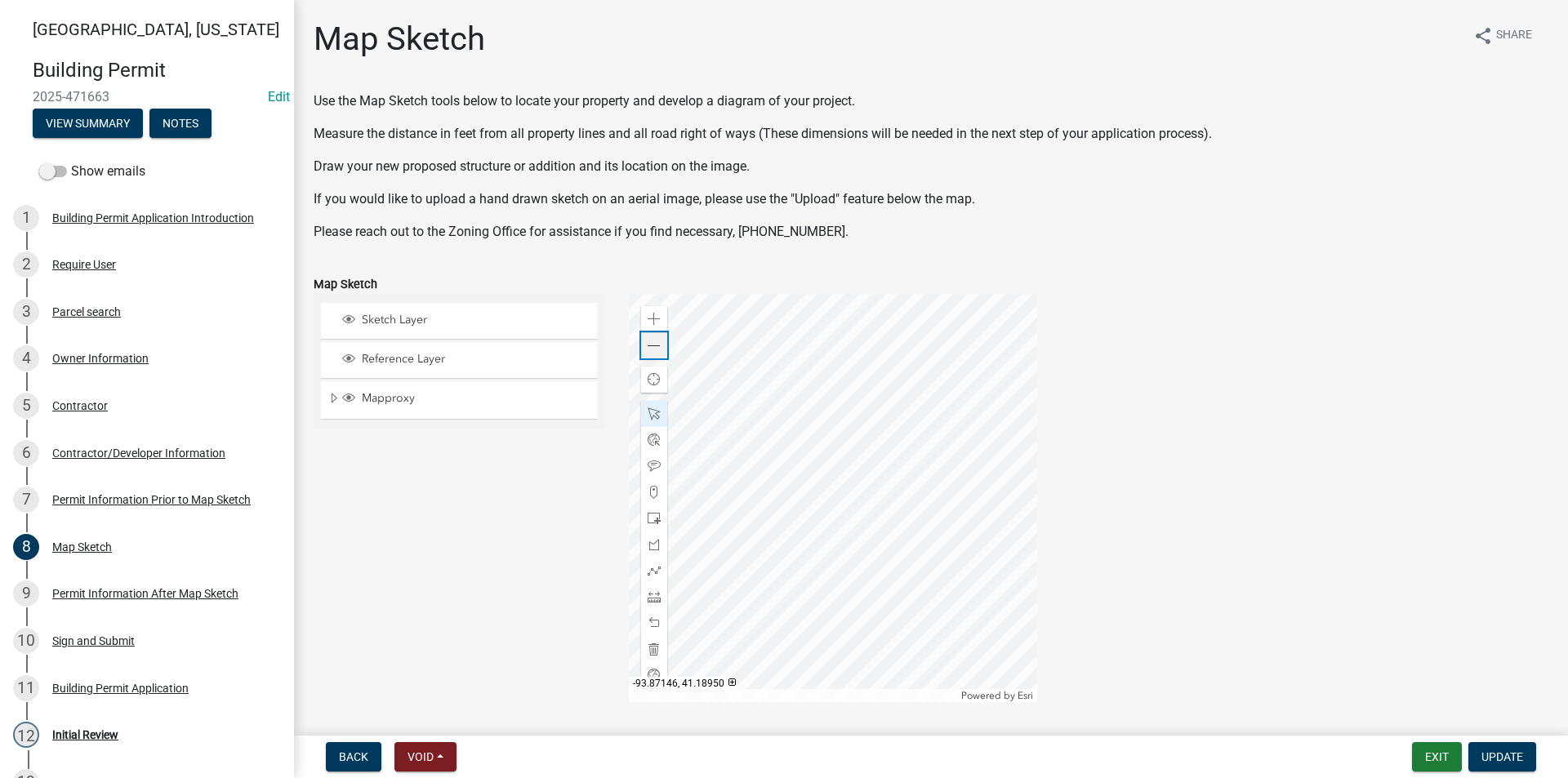
click at [648, 349] on span at bounding box center [654, 346] width 13 height 13
click at [808, 560] on div at bounding box center [833, 498] width 408 height 408
click at [650, 598] on span at bounding box center [654, 597] width 13 height 13
click at [848, 528] on div at bounding box center [833, 498] width 408 height 408
click at [671, 529] on div at bounding box center [833, 498] width 408 height 408
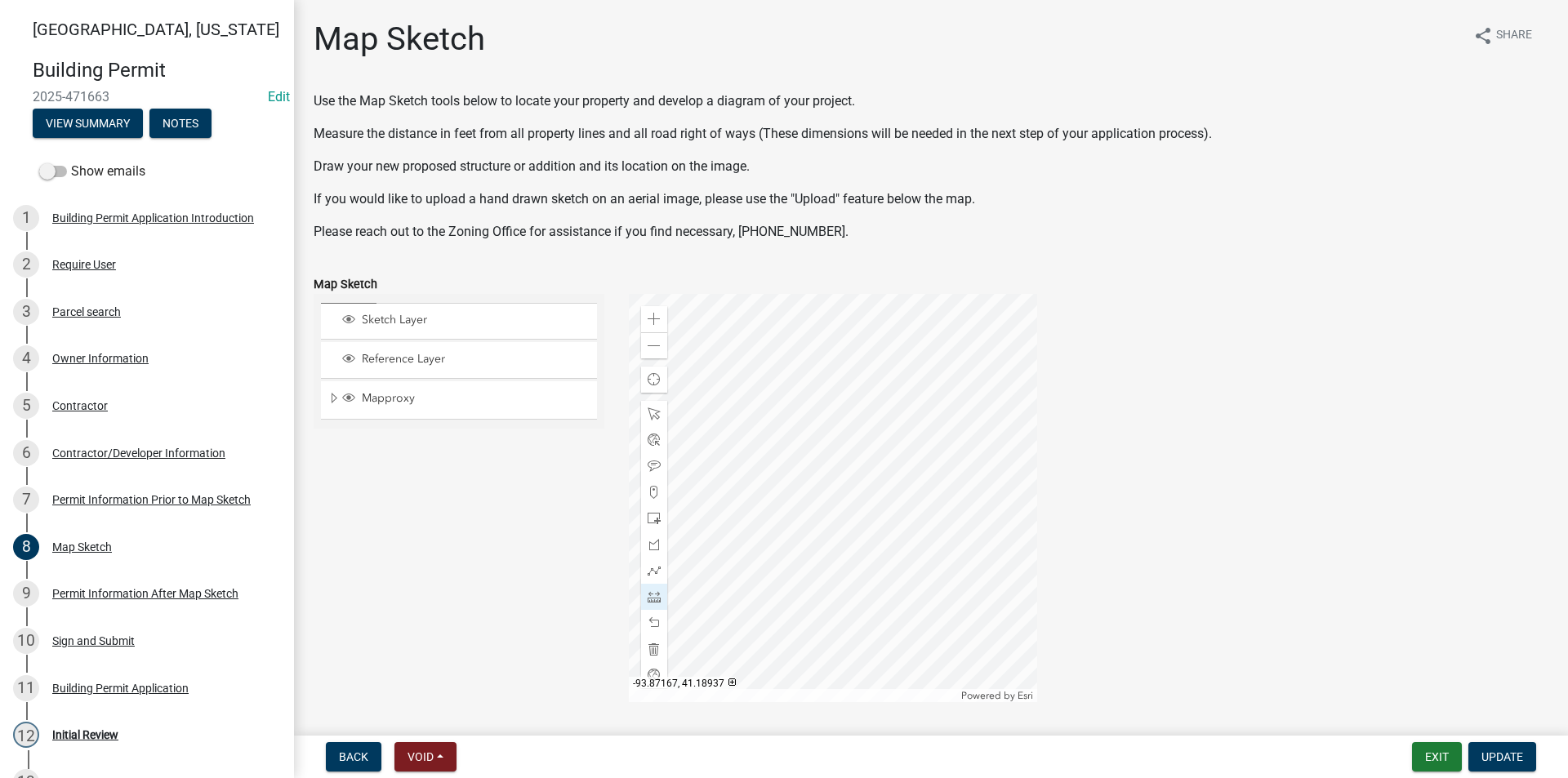
click at [671, 529] on div at bounding box center [833, 498] width 408 height 408
click at [655, 418] on span at bounding box center [654, 413] width 13 height 13
click at [813, 528] on div at bounding box center [833, 498] width 408 height 408
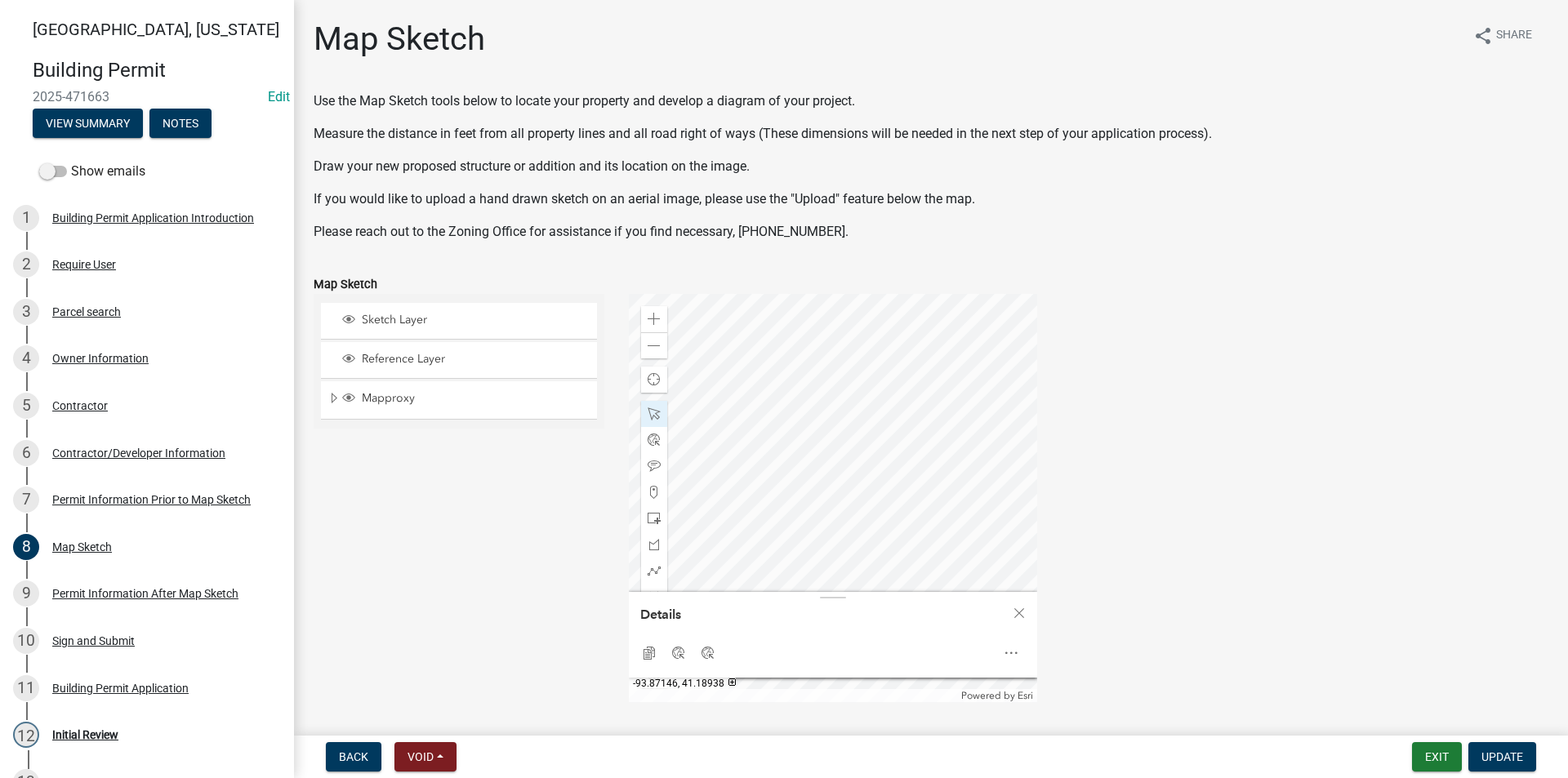
click at [816, 526] on div at bounding box center [833, 498] width 408 height 408
click at [902, 504] on div at bounding box center [833, 498] width 408 height 408
click at [915, 432] on div at bounding box center [833, 498] width 408 height 408
click at [949, 515] on div at bounding box center [833, 498] width 408 height 408
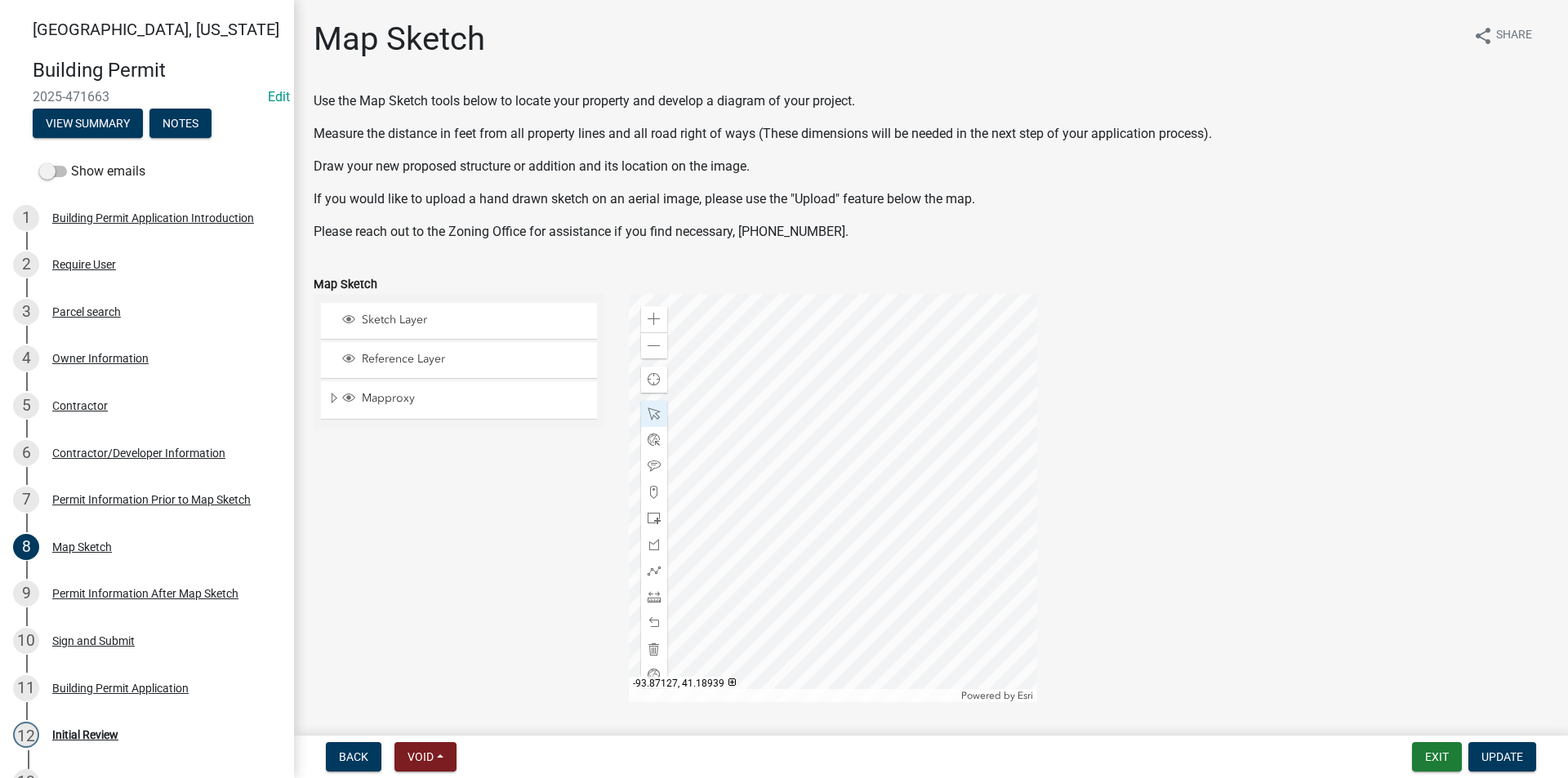
click at [951, 517] on div at bounding box center [833, 498] width 408 height 408
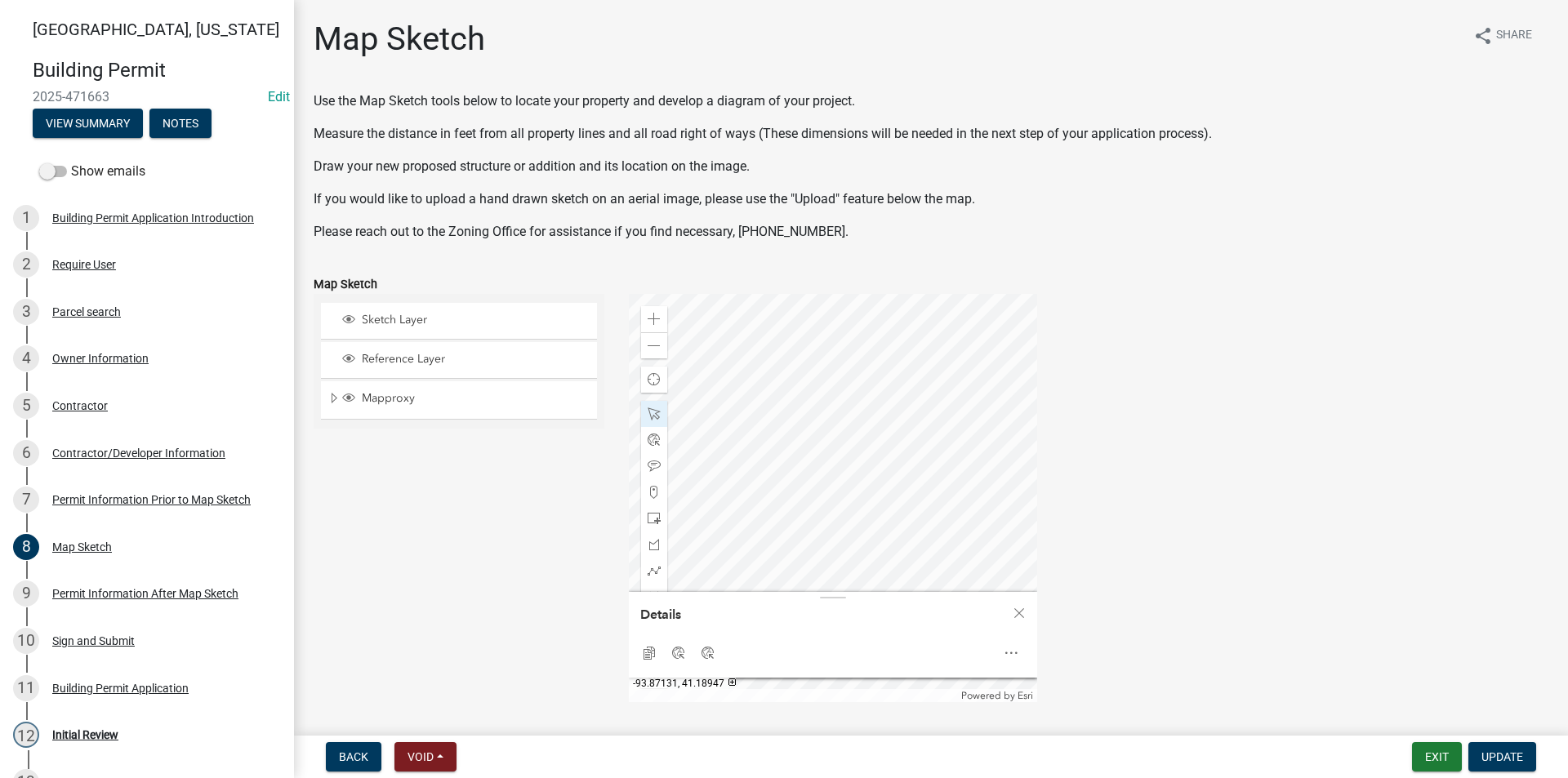
click at [924, 442] on div at bounding box center [833, 498] width 408 height 408
click at [914, 496] on div at bounding box center [833, 498] width 408 height 408
click at [896, 522] on div at bounding box center [833, 498] width 408 height 408
click at [914, 544] on div at bounding box center [833, 498] width 408 height 408
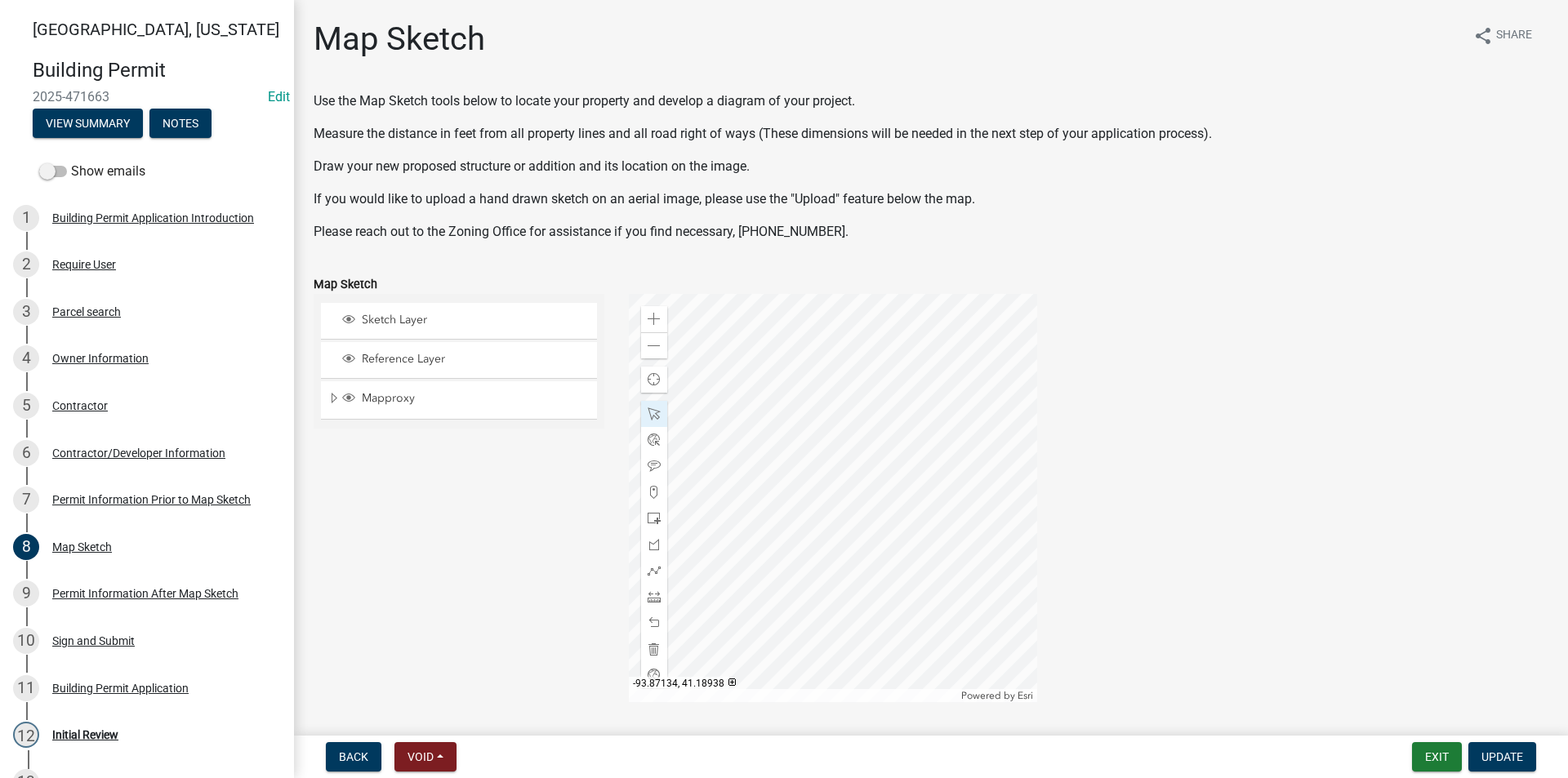
click at [903, 524] on div at bounding box center [833, 498] width 408 height 408
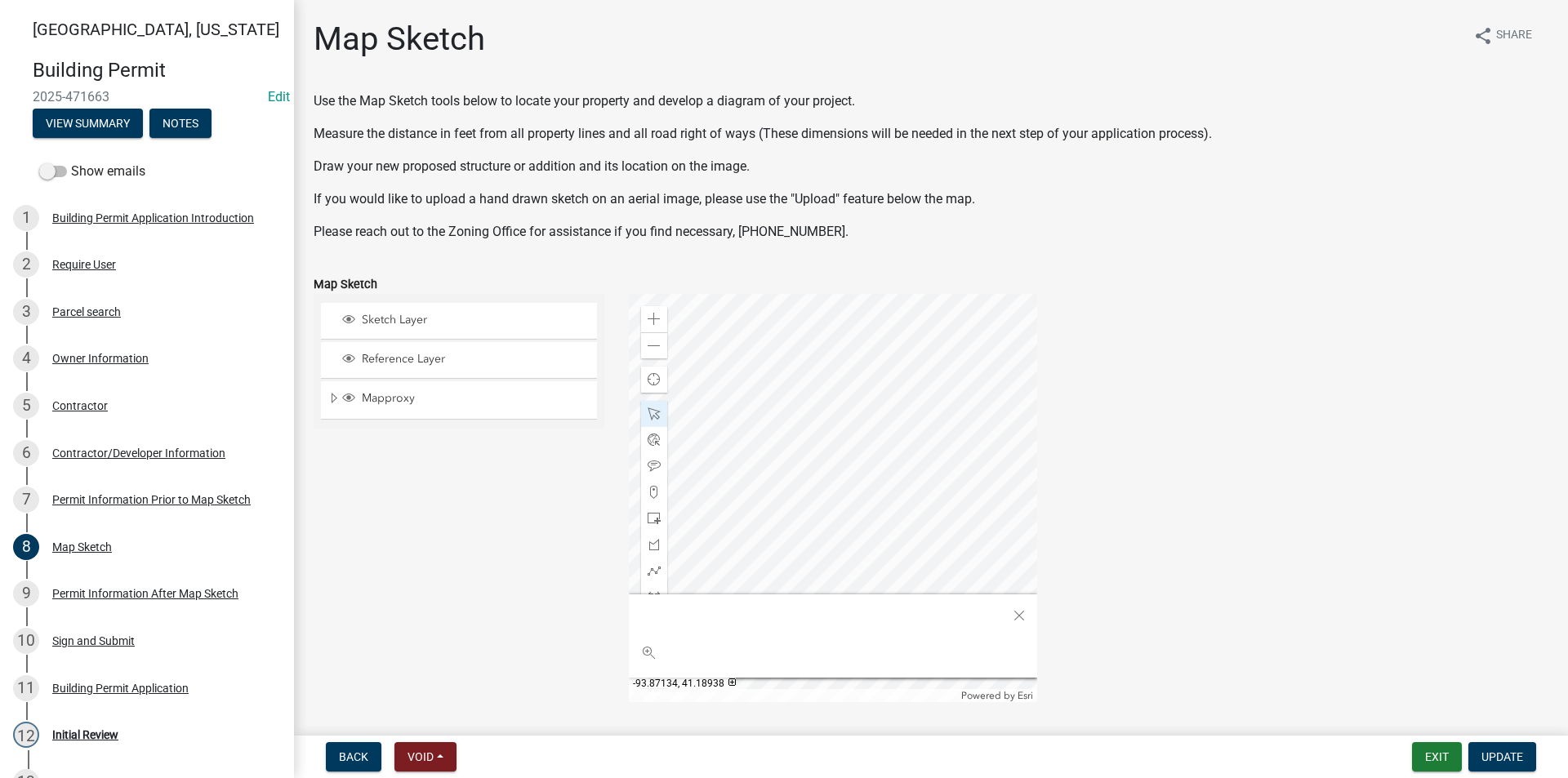
click at [910, 524] on div at bounding box center [833, 498] width 408 height 408
click at [926, 531] on div at bounding box center [833, 498] width 408 height 408
click at [961, 483] on div at bounding box center [833, 498] width 408 height 408
click at [966, 491] on div at bounding box center [833, 498] width 408 height 408
click at [976, 498] on div at bounding box center [833, 498] width 408 height 408
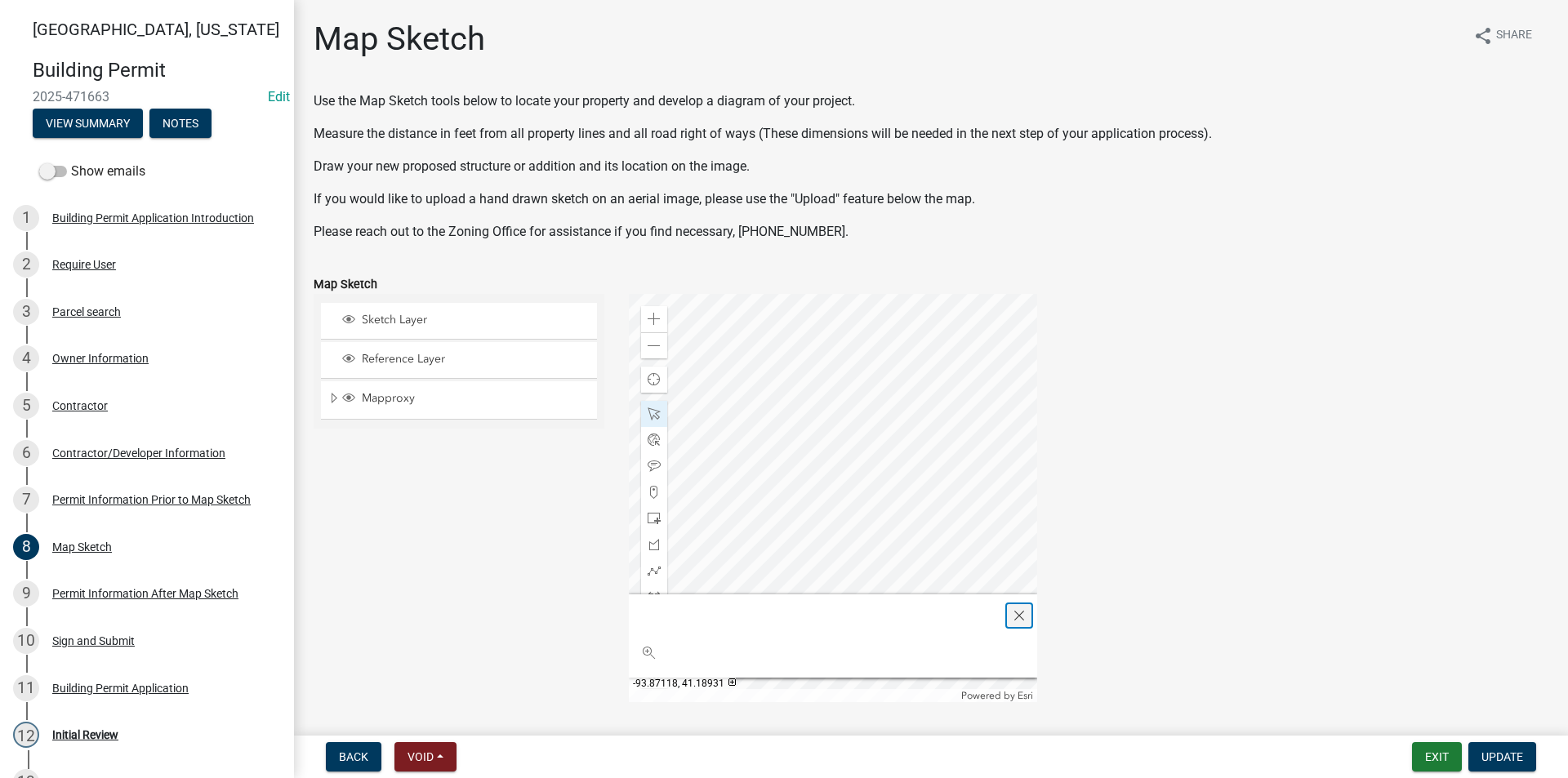
click at [1015, 612] on span "Close" at bounding box center [1018, 616] width 13 height 13
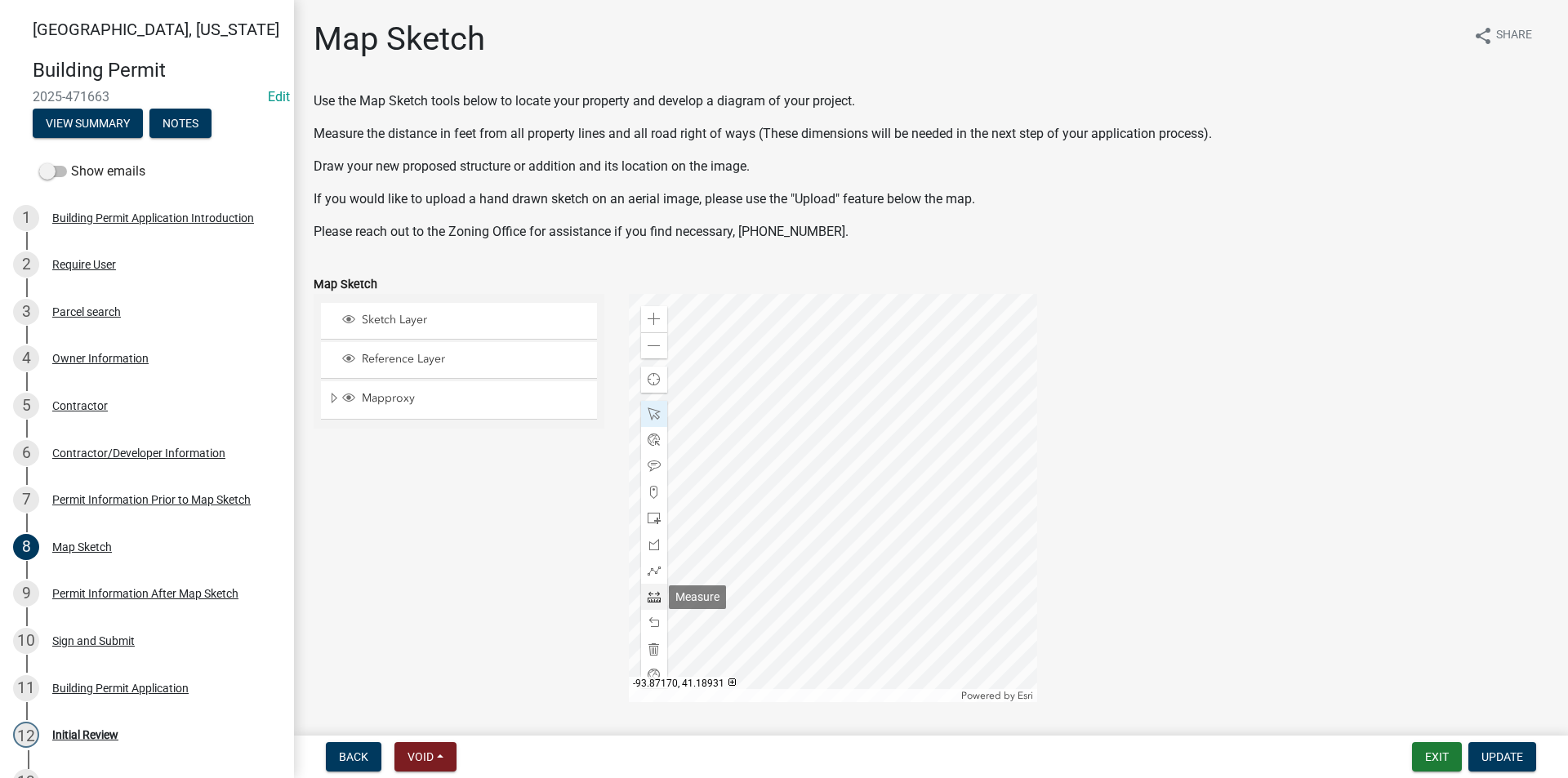
click at [653, 596] on span at bounding box center [654, 597] width 13 height 13
click at [765, 579] on div at bounding box center [833, 498] width 408 height 408
click at [784, 528] on div at bounding box center [833, 498] width 408 height 408
click at [758, 528] on div at bounding box center [833, 498] width 408 height 408
click at [706, 537] on div at bounding box center [833, 498] width 408 height 408
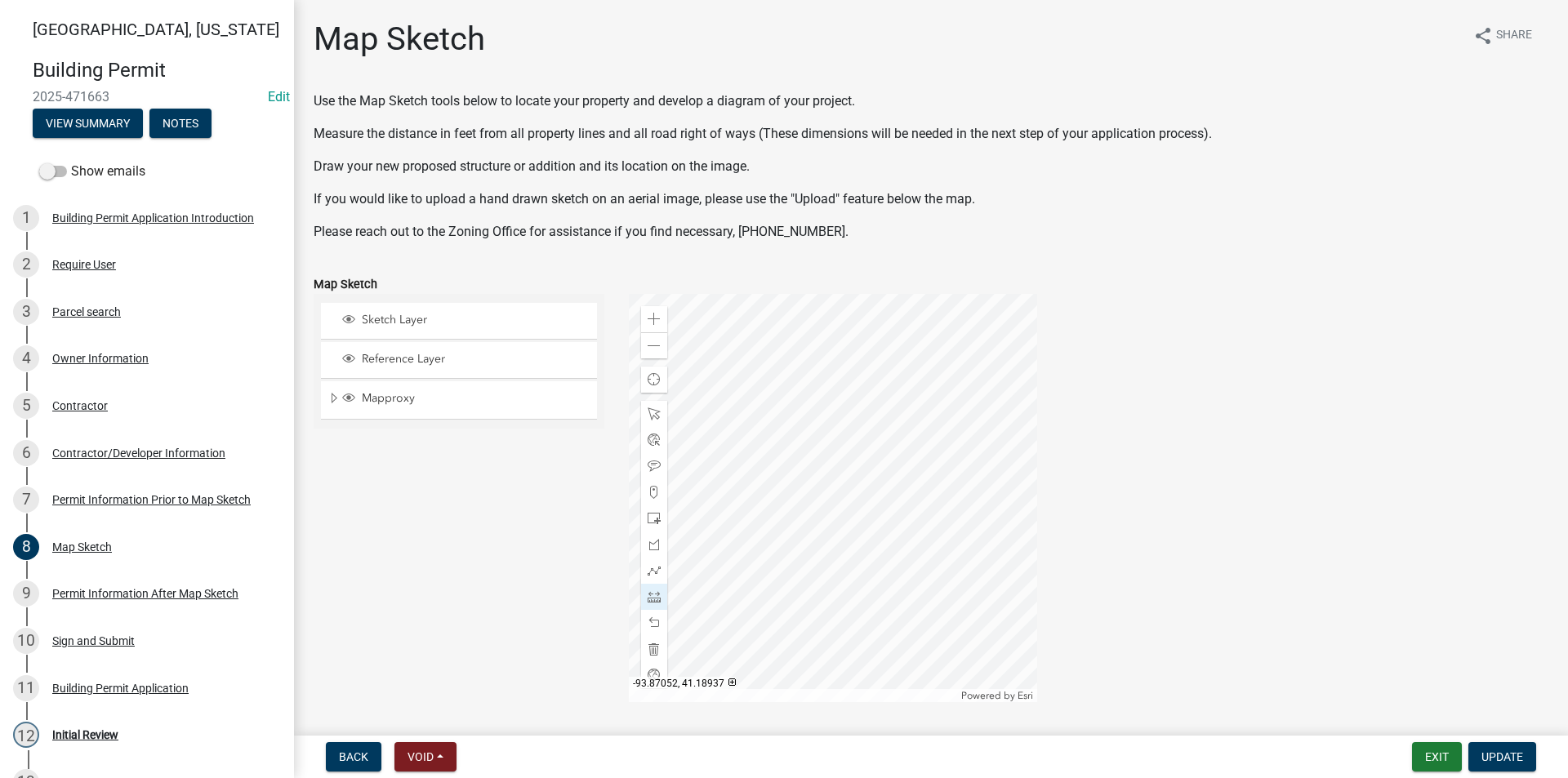
click at [749, 533] on div at bounding box center [833, 498] width 408 height 408
click at [651, 418] on span at bounding box center [654, 413] width 13 height 13
click at [996, 482] on div at bounding box center [833, 498] width 408 height 408
click at [650, 340] on span at bounding box center [654, 346] width 13 height 13
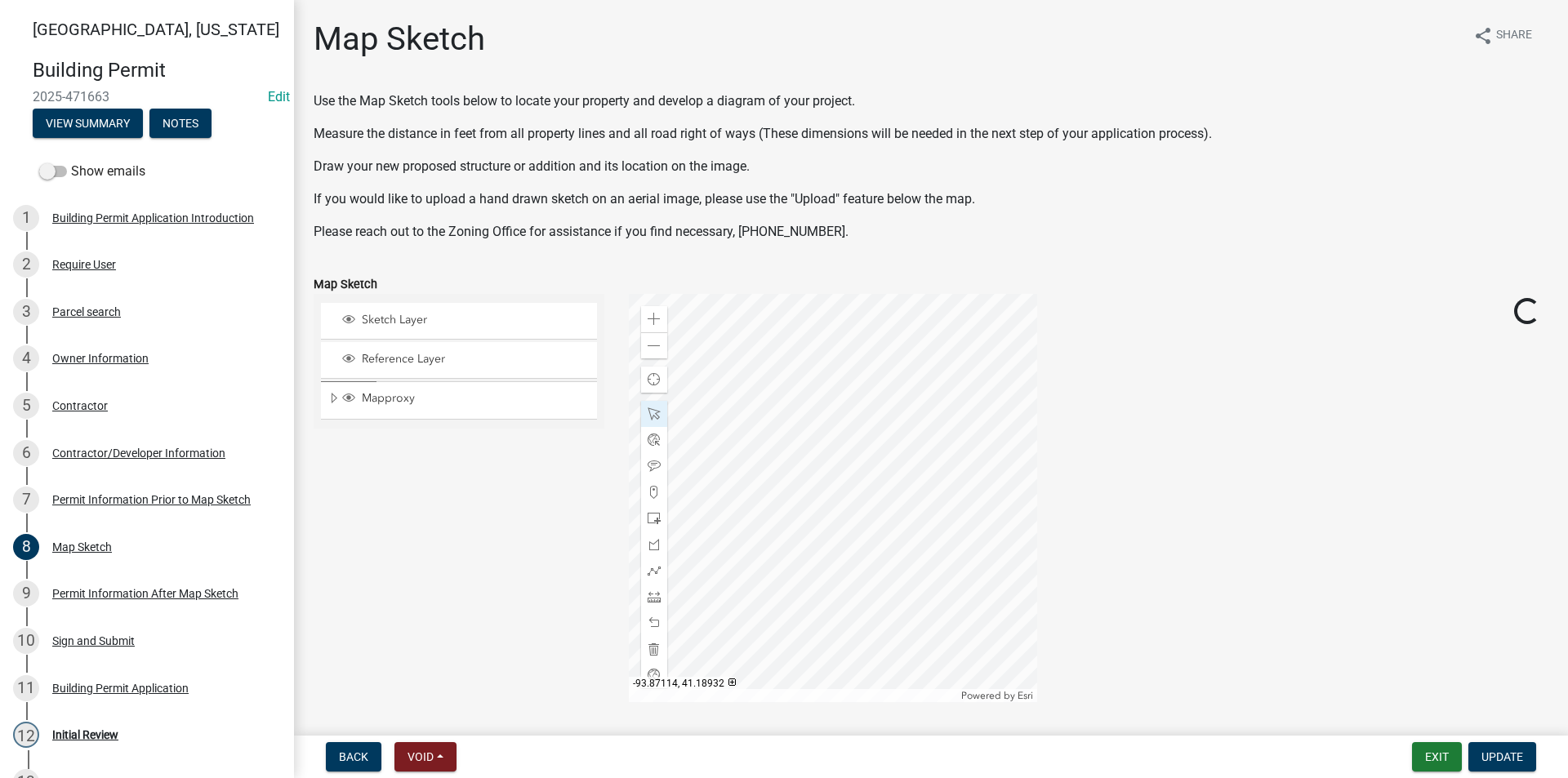
click at [901, 546] on div at bounding box center [833, 498] width 408 height 408
click at [656, 595] on span at bounding box center [654, 597] width 13 height 13
click at [808, 485] on div at bounding box center [833, 498] width 408 height 408
click at [814, 470] on div at bounding box center [833, 498] width 408 height 408
click at [812, 385] on div at bounding box center [833, 498] width 408 height 408
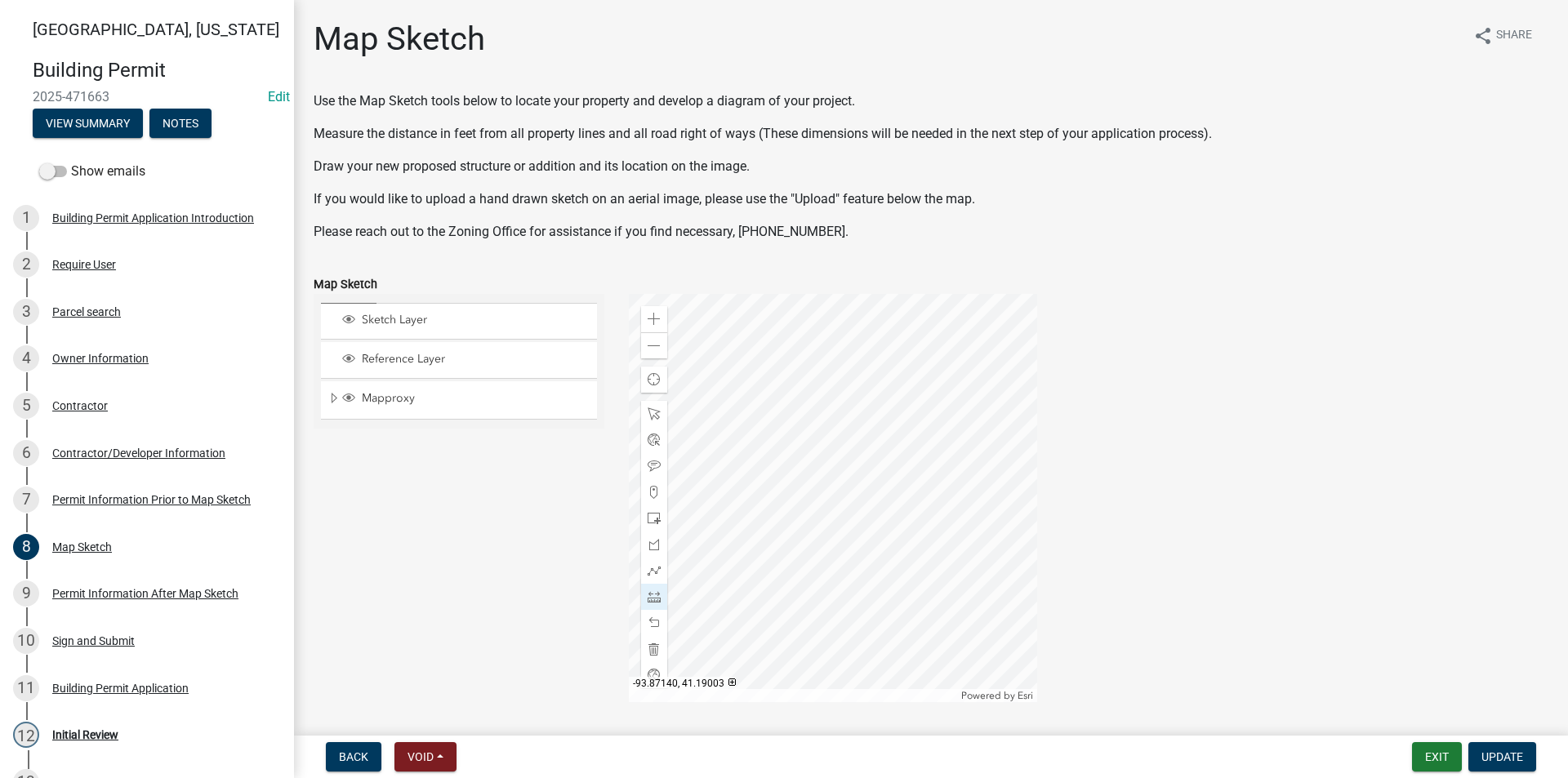
click at [812, 385] on div at bounding box center [833, 498] width 408 height 408
click at [651, 416] on span at bounding box center [654, 413] width 13 height 13
click at [926, 366] on div at bounding box center [833, 498] width 408 height 408
click at [654, 596] on span at bounding box center [654, 597] width 13 height 13
click at [815, 431] on div at bounding box center [833, 498] width 408 height 408
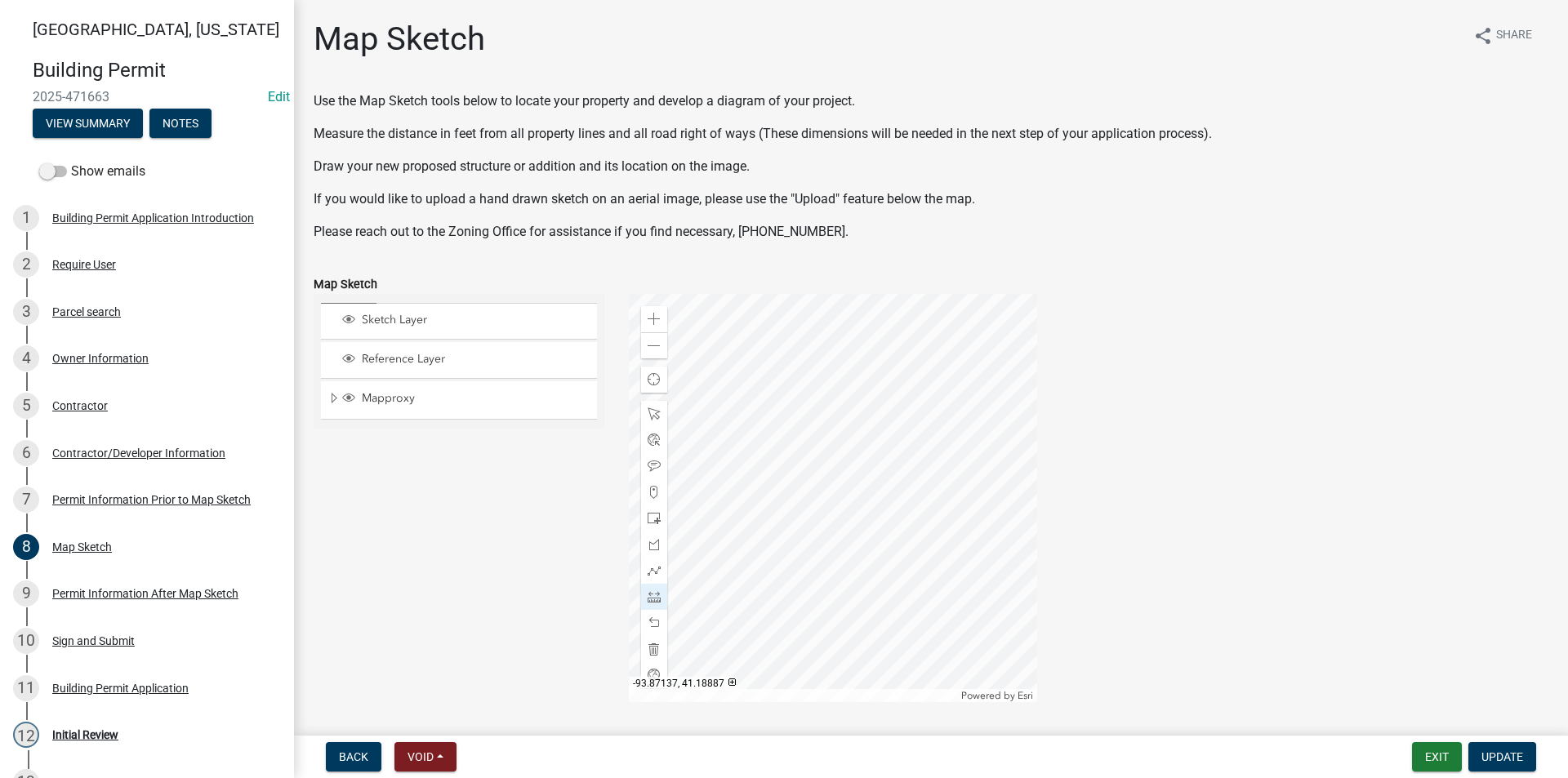
click at [840, 349] on div at bounding box center [833, 498] width 408 height 408
click at [850, 410] on div at bounding box center [833, 498] width 408 height 408
click at [842, 486] on div at bounding box center [833, 498] width 408 height 408
click at [856, 535] on div at bounding box center [833, 498] width 408 height 408
click at [873, 571] on div at bounding box center [833, 498] width 408 height 408
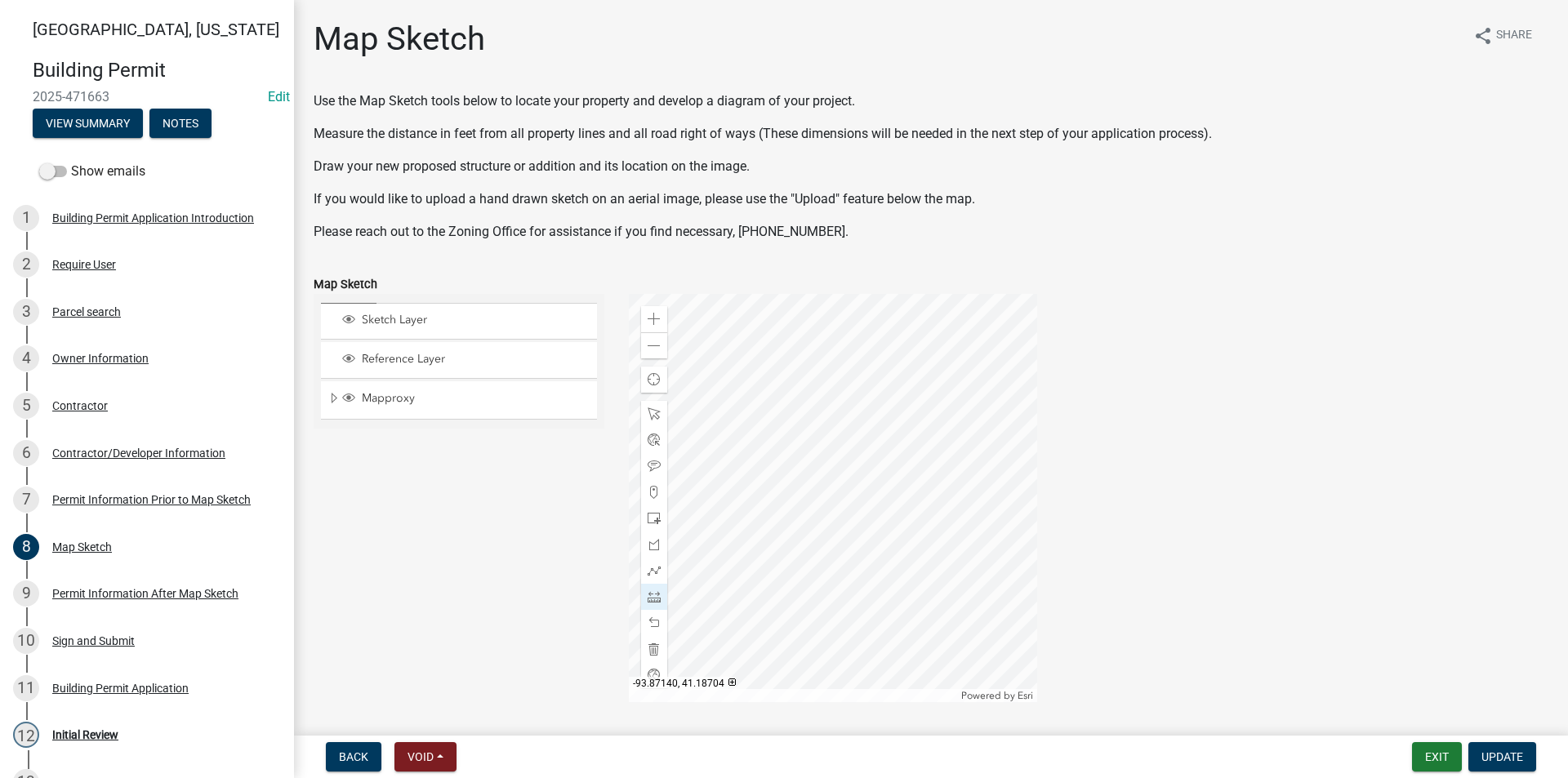
click at [873, 571] on div at bounding box center [833, 498] width 408 height 408
click at [648, 417] on span at bounding box center [654, 413] width 13 height 13
click at [939, 458] on div at bounding box center [833, 498] width 408 height 408
click at [932, 491] on div at bounding box center [833, 498] width 408 height 408
click at [927, 471] on div at bounding box center [833, 498] width 408 height 408
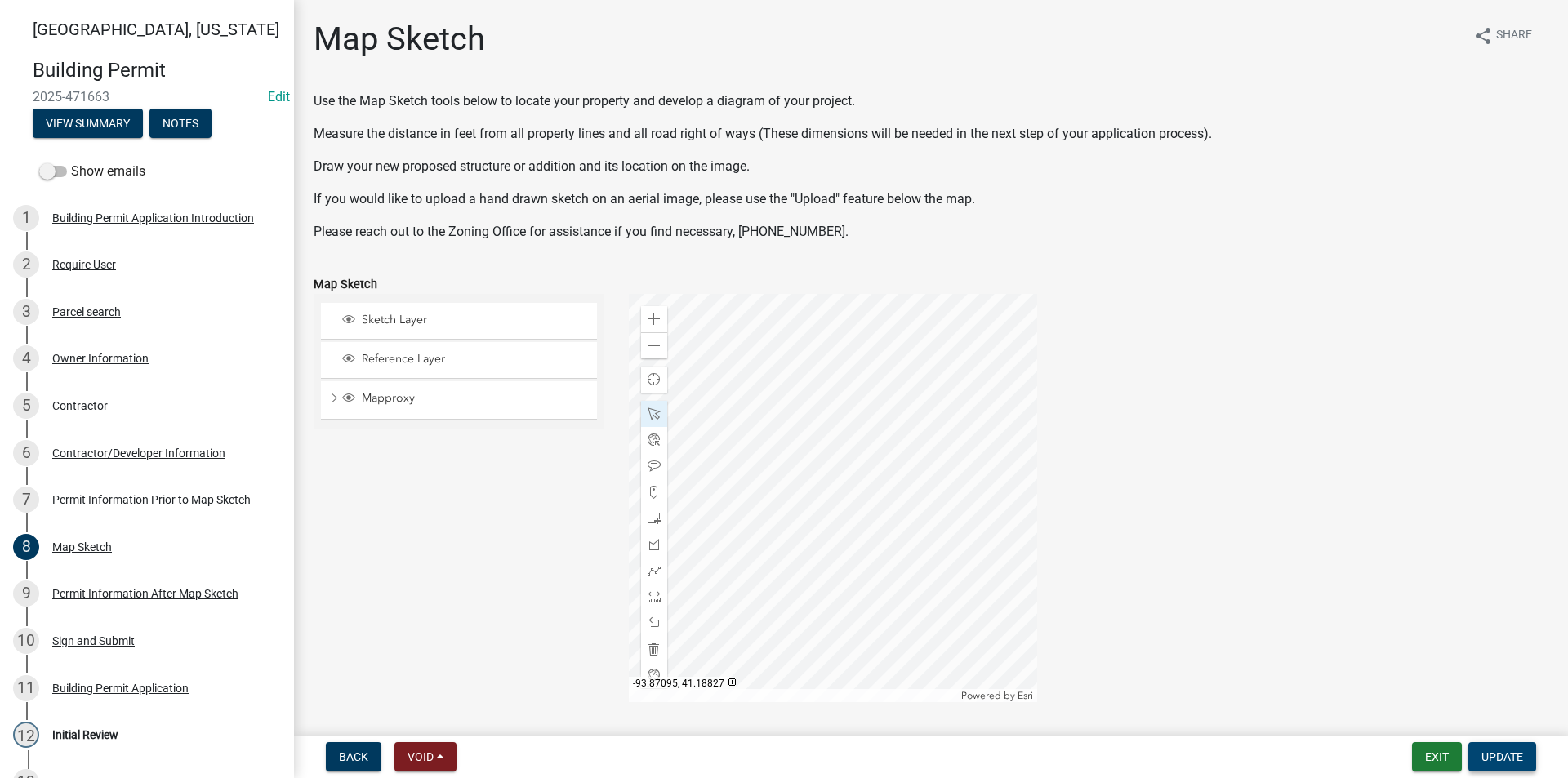
click at [1492, 758] on span "Update" at bounding box center [1502, 756] width 42 height 13
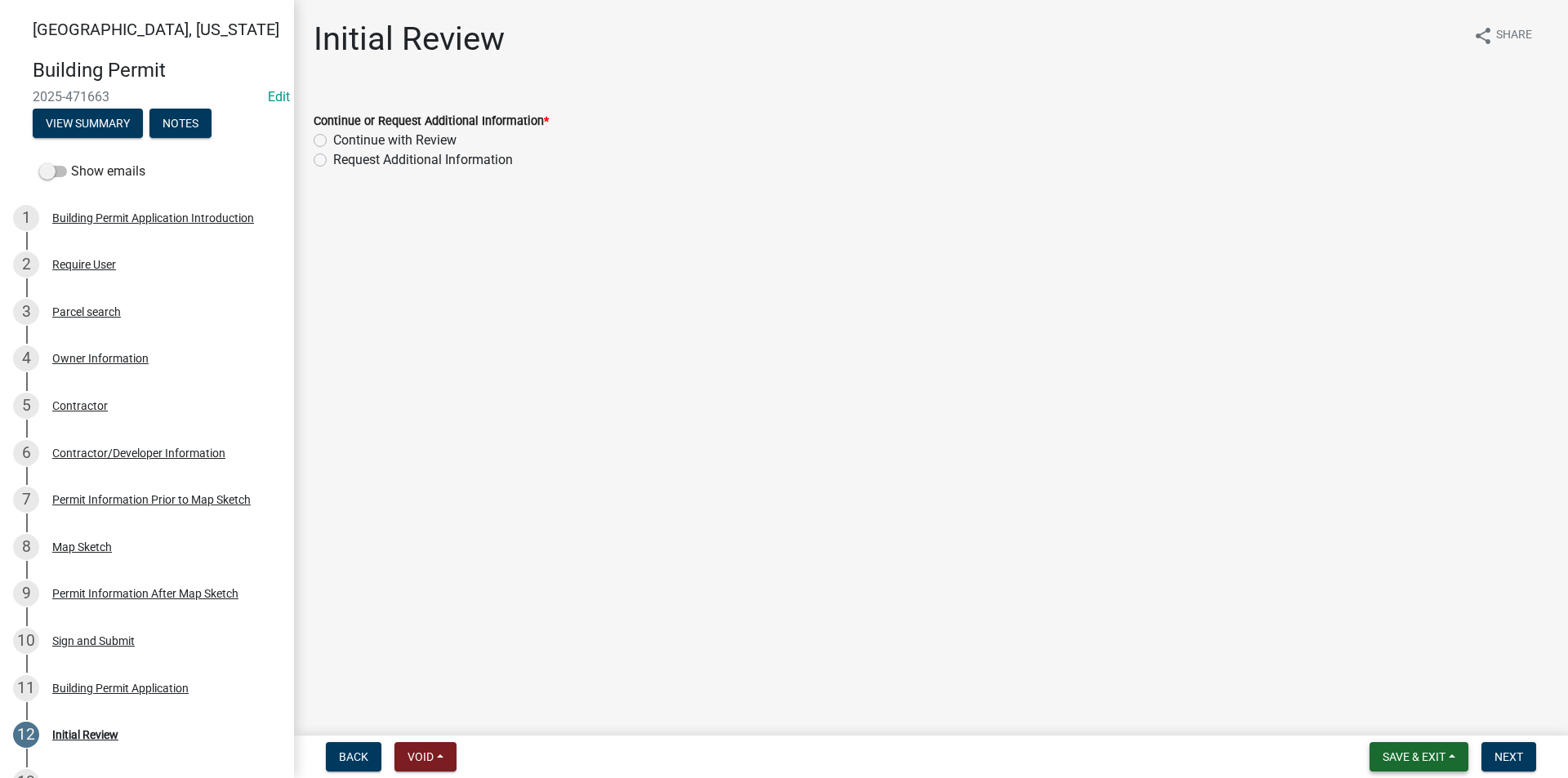
click at [1426, 752] on span "Save & Exit" at bounding box center [1413, 756] width 63 height 13
click at [1390, 674] on button "Save" at bounding box center [1402, 675] width 130 height 39
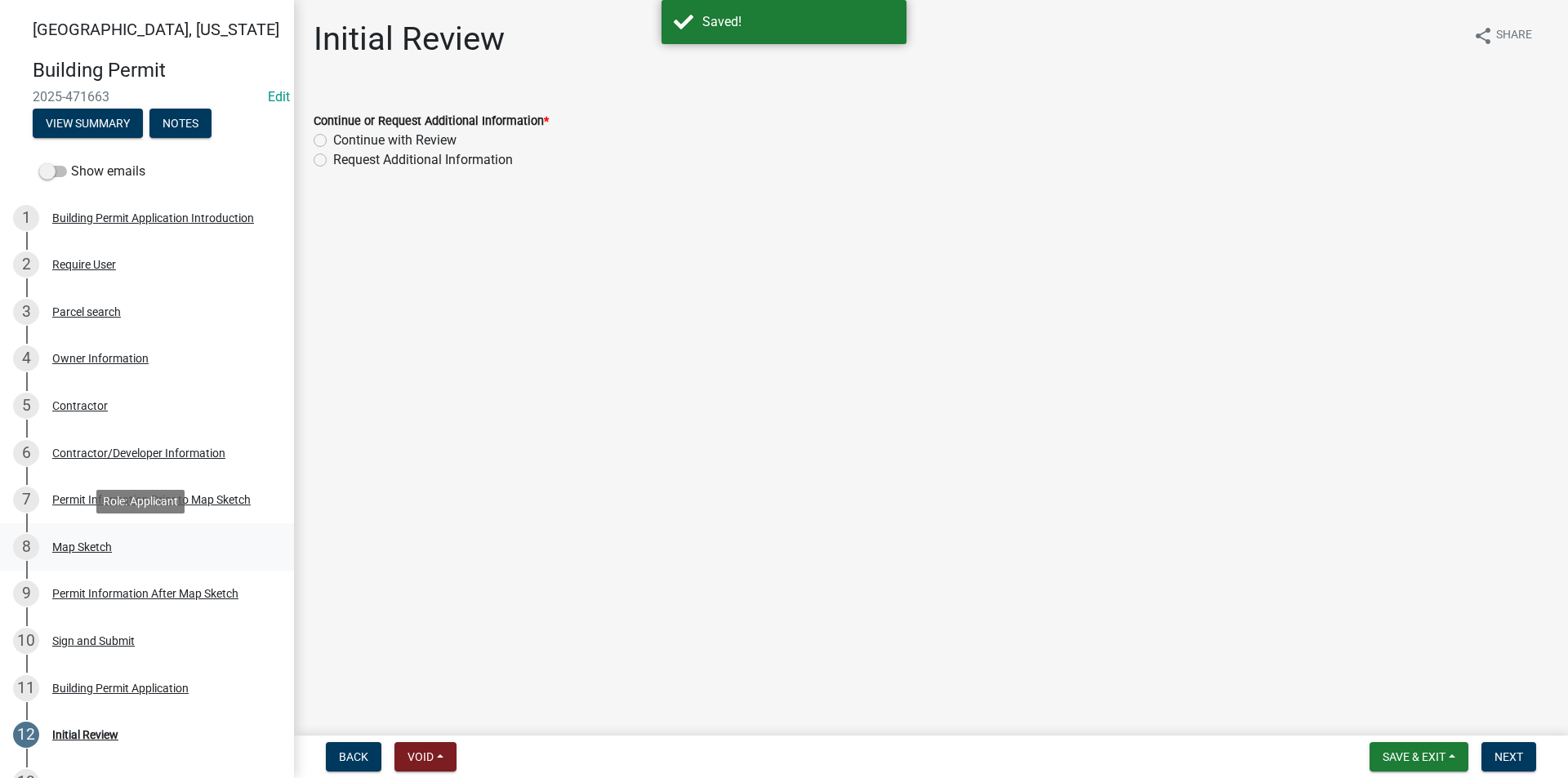
click at [86, 549] on div "Map Sketch" at bounding box center [82, 546] width 60 height 11
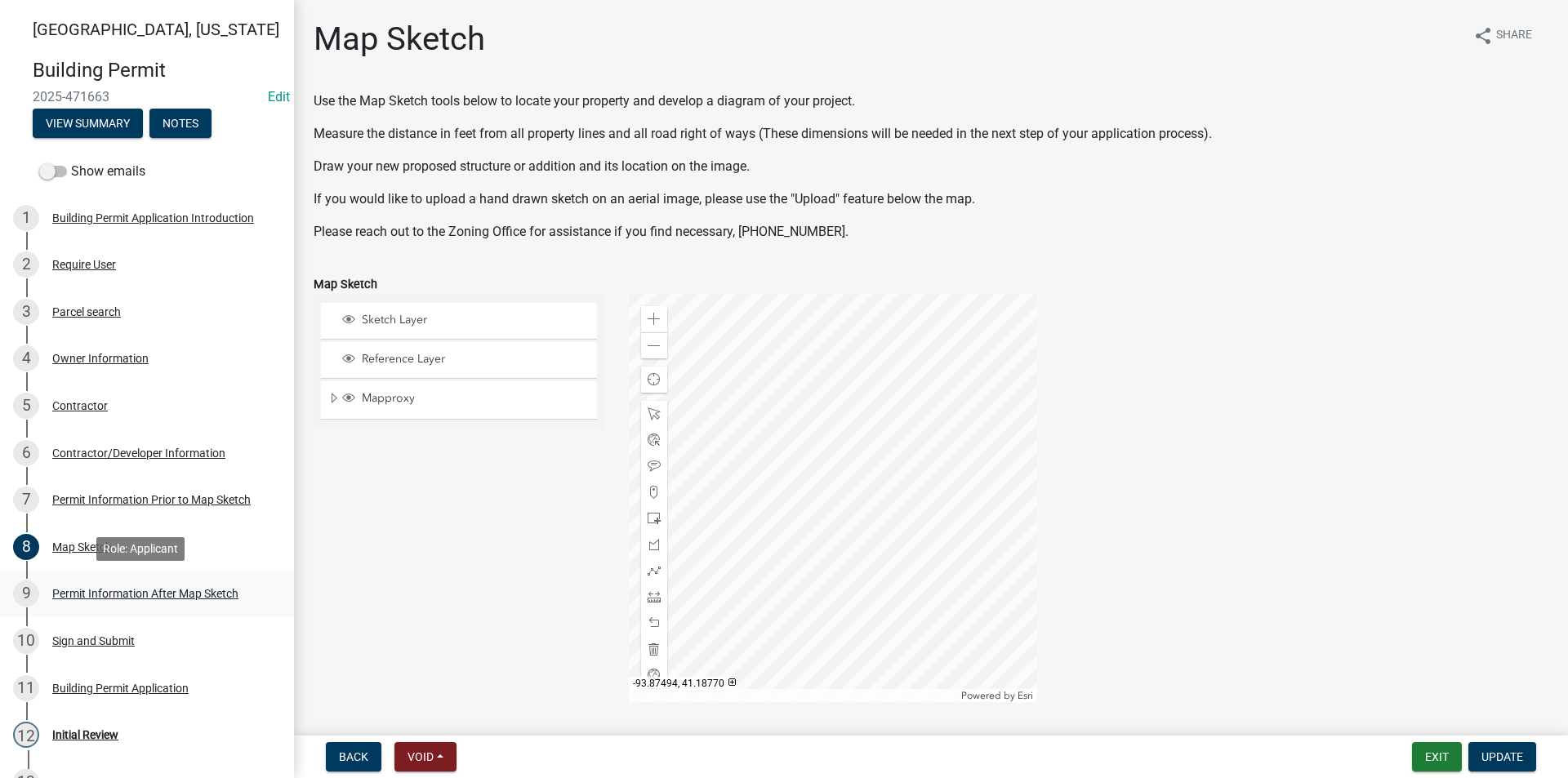
click at [70, 580] on link "9 Permit Information After Map Sketch" at bounding box center [147, 594] width 294 height 48
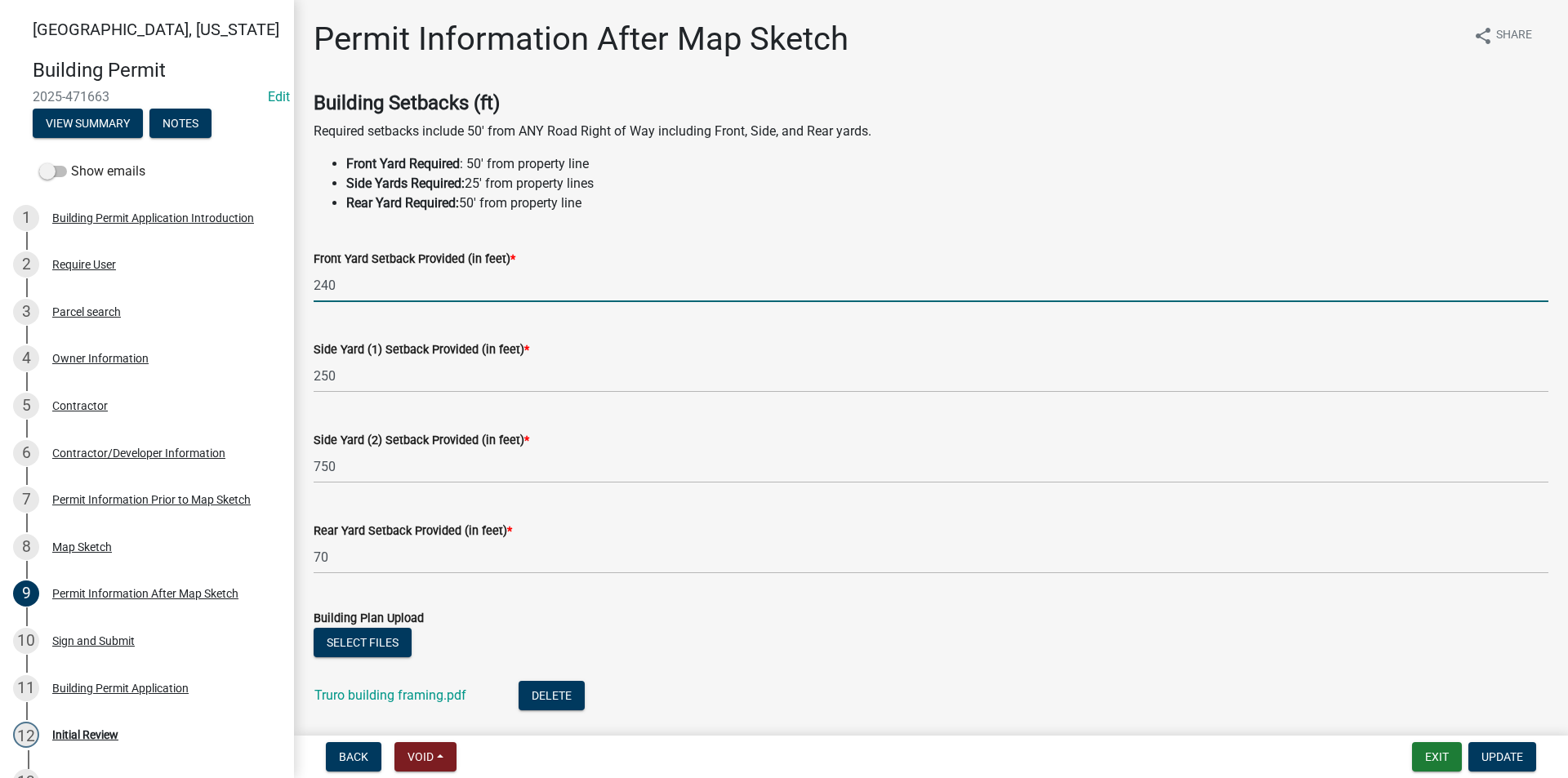
click at [291, 289] on div "[GEOGRAPHIC_DATA], [US_STATE][GEOGRAPHIC_DATA] Permit 2025-471663 Edit View Sum…" at bounding box center [784, 389] width 1568 height 778
type input "203"
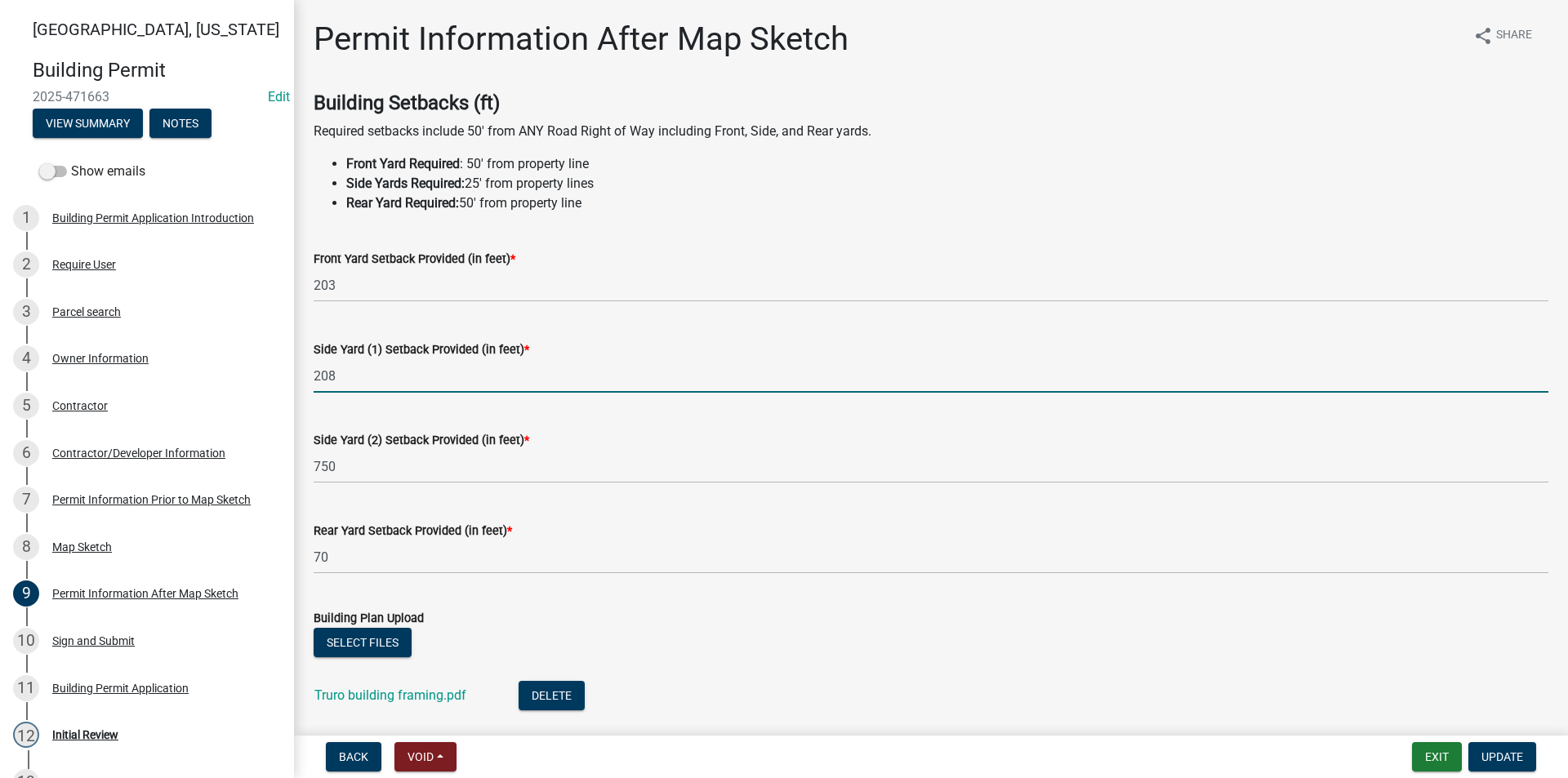
type input "208"
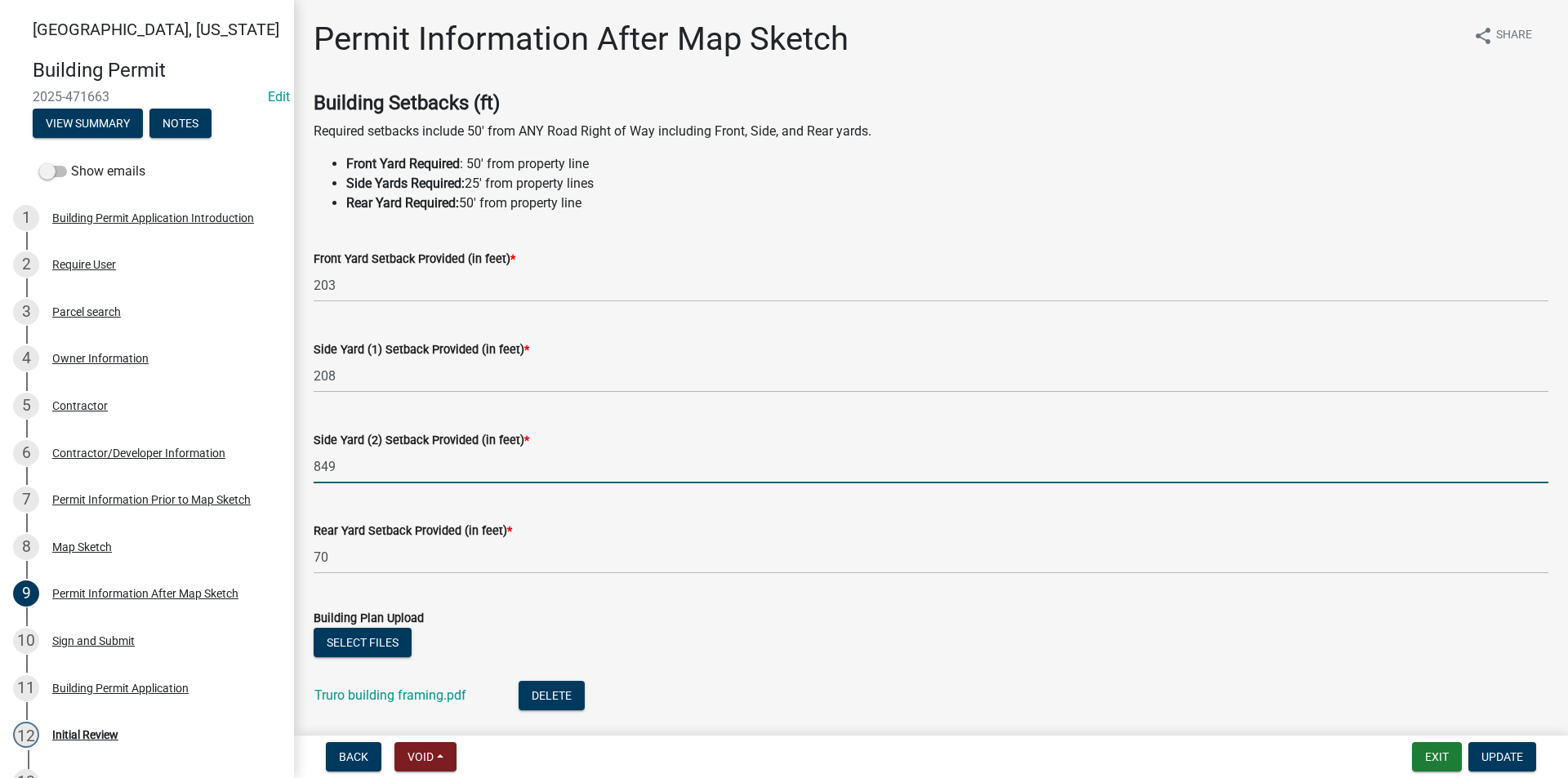
type input "849"
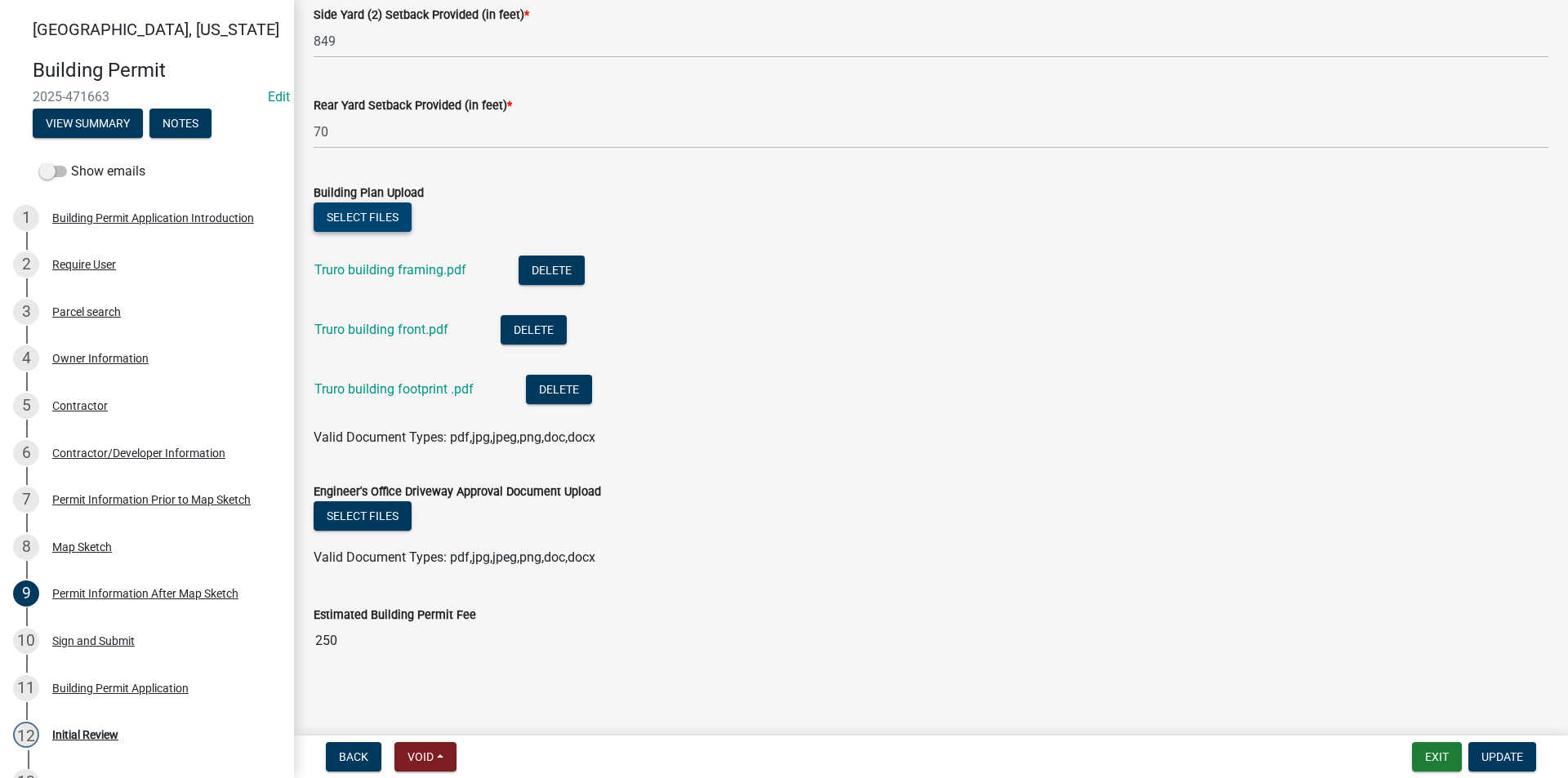
scroll to position [432, 0]
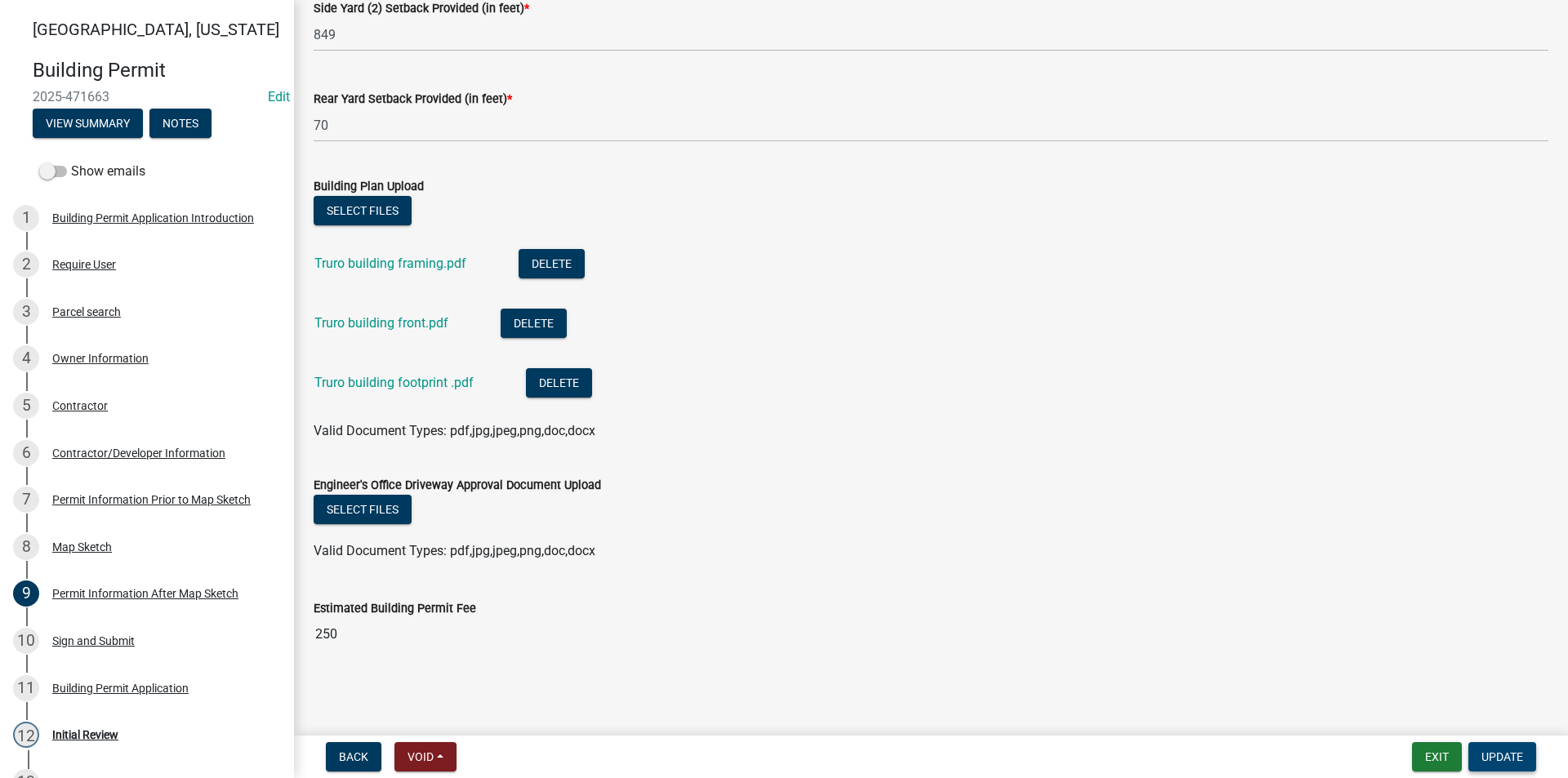
click at [1503, 755] on span "Update" at bounding box center [1502, 756] width 42 height 13
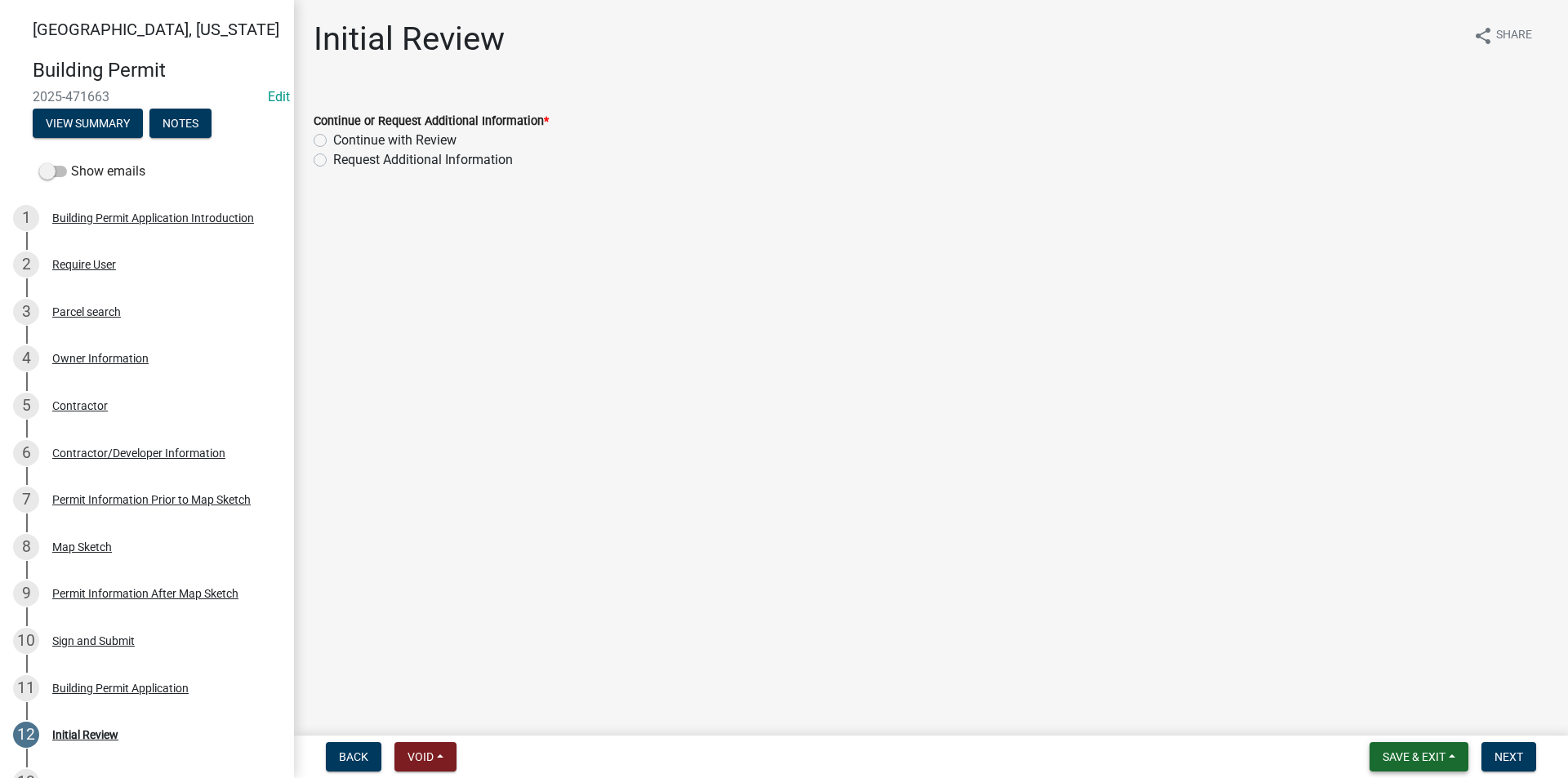
click at [1405, 755] on span "Save & Exit" at bounding box center [1413, 756] width 63 height 13
click at [1372, 691] on button "Save" at bounding box center [1402, 675] width 130 height 39
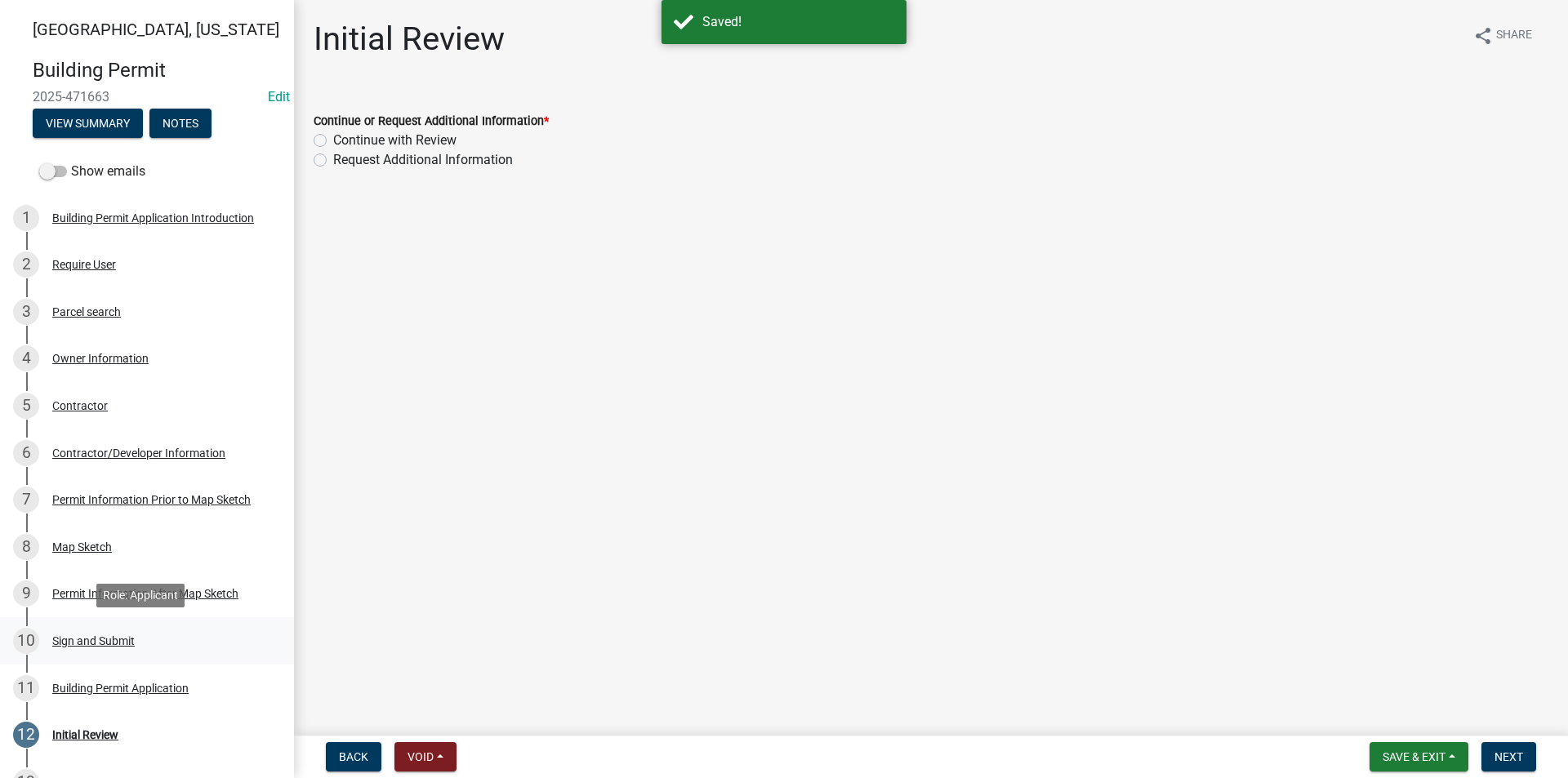
click at [91, 630] on div "10 Sign and Submit" at bounding box center [140, 641] width 254 height 26
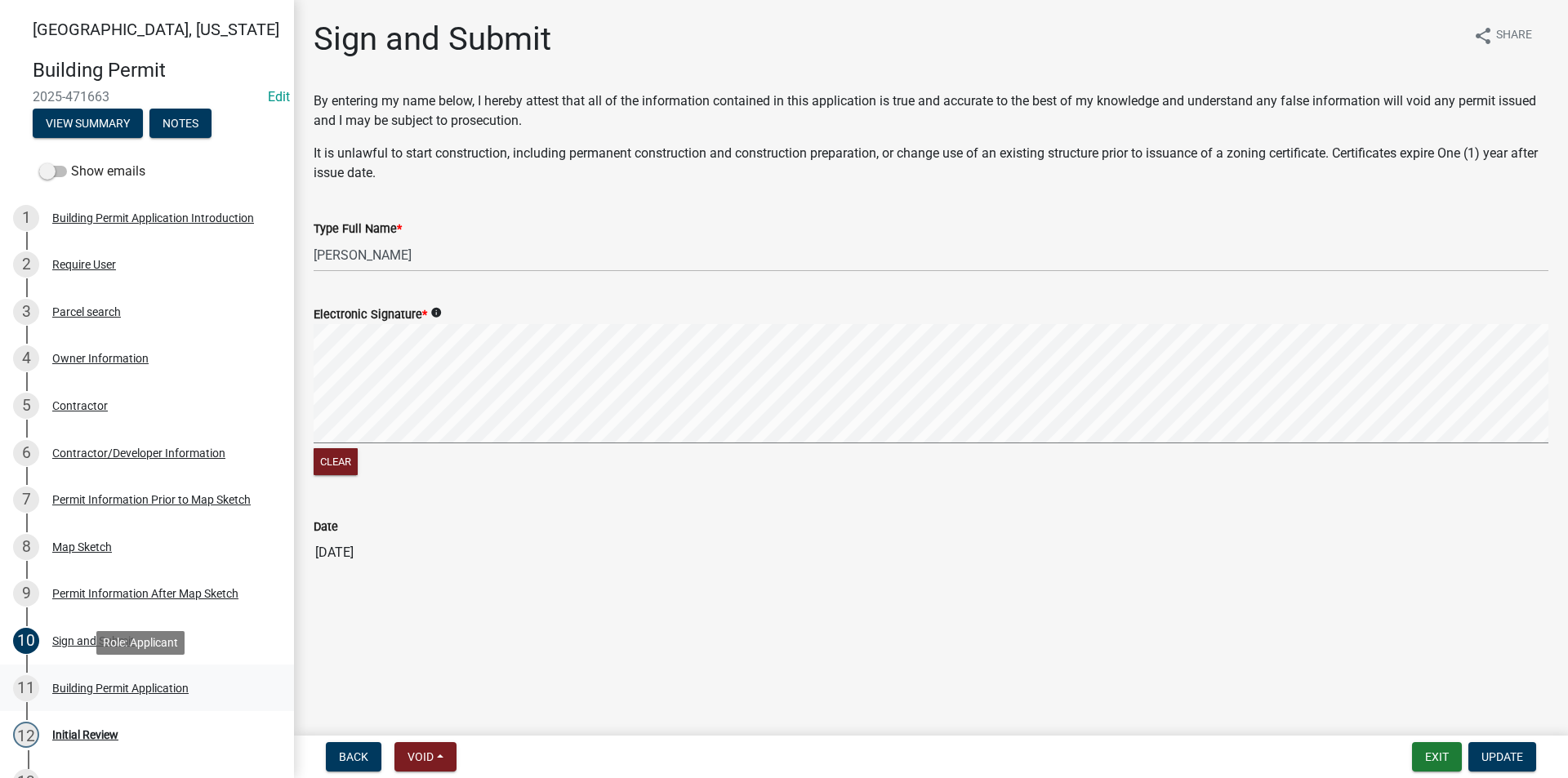
click at [102, 684] on div "Building Permit Application" at bounding box center [120, 688] width 136 height 11
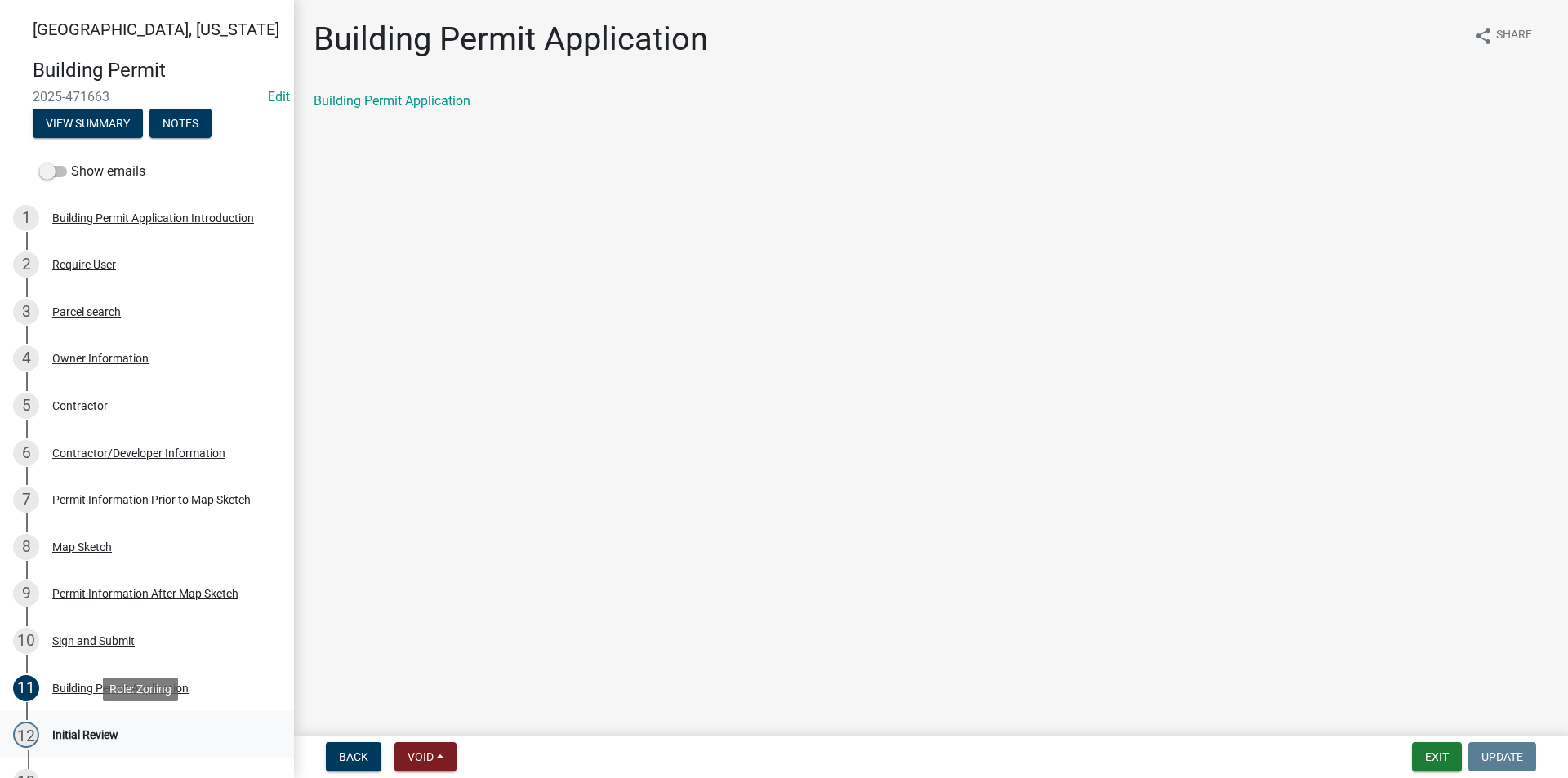
click at [105, 722] on div "12 Initial Review" at bounding box center [140, 735] width 254 height 26
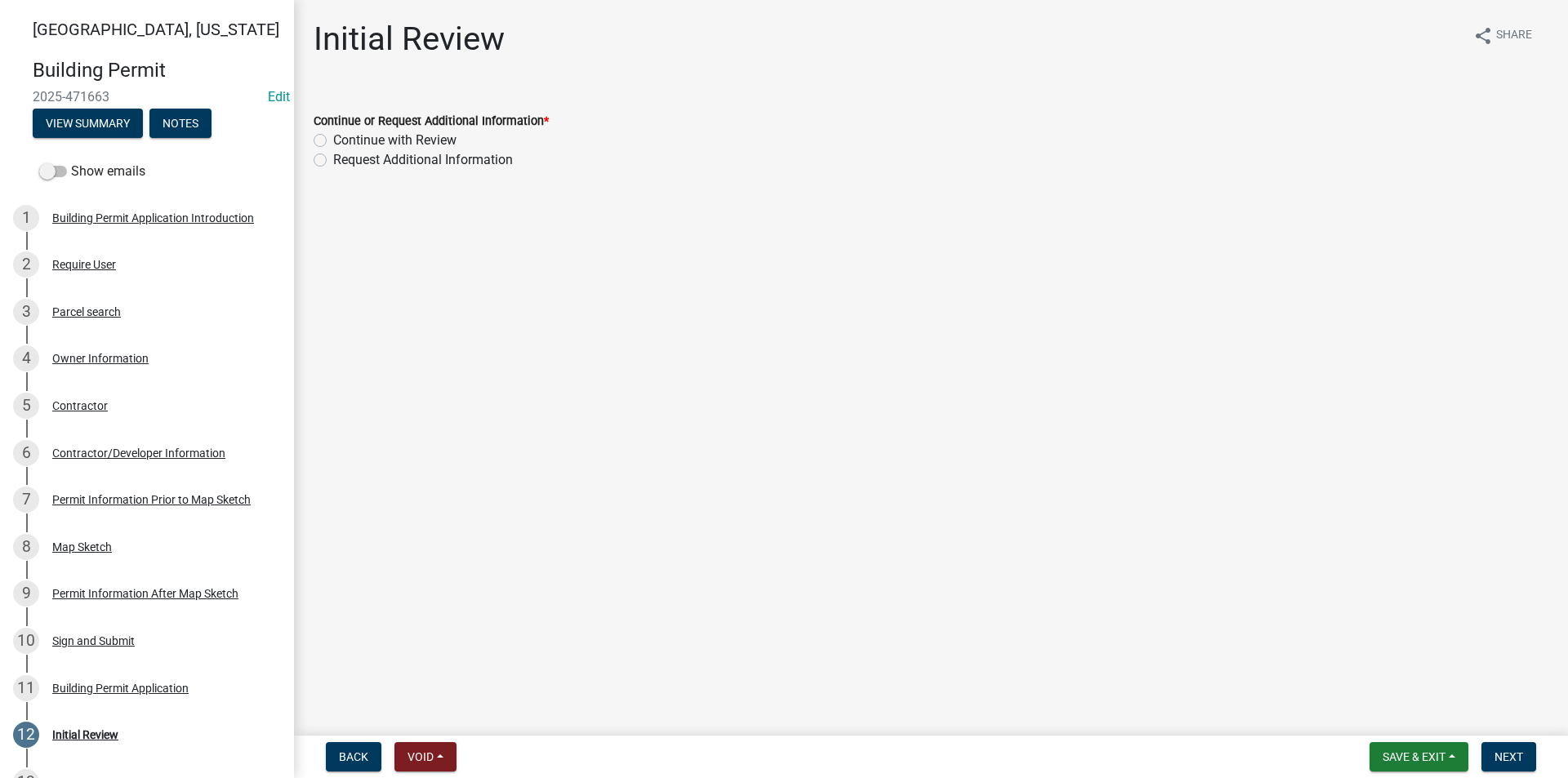
click at [333, 139] on label "Continue with Review" at bounding box center [395, 140] width 123 height 20
click at [333, 139] on input "Continue with Review" at bounding box center [339, 135] width 10 height 10
radio input "true"
click at [1501, 754] on span "Next" at bounding box center [1508, 756] width 29 height 13
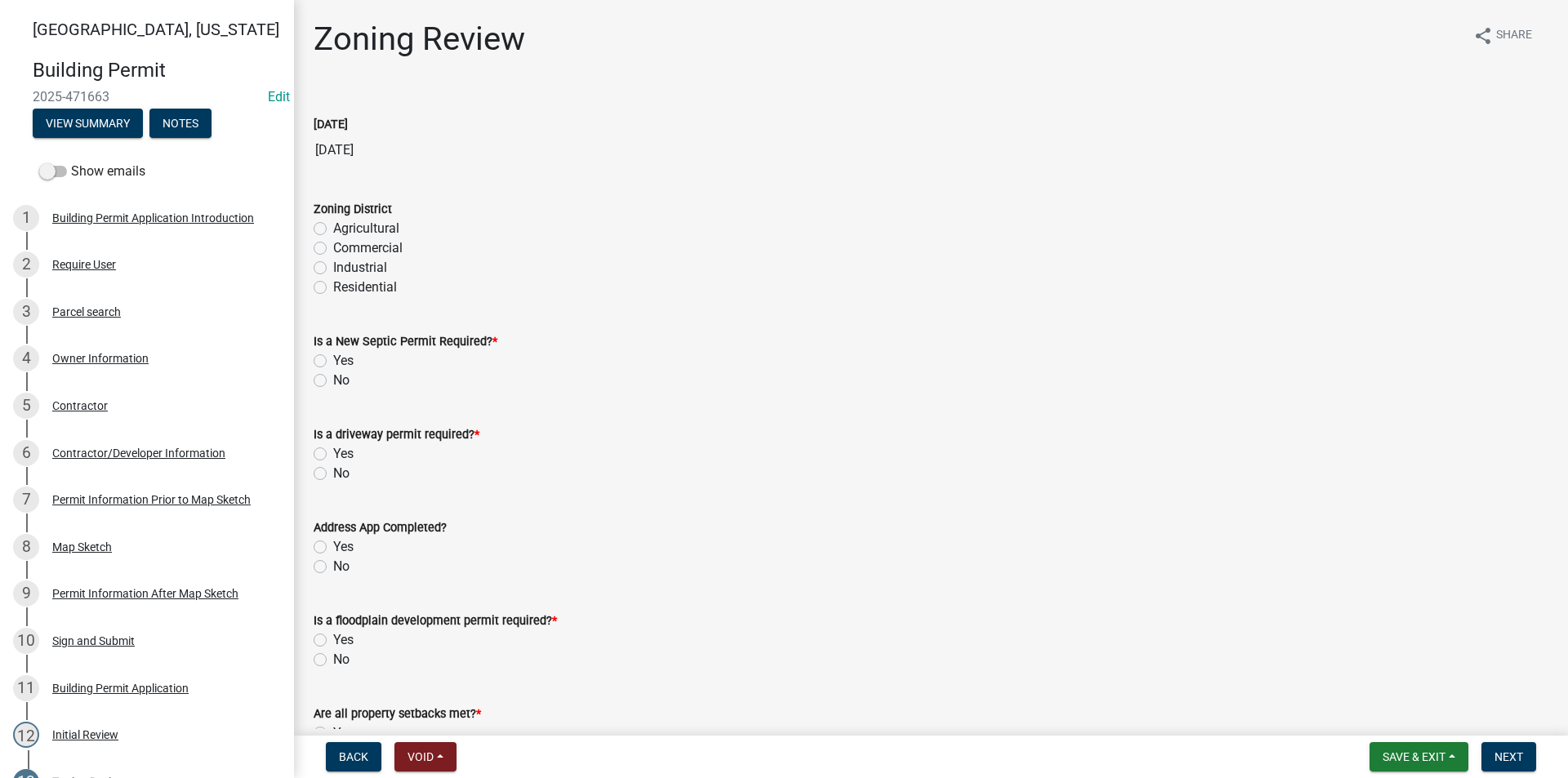
click at [333, 229] on label "Agricultural" at bounding box center [366, 228] width 66 height 20
click at [333, 229] on input "Agricultural" at bounding box center [339, 224] width 10 height 10
radio input "true"
click at [333, 381] on label "No" at bounding box center [341, 380] width 16 height 20
click at [333, 381] on input "No" at bounding box center [339, 376] width 10 height 10
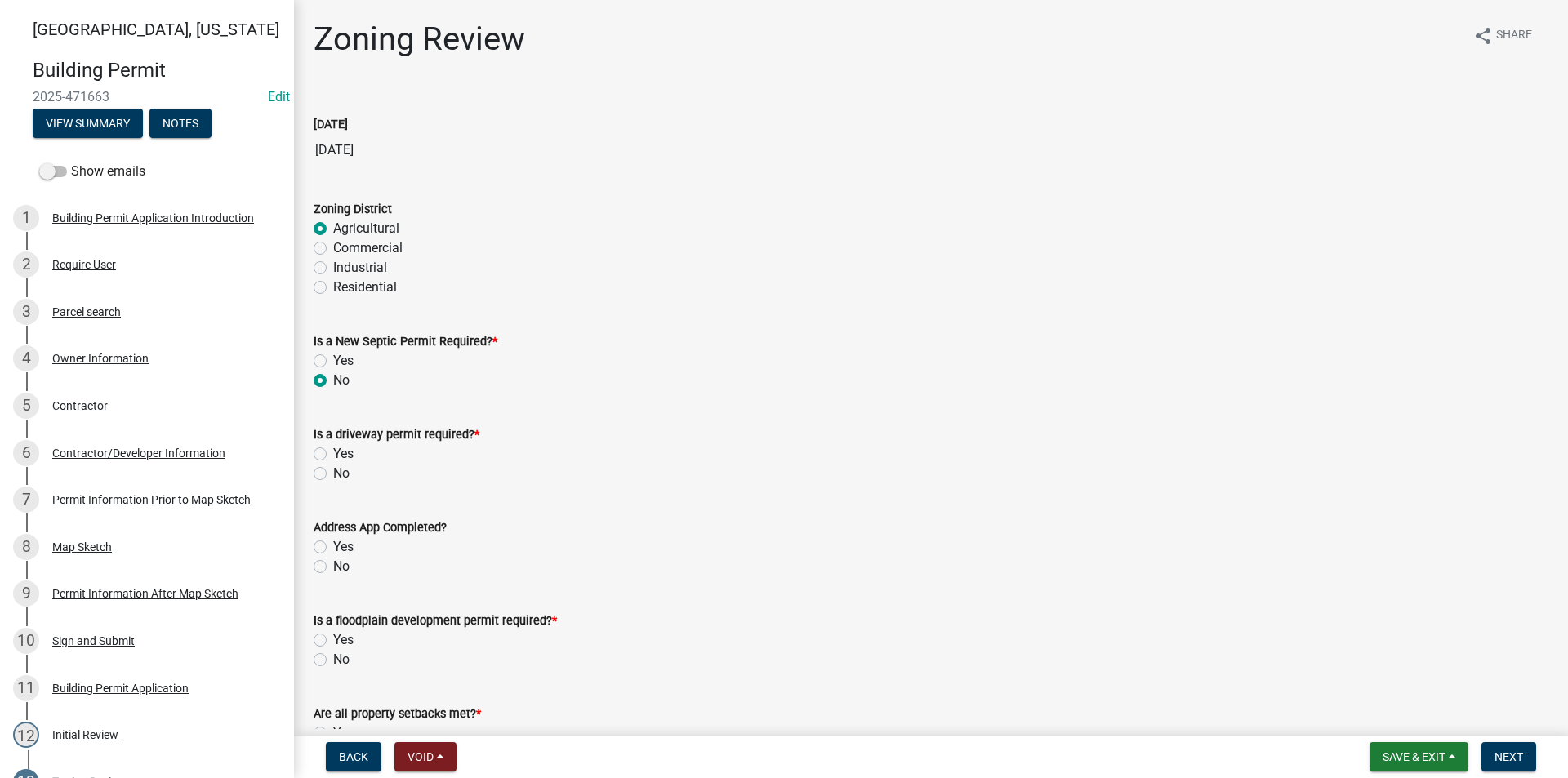
radio input "true"
click at [333, 472] on label "No" at bounding box center [341, 473] width 16 height 20
click at [333, 472] on input "No" at bounding box center [339, 469] width 10 height 10
radio input "true"
click at [333, 548] on label "Yes" at bounding box center [344, 547] width 21 height 20
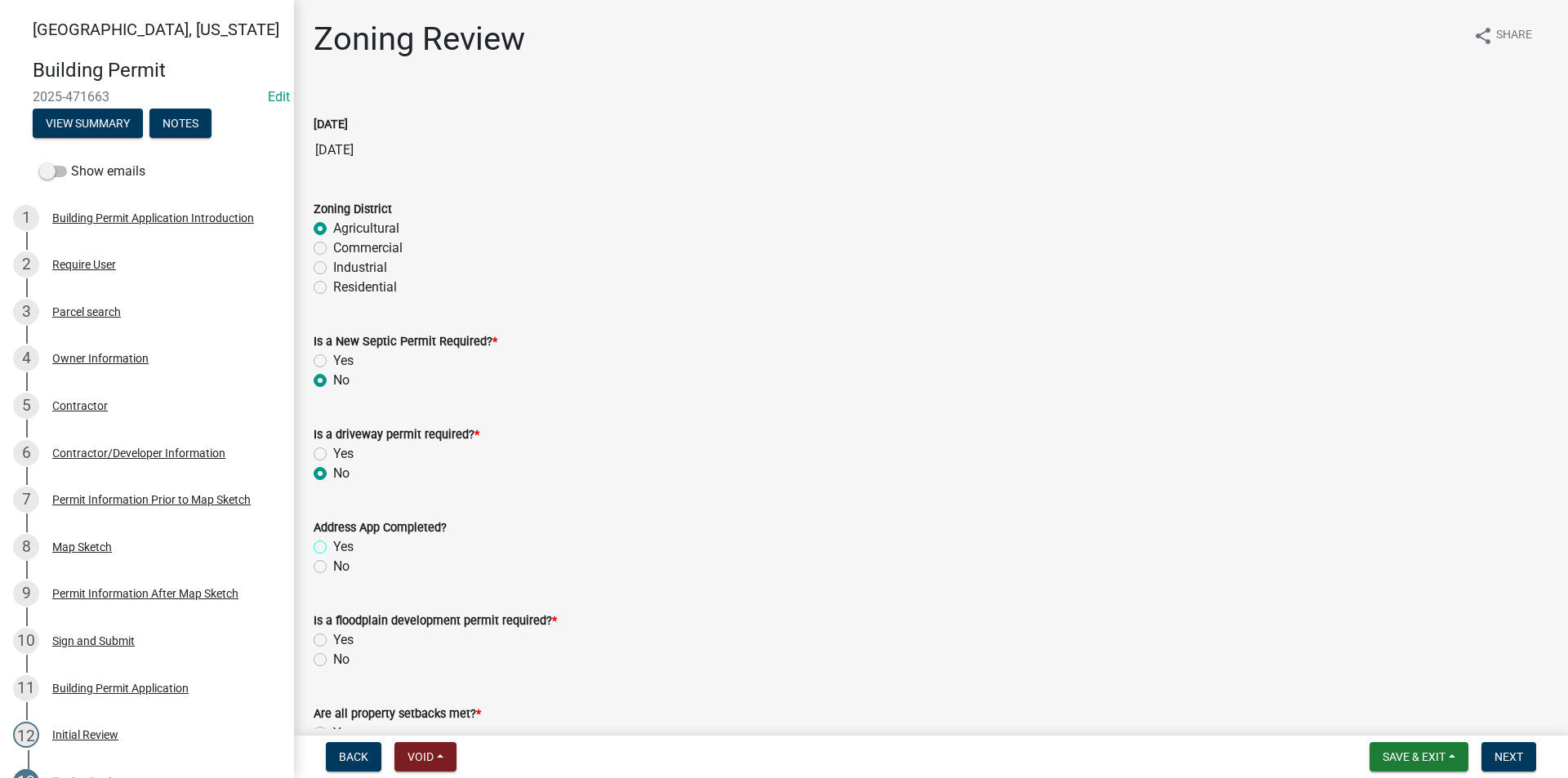
click at [333, 548] on input "Yes" at bounding box center [339, 543] width 10 height 10
radio input "true"
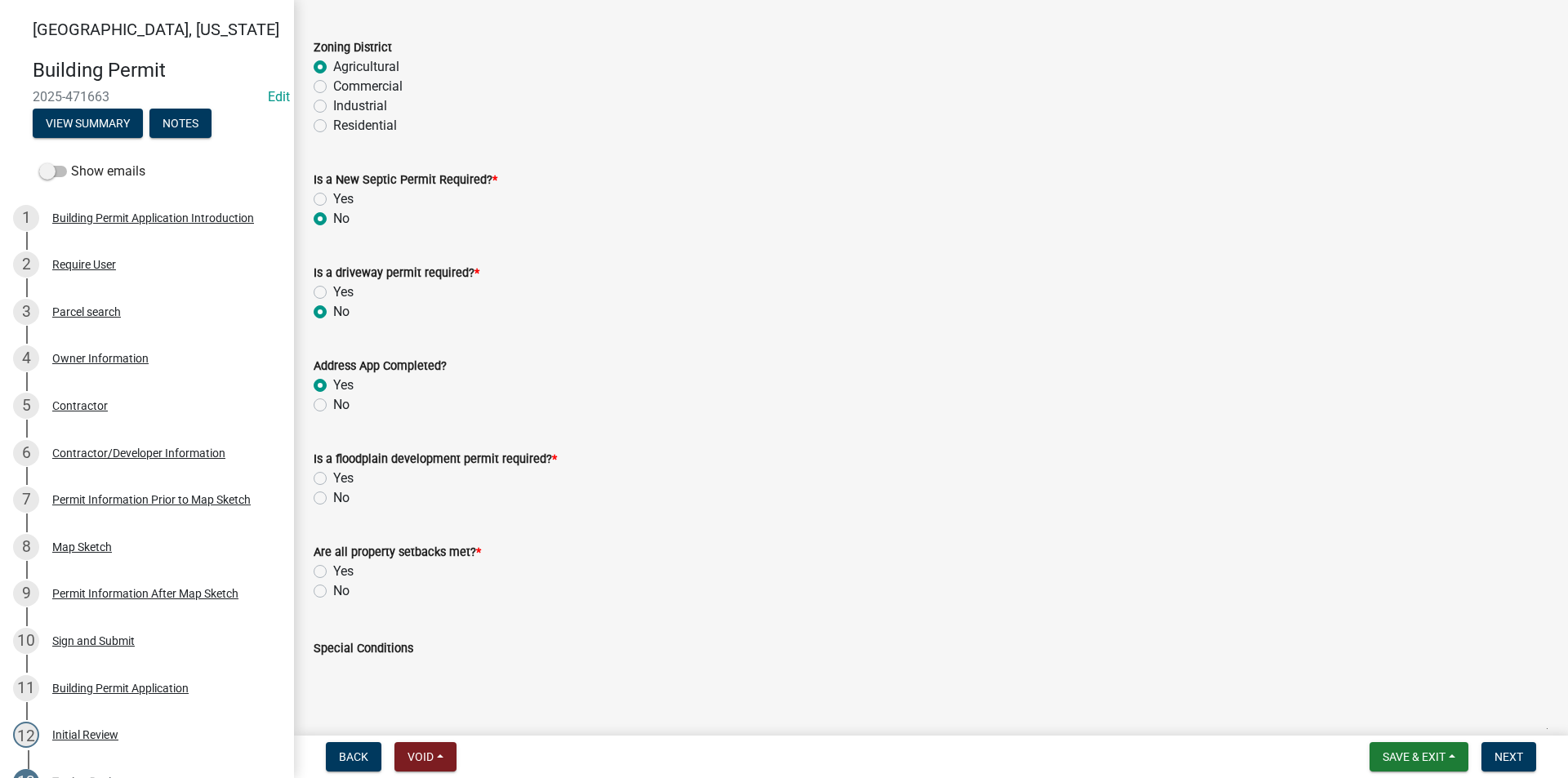
scroll to position [163, 0]
click at [333, 497] on label "No" at bounding box center [341, 496] width 16 height 20
click at [333, 497] on input "No" at bounding box center [339, 491] width 10 height 10
radio input "true"
click at [333, 569] on label "Yes" at bounding box center [344, 570] width 21 height 20
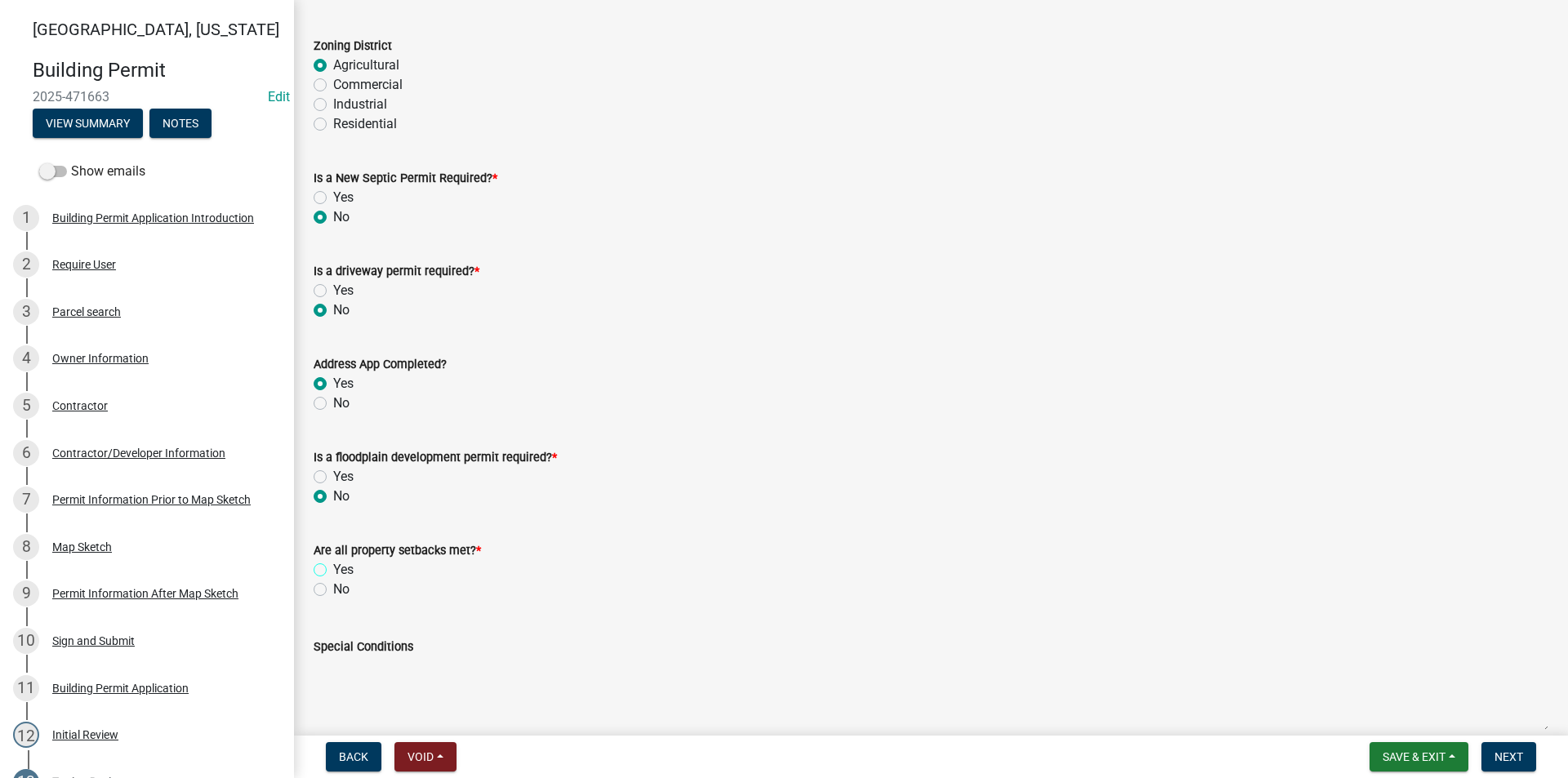
click at [333, 569] on input "Yes" at bounding box center [339, 565] width 10 height 10
radio input "true"
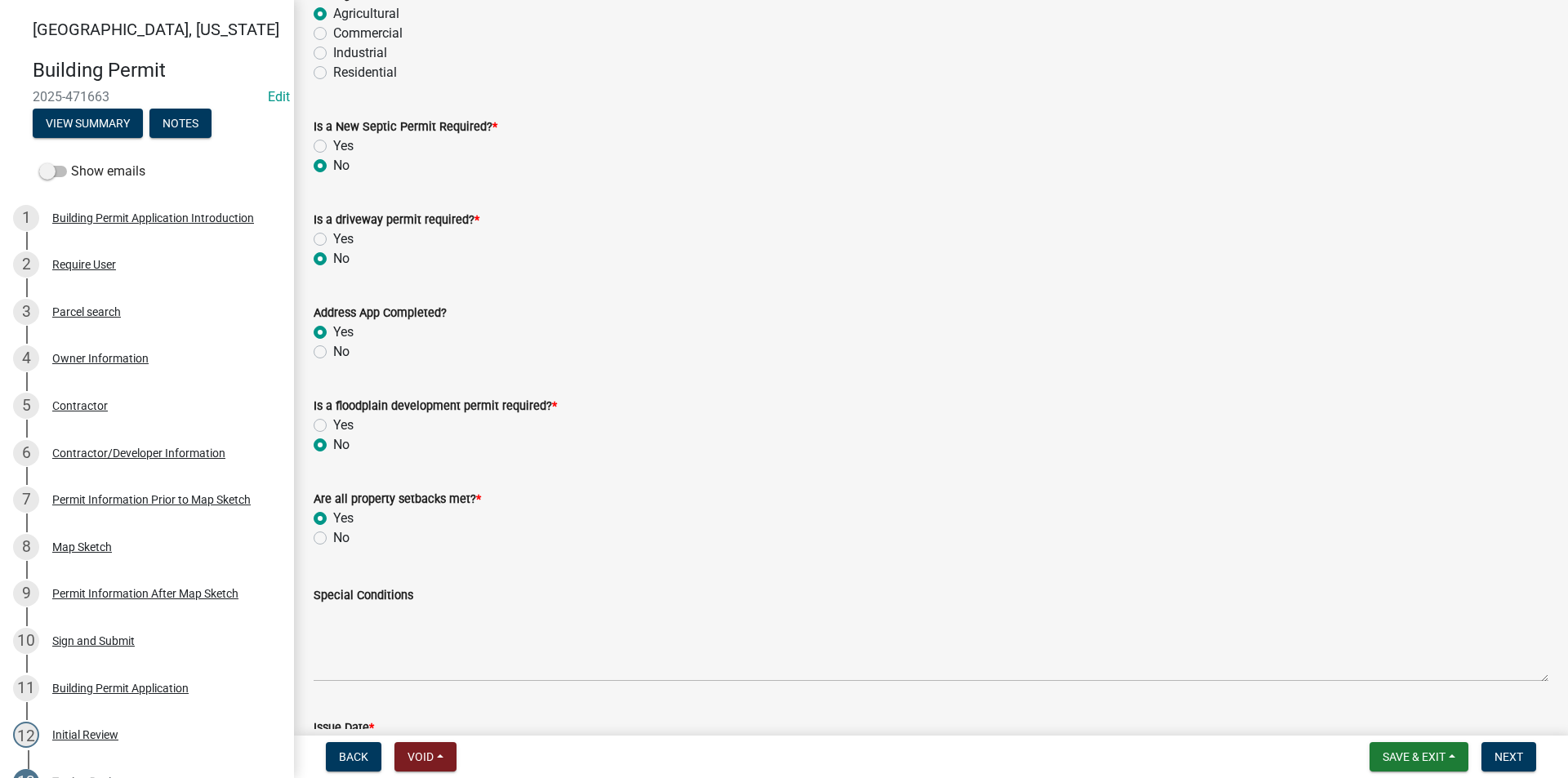
scroll to position [326, 0]
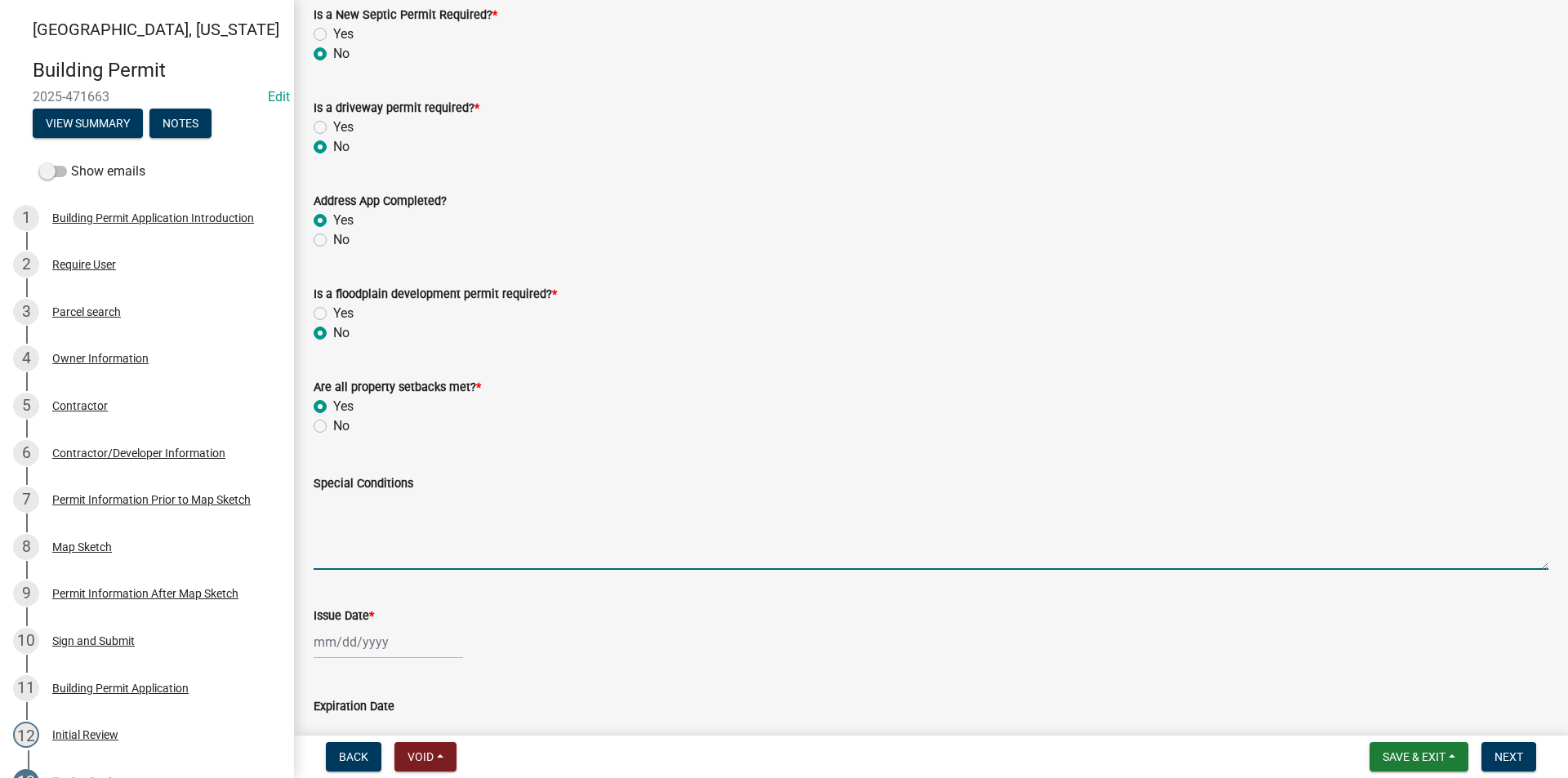
click at [326, 518] on textarea "Special Conditions" at bounding box center [931, 531] width 1235 height 76
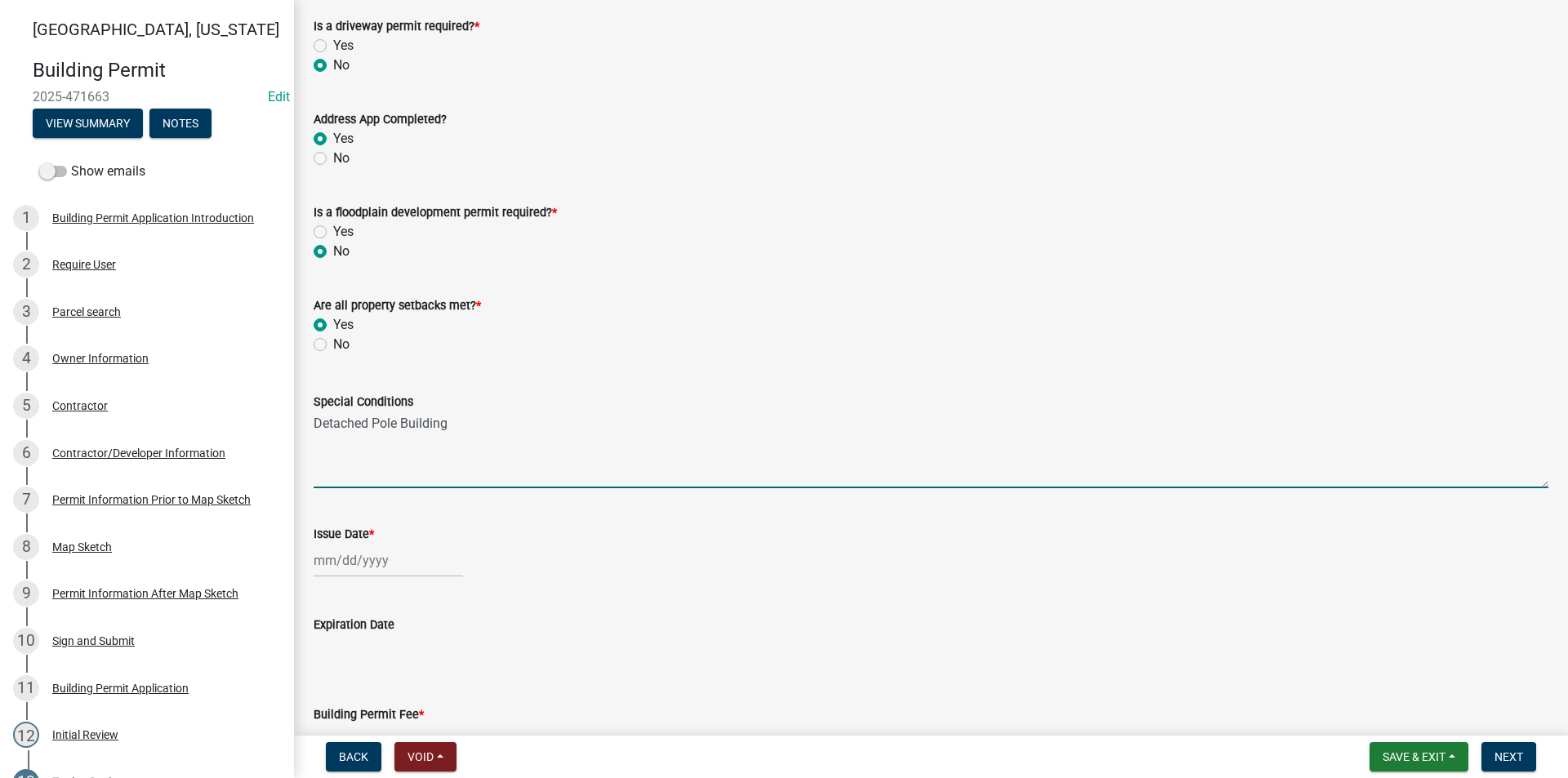
click at [318, 426] on textarea "Detached Pole Building" at bounding box center [931, 450] width 1235 height 76
type textarea "30'X40' Detached Pole Building"
click at [351, 570] on div at bounding box center [388, 560] width 149 height 34
select select "9"
select select "2025"
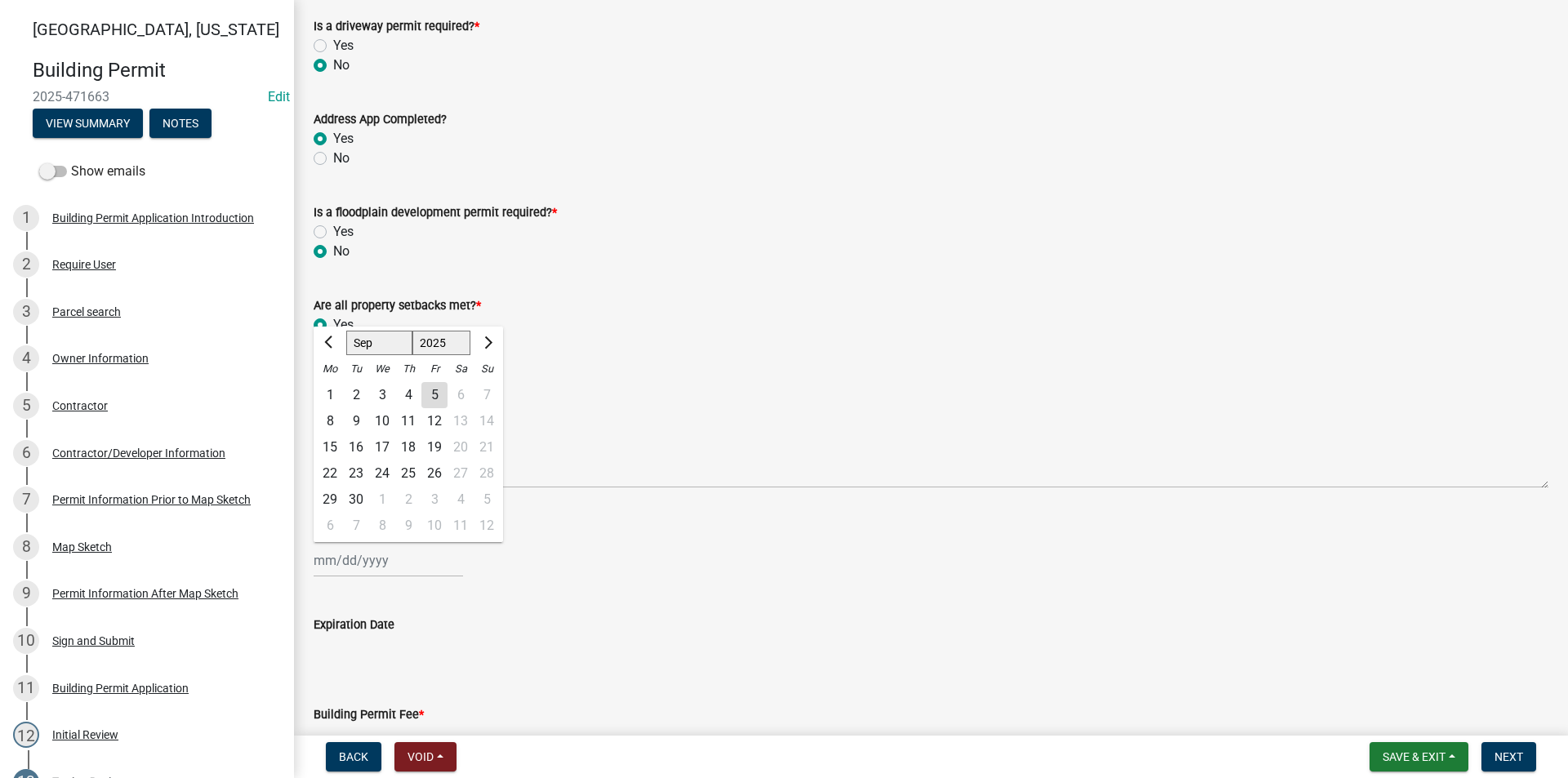
click at [438, 396] on div "5" at bounding box center [434, 395] width 26 height 26
type input "[DATE]"
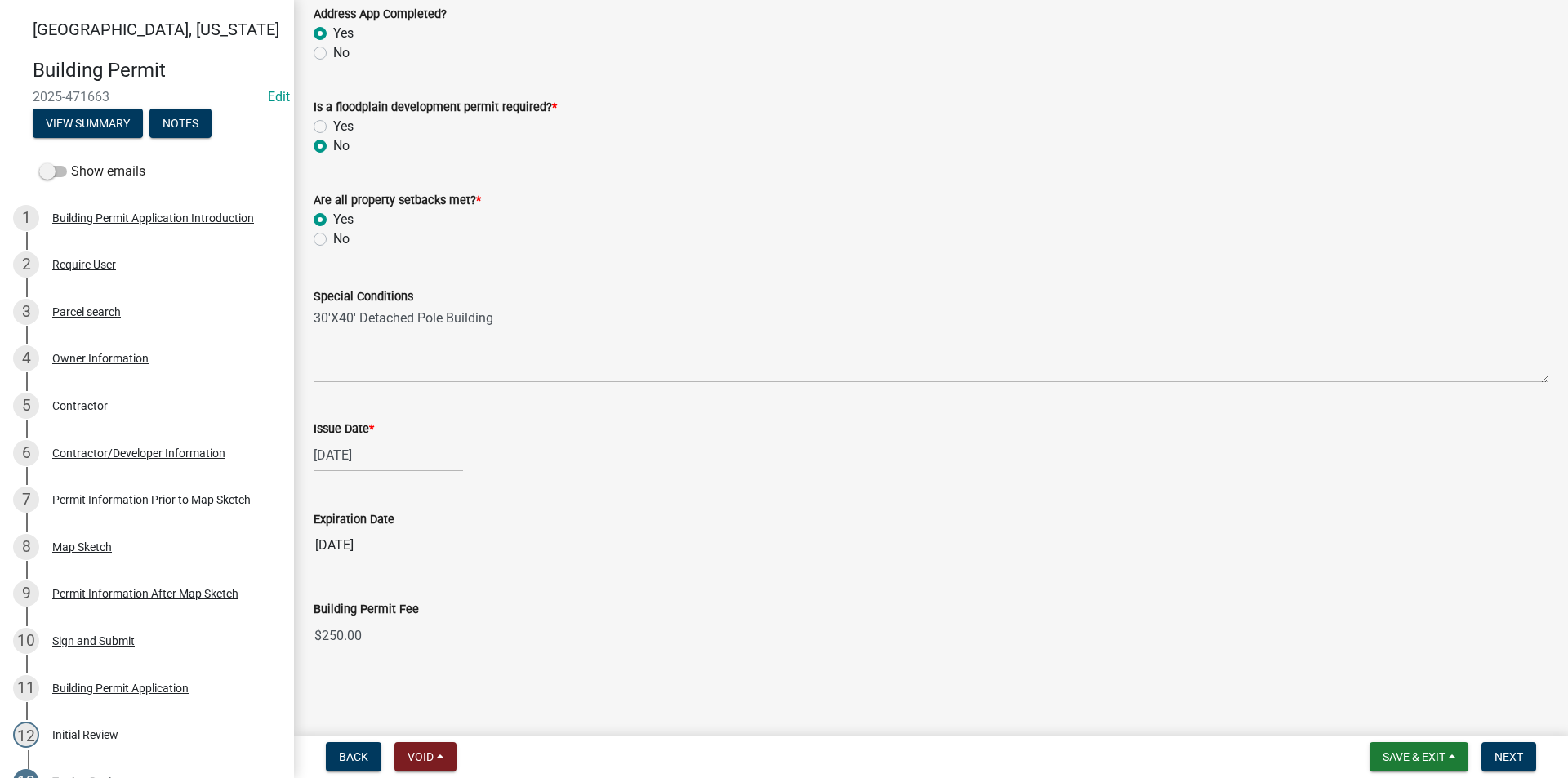
scroll to position [515, 0]
click at [1507, 756] on span "Next" at bounding box center [1508, 756] width 29 height 13
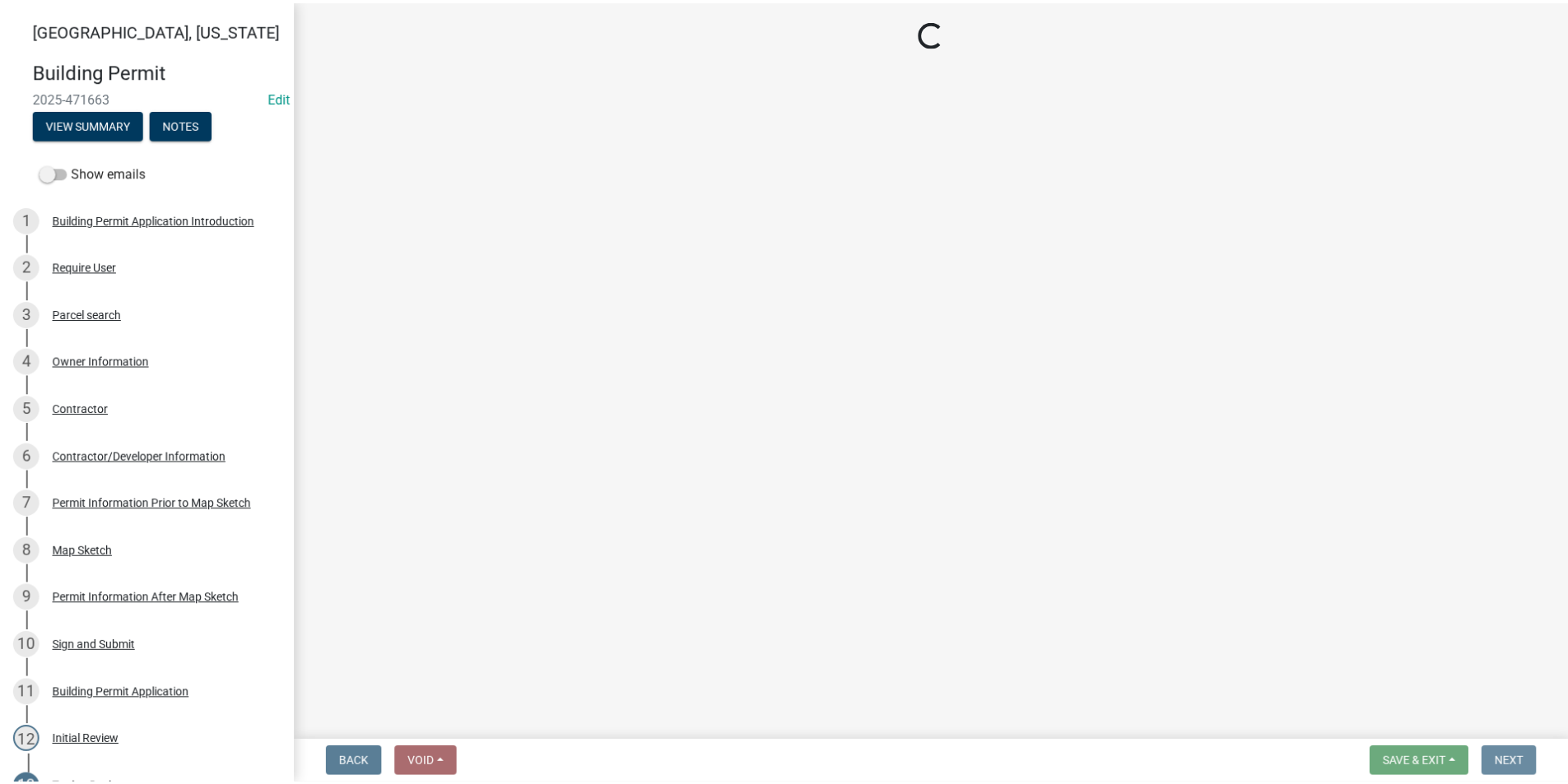
scroll to position [0, 0]
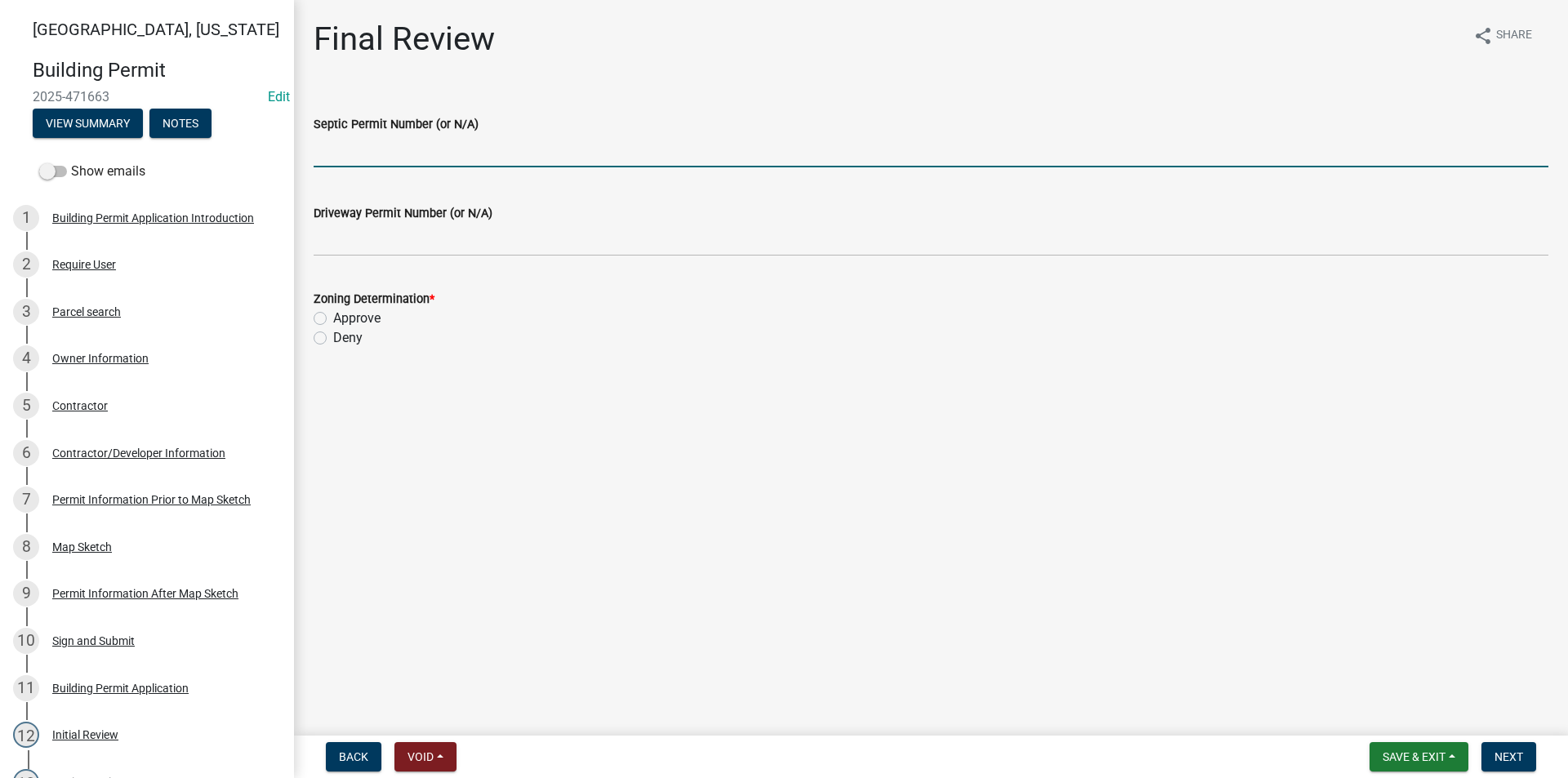
click at [390, 158] on input "Septic Permit Number (or N/A)" at bounding box center [931, 150] width 1235 height 34
type input "N/A"
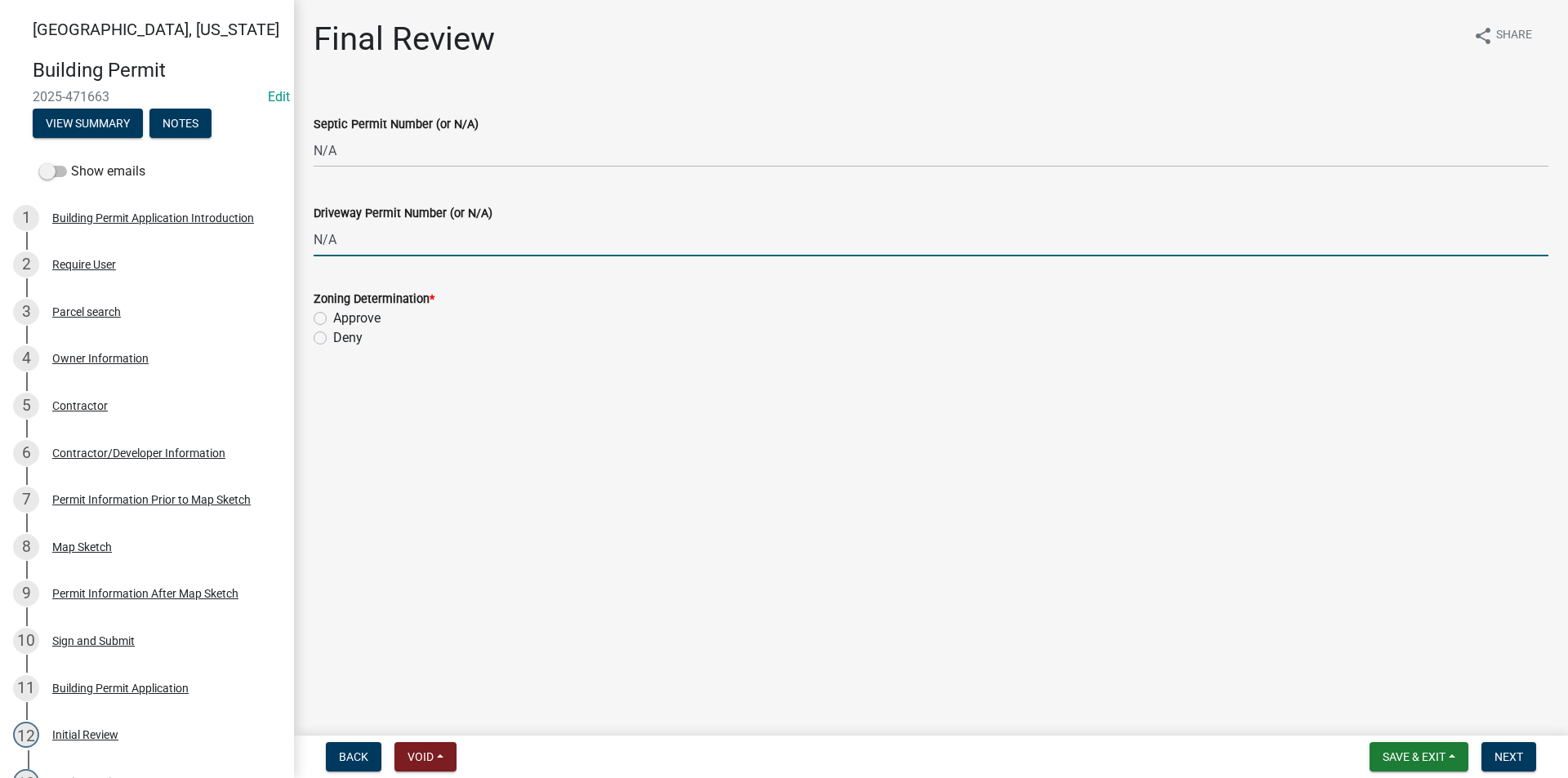
type input "N/A"
click at [333, 317] on label "Approve" at bounding box center [357, 318] width 48 height 20
click at [333, 317] on input "Approve" at bounding box center [339, 313] width 10 height 10
radio input "true"
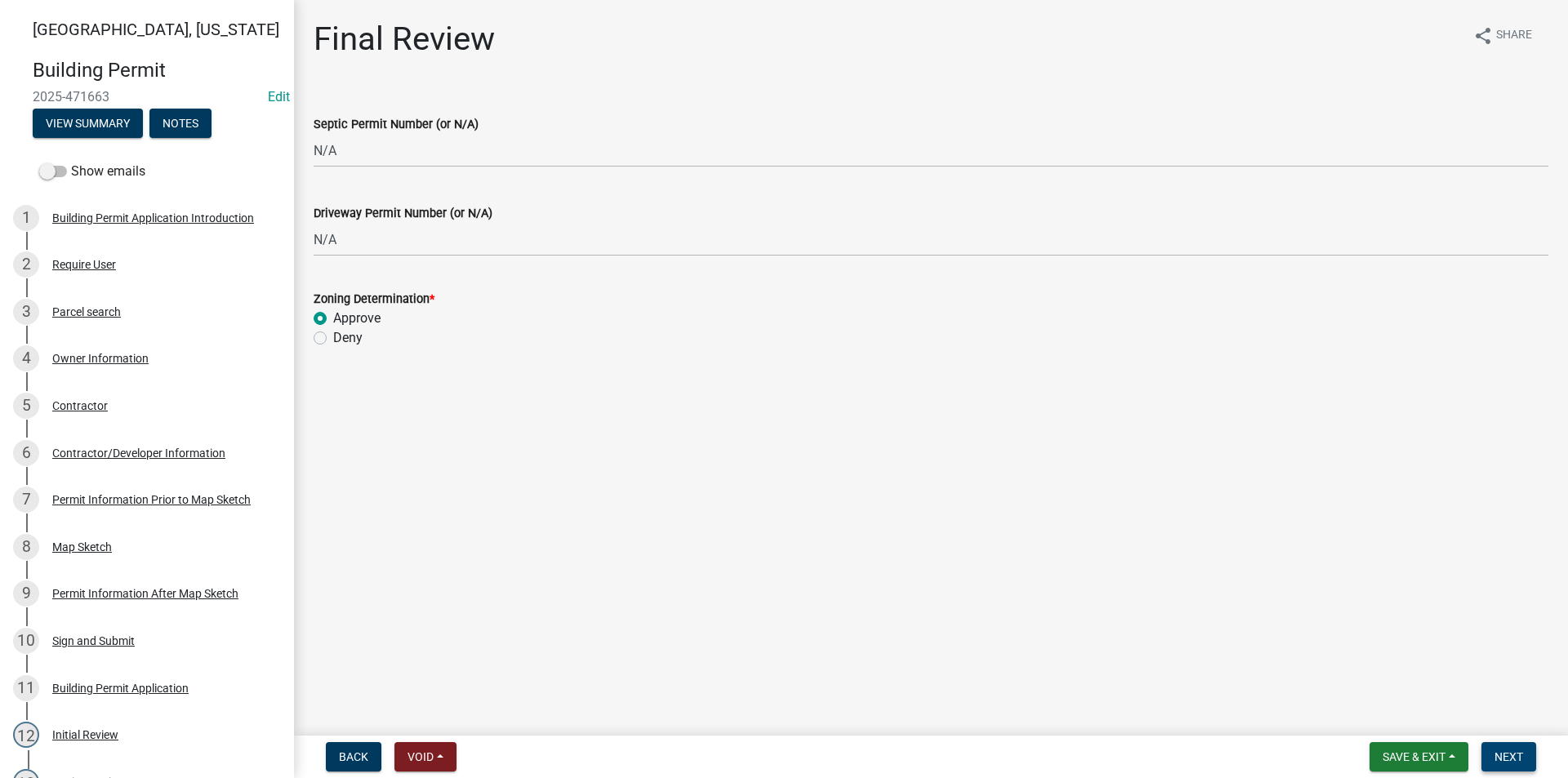
click at [1515, 755] on span "Next" at bounding box center [1508, 756] width 29 height 13
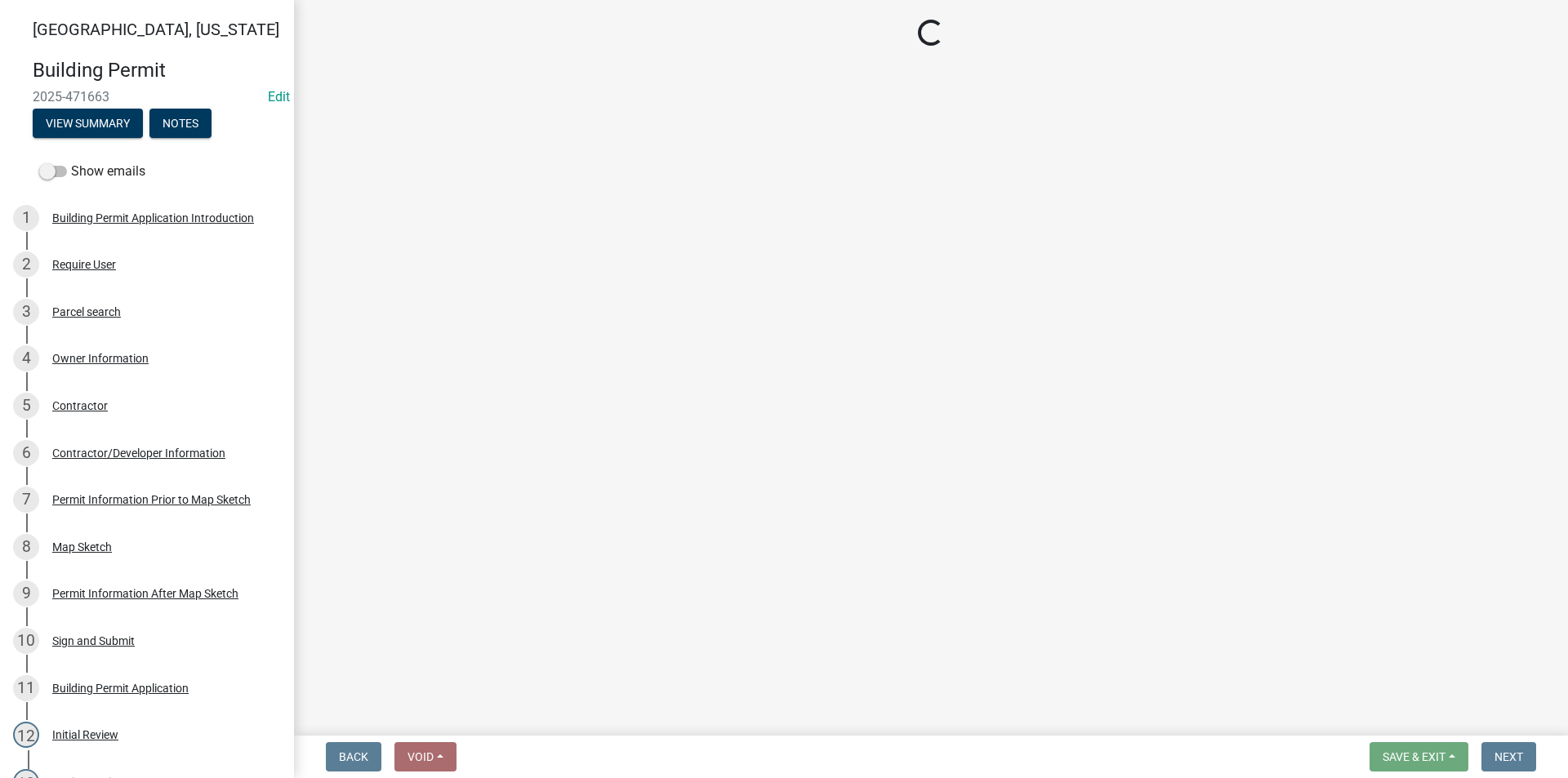
select select "3: 3"
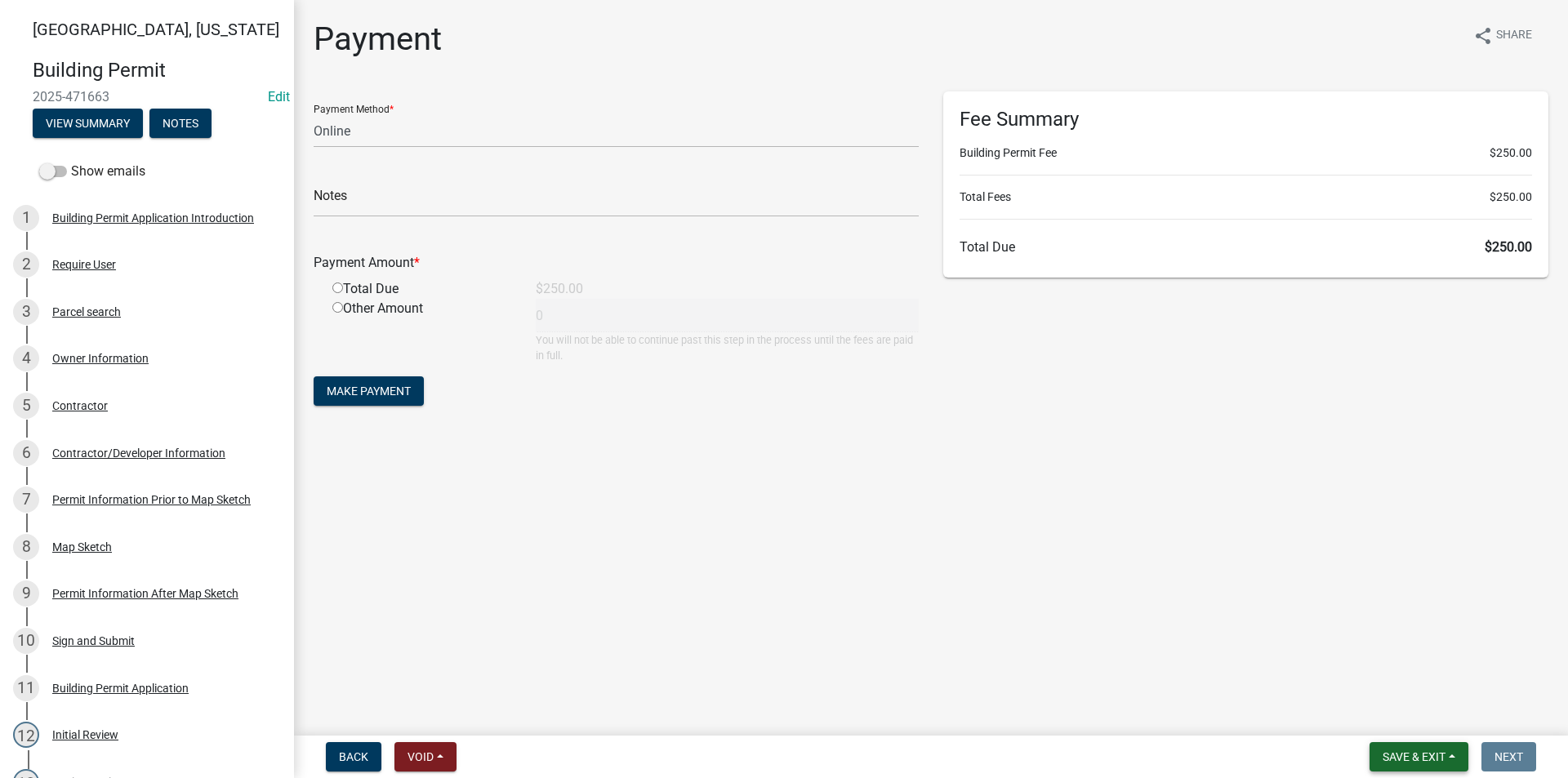
click at [1401, 757] on span "Save & Exit" at bounding box center [1413, 756] width 63 height 13
click at [1377, 719] on button "Save & Exit" at bounding box center [1402, 714] width 130 height 39
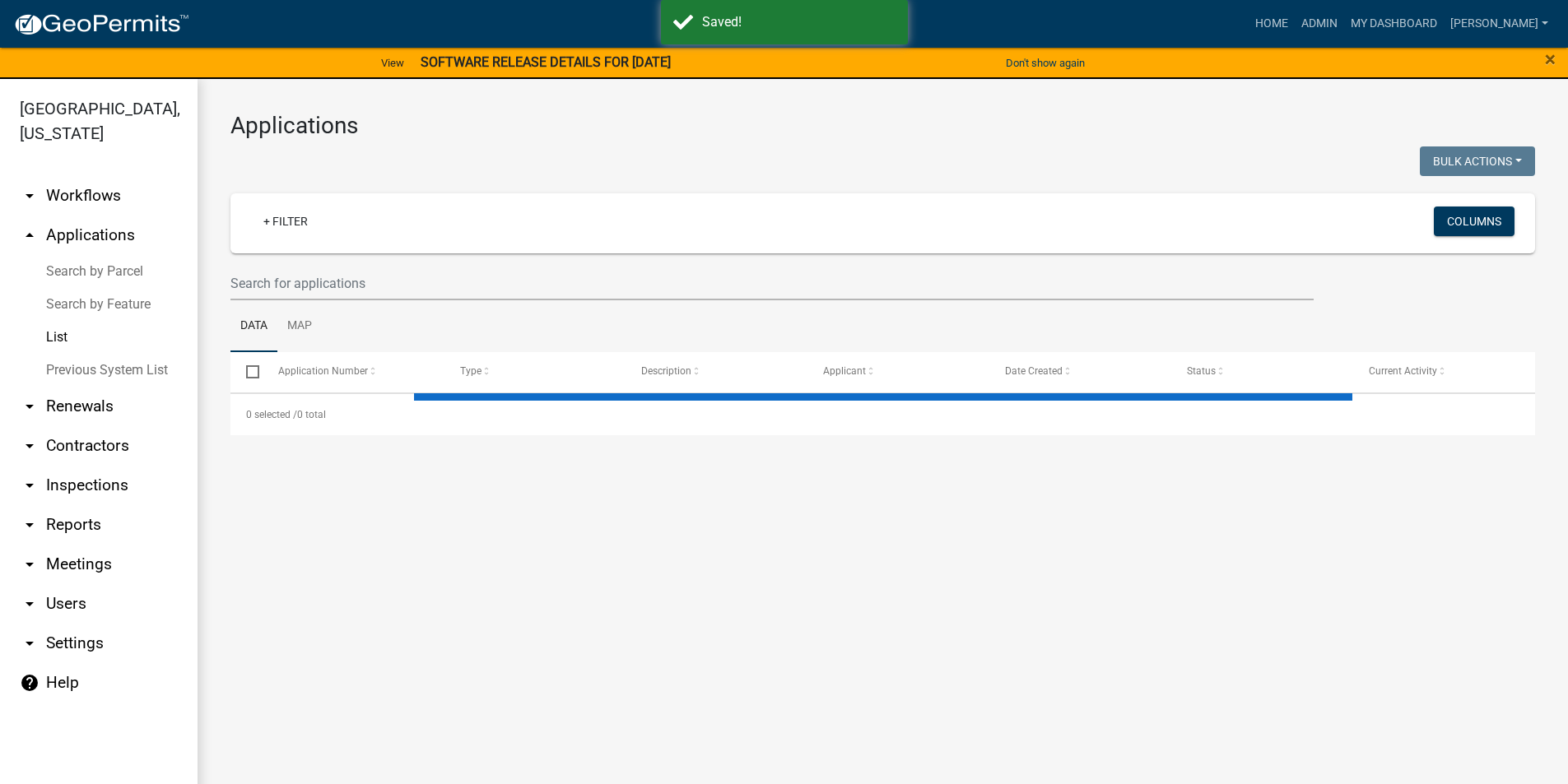
select select "3: 100"
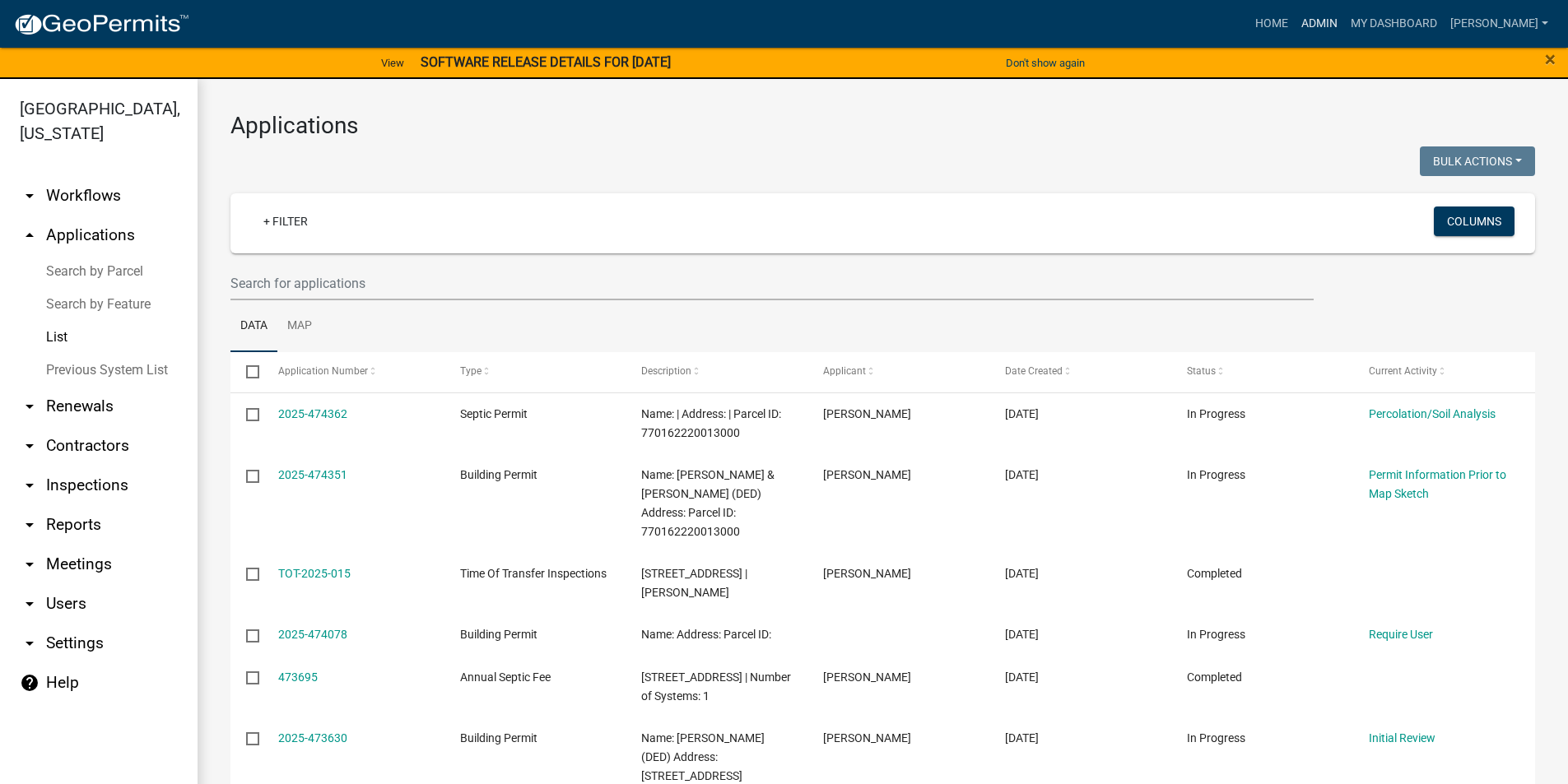
click at [1325, 24] on link "Admin" at bounding box center [1319, 24] width 49 height 32
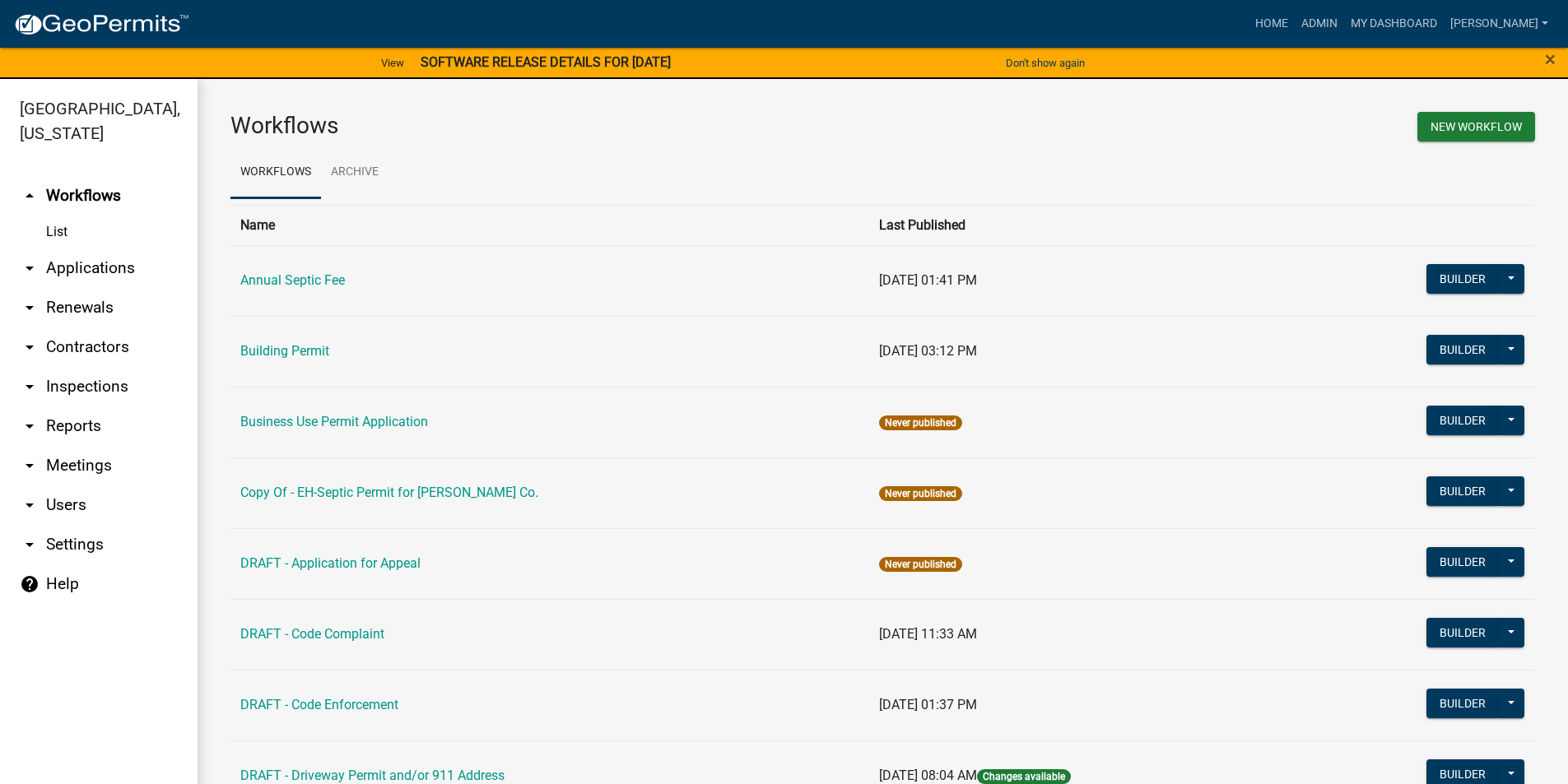
click at [60, 248] on link "arrow_drop_down Applications" at bounding box center [99, 268] width 198 height 39
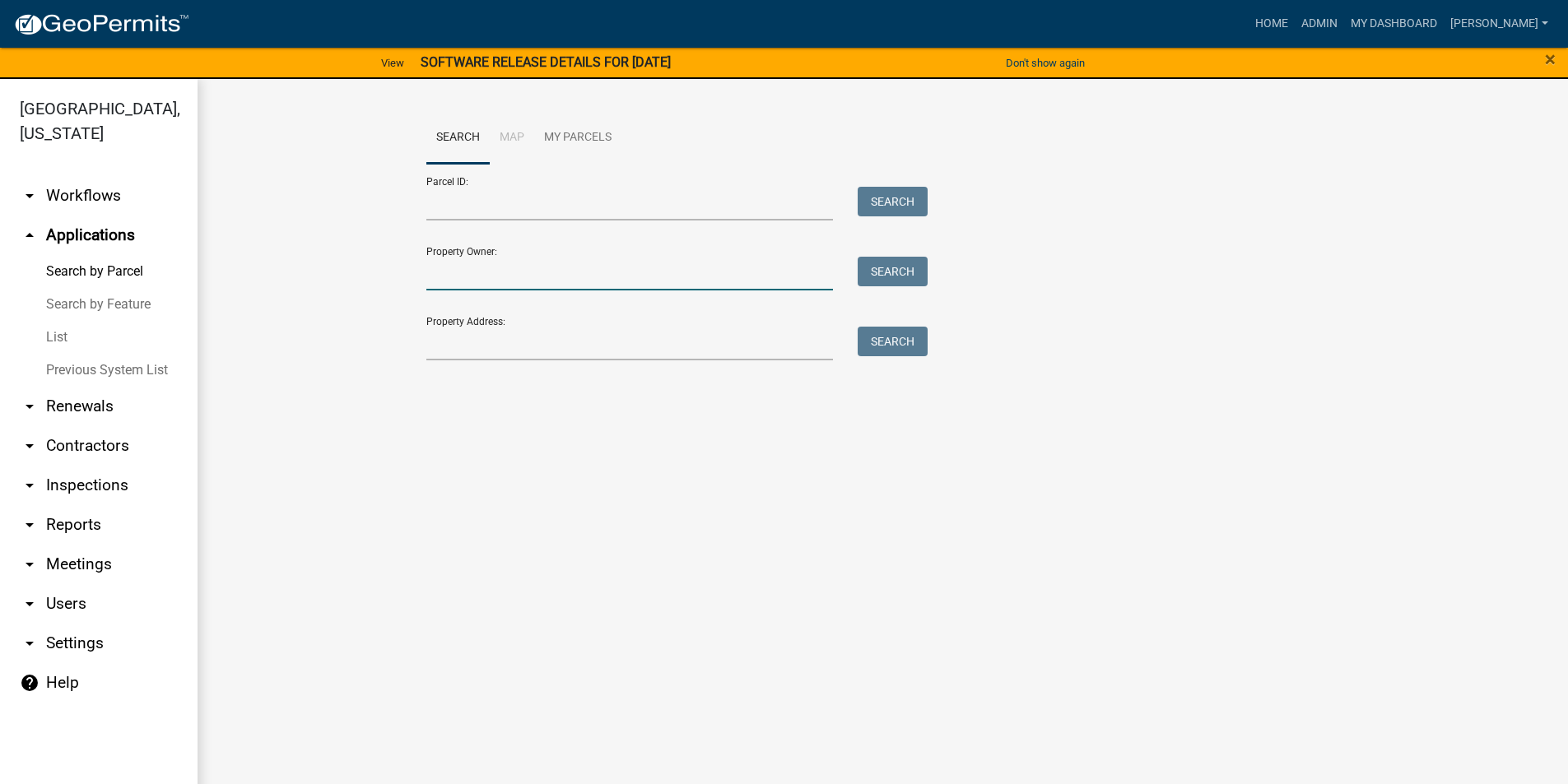
click at [500, 280] on input "Property Owner:" at bounding box center [630, 273] width 408 height 34
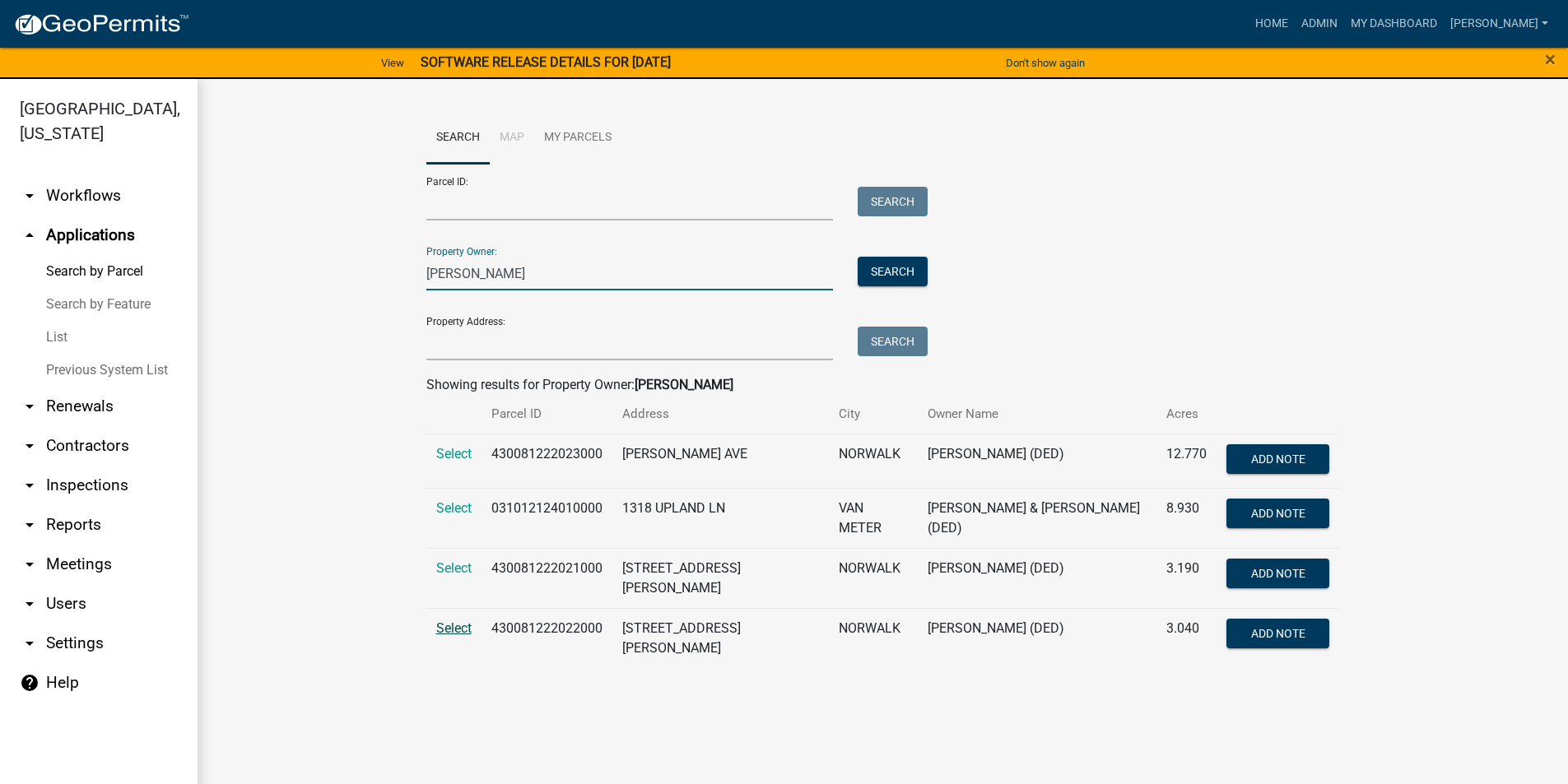
type input "[PERSON_NAME]"
click at [457, 634] on span "Select" at bounding box center [454, 628] width 35 height 16
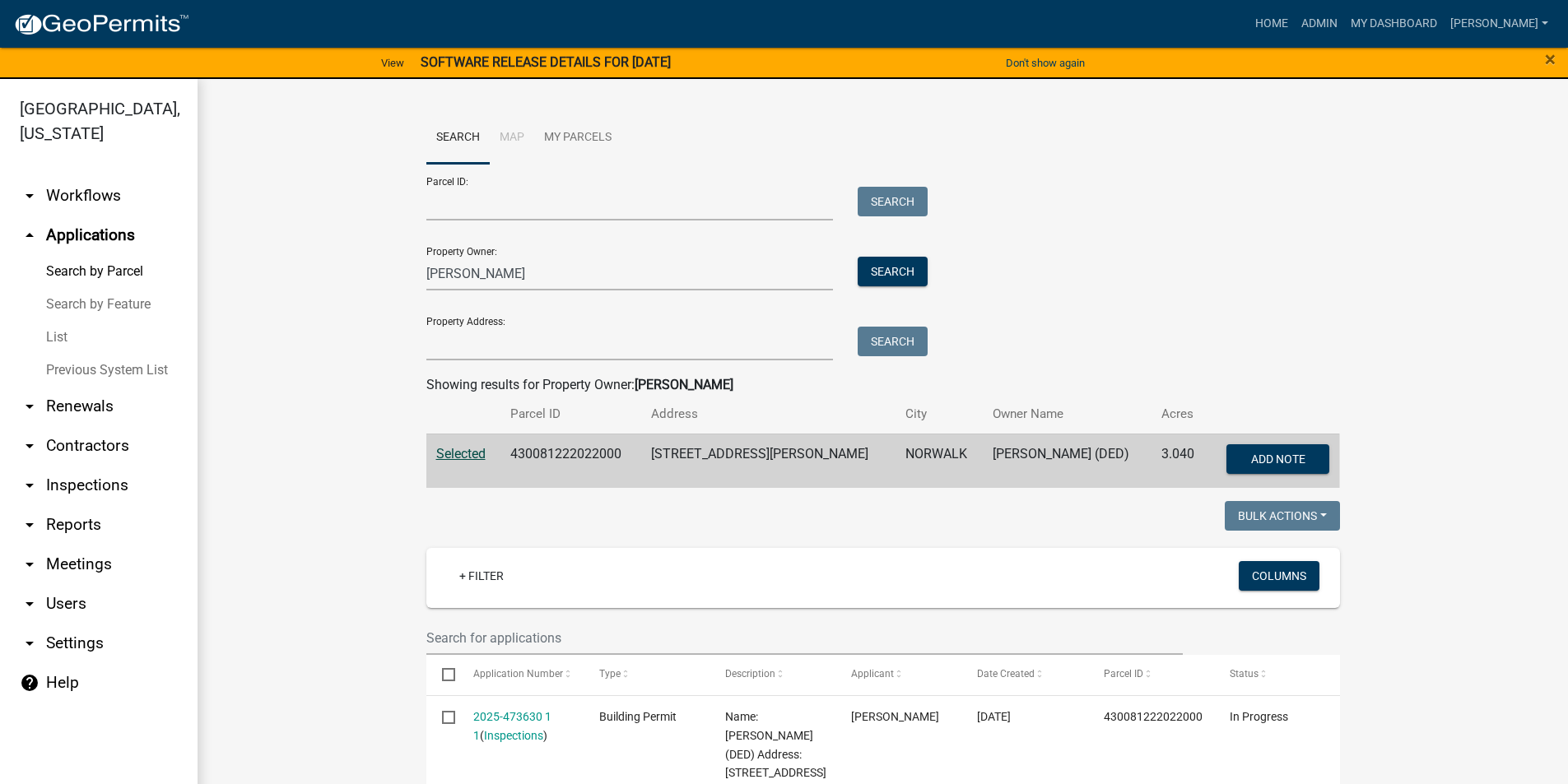
scroll to position [82, 0]
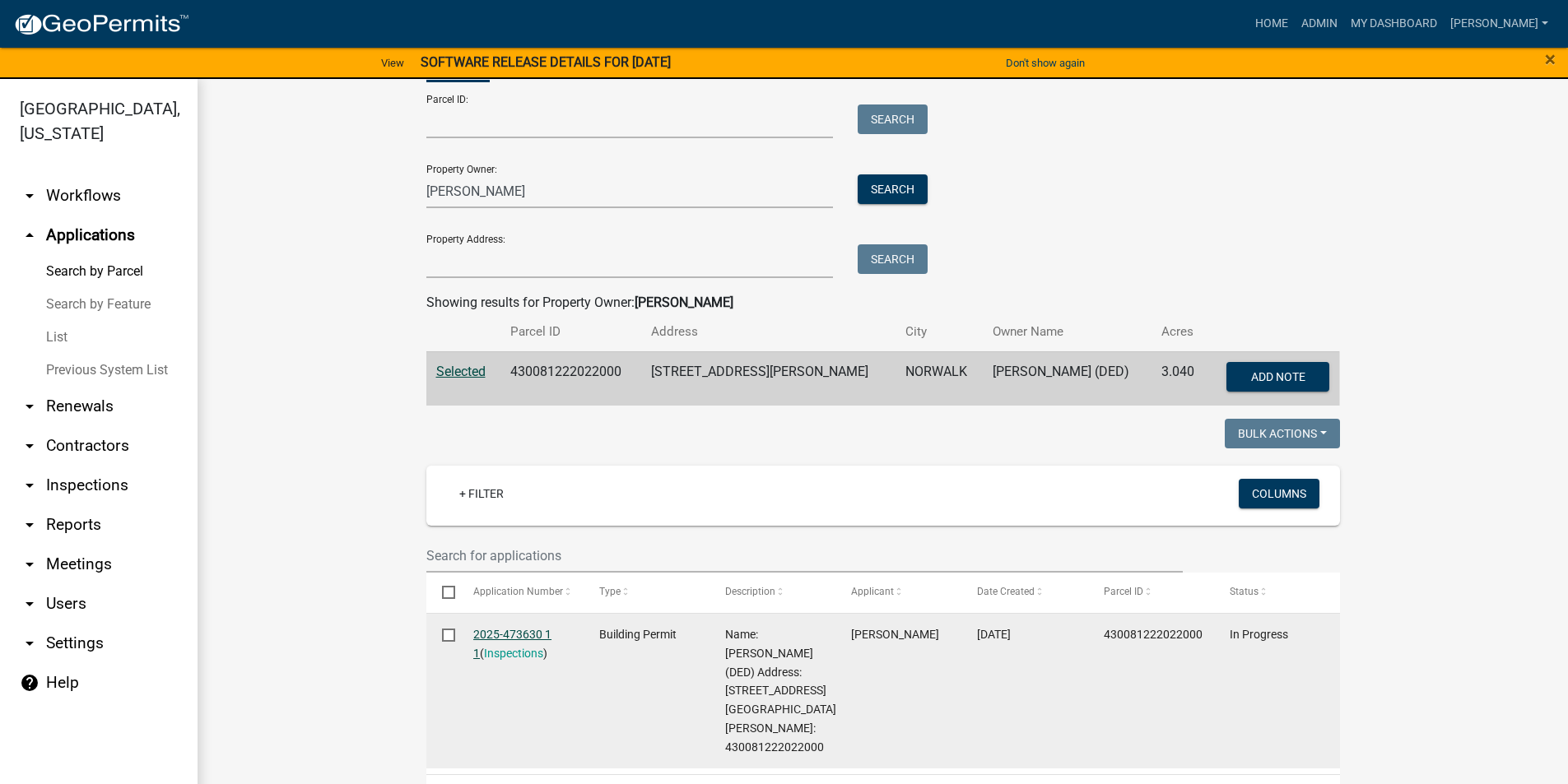
click at [523, 628] on link "2025-473630 1 1" at bounding box center [512, 644] width 78 height 32
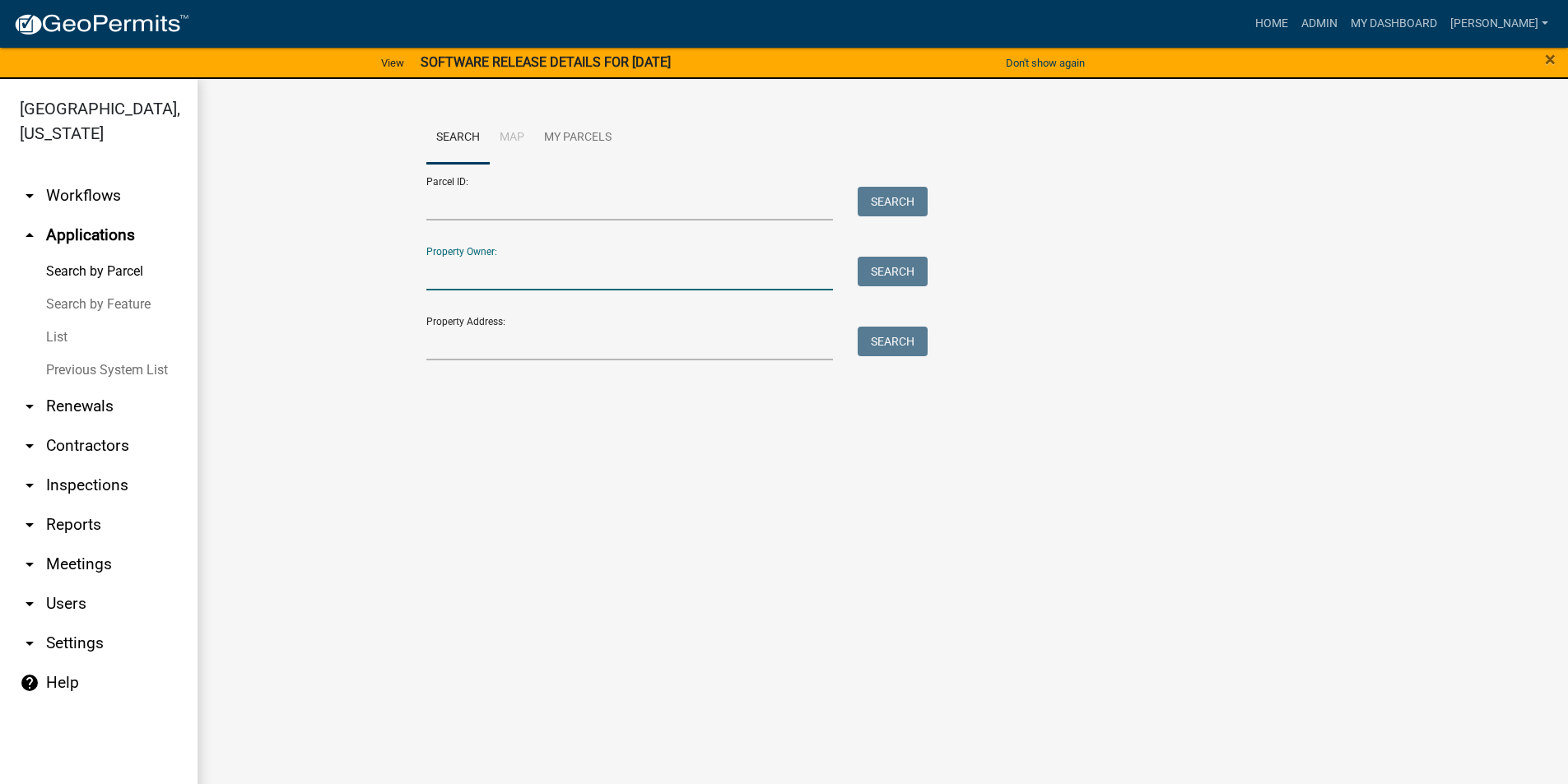
click at [461, 276] on input "Property Owner:" at bounding box center [630, 273] width 408 height 34
click at [472, 354] on input "Property Address:" at bounding box center [630, 343] width 408 height 34
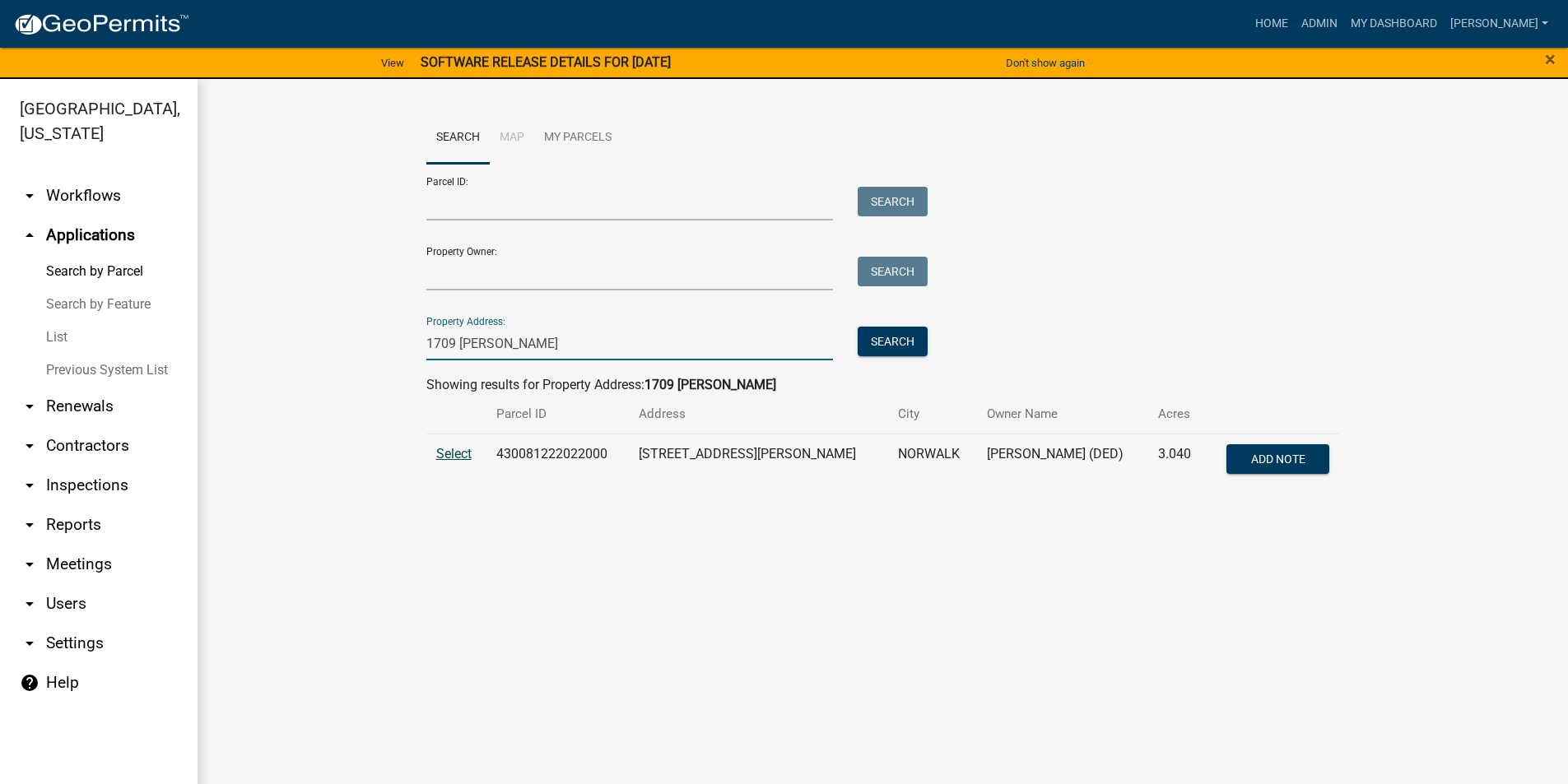
type input "1709 [PERSON_NAME]"
click at [455, 458] on span "Select" at bounding box center [454, 454] width 35 height 16
